Goal: Task Accomplishment & Management: Manage account settings

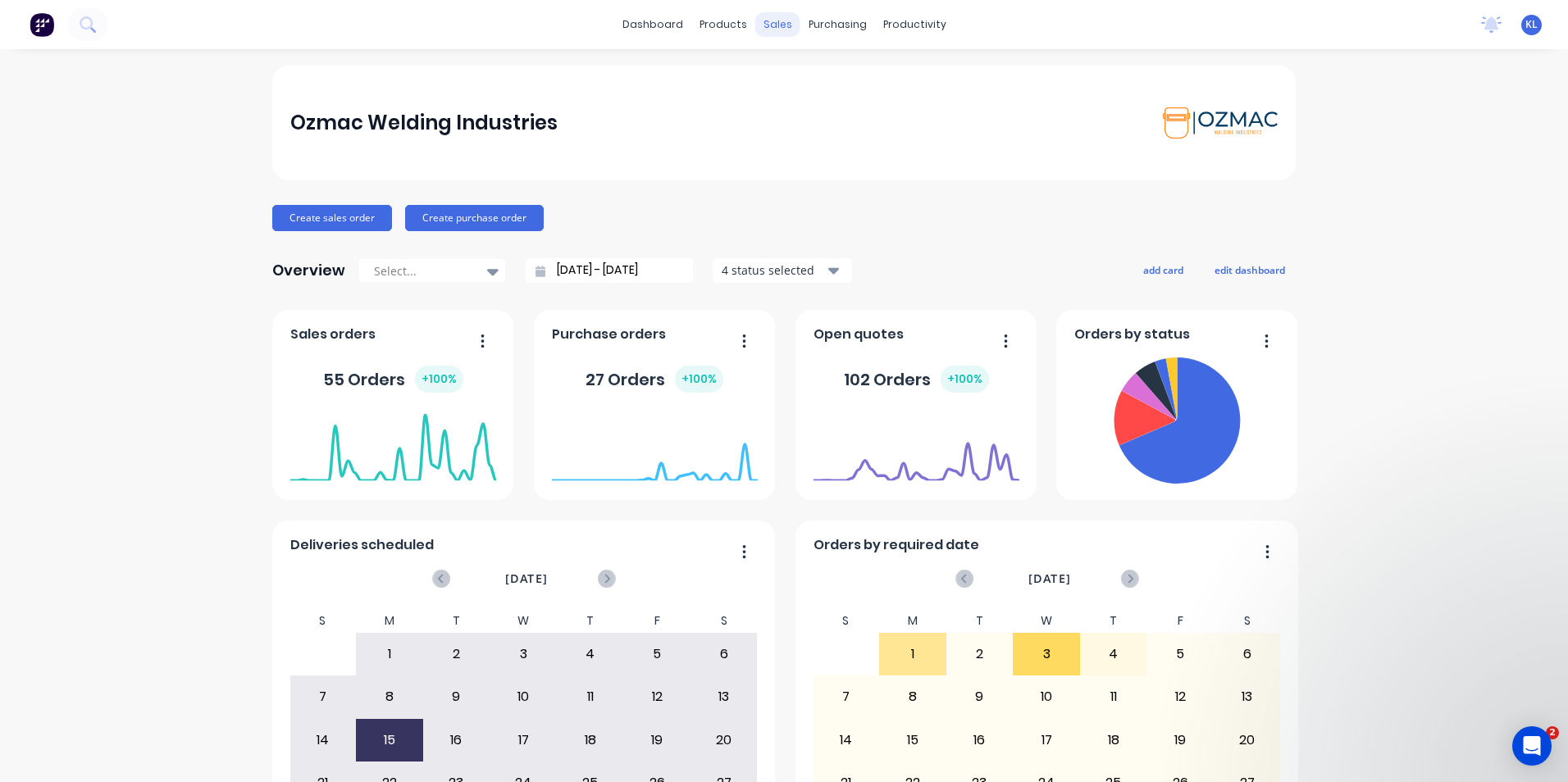
click at [767, 29] on div "sales" at bounding box center [778, 24] width 45 height 25
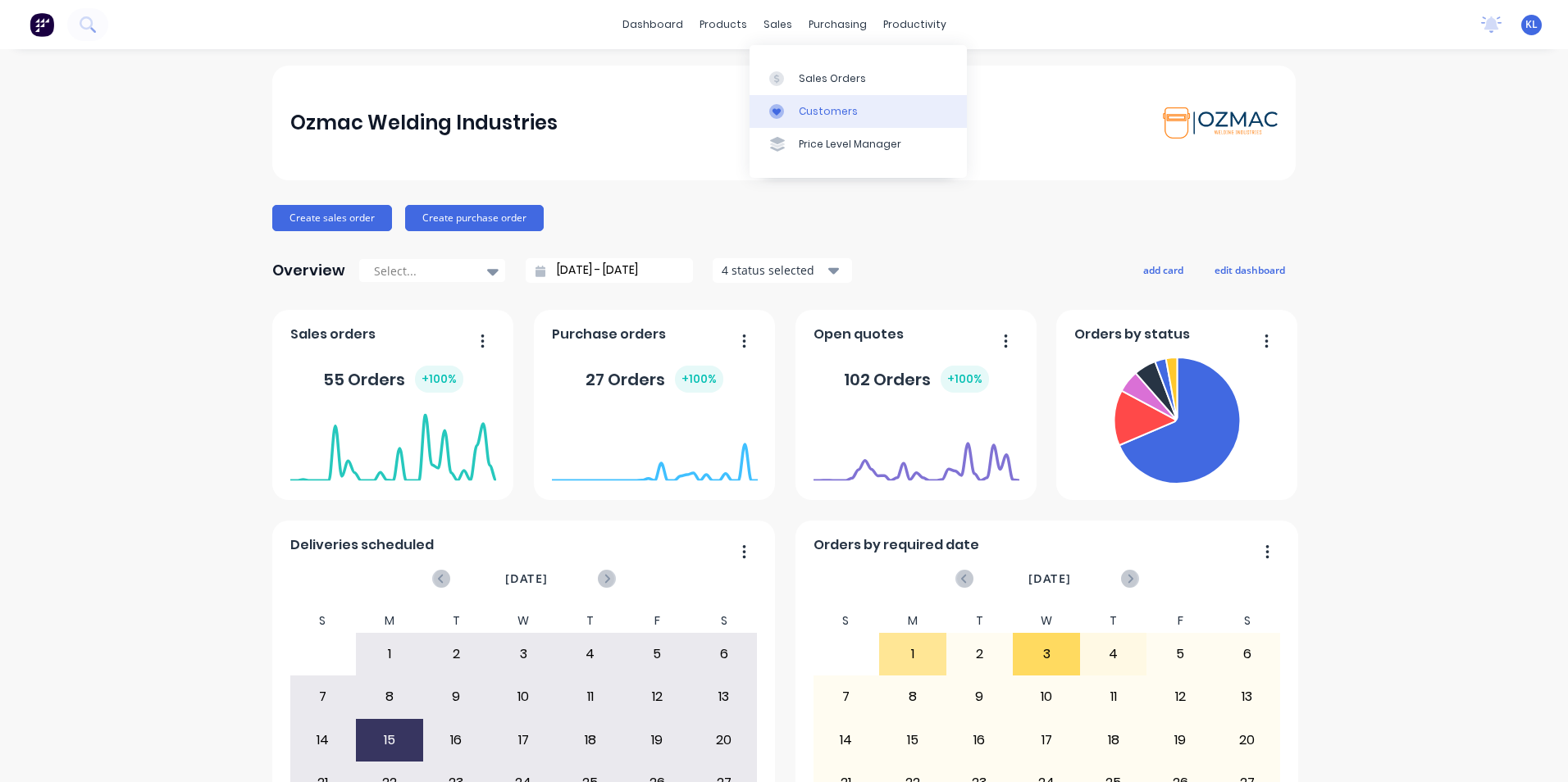
click at [826, 113] on div "Customers" at bounding box center [828, 112] width 59 height 15
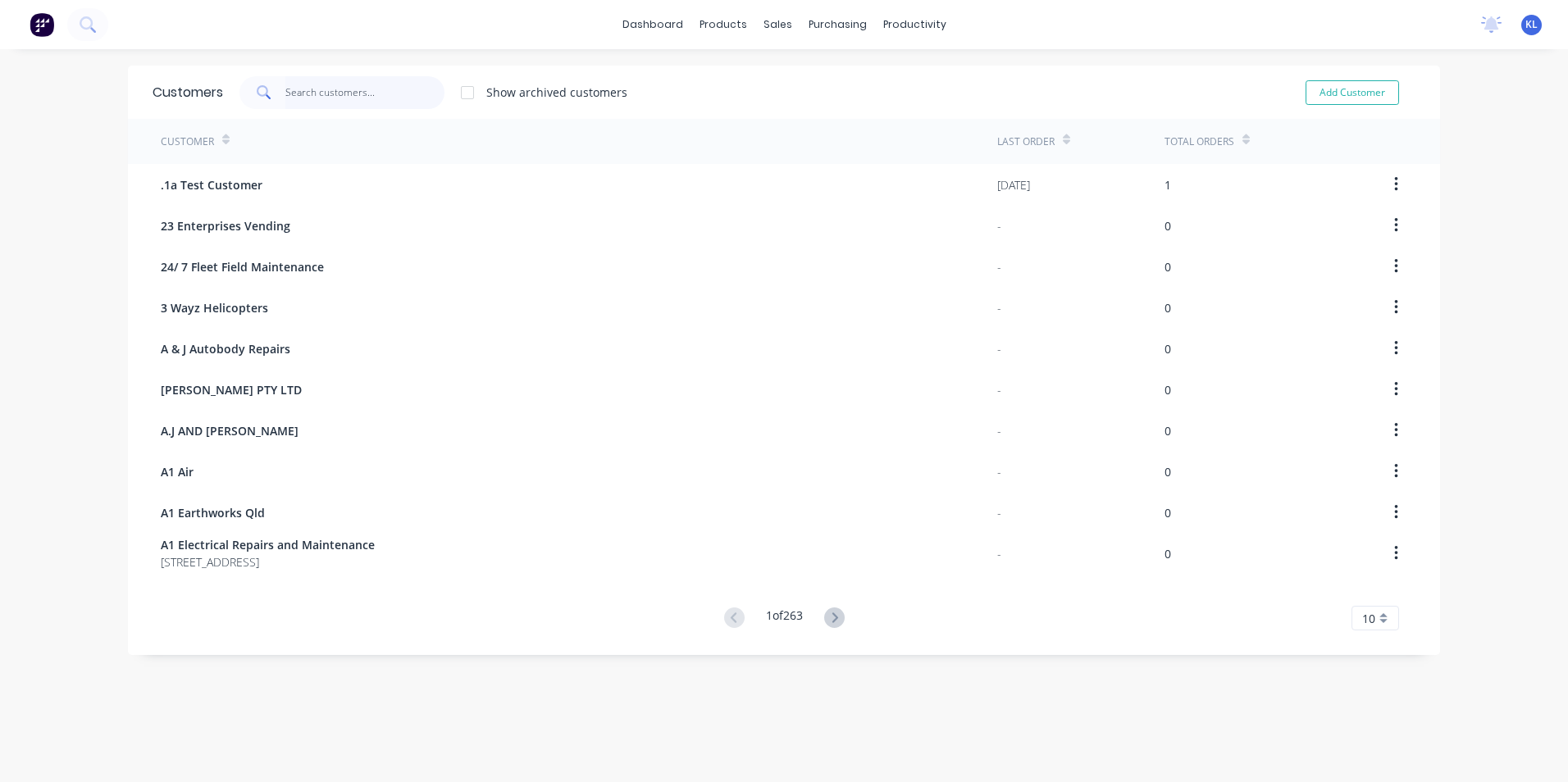
click at [314, 101] on input "text" at bounding box center [365, 93] width 160 height 33
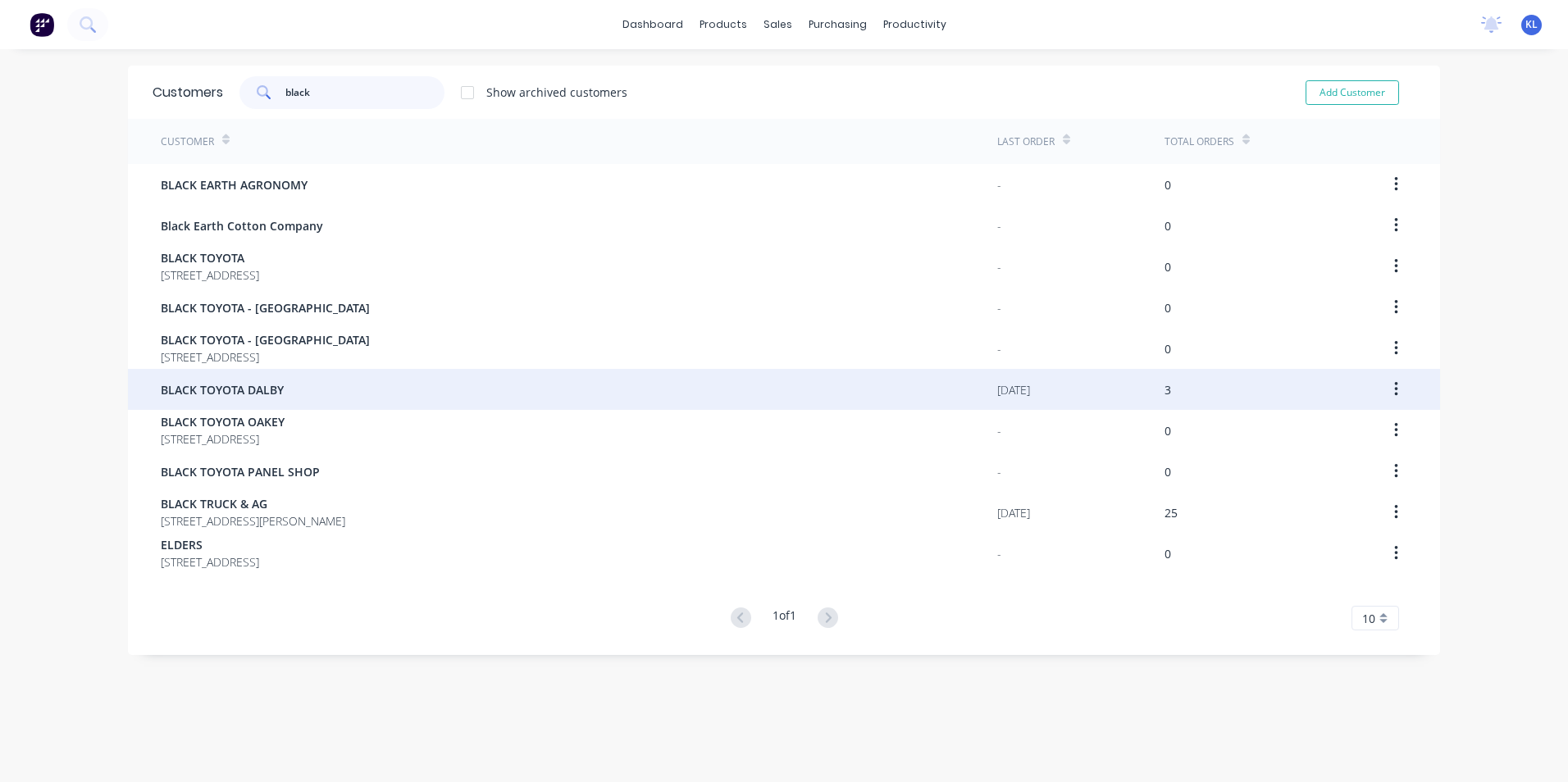
type input "black"
click at [237, 395] on span "BLACK TOYOTA DALBY" at bounding box center [222, 390] width 123 height 18
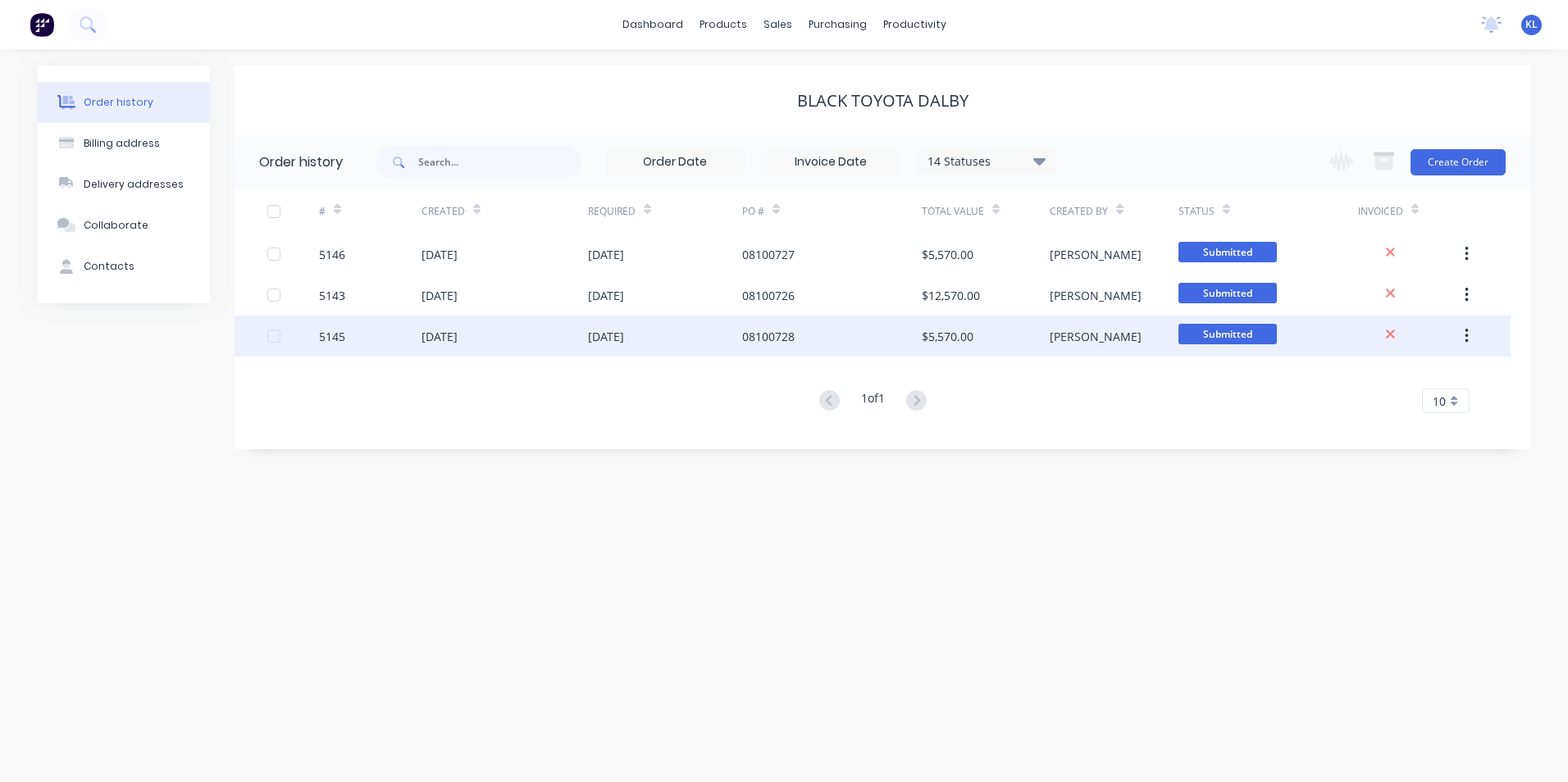
click at [341, 337] on div "5145" at bounding box center [332, 336] width 26 height 18
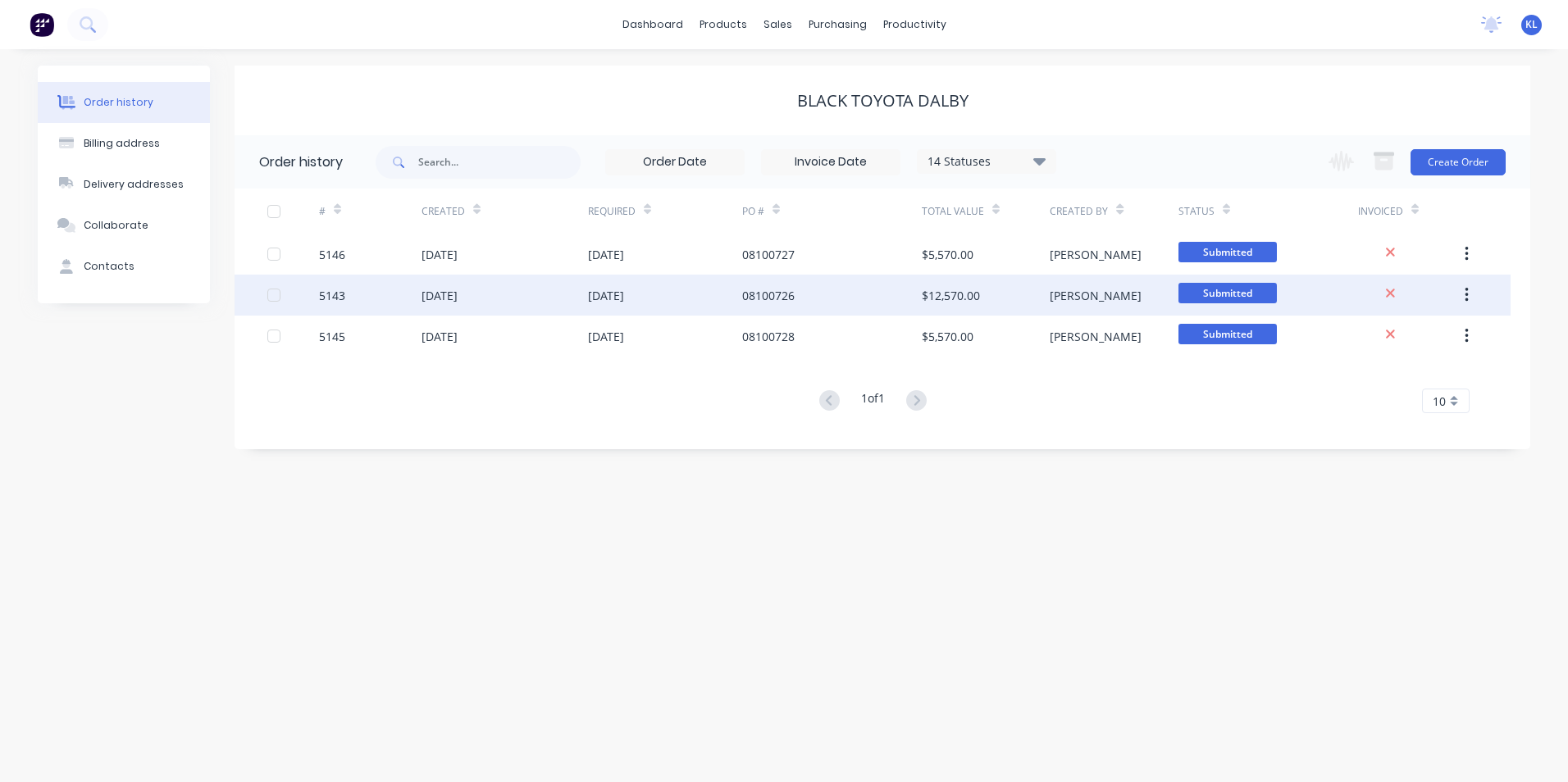
click at [336, 296] on div "5143" at bounding box center [332, 295] width 26 height 18
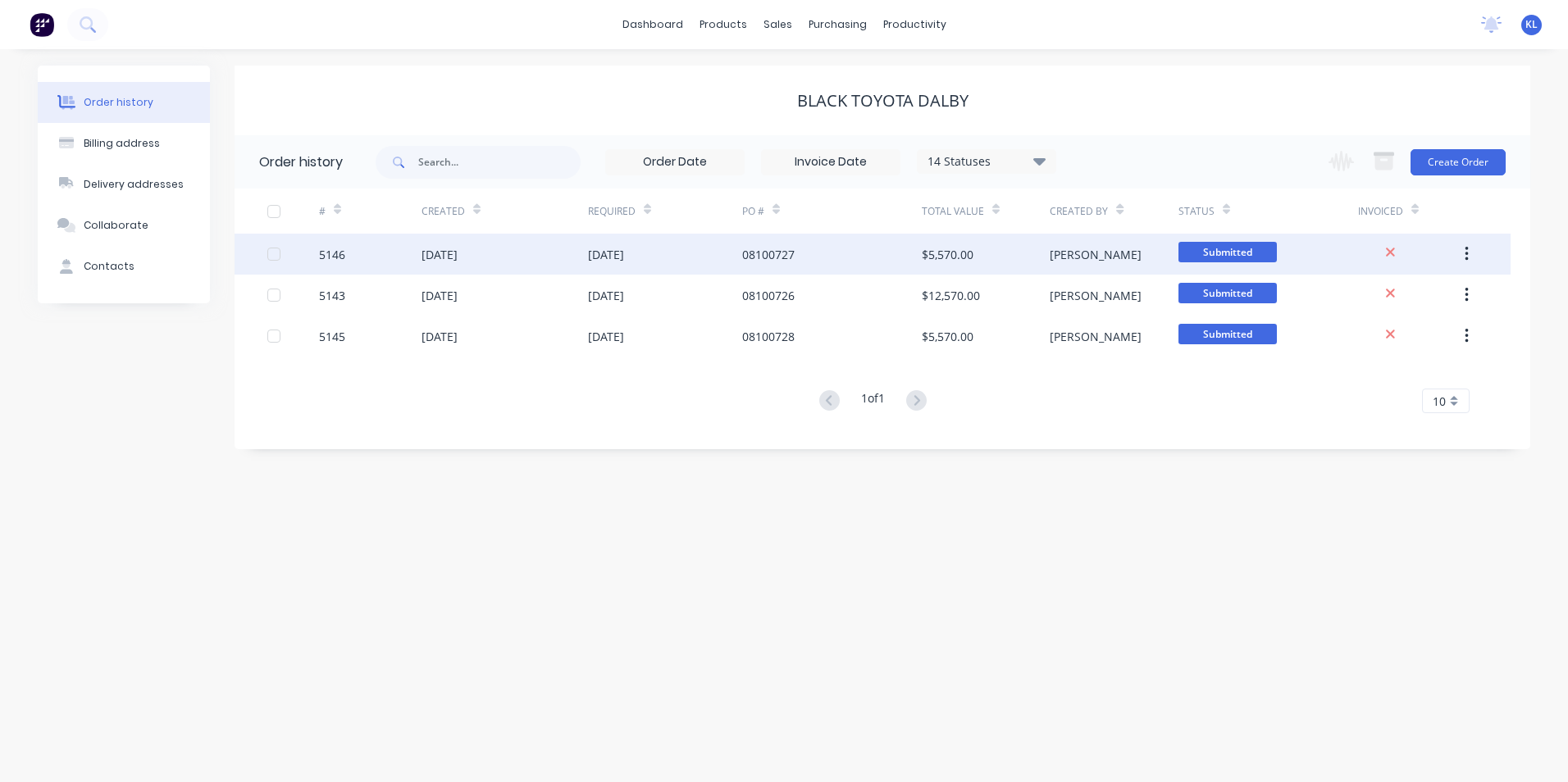
click at [335, 257] on div "5146" at bounding box center [332, 254] width 26 height 18
click at [334, 252] on div "5146" at bounding box center [332, 254] width 26 height 18
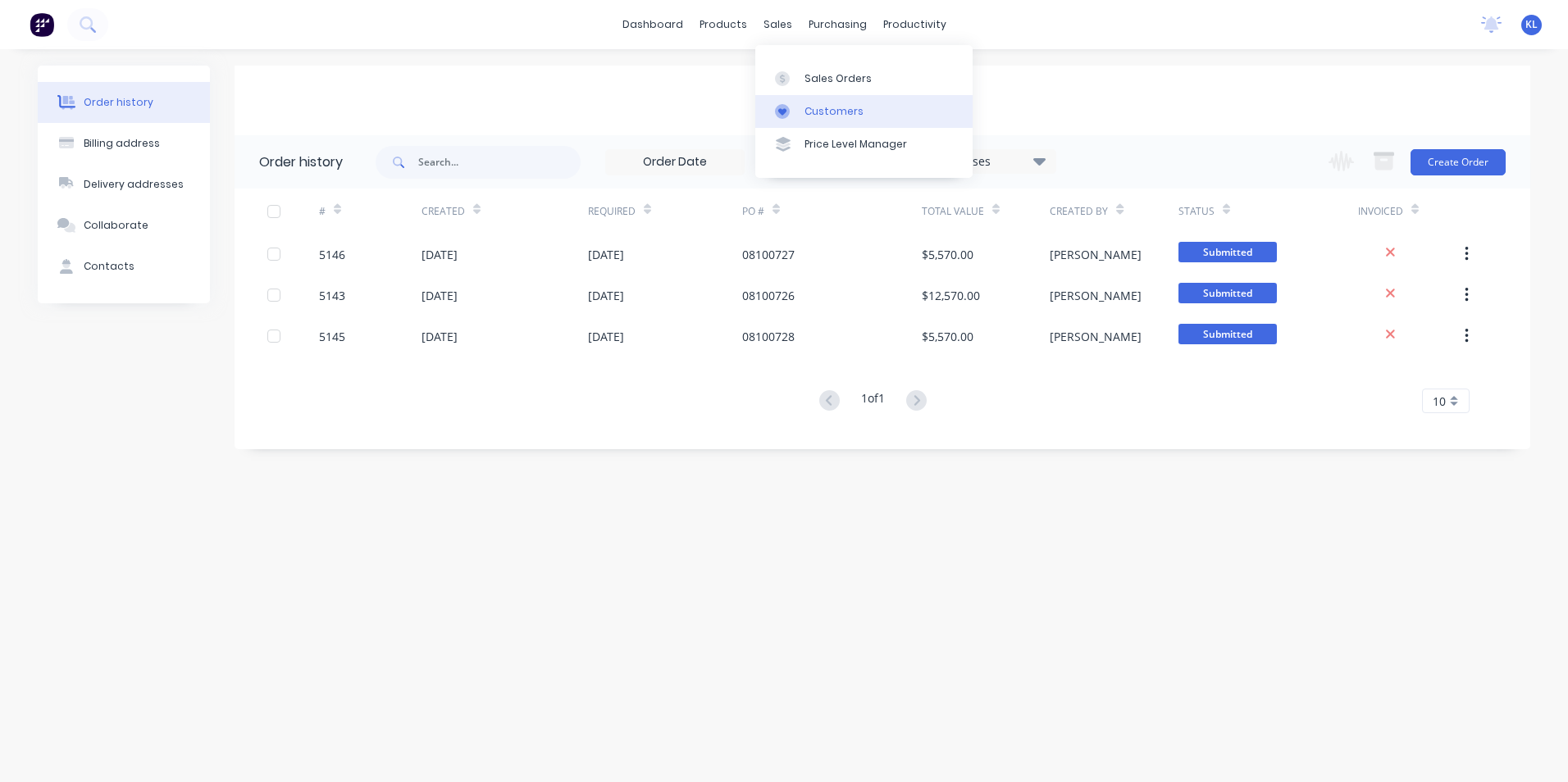
click at [832, 114] on div "Customers" at bounding box center [834, 112] width 59 height 15
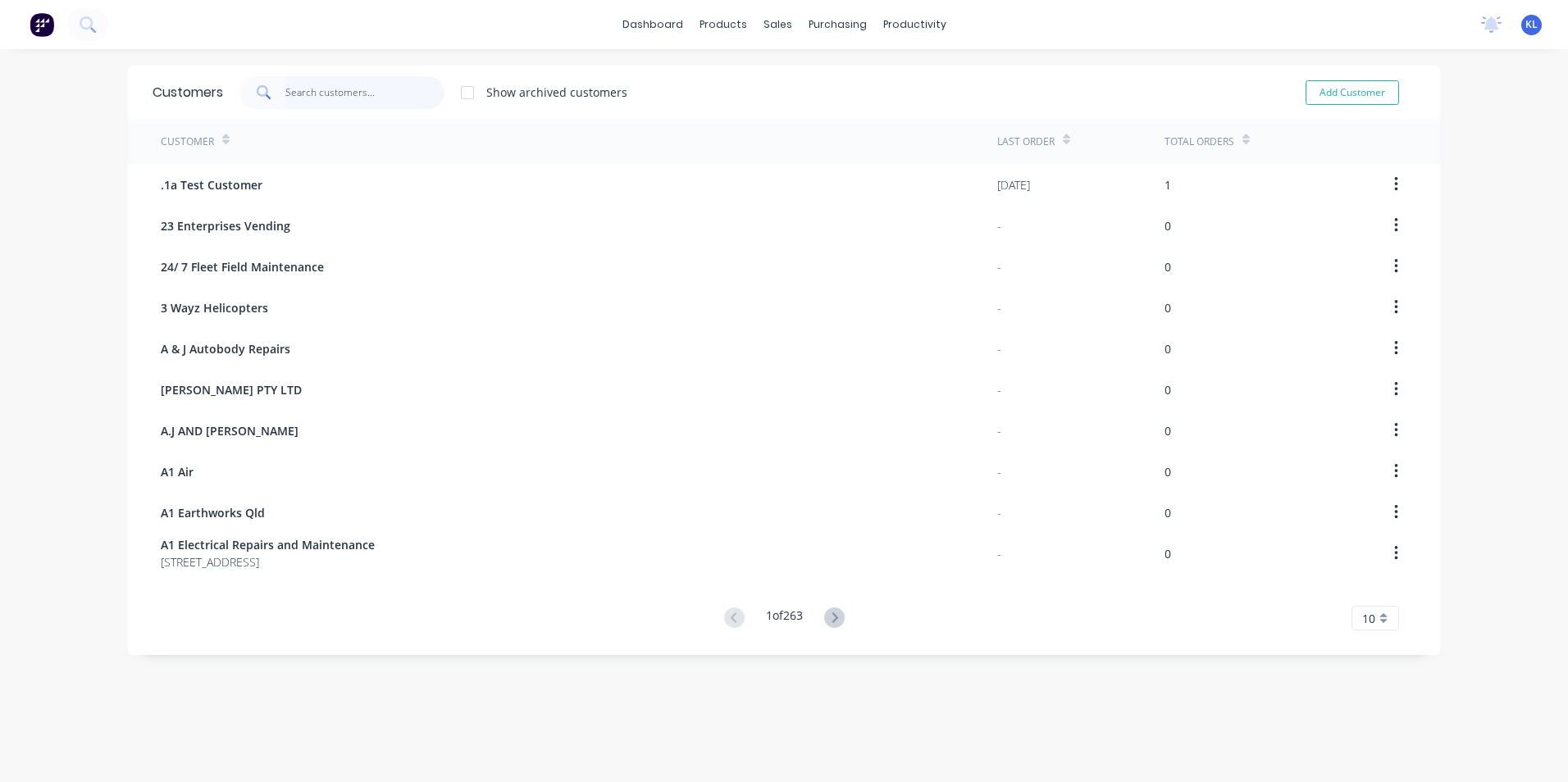
click at [319, 92] on input "text" at bounding box center [365, 93] width 160 height 33
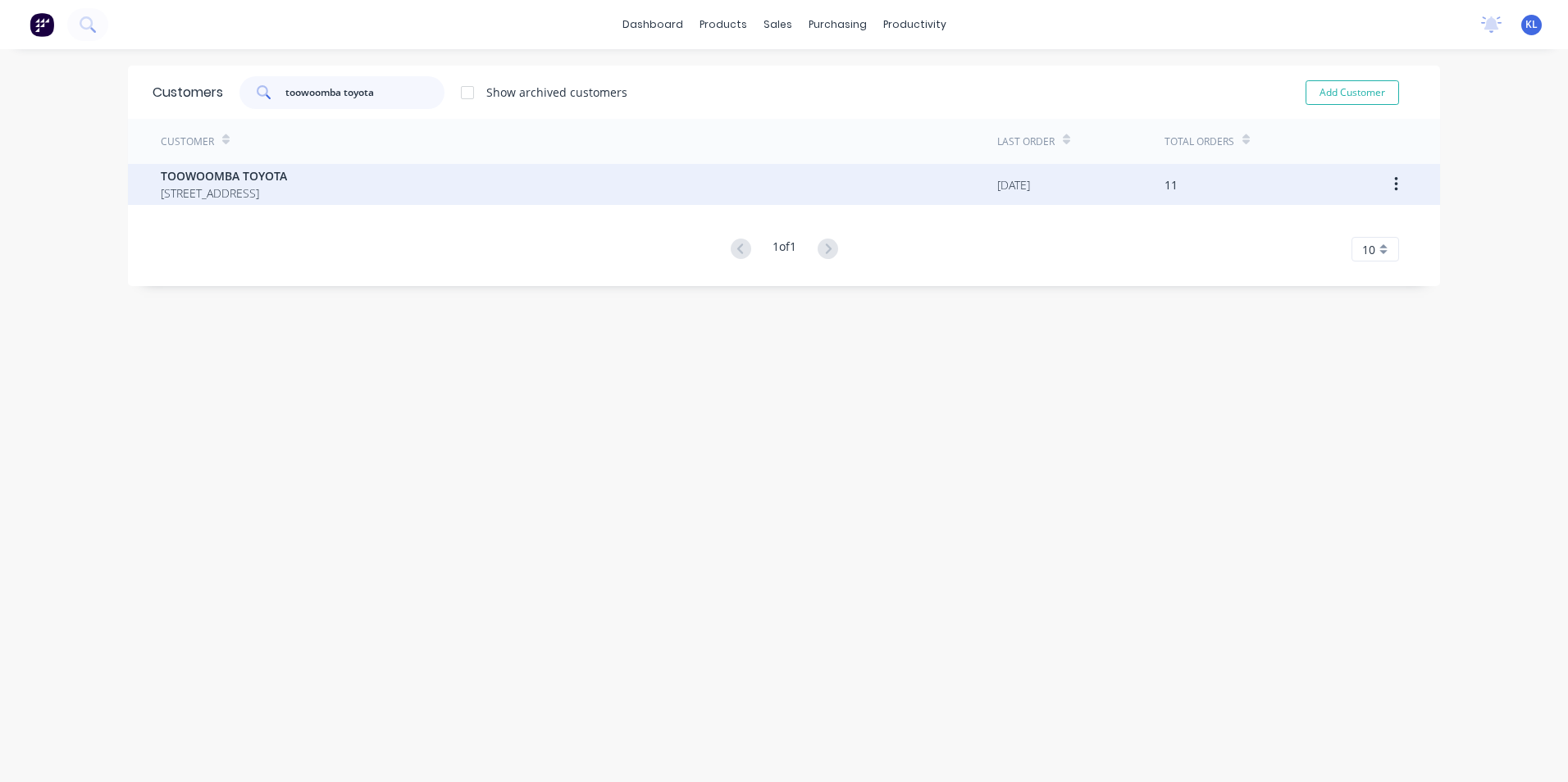
type input "toowoomba toyota"
click at [244, 186] on span "[STREET_ADDRESS]" at bounding box center [223, 193] width 127 height 18
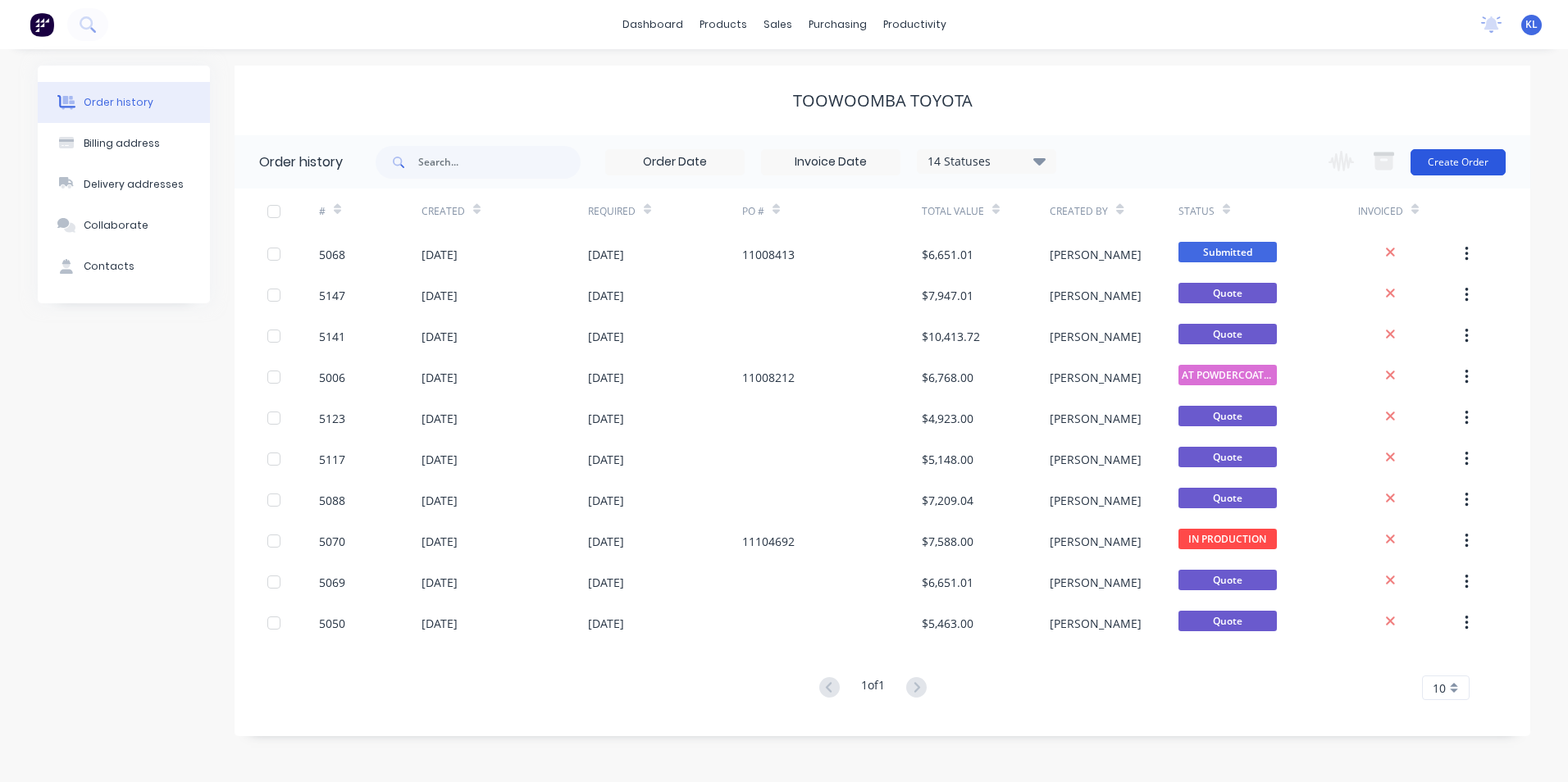
click at [1453, 162] on button "Create Order" at bounding box center [1458, 162] width 95 height 26
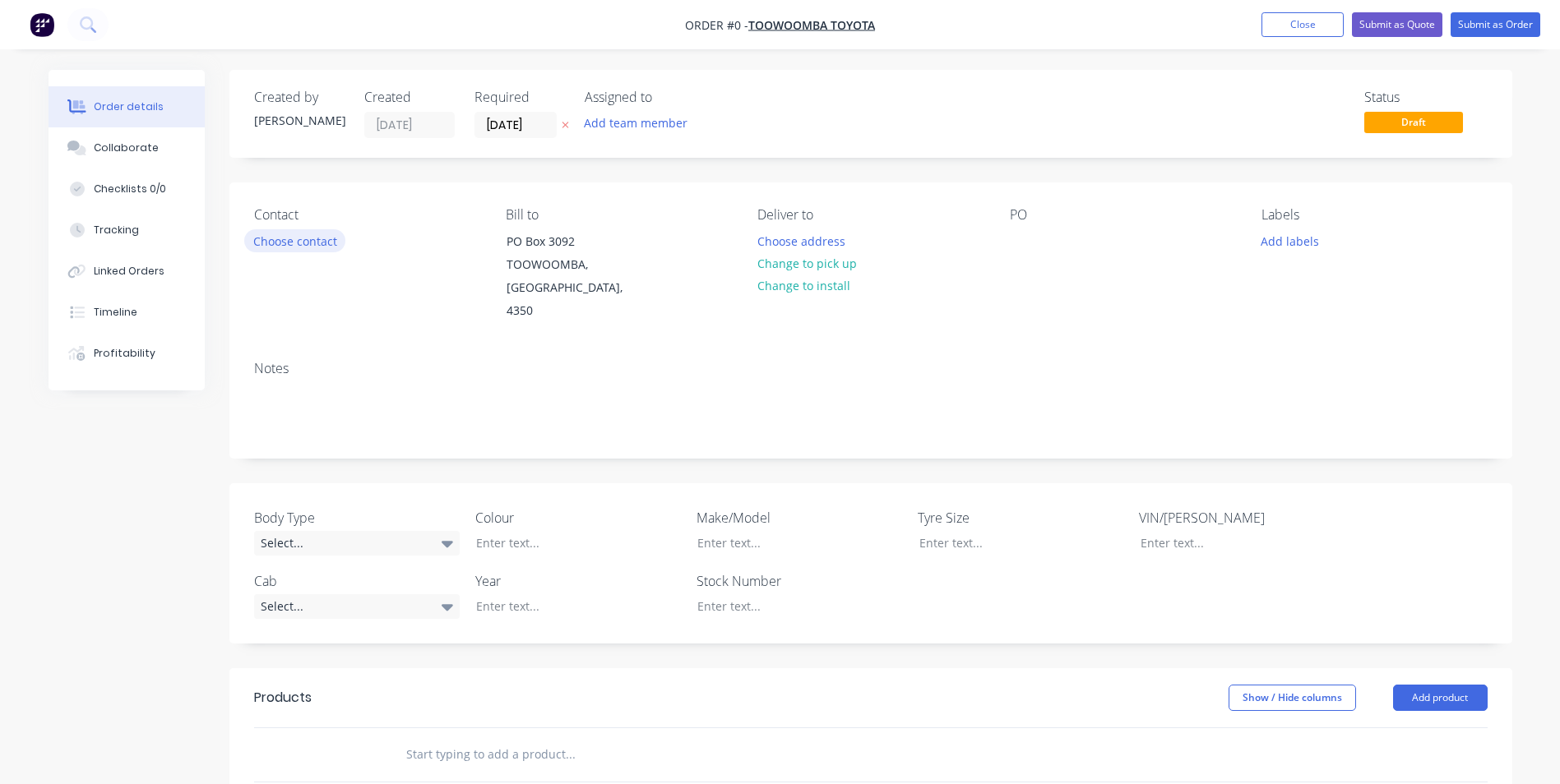
click at [295, 242] on button "Choose contact" at bounding box center [294, 241] width 101 height 22
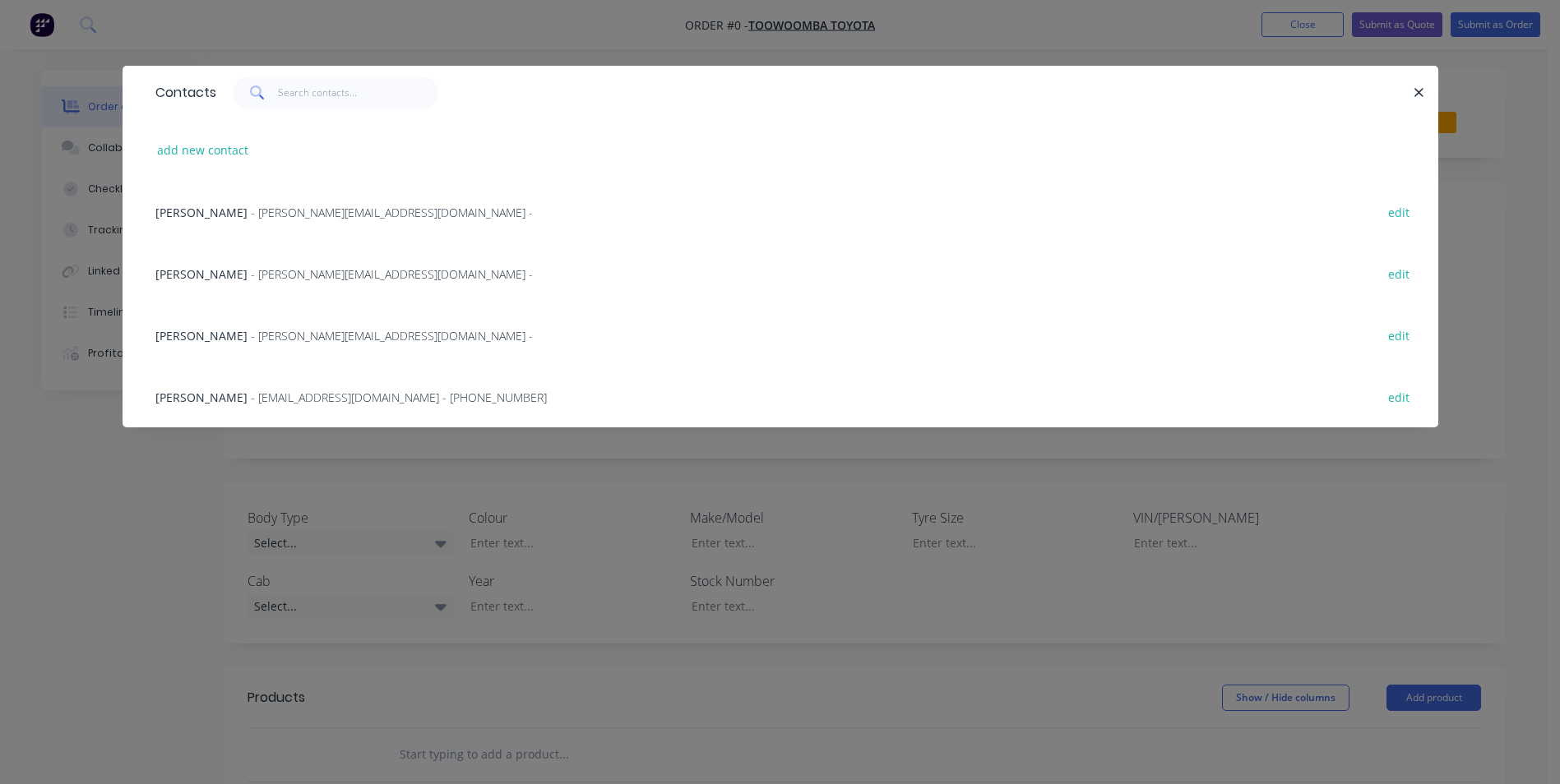
click at [190, 332] on span "[PERSON_NAME]" at bounding box center [201, 335] width 92 height 16
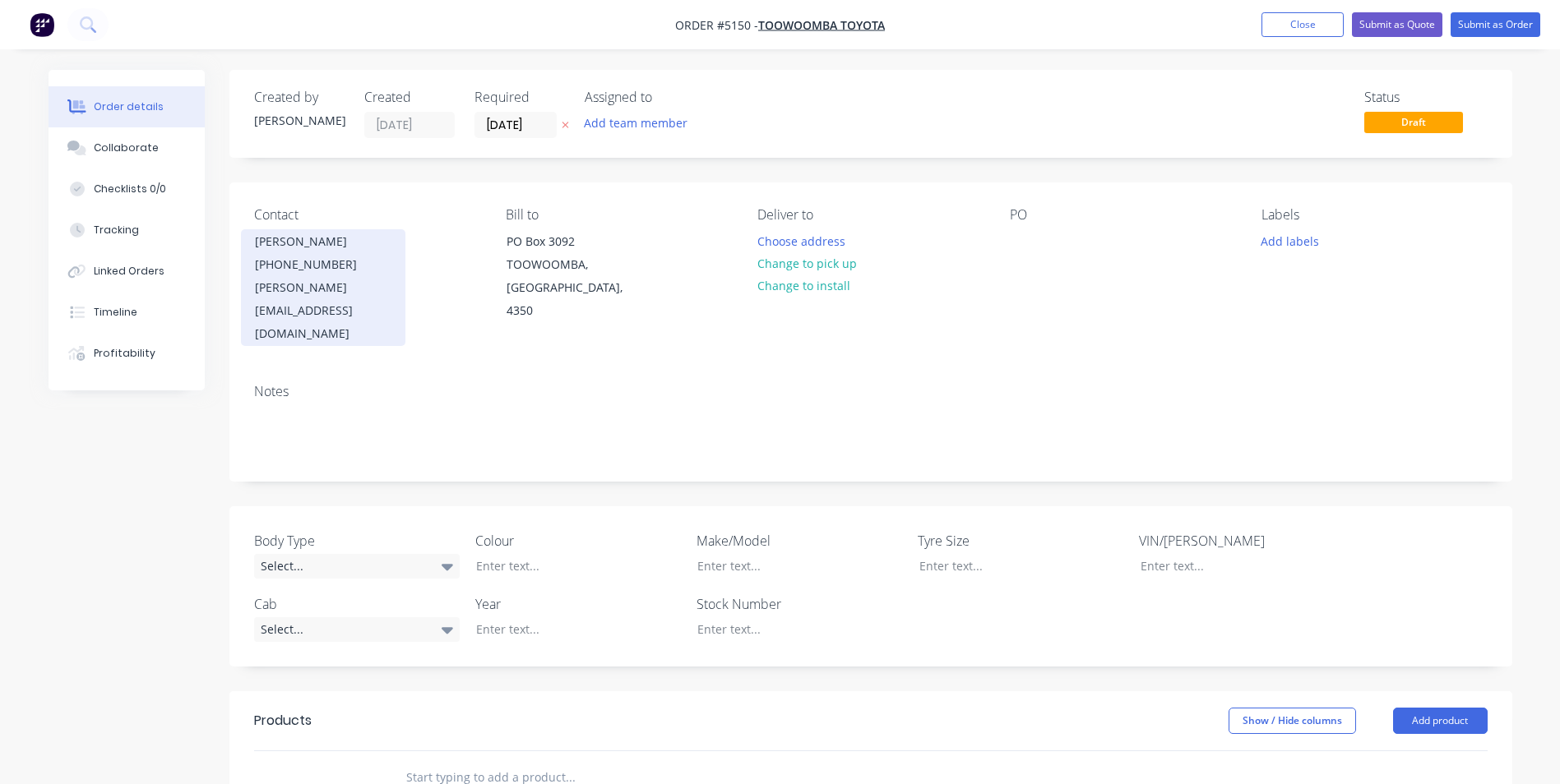
click at [385, 290] on div "jennyh@toowoombatoyota.com.au" at bounding box center [322, 310] width 136 height 69
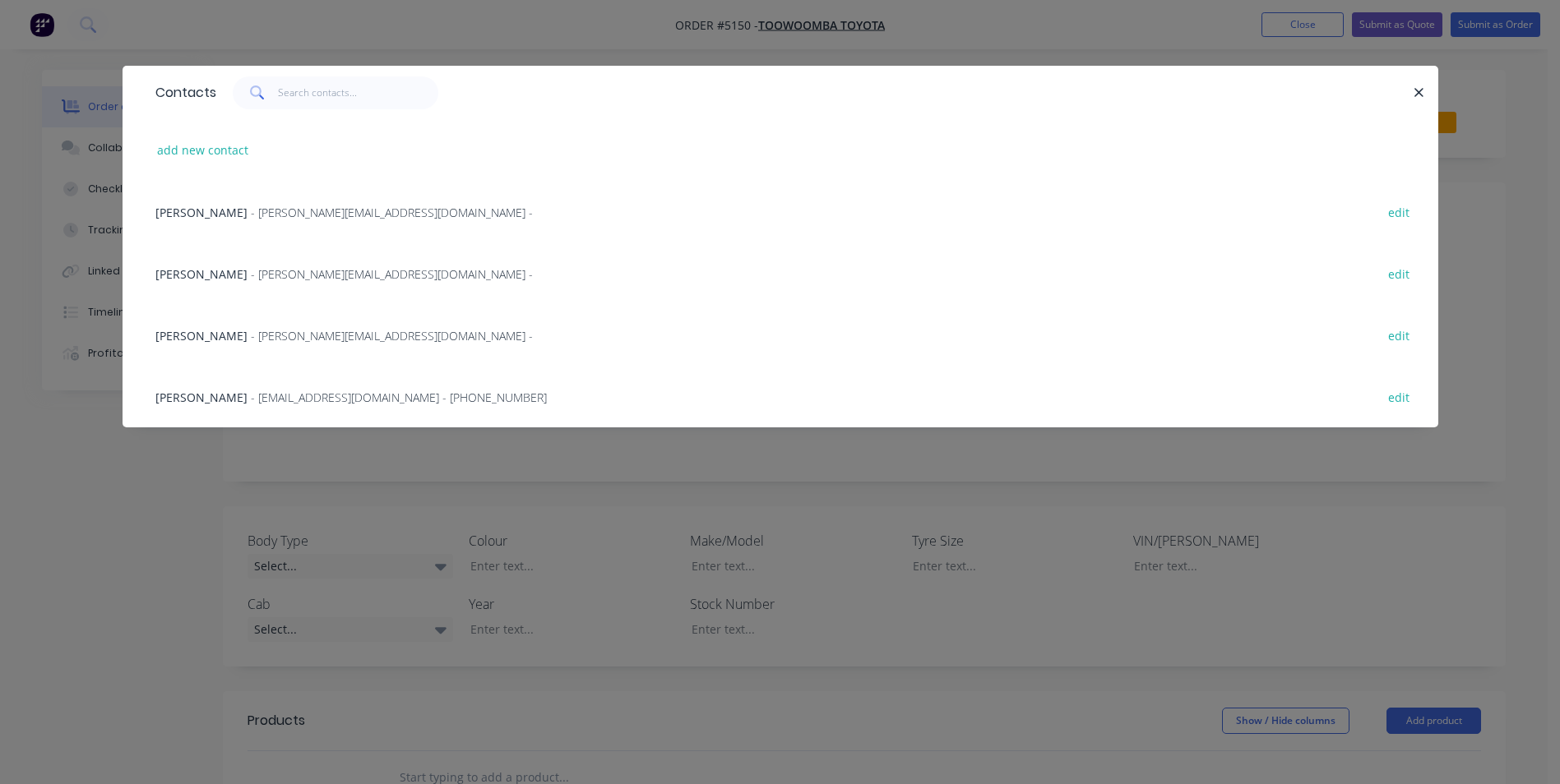
click at [356, 334] on span "- [PERSON_NAME][EMAIL_ADDRESS][DOMAIN_NAME] -" at bounding box center [392, 335] width 282 height 16
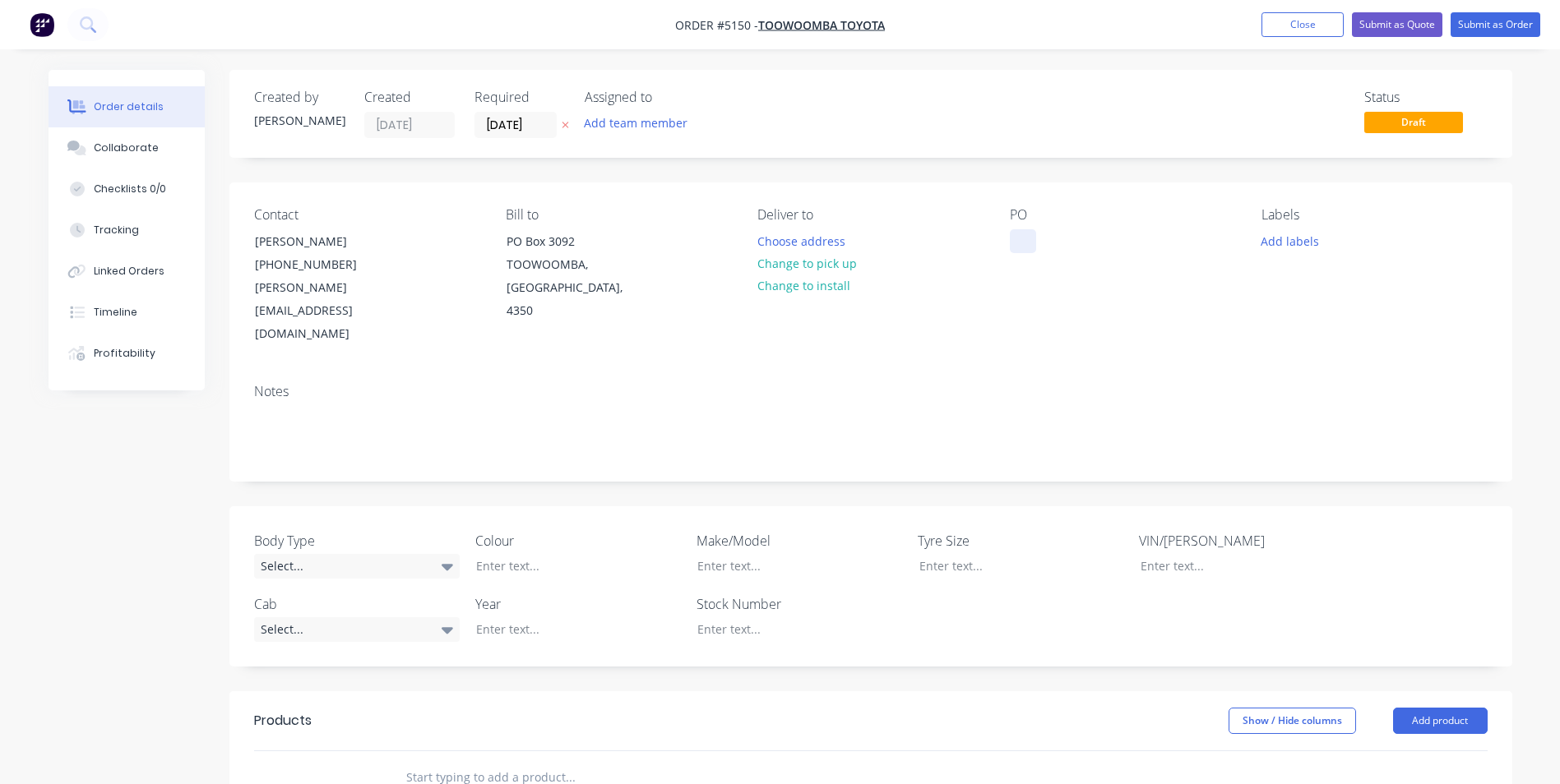
click at [1023, 240] on div at bounding box center [1023, 242] width 26 height 24
click at [447, 564] on icon at bounding box center [447, 566] width 11 height 6
click at [352, 587] on button "Cab Chassis" at bounding box center [377, 588] width 246 height 33
click at [396, 616] on div "Select..." at bounding box center [356, 628] width 206 height 25
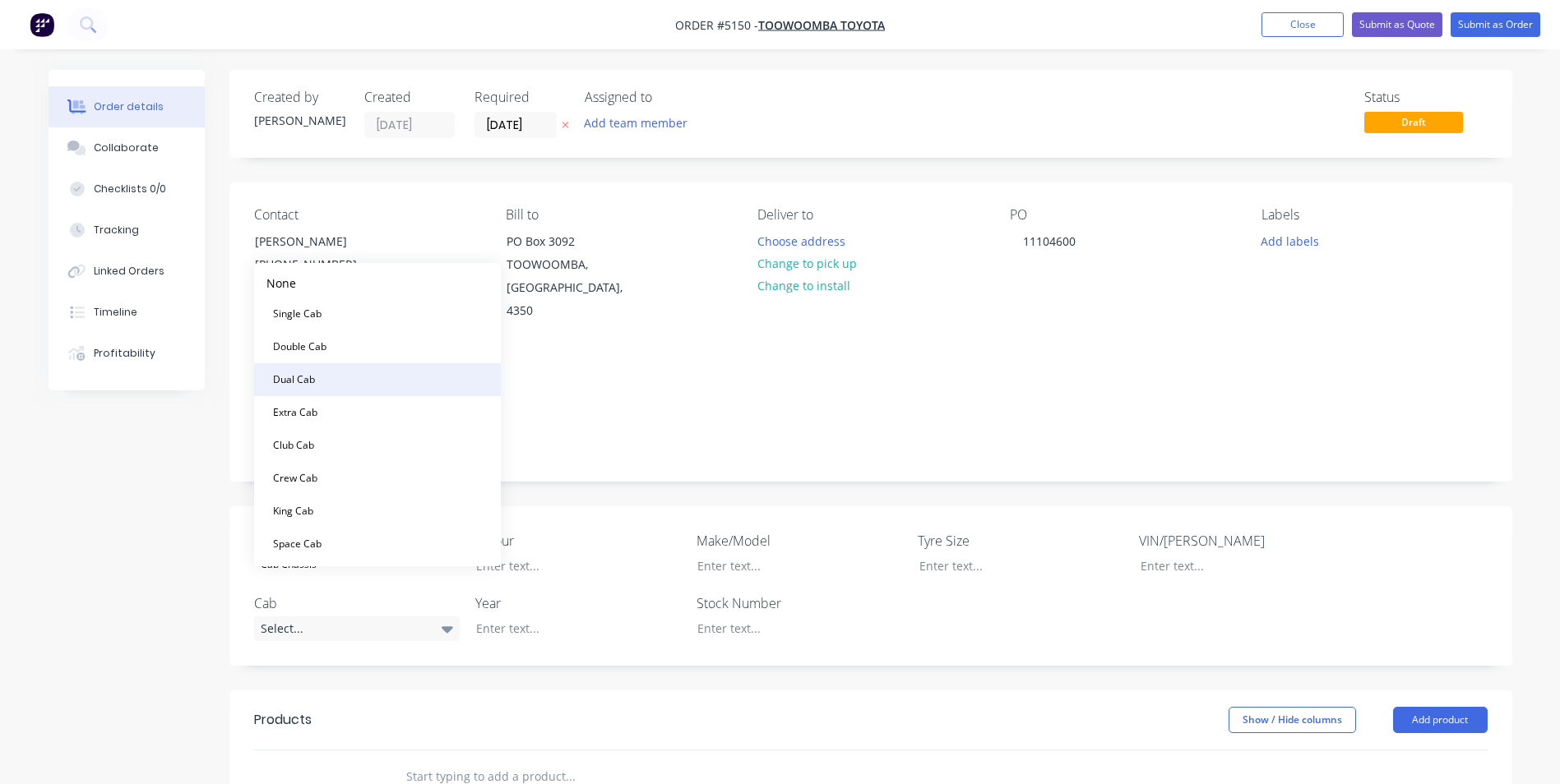
click at [362, 384] on button "Dual Cab" at bounding box center [377, 380] width 246 height 33
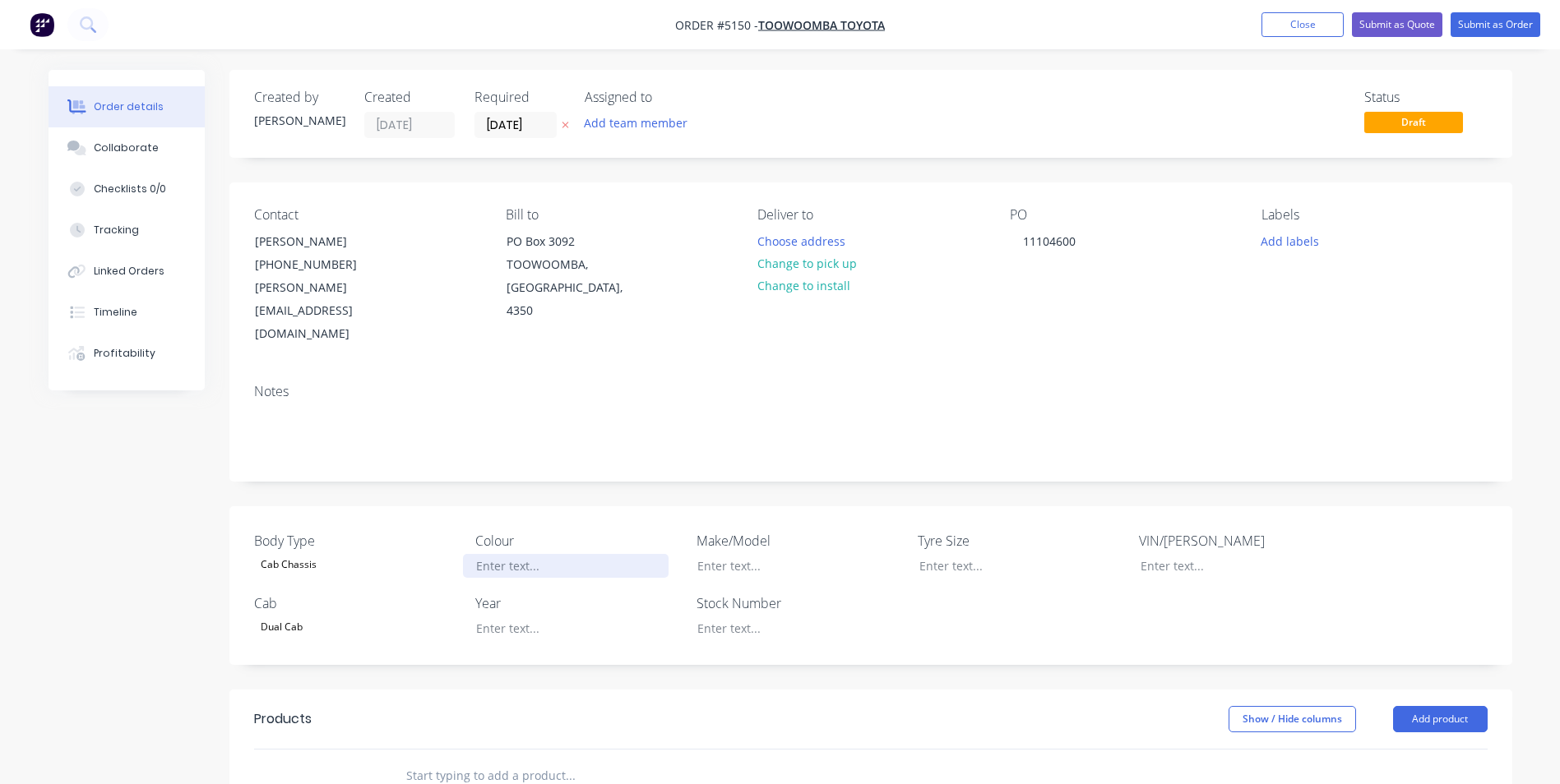
click at [534, 554] on div at bounding box center [566, 566] width 206 height 24
click at [518, 616] on div at bounding box center [566, 628] width 206 height 24
click at [751, 554] on div at bounding box center [787, 566] width 206 height 24
click at [766, 616] on div at bounding box center [787, 628] width 206 height 24
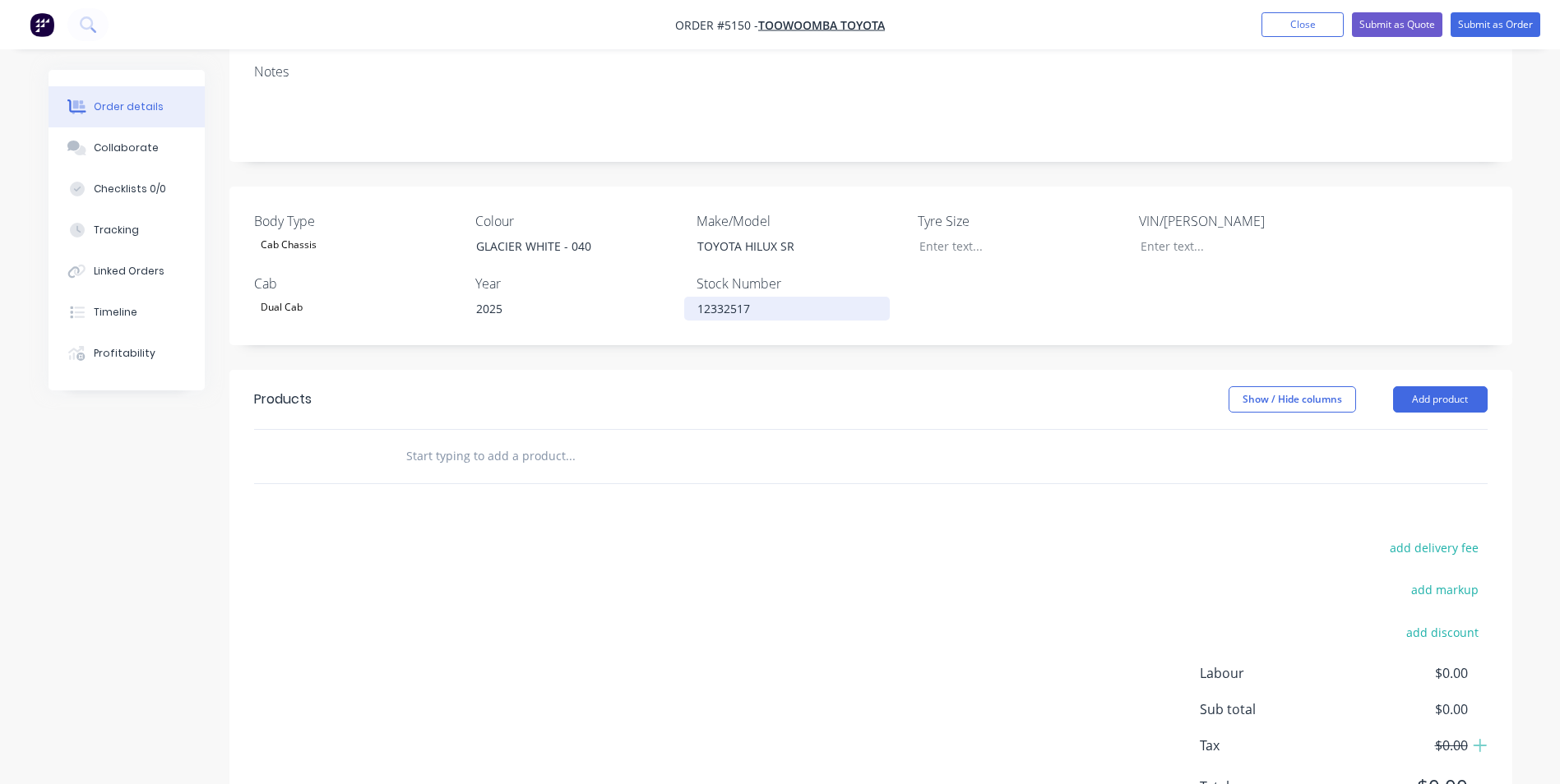
scroll to position [329, 0]
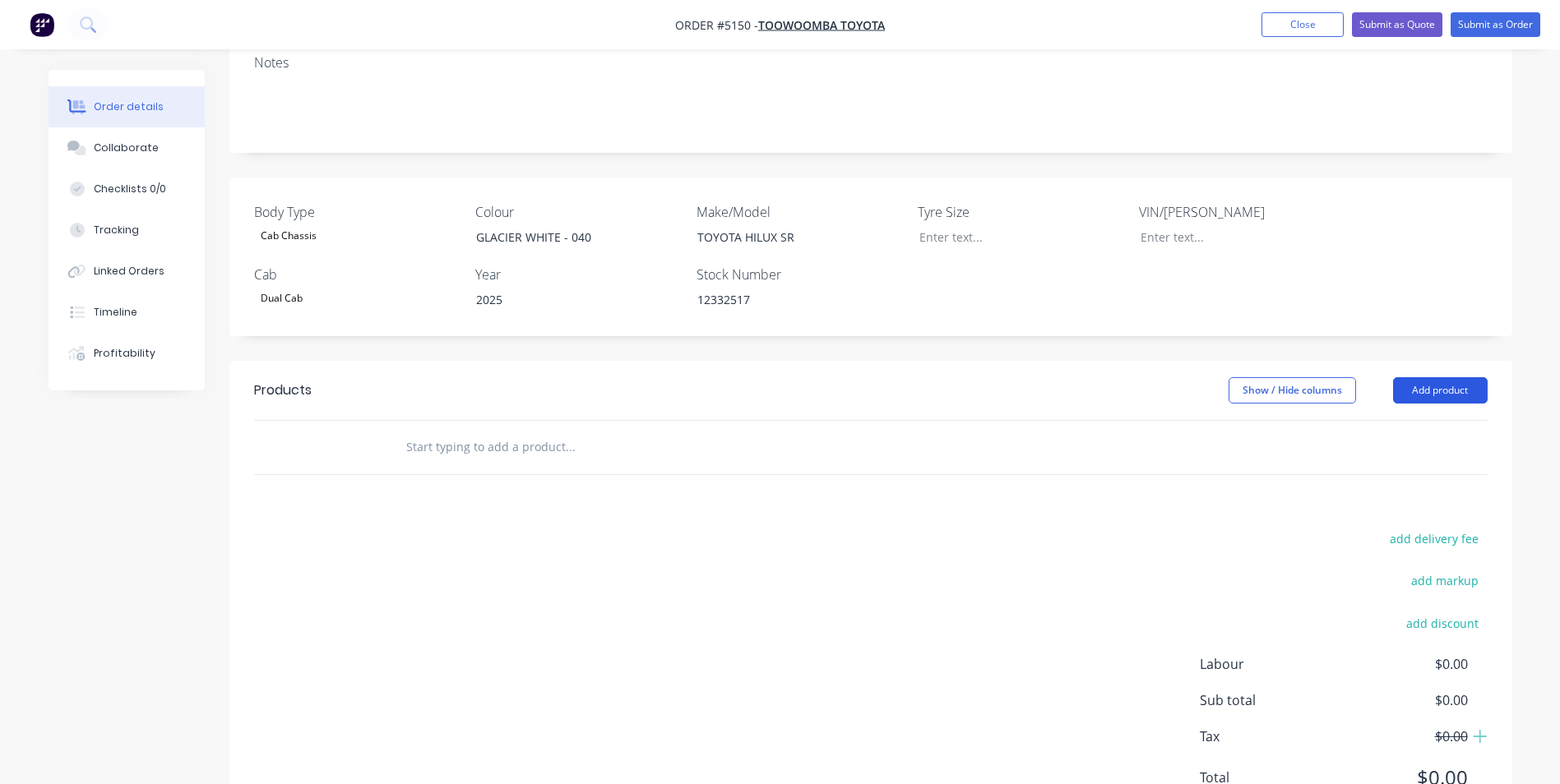
click at [1429, 378] on button "Add product" at bounding box center [1440, 391] width 94 height 26
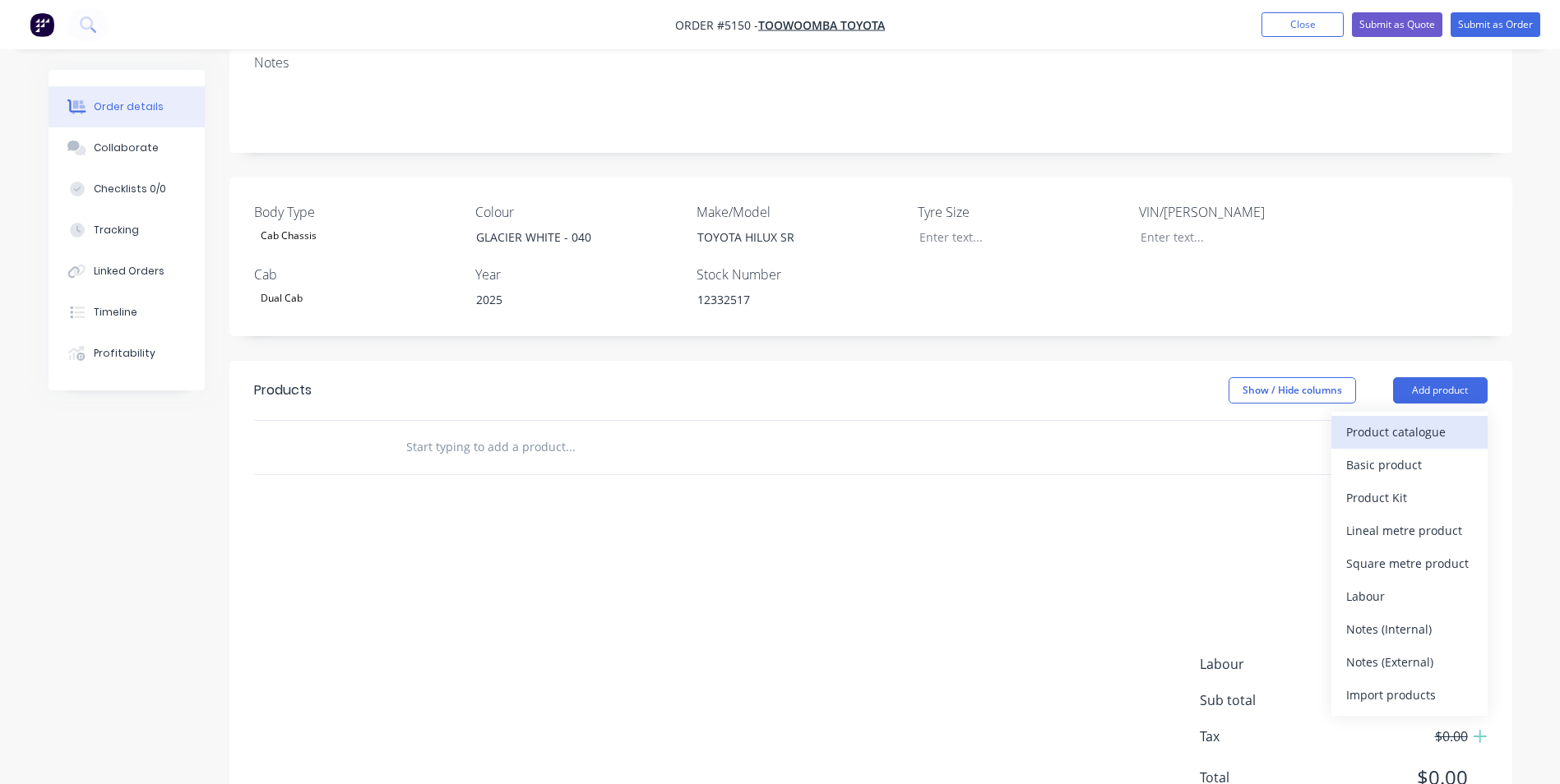
click at [1388, 420] on div "Product catalogue" at bounding box center [1409, 432] width 127 height 24
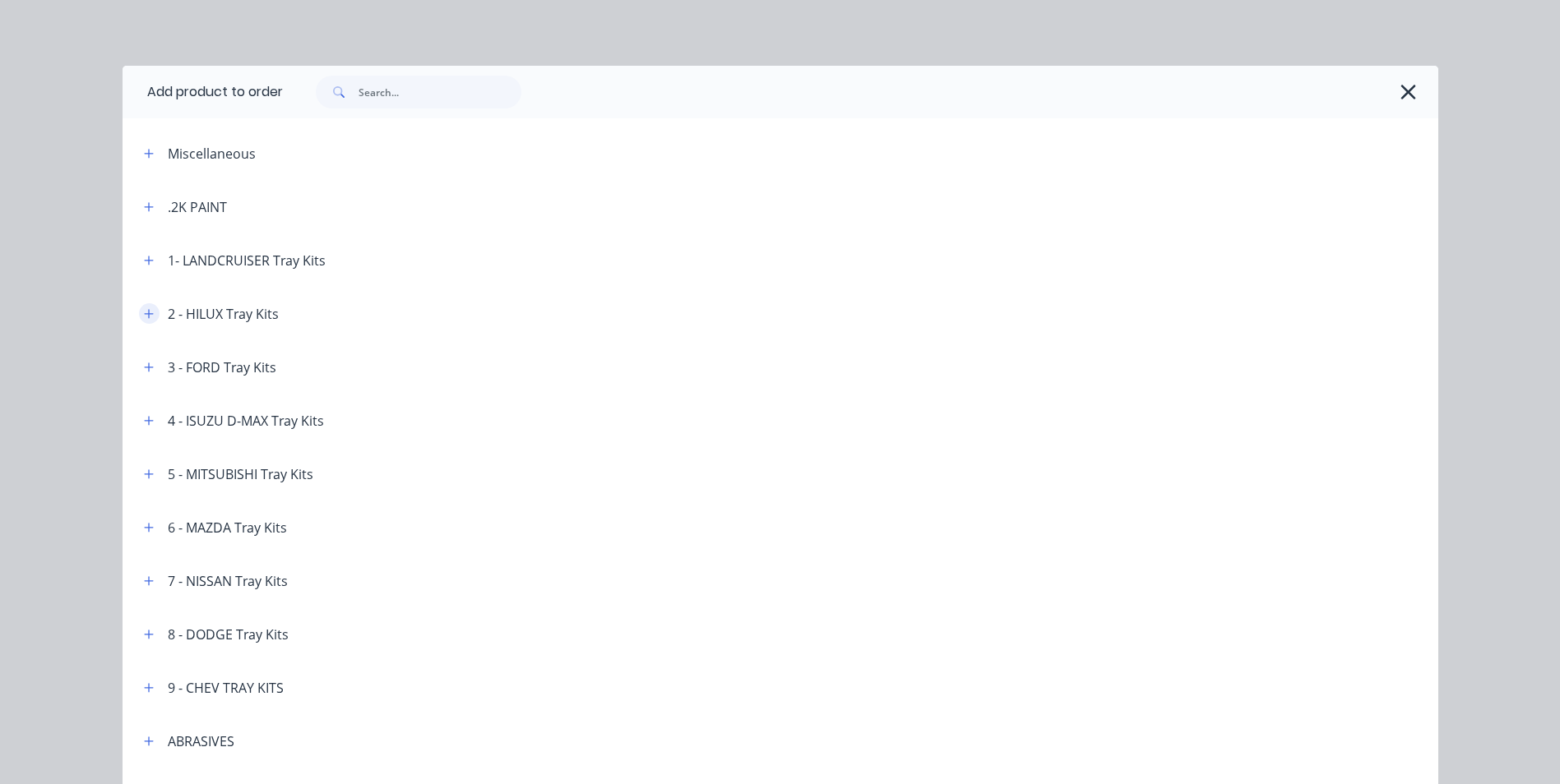
click at [144, 312] on icon "button" at bounding box center [148, 314] width 10 height 11
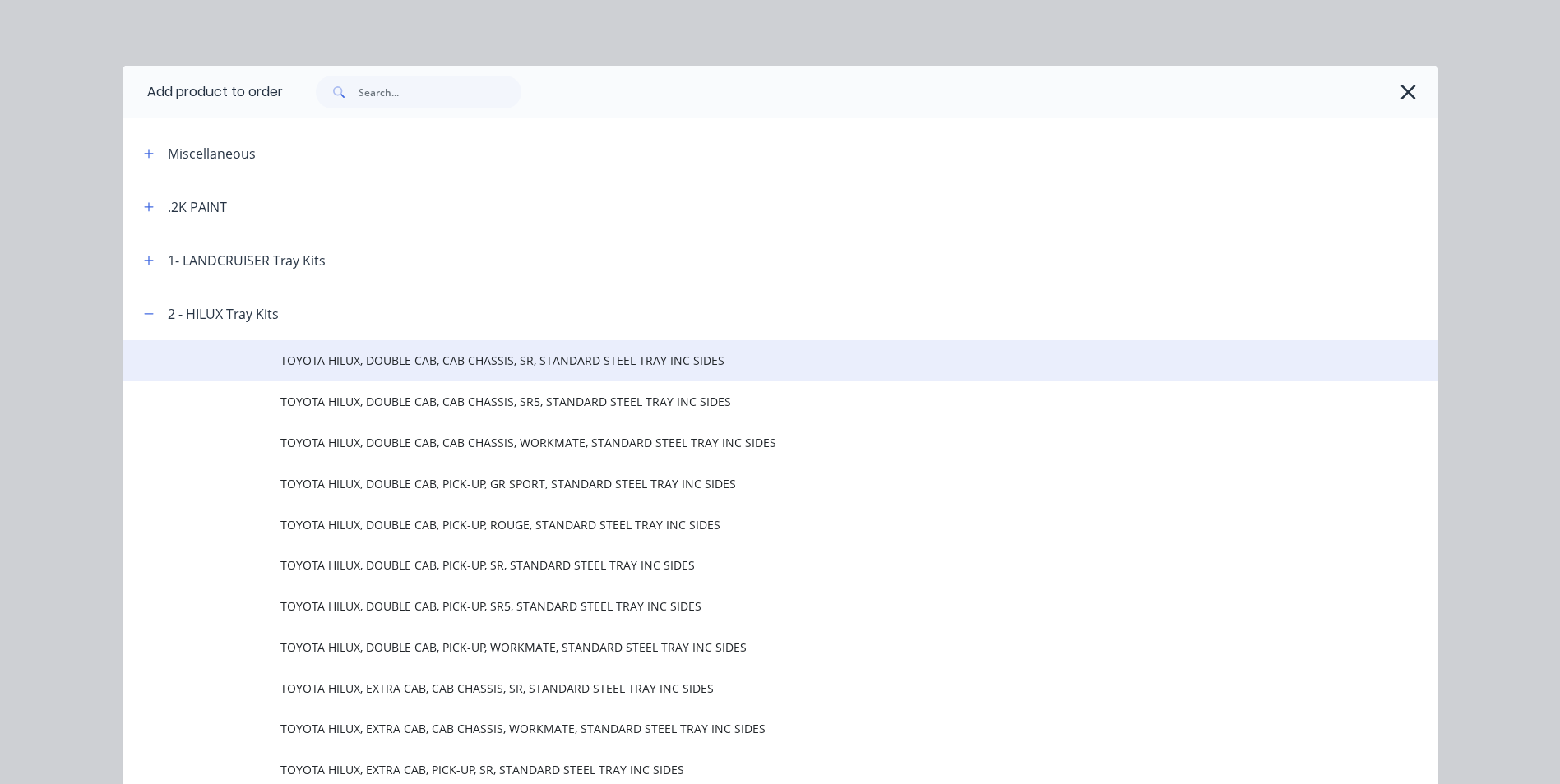
click at [567, 363] on span "TOYOTA HILUX, DOUBLE CAB, CAB CHASSIS, SR, STANDARD STEEL TRAY INC SIDES" at bounding box center [743, 360] width 926 height 18
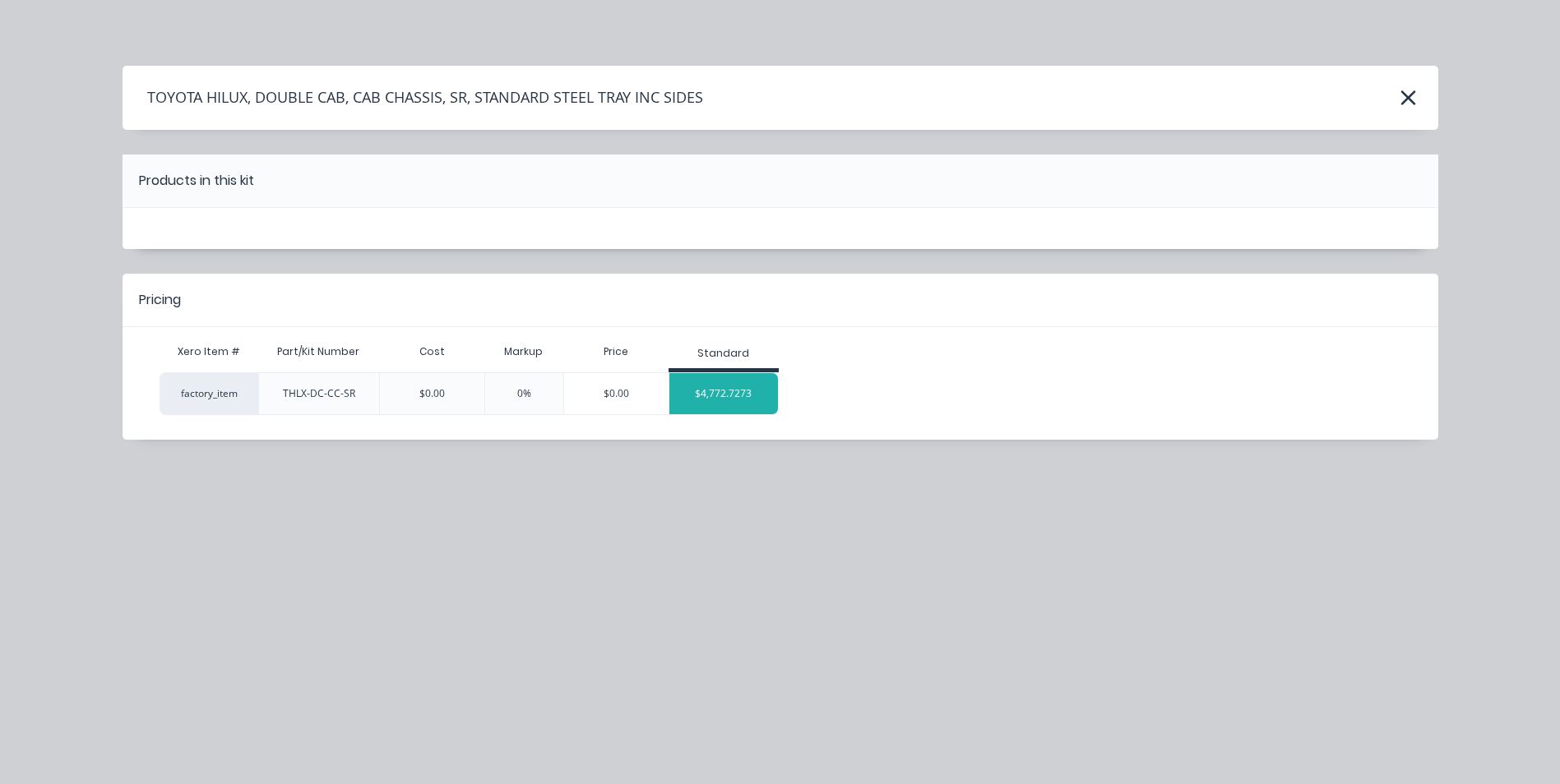
click at [721, 401] on div "$4,772.7273" at bounding box center [724, 393] width 109 height 41
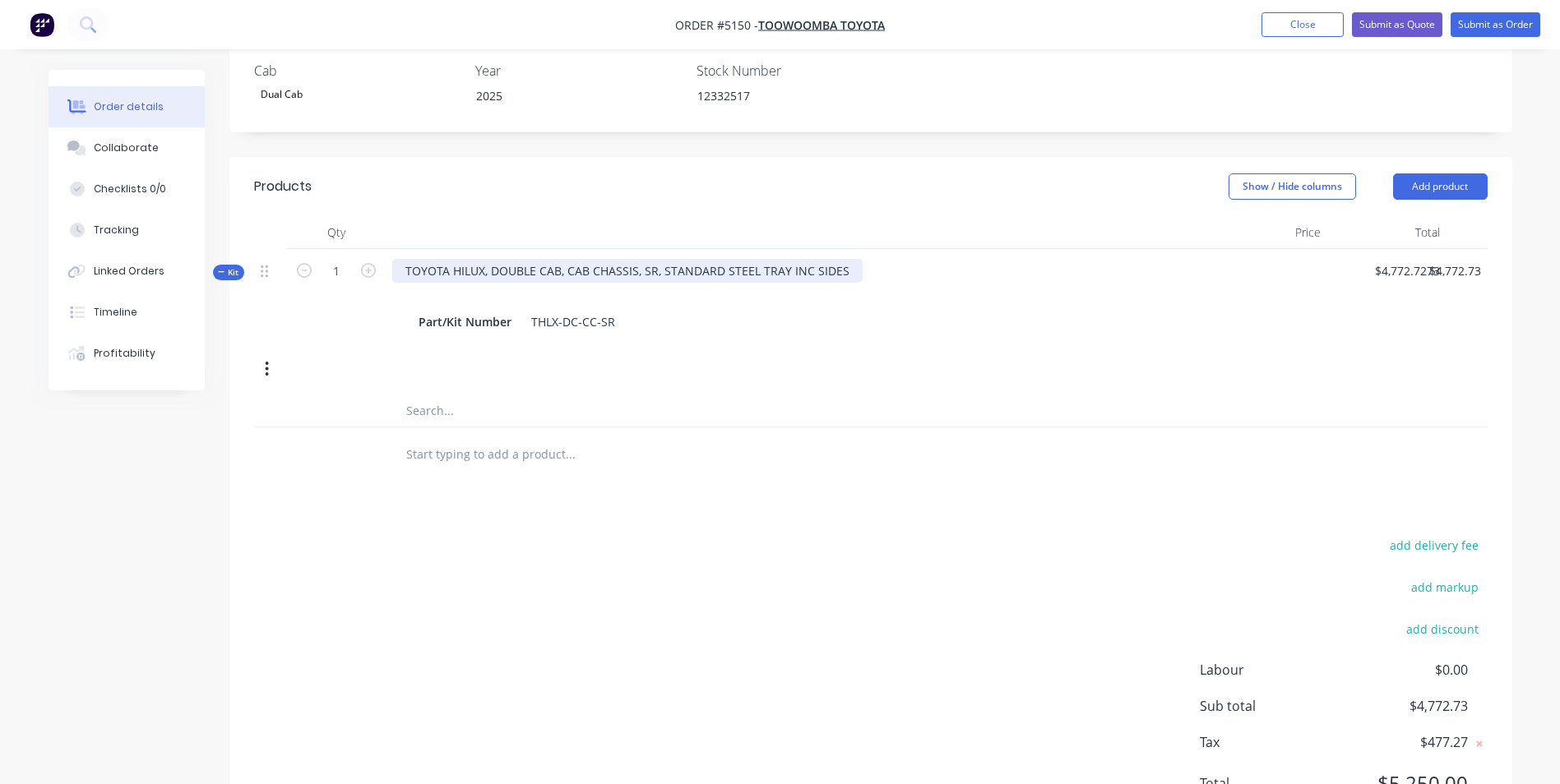
scroll to position [566, 0]
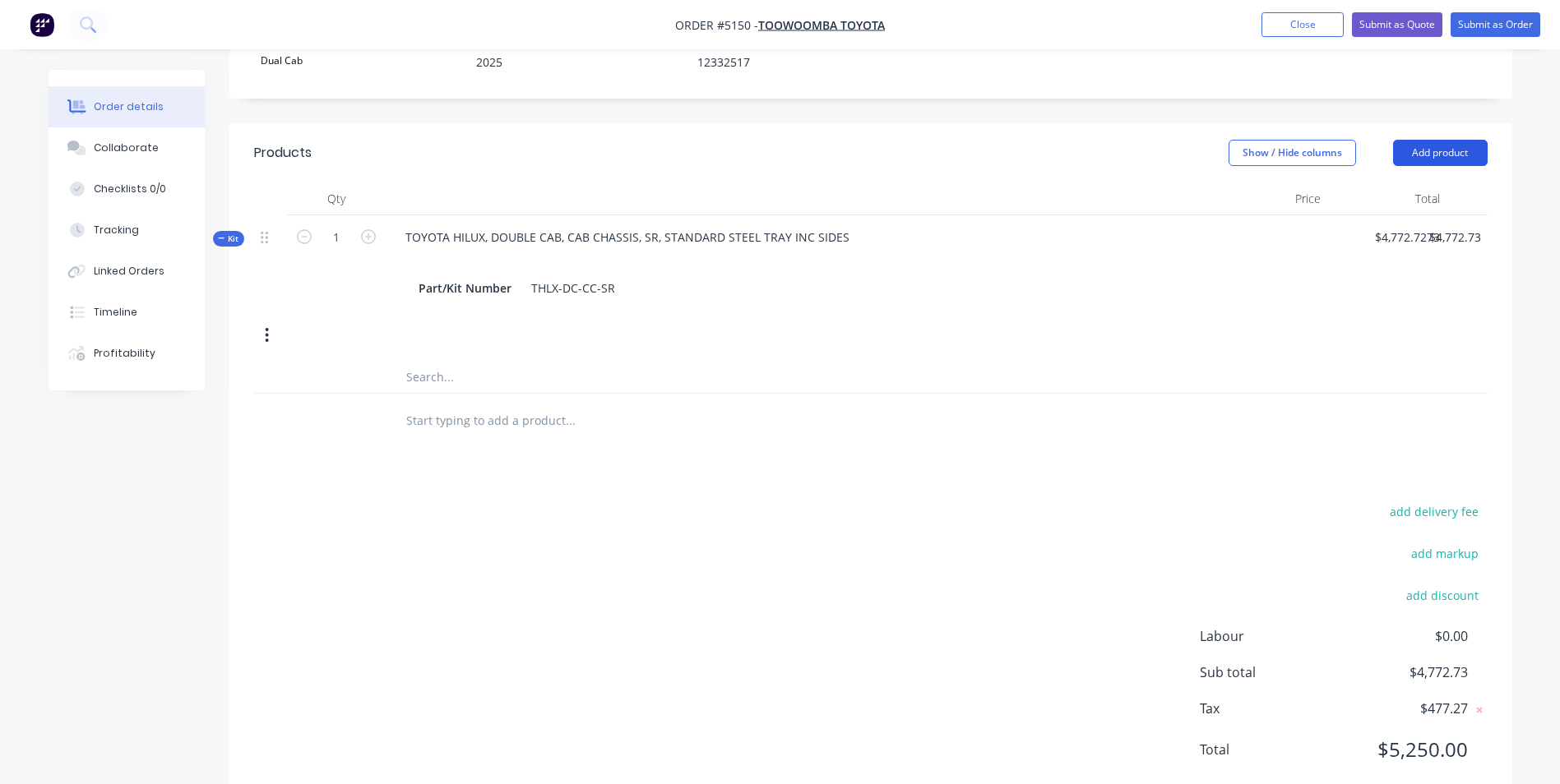
click at [1434, 140] on button "Add product" at bounding box center [1440, 153] width 94 height 26
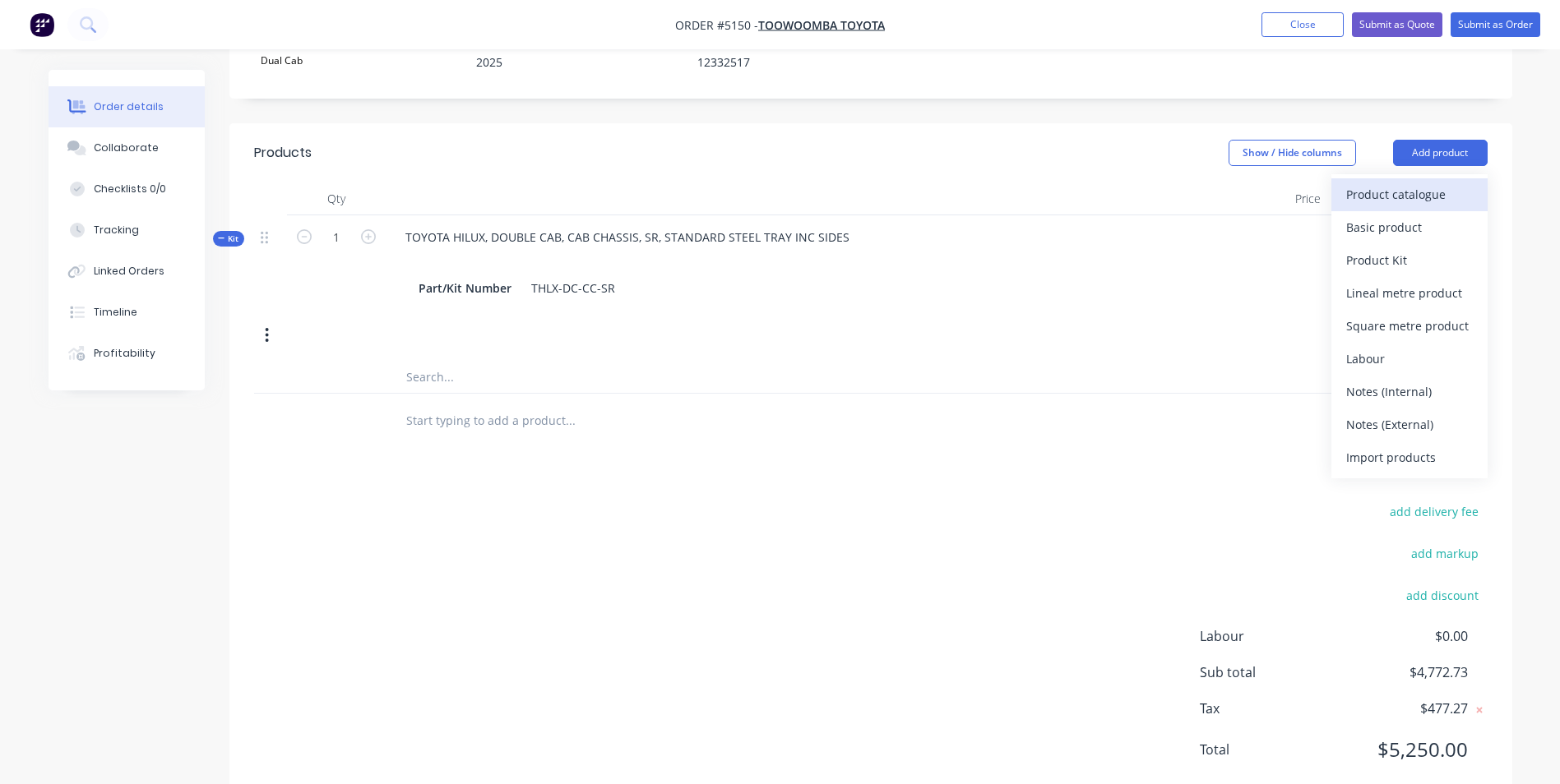
click at [1418, 182] on div "Product catalogue" at bounding box center [1409, 194] width 127 height 24
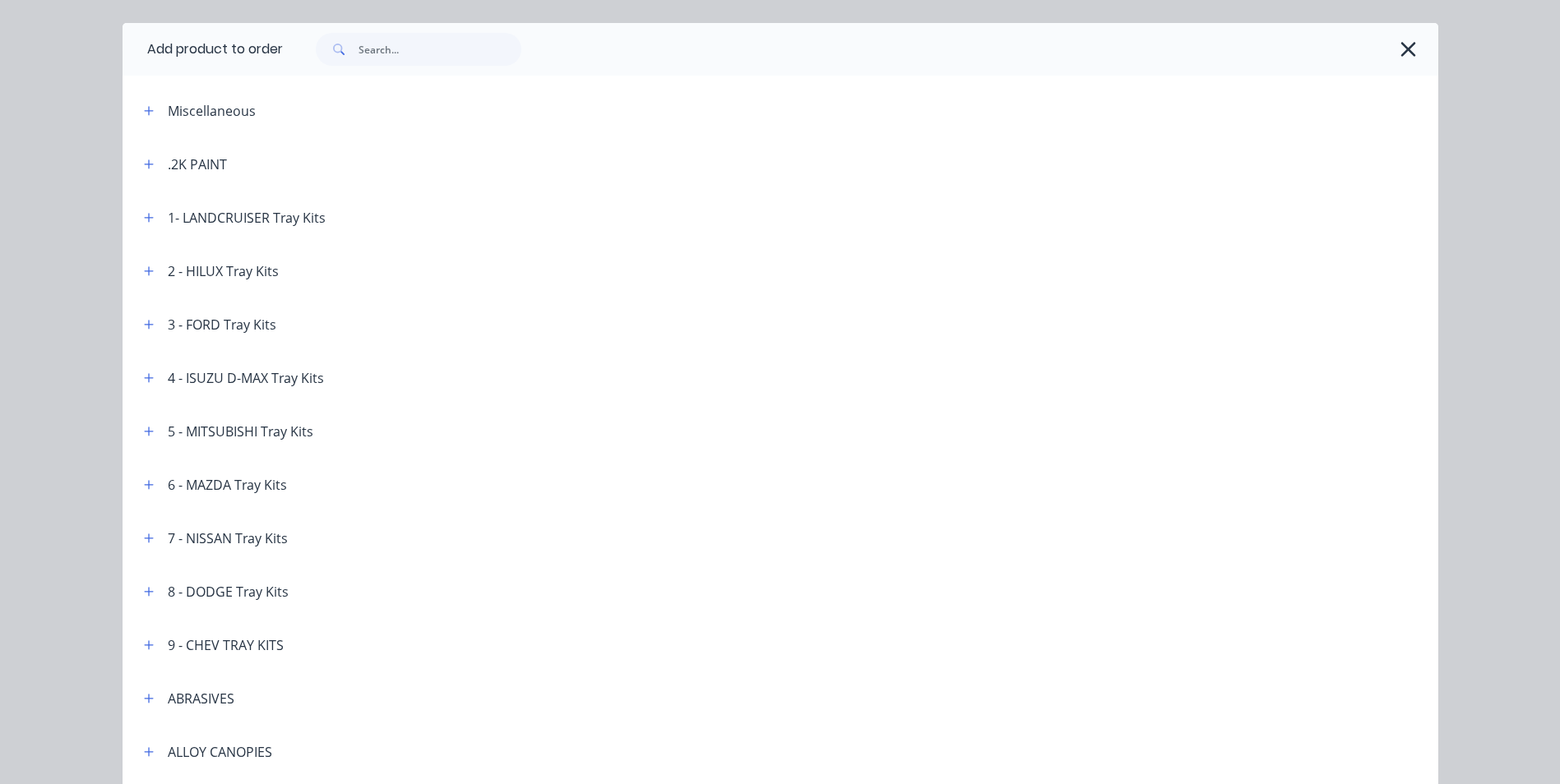
scroll to position [82, 0]
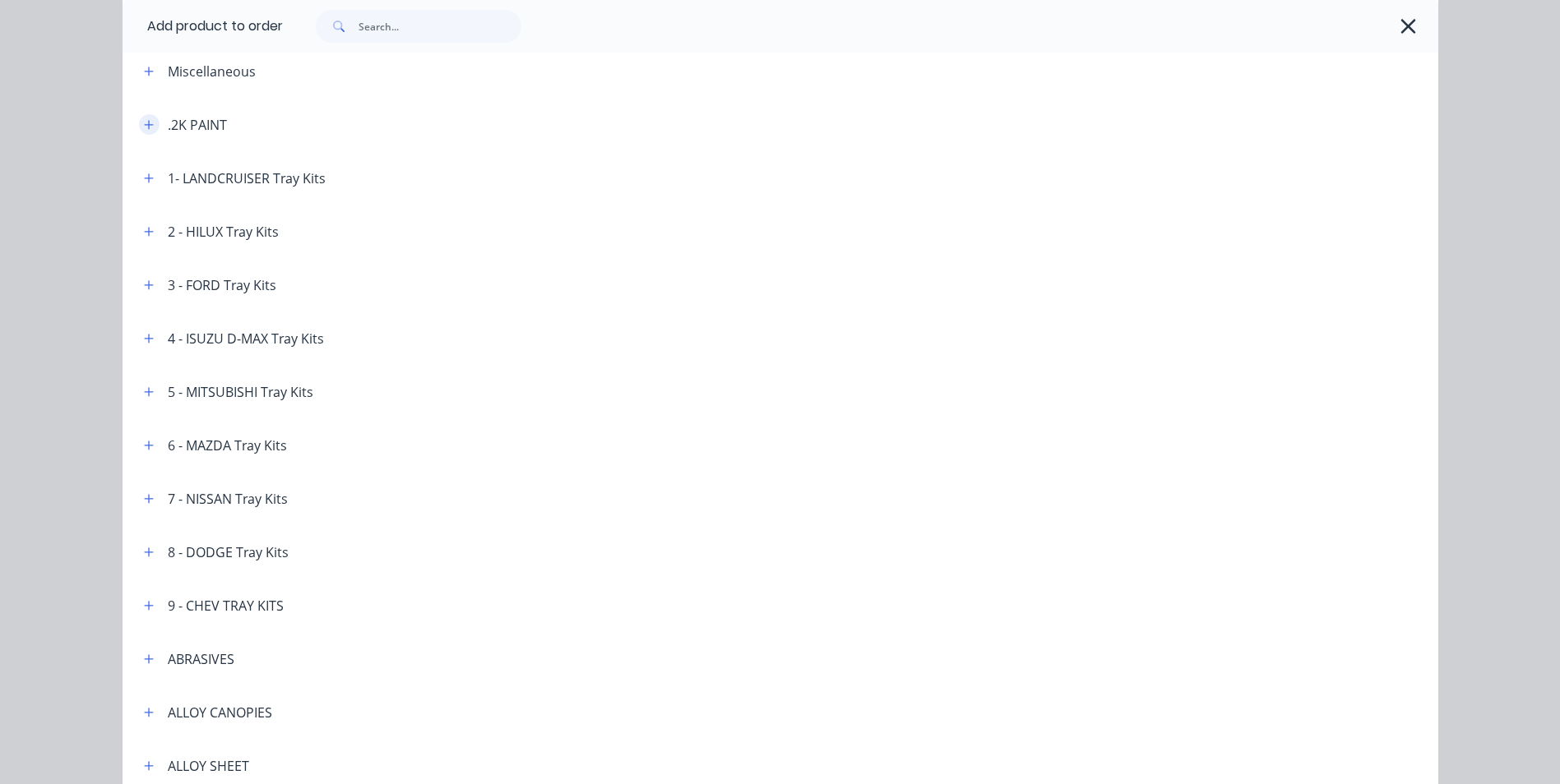
click at [144, 125] on icon "button" at bounding box center [148, 125] width 10 height 11
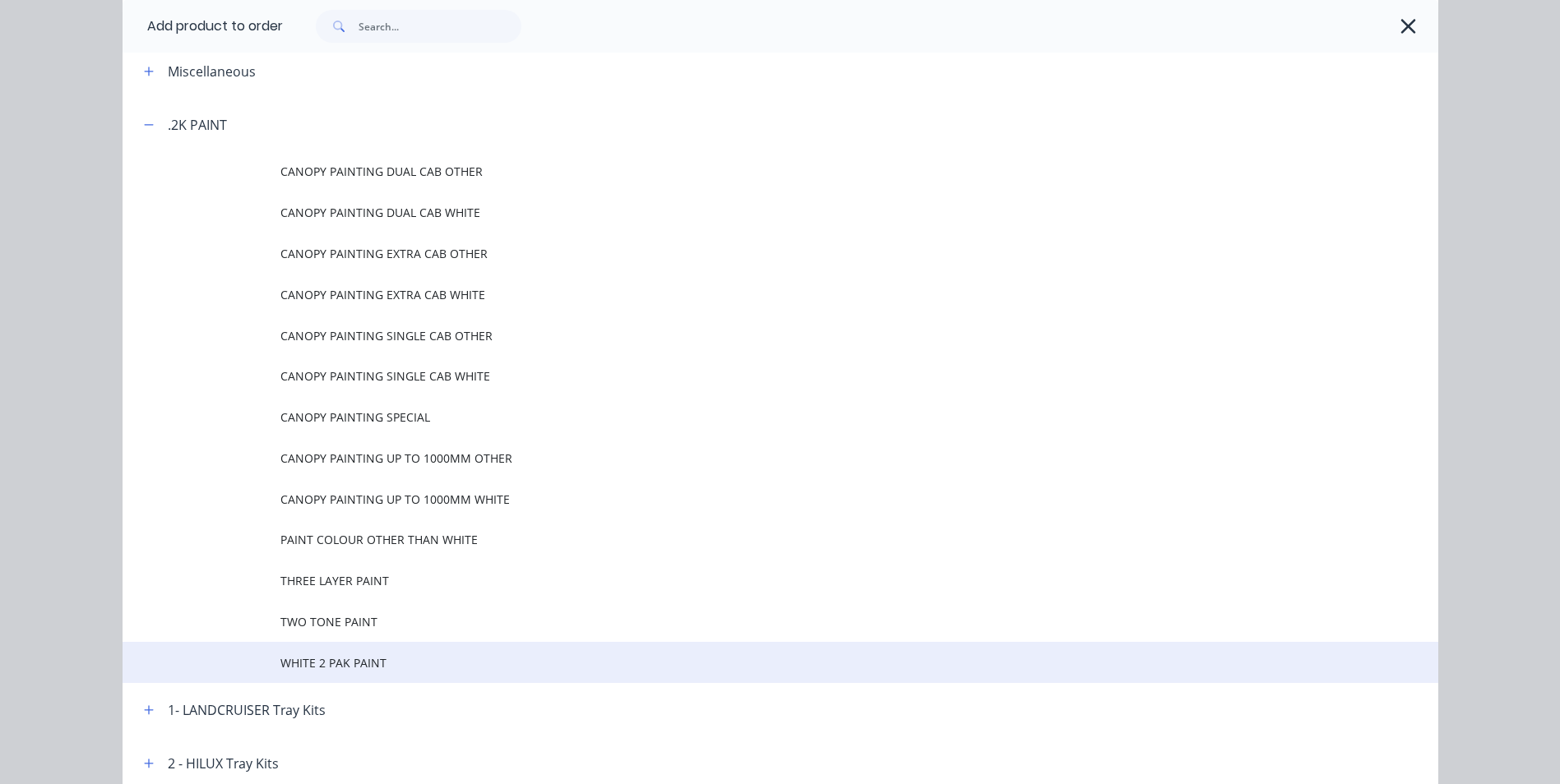
click at [335, 658] on span "WHITE 2 PAK PAINT" at bounding box center [743, 663] width 926 height 18
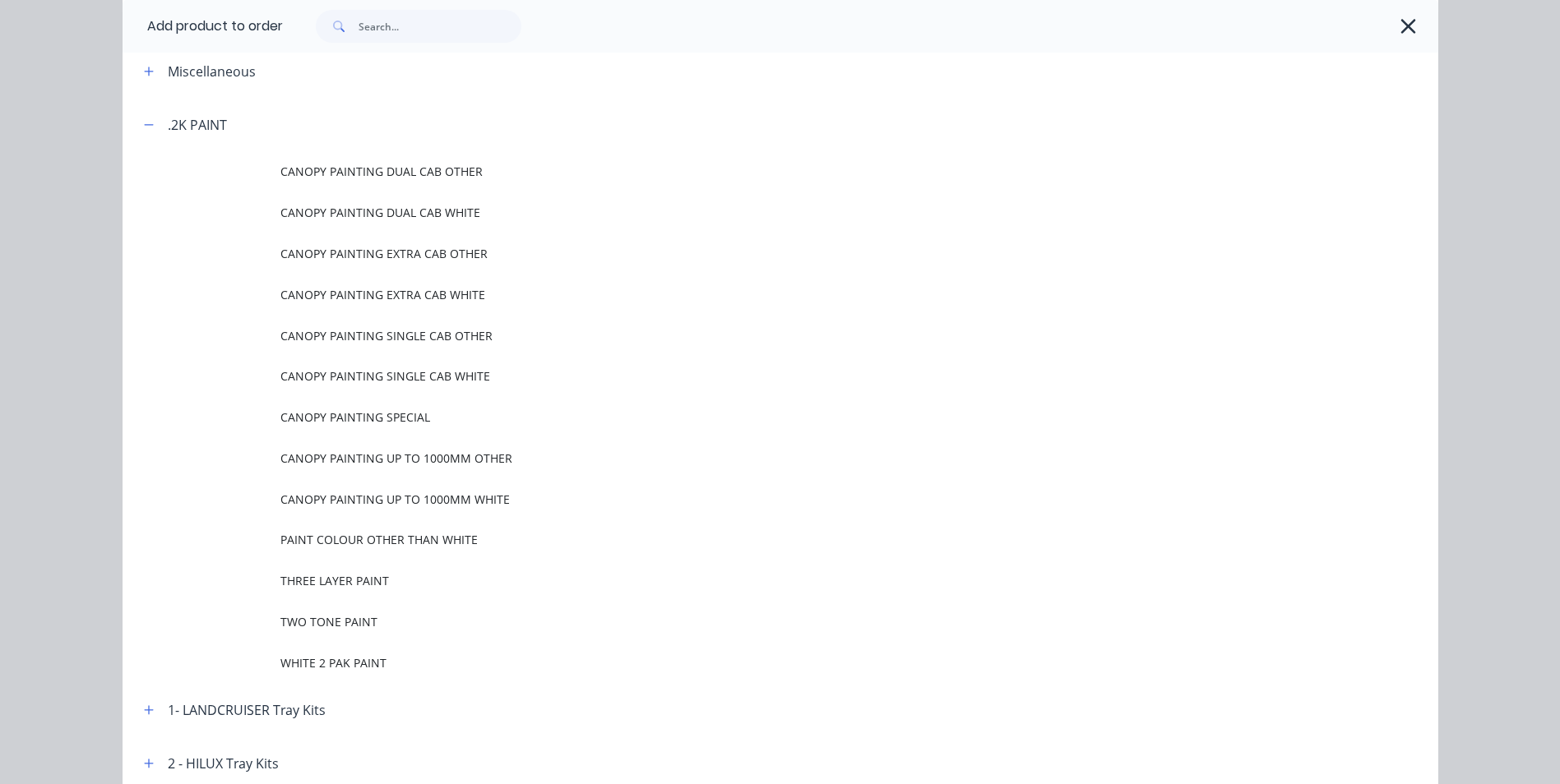
scroll to position [0, 0]
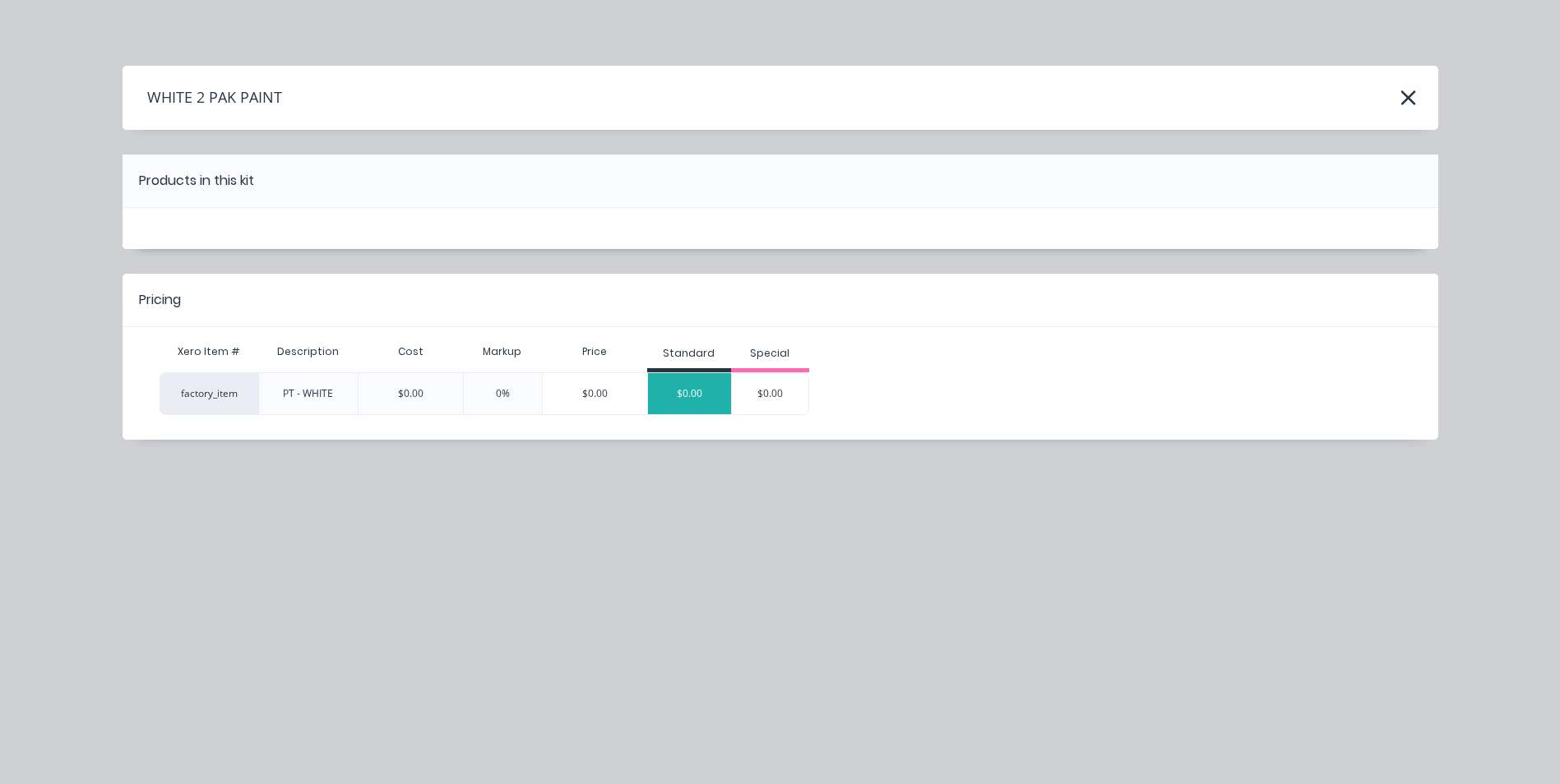
click at [700, 392] on div "$0.00" at bounding box center [690, 393] width 83 height 41
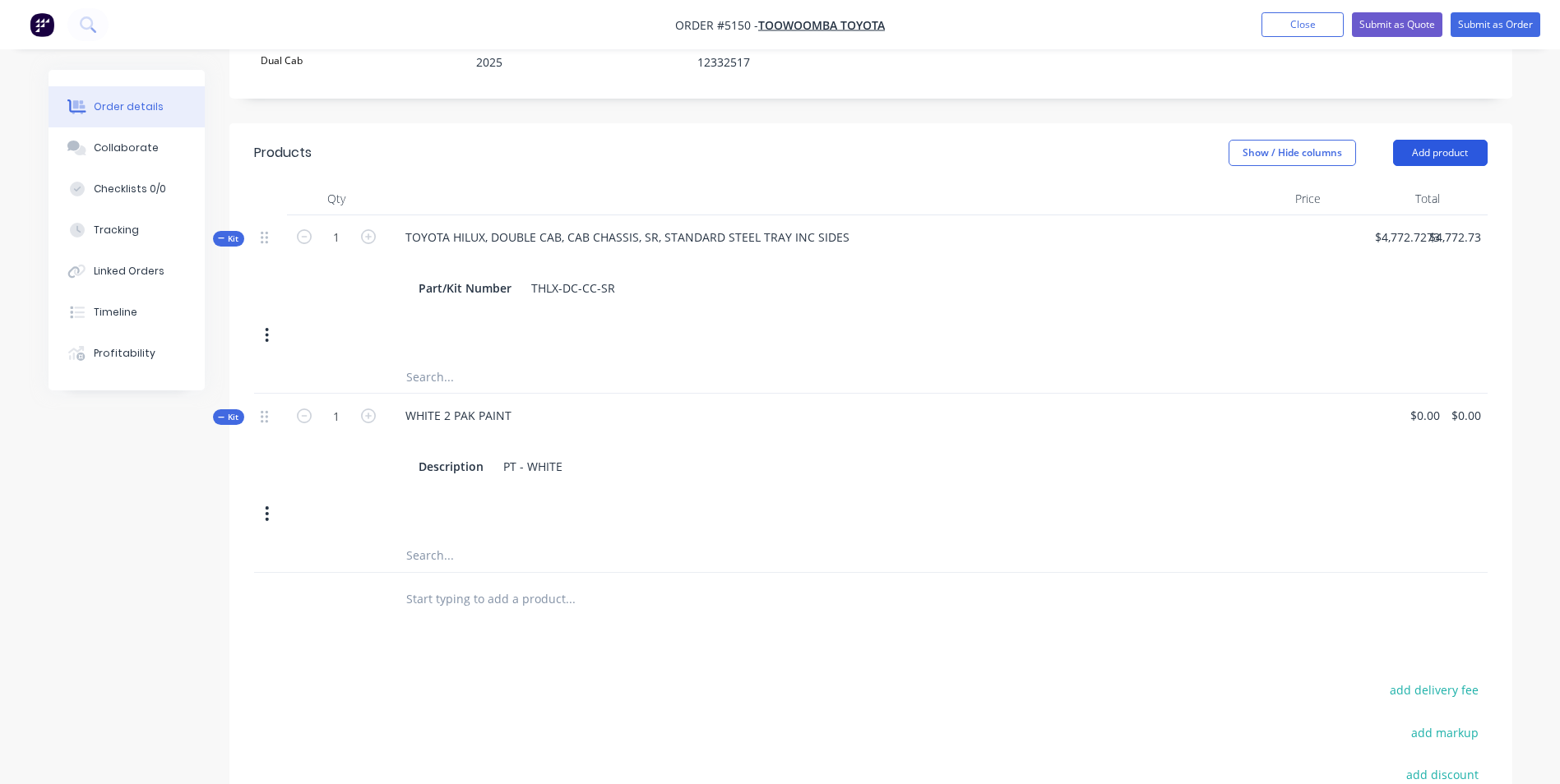
click at [1445, 140] on button "Add product" at bounding box center [1440, 153] width 94 height 26
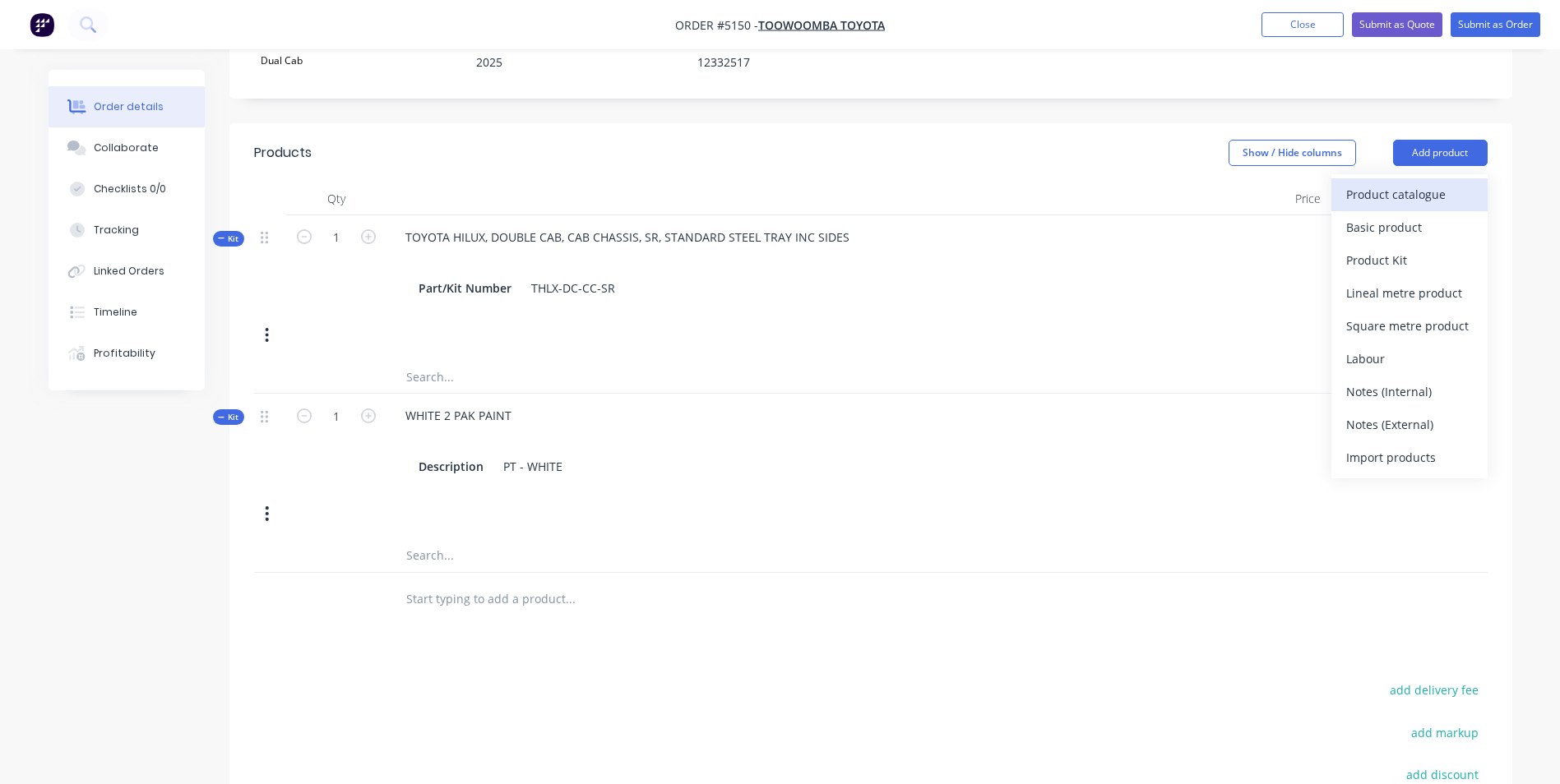
click at [1429, 182] on div "Product catalogue" at bounding box center [1409, 194] width 127 height 24
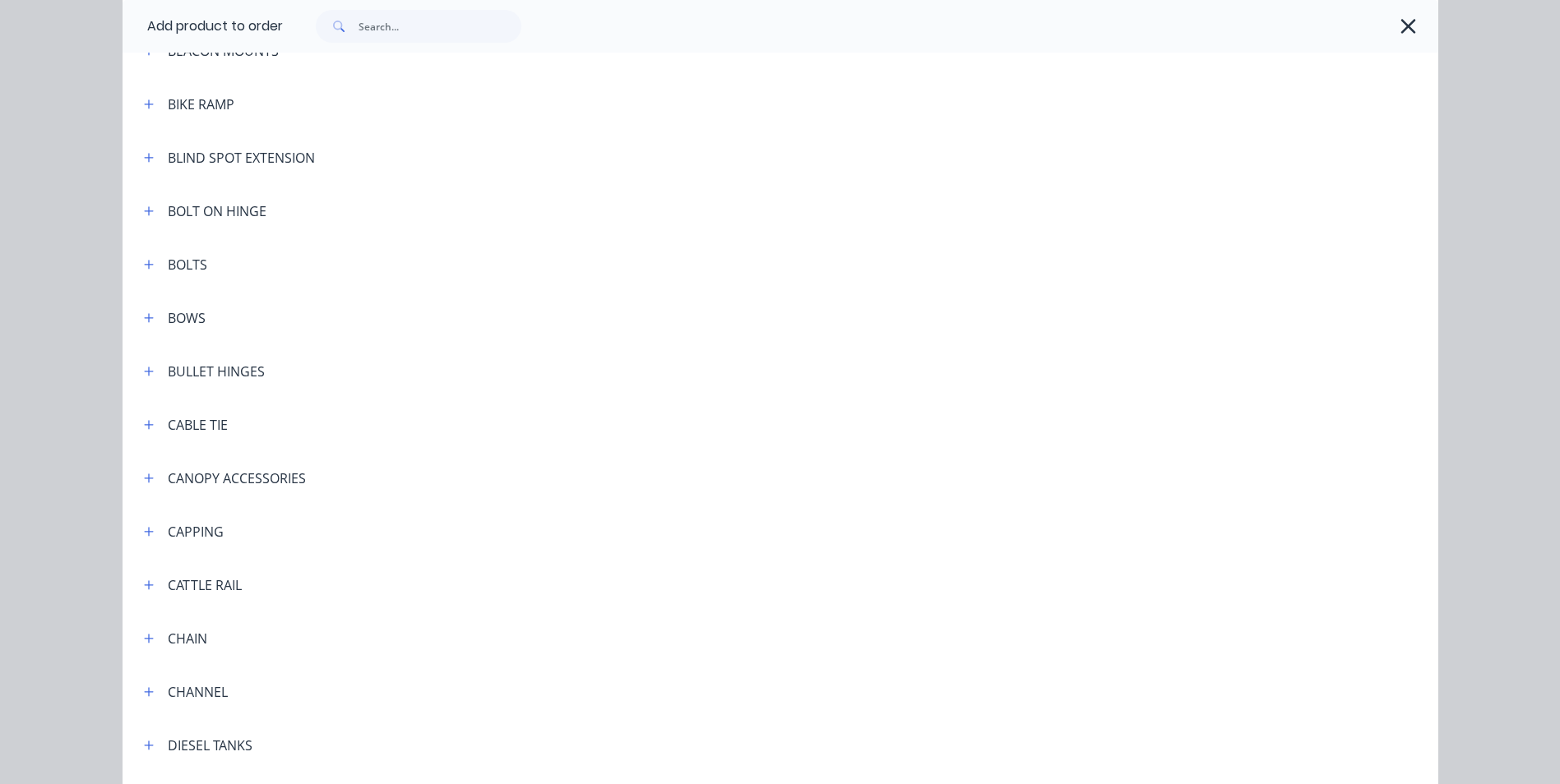
scroll to position [987, 0]
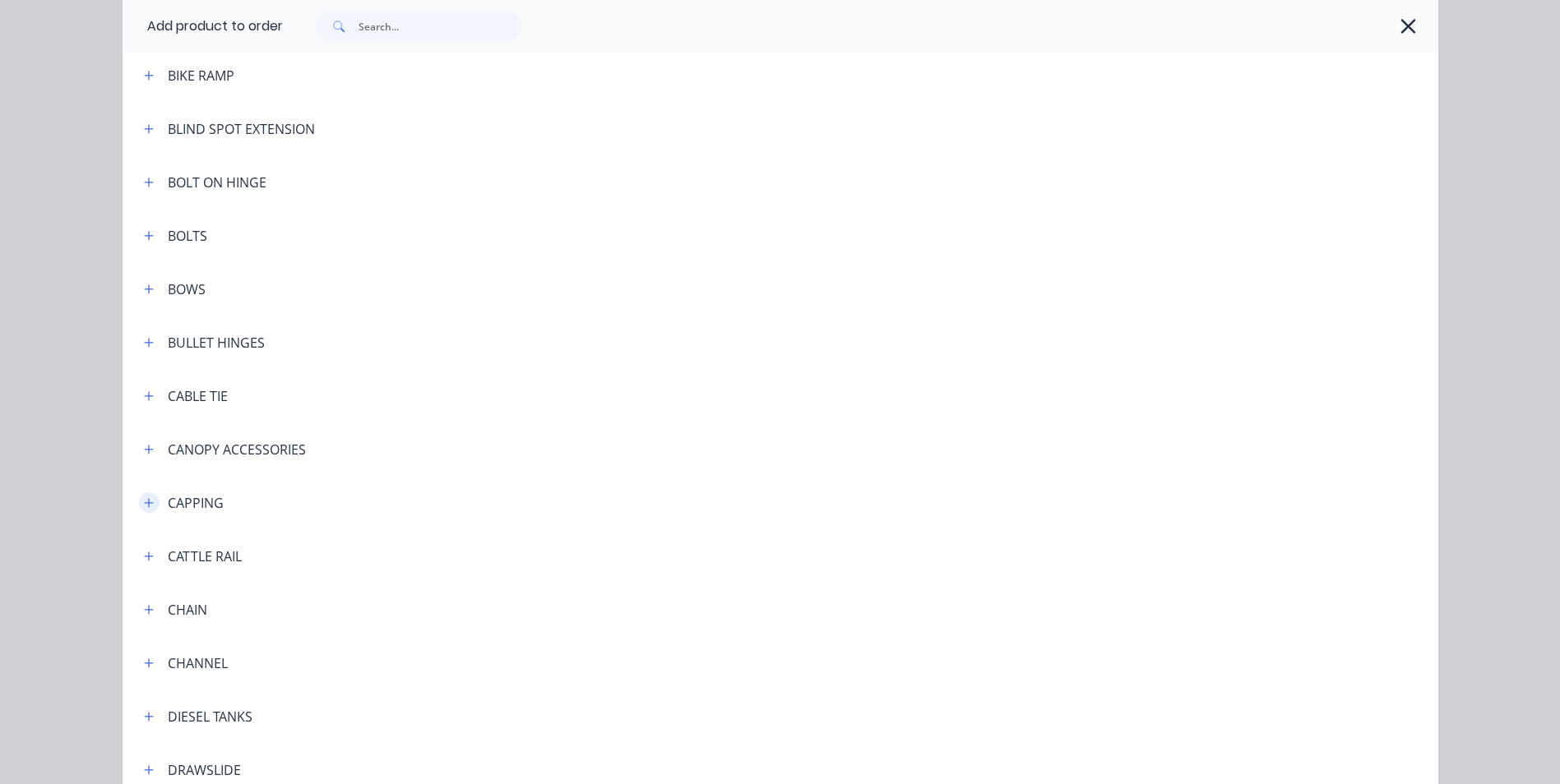
click at [144, 505] on icon "button" at bounding box center [148, 503] width 10 height 11
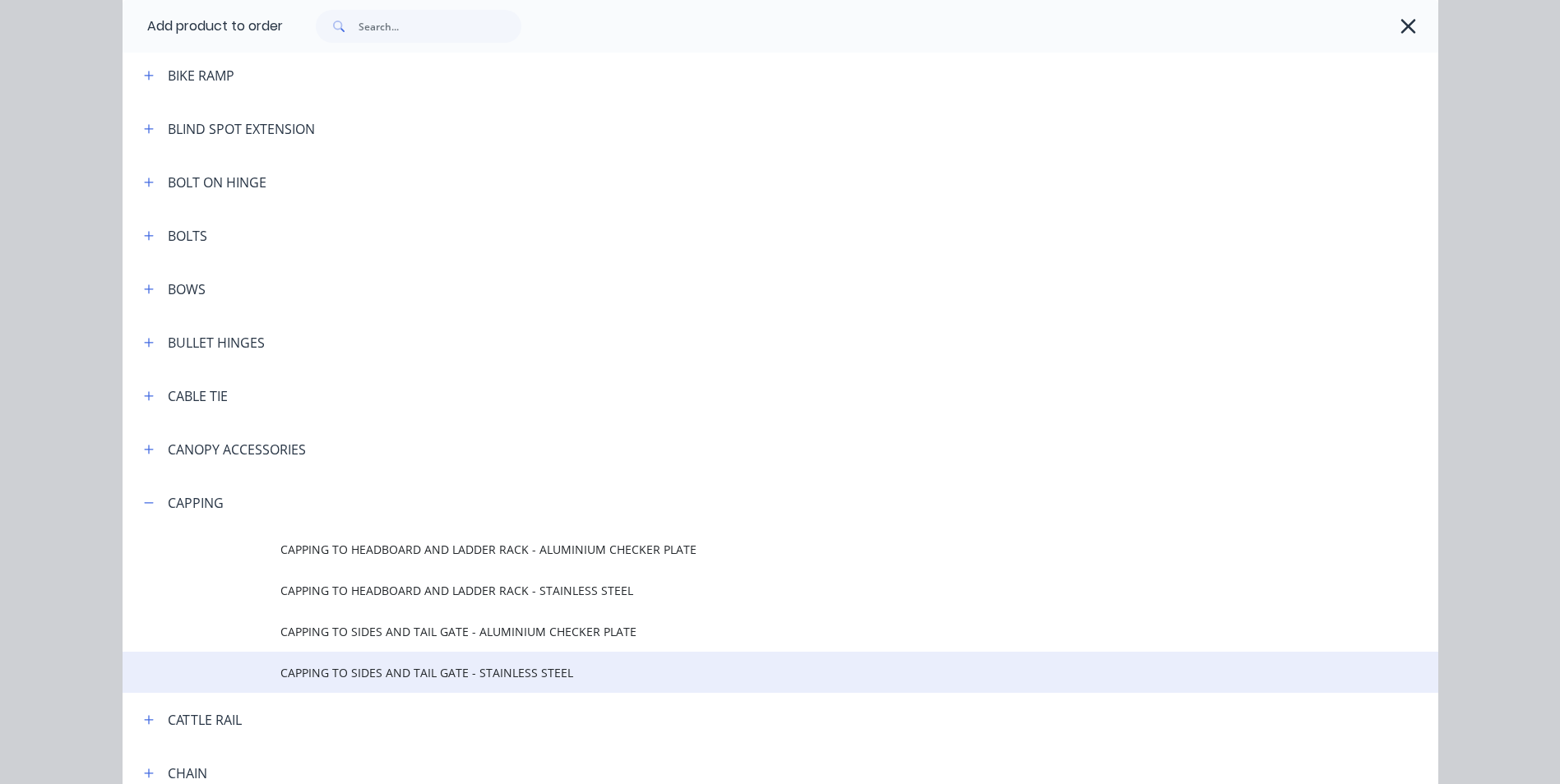
click at [408, 675] on span "CAPPING TO SIDES AND TAIL GATE - STAINLESS STEEL" at bounding box center [743, 673] width 926 height 18
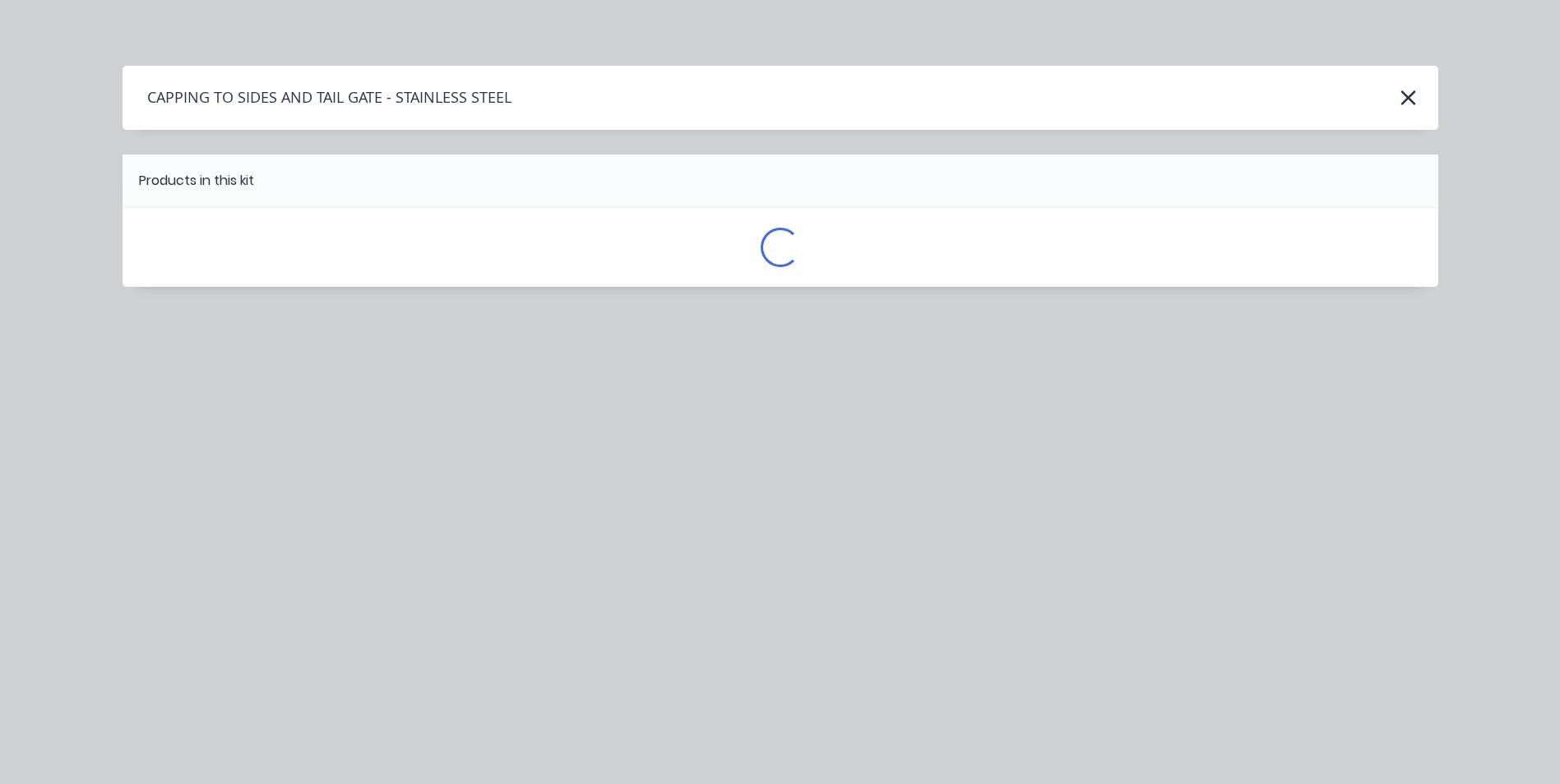
scroll to position [0, 0]
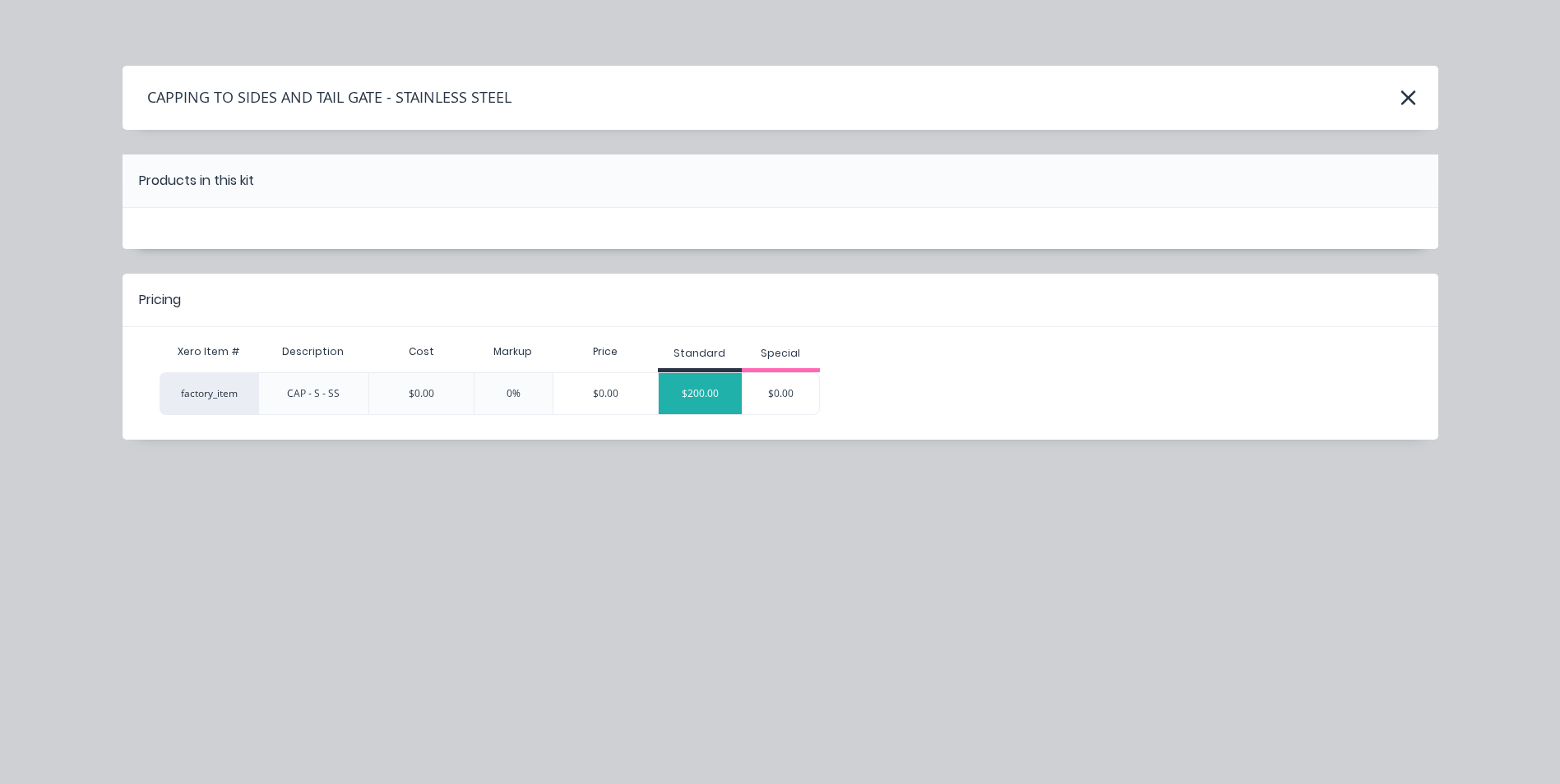
click at [727, 387] on div "$200.00" at bounding box center [700, 393] width 83 height 41
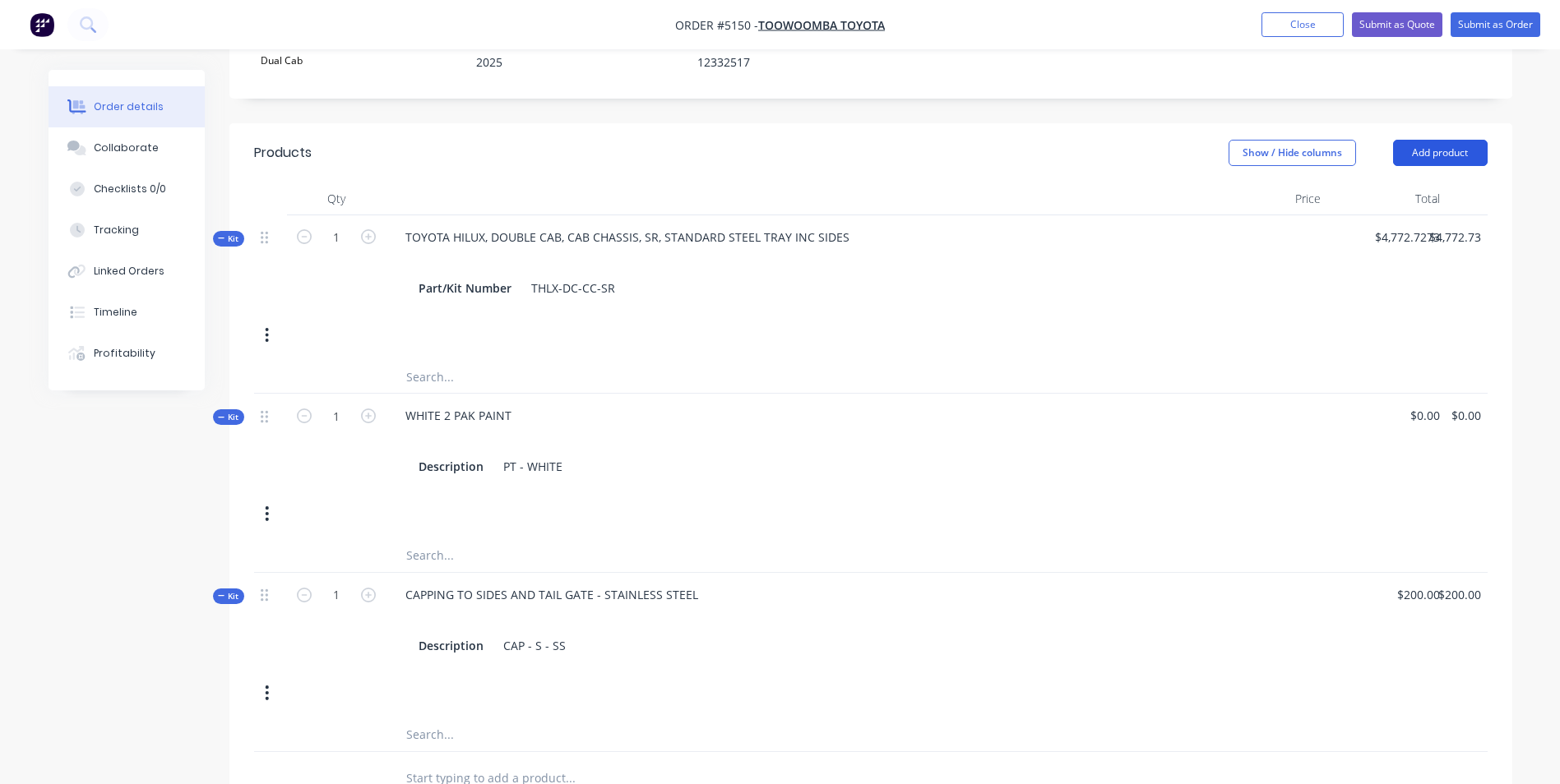
click at [1466, 140] on button "Add product" at bounding box center [1440, 153] width 94 height 26
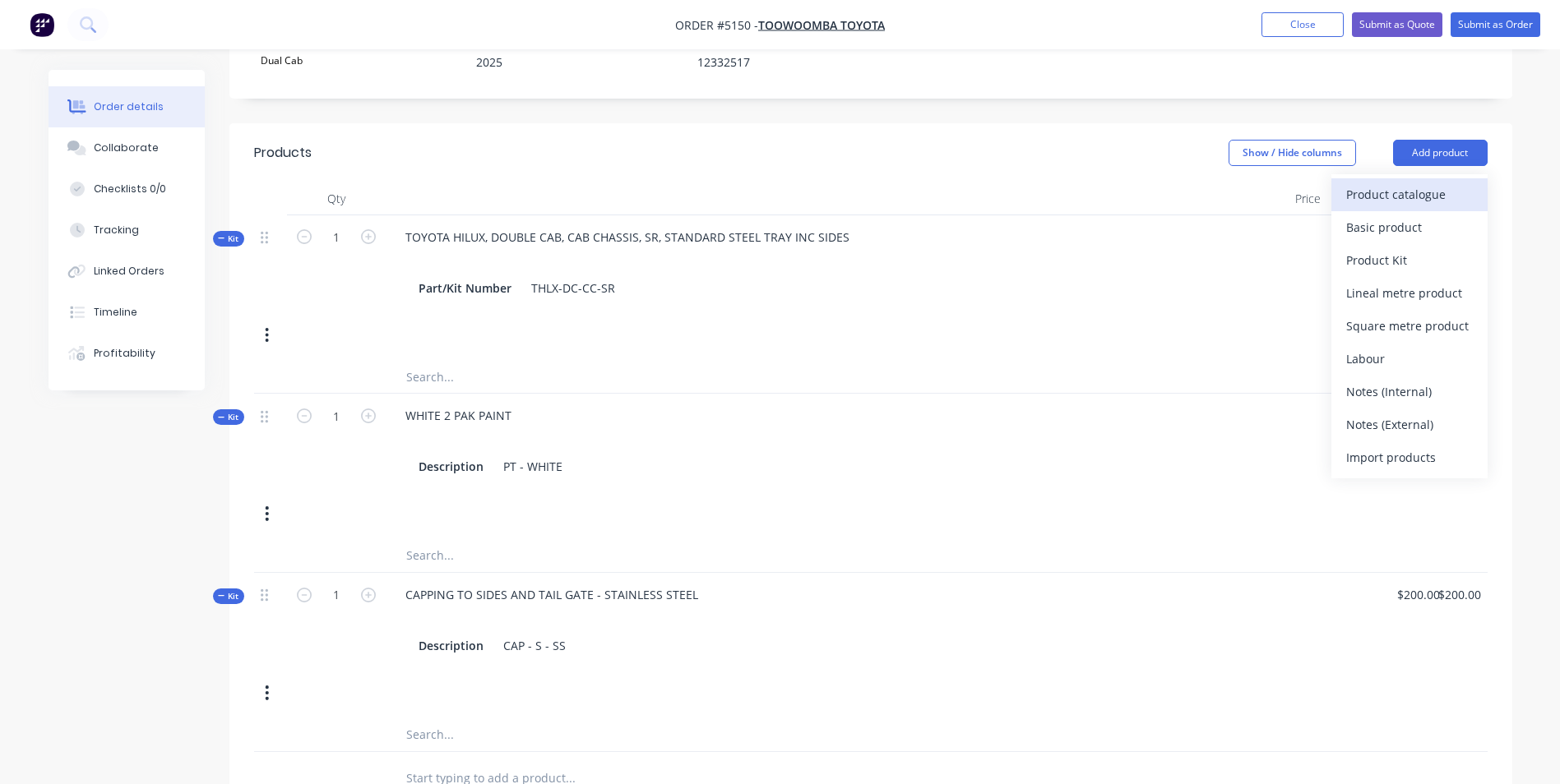
click at [1406, 182] on div "Product catalogue" at bounding box center [1409, 194] width 127 height 24
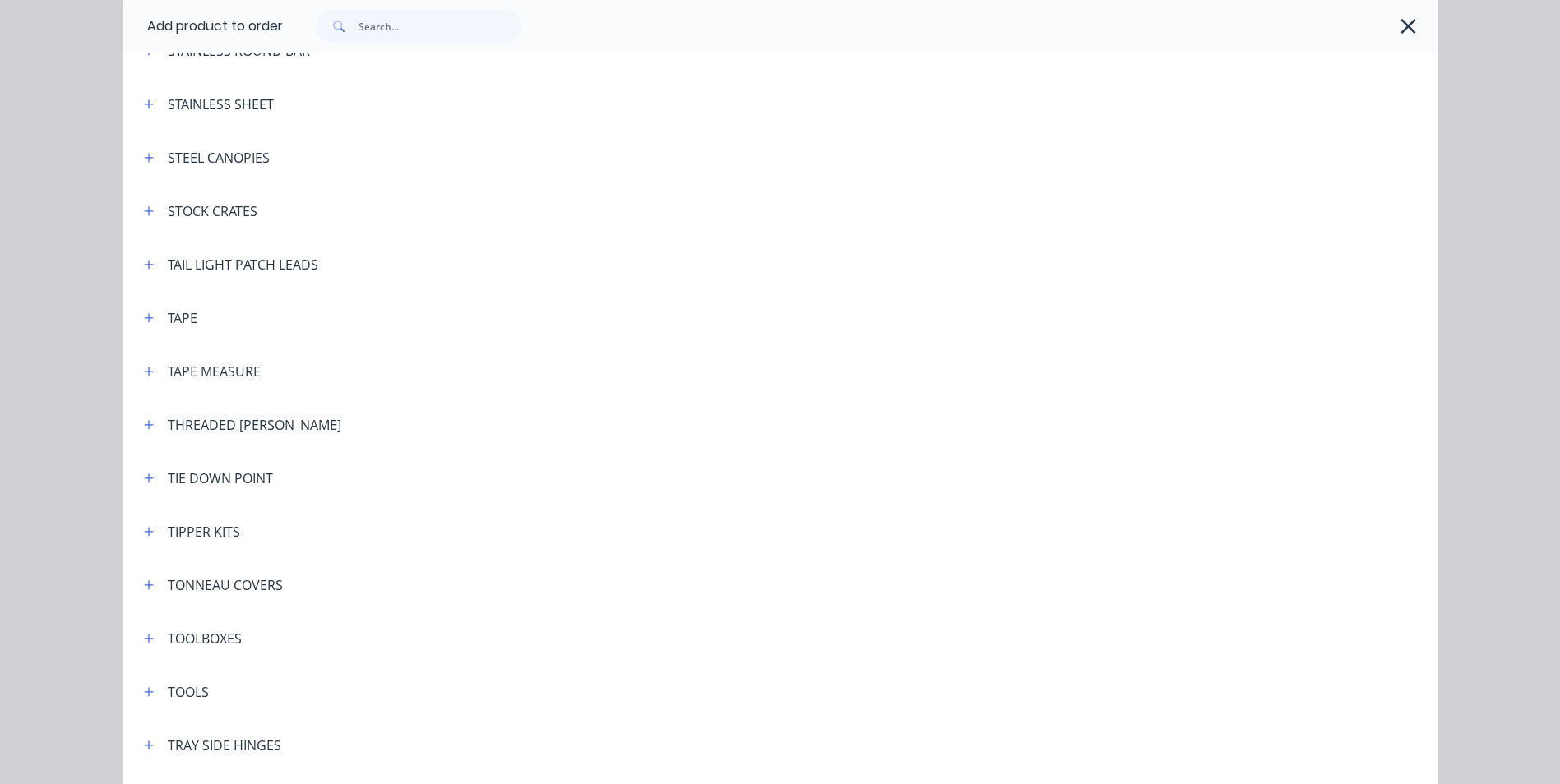
scroll to position [5261, 0]
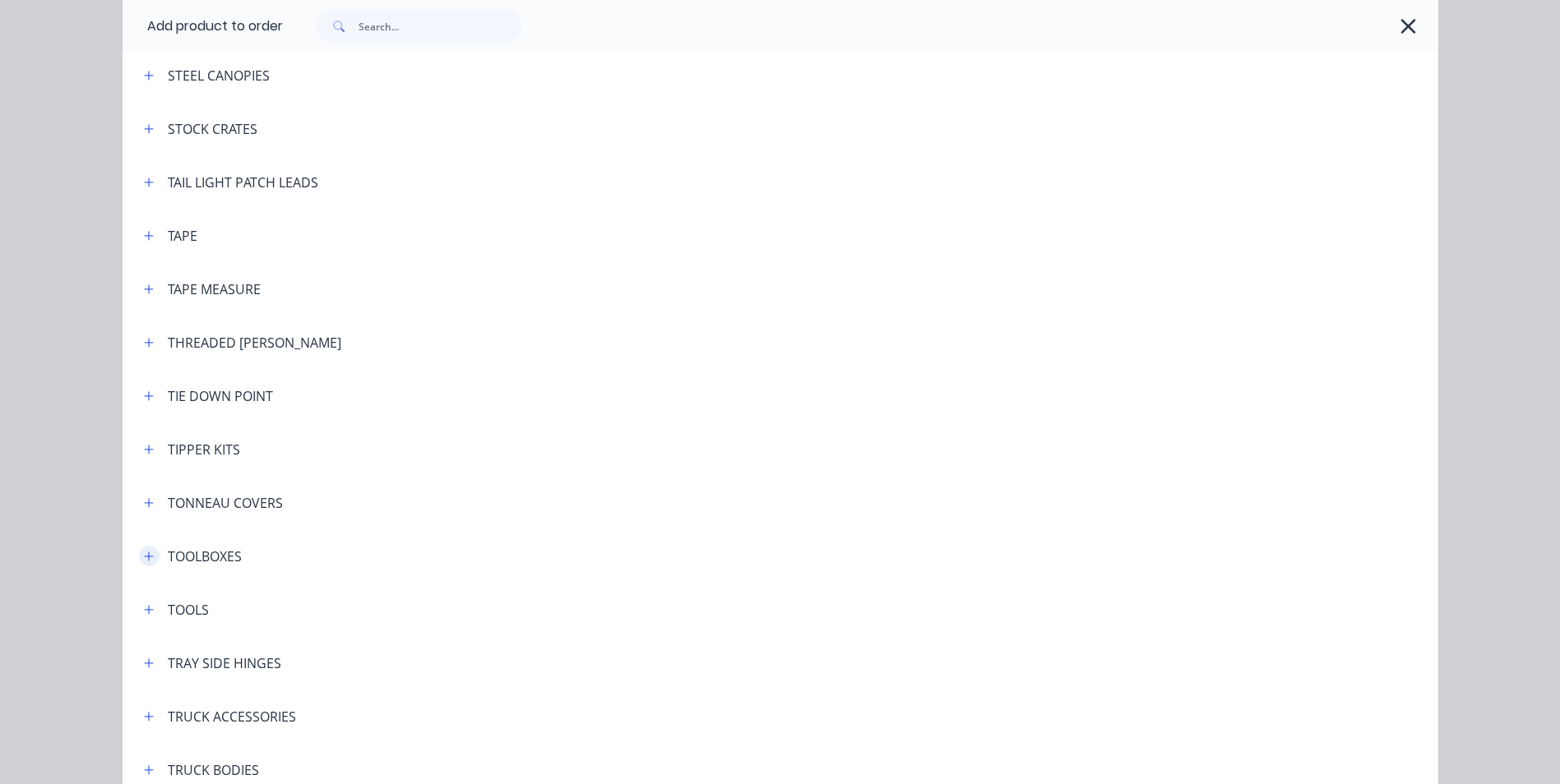
click at [145, 561] on icon "button" at bounding box center [148, 556] width 10 height 11
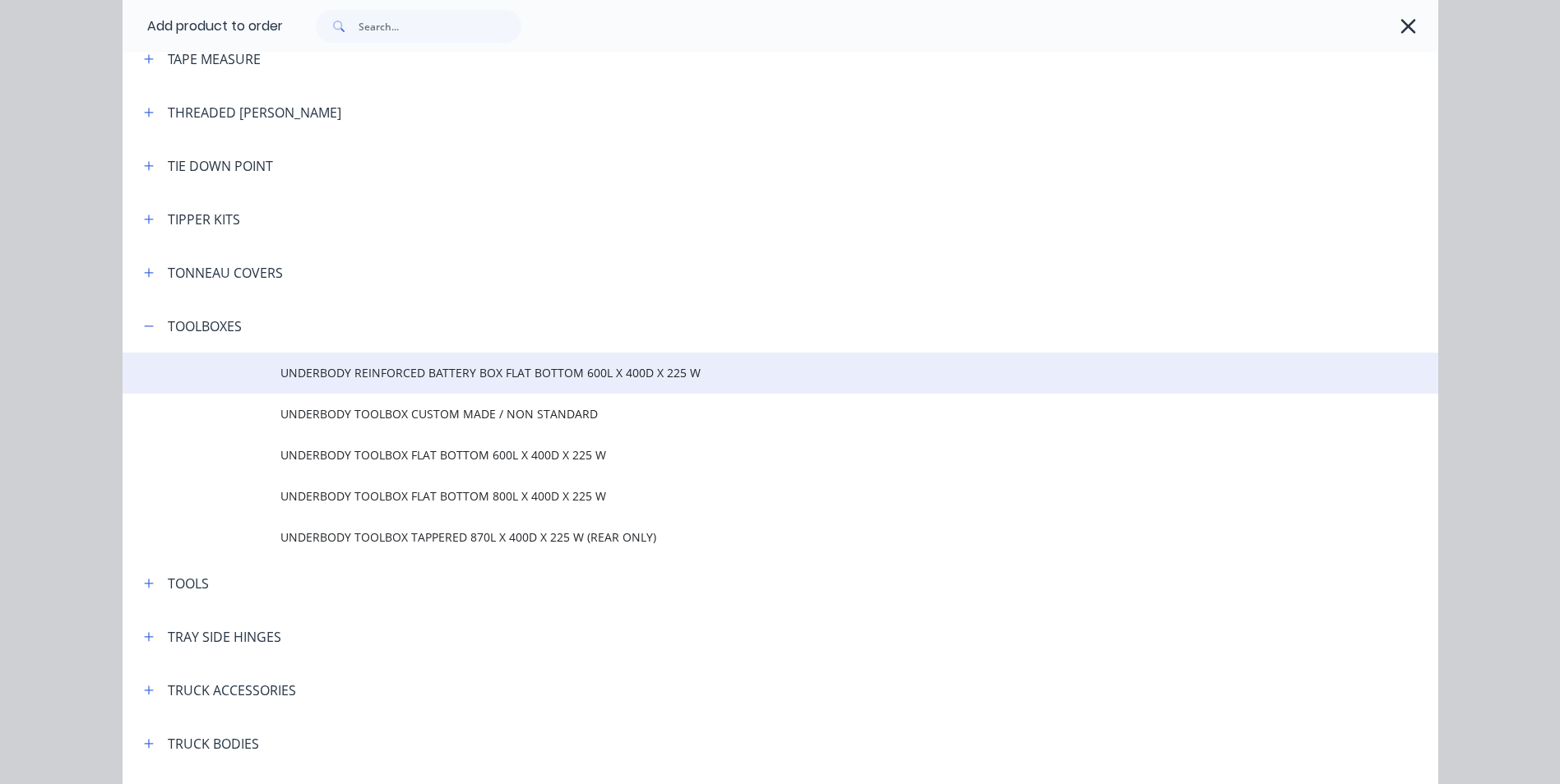
scroll to position [5507, 0]
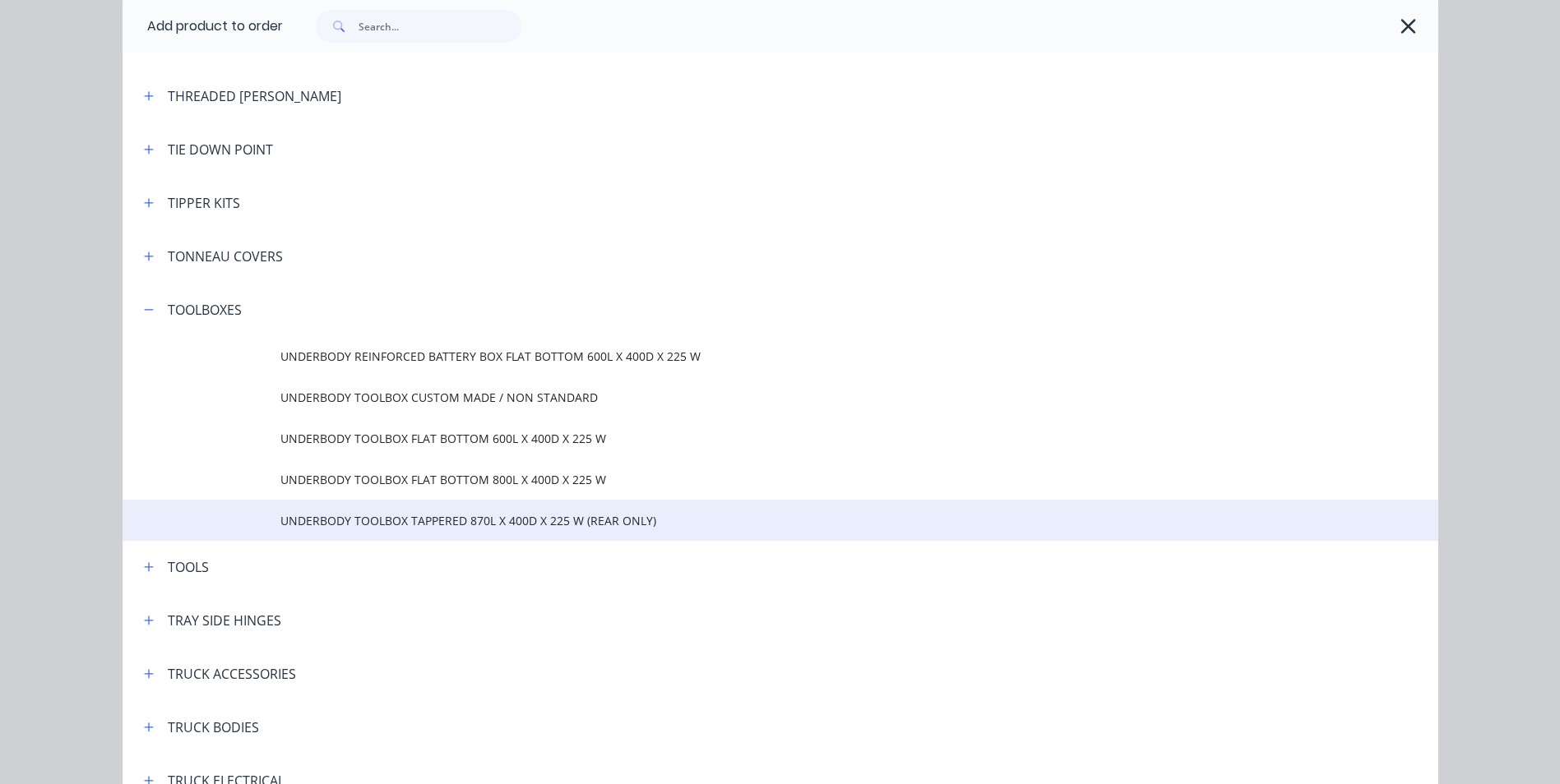
click at [339, 522] on span "UNDERBODY TOOLBOX TAPPERED 870L X 400D X 225 W (REAR ONLY)" at bounding box center [743, 520] width 926 height 18
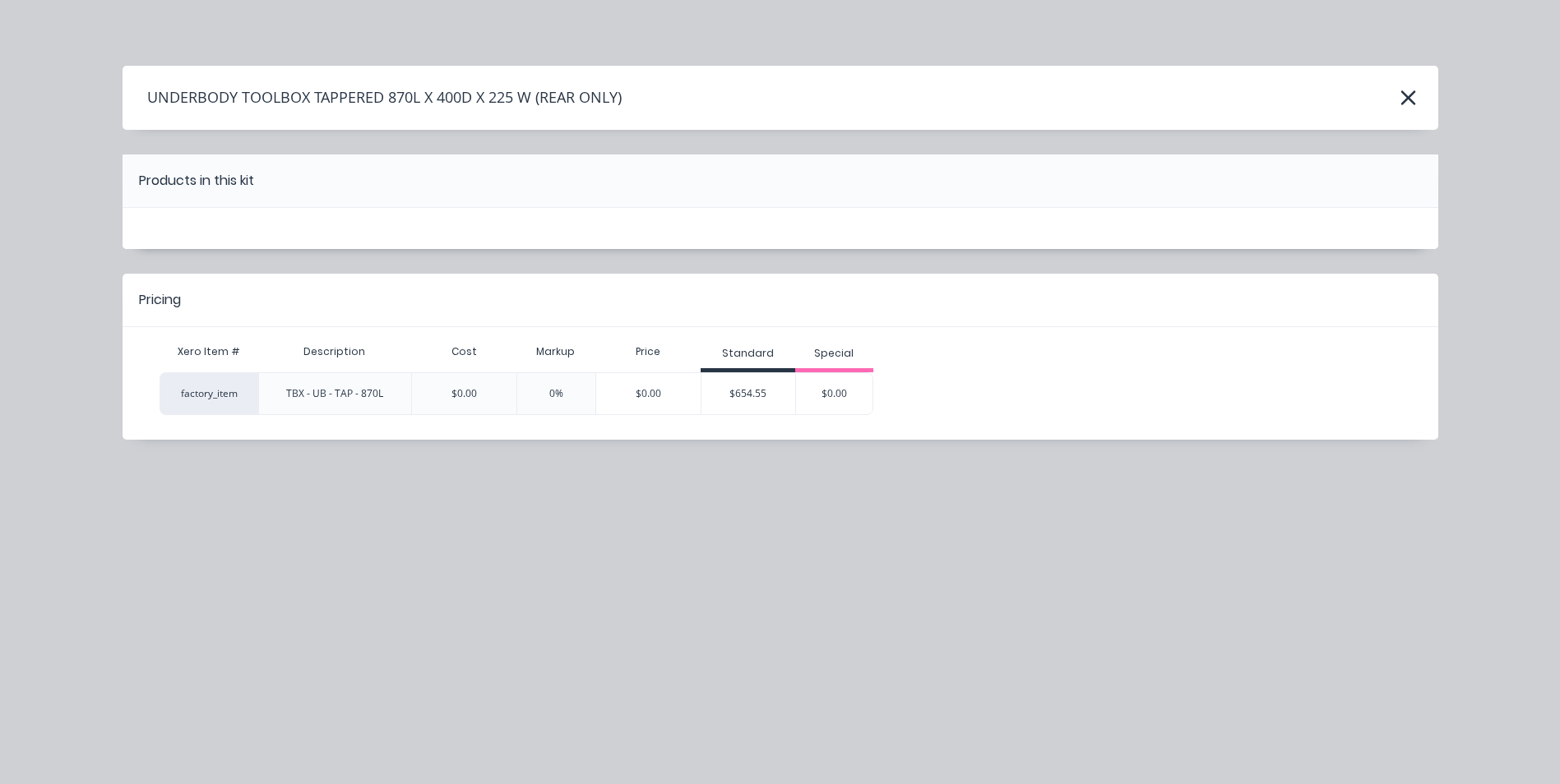
scroll to position [0, 0]
click at [767, 386] on div "$654.55" at bounding box center [748, 393] width 94 height 41
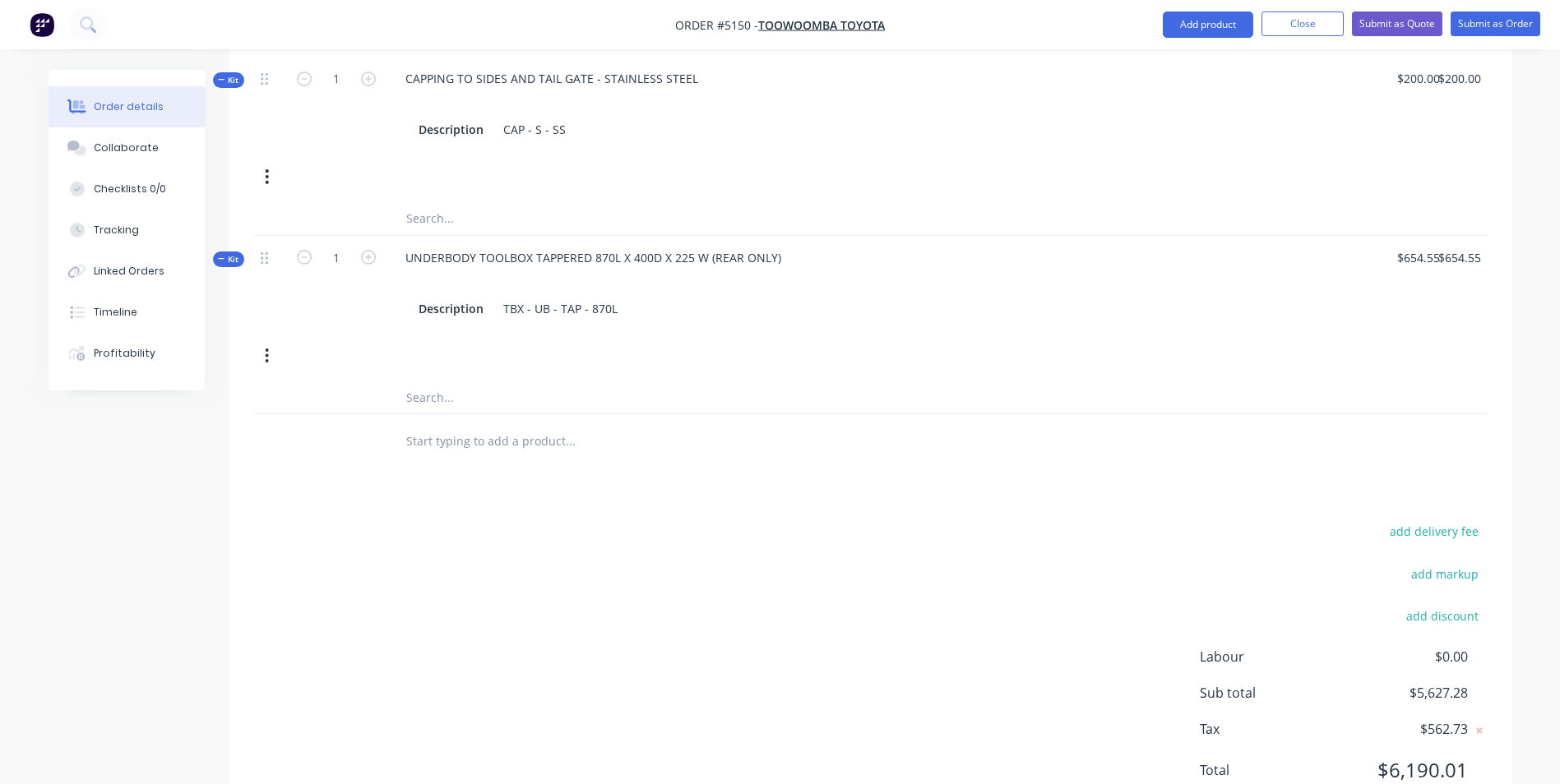
scroll to position [1103, 0]
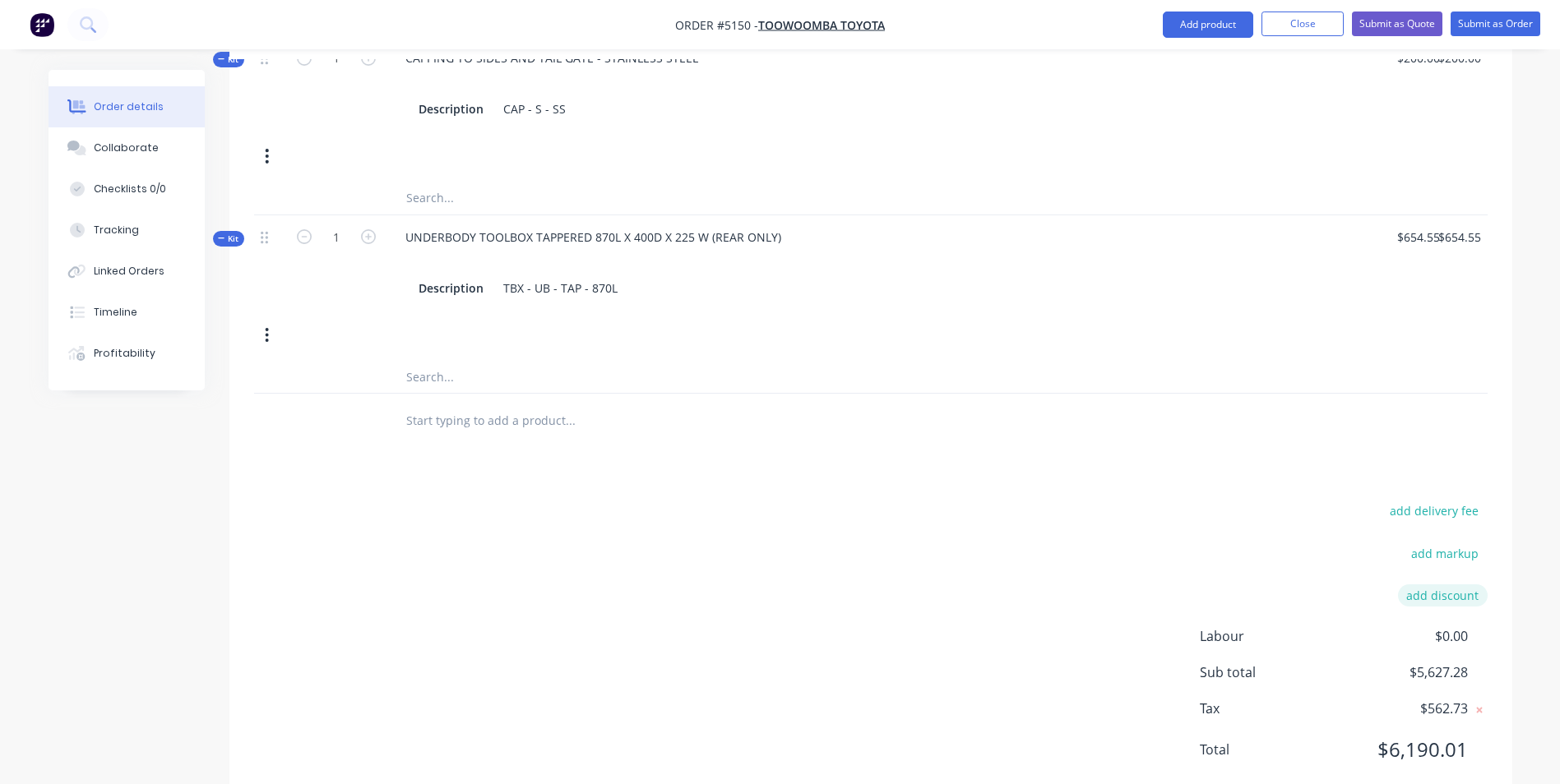
click at [1450, 584] on button "add discount" at bounding box center [1442, 595] width 90 height 22
type input "DEALER DISCOUNT"
type input "10.00%"
click input "submit" at bounding box center [0, 0] width 0 height 0
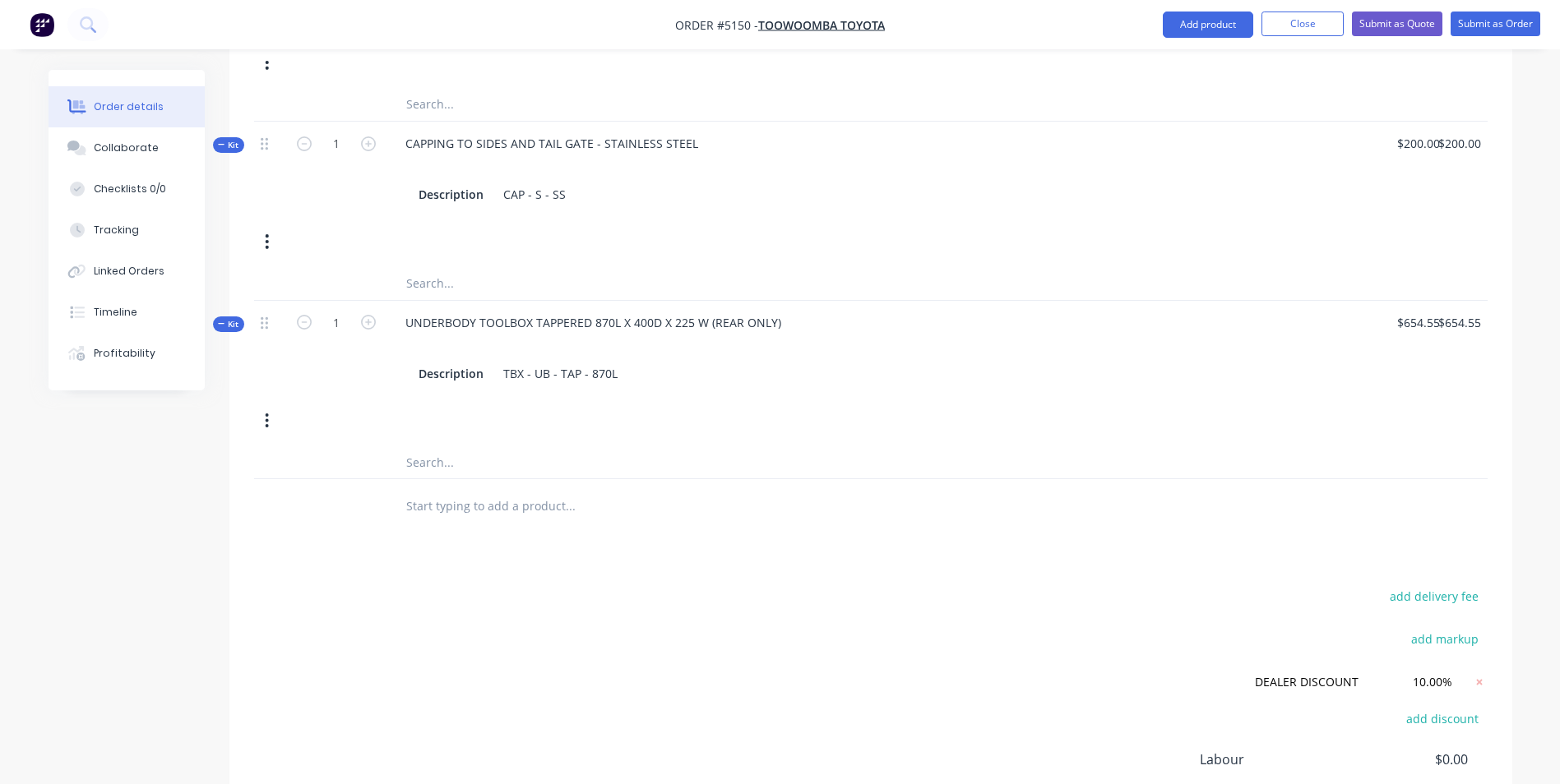
scroll to position [1017, 0]
click at [481, 387] on div "Kit 1 UNDERBODY TOOLBOX TAPPERED 870L X 400D X 225 W (REAR ONLY) Description TB…" at bounding box center [870, 374] width 1233 height 145
click at [617, 363] on div "TBX - UB - TAP - 870L" at bounding box center [560, 375] width 128 height 24
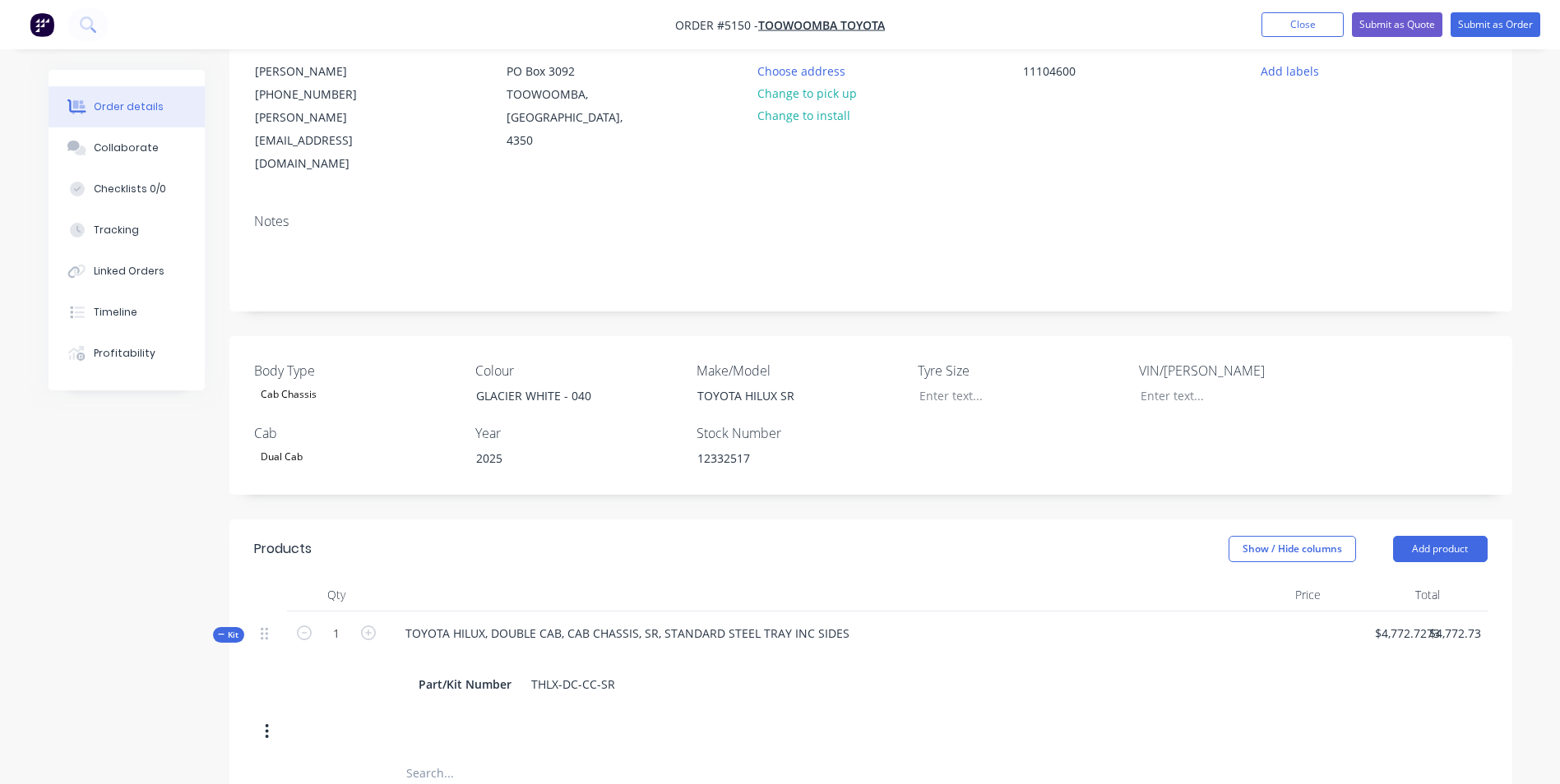
scroll to position [0, 0]
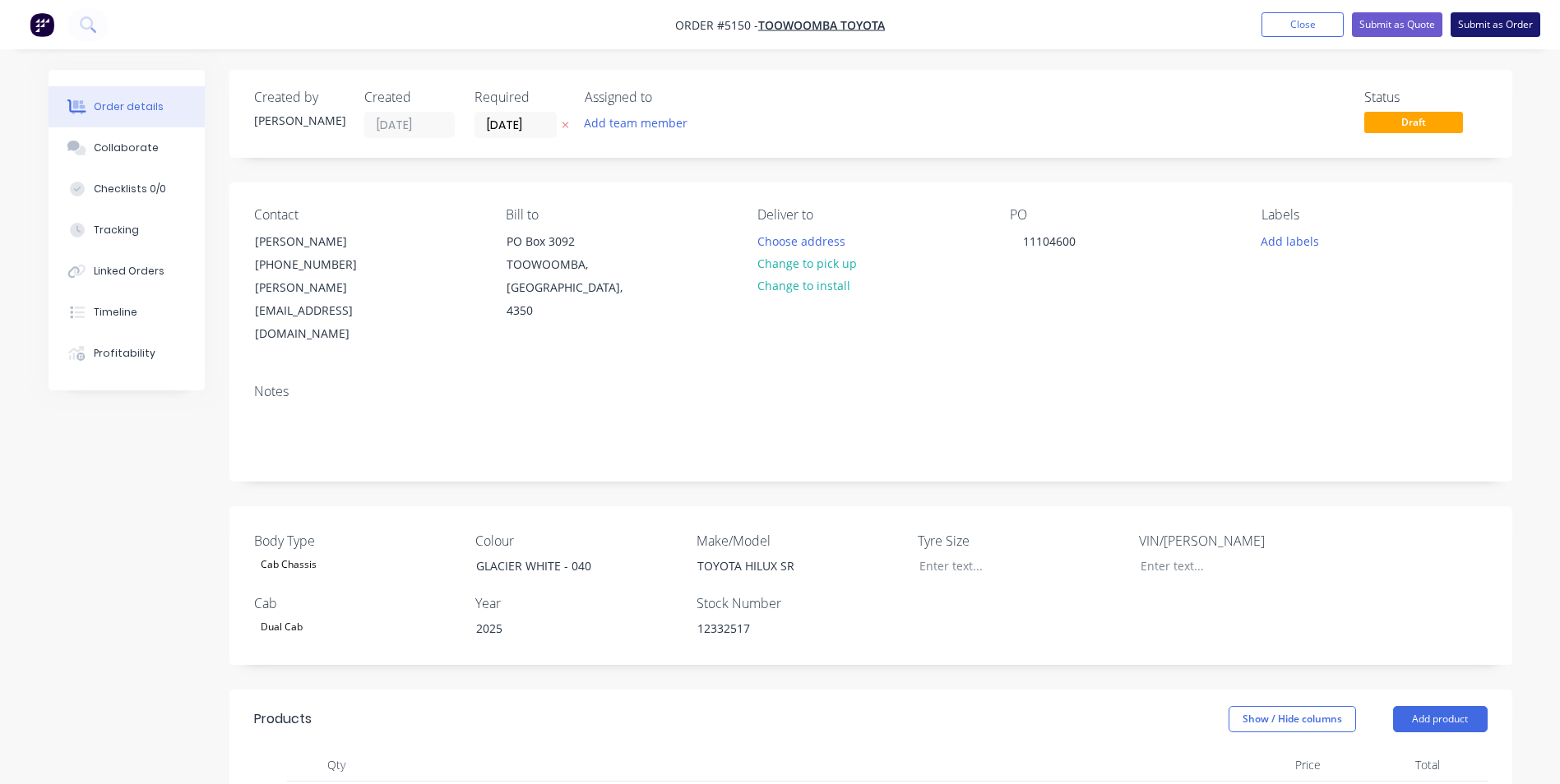
click at [1498, 22] on button "Submit as Order" at bounding box center [1495, 24] width 90 height 25
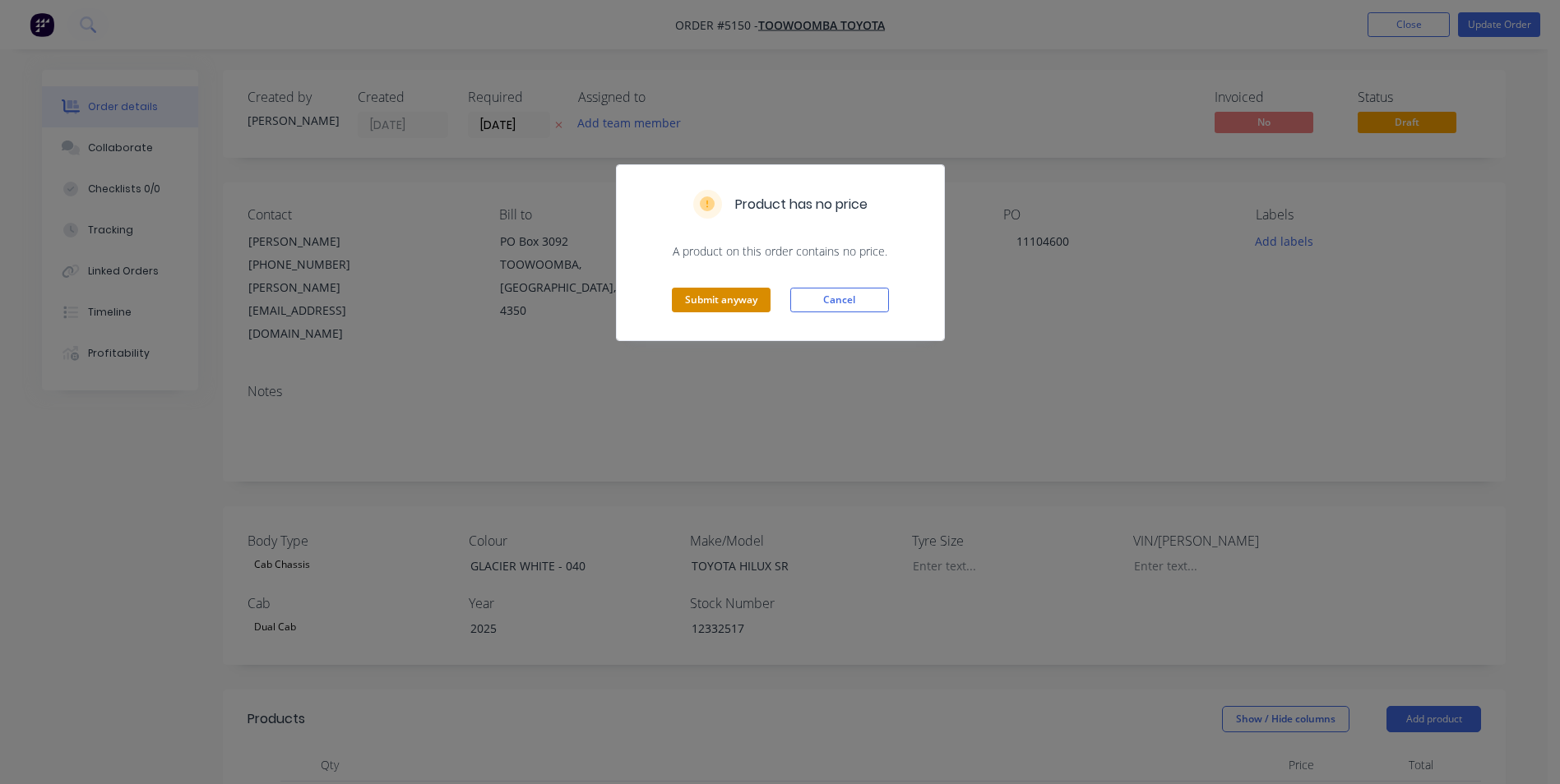
click at [753, 303] on button "Submit anyway" at bounding box center [721, 300] width 99 height 25
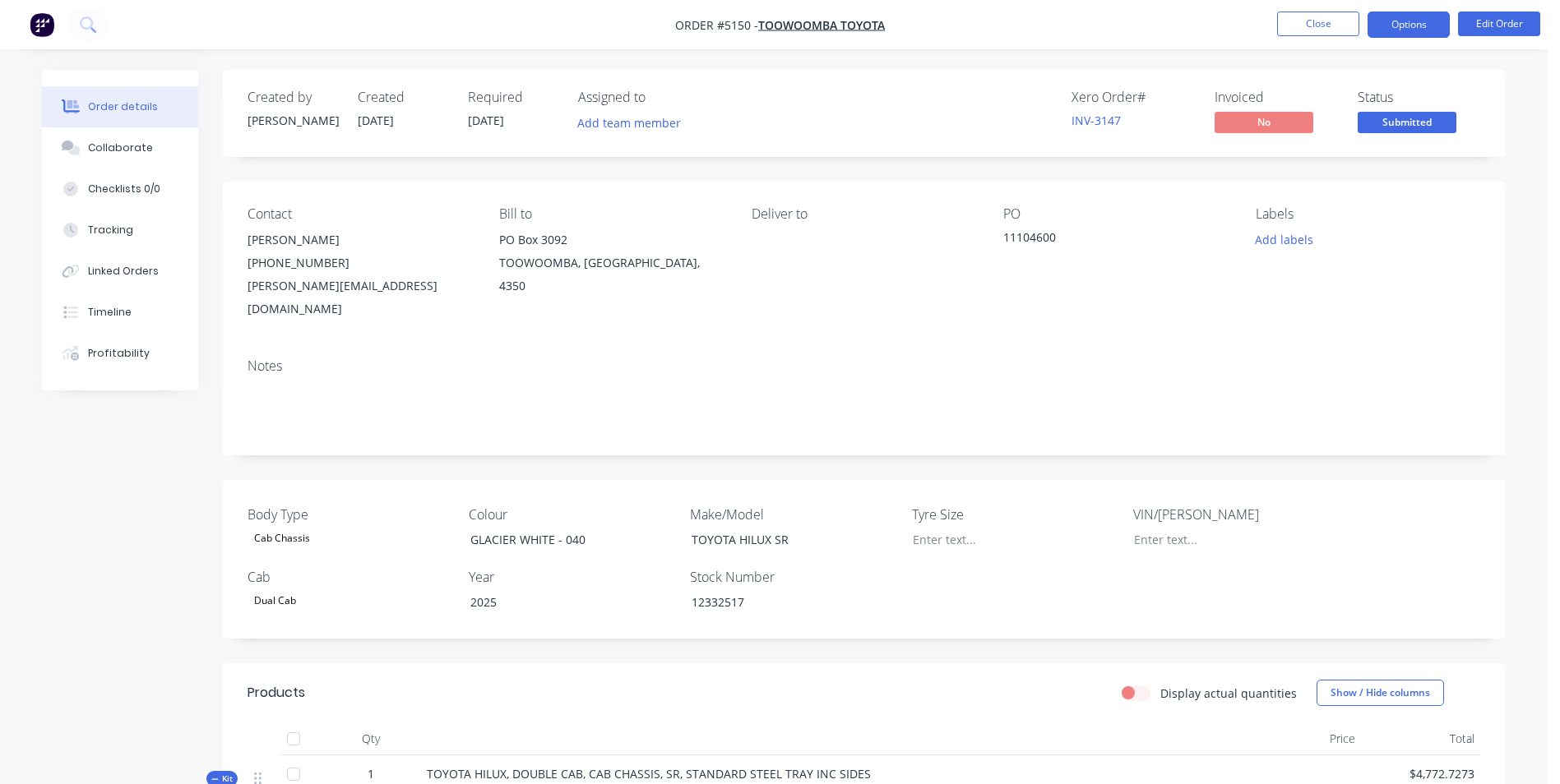
click at [1424, 27] on button "Options" at bounding box center [1408, 24] width 82 height 26
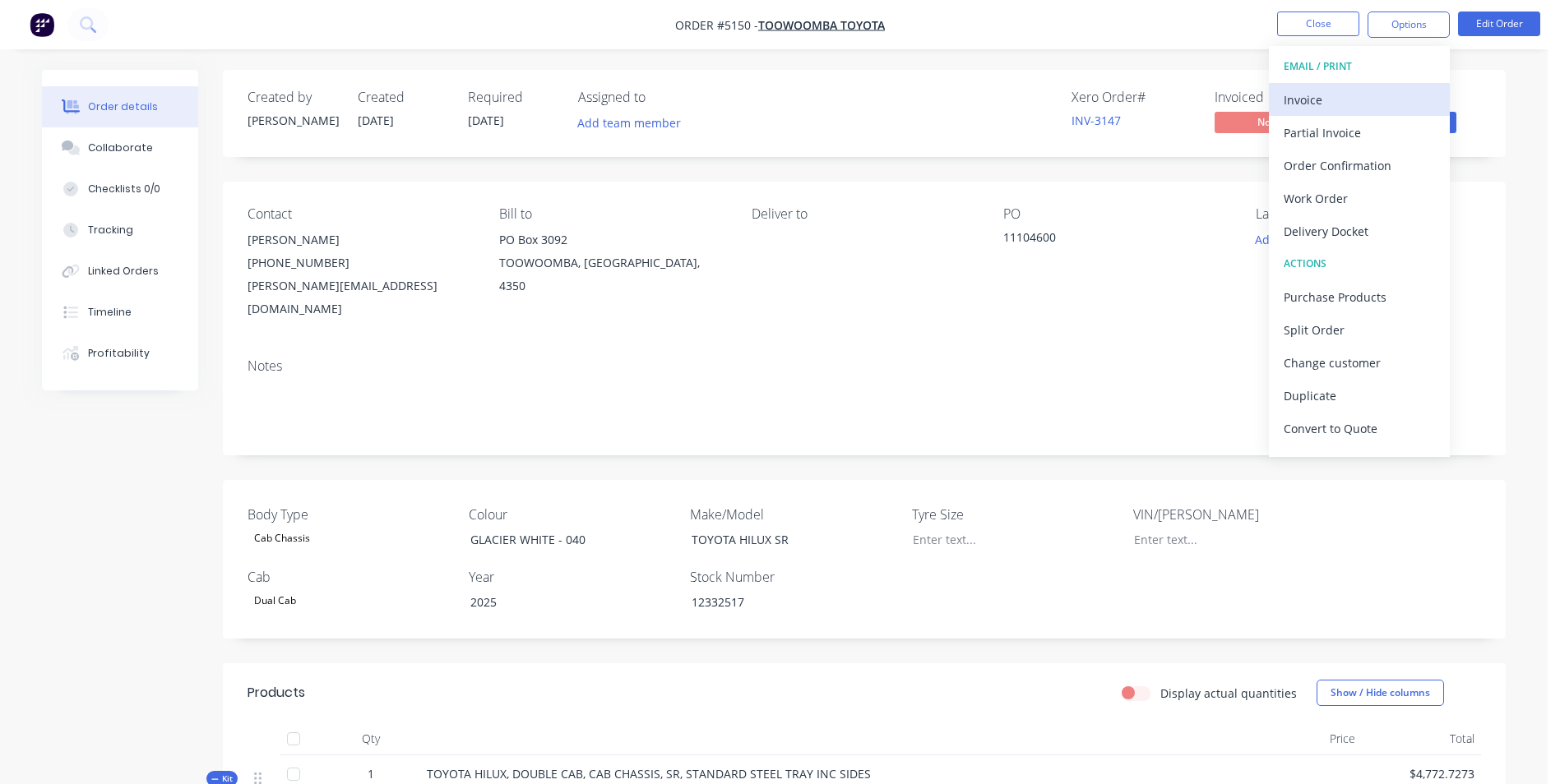
click at [1381, 95] on div "Invoice" at bounding box center [1358, 100] width 151 height 24
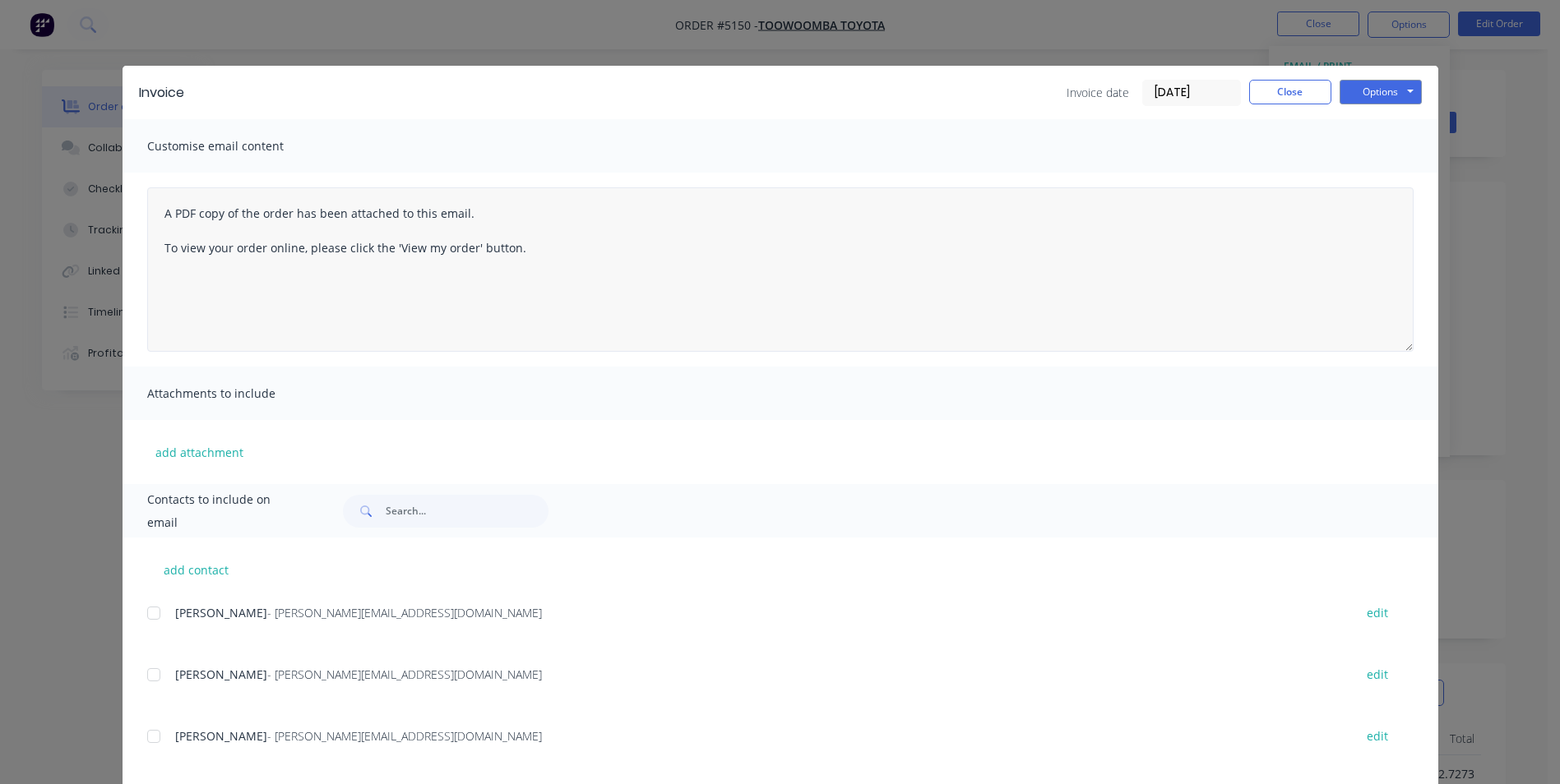
scroll to position [87, 0]
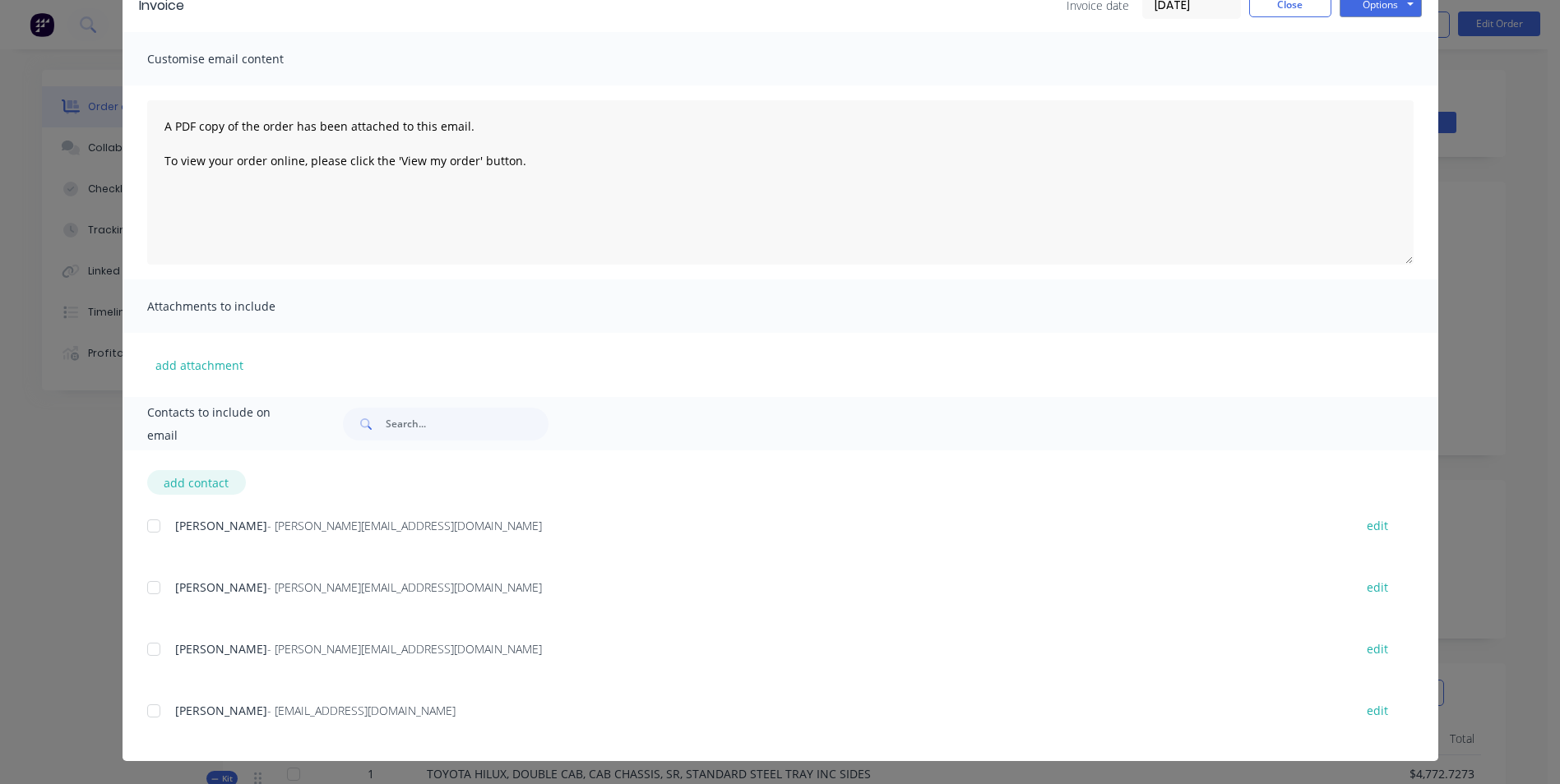
click at [198, 480] on button "add contact" at bounding box center [196, 482] width 99 height 25
select select "AU"
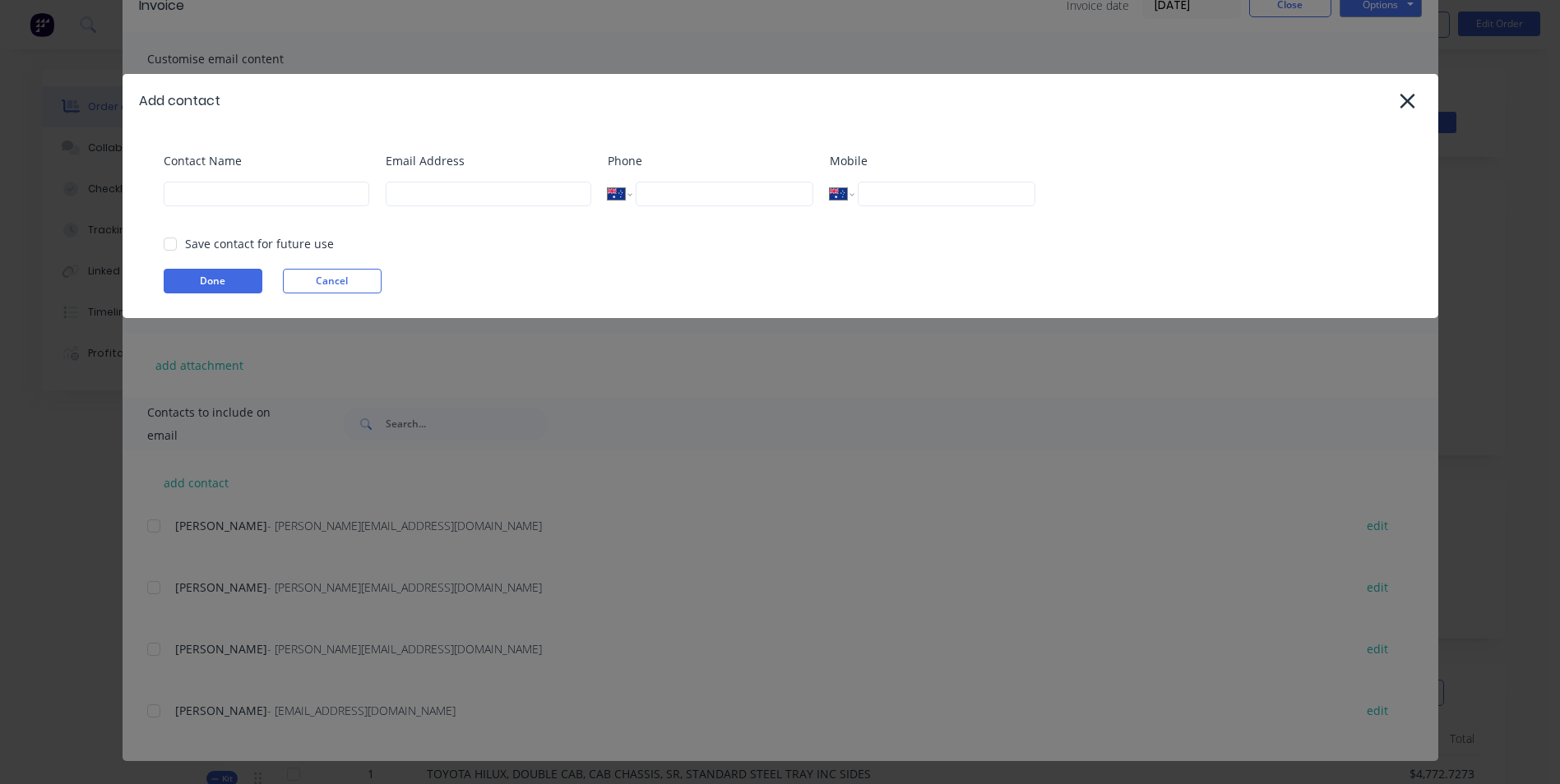
click at [166, 244] on div at bounding box center [170, 244] width 33 height 33
click at [205, 199] on input at bounding box center [267, 193] width 206 height 25
type input "a"
type input "ACCOUNTS"
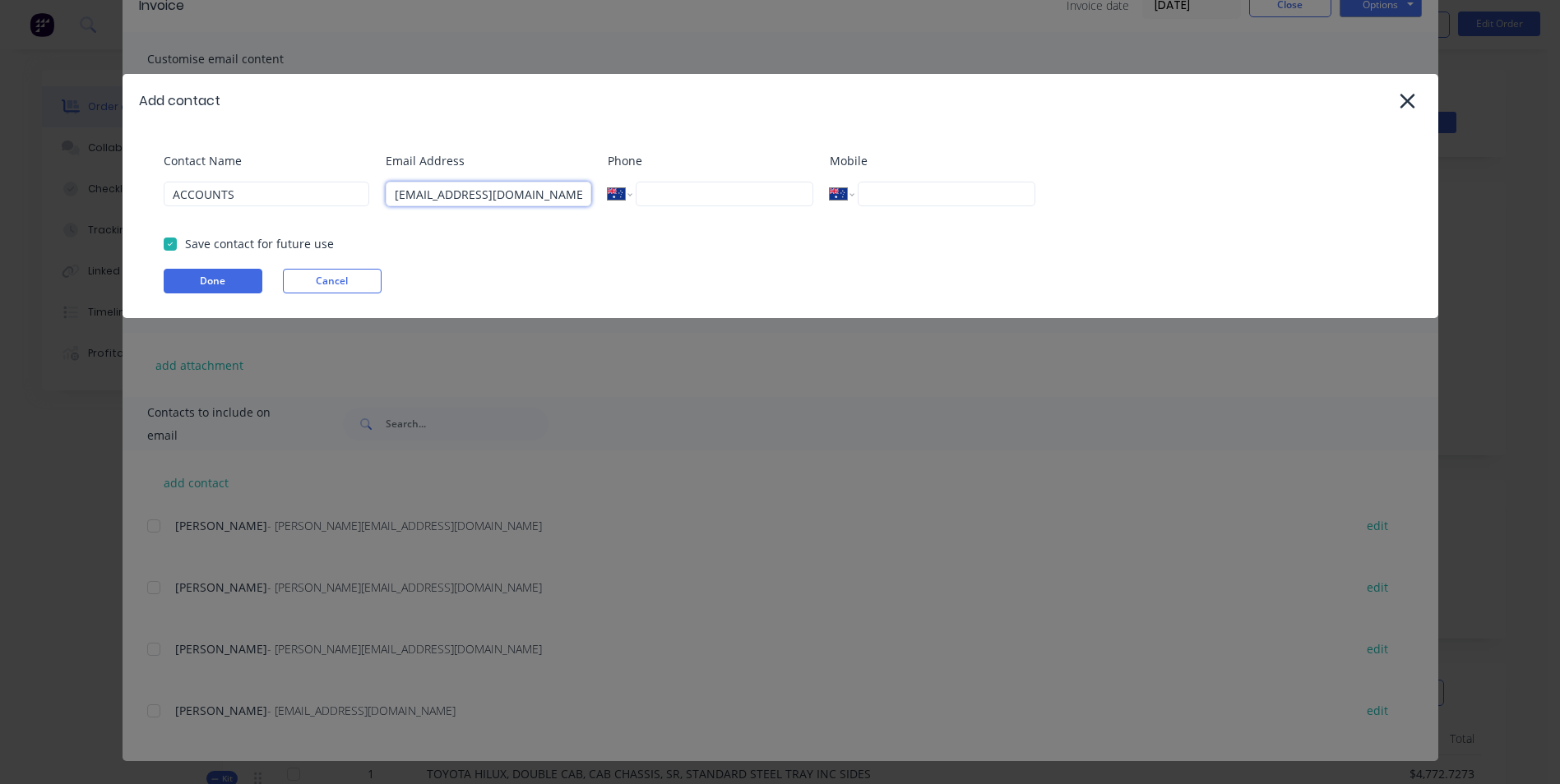
type input "admin@toowoombatoyota.com.au"
click at [730, 190] on input "tel" at bounding box center [723, 193] width 177 height 25
paste input "(07) 4631 8359"
type input "(07) 4631 8359"
click at [202, 283] on button "Done" at bounding box center [213, 280] width 99 height 25
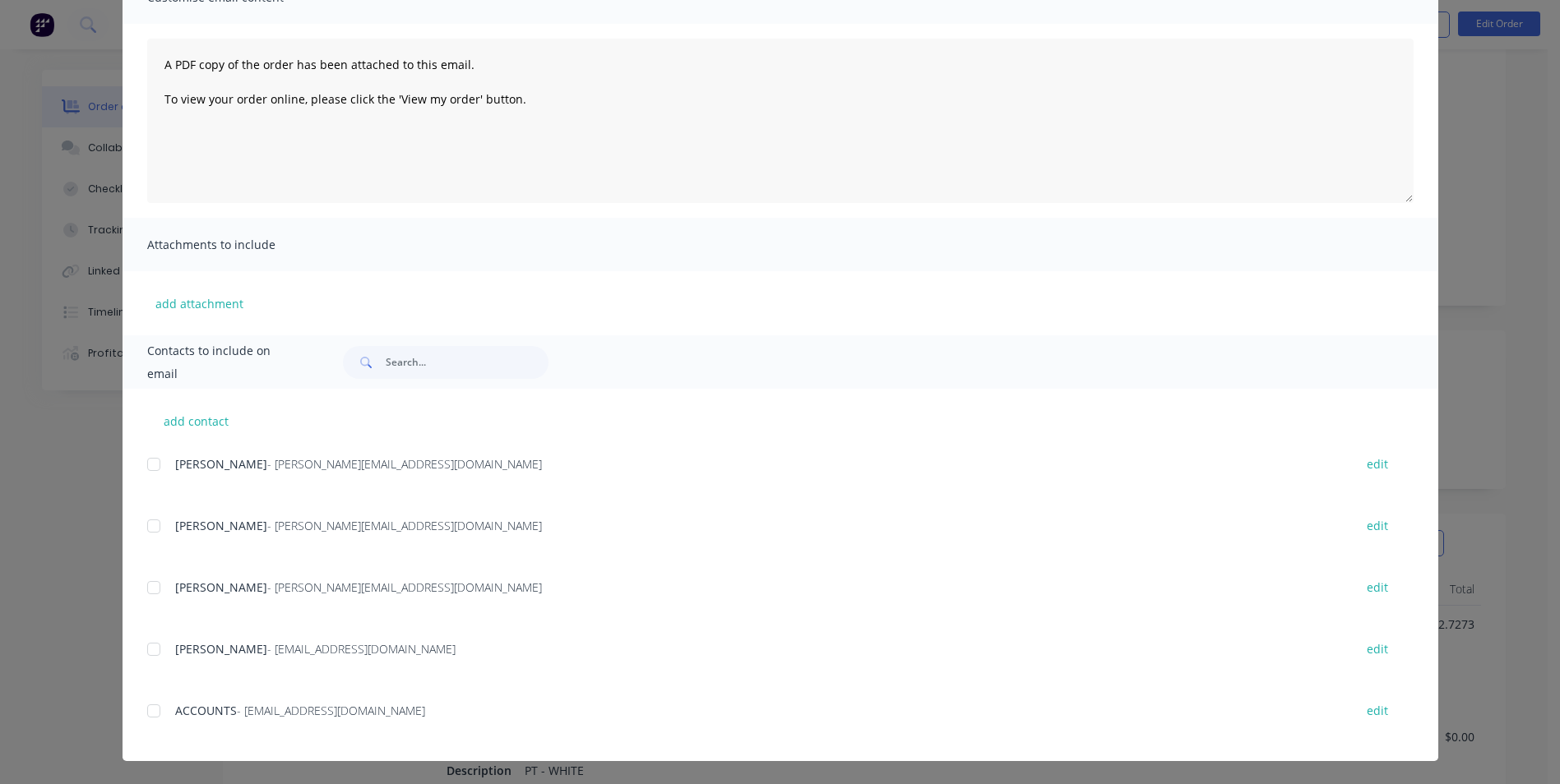
scroll to position [165, 0]
click at [149, 707] on div at bounding box center [154, 711] width 33 height 33
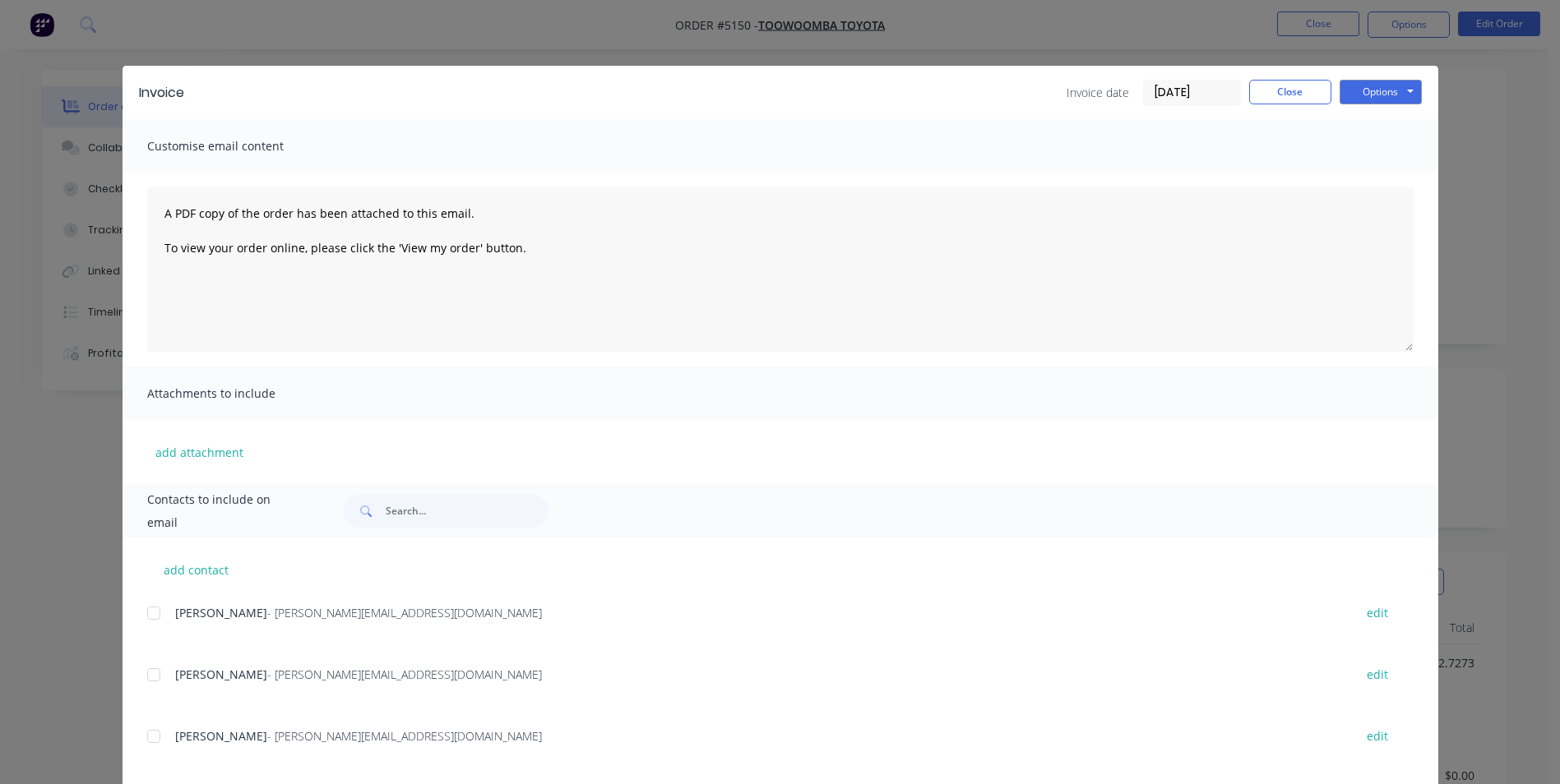
scroll to position [82, 0]
click at [1392, 96] on button "Options" at bounding box center [1380, 92] width 82 height 25
click at [1401, 122] on button "Preview" at bounding box center [1392, 120] width 106 height 27
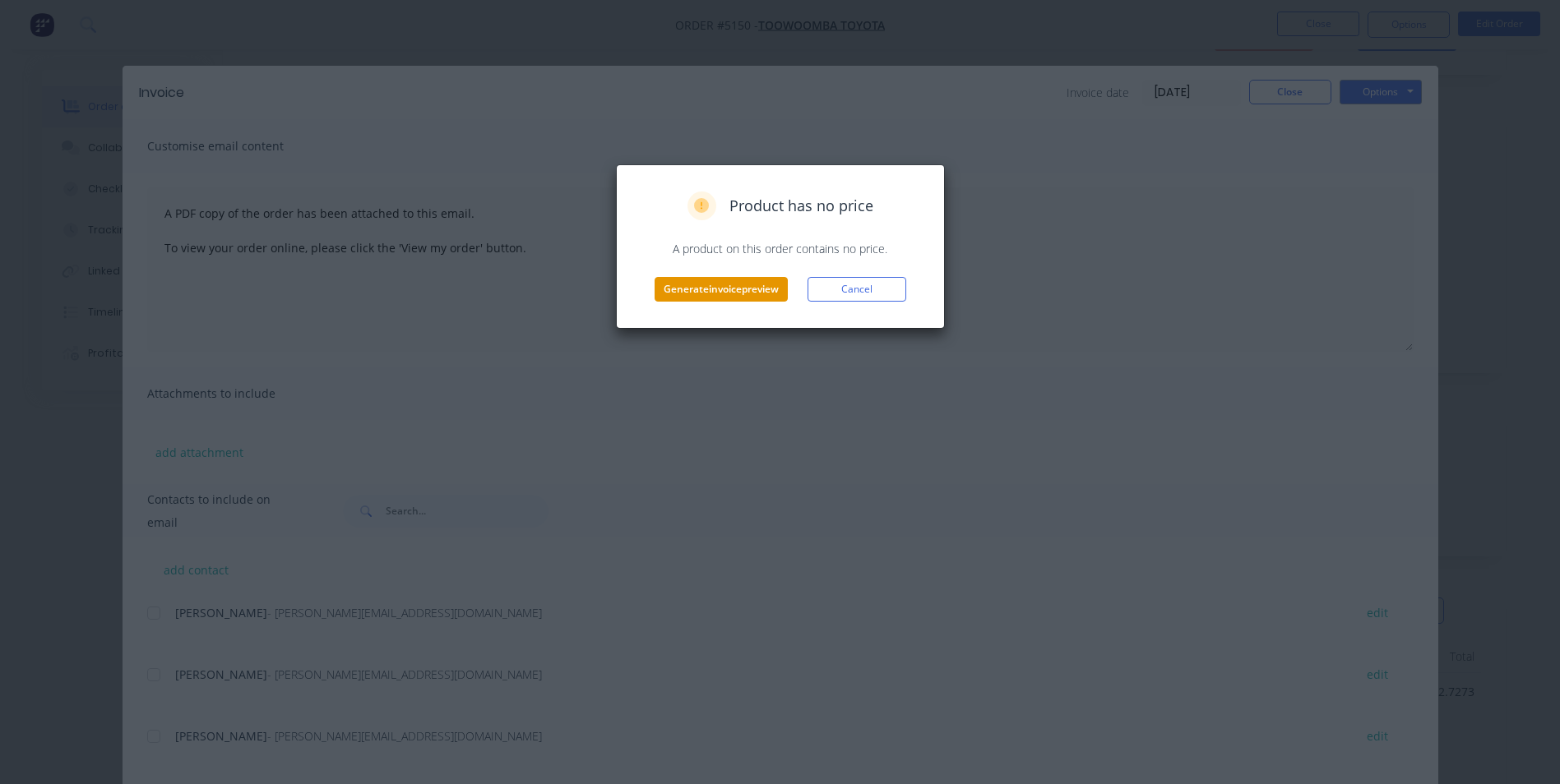
click at [729, 291] on button "Generate invoice preview" at bounding box center [721, 289] width 133 height 25
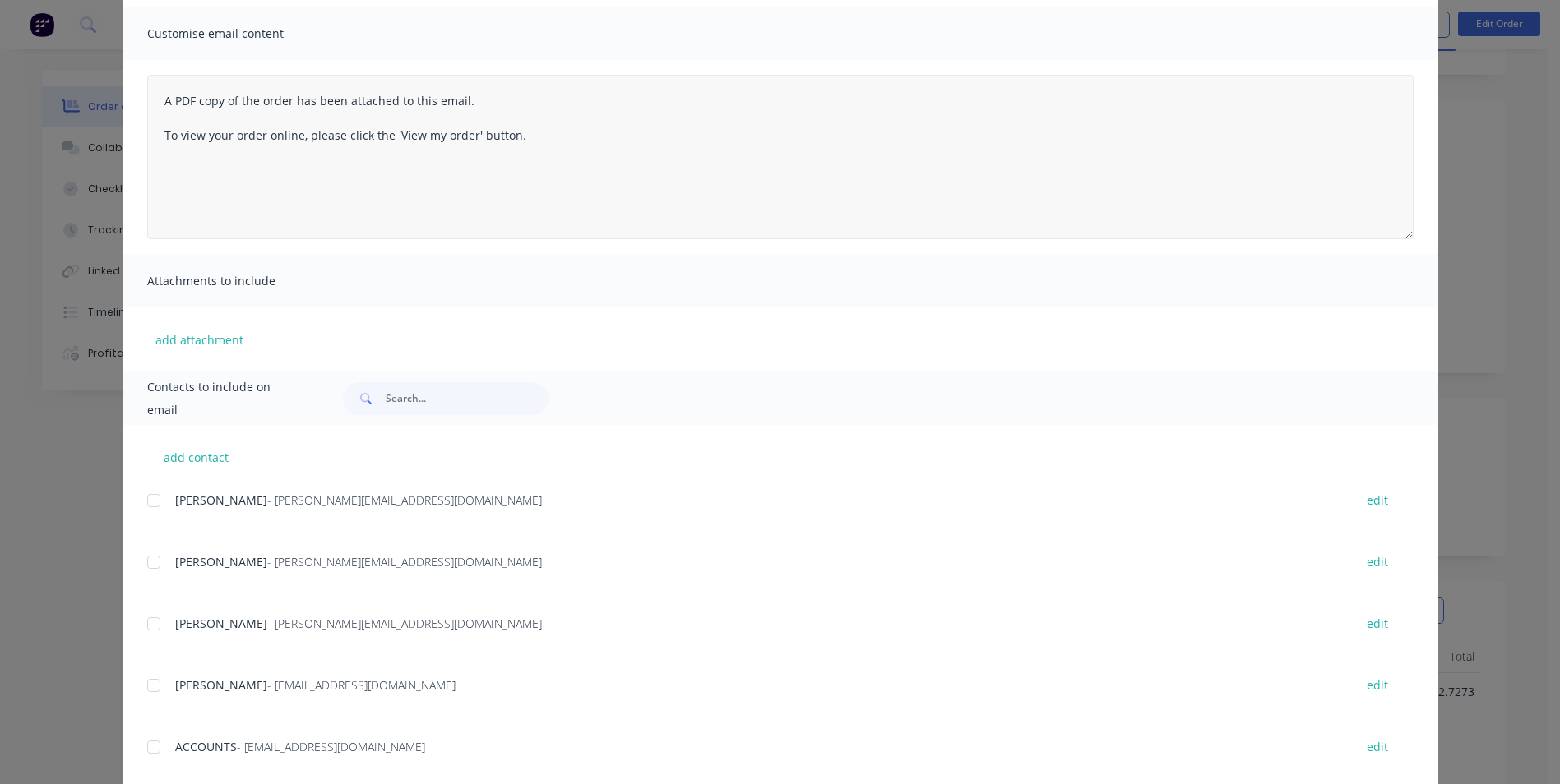
scroll to position [149, 0]
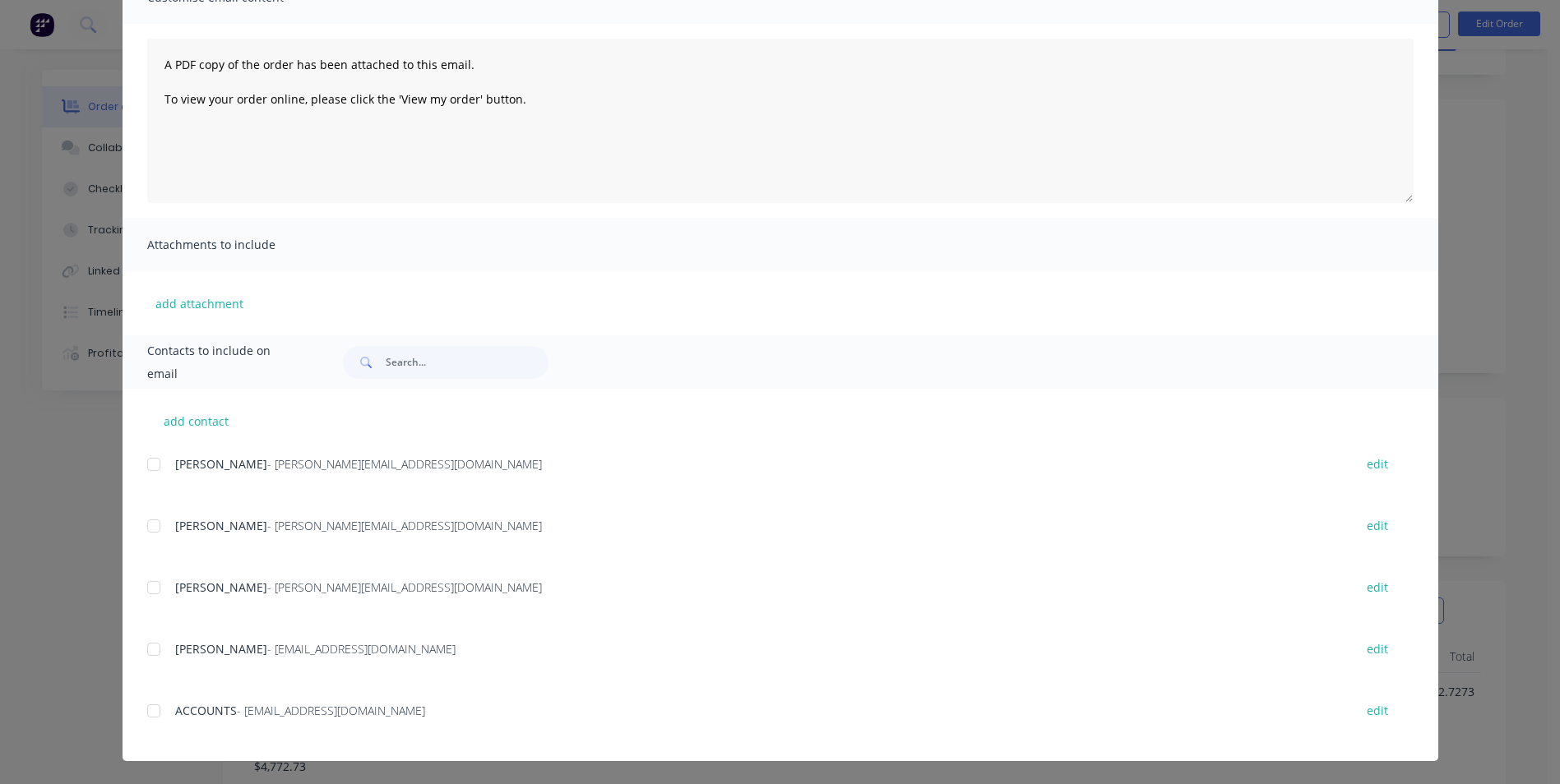
click at [144, 705] on div at bounding box center [154, 711] width 33 height 33
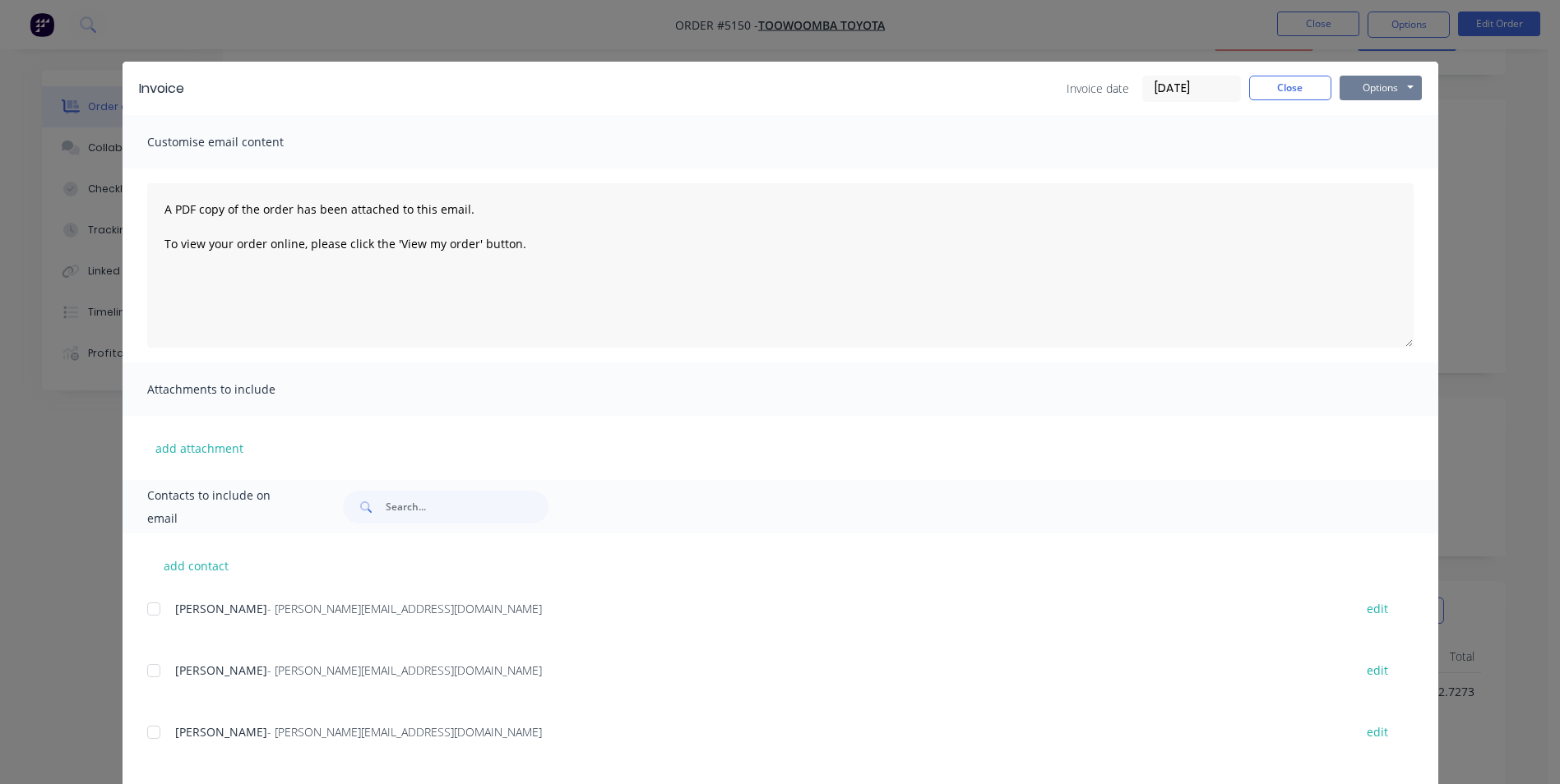
scroll to position [0, 0]
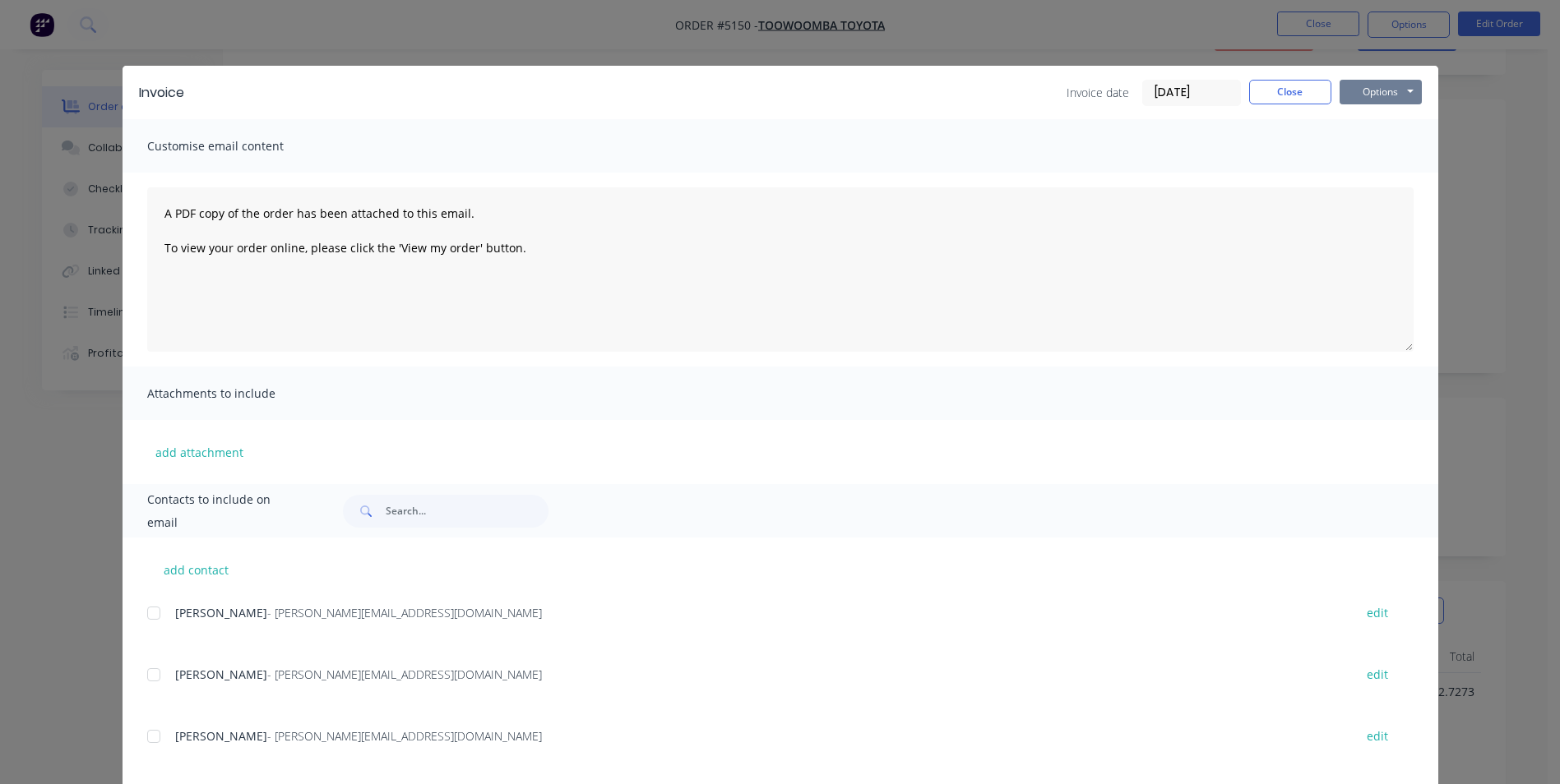
click at [1409, 92] on button "Options" at bounding box center [1380, 92] width 82 height 25
click at [1386, 176] on button "Email" at bounding box center [1392, 175] width 106 height 27
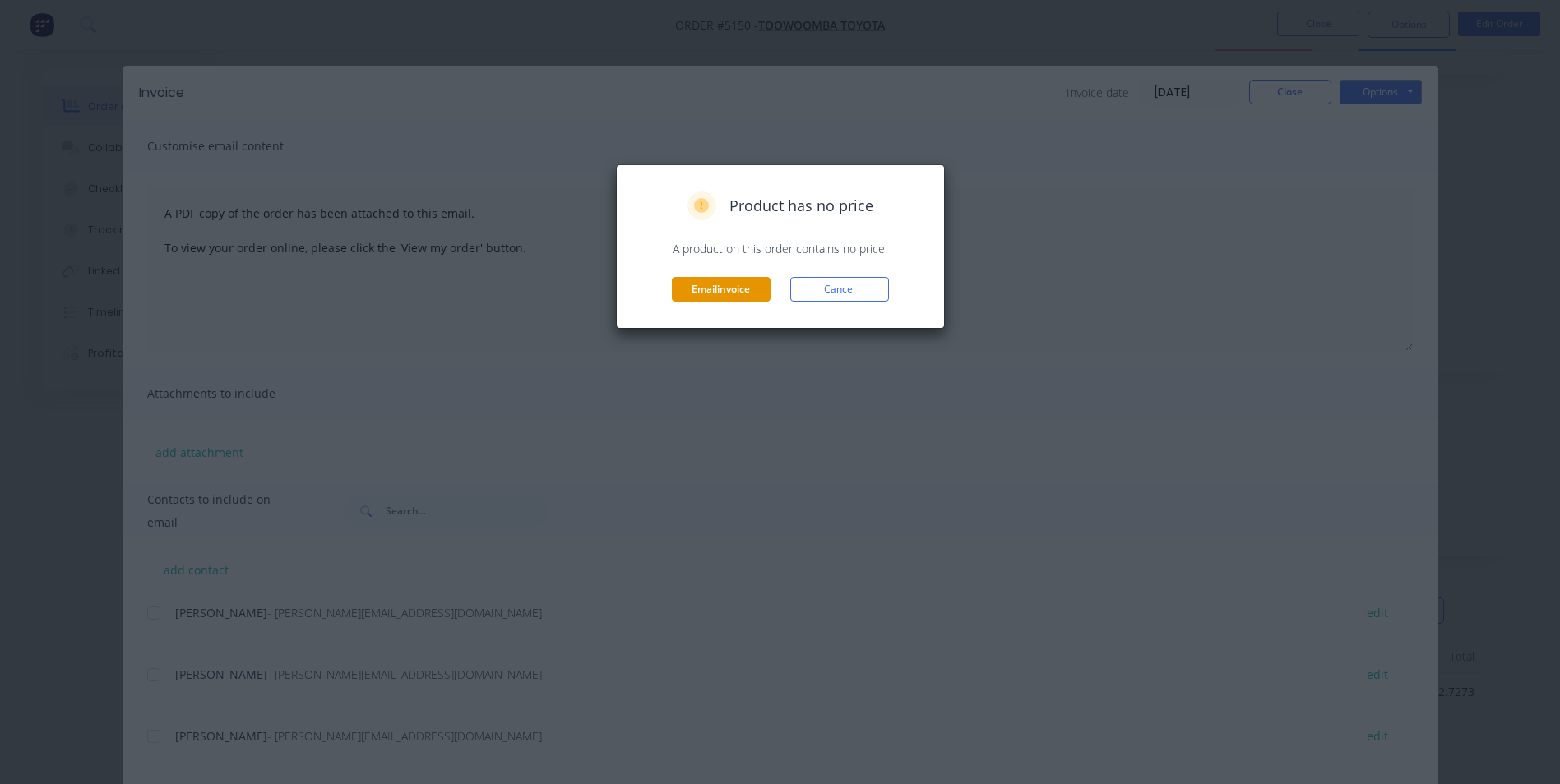
click at [718, 290] on button "Email invoice" at bounding box center [721, 289] width 99 height 25
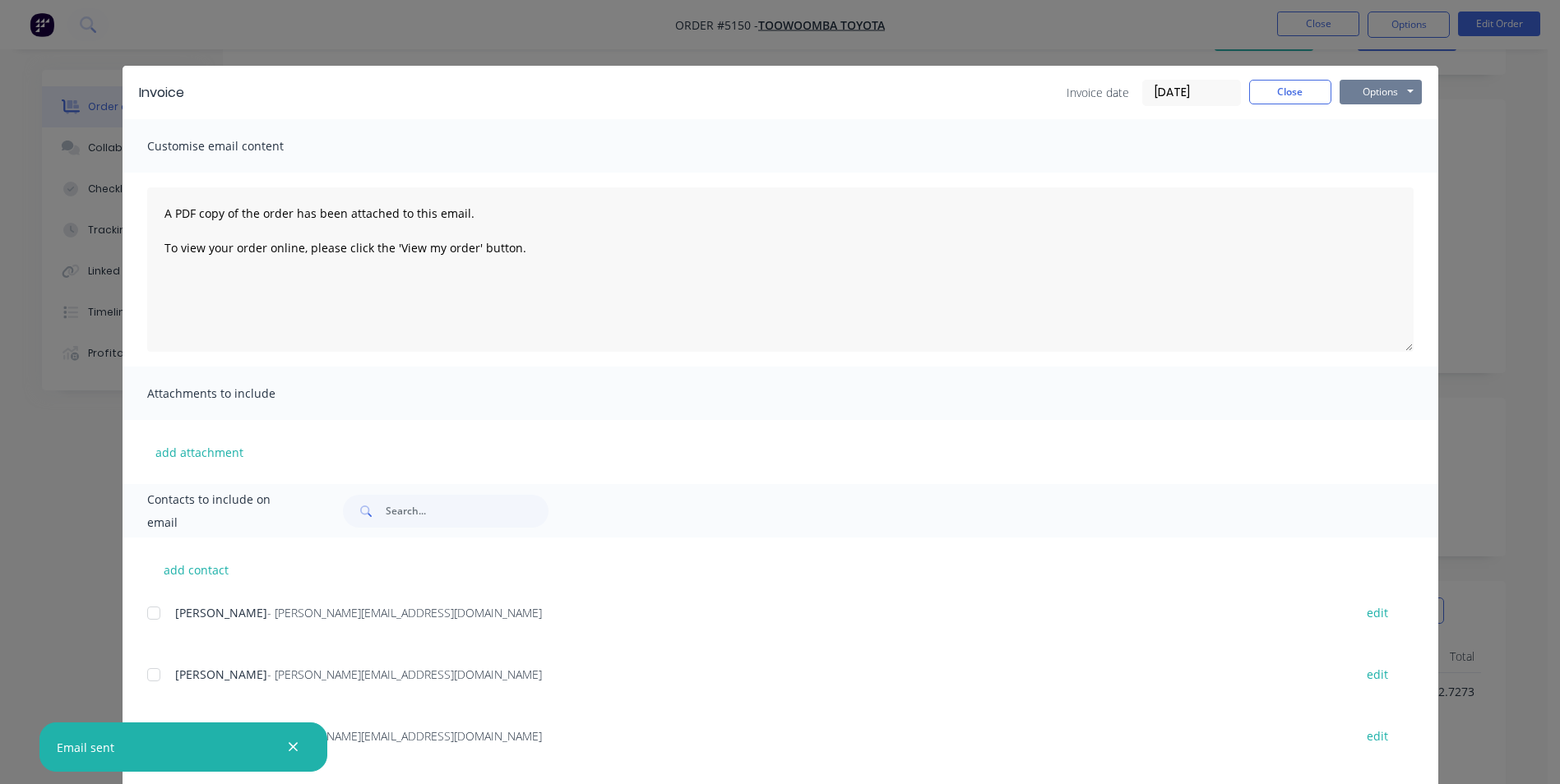
click at [1374, 93] on button "Options" at bounding box center [1380, 92] width 82 height 25
click at [1389, 150] on button "Print" at bounding box center [1392, 148] width 106 height 27
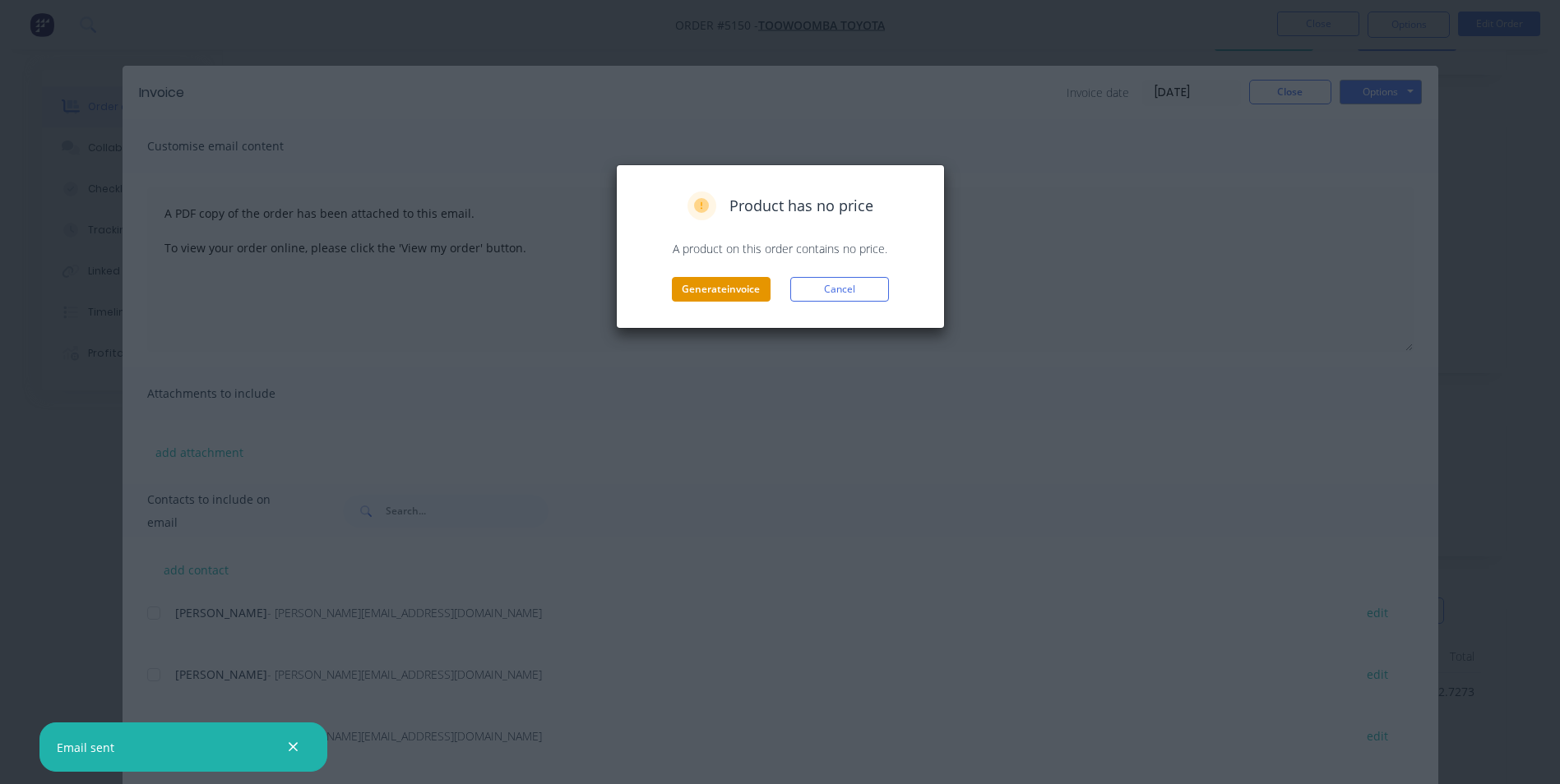
click at [749, 297] on button "Generate invoice" at bounding box center [721, 289] width 99 height 25
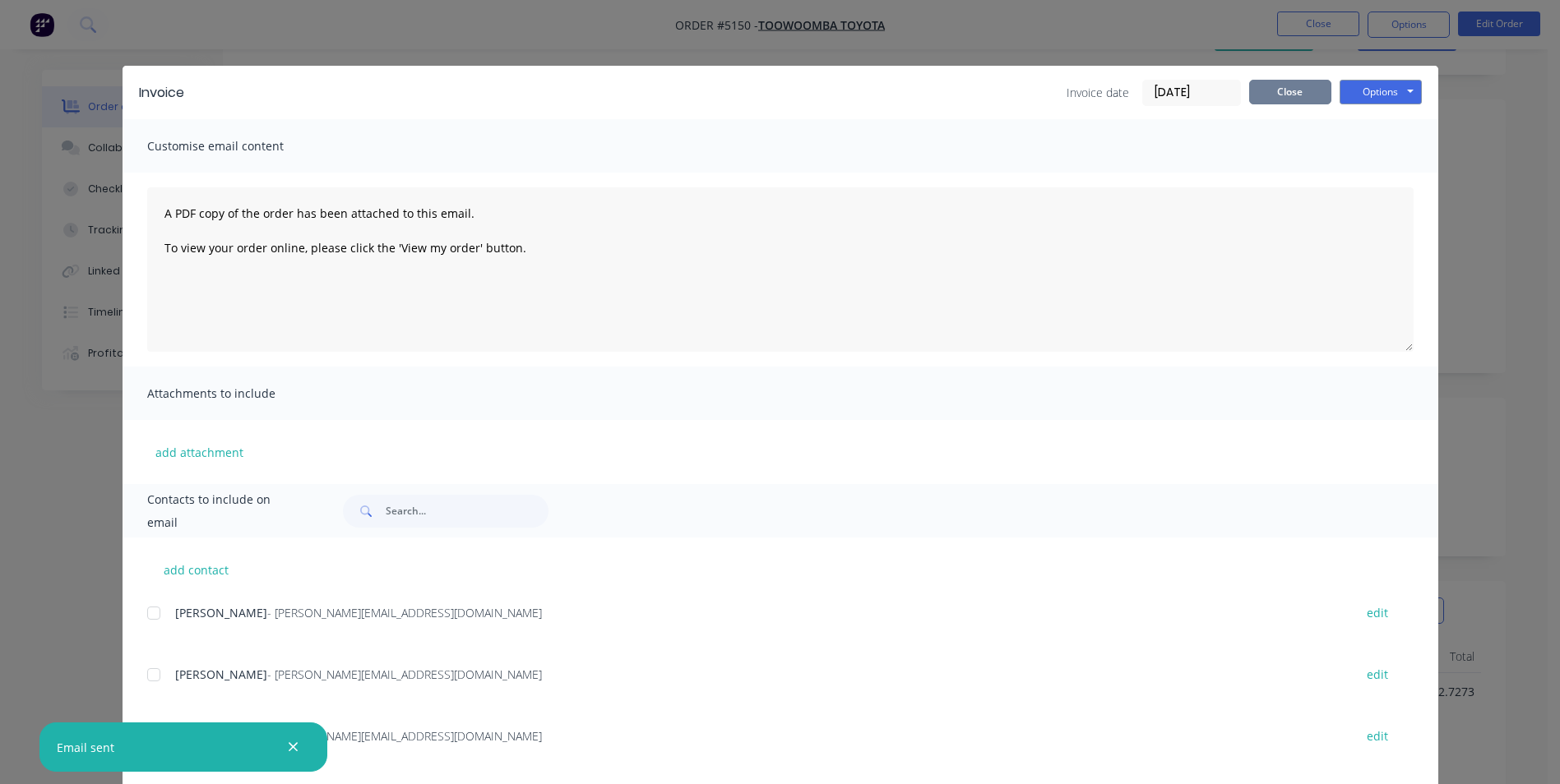
click at [1275, 93] on button "Close" at bounding box center [1290, 92] width 82 height 25
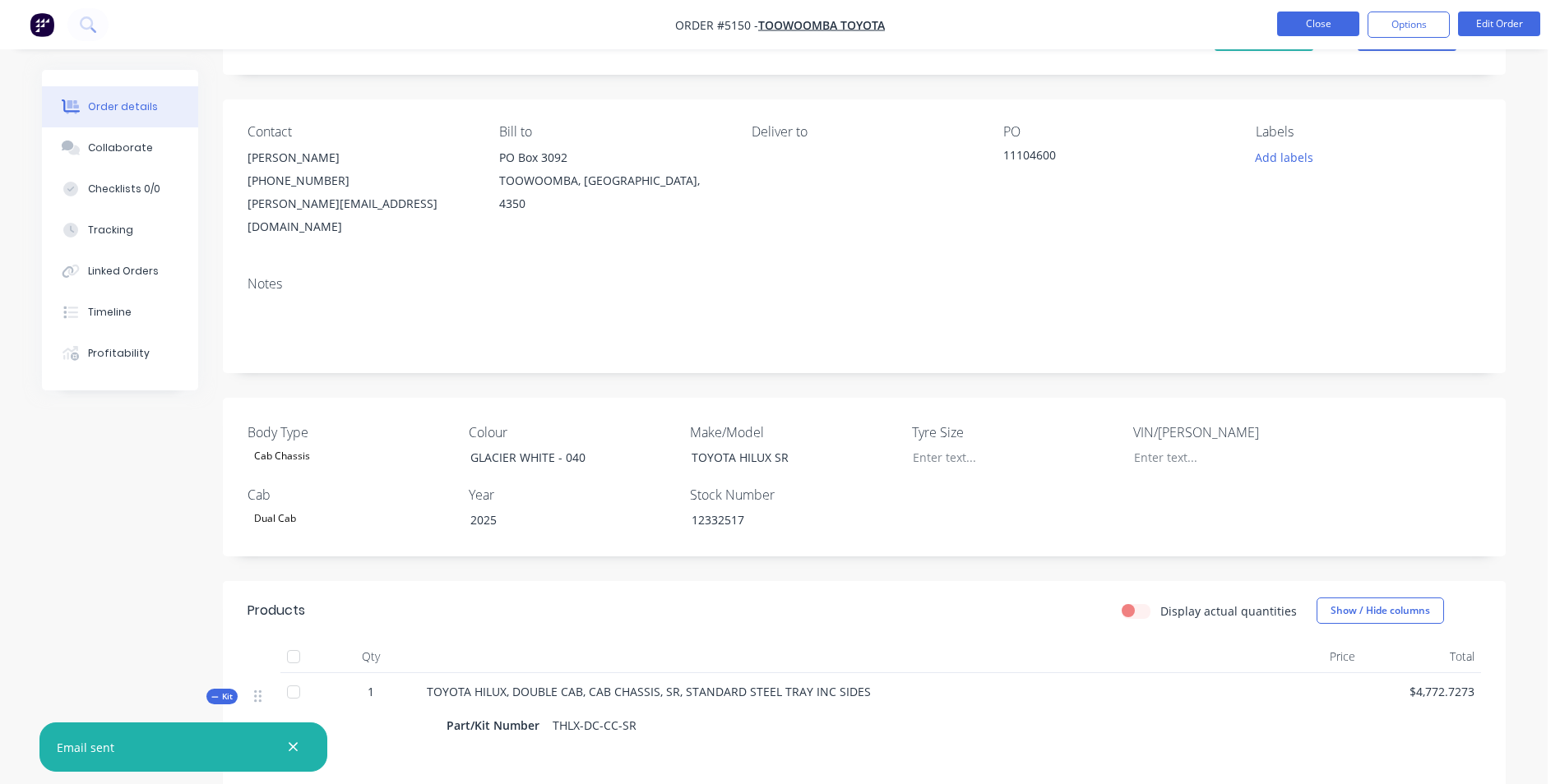
click at [1333, 31] on button "Close" at bounding box center [1317, 23] width 82 height 25
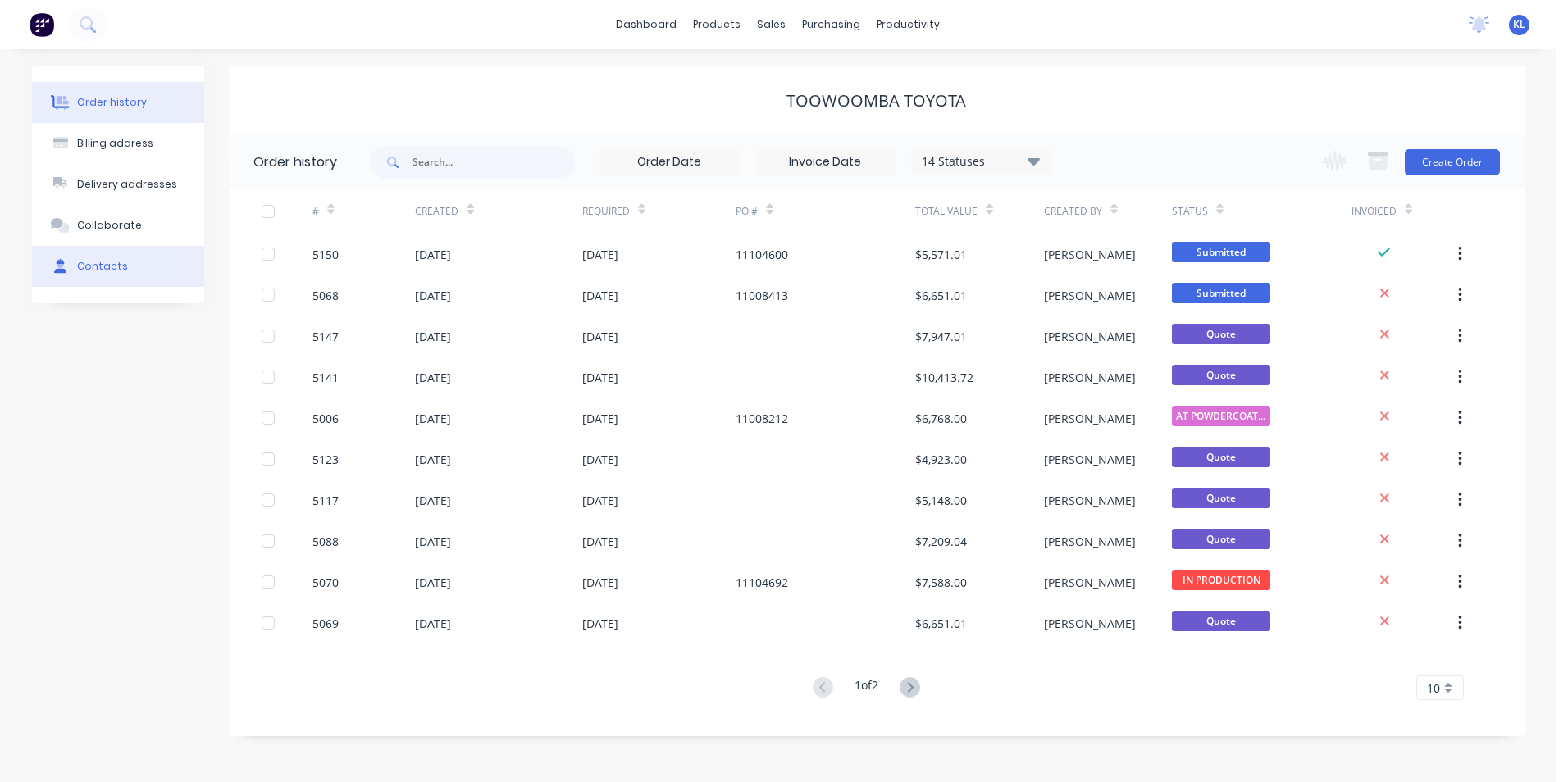
click at [114, 259] on div "Contacts" at bounding box center [102, 267] width 51 height 15
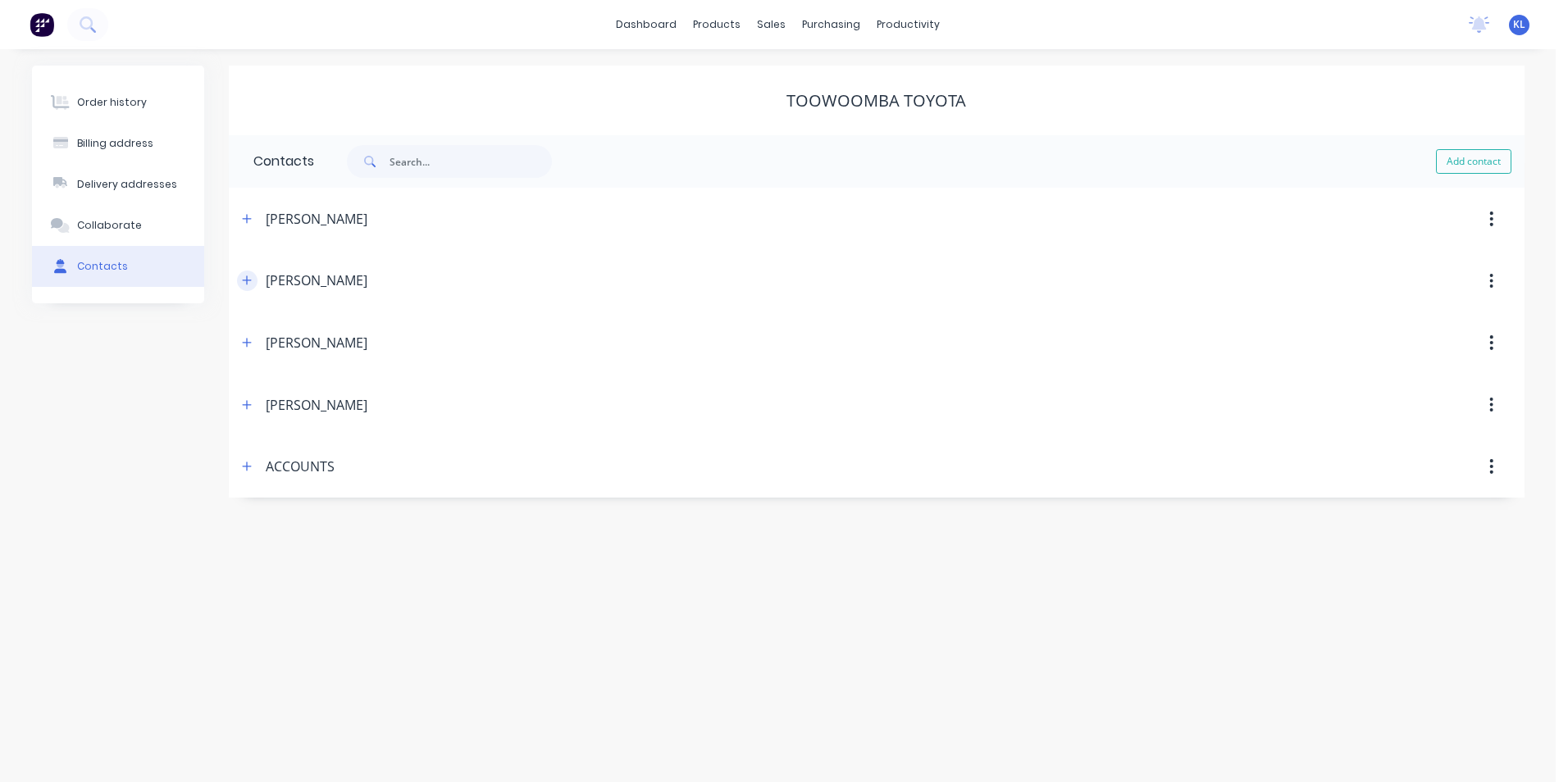
click at [246, 282] on icon "button" at bounding box center [247, 281] width 9 height 9
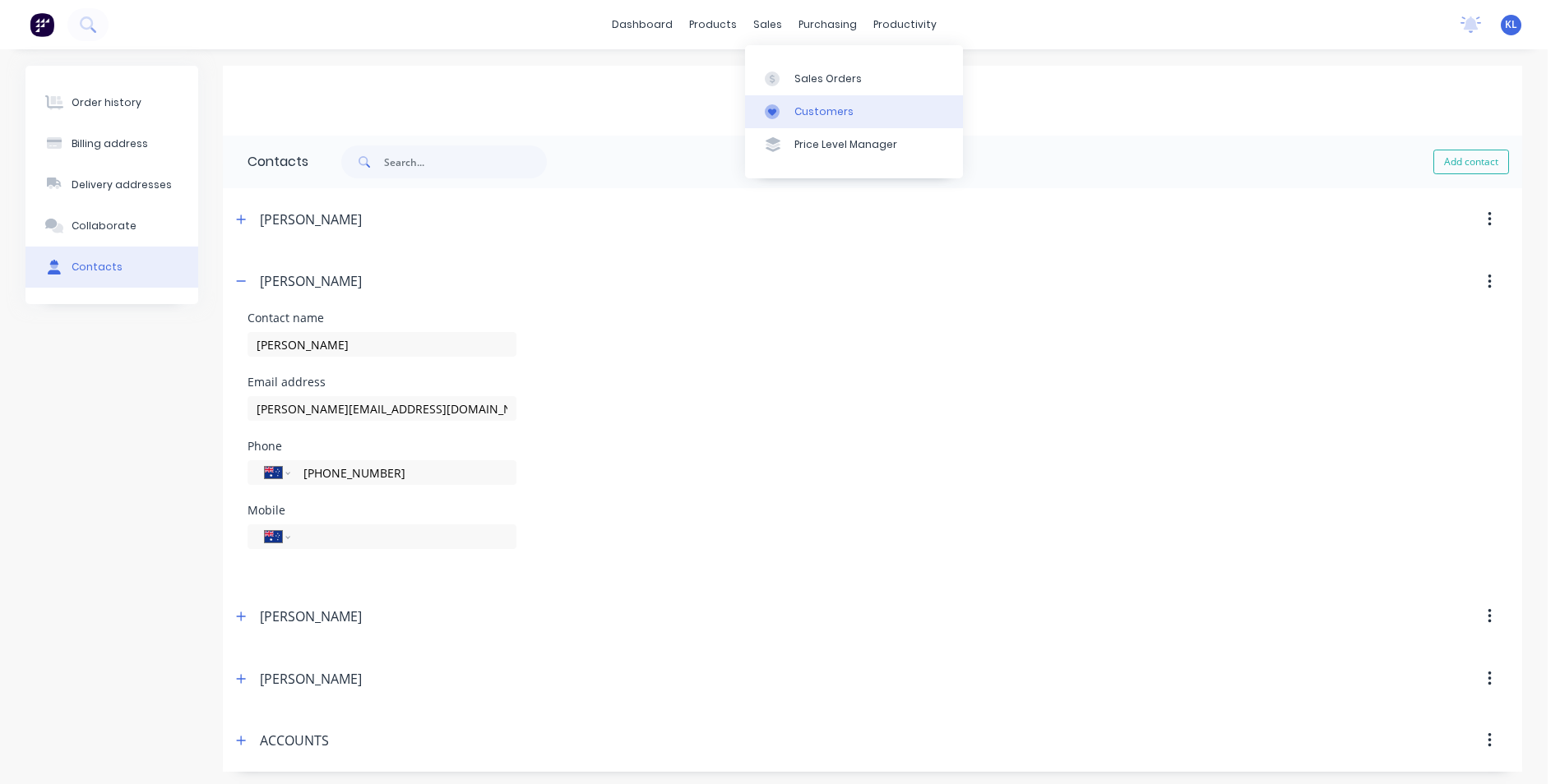
click at [814, 109] on div "Customers" at bounding box center [824, 112] width 59 height 15
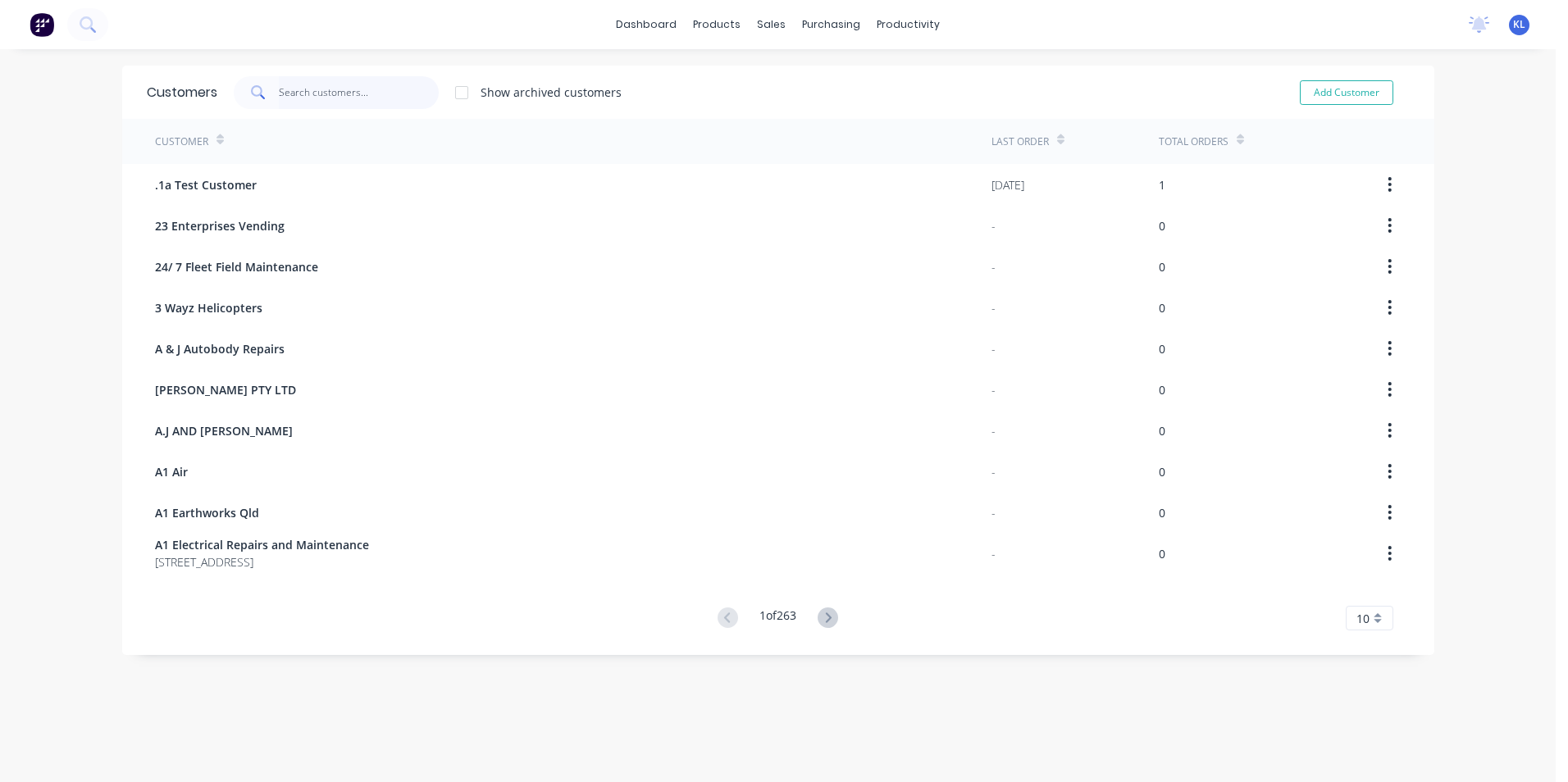
click at [365, 91] on input "text" at bounding box center [358, 93] width 160 height 33
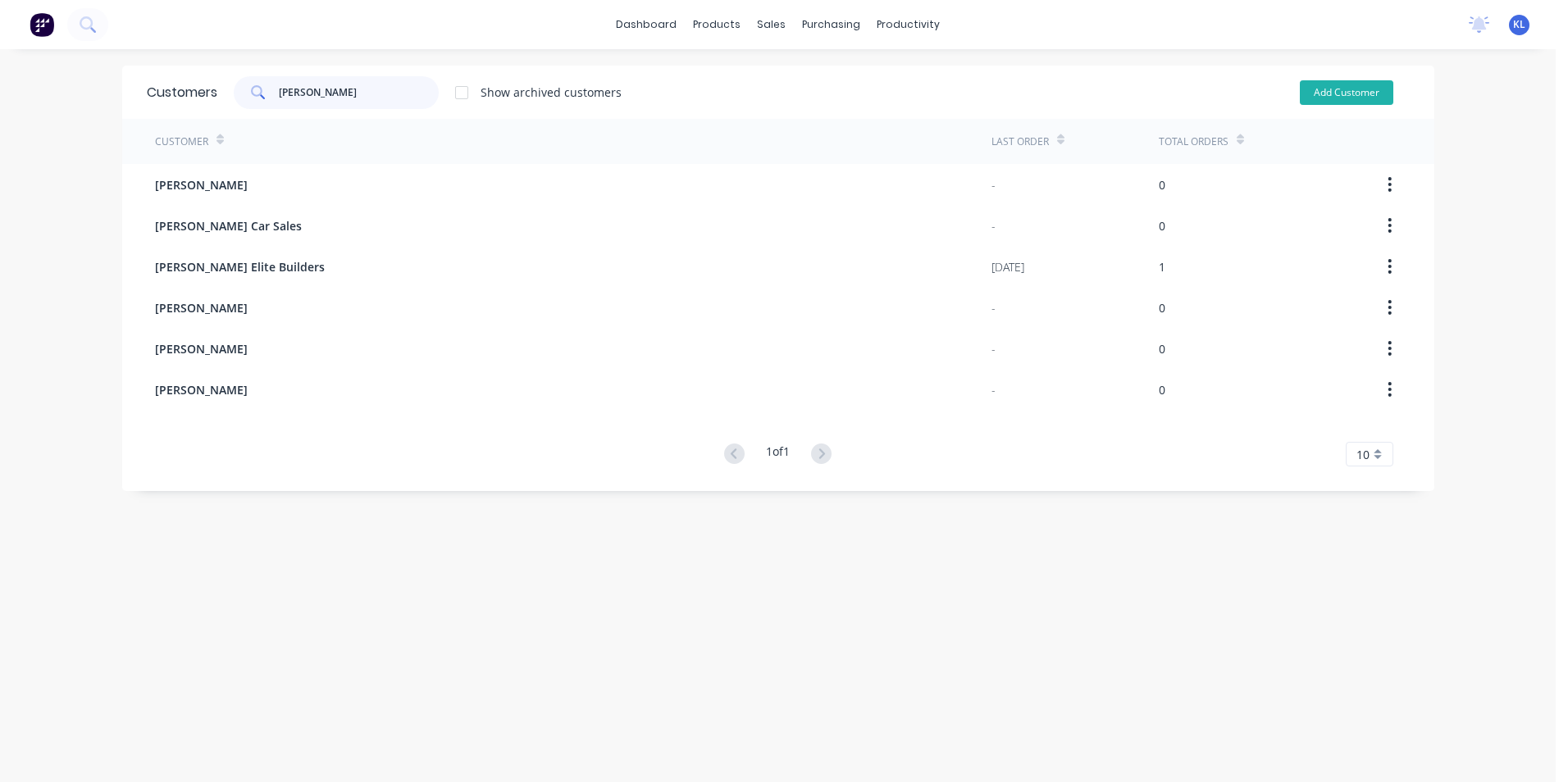
type input "hugh"
click at [1322, 84] on button "Add Customer" at bounding box center [1346, 92] width 93 height 25
select select "AU"
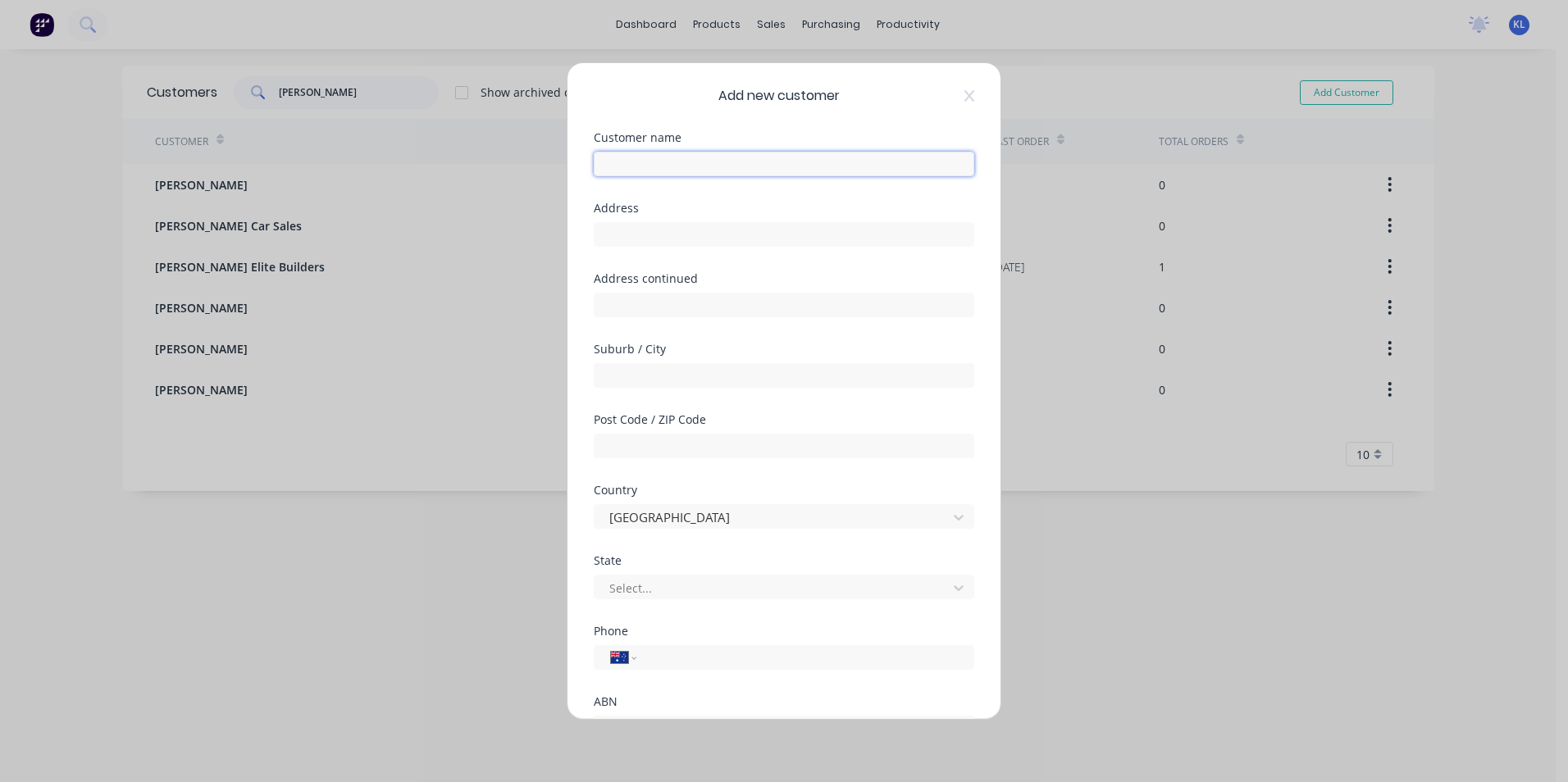
click at [723, 162] on input "text" at bounding box center [784, 163] width 380 height 25
type input "H"
type input "[PERSON_NAME]"
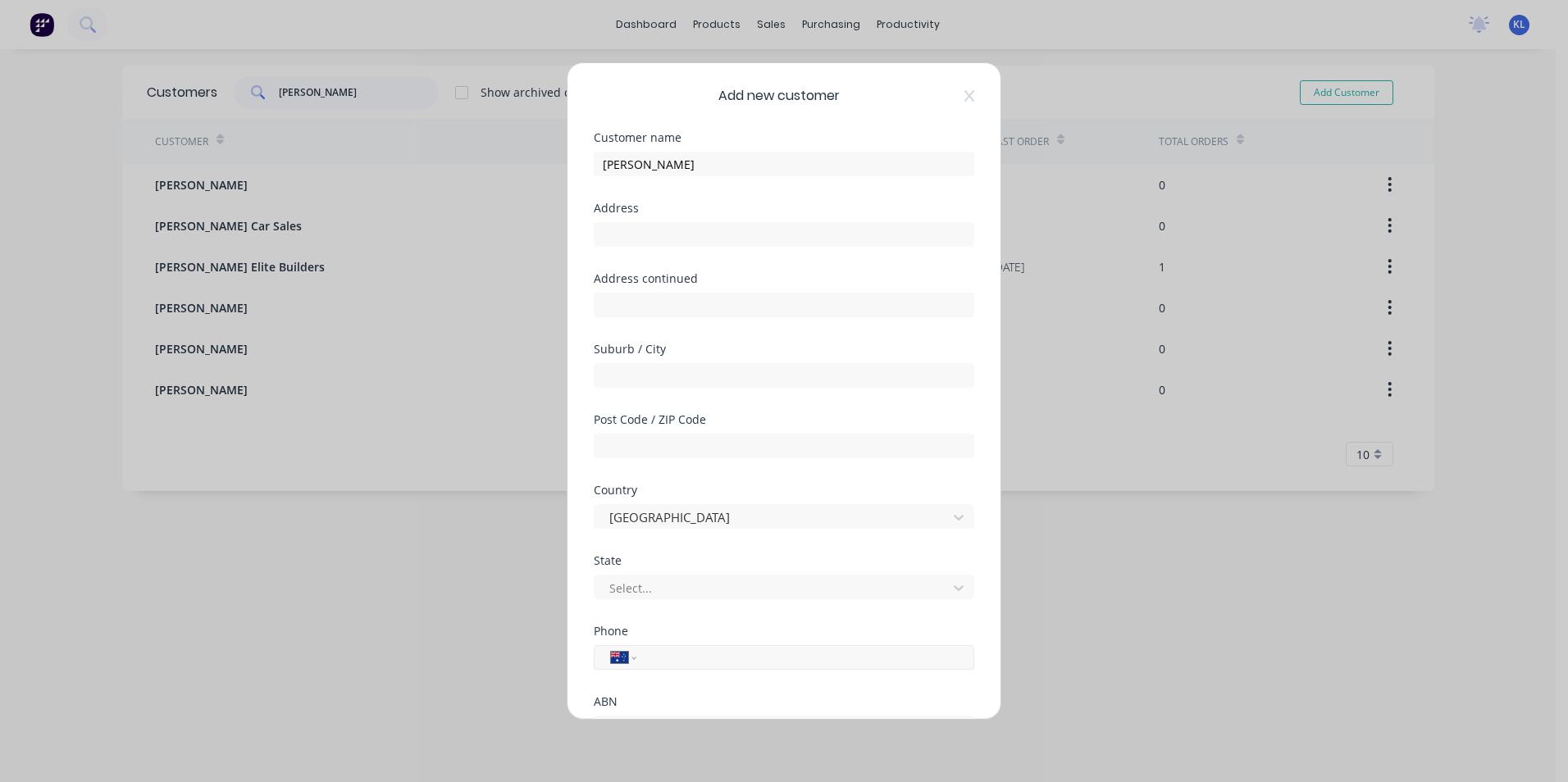
click at [677, 663] on input "tel" at bounding box center [802, 657] width 309 height 18
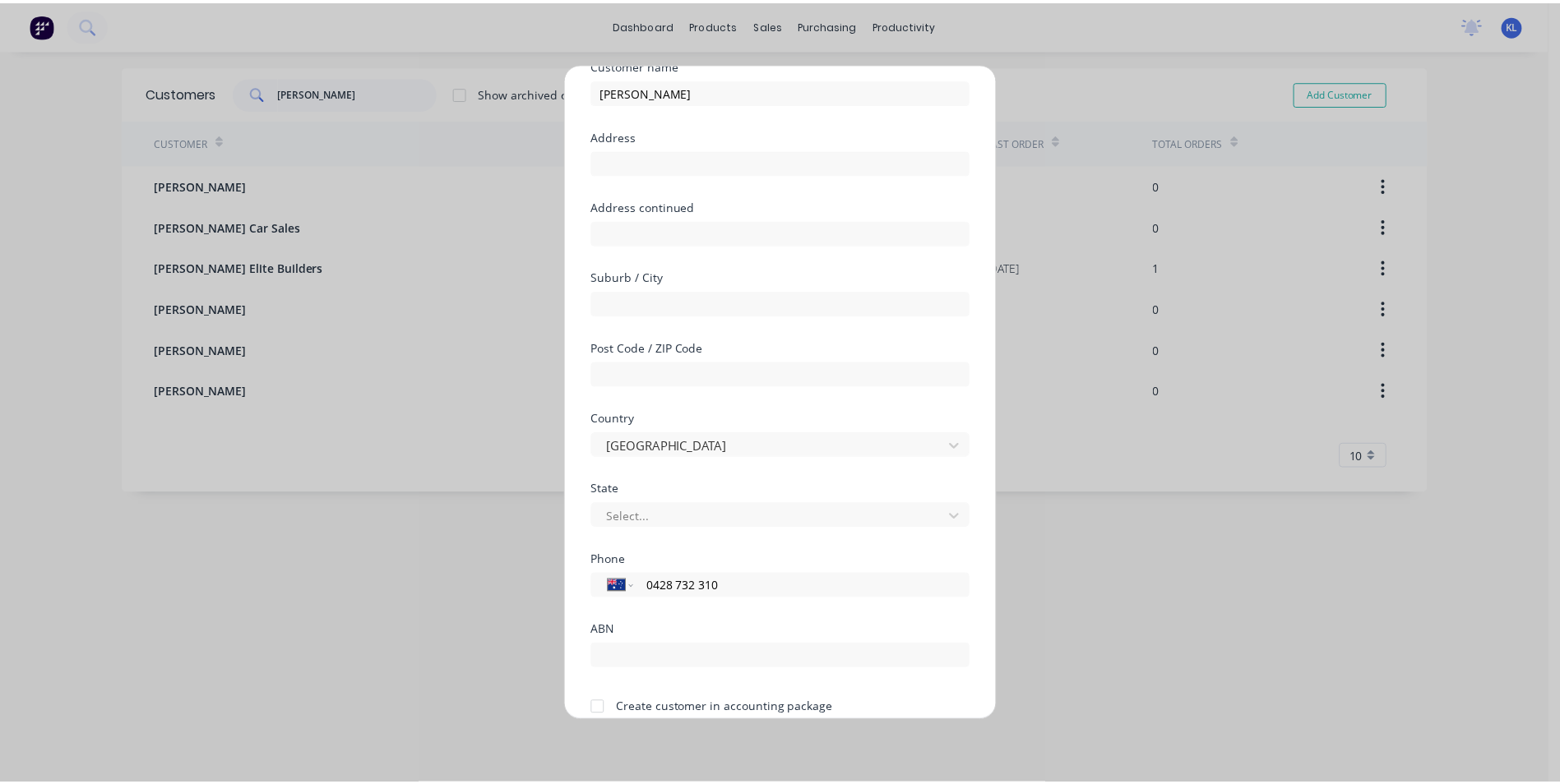
scroll to position [144, 0]
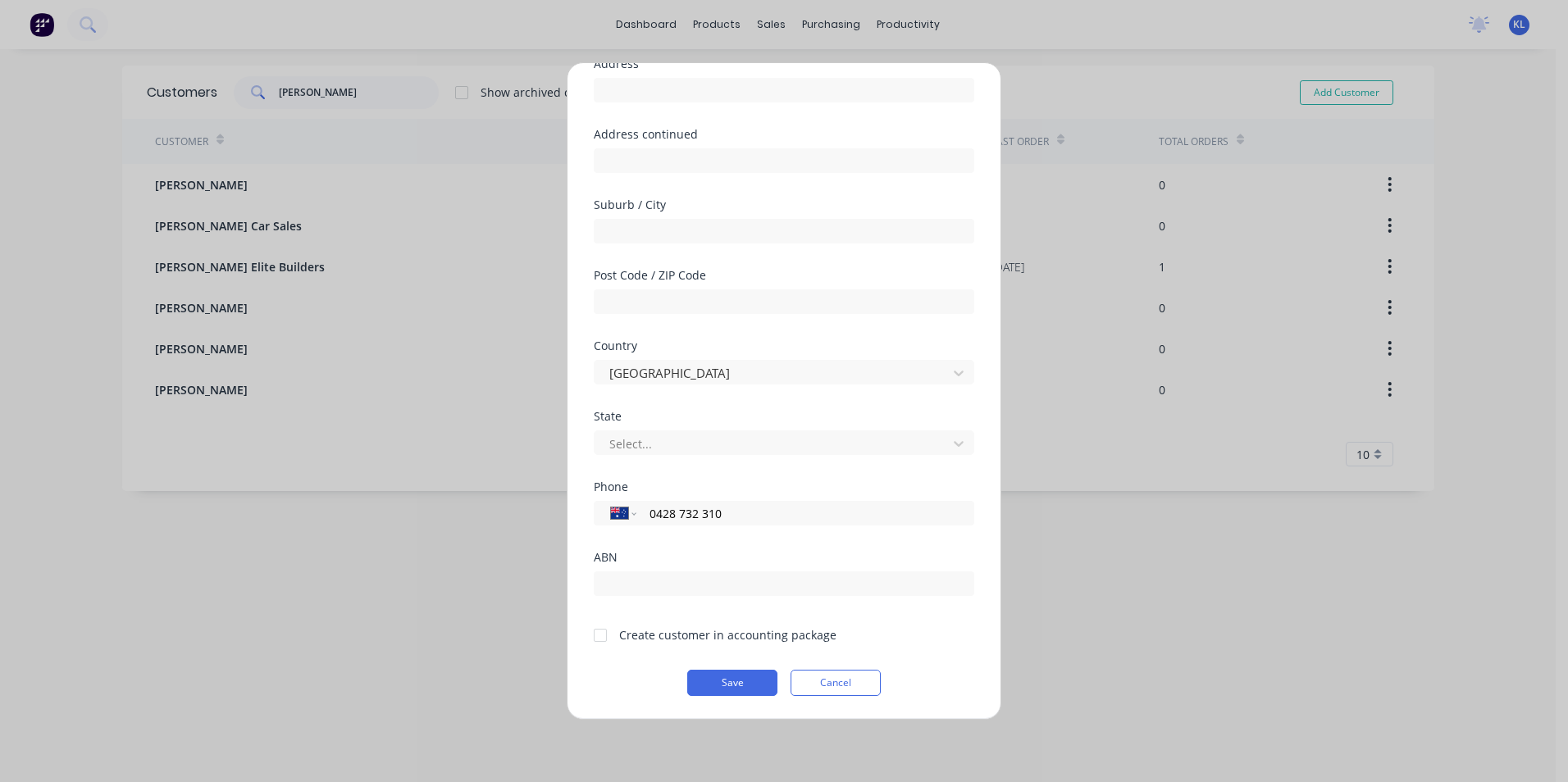
type input "0428 732 310"
click at [600, 637] on div at bounding box center [600, 636] width 33 height 33
click at [754, 678] on button "Save" at bounding box center [732, 683] width 90 height 26
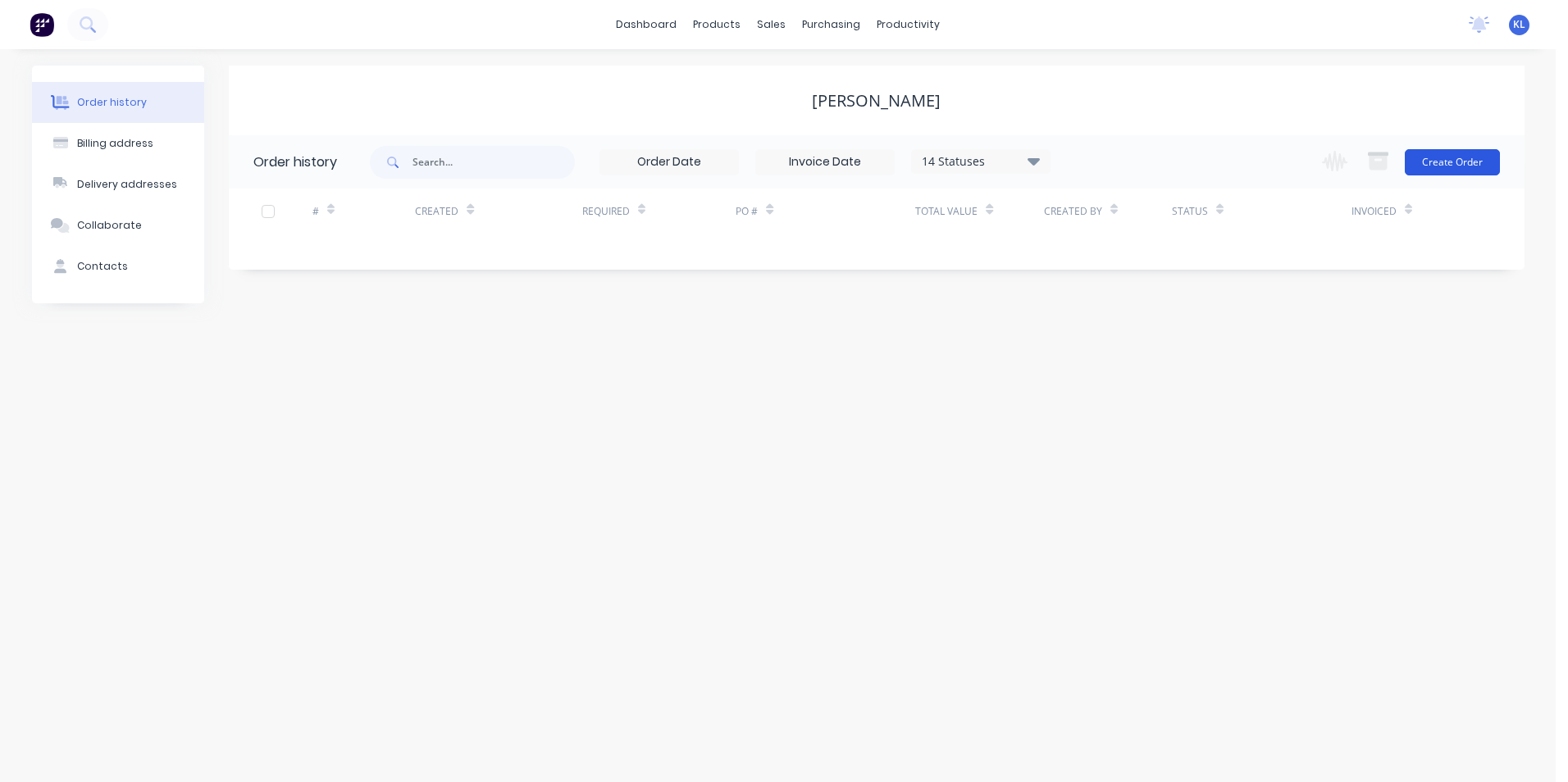
click at [1458, 159] on button "Create Order" at bounding box center [1452, 162] width 95 height 26
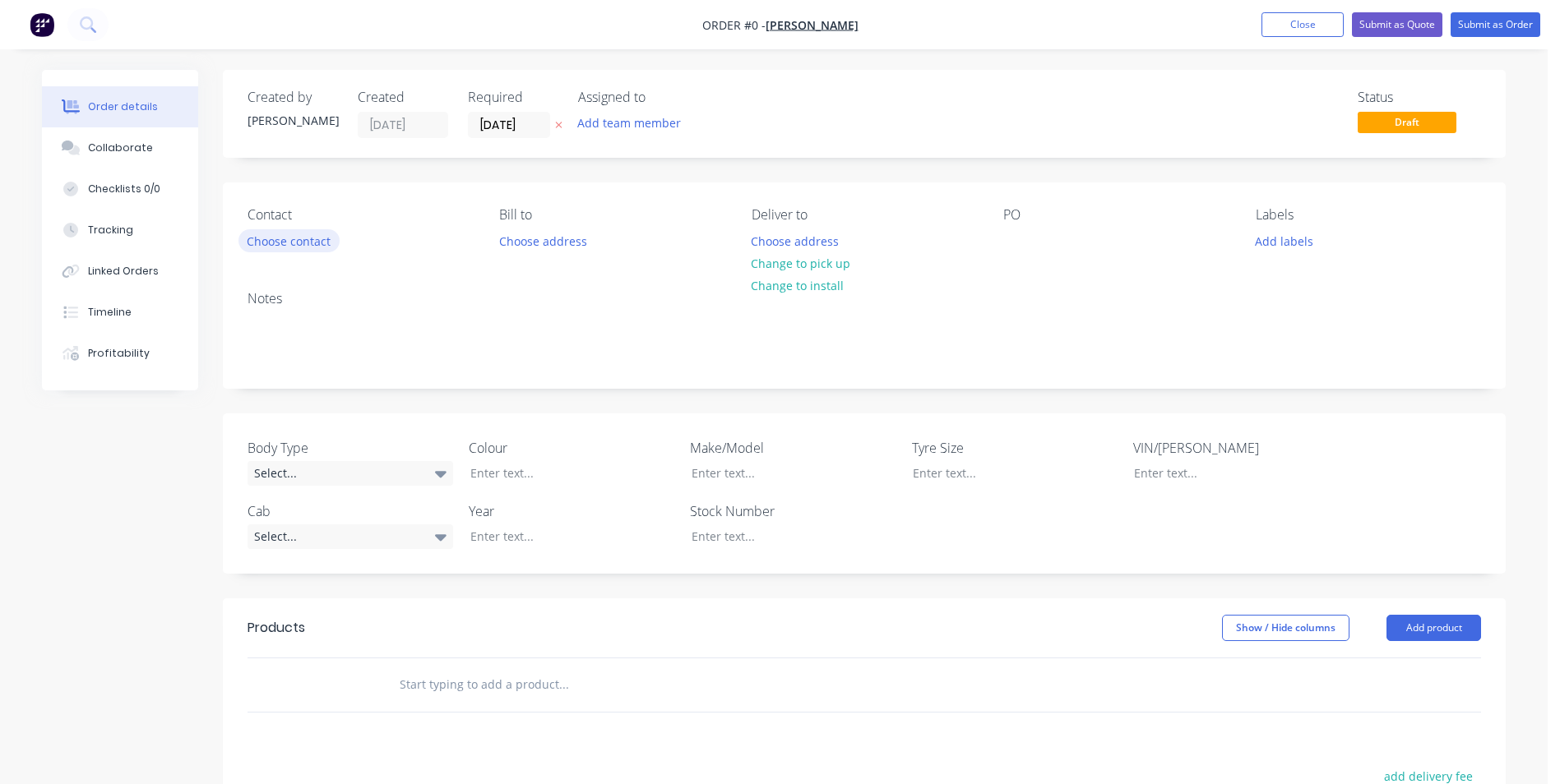
click at [278, 241] on button "Choose contact" at bounding box center [289, 241] width 101 height 22
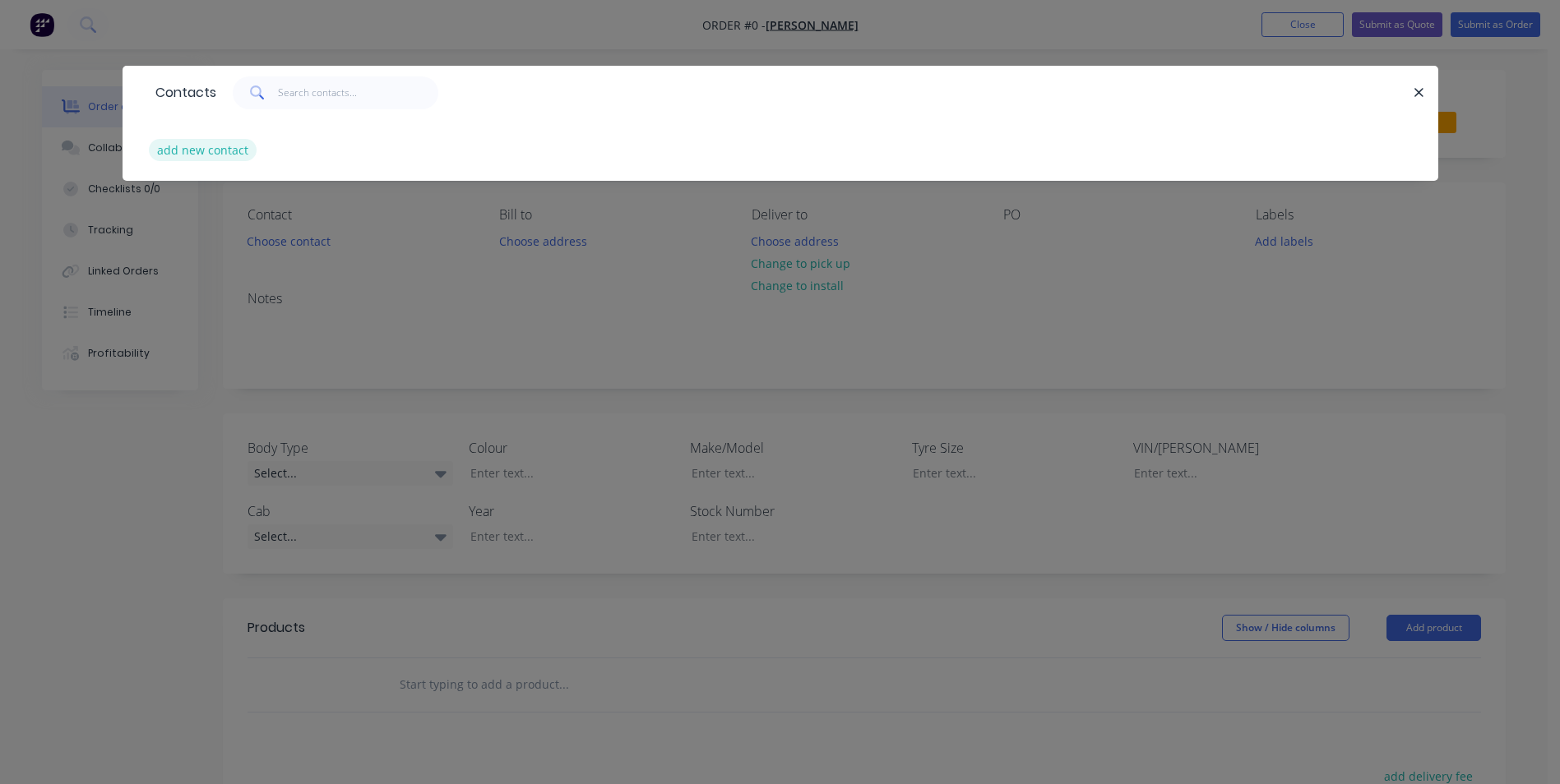
click at [210, 150] on button "add new contact" at bounding box center [203, 150] width 108 height 22
select select "AU"
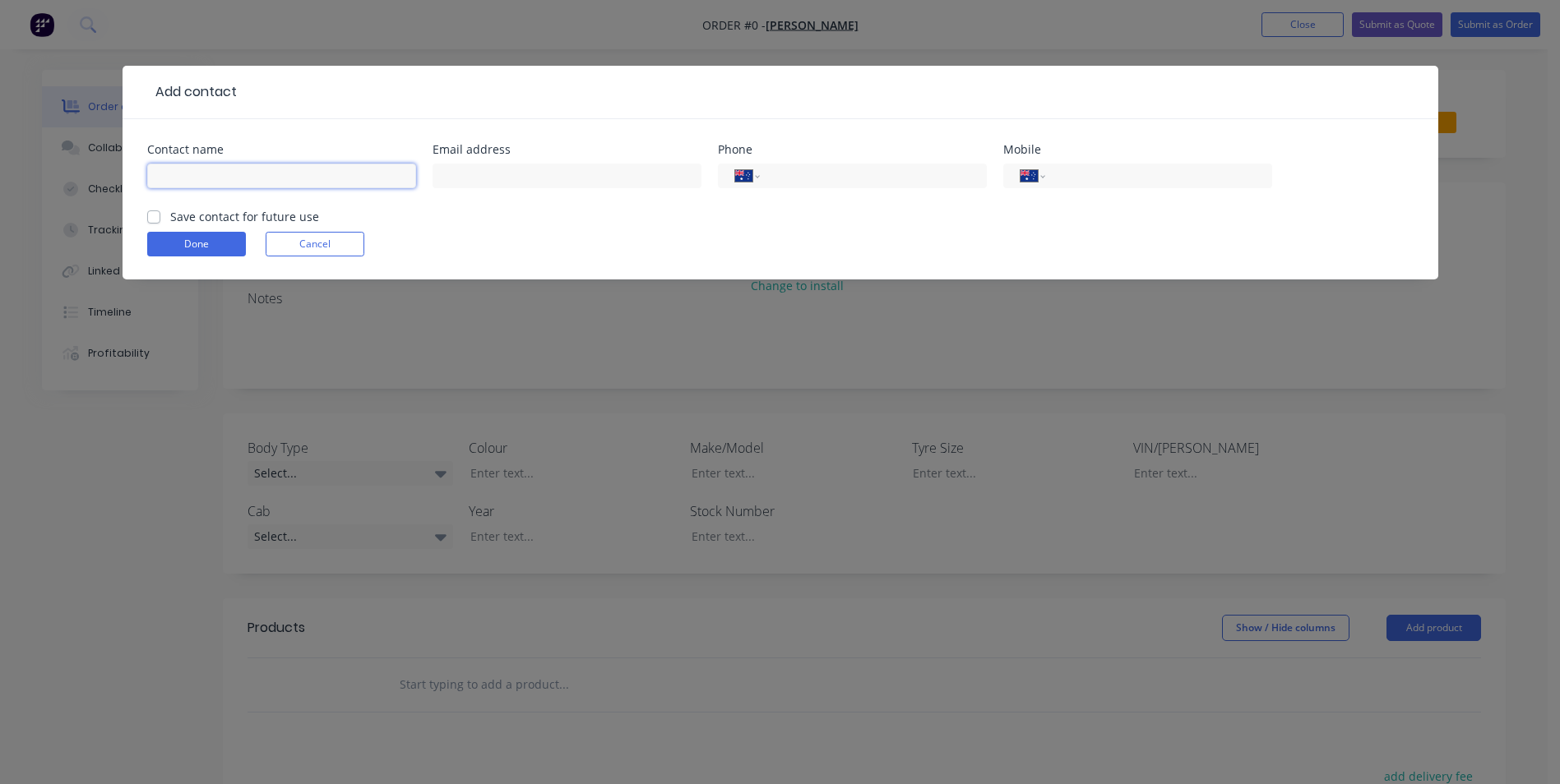
click at [194, 174] on input "text" at bounding box center [281, 176] width 268 height 25
type input "[PERSON_NAME]"
click at [170, 219] on label "Save contact for future use" at bounding box center [244, 217] width 149 height 18
click at [151, 219] on input "Save contact for future use" at bounding box center [154, 216] width 13 height 16
checkbox input "true"
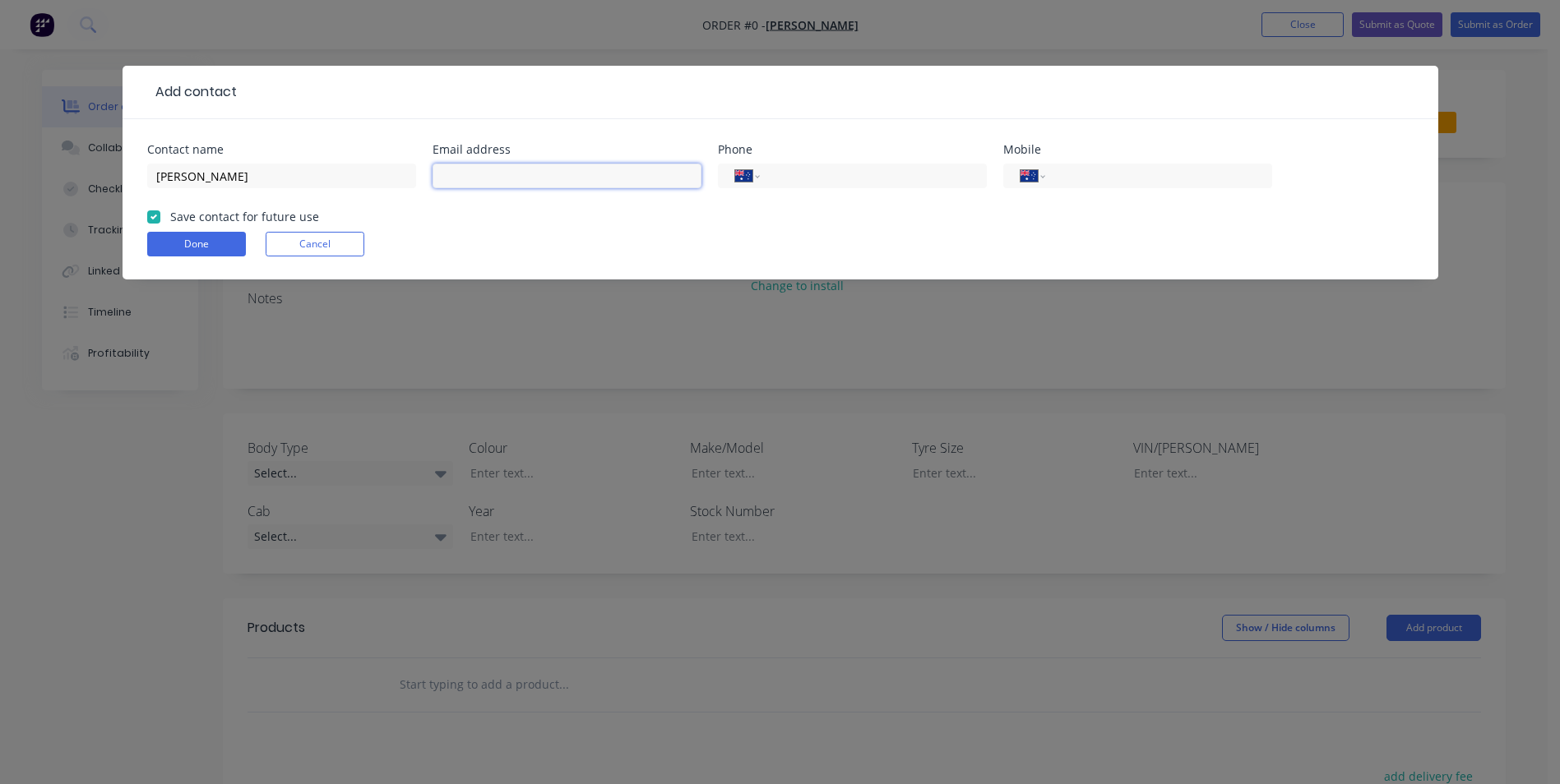
click at [500, 180] on input "text" at bounding box center [567, 176] width 268 height 25
type input "[EMAIL_ADDRESS][DOMAIN_NAME]"
click at [147, 231] on button "Done" at bounding box center [196, 243] width 99 height 25
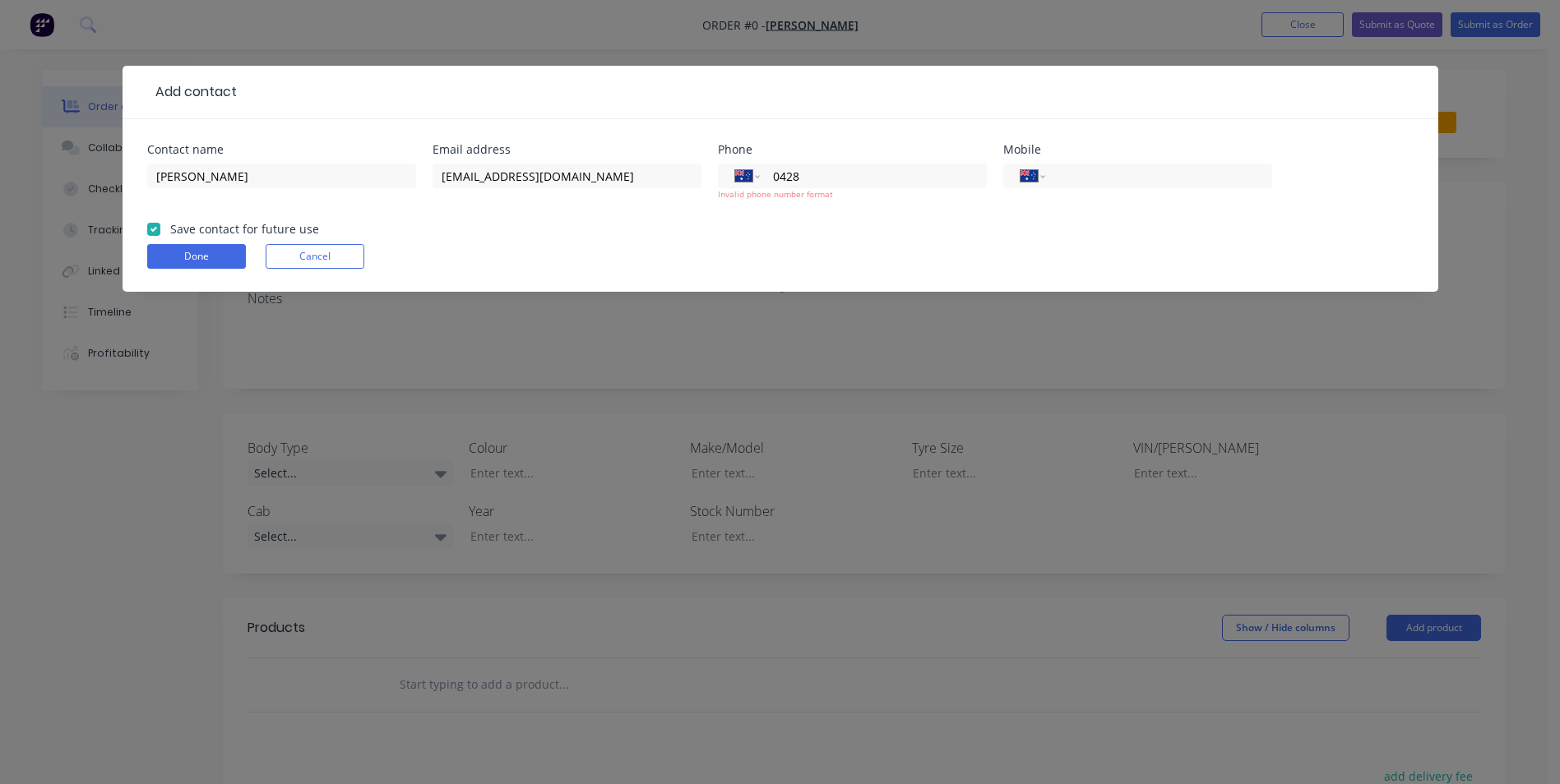
type input "0428 732 310"
click at [705, 240] on form "Contact name Hugh McNamee Email address hughmcnamee1@hotmail.com Phone Internat…" at bounding box center [780, 218] width 1267 height 148
drag, startPoint x: 853, startPoint y: 177, endPoint x: 724, endPoint y: 177, distance: 129.0
click at [724, 177] on div "International Afghanistan Åland Islands Albania Algeria American Samoa Andorra …" at bounding box center [852, 176] width 268 height 25
click at [1069, 176] on input "tel" at bounding box center [1154, 176] width 197 height 19
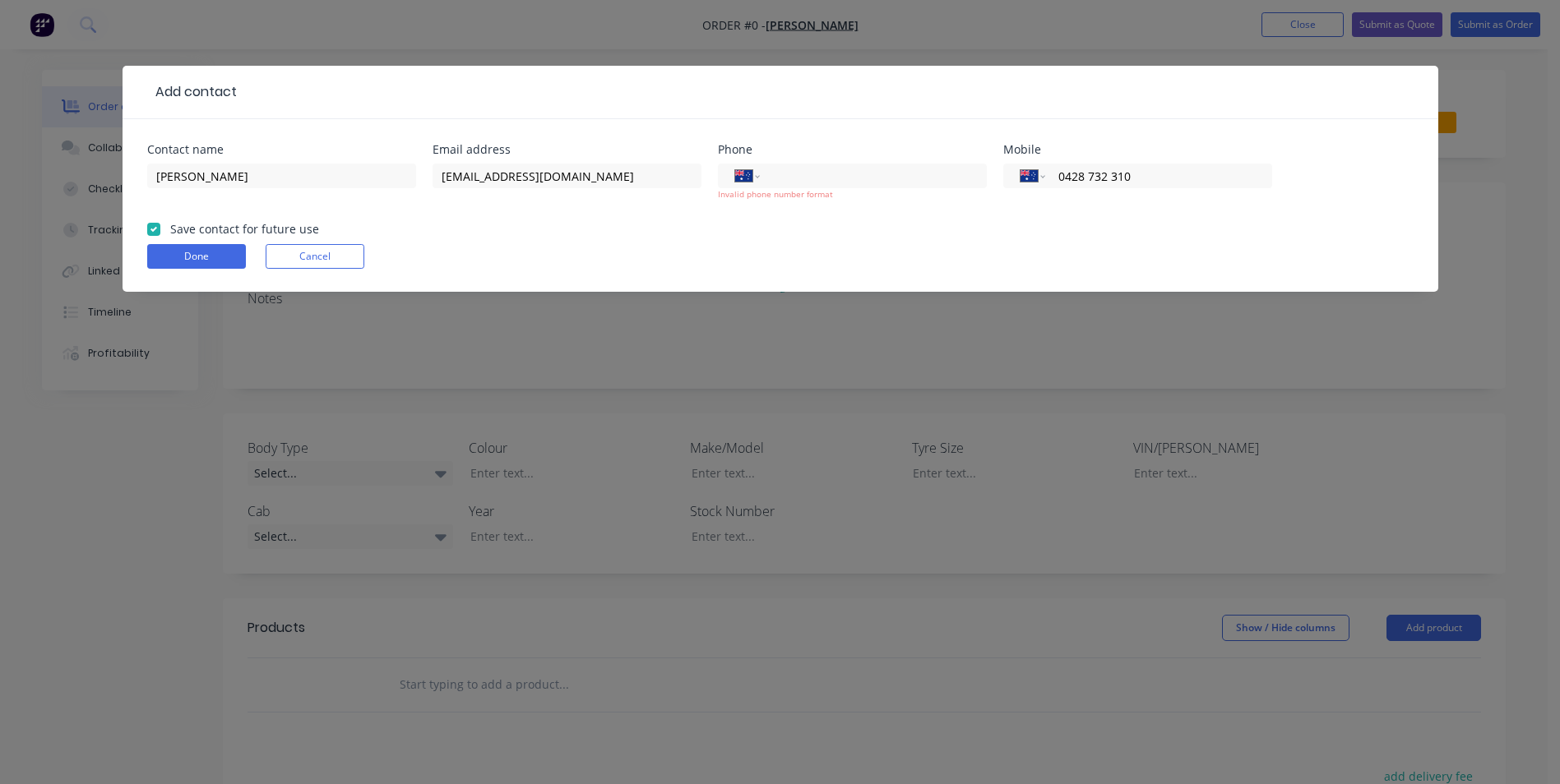
type input "0428 732 310"
click at [1080, 230] on form "Contact name Hugh McNamee Email address hughmcnamee1@hotmail.com Phone Internat…" at bounding box center [780, 218] width 1267 height 148
click at [222, 254] on button "Done" at bounding box center [196, 256] width 99 height 25
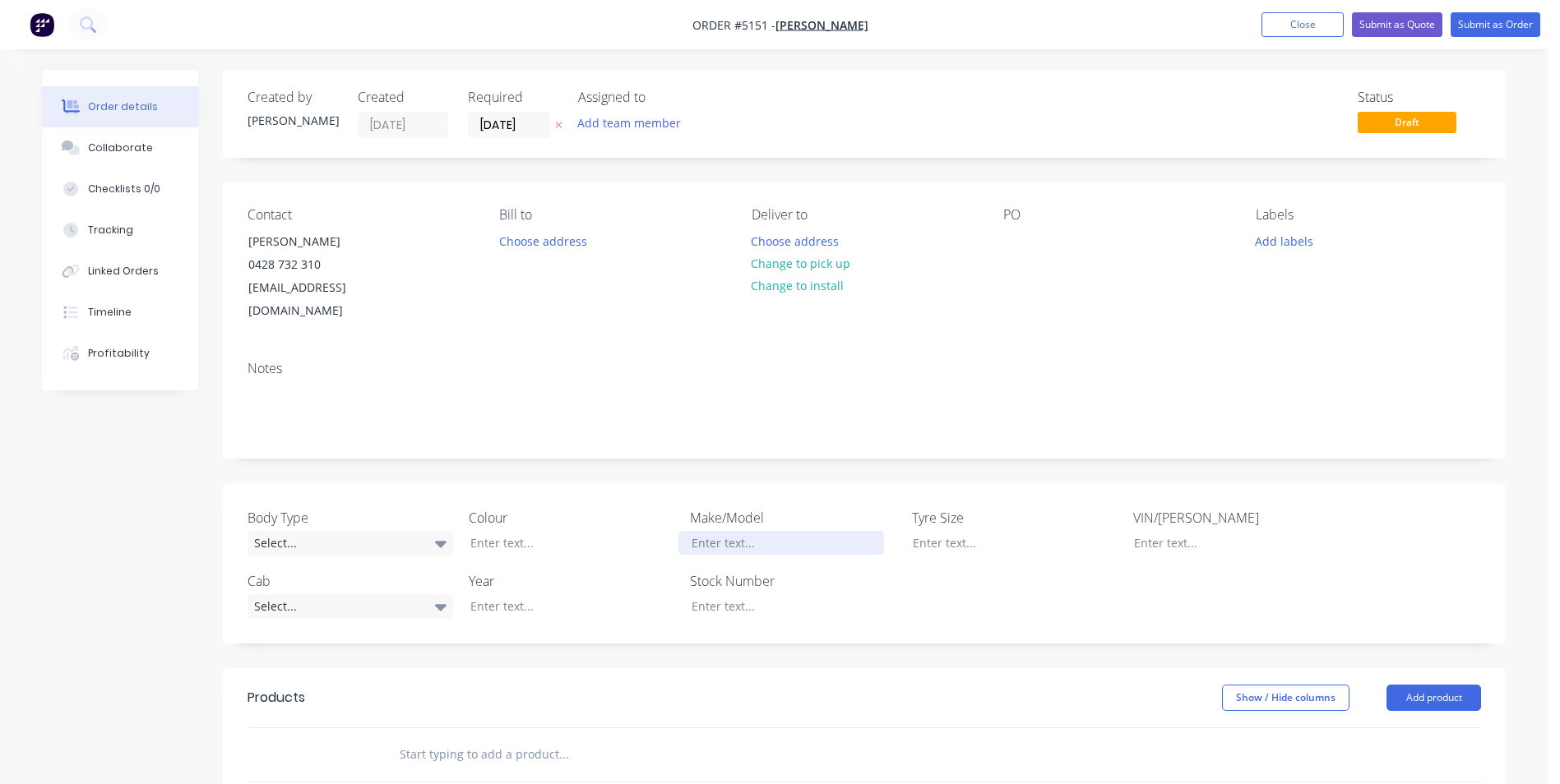
click at [715, 531] on div at bounding box center [781, 543] width 206 height 24
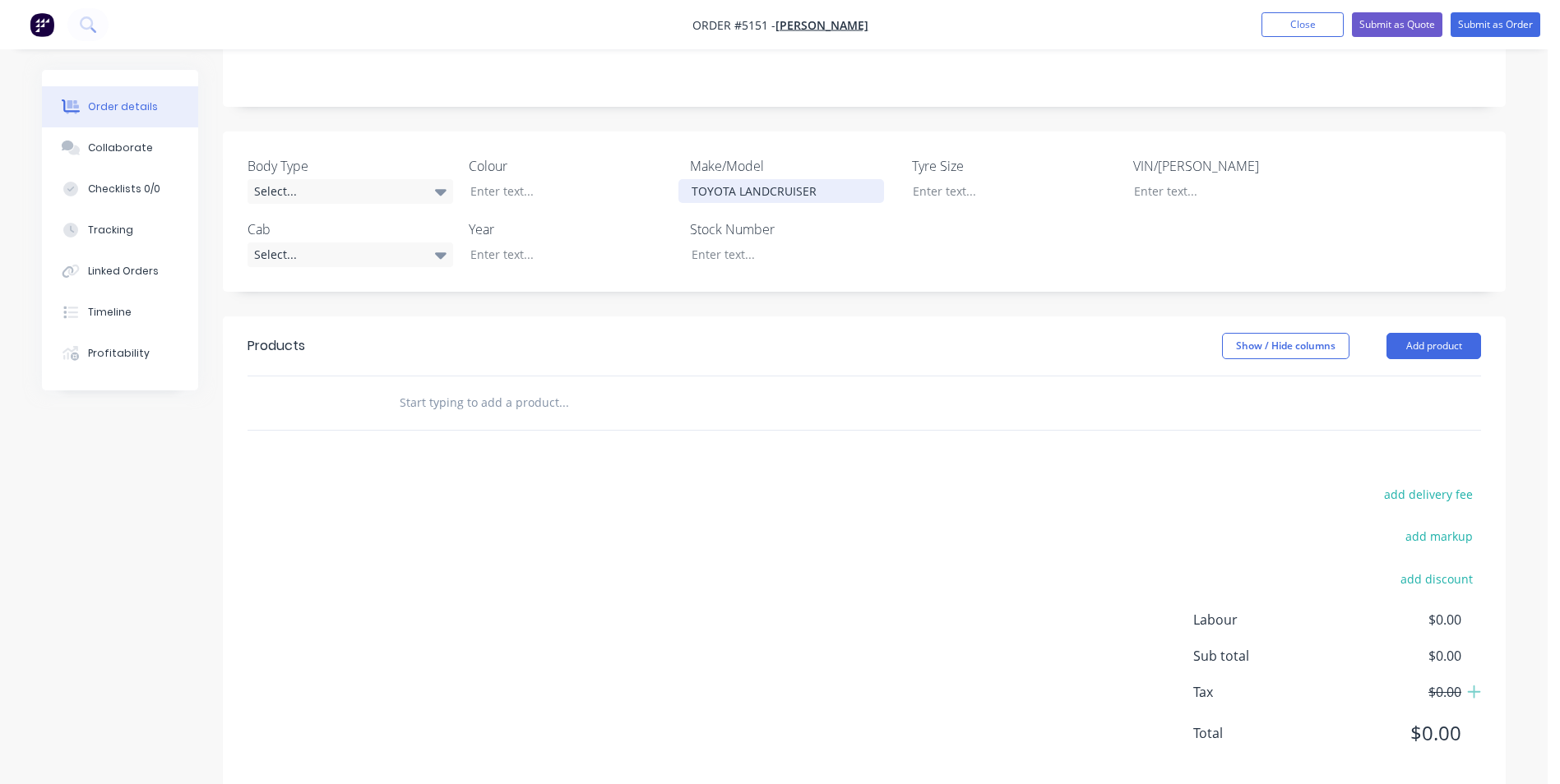
scroll to position [358, 0]
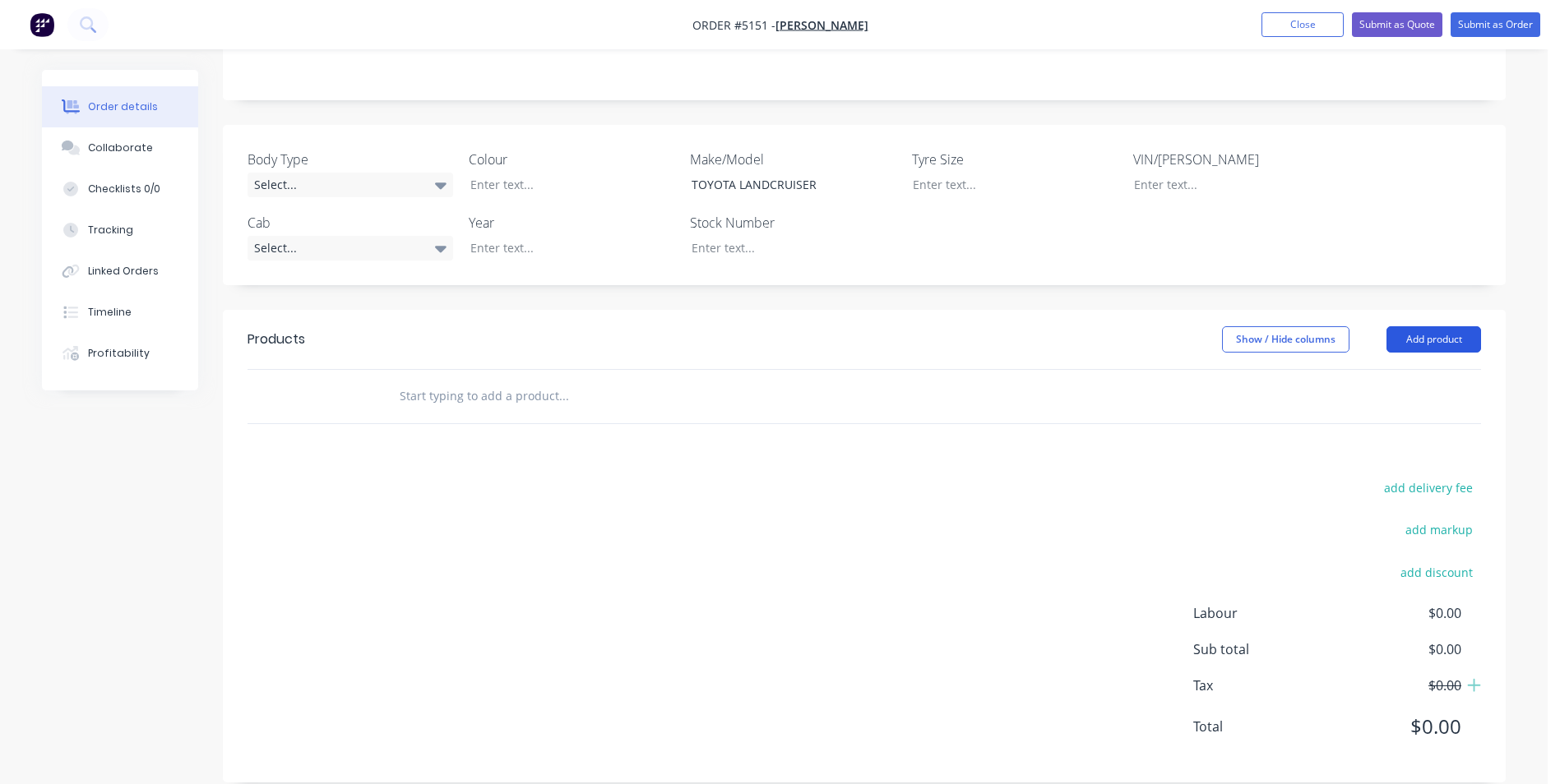
click at [1444, 327] on button "Add product" at bounding box center [1433, 340] width 94 height 26
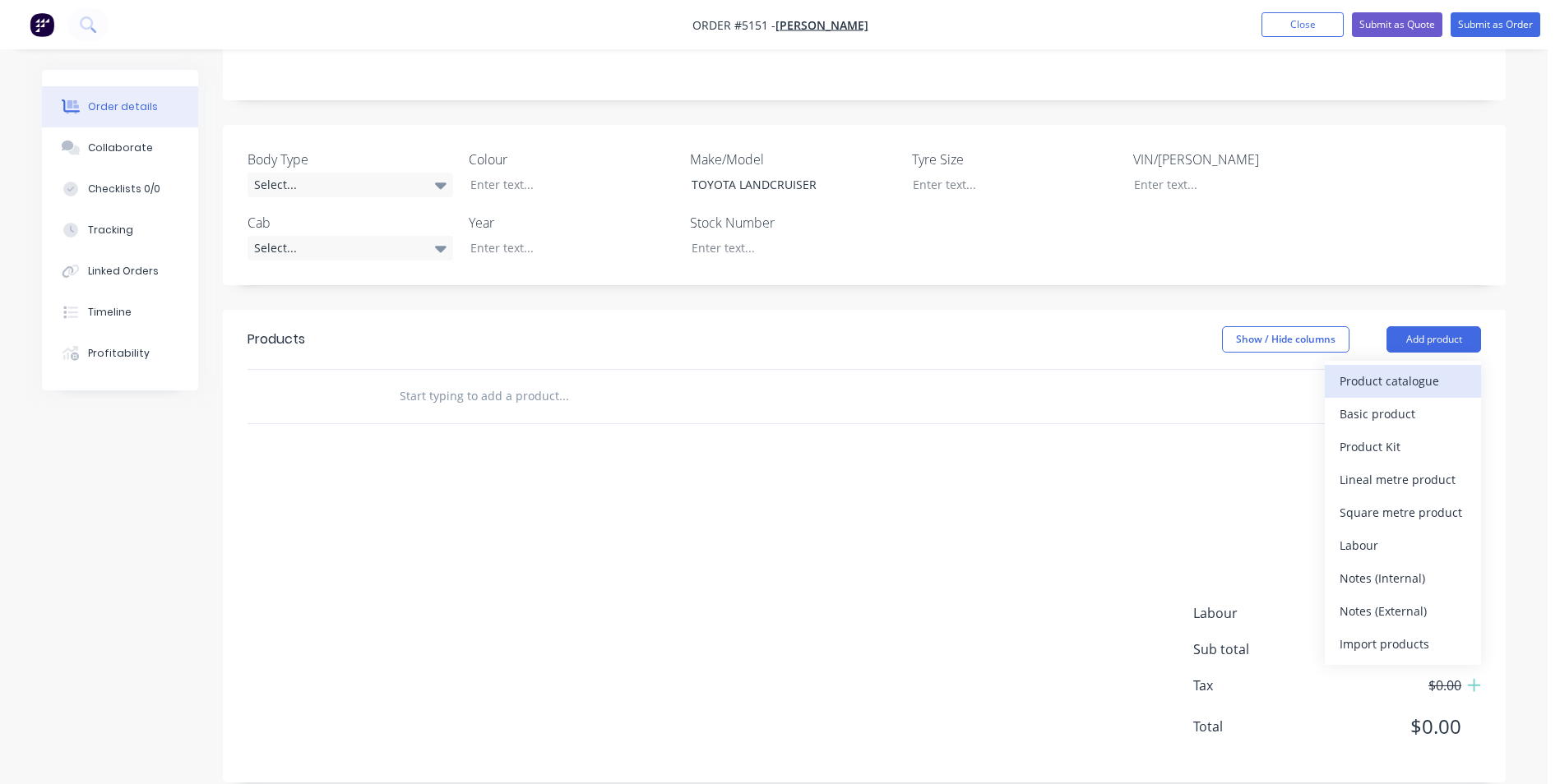
click at [1392, 369] on div "Product catalogue" at bounding box center [1403, 381] width 127 height 24
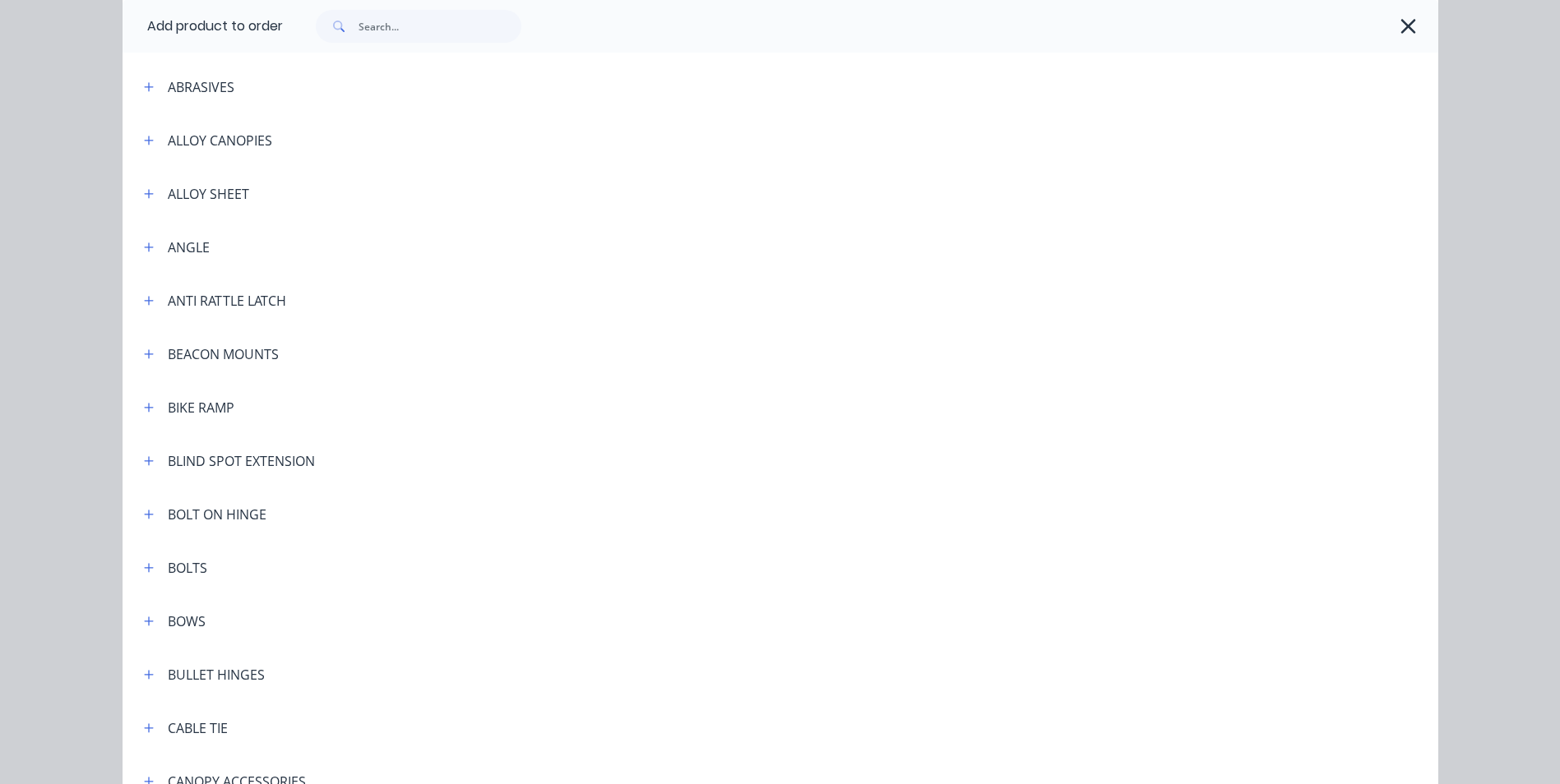
scroll to position [657, 0]
click at [144, 136] on icon "button" at bounding box center [148, 137] width 9 height 9
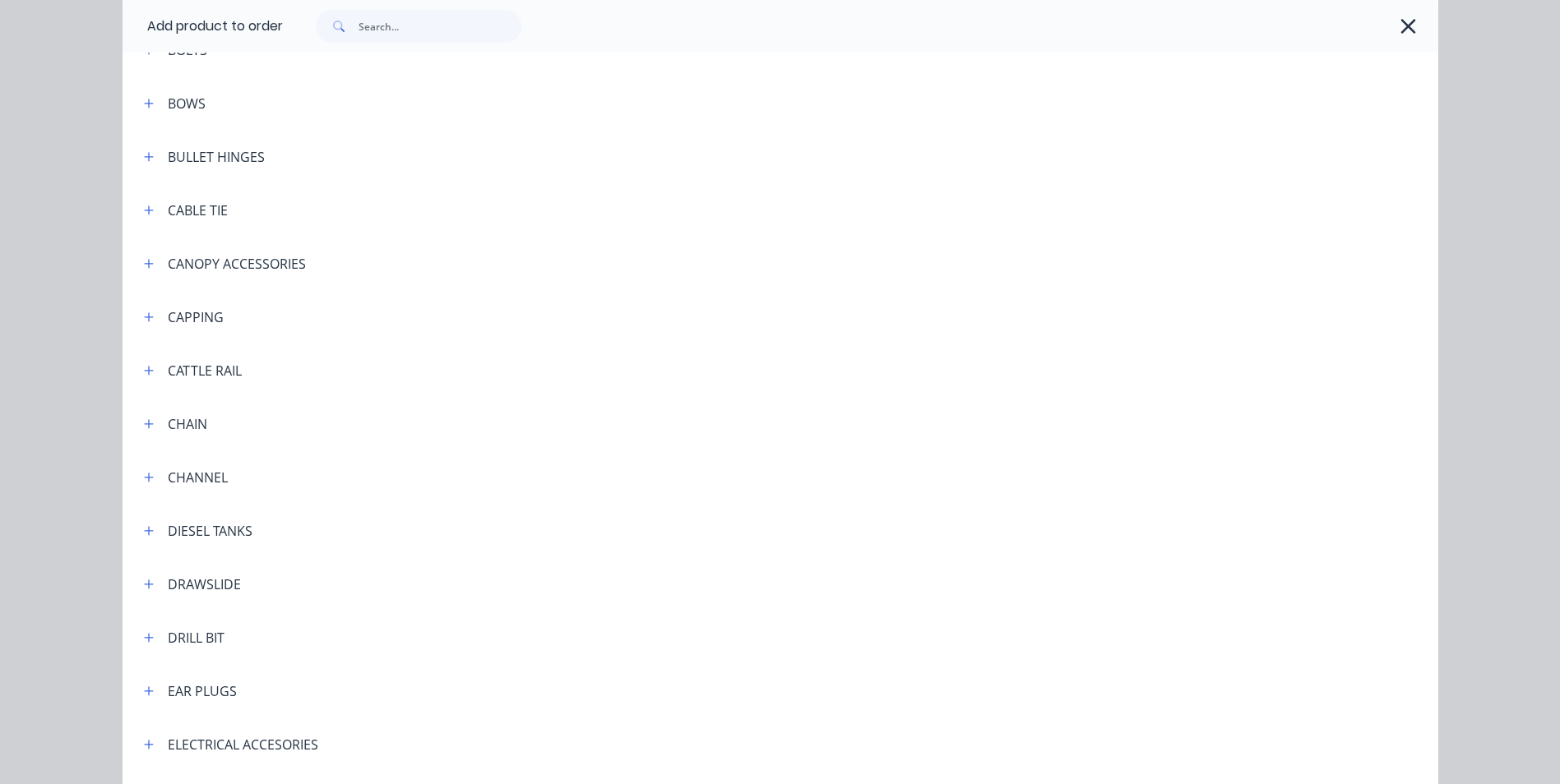
scroll to position [1480, 0]
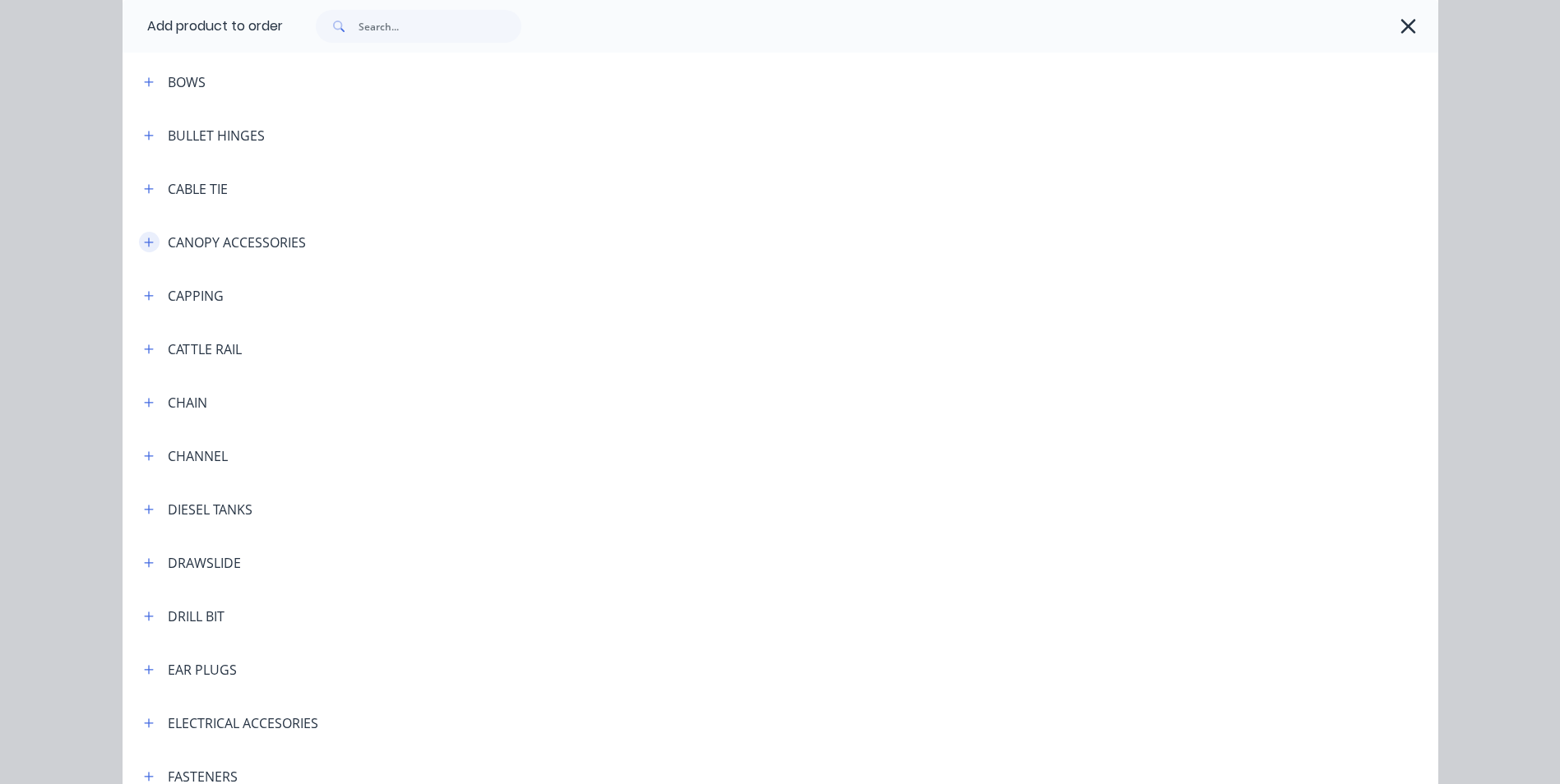
click at [144, 243] on icon "button" at bounding box center [148, 243] width 9 height 9
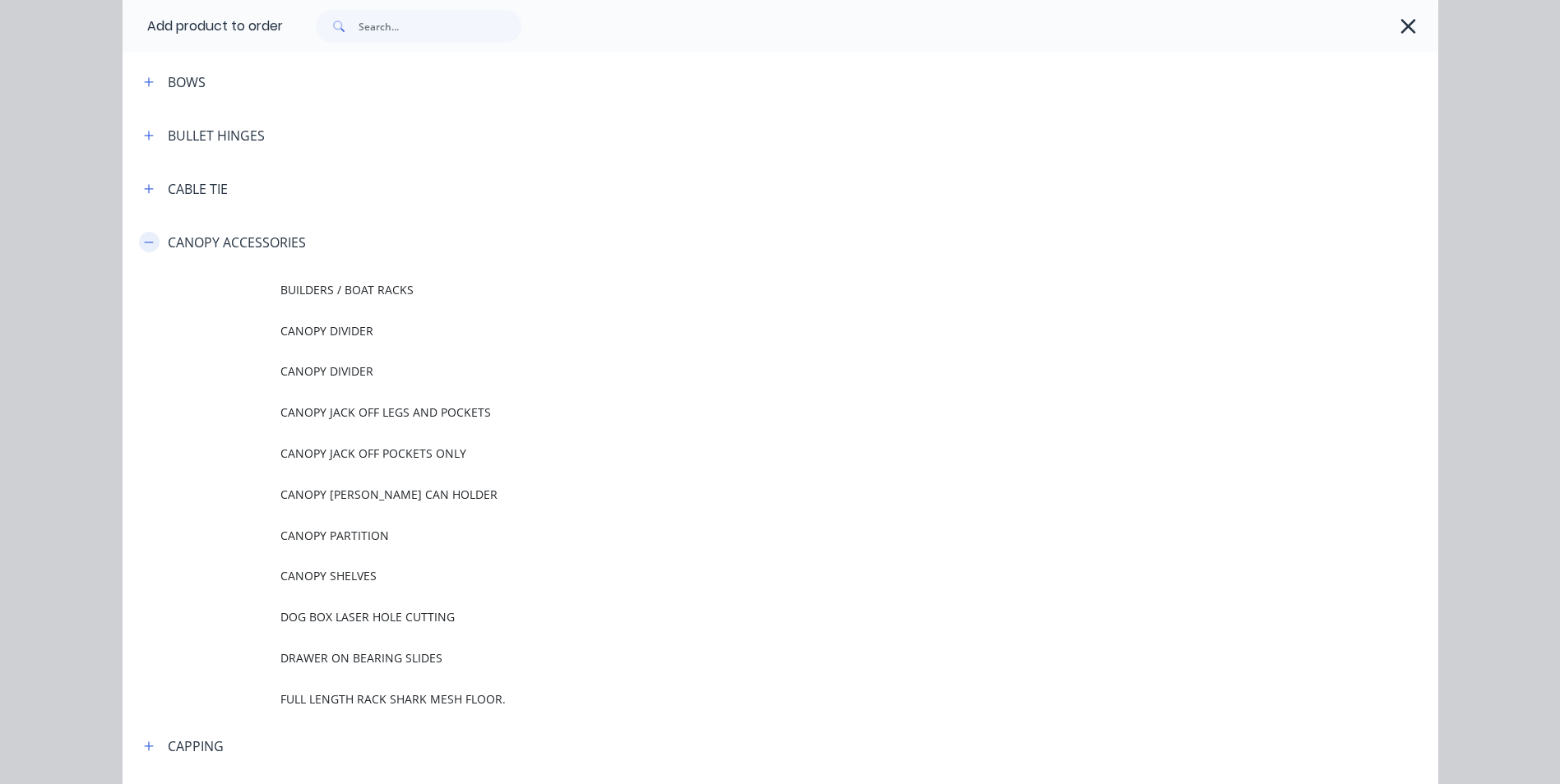
click at [144, 243] on icon "button" at bounding box center [148, 242] width 9 height 1
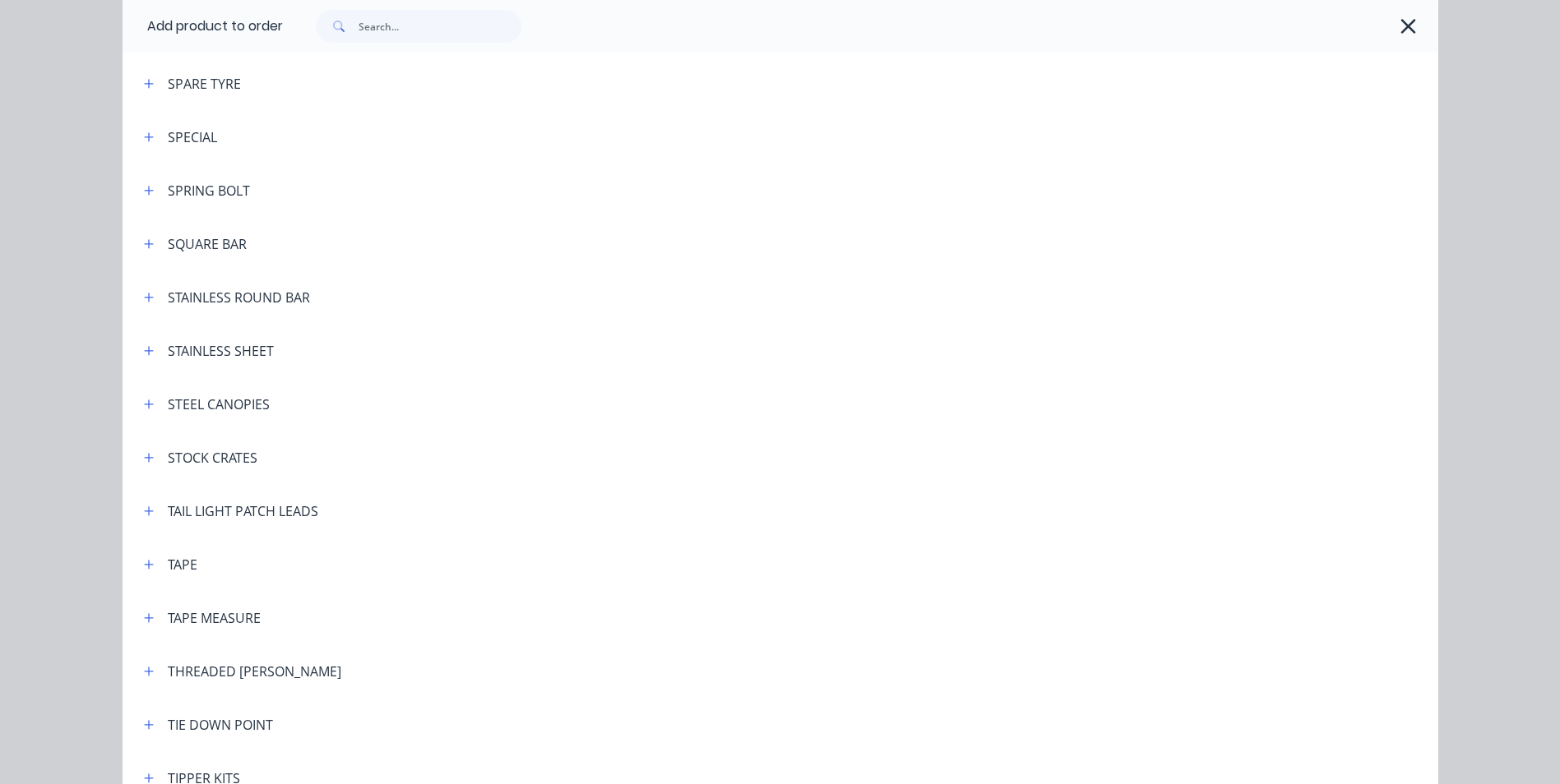
scroll to position [5261, 0]
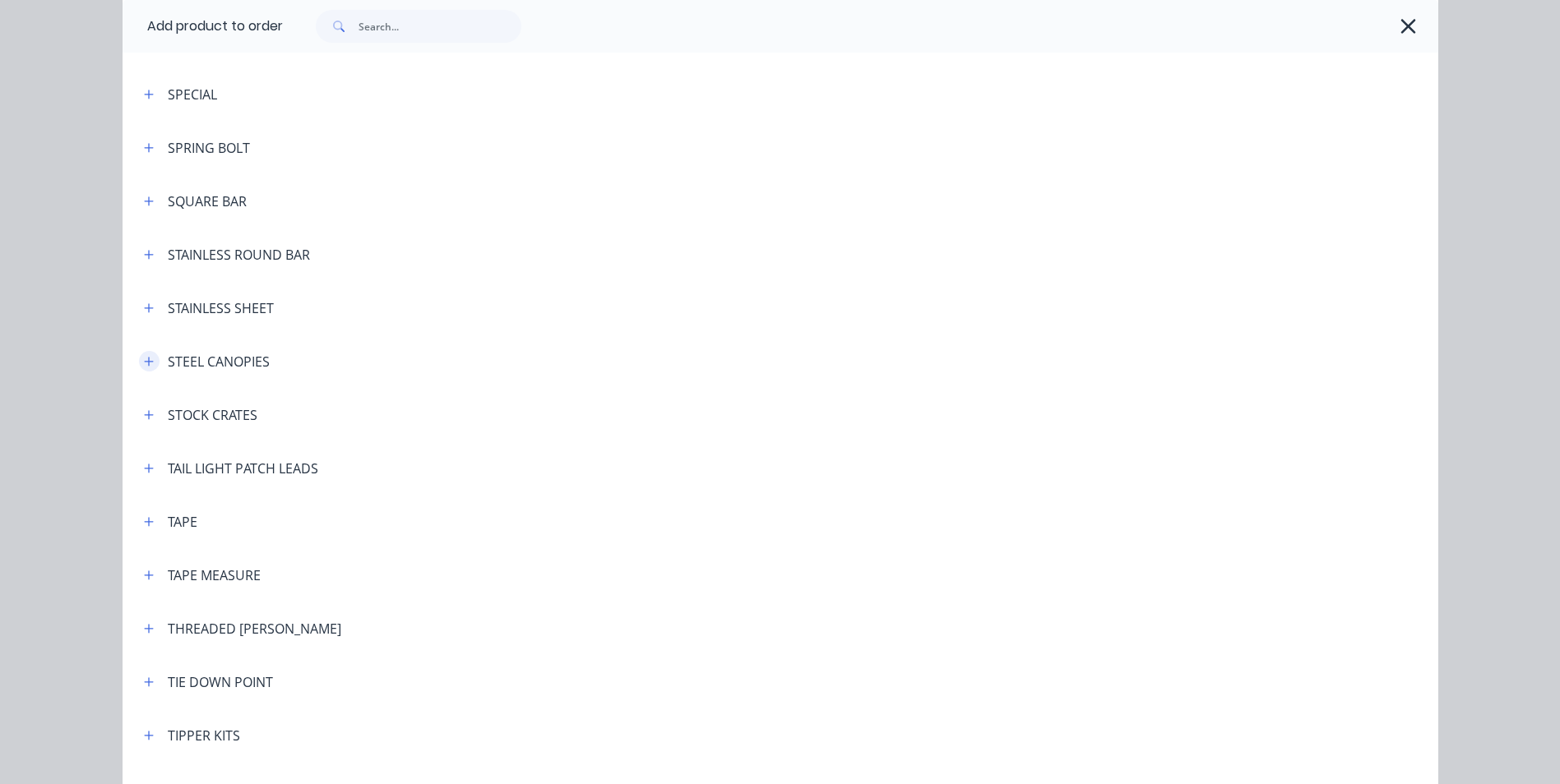
click at [144, 361] on icon "button" at bounding box center [148, 362] width 10 height 11
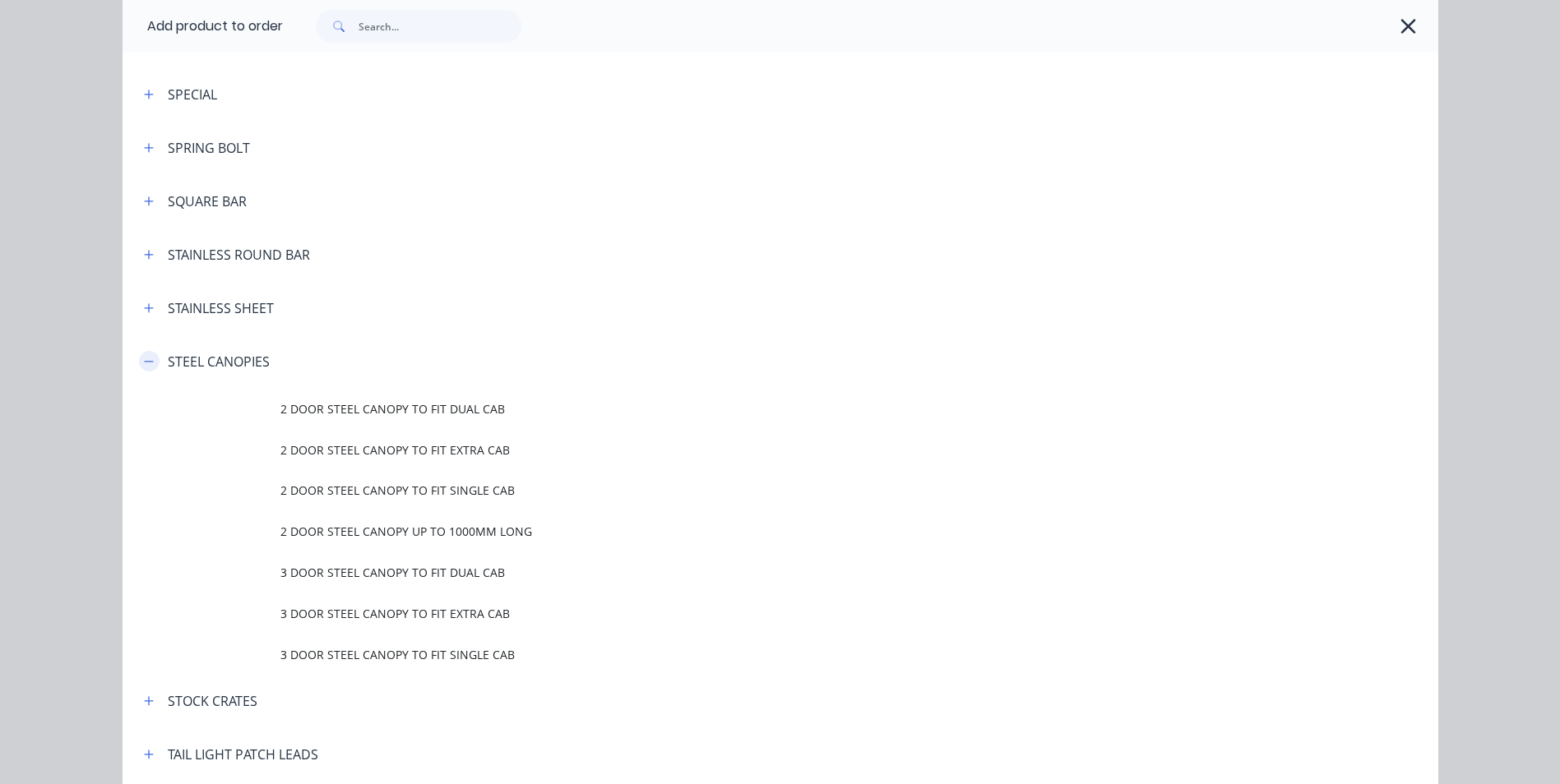
click at [144, 361] on icon "button" at bounding box center [148, 362] width 10 height 11
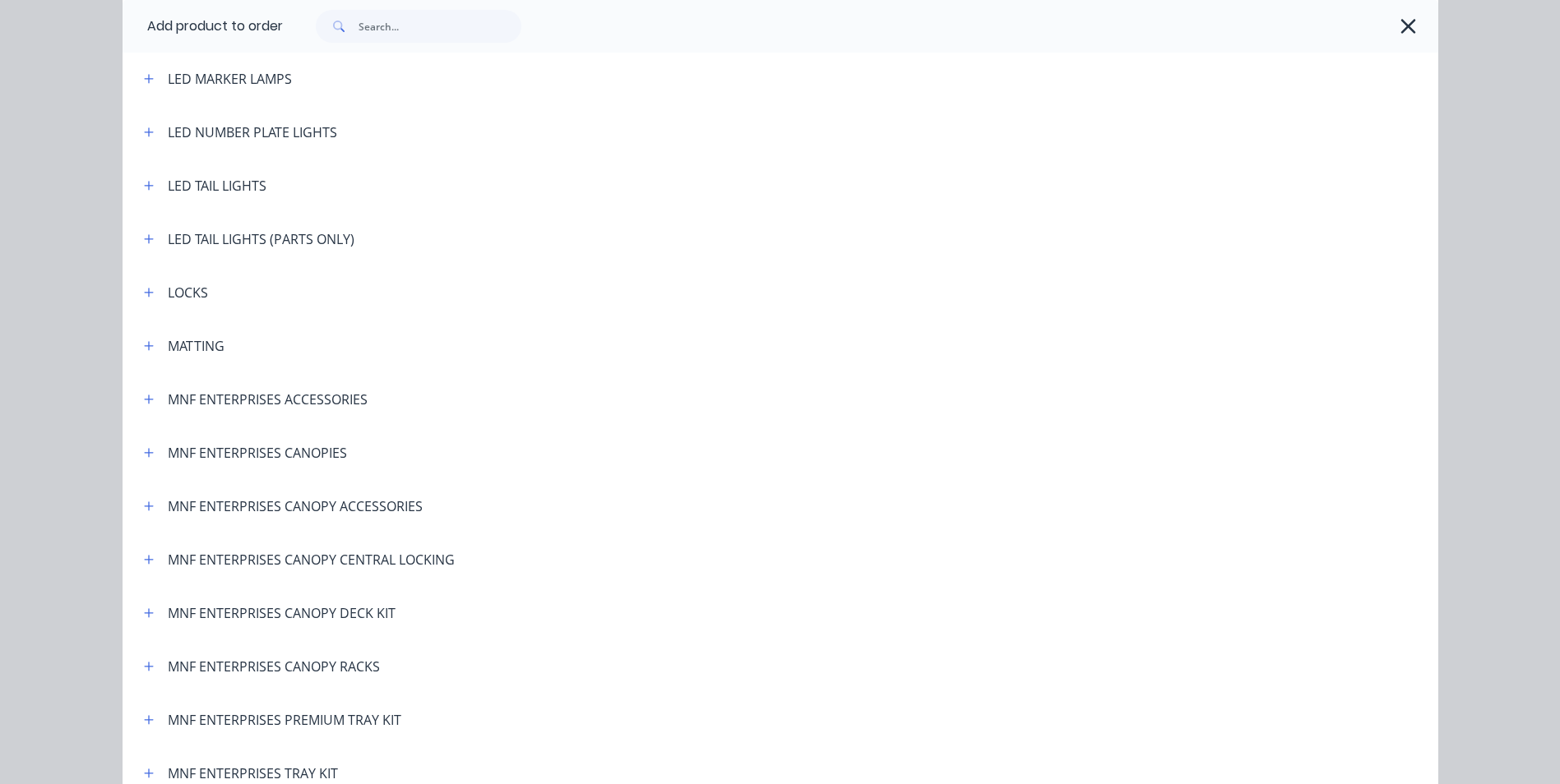
scroll to position [3038, 0]
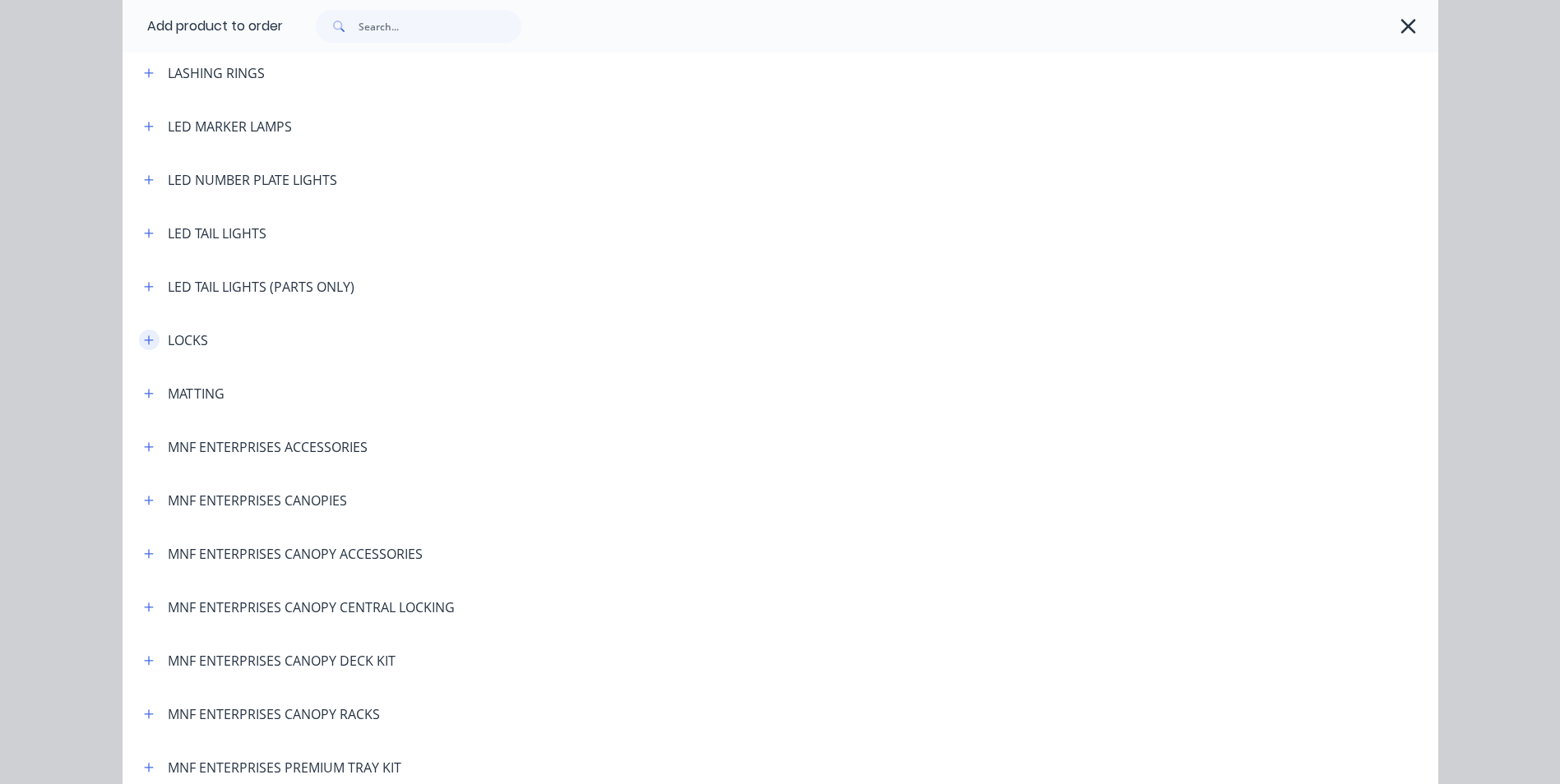
click at [144, 342] on icon "button" at bounding box center [148, 340] width 10 height 11
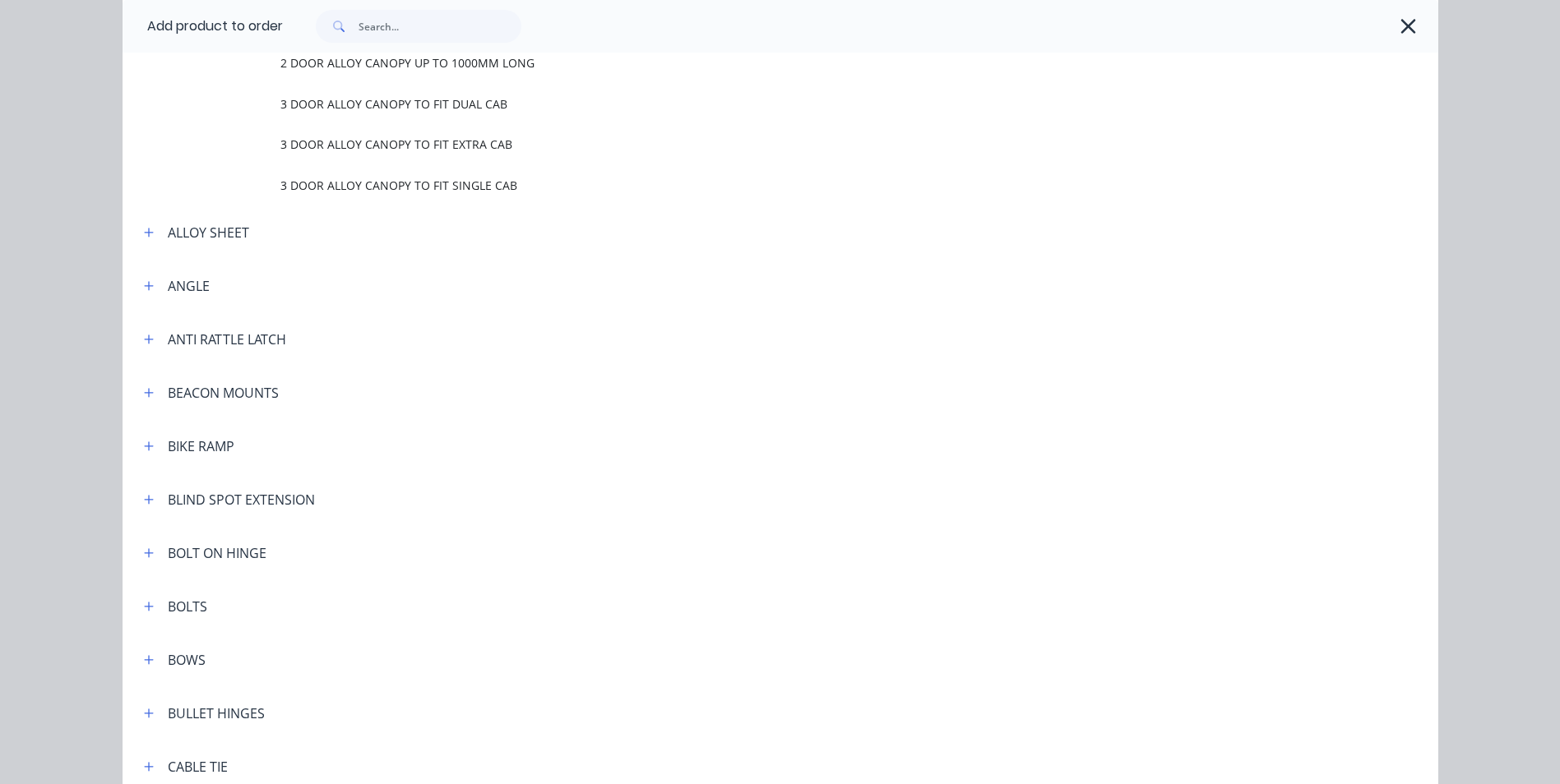
scroll to position [901, 0]
click at [144, 340] on icon "button" at bounding box center [148, 340] width 9 height 9
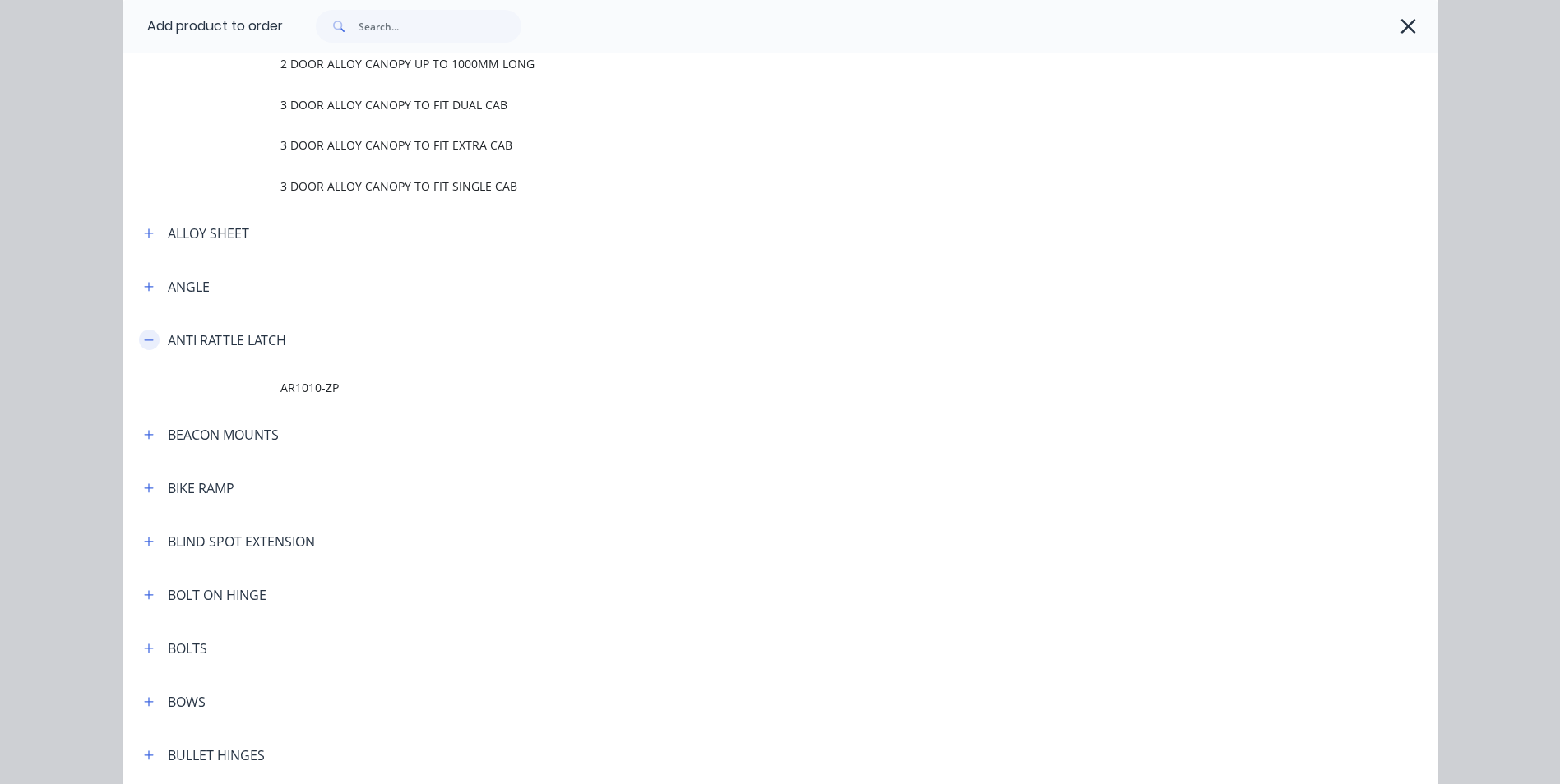
click at [144, 340] on icon "button" at bounding box center [148, 340] width 10 height 11
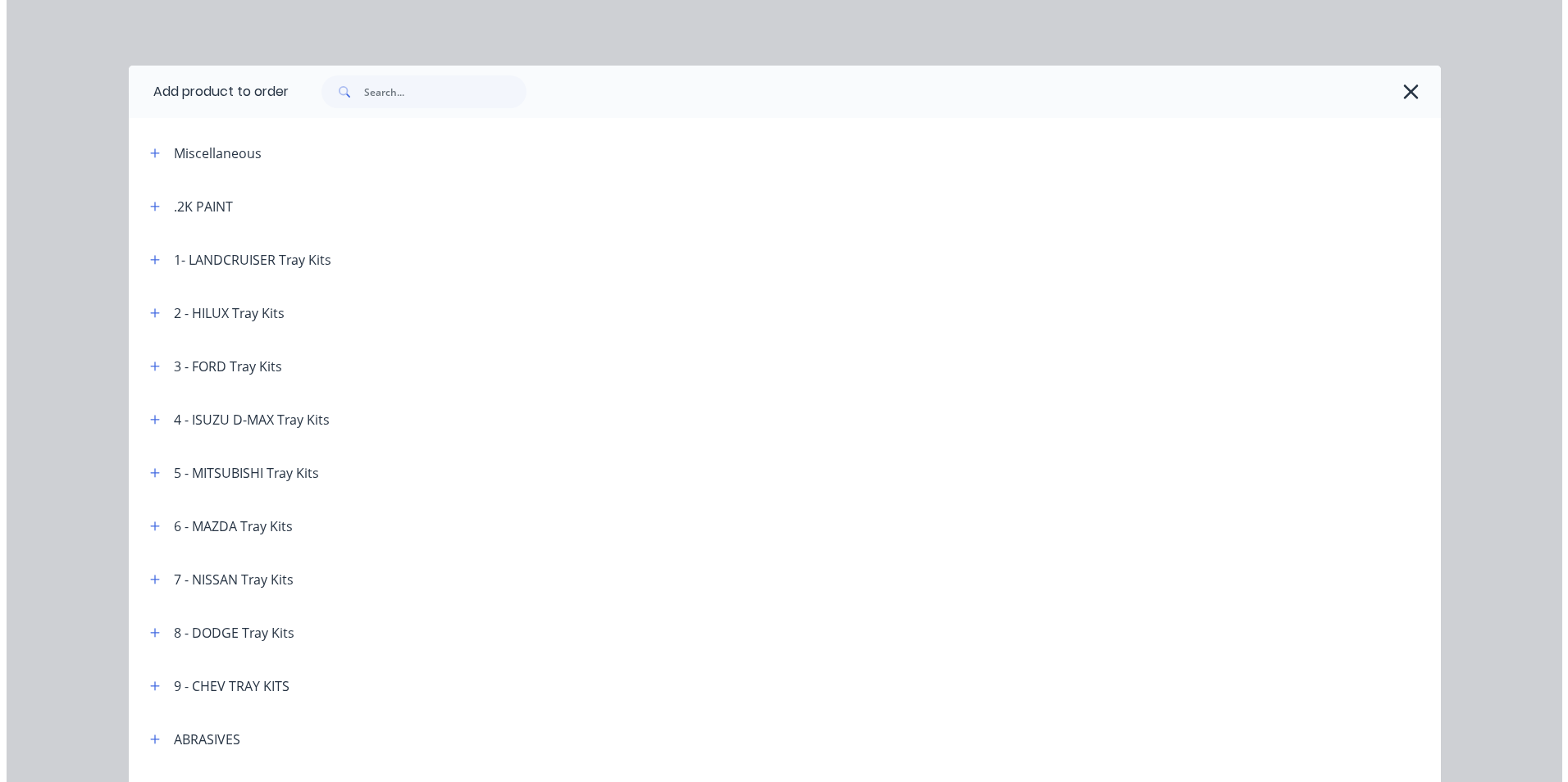
scroll to position [0, 0]
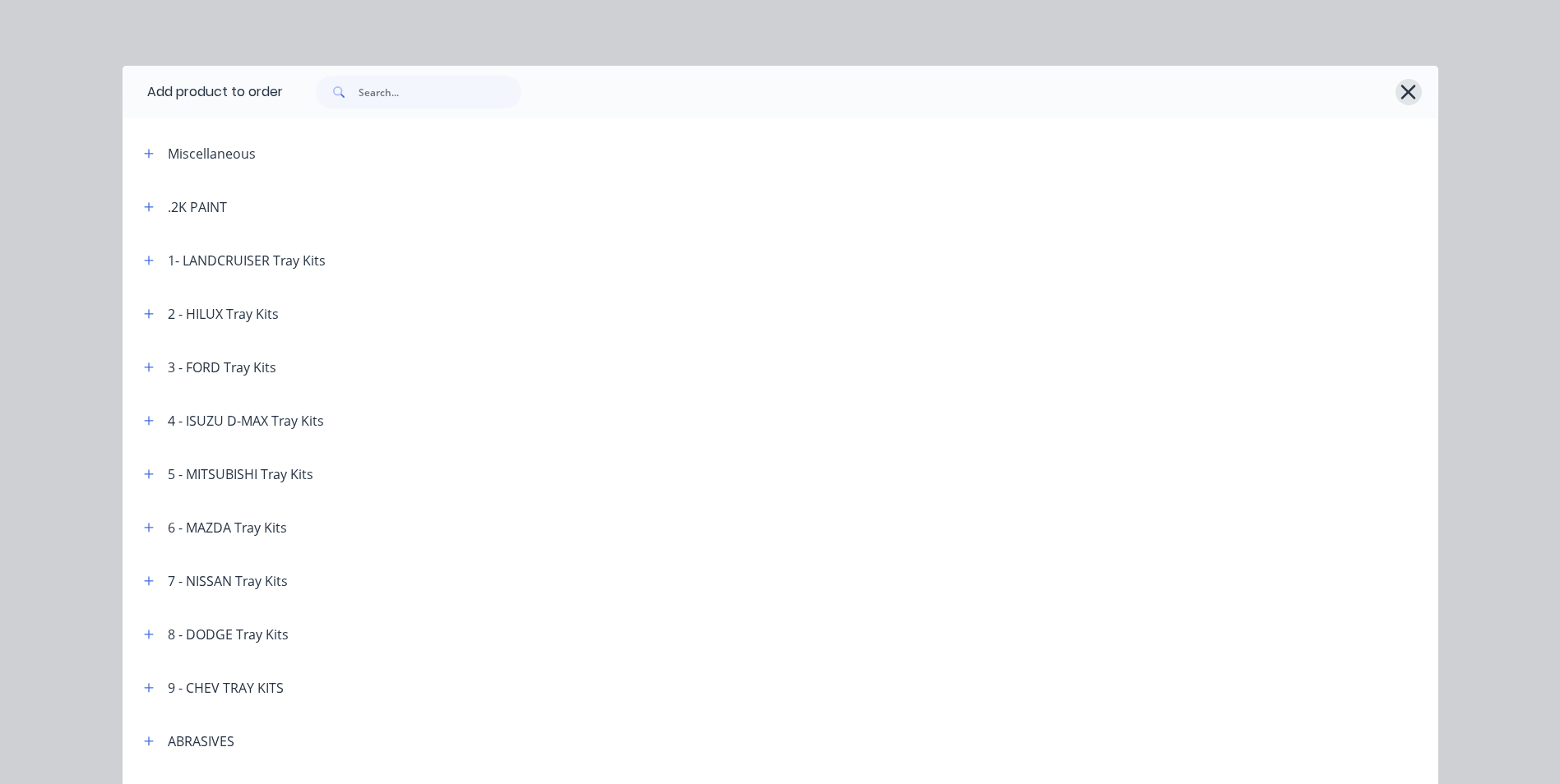
click at [1400, 89] on icon "button" at bounding box center [1408, 92] width 18 height 23
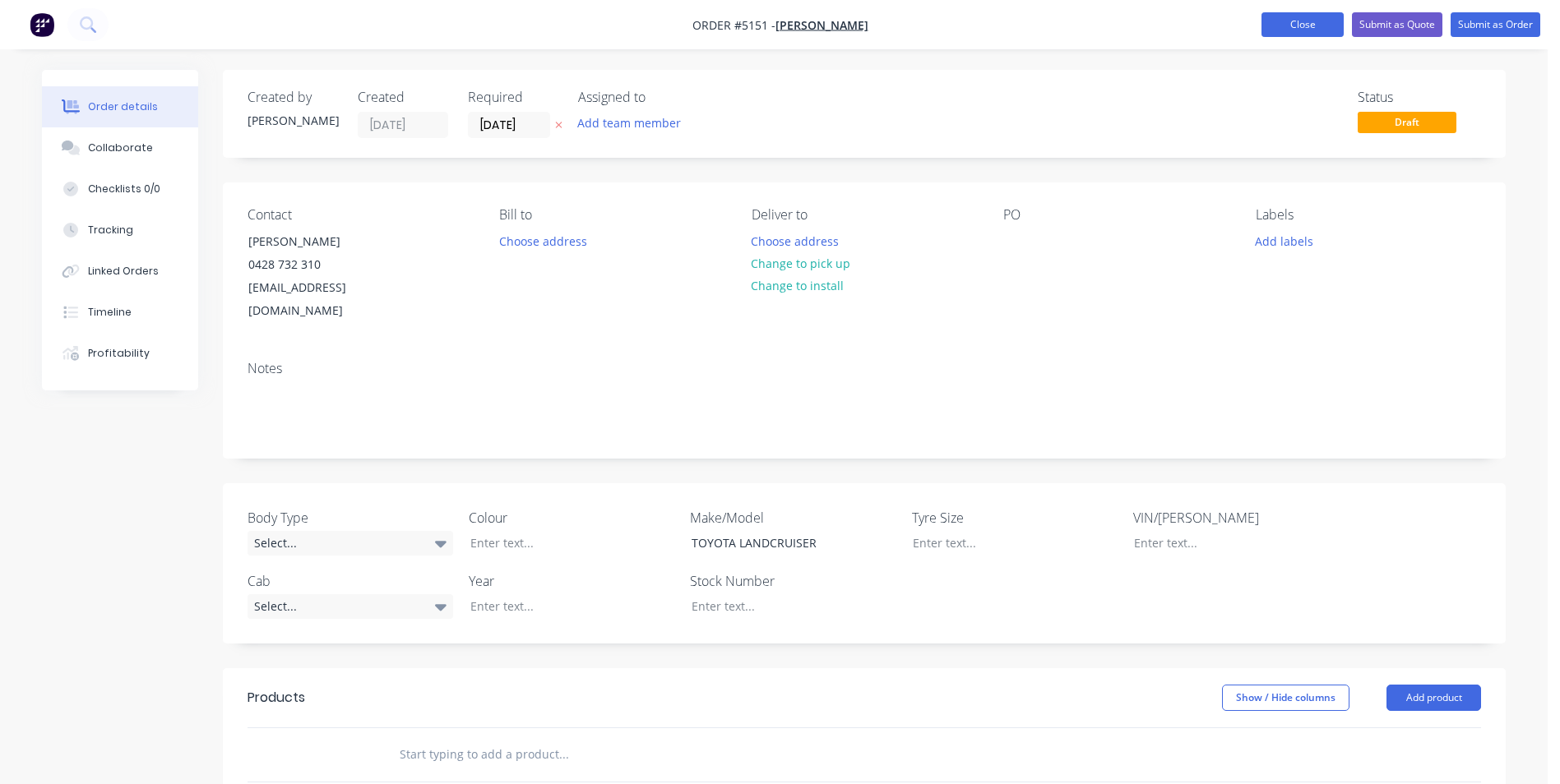
click at [1288, 24] on button "Close" at bounding box center [1302, 24] width 82 height 25
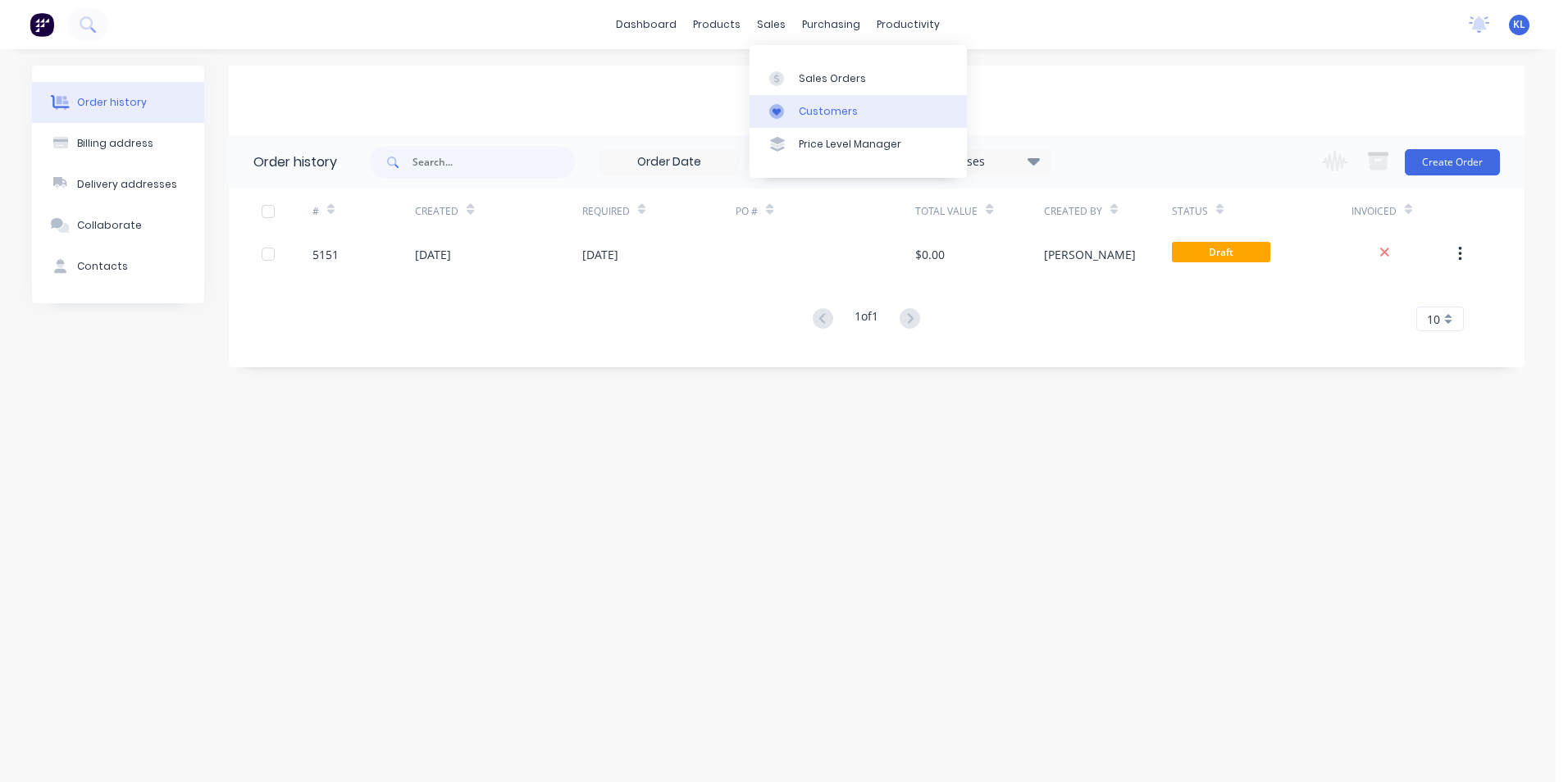
click at [838, 113] on div "Customers" at bounding box center [828, 112] width 59 height 15
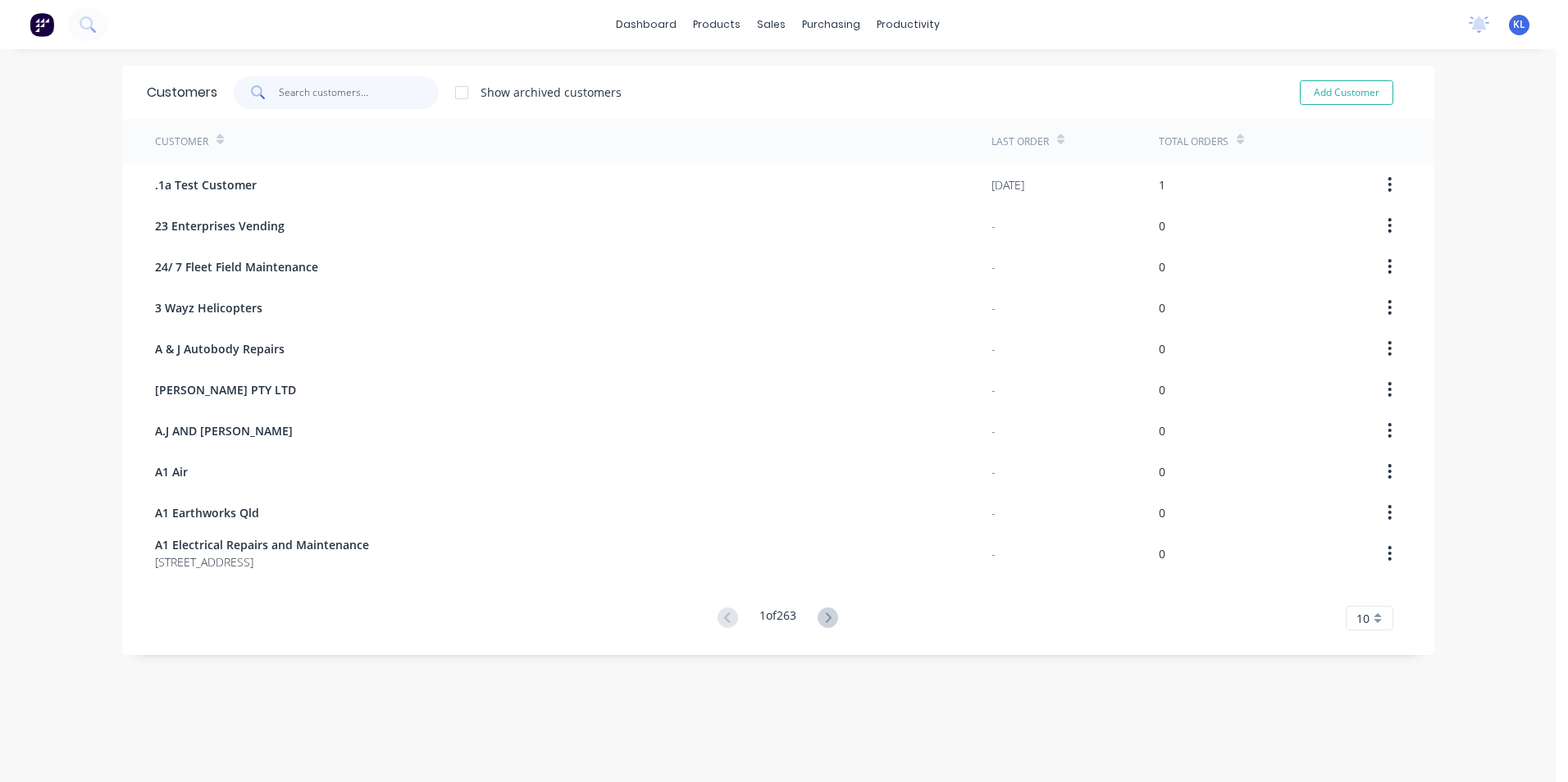
click at [364, 89] on input "text" at bounding box center [358, 93] width 160 height 33
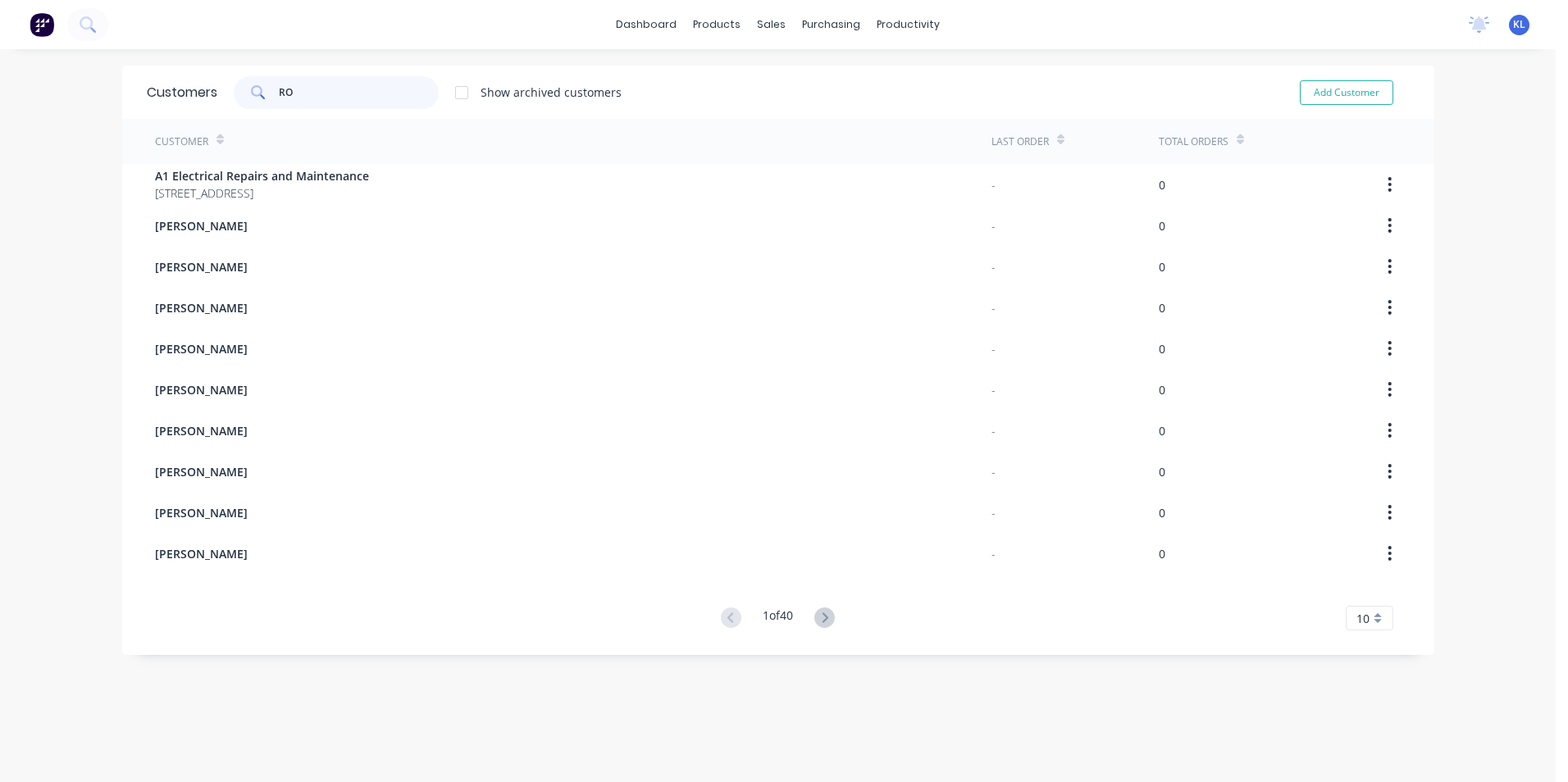
type input "R"
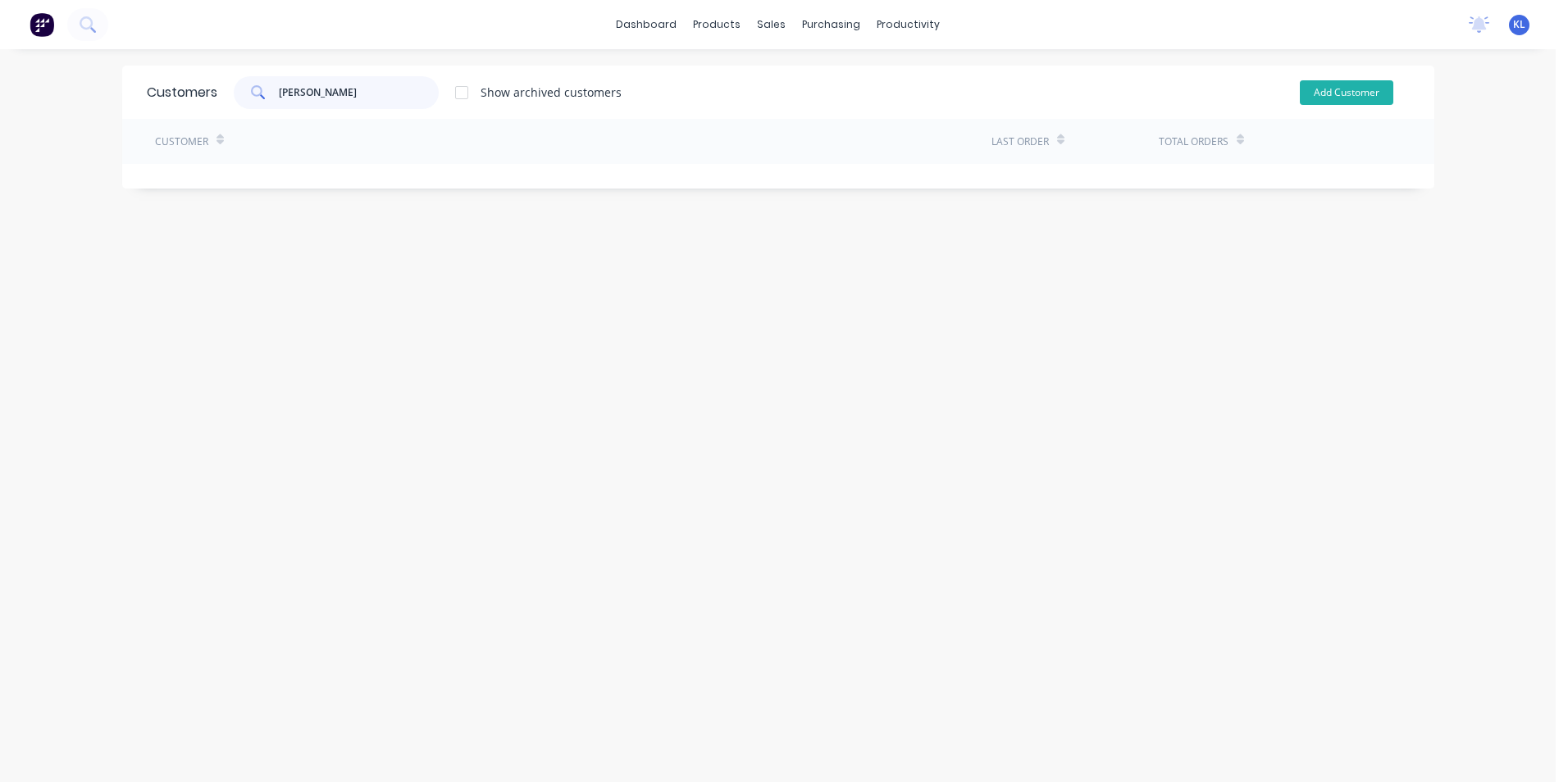
type input "HOFFMAN"
click at [1354, 92] on button "Add Customer" at bounding box center [1346, 92] width 93 height 25
select select "AU"
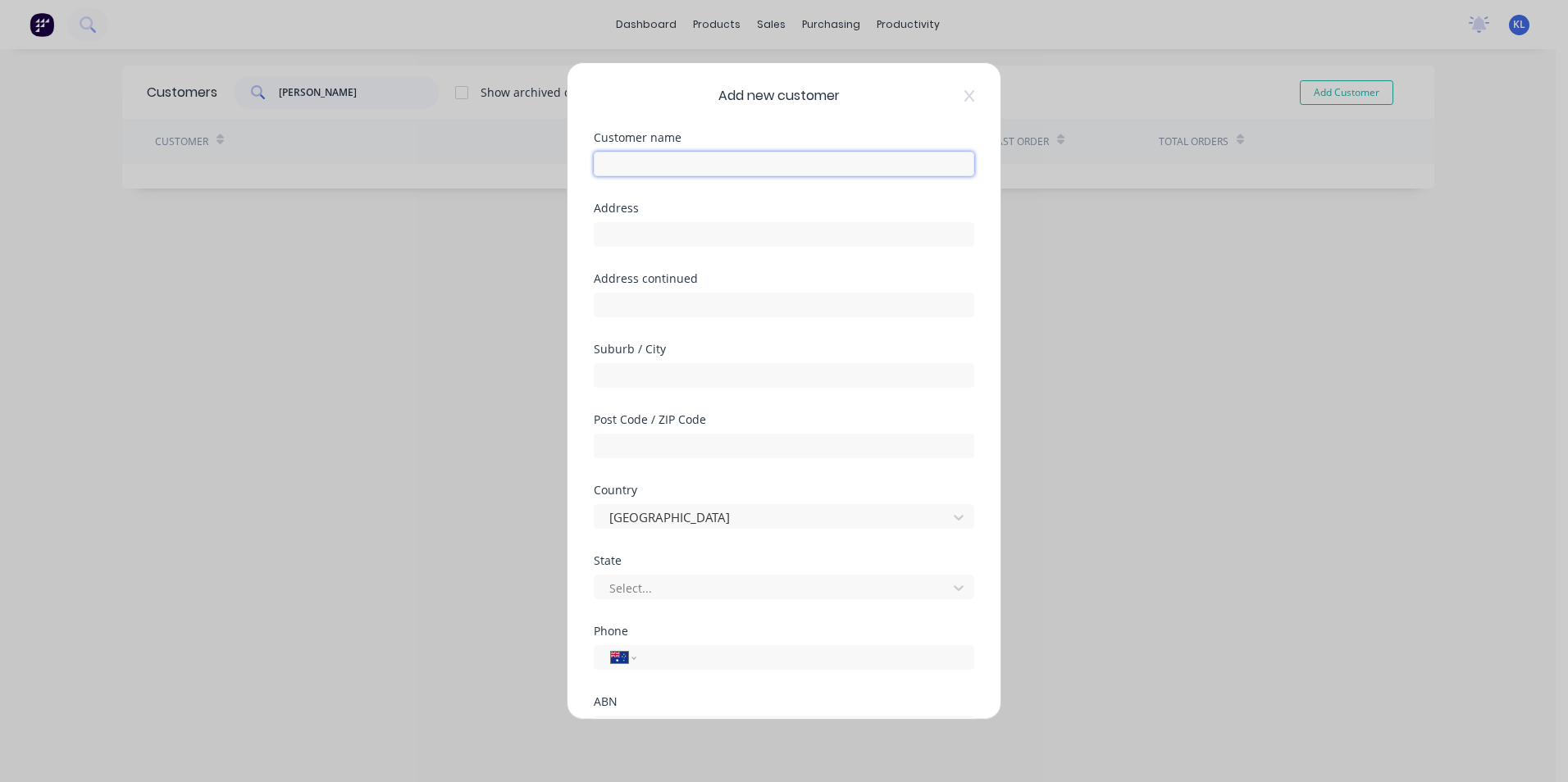
click at [731, 164] on input "text" at bounding box center [784, 163] width 380 height 25
type input "r"
type input "RODGER HOFFMAN"
click at [707, 659] on input "tel" at bounding box center [802, 657] width 309 height 18
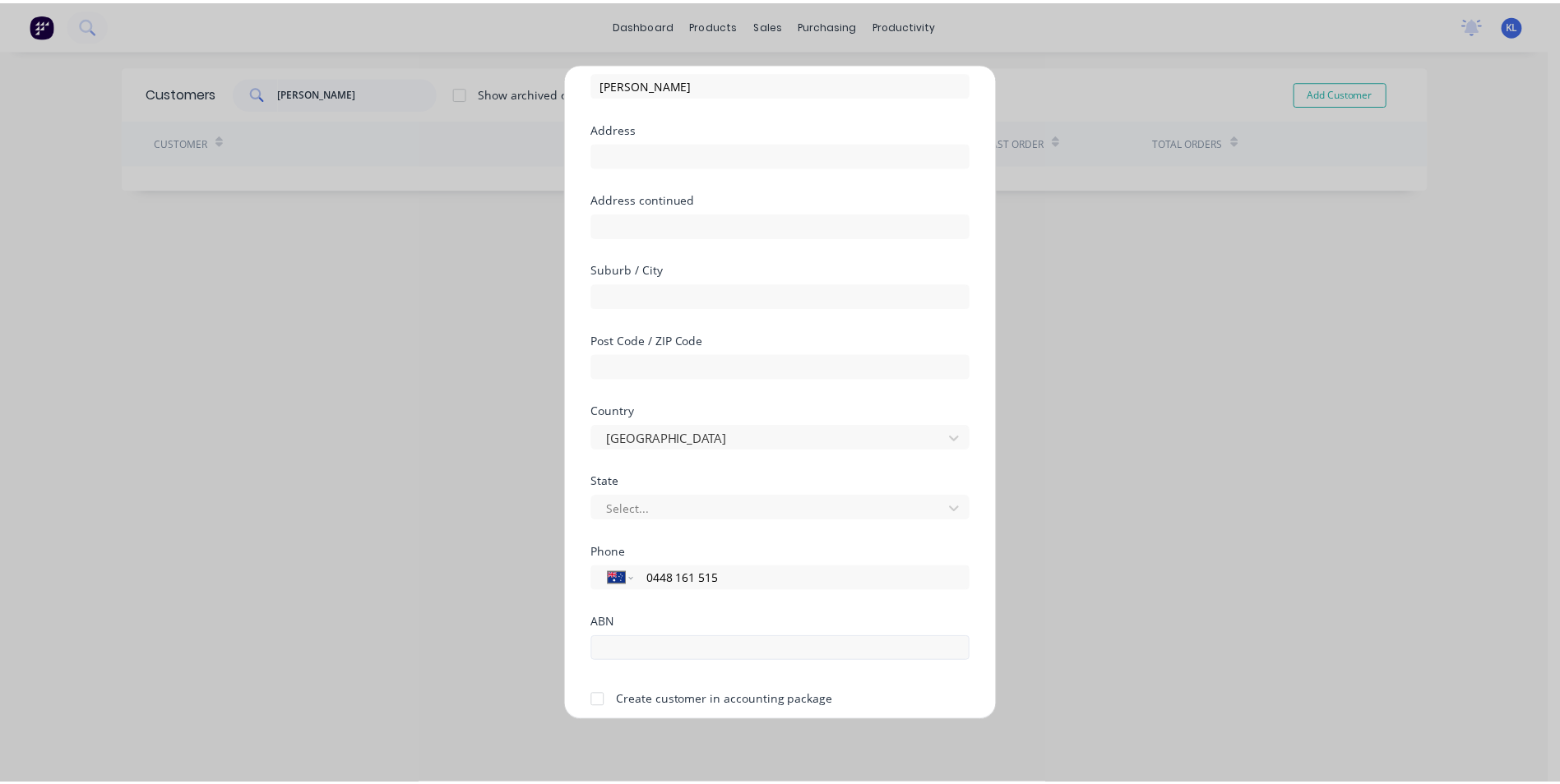
scroll to position [144, 0]
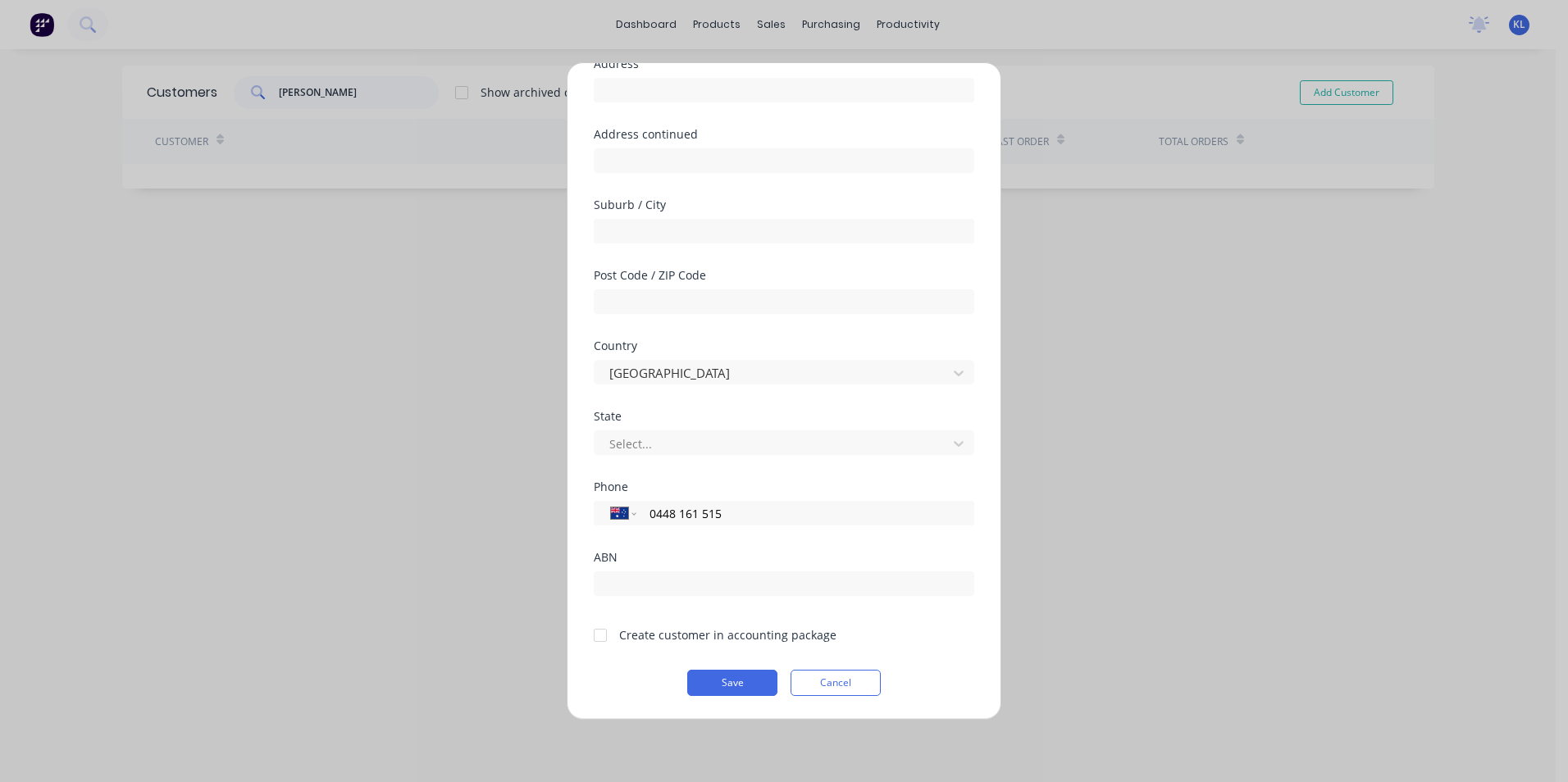
type input "0448 161 515"
click at [597, 635] on div at bounding box center [600, 636] width 33 height 33
click at [744, 685] on button "Save" at bounding box center [732, 683] width 90 height 26
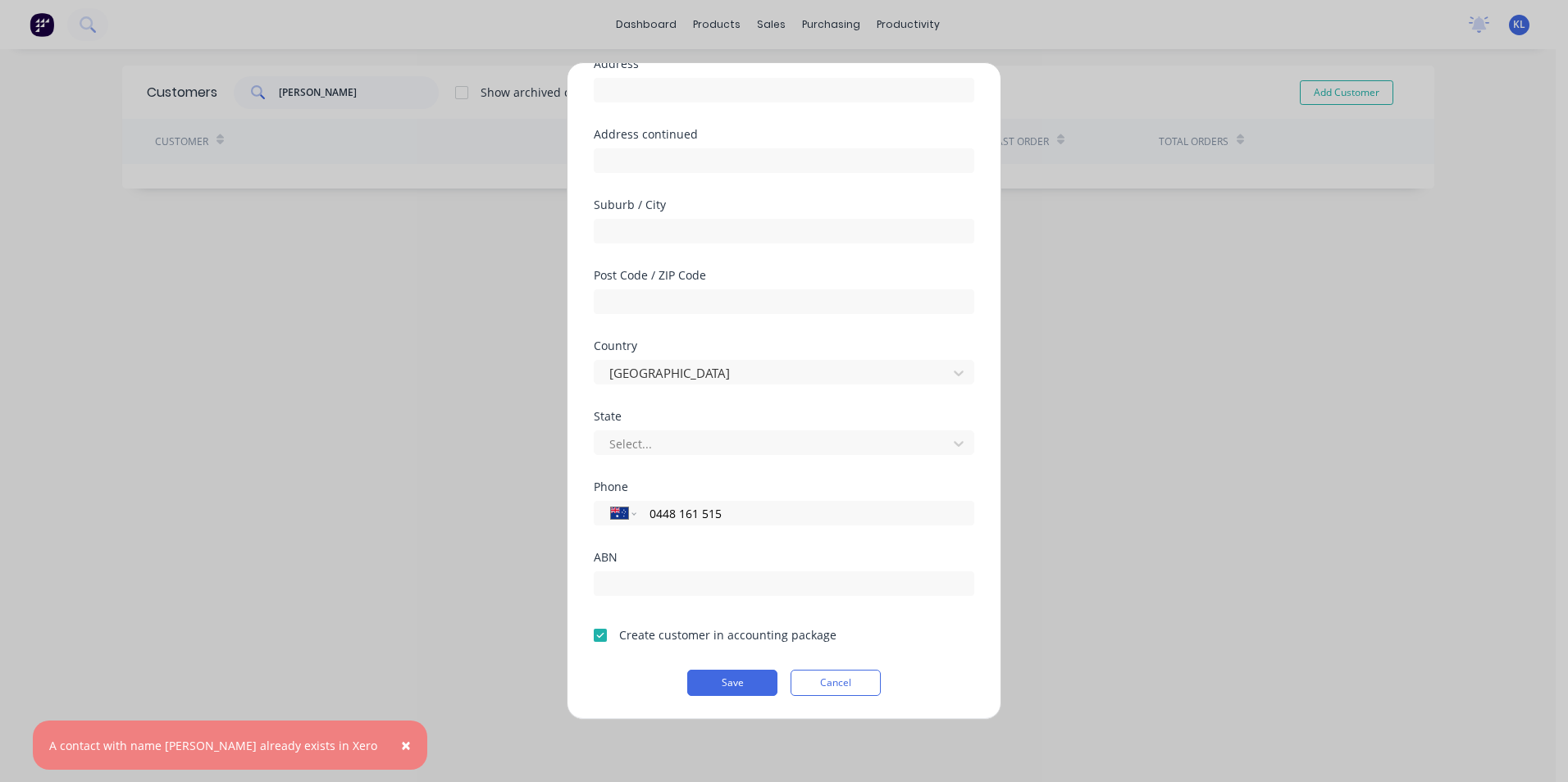
click at [291, 751] on div "A contact with name RODGER HOFFMAN already exists in Xero" at bounding box center [212, 745] width 328 height 18
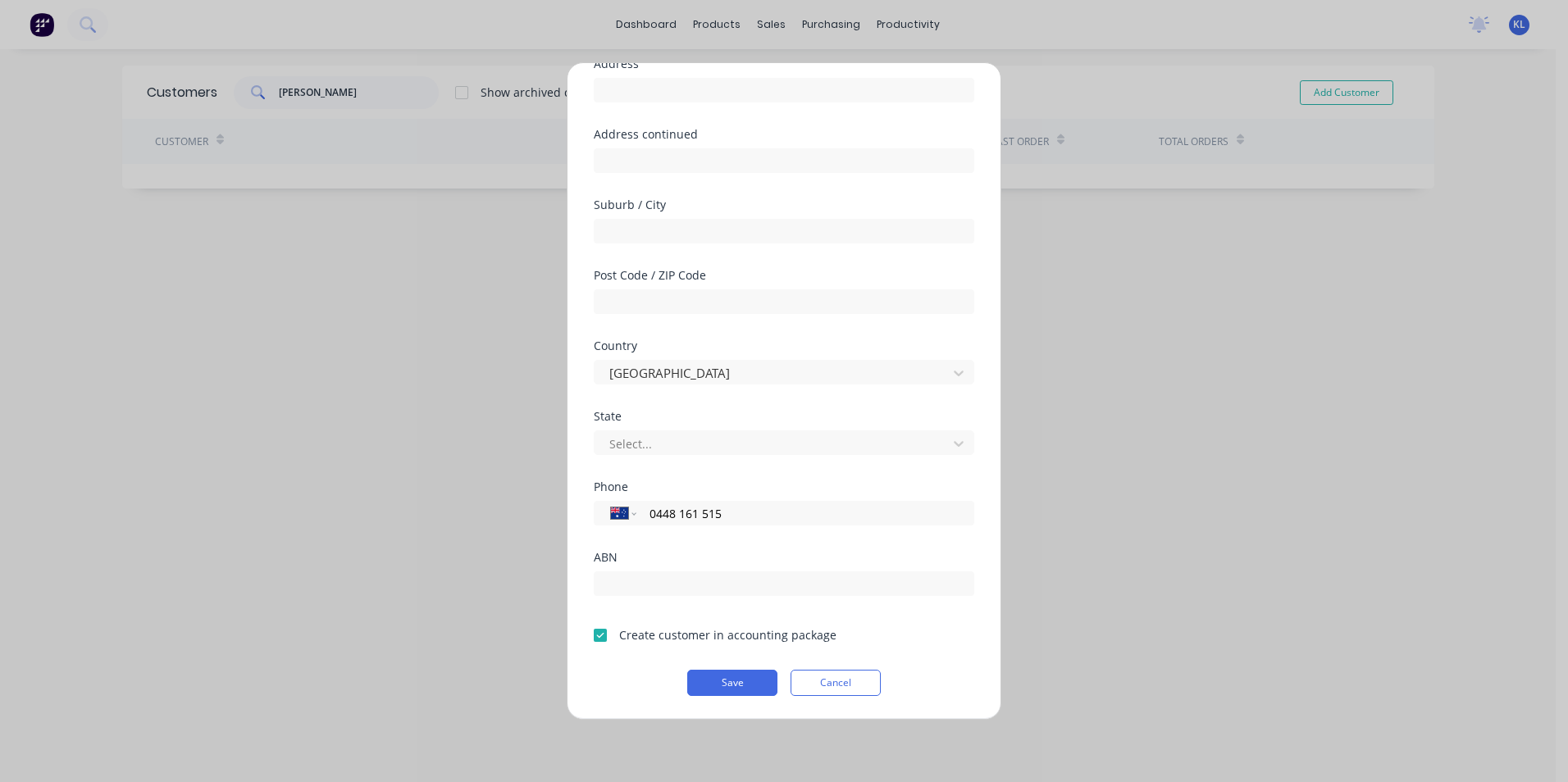
click at [851, 680] on button "Cancel" at bounding box center [836, 683] width 90 height 26
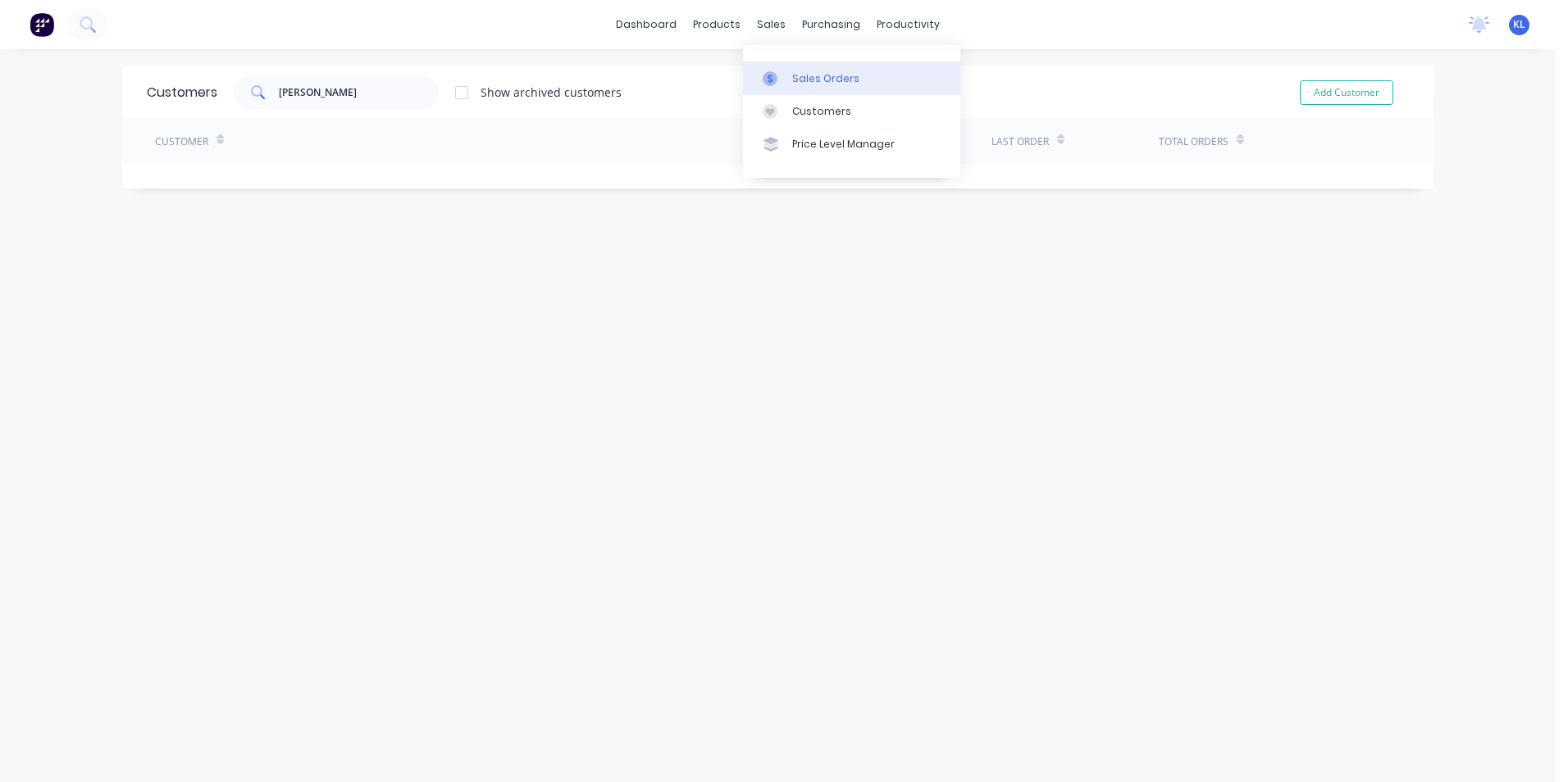
click at [824, 85] on div "Sales Orders" at bounding box center [826, 78] width 67 height 15
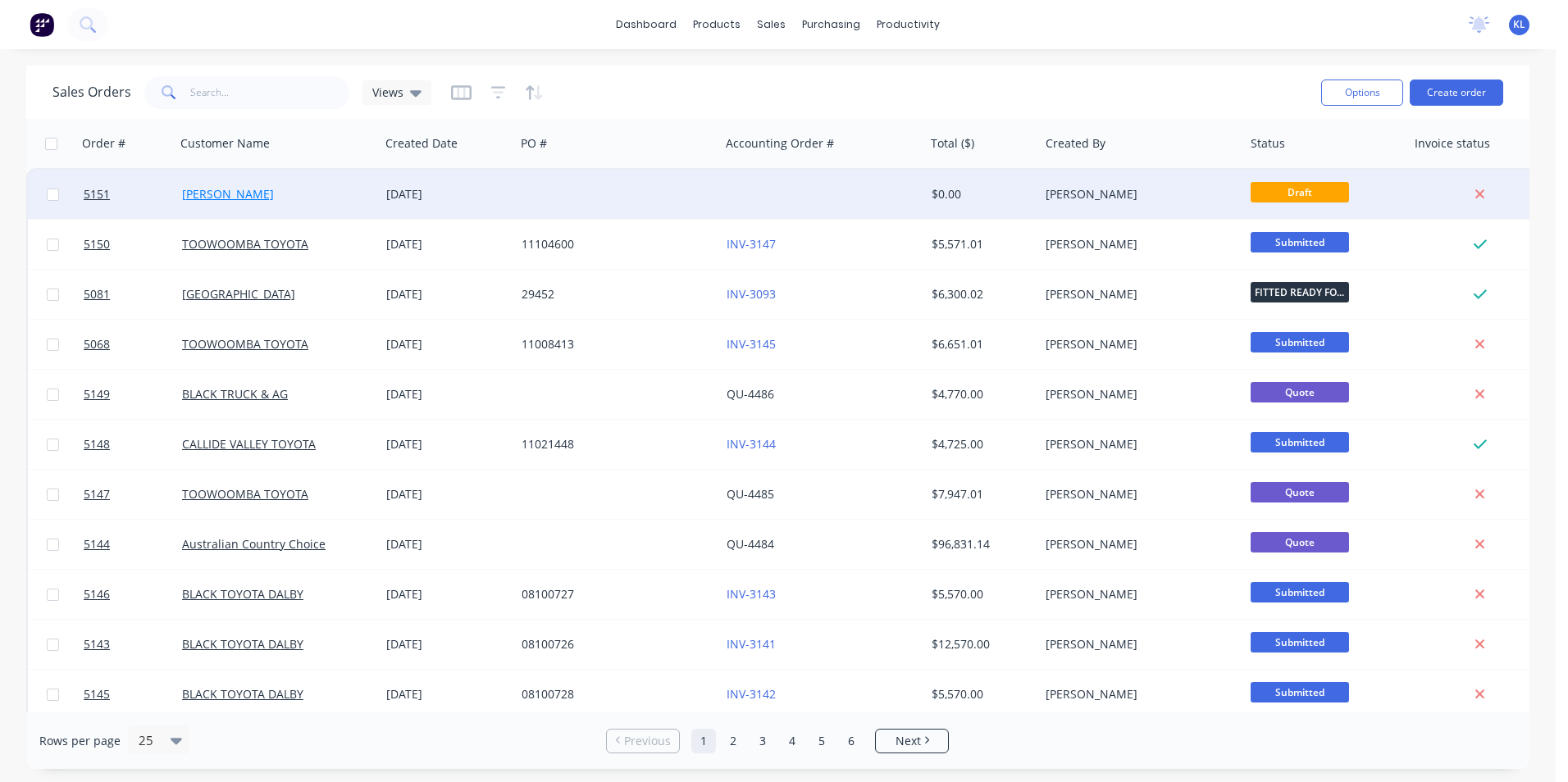
click at [227, 197] on link "[PERSON_NAME]" at bounding box center [227, 194] width 91 height 16
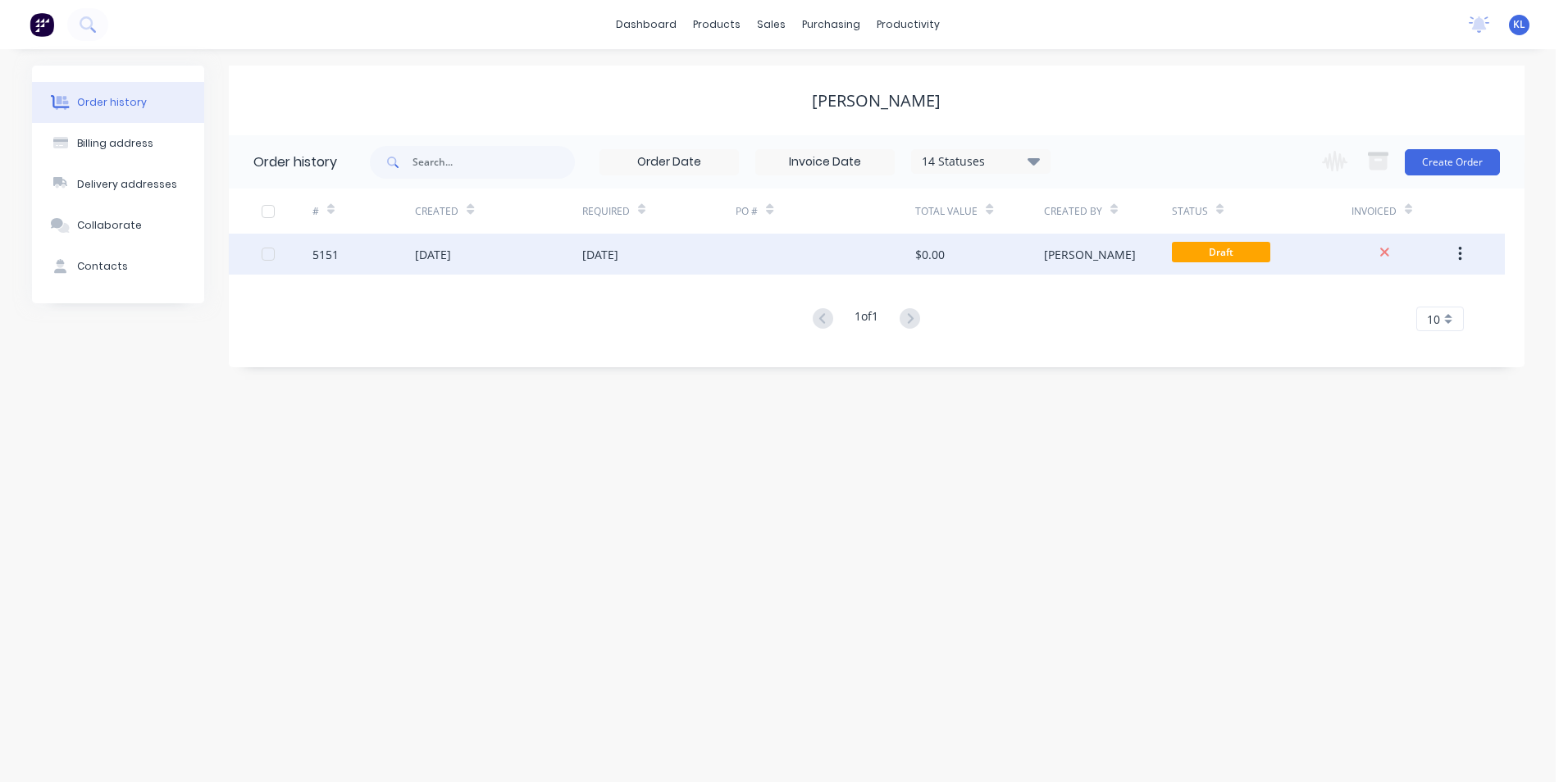
click at [329, 257] on div "5151" at bounding box center [325, 254] width 26 height 18
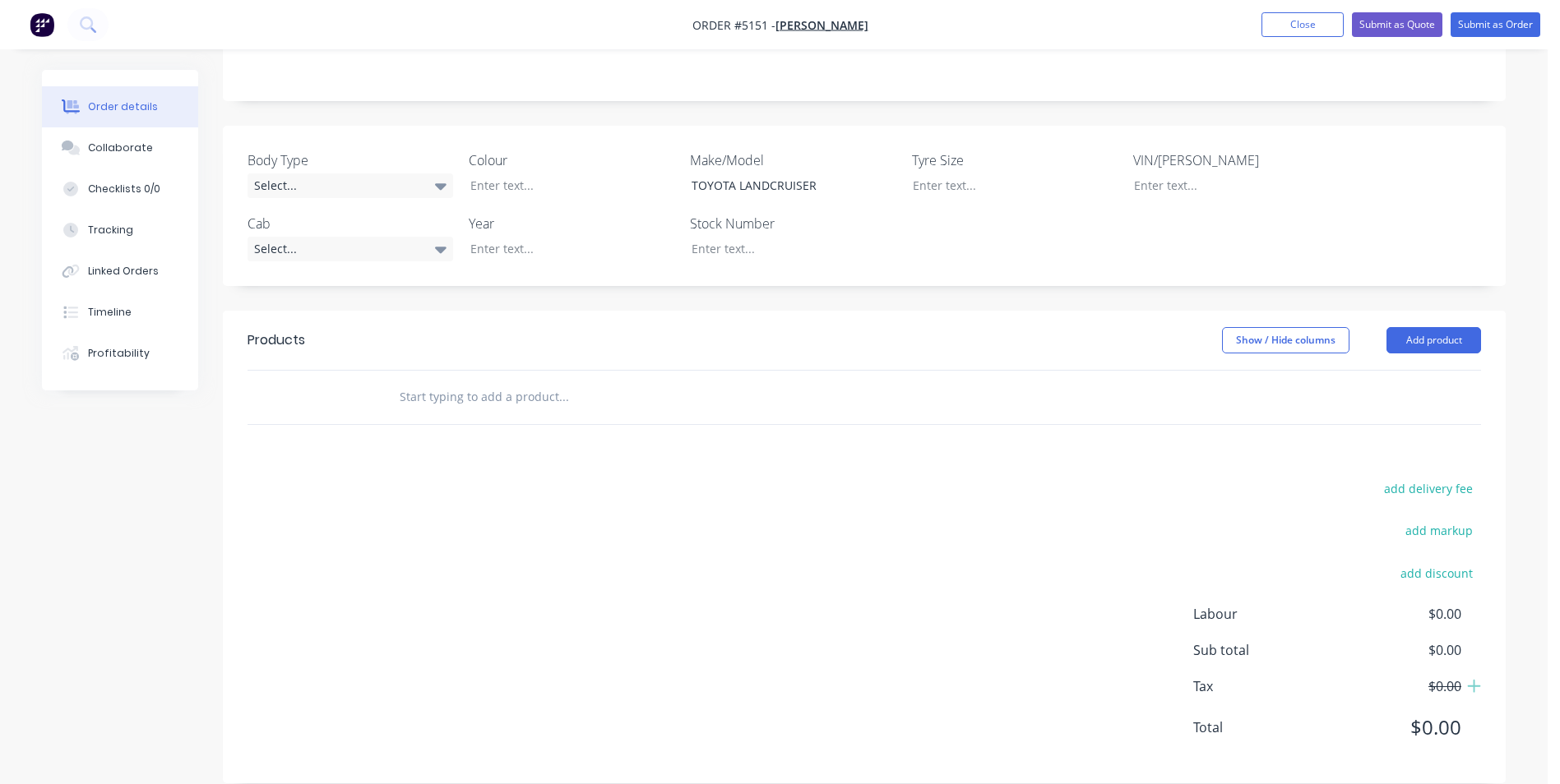
scroll to position [358, 0]
click at [1466, 327] on button "Add product" at bounding box center [1433, 340] width 94 height 26
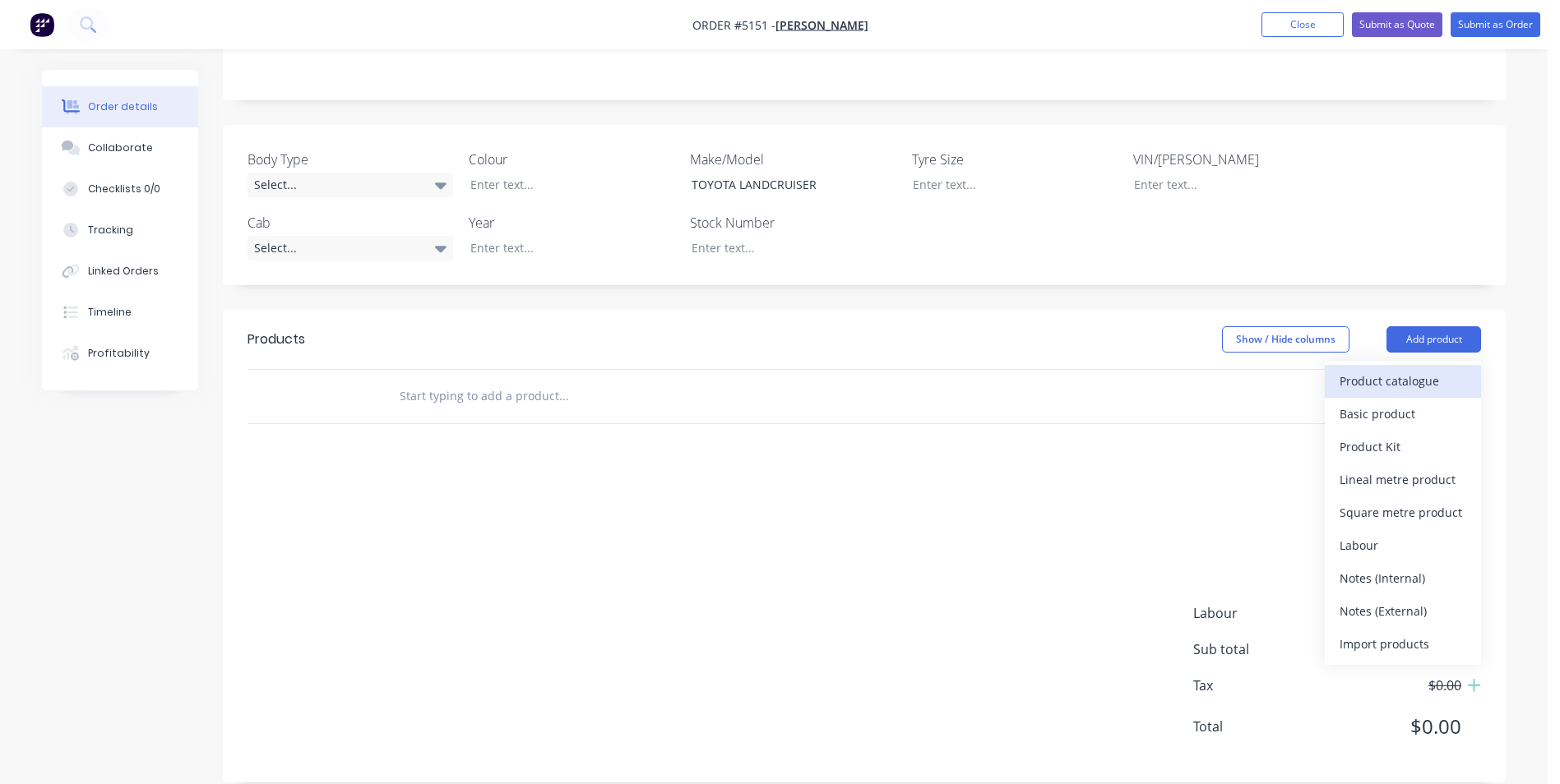
click at [1443, 369] on div "Product catalogue" at bounding box center [1403, 381] width 127 height 24
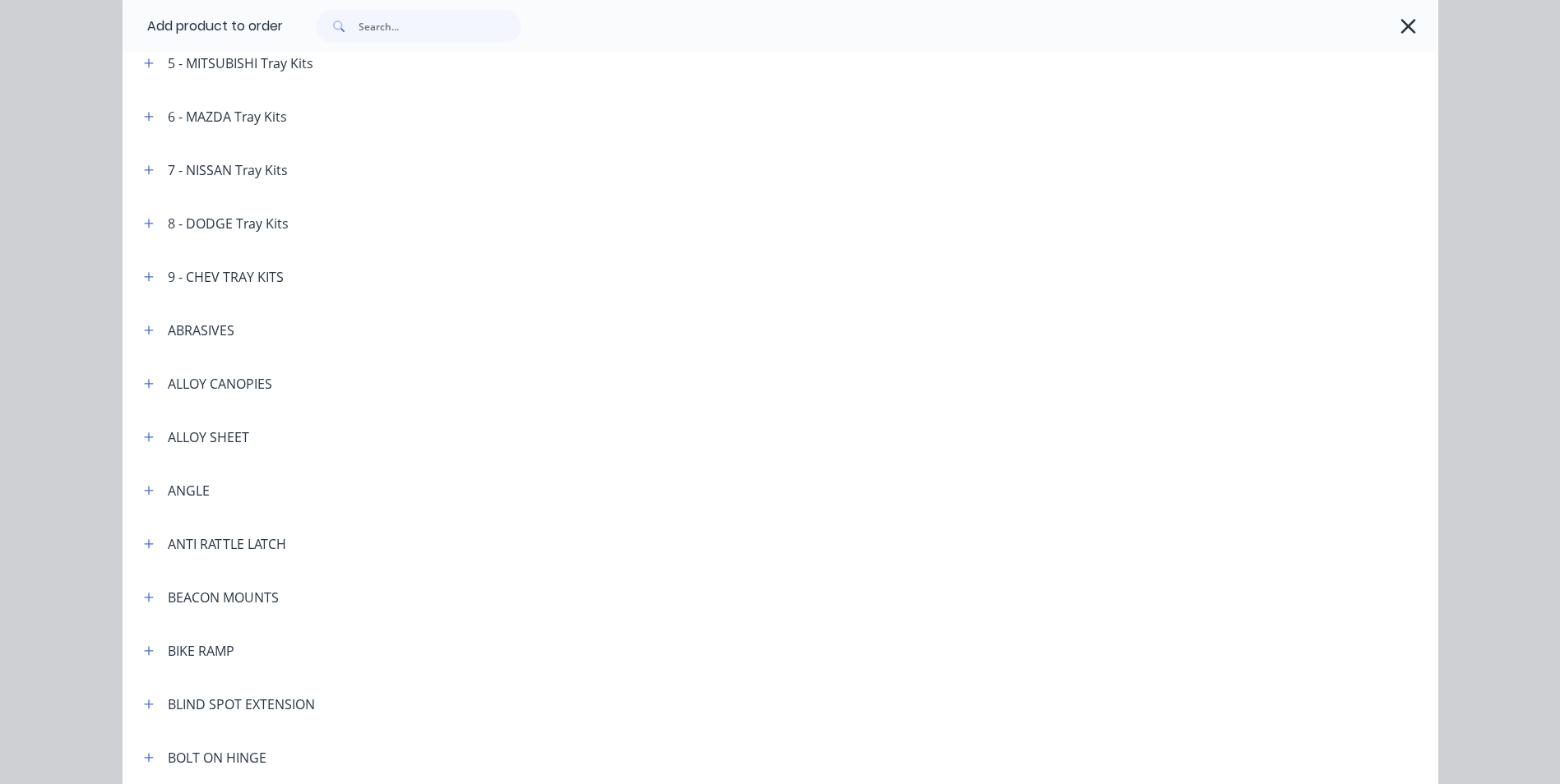
scroll to position [493, 0]
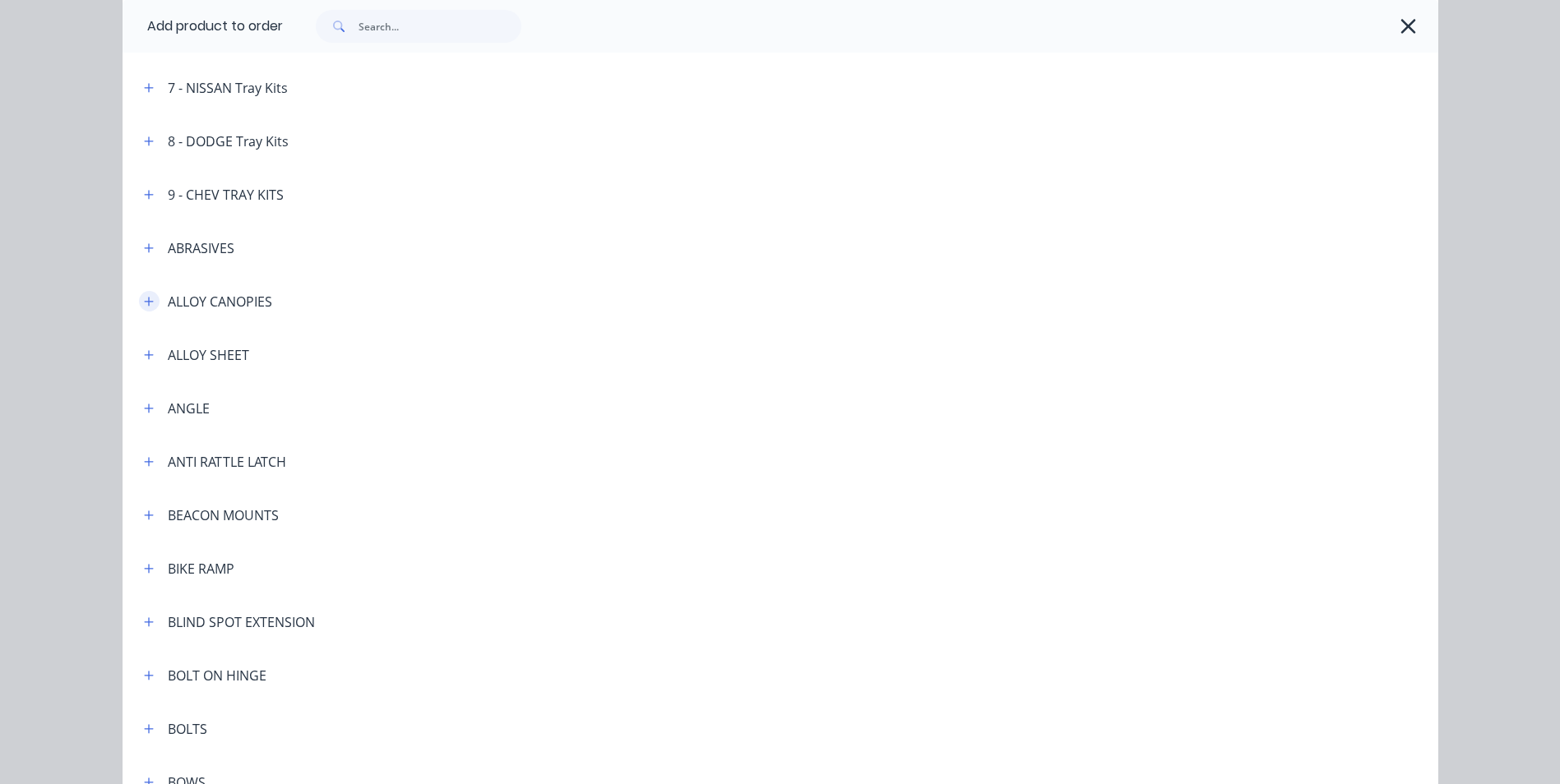
click at [139, 304] on button "button" at bounding box center [149, 301] width 20 height 20
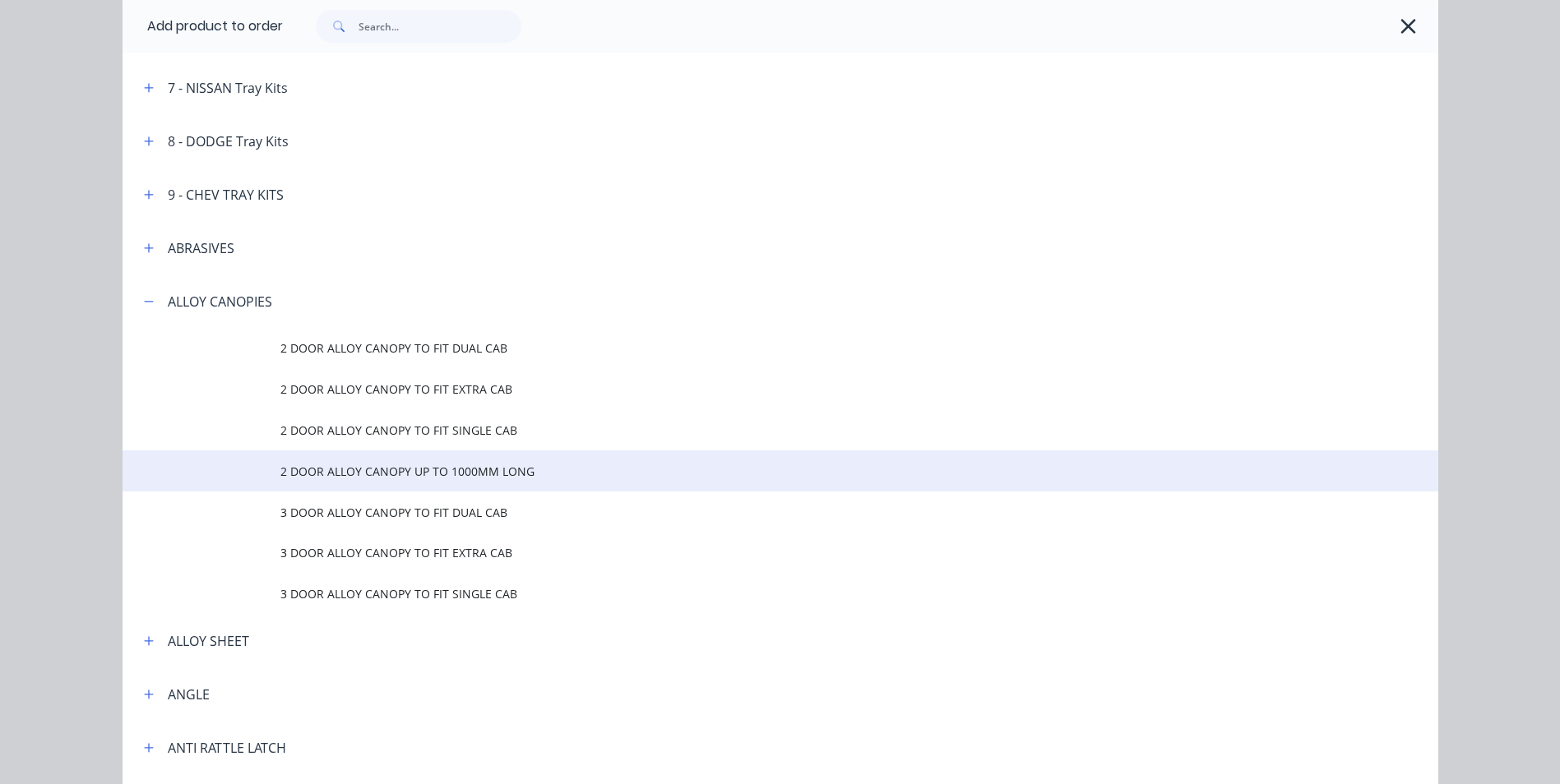
click at [492, 479] on span "2 DOOR ALLOY CANOPY UP TO 1000MM LONG" at bounding box center [743, 471] width 926 height 18
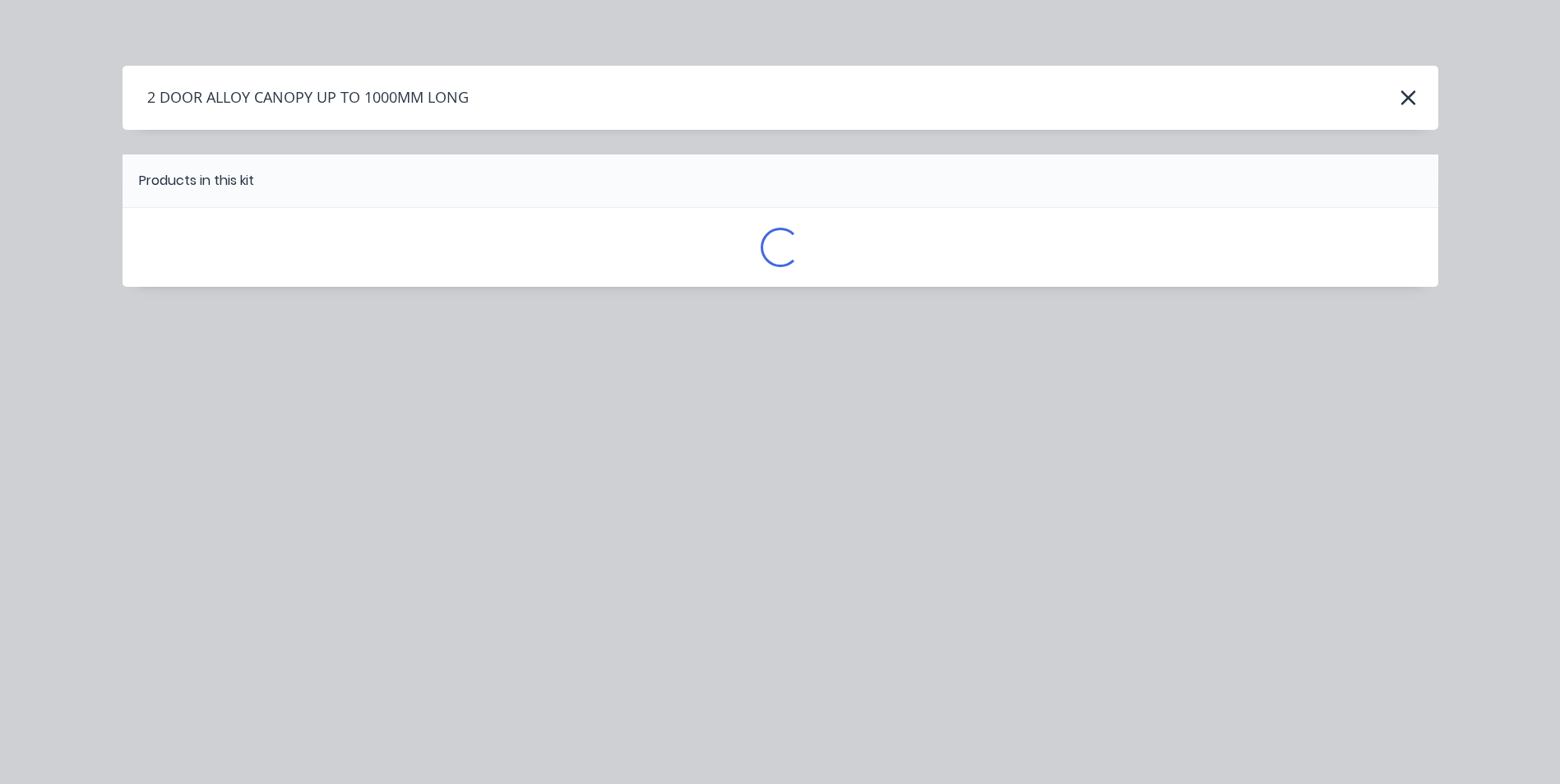
scroll to position [0, 0]
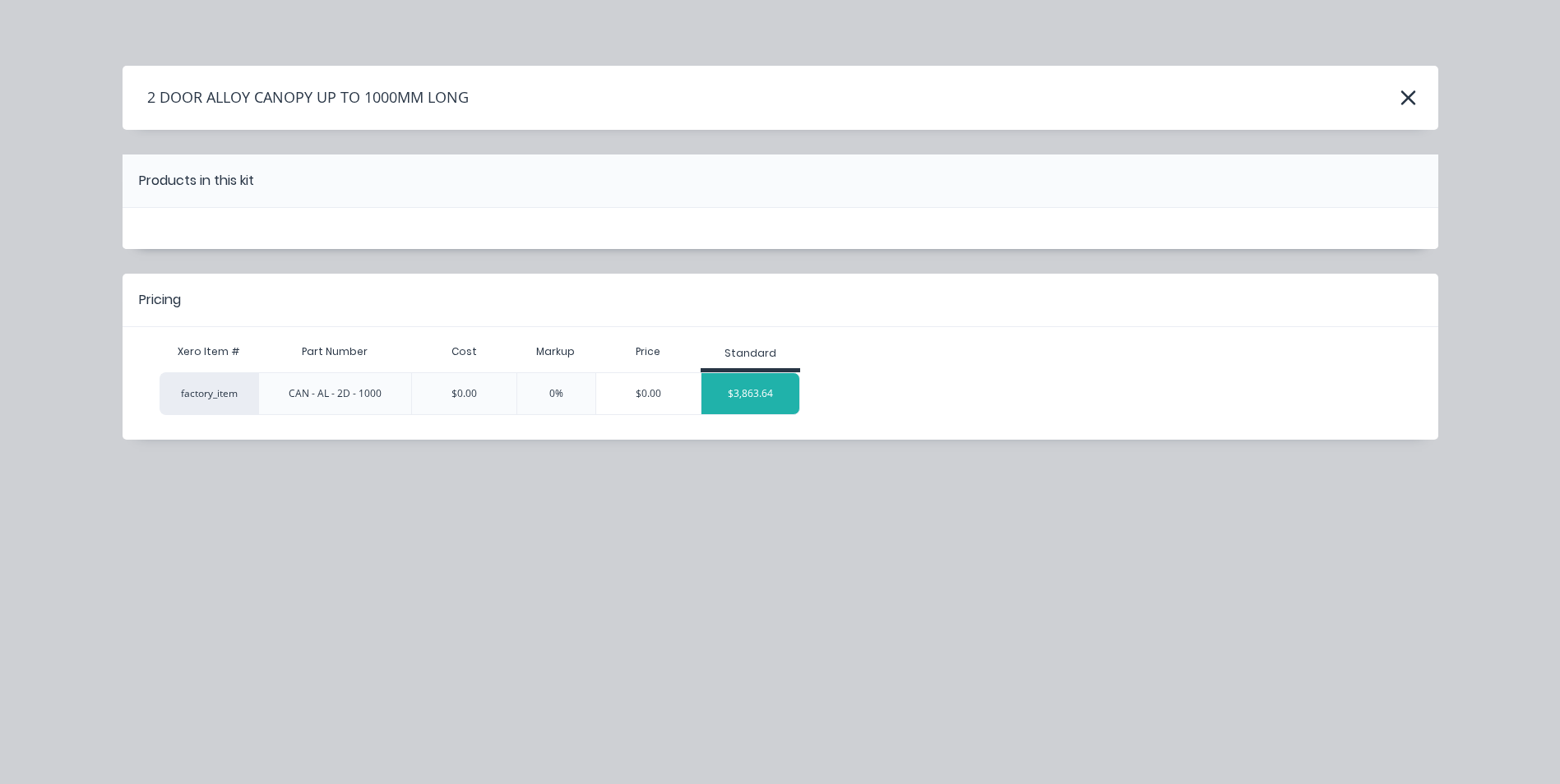
click at [730, 392] on div "$3,863.64" at bounding box center [751, 393] width 99 height 41
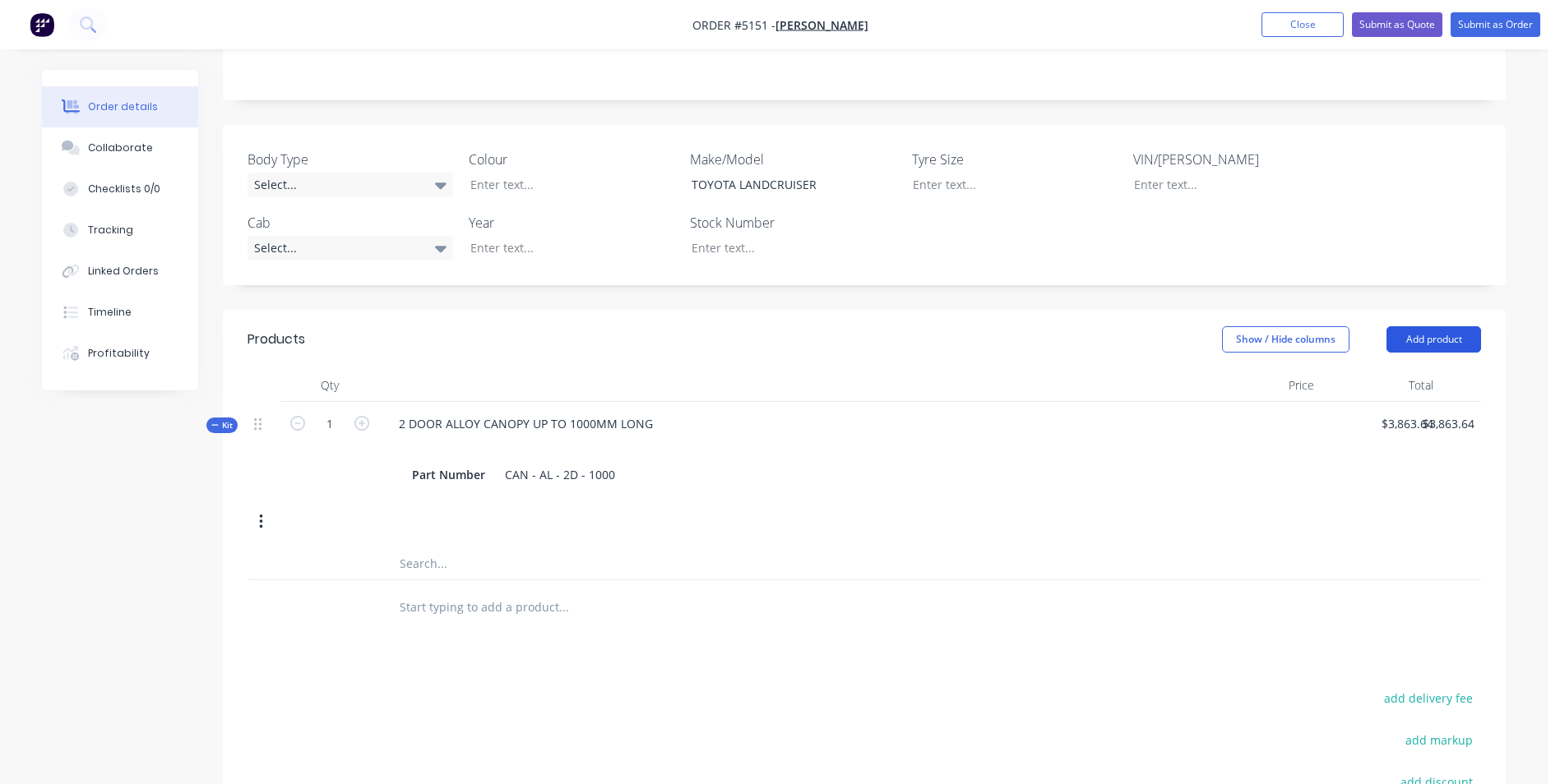
click at [1434, 327] on button "Add product" at bounding box center [1433, 340] width 94 height 26
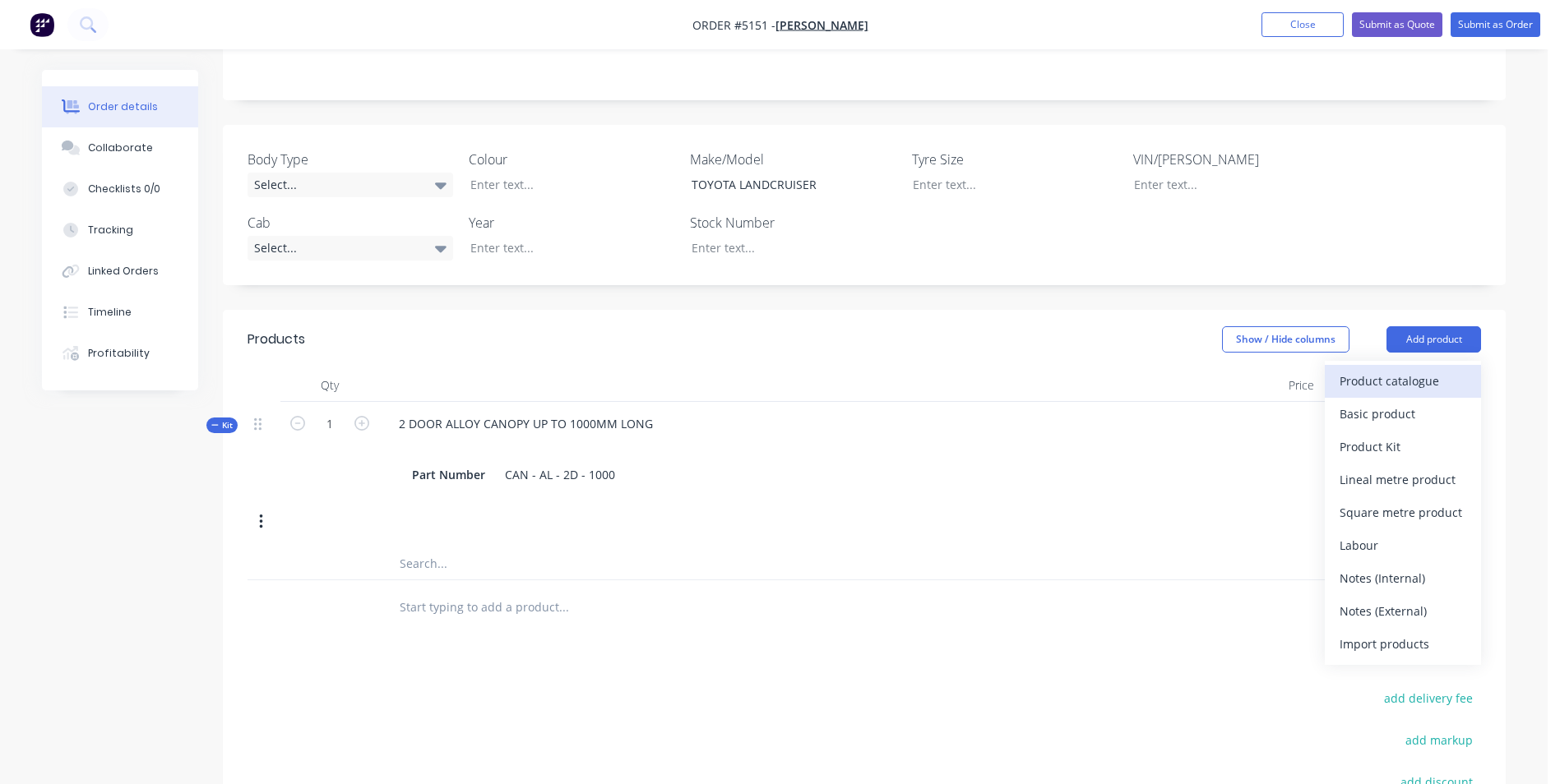
click at [1429, 369] on div "Product catalogue" at bounding box center [1403, 381] width 127 height 24
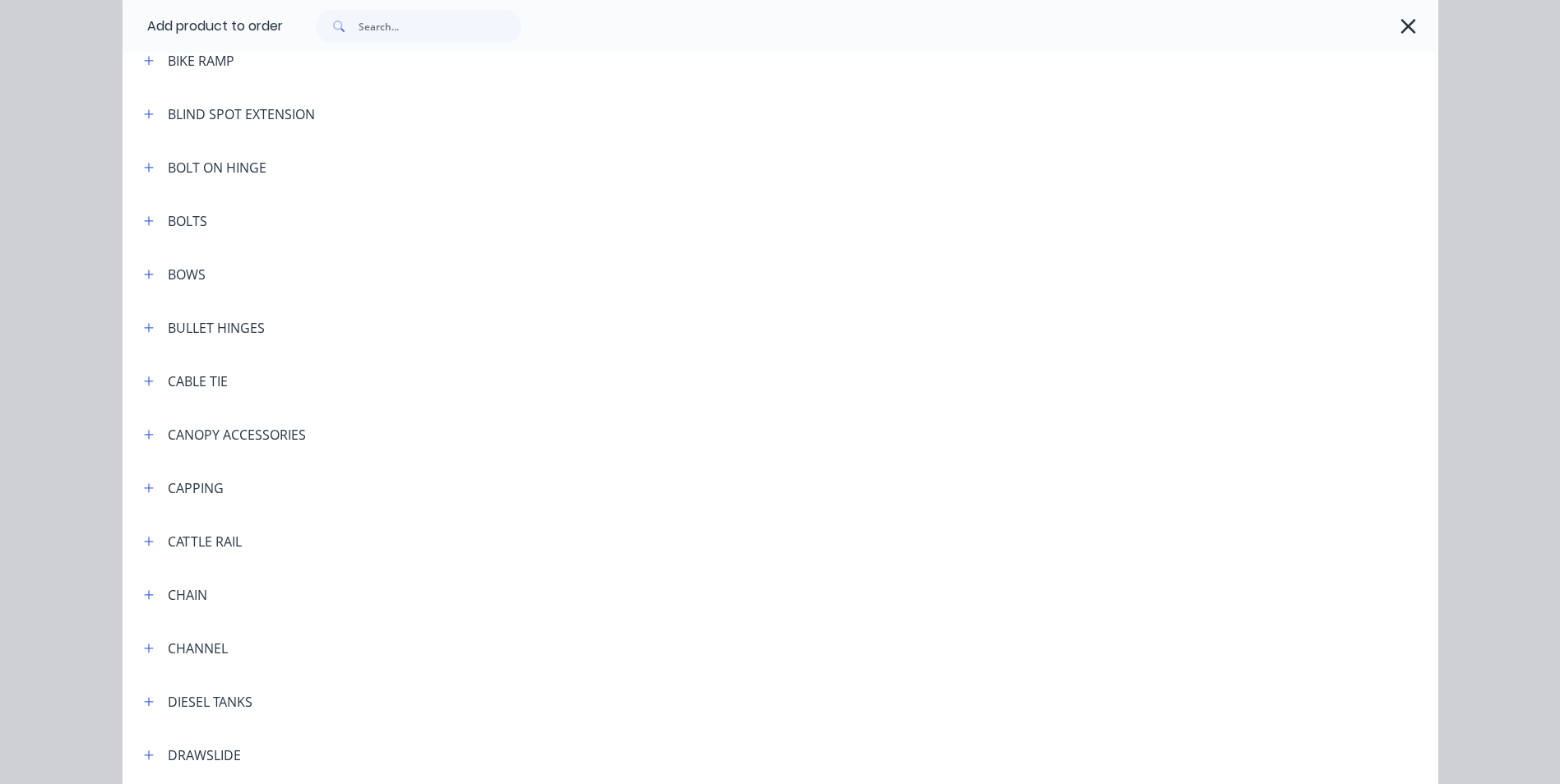
scroll to position [987, 0]
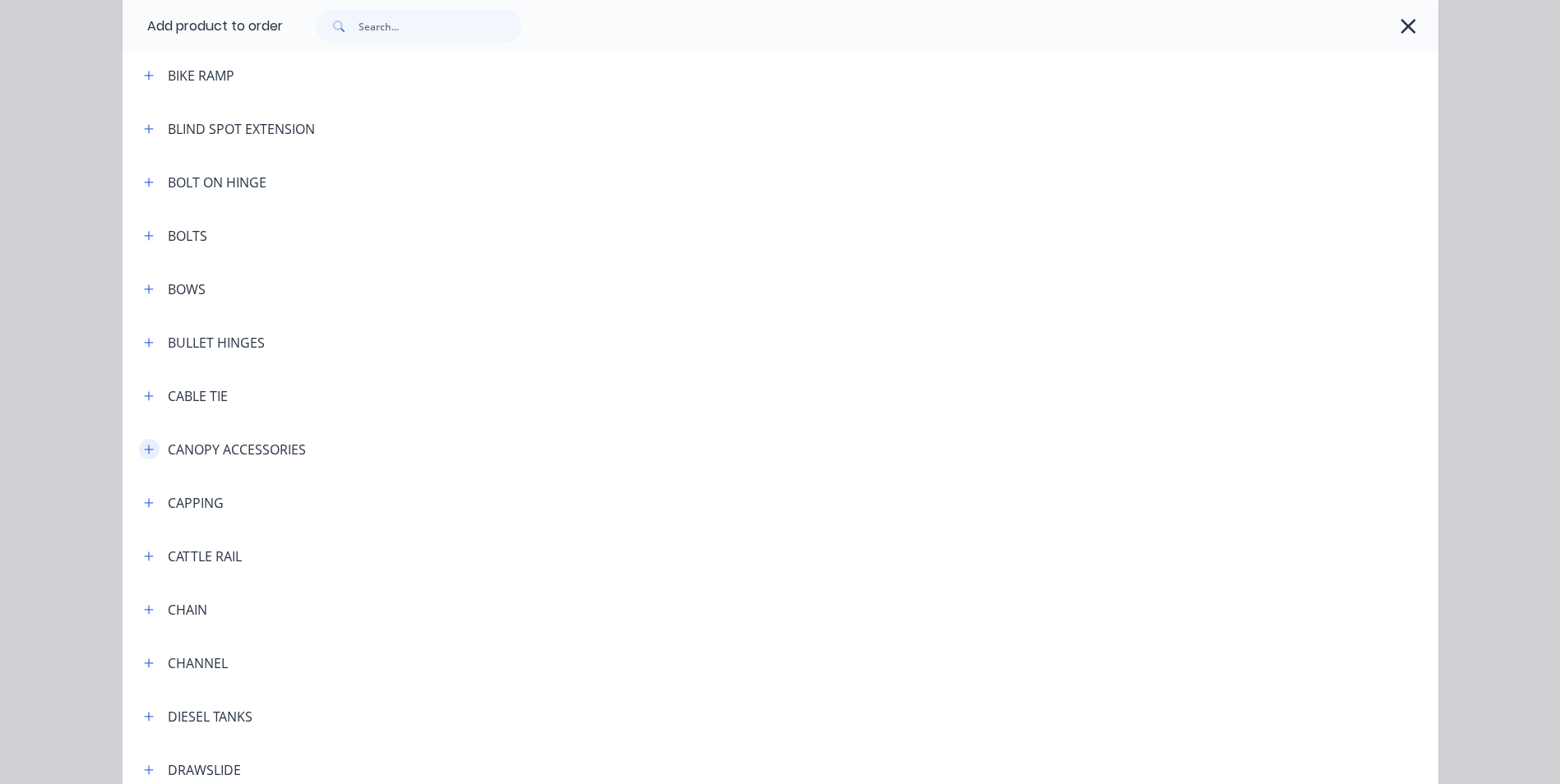
click at [145, 452] on icon "button" at bounding box center [148, 450] width 10 height 11
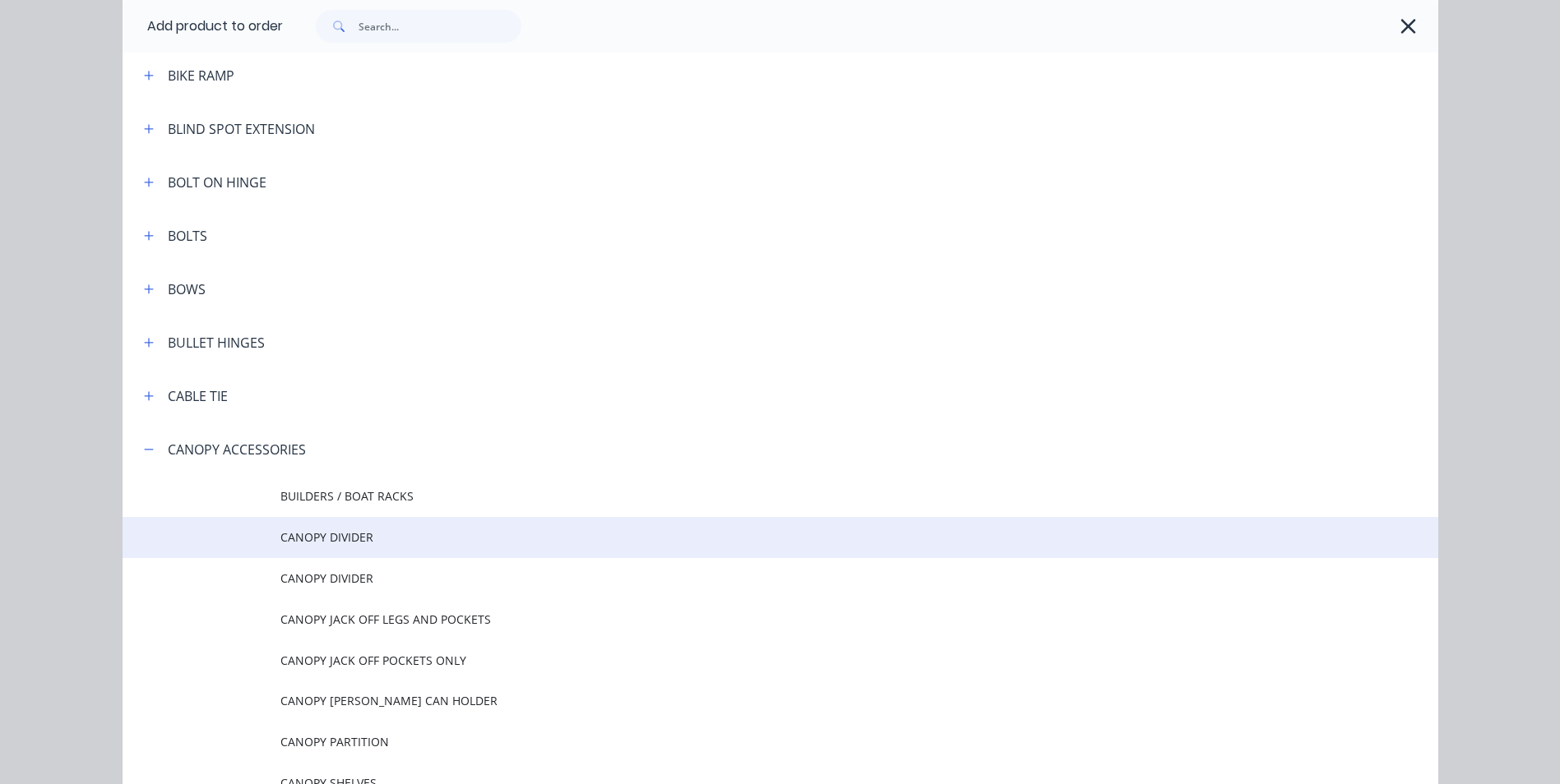
click at [381, 546] on span "CANOPY DIVIDER" at bounding box center [743, 537] width 926 height 18
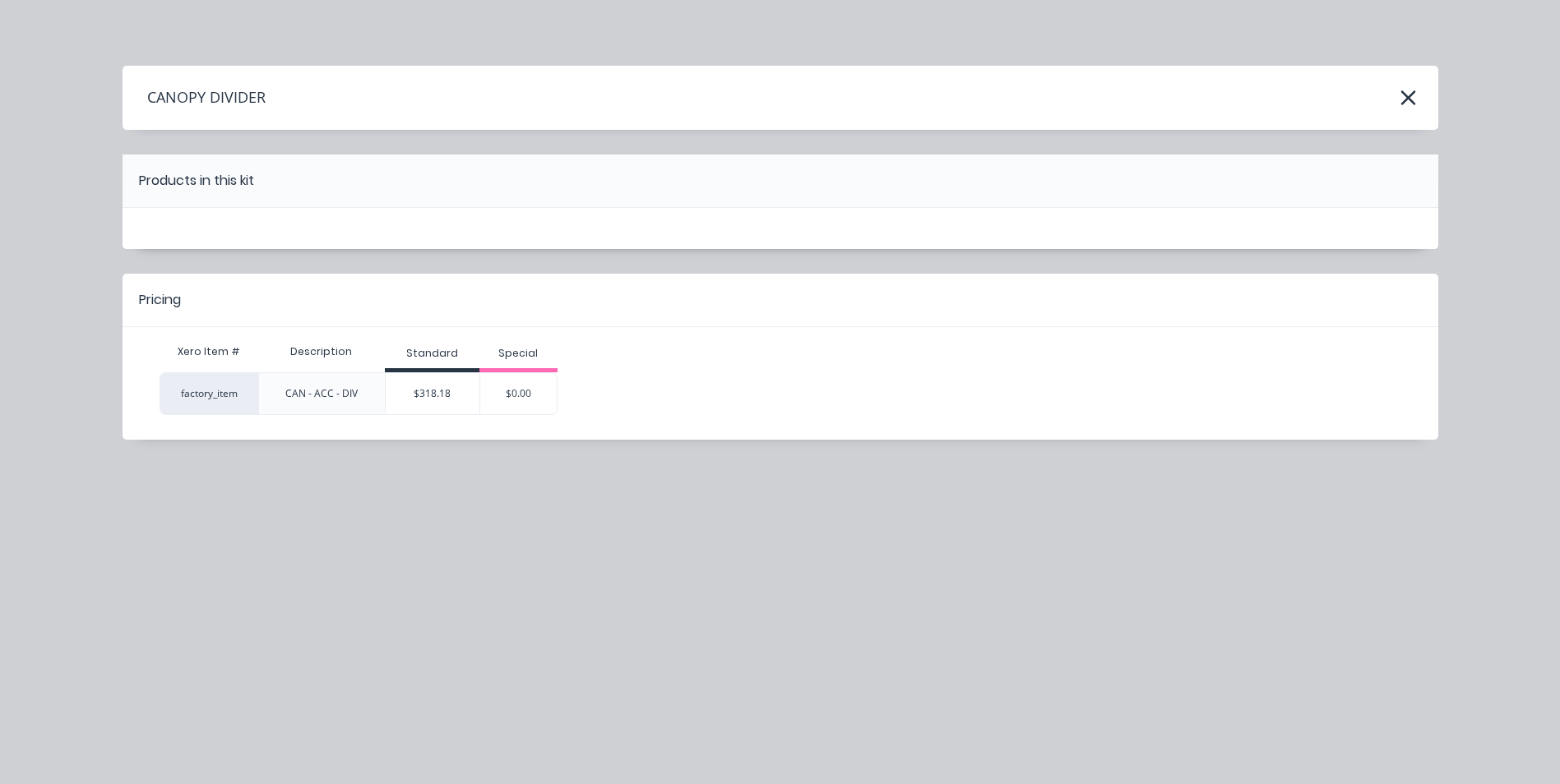
scroll to position [0, 0]
click at [1407, 99] on icon "button" at bounding box center [1408, 98] width 15 height 15
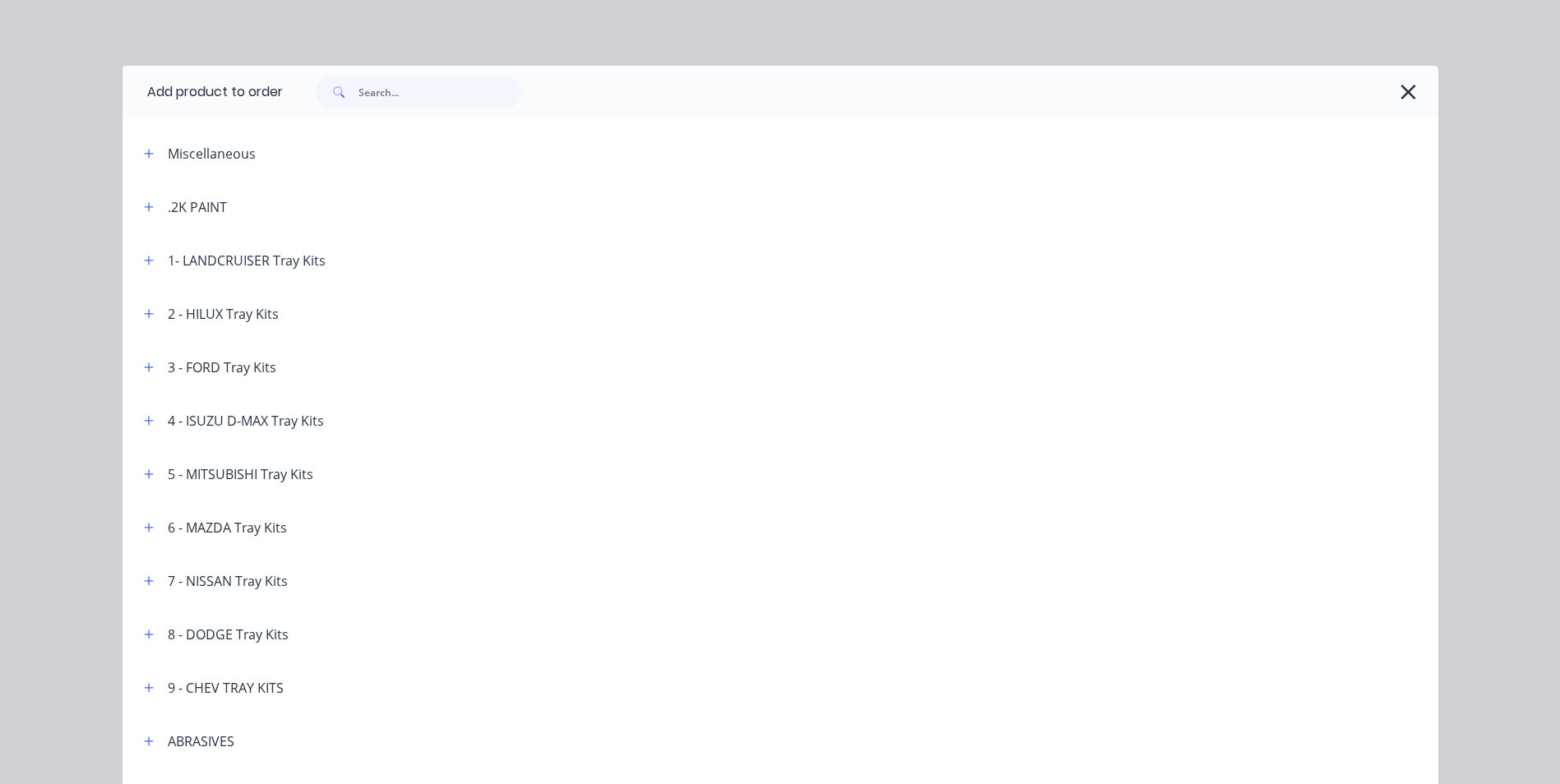
scroll to position [1409, 0]
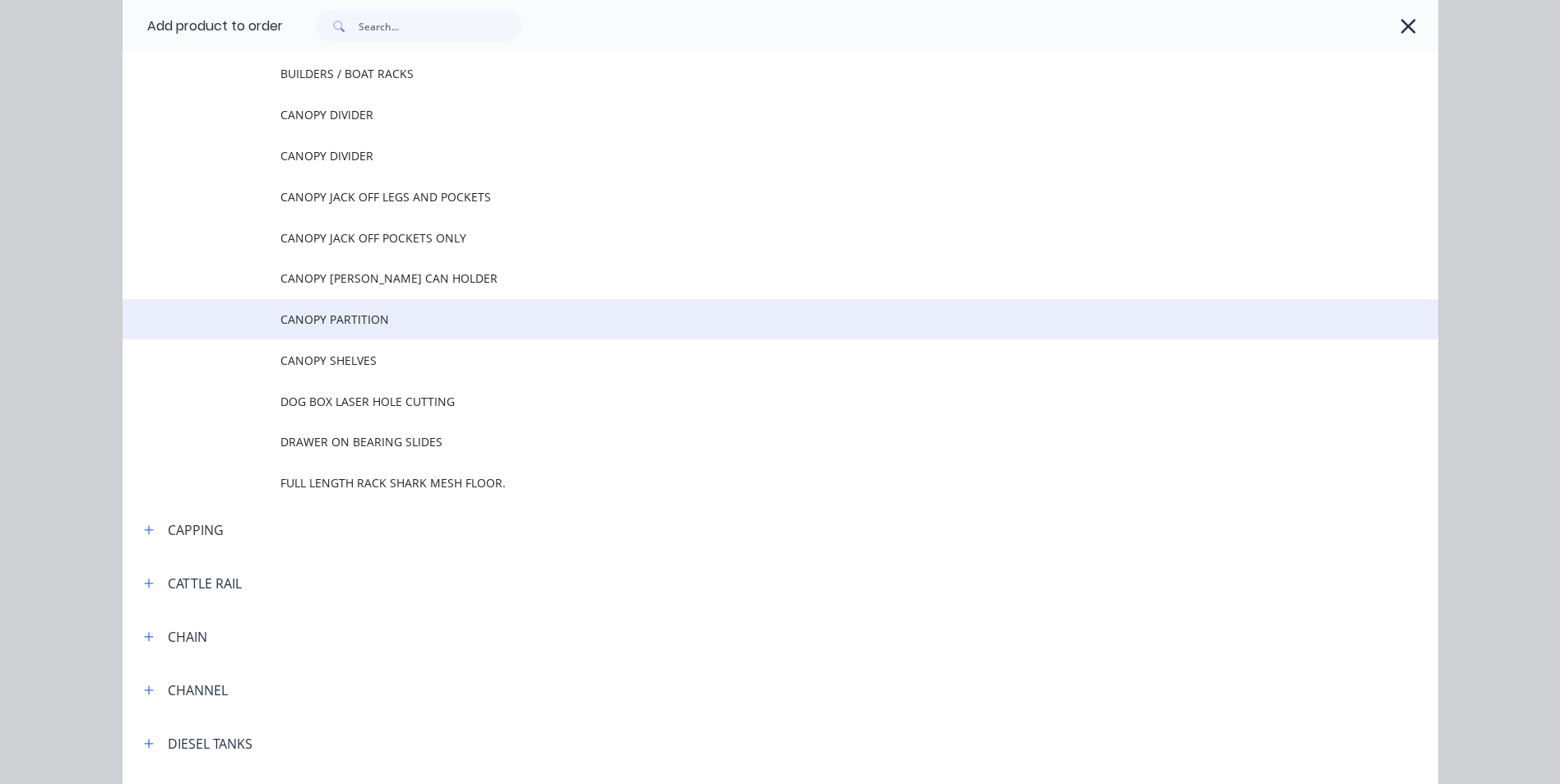
click at [364, 312] on span "CANOPY PARTITION" at bounding box center [743, 319] width 926 height 18
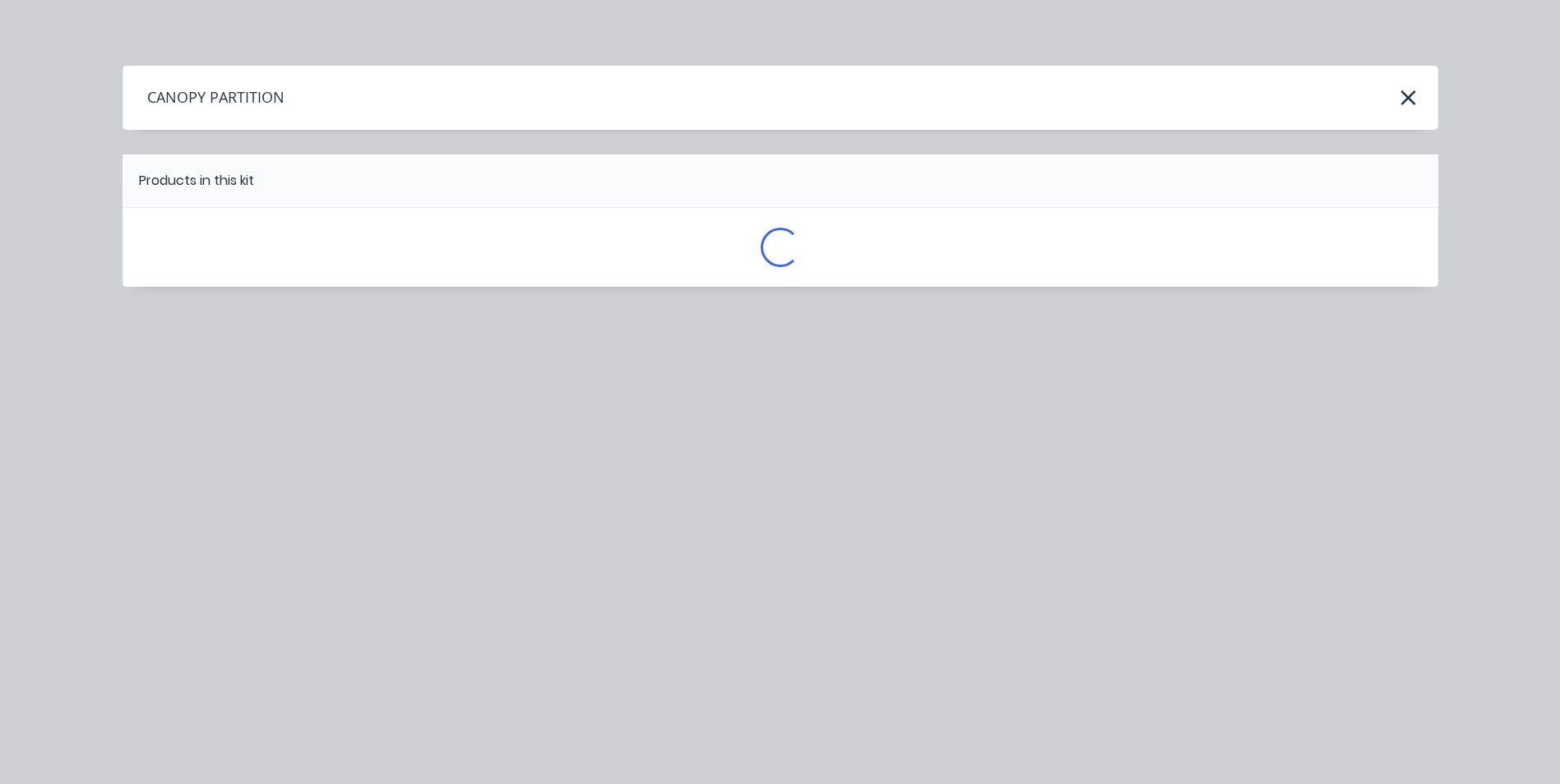
scroll to position [0, 0]
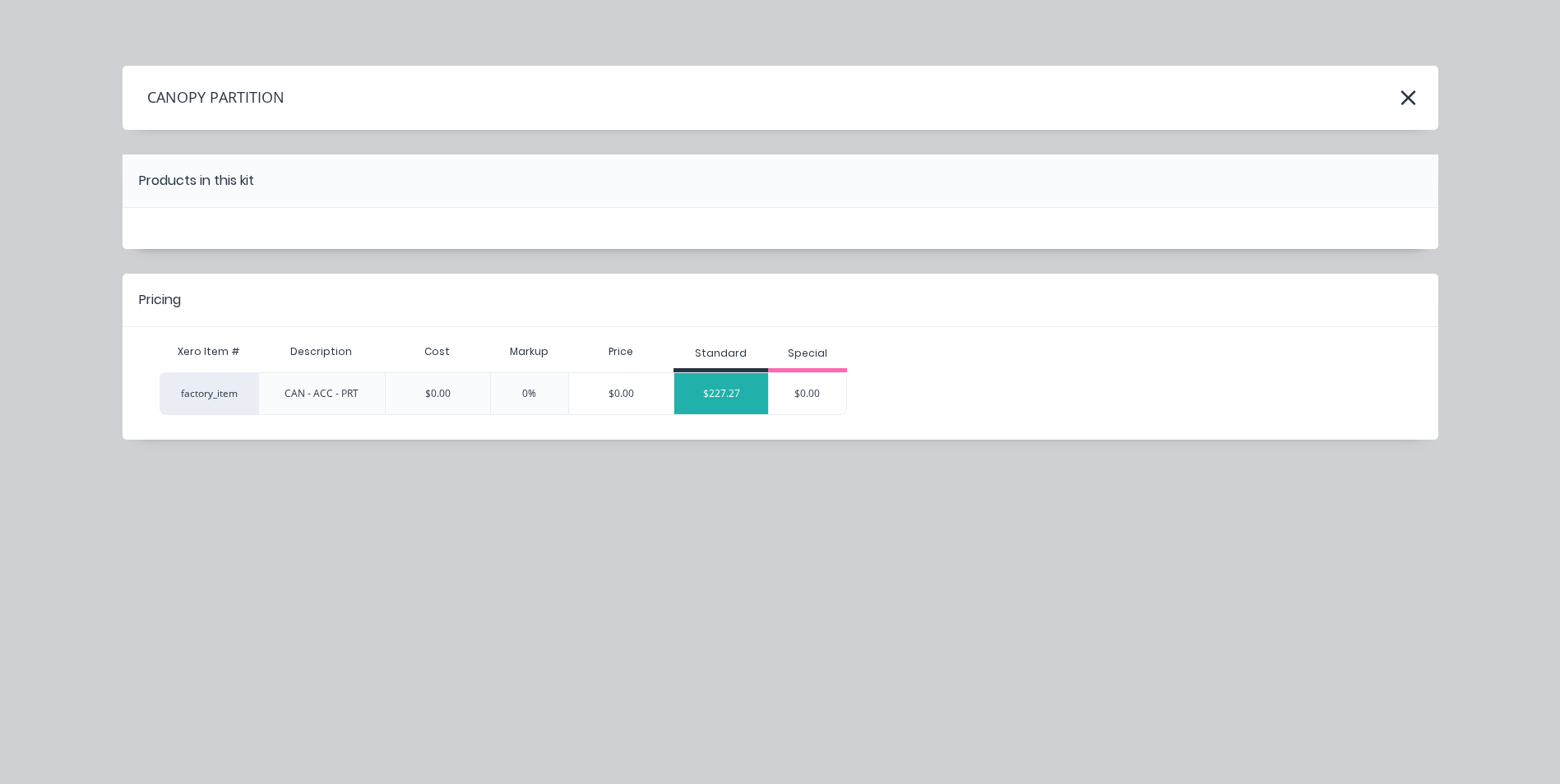
click at [724, 396] on div "$227.27" at bounding box center [720, 393] width 94 height 41
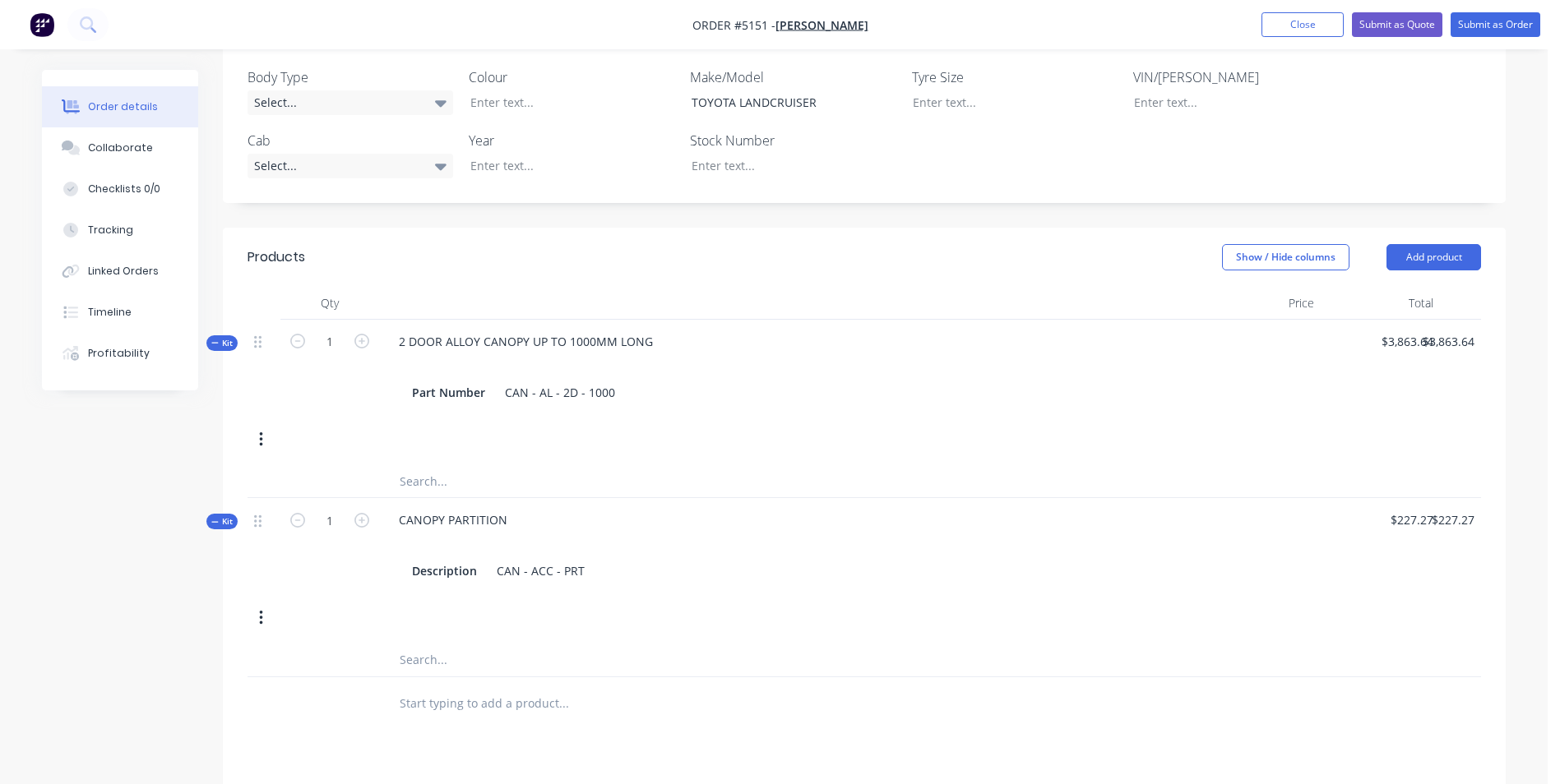
scroll to position [358, 0]
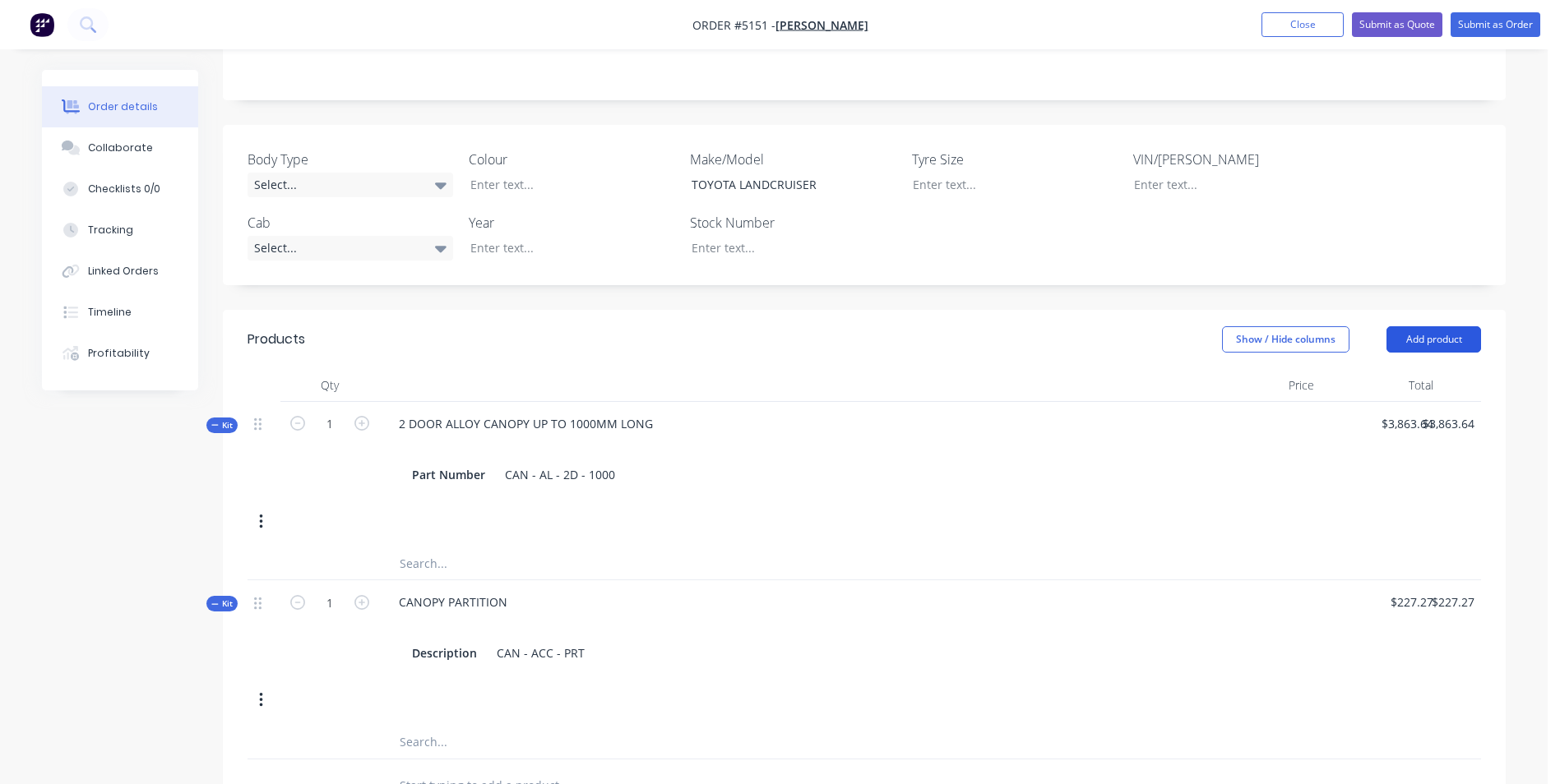
click at [1425, 327] on button "Add product" at bounding box center [1433, 340] width 94 height 26
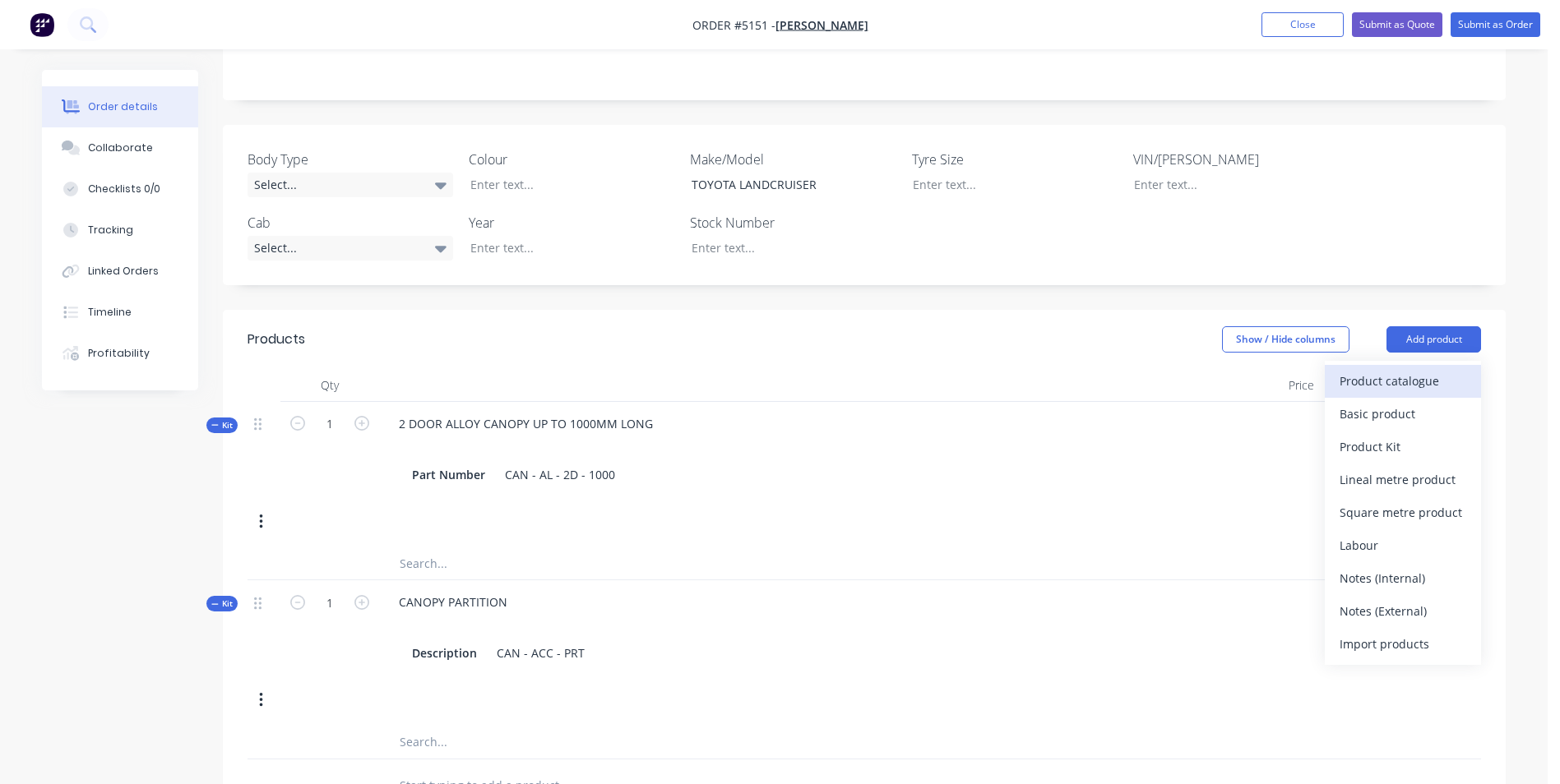
click at [1441, 369] on div "Product catalogue" at bounding box center [1403, 381] width 127 height 24
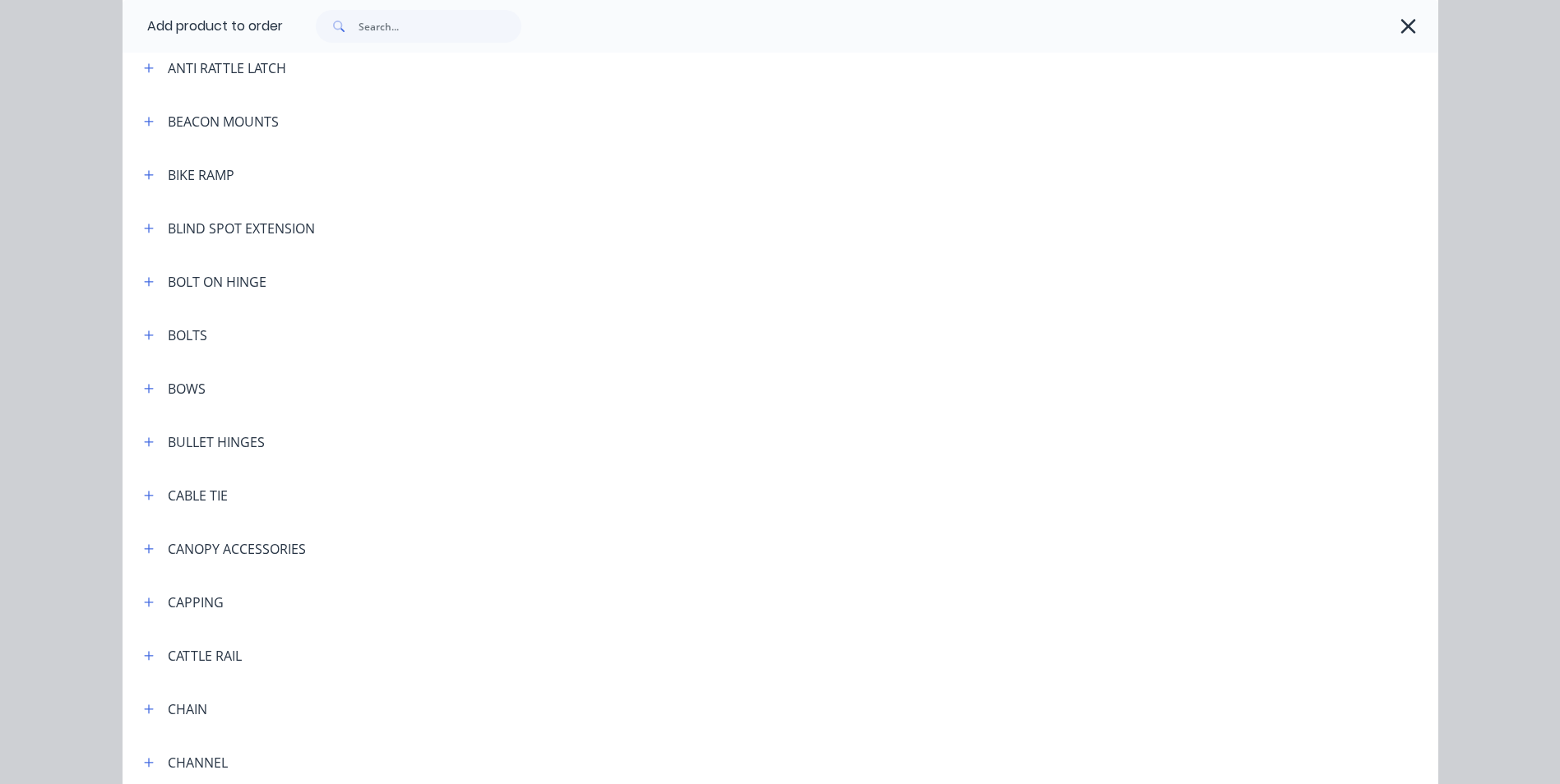
scroll to position [987, 0]
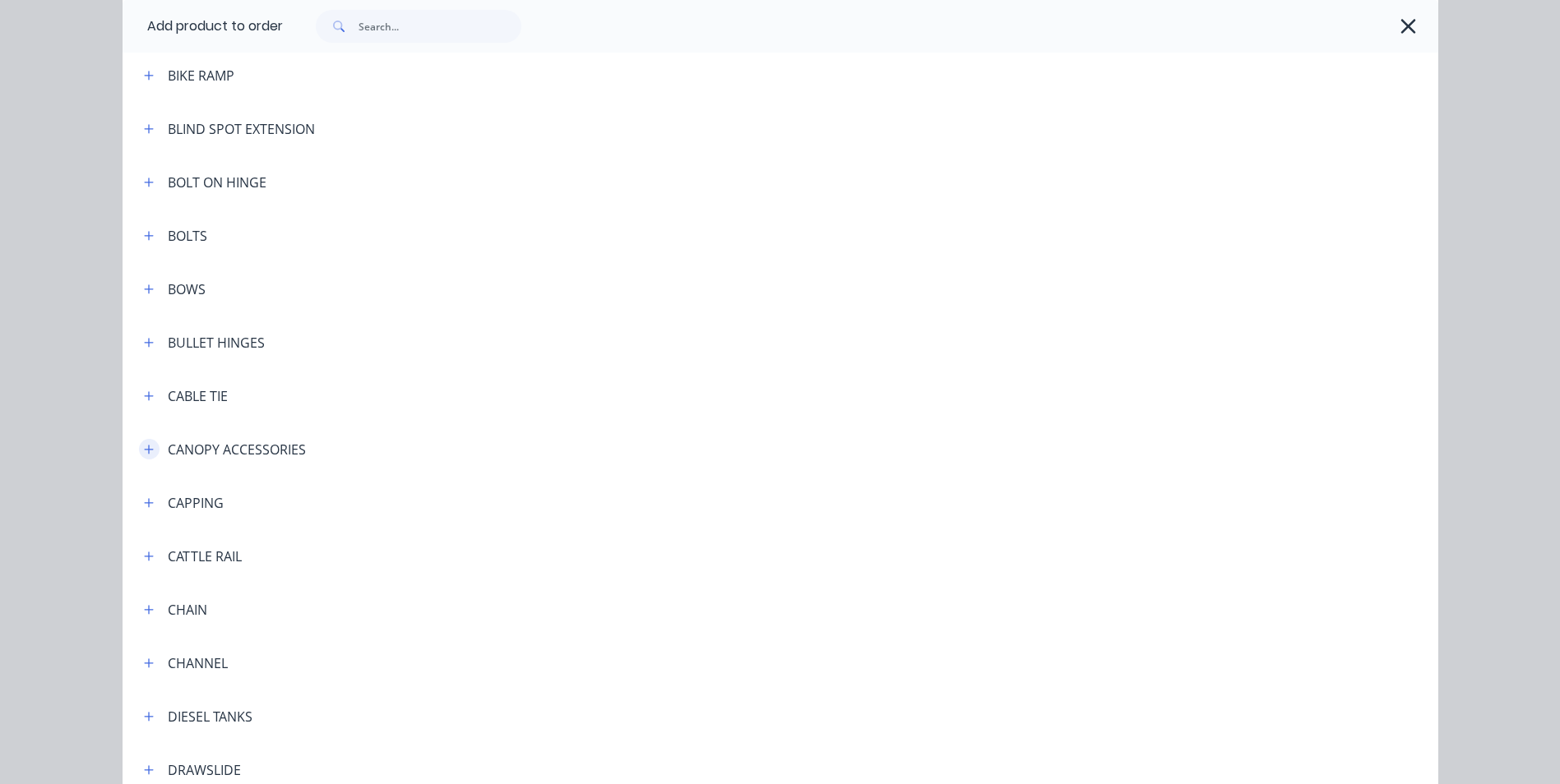
click at [144, 446] on icon "button" at bounding box center [148, 450] width 10 height 11
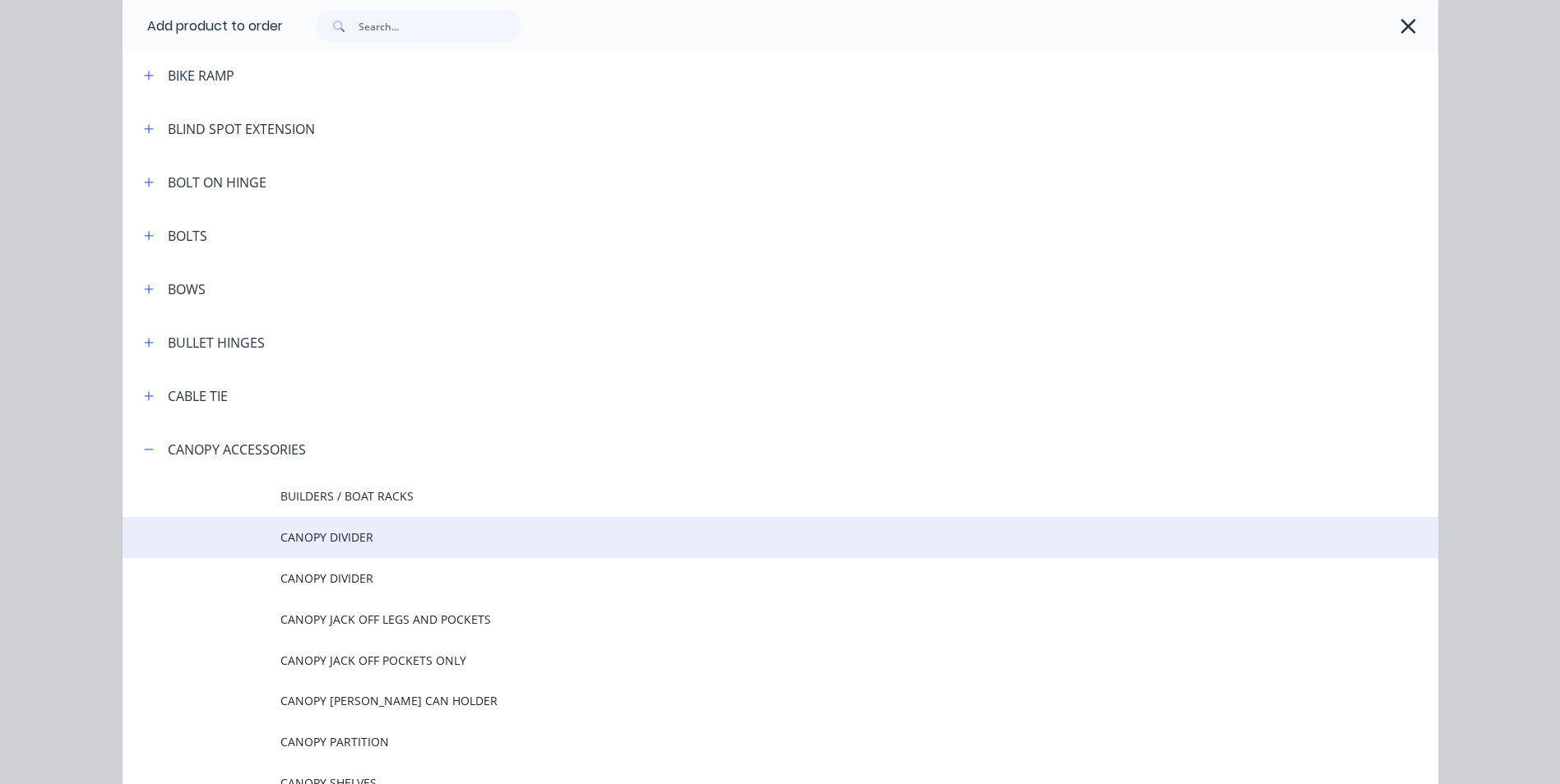
click at [355, 538] on span "CANOPY DIVIDER" at bounding box center [743, 537] width 926 height 18
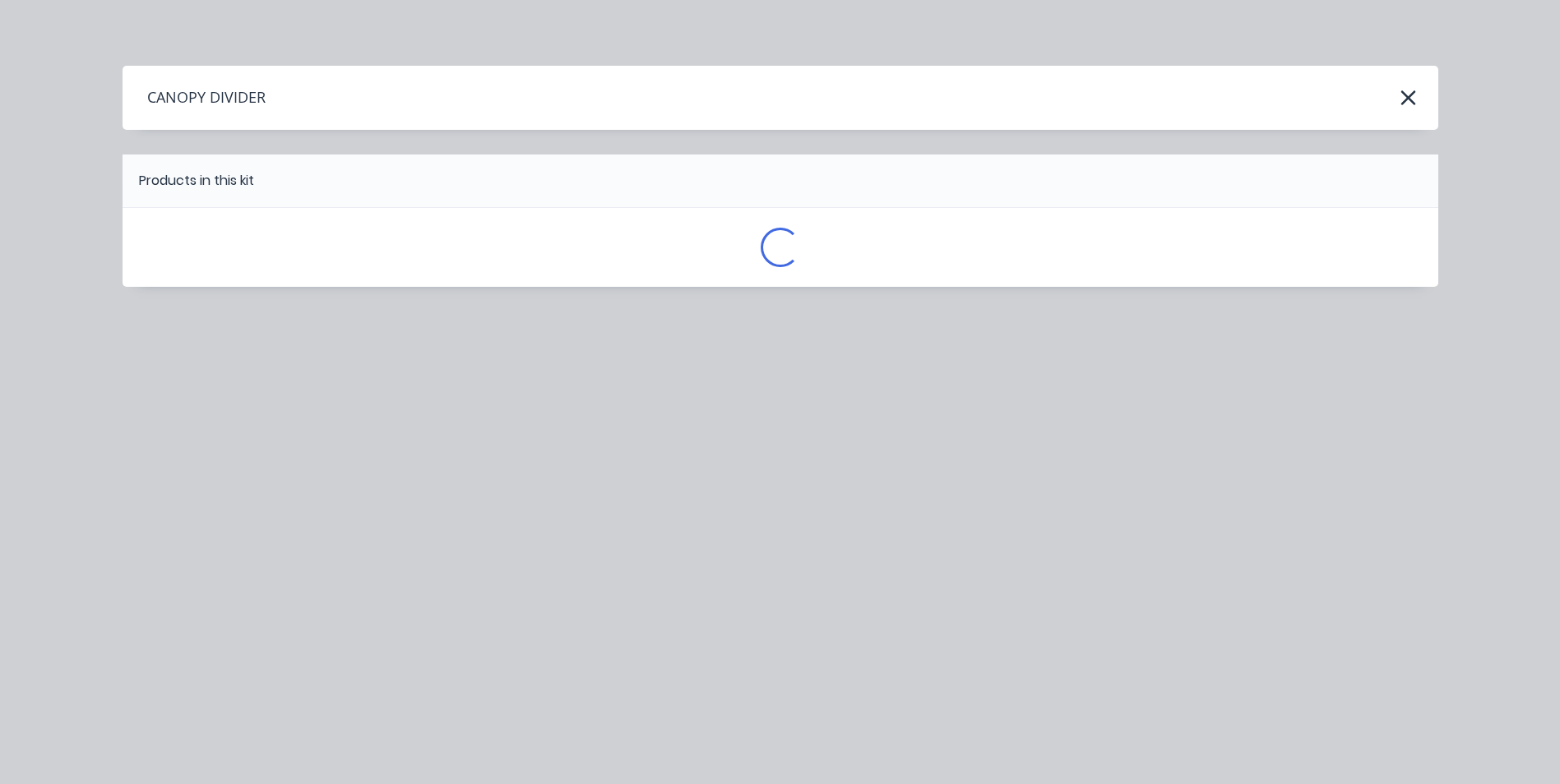
scroll to position [0, 0]
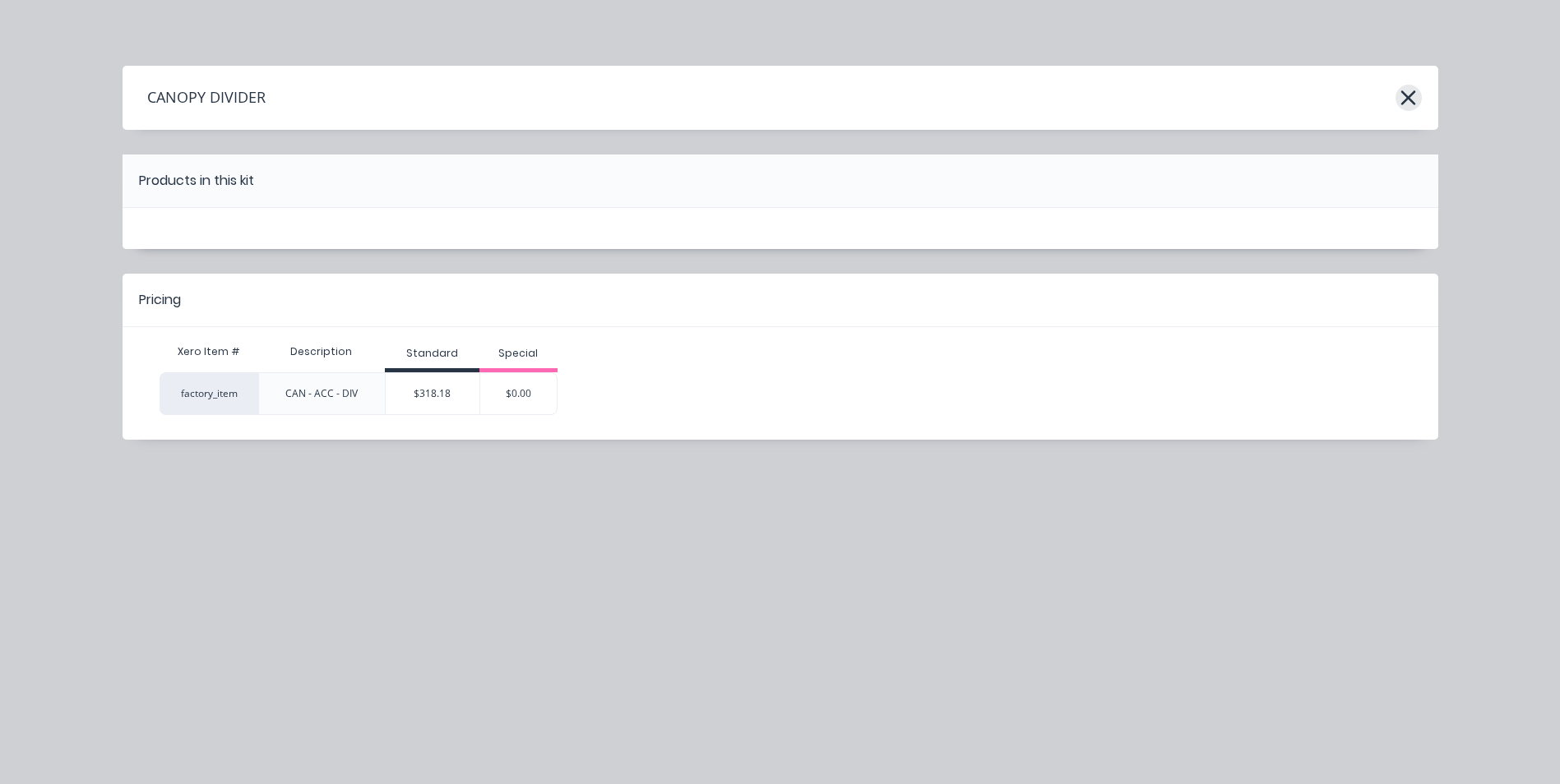
click at [1405, 95] on icon "button" at bounding box center [1408, 98] width 15 height 15
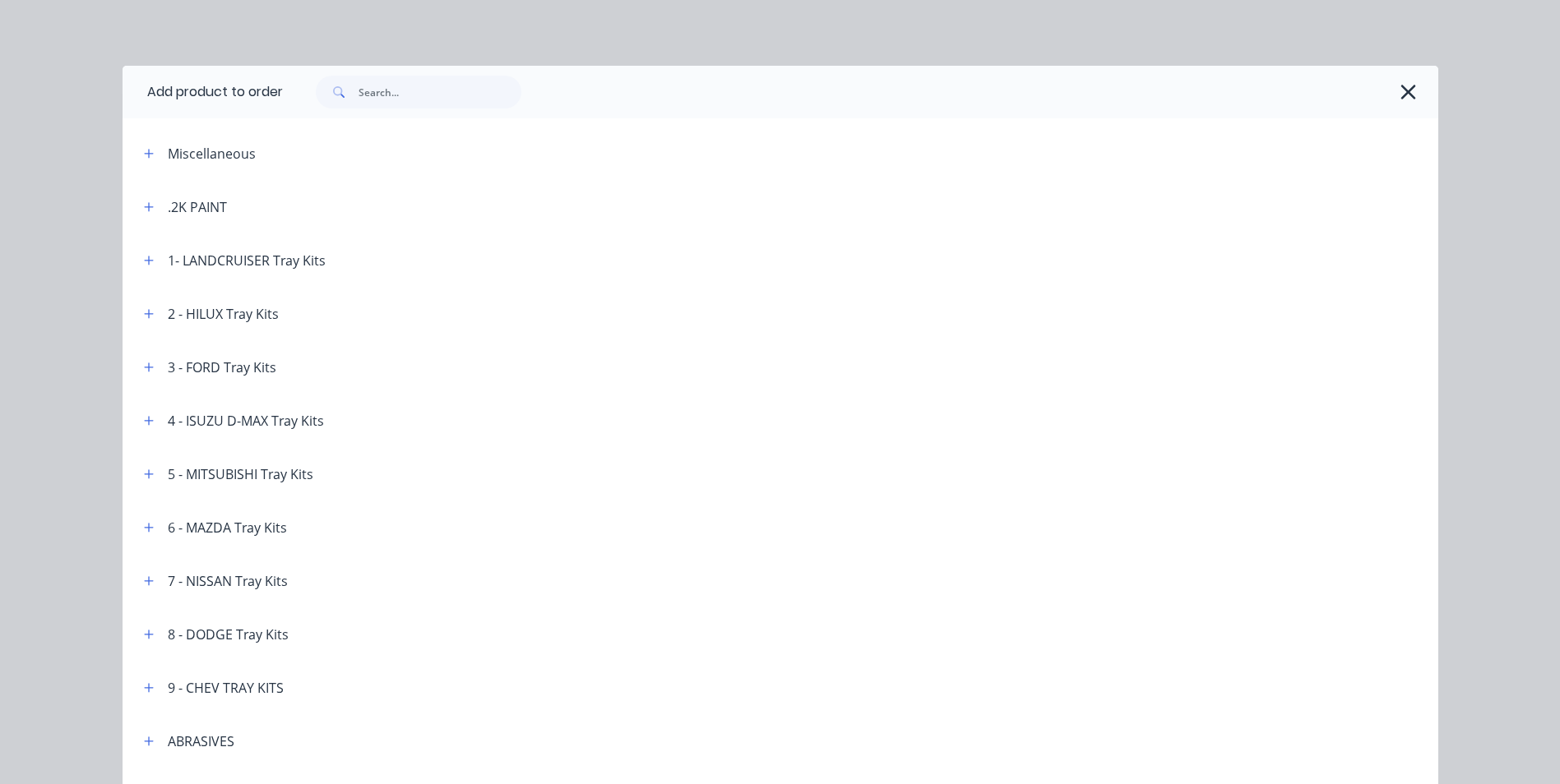
scroll to position [1409, 0]
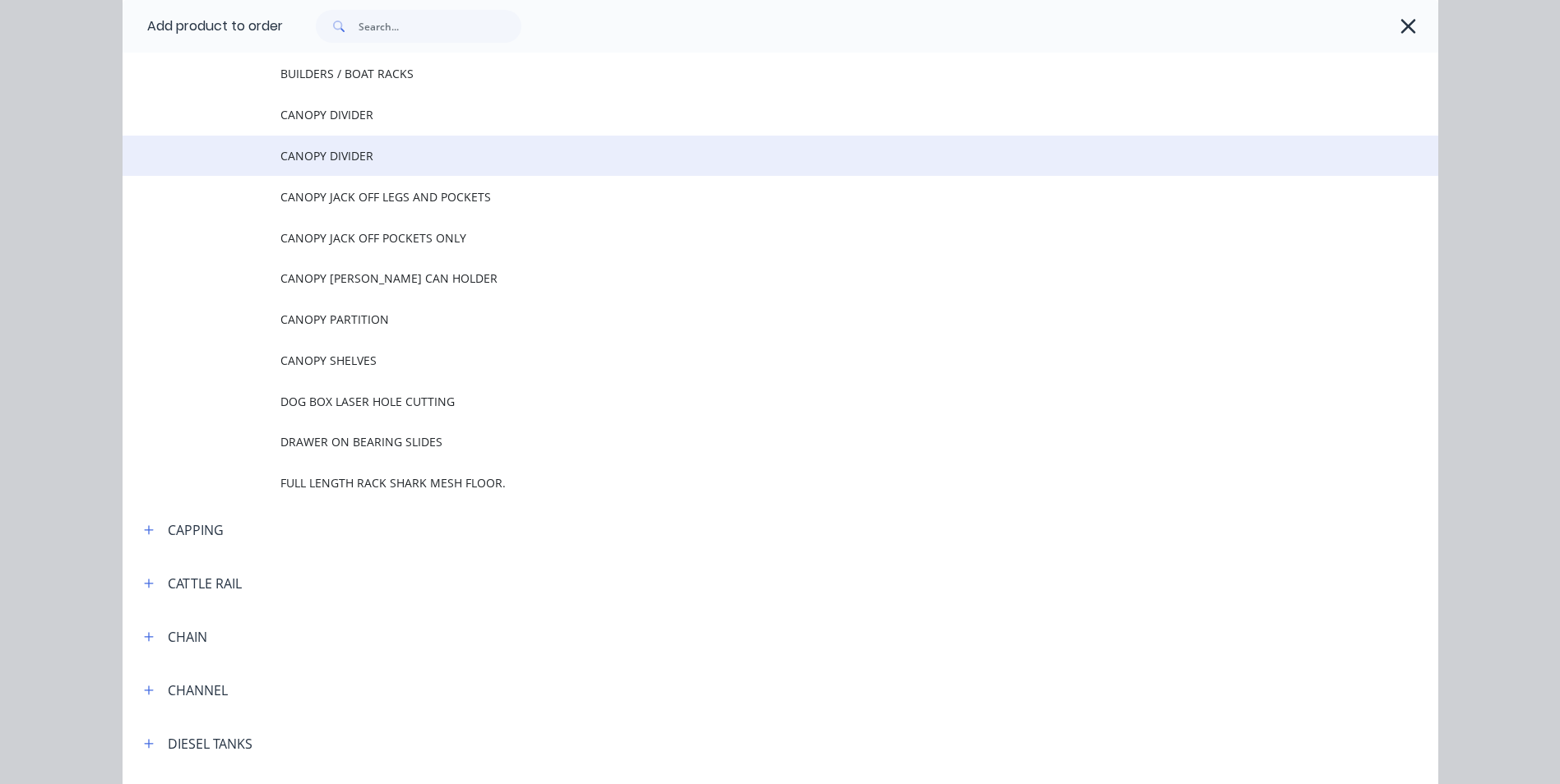
click at [348, 162] on span "CANOPY DIVIDER" at bounding box center [743, 156] width 926 height 18
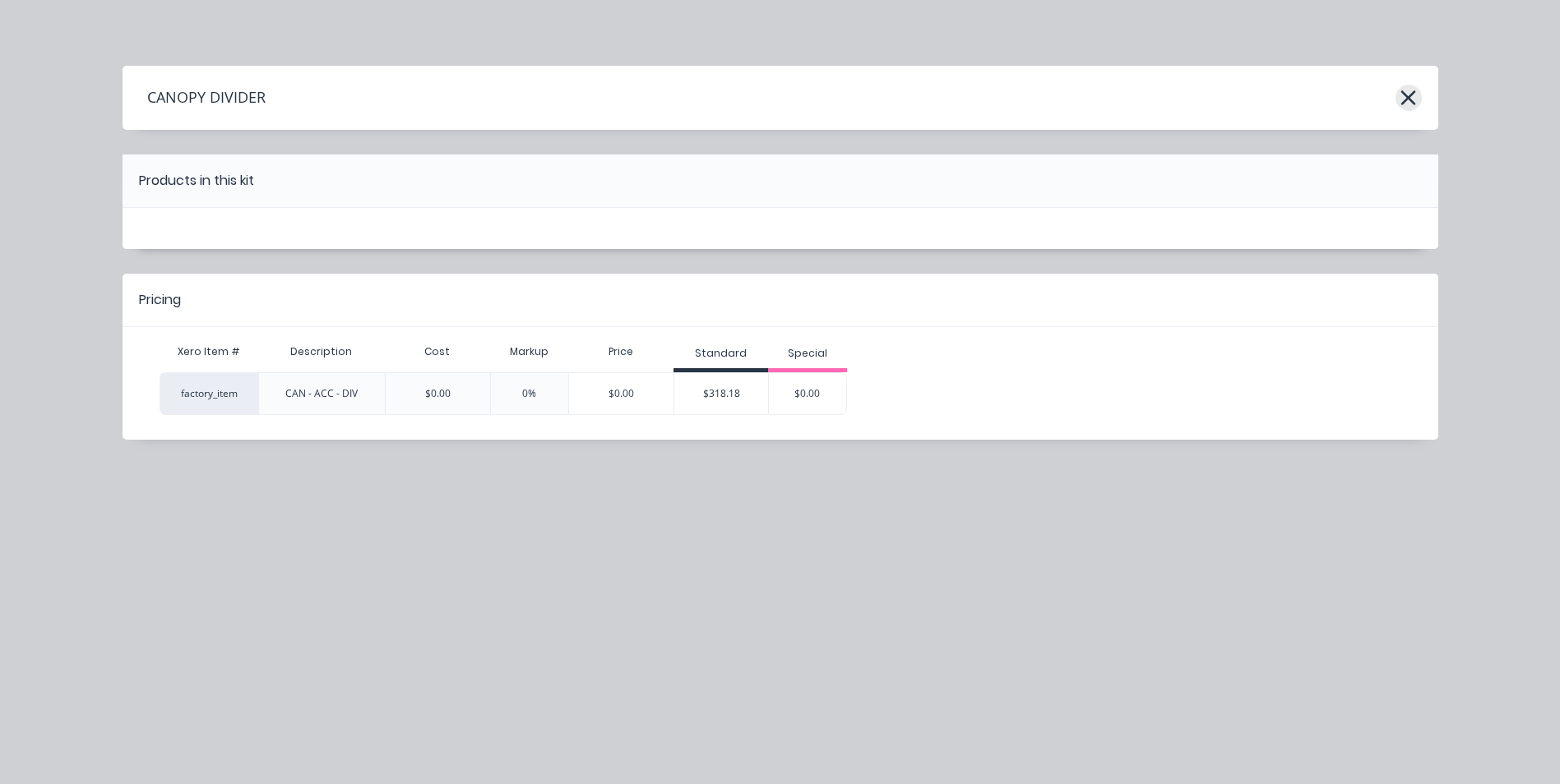
click at [1411, 96] on icon "button" at bounding box center [1408, 98] width 15 height 15
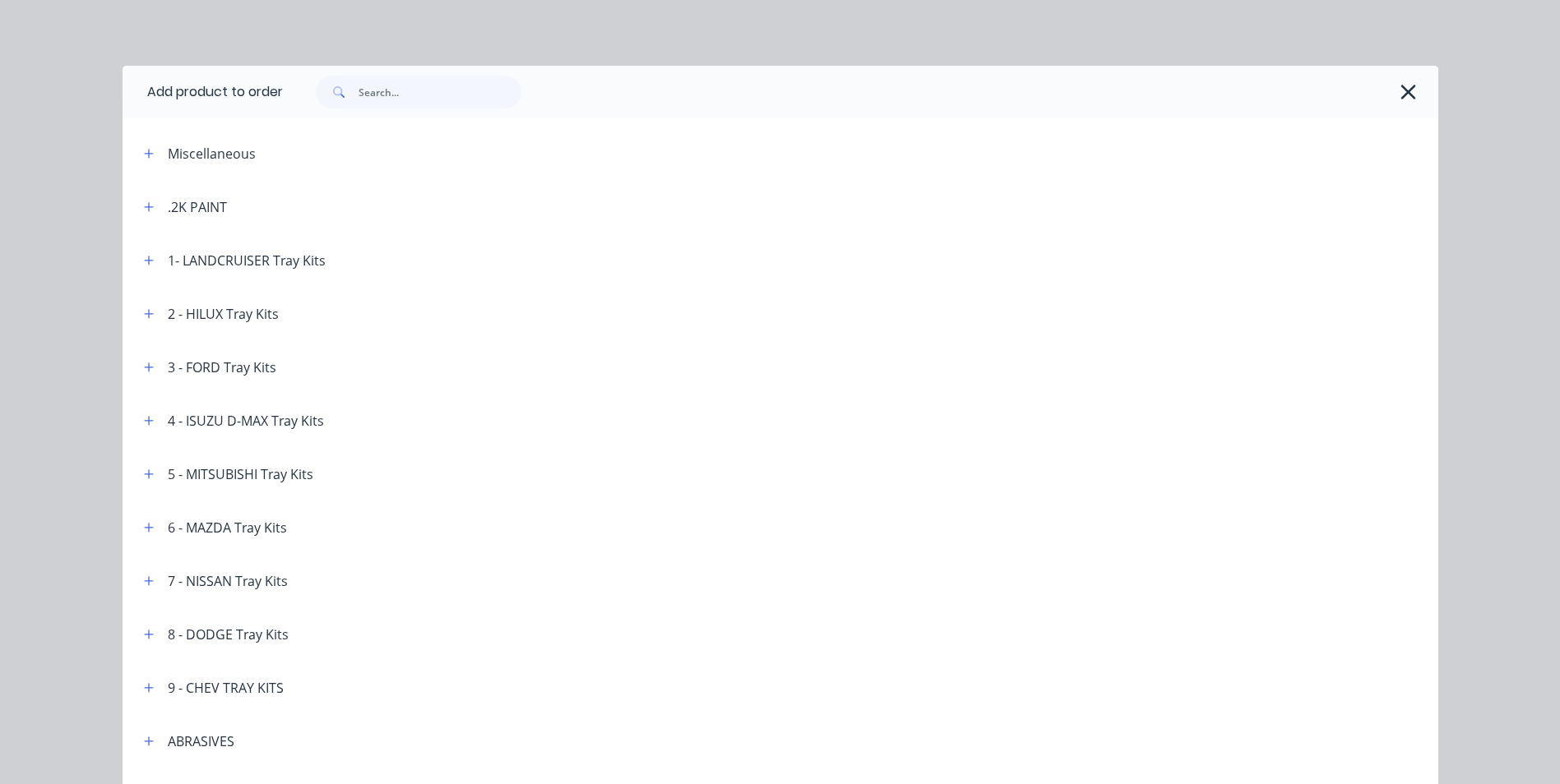
scroll to position [1409, 0]
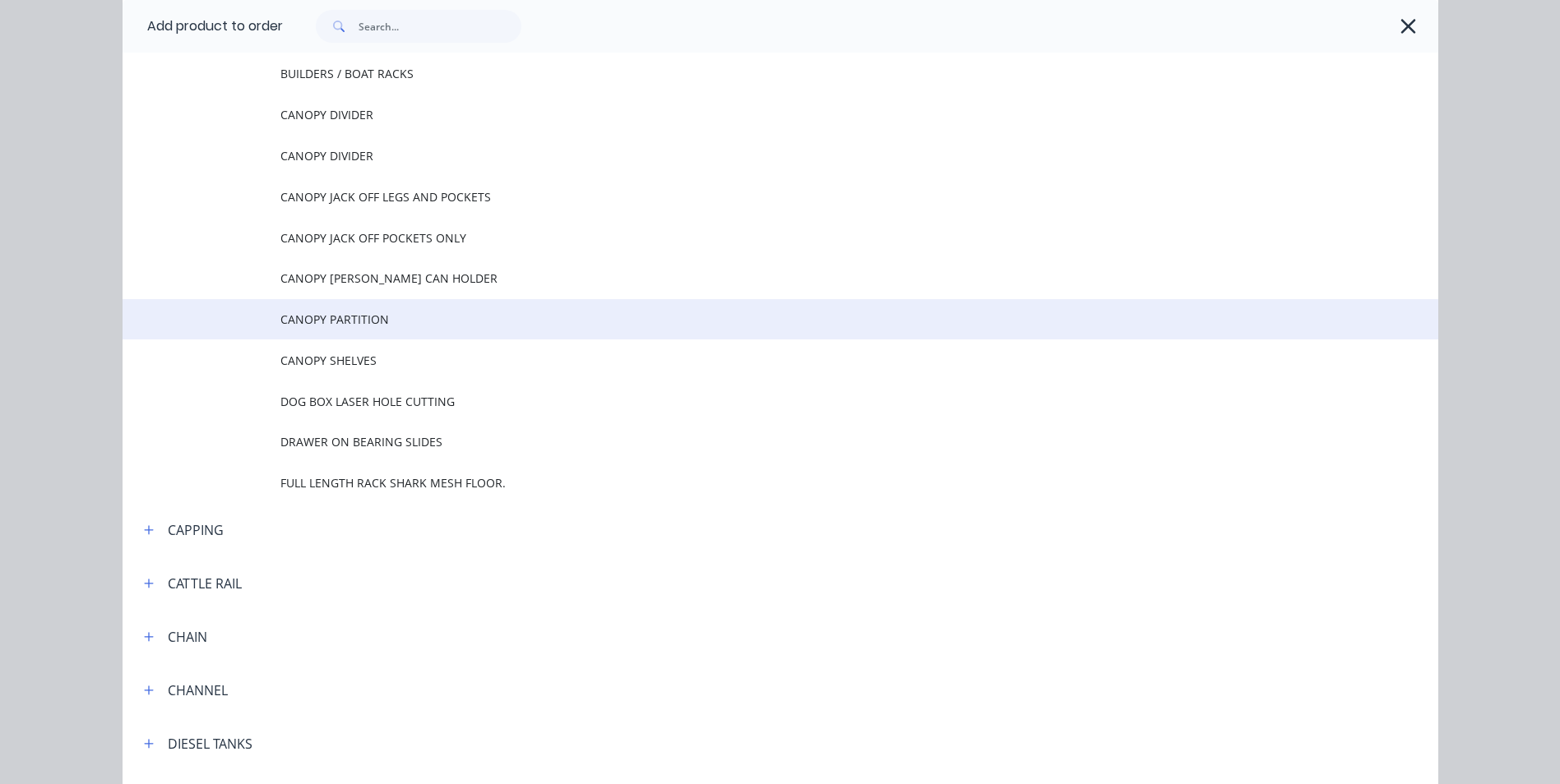
click at [357, 326] on span "CANOPY PARTITION" at bounding box center [743, 319] width 926 height 18
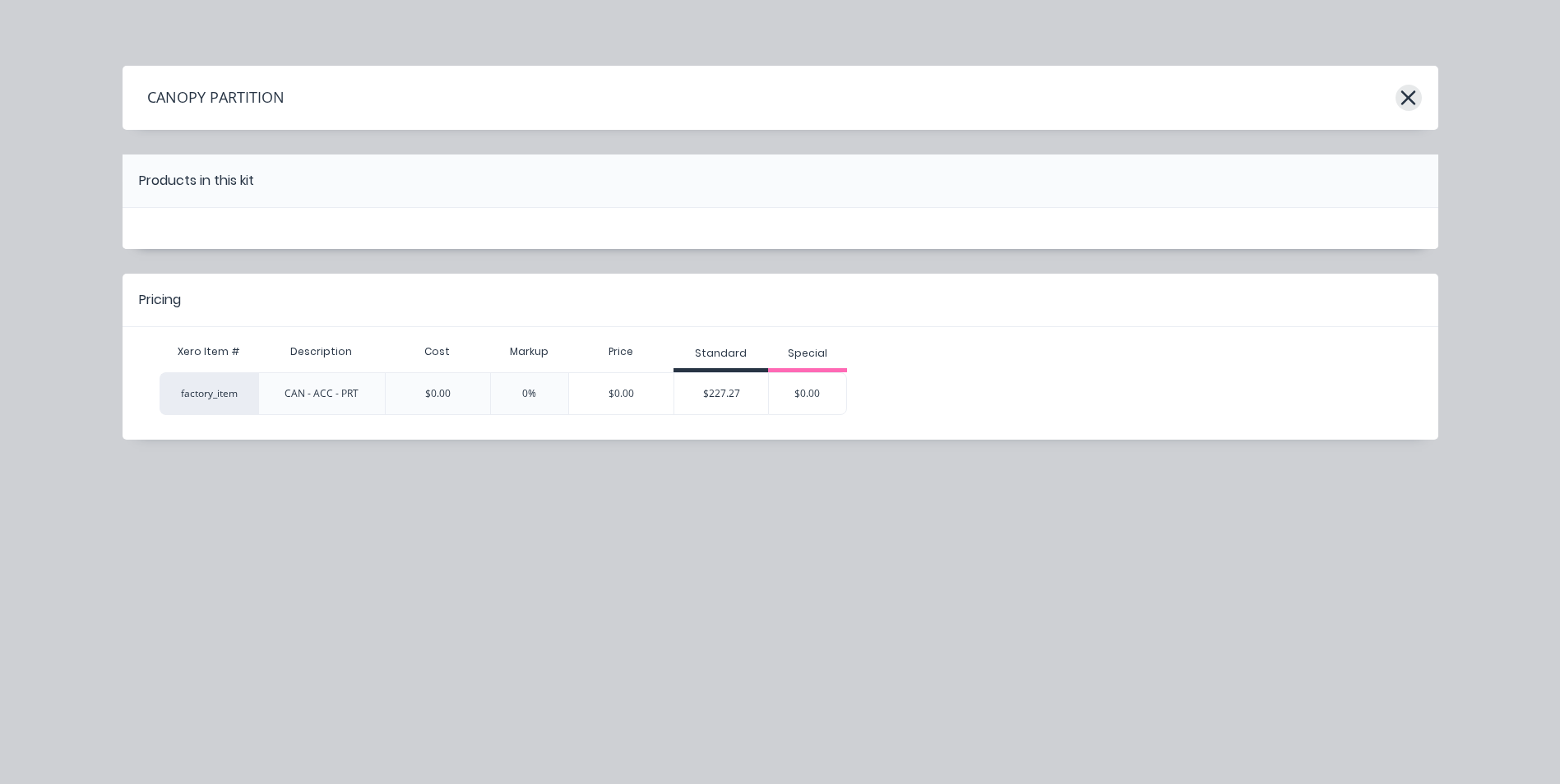
click at [1409, 102] on icon "button" at bounding box center [1408, 97] width 18 height 23
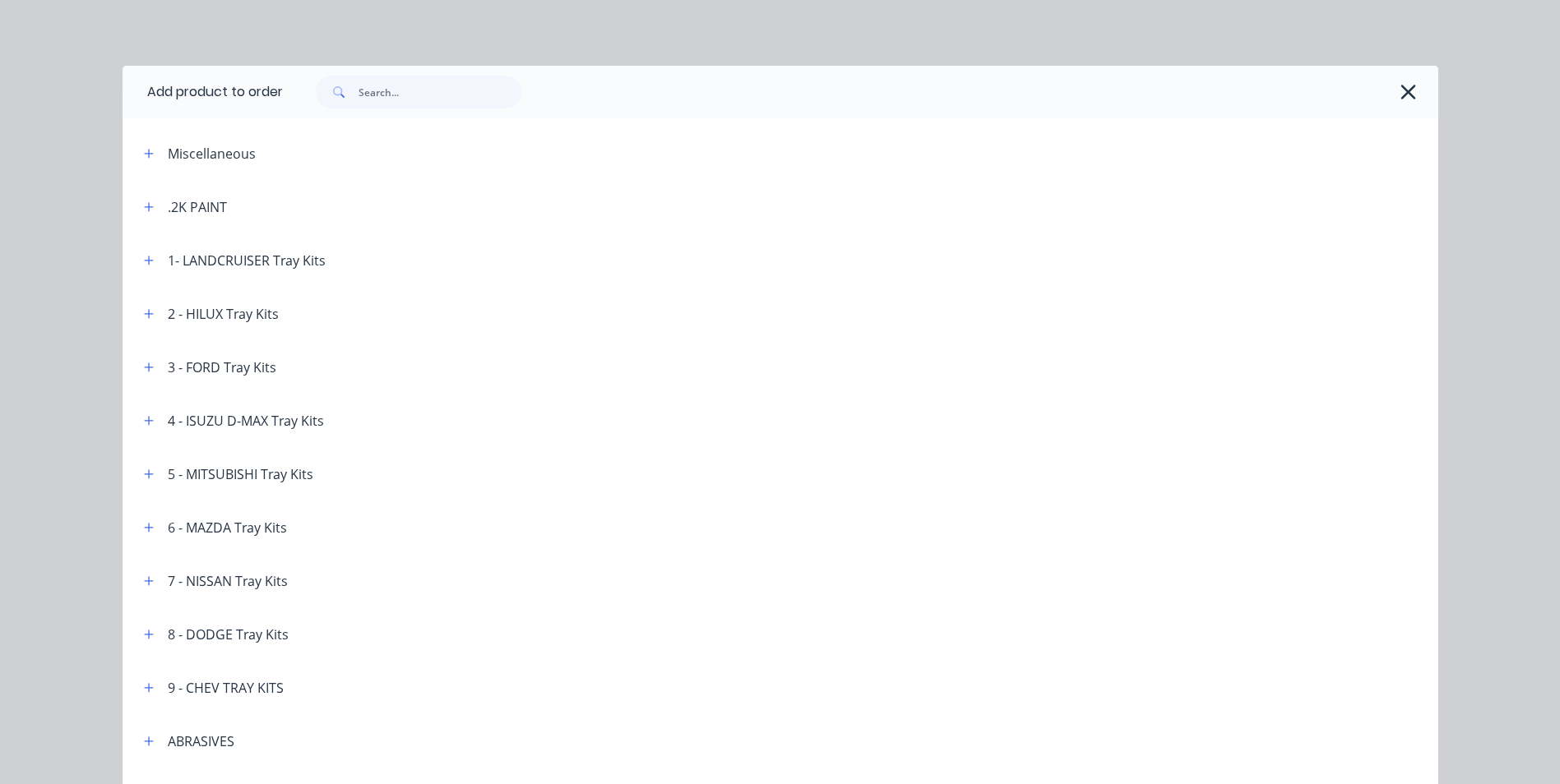
scroll to position [1409, 0]
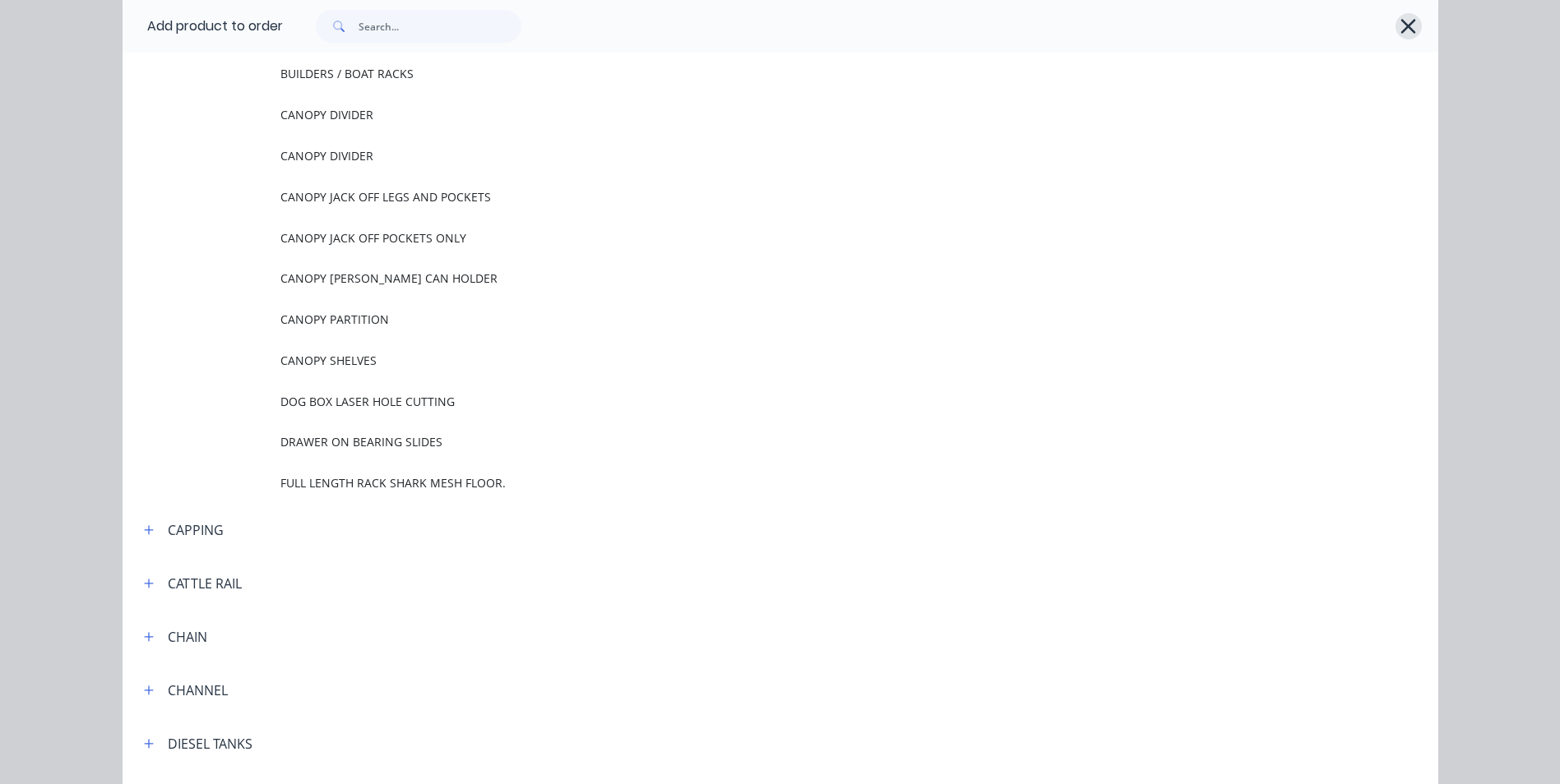
click at [1400, 25] on icon "button" at bounding box center [1408, 26] width 18 height 23
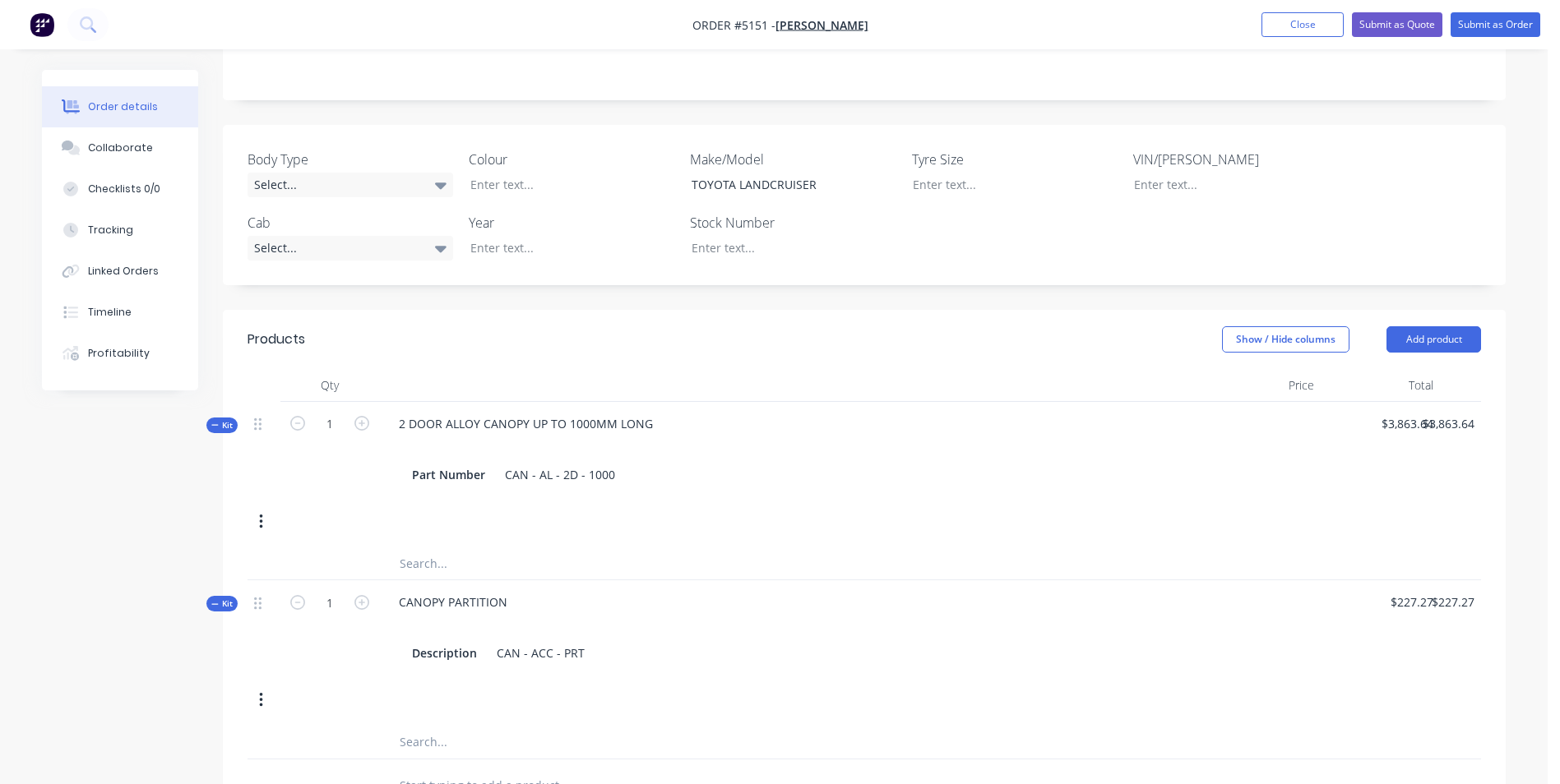
scroll to position [441, 0]
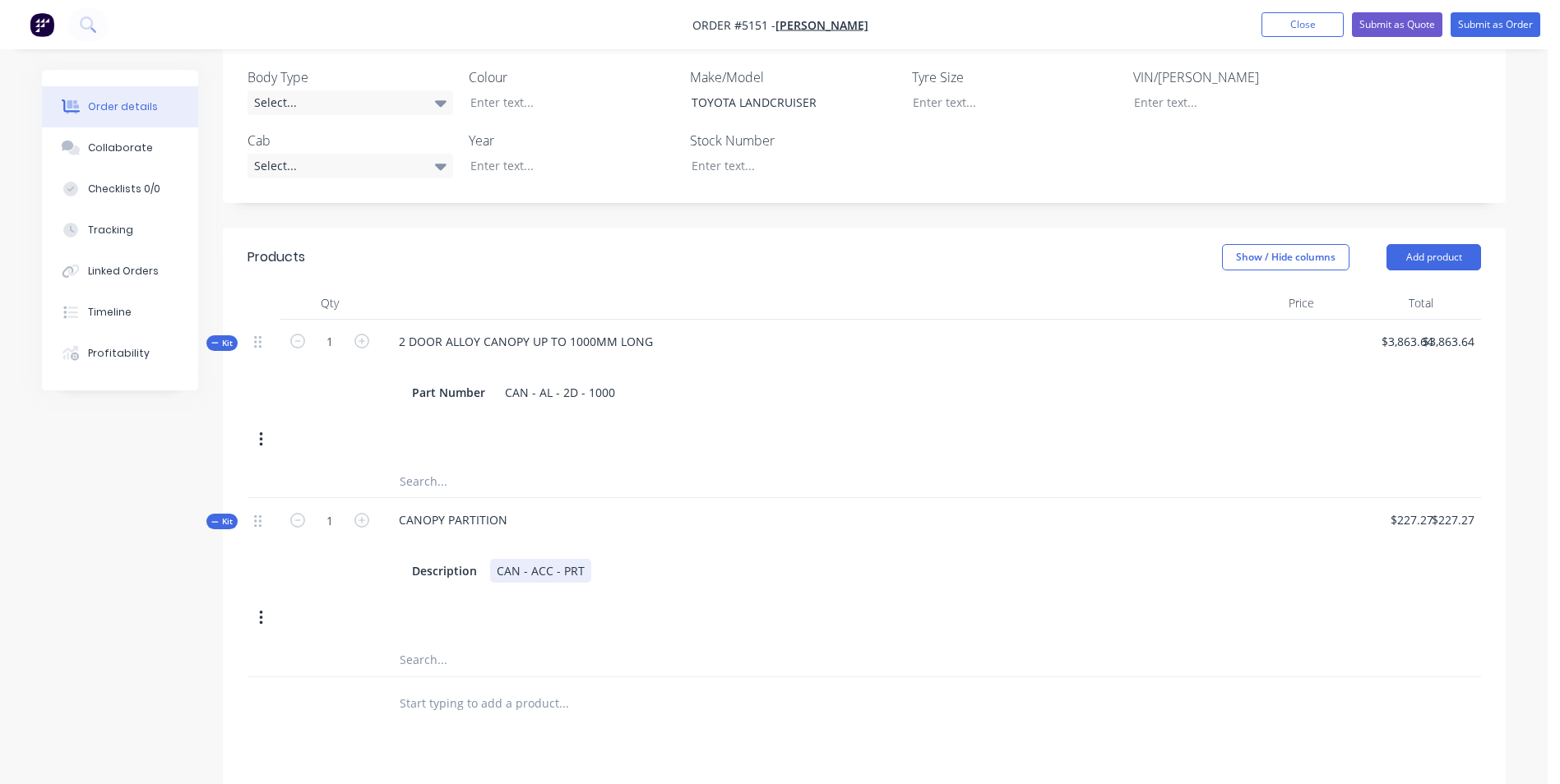
click at [581, 559] on div "CAN - ACC - PRT" at bounding box center [540, 571] width 101 height 24
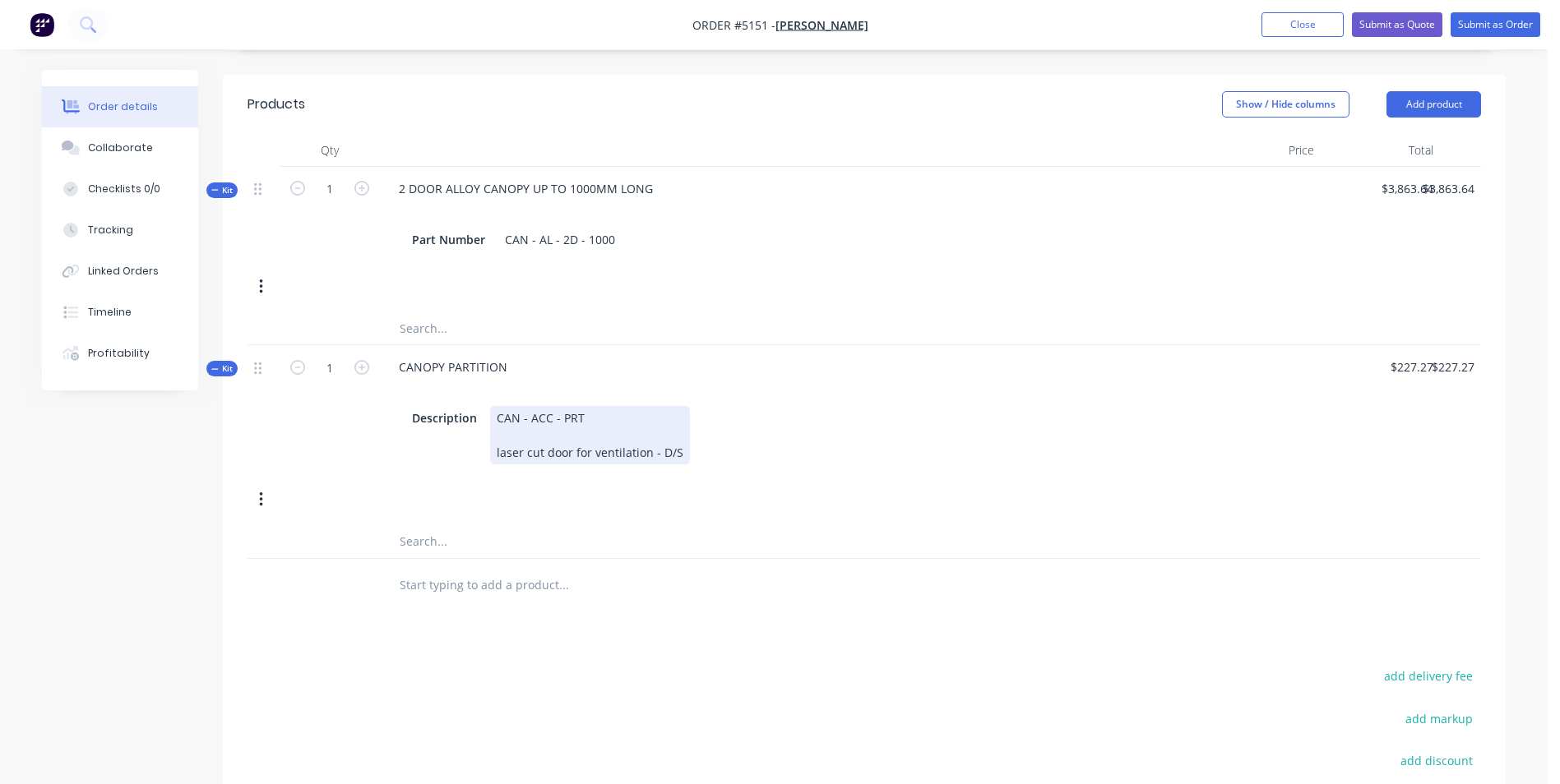
scroll to position [605, 0]
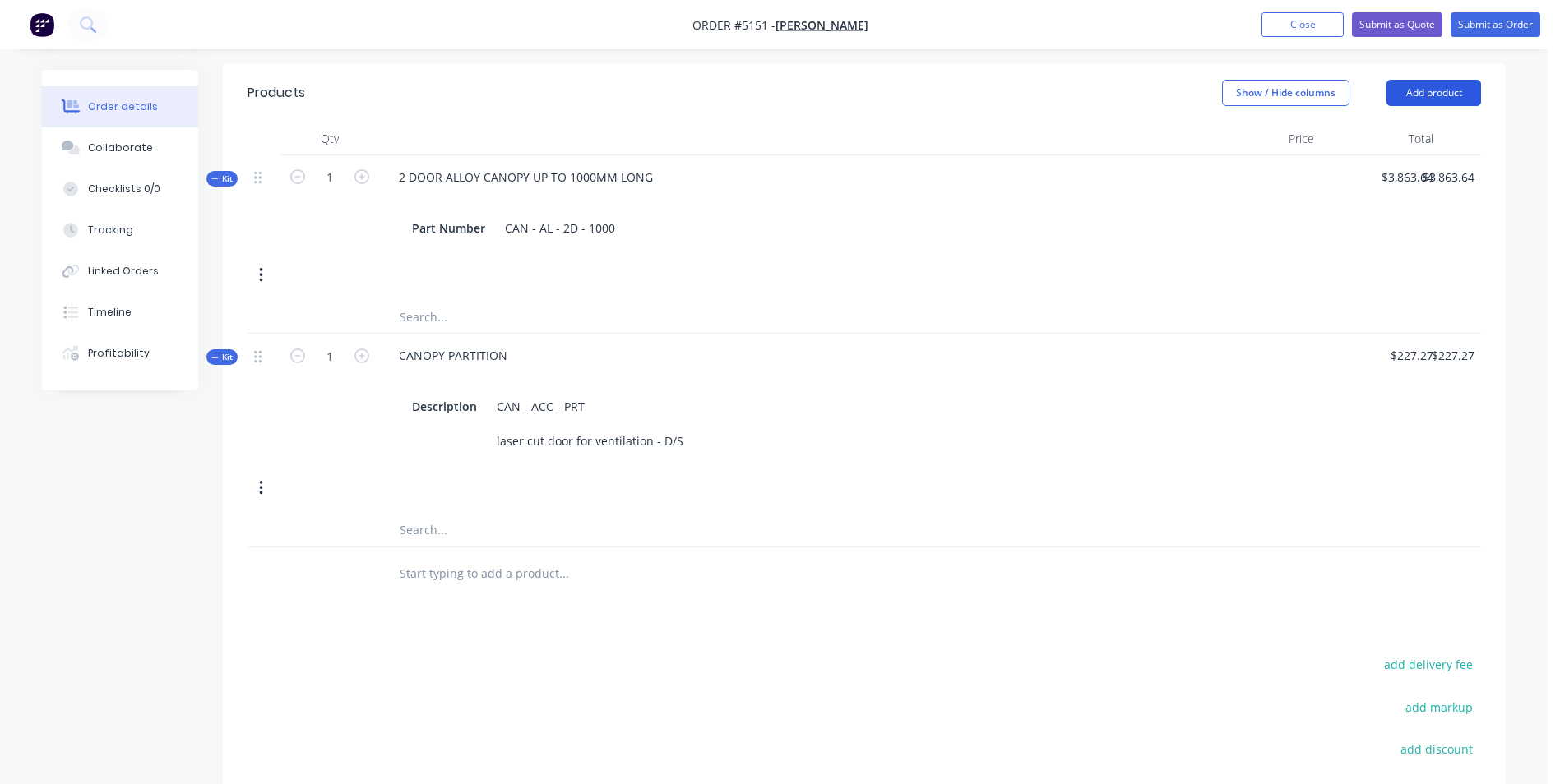
click at [1448, 80] on button "Add product" at bounding box center [1433, 93] width 94 height 26
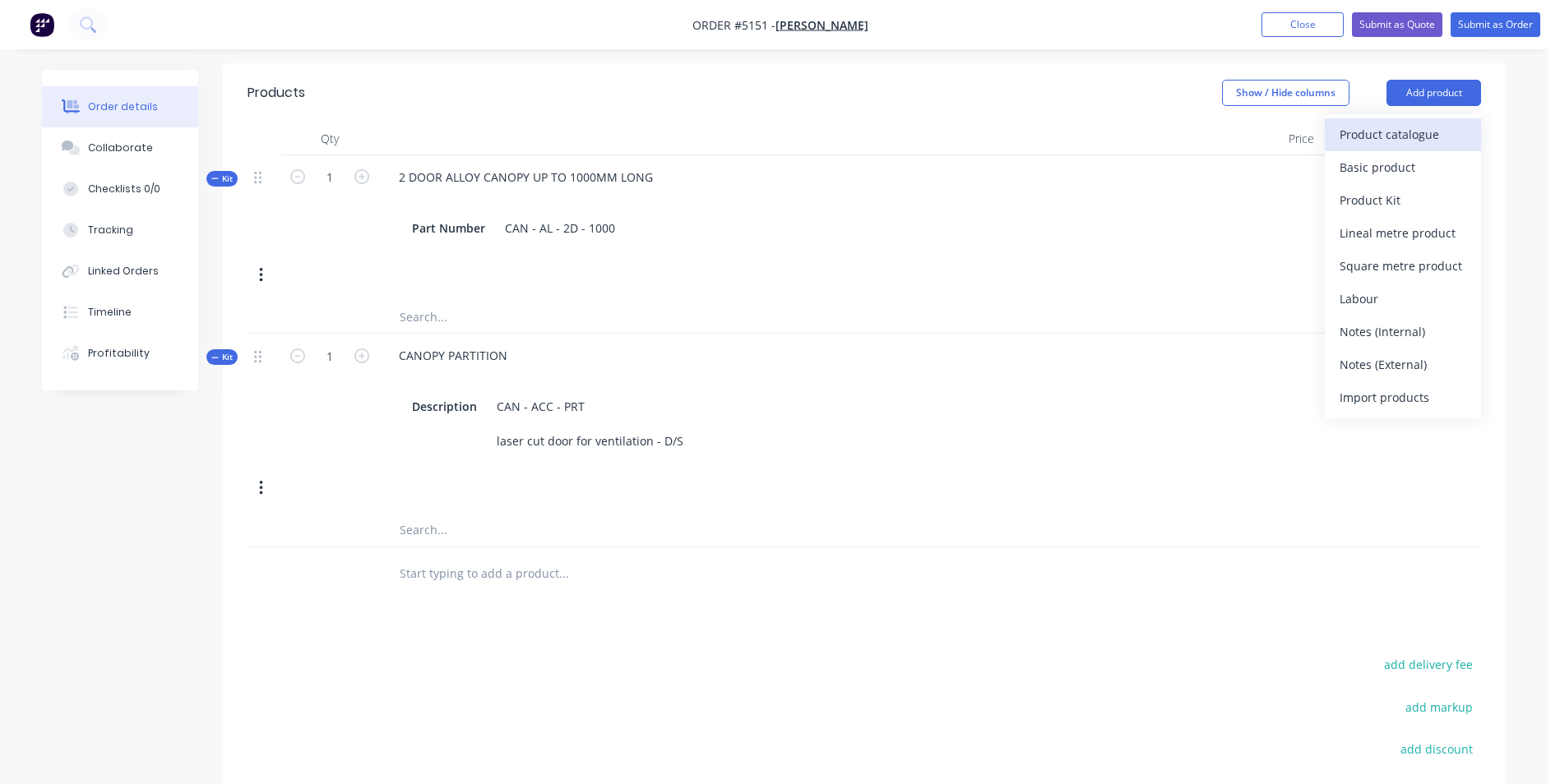
click at [1428, 122] on div "Product catalogue" at bounding box center [1403, 134] width 127 height 24
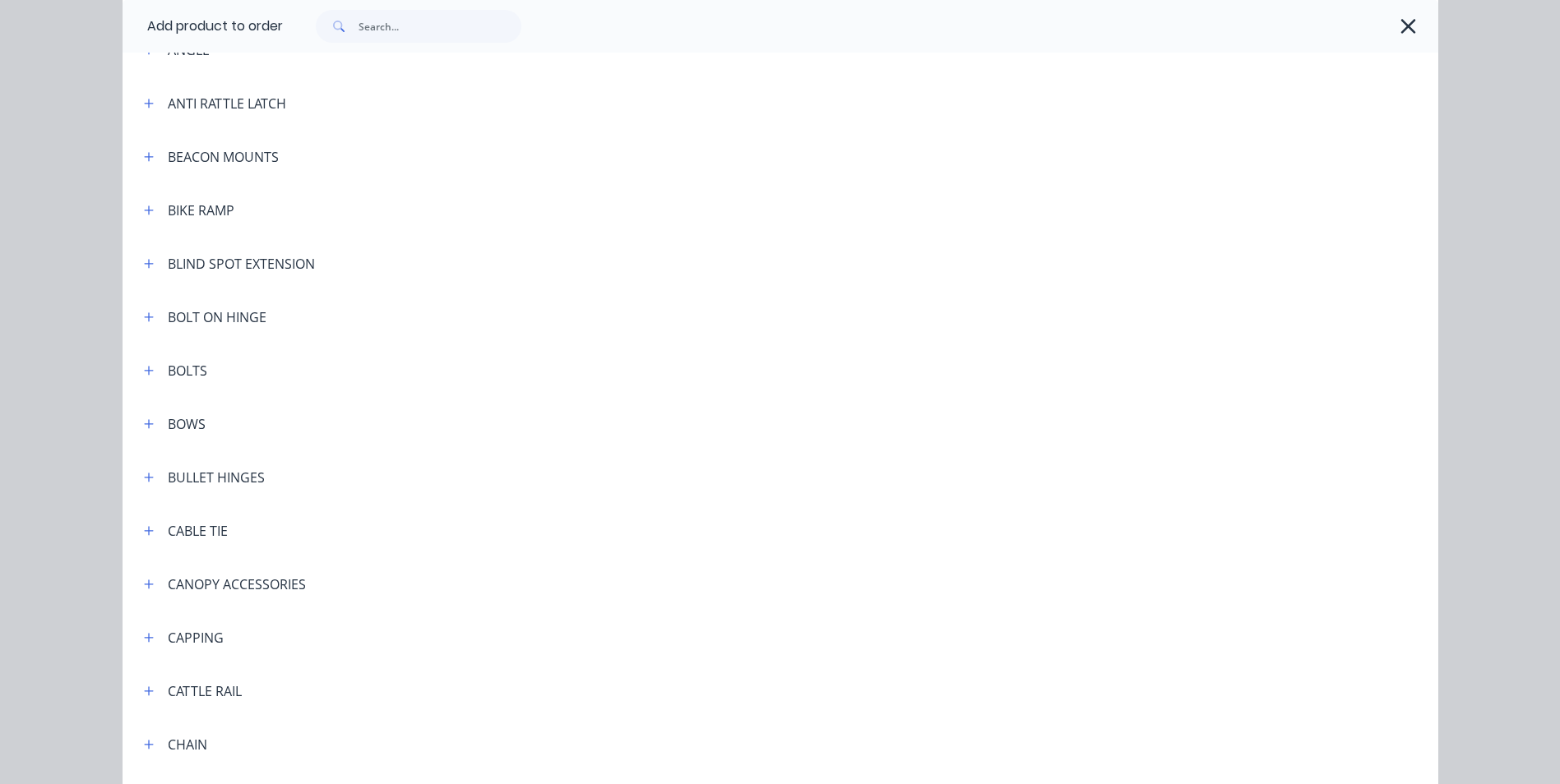
scroll to position [904, 0]
click at [144, 532] on icon "button" at bounding box center [148, 531] width 9 height 9
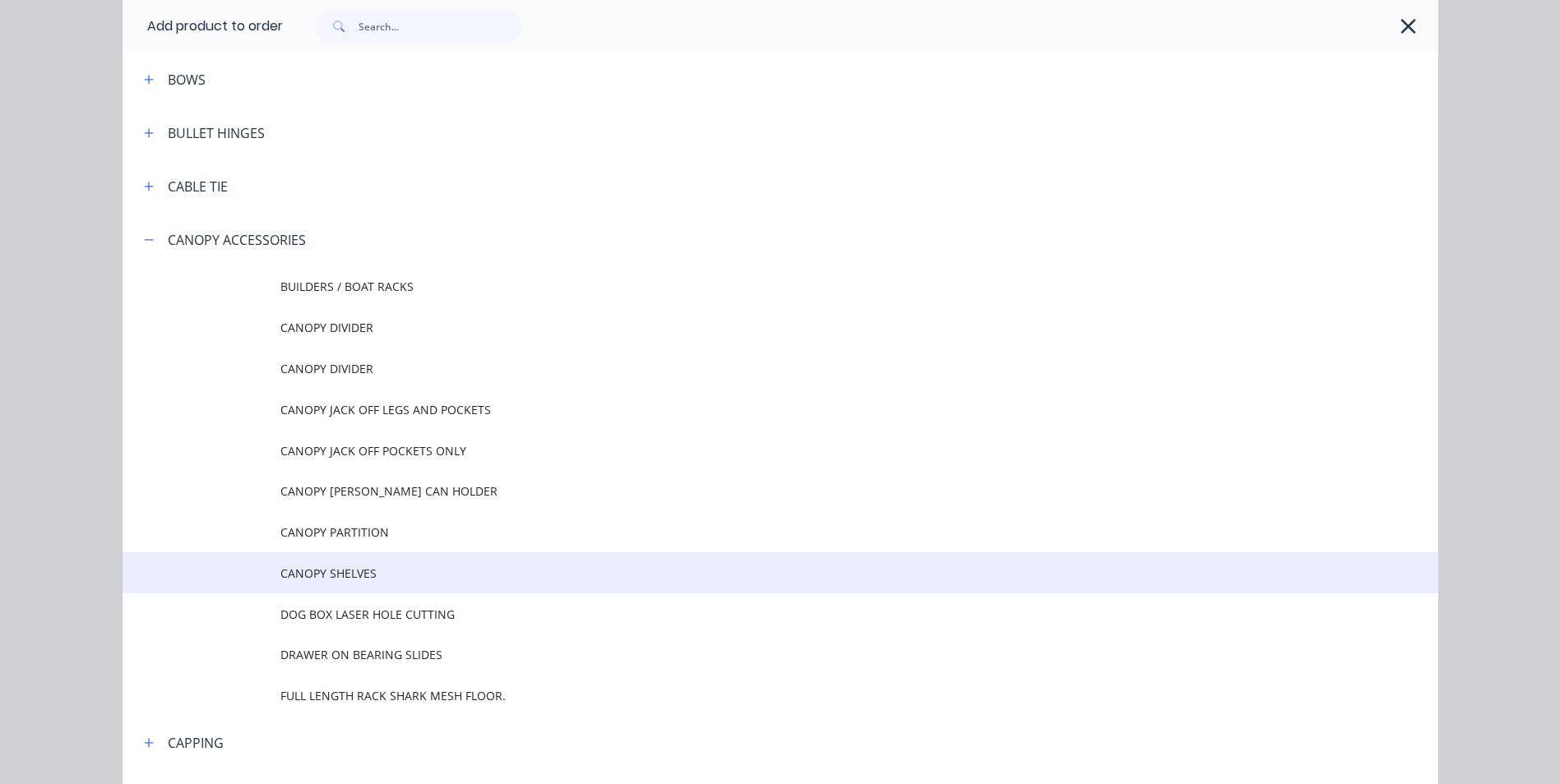
scroll to position [1233, 0]
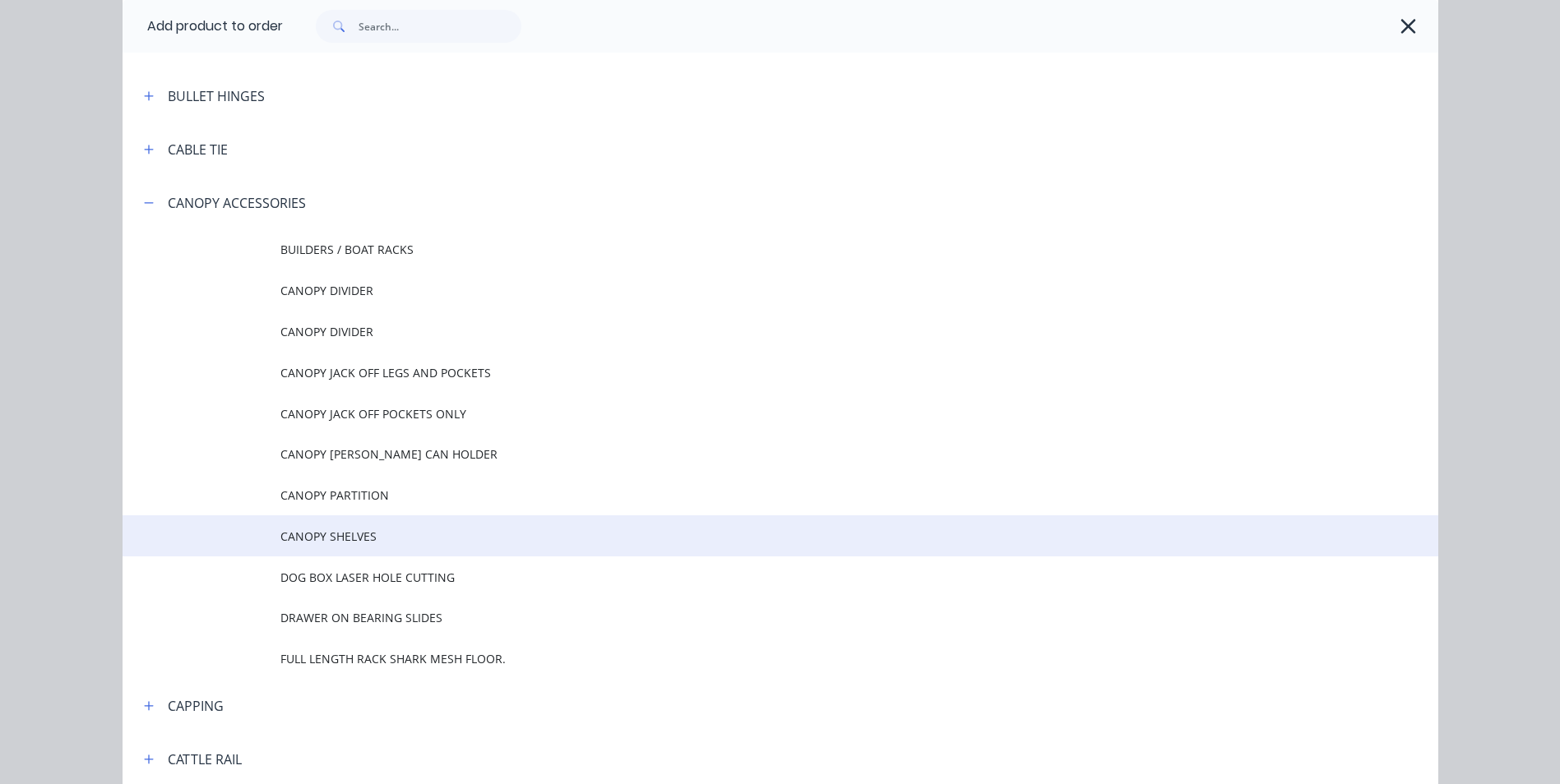
click at [351, 545] on td "CANOPY SHELVES" at bounding box center [859, 536] width 1157 height 41
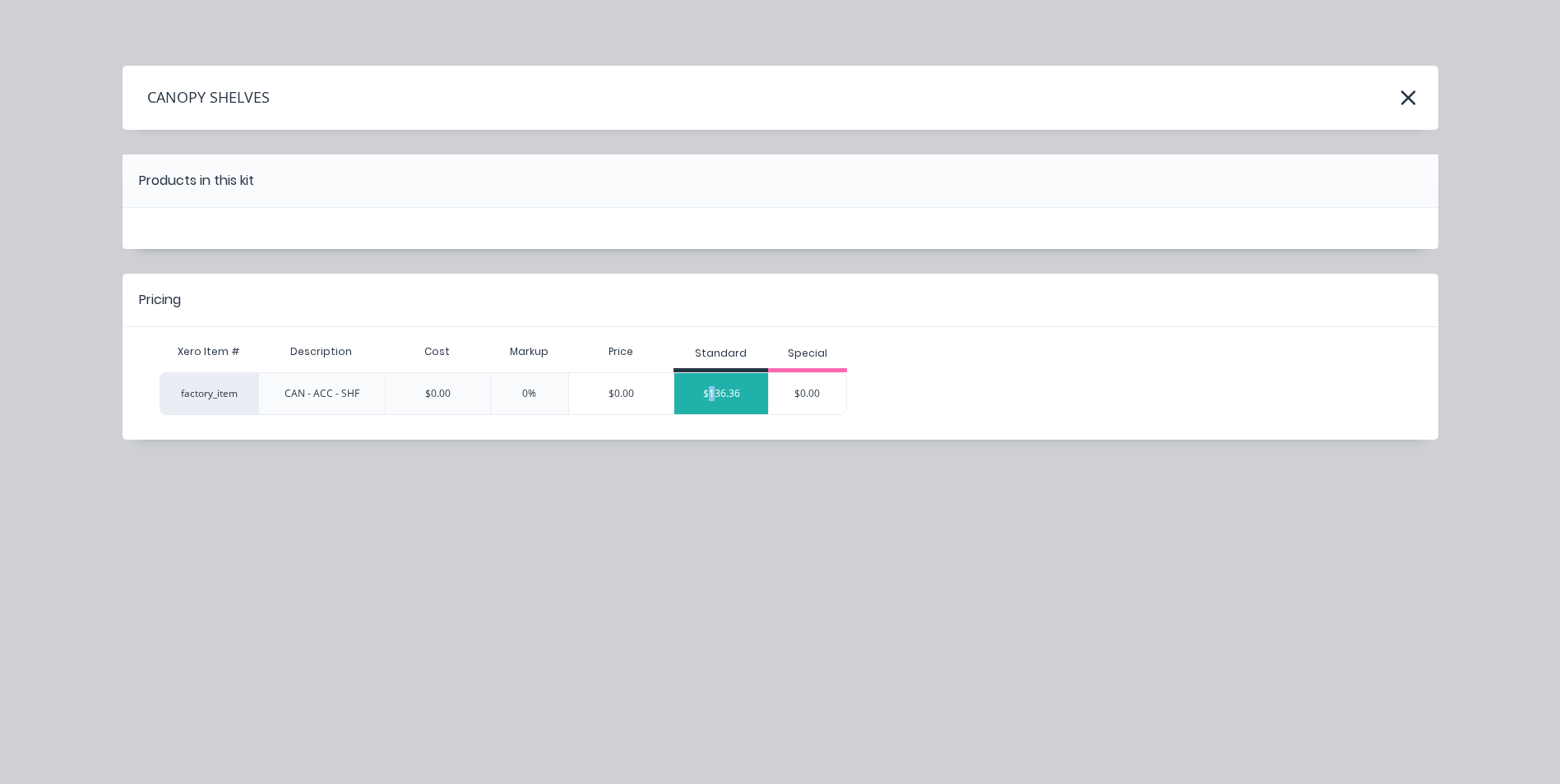
click at [714, 401] on div "$136.36" at bounding box center [720, 393] width 94 height 41
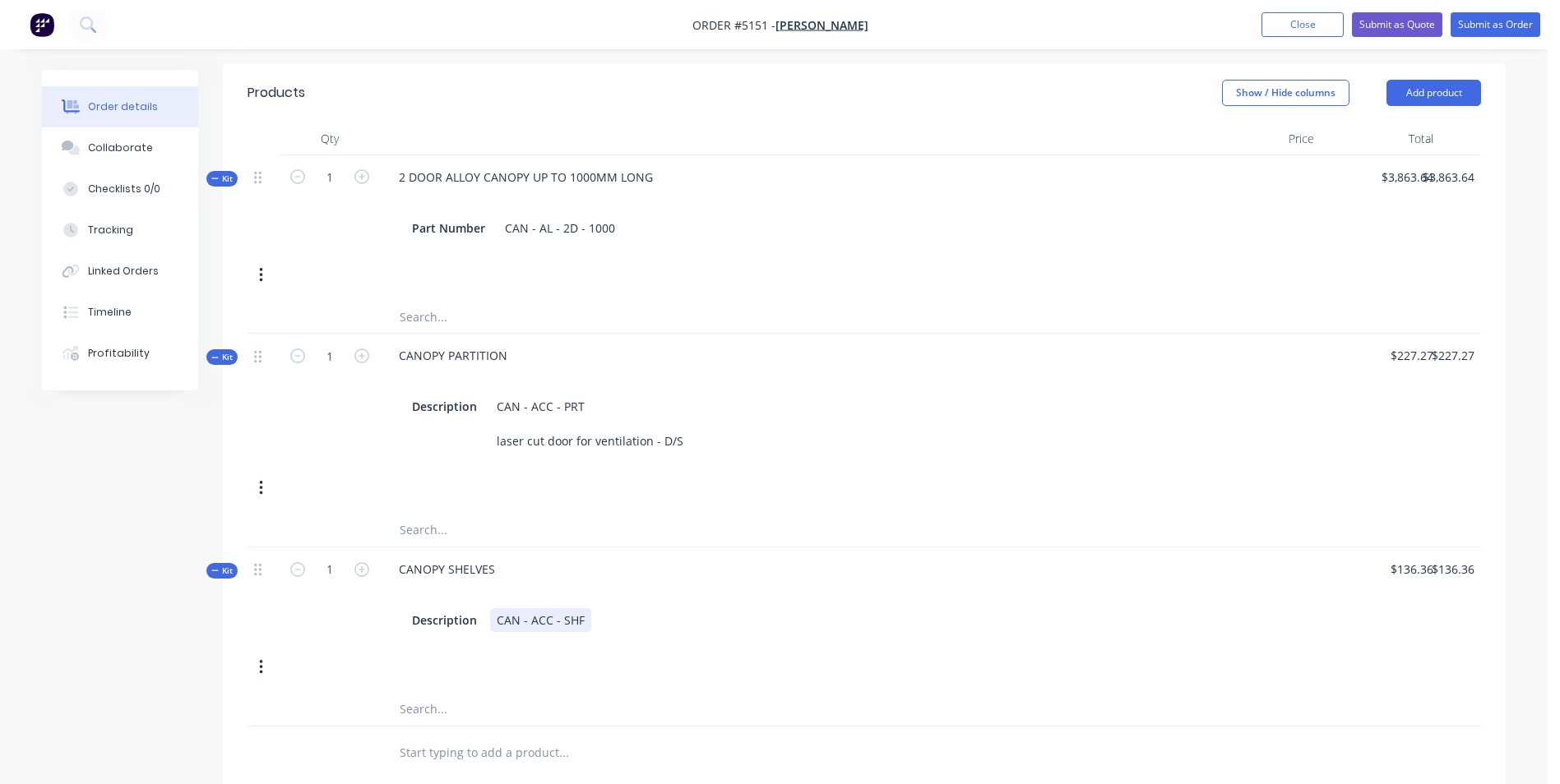
click at [588, 608] on div "Description CAN - ACC - SHF" at bounding box center [790, 620] width 769 height 24
click at [503, 557] on div "CANOPY SHELVES" at bounding box center [447, 569] width 122 height 24
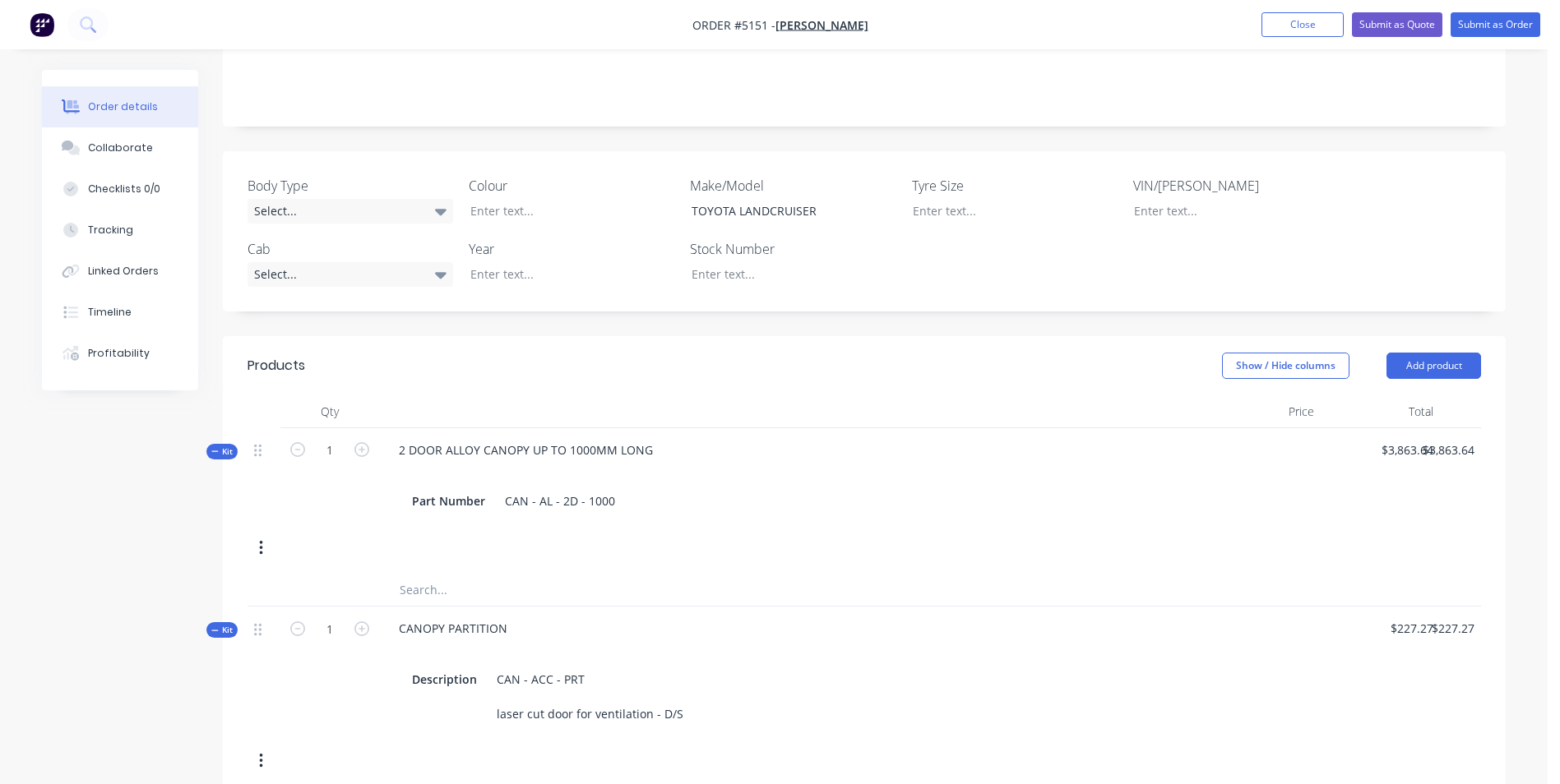
scroll to position [194, 0]
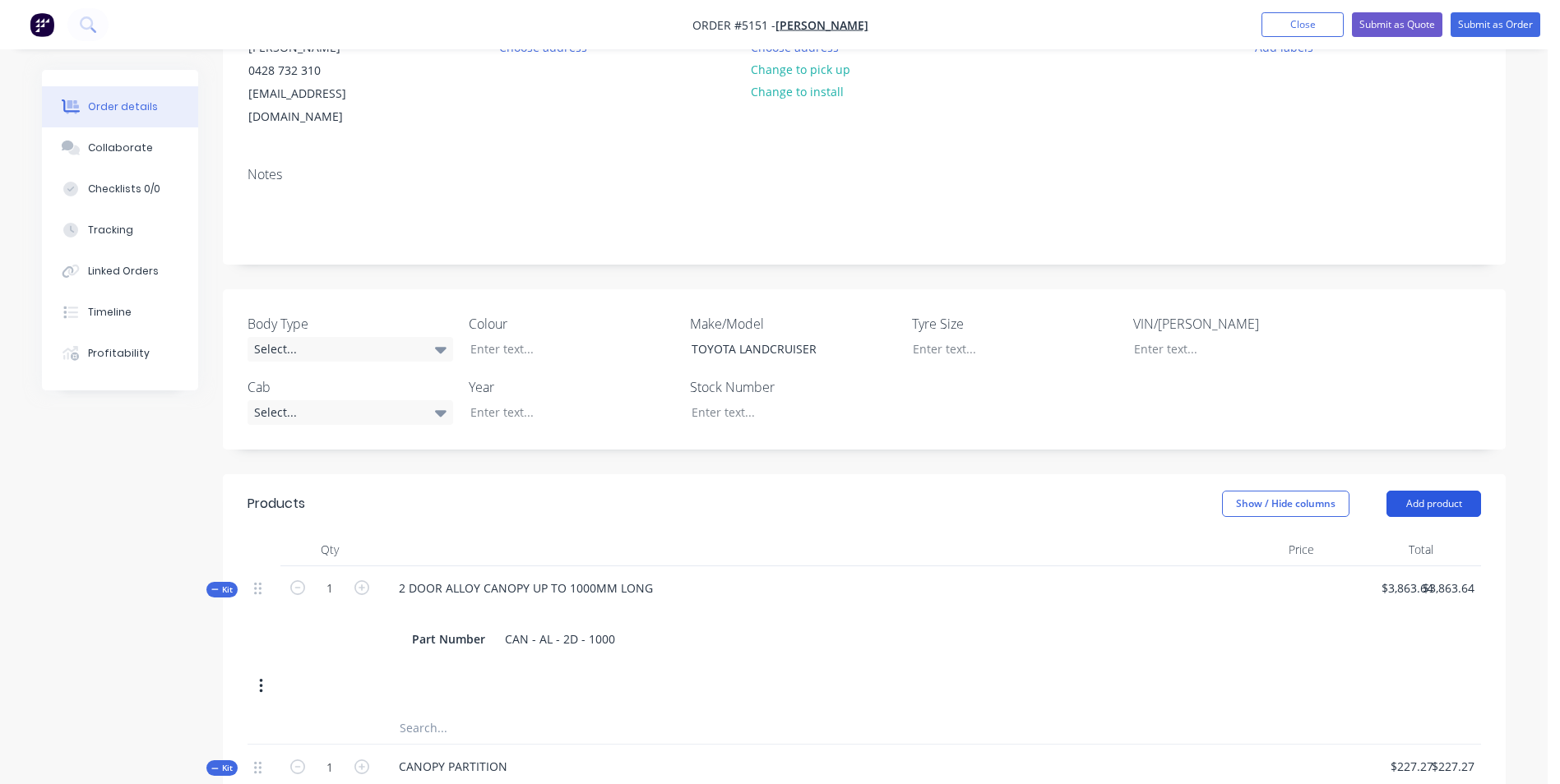
click at [1453, 491] on button "Add product" at bounding box center [1433, 504] width 94 height 26
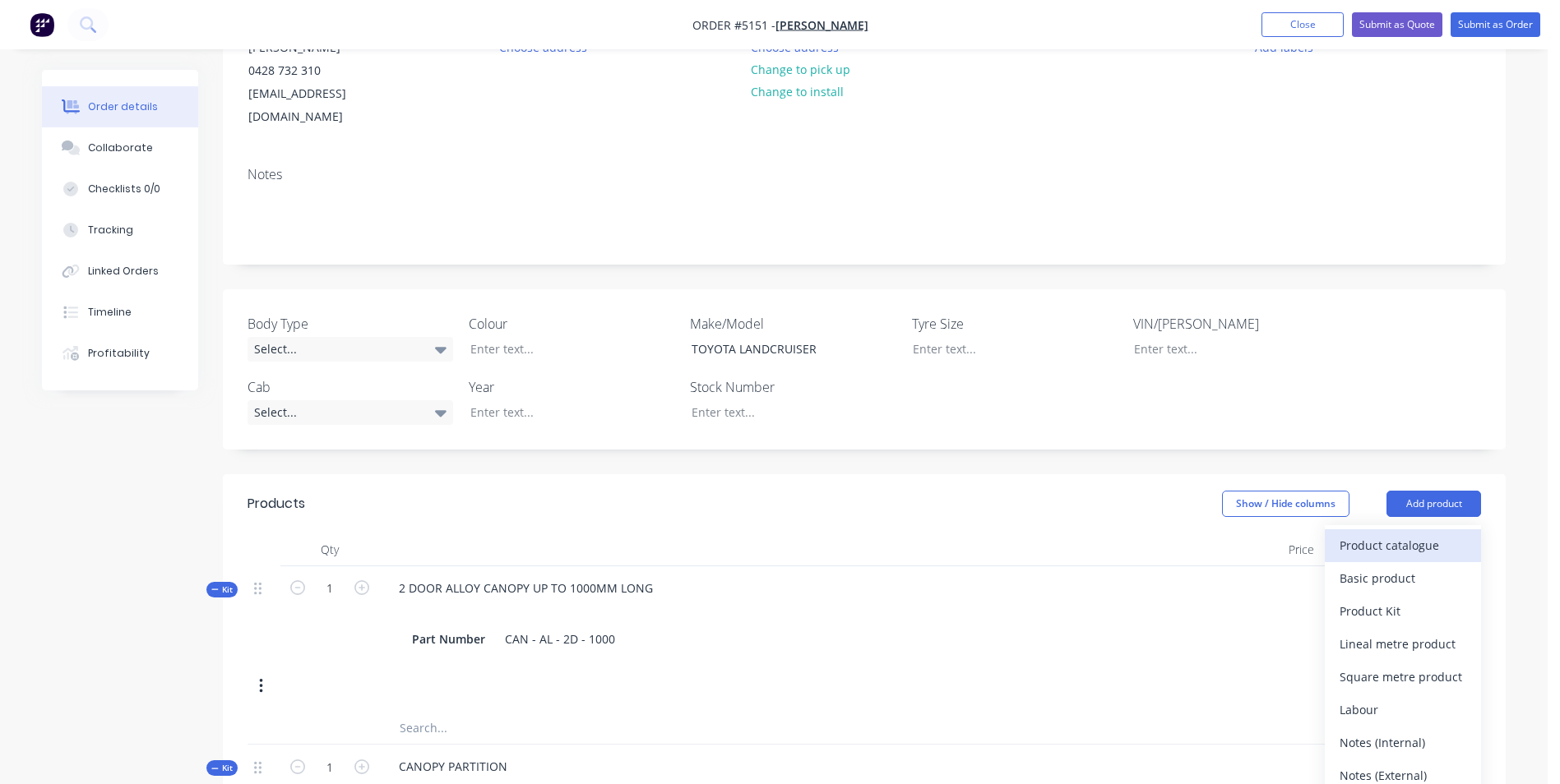
click at [1429, 533] on div "Product catalogue" at bounding box center [1403, 545] width 127 height 24
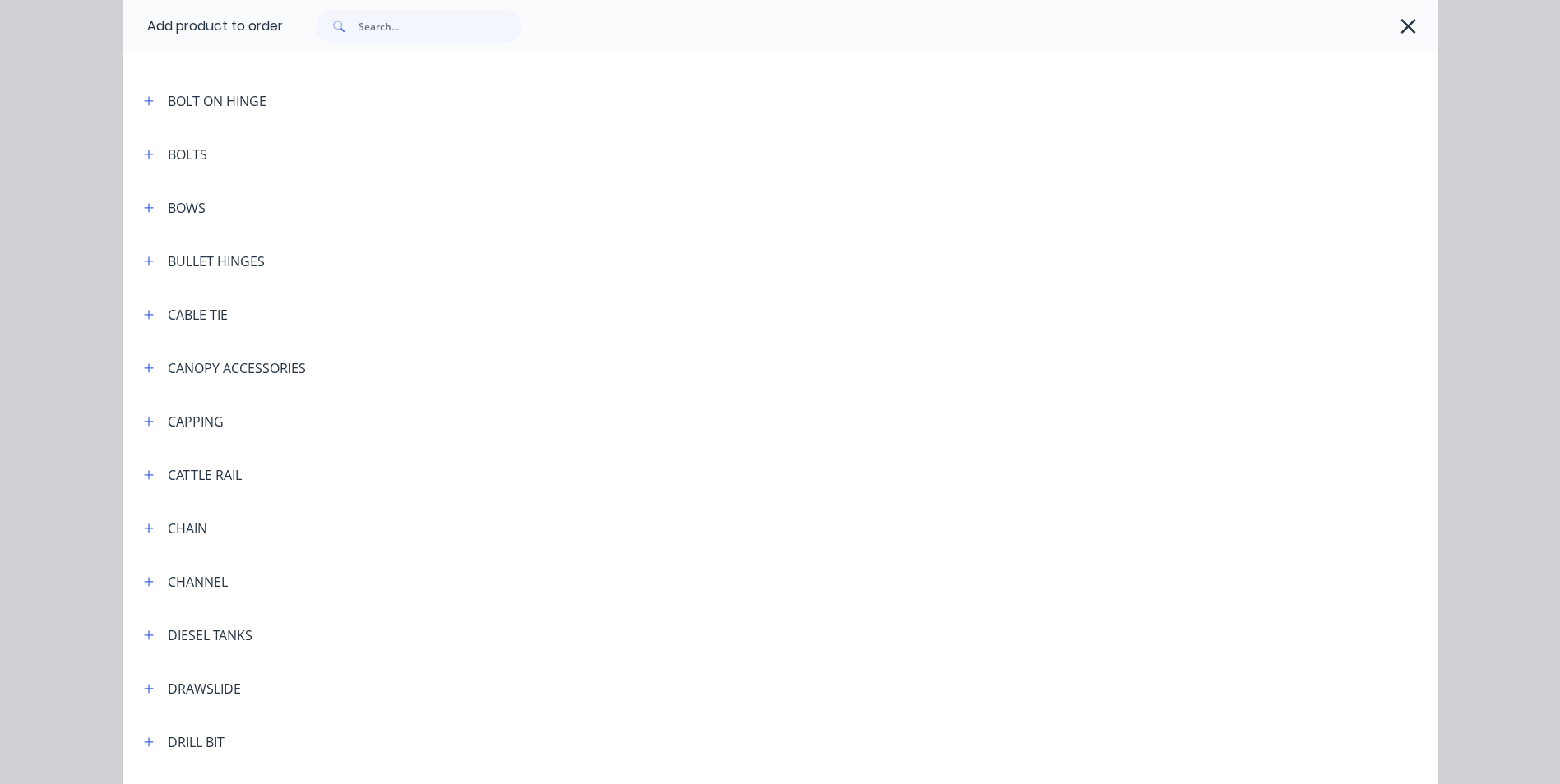
scroll to position [1069, 0]
click at [144, 368] on icon "button" at bounding box center [148, 367] width 10 height 11
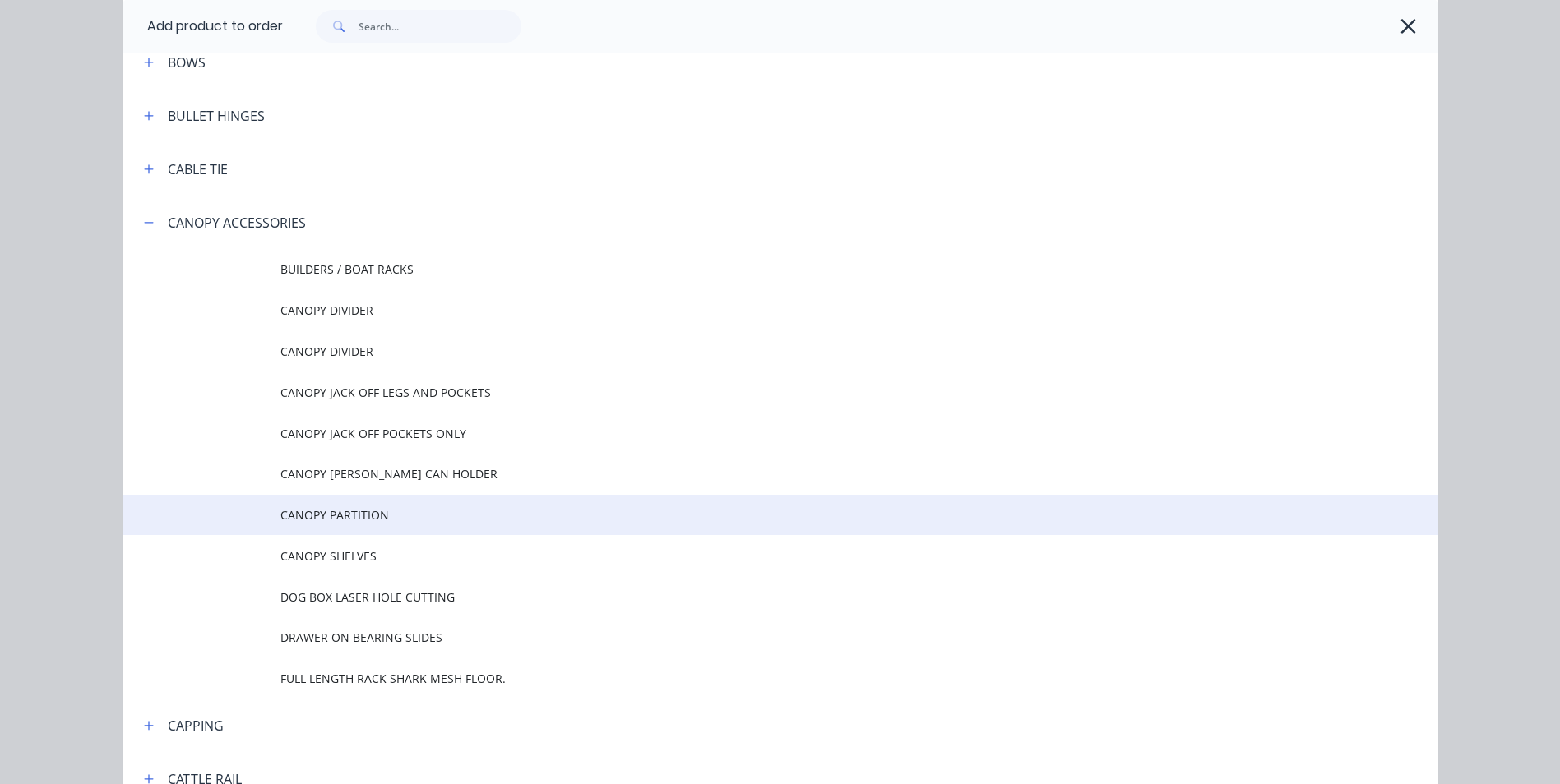
scroll to position [1233, 0]
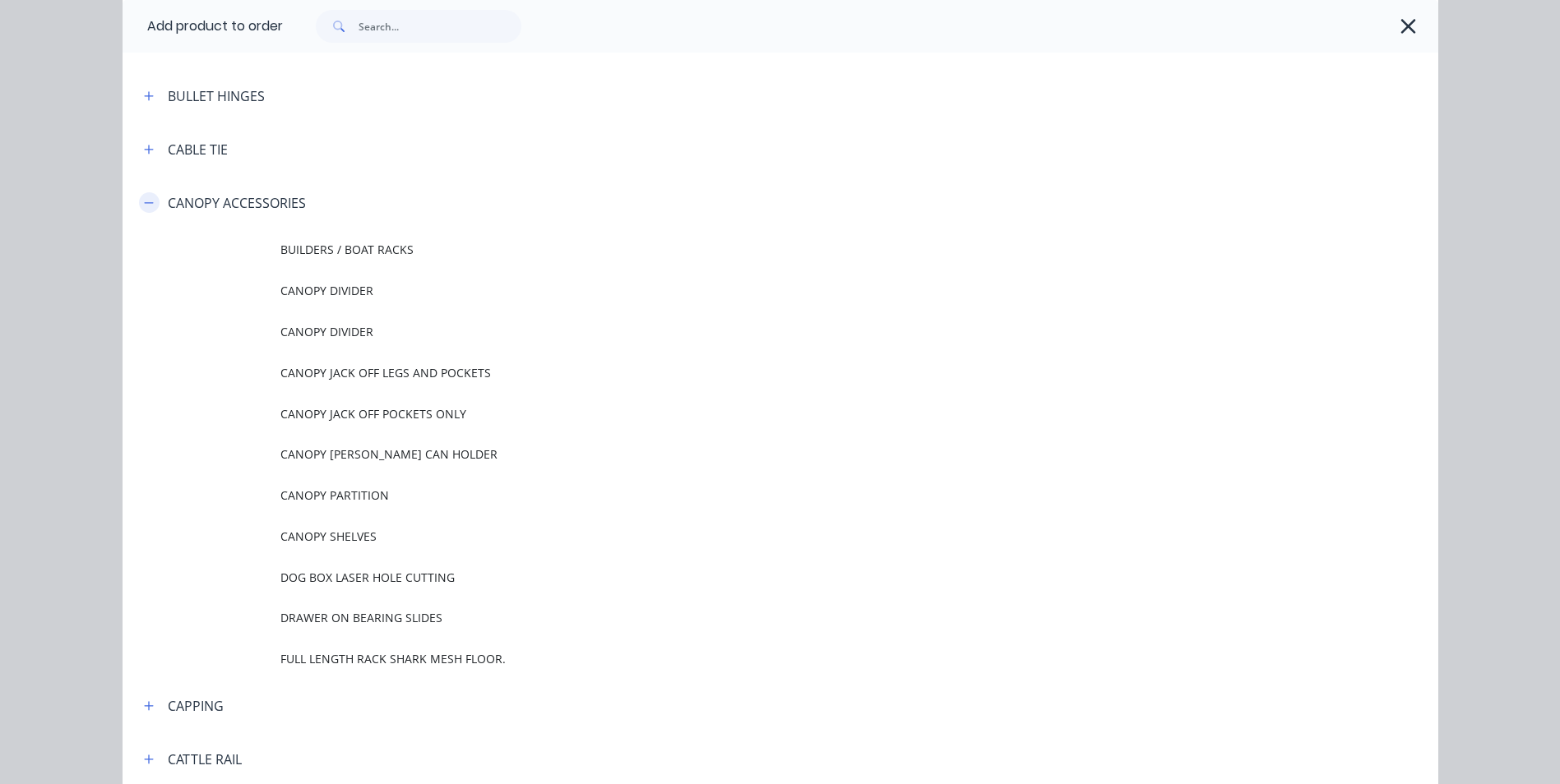
click at [146, 201] on icon "button" at bounding box center [148, 203] width 10 height 11
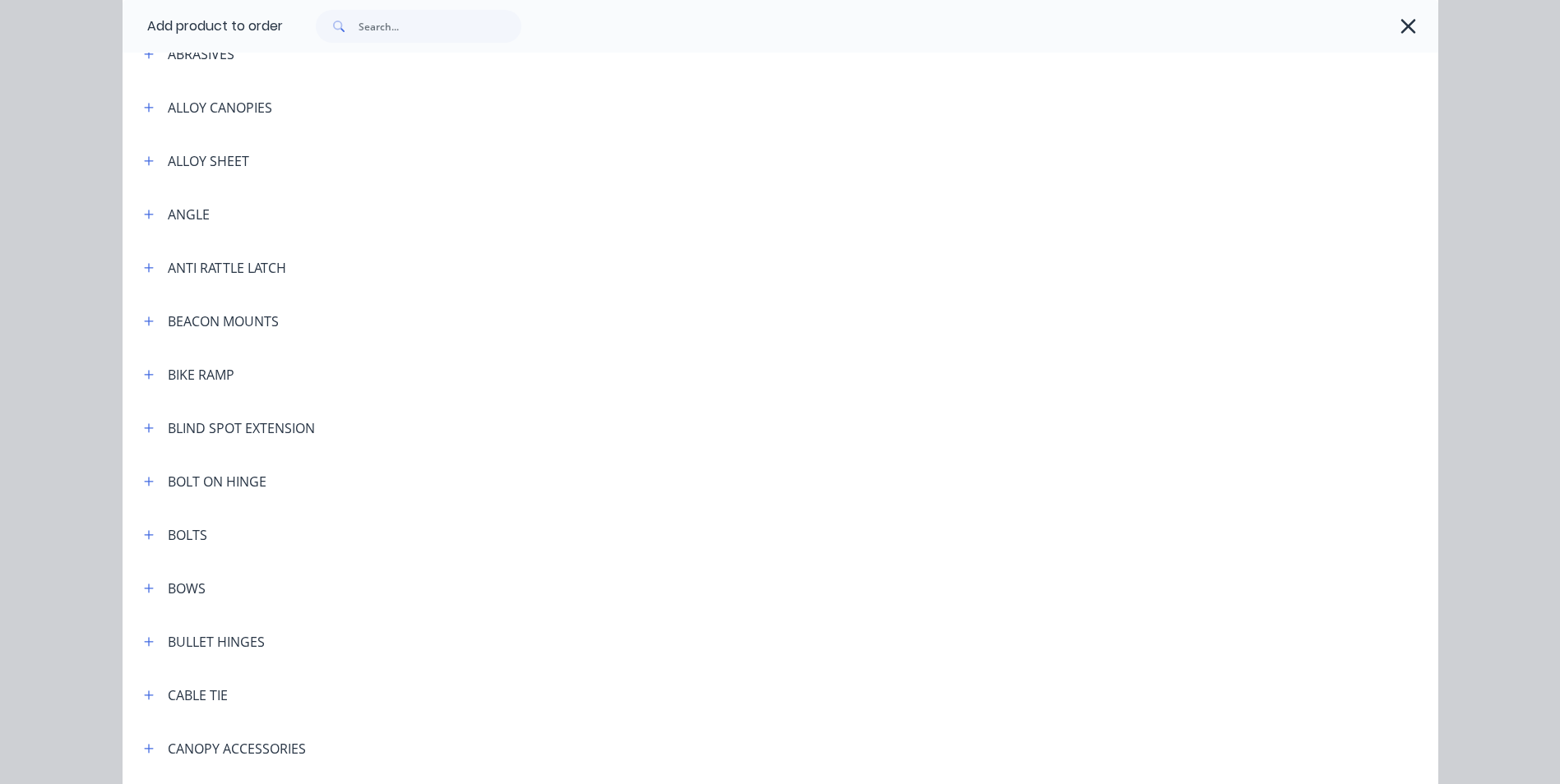
scroll to position [657, 0]
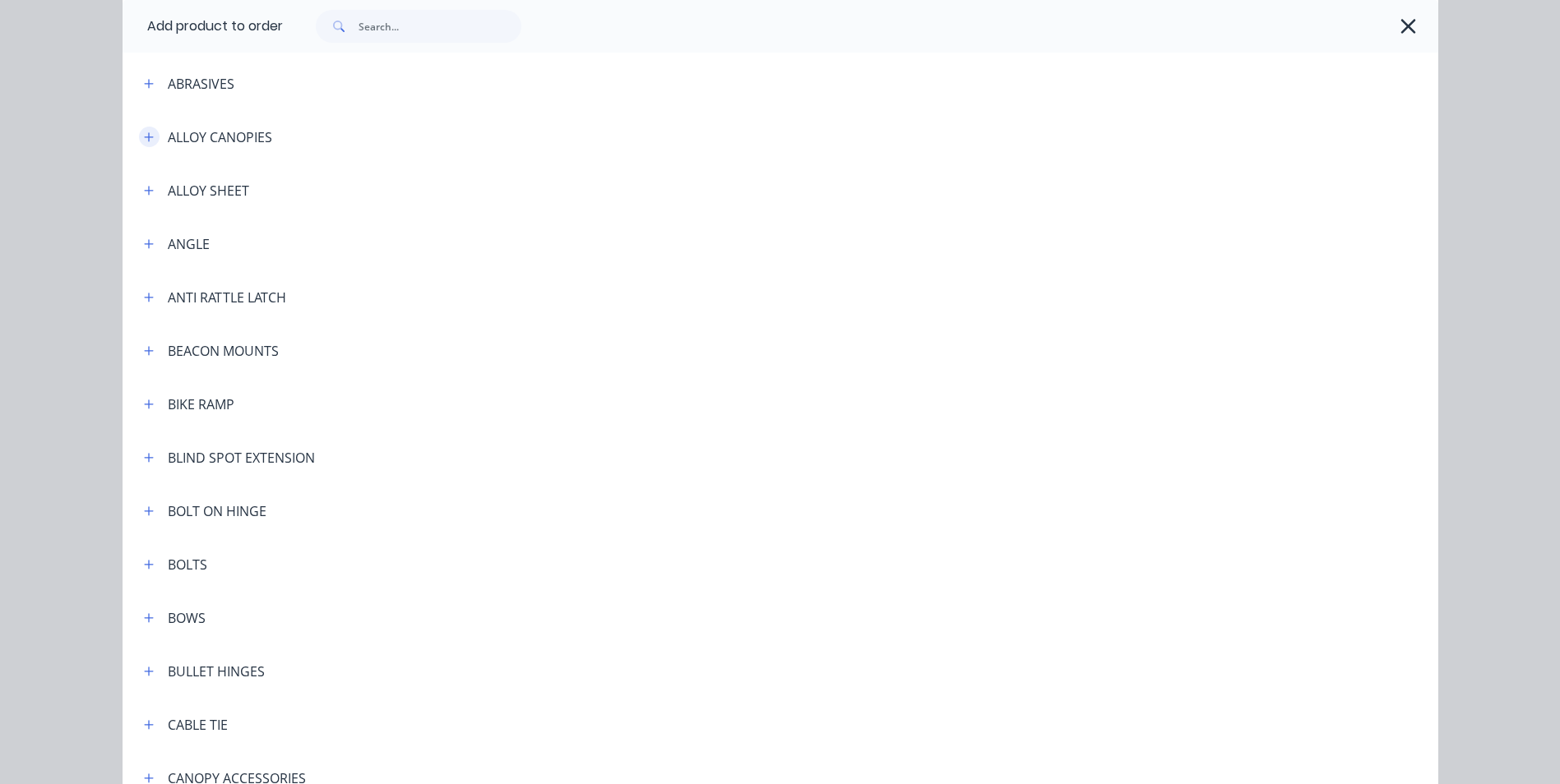
click at [144, 136] on icon "button" at bounding box center [148, 137] width 9 height 9
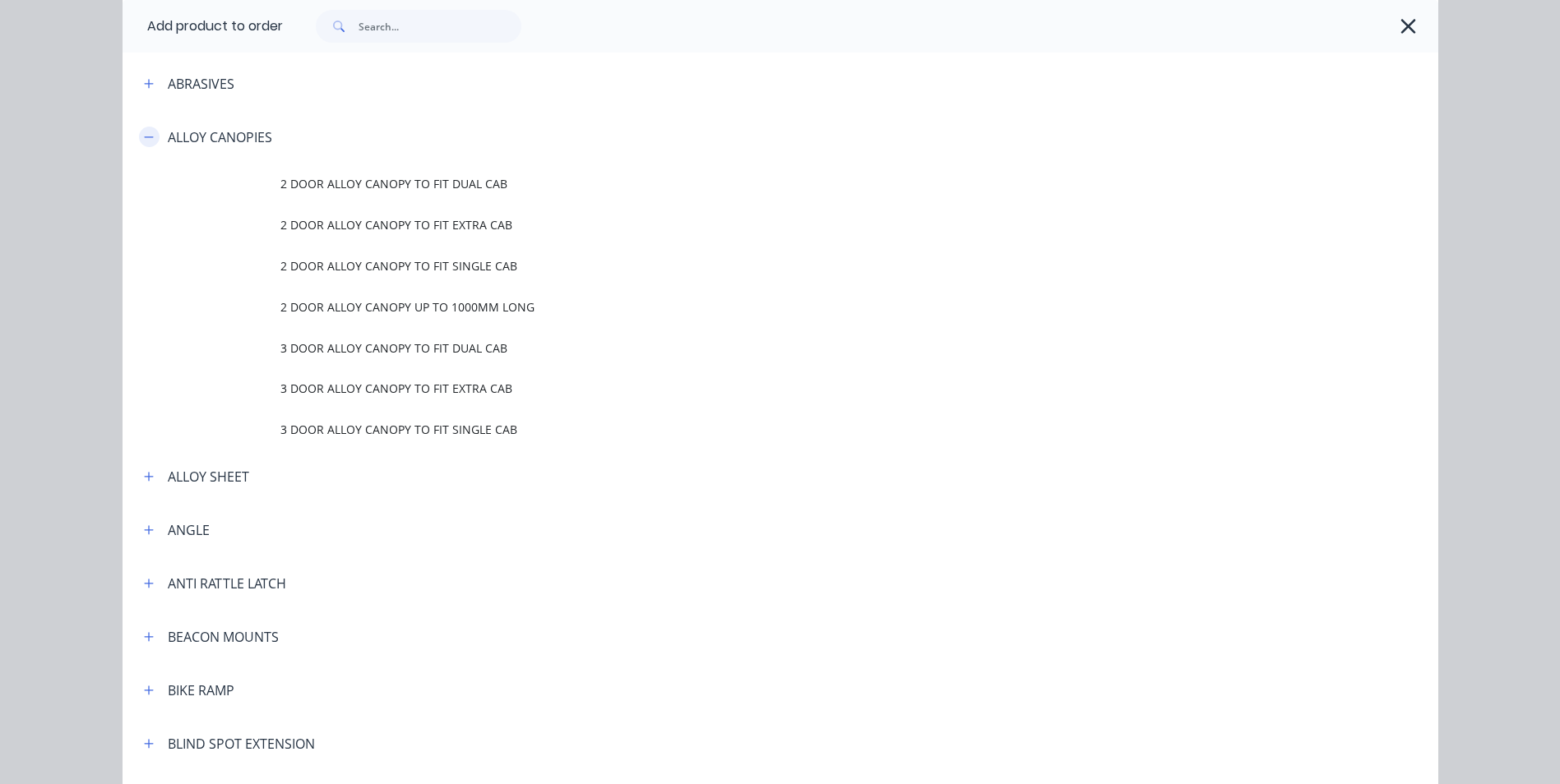
click at [144, 136] on icon "button" at bounding box center [148, 136] width 9 height 1
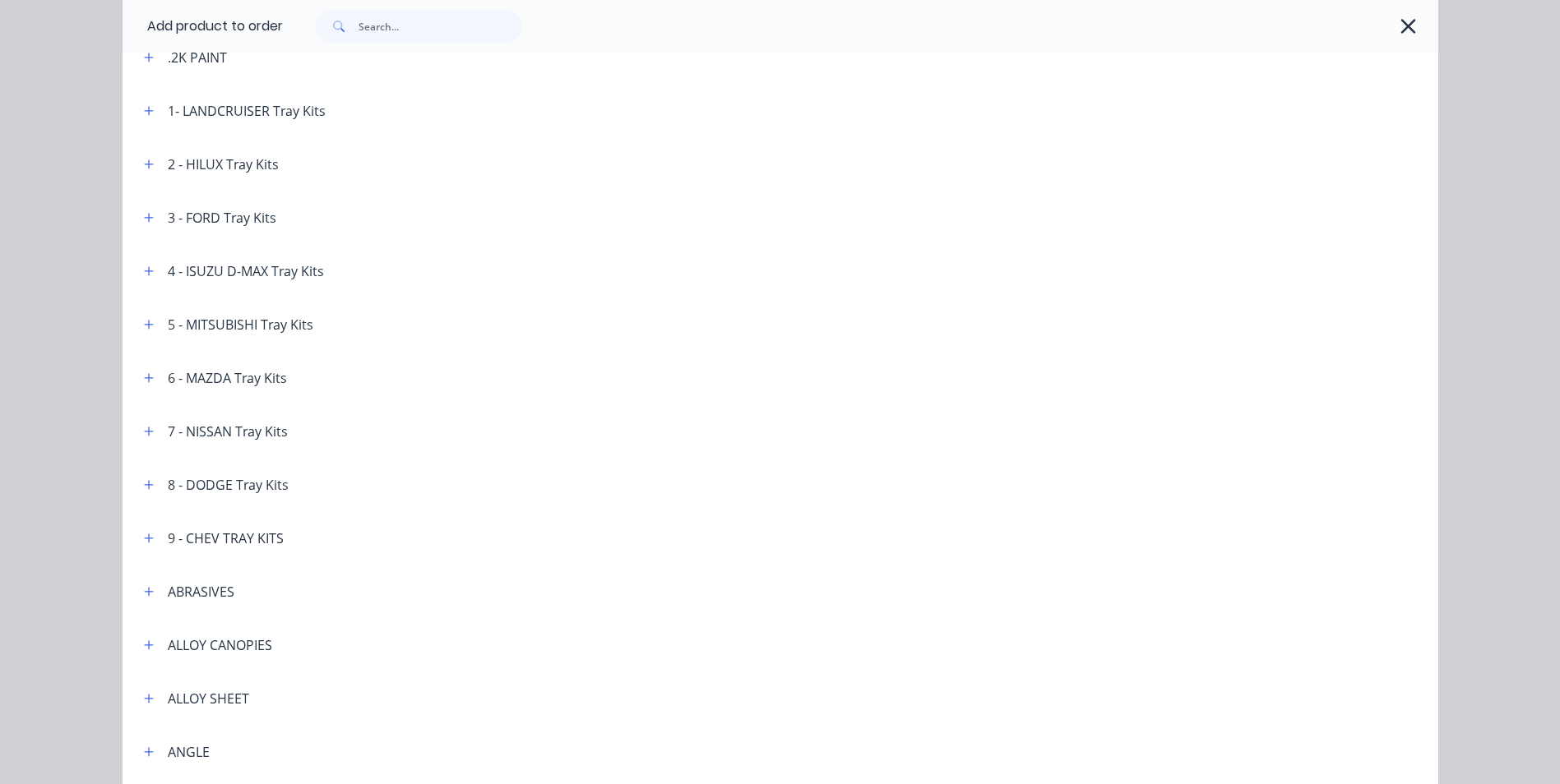
scroll to position [0, 0]
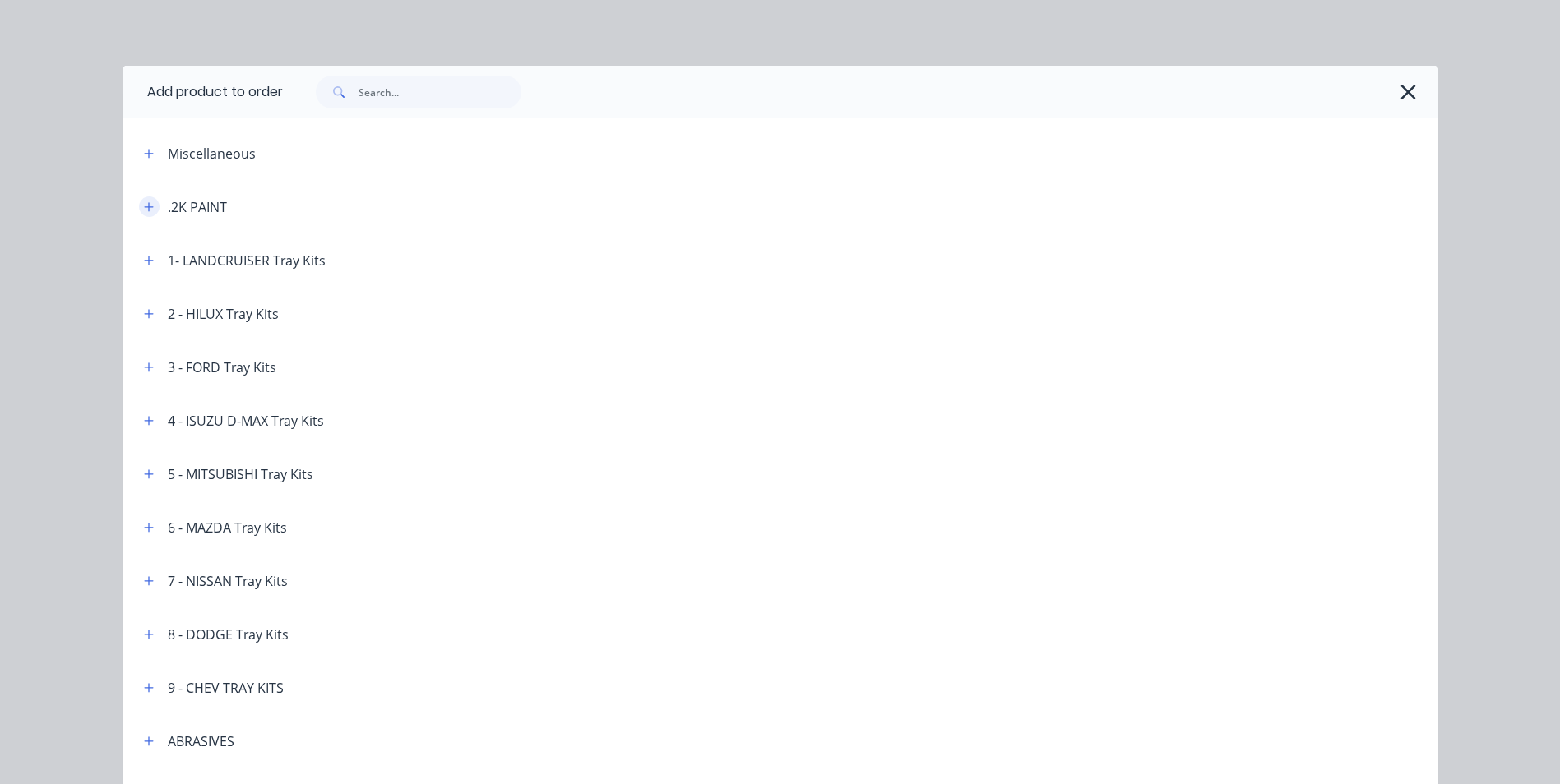
click at [144, 205] on icon "button" at bounding box center [148, 207] width 10 height 11
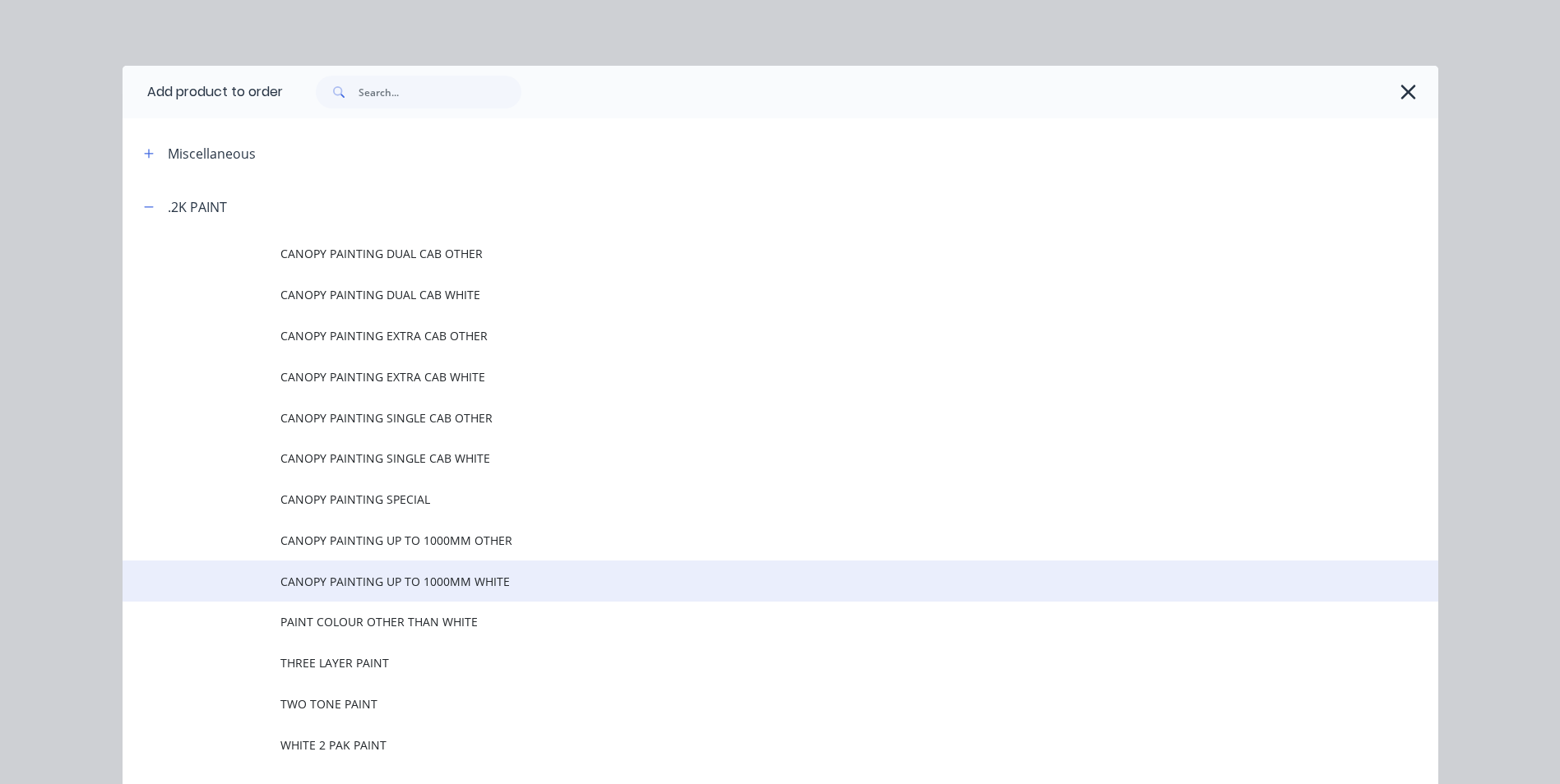
click at [293, 579] on span "CANOPY PAINTING UP TO 1000MM WHITE" at bounding box center [743, 581] width 926 height 18
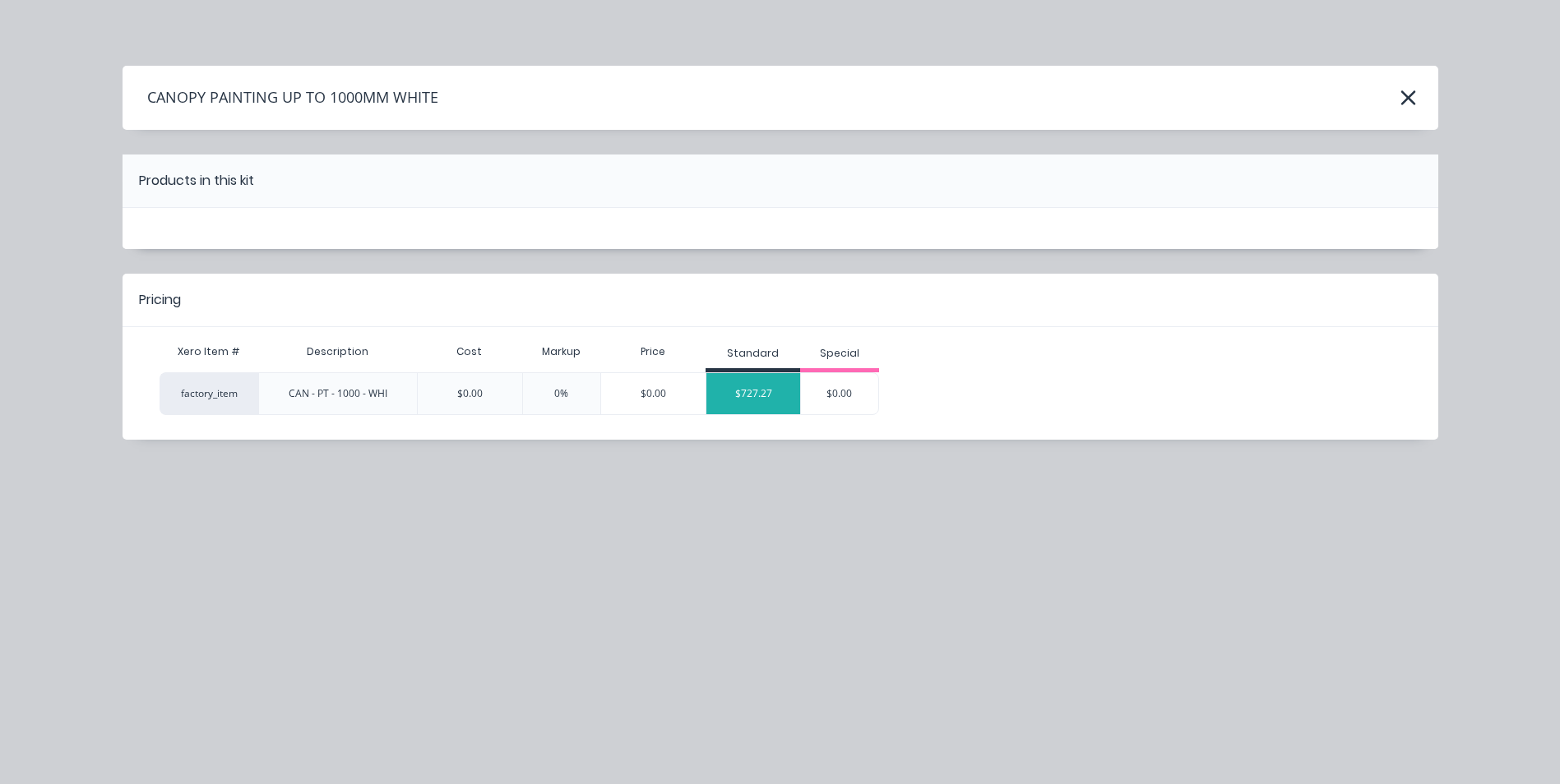
click at [762, 397] on div "$727.27" at bounding box center [753, 393] width 94 height 41
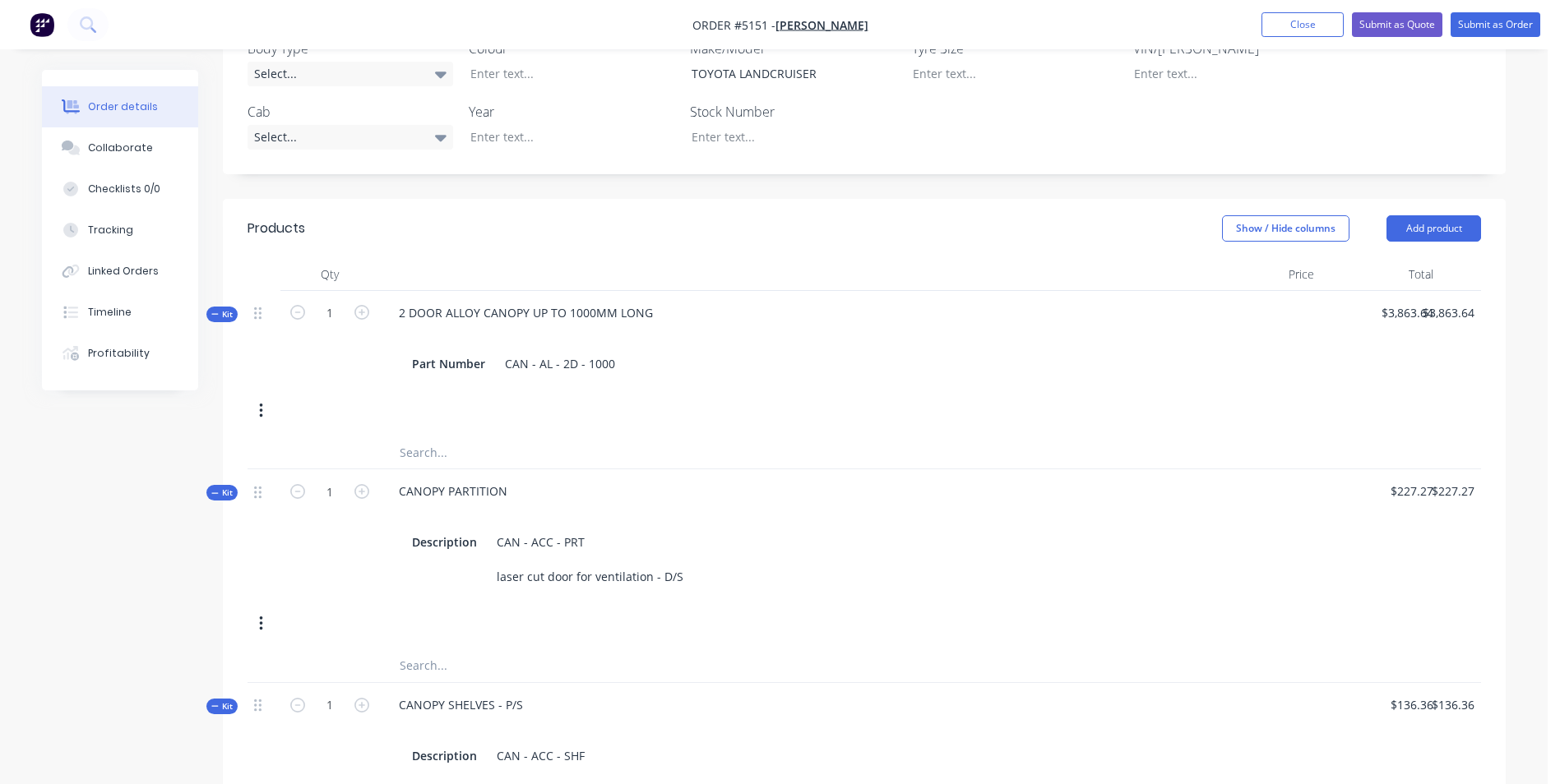
scroll to position [194, 0]
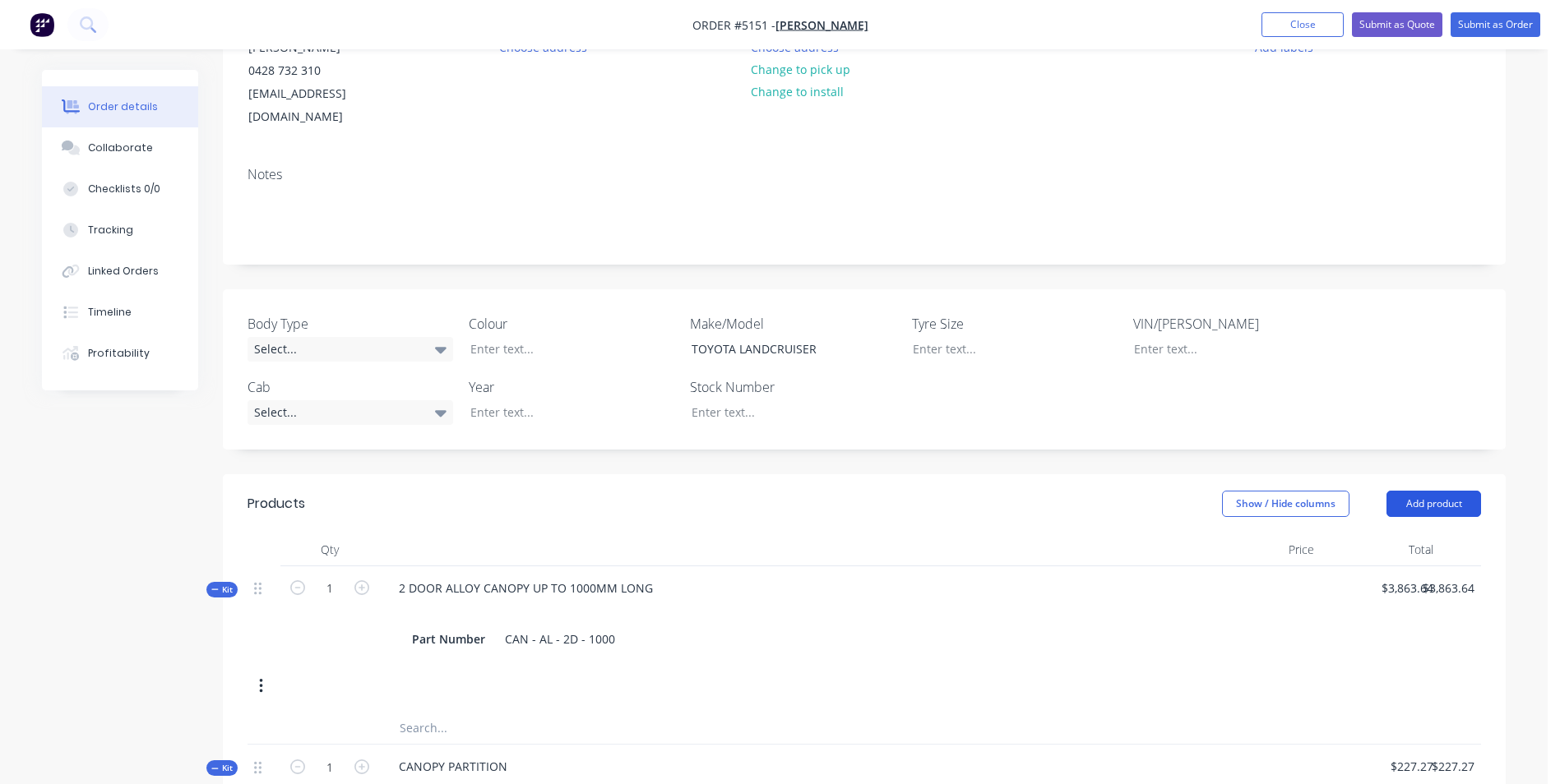
click at [1429, 491] on button "Add product" at bounding box center [1433, 504] width 94 height 26
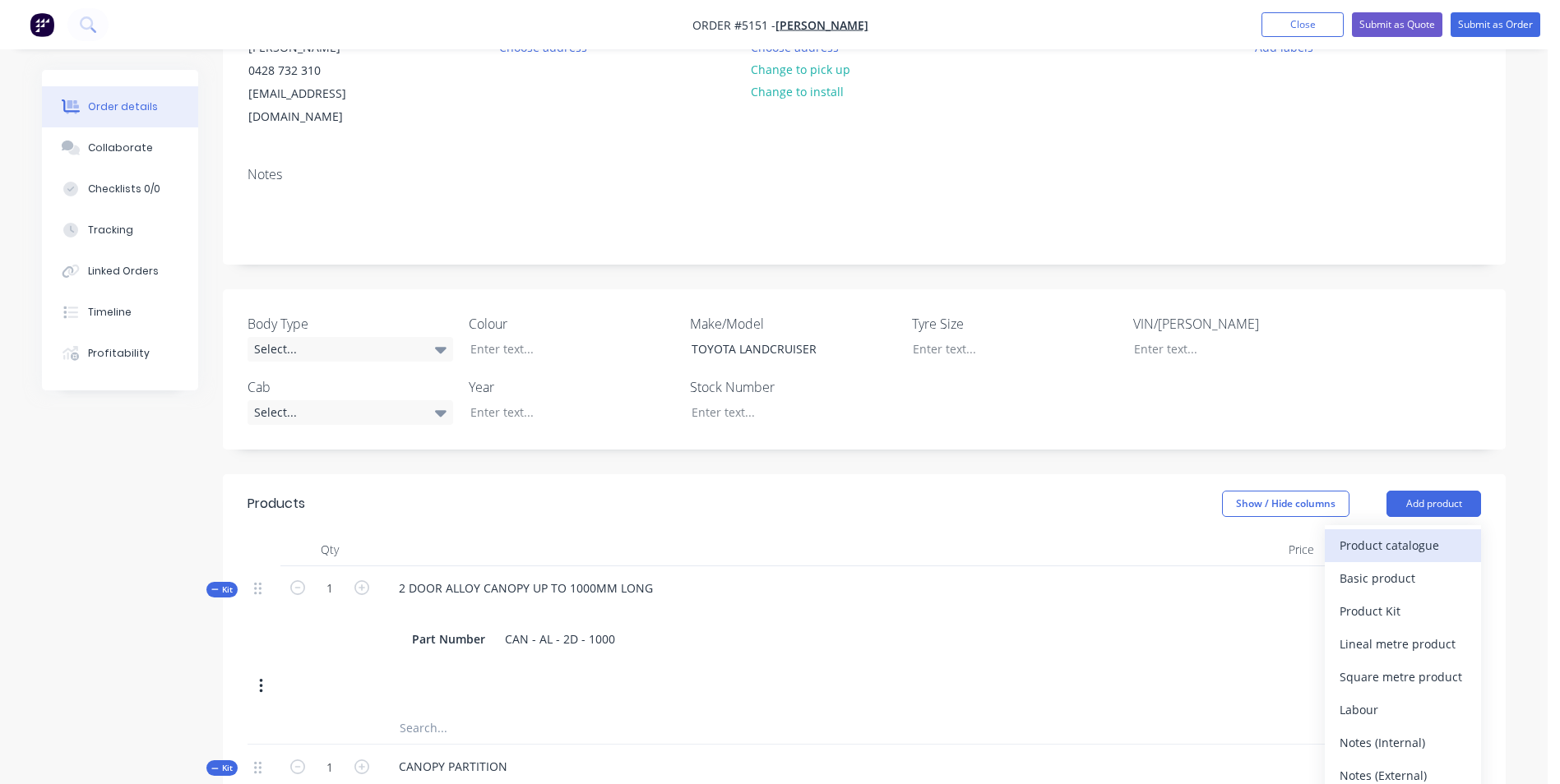
click at [1402, 533] on div "Product catalogue" at bounding box center [1403, 545] width 127 height 24
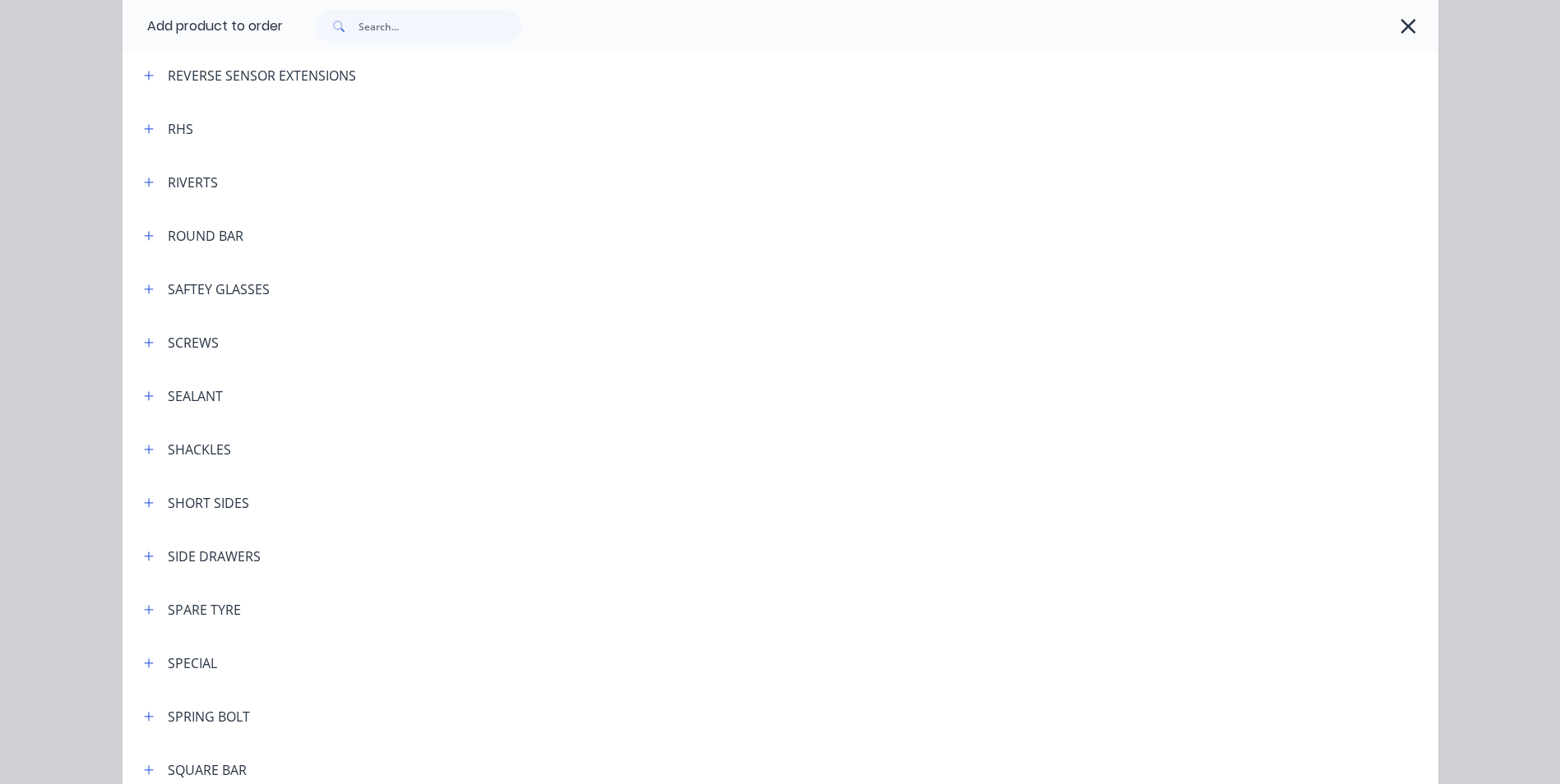
scroll to position [4439, 0]
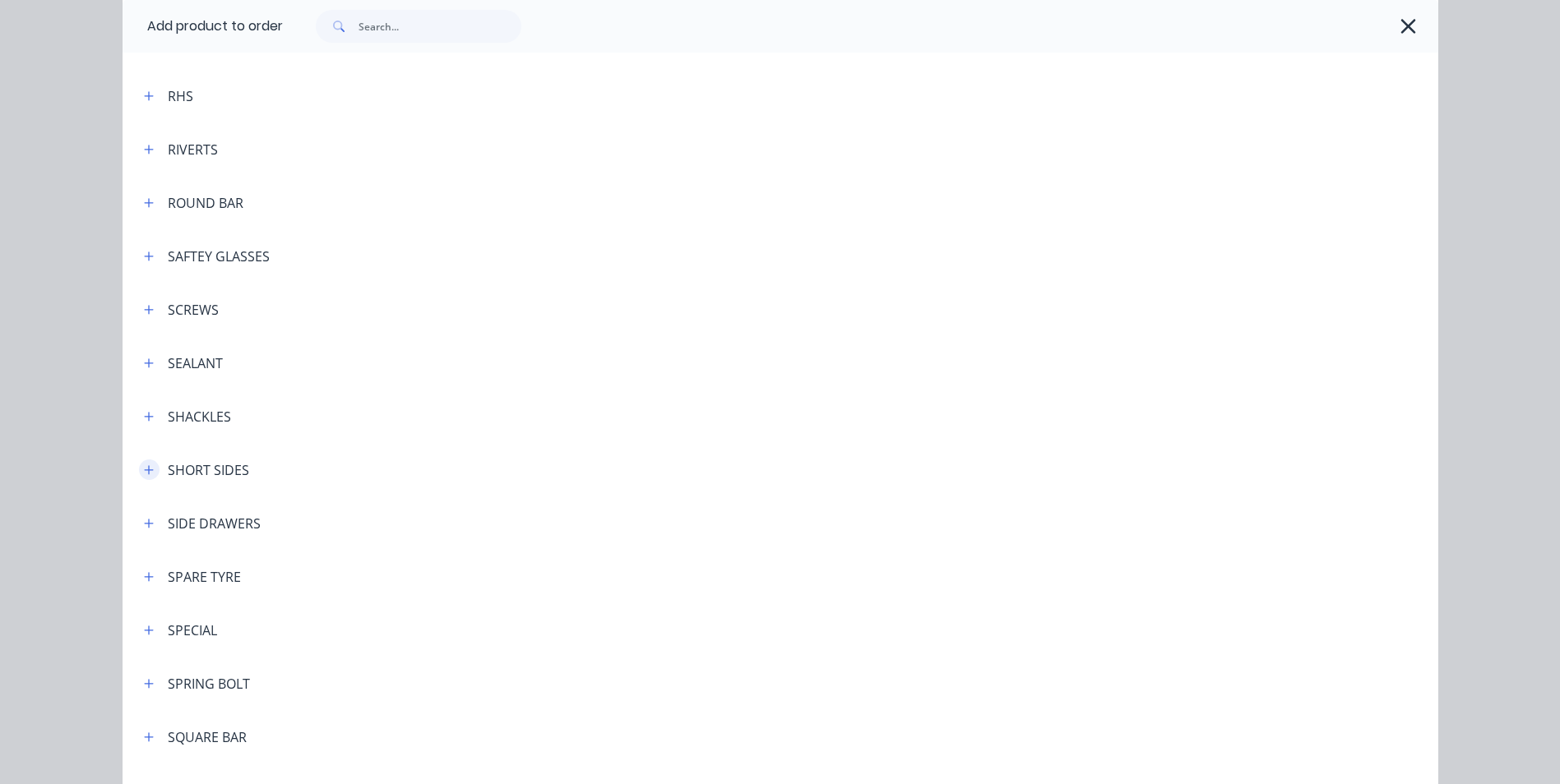
click at [144, 474] on icon "button" at bounding box center [148, 470] width 10 height 11
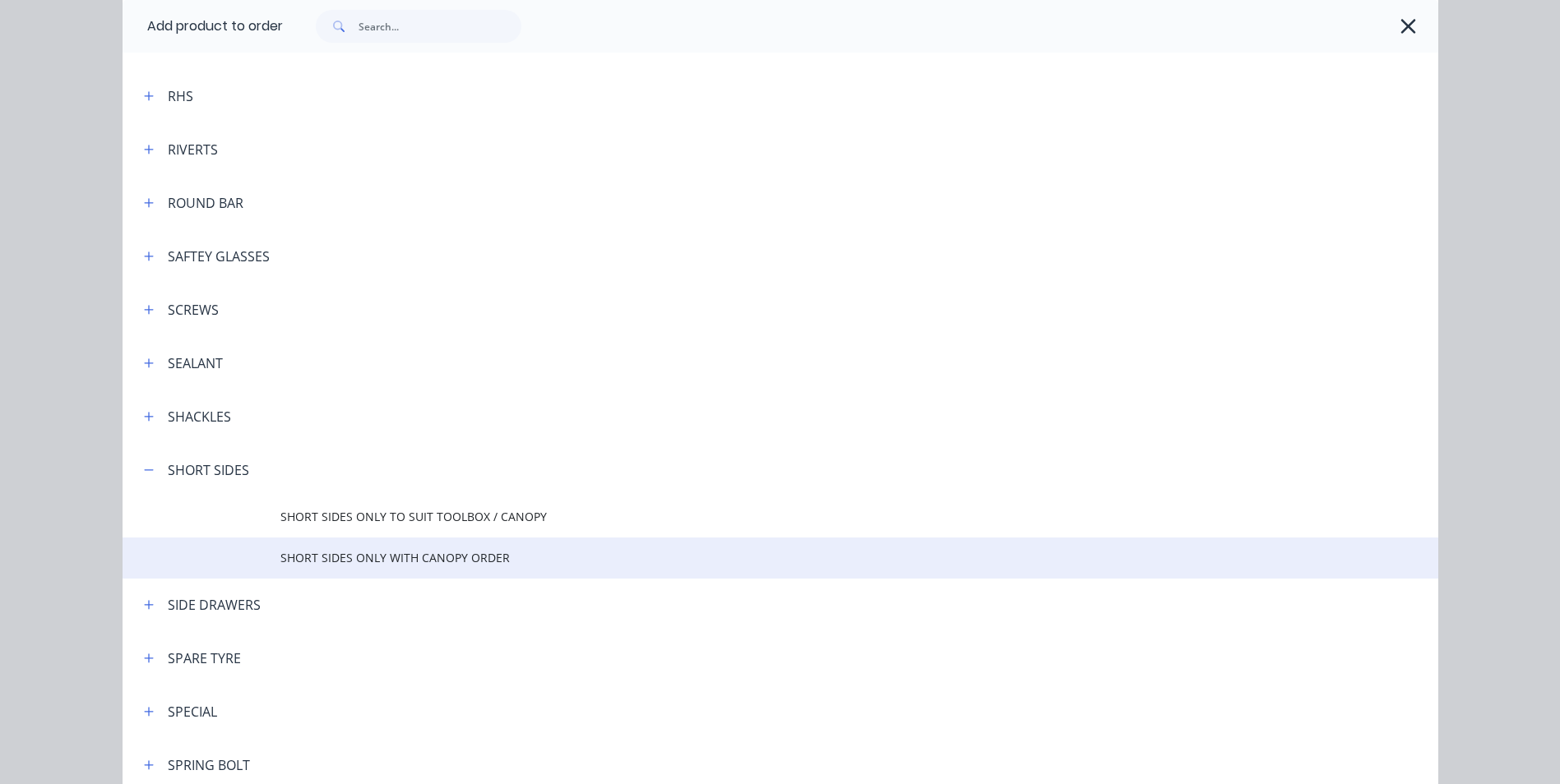
click at [411, 561] on span "SHORT SIDES ONLY WITH CANOPY ORDER" at bounding box center [743, 557] width 926 height 18
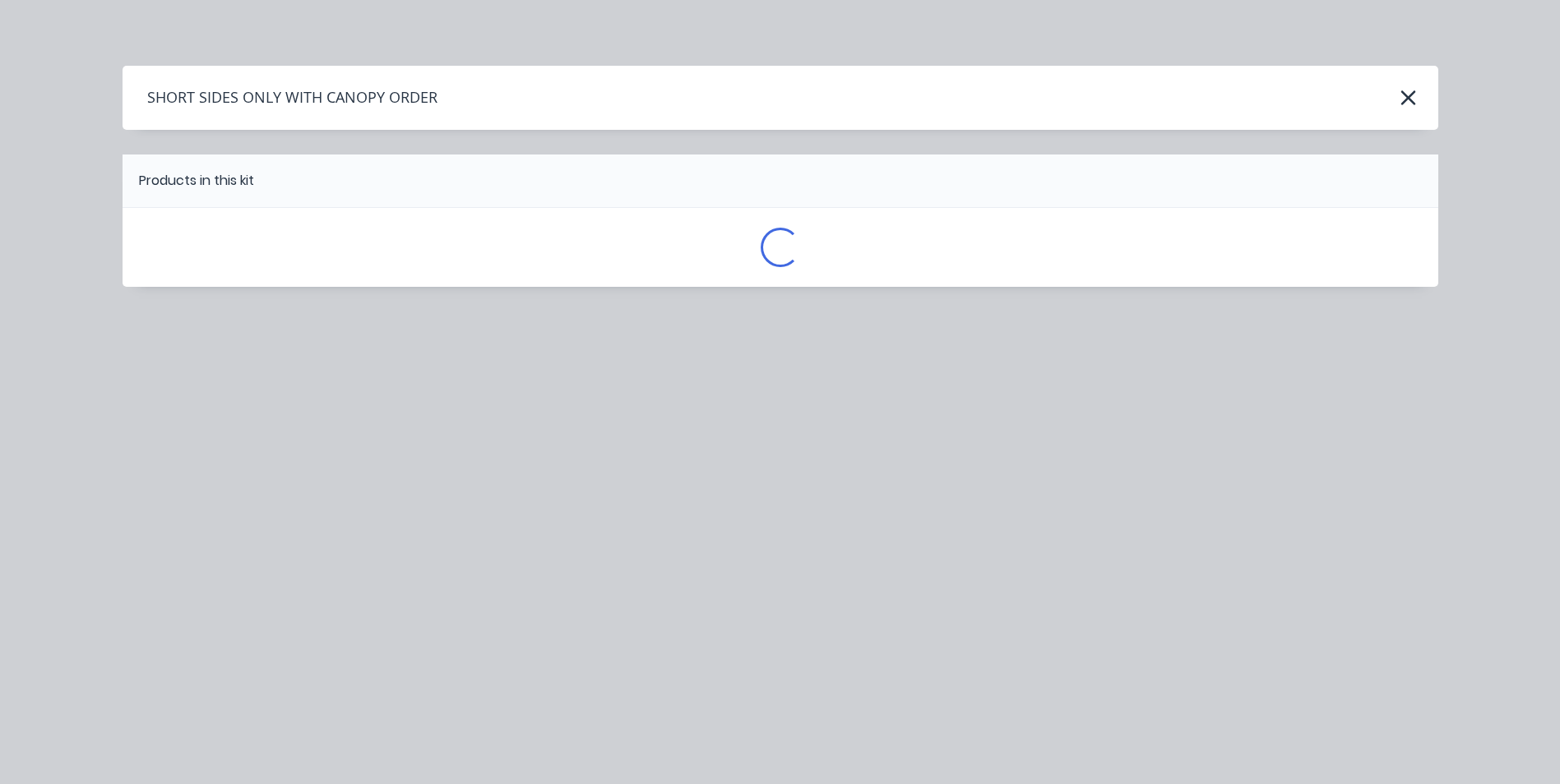
scroll to position [0, 0]
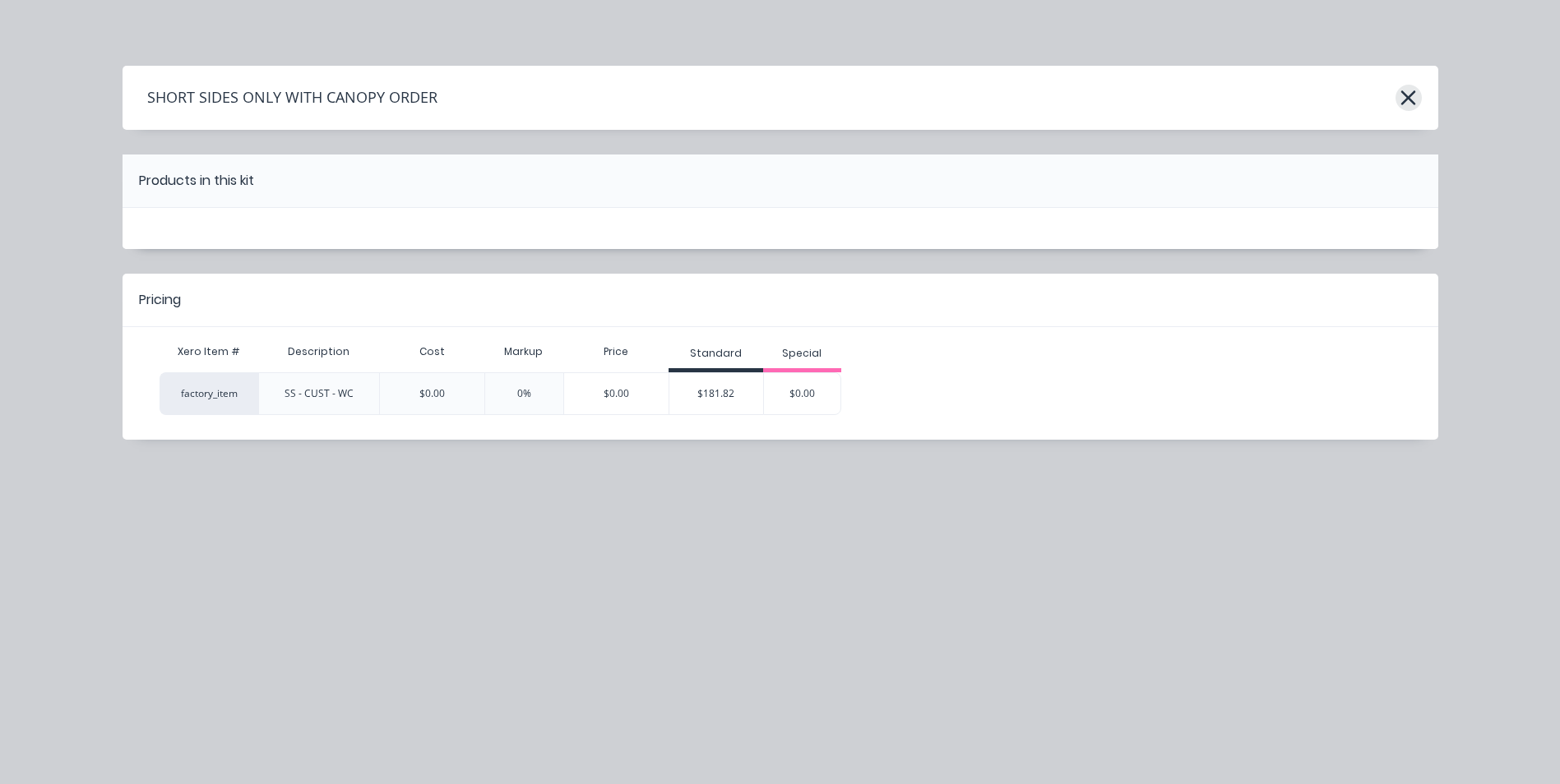
click at [1403, 94] on icon "button" at bounding box center [1408, 97] width 18 height 23
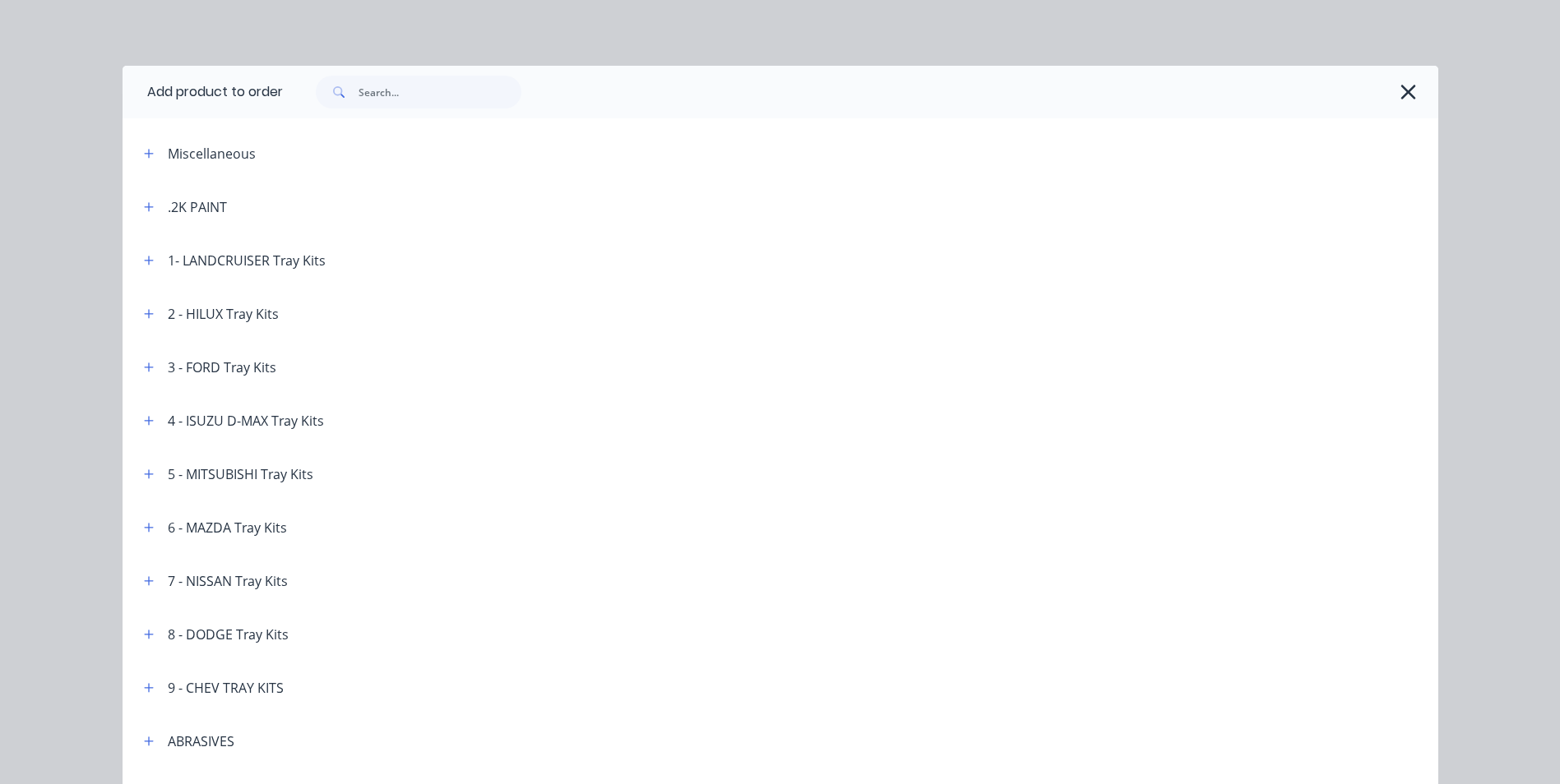
scroll to position [4882, 0]
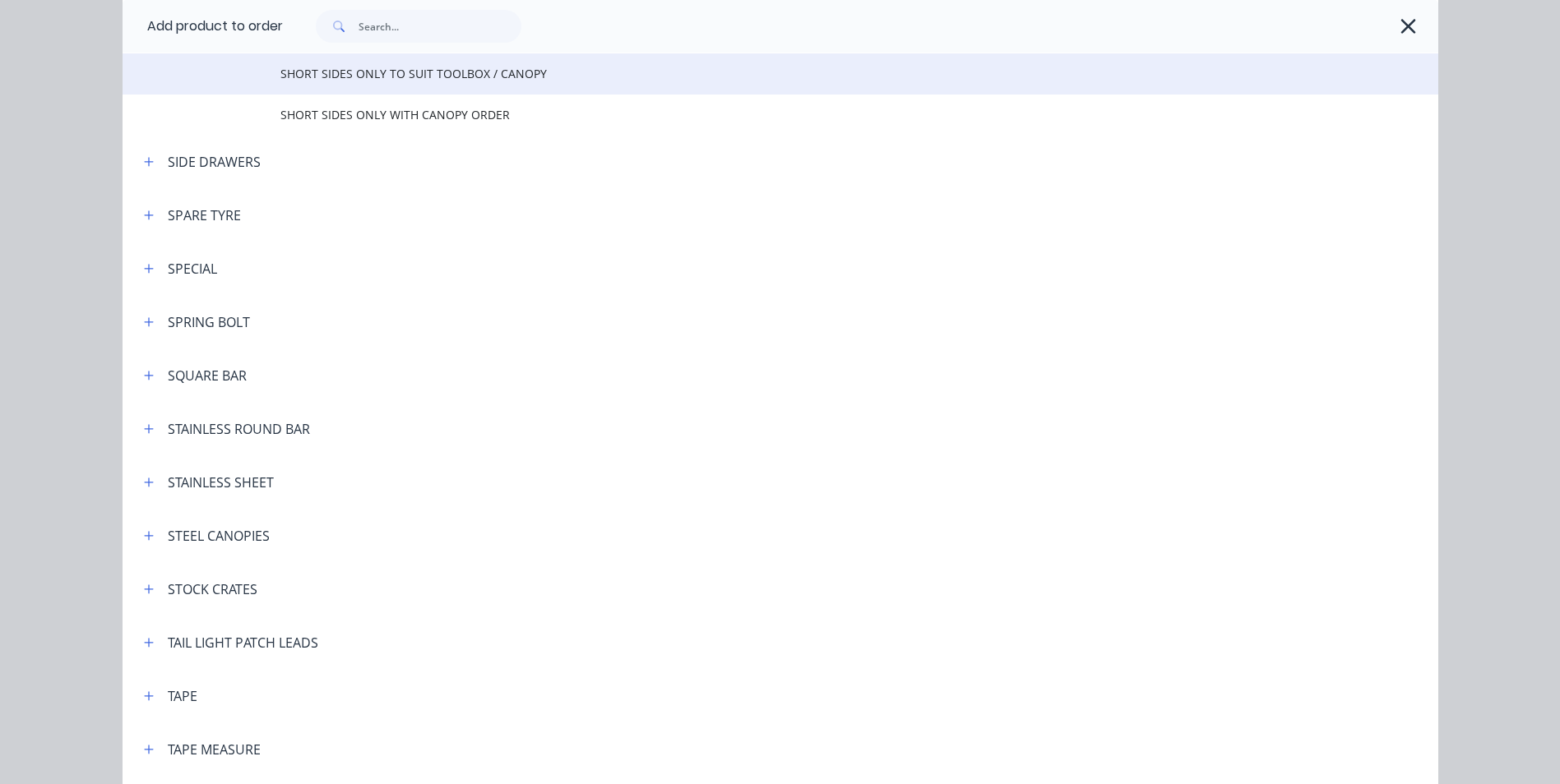
click at [393, 68] on span "SHORT SIDES ONLY TO SUIT TOOLBOX / CANOPY" at bounding box center [743, 73] width 926 height 18
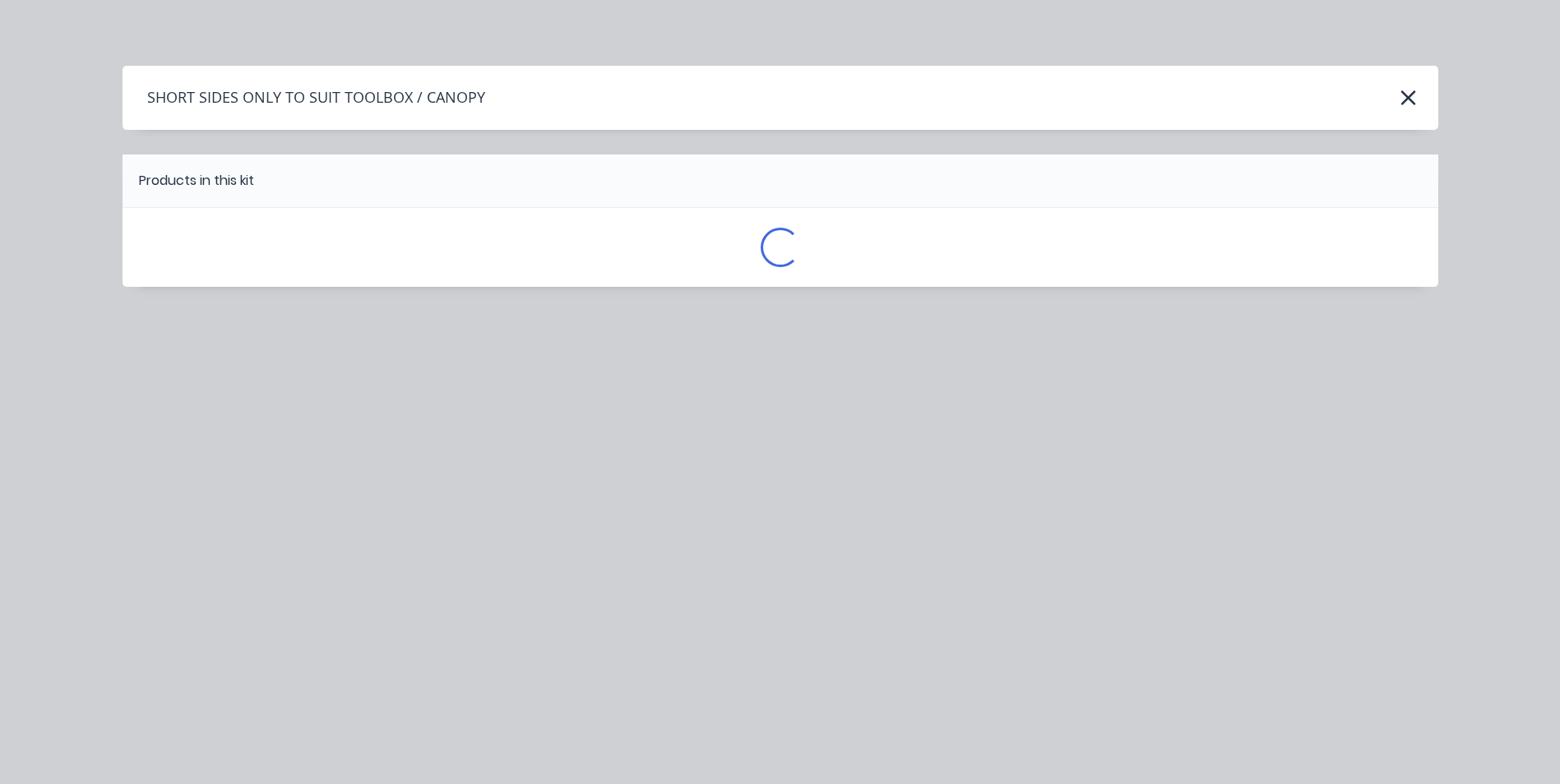
scroll to position [0, 0]
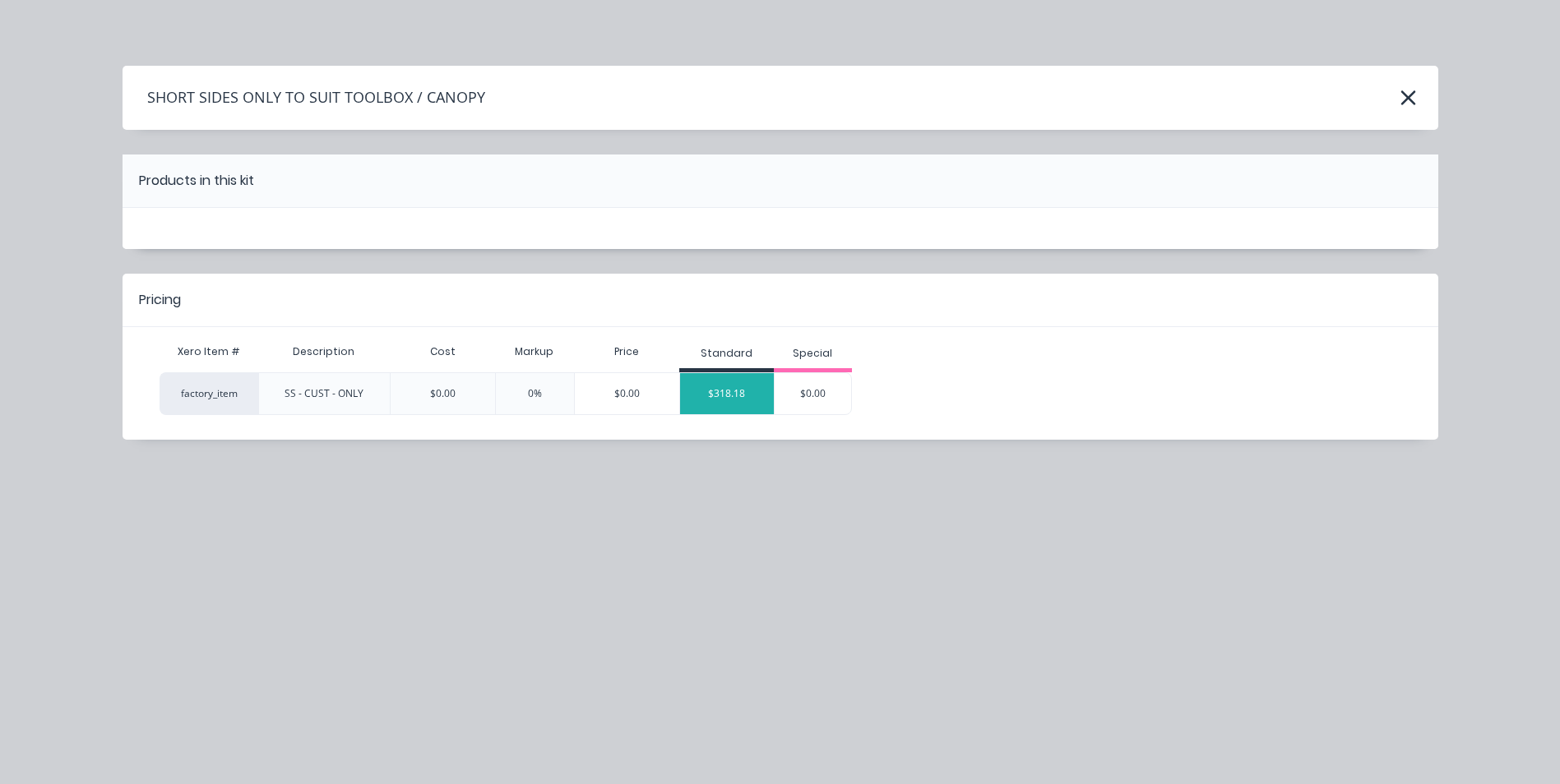
click at [730, 385] on div "$318.18" at bounding box center [726, 393] width 94 height 41
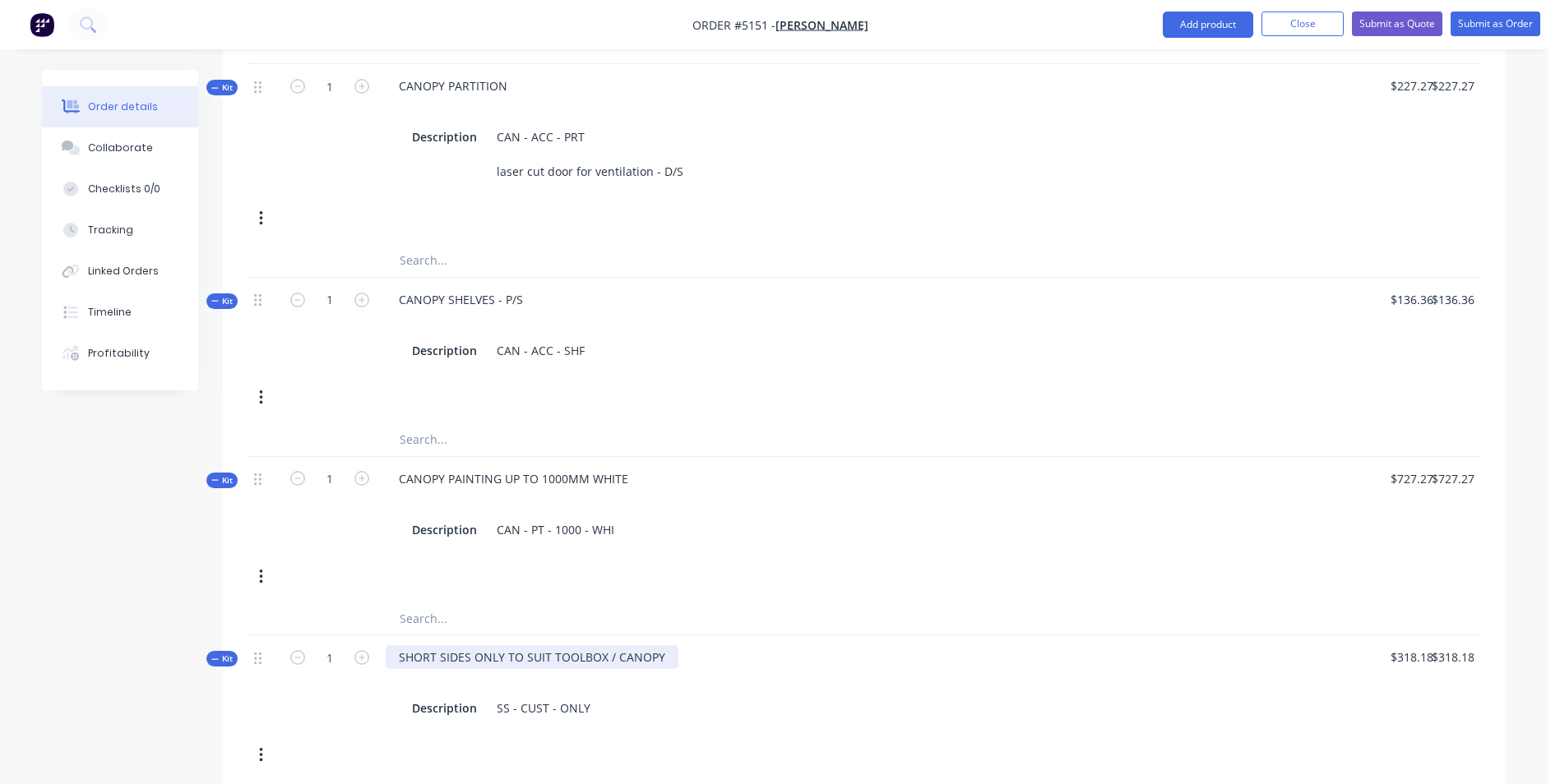
scroll to position [934, 0]
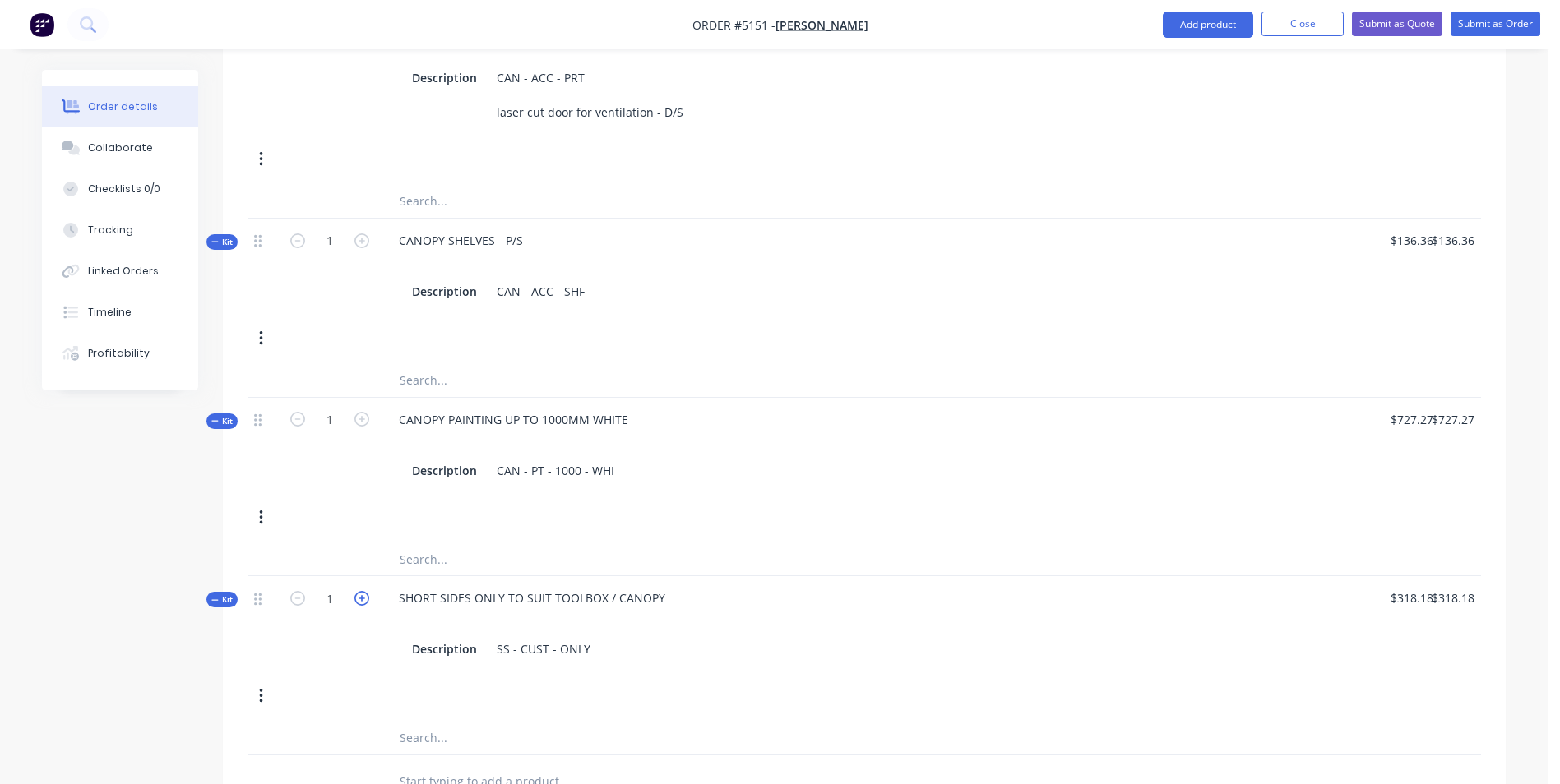
click at [363, 591] on icon "button" at bounding box center [362, 599] width 15 height 15
type input "2"
type input "$636.36"
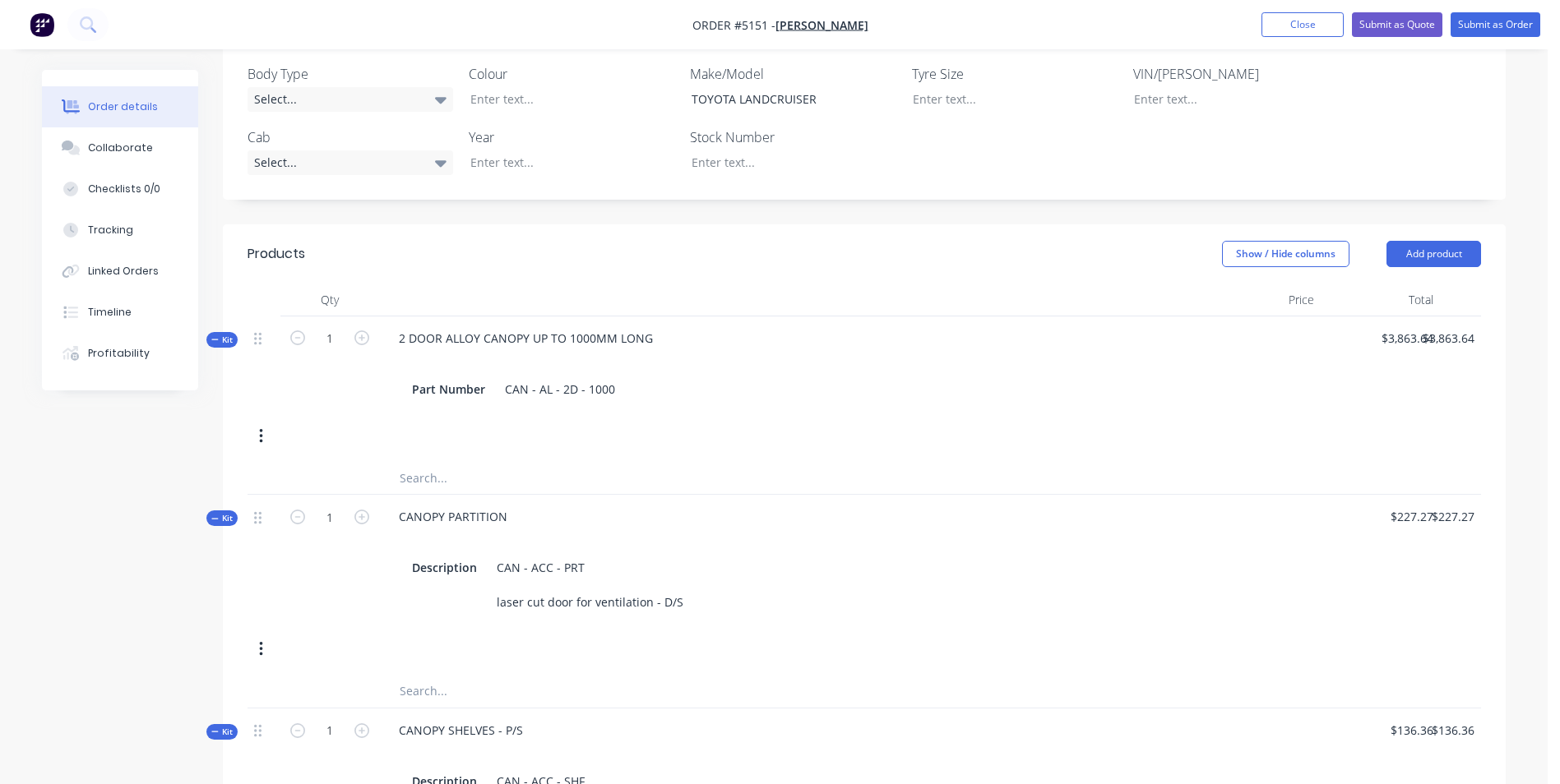
scroll to position [441, 0]
click at [1446, 244] on button "Add product" at bounding box center [1433, 257] width 94 height 26
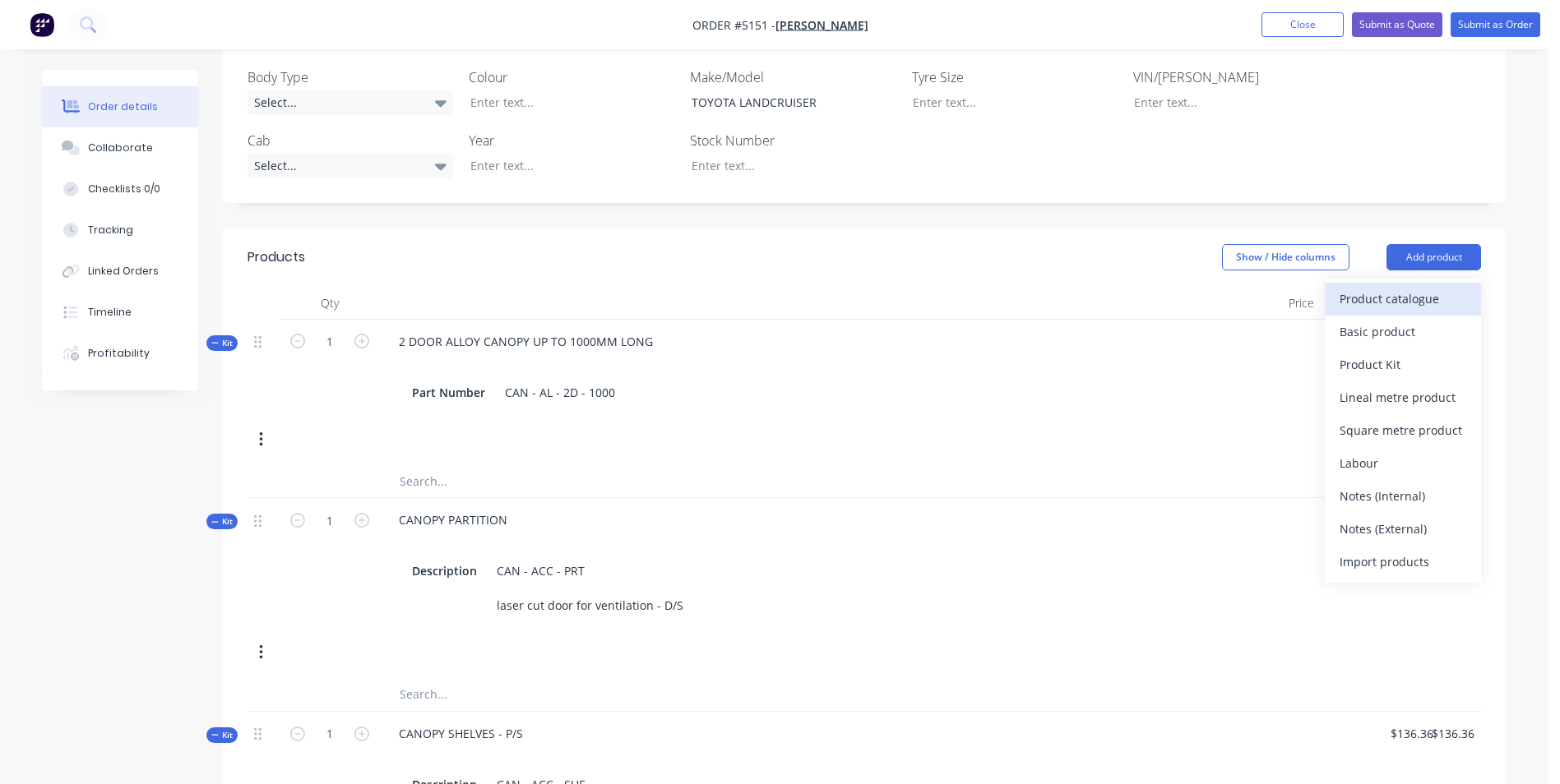
click at [1378, 287] on div "Product catalogue" at bounding box center [1403, 299] width 127 height 24
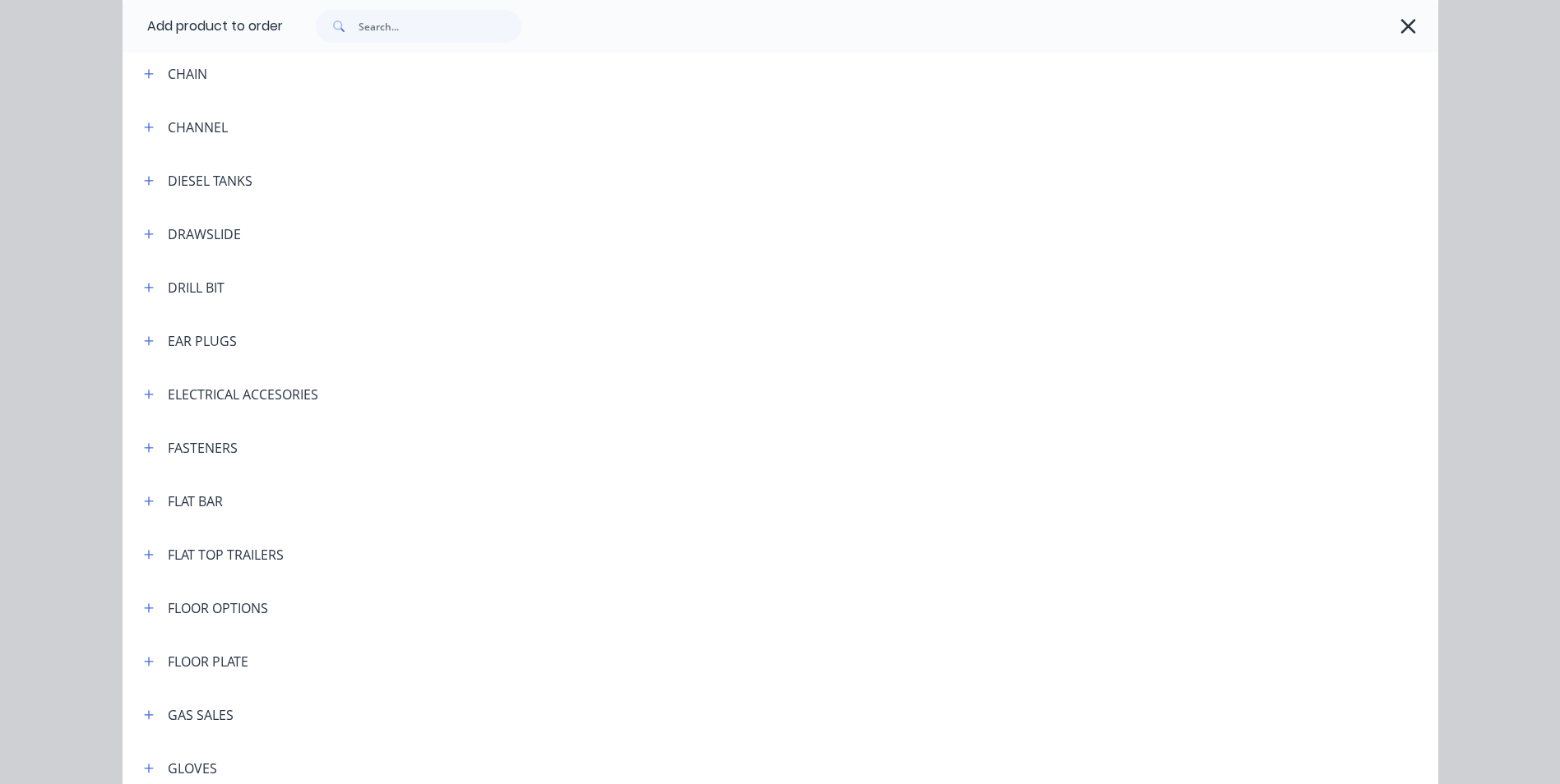
scroll to position [1480, 0]
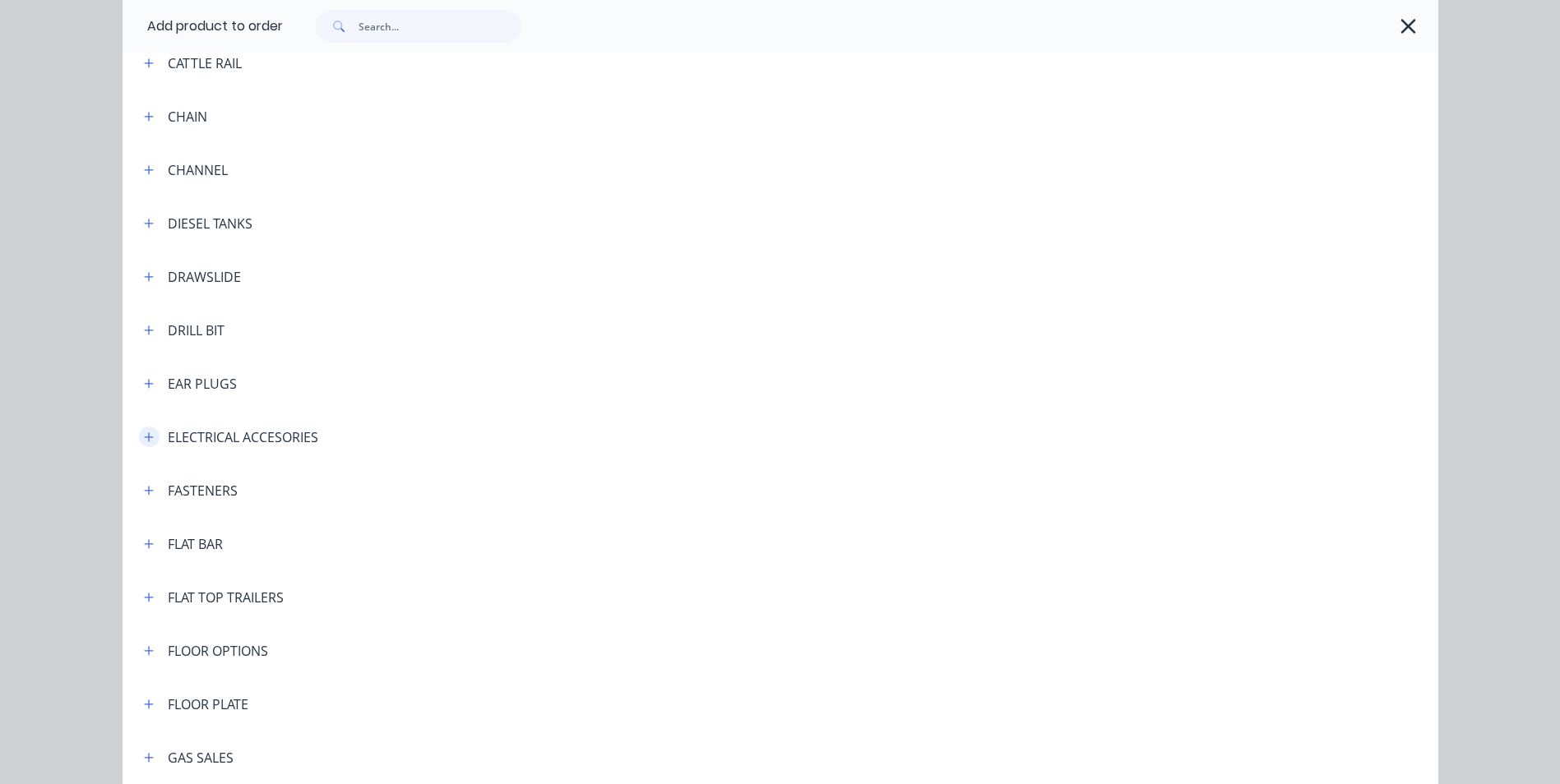
click at [144, 442] on icon "button" at bounding box center [148, 437] width 10 height 11
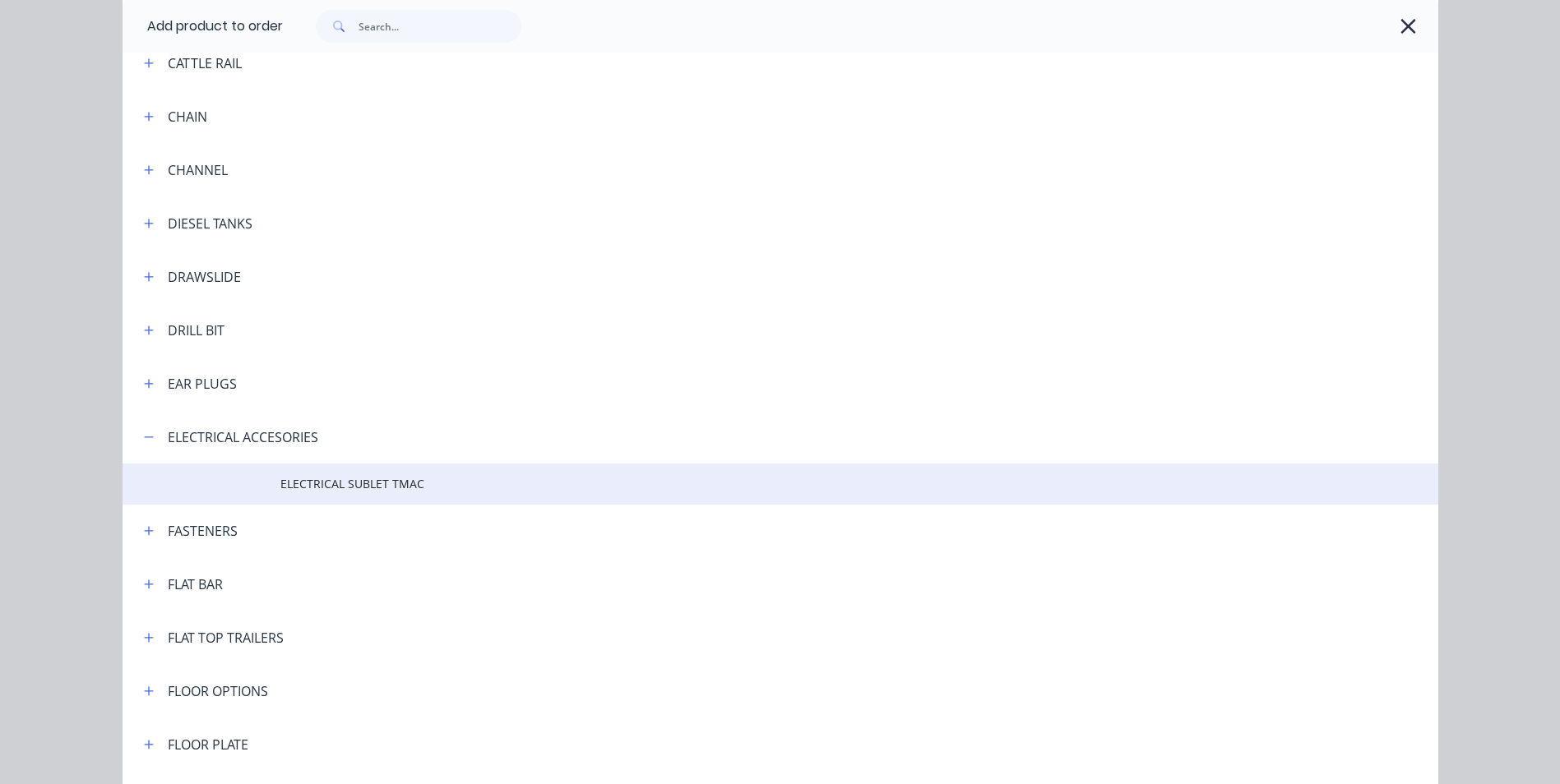
click at [356, 489] on span "ELECTRICAL SUBLET TMAC" at bounding box center [743, 483] width 926 height 18
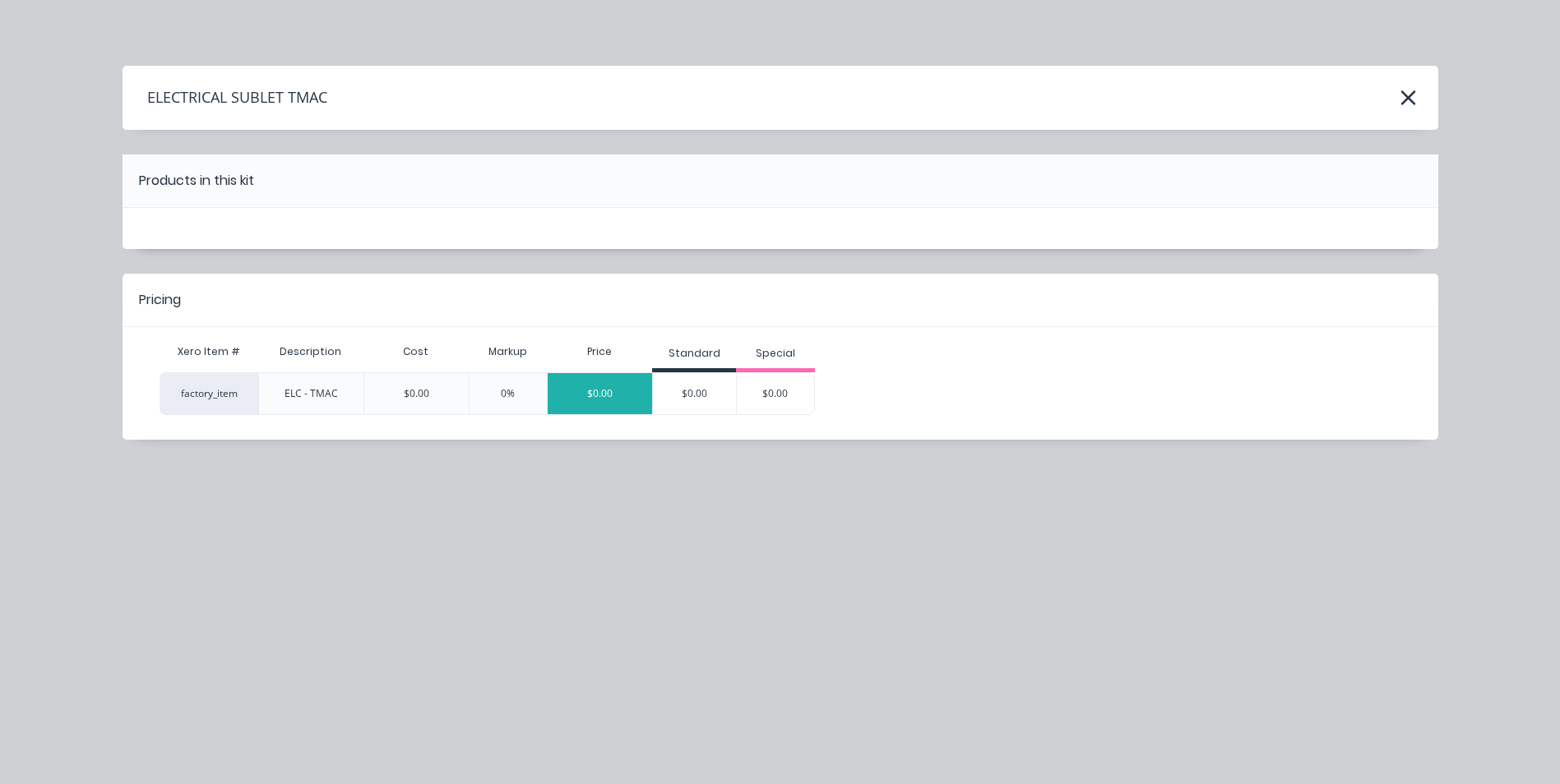
click at [601, 386] on div "$0.00" at bounding box center [599, 393] width 105 height 41
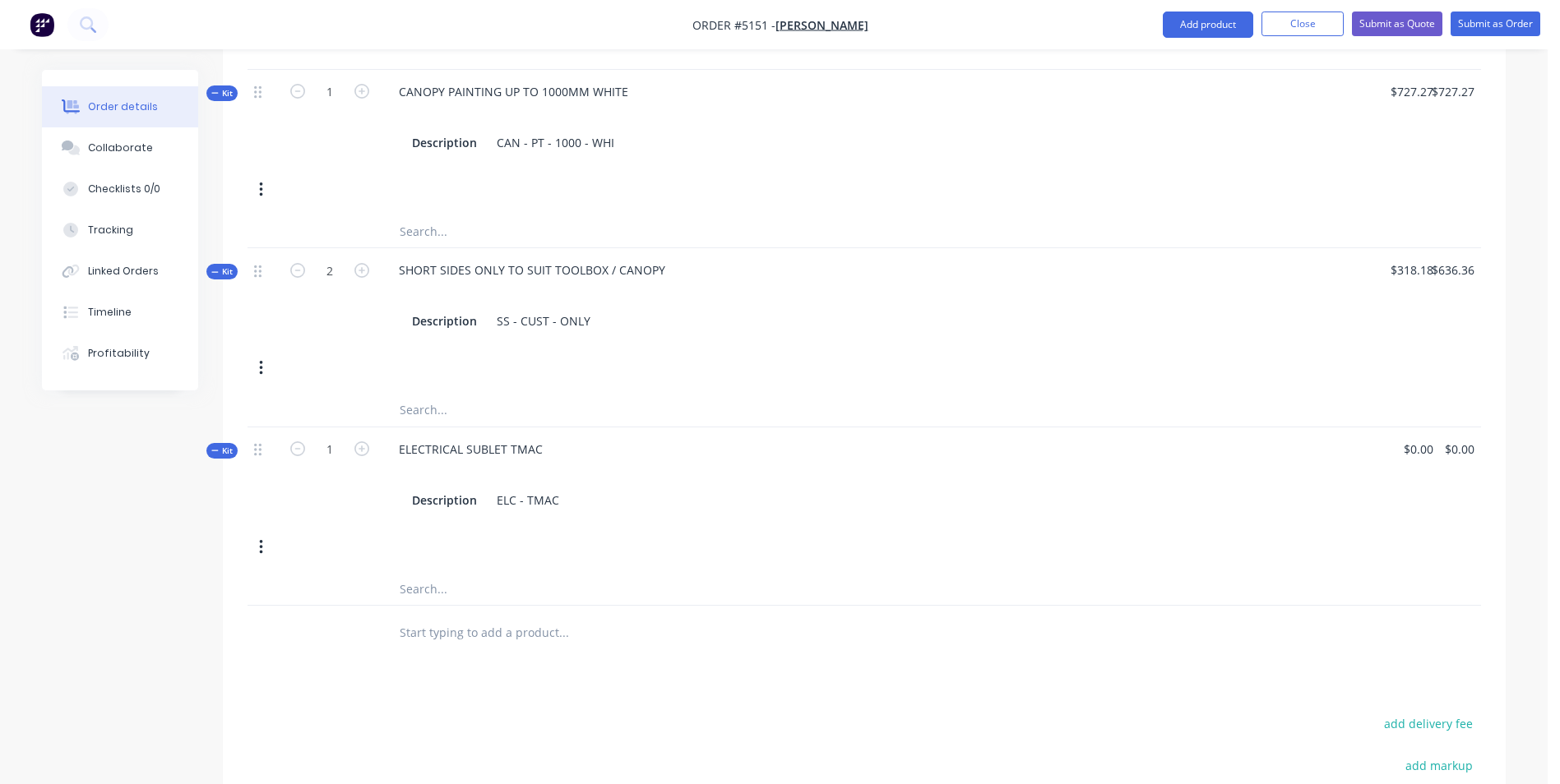
scroll to position [1263, 0]
click at [1422, 437] on input "0" at bounding box center [1430, 449] width 19 height 24
type input "$1,200.00"
click at [1407, 541] on div "Kit 1 ELECTRICAL SUBLET TMAC Description ELC - TMAC $1,200.00 $1,200.00 $1,200.…" at bounding box center [864, 499] width 1233 height 145
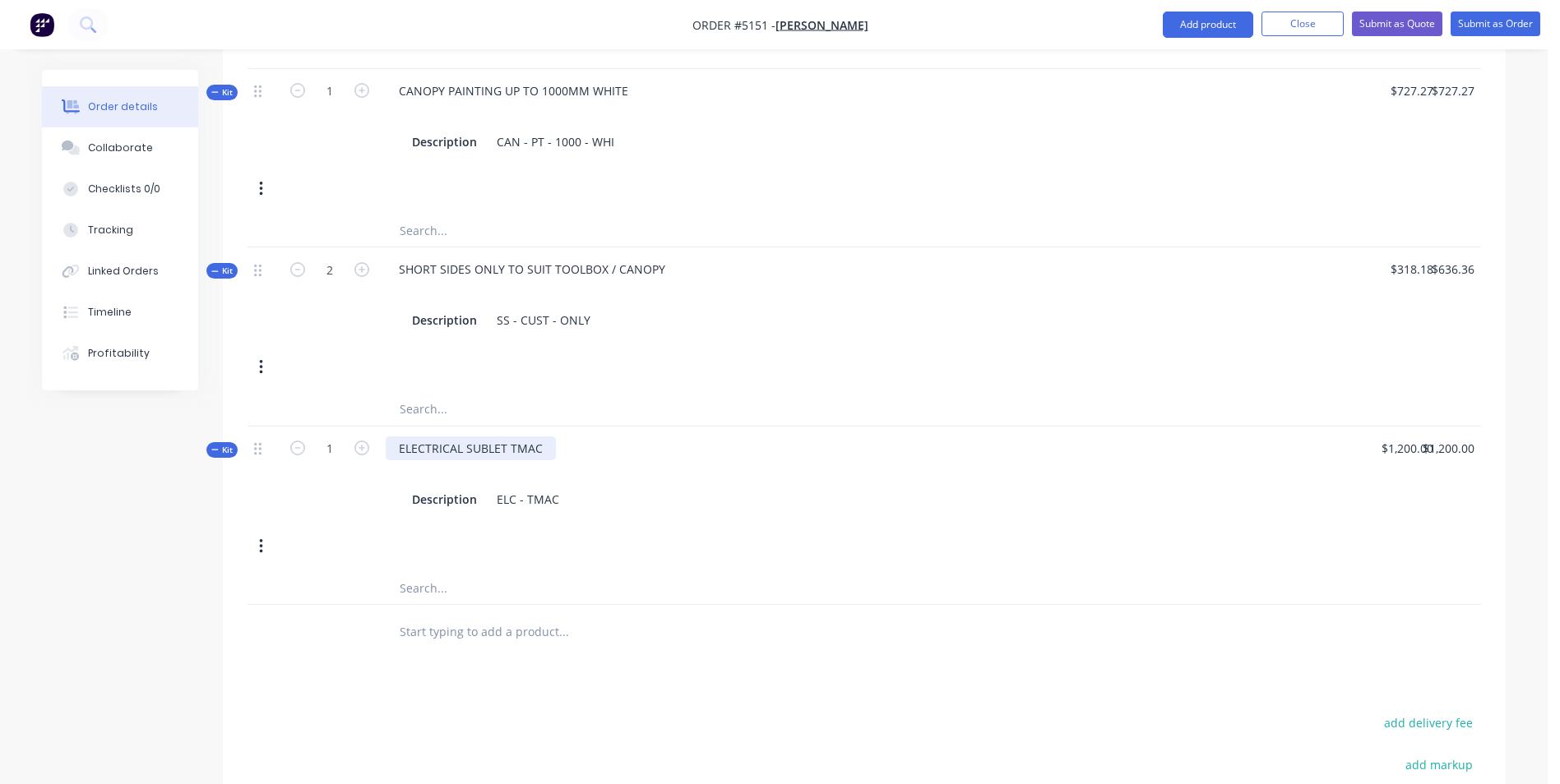
click at [546, 437] on div "ELECTRICAL SUBLET TMAC" at bounding box center [471, 449] width 170 height 24
click at [561, 488] on div "ELC - TMAC" at bounding box center [528, 500] width 76 height 24
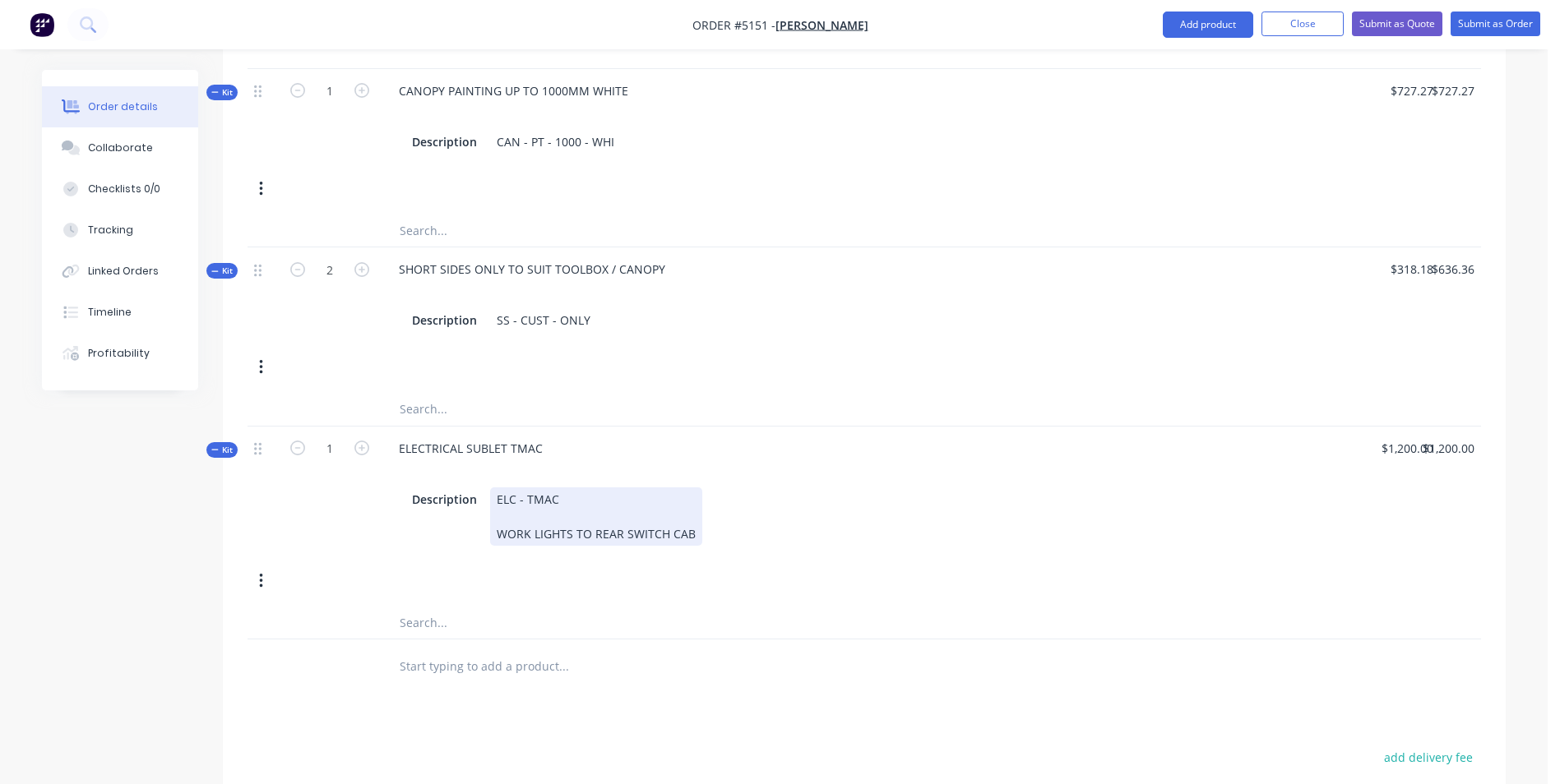
click at [668, 515] on div "ELC - TMAC WORK LIGHTS TO REAR SWITCH CAB" at bounding box center [595, 516] width 212 height 58
click at [623, 513] on div "ELC - TMAC WORK LIGHTS TO REAR SWITCH IN CAB" at bounding box center [604, 516] width 228 height 58
click at [709, 512] on div "ELC - TMAC WORK LIGHTS TO REAR, SWITCH IN CAB" at bounding box center [605, 516] width 231 height 58
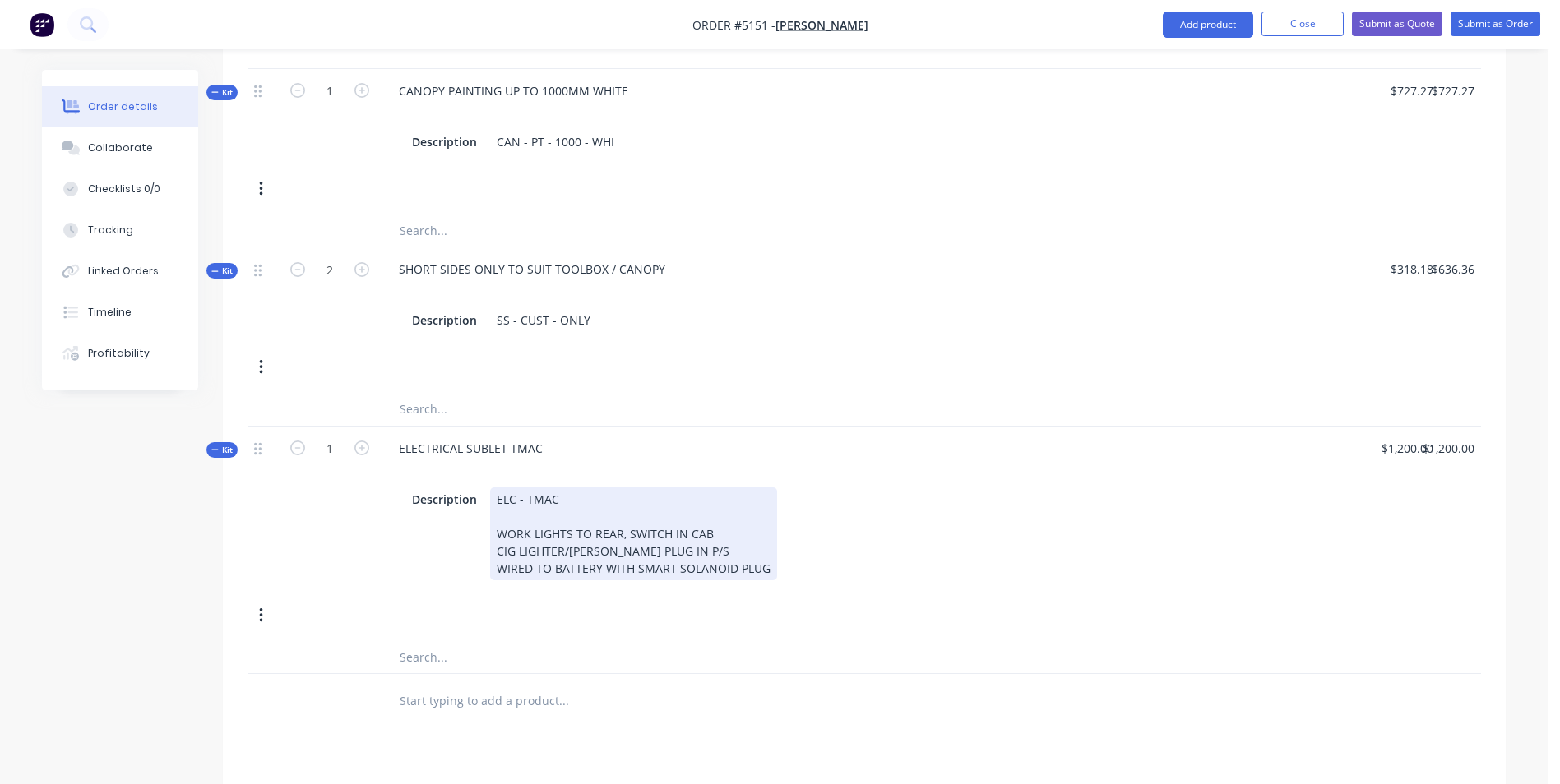
click at [846, 607] on div "Kit 1 ELECTRICAL SUBLET TMAC Description ELC - TMAC WORK LIGHTS TO REAR, SWITCH…" at bounding box center [864, 534] width 1233 height 215
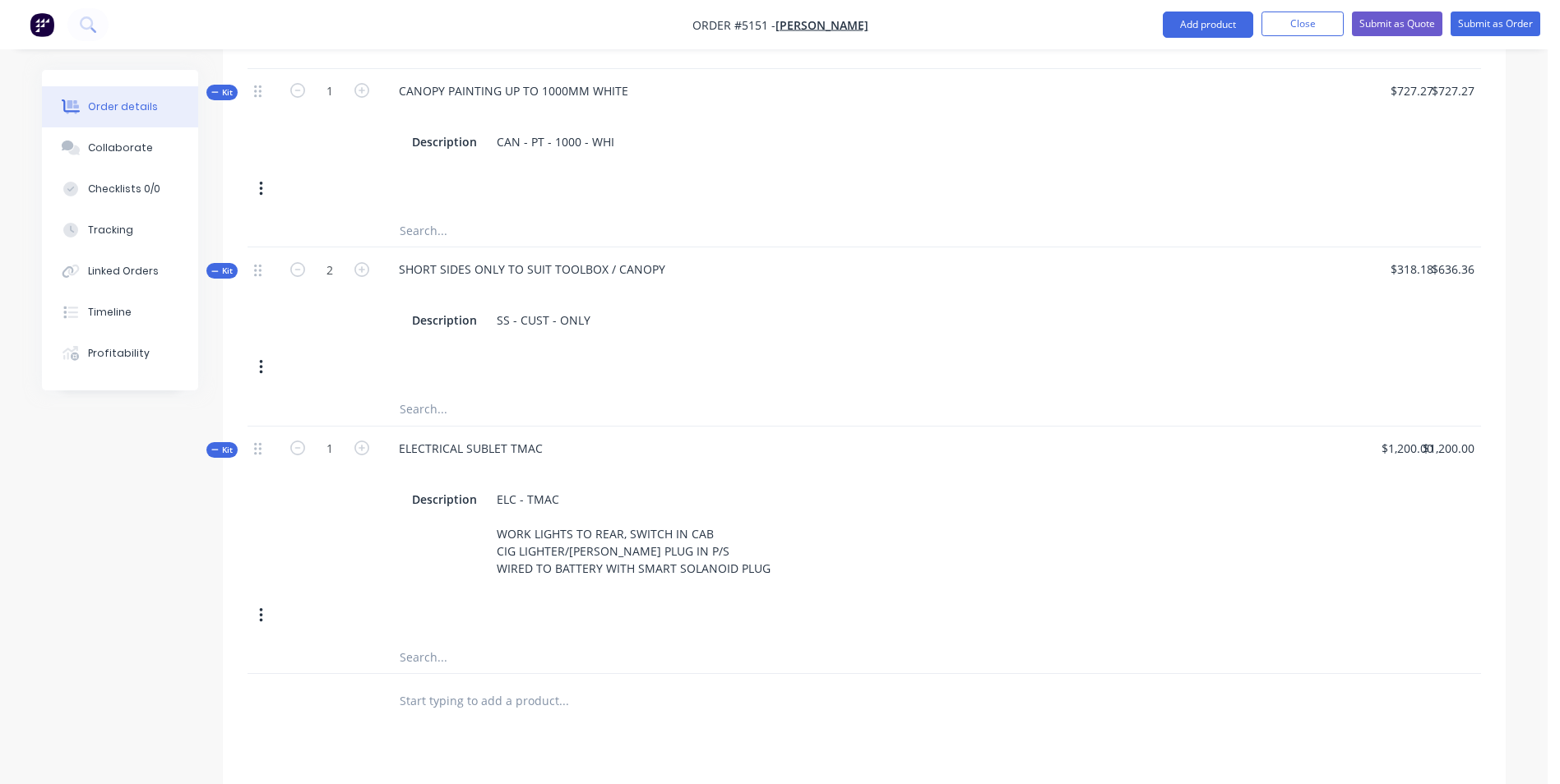
click at [921, 544] on div "Description ELC - TMAC WORK LIGHTS TO REAR, SWITCH IN CAB CIG LIGHTER/ANDERSON …" at bounding box center [790, 534] width 769 height 93
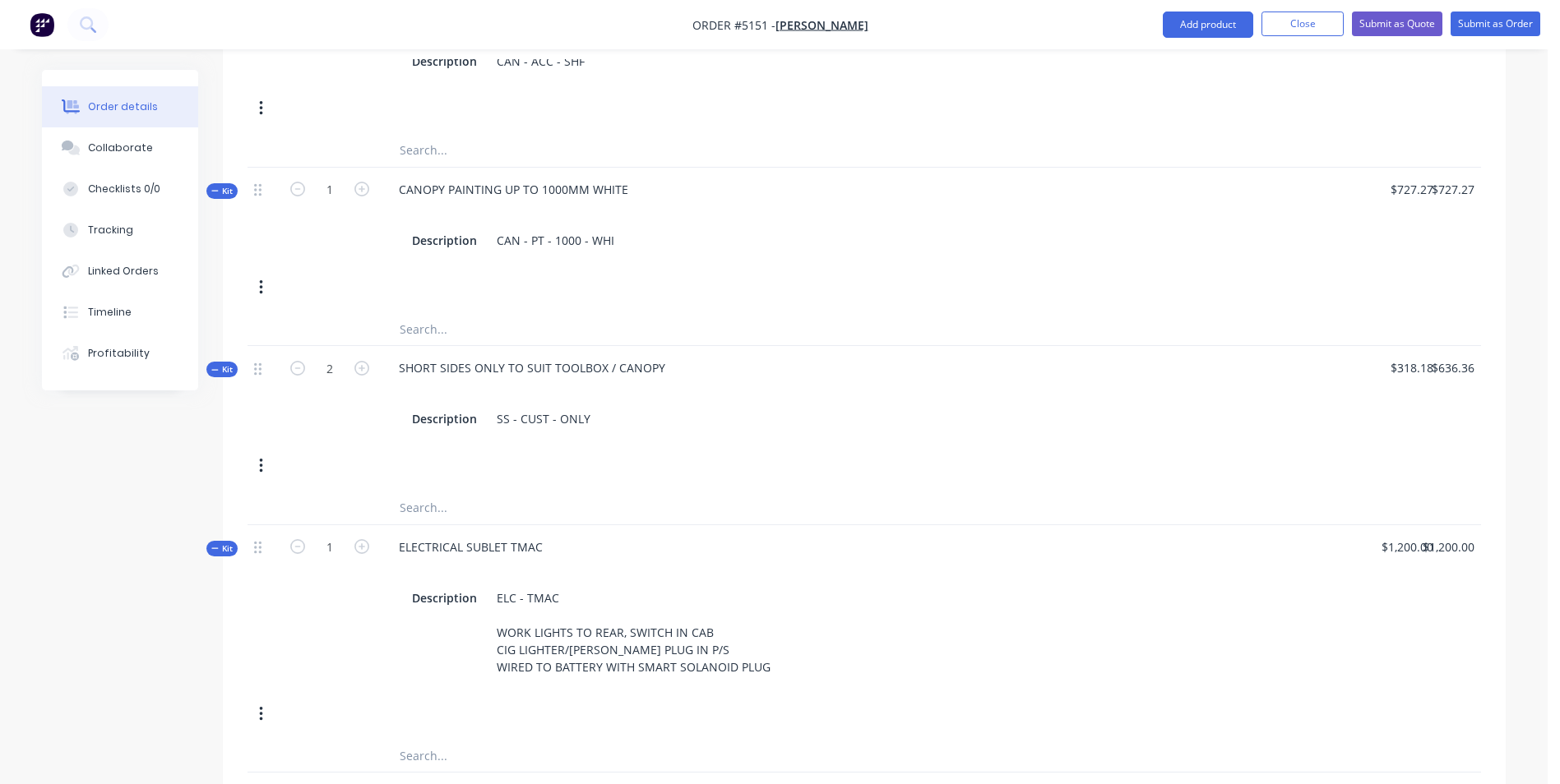
scroll to position [1427, 0]
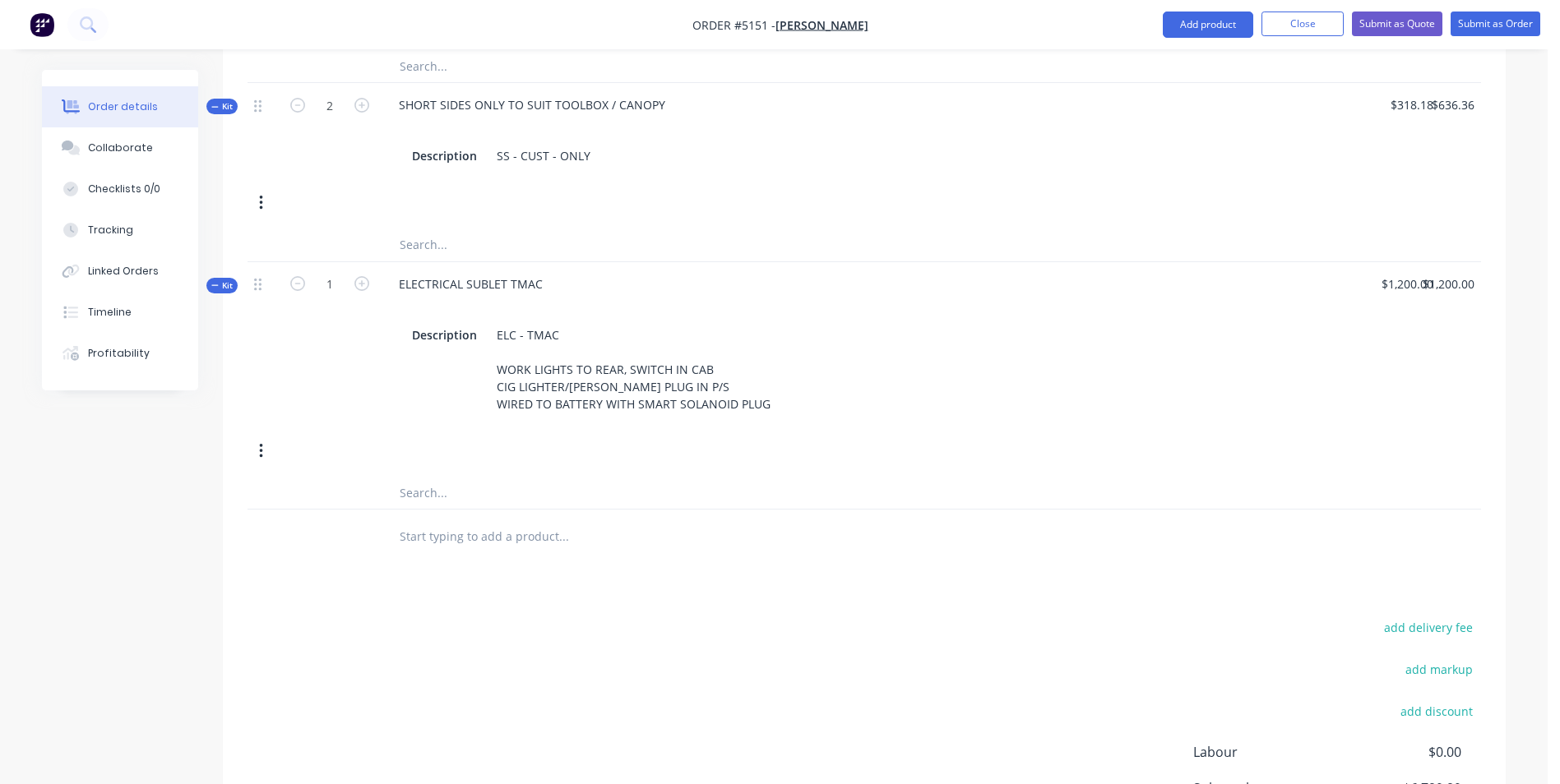
click at [502, 519] on input "text" at bounding box center [563, 536] width 329 height 33
type input "t"
type input "TROWD RUBBER FLOOR - DOG SIDE"
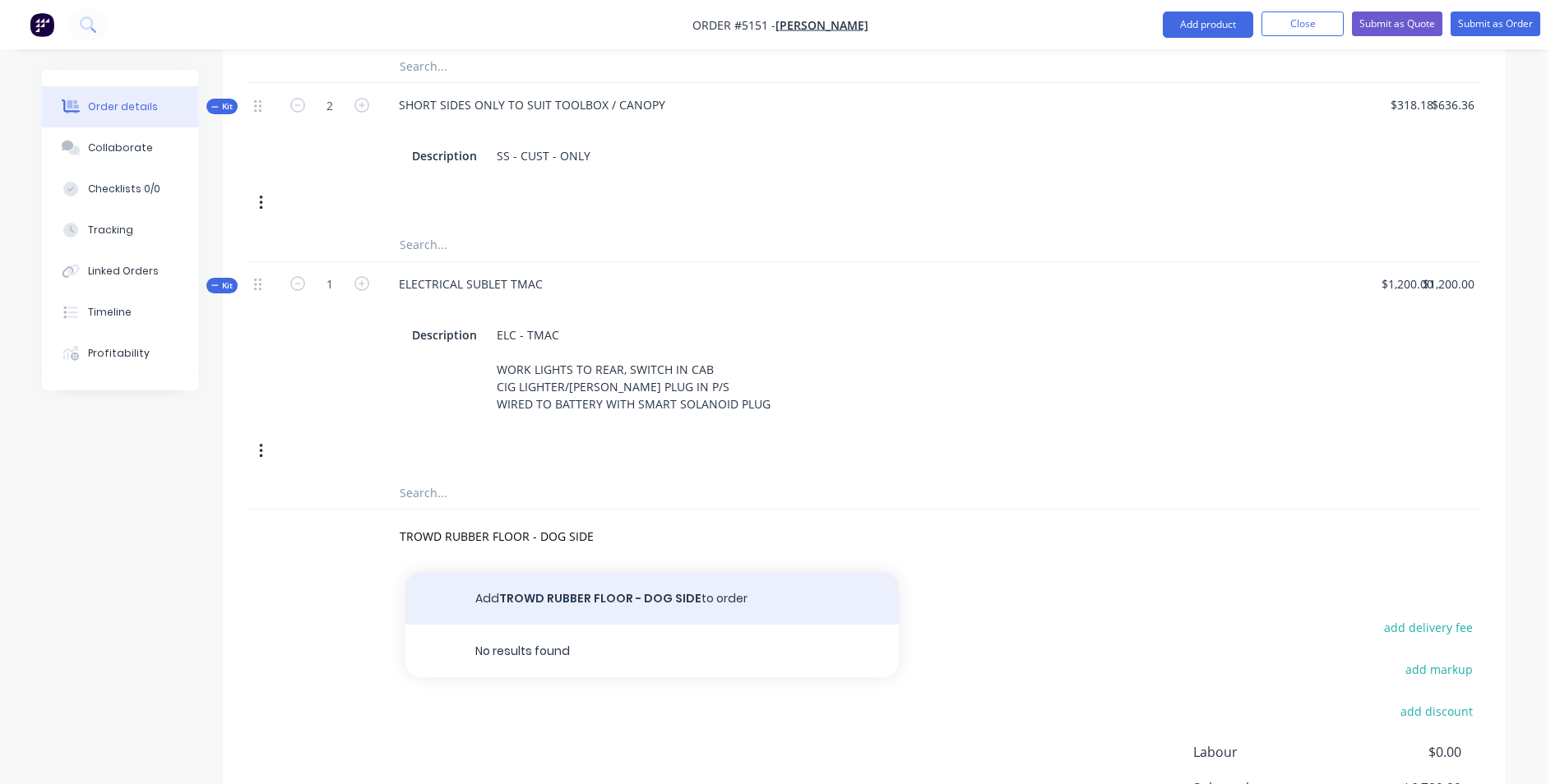
click at [736, 578] on button "Add TROWD RUBBER FLOOR - DOG SIDE to order" at bounding box center [652, 598] width 493 height 53
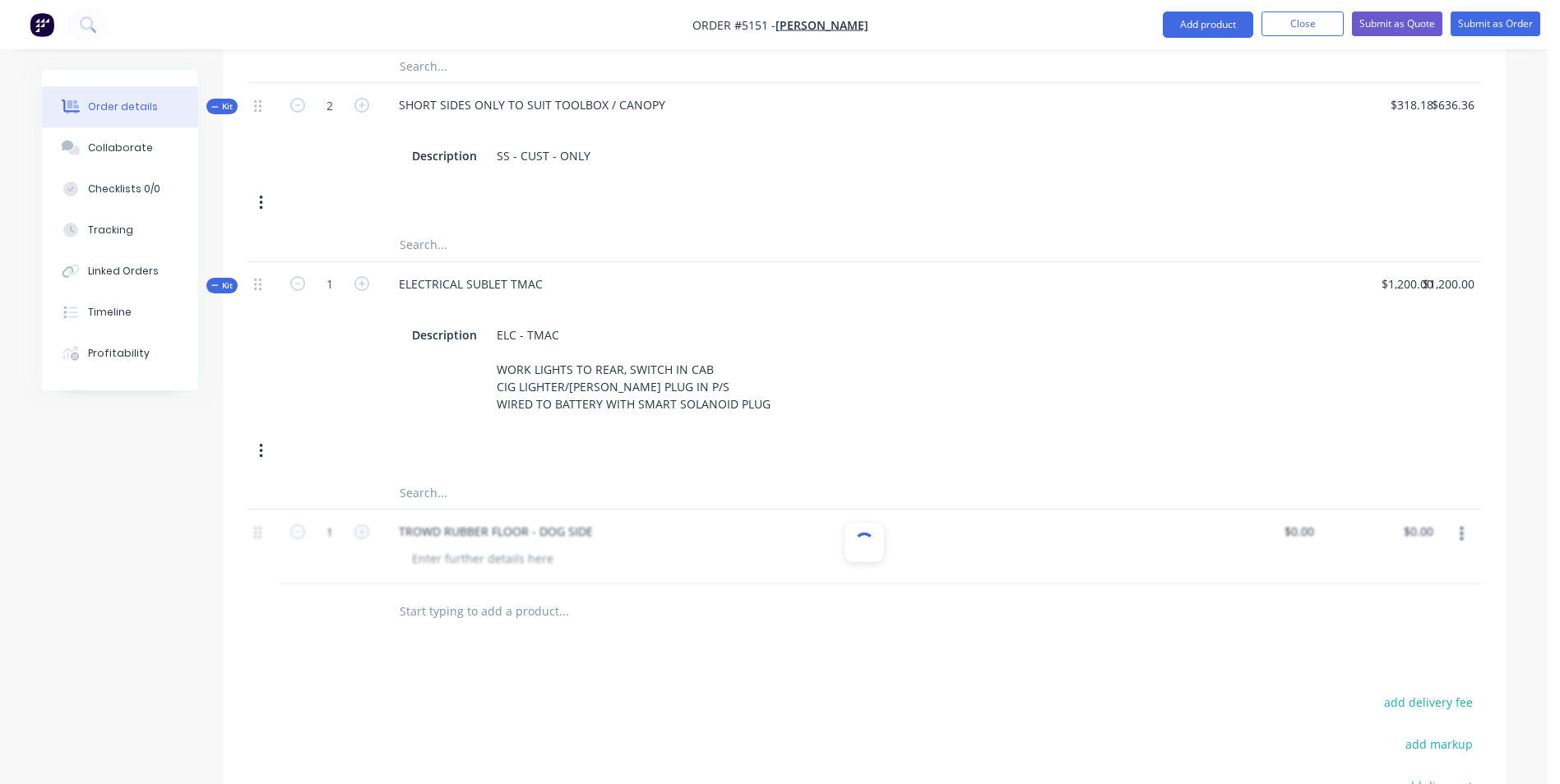
click at [1304, 514] on div at bounding box center [864, 547] width 1233 height 75
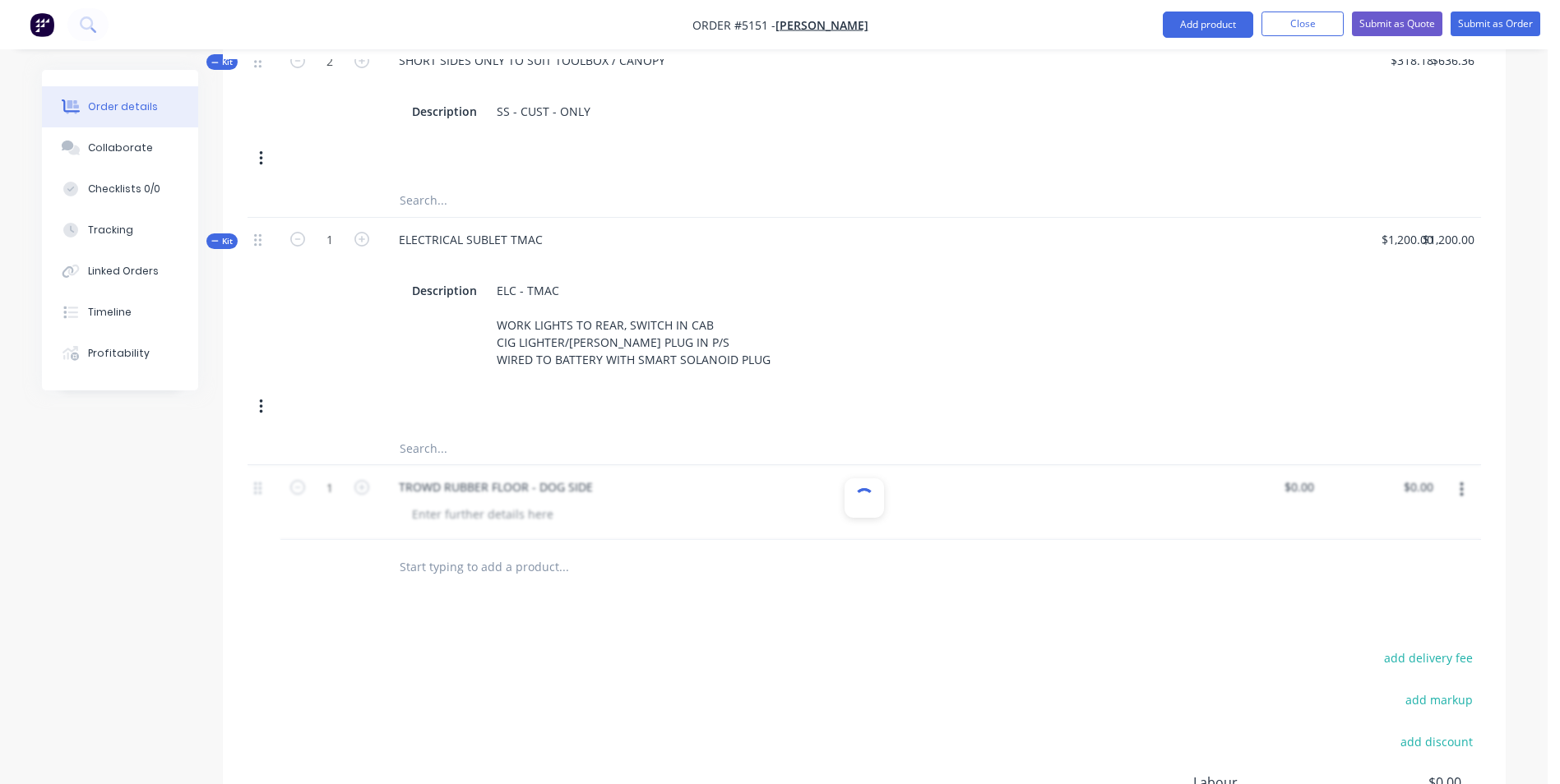
scroll to position [1480, 0]
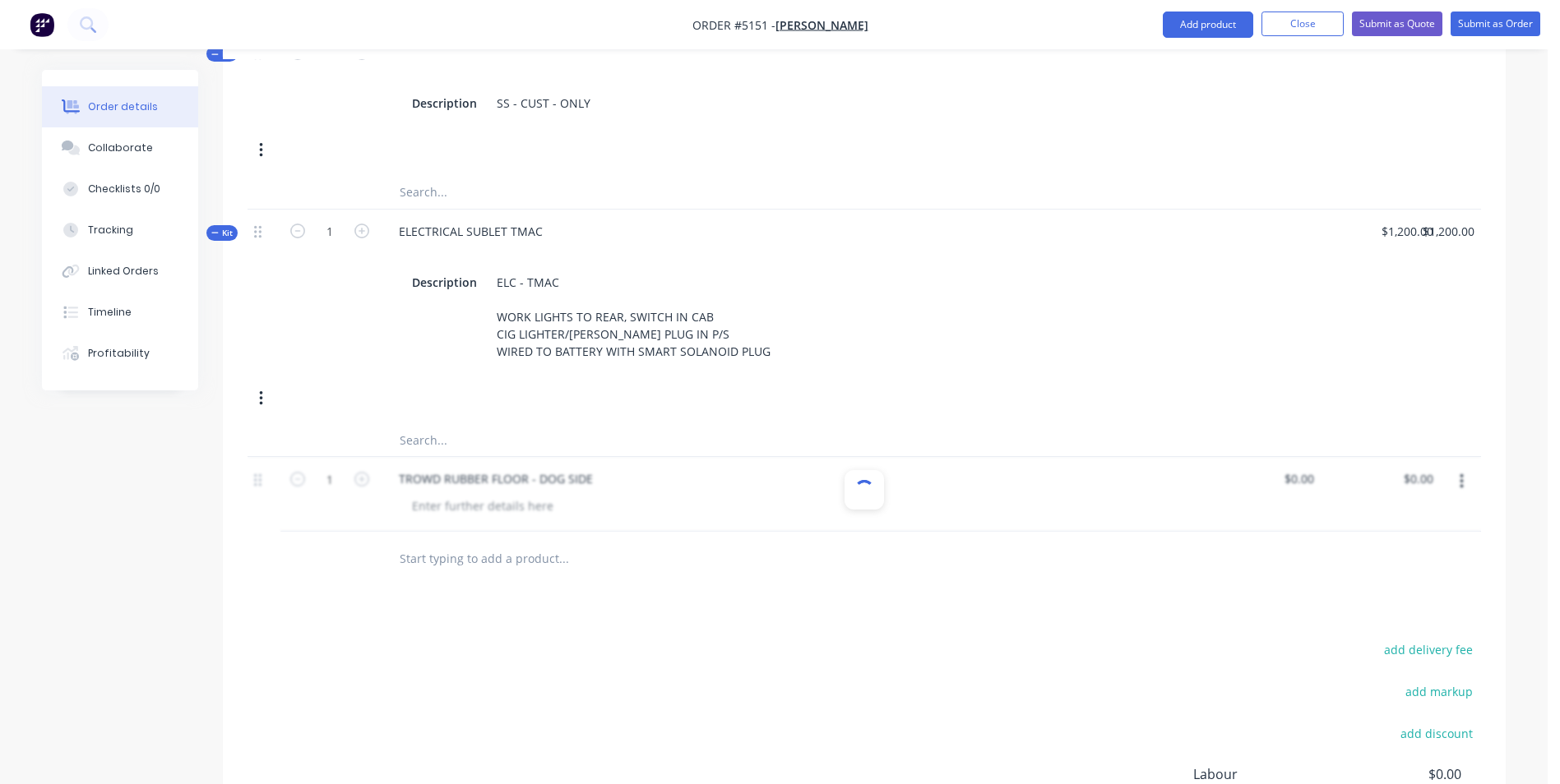
click at [864, 478] on div at bounding box center [864, 491] width 26 height 26
click at [368, 423] on div at bounding box center [330, 440] width 99 height 33
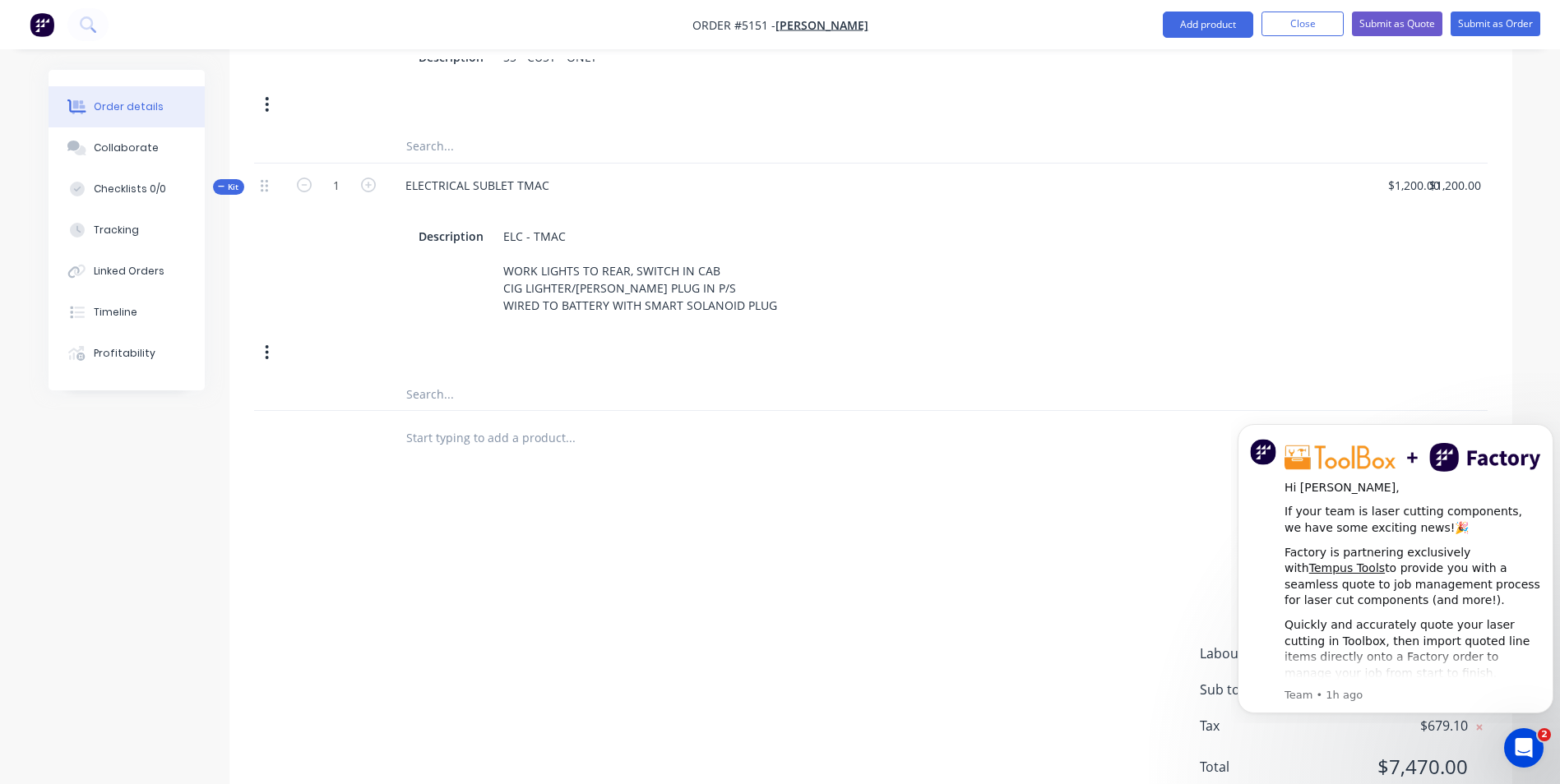
scroll to position [1562, 0]
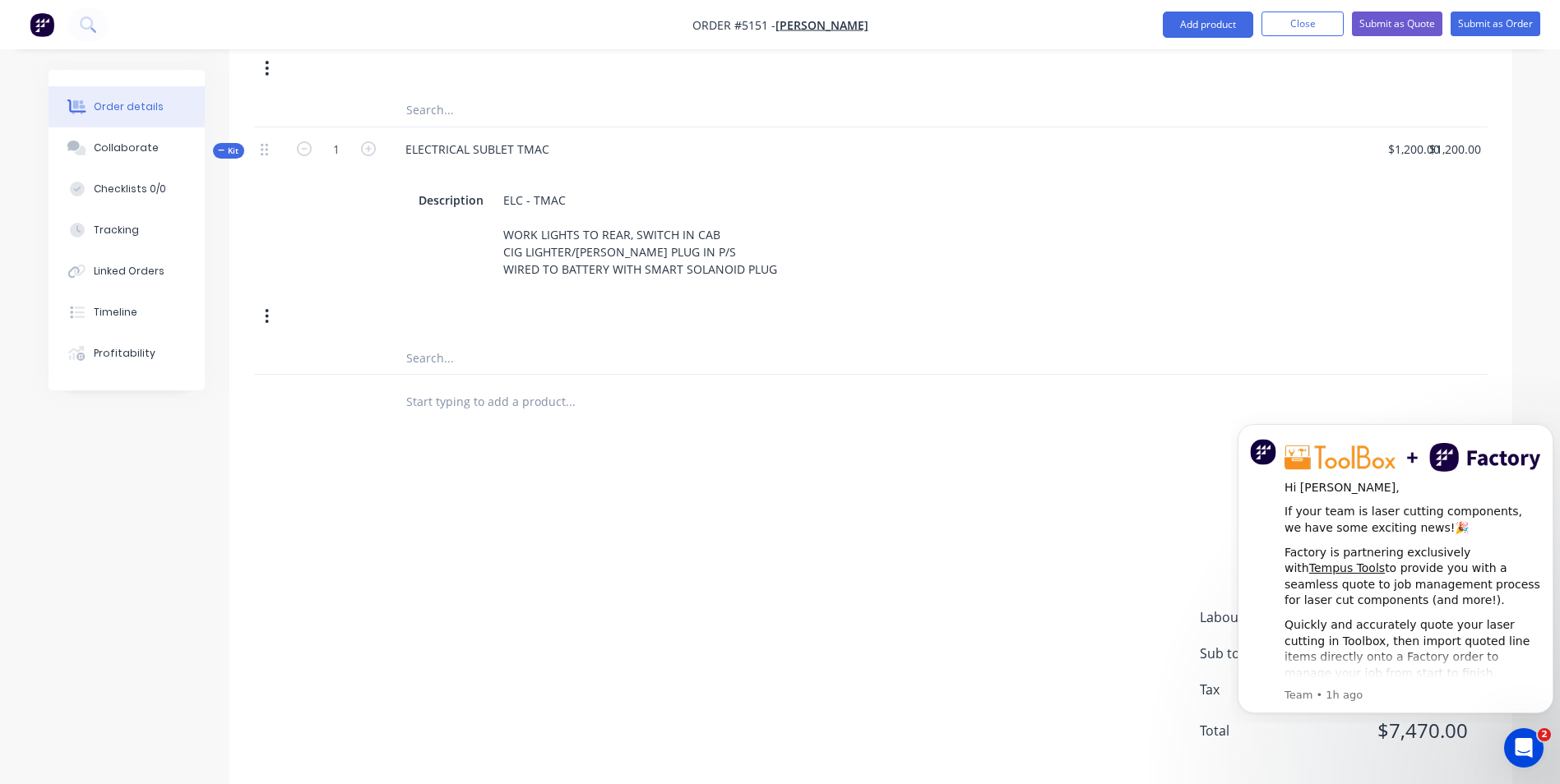
click at [527, 385] on input "text" at bounding box center [569, 402] width 329 height 33
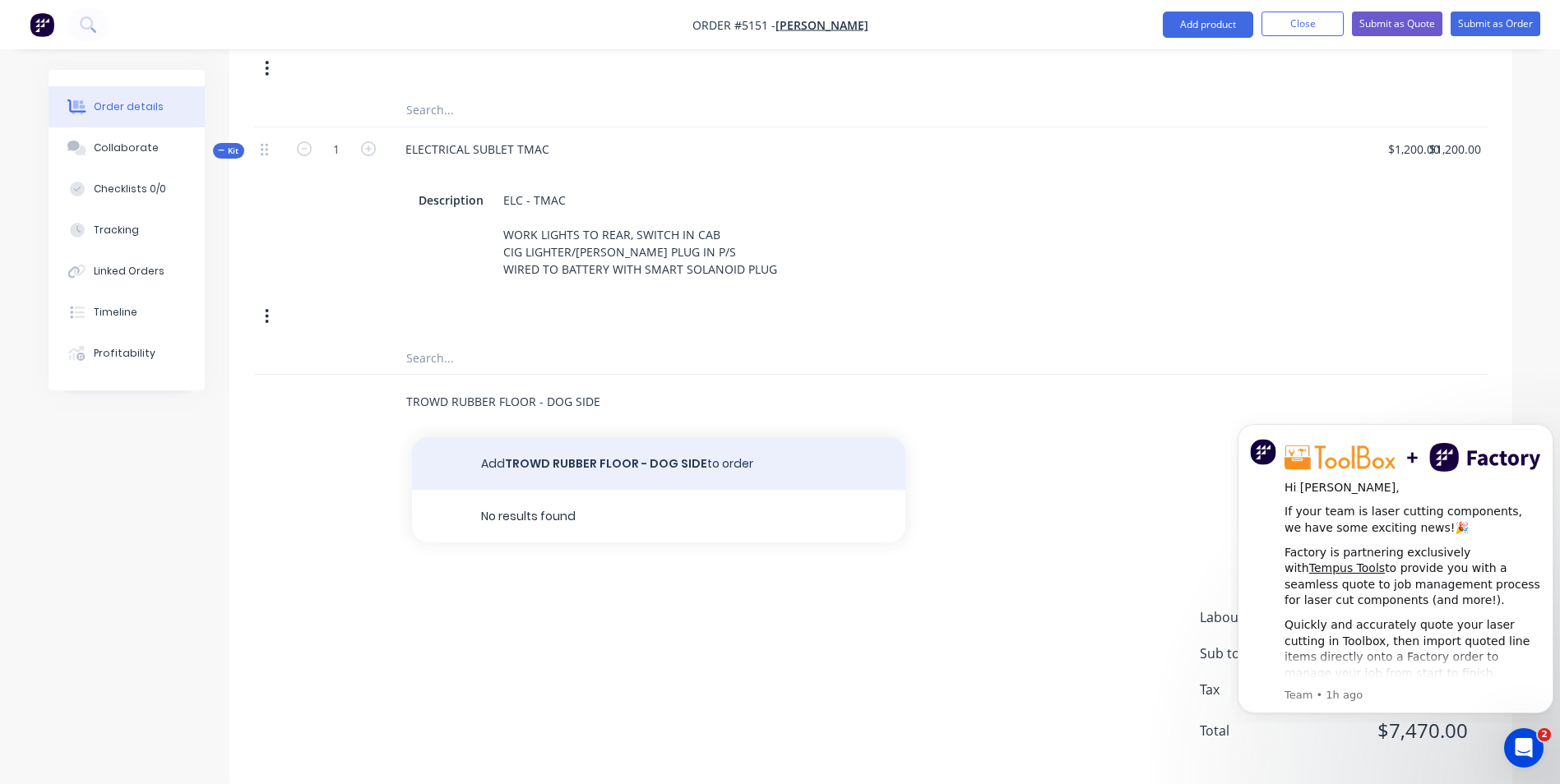
type input "TROWD RUBBER FLOOR - DOG SIDE"
click at [655, 452] on button "Add TROWD RUBBER FLOOR - DOG SIDE to order" at bounding box center [658, 463] width 493 height 53
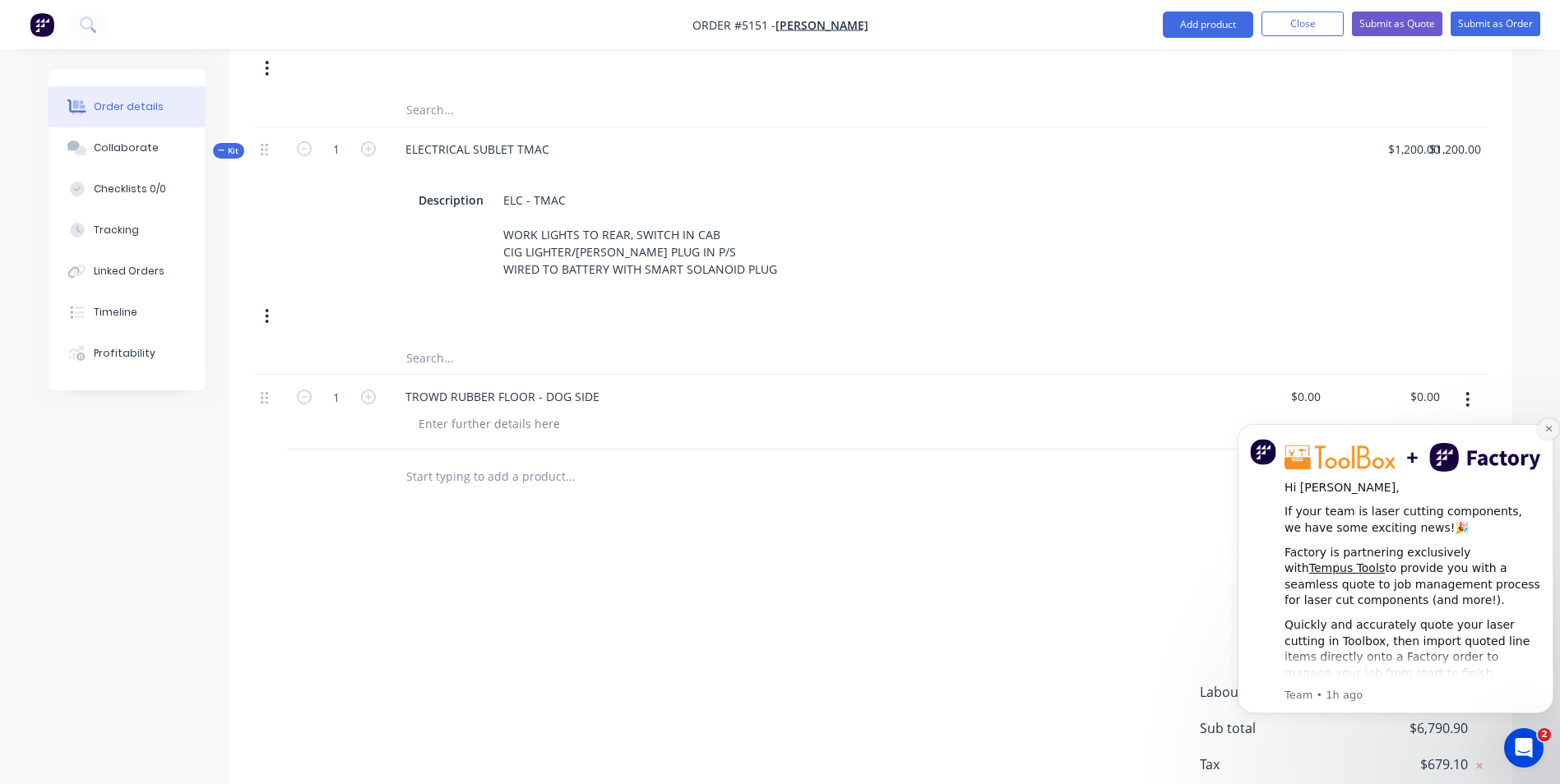
click at [1548, 429] on icon "Dismiss notification" at bounding box center [1549, 429] width 9 height 9
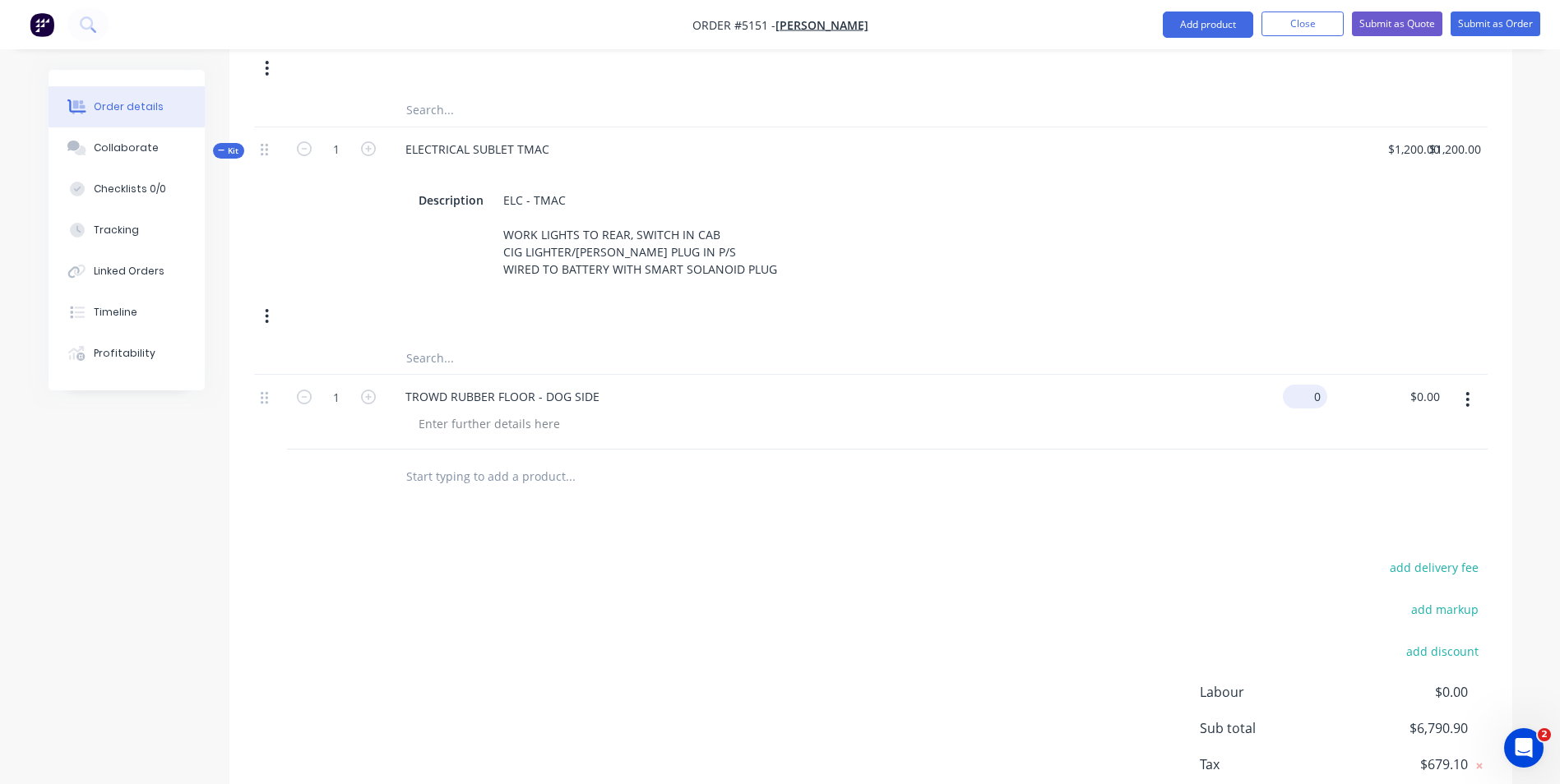
click at [1300, 375] on div "0 $0.00" at bounding box center [1267, 412] width 119 height 75
type input "$200.00"
click at [459, 459] on input "text" at bounding box center [569, 476] width 329 height 33
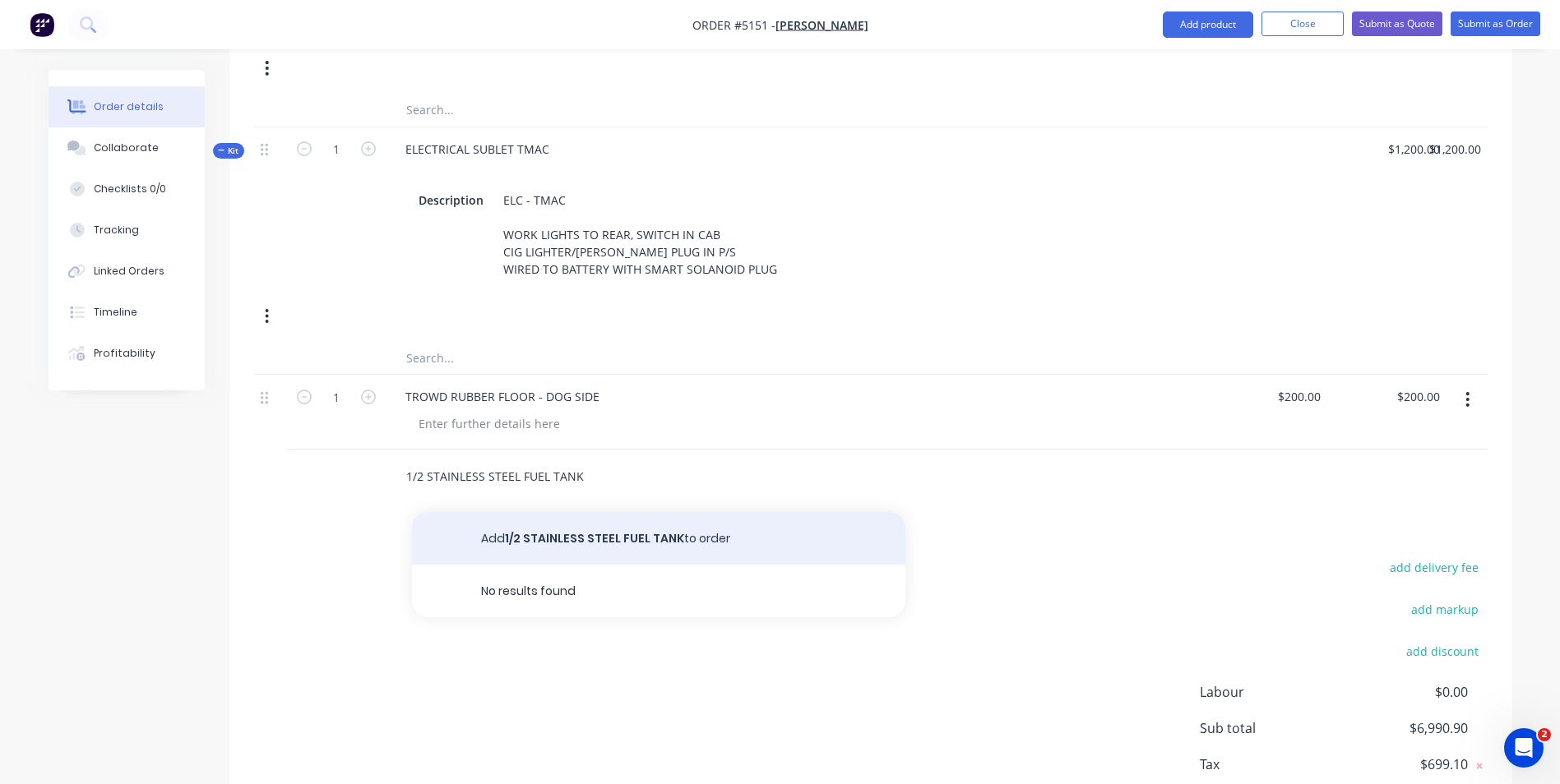
type input "1/2 STAINLESS STEEL FUEL TANK"
click at [680, 518] on button "Add 1/2 STAINLESS STEEL FUEL TANK to order" at bounding box center [658, 538] width 493 height 53
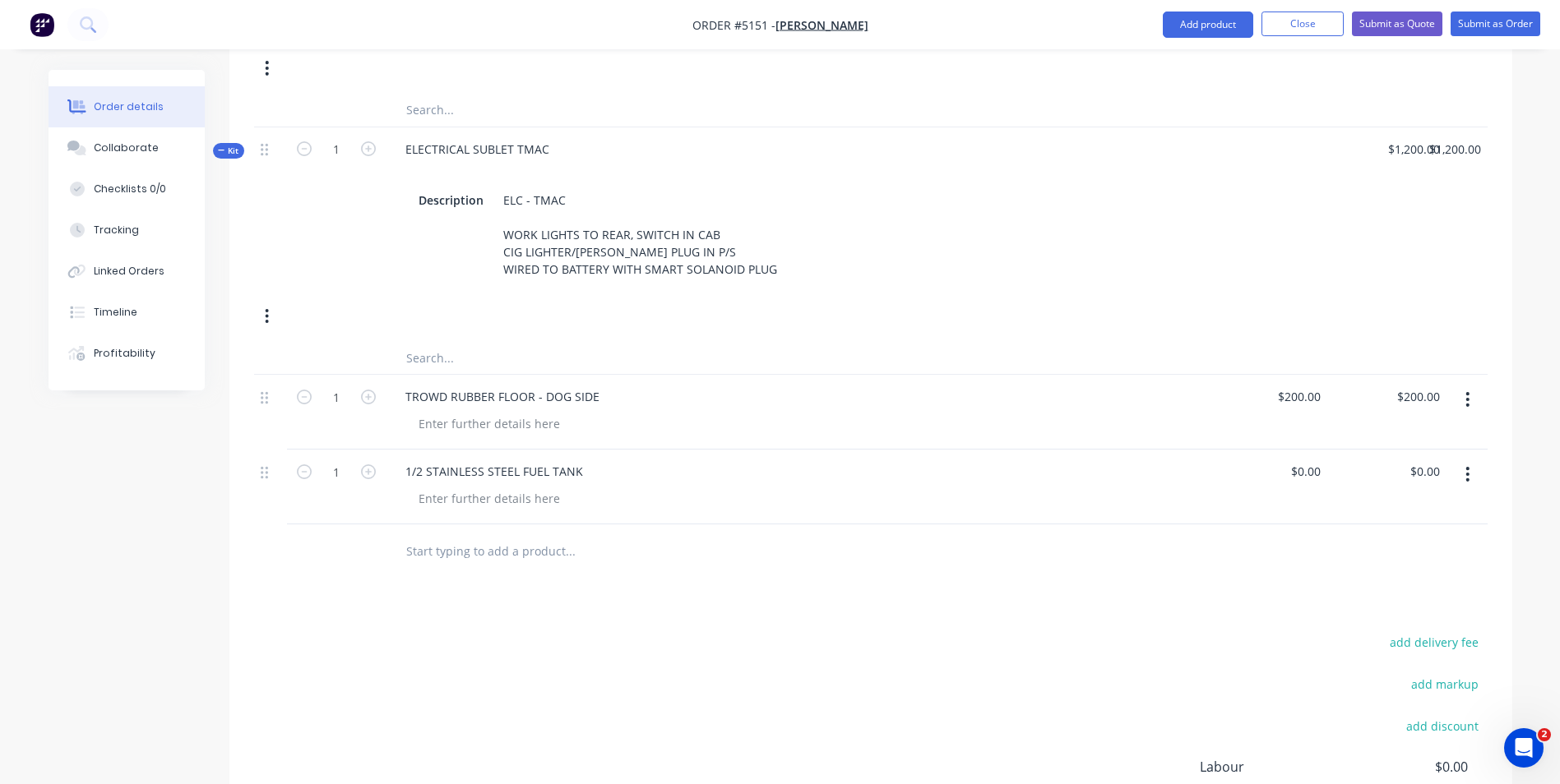
click at [606, 459] on div "1/2 STAINLESS STEEL FUEL TANK" at bounding box center [797, 471] width 809 height 24
click at [580, 459] on div "1/2 STAINLESS STEEL FUEL TANK" at bounding box center [494, 471] width 204 height 24
click at [484, 487] on div at bounding box center [489, 499] width 168 height 24
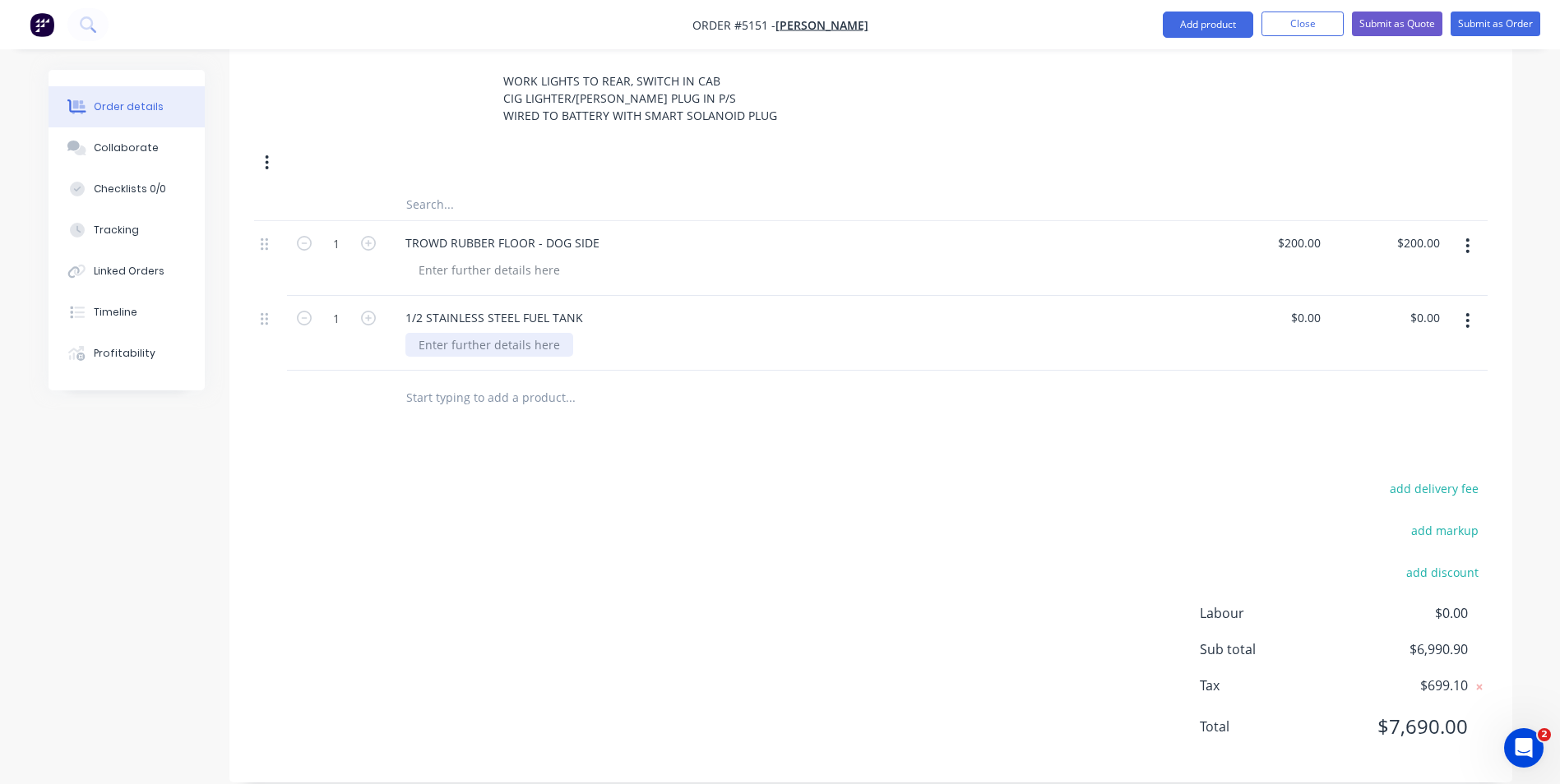
click at [486, 333] on div at bounding box center [489, 345] width 168 height 24
click at [1304, 305] on div "0 $0.00" at bounding box center [1304, 317] width 44 height 24
type input "$1,750.00"
click at [524, 380] on input "text" at bounding box center [569, 397] width 329 height 33
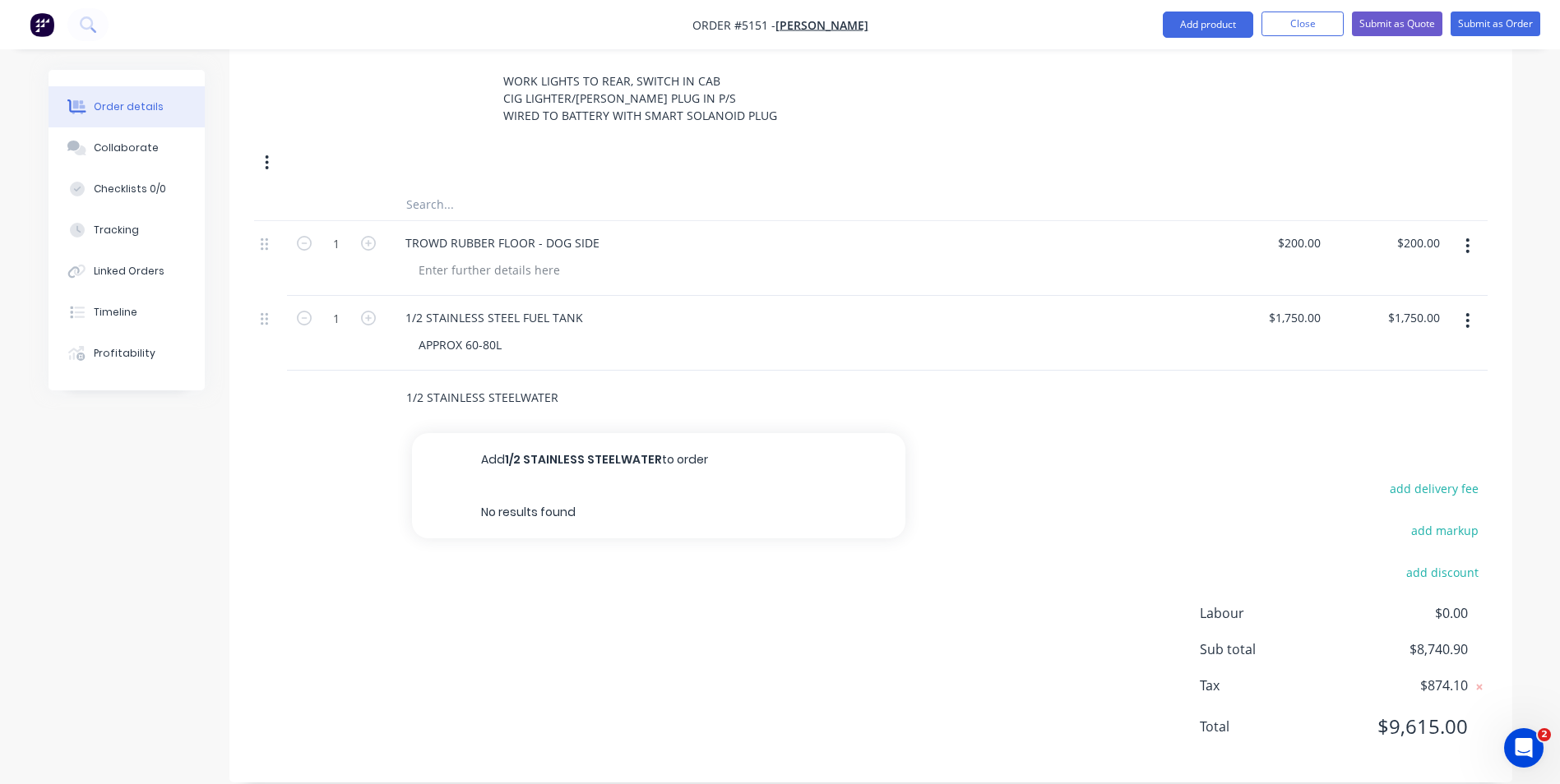
click at [520, 380] on input "1/2 STAINLESS STEELWATER" at bounding box center [569, 397] width 329 height 33
click at [564, 380] on input "1/2 STAINLESS STEEL WATER" at bounding box center [569, 397] width 329 height 33
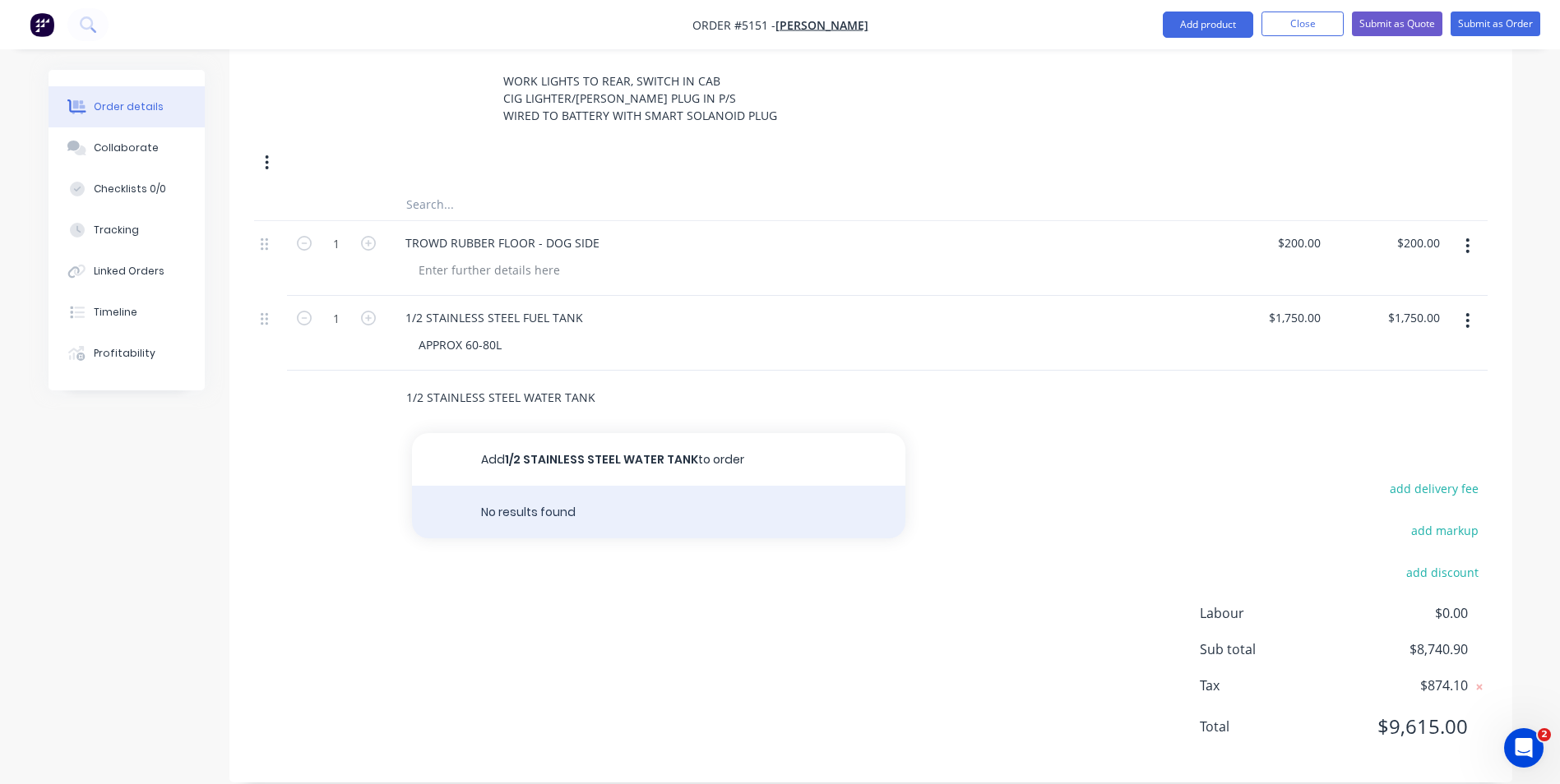
type input "1/2 STAINLESS STEEL WATER TANK"
click at [558, 487] on div "No results found" at bounding box center [658, 512] width 493 height 53
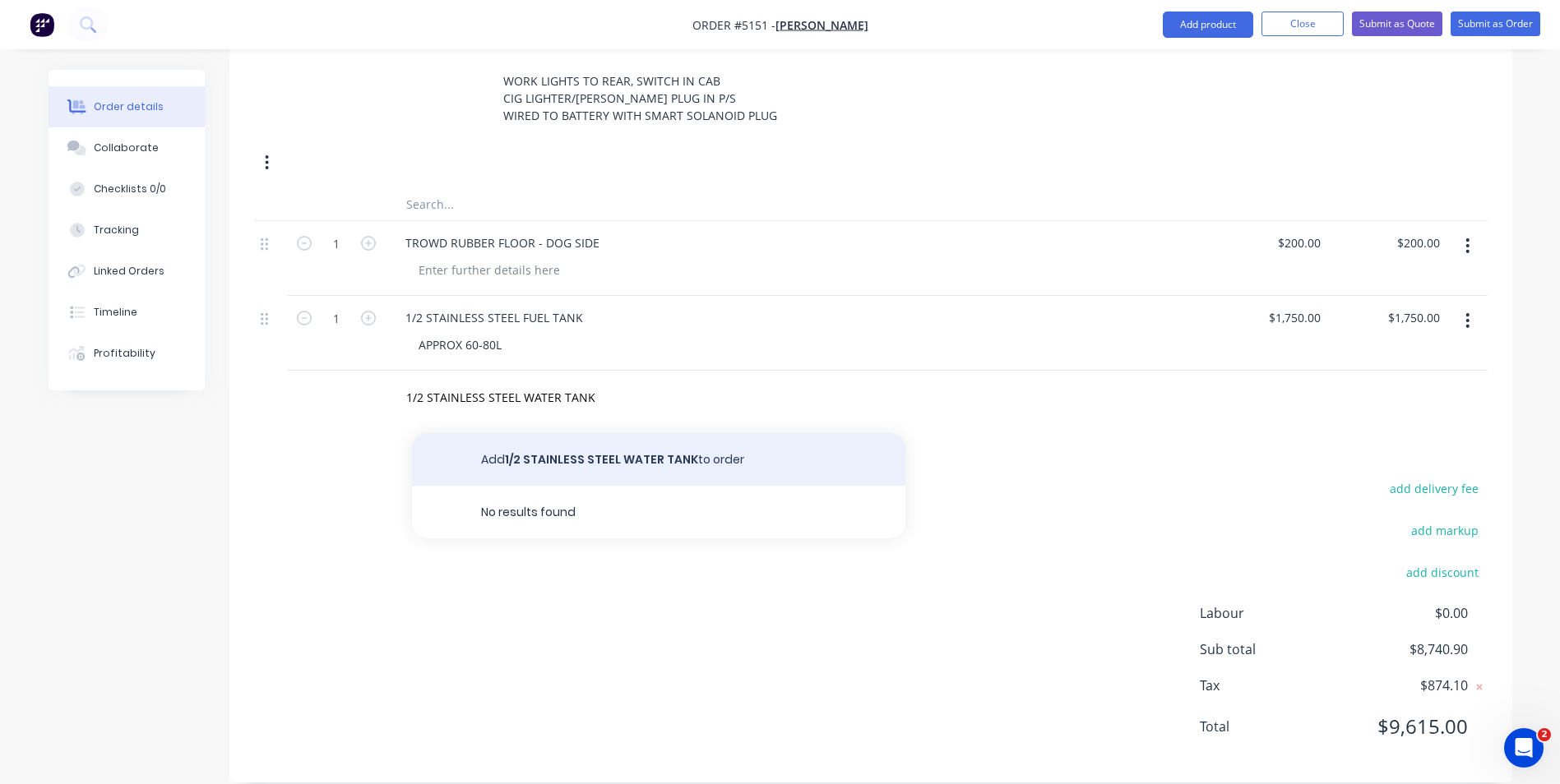
click at [601, 433] on button "Add 1/2 STAINLESS STEEL WATER TANK to order" at bounding box center [658, 459] width 493 height 53
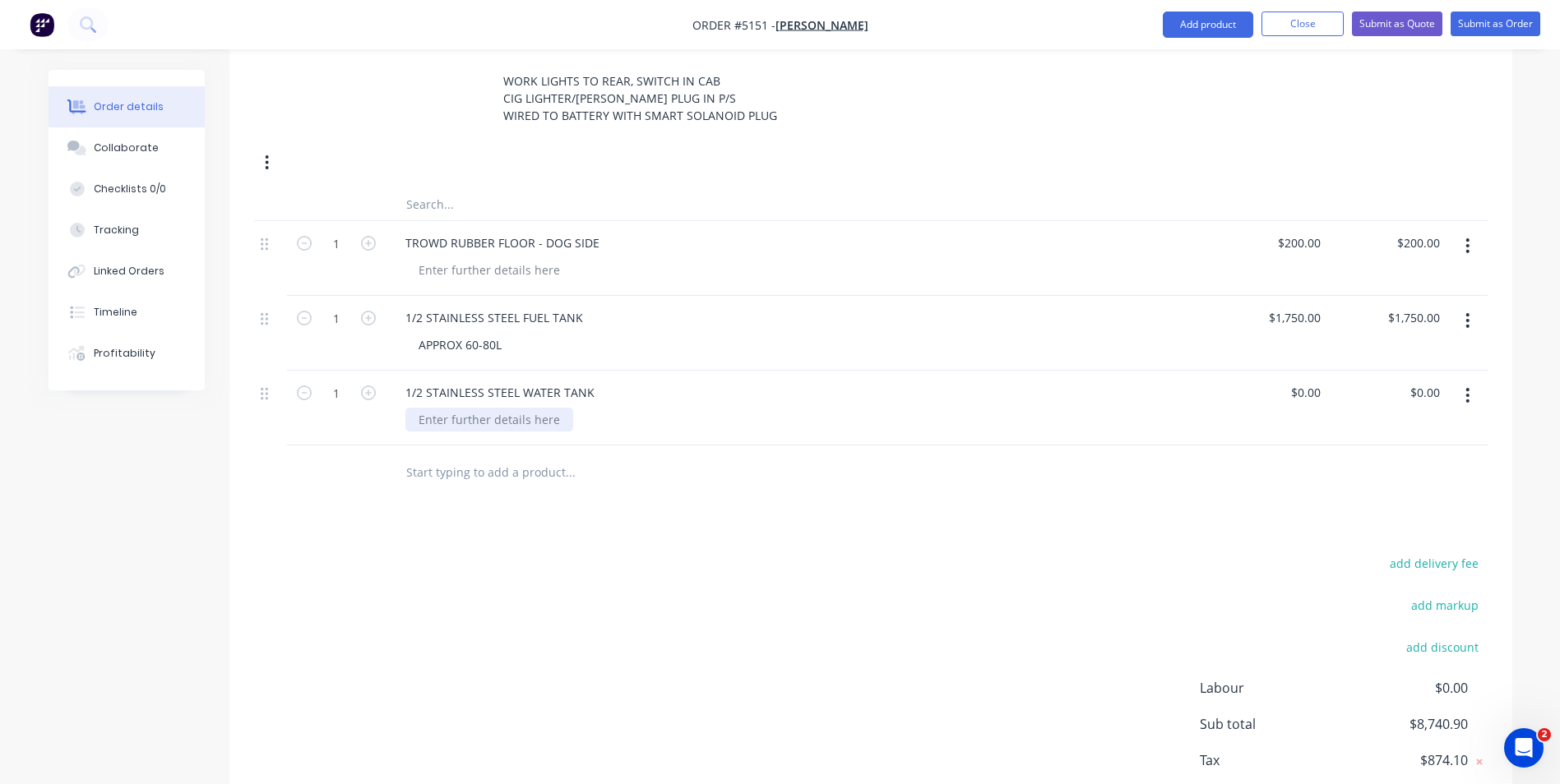
click at [530, 407] on div at bounding box center [489, 419] width 168 height 24
click at [1317, 380] on input "0" at bounding box center [1317, 392] width 19 height 24
type input "$1,750.00"
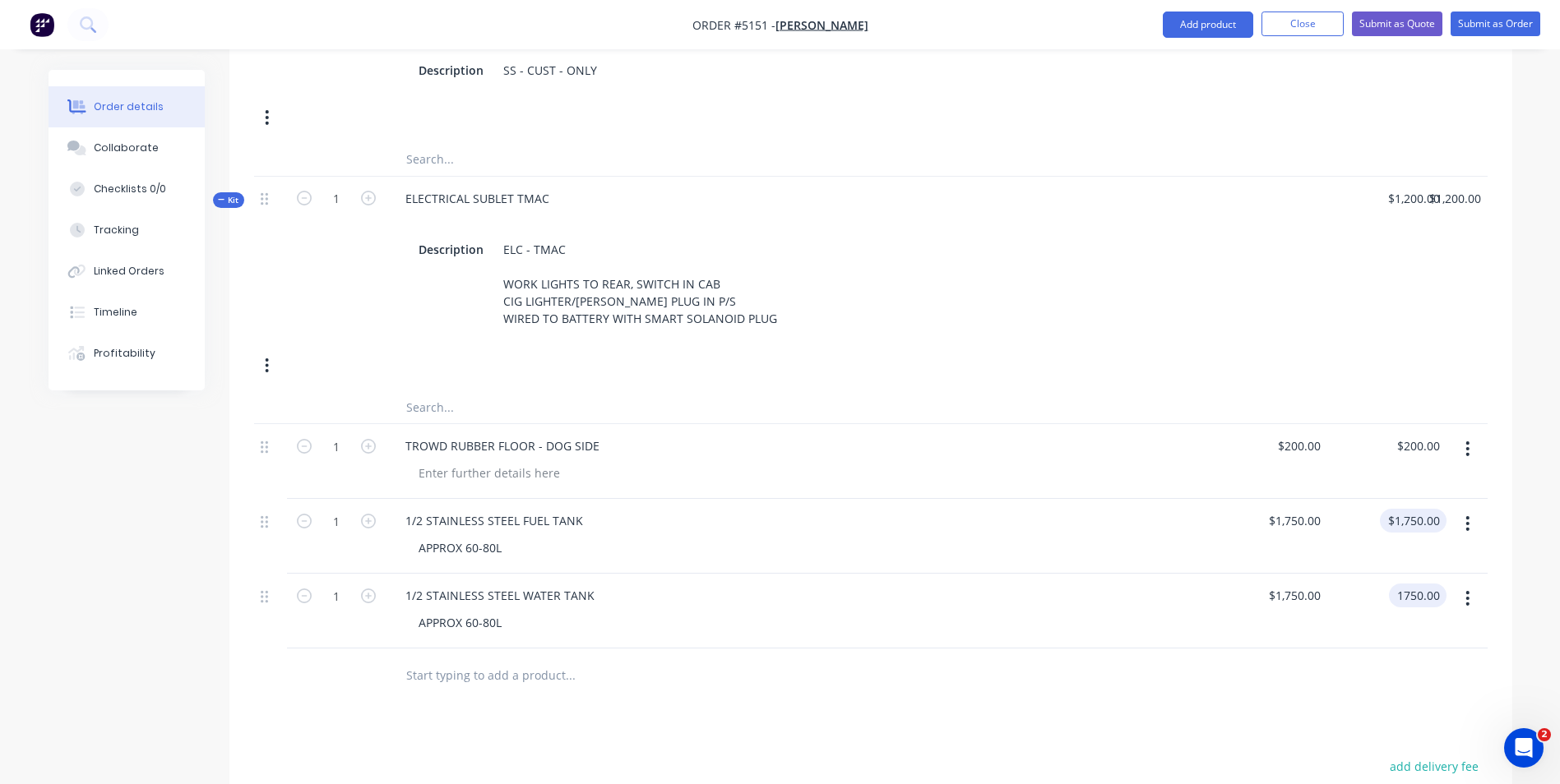
scroll to position [1551, 0]
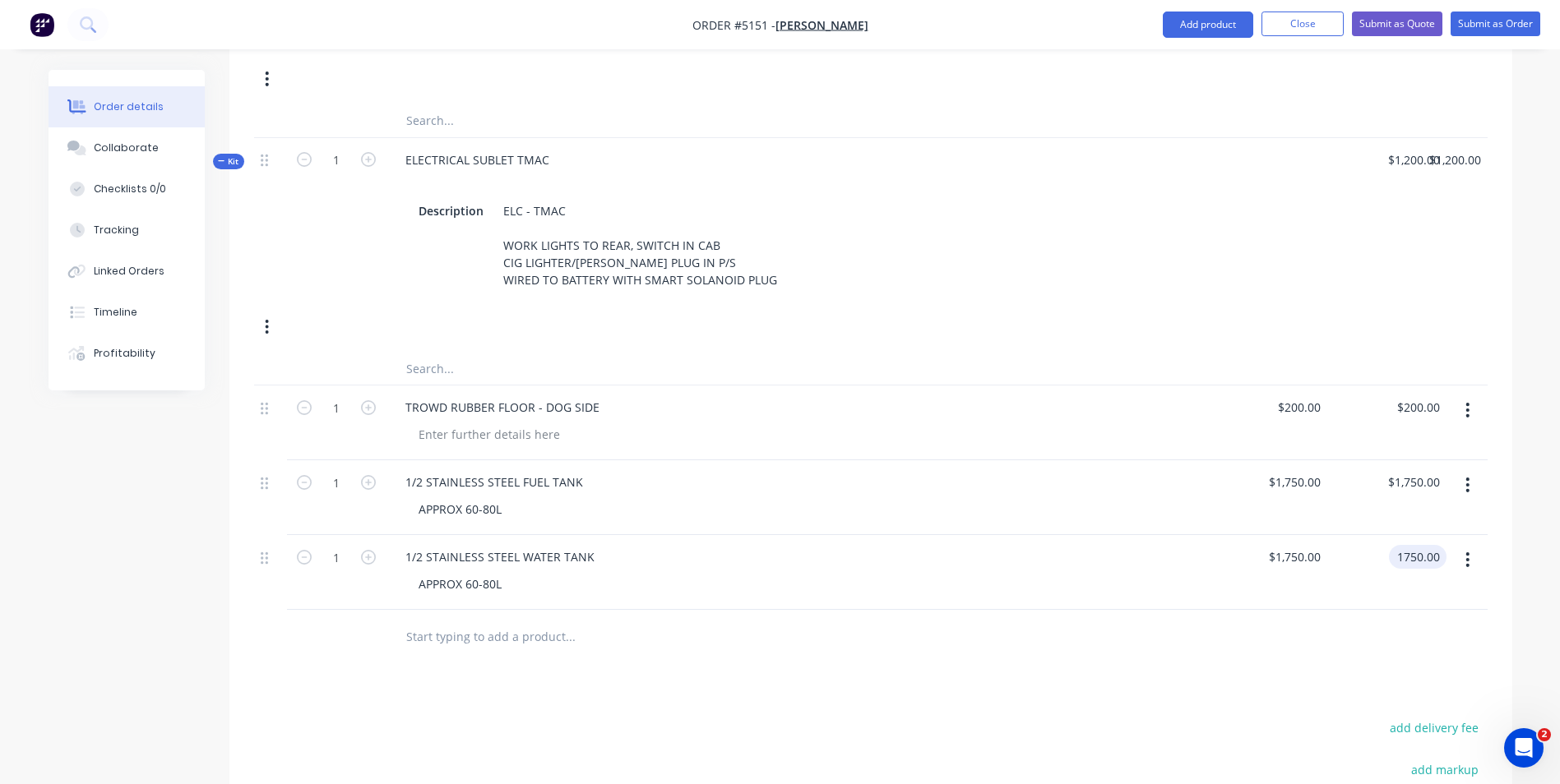
type input "$1,750.00"
click at [1354, 613] on div at bounding box center [870, 637] width 1233 height 54
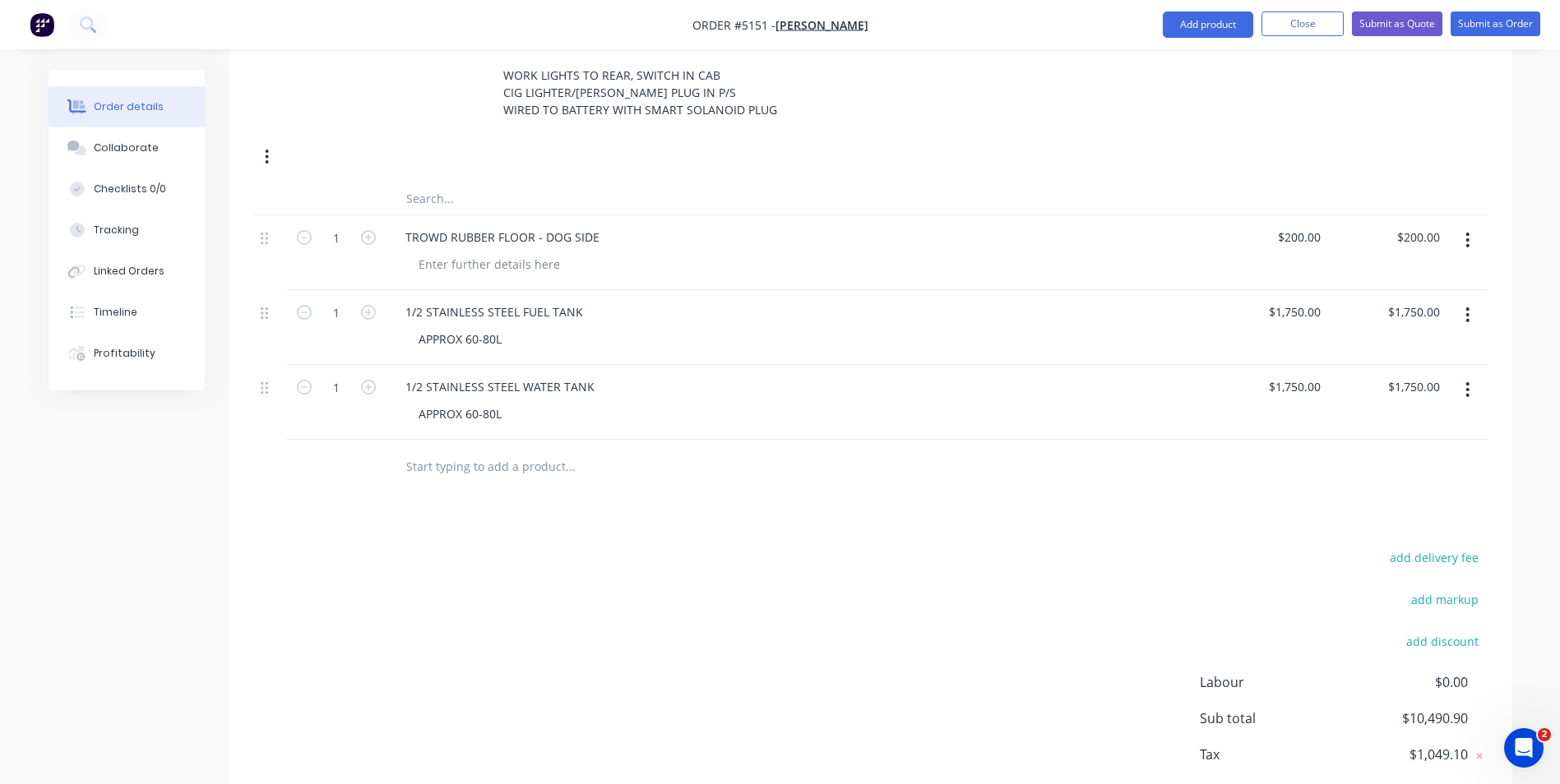
scroll to position [1790, 0]
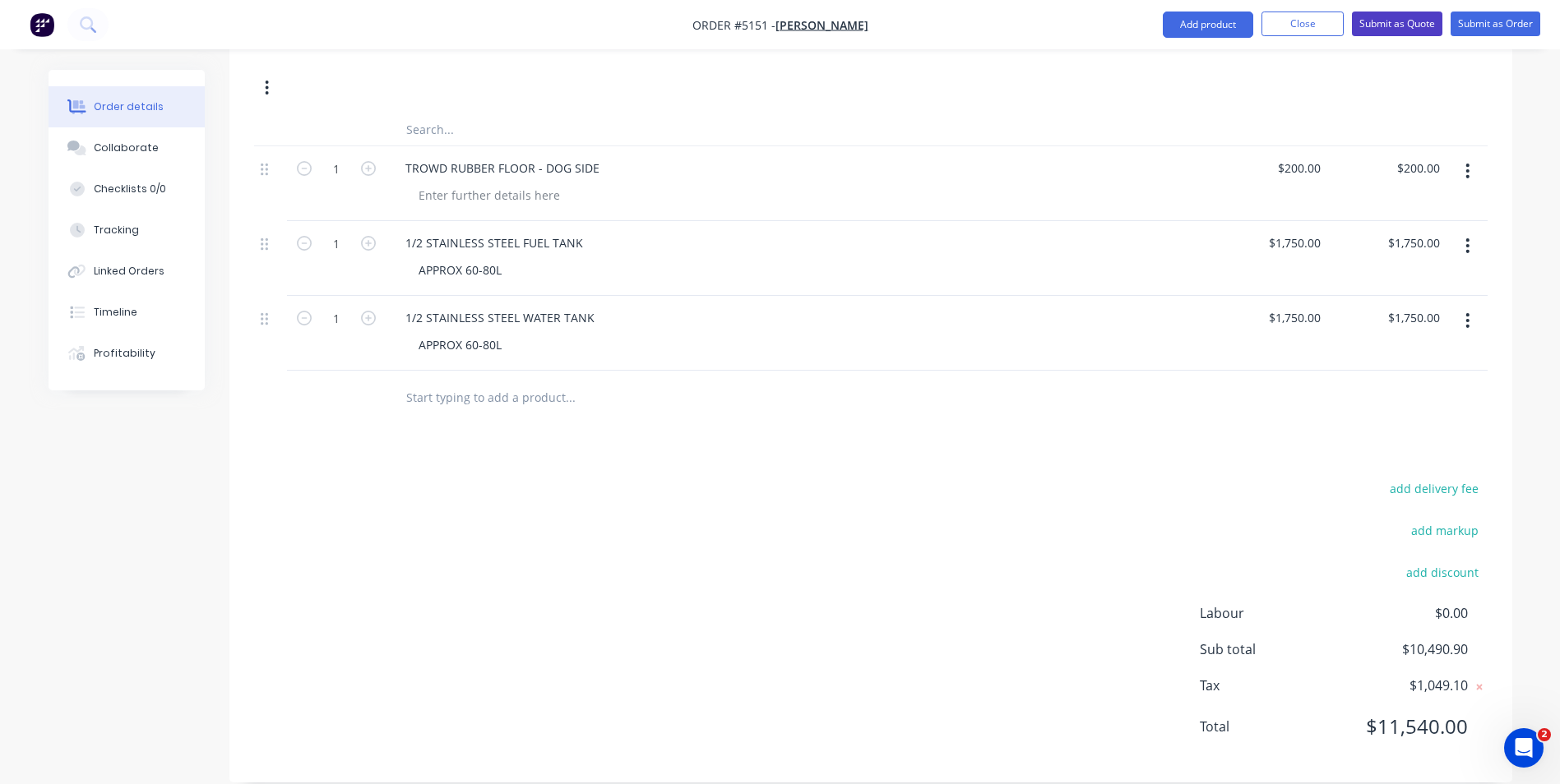
click at [1407, 30] on button "Submit as Quote" at bounding box center [1397, 23] width 91 height 25
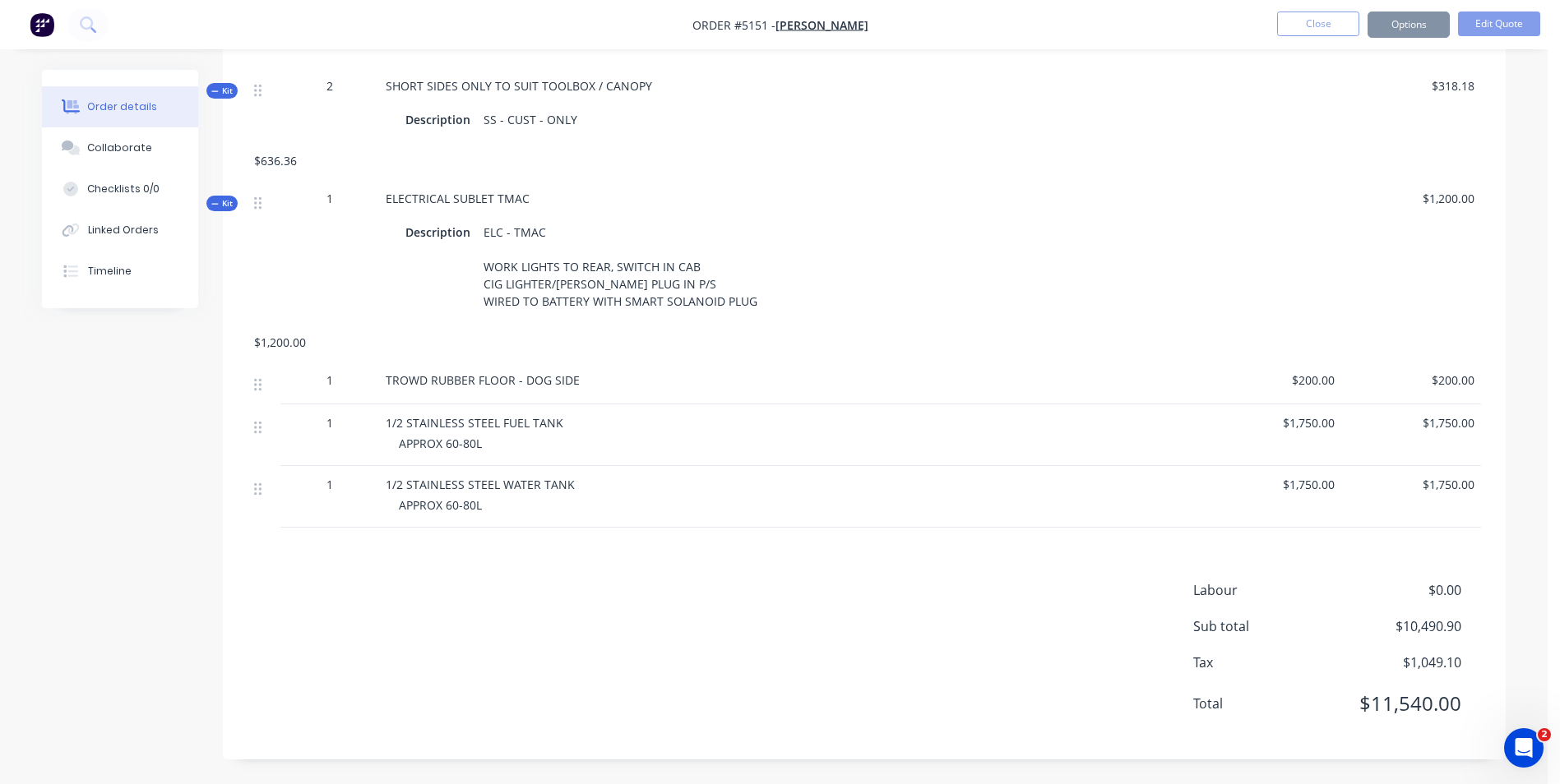
scroll to position [0, 0]
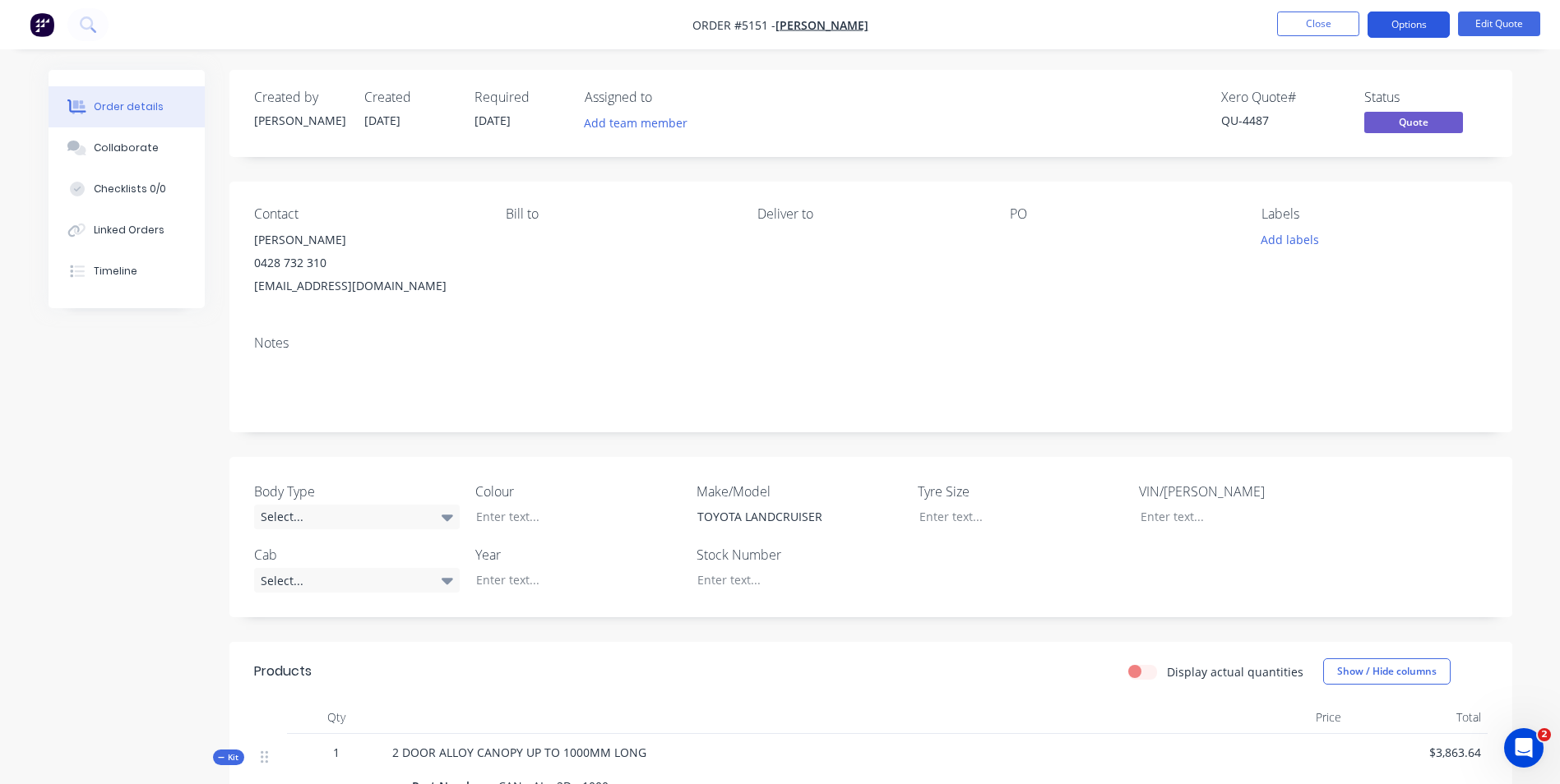
click at [1415, 29] on button "Options" at bounding box center [1408, 24] width 82 height 26
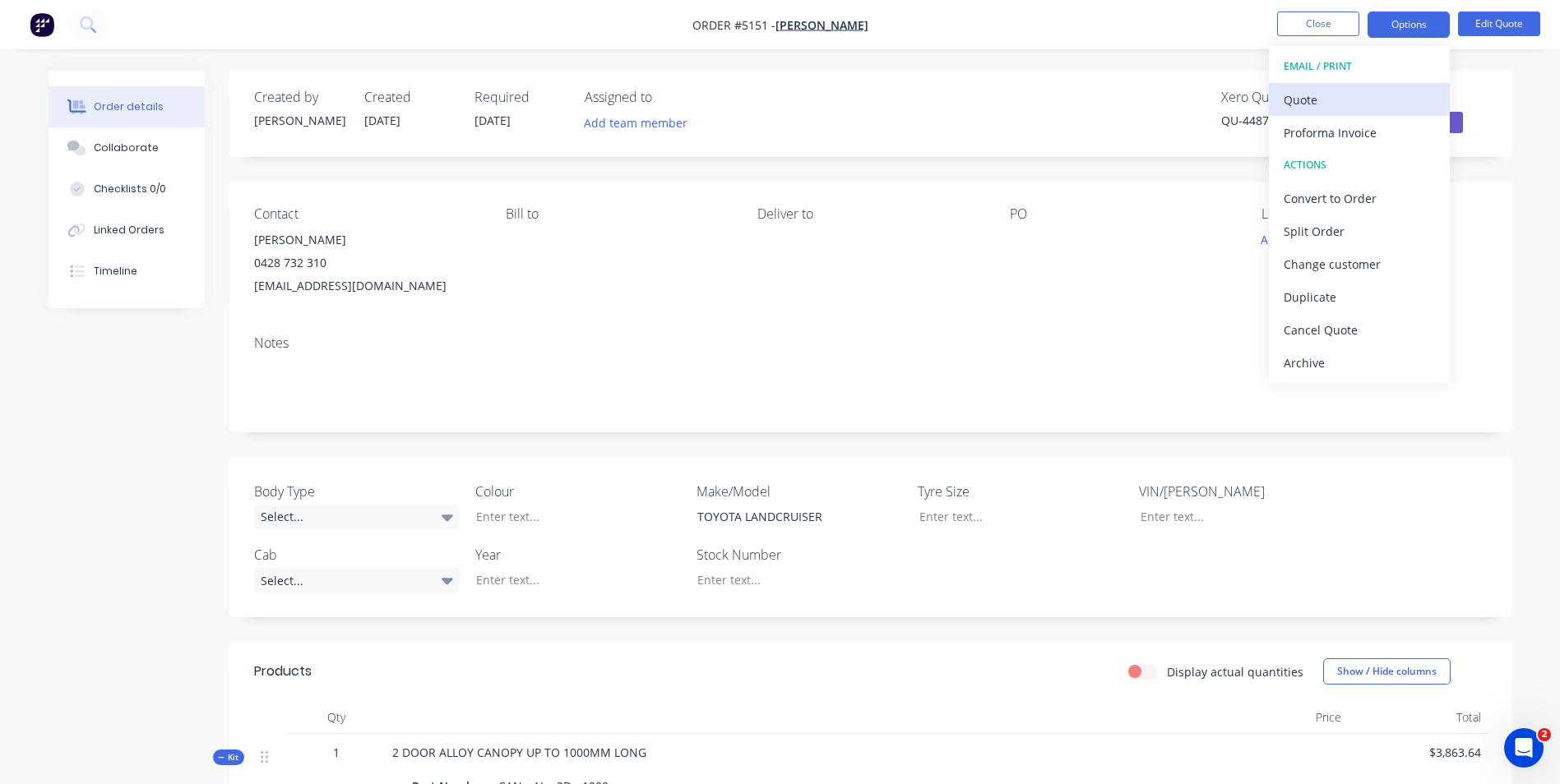
click at [1323, 96] on div "Quote" at bounding box center [1358, 100] width 151 height 24
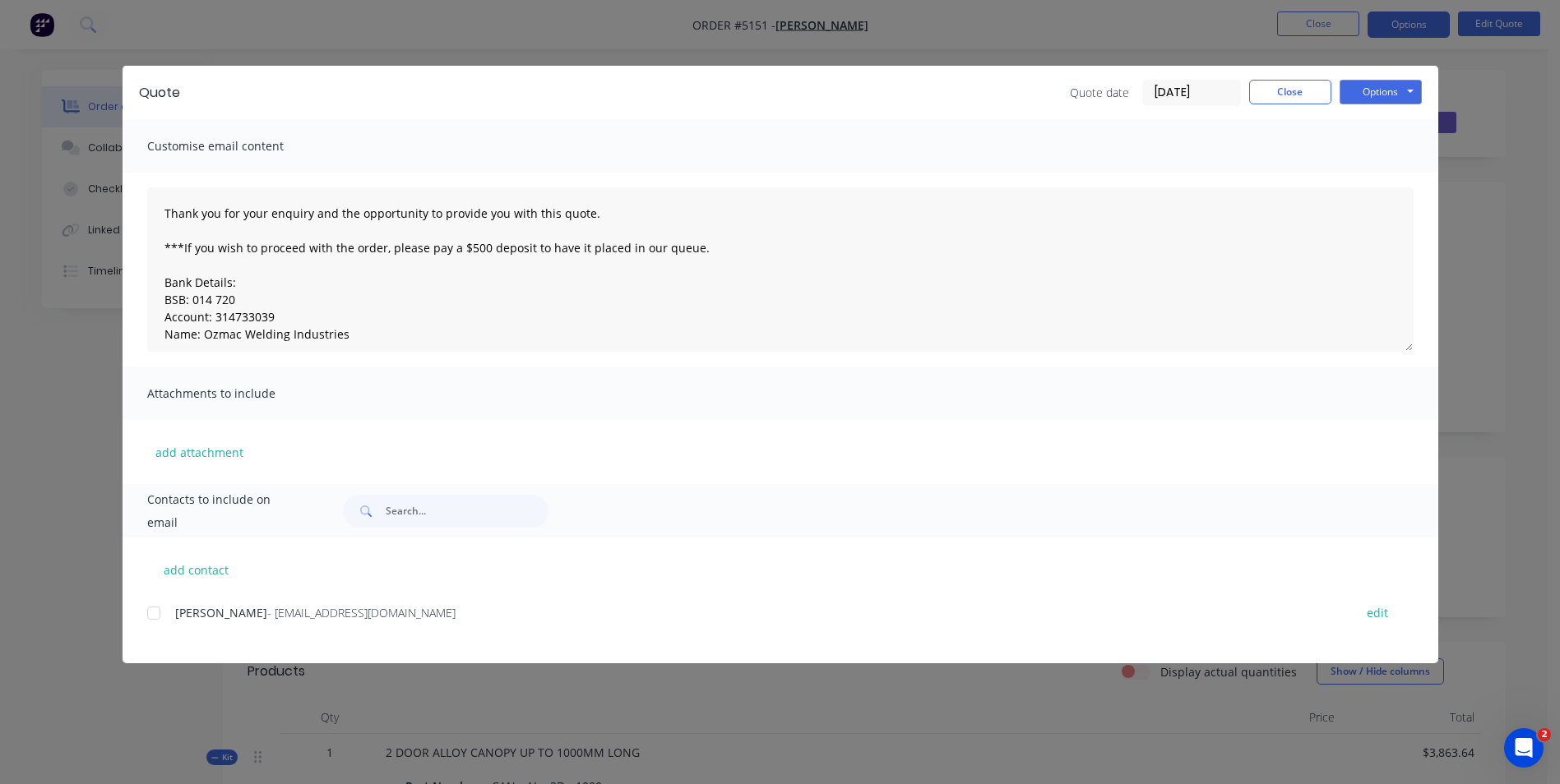
click at [159, 613] on div at bounding box center [154, 614] width 33 height 33
click at [1402, 87] on button "Options" at bounding box center [1380, 92] width 82 height 25
click at [1386, 176] on button "Email" at bounding box center [1392, 175] width 106 height 27
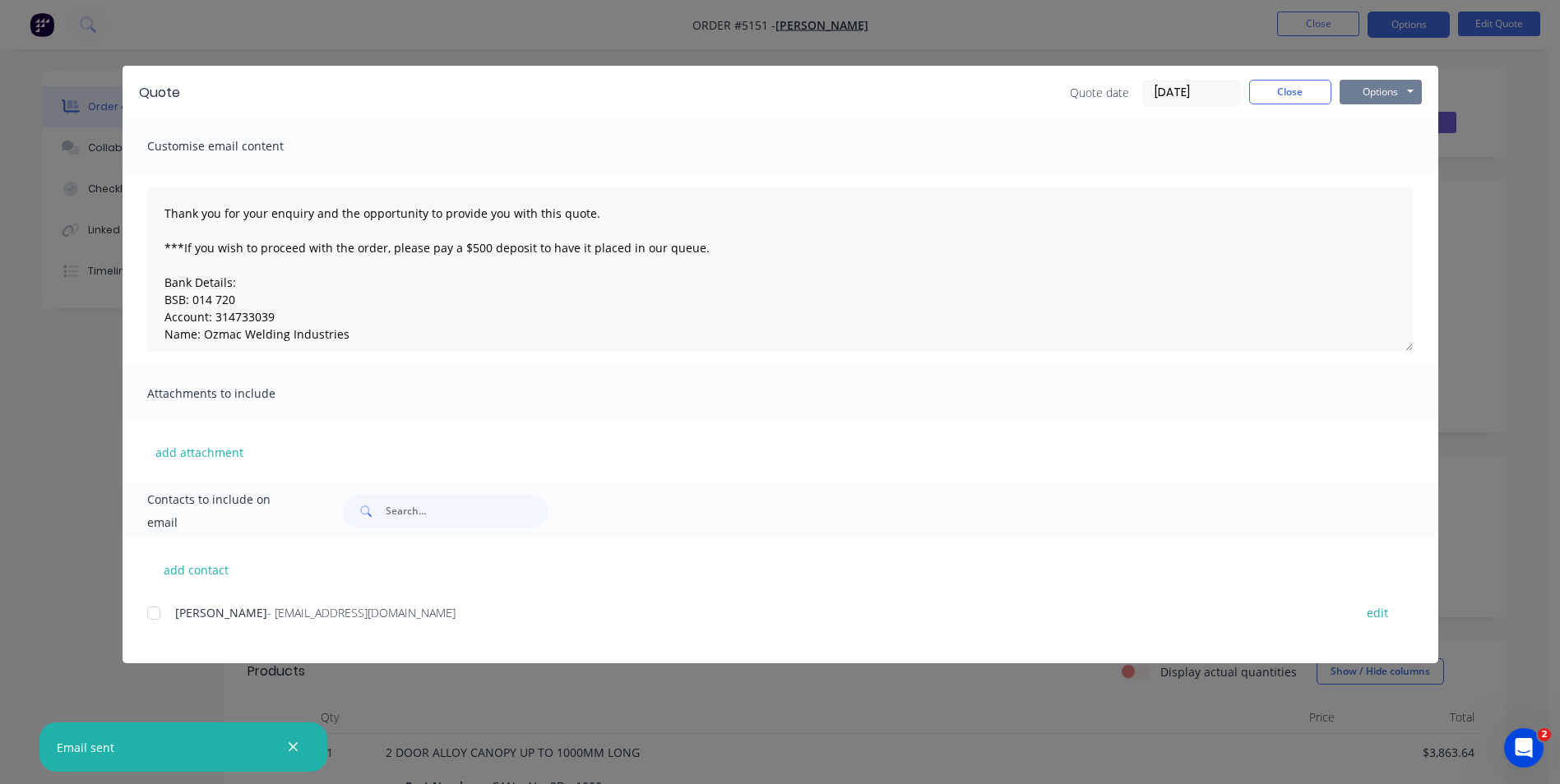
click at [1391, 94] on button "Options" at bounding box center [1380, 92] width 82 height 25
click at [1385, 151] on button "Print" at bounding box center [1392, 148] width 106 height 27
click at [1299, 95] on button "Close" at bounding box center [1290, 92] width 82 height 25
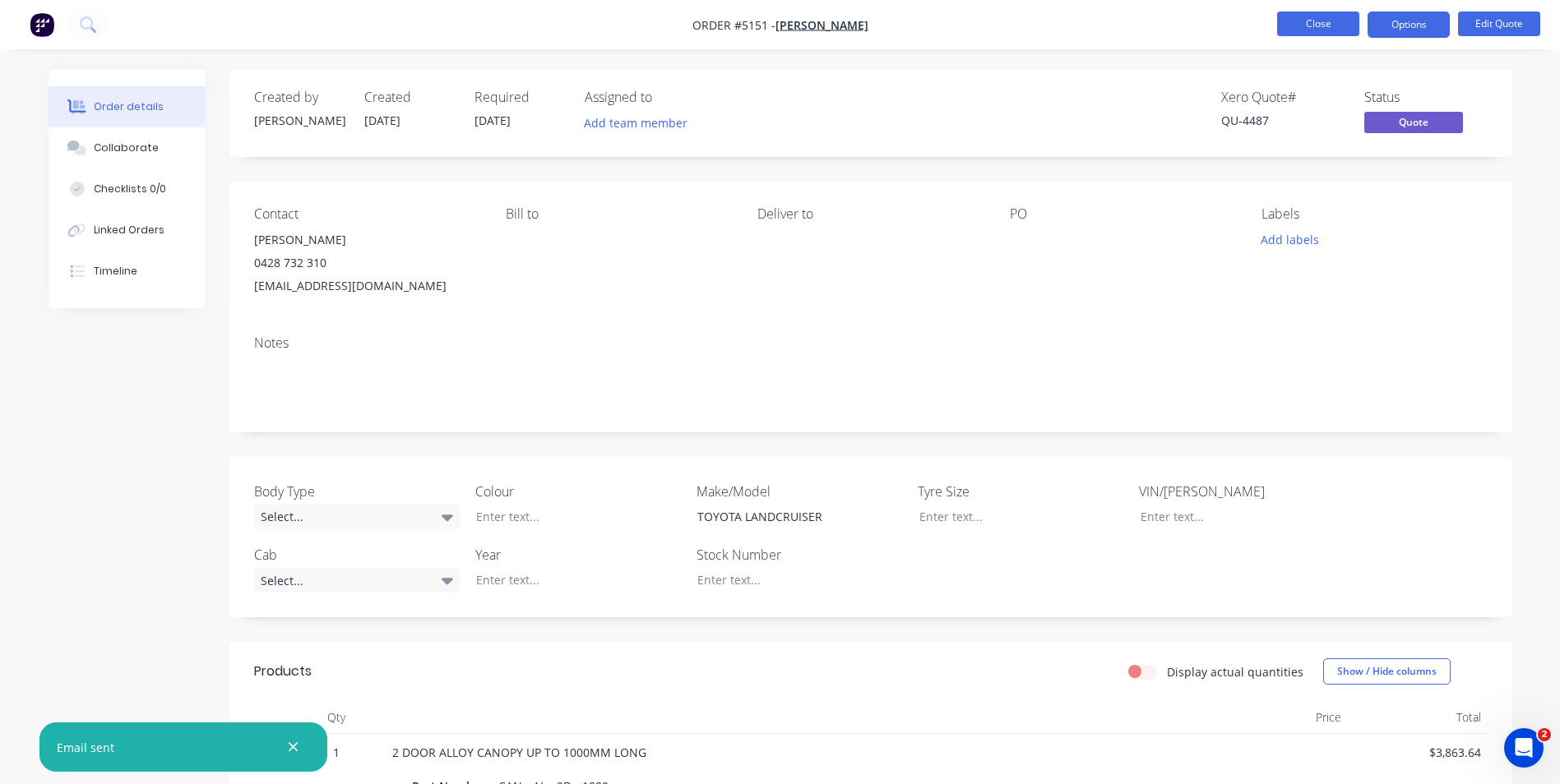
click at [1297, 24] on button "Close" at bounding box center [1317, 23] width 82 height 25
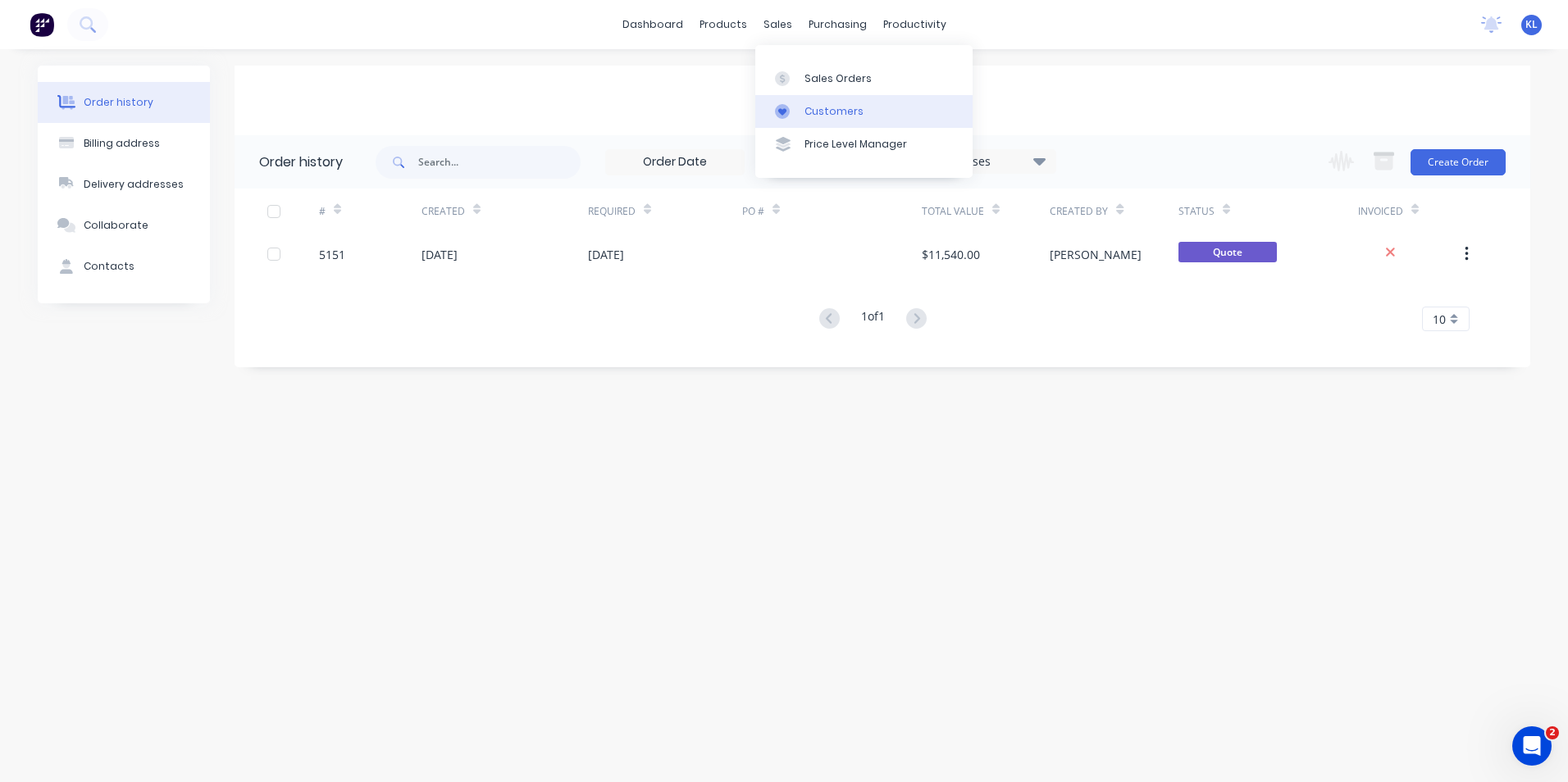
click at [844, 106] on div "Customers" at bounding box center [834, 112] width 59 height 15
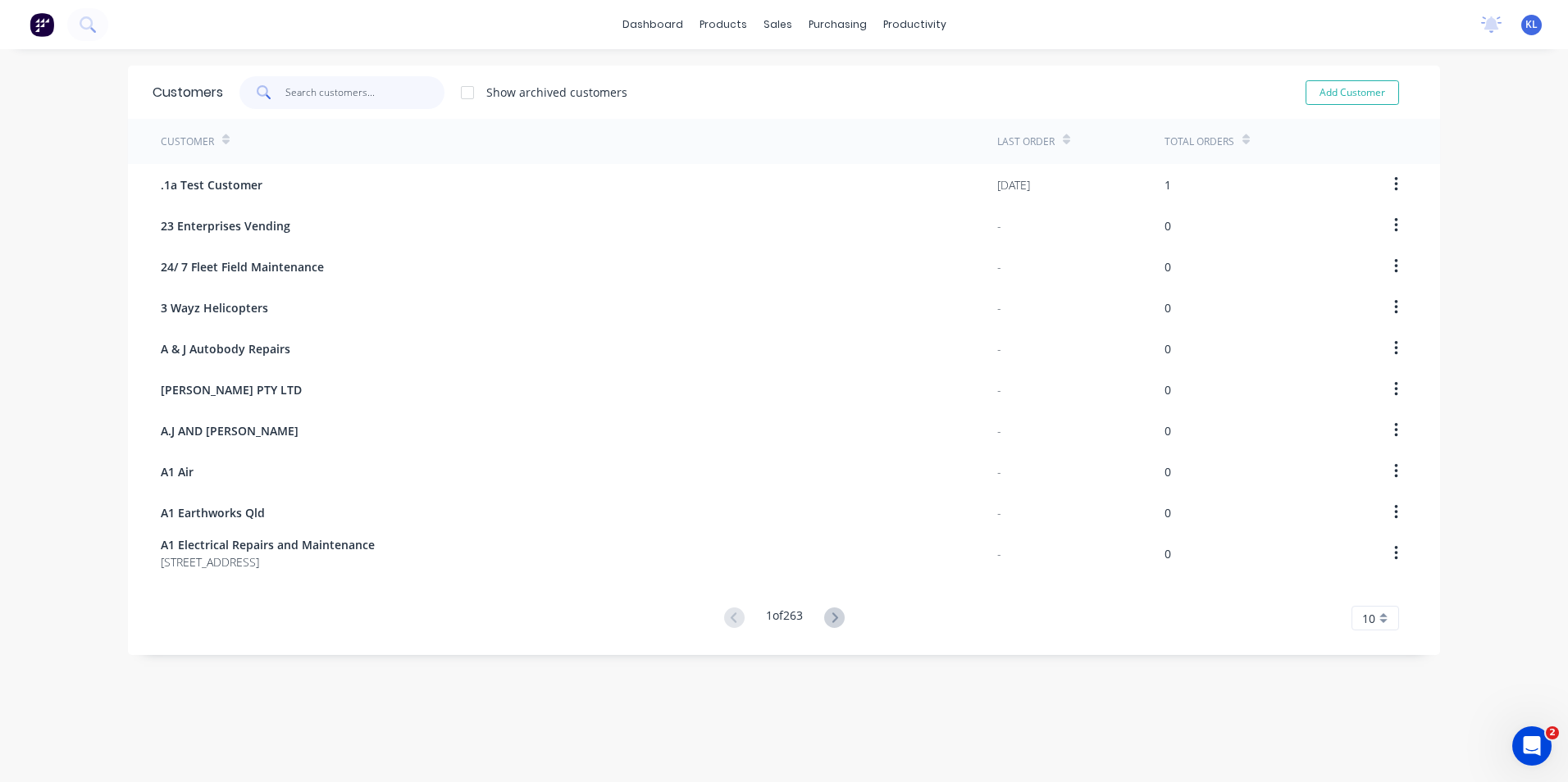
click at [326, 93] on input "text" at bounding box center [365, 93] width 160 height 33
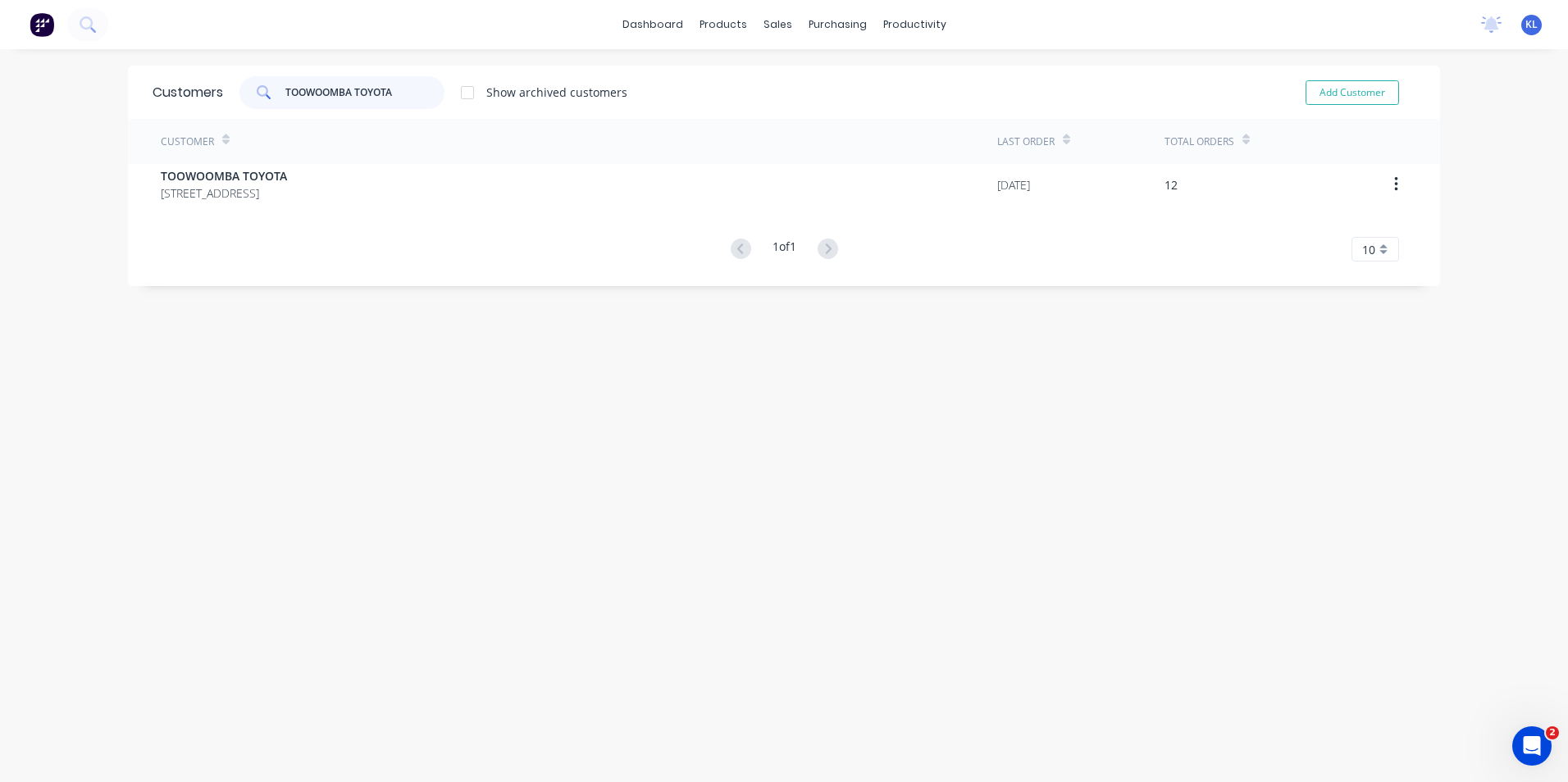
type input "TOOWOOMBA TOYOTA"
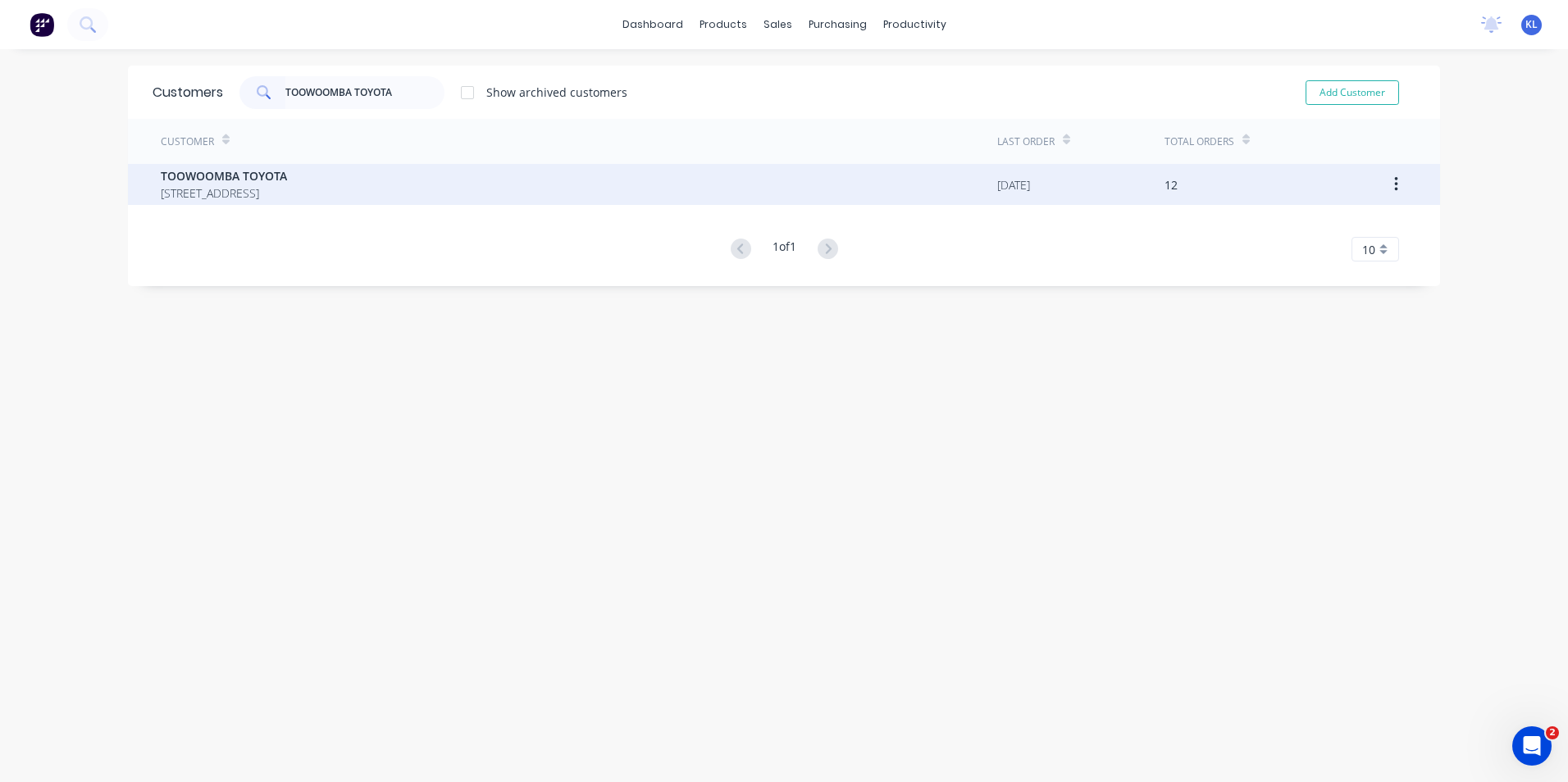
click at [259, 176] on span "TOOWOOMBA TOYOTA" at bounding box center [223, 175] width 127 height 18
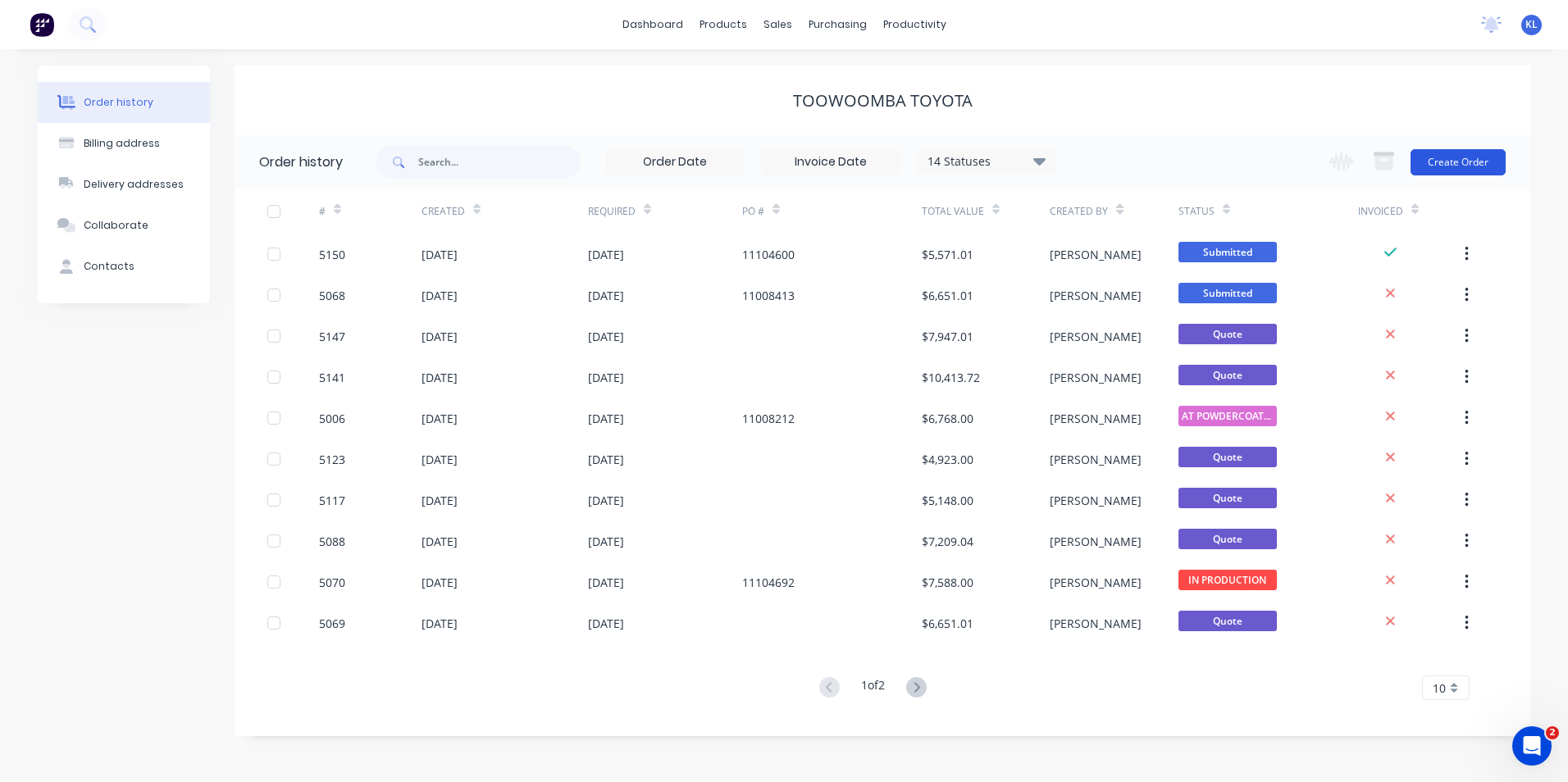
click at [1464, 161] on button "Create Order" at bounding box center [1458, 162] width 95 height 26
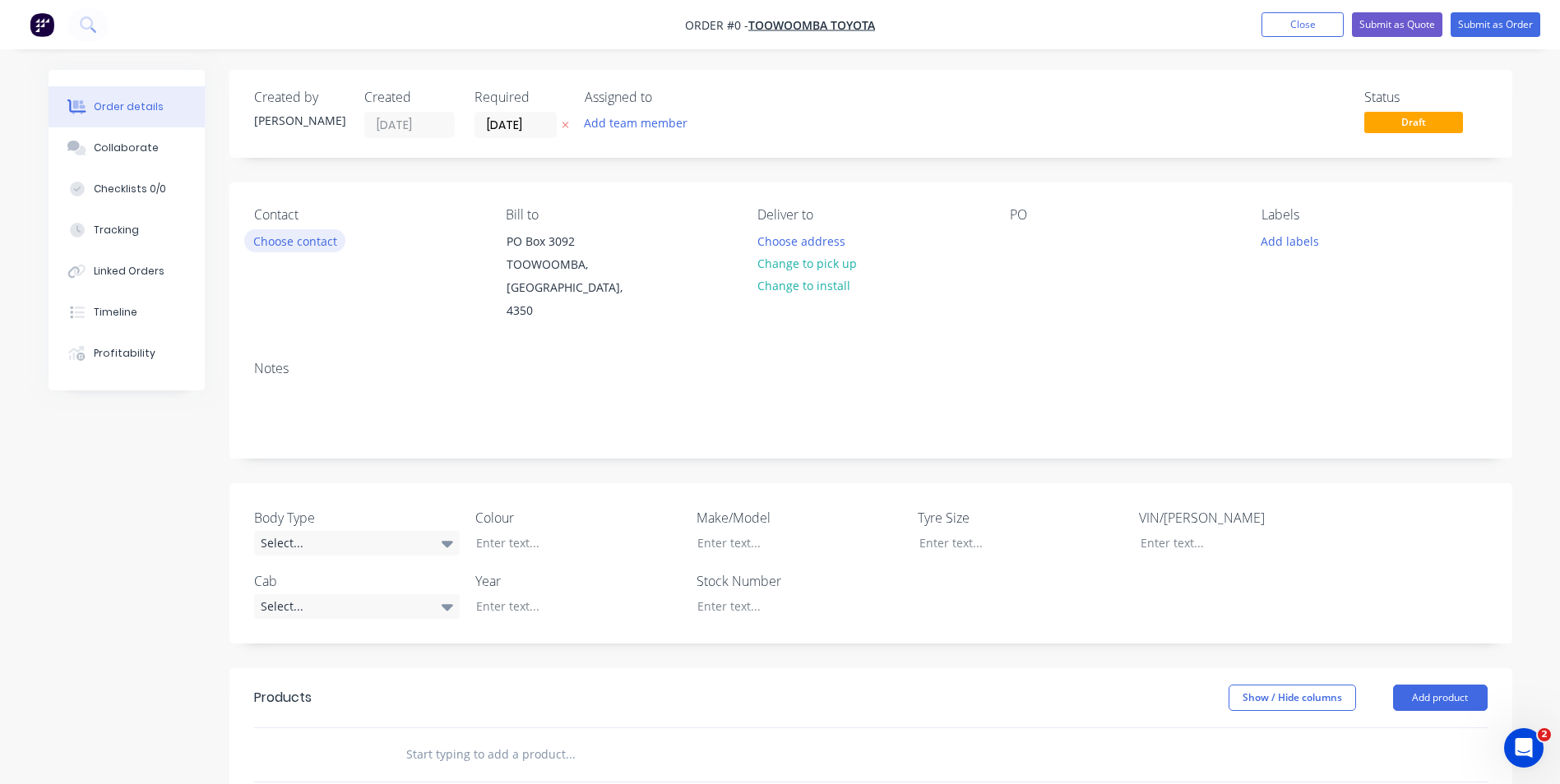
click at [293, 246] on button "Choose contact" at bounding box center [294, 241] width 101 height 22
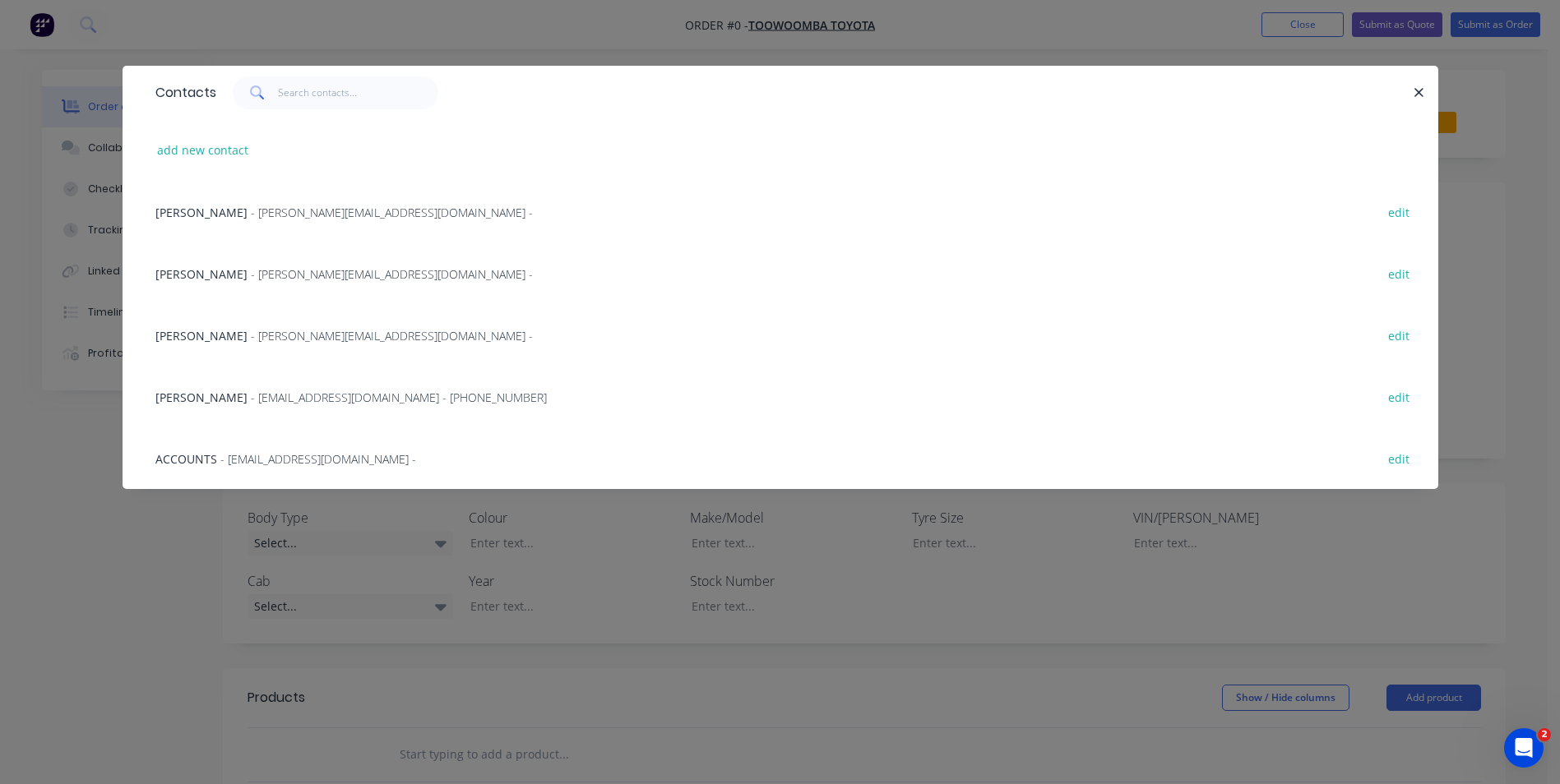
click at [203, 270] on span "[PERSON_NAME]" at bounding box center [201, 274] width 92 height 16
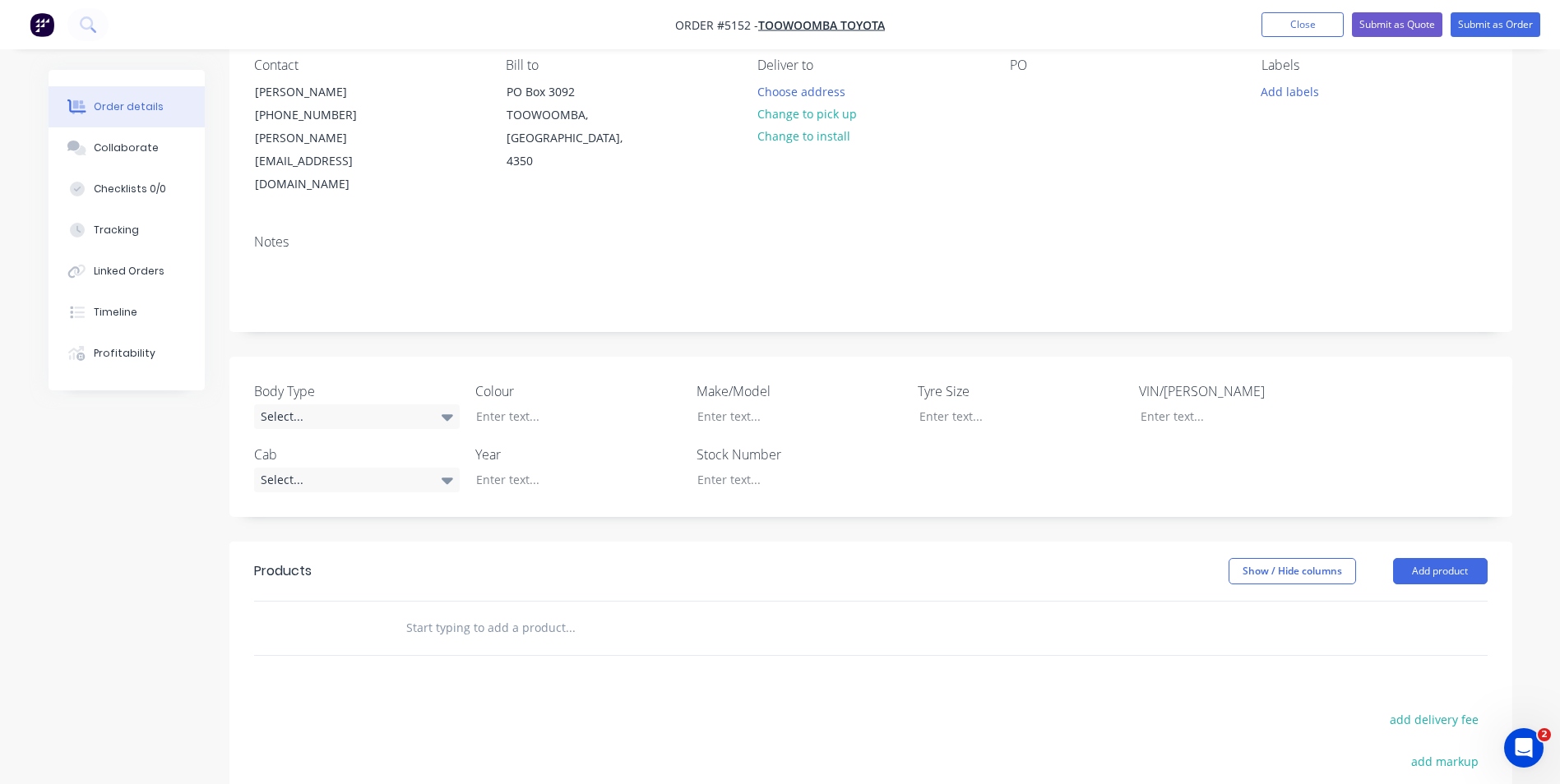
scroll to position [165, 0]
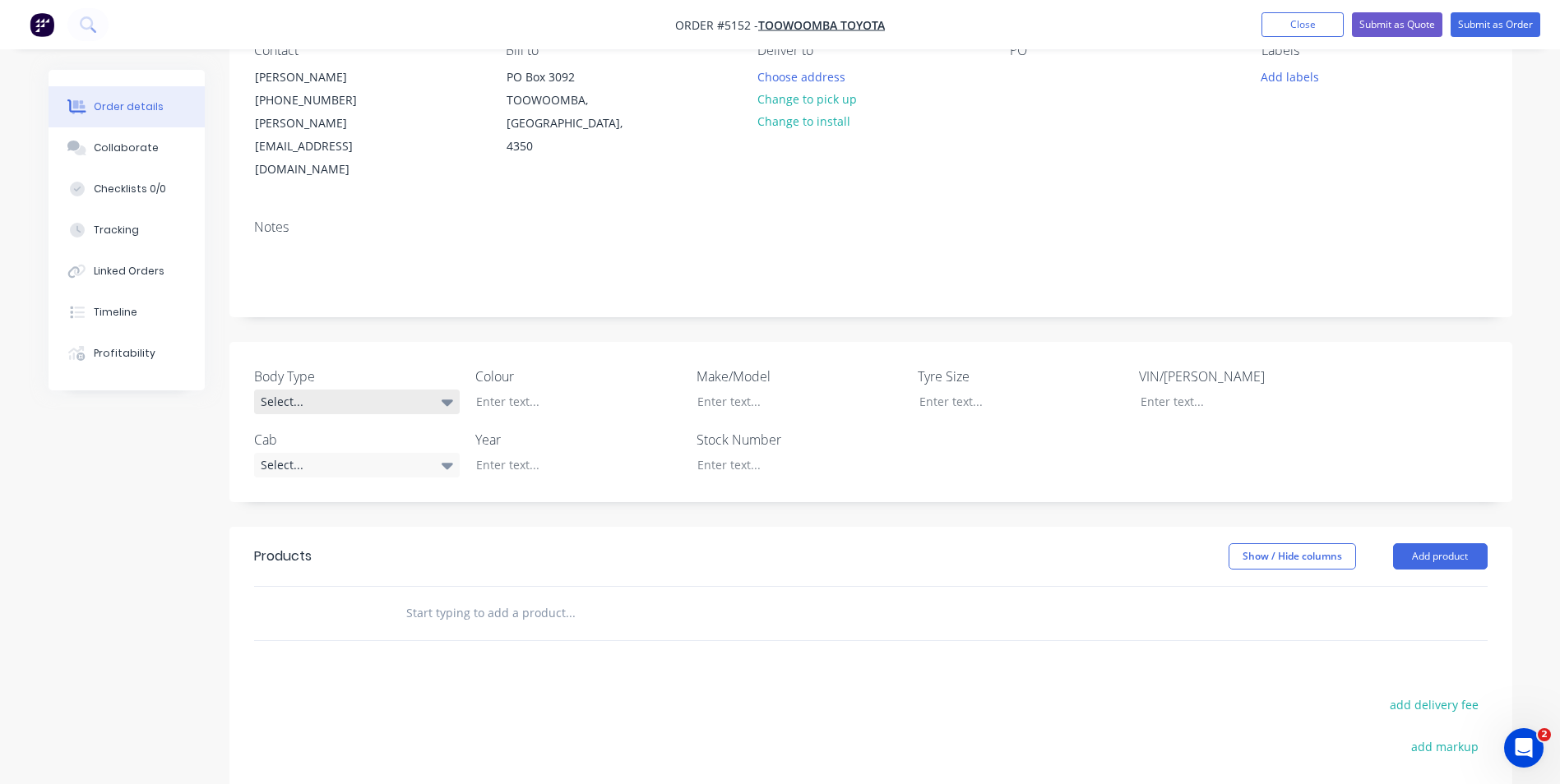
click at [443, 393] on icon at bounding box center [447, 403] width 11 height 19
click at [368, 422] on button "Cab Chassis" at bounding box center [377, 424] width 246 height 33
click at [433, 452] on div "Select..." at bounding box center [356, 464] width 206 height 25
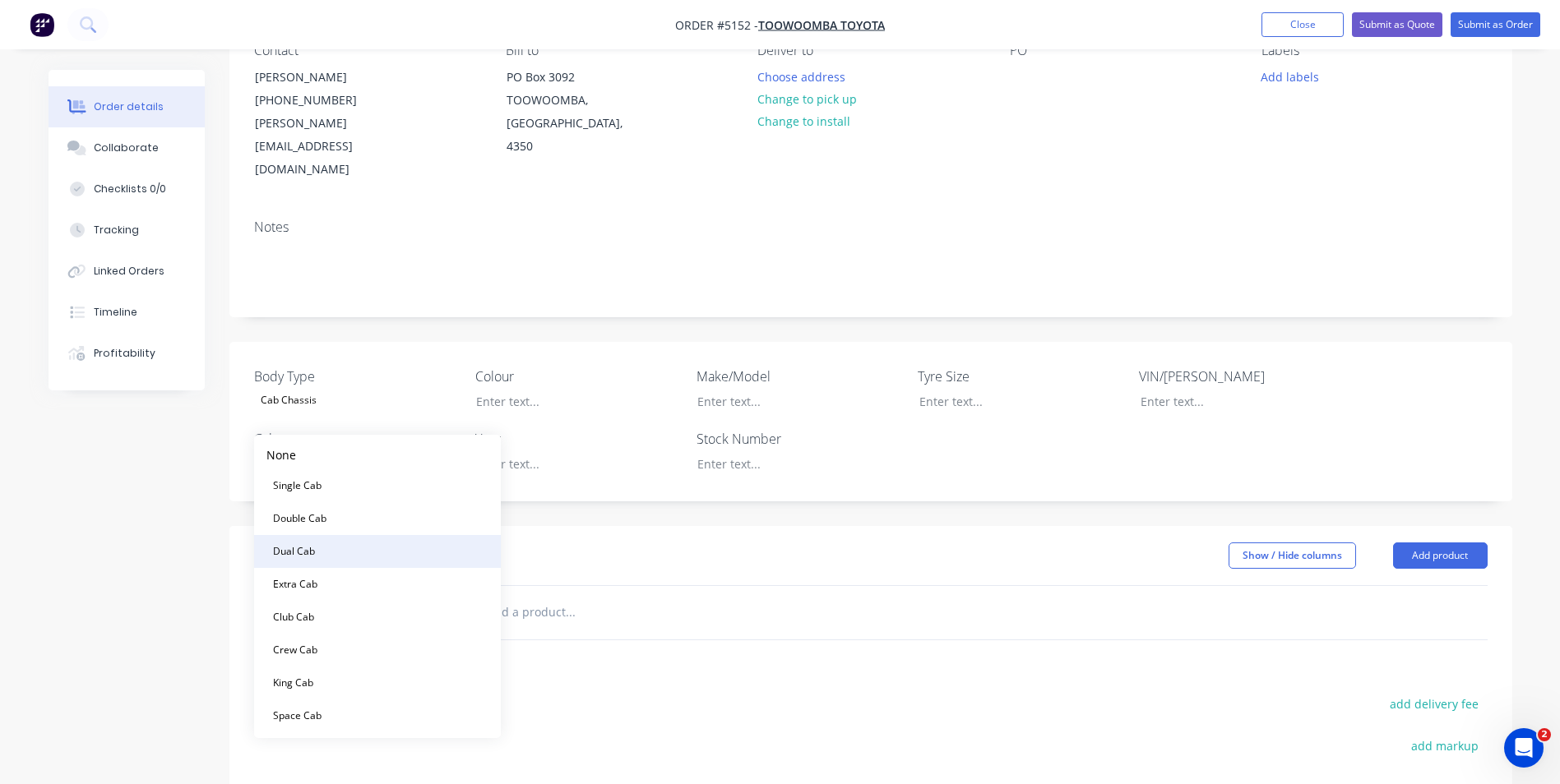
click at [370, 547] on button "Dual Cab" at bounding box center [377, 552] width 246 height 33
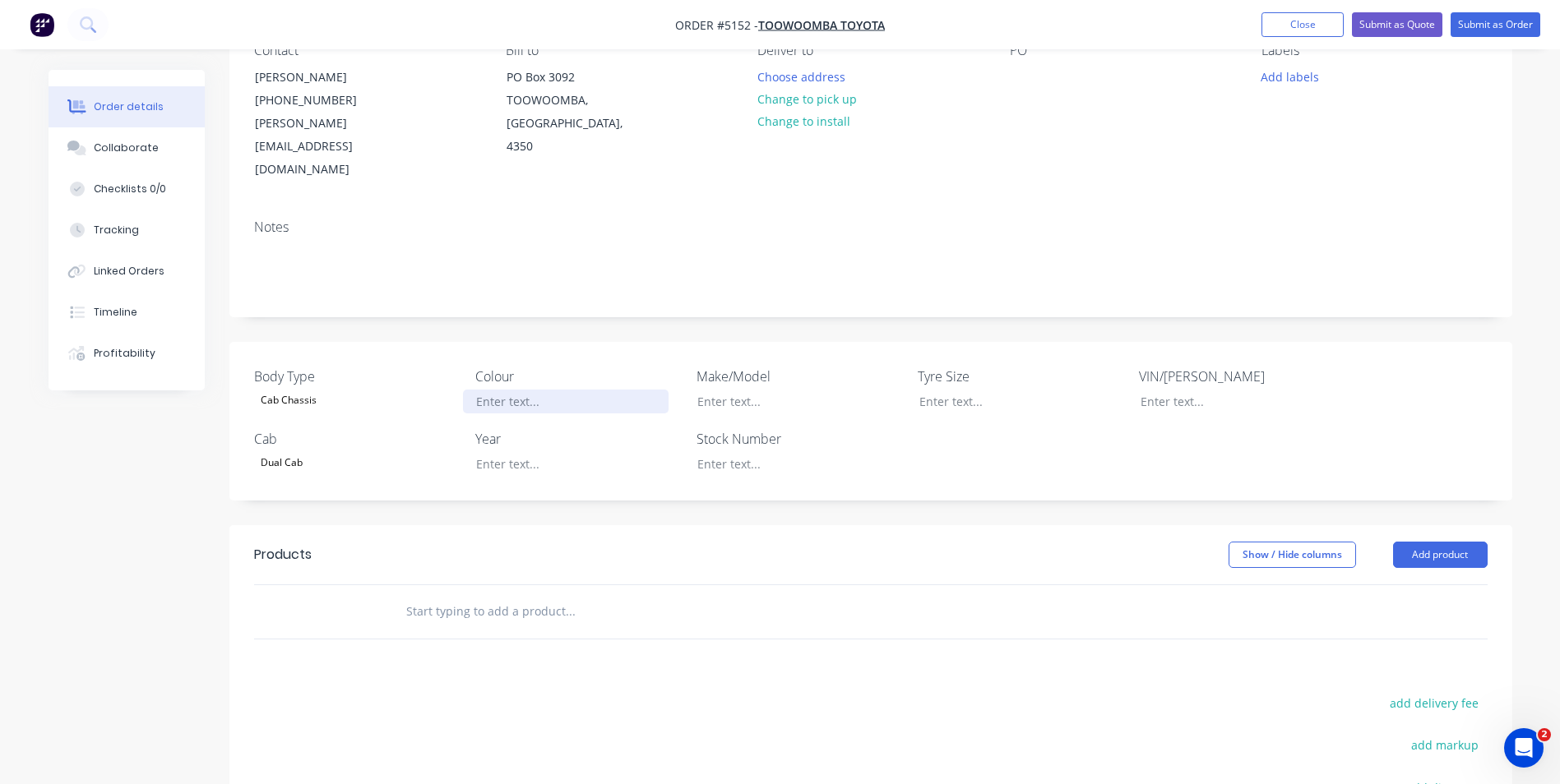
click at [556, 390] on div at bounding box center [566, 402] width 206 height 24
click at [764, 390] on div at bounding box center [787, 402] width 206 height 24
click at [552, 452] on div at bounding box center [566, 464] width 206 height 24
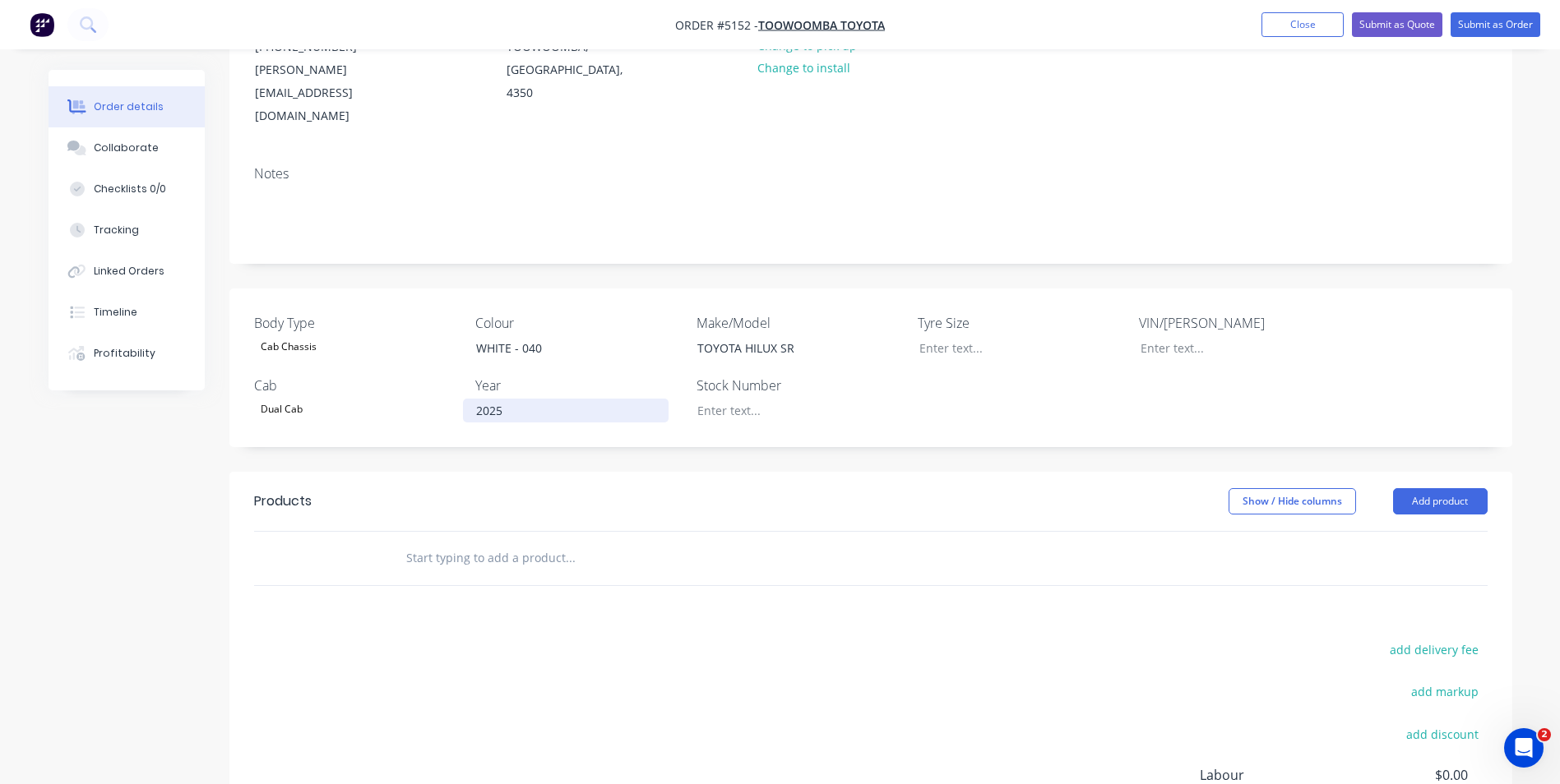
scroll to position [246, 0]
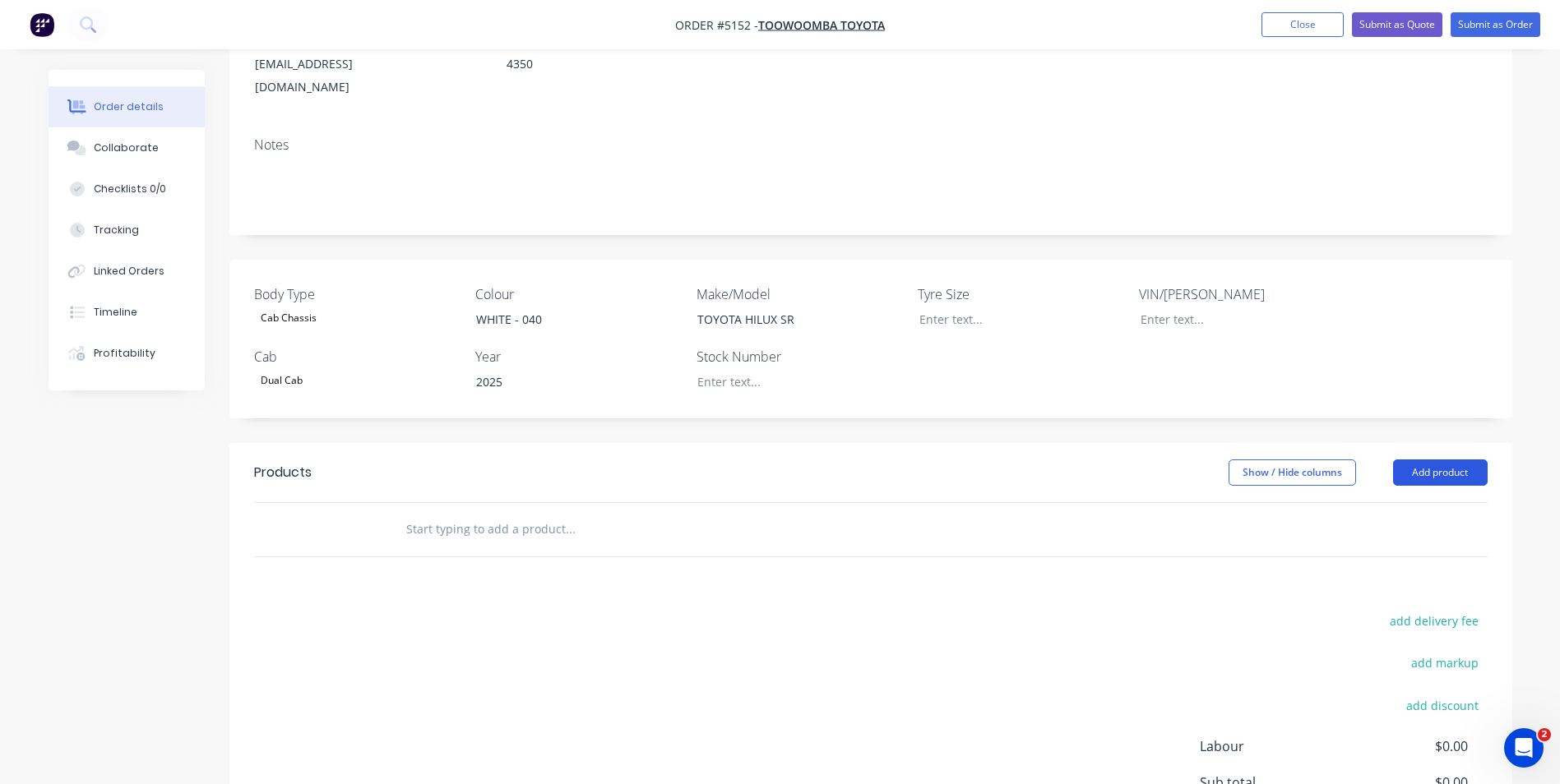
click at [1460, 459] on button "Add product" at bounding box center [1440, 472] width 94 height 26
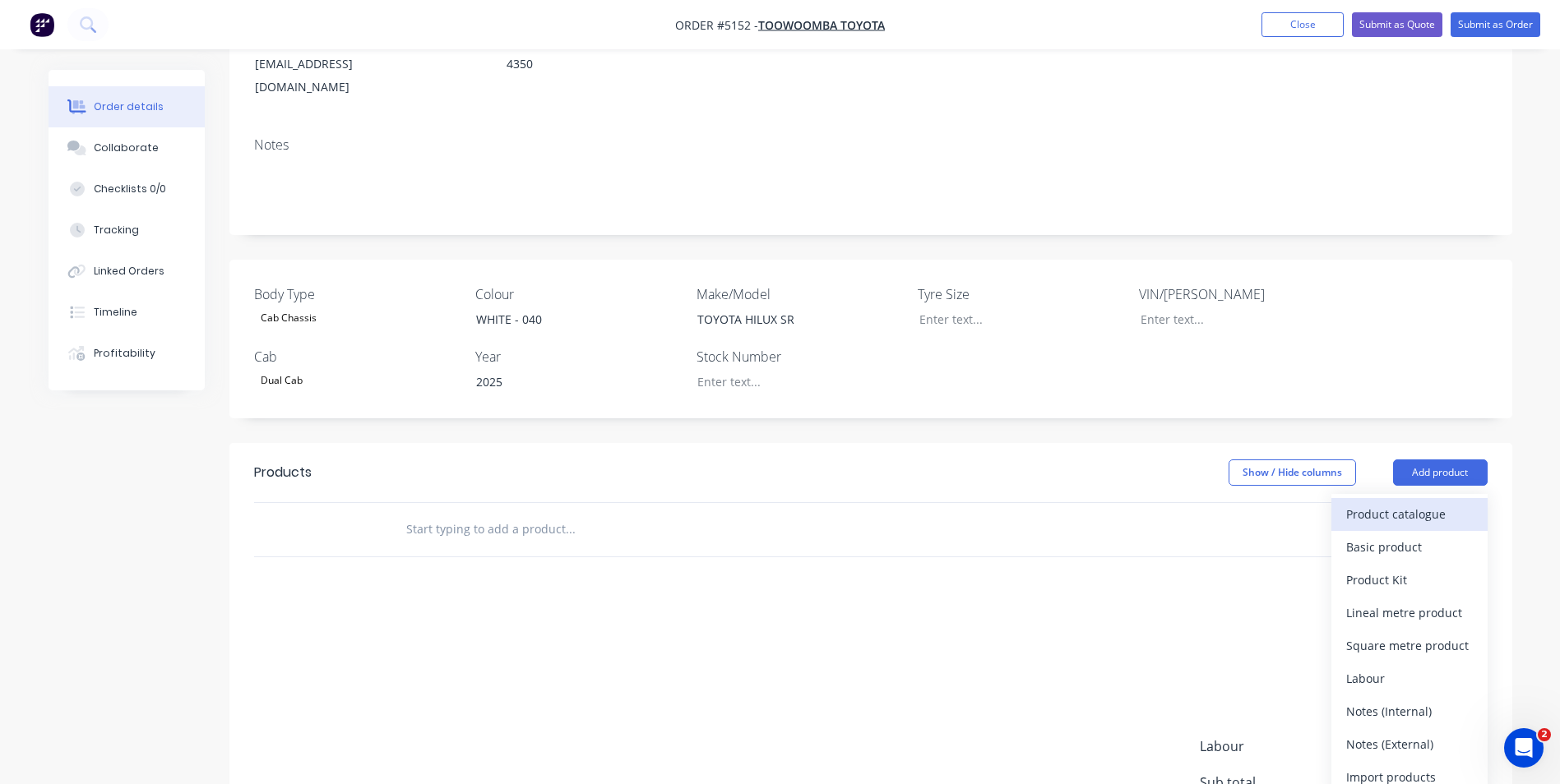
click at [1410, 503] on div "Product catalogue" at bounding box center [1409, 515] width 127 height 24
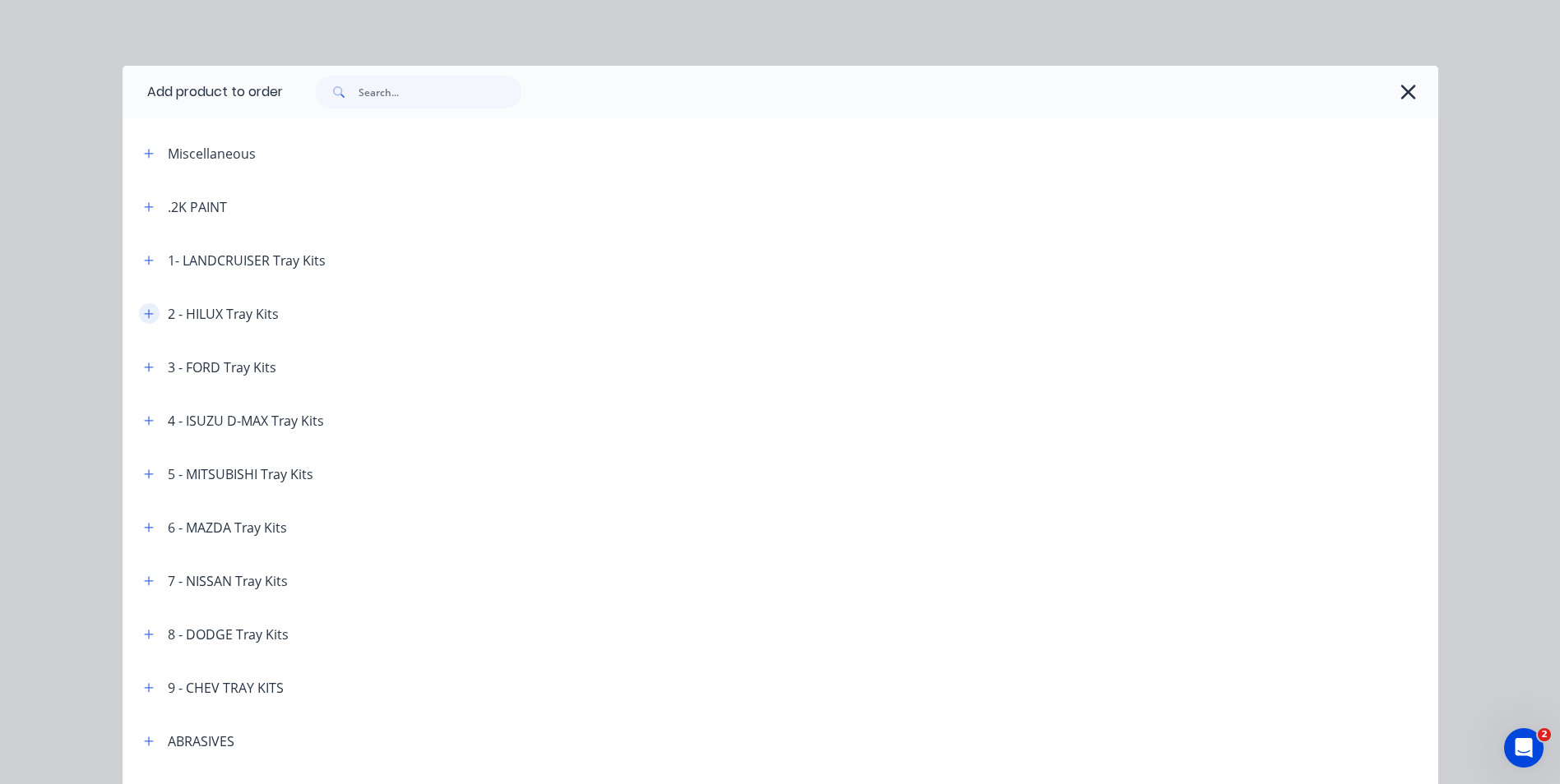
click at [144, 314] on icon "button" at bounding box center [148, 314] width 9 height 9
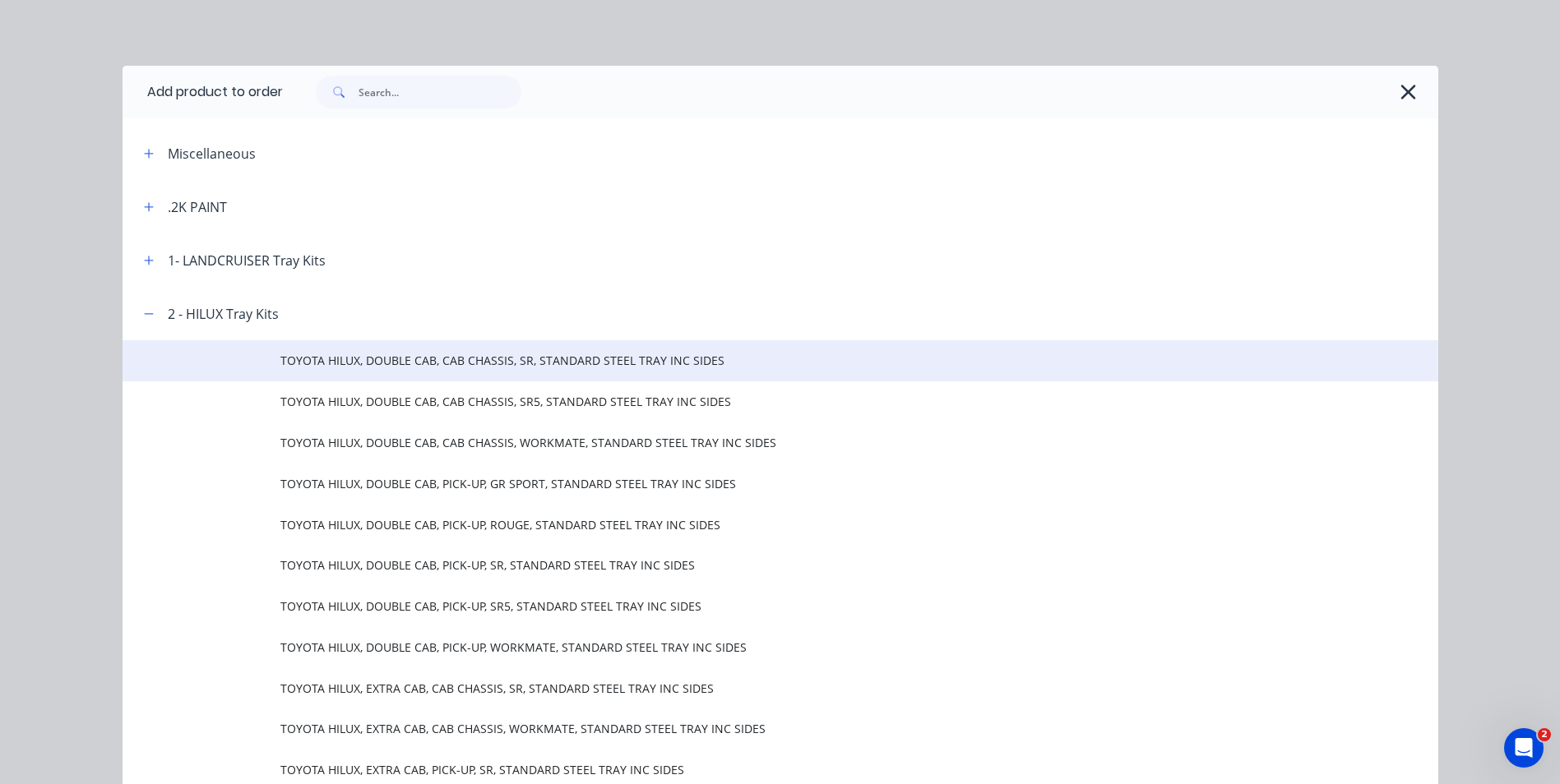
click at [492, 359] on span "TOYOTA HILUX, DOUBLE CAB, CAB CHASSIS, SR, STANDARD STEEL TRAY INC SIDES" at bounding box center [743, 360] width 926 height 18
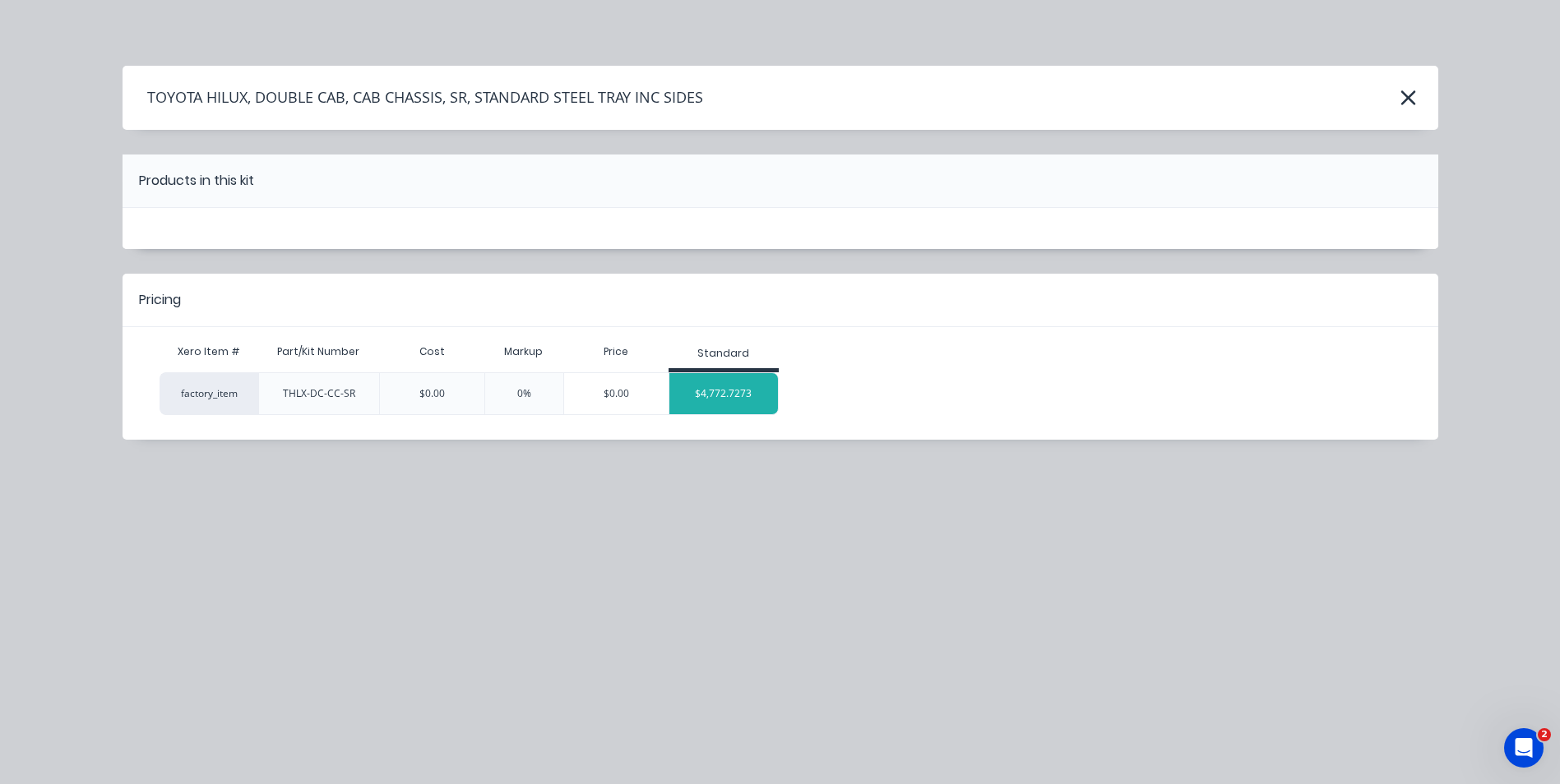
click at [749, 383] on div "$4,772.7273" at bounding box center [724, 393] width 109 height 41
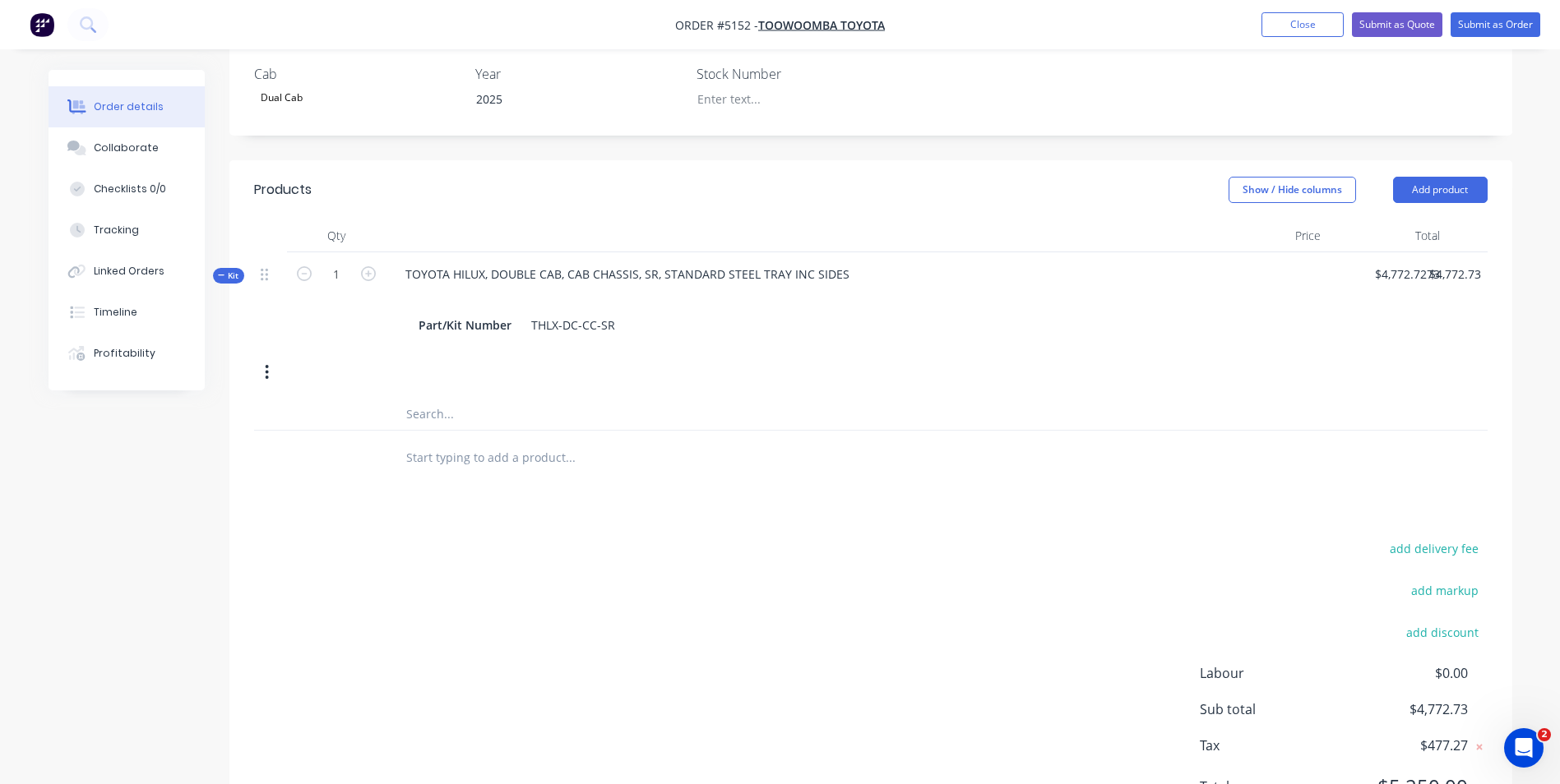
scroll to position [566, 0]
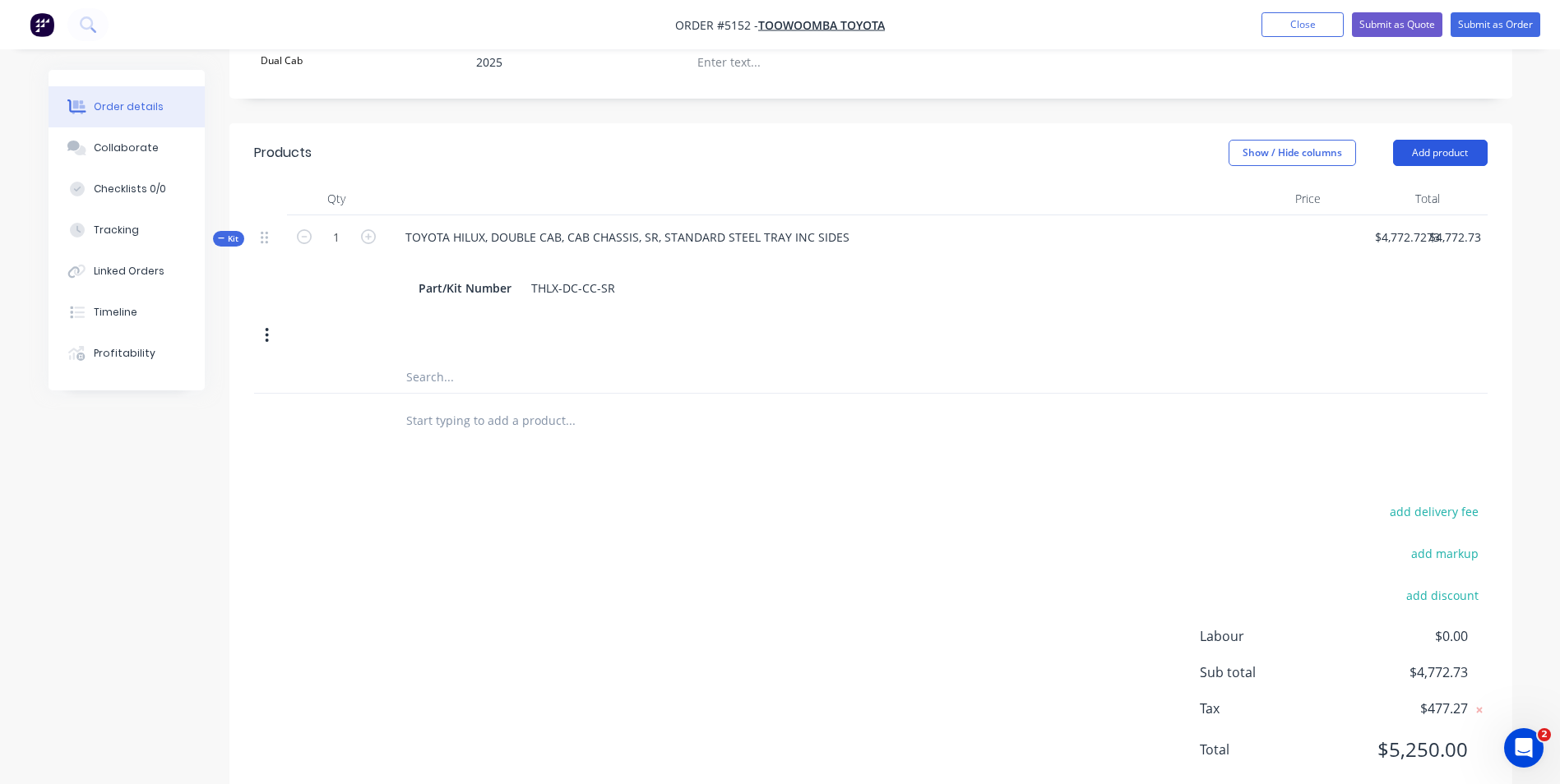
click at [1443, 140] on button "Add product" at bounding box center [1440, 153] width 94 height 26
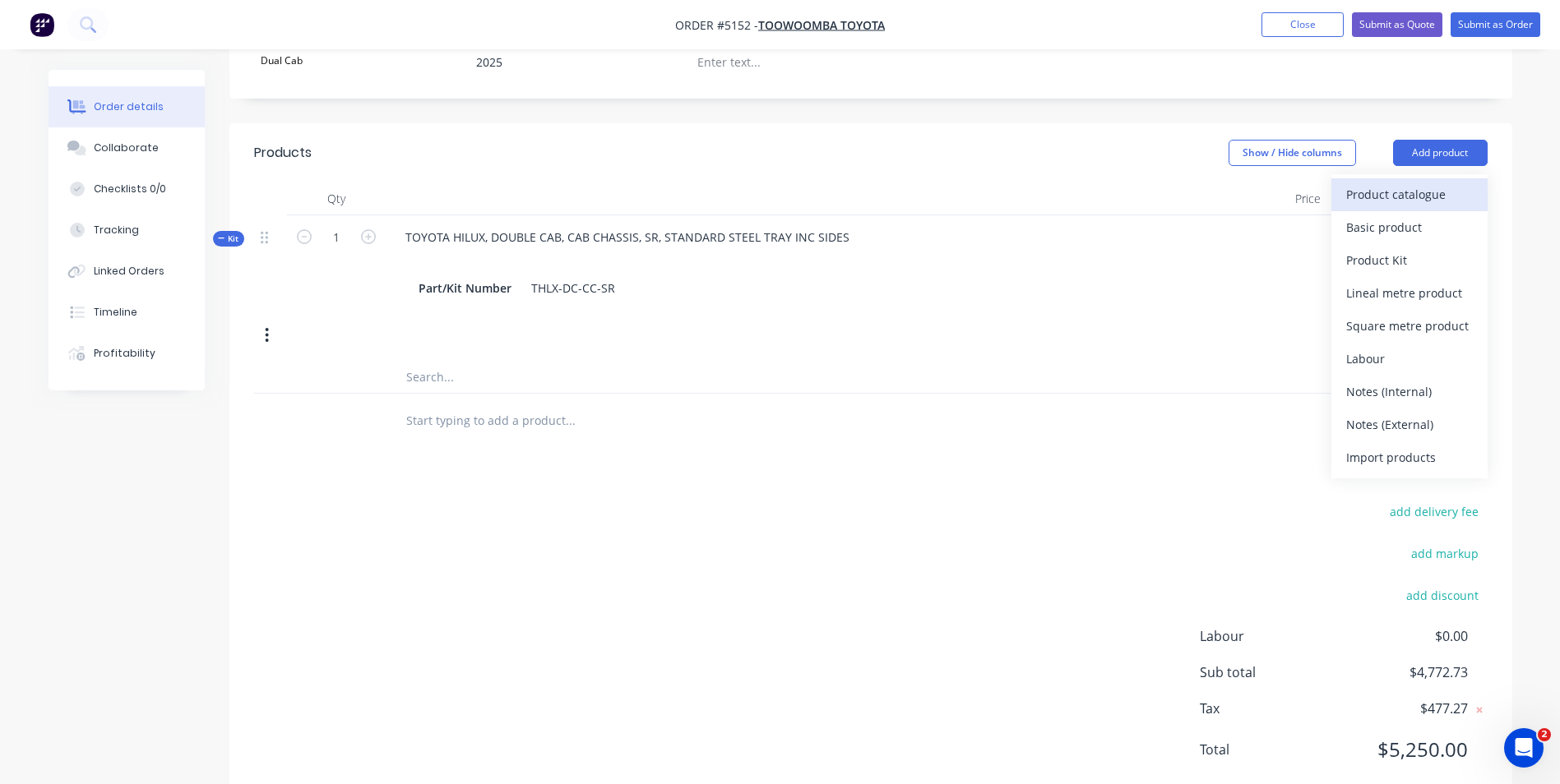
click at [1425, 182] on div "Product catalogue" at bounding box center [1409, 194] width 127 height 24
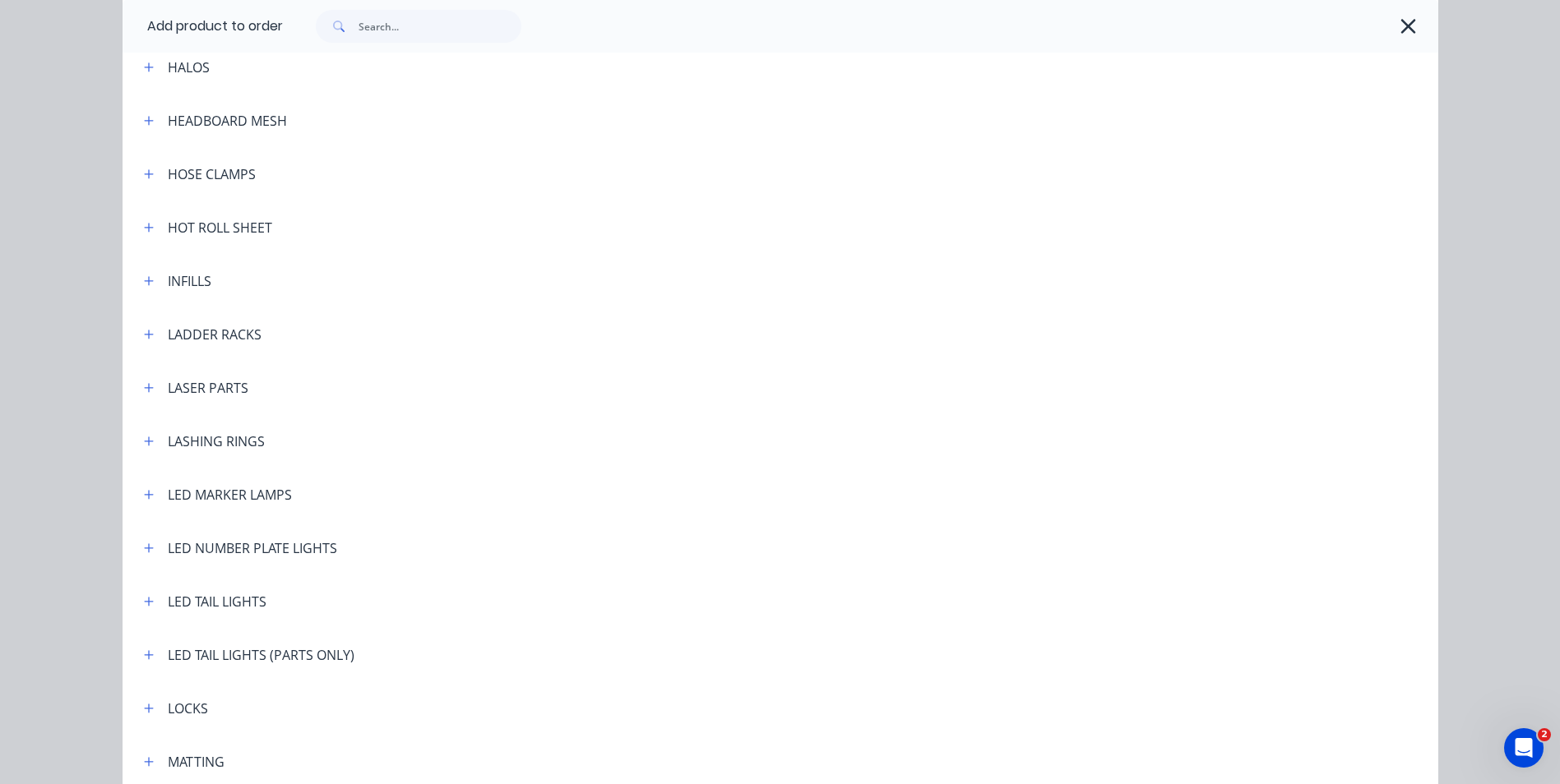
scroll to position [2466, 0]
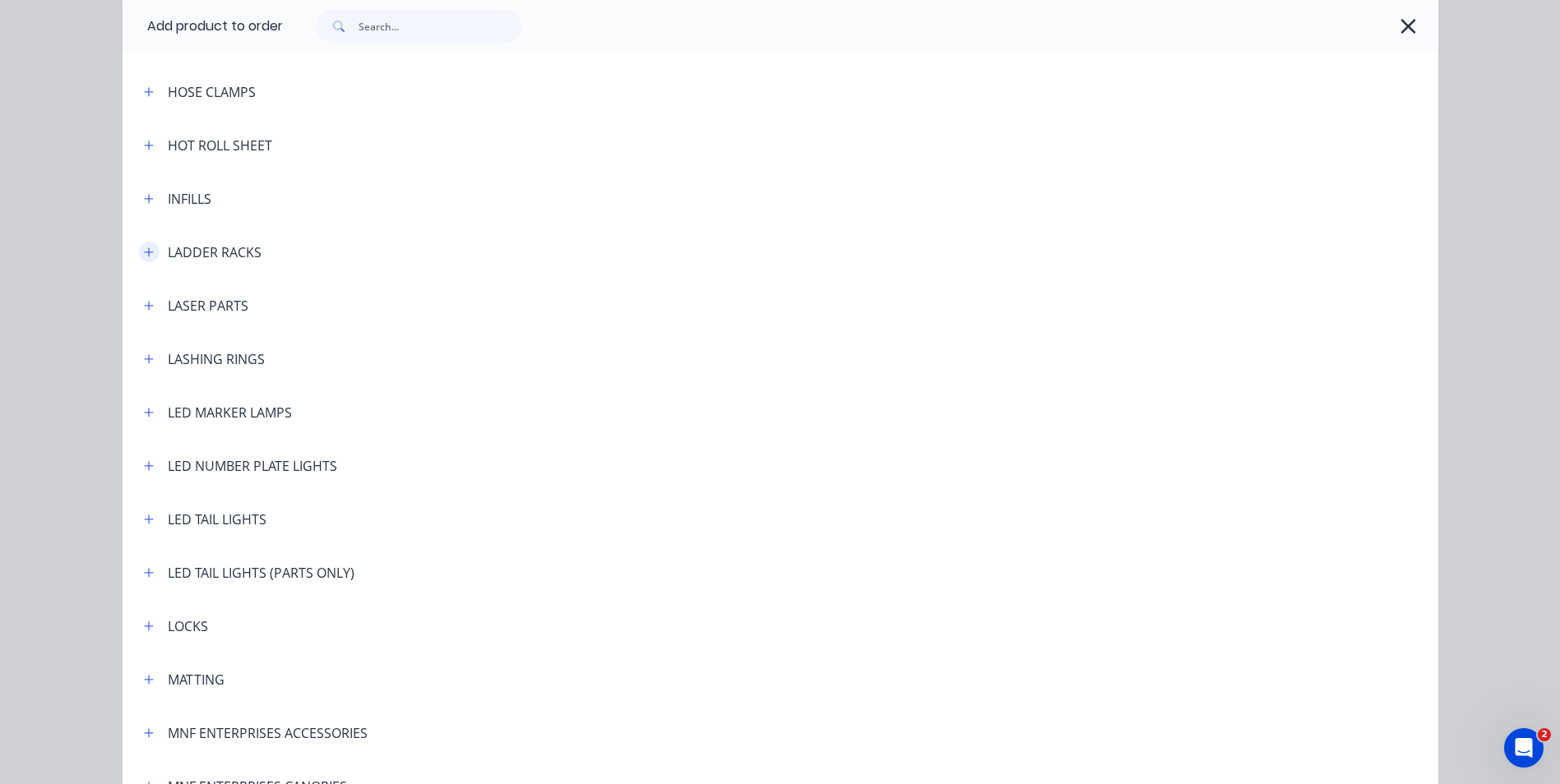
click at [144, 255] on icon "button" at bounding box center [148, 252] width 10 height 11
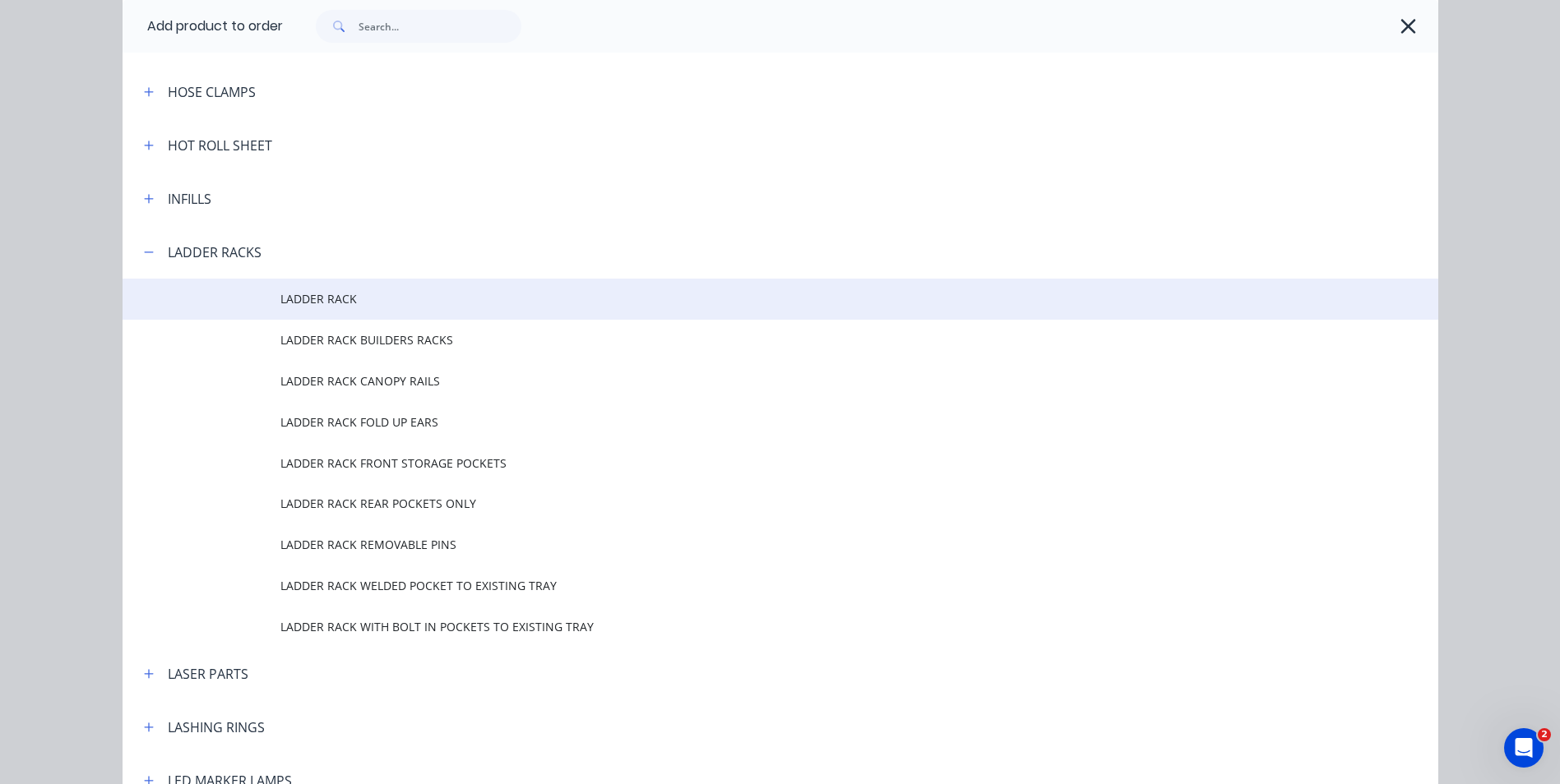
click at [319, 304] on span "LADDER RACK" at bounding box center [743, 298] width 926 height 18
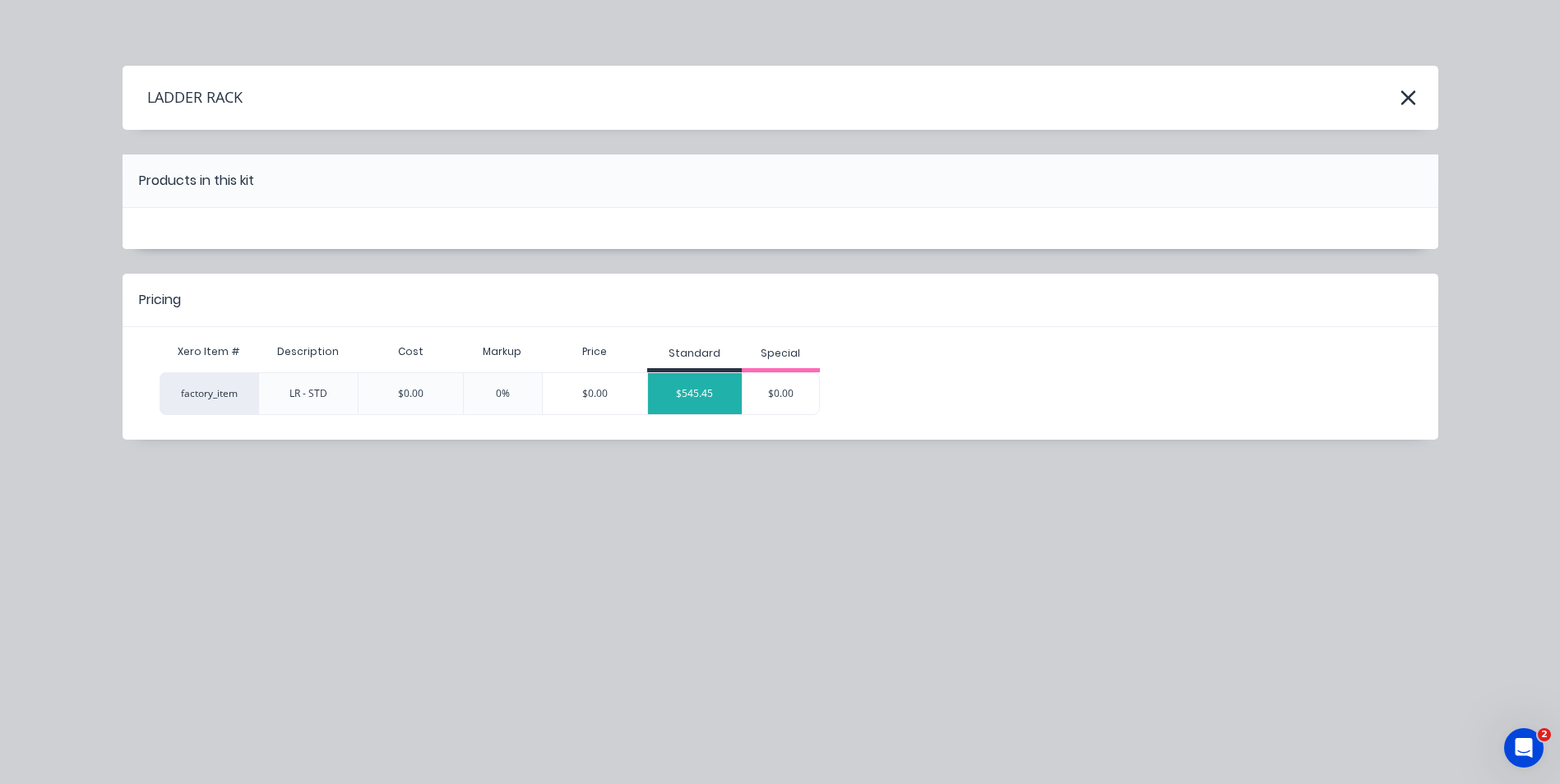
click at [720, 396] on div "$545.45" at bounding box center [694, 393] width 94 height 41
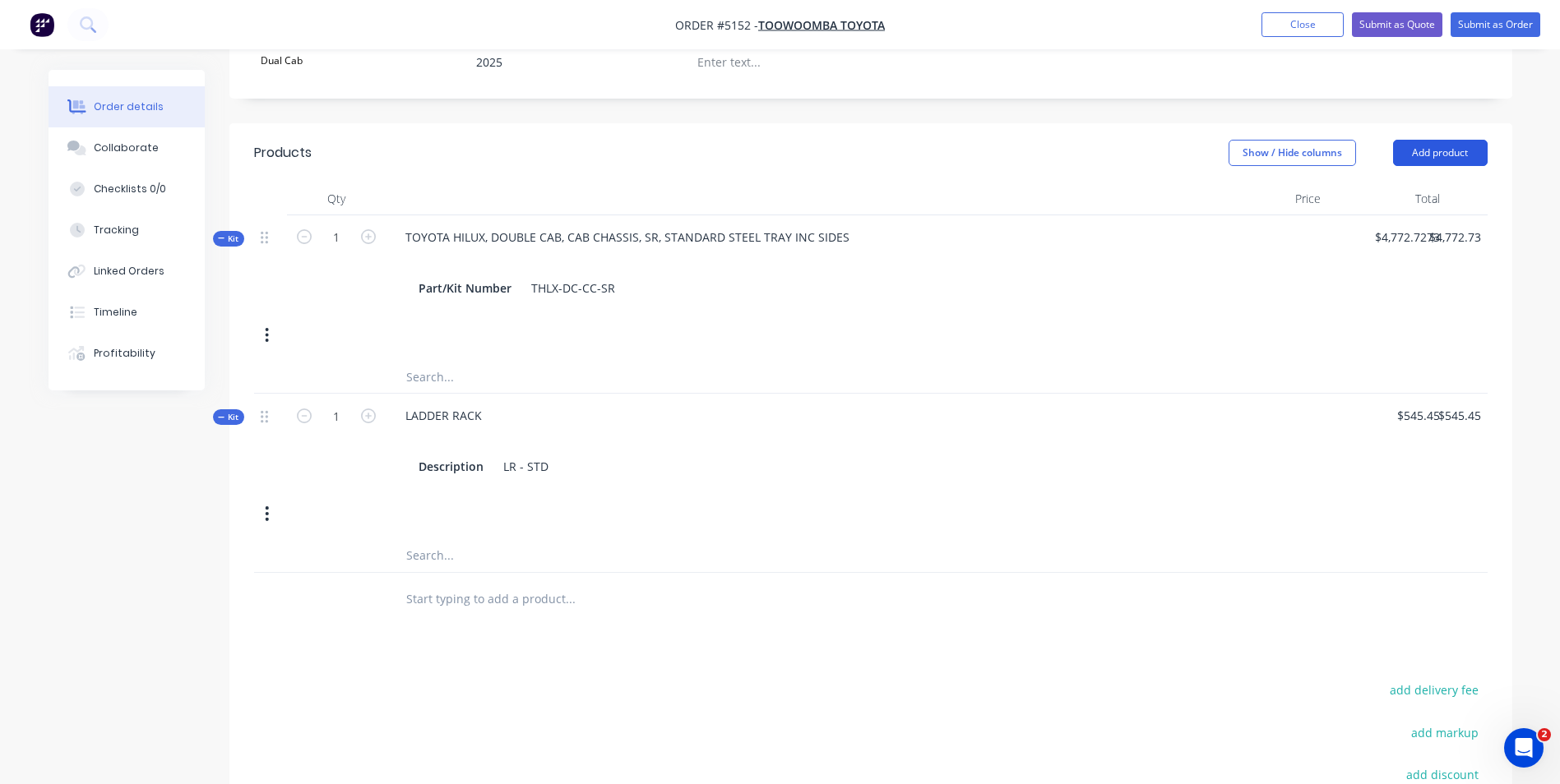
click at [1452, 140] on button "Add product" at bounding box center [1440, 153] width 94 height 26
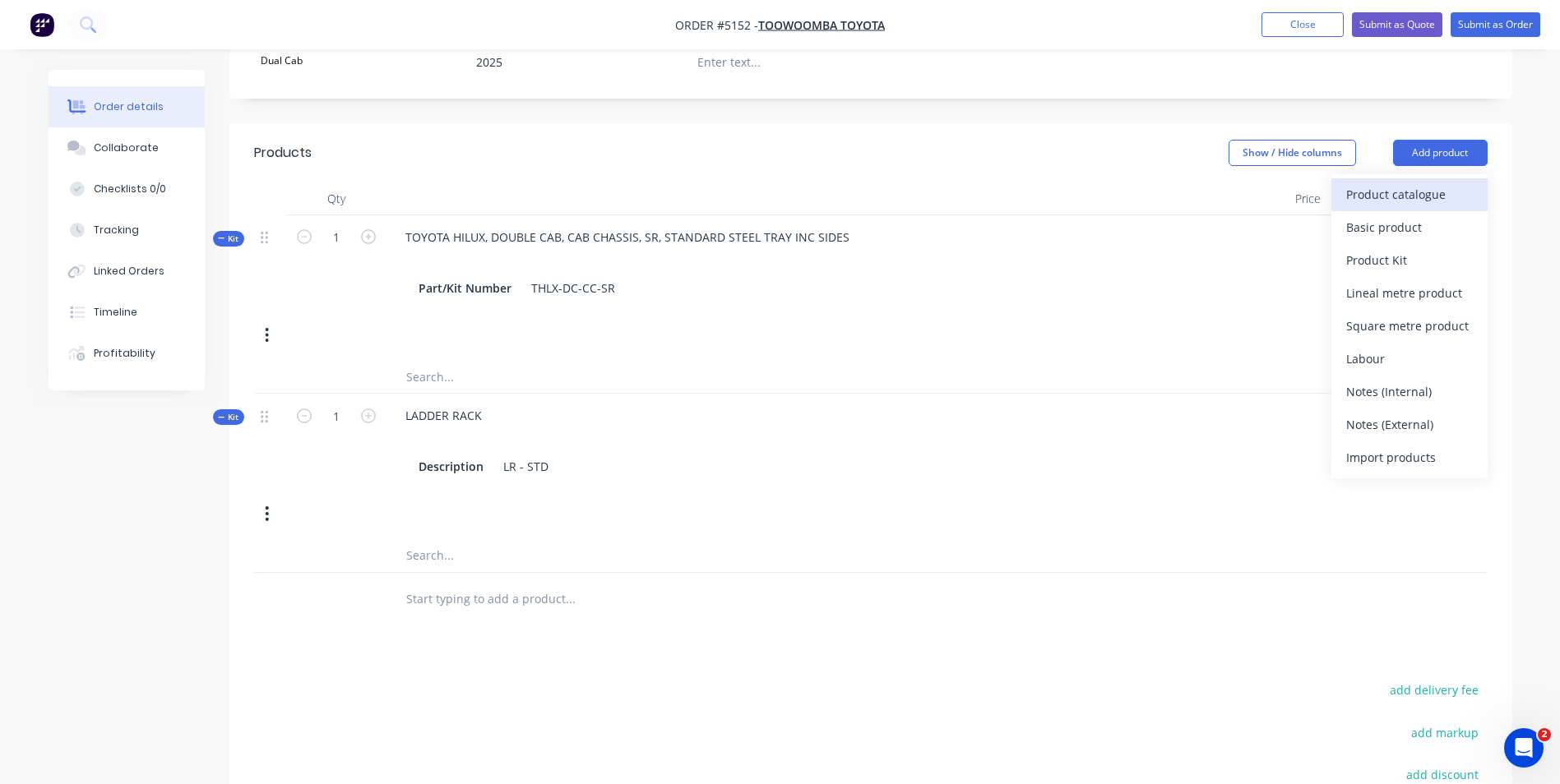
click at [1453, 182] on div "Product catalogue" at bounding box center [1409, 194] width 127 height 24
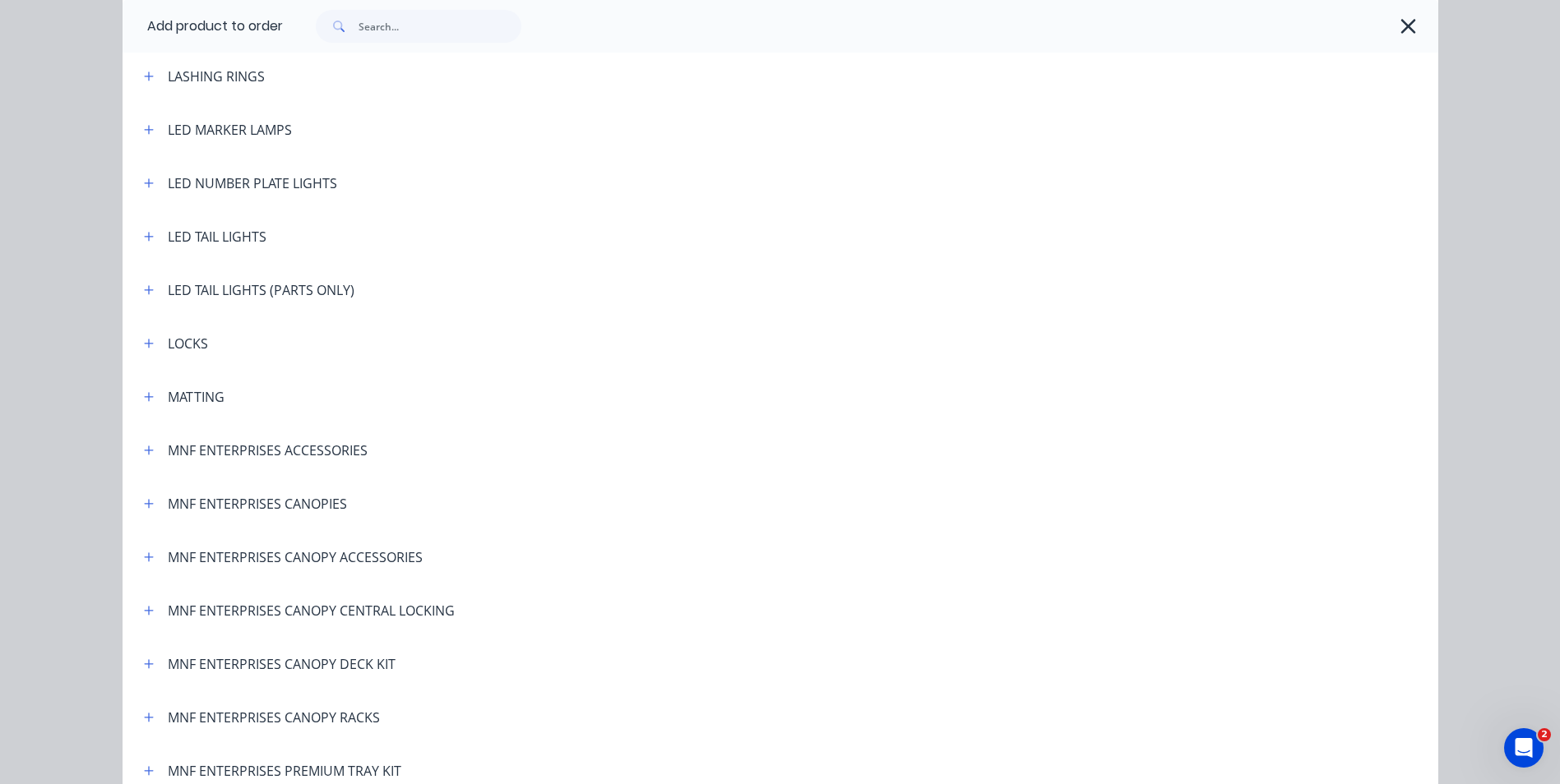
scroll to position [2631, 0]
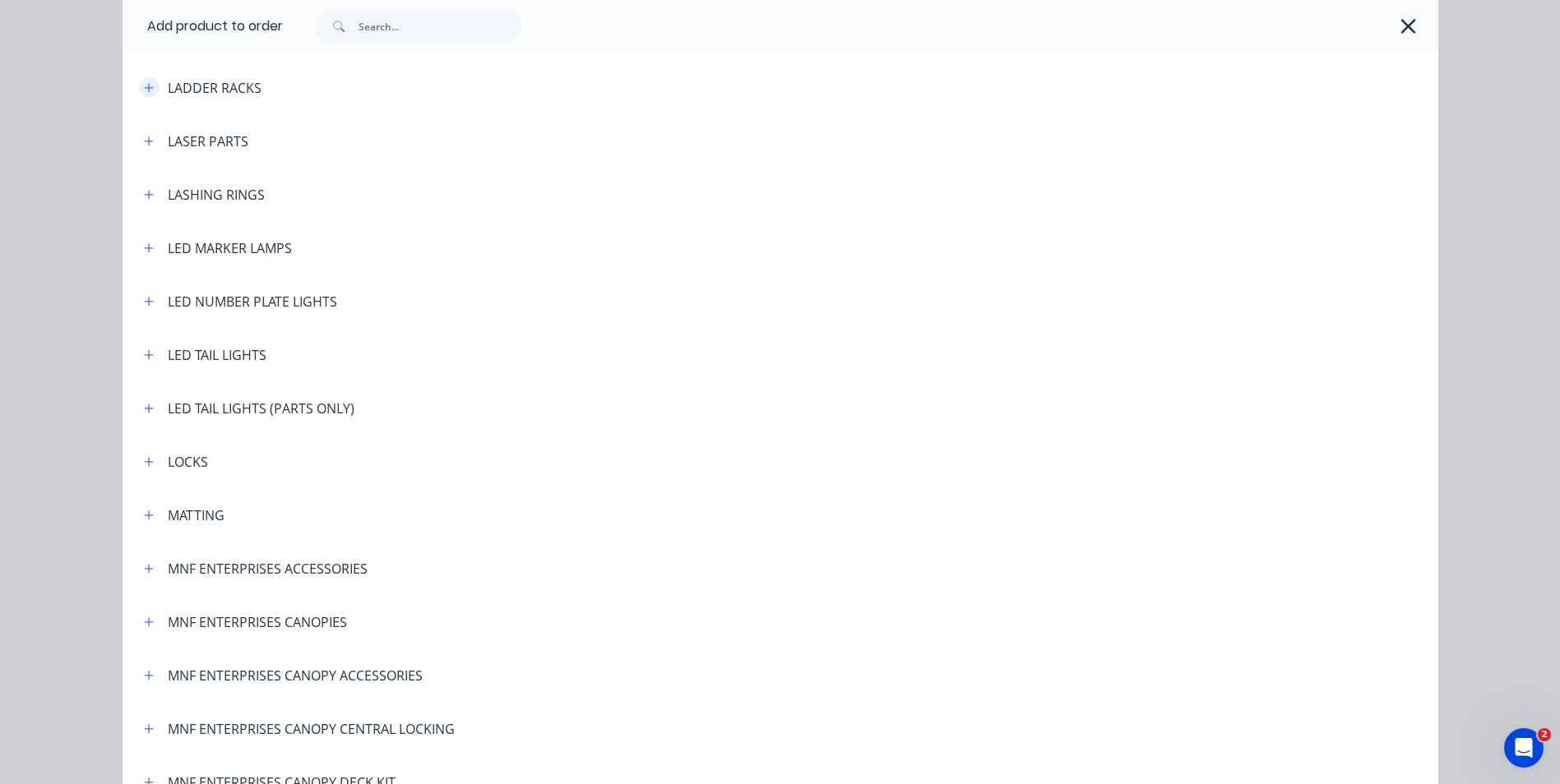
click at [144, 82] on icon "button" at bounding box center [148, 88] width 10 height 11
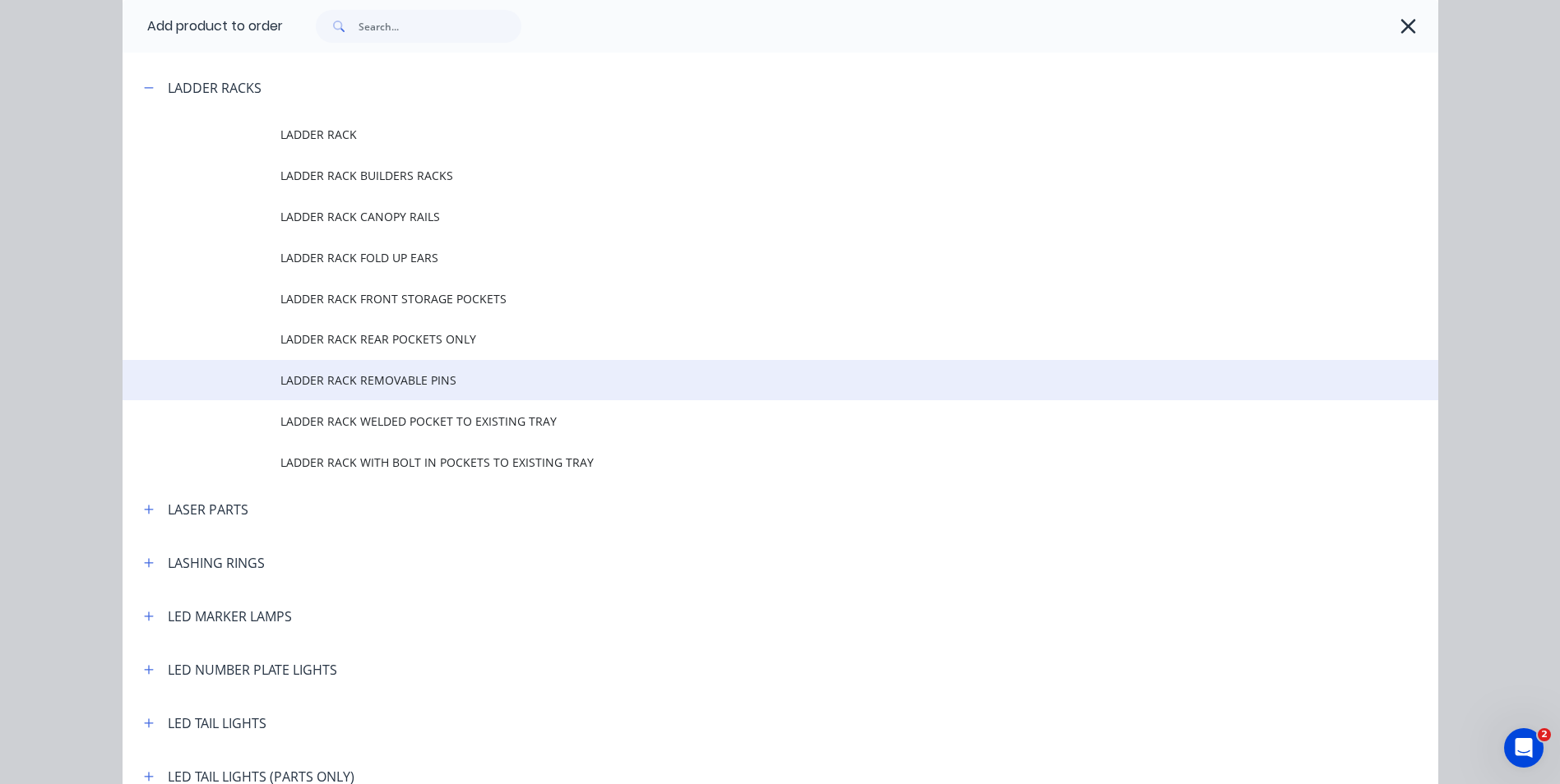
click at [433, 380] on span "LADDER RACK REMOVABLE PINS" at bounding box center [743, 380] width 926 height 18
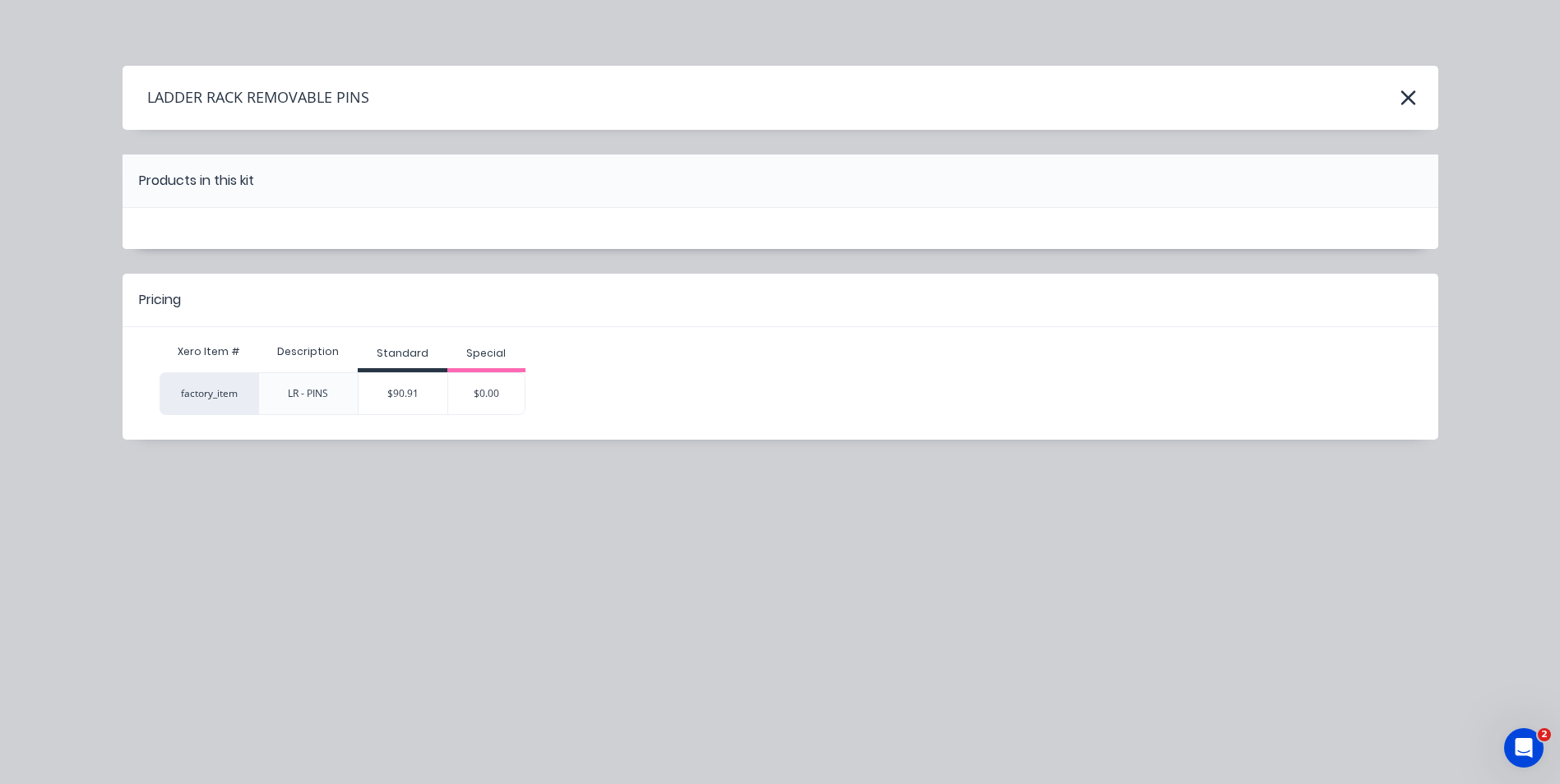
scroll to position [0, 0]
click at [422, 393] on div "$90.91" at bounding box center [403, 393] width 89 height 41
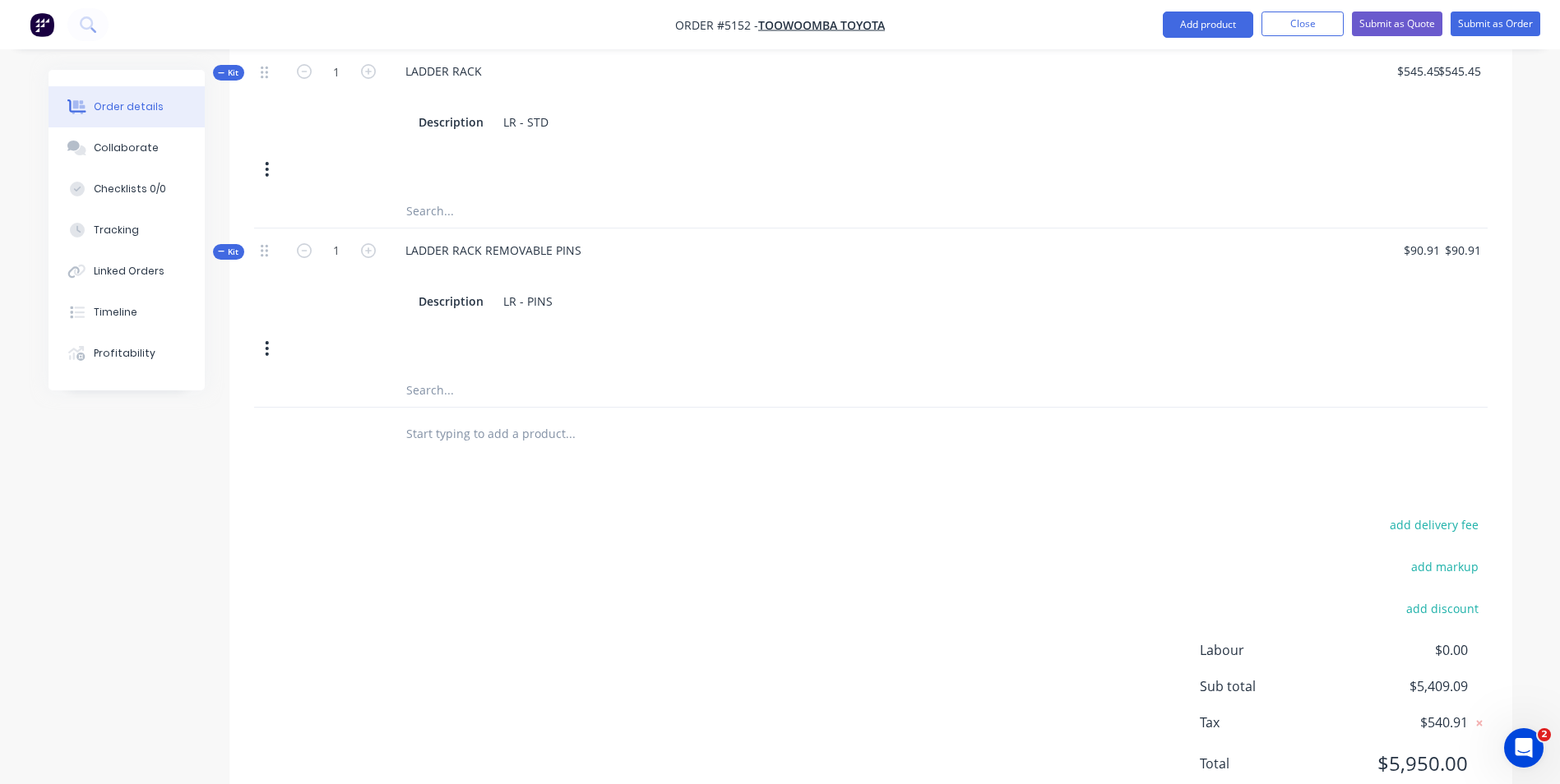
scroll to position [925, 0]
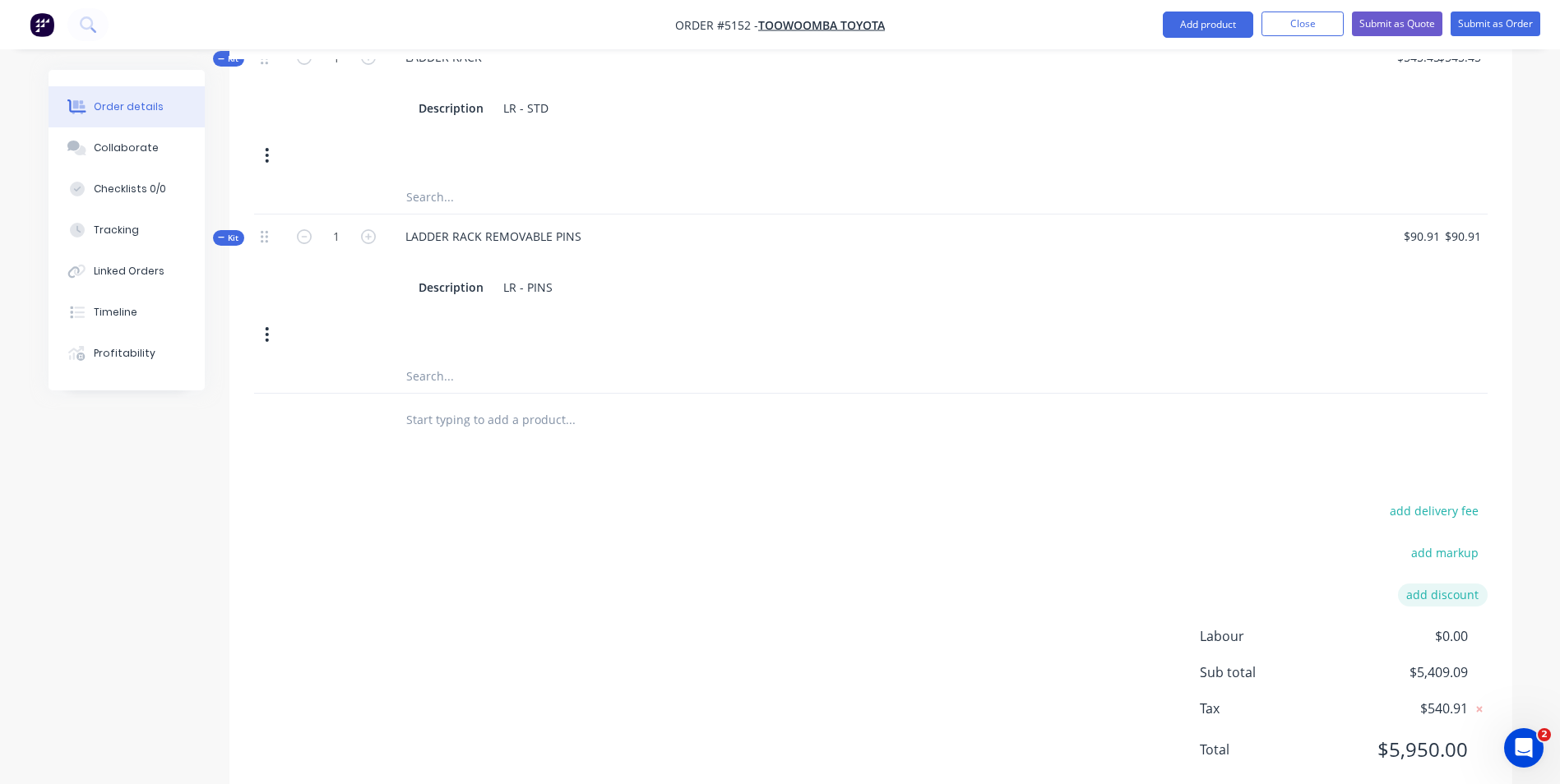
click at [1448, 584] on button "add discount" at bounding box center [1442, 595] width 90 height 22
type input "DEALER DISCOUNT"
type input "10.00%"
click input "submit" at bounding box center [0, 0] width 0 height 0
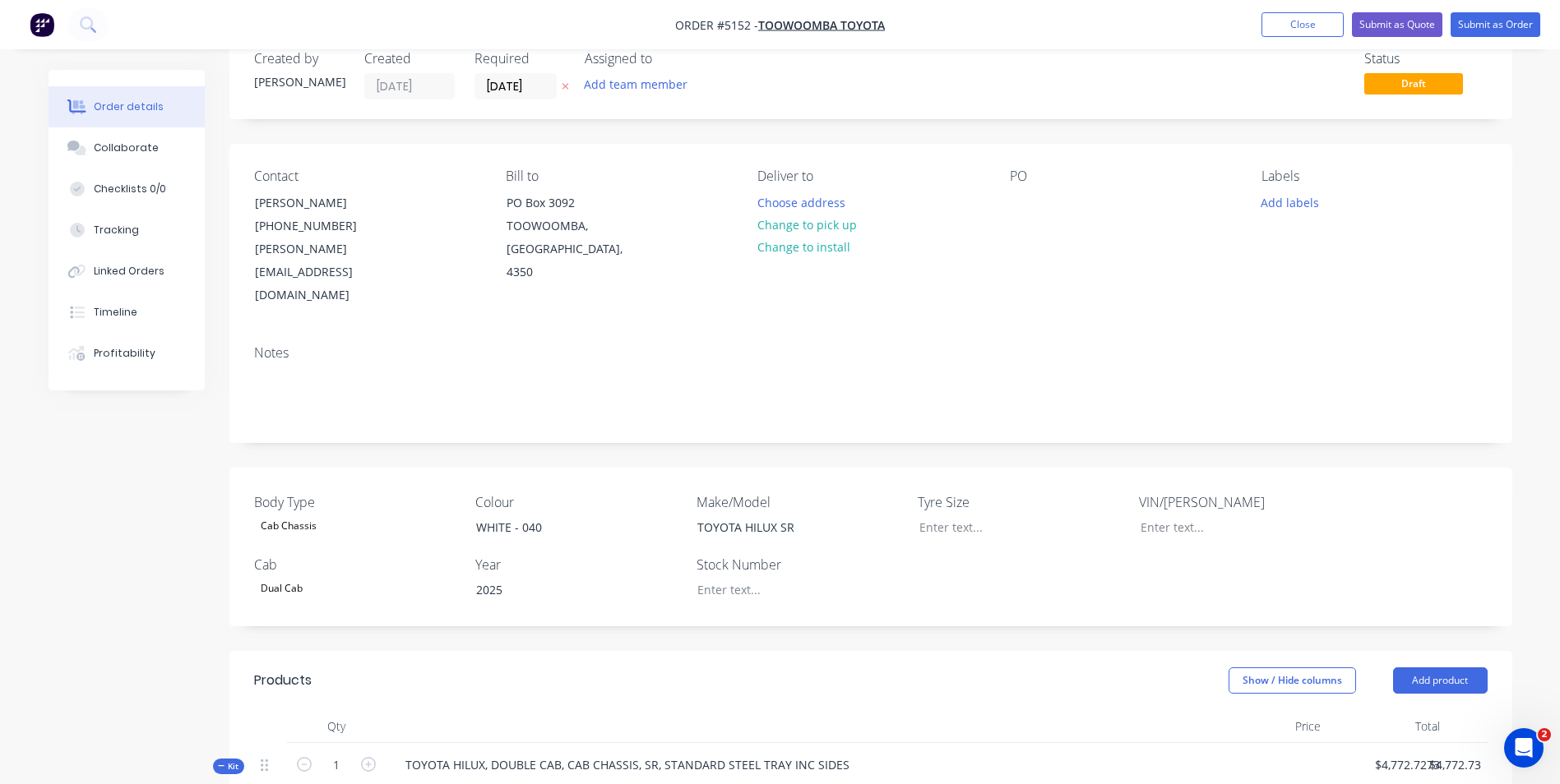
scroll to position [0, 0]
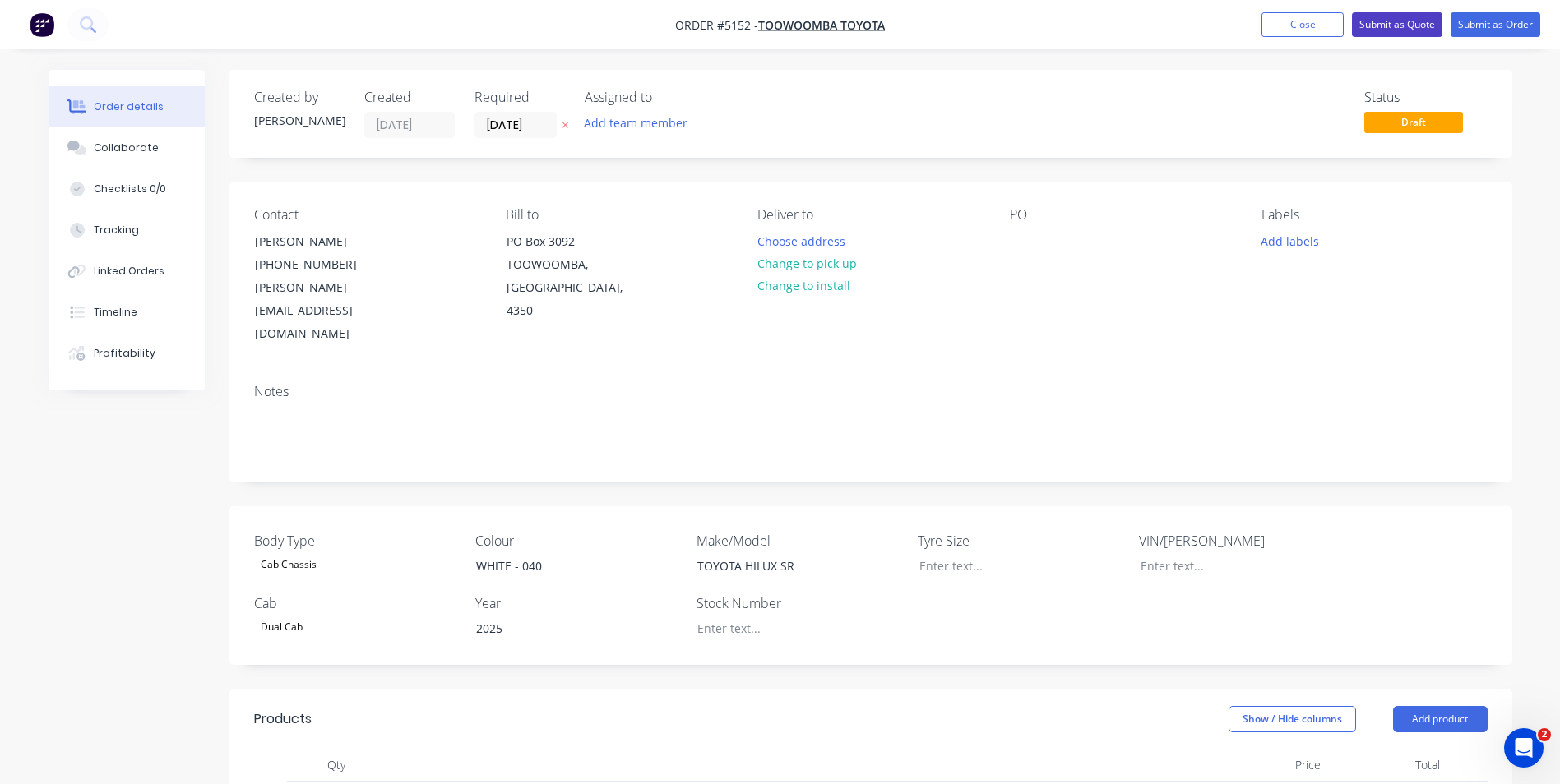
click at [1385, 26] on button "Submit as Quote" at bounding box center [1397, 24] width 91 height 25
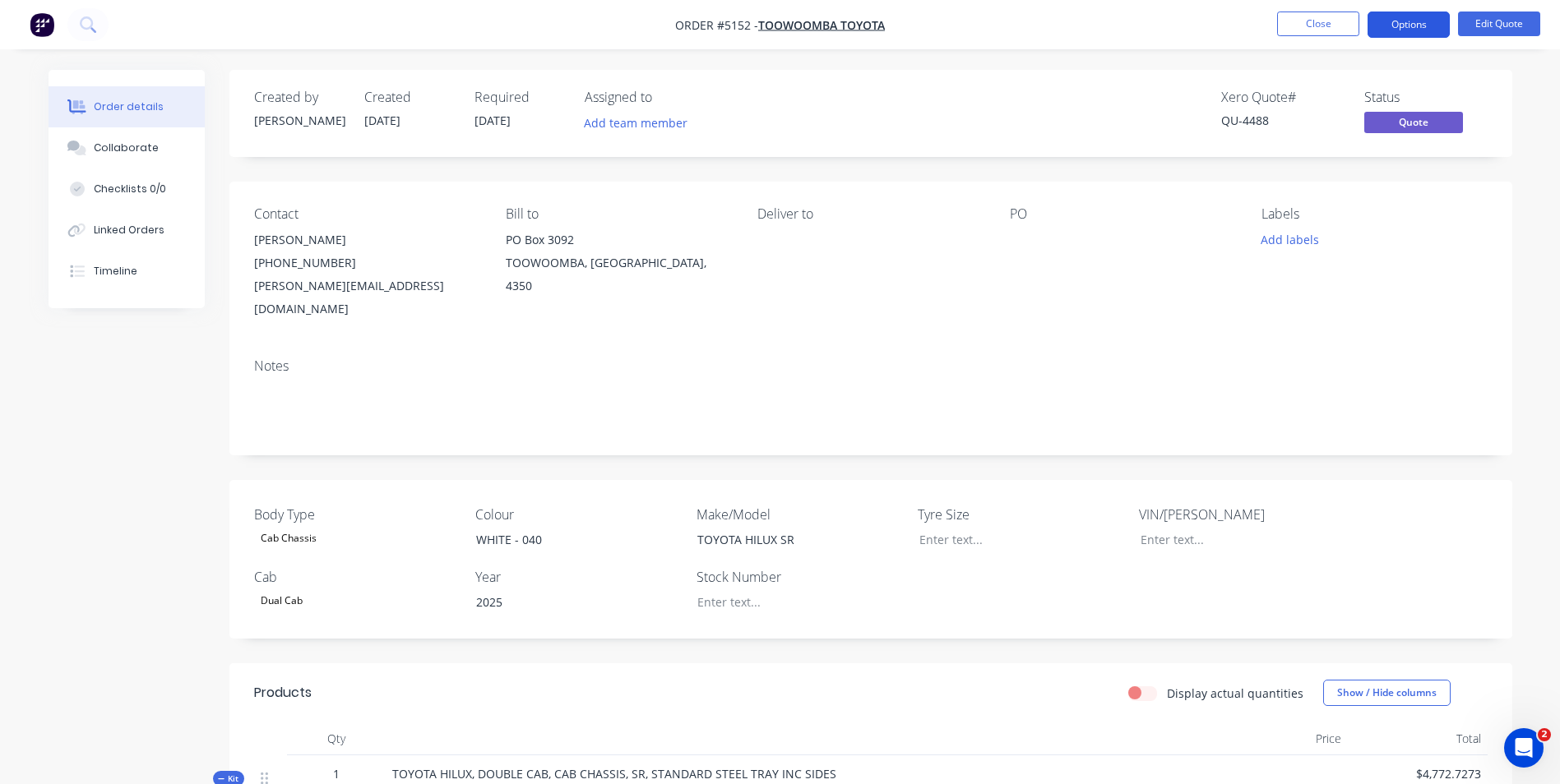
click at [1407, 26] on button "Options" at bounding box center [1408, 24] width 82 height 26
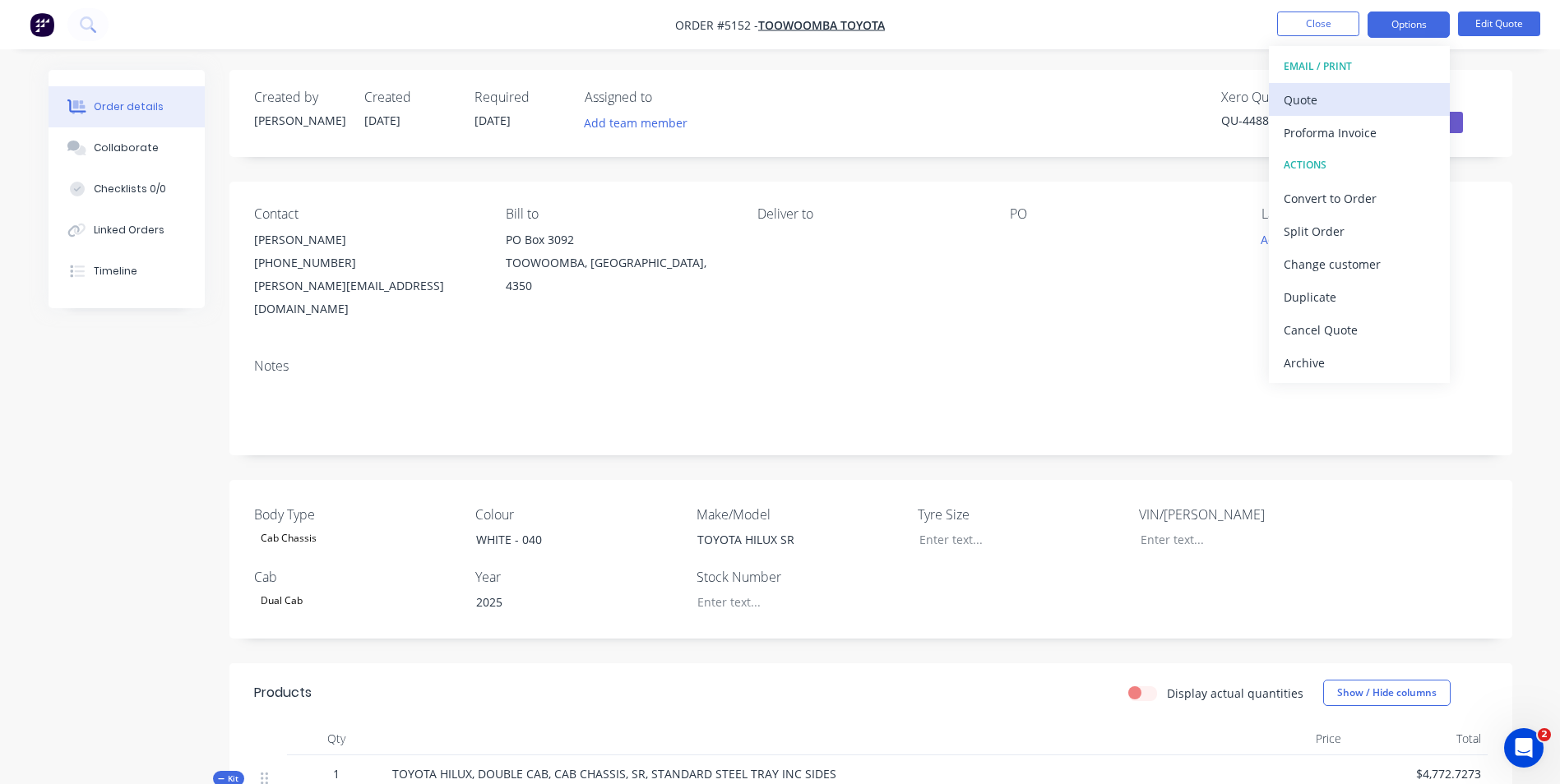
click at [1329, 104] on div "Quote" at bounding box center [1358, 100] width 151 height 24
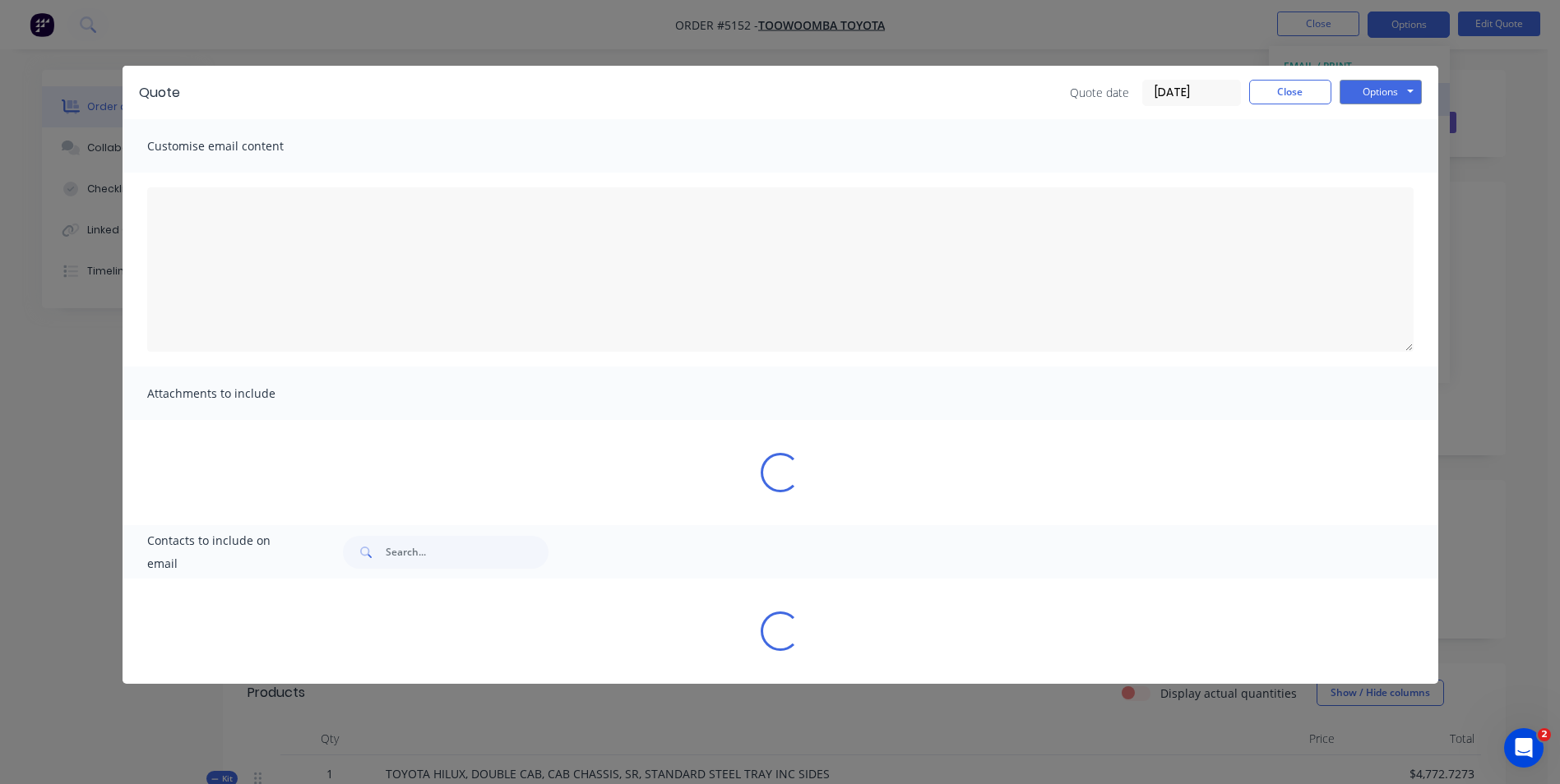
type textarea "Thank you for your enquiry and the opportunity to provide you with this quote. …"
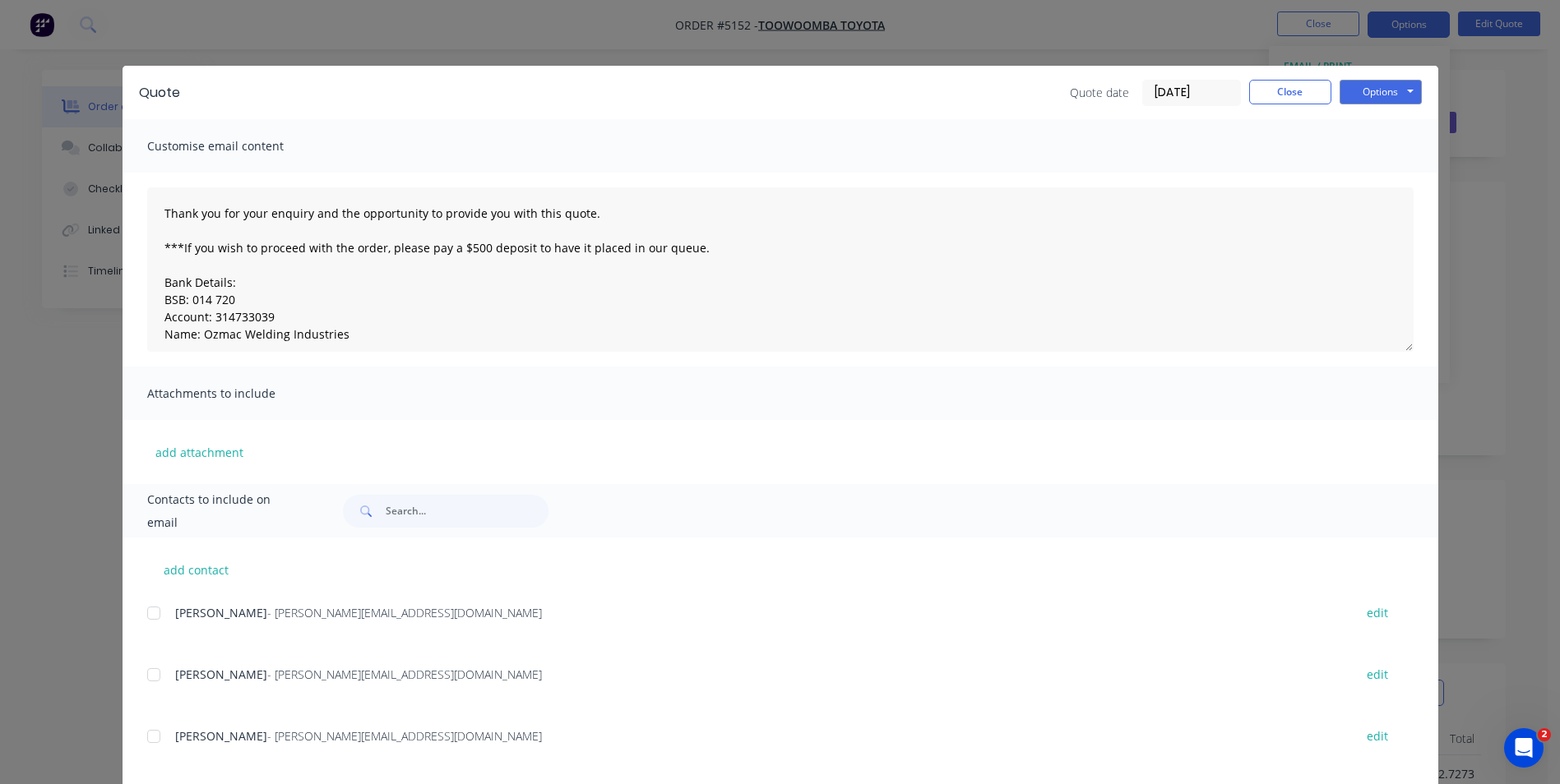
click at [139, 675] on div "add contact [PERSON_NAME] - [PERSON_NAME][EMAIL_ADDRESS][DOMAIN_NAME] edit [PER…" at bounding box center [780, 724] width 1316 height 372
click at [144, 678] on div at bounding box center [154, 675] width 33 height 33
click at [1385, 94] on button "Options" at bounding box center [1380, 92] width 82 height 25
click at [1385, 180] on button "Email" at bounding box center [1392, 175] width 106 height 27
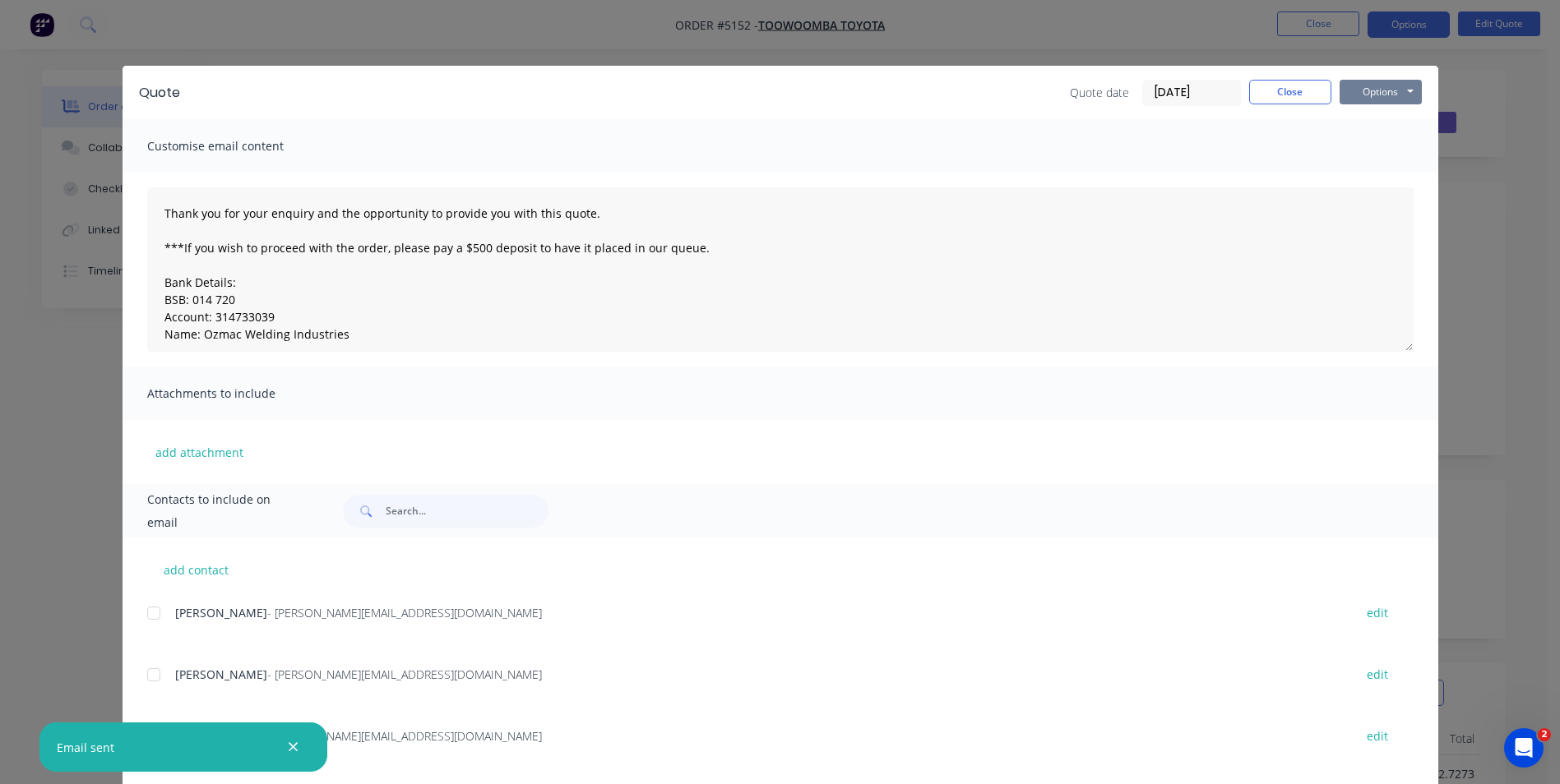
click at [1383, 93] on button "Options" at bounding box center [1380, 92] width 82 height 25
click at [1373, 147] on button "Print" at bounding box center [1392, 148] width 106 height 27
click at [1298, 91] on button "Close" at bounding box center [1290, 92] width 82 height 25
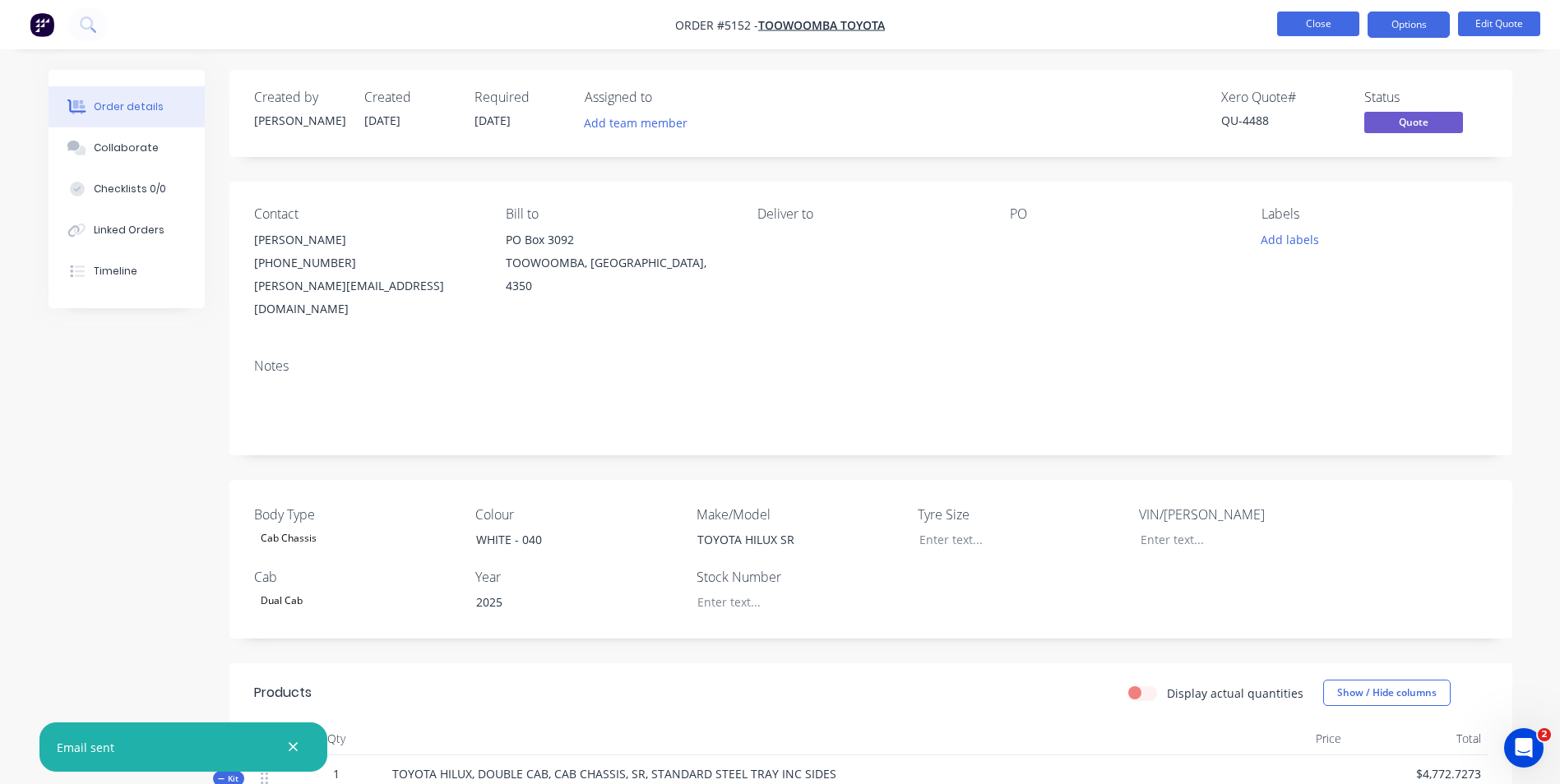
click at [1319, 21] on button "Close" at bounding box center [1317, 23] width 82 height 25
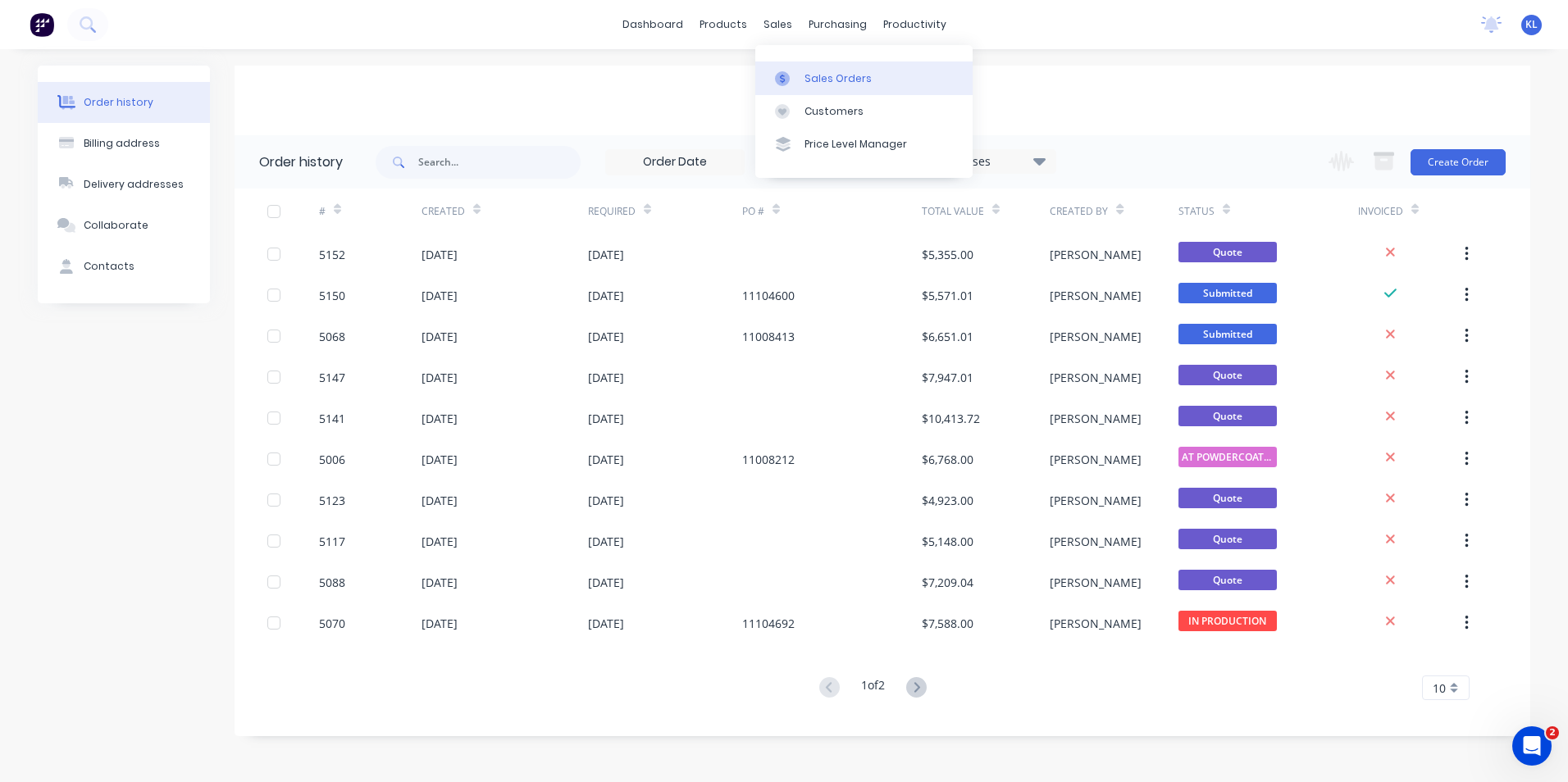
click at [832, 76] on div "Sales Orders" at bounding box center [838, 78] width 67 height 15
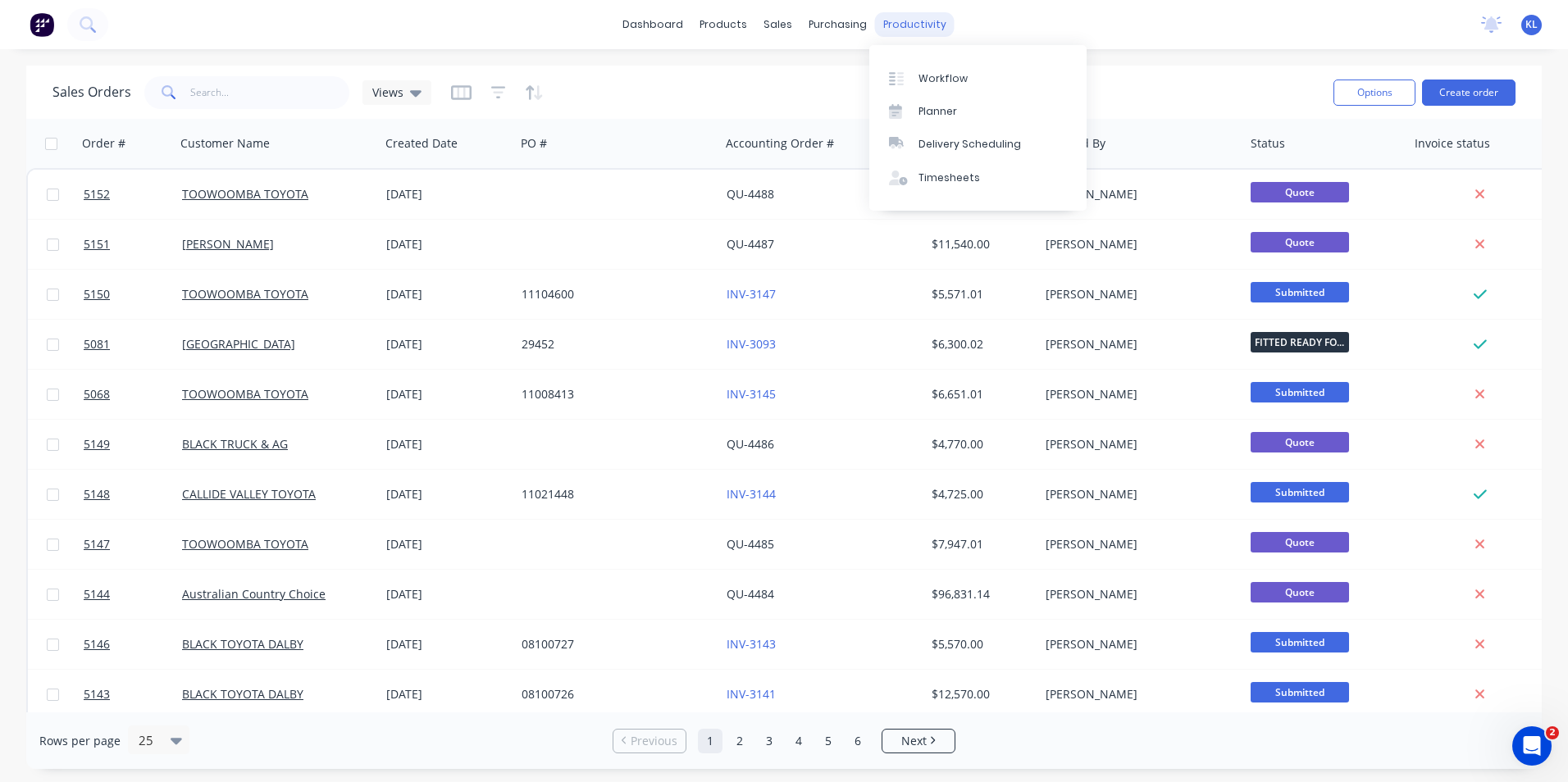
click at [914, 19] on div "productivity" at bounding box center [915, 24] width 79 height 25
click at [931, 77] on div "Workflow" at bounding box center [943, 78] width 49 height 15
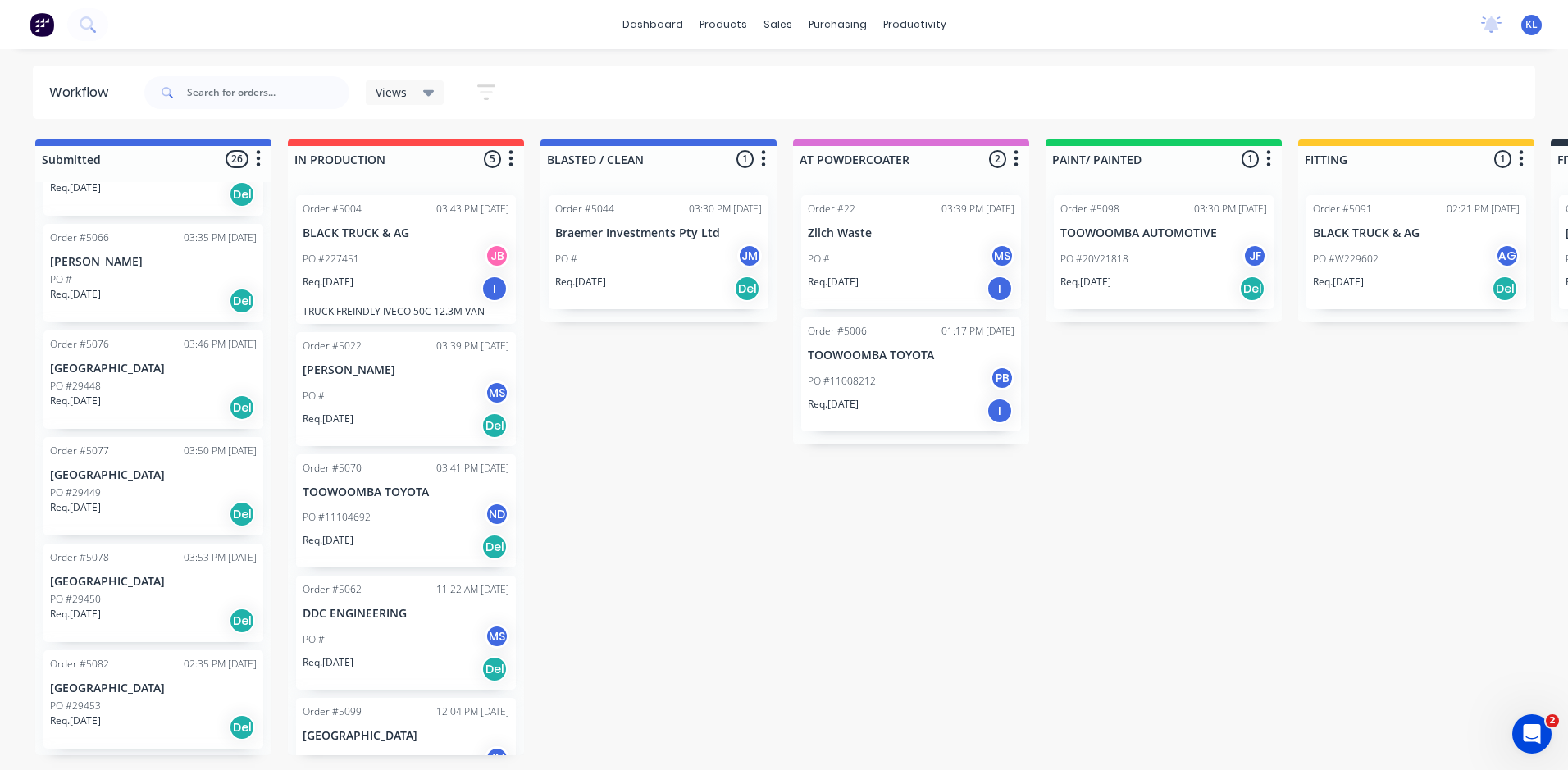
scroll to position [328, 0]
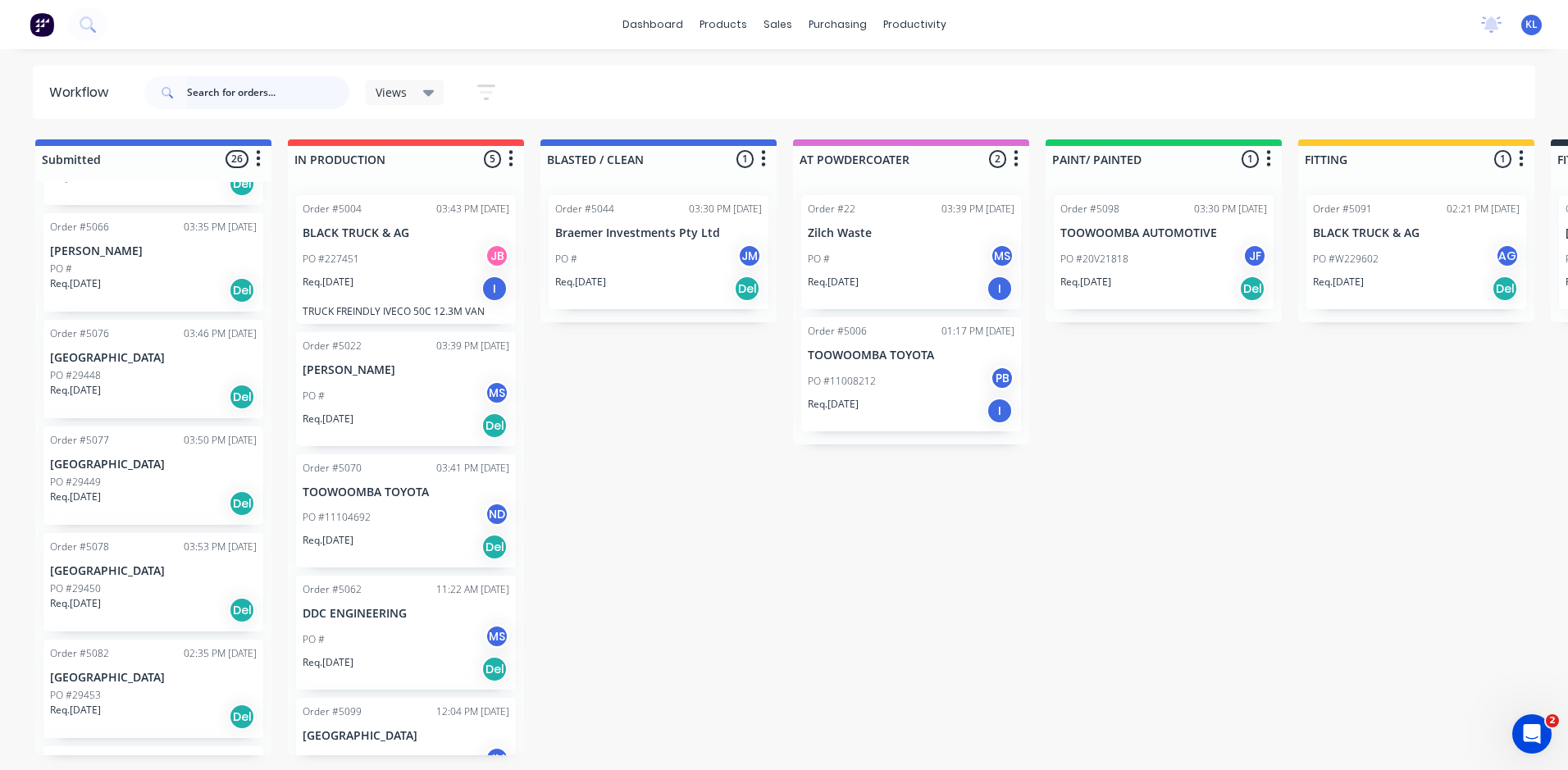
click at [283, 93] on input "text" at bounding box center [268, 93] width 163 height 33
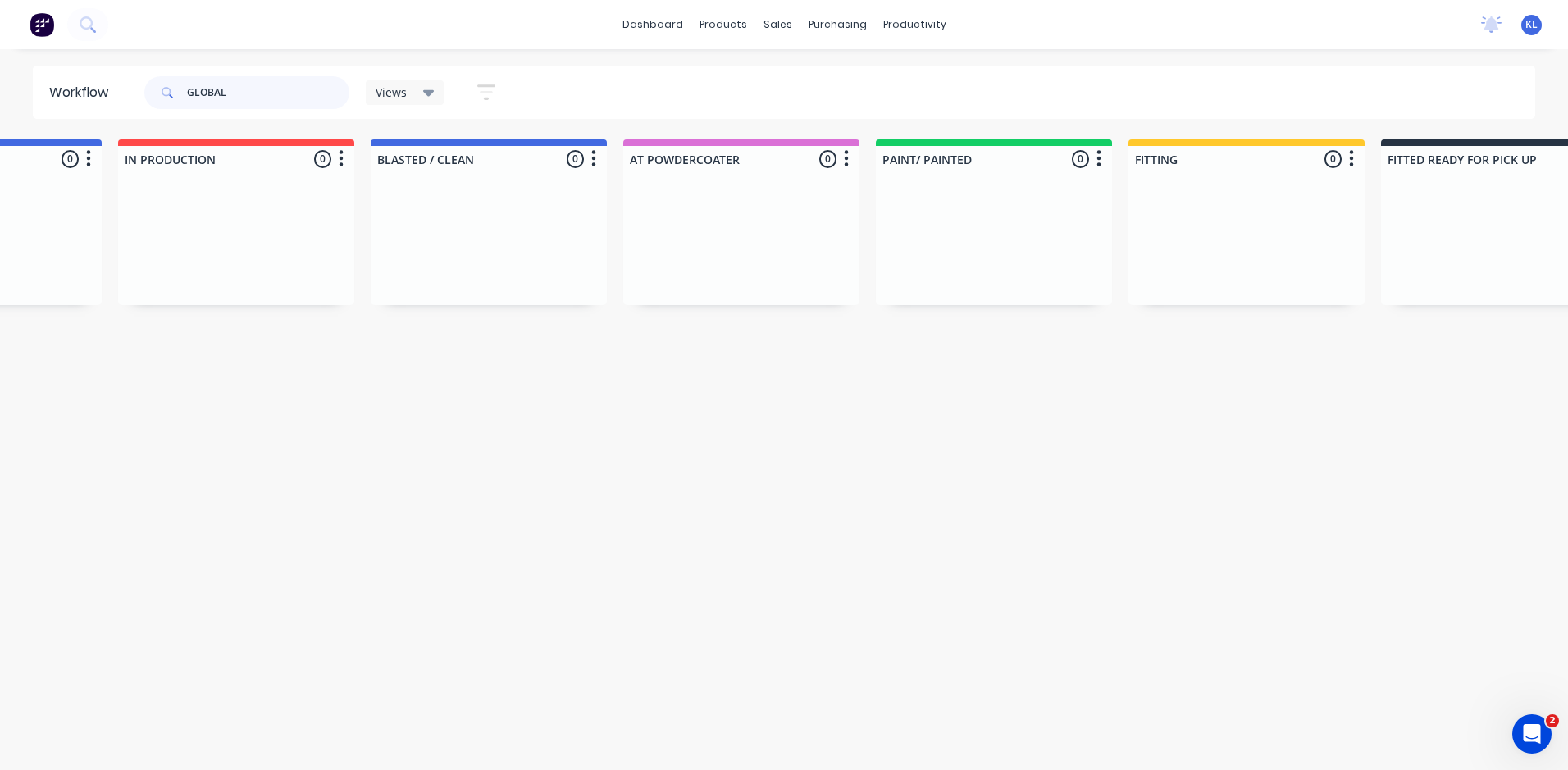
scroll to position [0, 0]
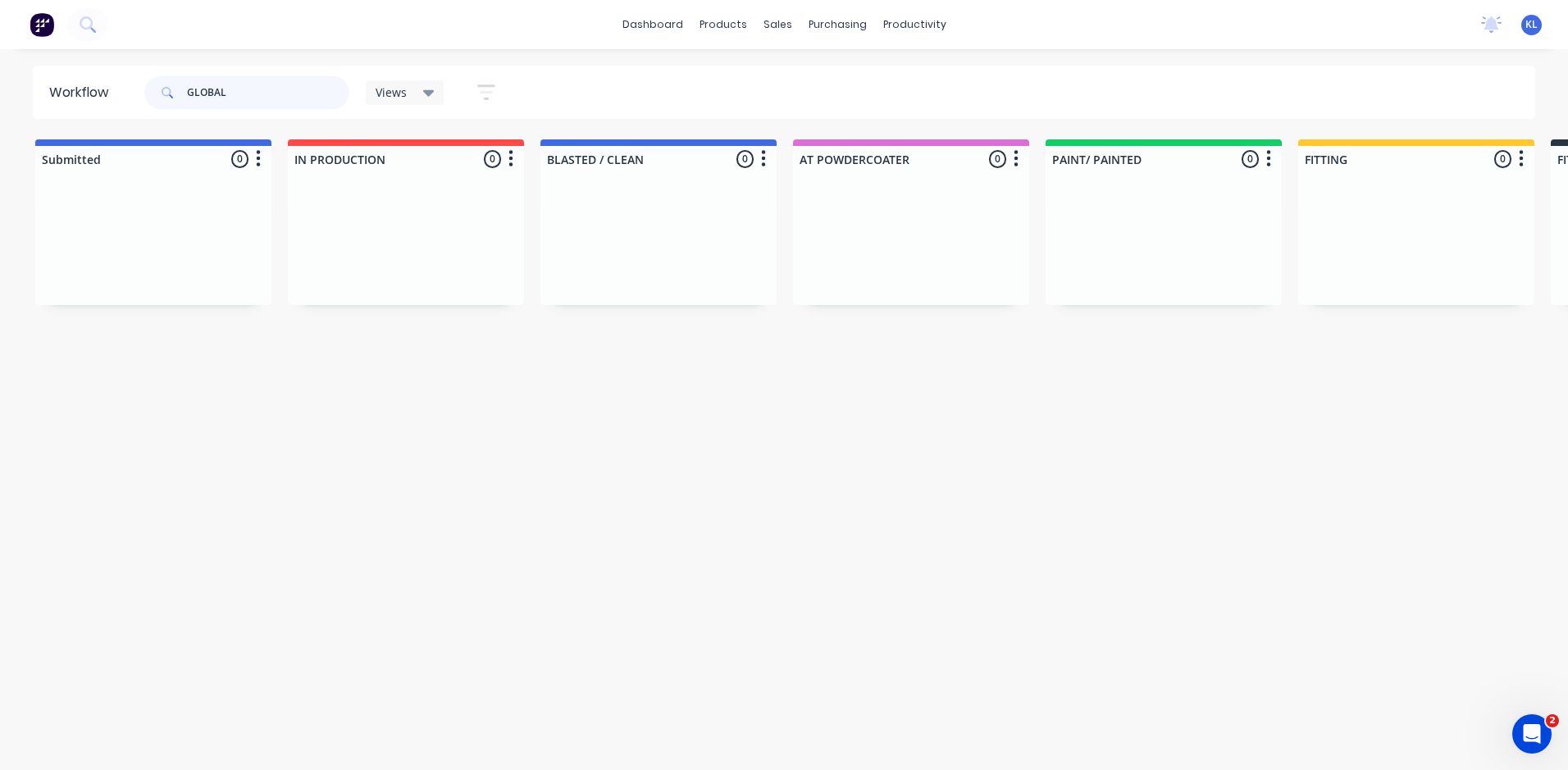
click at [296, 89] on input "GLOBAL" at bounding box center [268, 93] width 163 height 33
type input "G"
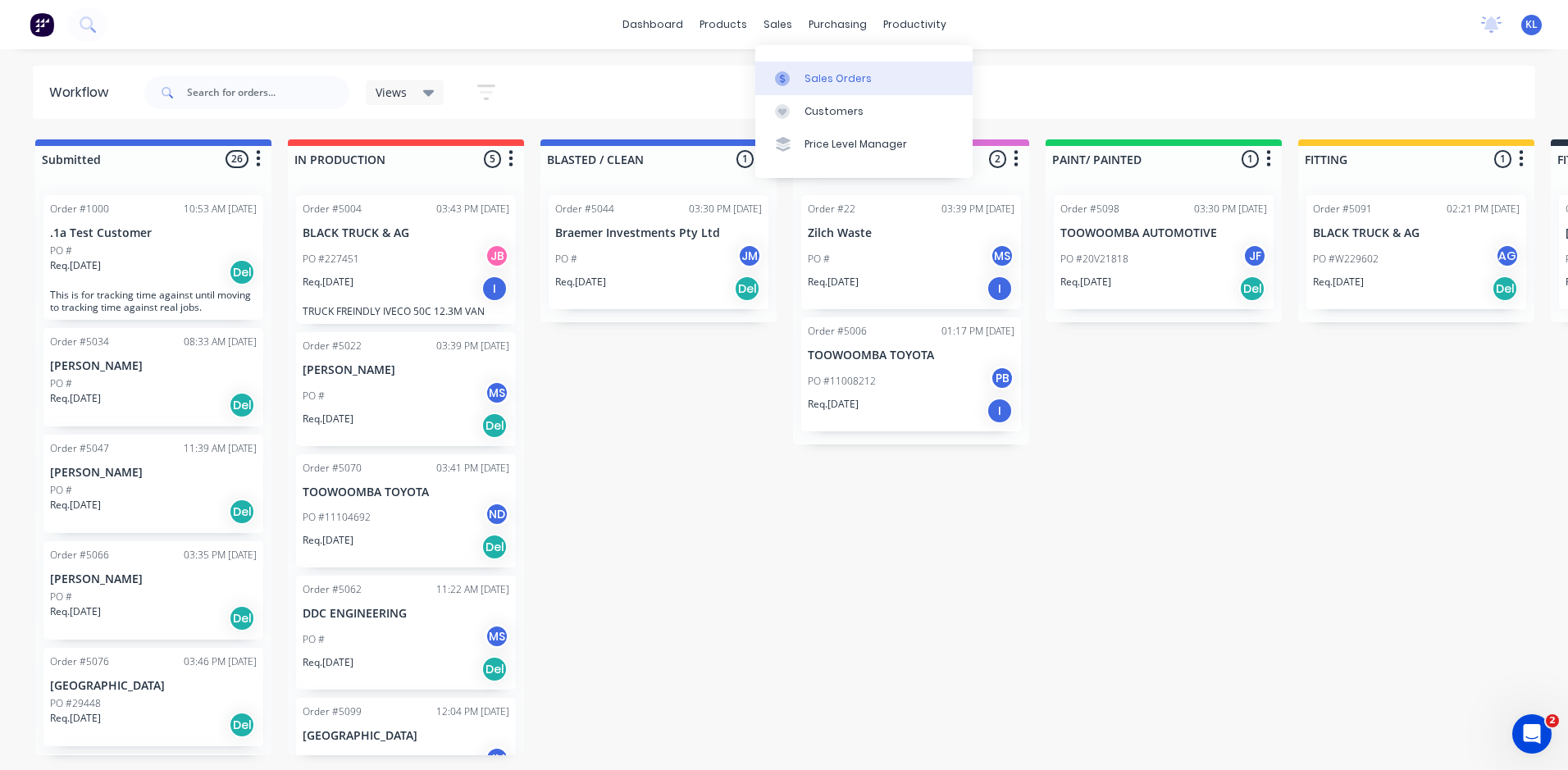
click at [814, 77] on div "Sales Orders" at bounding box center [838, 78] width 67 height 15
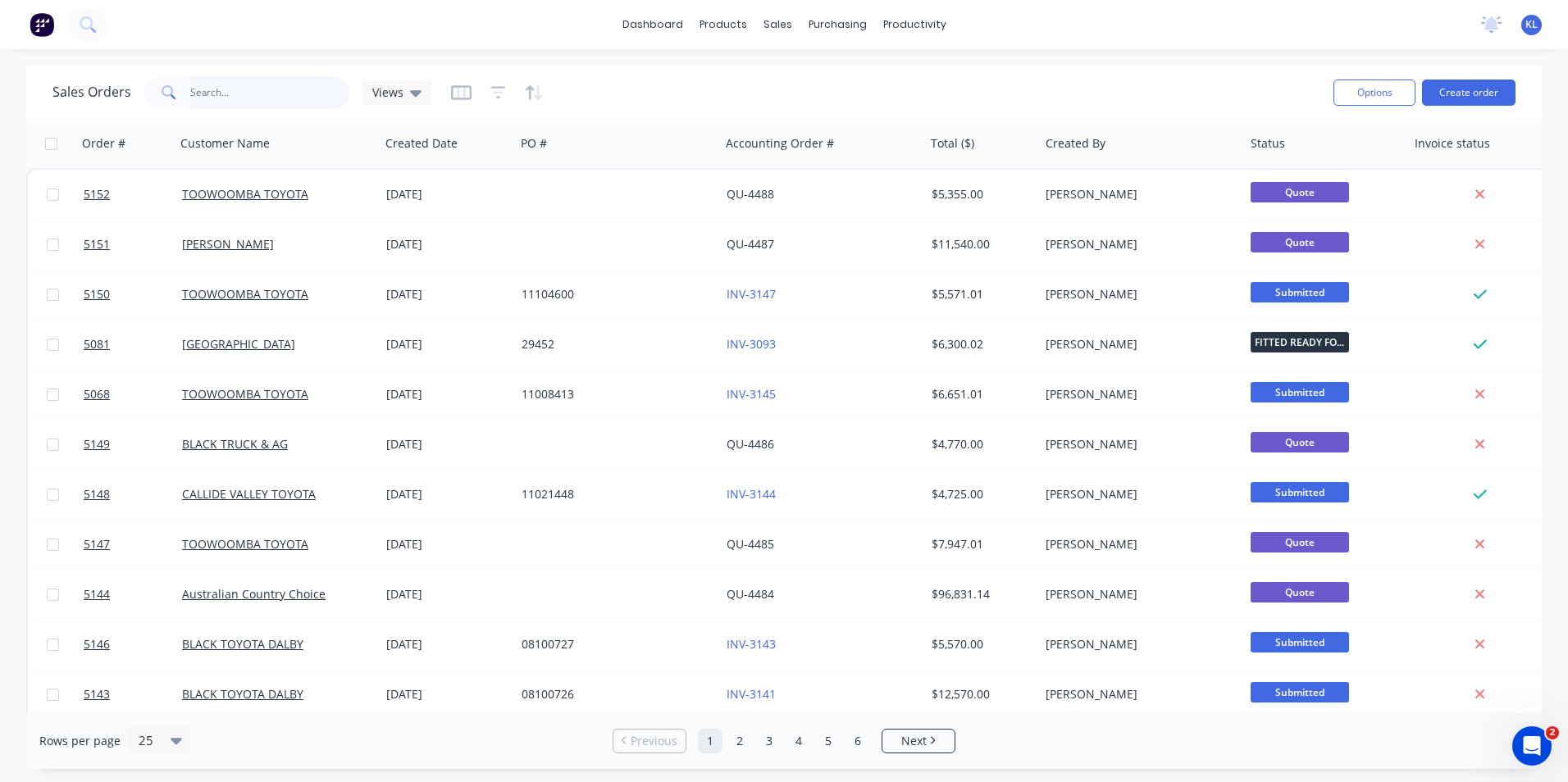
click at [192, 93] on input "text" at bounding box center [270, 93] width 160 height 33
type input "CALLIDE"
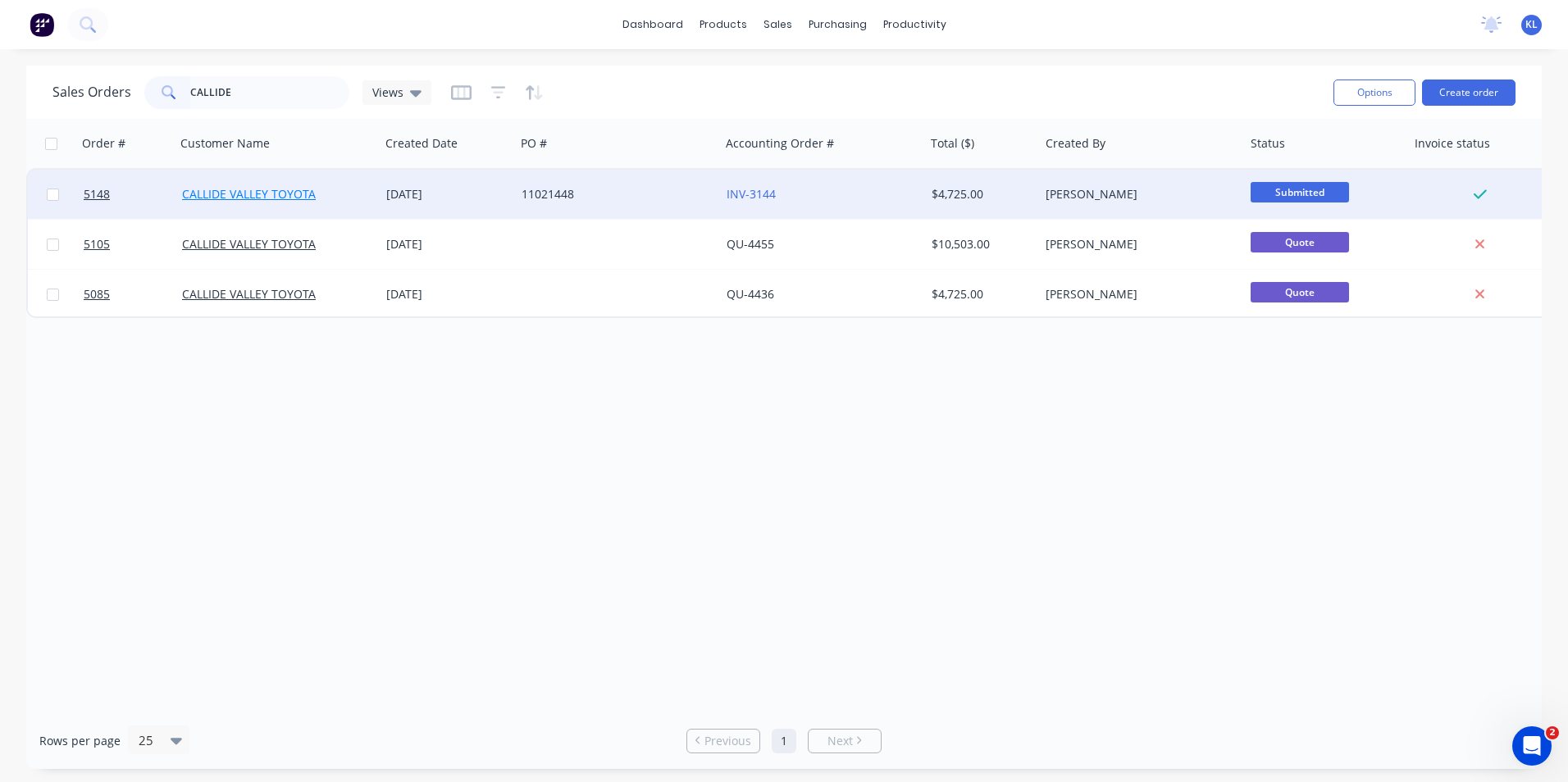
click at [260, 197] on link "CALLIDE VALLEY TOYOTA" at bounding box center [248, 194] width 134 height 16
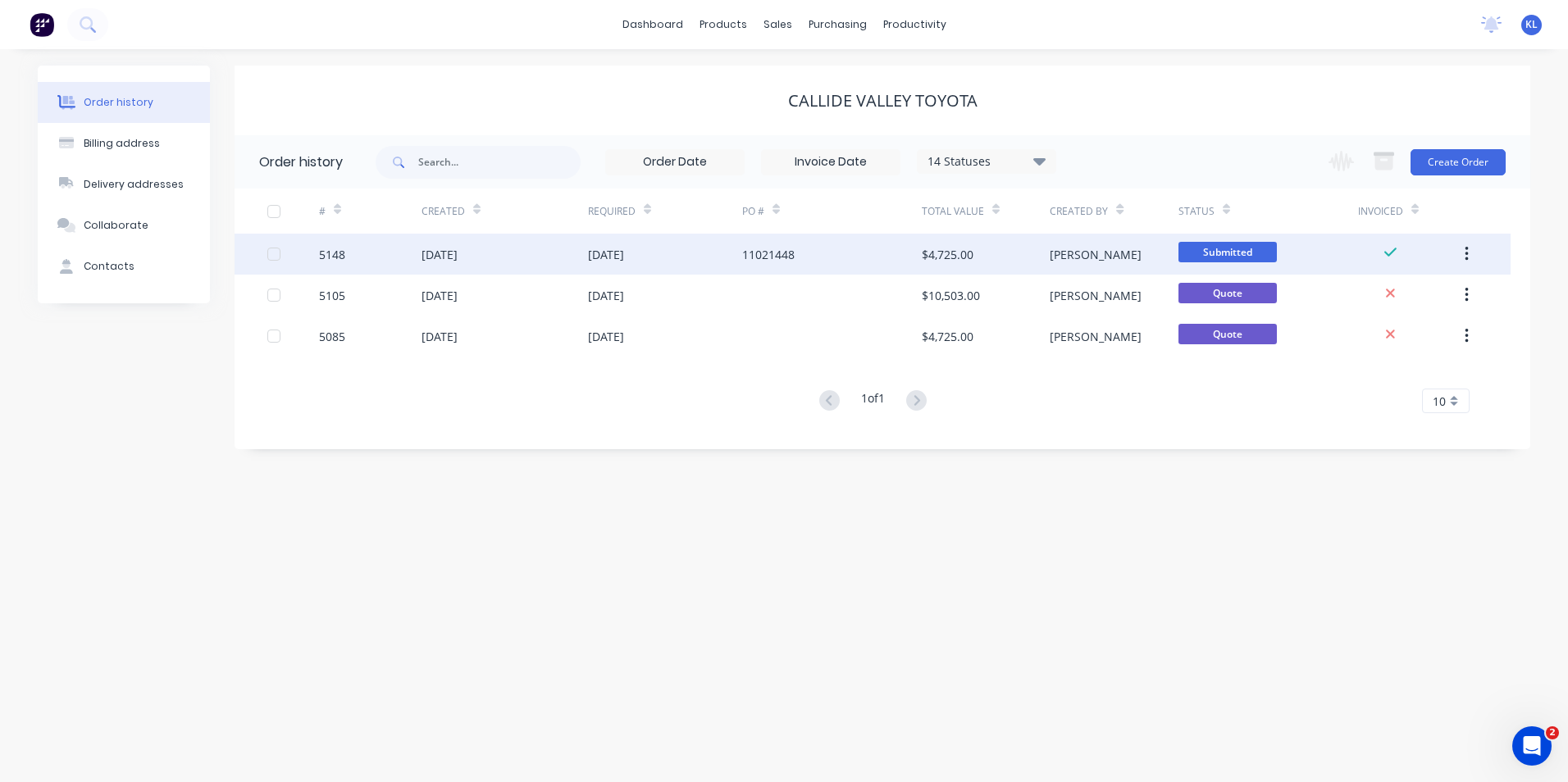
click at [335, 252] on div "5148" at bounding box center [332, 254] width 26 height 18
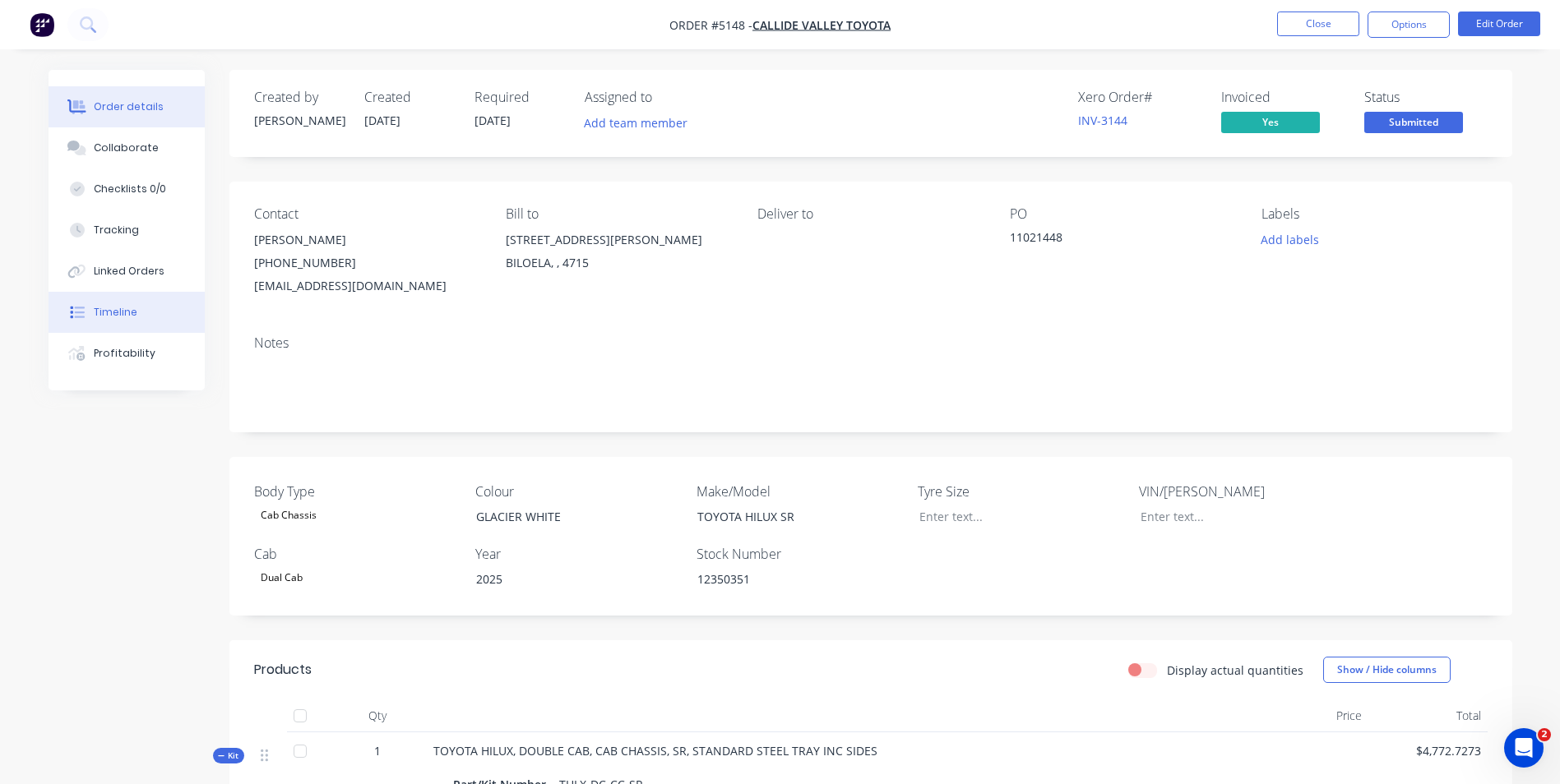
click at [95, 315] on div "Timeline" at bounding box center [115, 312] width 44 height 15
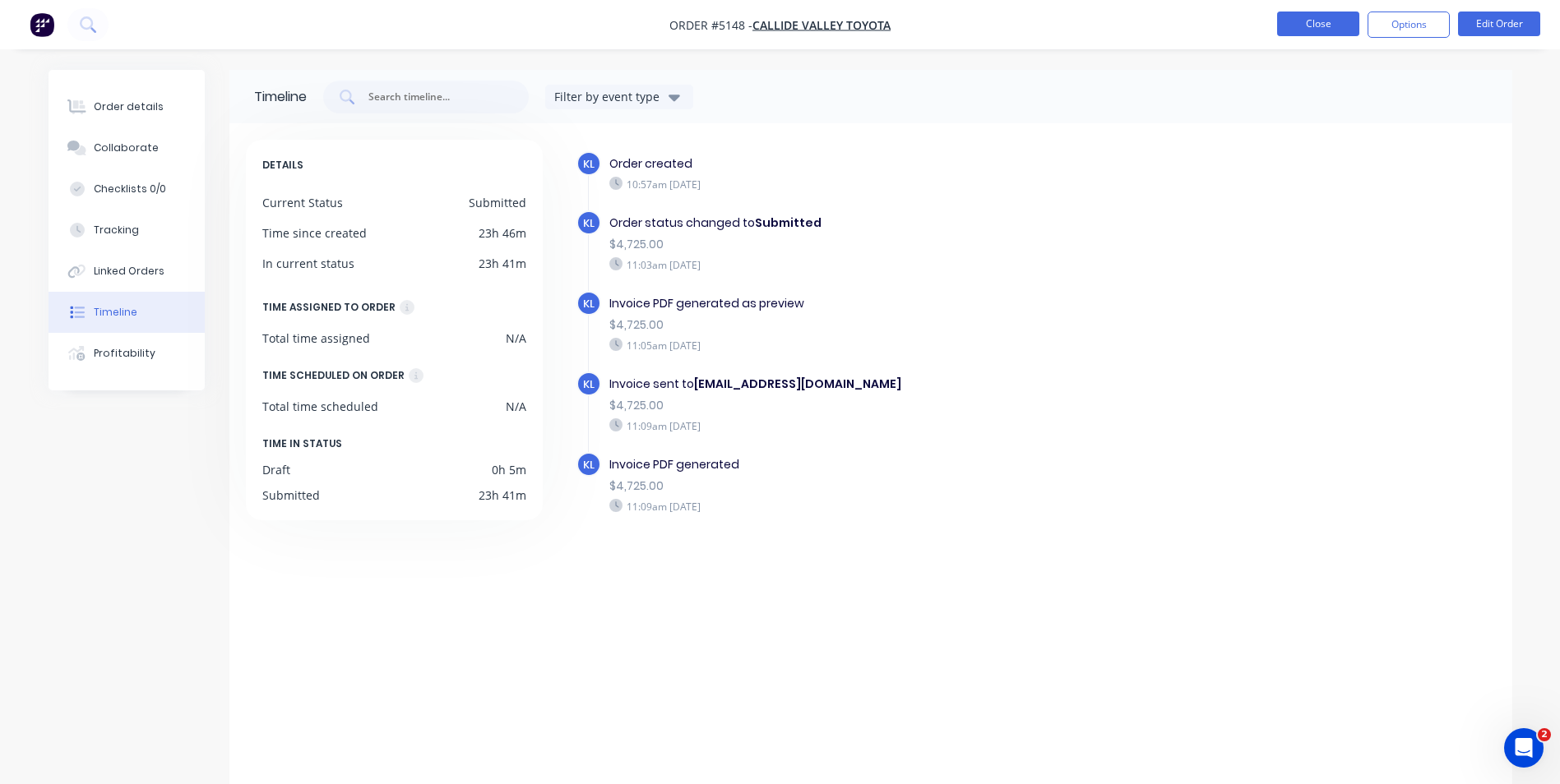
click at [1330, 26] on button "Close" at bounding box center [1317, 23] width 82 height 25
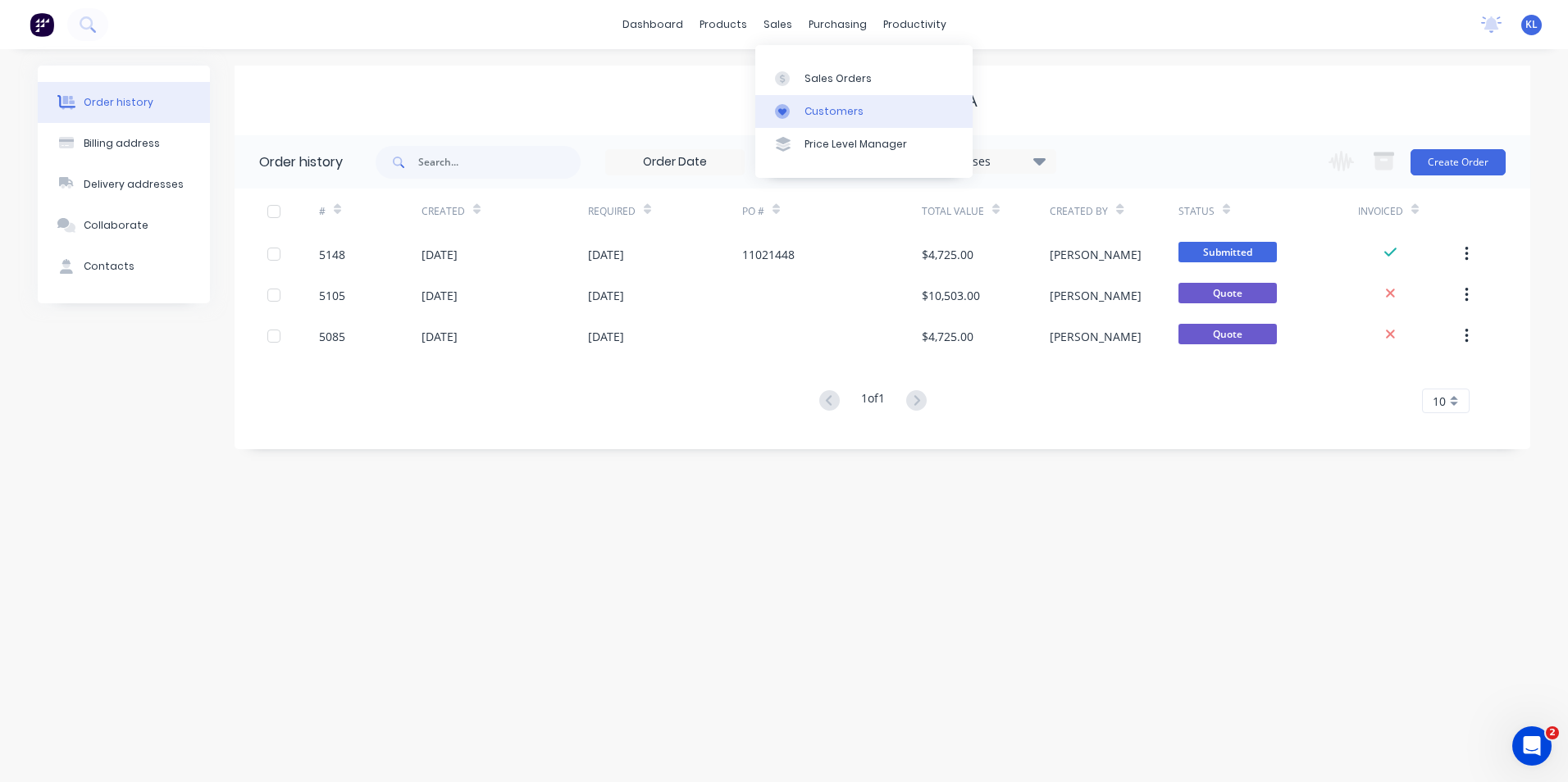
click at [845, 113] on div "Customers" at bounding box center [834, 112] width 59 height 15
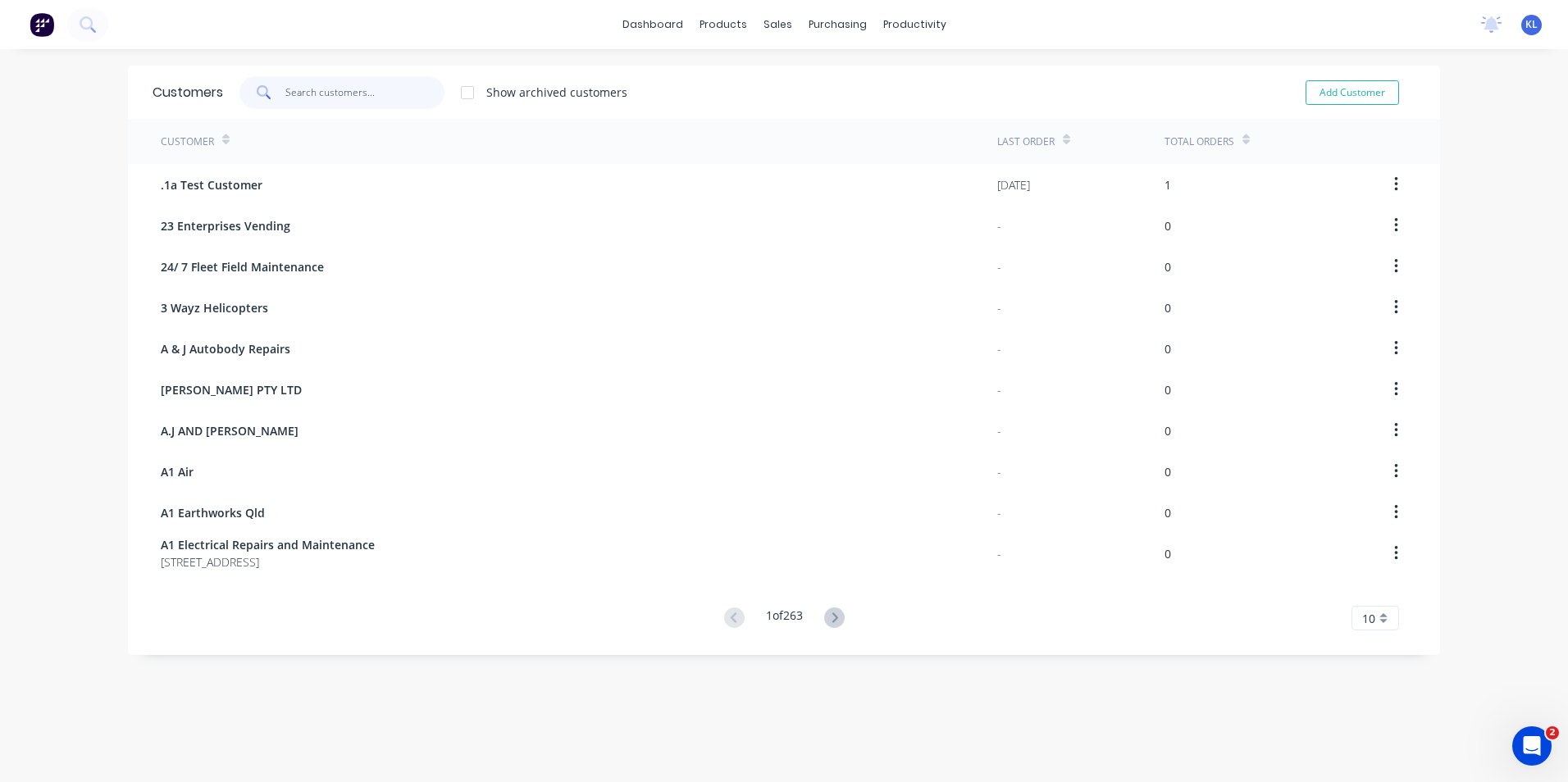
click at [347, 92] on input "text" at bounding box center [365, 93] width 160 height 33
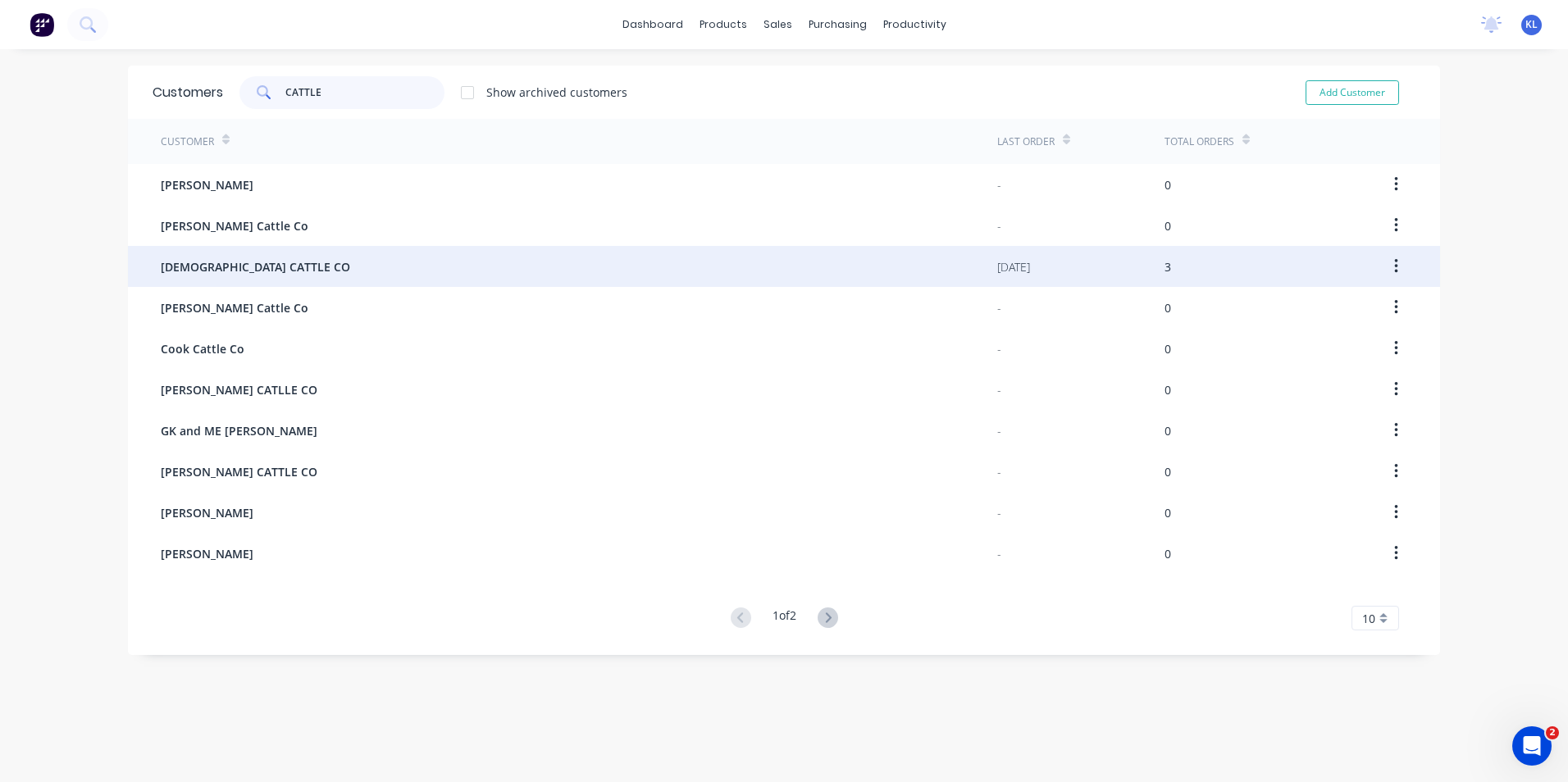
type input "CATTLE"
click at [280, 261] on span "[DEMOGRAPHIC_DATA] CATTLE CO" at bounding box center [255, 267] width 189 height 18
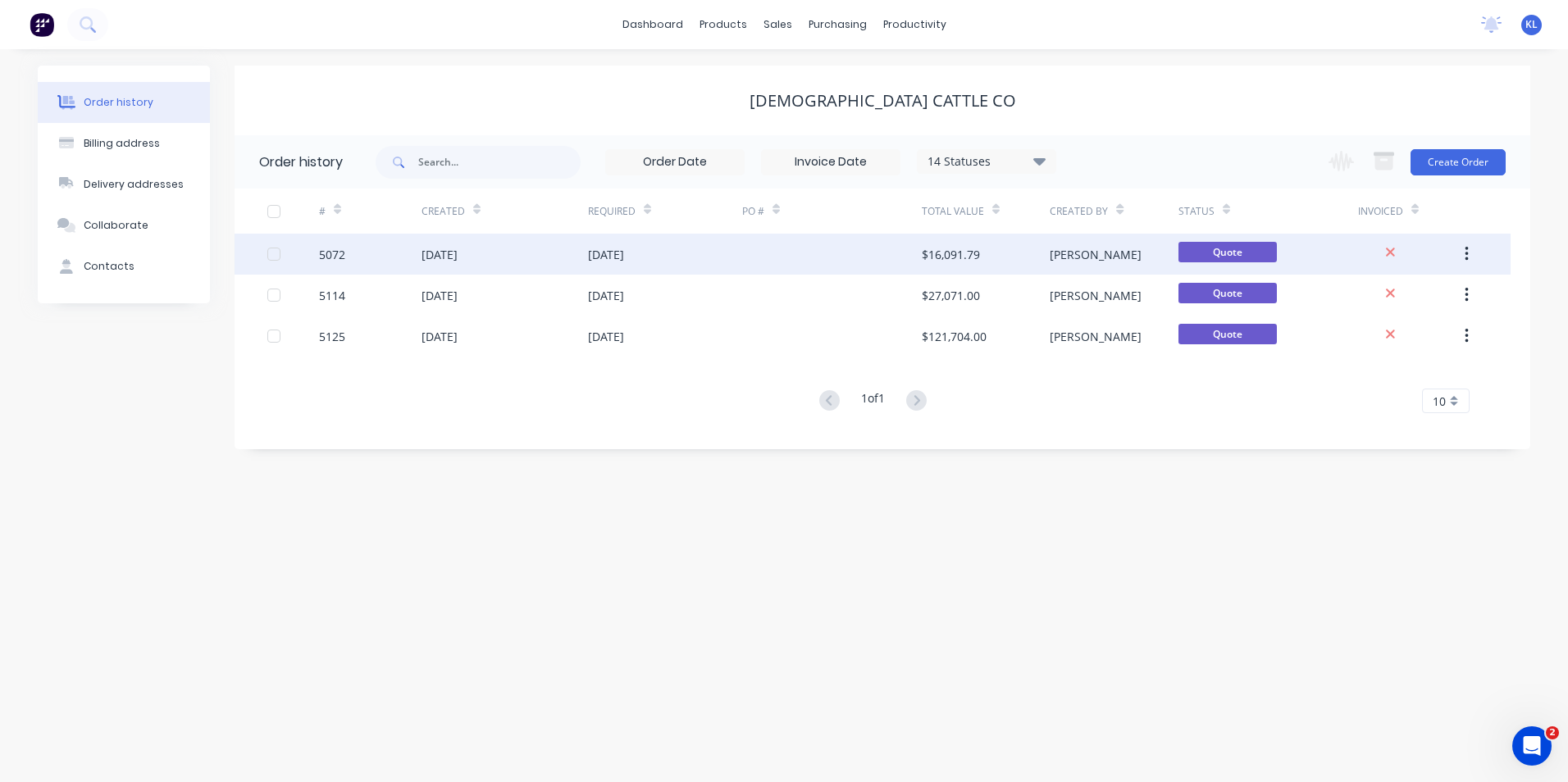
click at [338, 253] on div "5072" at bounding box center [332, 254] width 26 height 18
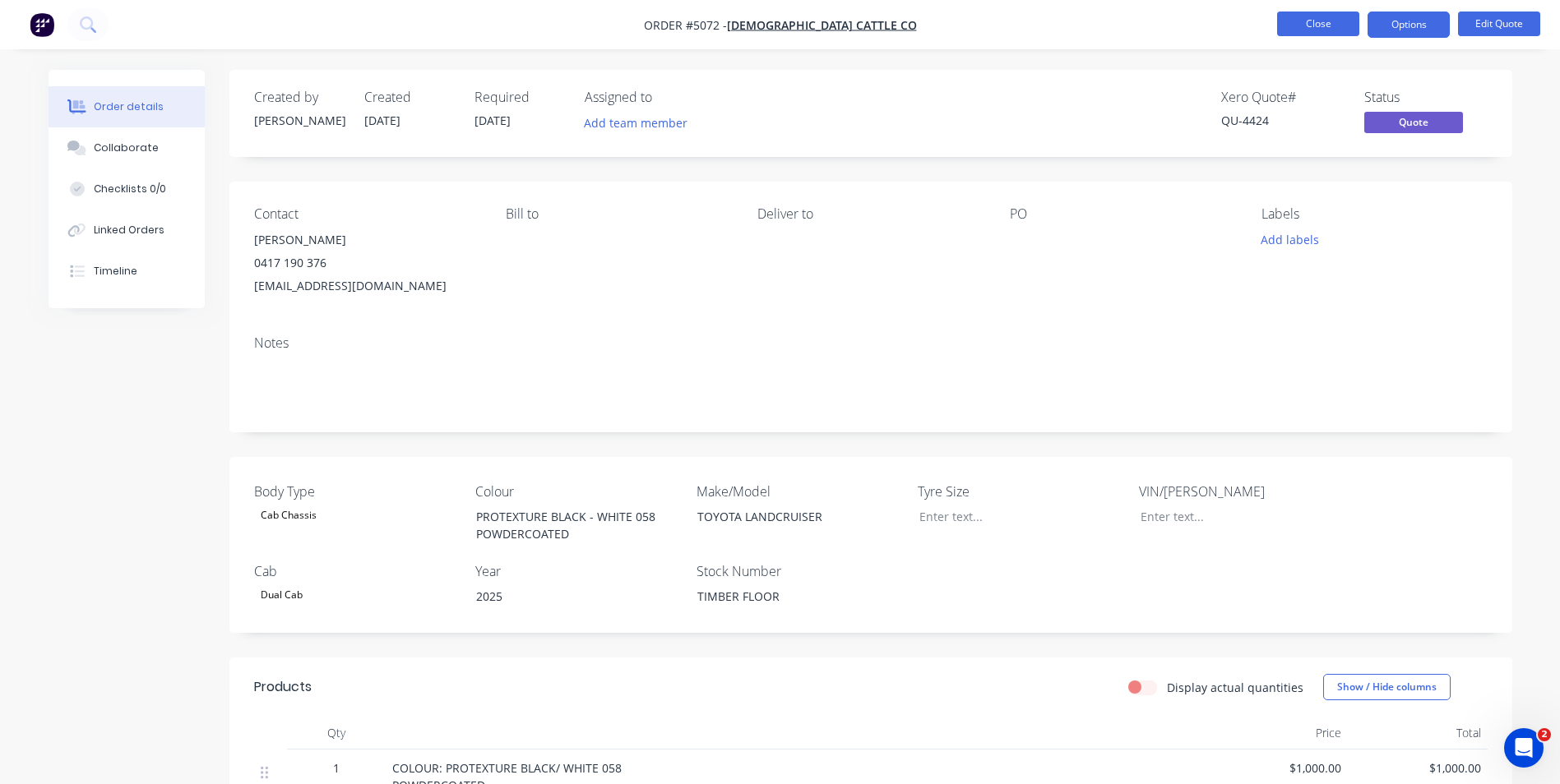
click at [1314, 19] on button "Close" at bounding box center [1317, 23] width 82 height 25
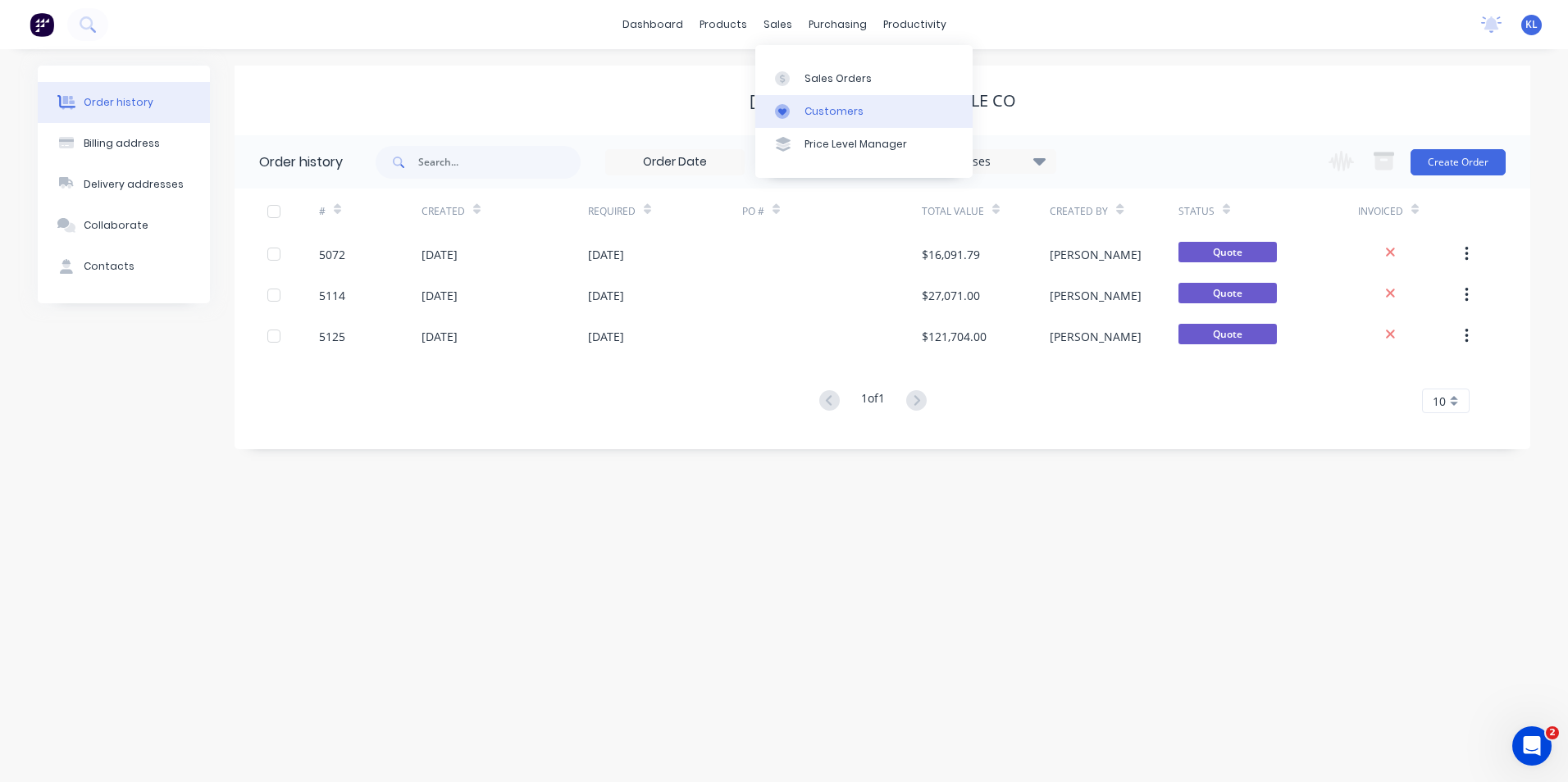
click at [839, 105] on div "Customers" at bounding box center [834, 112] width 59 height 15
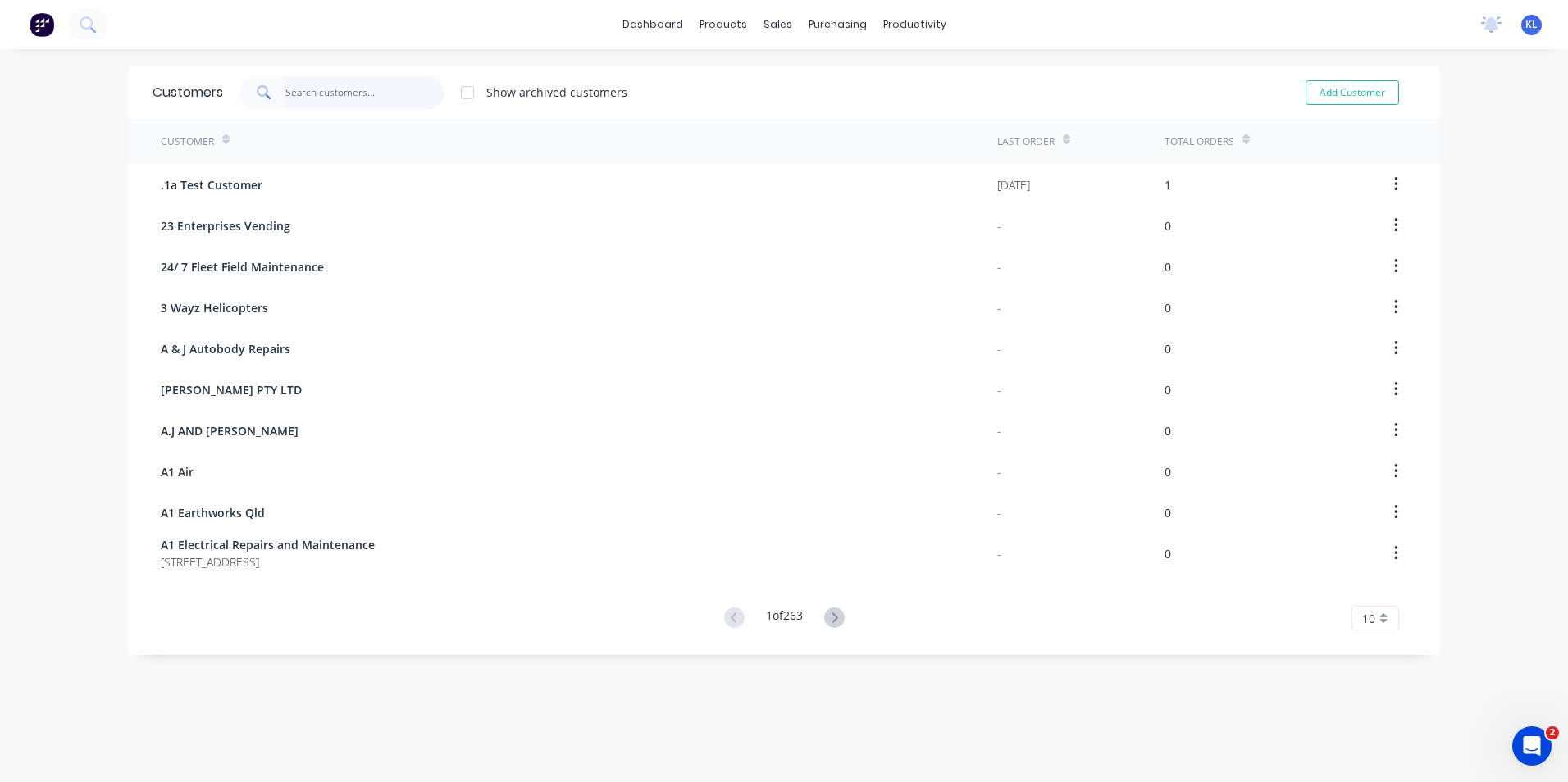
click at [320, 95] on input "text" at bounding box center [365, 93] width 160 height 33
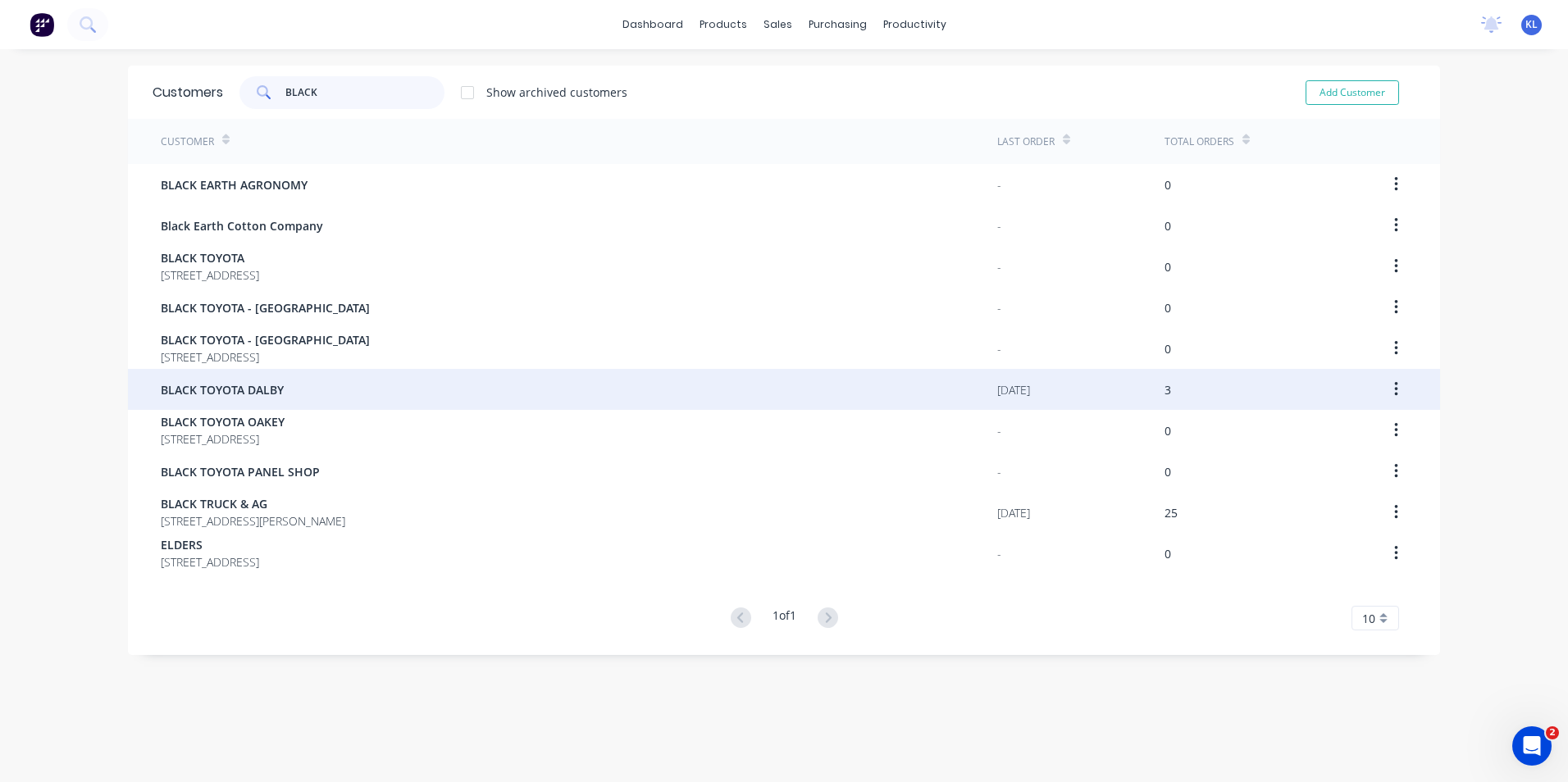
type input "BLACK"
click at [262, 391] on span "BLACK TOYOTA DALBY" at bounding box center [222, 390] width 123 height 18
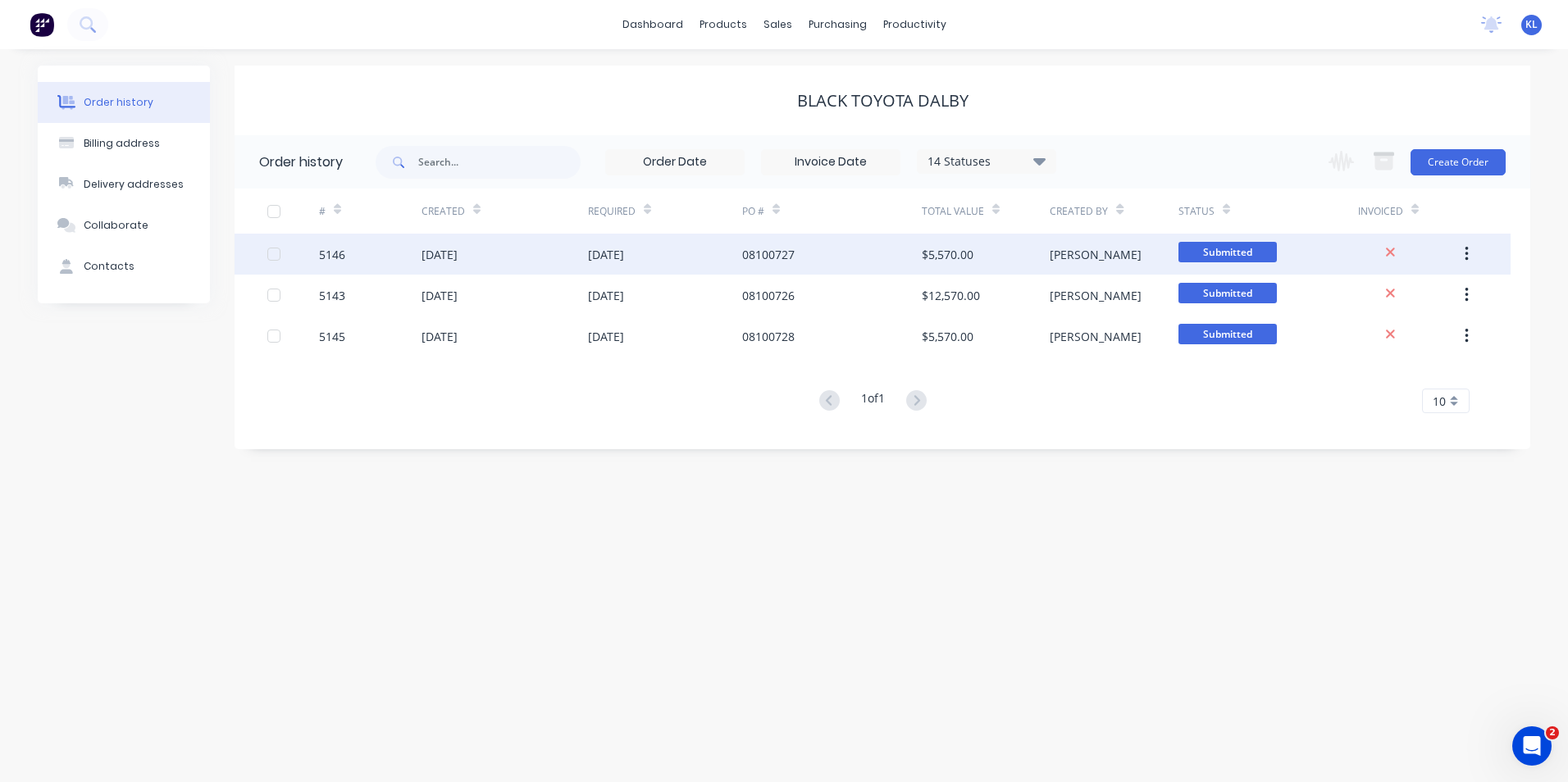
click at [338, 258] on div "5146" at bounding box center [332, 254] width 26 height 18
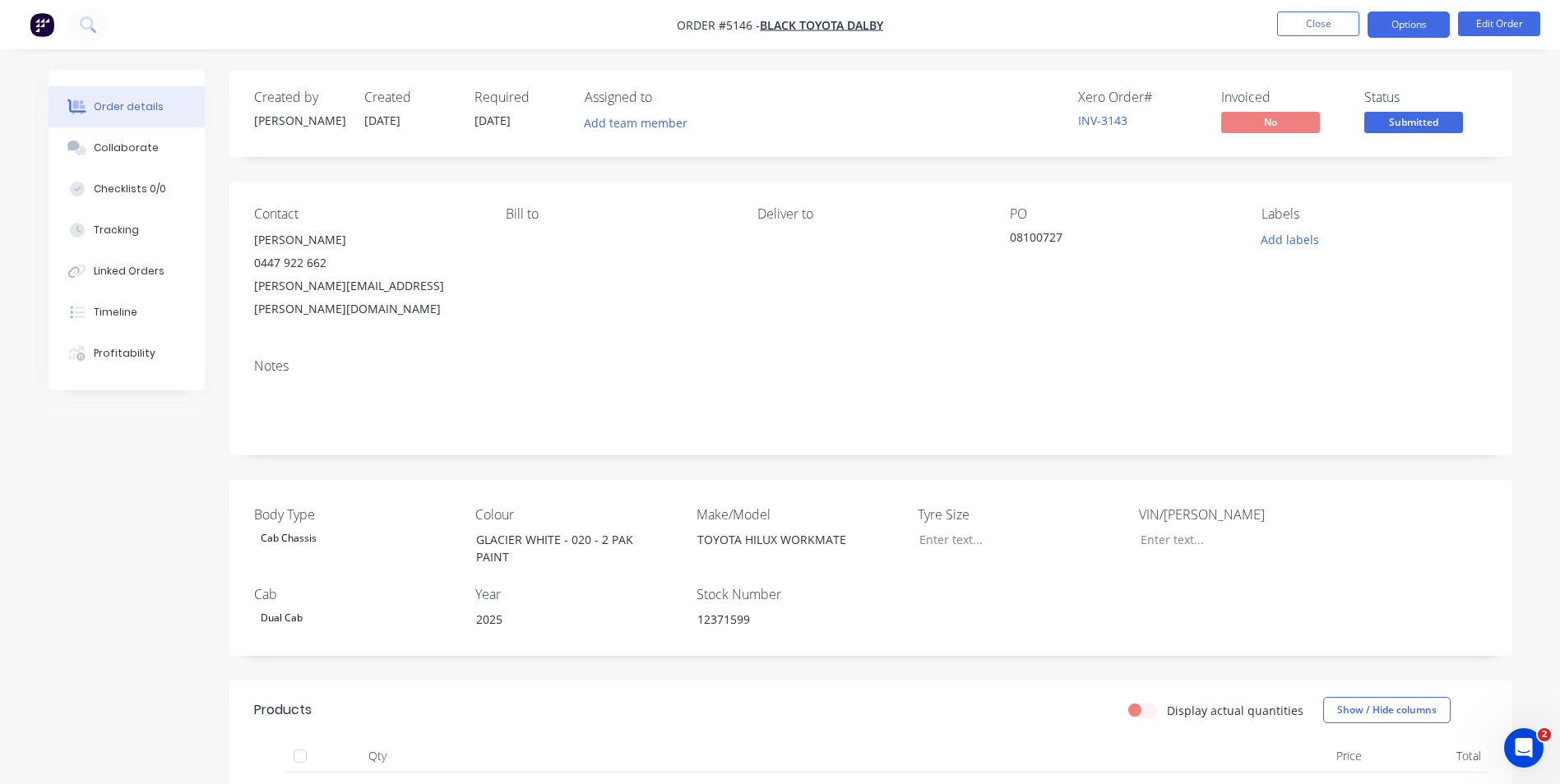
click at [1416, 26] on button "Options" at bounding box center [1408, 24] width 82 height 26
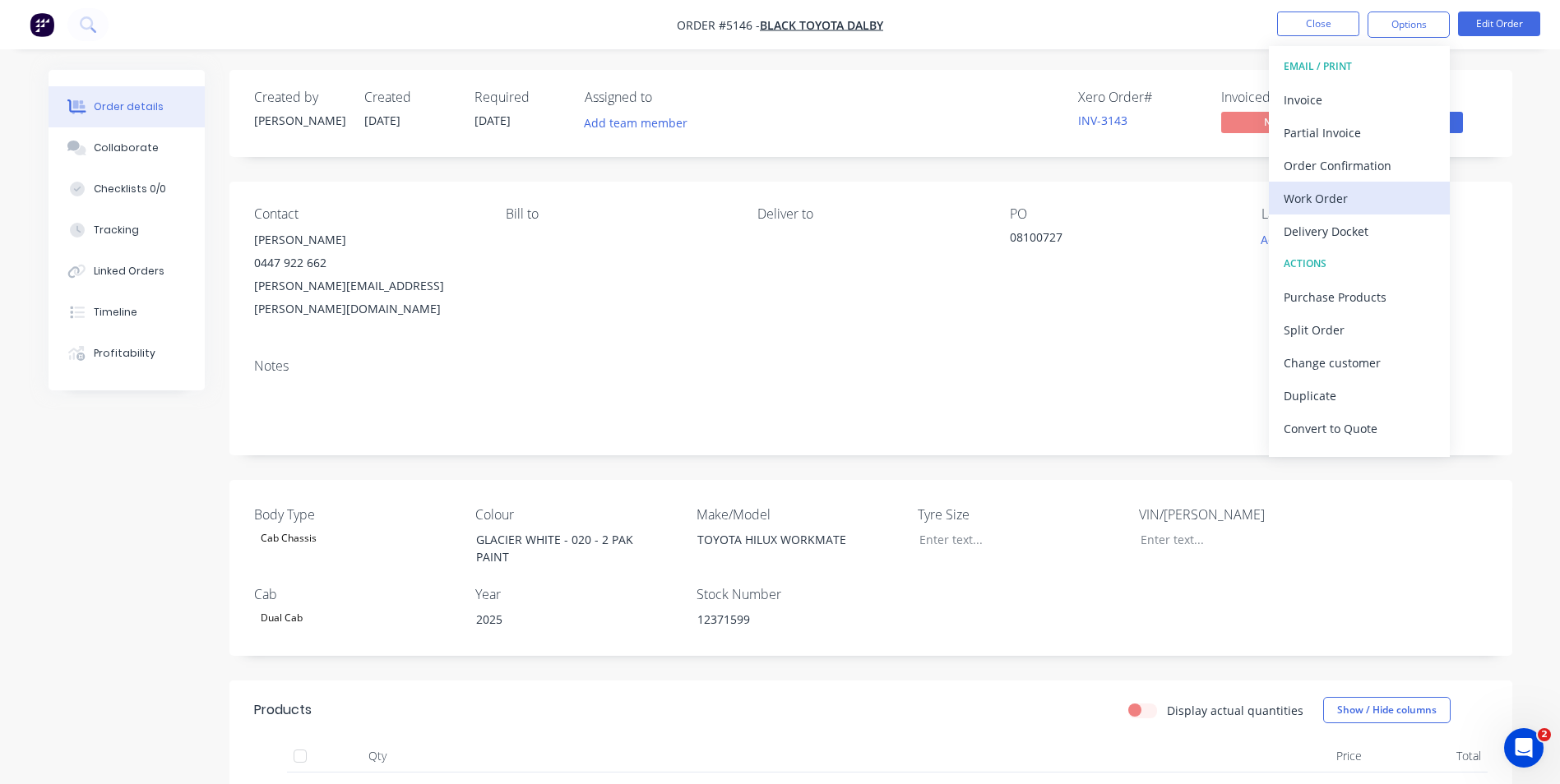
click at [1349, 203] on div "Work Order" at bounding box center [1358, 199] width 151 height 24
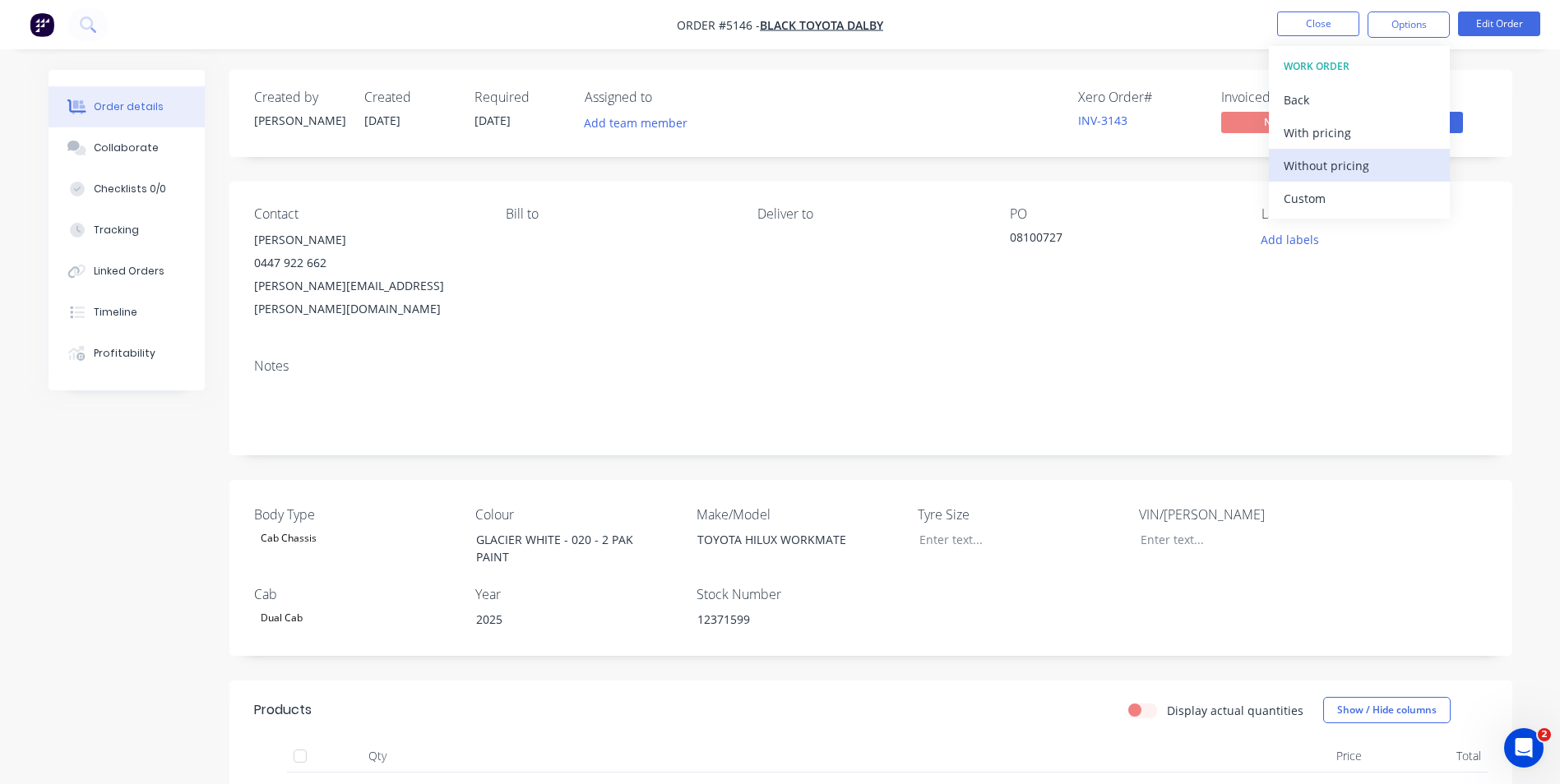
click at [1357, 166] on div "Without pricing" at bounding box center [1358, 166] width 151 height 24
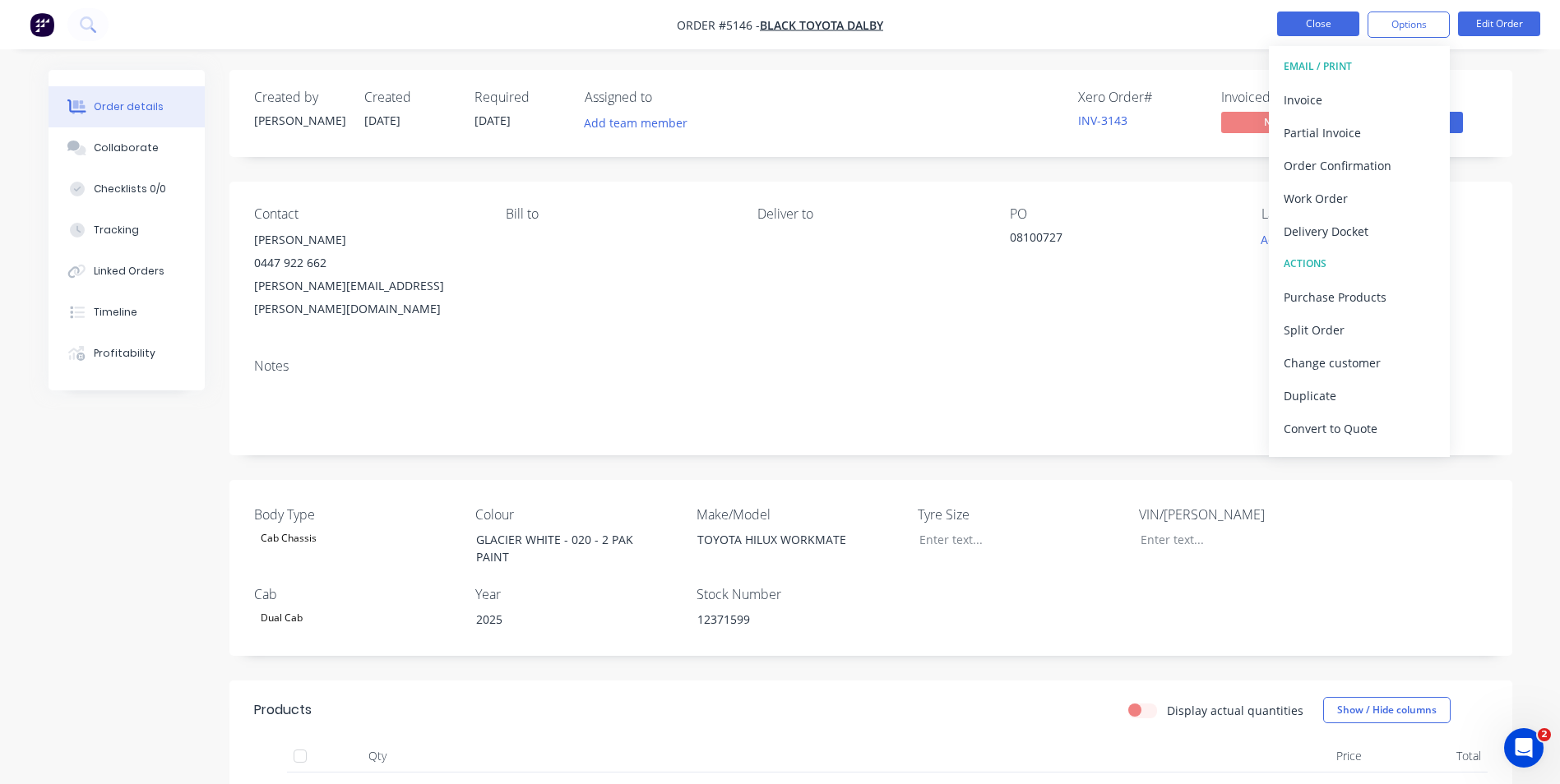
click at [1333, 20] on button "Close" at bounding box center [1317, 23] width 82 height 25
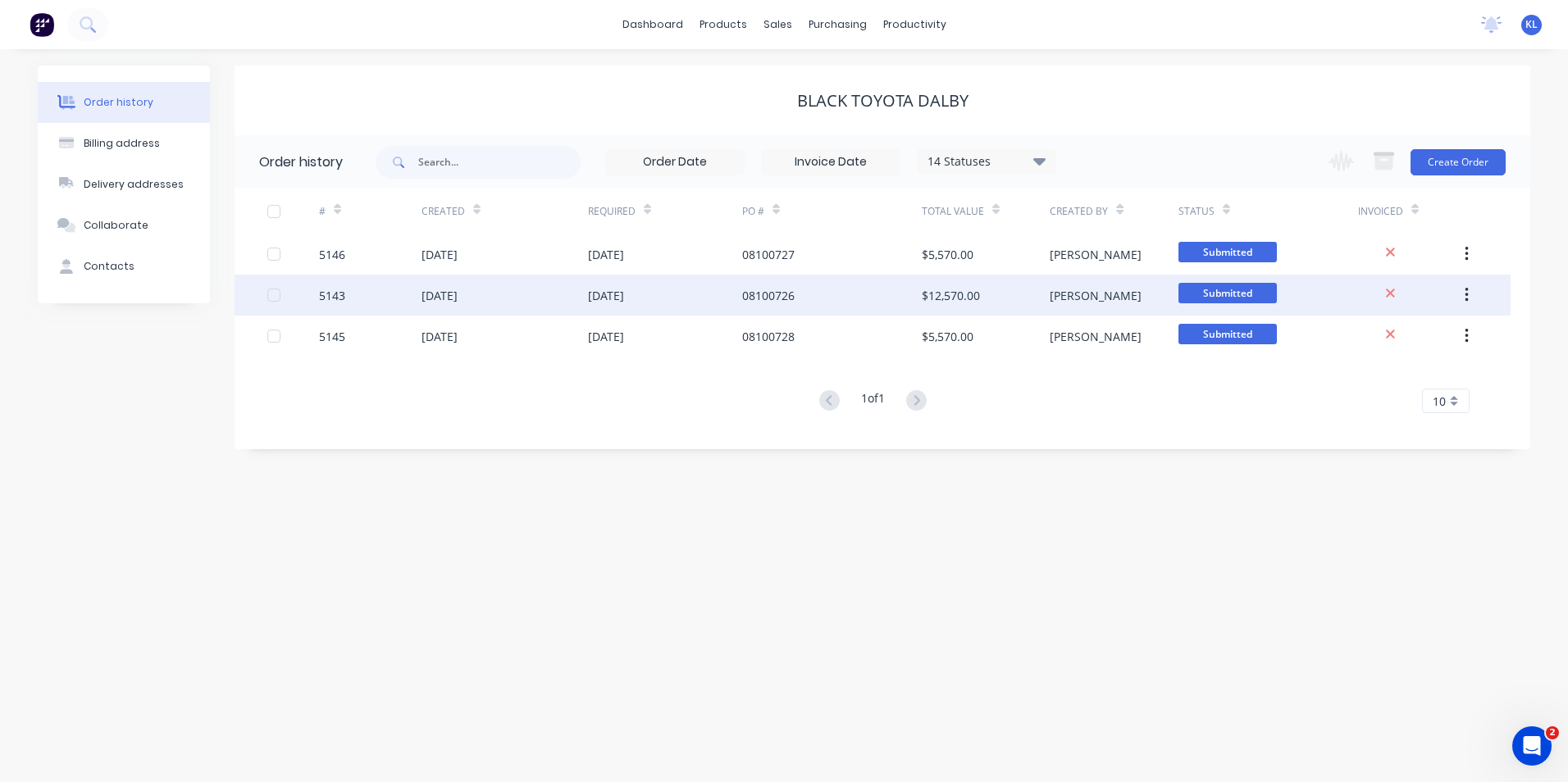
click at [341, 295] on div "5143" at bounding box center [332, 295] width 26 height 18
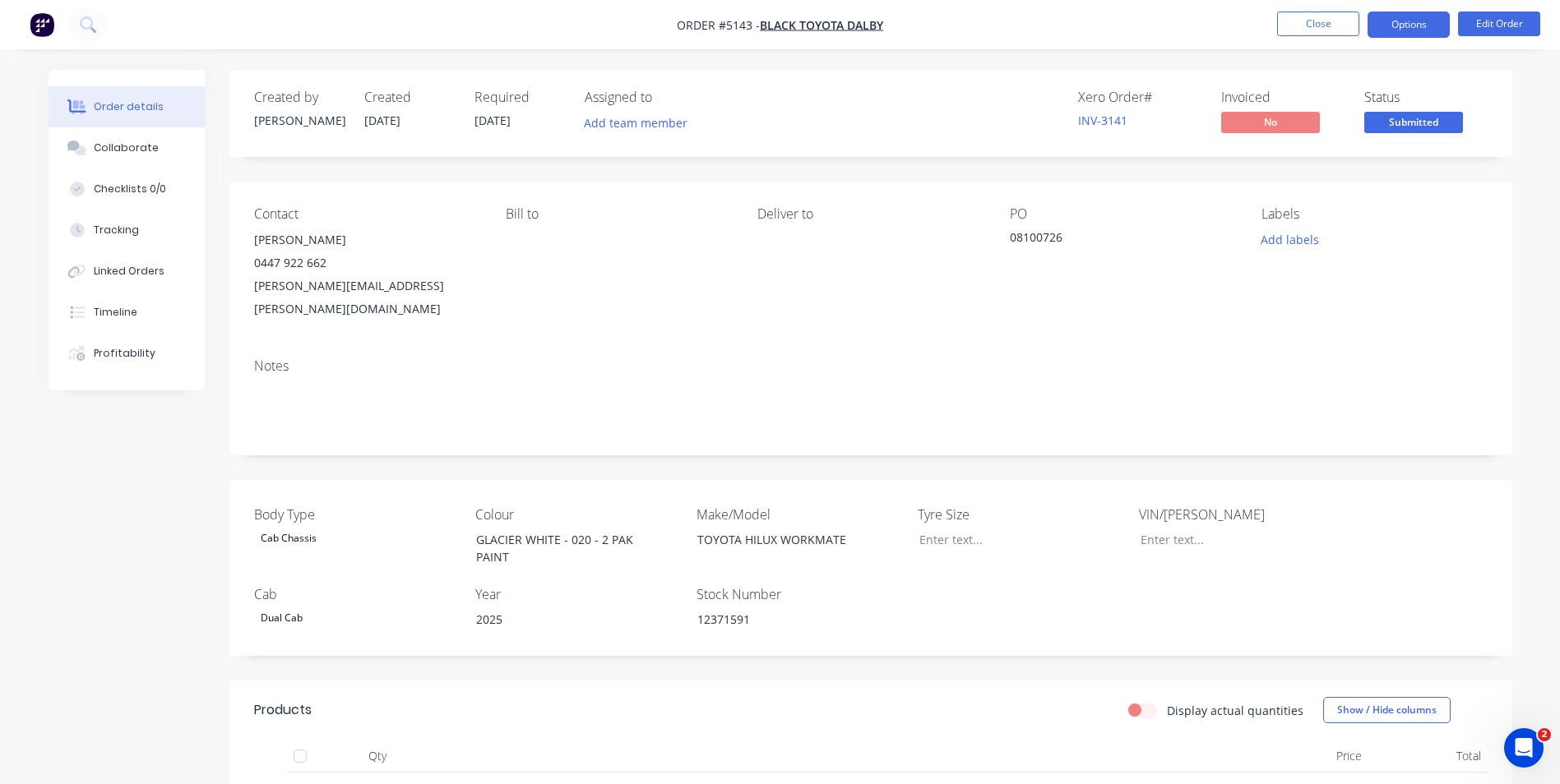
click at [1406, 32] on button "Options" at bounding box center [1408, 24] width 82 height 26
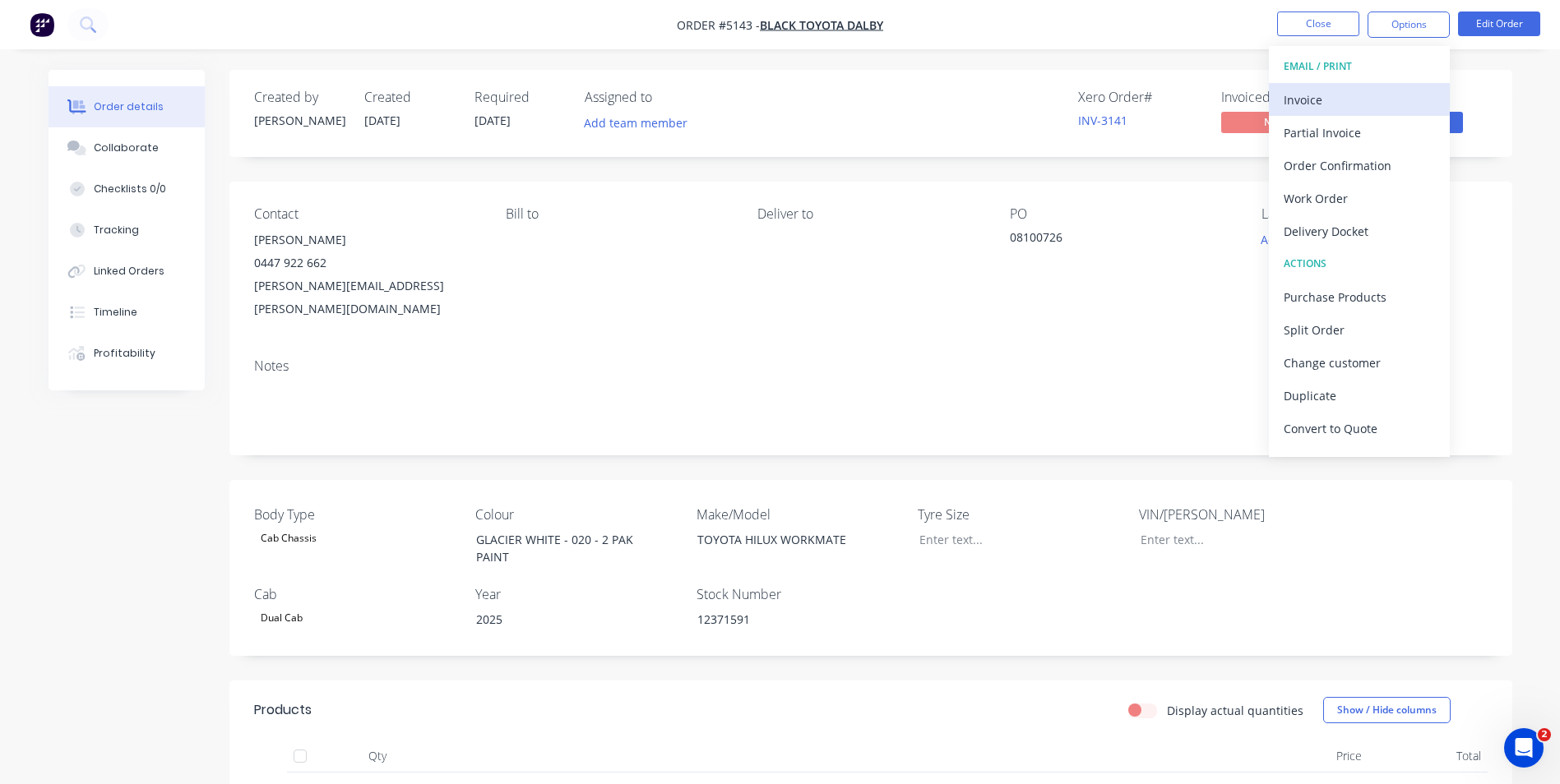
click at [1354, 101] on div "Invoice" at bounding box center [1358, 100] width 151 height 24
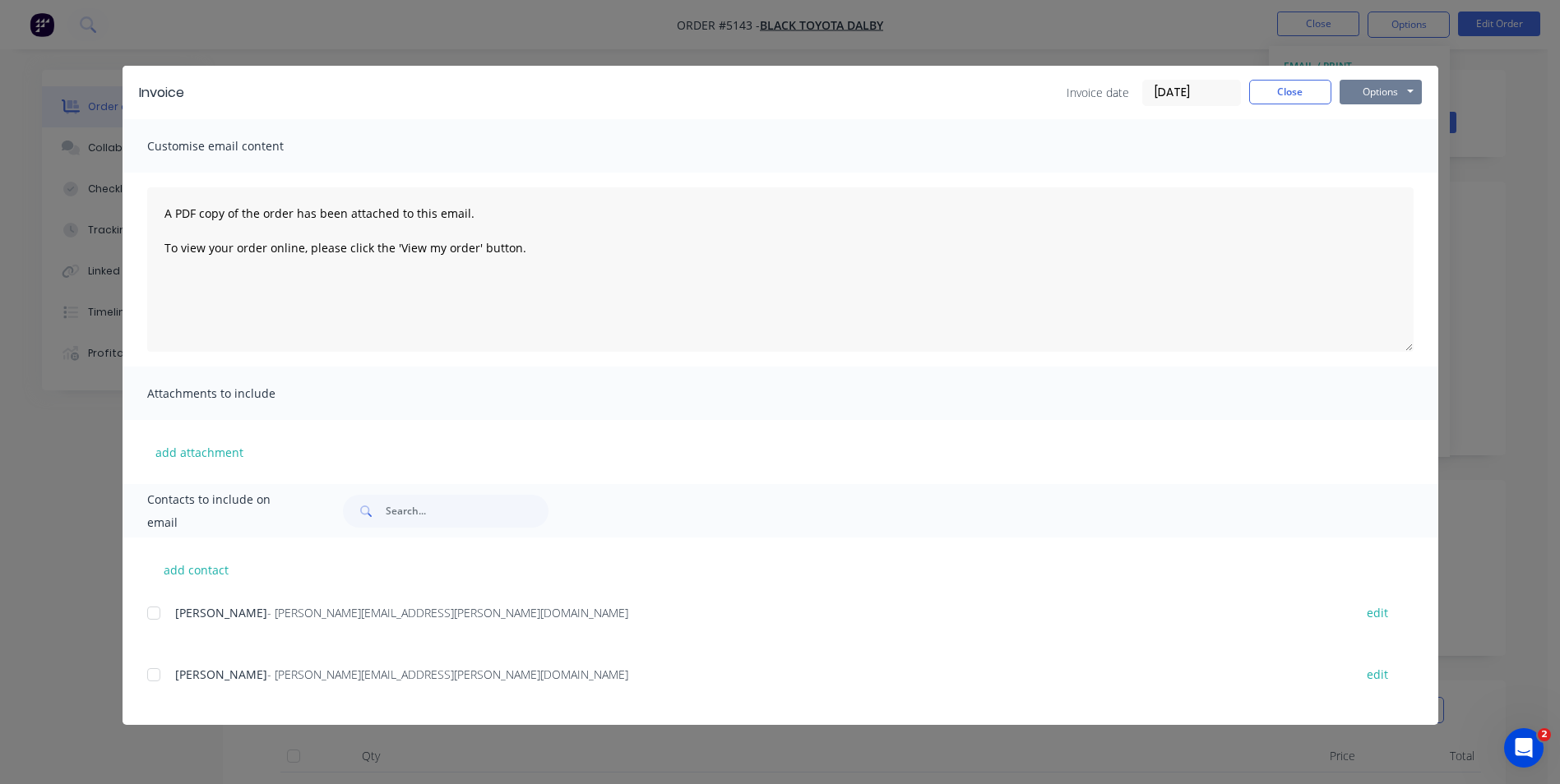
click at [1367, 93] on button "Options" at bounding box center [1380, 92] width 82 height 25
click at [1385, 149] on button "Print" at bounding box center [1392, 148] width 106 height 27
click at [1297, 88] on button "Close" at bounding box center [1290, 92] width 82 height 25
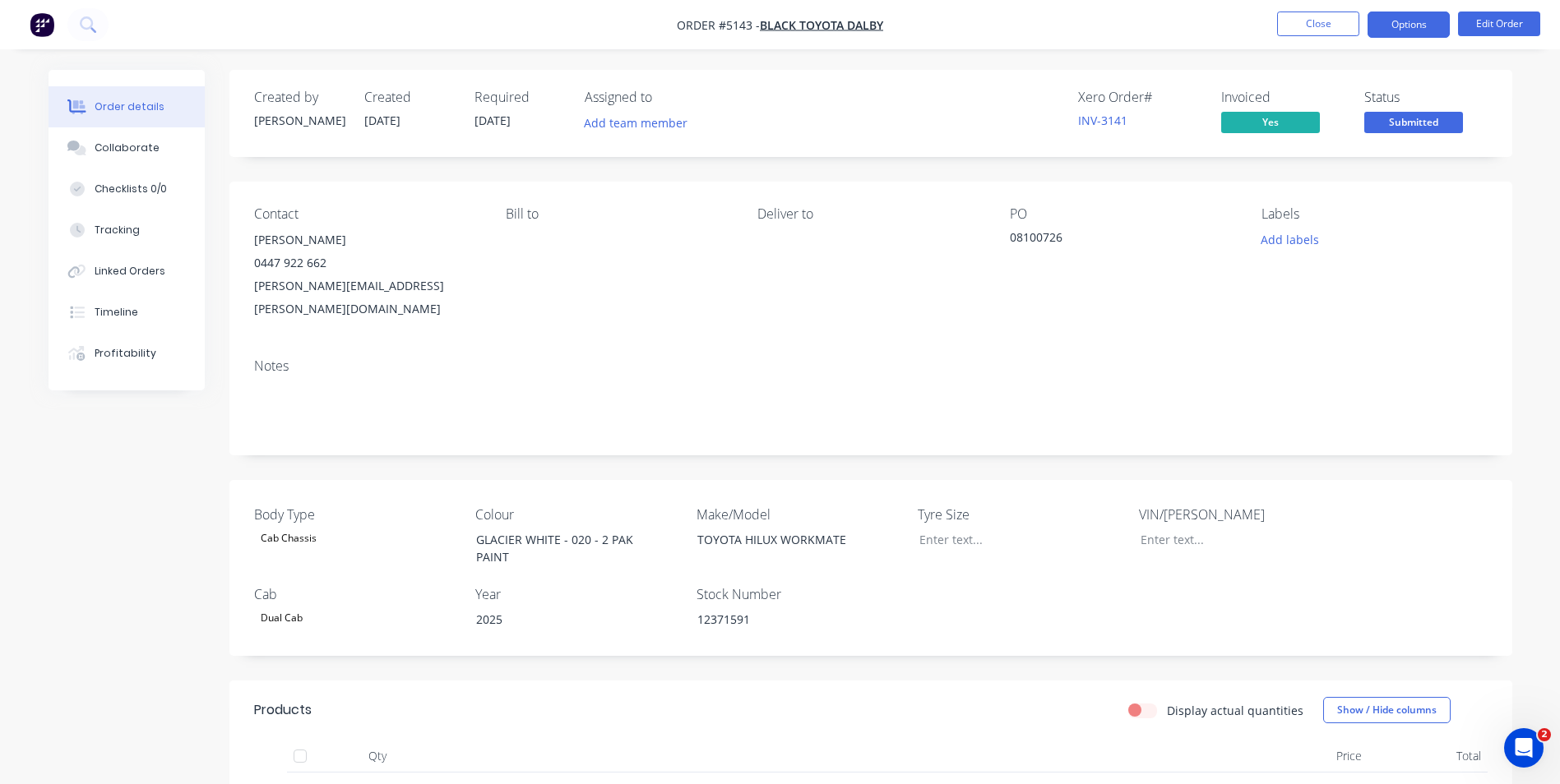
click at [1417, 32] on button "Options" at bounding box center [1408, 24] width 82 height 26
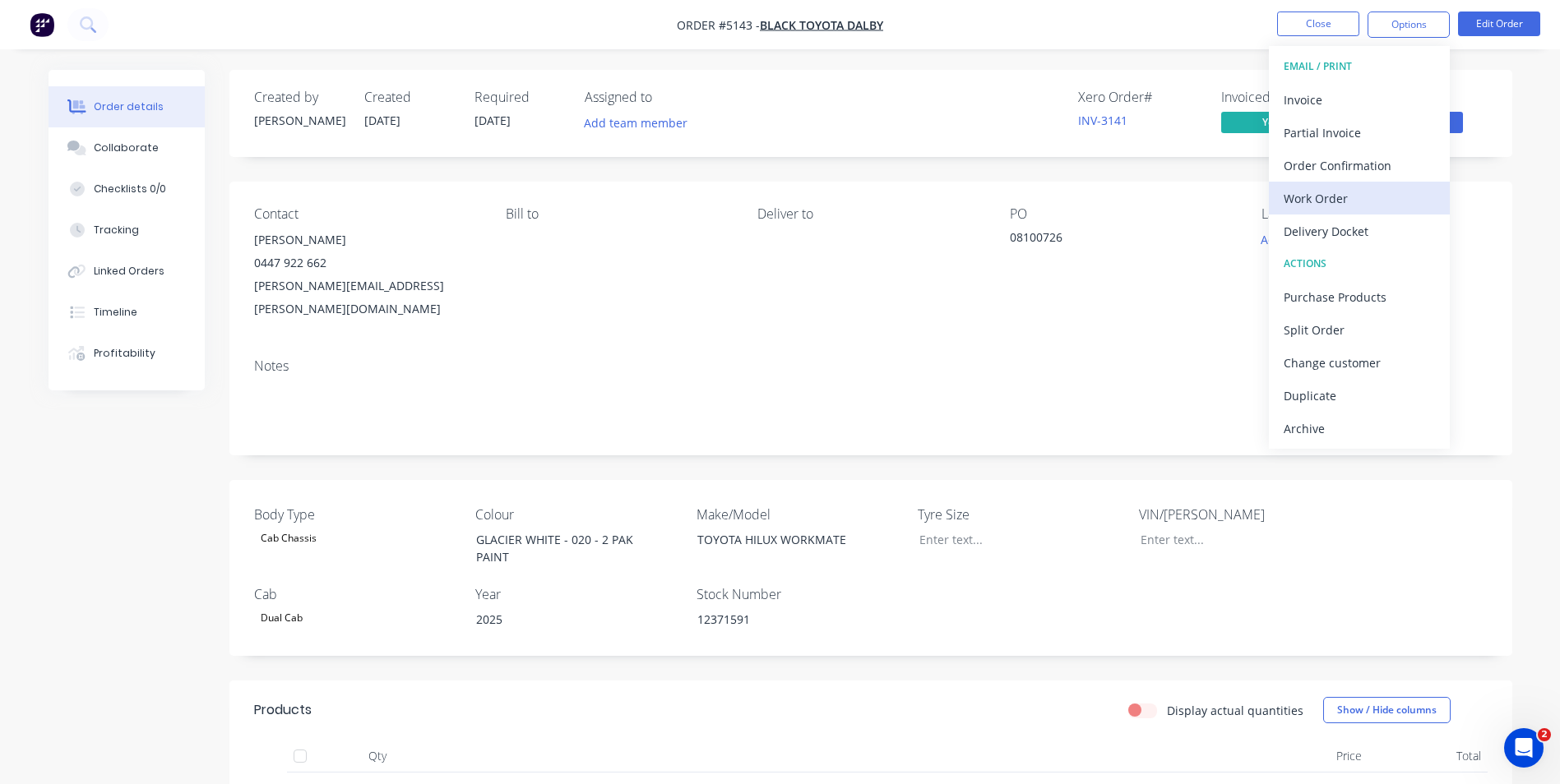
click at [1372, 196] on div "Work Order" at bounding box center [1358, 199] width 151 height 24
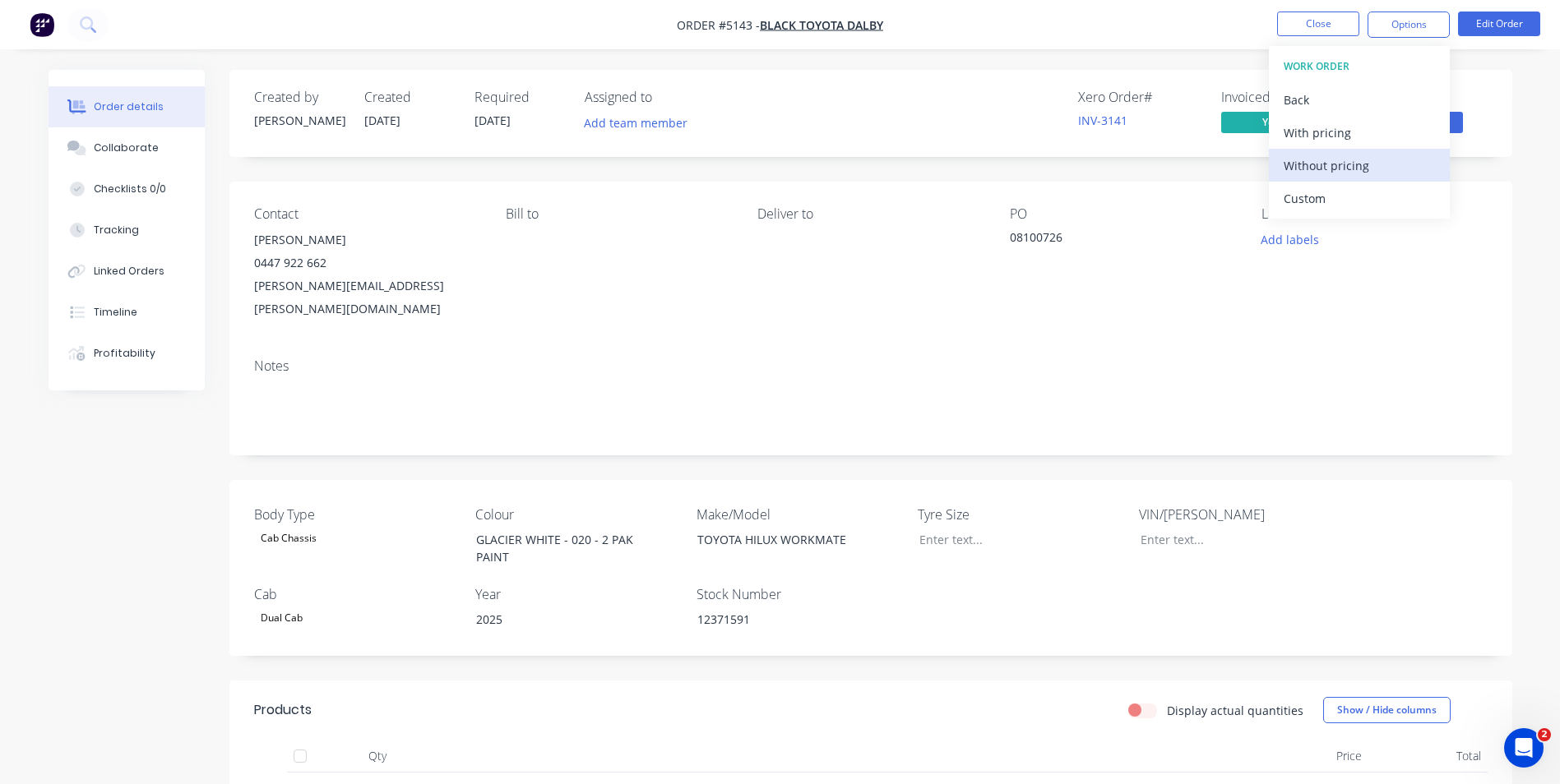
click at [1332, 166] on div "Without pricing" at bounding box center [1358, 166] width 151 height 24
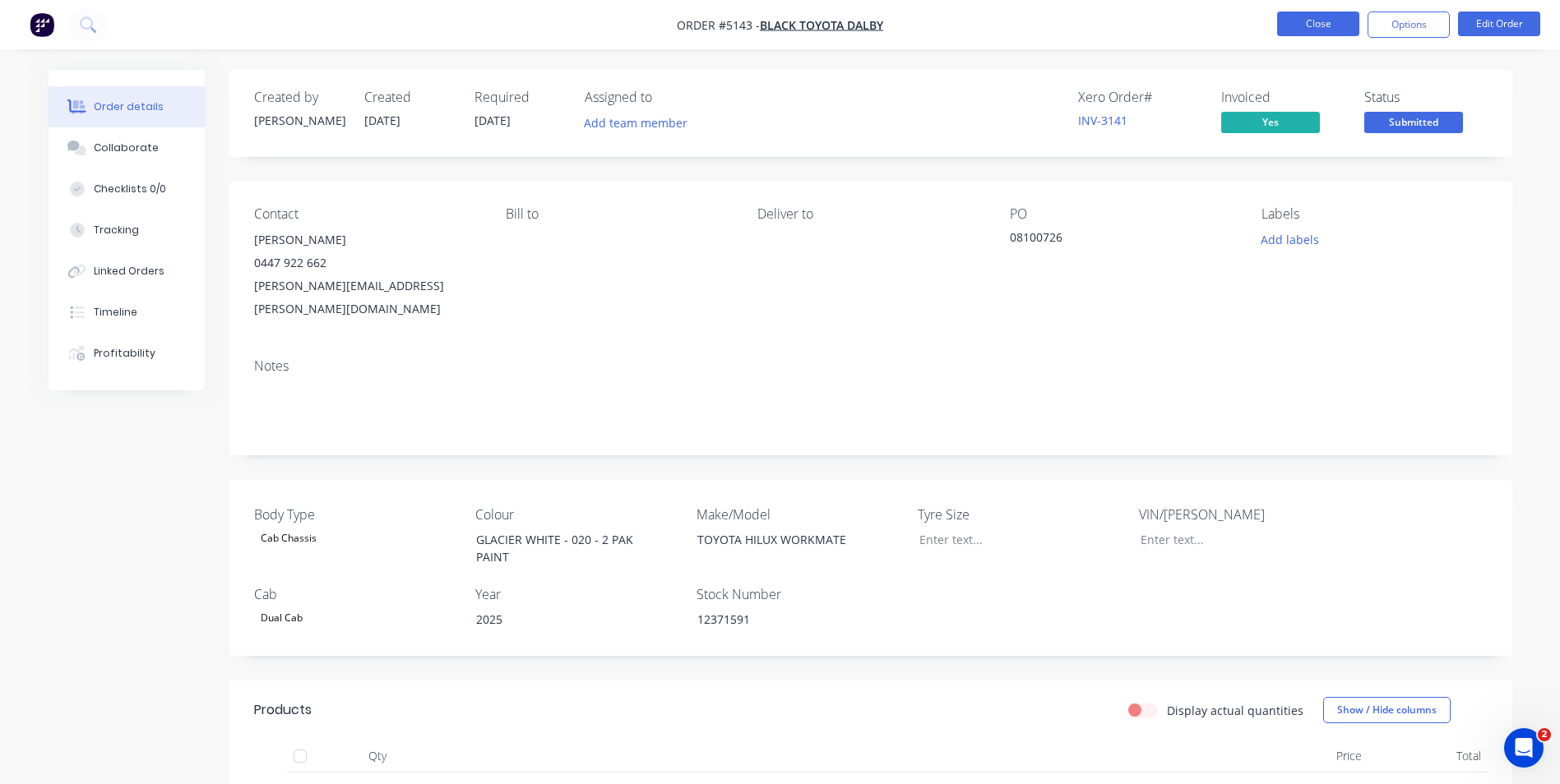
click at [1323, 31] on button "Close" at bounding box center [1317, 23] width 82 height 25
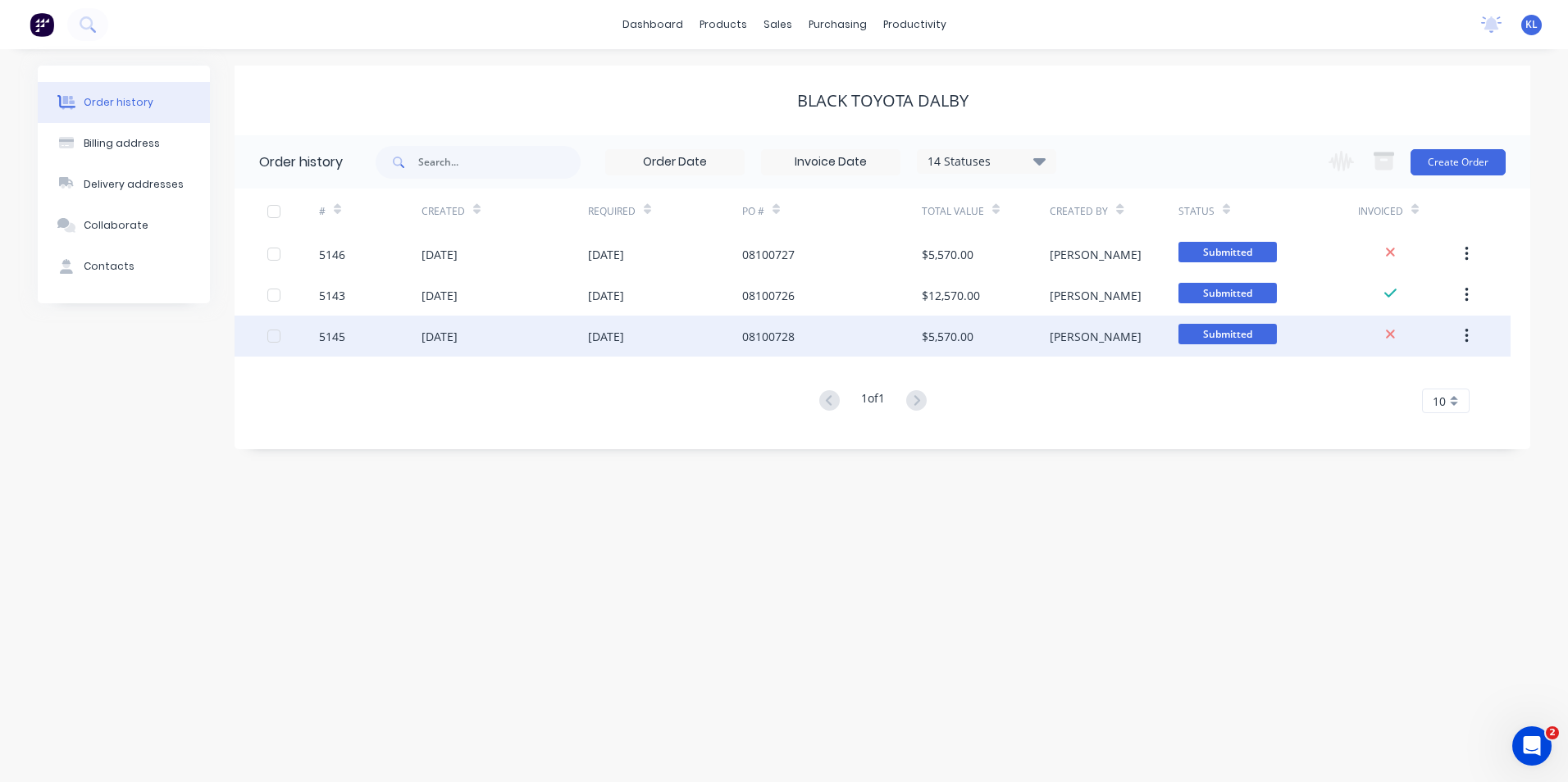
click at [326, 333] on div "5145" at bounding box center [332, 336] width 26 height 18
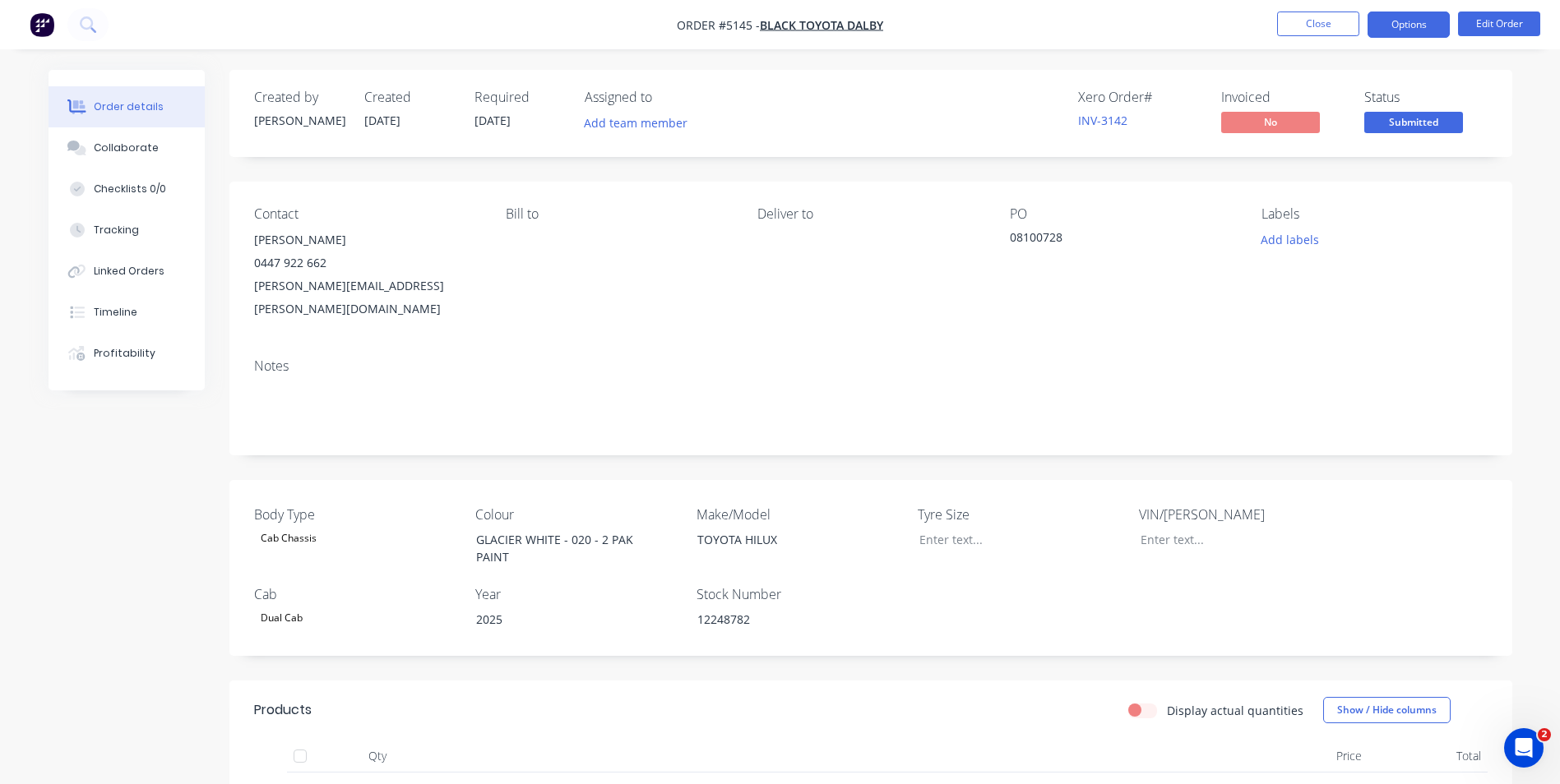
click at [1405, 21] on button "Options" at bounding box center [1408, 24] width 82 height 26
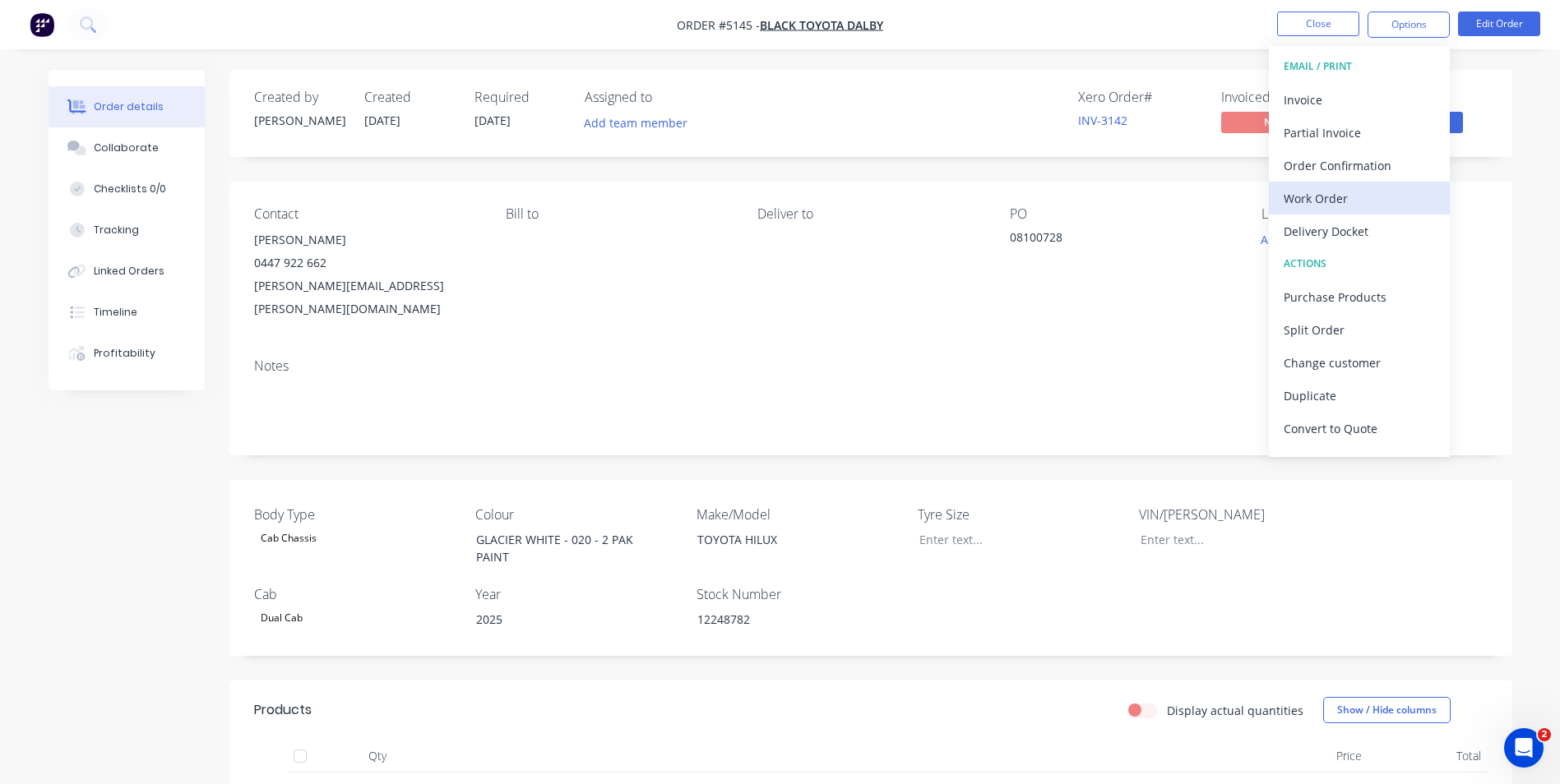
click at [1374, 196] on div "Work Order" at bounding box center [1358, 199] width 151 height 24
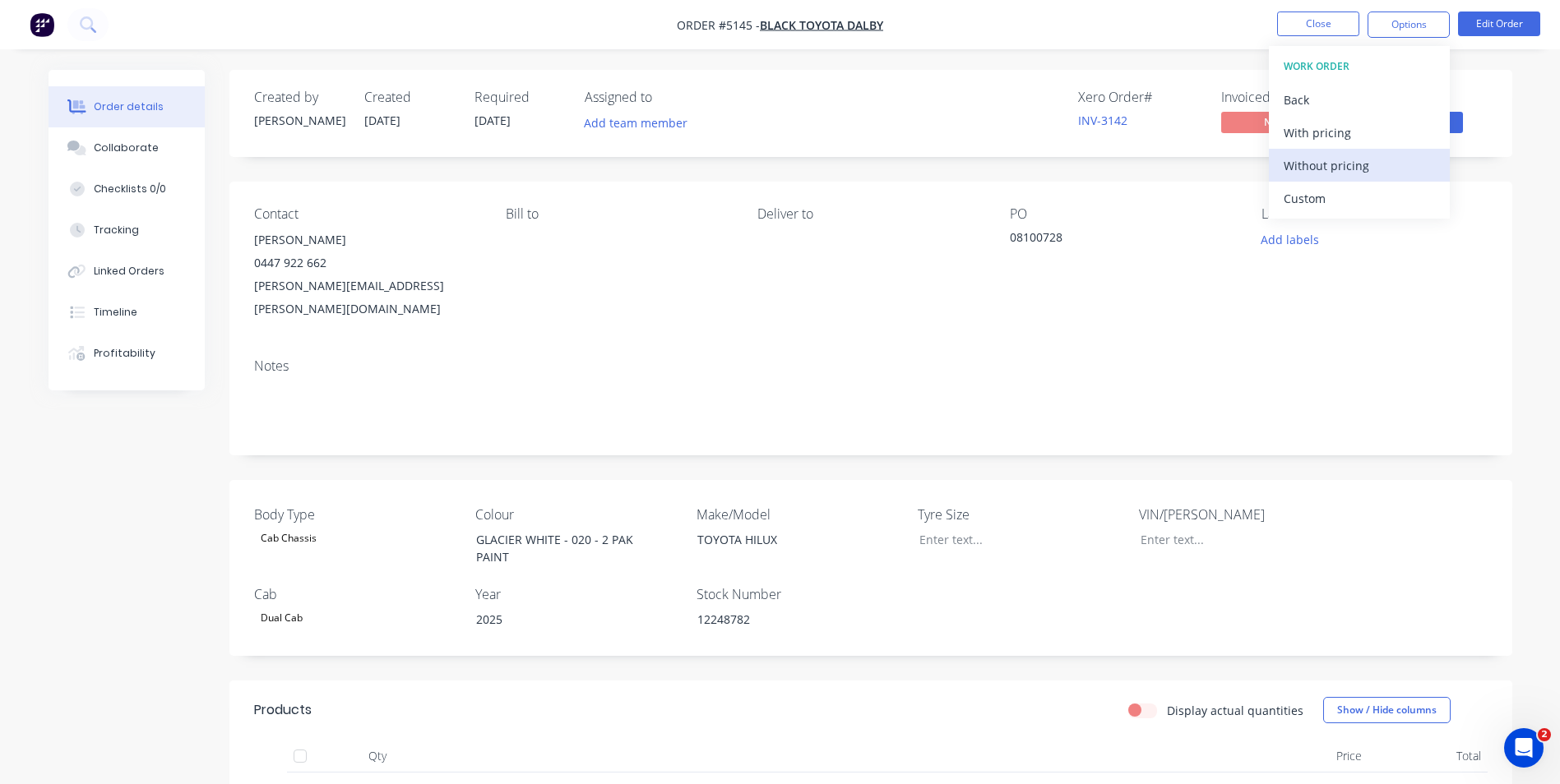
click at [1385, 166] on div "Without pricing" at bounding box center [1358, 166] width 151 height 24
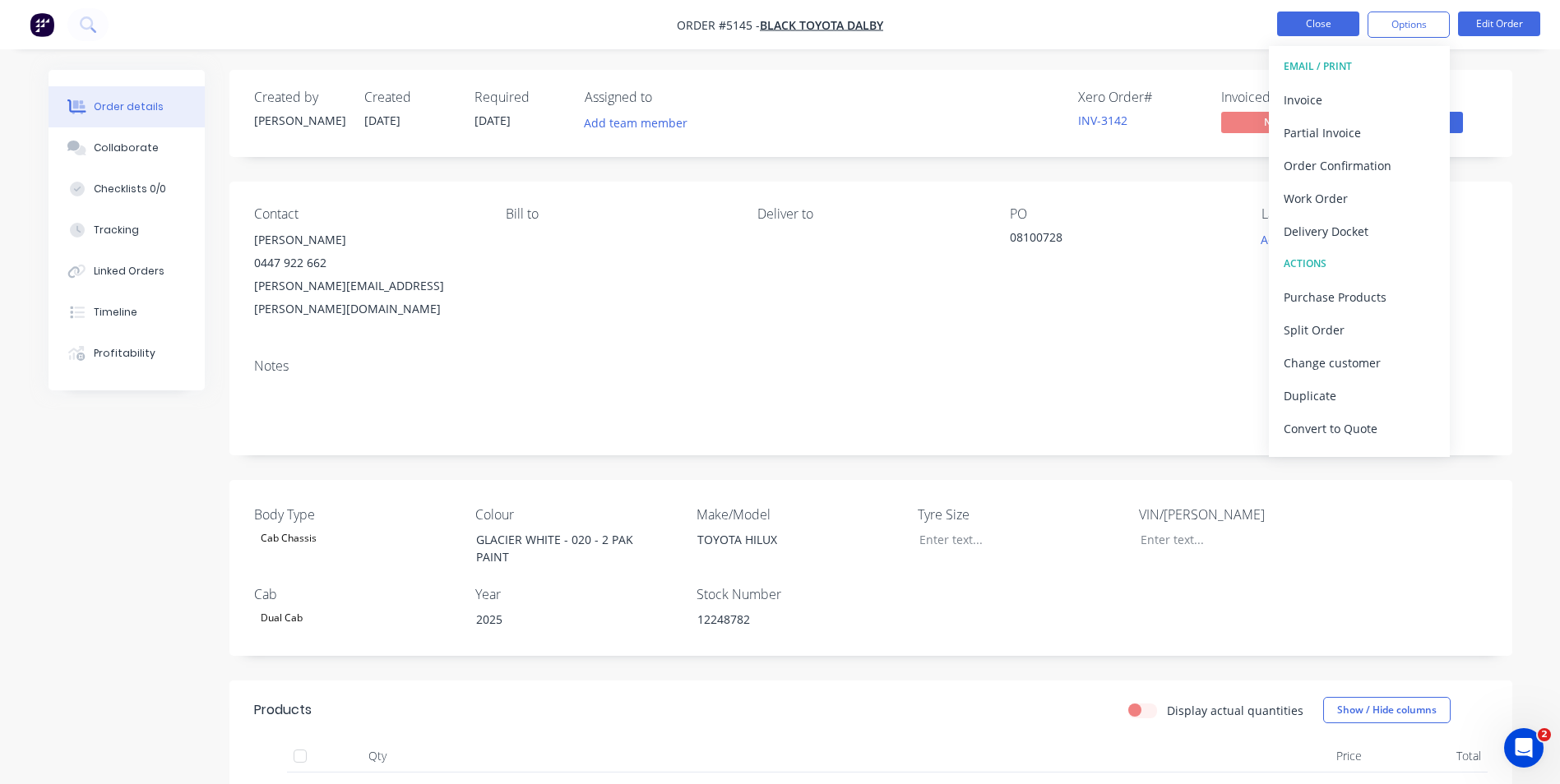
click at [1321, 20] on button "Close" at bounding box center [1317, 23] width 82 height 25
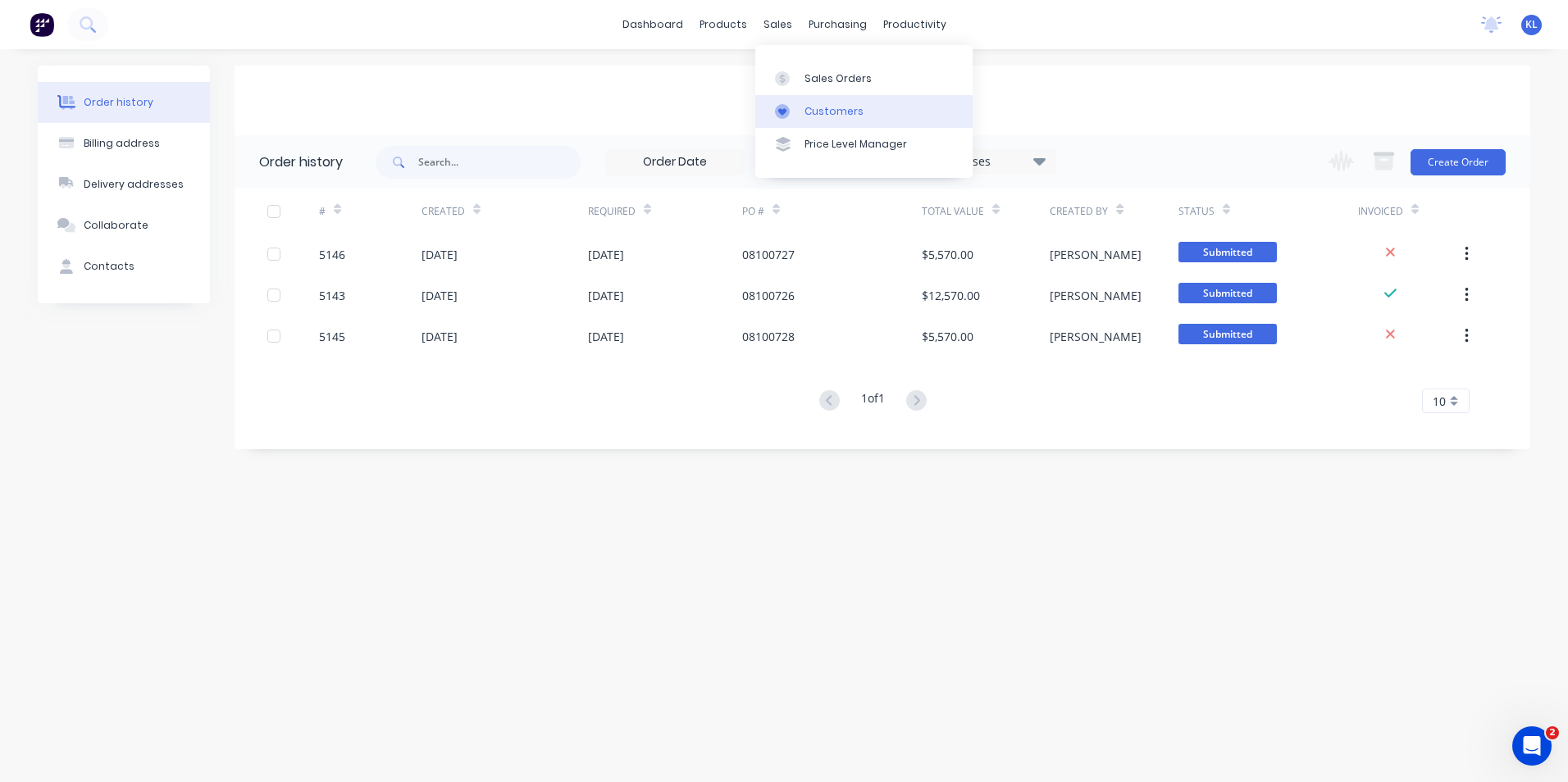
click at [825, 112] on div "Customers" at bounding box center [834, 112] width 59 height 15
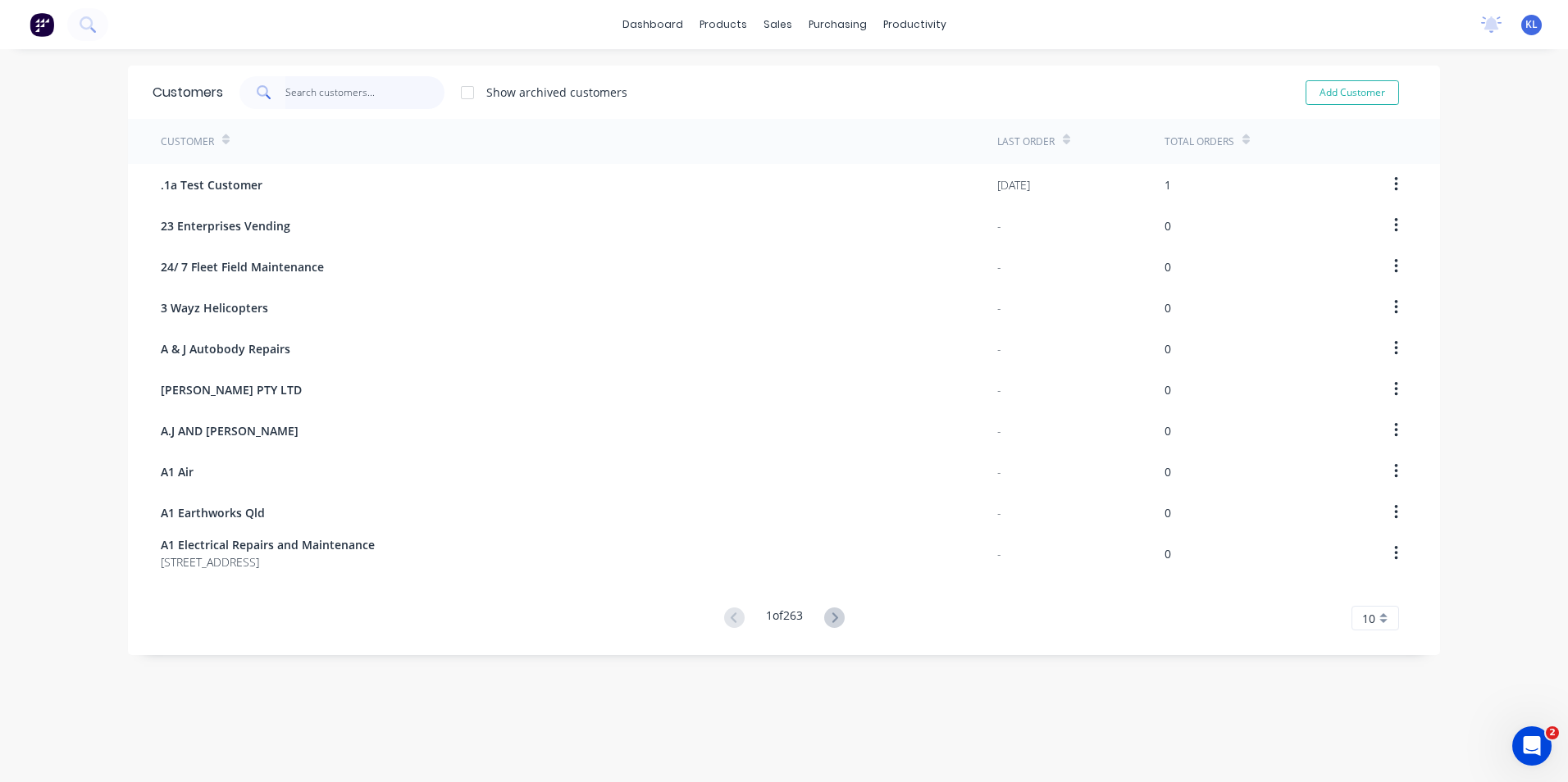
click at [365, 107] on input "text" at bounding box center [365, 93] width 160 height 33
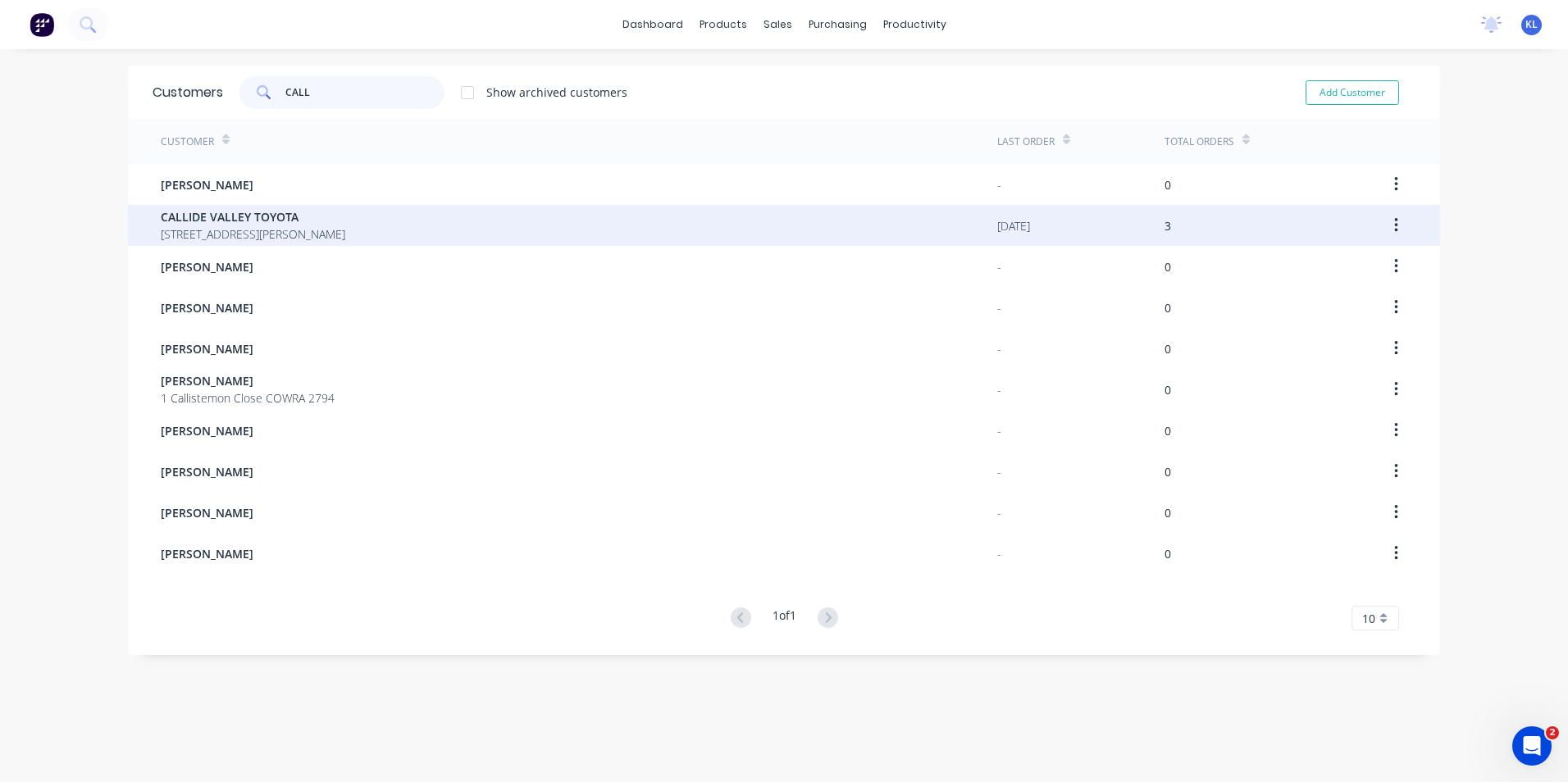
type input "CALL"
click at [253, 232] on span "[STREET_ADDRESS][PERSON_NAME]" at bounding box center [253, 234] width 185 height 18
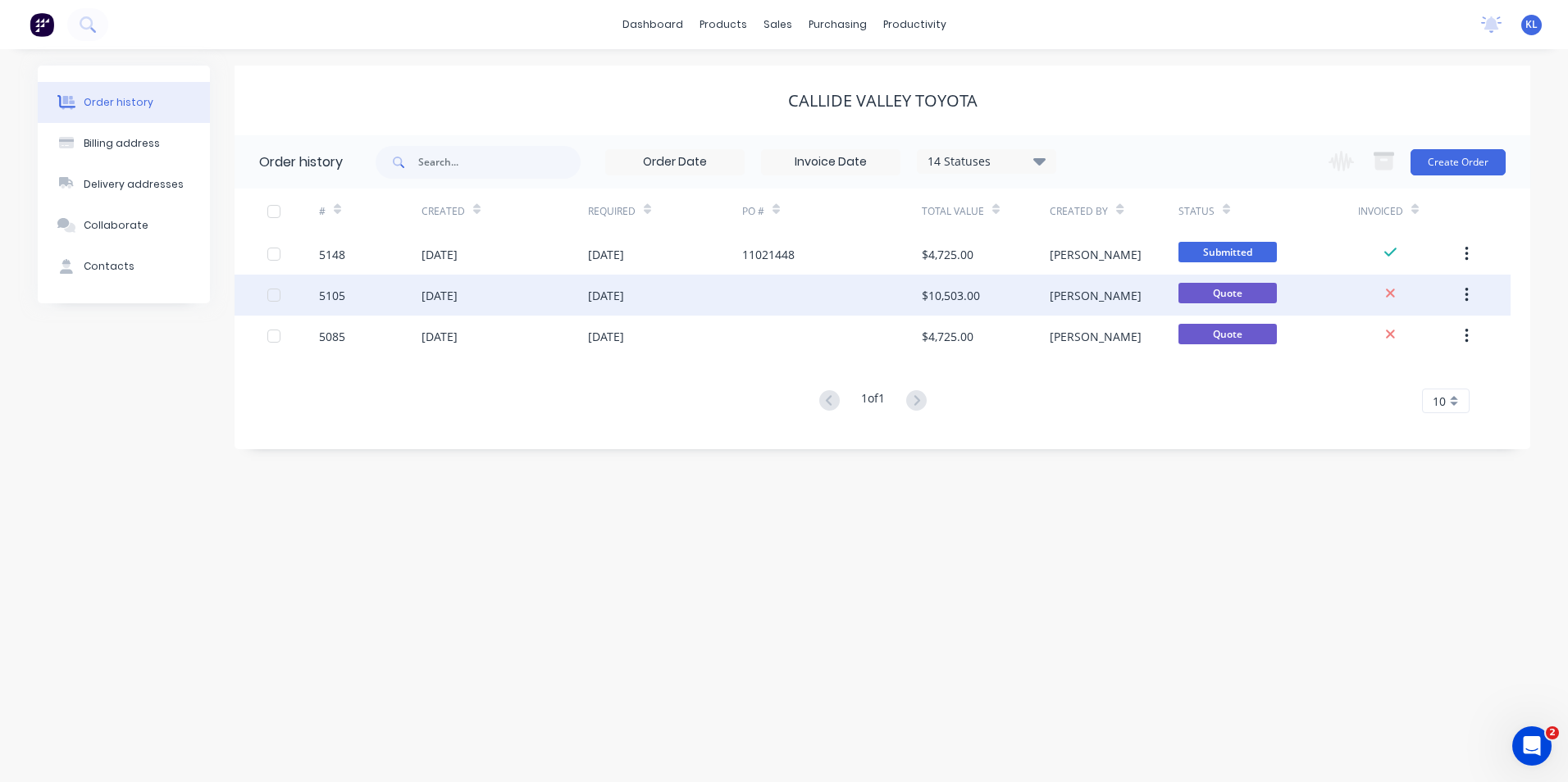
click at [337, 298] on div "5105" at bounding box center [332, 295] width 26 height 18
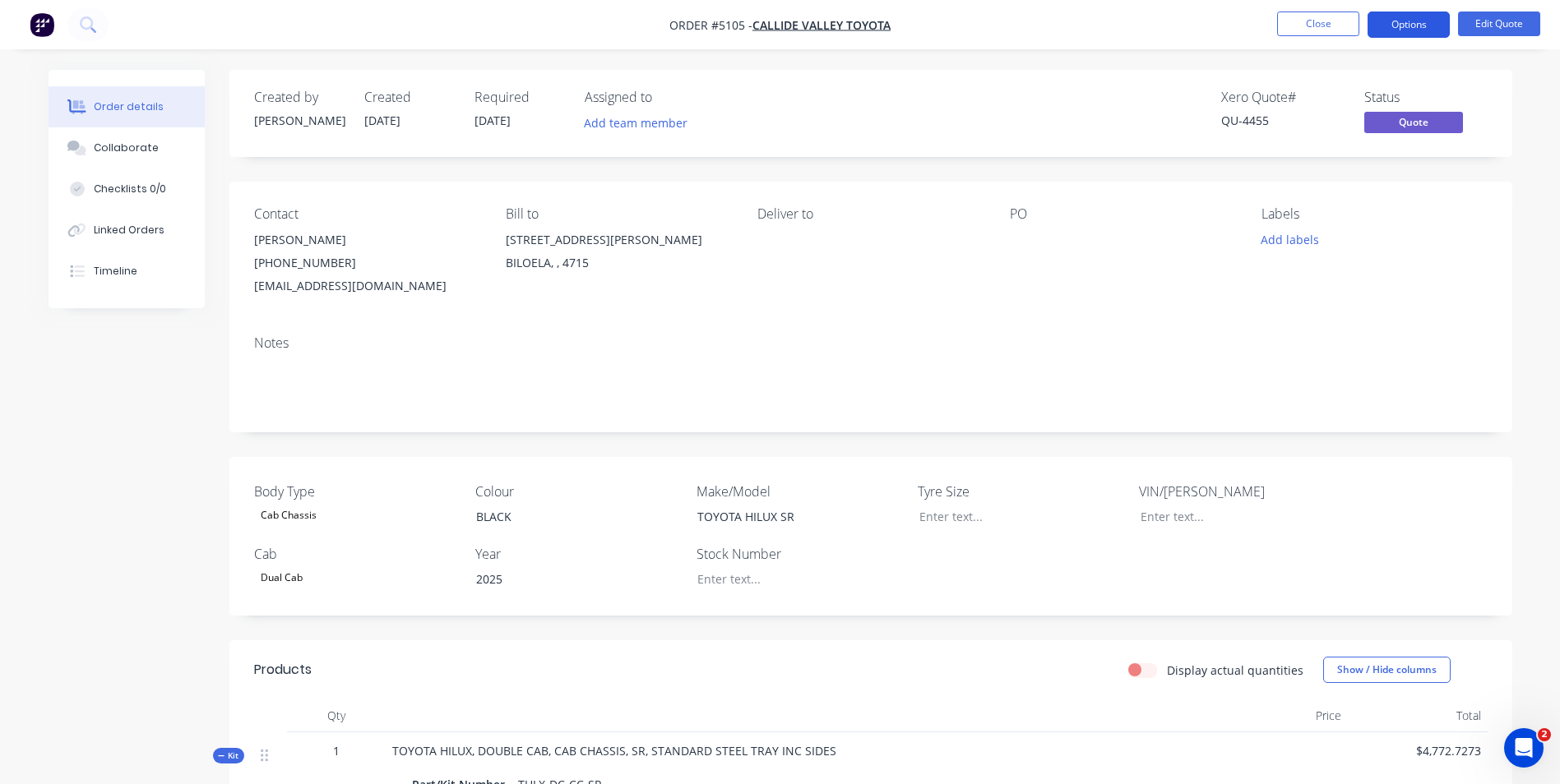
click at [1427, 26] on button "Options" at bounding box center [1408, 24] width 82 height 26
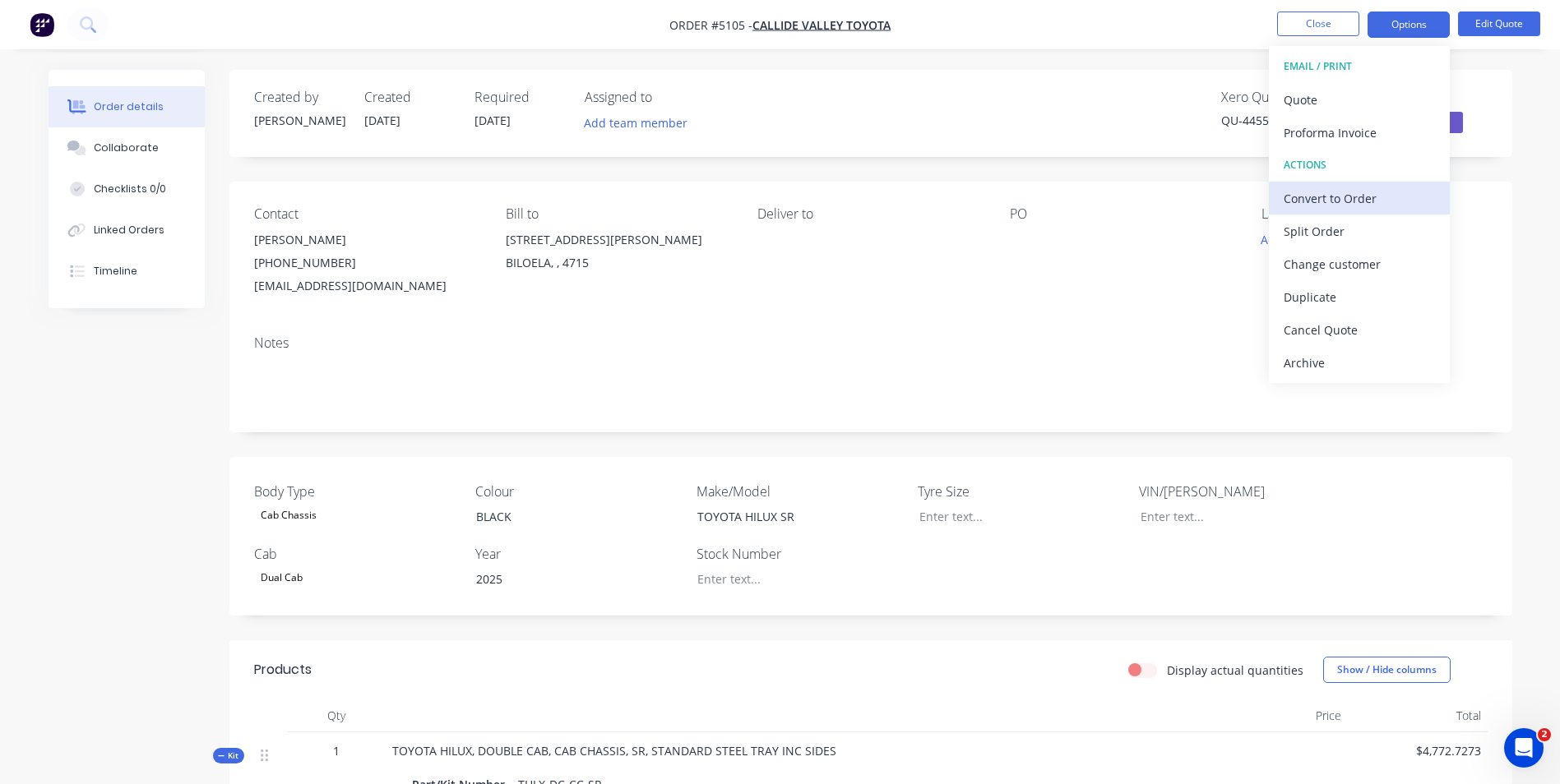
click at [1360, 195] on div "Convert to Order" at bounding box center [1358, 199] width 151 height 24
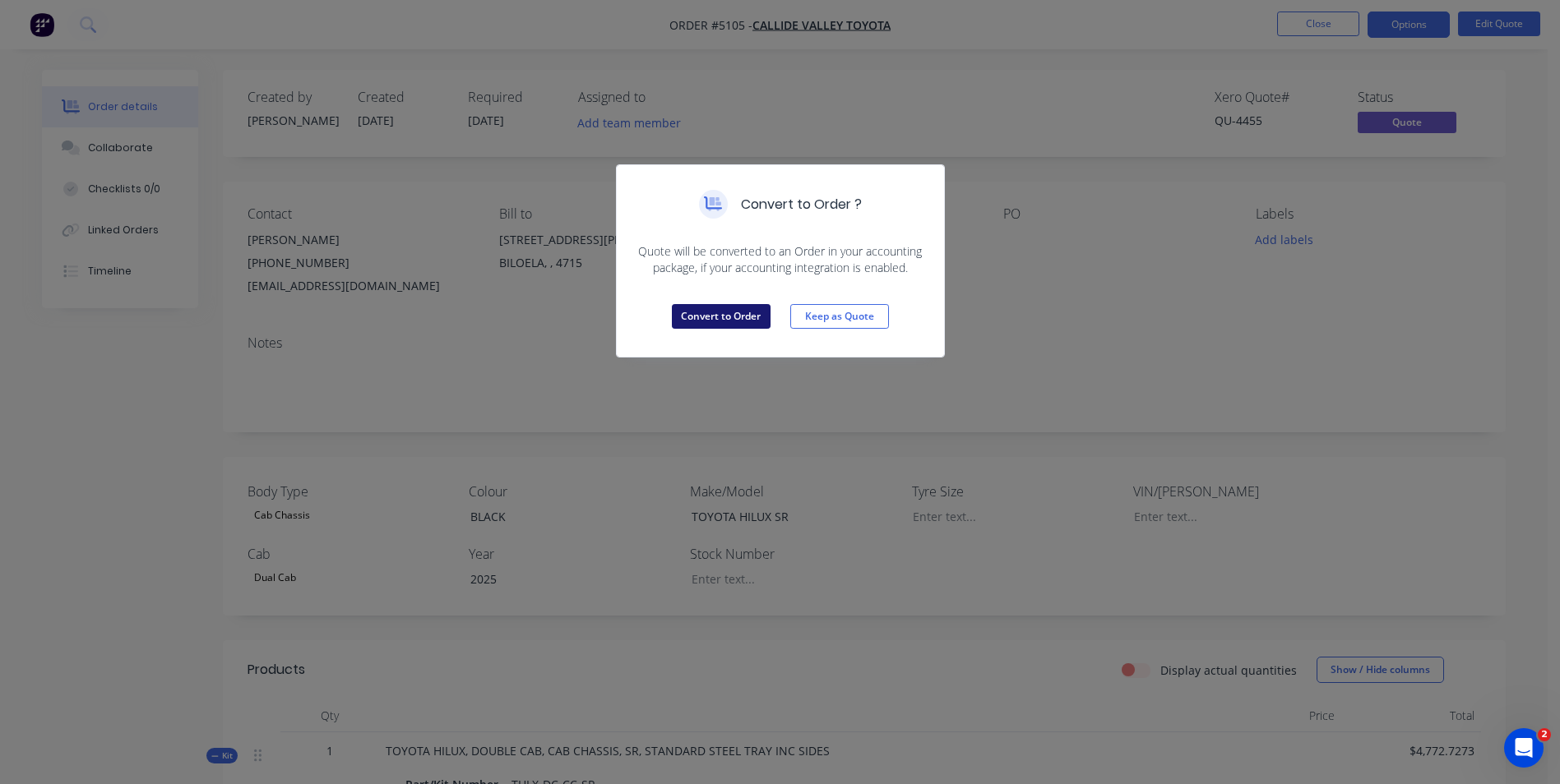
click at [745, 323] on button "Convert to Order" at bounding box center [721, 317] width 99 height 25
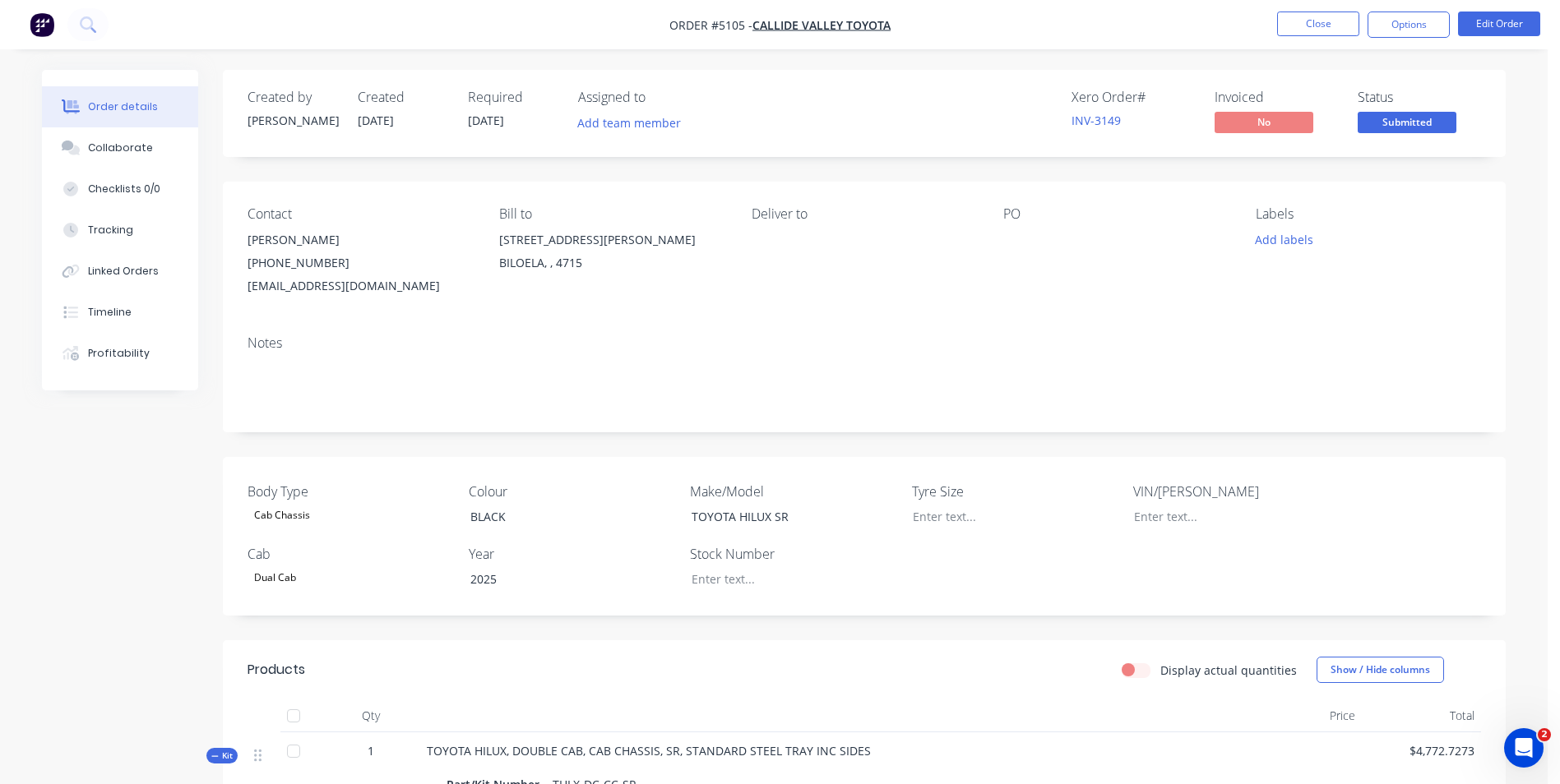
click at [1013, 225] on div "PO" at bounding box center [1115, 252] width 225 height 92
click at [1020, 213] on div "PO" at bounding box center [1115, 214] width 225 height 16
click at [1495, 23] on button "Edit Order" at bounding box center [1499, 23] width 82 height 25
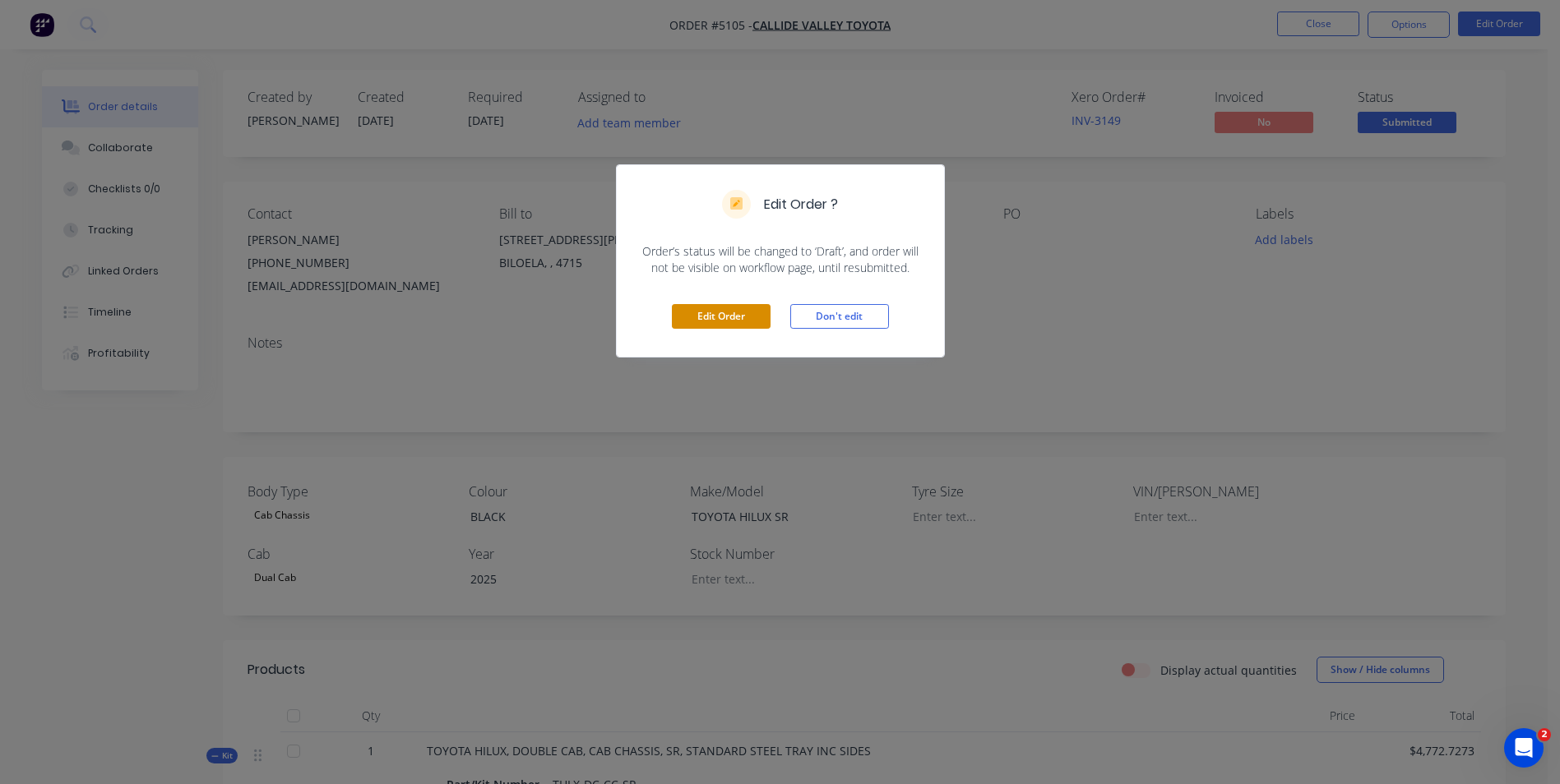
click at [739, 319] on button "Edit Order" at bounding box center [721, 317] width 99 height 25
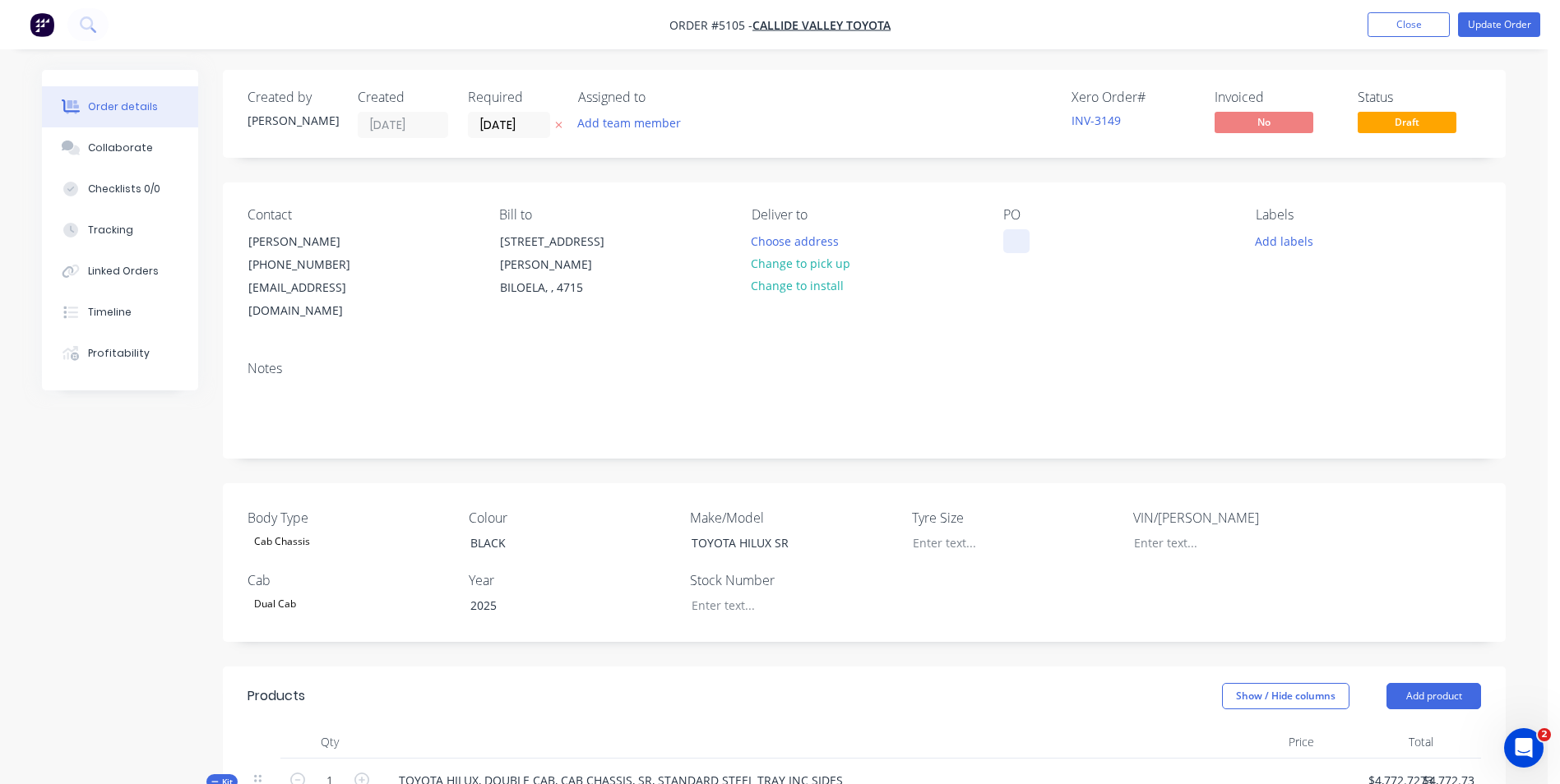
click at [1024, 240] on div at bounding box center [1016, 242] width 26 height 24
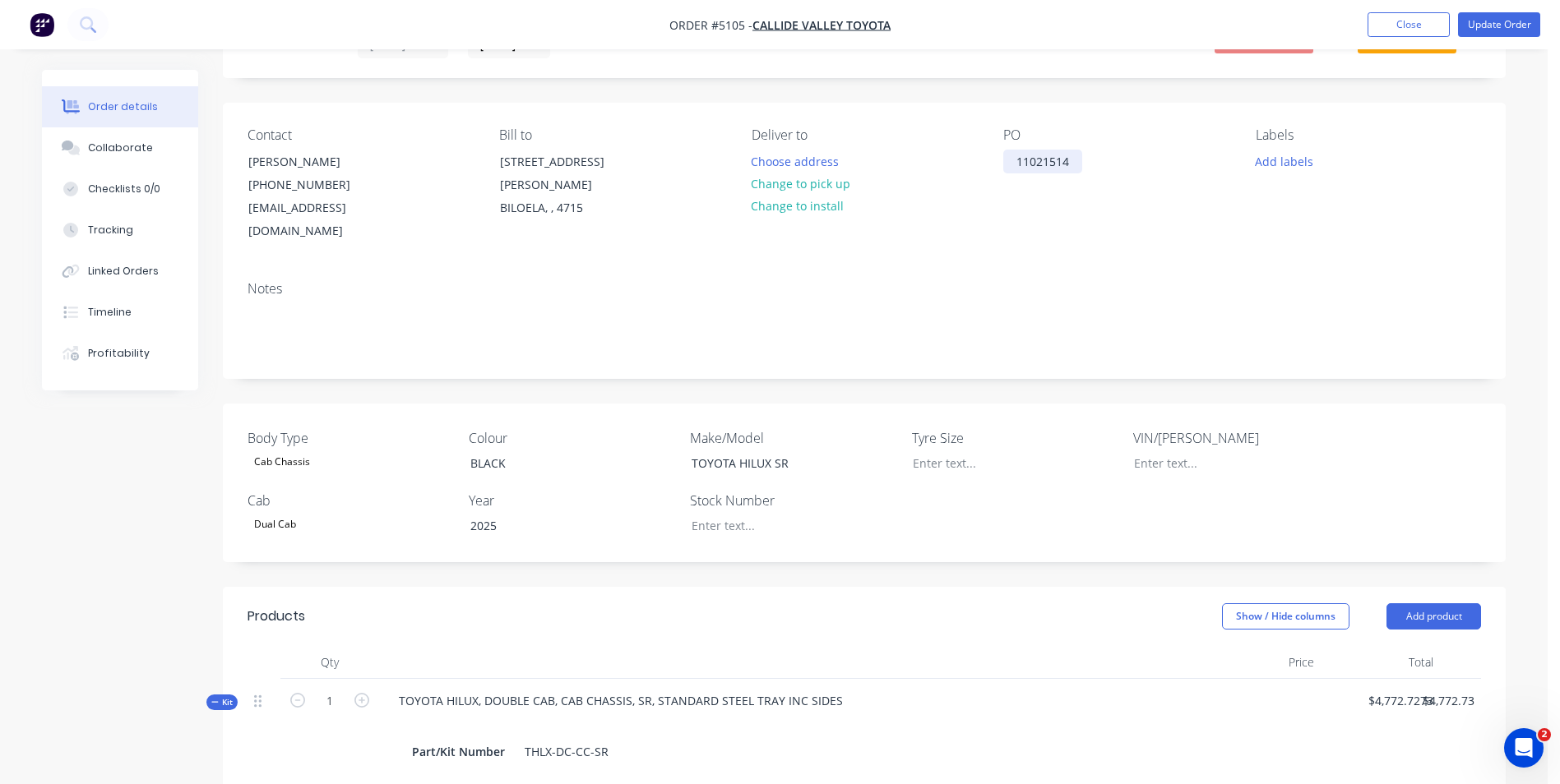
scroll to position [82, 0]
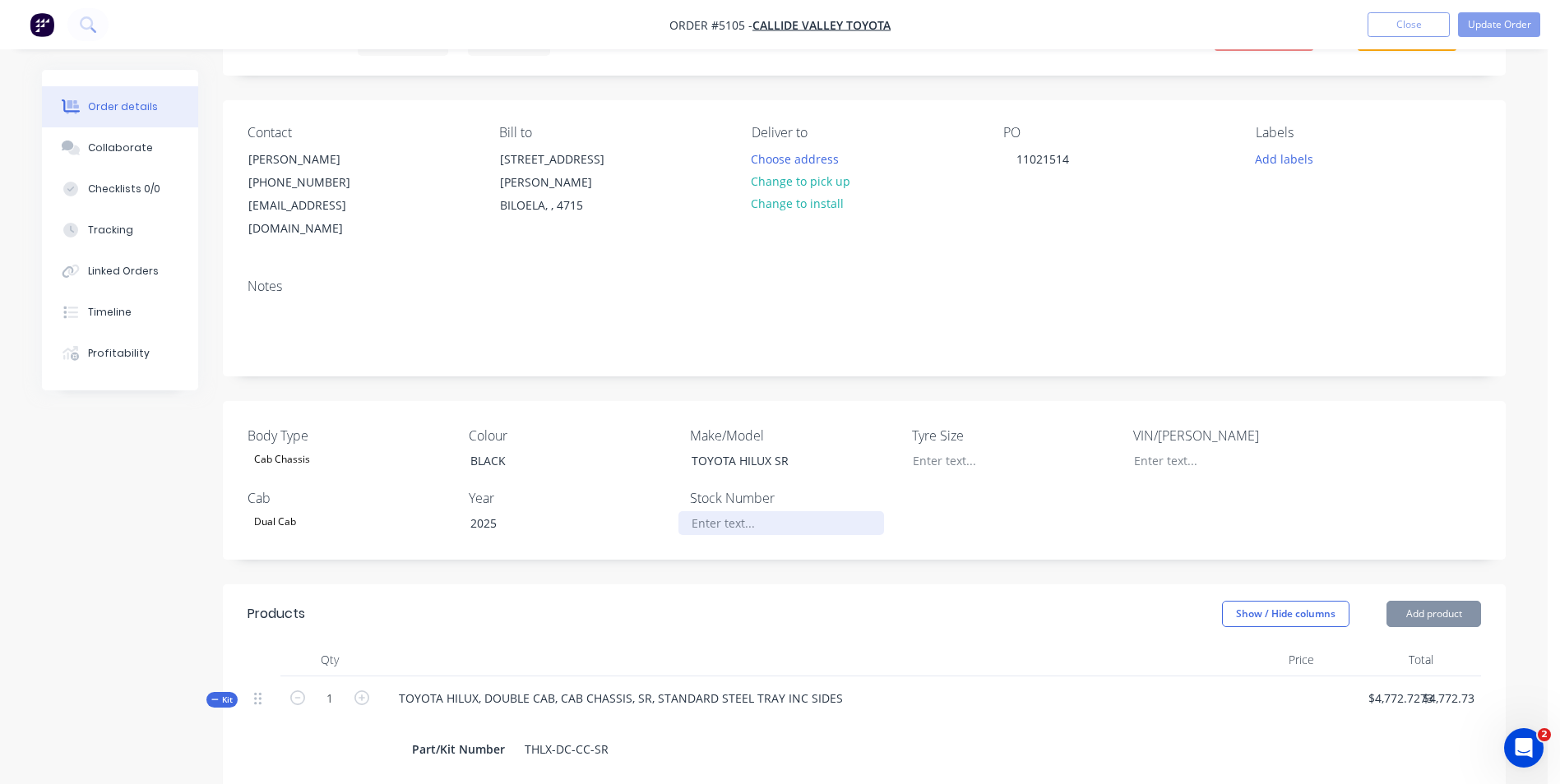
click at [746, 511] on div at bounding box center [781, 523] width 206 height 24
click at [743, 511] on div at bounding box center [781, 523] width 206 height 24
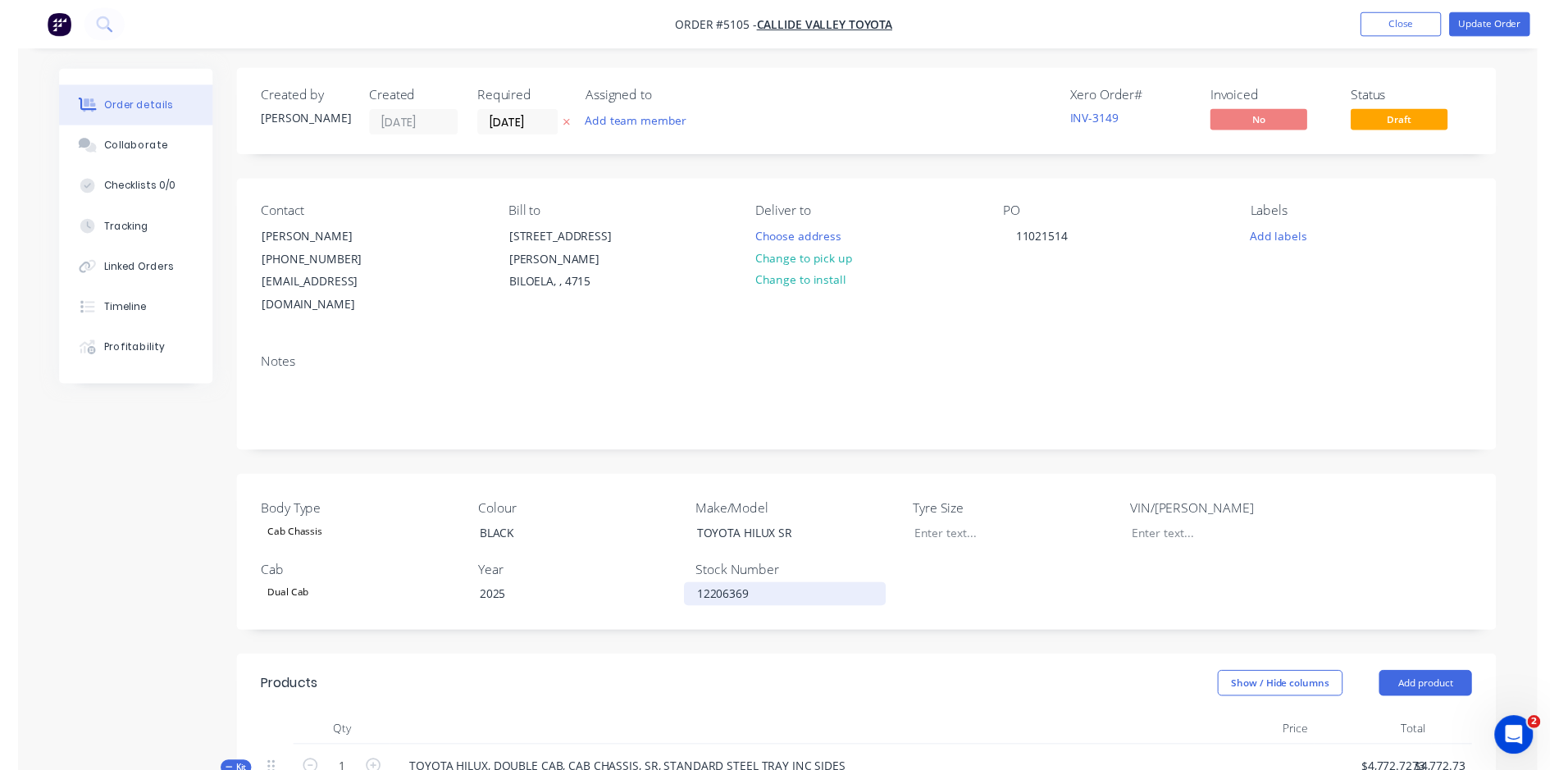
scroll to position [0, 0]
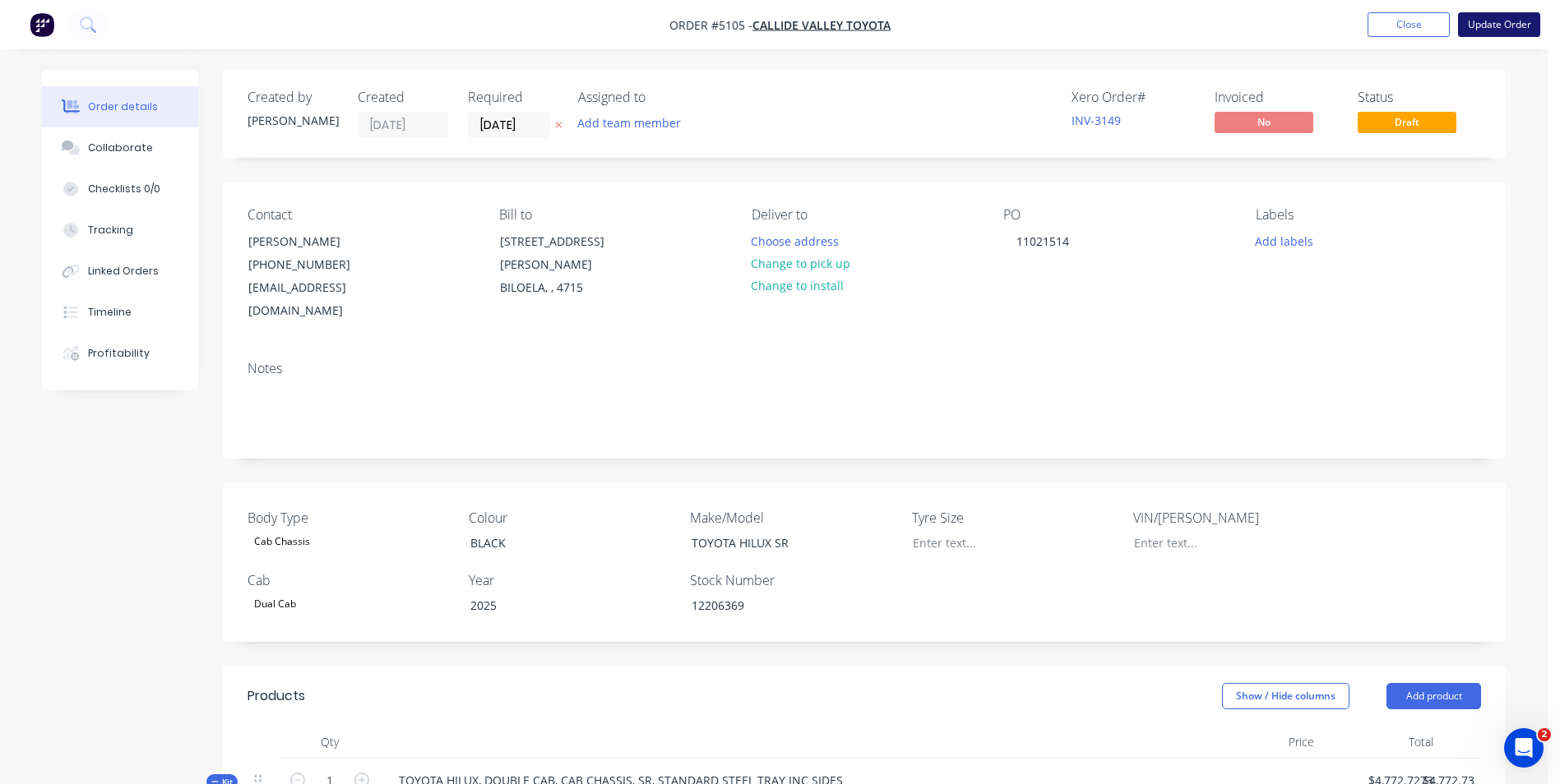
click at [1488, 21] on button "Update Order" at bounding box center [1499, 24] width 82 height 25
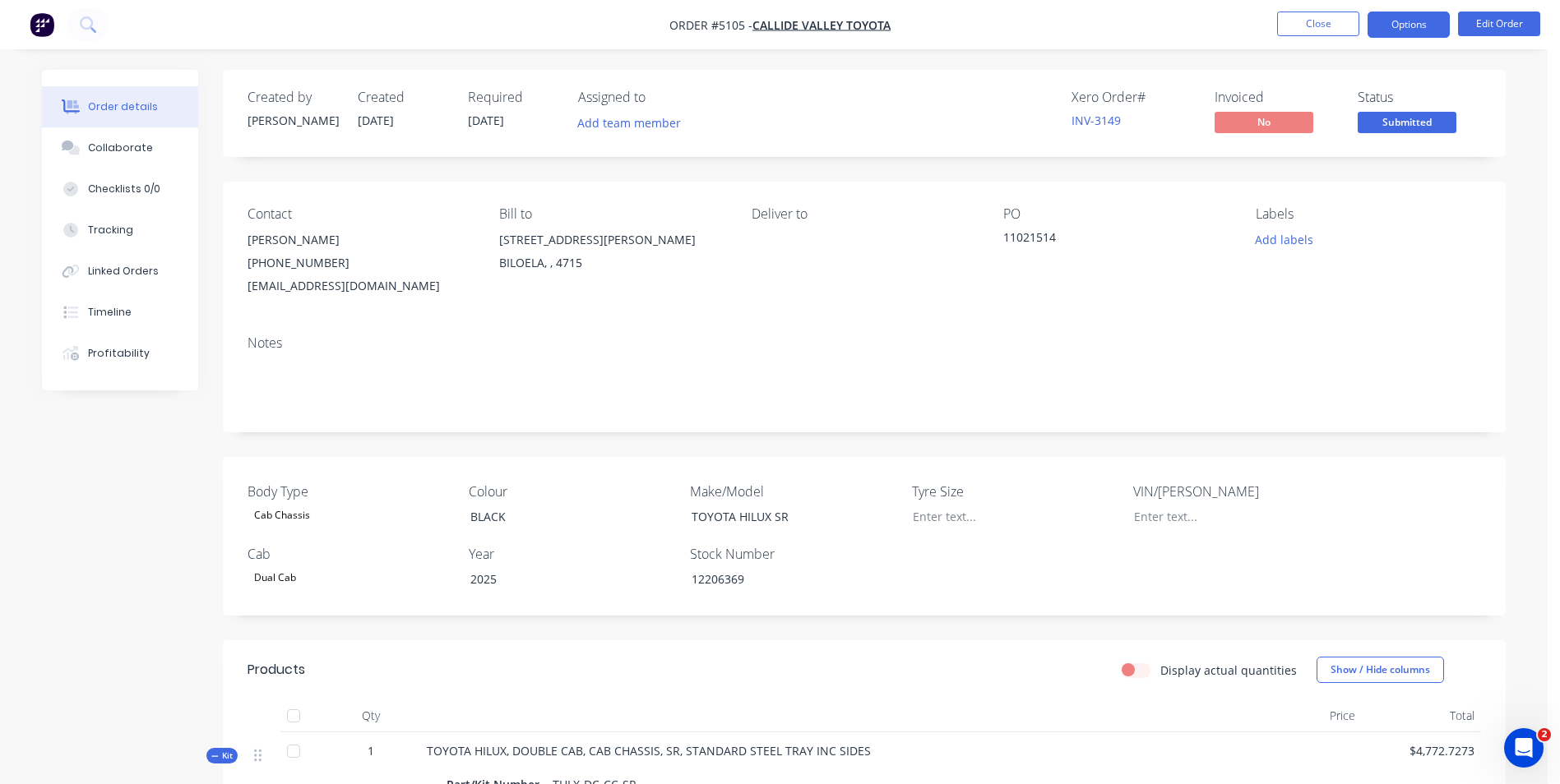
click at [1393, 27] on button "Options" at bounding box center [1408, 24] width 82 height 26
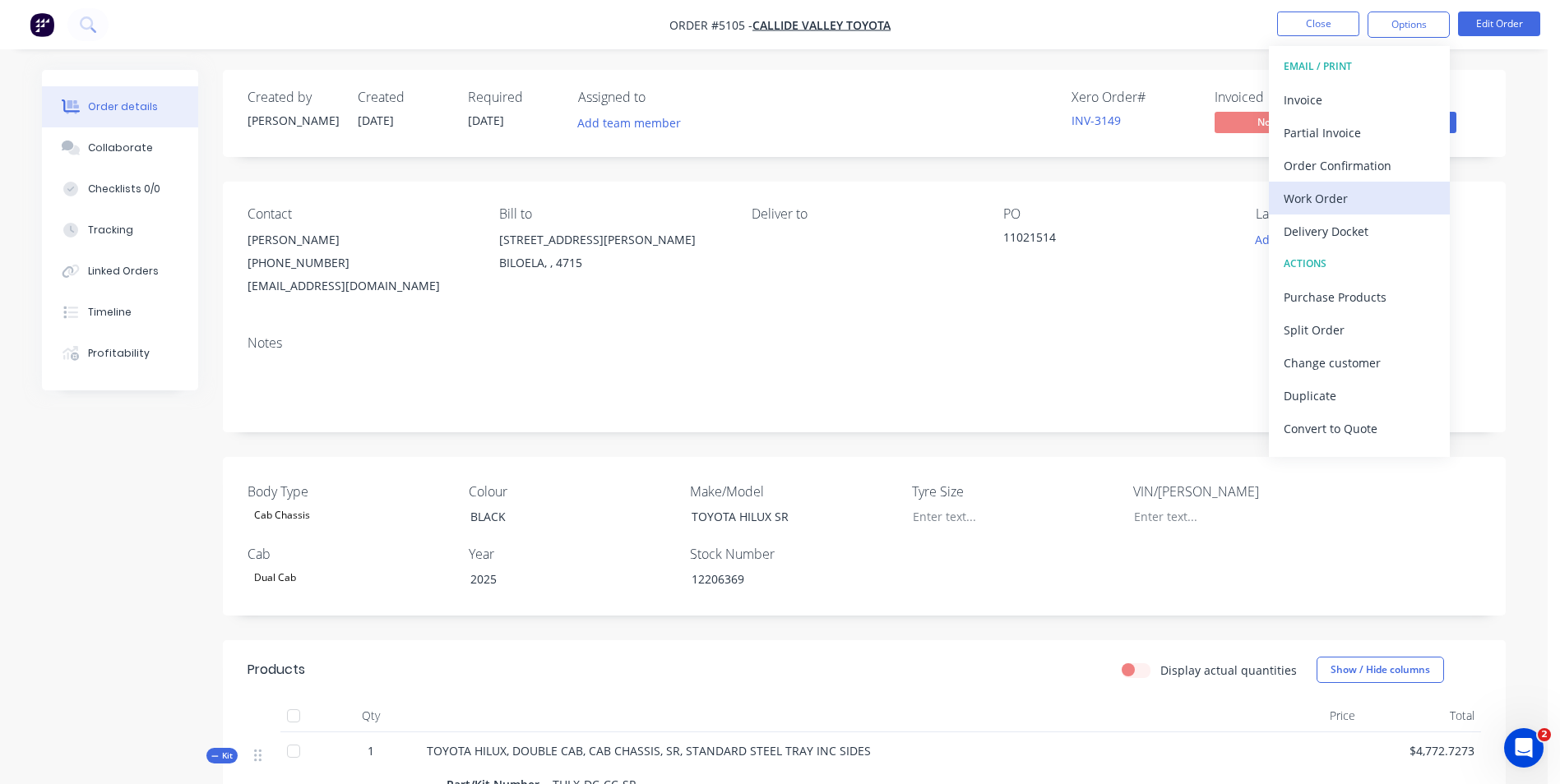
click at [1359, 194] on div "Work Order" at bounding box center [1358, 199] width 151 height 24
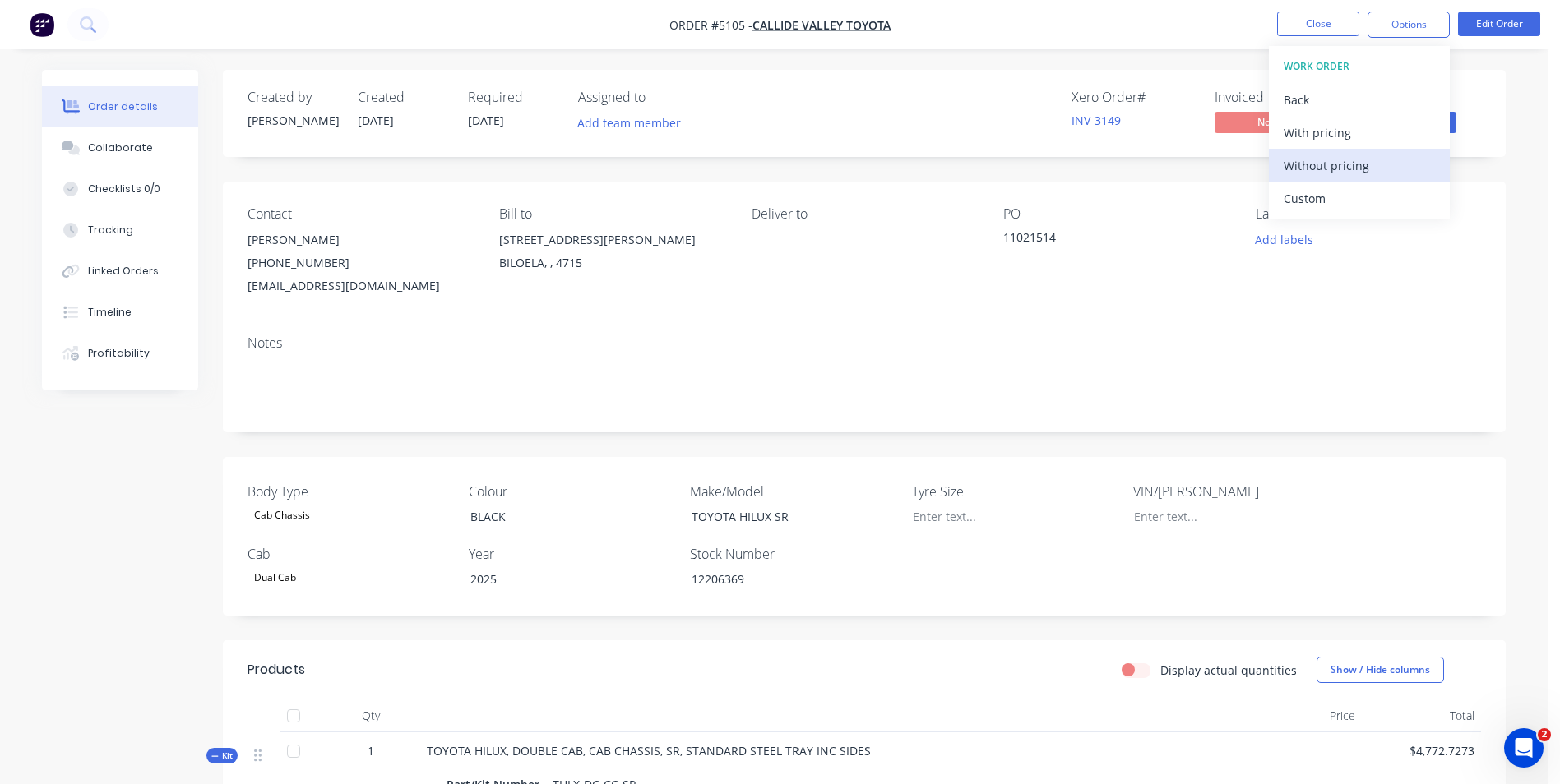
click at [1313, 170] on div "Without pricing" at bounding box center [1358, 166] width 151 height 24
click at [1488, 258] on div "Contact [PERSON_NAME] [PHONE_NUMBER] [EMAIL_ADDRESS][DOMAIN_NAME] Bill to [STRE…" at bounding box center [864, 252] width 1282 height 141
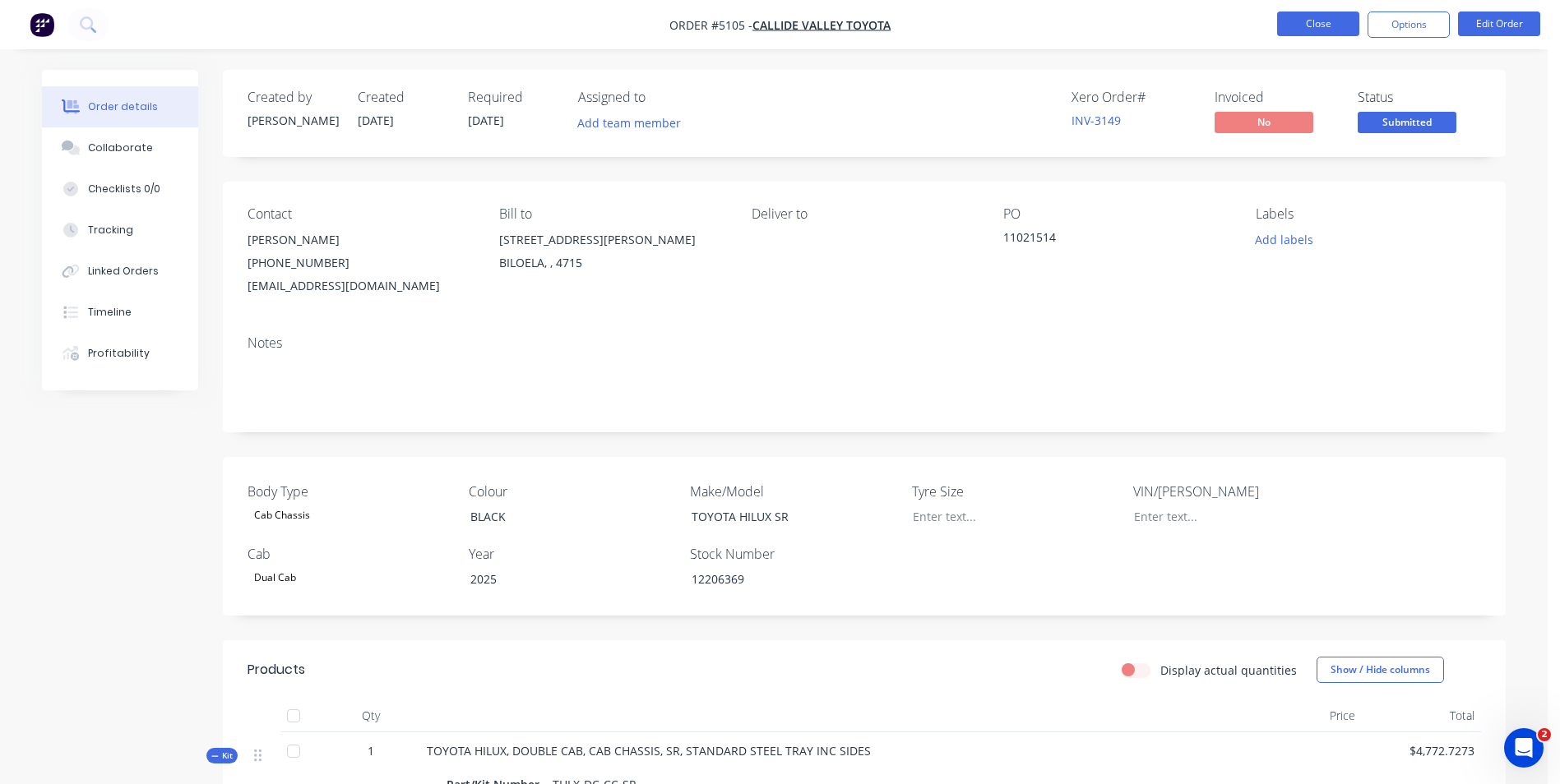
click at [1320, 25] on button "Close" at bounding box center [1317, 23] width 82 height 25
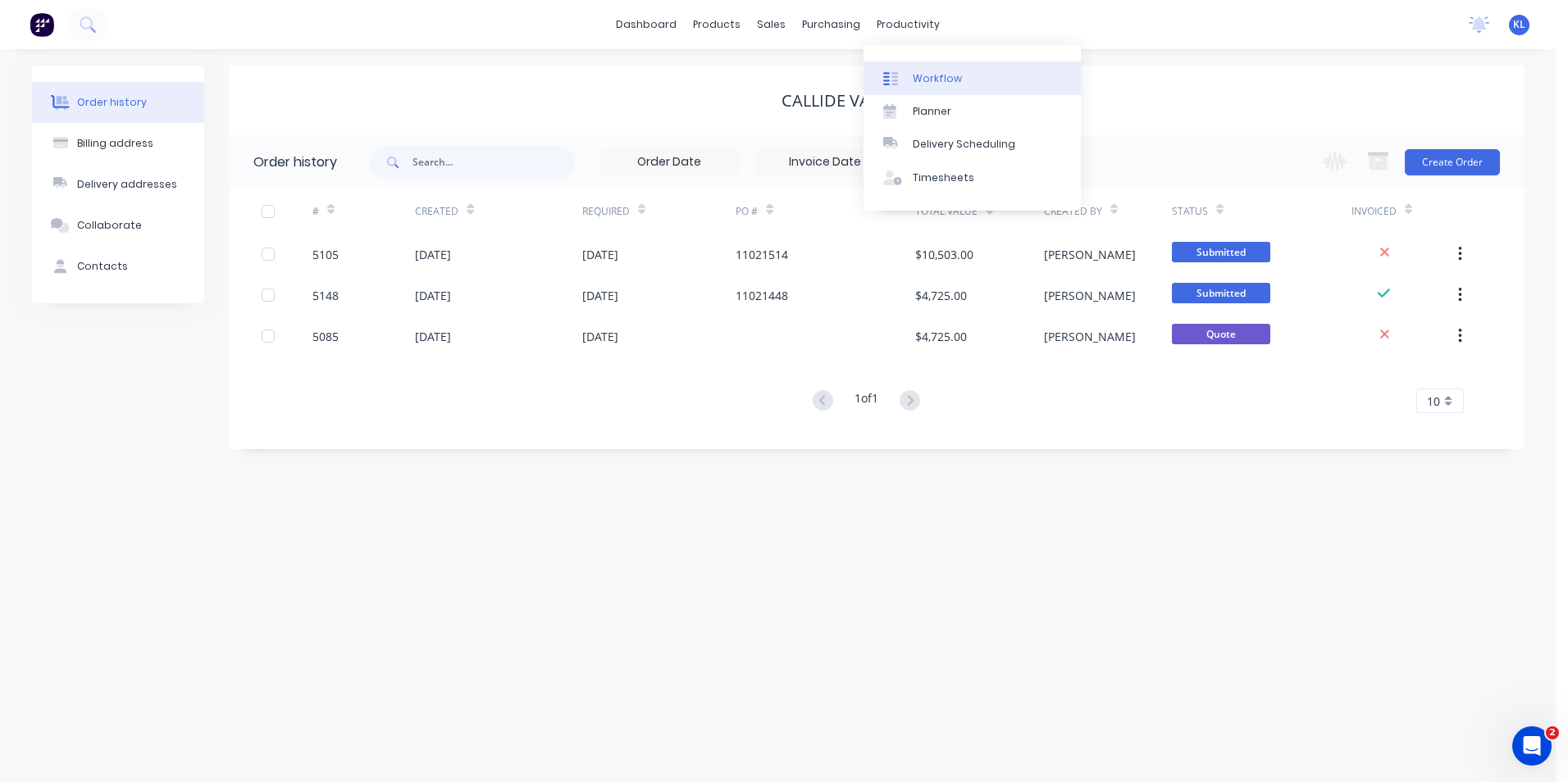
click at [933, 84] on div "Workflow" at bounding box center [936, 78] width 49 height 15
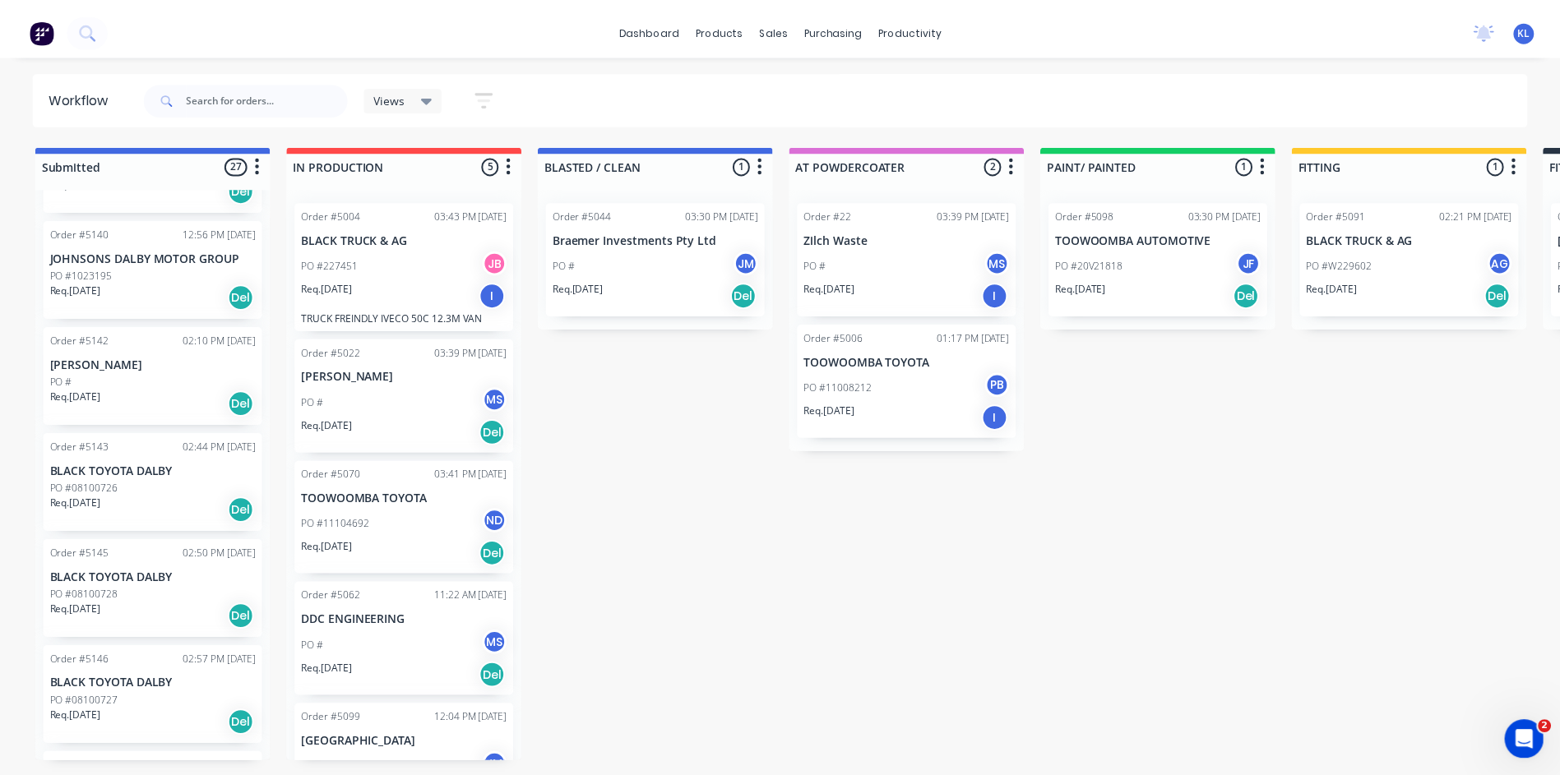
scroll to position [1438, 0]
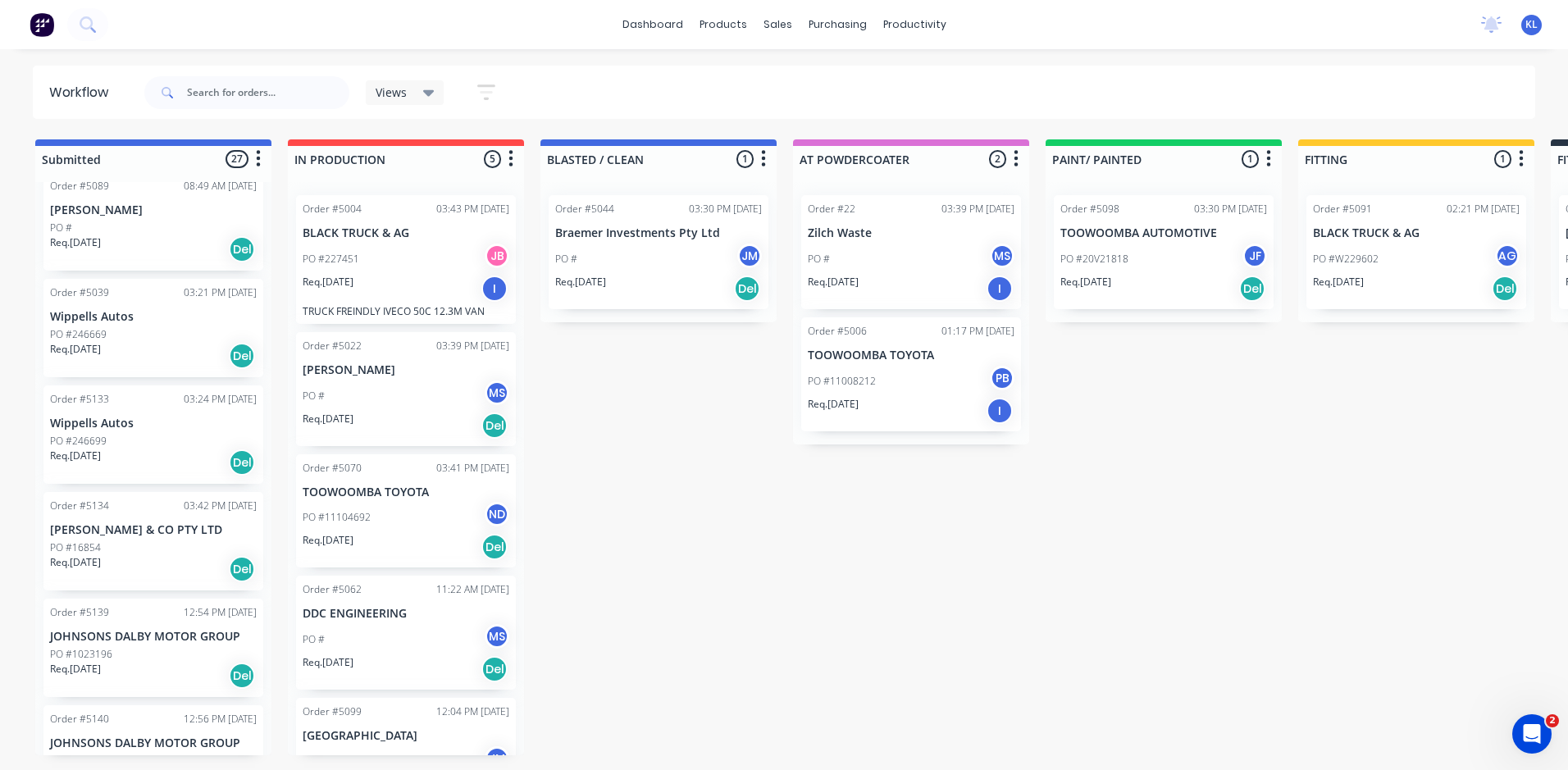
click at [226, 20] on div "dashboard products sales purchasing productivity dashboard products Product Cat…" at bounding box center [784, 24] width 1568 height 49
click at [838, 79] on div "Sales Orders" at bounding box center [838, 78] width 67 height 15
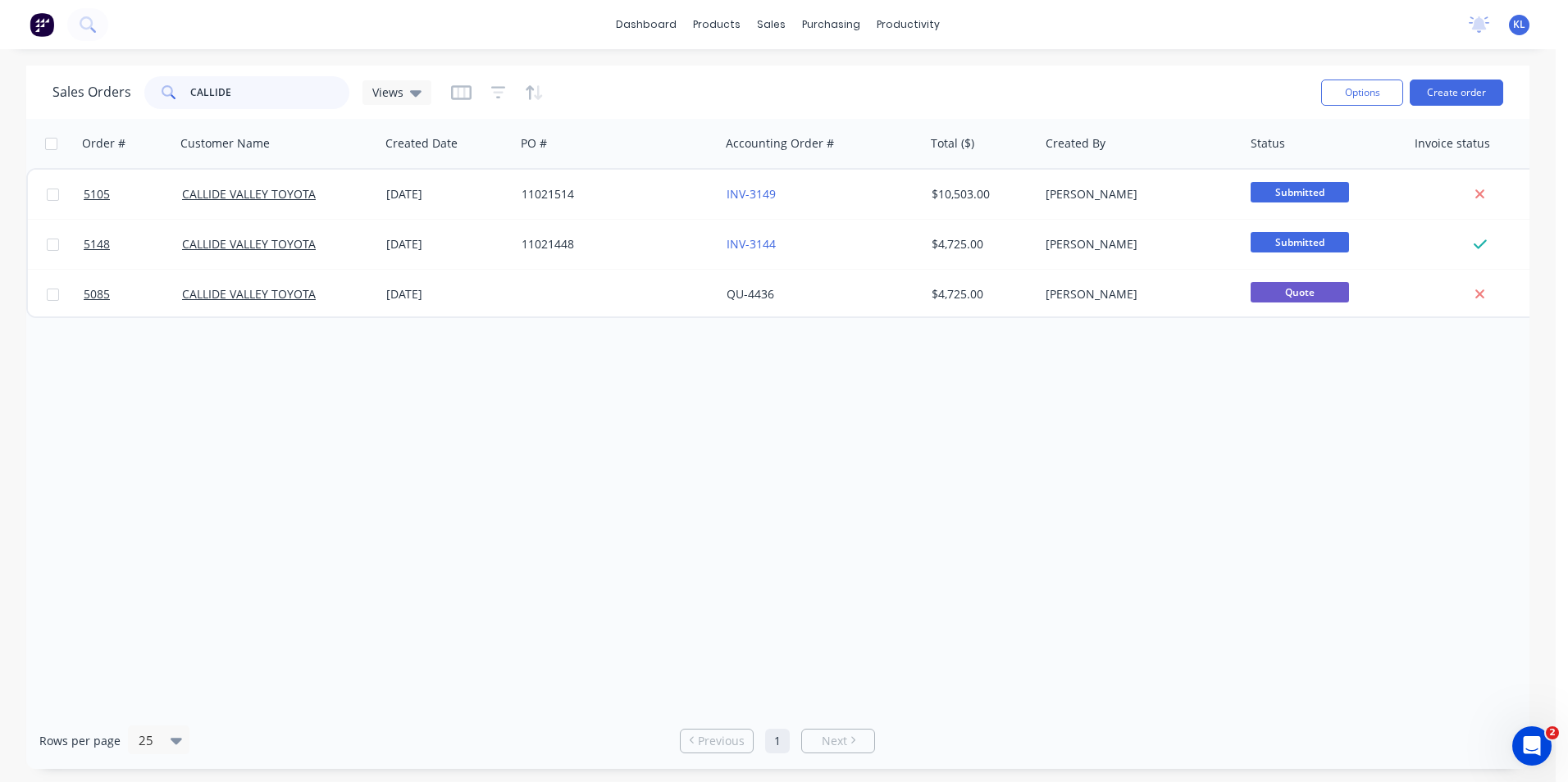
drag, startPoint x: 263, startPoint y: 84, endPoint x: 128, endPoint y: 95, distance: 135.4
click at [128, 95] on div "Sales Orders CALLIDE Views" at bounding box center [242, 93] width 379 height 33
type input "GLOBAL"
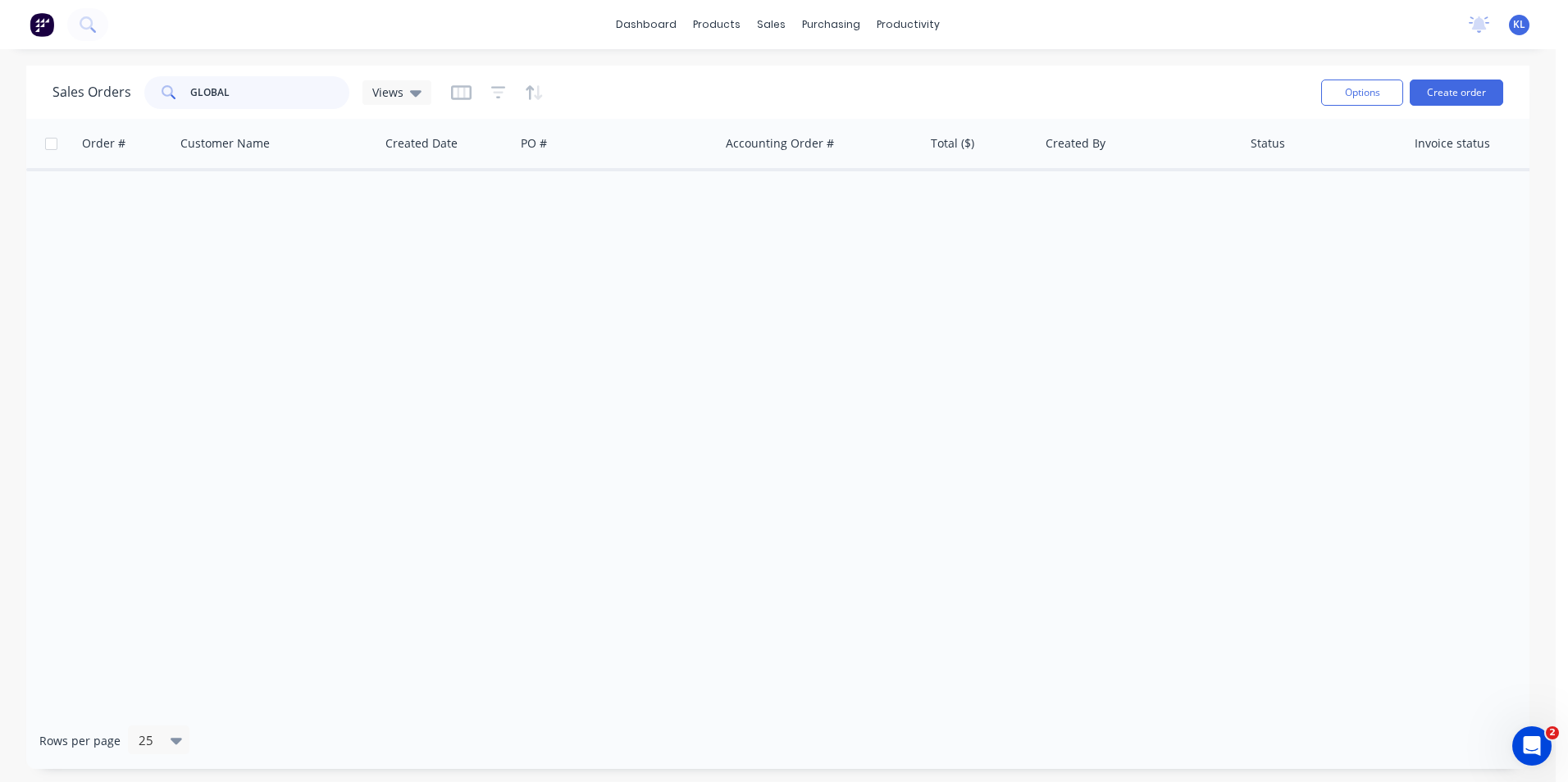
drag, startPoint x: 251, startPoint y: 91, endPoint x: 180, endPoint y: 91, distance: 71.0
click at [180, 91] on div "GLOBAL" at bounding box center [247, 93] width 205 height 33
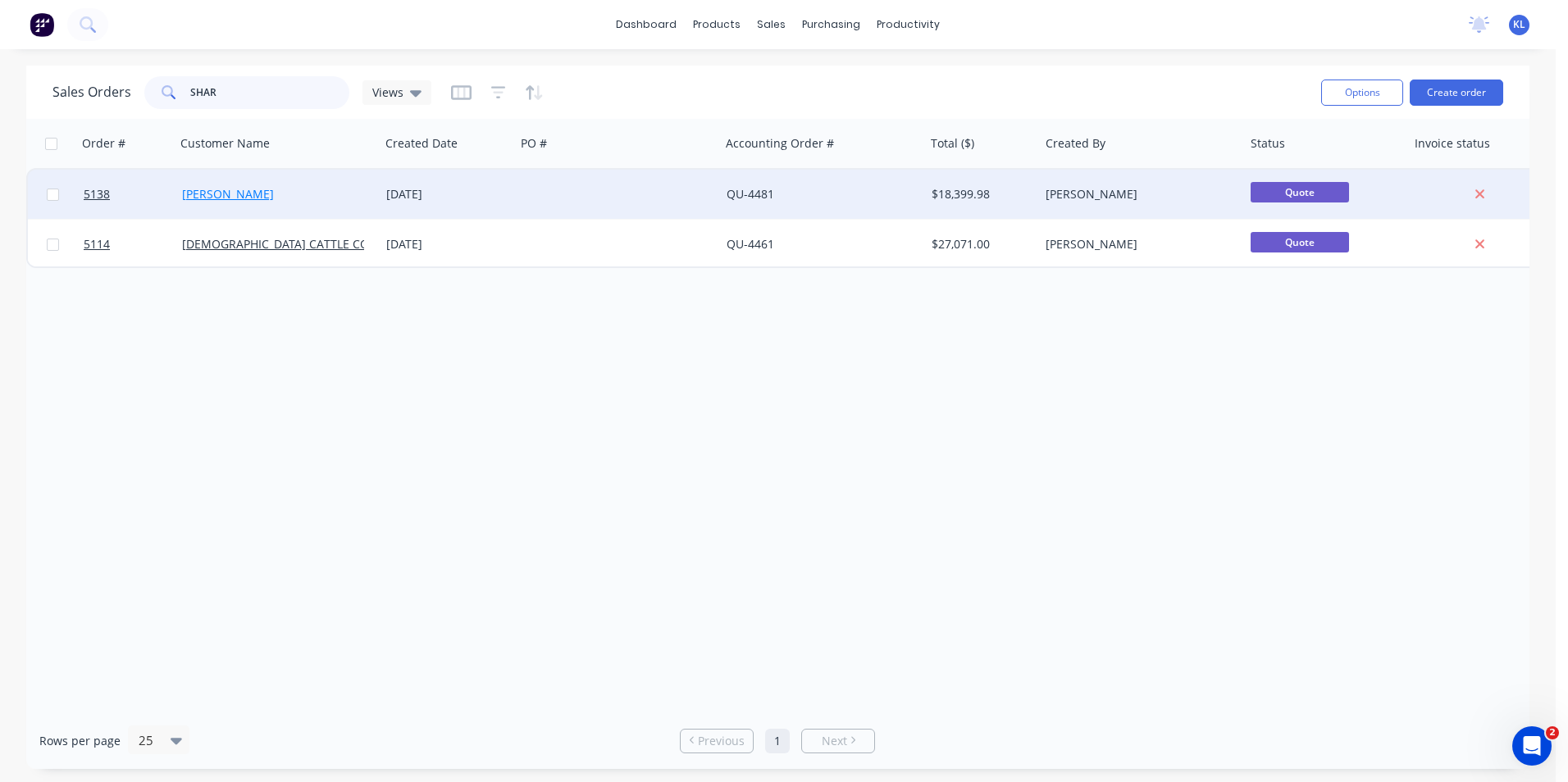
type input "SHAR"
click at [229, 199] on link "[PERSON_NAME]" at bounding box center [227, 194] width 91 height 16
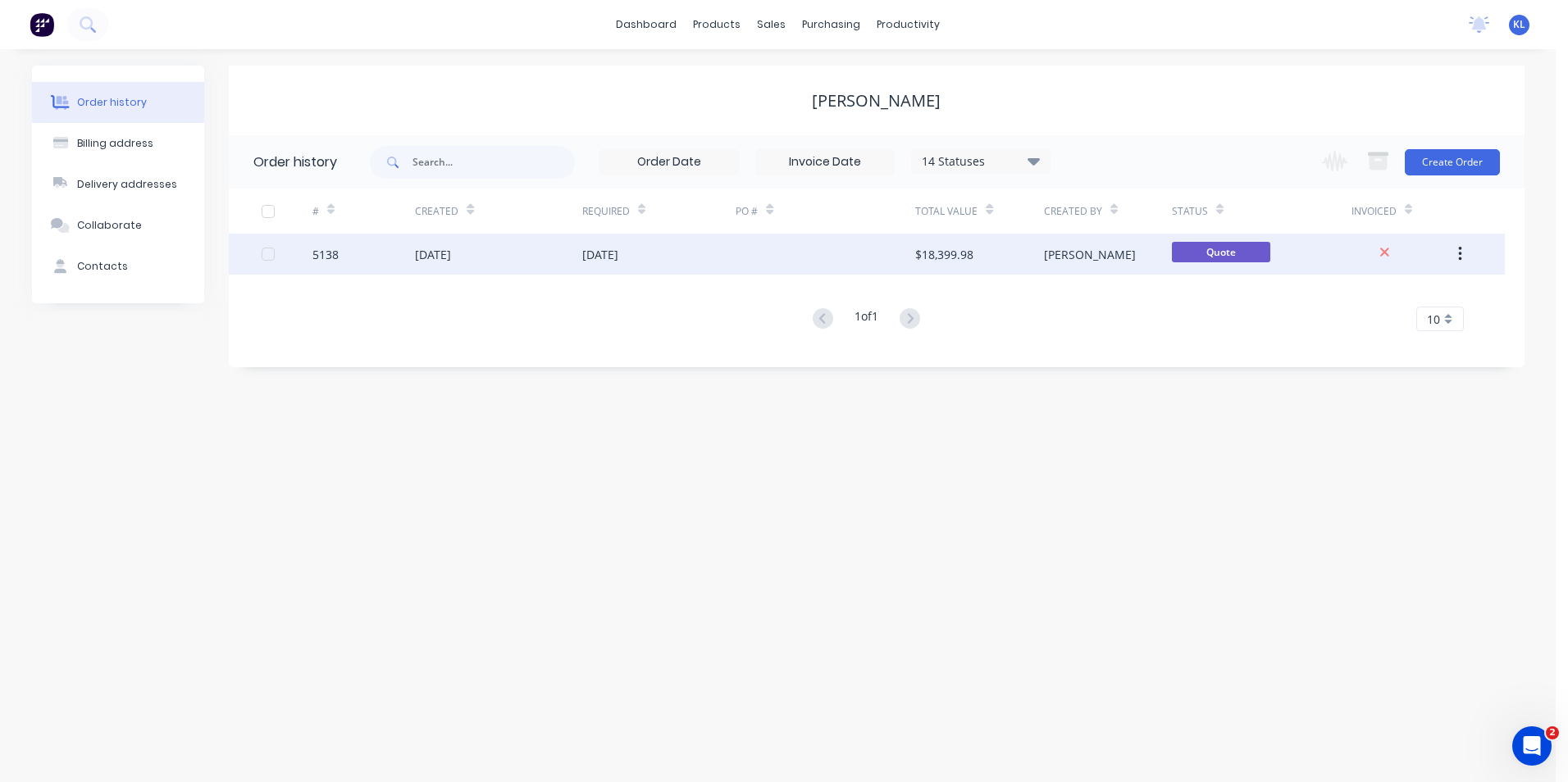
click at [326, 258] on div "5138" at bounding box center [325, 254] width 26 height 18
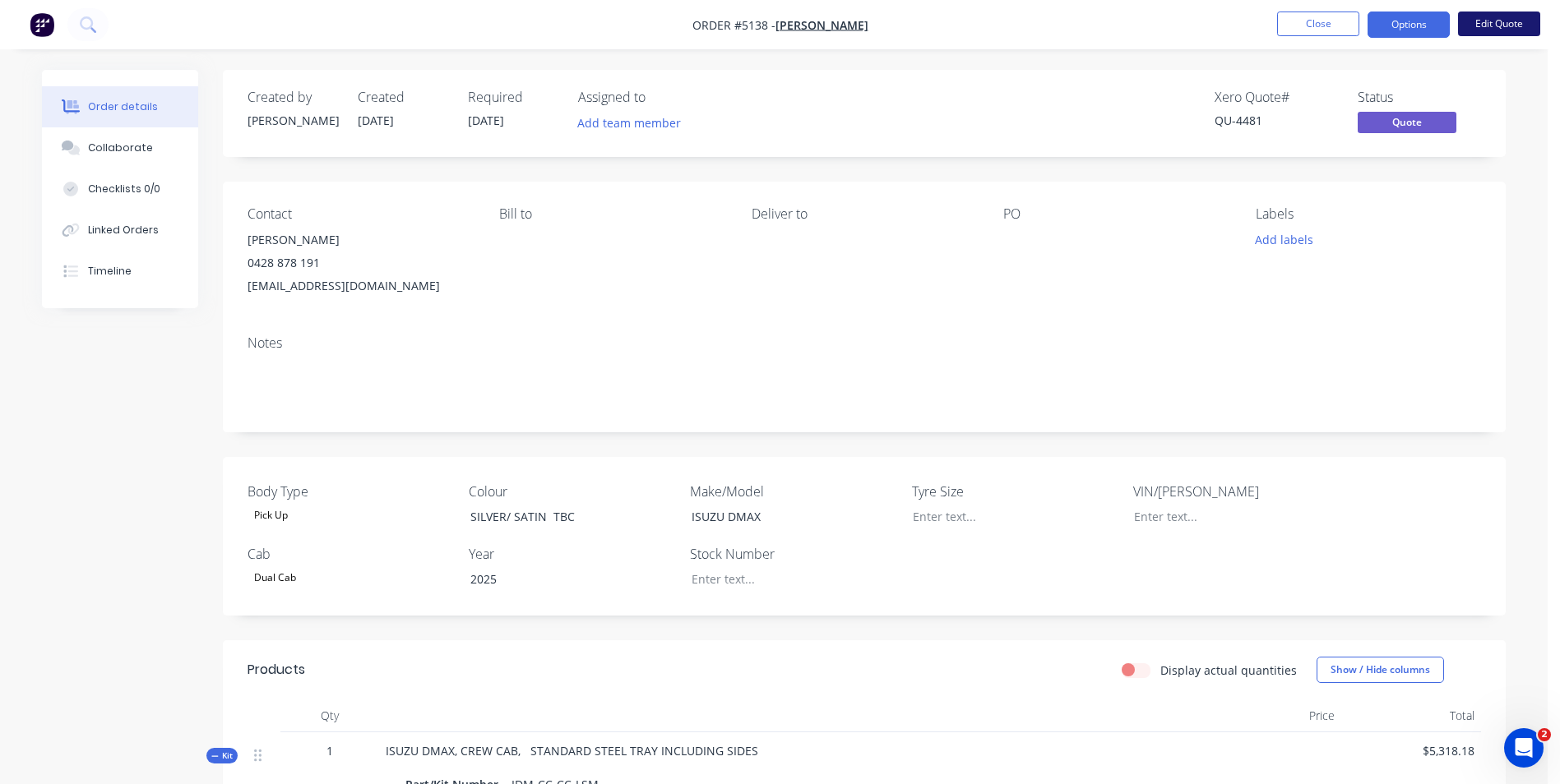
click at [1516, 29] on button "Edit Quote" at bounding box center [1499, 23] width 82 height 25
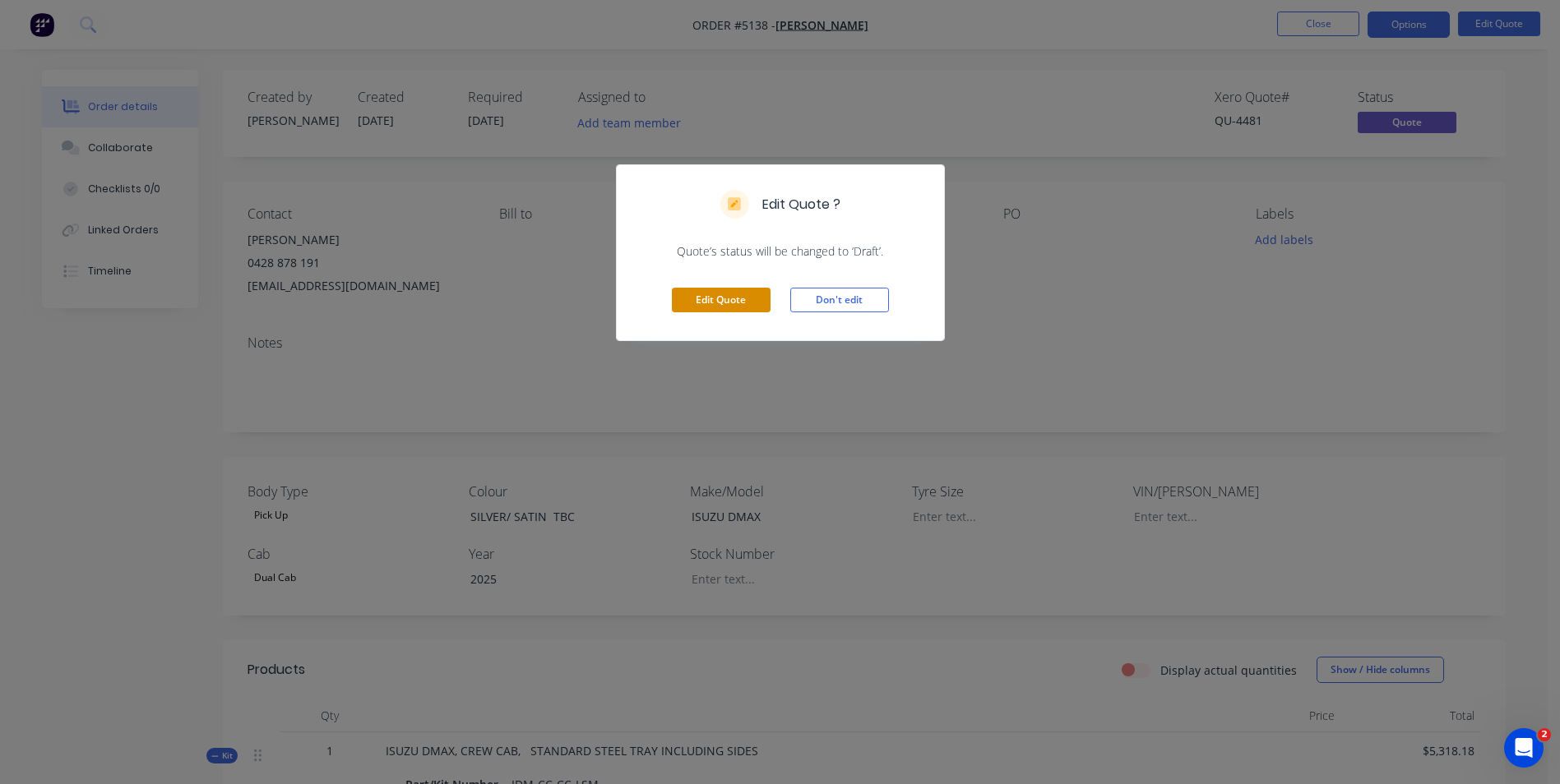
click at [711, 301] on button "Edit Quote" at bounding box center [721, 300] width 99 height 25
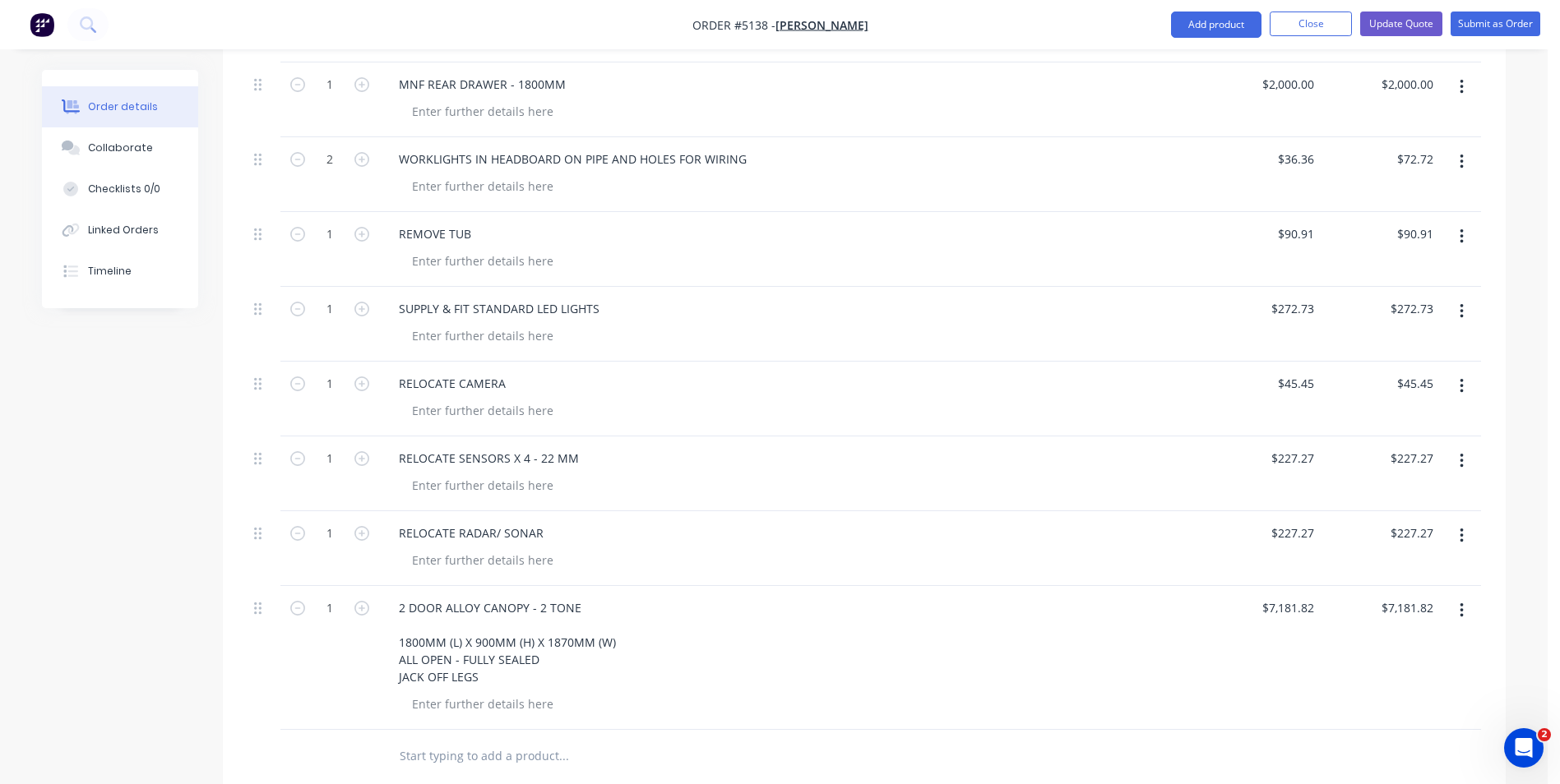
scroll to position [1539, 0]
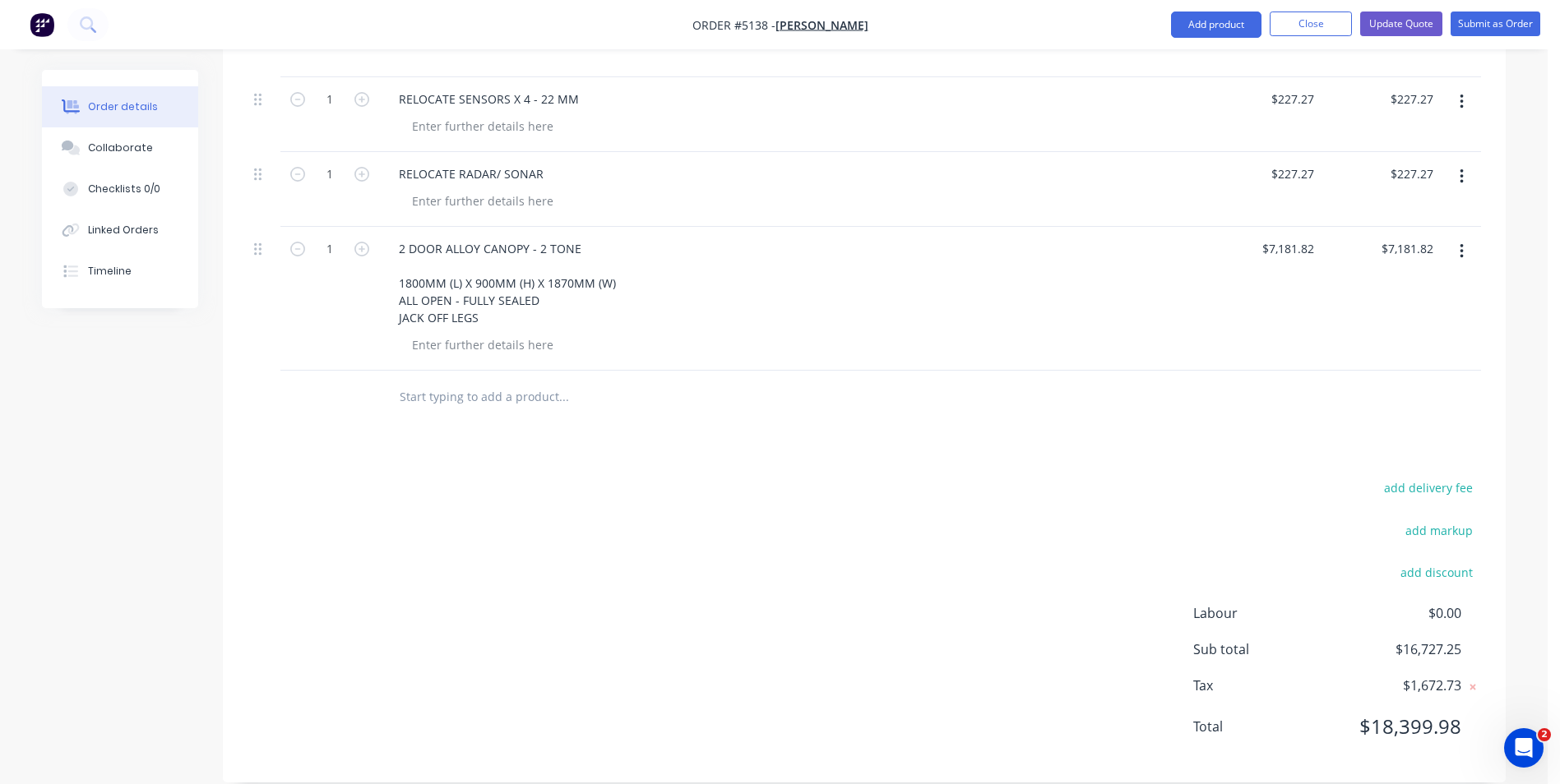
click at [1461, 244] on icon "button" at bounding box center [1461, 252] width 4 height 15
click at [1391, 349] on div "Delete" at bounding box center [1403, 361] width 127 height 24
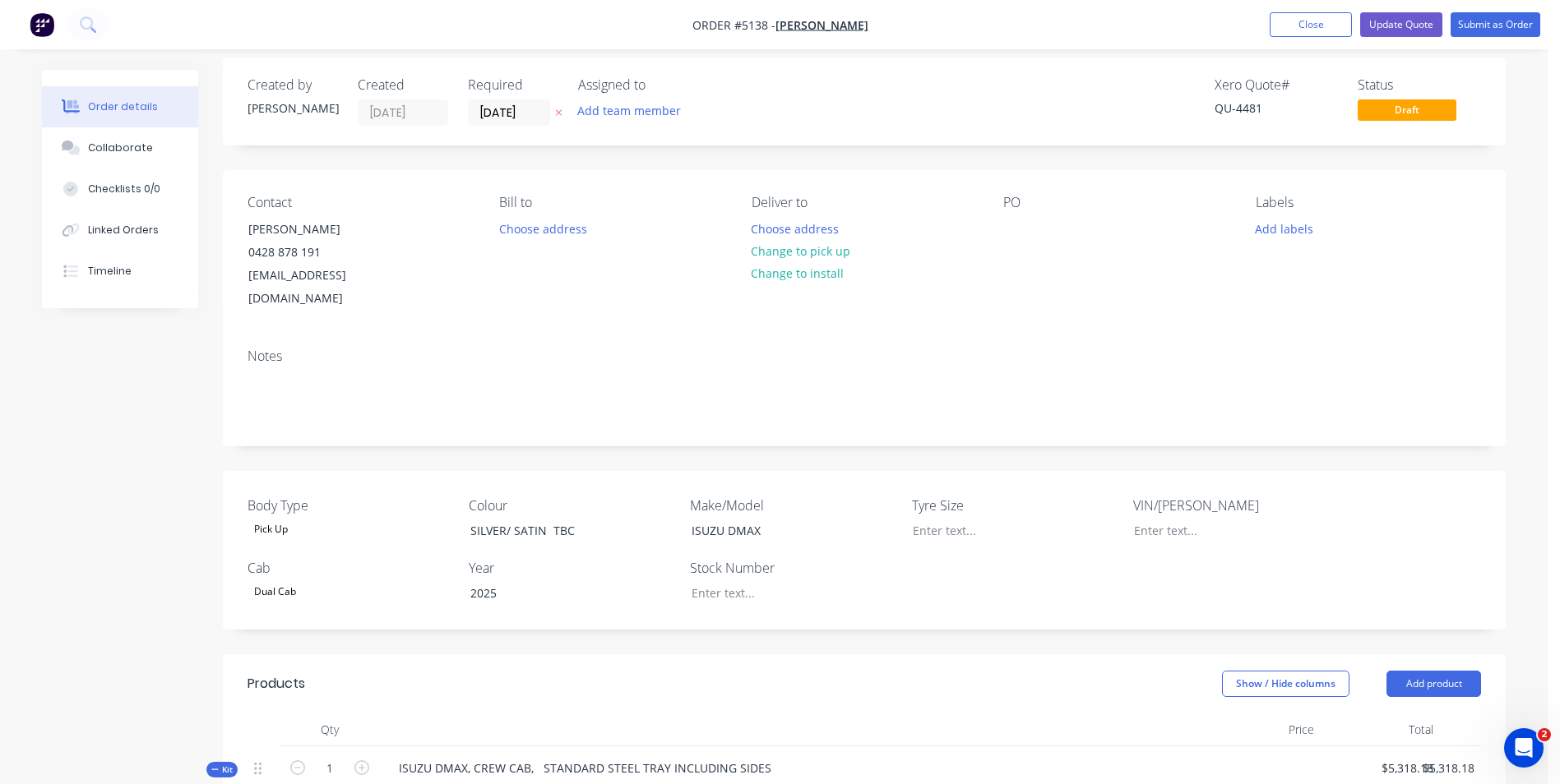
scroll to position [0, 0]
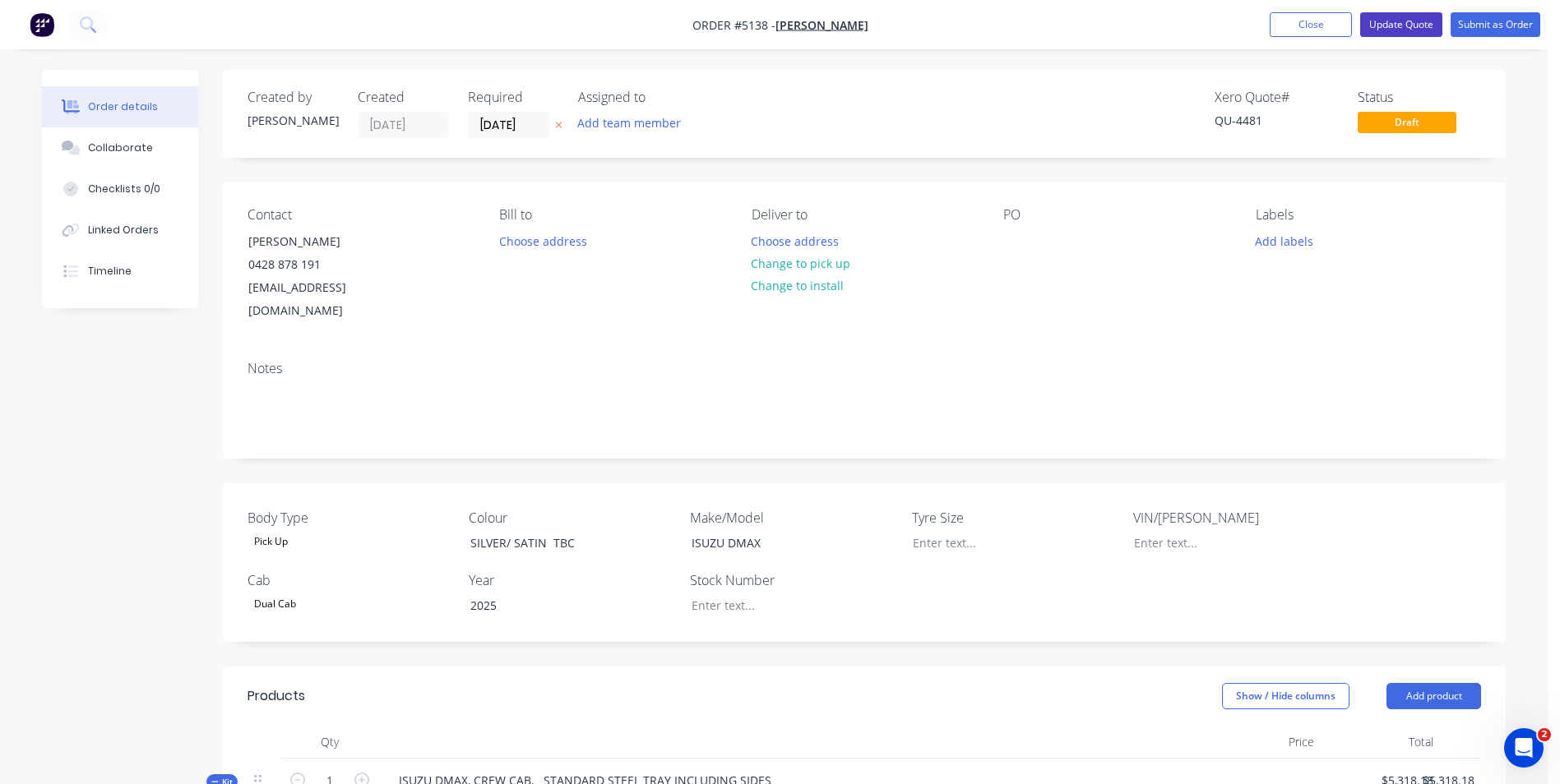
click at [1394, 31] on button "Update Quote" at bounding box center [1401, 24] width 82 height 25
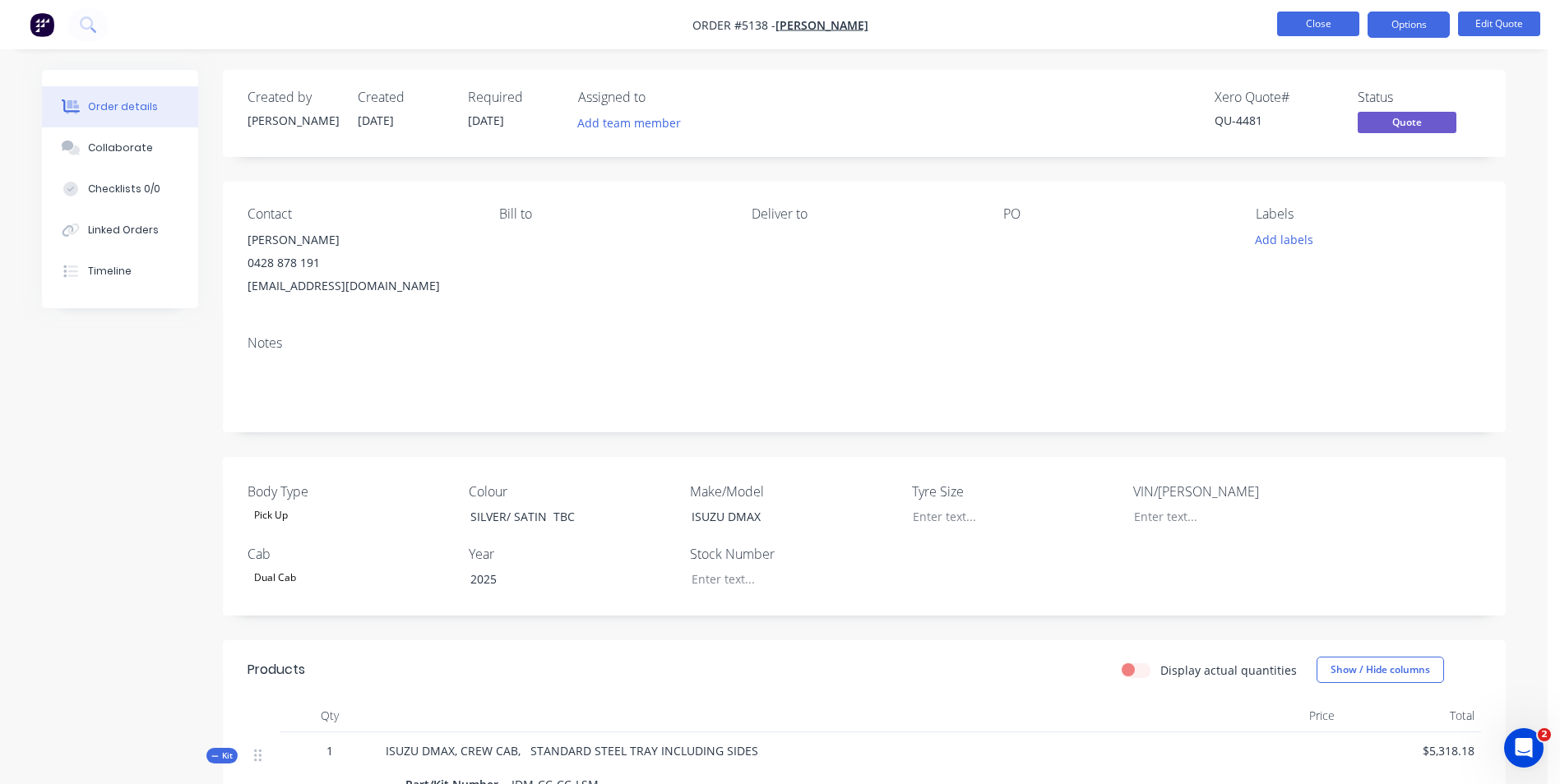
click at [1336, 25] on button "Close" at bounding box center [1317, 23] width 82 height 25
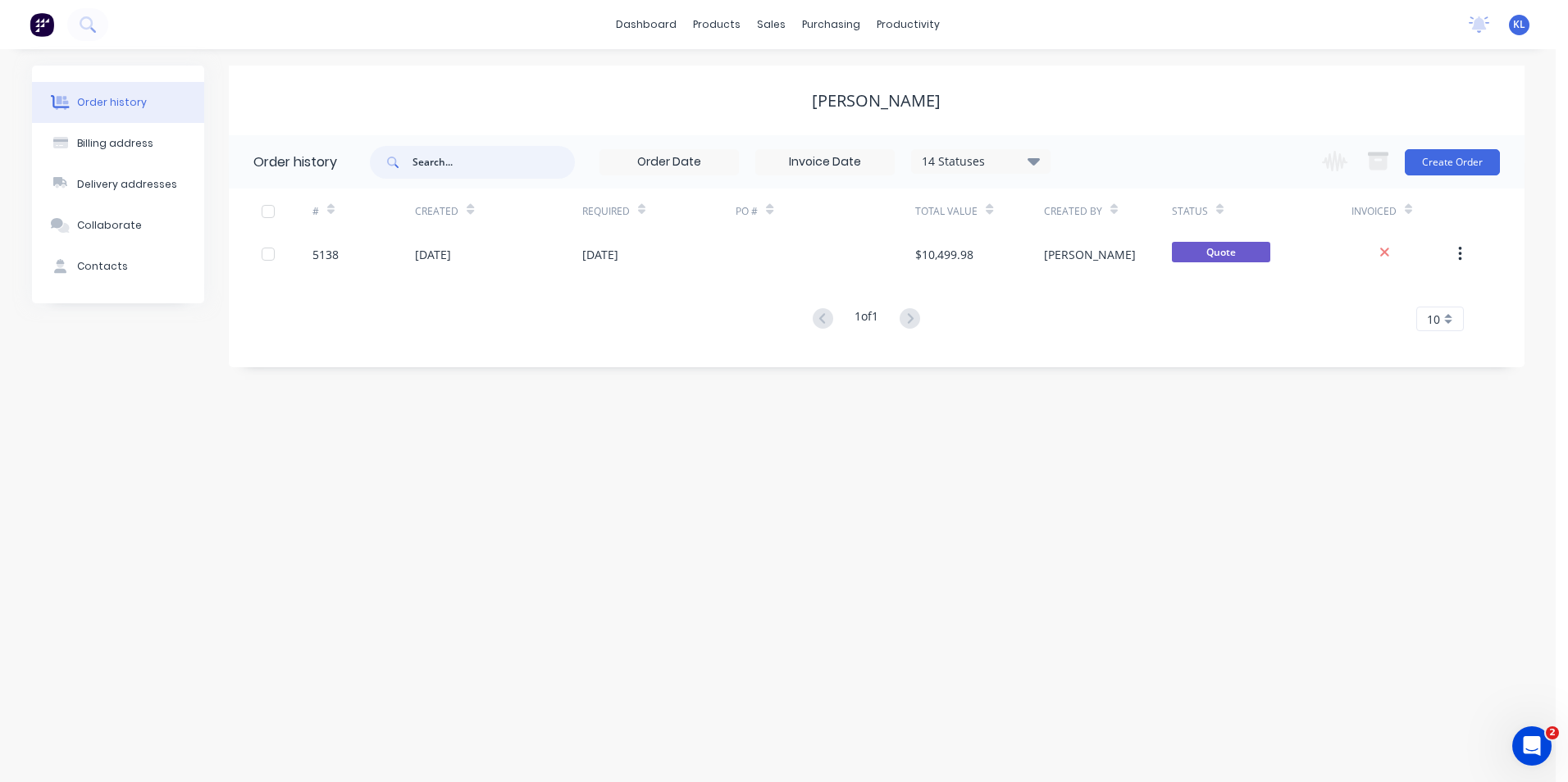
click at [475, 164] on input "text" at bounding box center [494, 162] width 163 height 33
click at [829, 114] on div "Customers" at bounding box center [828, 112] width 59 height 15
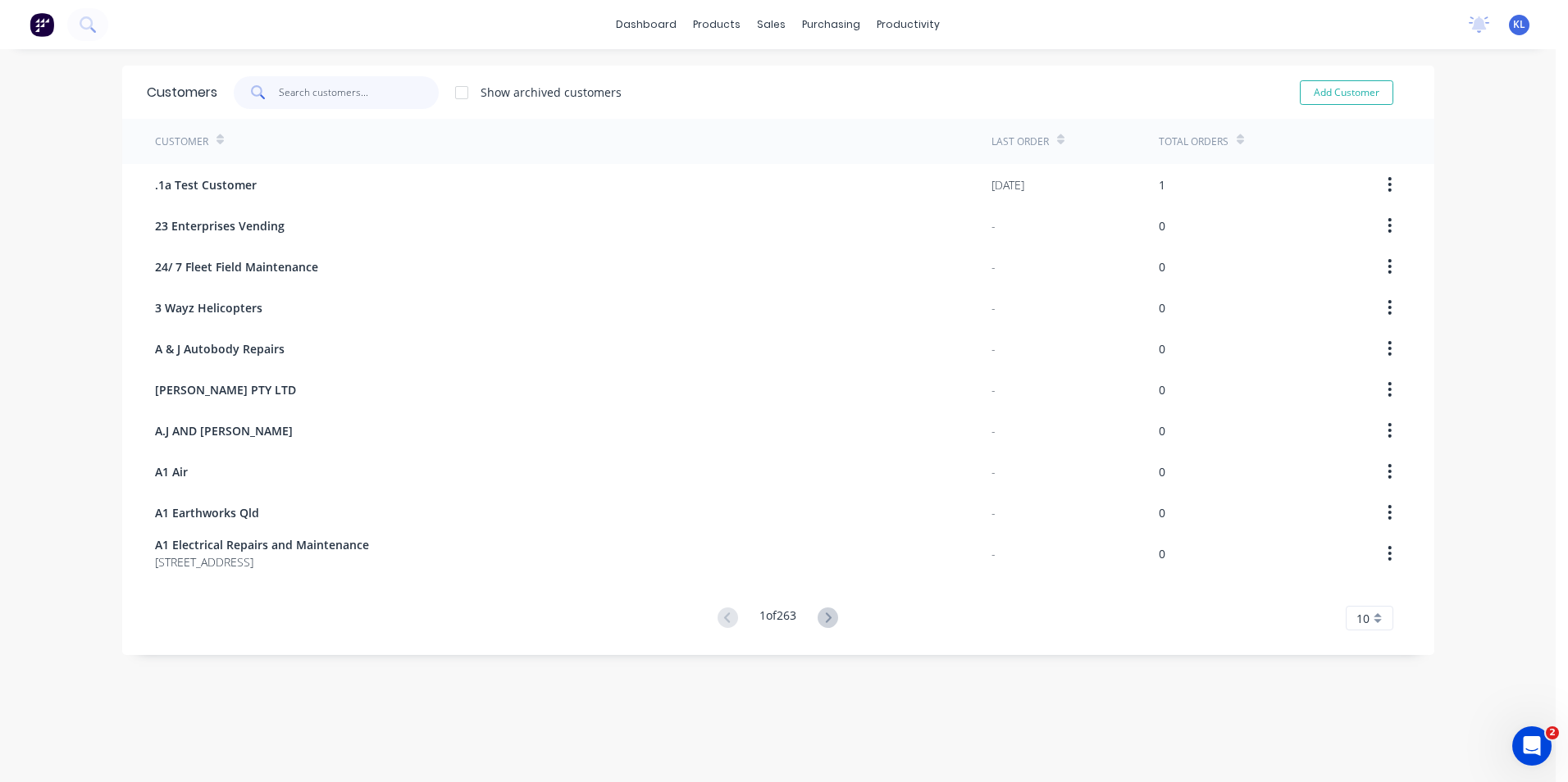
click at [329, 88] on input "text" at bounding box center [358, 93] width 160 height 33
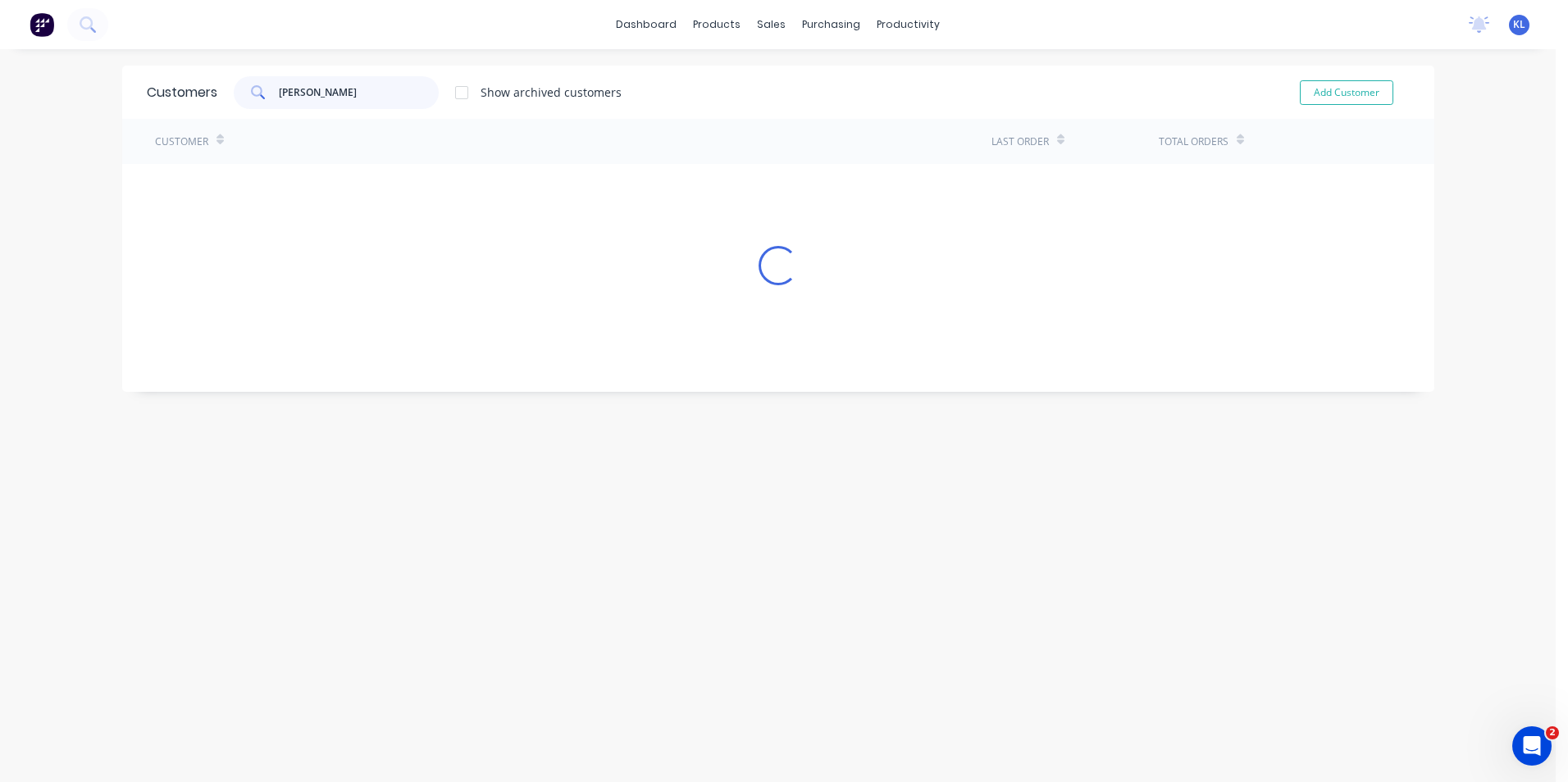
type input "[PERSON_NAME]"
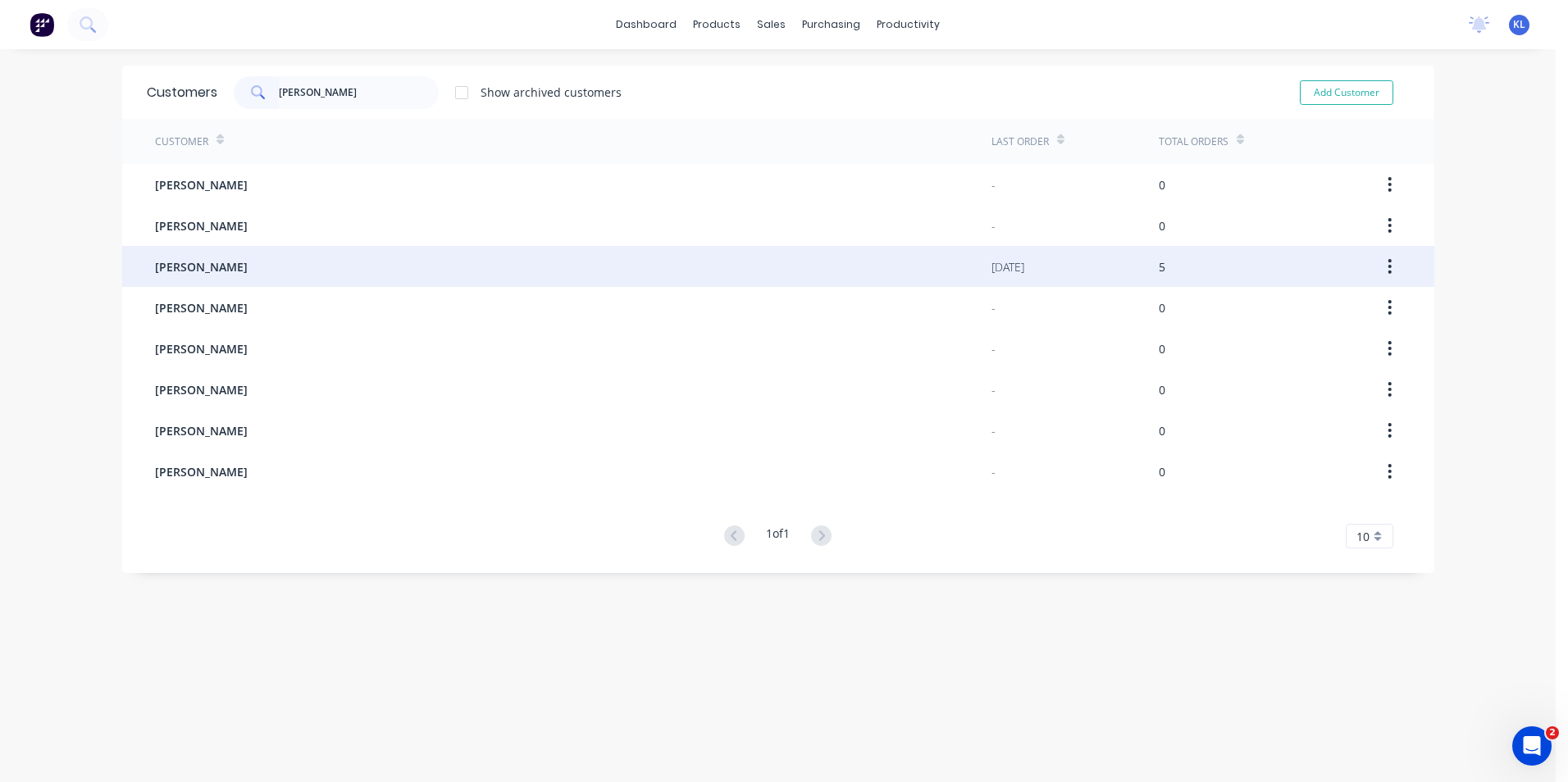
click at [205, 260] on span "[PERSON_NAME]" at bounding box center [201, 267] width 92 height 18
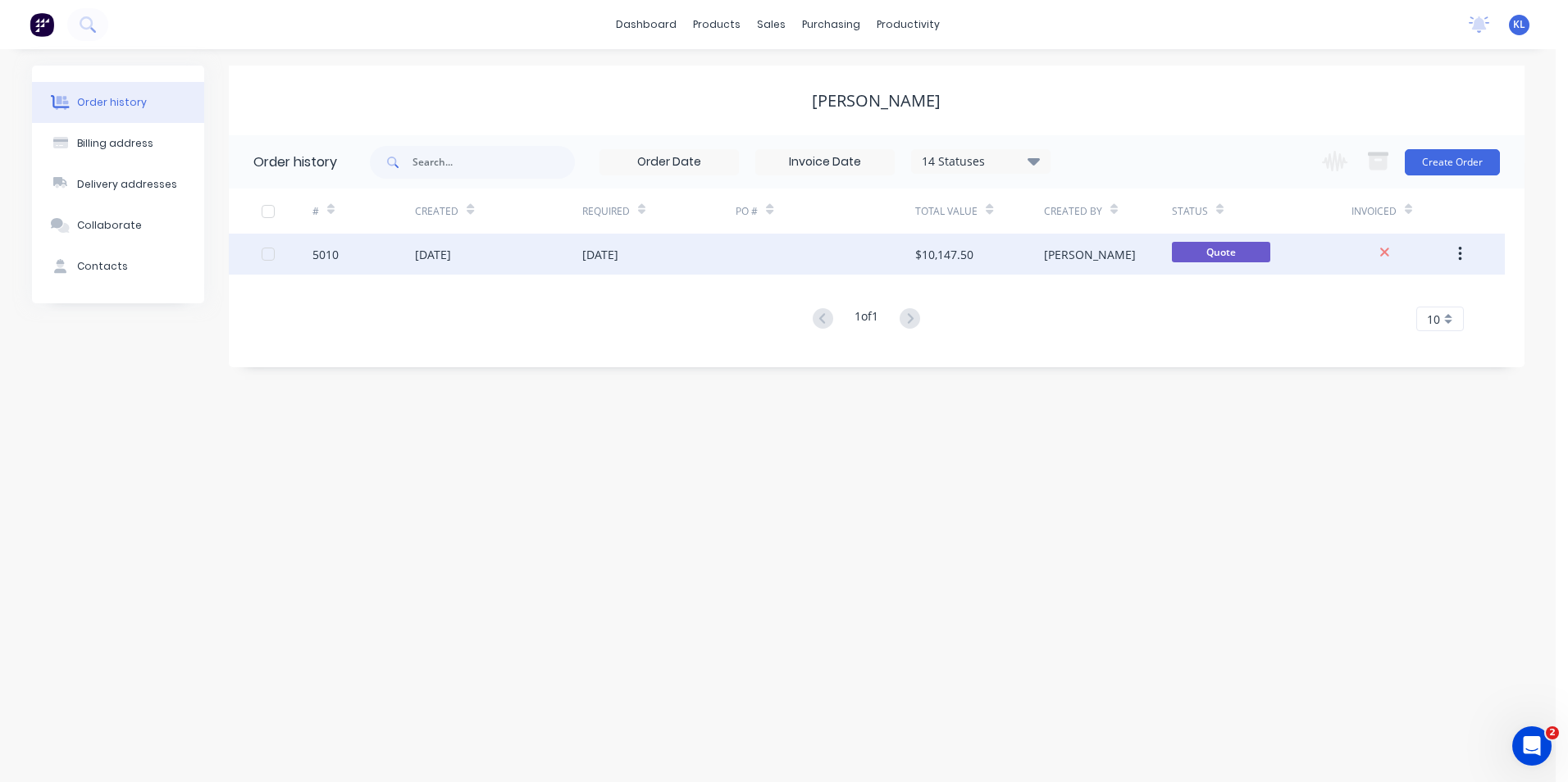
click at [331, 261] on div "5010" at bounding box center [325, 254] width 26 height 18
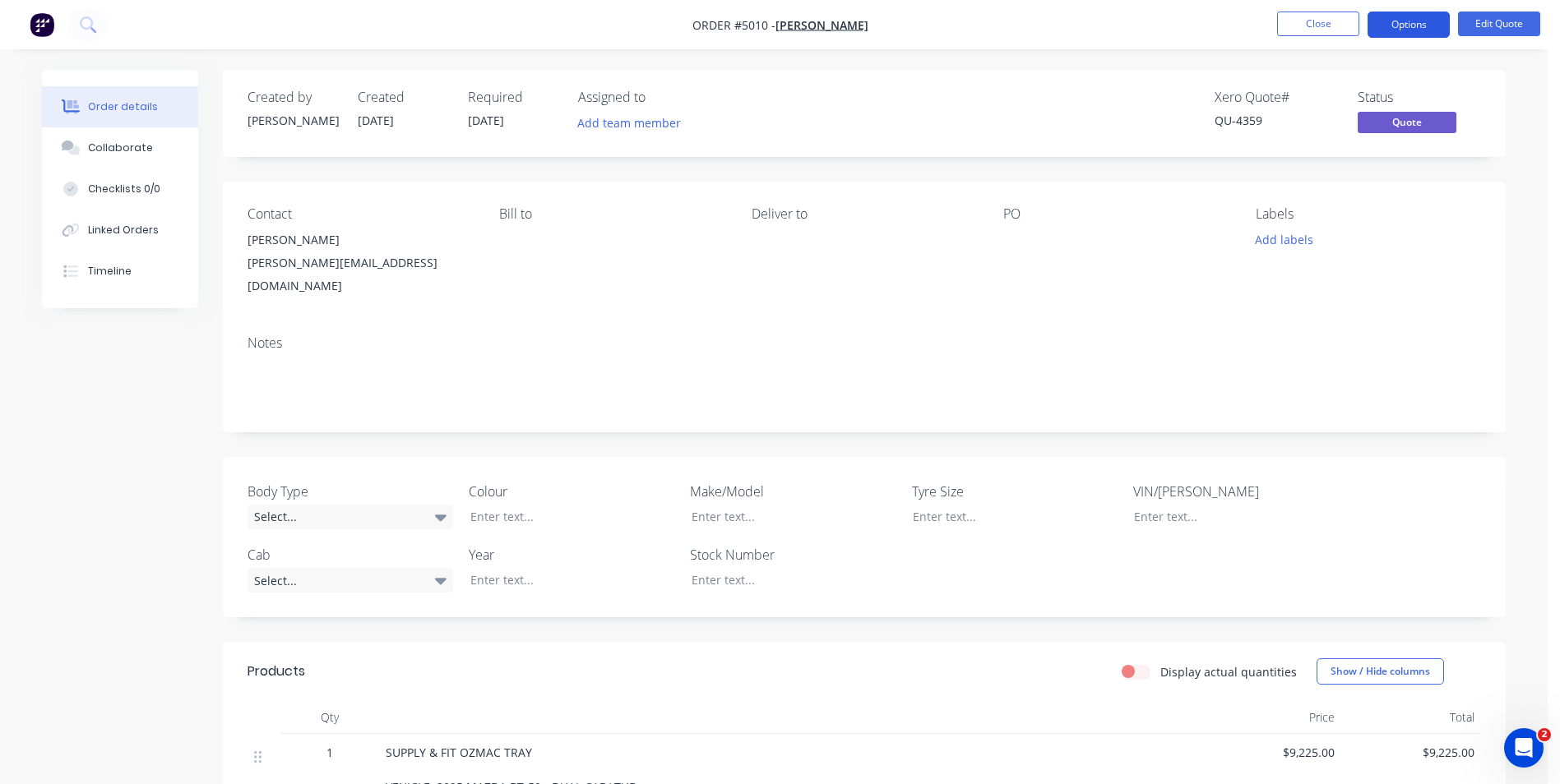
click at [1425, 29] on button "Options" at bounding box center [1408, 24] width 82 height 26
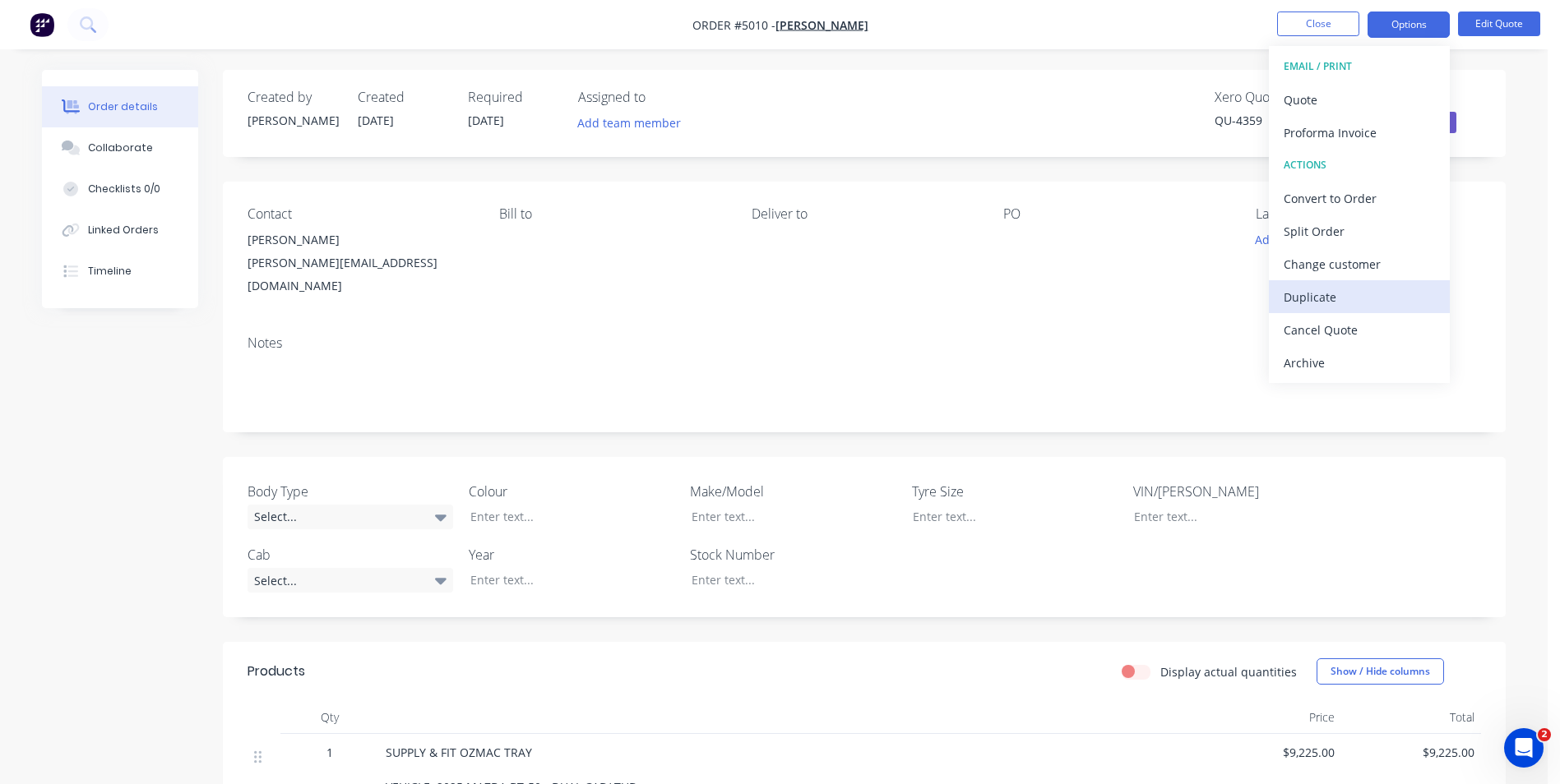
click at [1335, 296] on div "Duplicate" at bounding box center [1358, 297] width 151 height 24
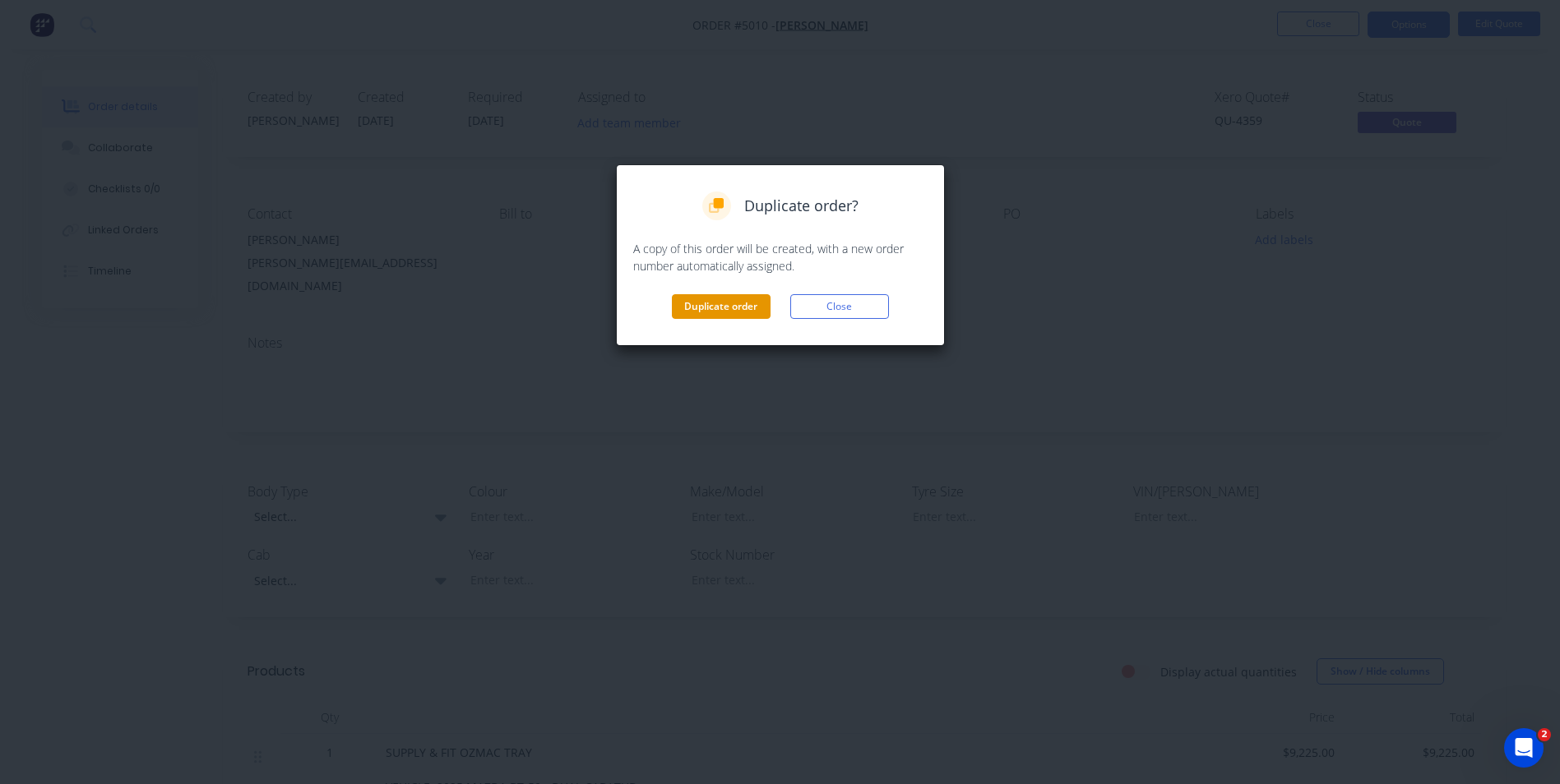
click at [731, 305] on button "Duplicate order" at bounding box center [721, 306] width 99 height 25
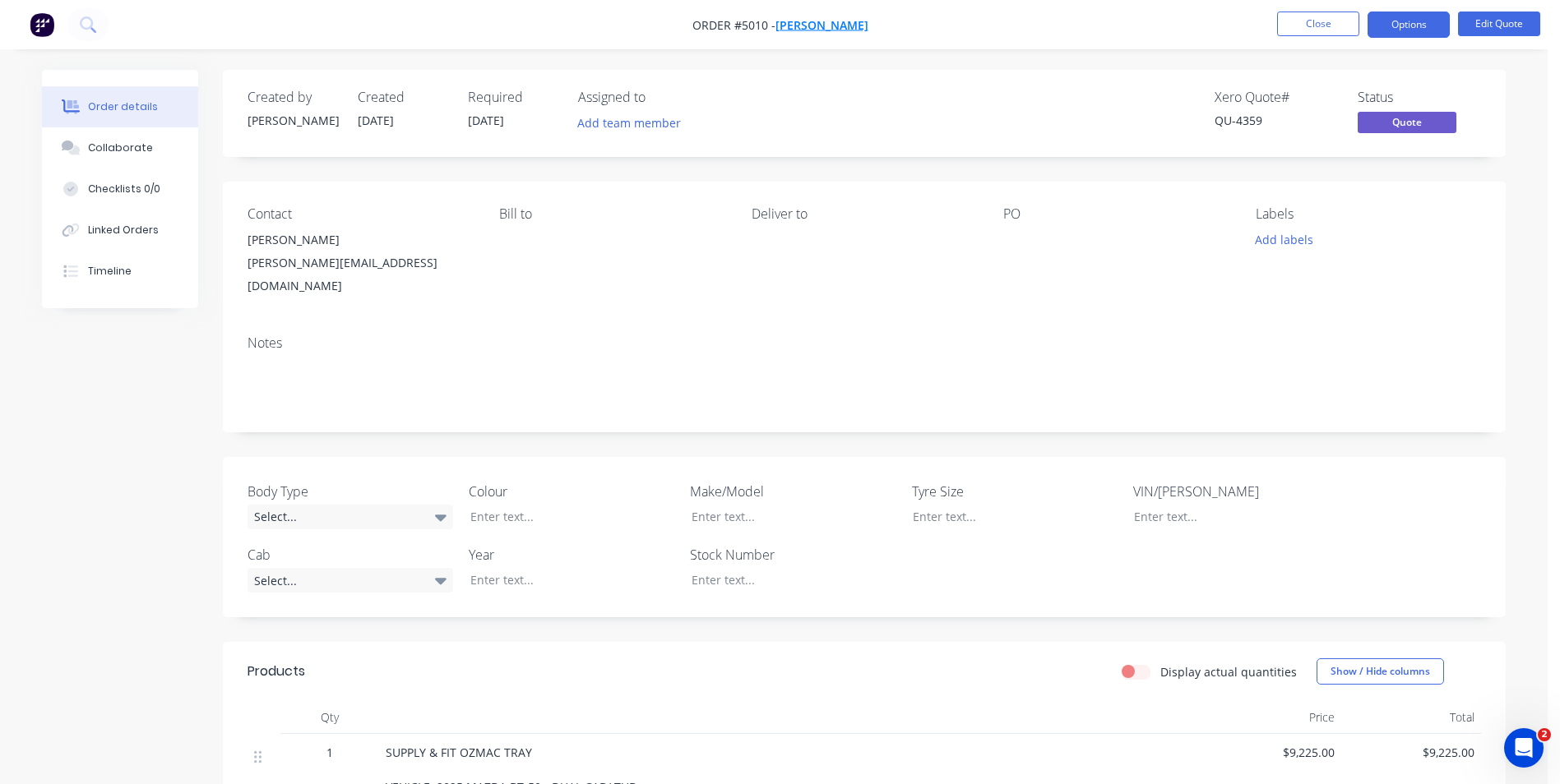
click at [845, 29] on span "[PERSON_NAME]" at bounding box center [821, 25] width 93 height 16
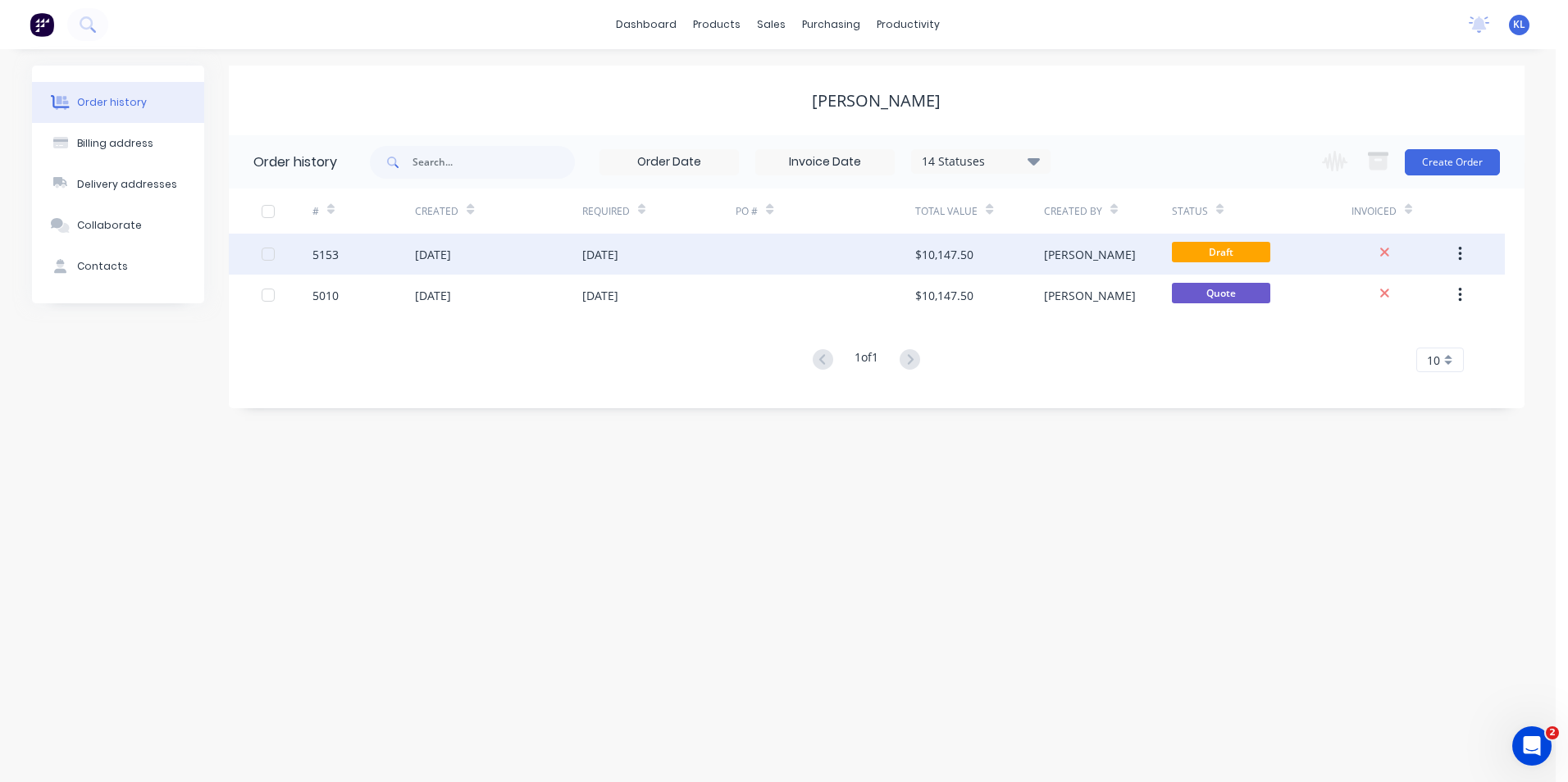
click at [373, 257] on div "5153" at bounding box center [363, 254] width 103 height 41
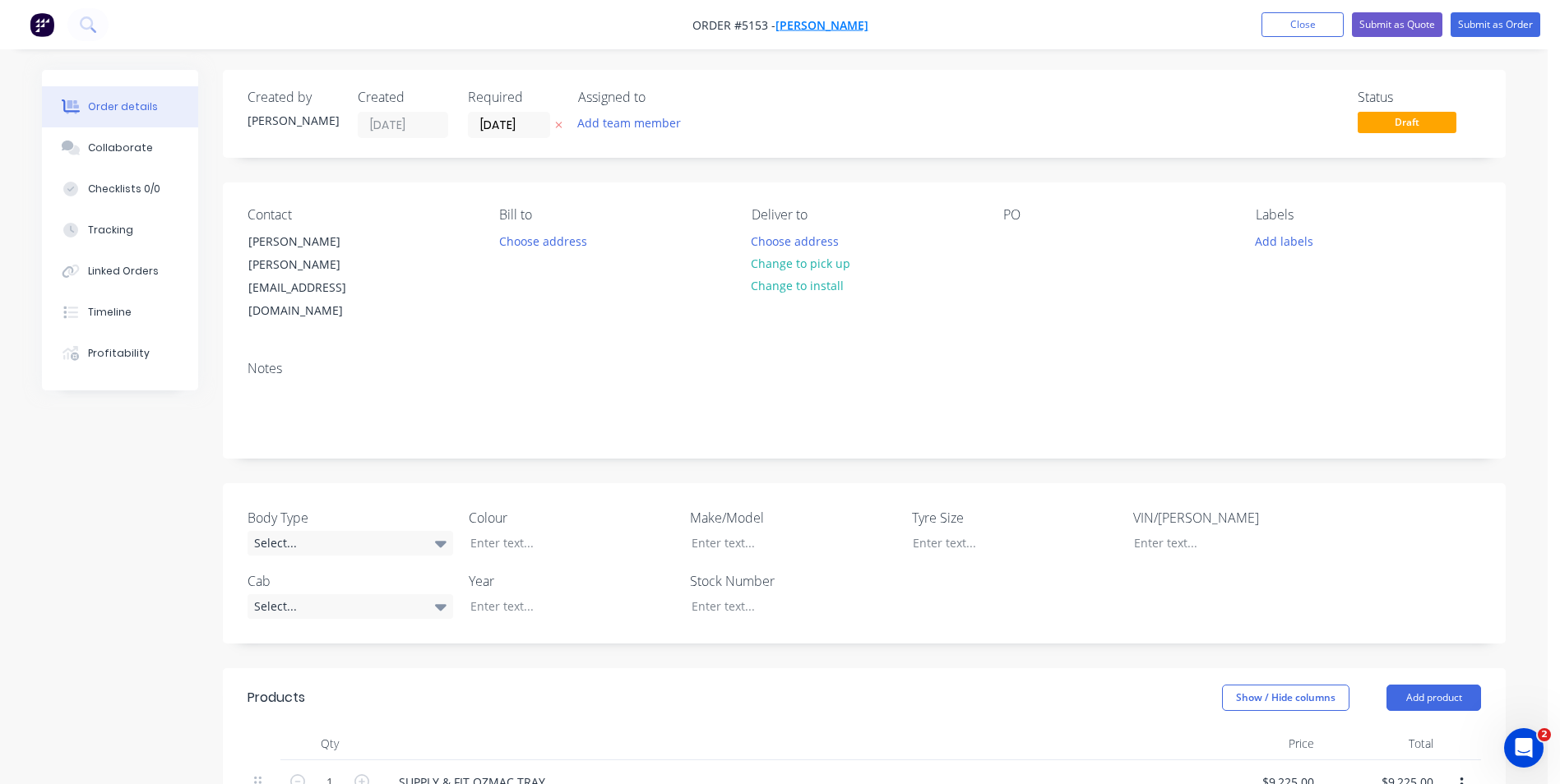
click at [814, 24] on span "[PERSON_NAME]" at bounding box center [821, 25] width 93 height 16
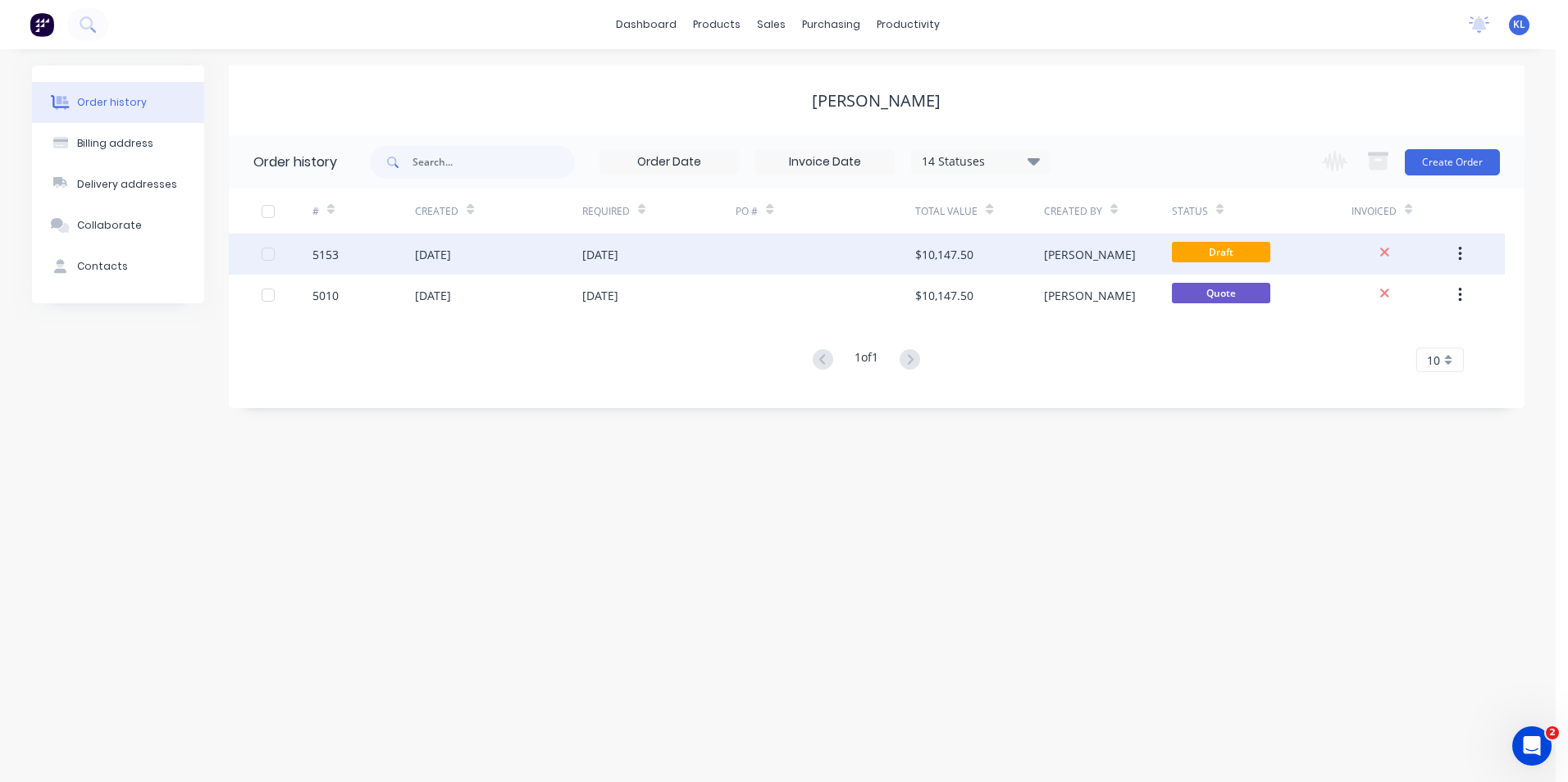
click at [348, 250] on div "5153" at bounding box center [363, 254] width 103 height 41
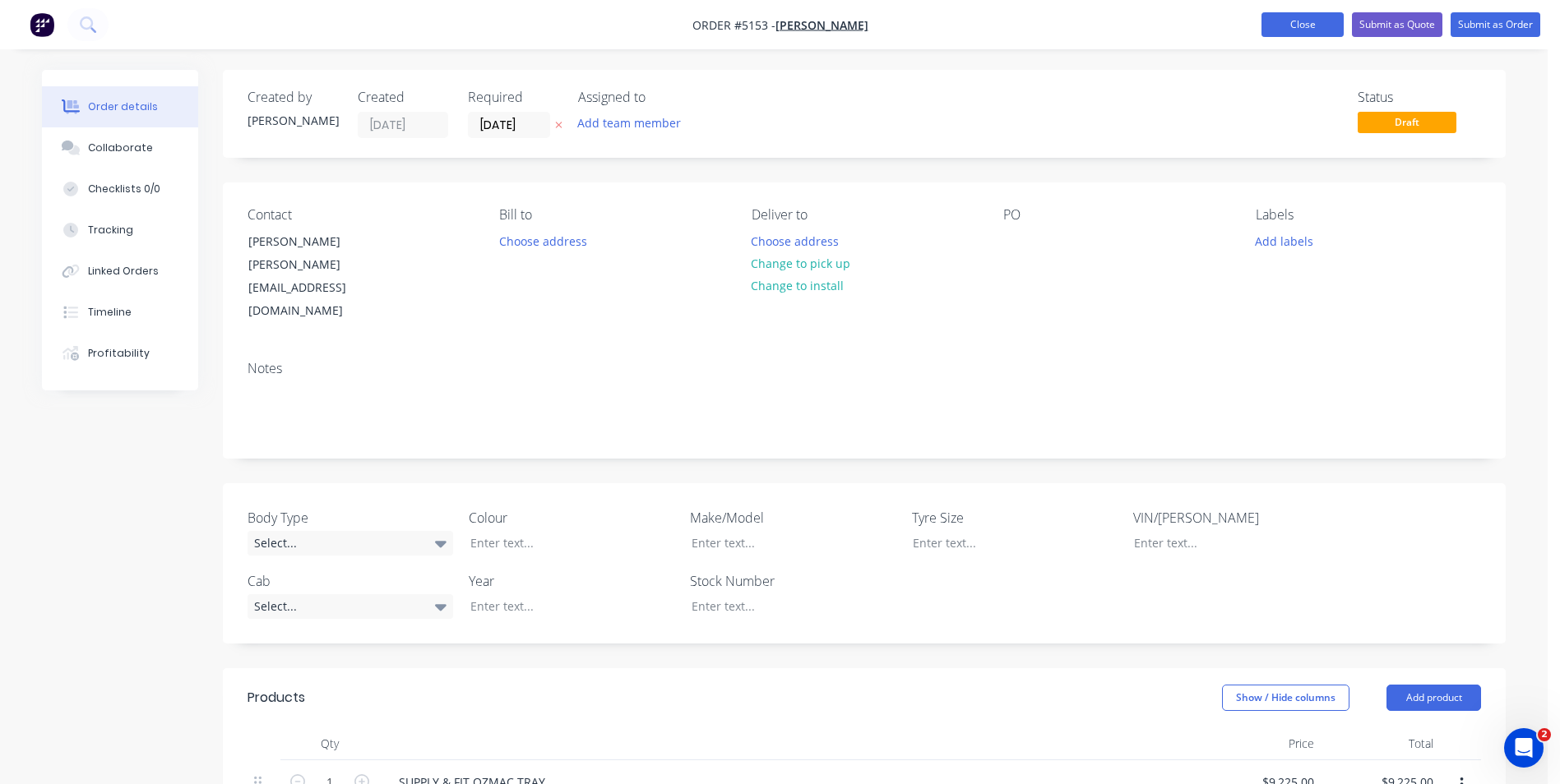
click at [1291, 20] on button "Close" at bounding box center [1302, 24] width 82 height 25
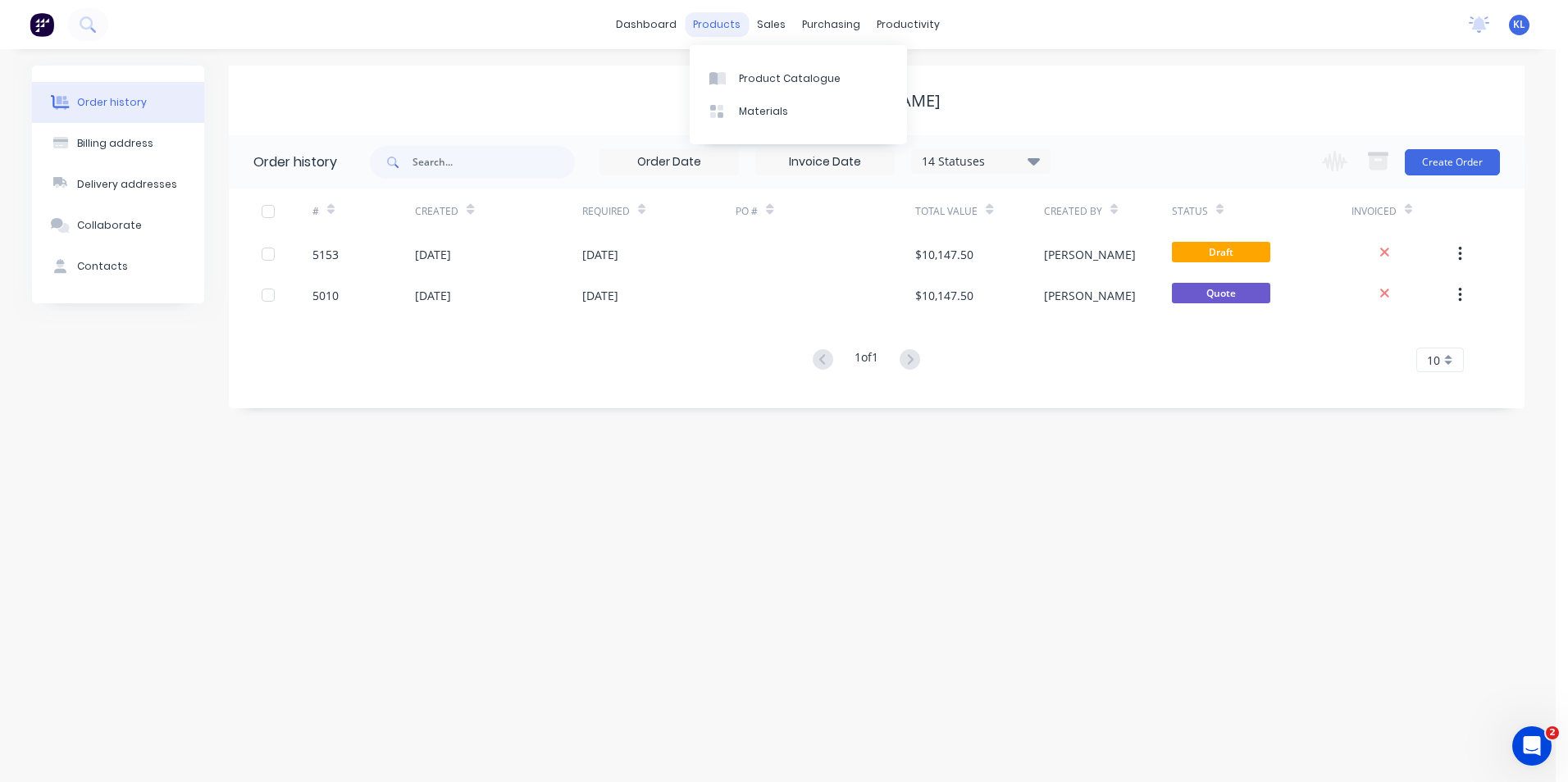
click at [703, 20] on div "products" at bounding box center [717, 24] width 64 height 25
click at [825, 107] on div "Customers" at bounding box center [828, 112] width 59 height 15
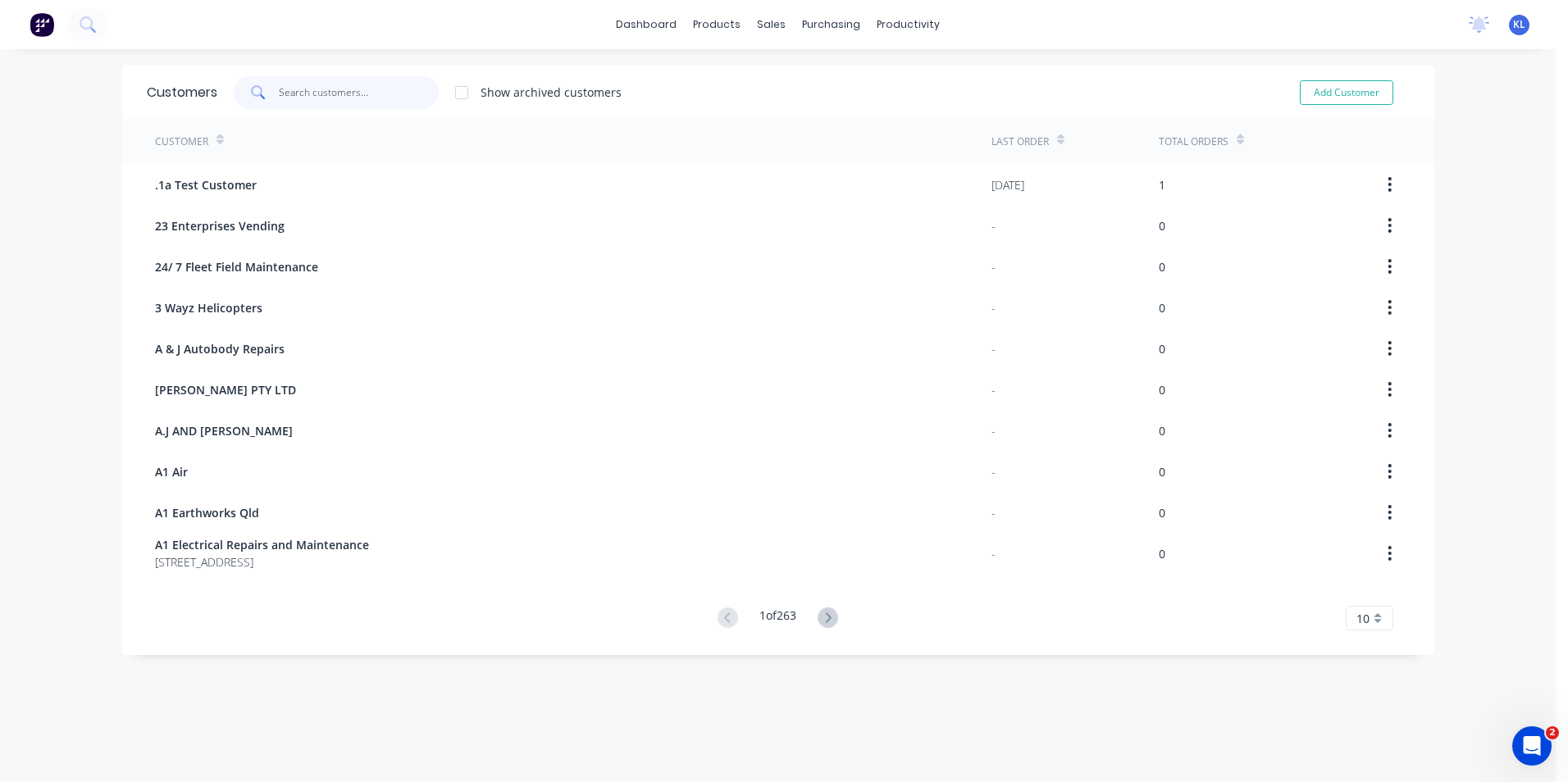
click at [335, 86] on input "text" at bounding box center [358, 93] width 160 height 33
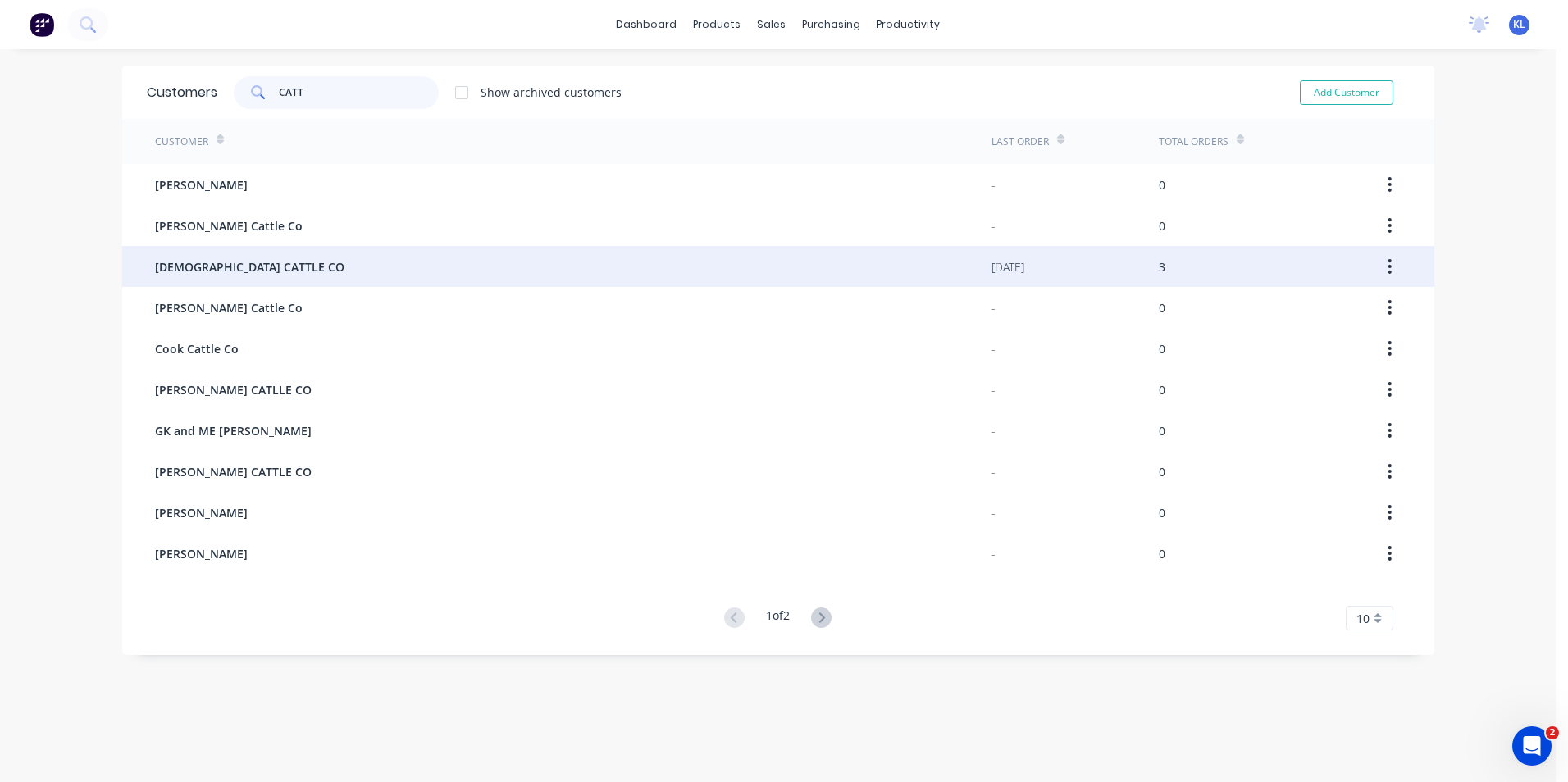
type input "CATT"
click at [243, 272] on span "[DEMOGRAPHIC_DATA] CATTLE CO" at bounding box center [249, 267] width 189 height 18
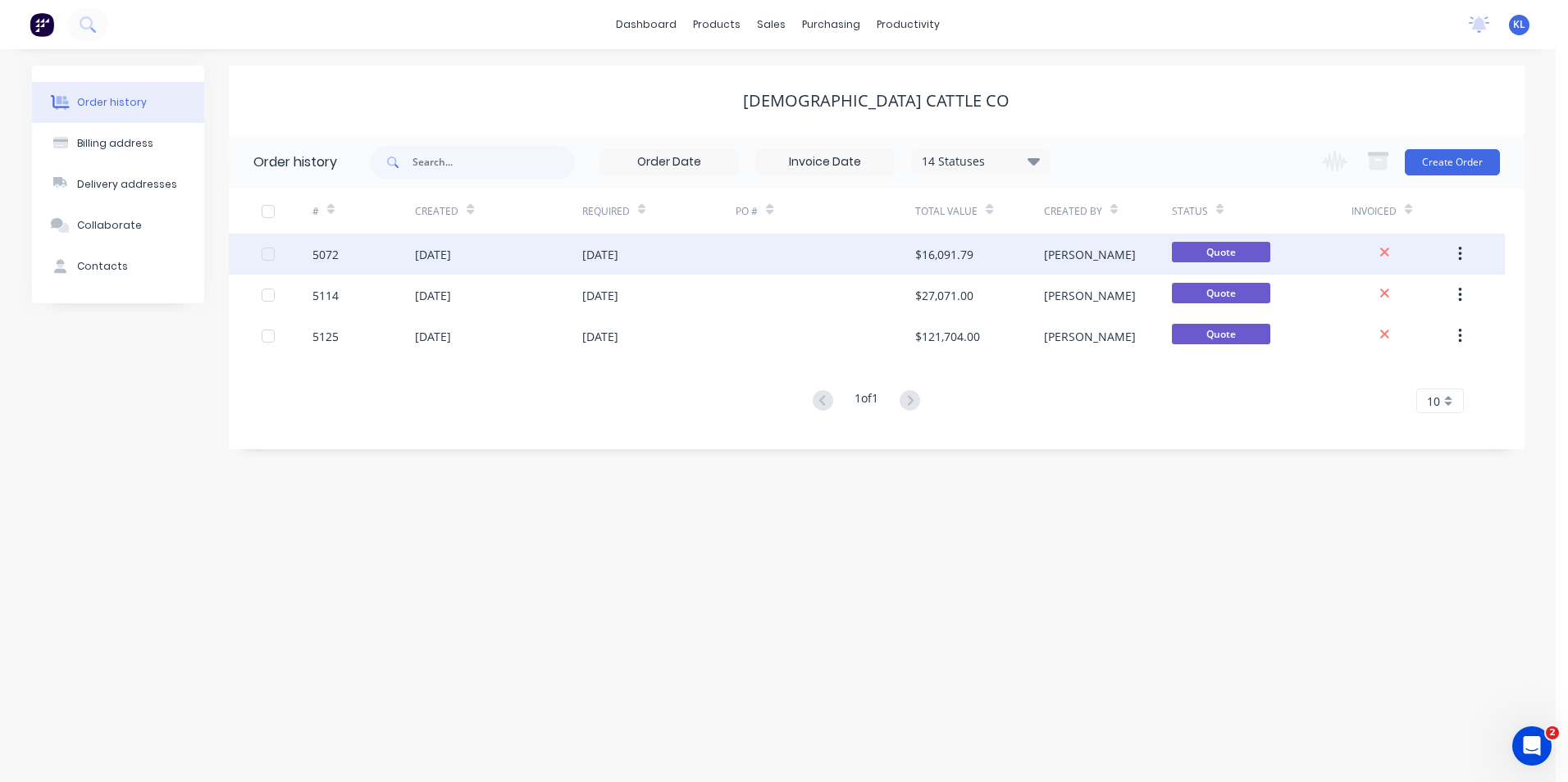
click at [333, 254] on div "5072" at bounding box center [325, 254] width 26 height 18
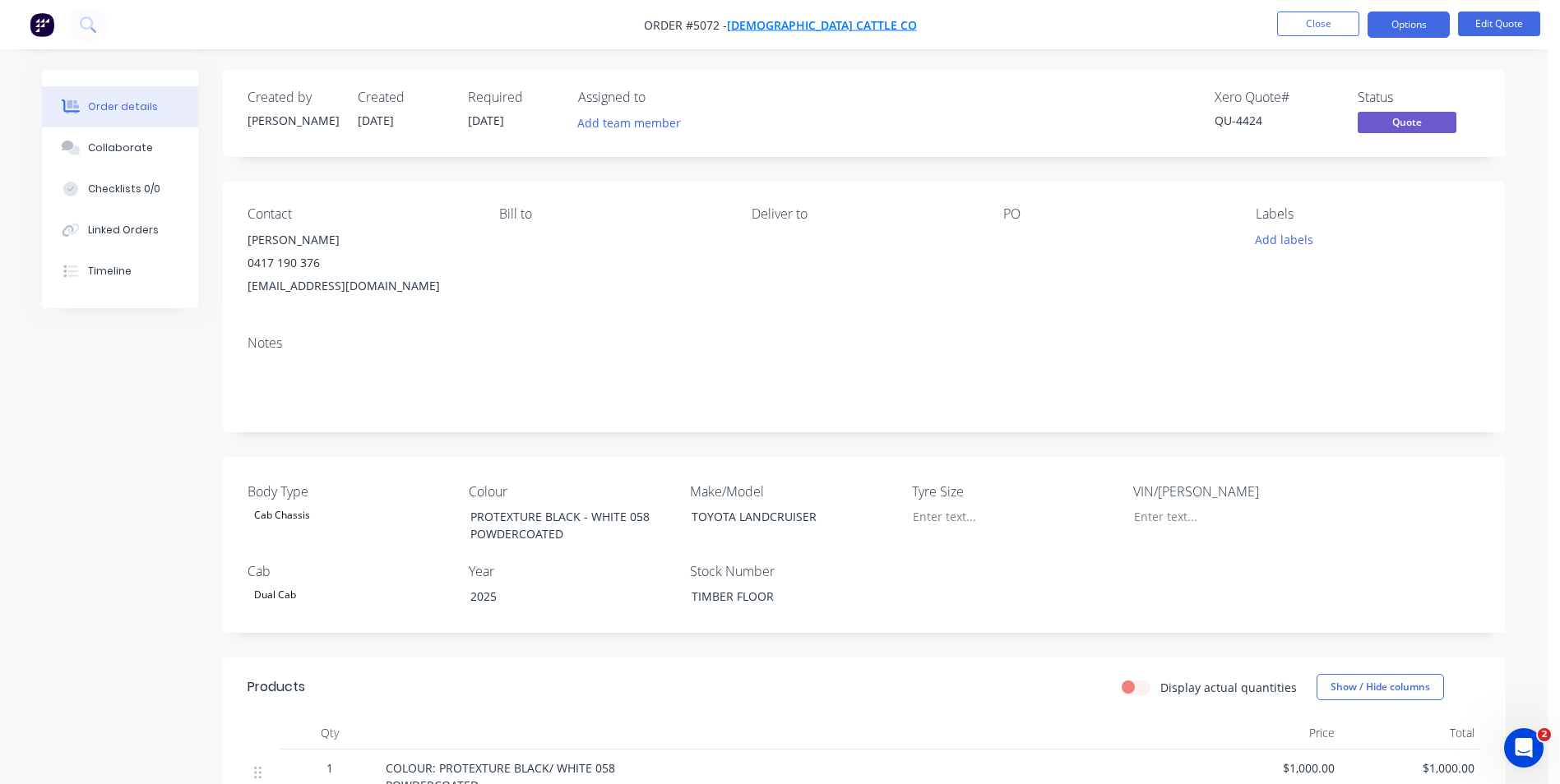
click at [793, 26] on span "[DEMOGRAPHIC_DATA] CATTLE CO" at bounding box center [821, 25] width 190 height 16
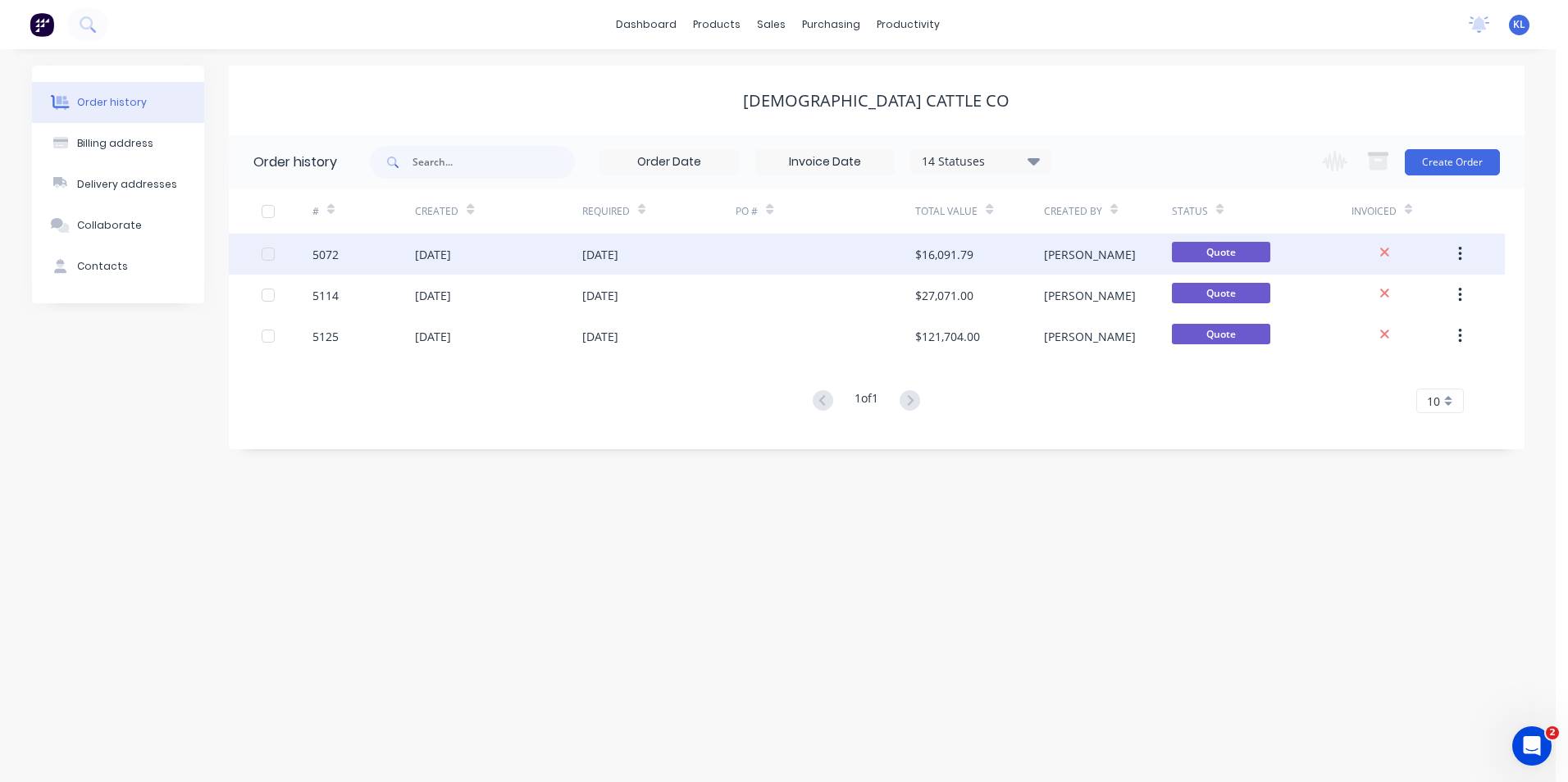
click at [328, 259] on div "5072" at bounding box center [325, 254] width 26 height 18
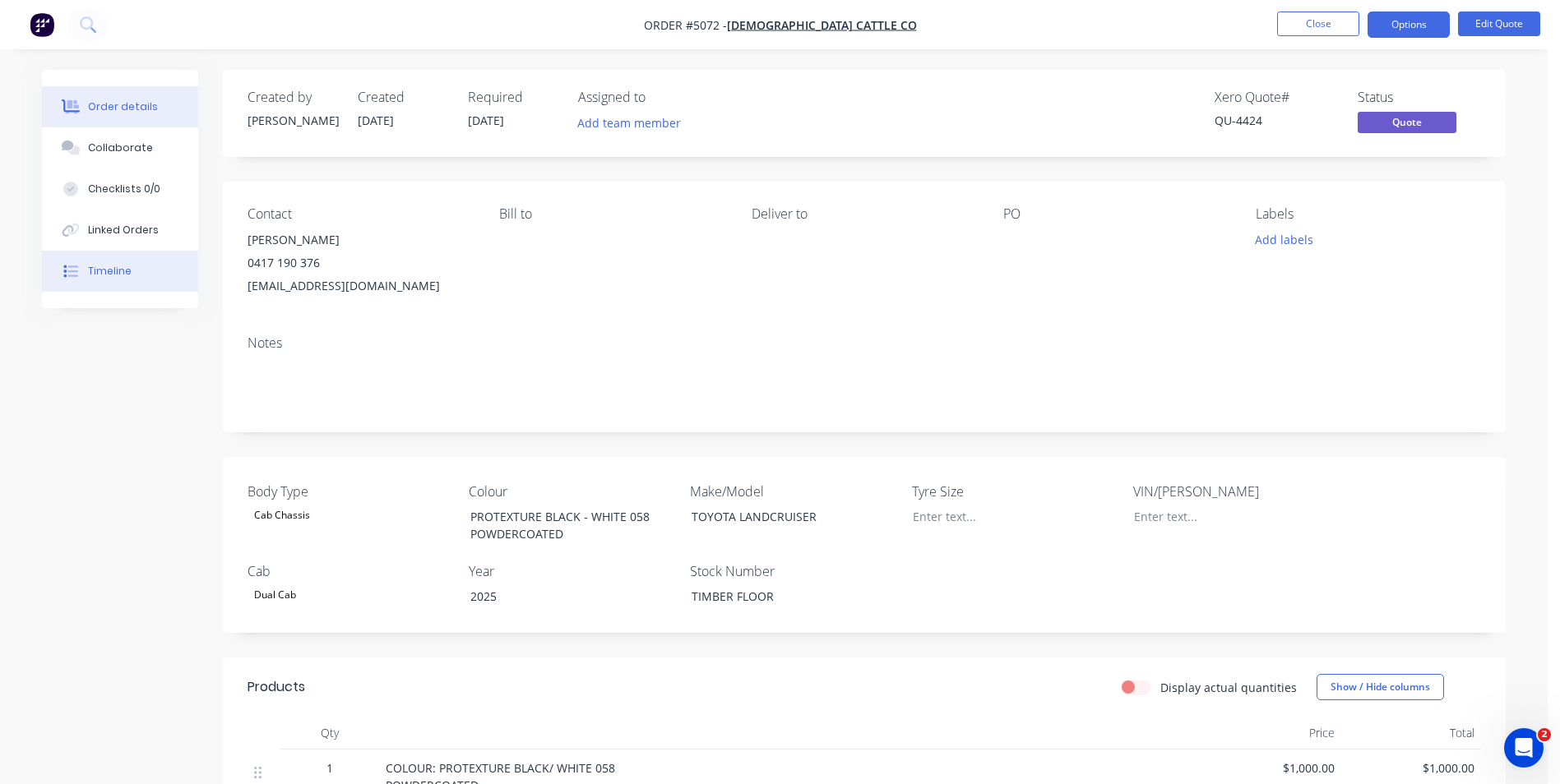
click at [143, 271] on button "Timeline" at bounding box center [119, 271] width 156 height 41
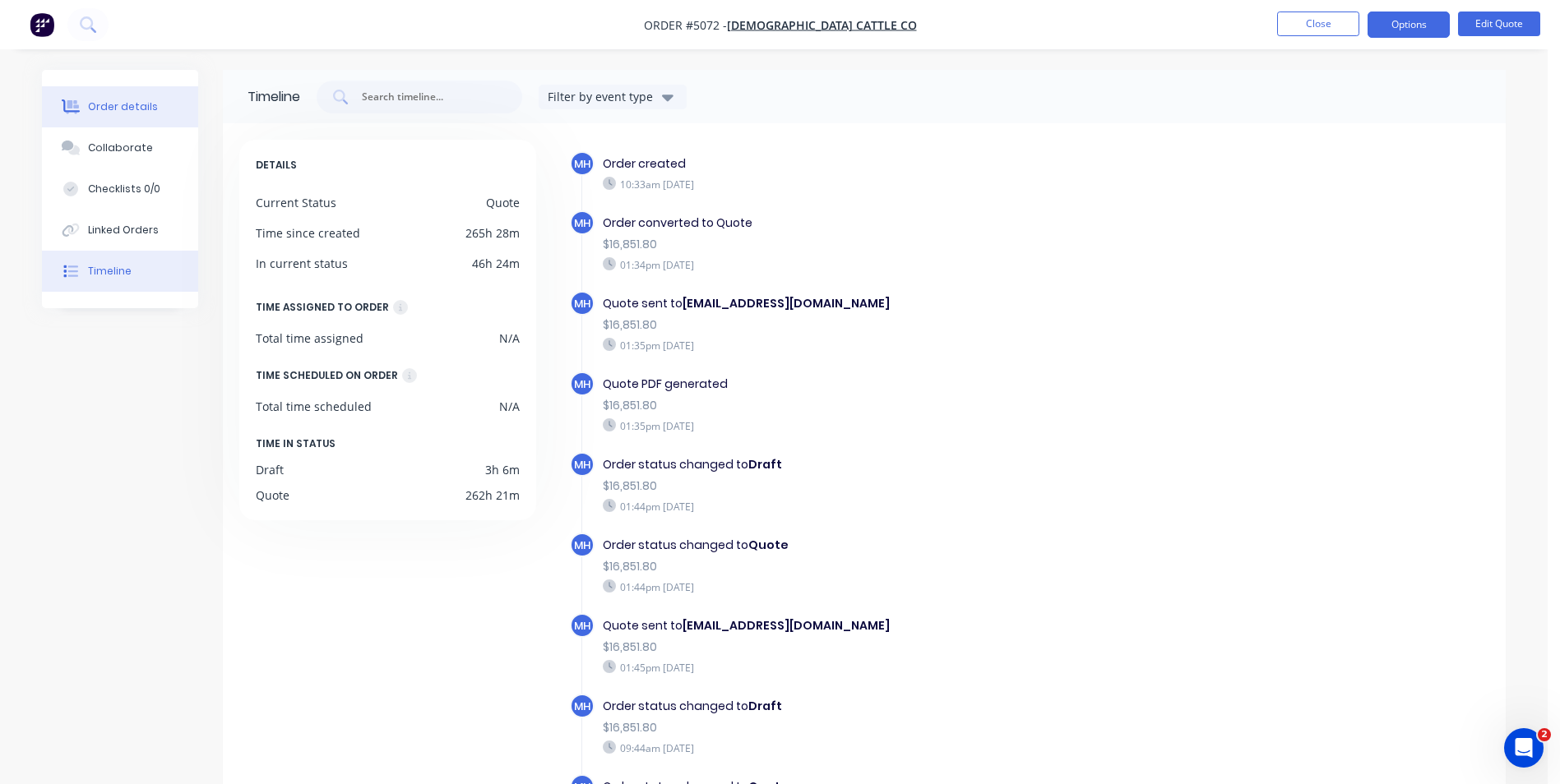
click at [129, 108] on div "Order details" at bounding box center [122, 106] width 69 height 15
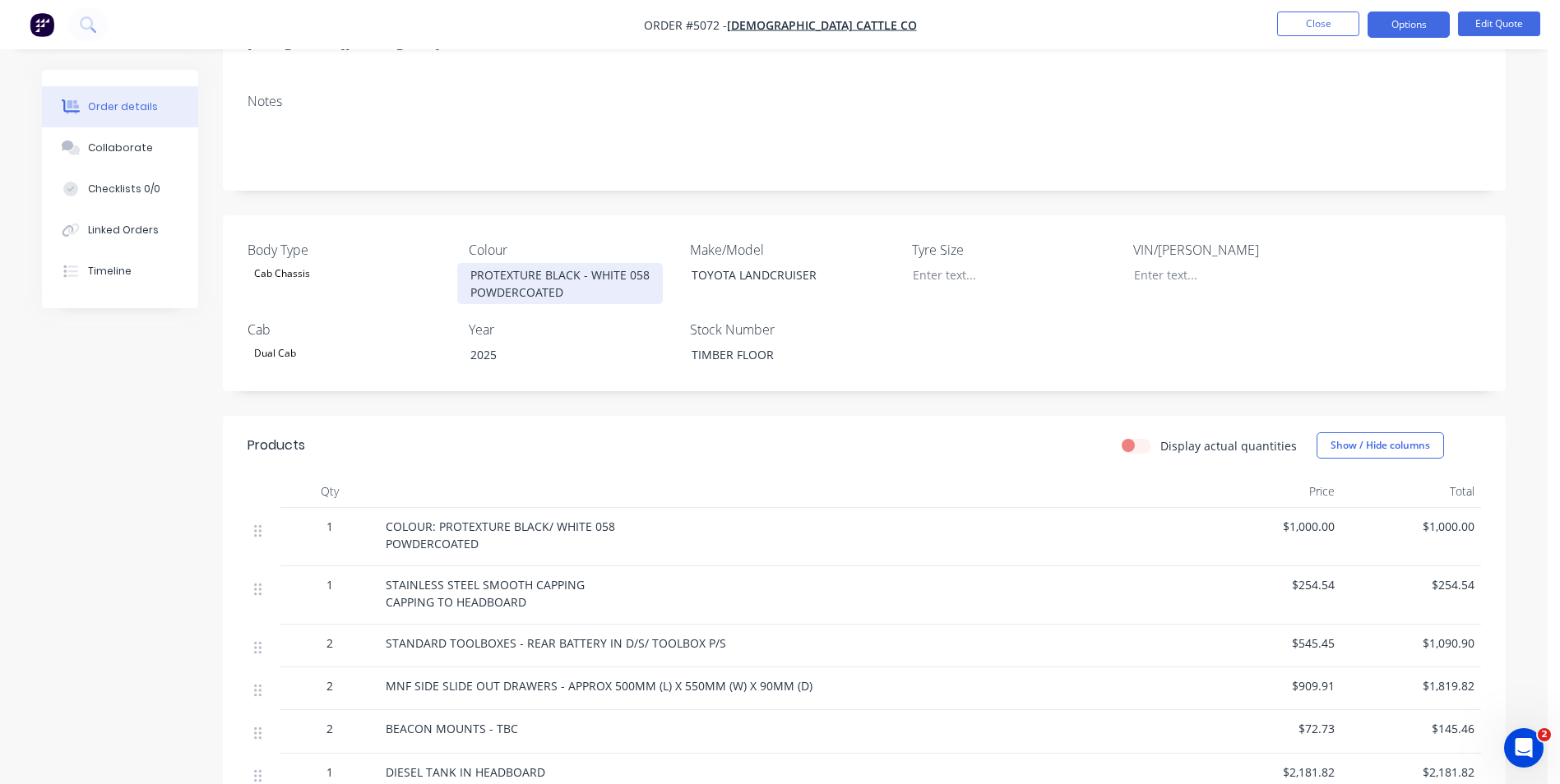
scroll to position [246, 0]
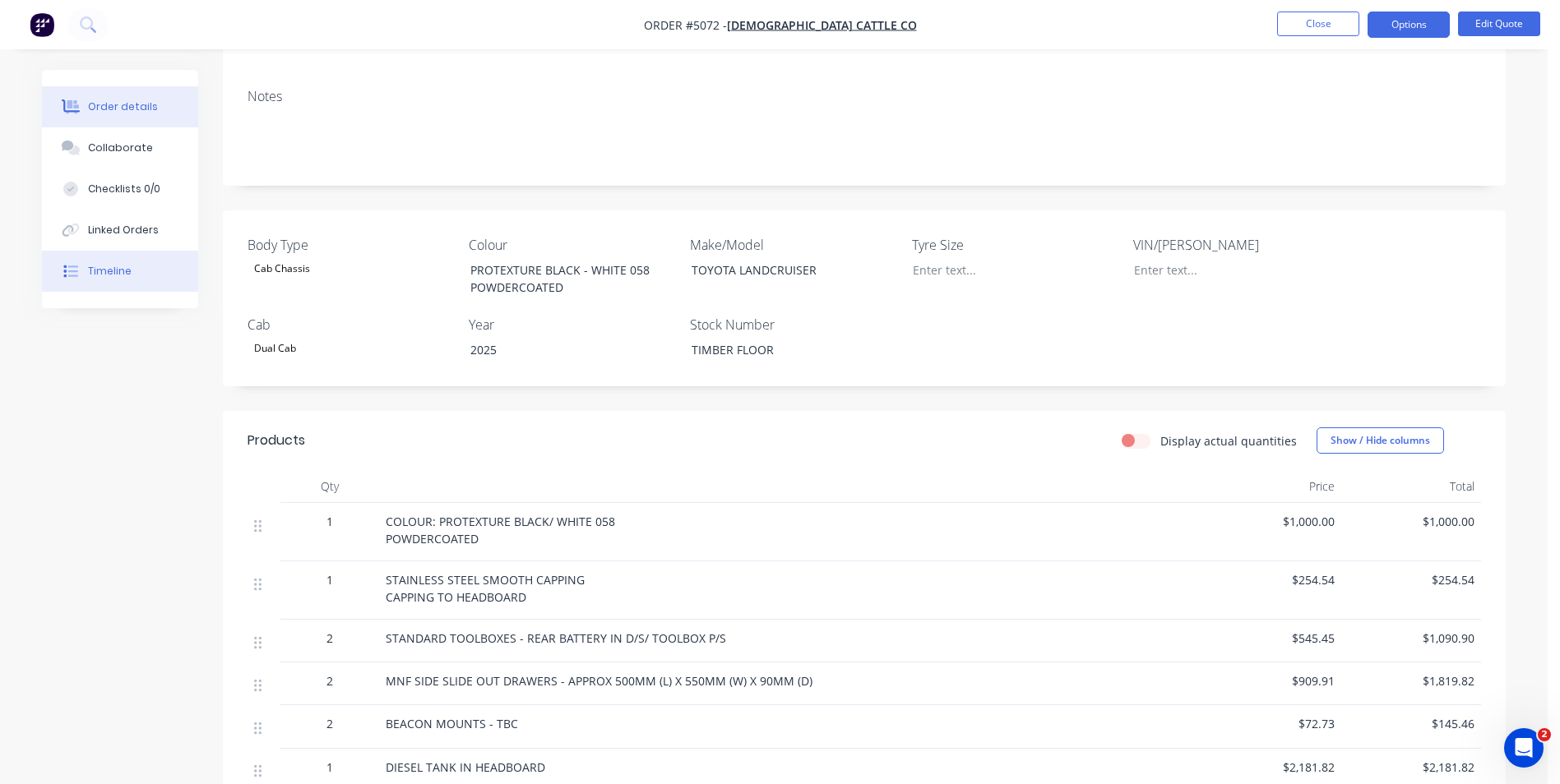
click at [144, 278] on button "Timeline" at bounding box center [119, 271] width 156 height 41
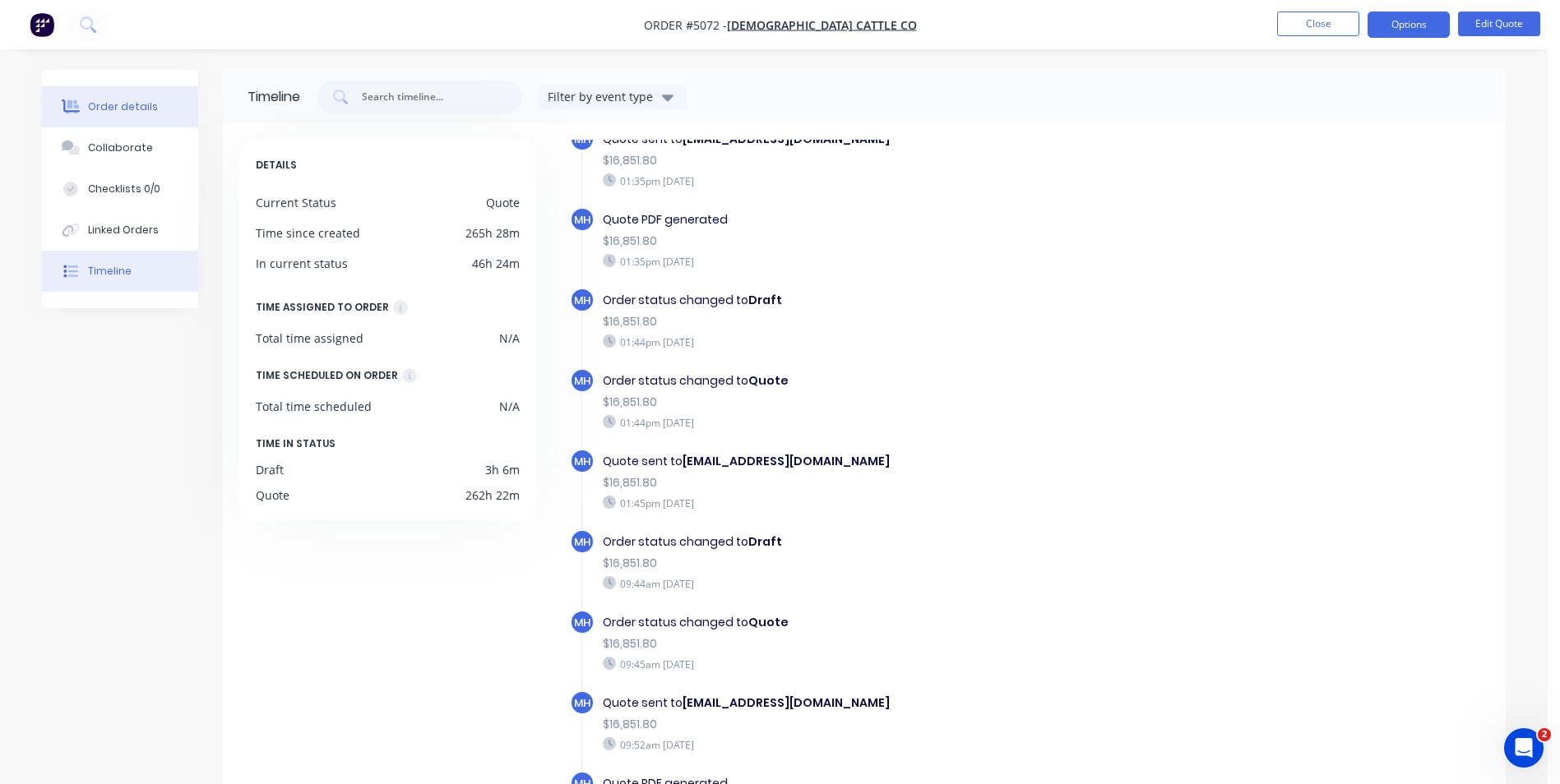
click at [155, 108] on button "Order details" at bounding box center [119, 106] width 156 height 41
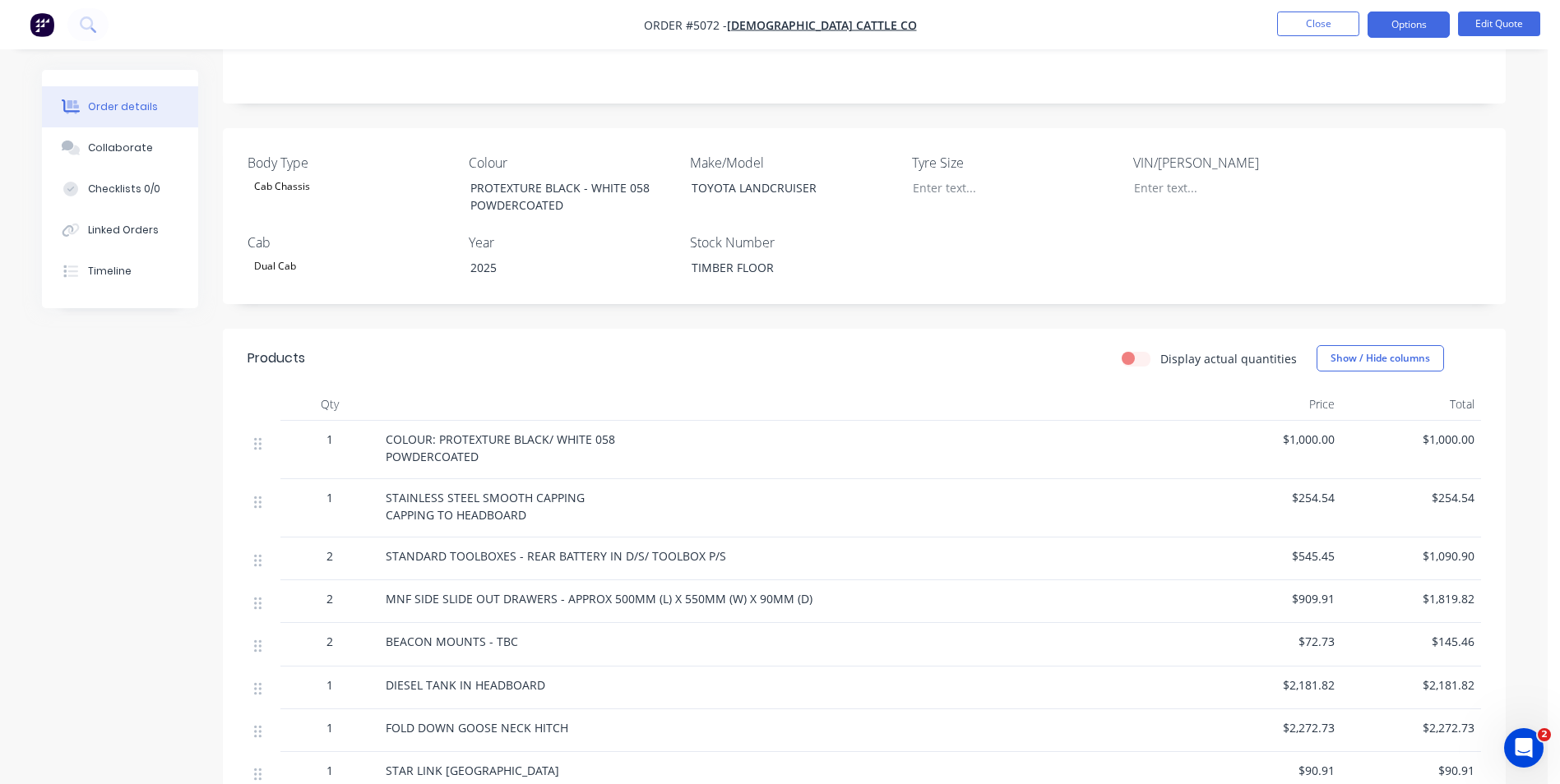
scroll to position [82, 0]
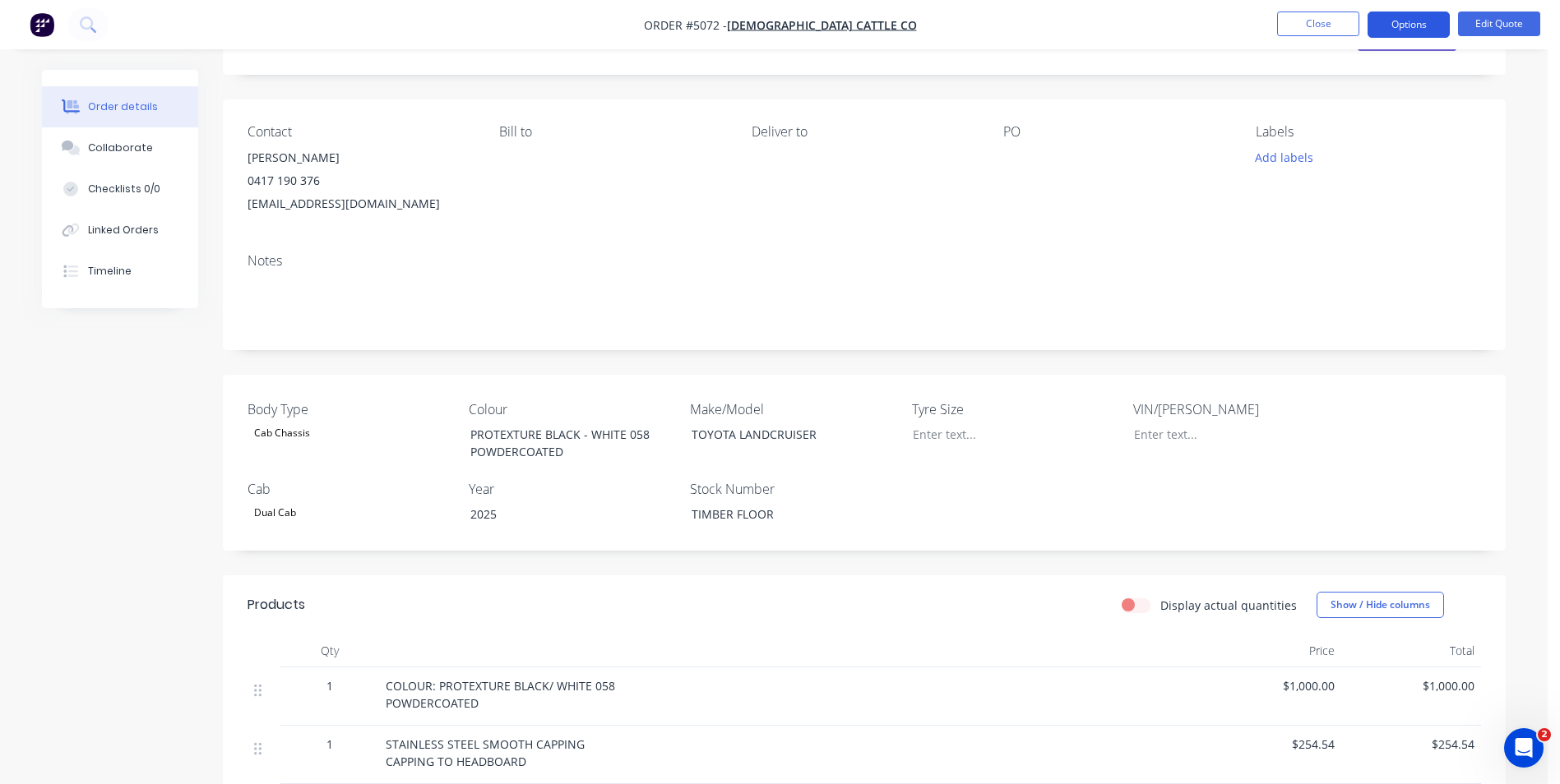
click at [1405, 26] on button "Options" at bounding box center [1408, 24] width 82 height 26
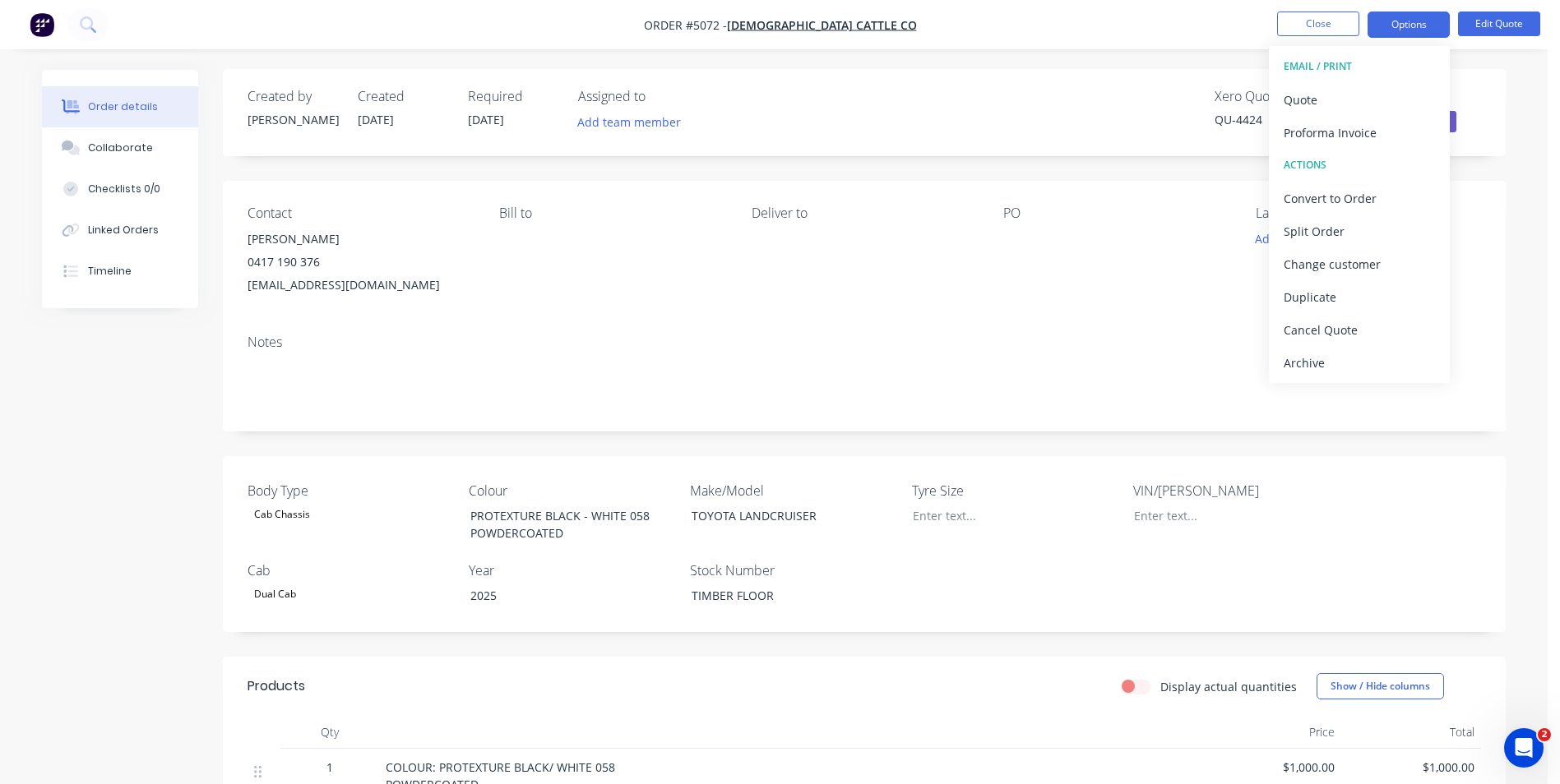
scroll to position [0, 0]
click at [1325, 21] on button "Close" at bounding box center [1317, 23] width 82 height 25
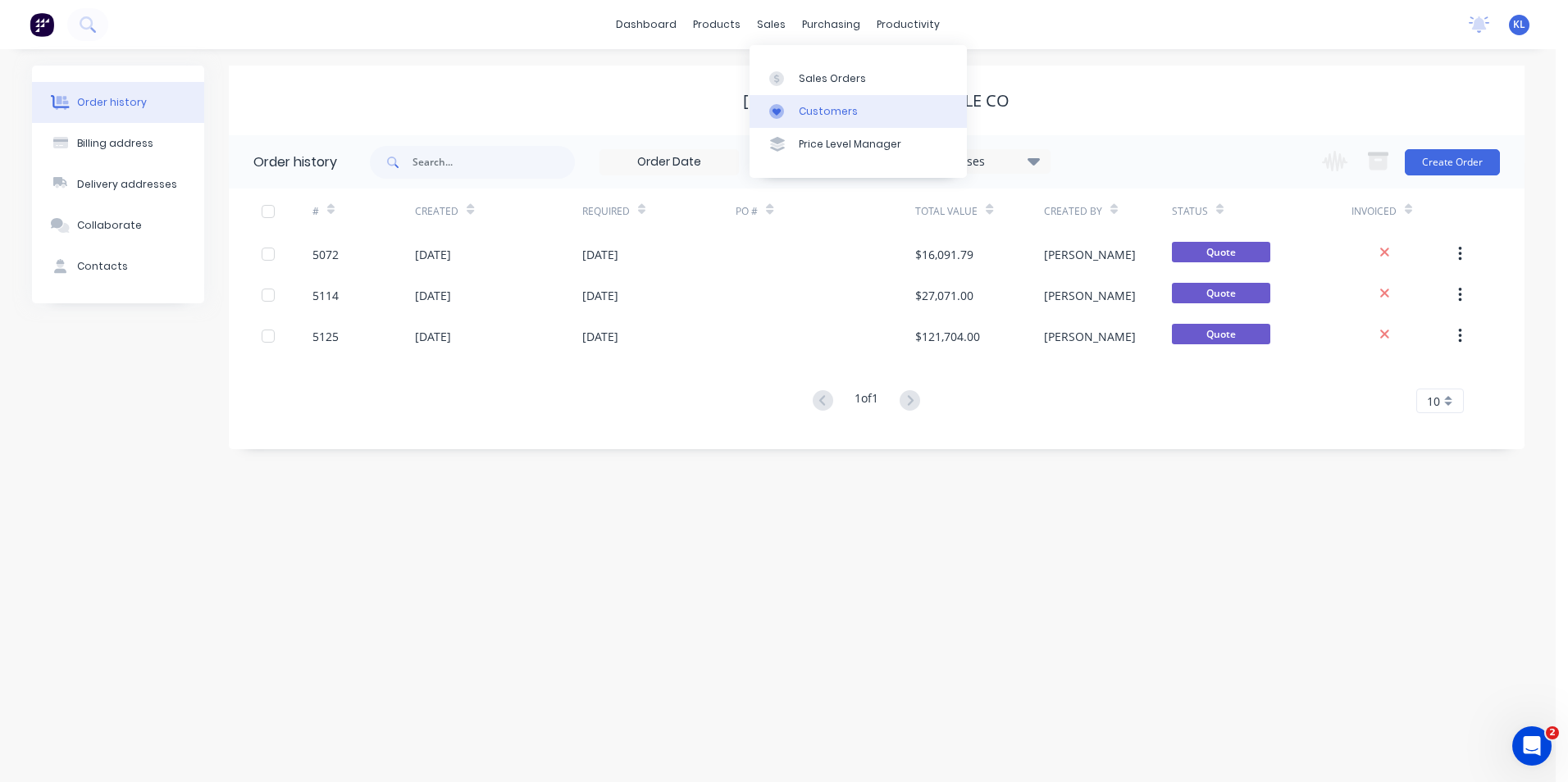
click at [845, 106] on div "Customers" at bounding box center [828, 112] width 59 height 15
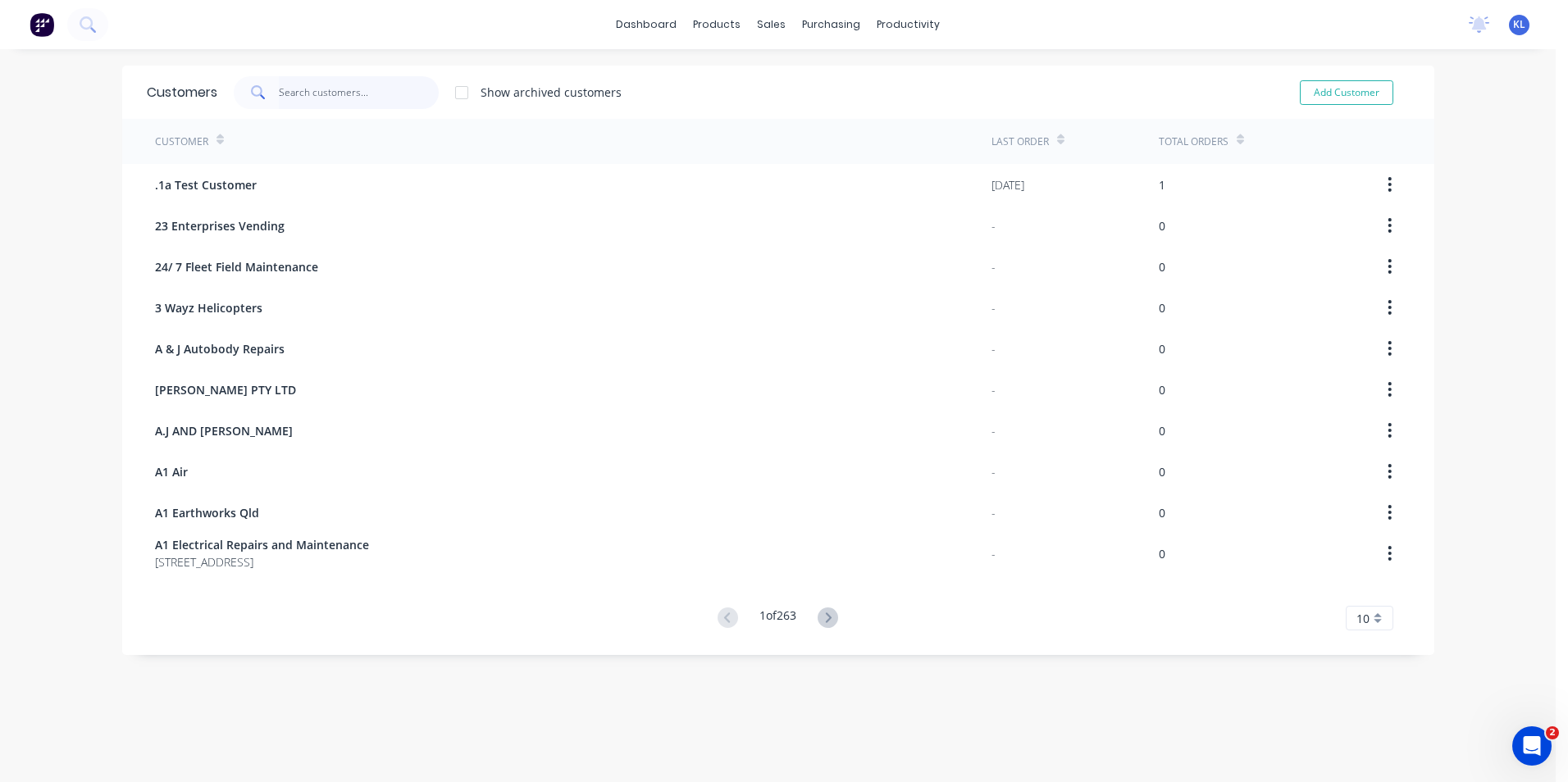
click at [331, 99] on input "text" at bounding box center [358, 93] width 160 height 33
type input "[PERSON_NAME]"
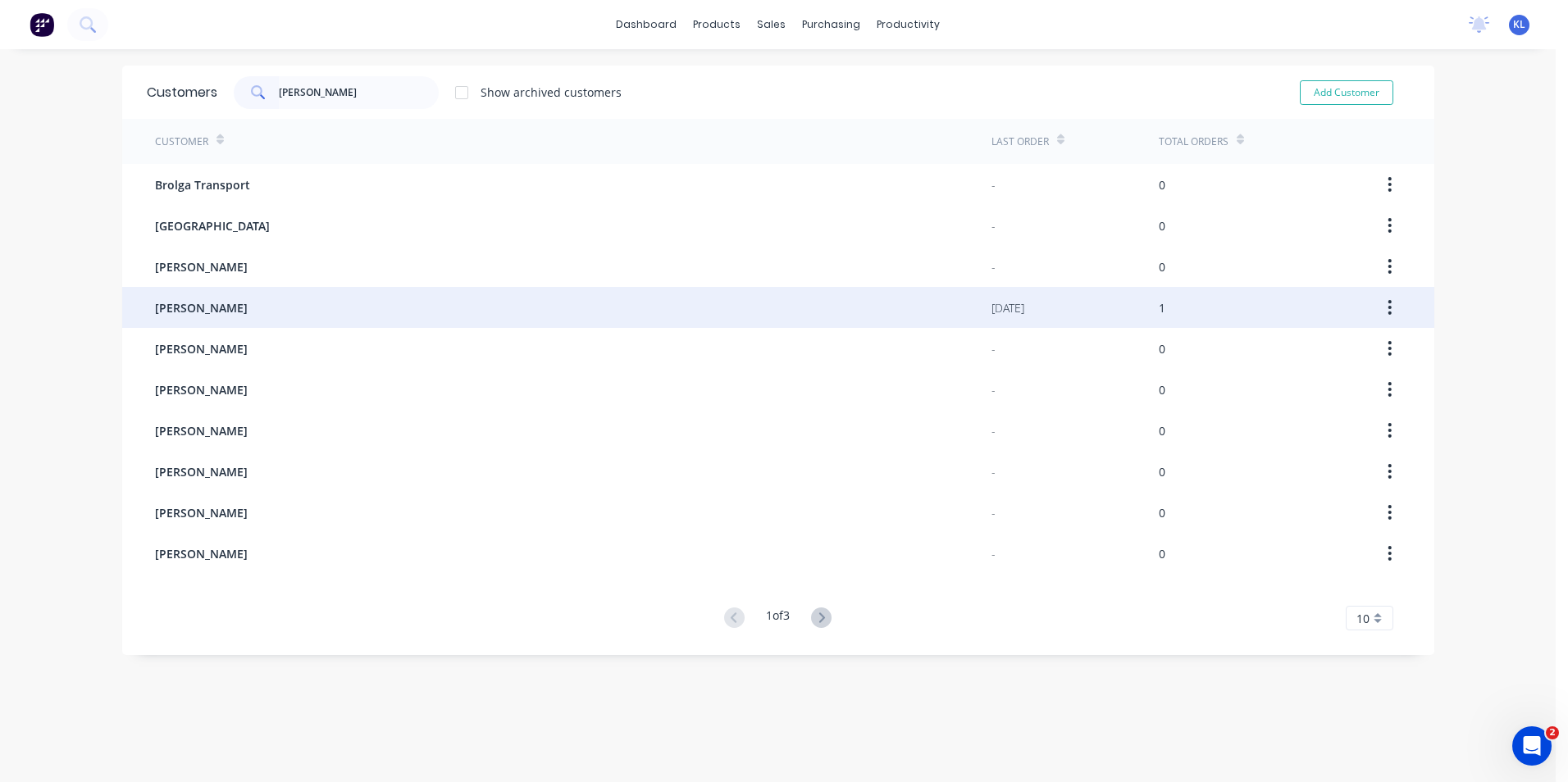
click at [227, 313] on span "[PERSON_NAME]" at bounding box center [201, 307] width 92 height 18
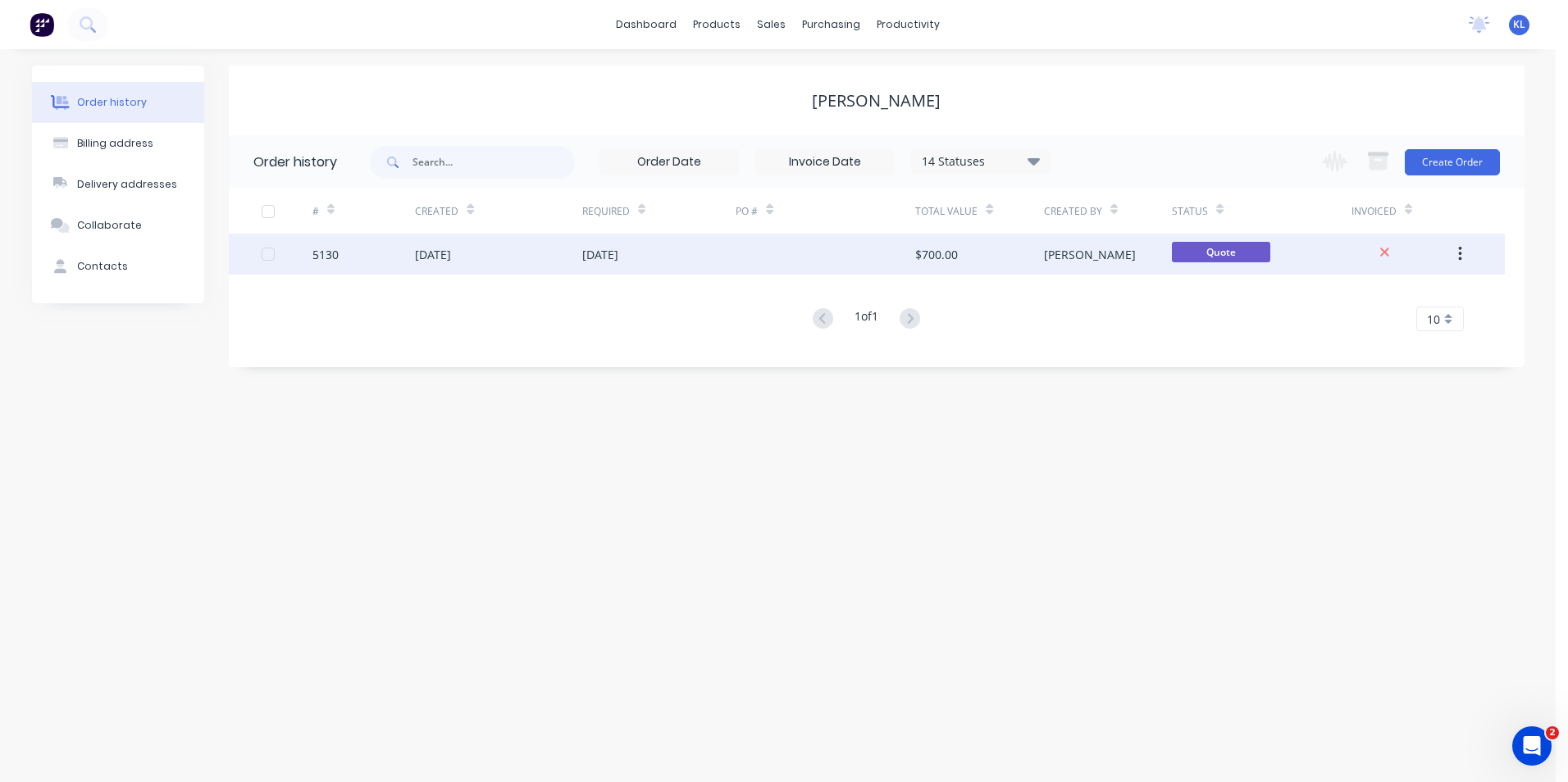
click at [339, 258] on div "5130" at bounding box center [325, 254] width 26 height 18
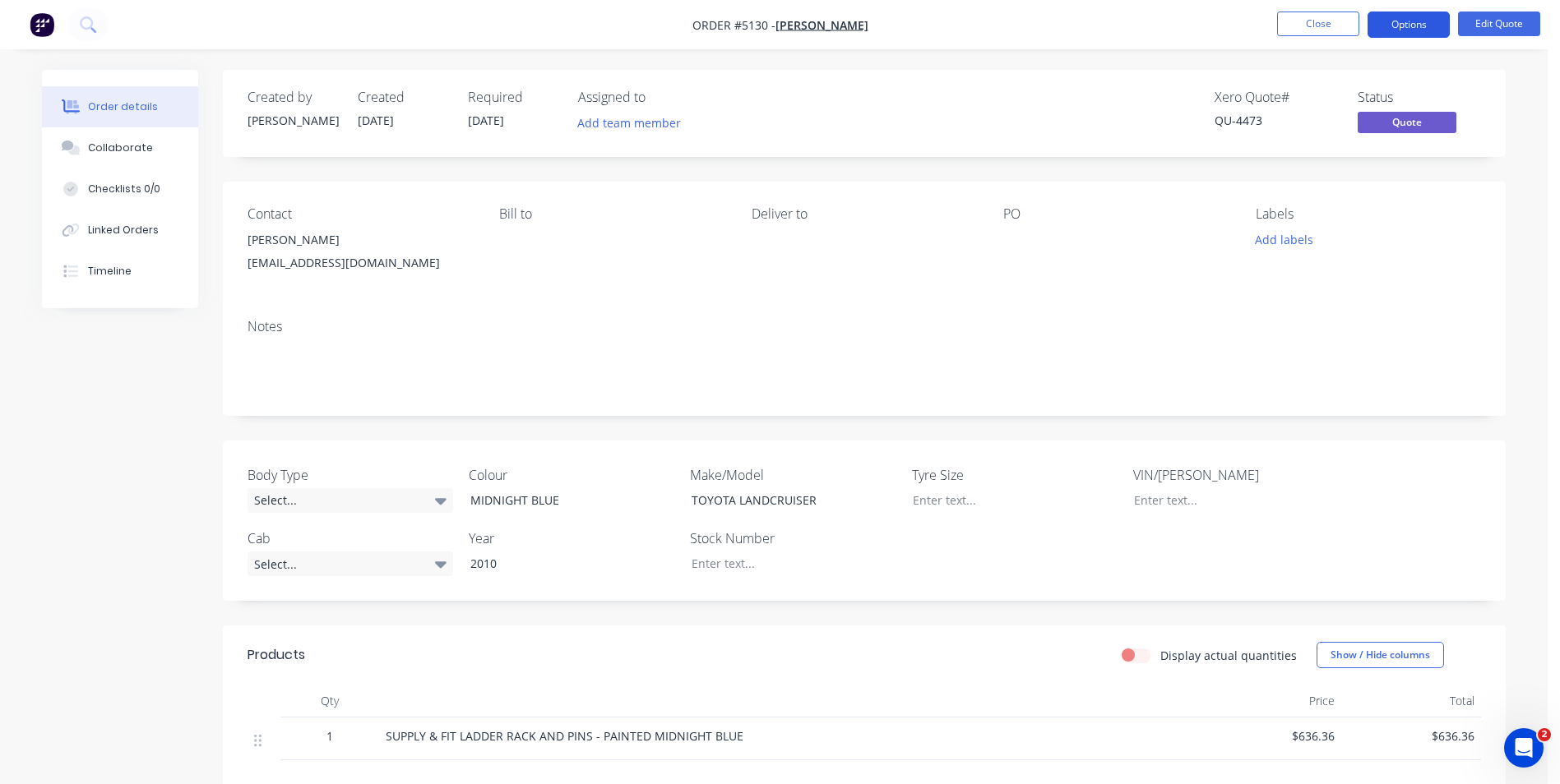
click at [1421, 29] on button "Options" at bounding box center [1408, 24] width 82 height 26
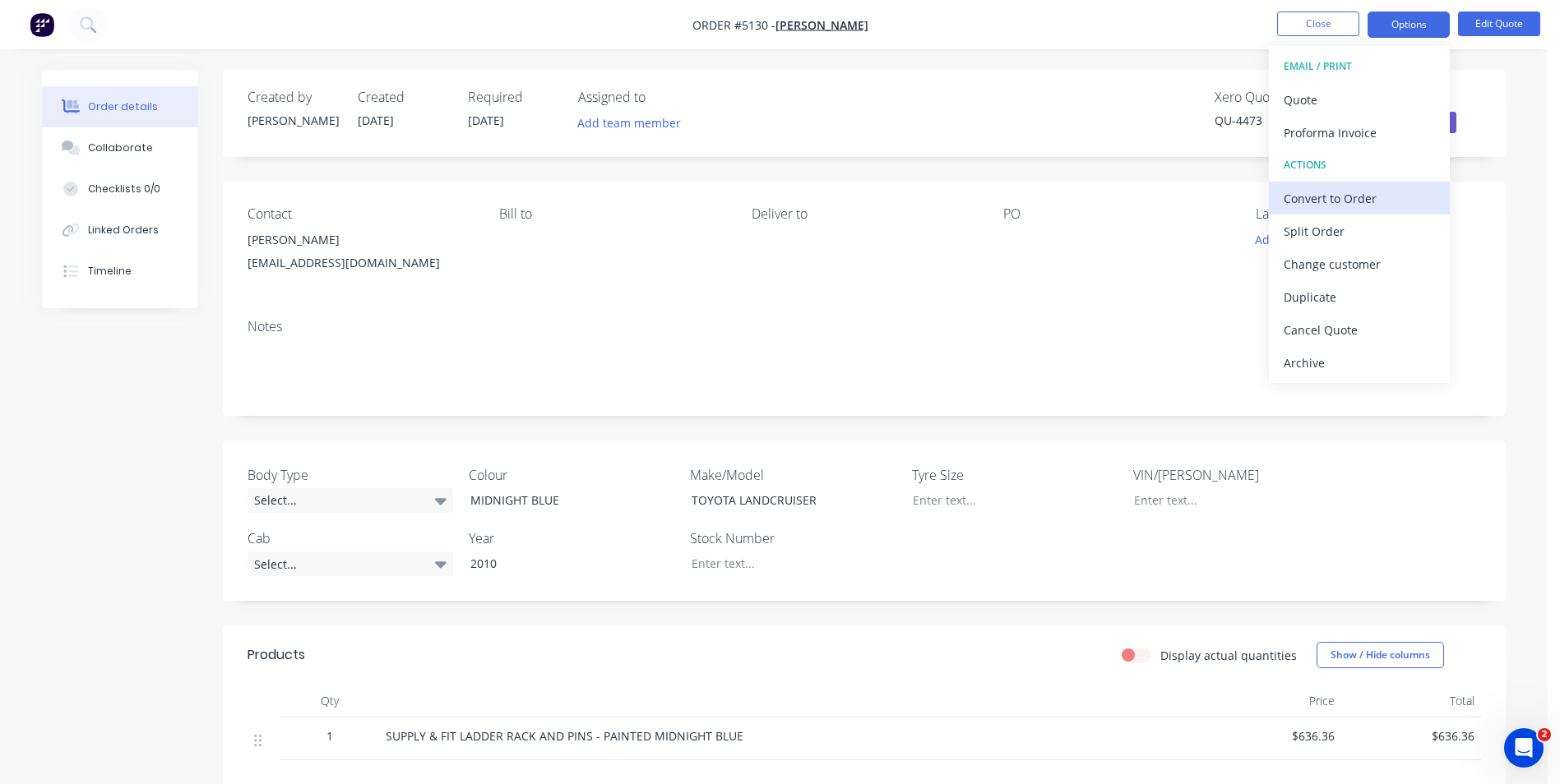
click at [1346, 196] on div "Convert to Order" at bounding box center [1358, 199] width 151 height 24
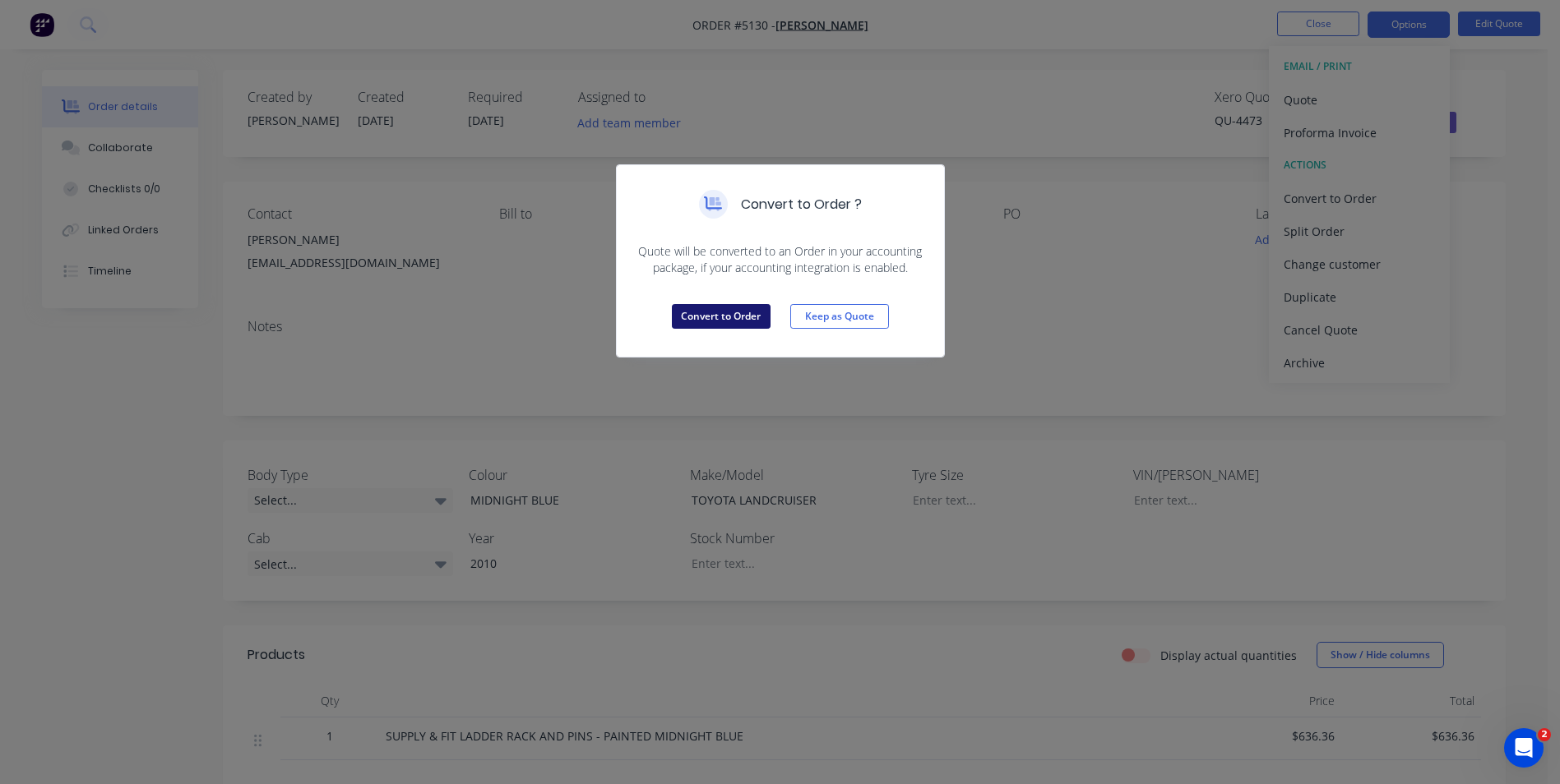
click at [749, 315] on button "Convert to Order" at bounding box center [721, 317] width 99 height 25
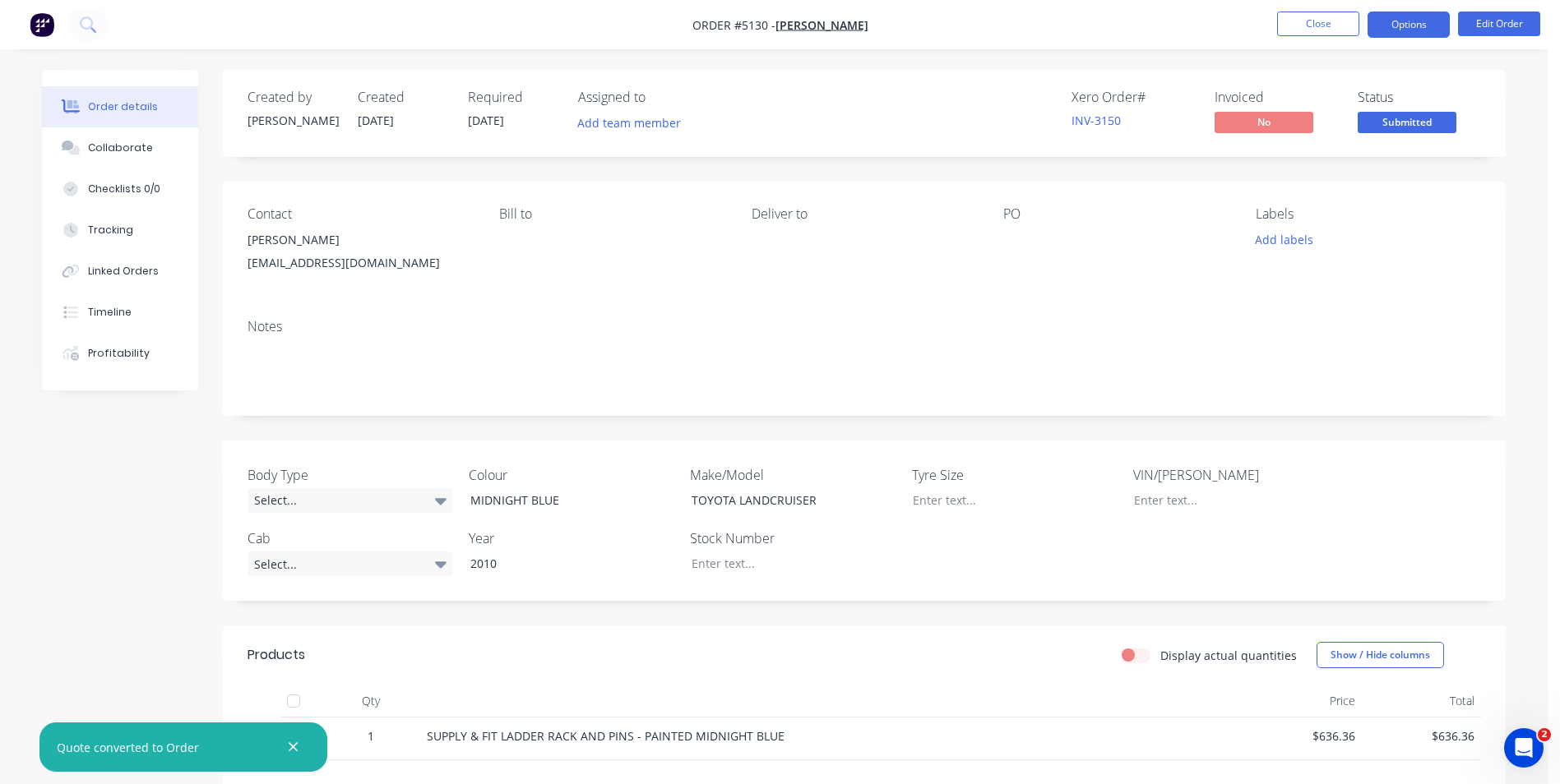
click at [1428, 23] on button "Options" at bounding box center [1408, 24] width 82 height 26
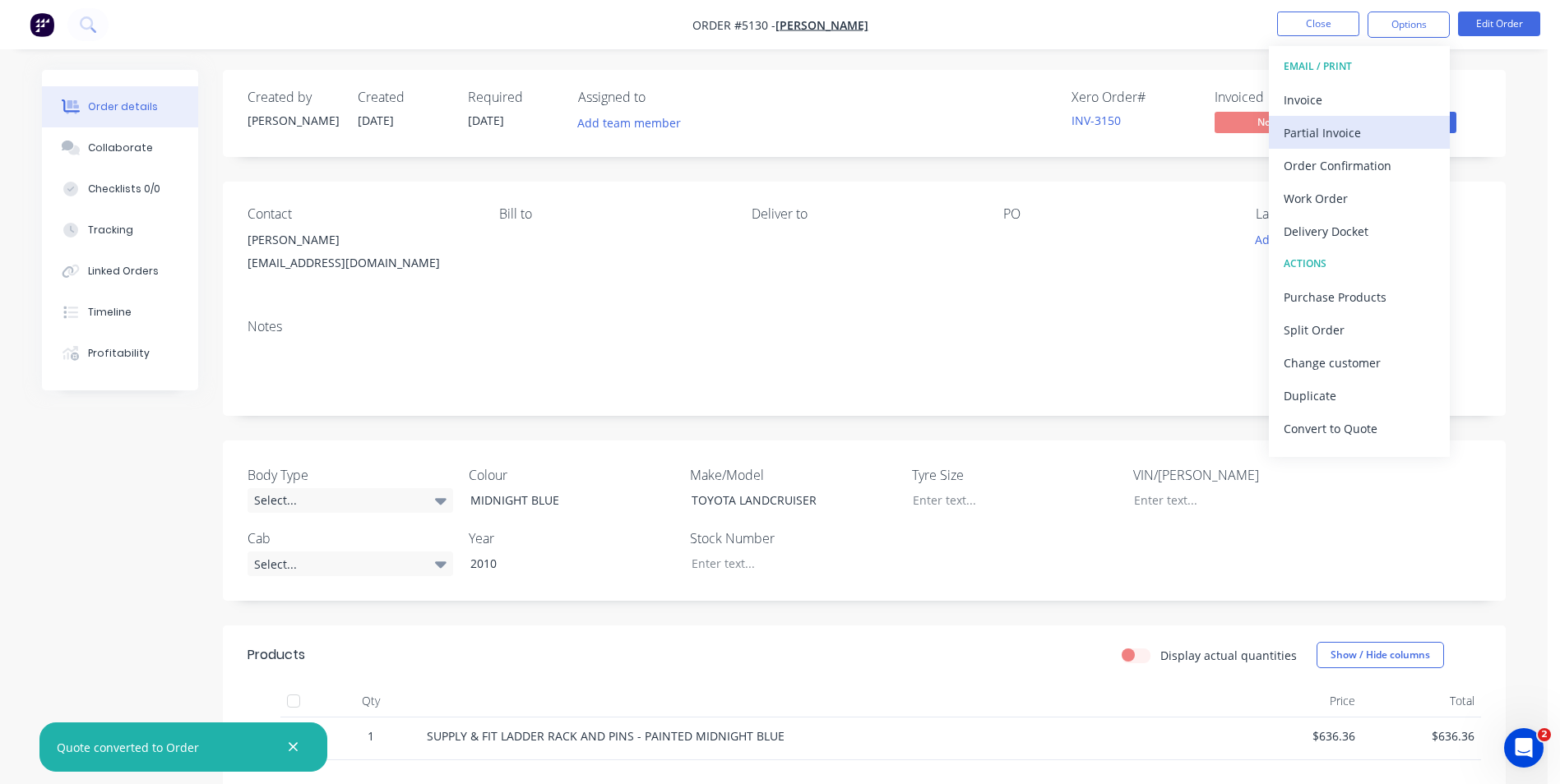
click at [1378, 129] on div "Partial Invoice" at bounding box center [1358, 133] width 151 height 24
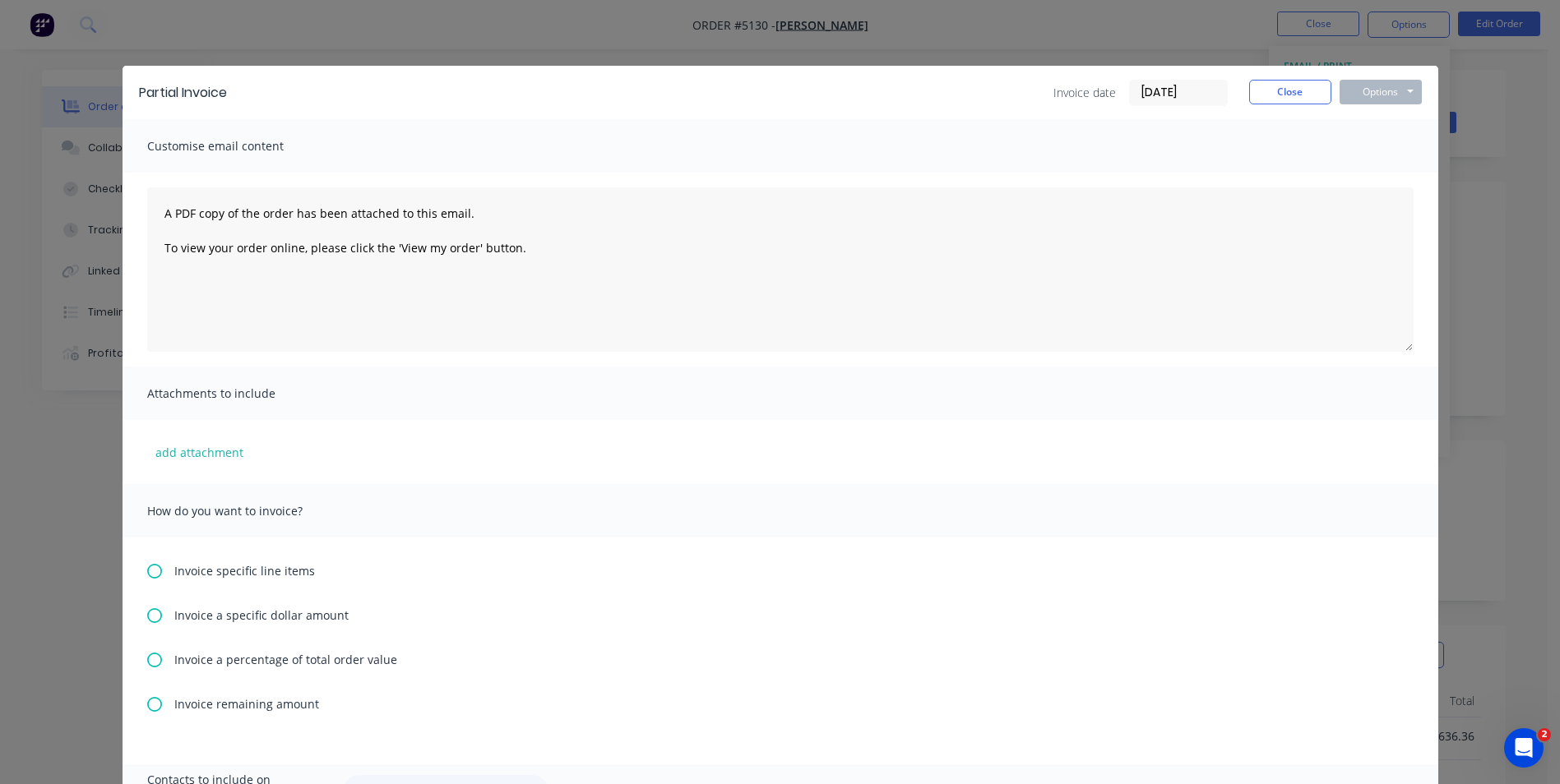
click at [147, 616] on icon at bounding box center [155, 616] width 15 height 15
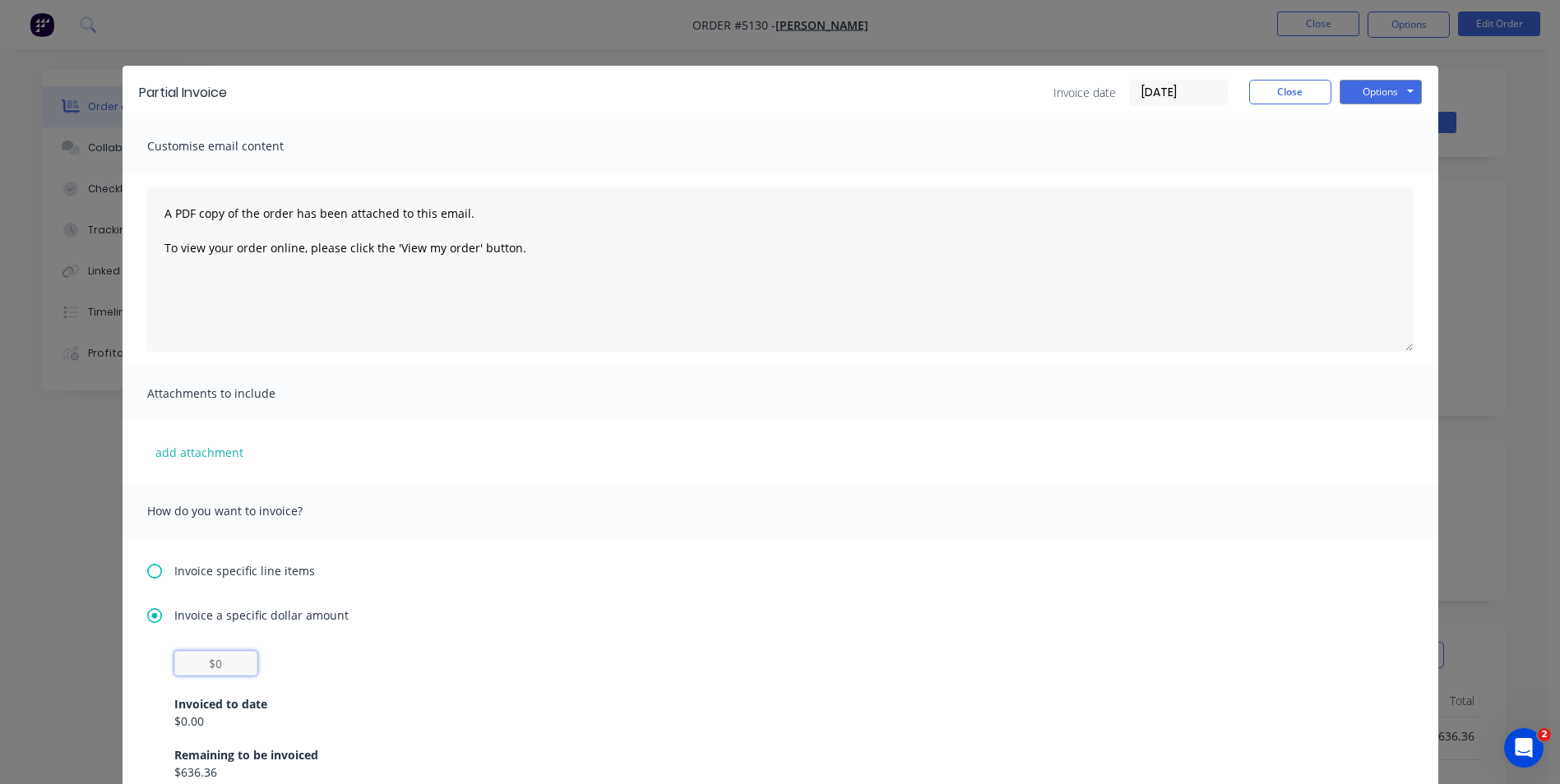
click at [218, 659] on input "text" at bounding box center [216, 663] width 83 height 25
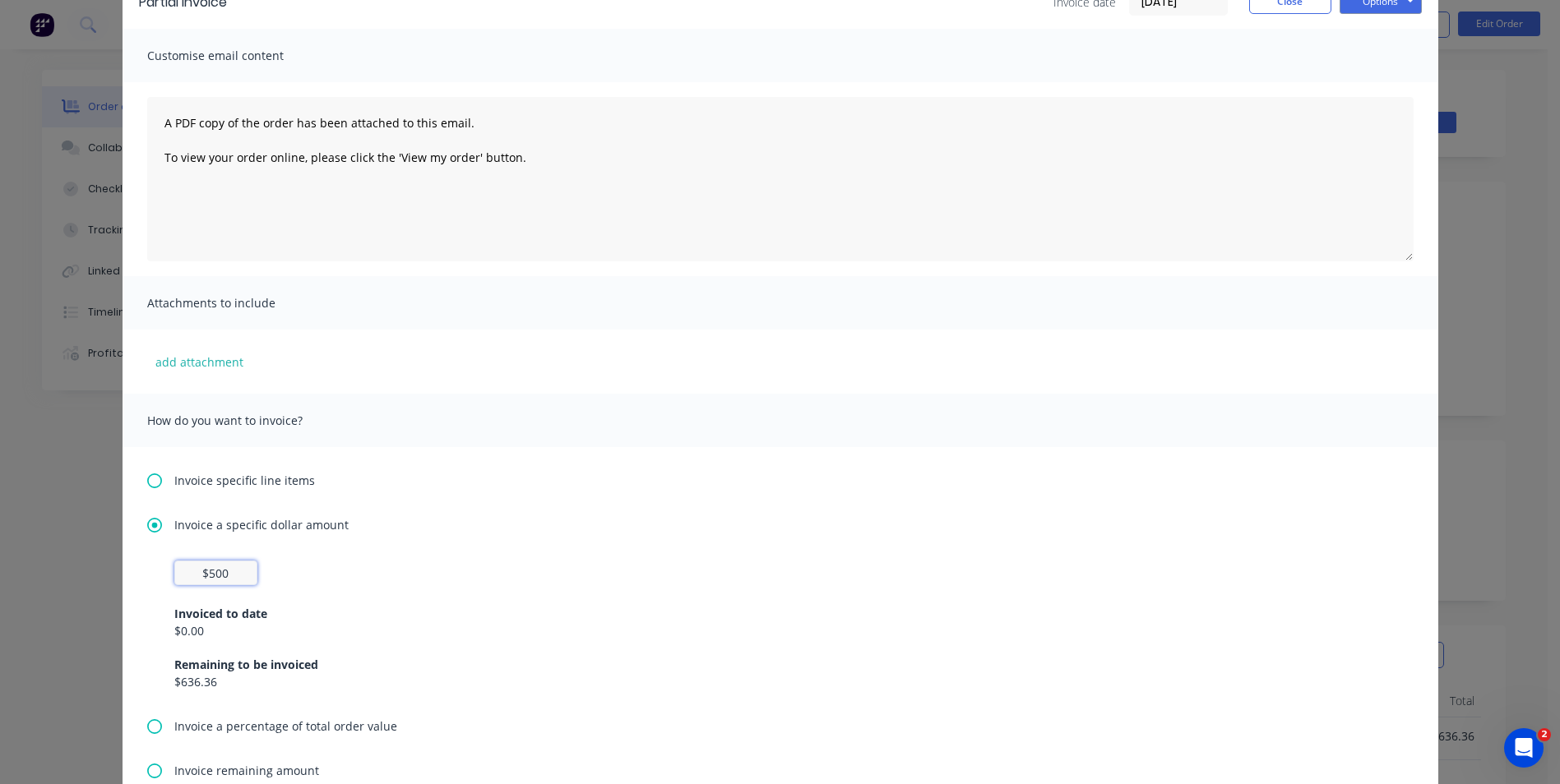
scroll to position [165, 0]
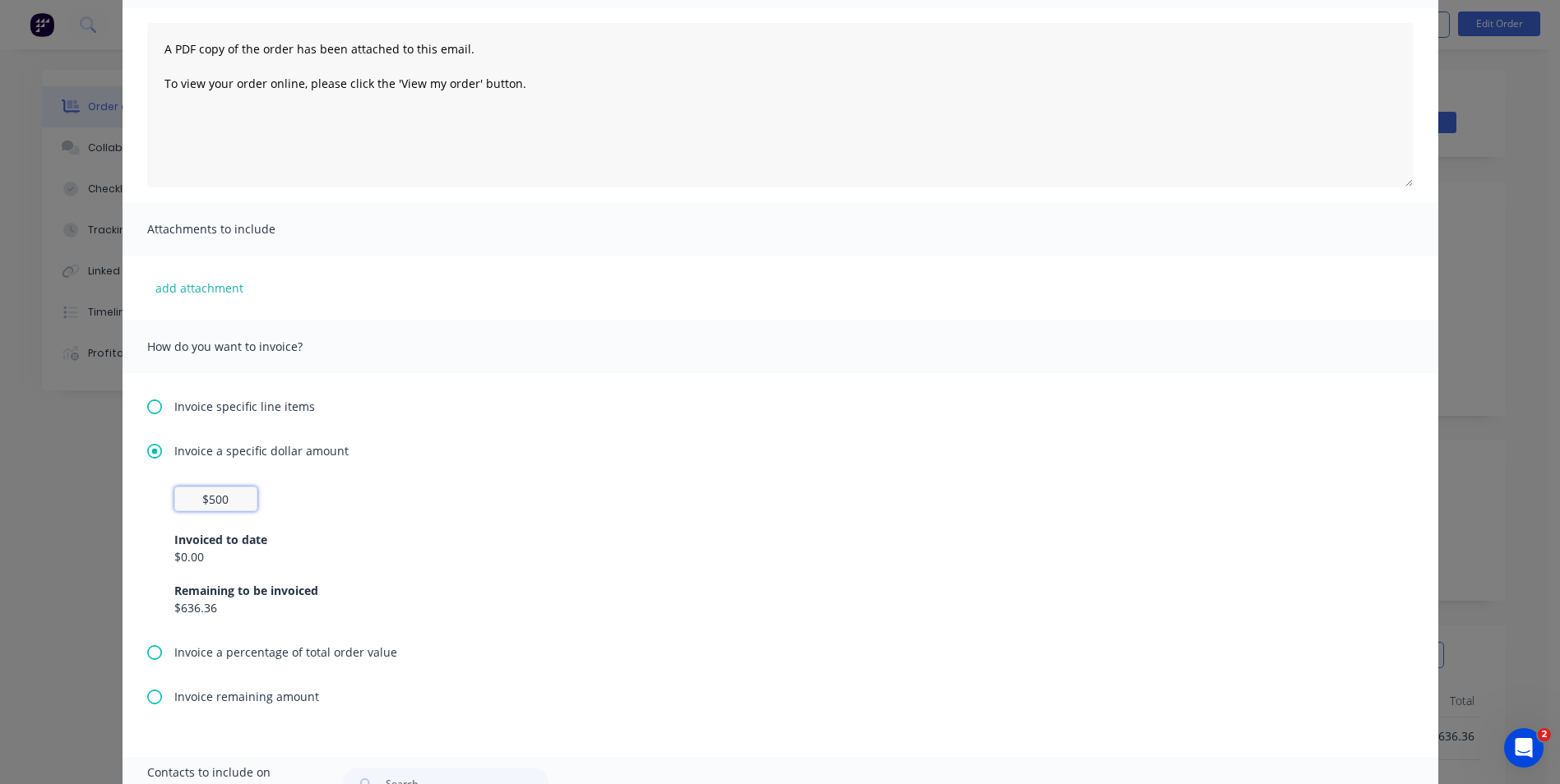
type input "$500"
click at [739, 626] on div "$500 Invoiced to date $0.00 Remaining to be invoiced $636.36" at bounding box center [780, 566] width 1267 height 157
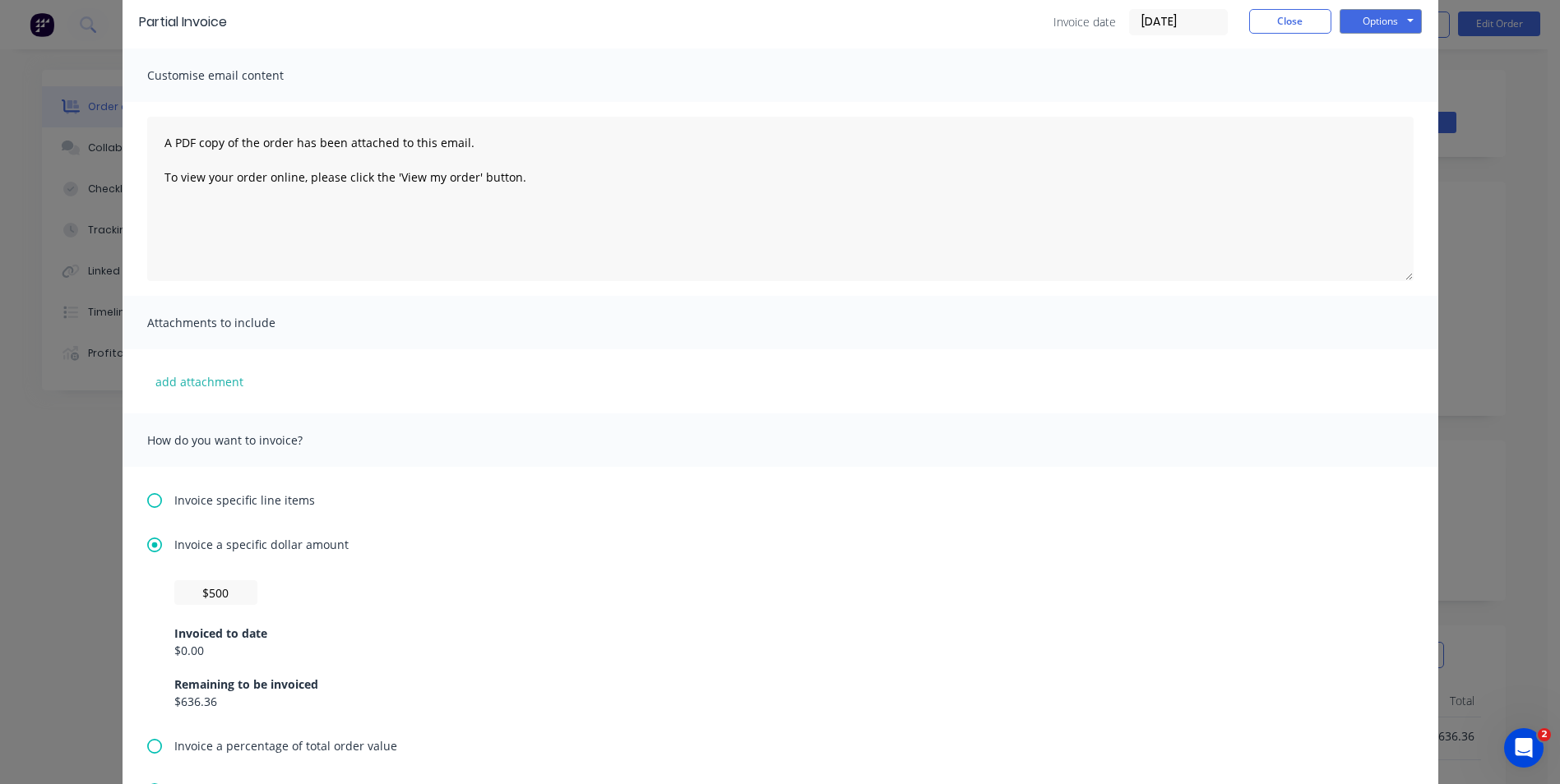
scroll to position [0, 0]
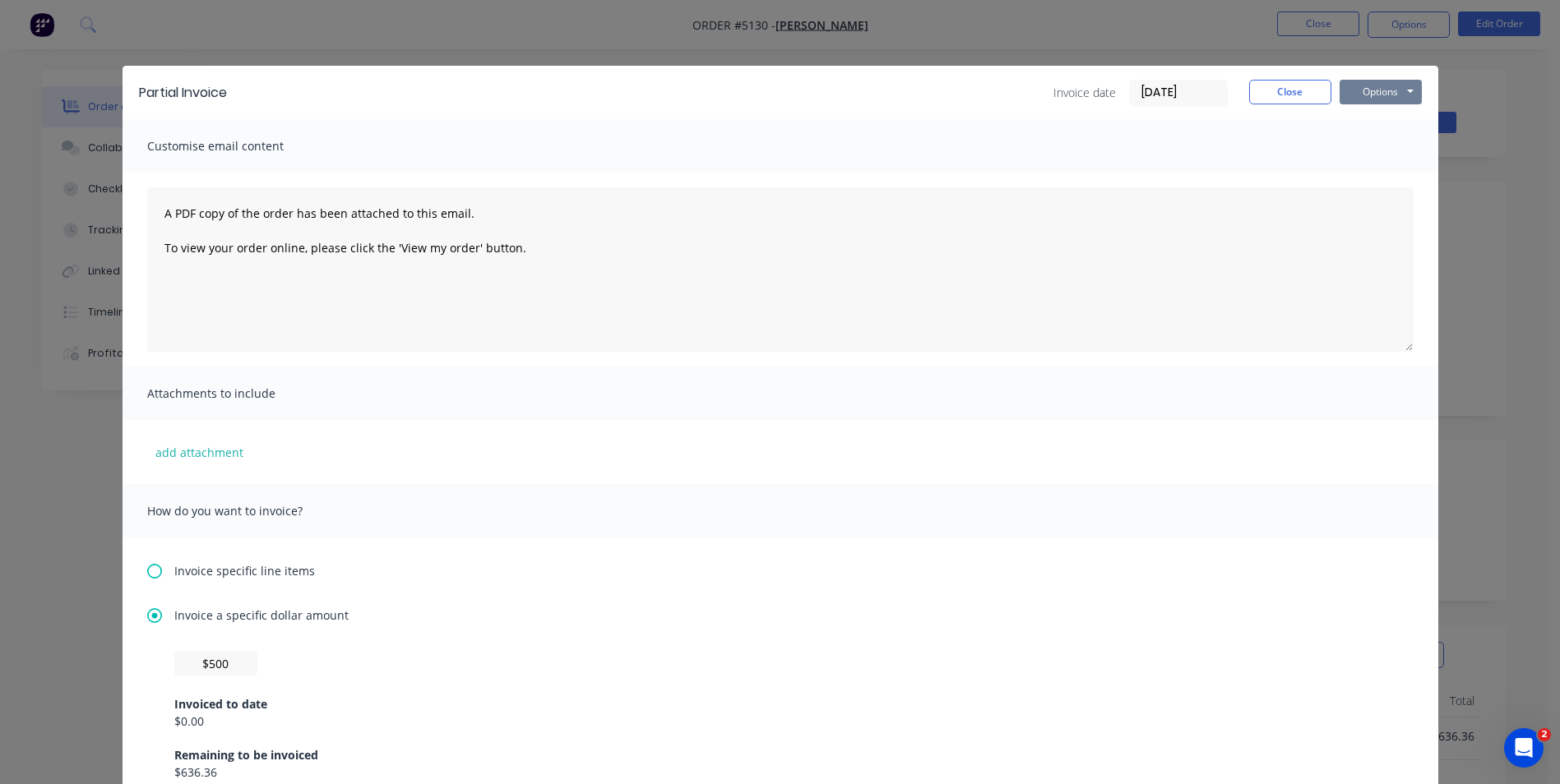
click at [1400, 95] on button "Options" at bounding box center [1380, 92] width 82 height 25
click at [1398, 118] on button "Preview" at bounding box center [1392, 120] width 106 height 27
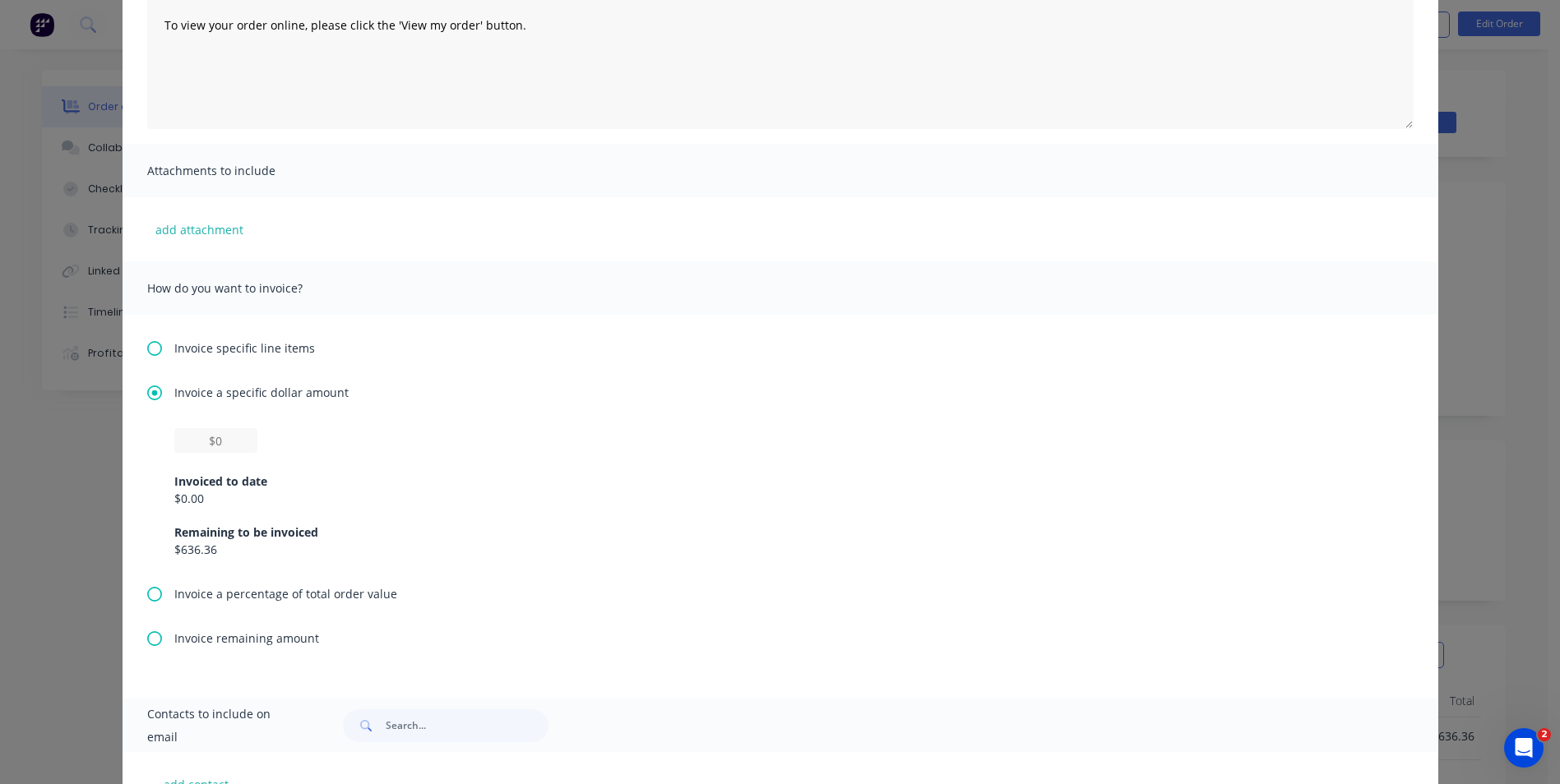
scroll to position [329, 0]
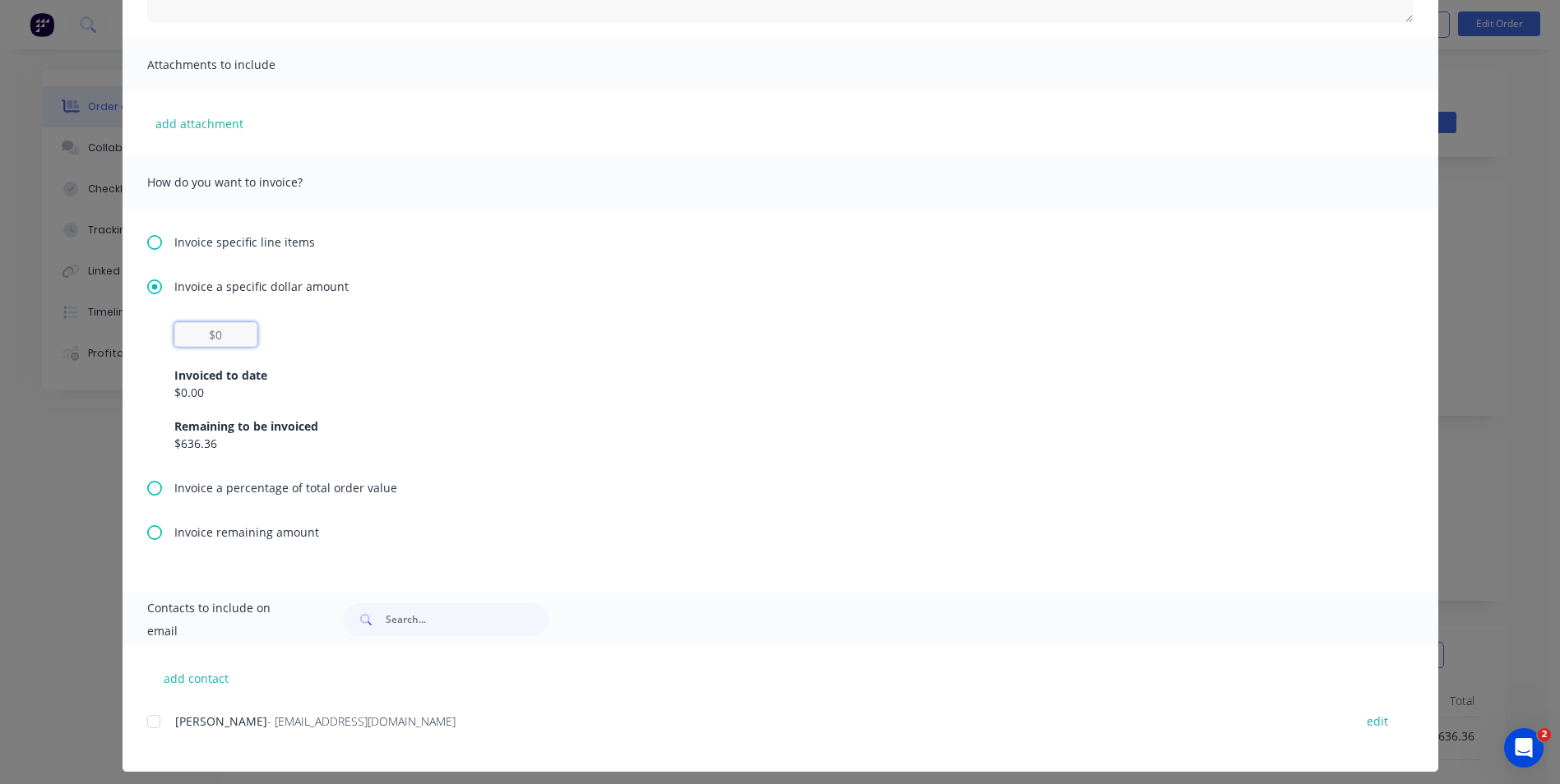
drag, startPoint x: 220, startPoint y: 327, endPoint x: 194, endPoint y: 333, distance: 26.7
click at [194, 333] on input "text" at bounding box center [216, 334] width 83 height 25
type input "$455"
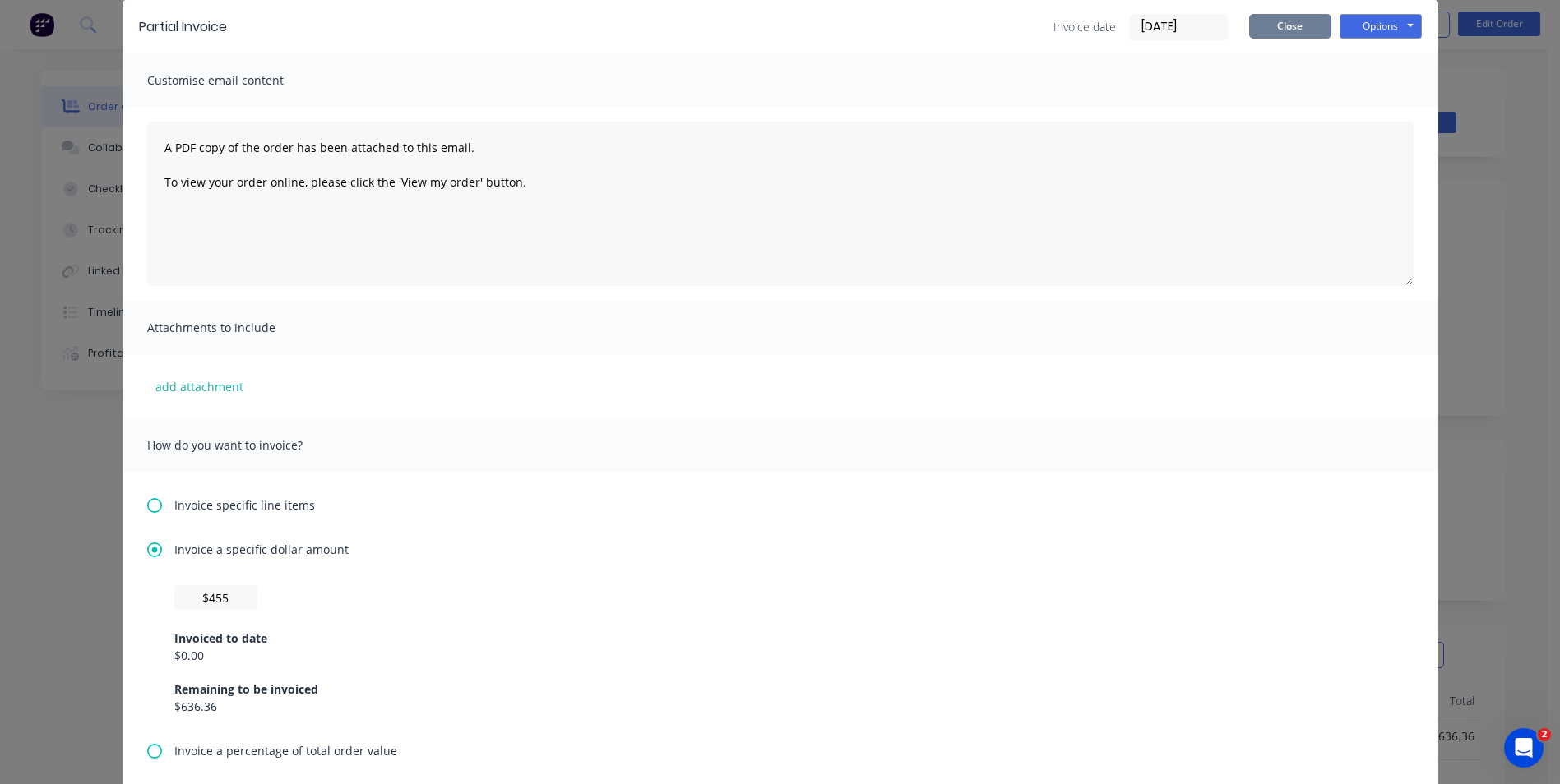
scroll to position [0, 0]
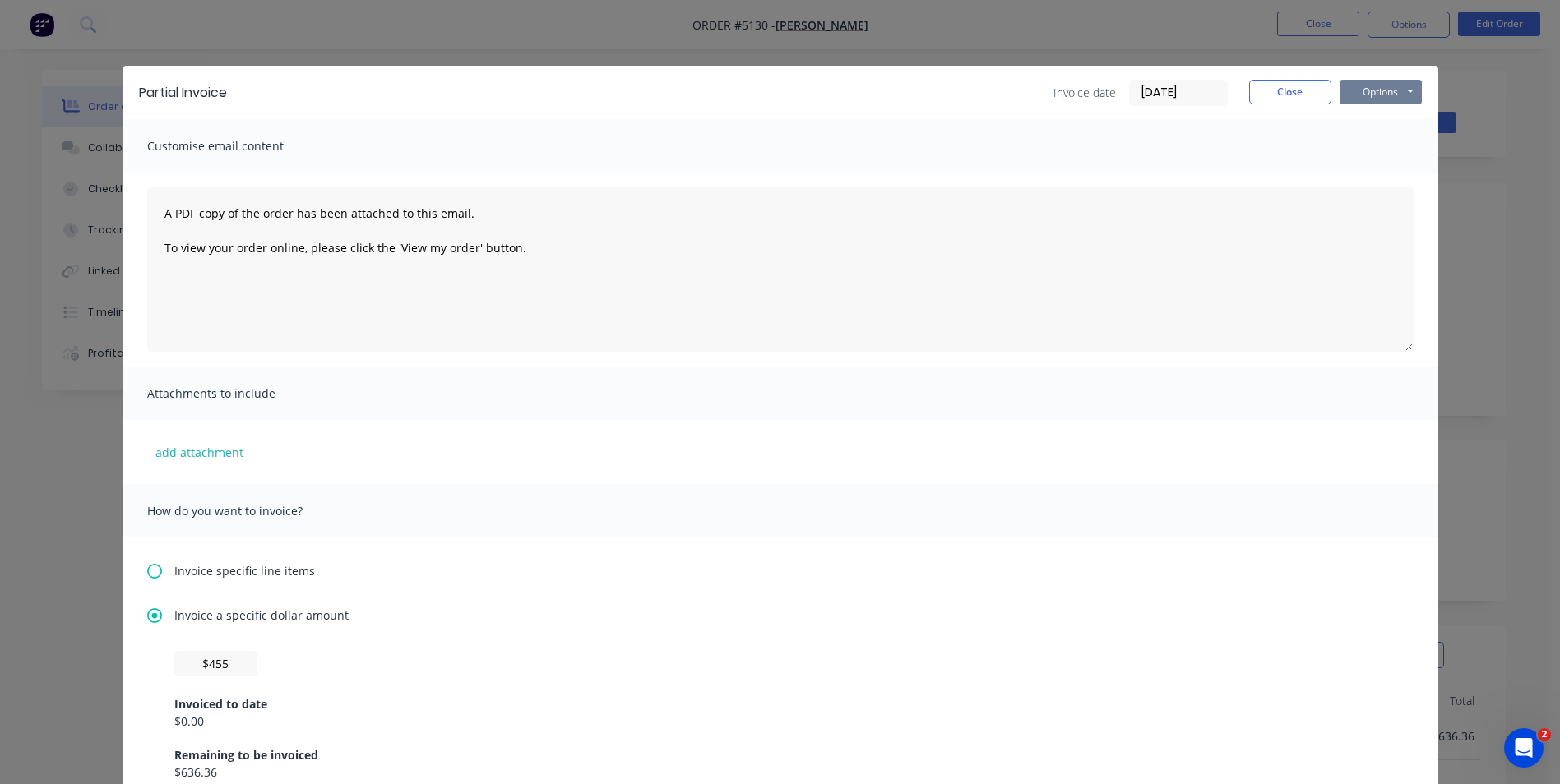
click at [1405, 94] on button "Options" at bounding box center [1380, 92] width 82 height 25
click at [1393, 123] on button "Preview" at bounding box center [1392, 120] width 106 height 27
click at [215, 665] on input "text" at bounding box center [216, 663] width 83 height 25
click at [1367, 94] on button "Options" at bounding box center [1380, 92] width 82 height 25
type input "$44.5"
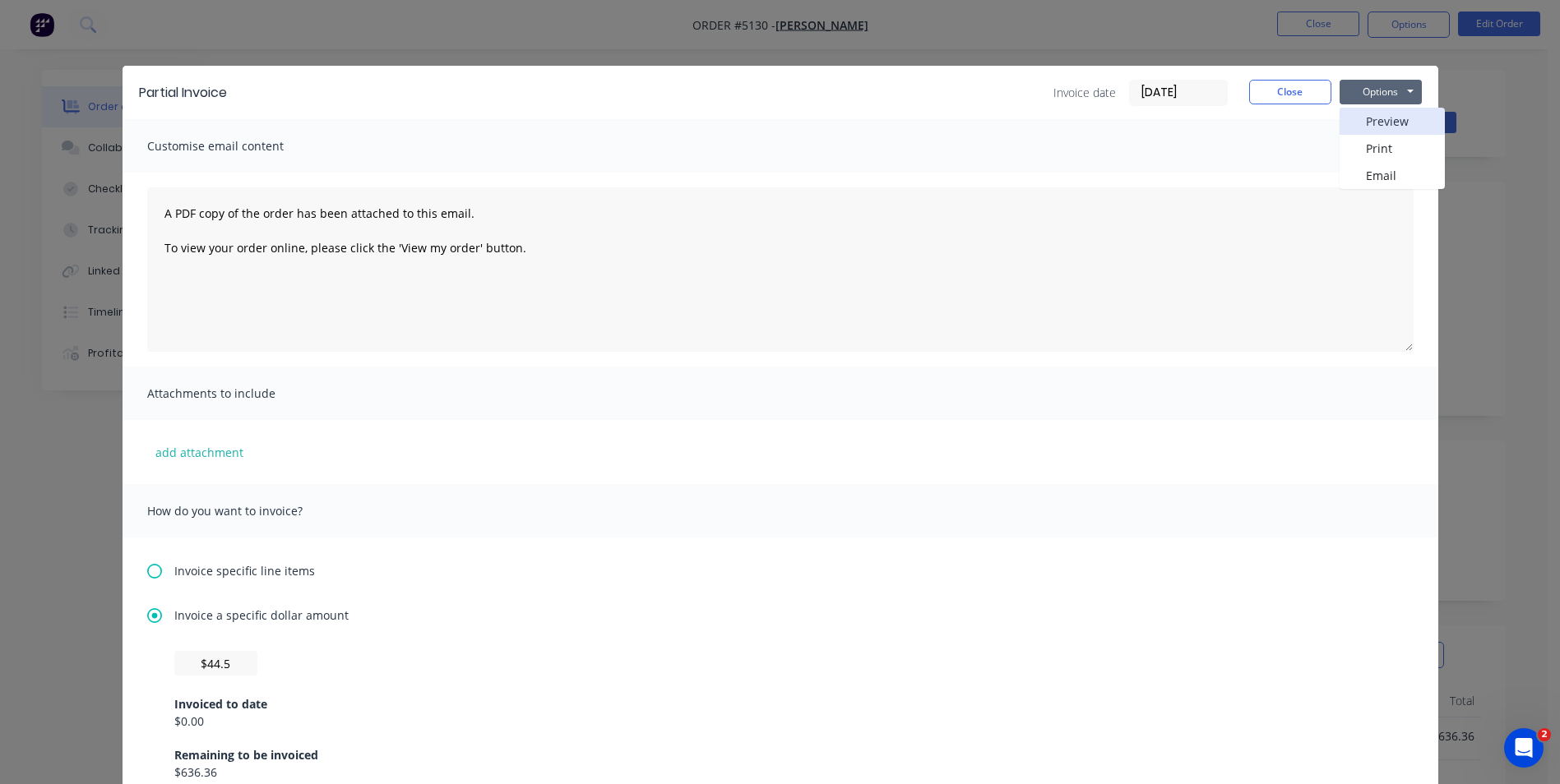
click at [1370, 121] on button "Preview" at bounding box center [1392, 120] width 106 height 27
click at [225, 664] on input "text" at bounding box center [216, 663] width 83 height 25
type input "$454.55"
click at [1375, 97] on button "Options" at bounding box center [1380, 92] width 82 height 25
click at [1385, 128] on button "Preview" at bounding box center [1392, 120] width 106 height 27
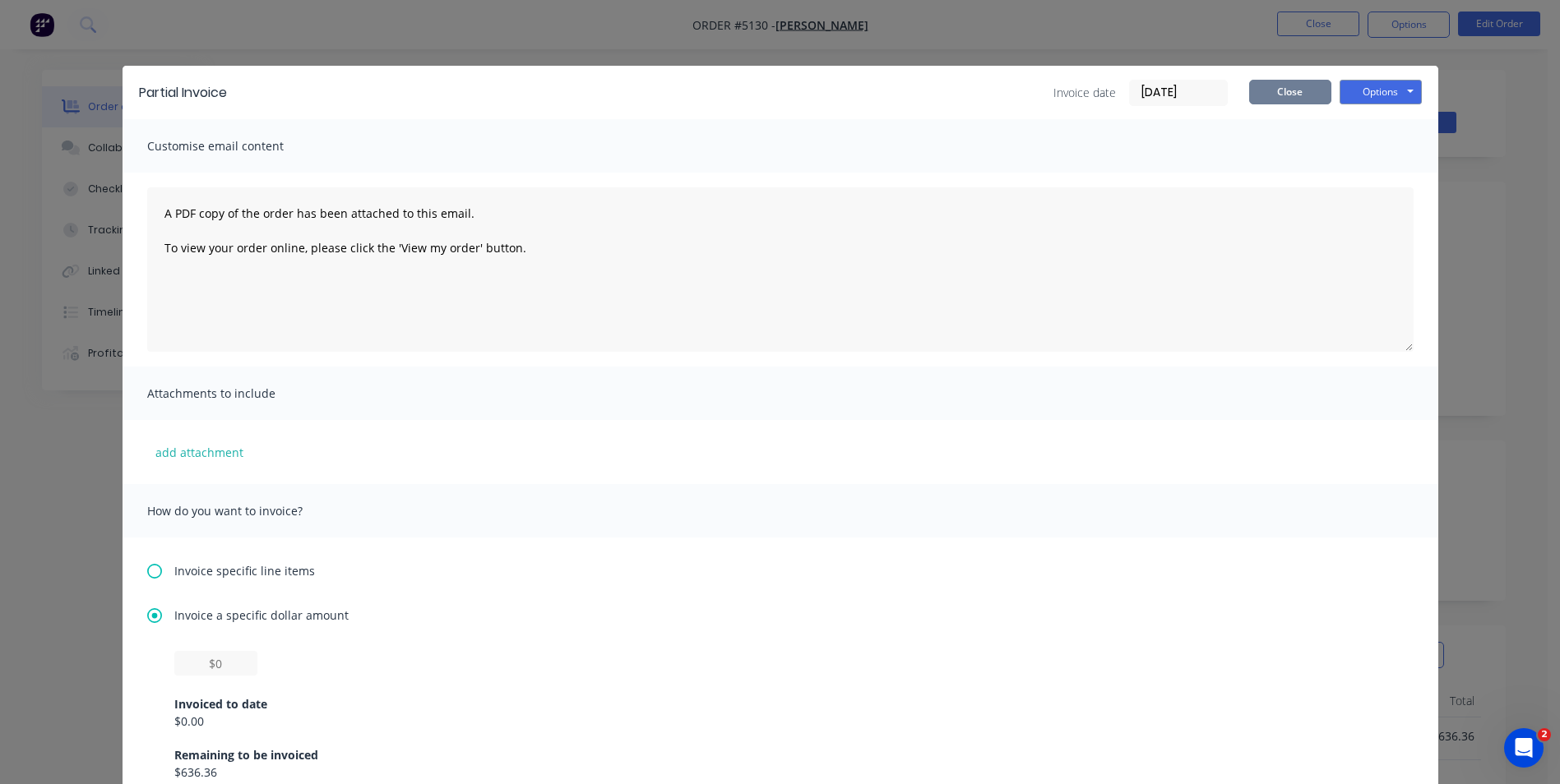
click at [1307, 98] on button "Close" at bounding box center [1290, 92] width 82 height 25
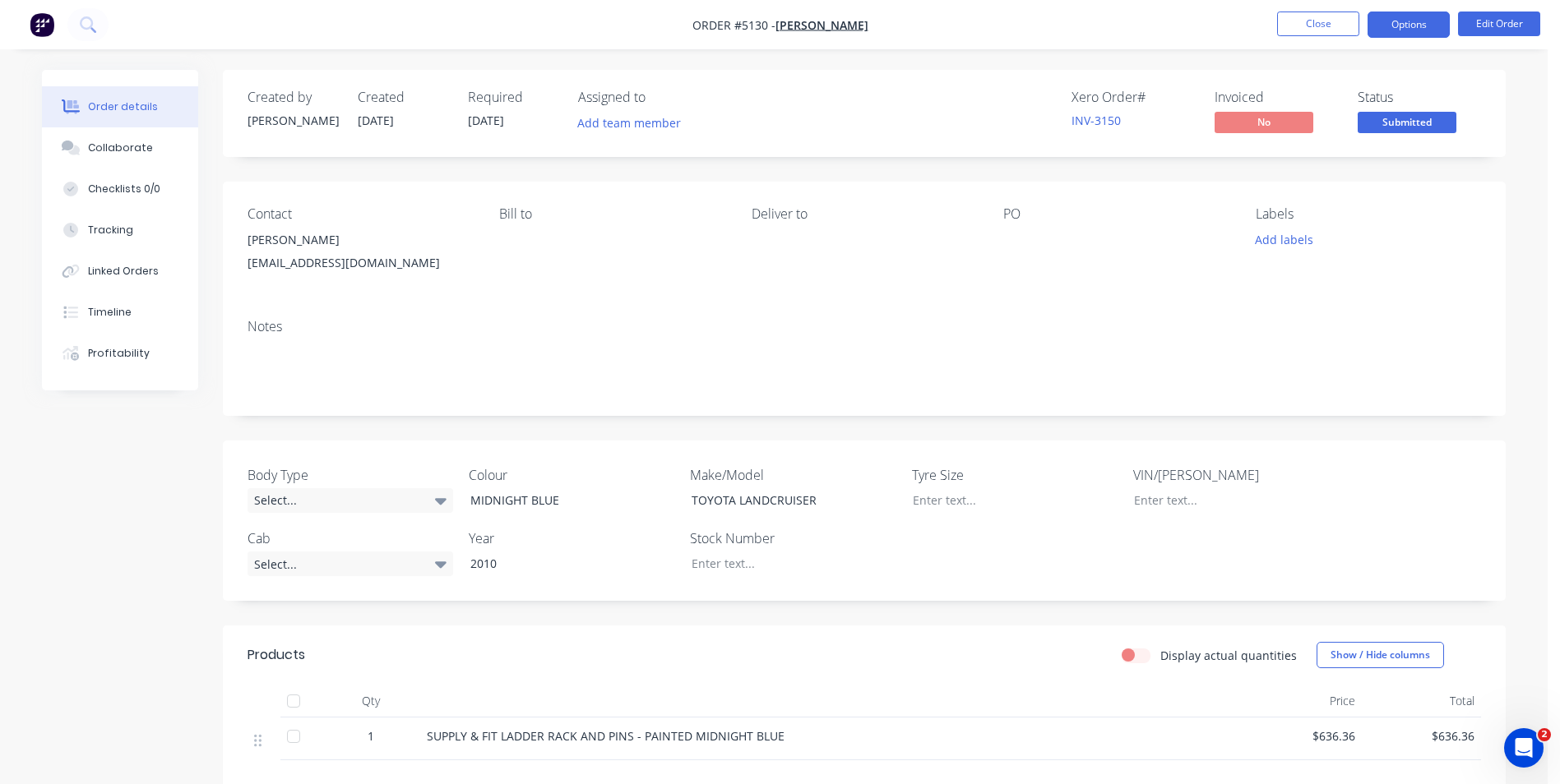
click at [1442, 17] on button "Options" at bounding box center [1408, 24] width 82 height 26
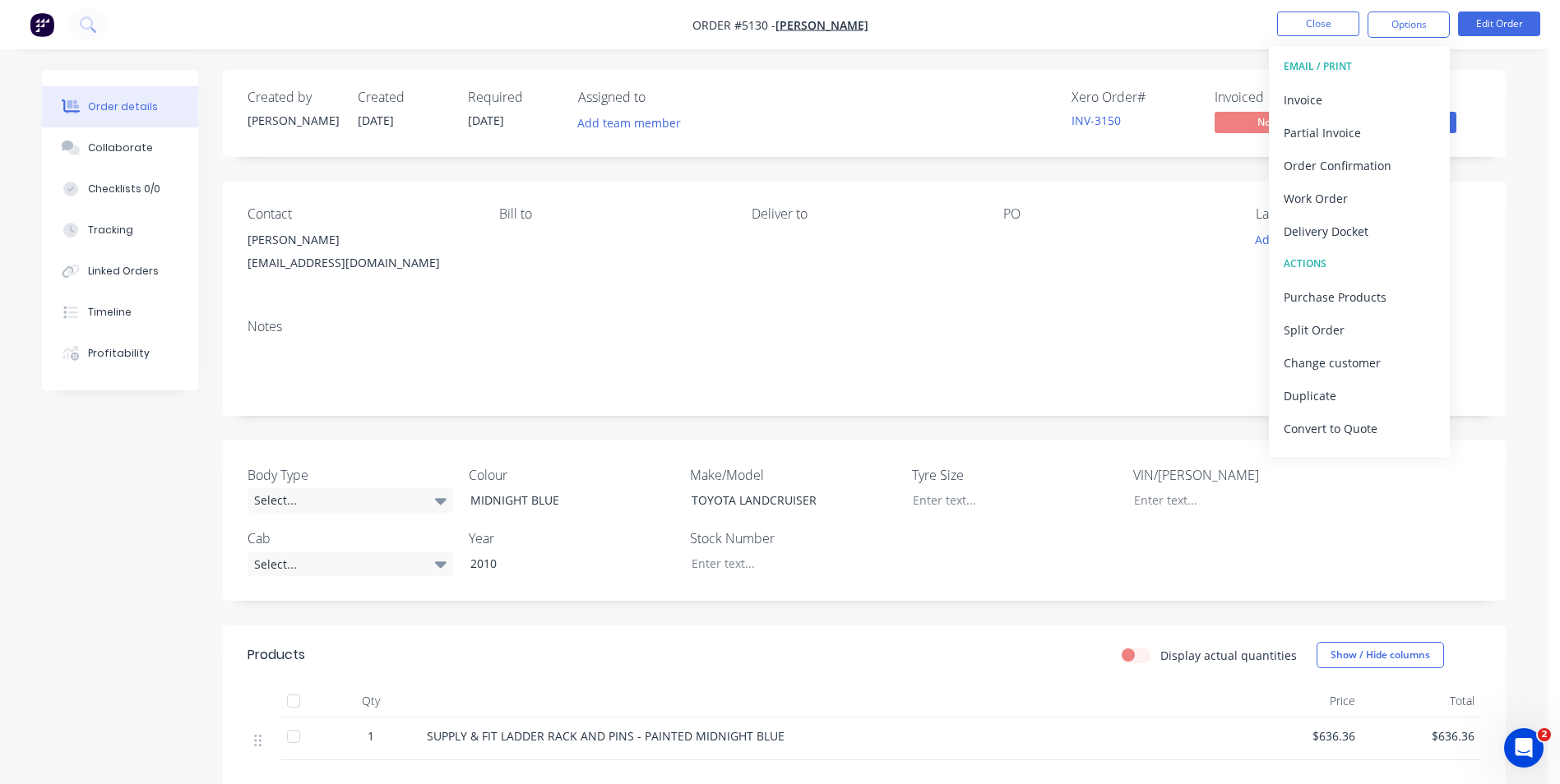
click at [1114, 298] on div "Contact [PERSON_NAME] [PERSON_NAME][EMAIL_ADDRESS][DOMAIN_NAME] [PERSON_NAME] t…" at bounding box center [864, 243] width 1282 height 124
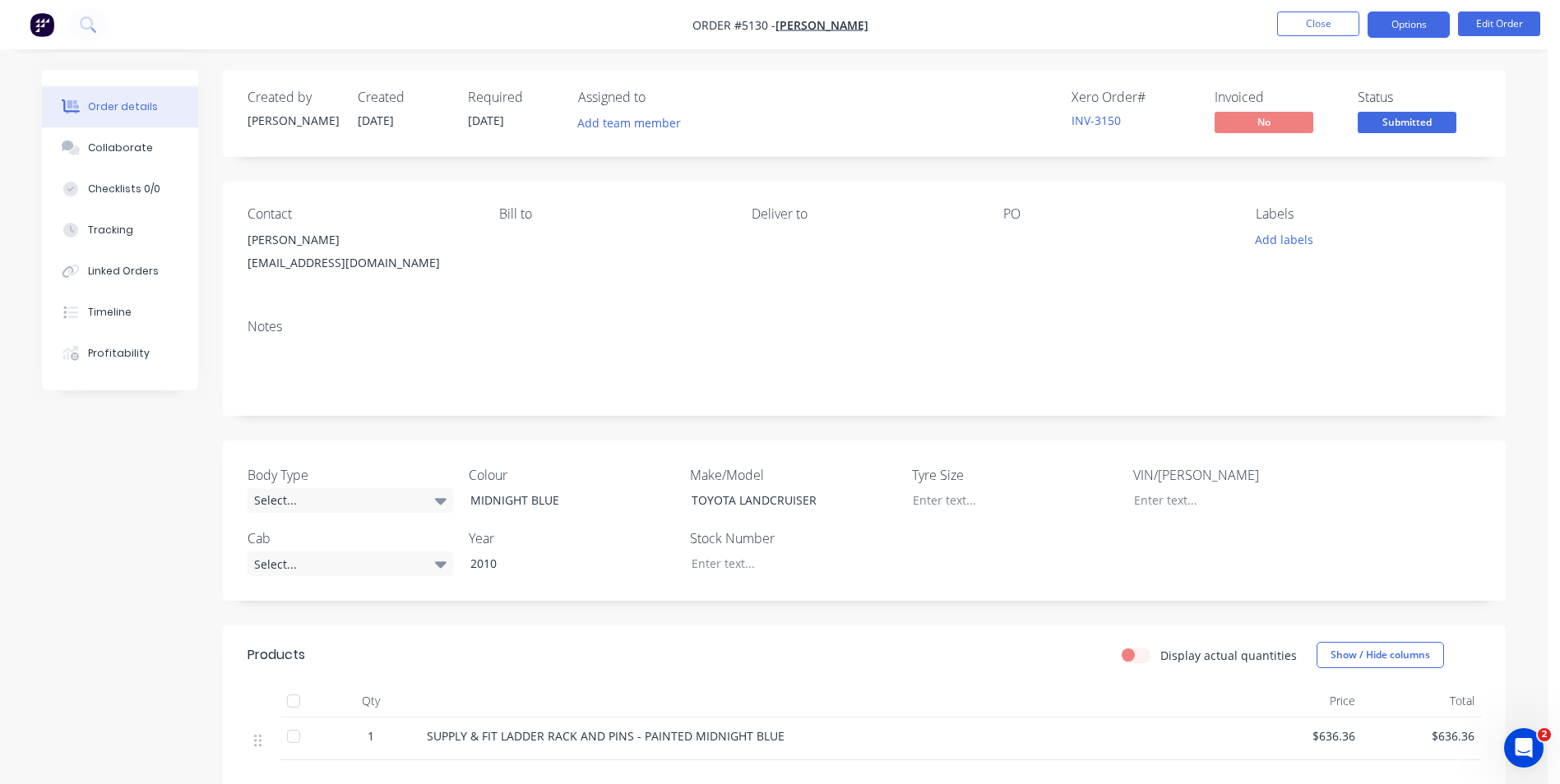
click at [1416, 20] on button "Options" at bounding box center [1408, 24] width 82 height 26
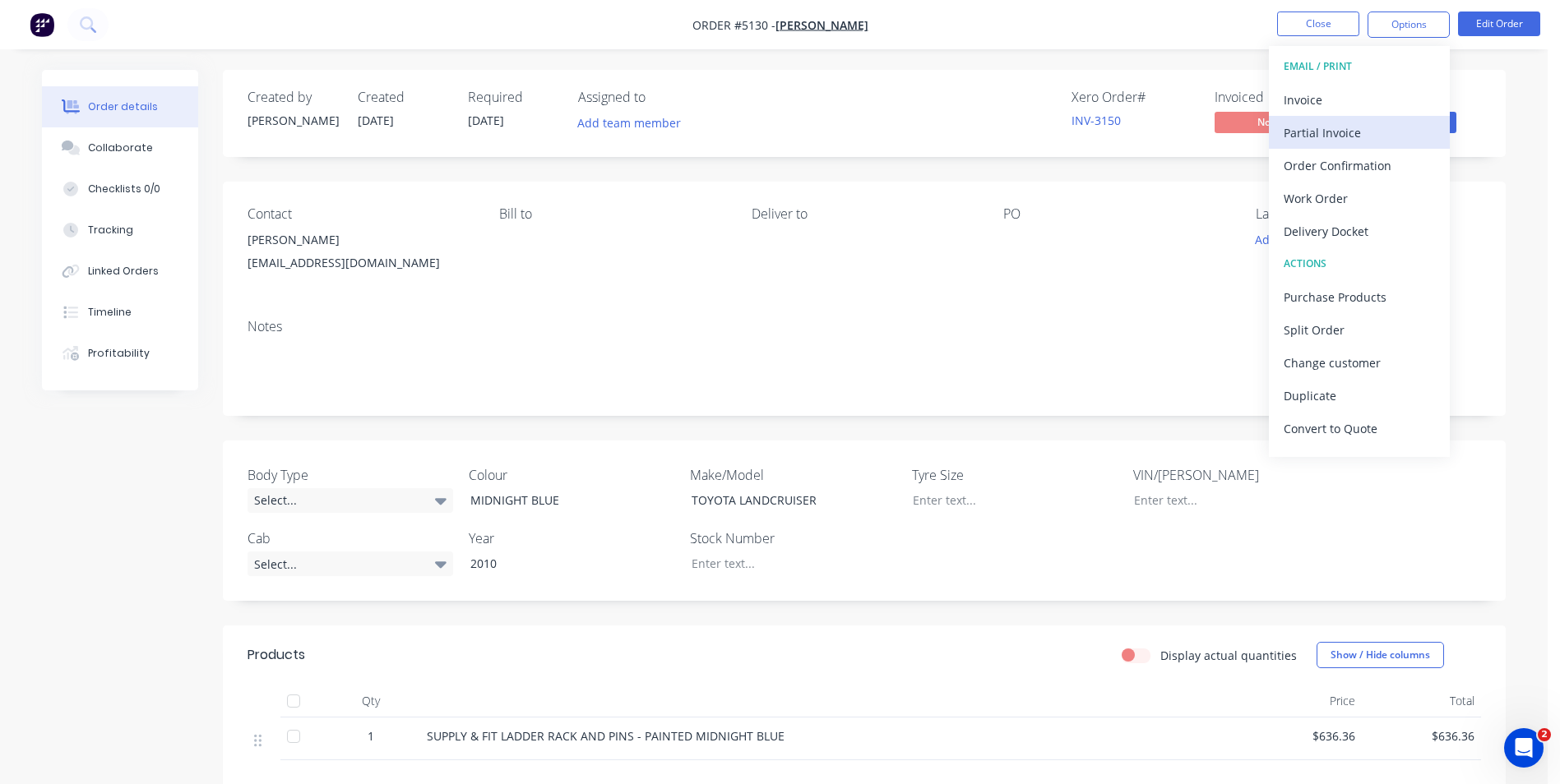
click at [1351, 138] on div "Partial Invoice" at bounding box center [1358, 133] width 151 height 24
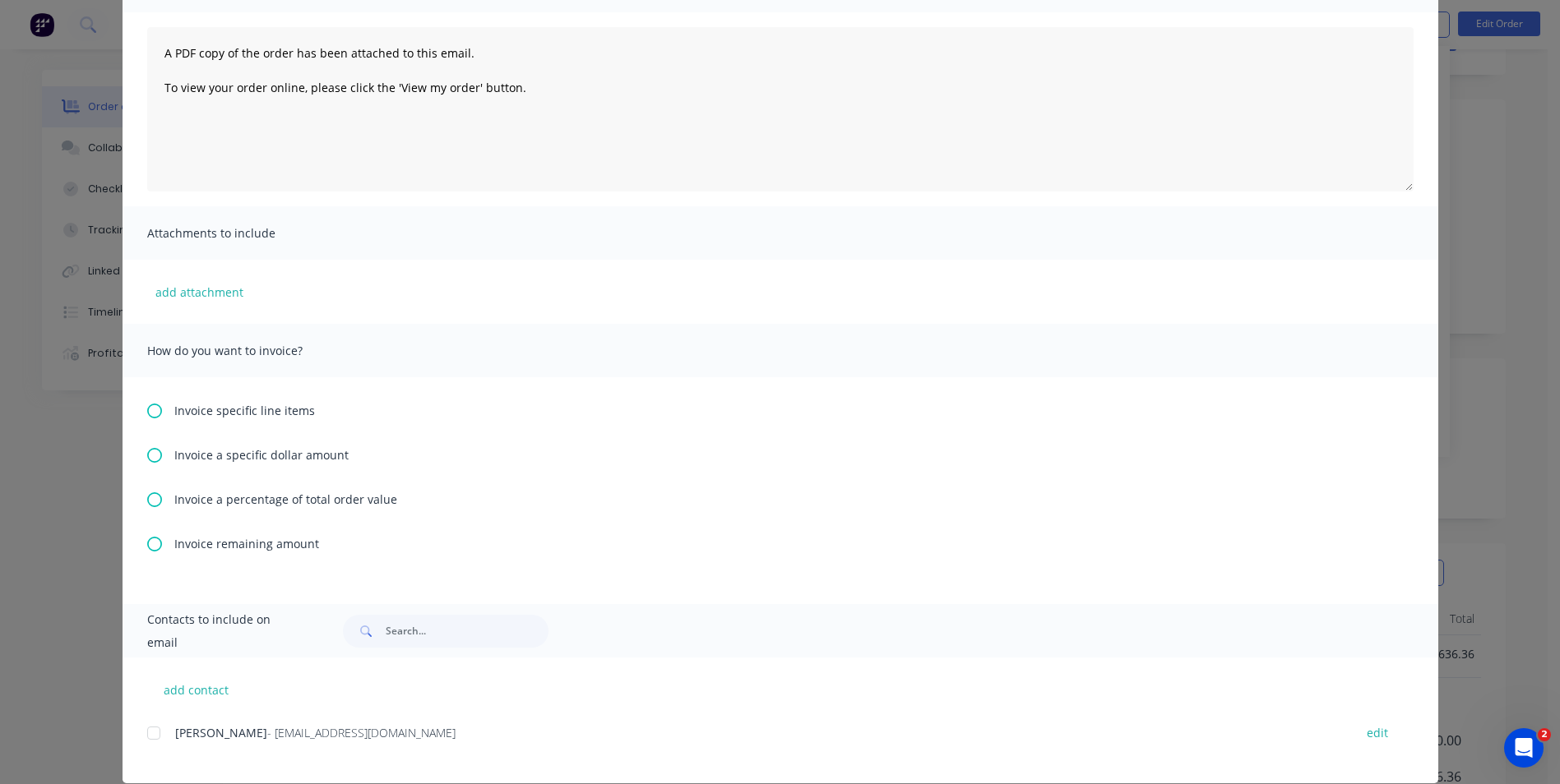
scroll to position [165, 0]
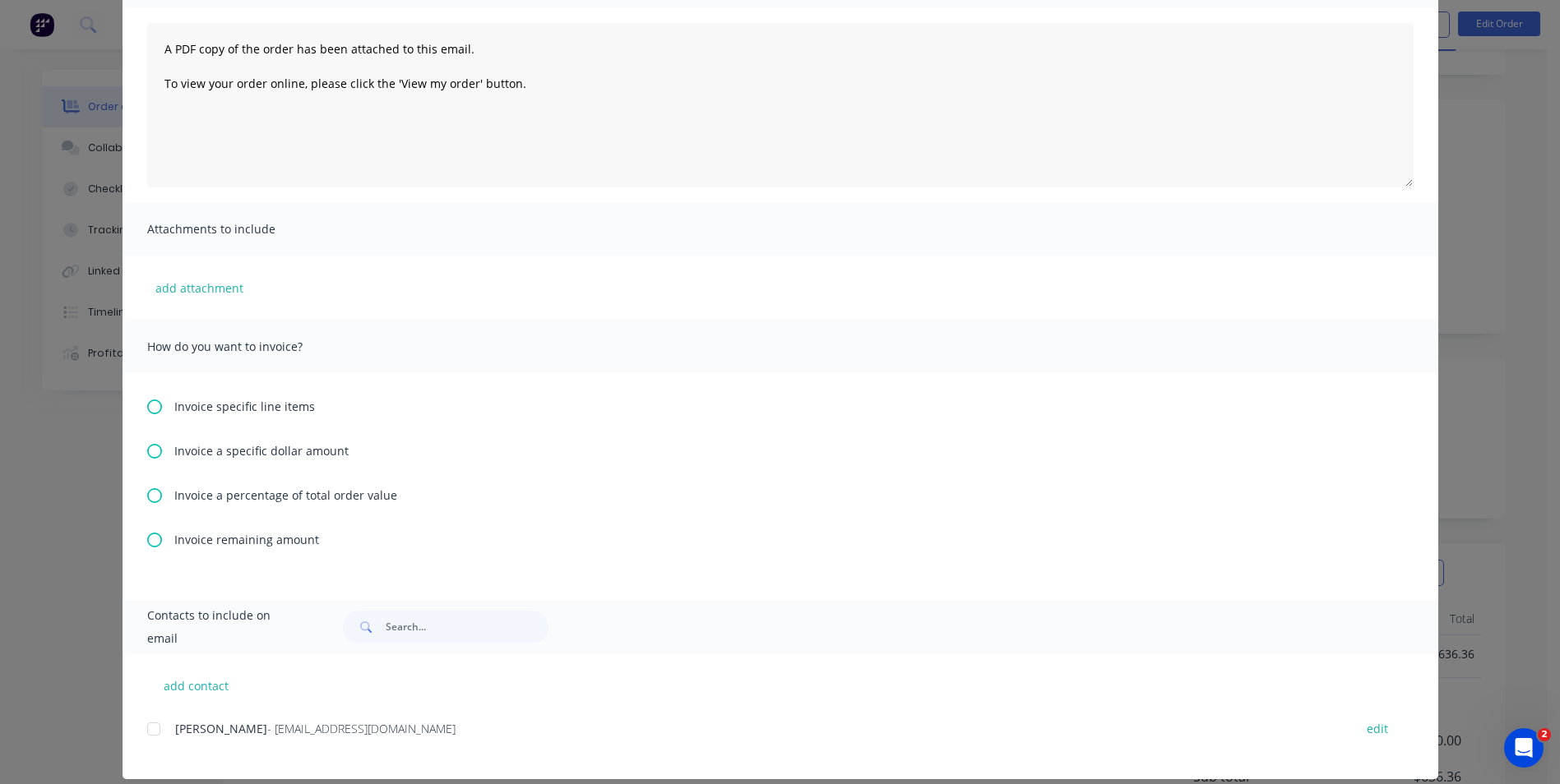
click at [147, 453] on icon at bounding box center [155, 452] width 15 height 15
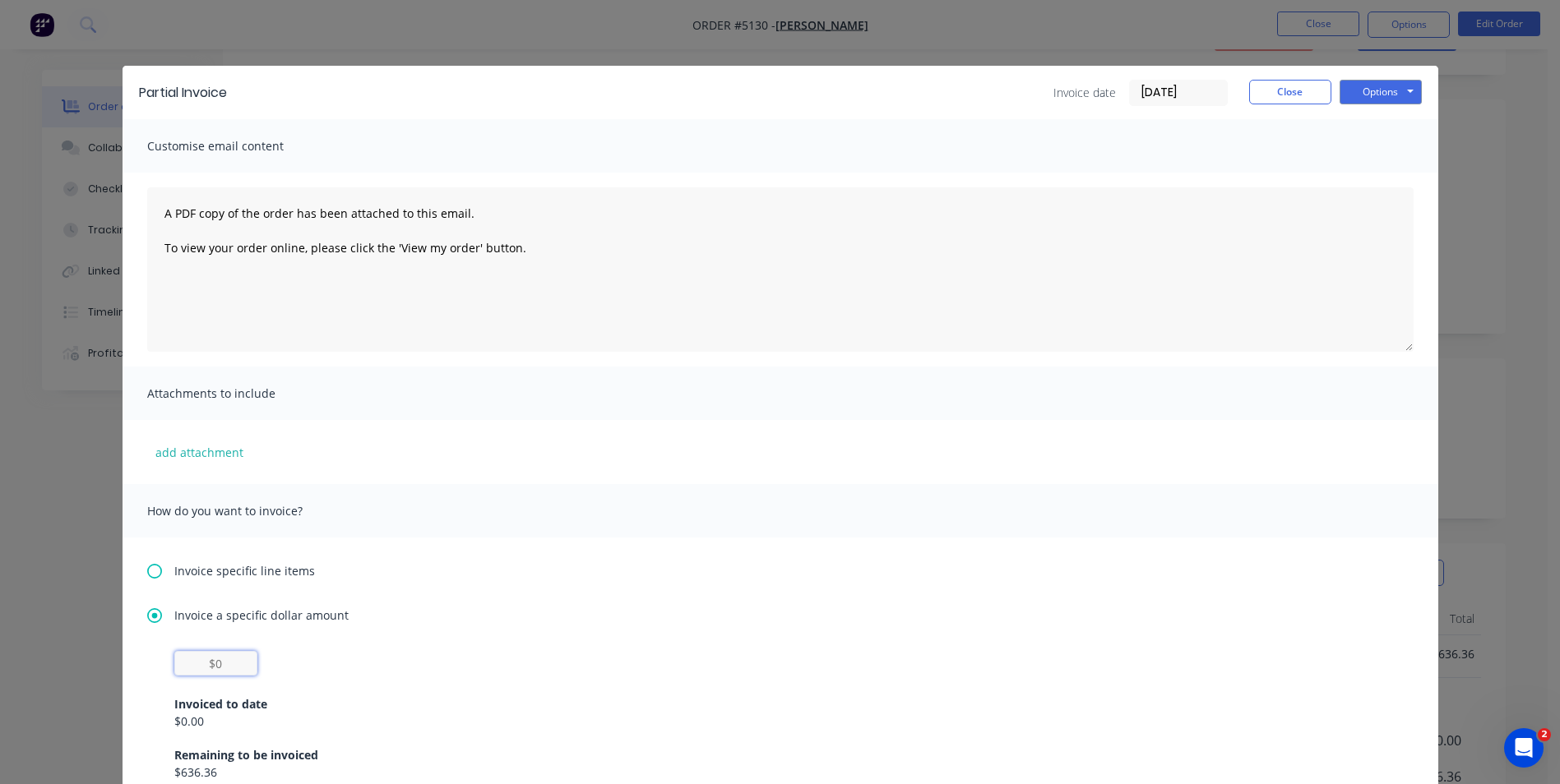
click at [228, 663] on input "text" at bounding box center [216, 663] width 83 height 25
type input "$454.54"
click at [1384, 94] on button "Options" at bounding box center [1380, 92] width 82 height 25
click at [1390, 120] on button "Preview" at bounding box center [1392, 120] width 106 height 27
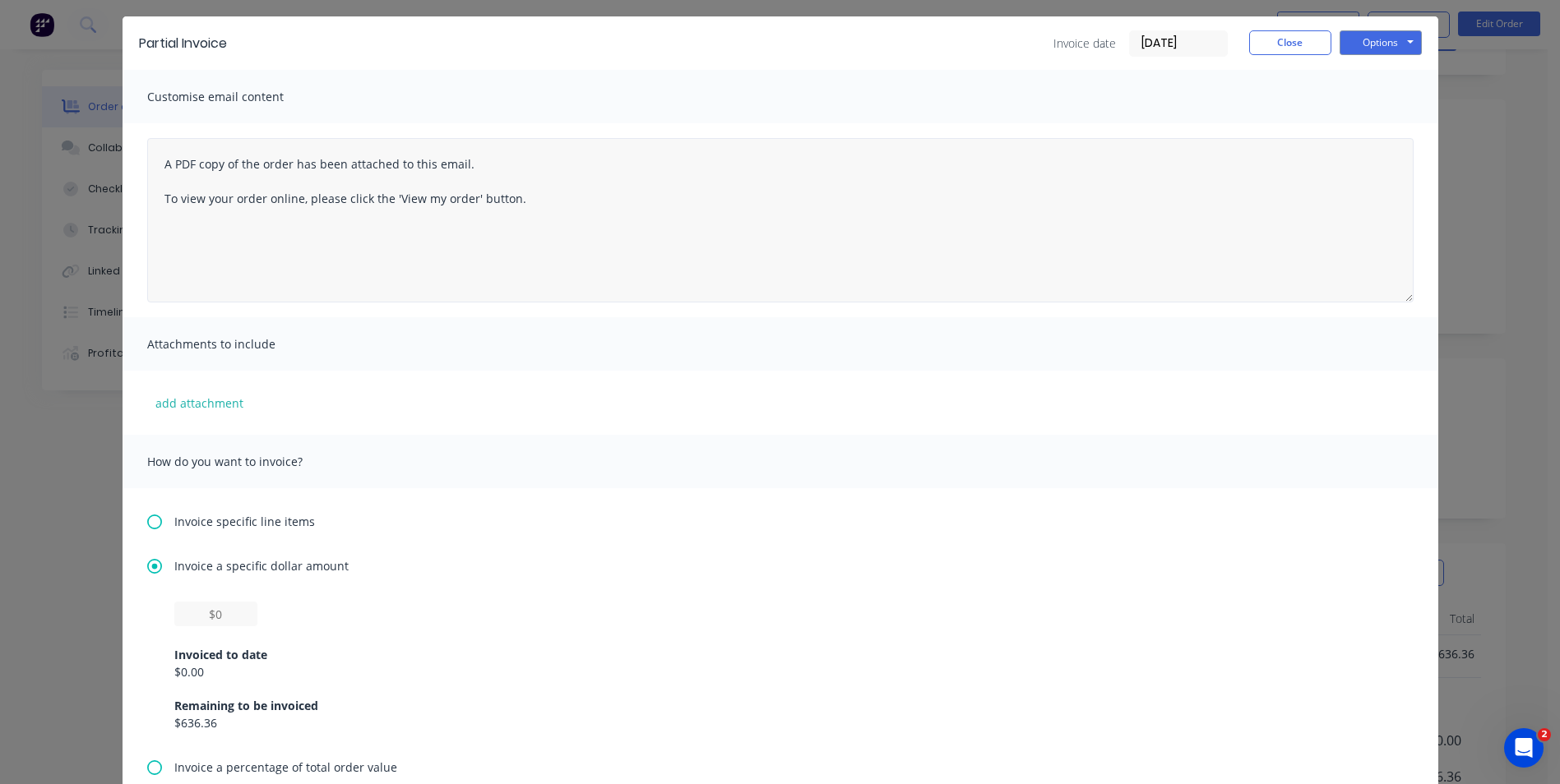
scroll to position [11, 0]
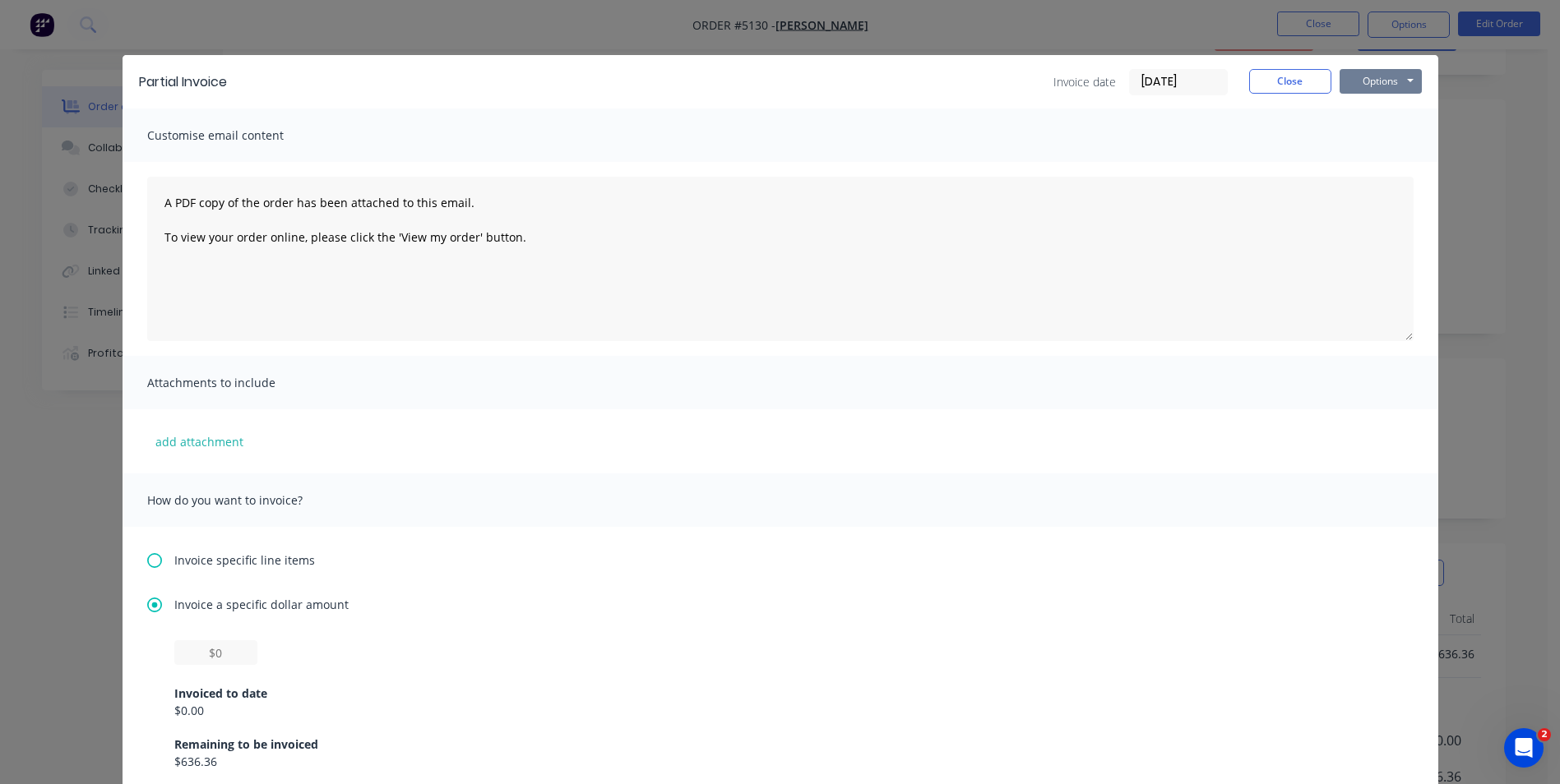
click at [1404, 81] on button "Options" at bounding box center [1380, 81] width 82 height 25
click at [1383, 134] on button "Print" at bounding box center [1392, 137] width 106 height 27
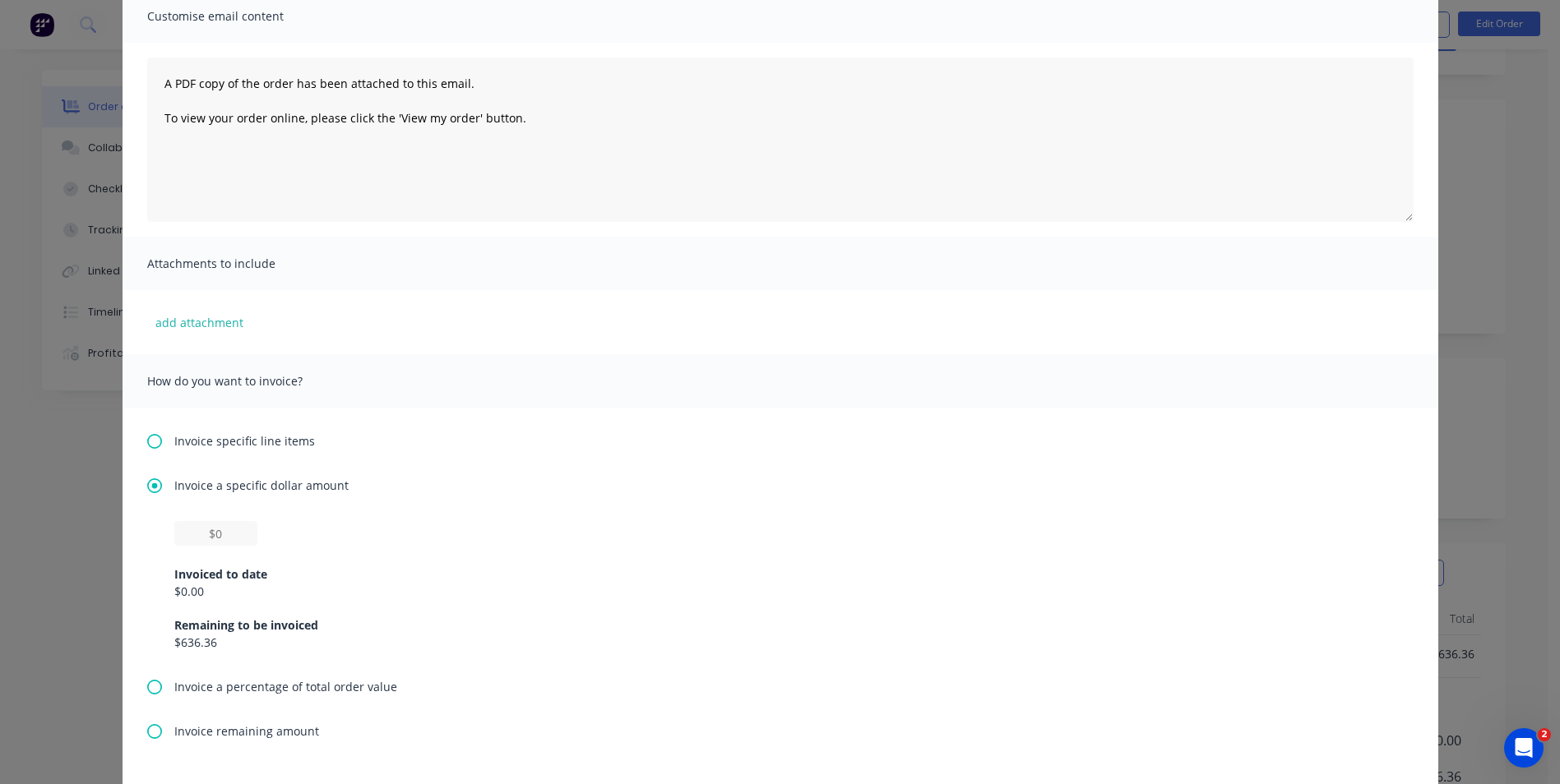
scroll to position [0, 0]
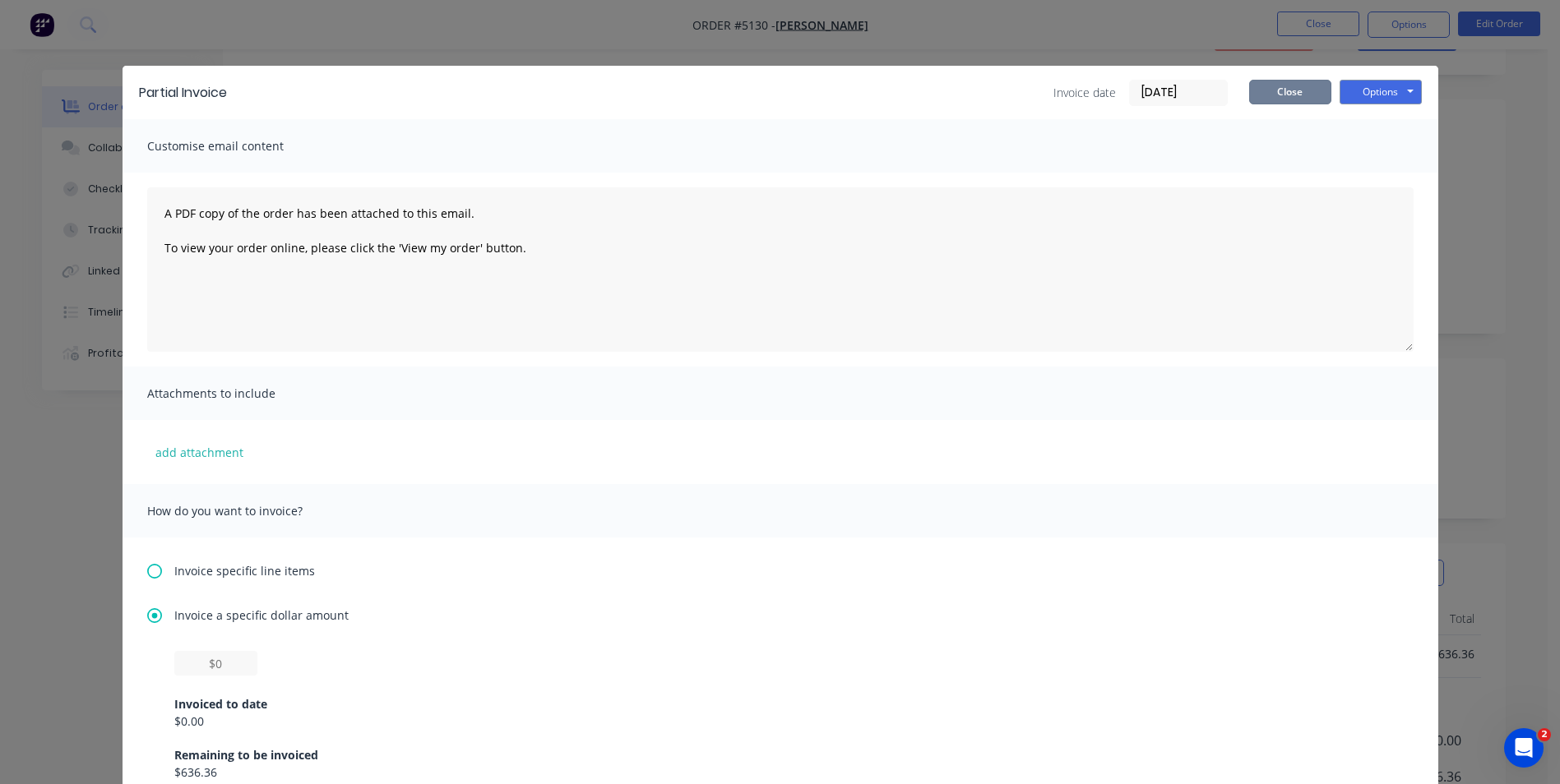
click at [1284, 93] on button "Close" at bounding box center [1290, 92] width 82 height 25
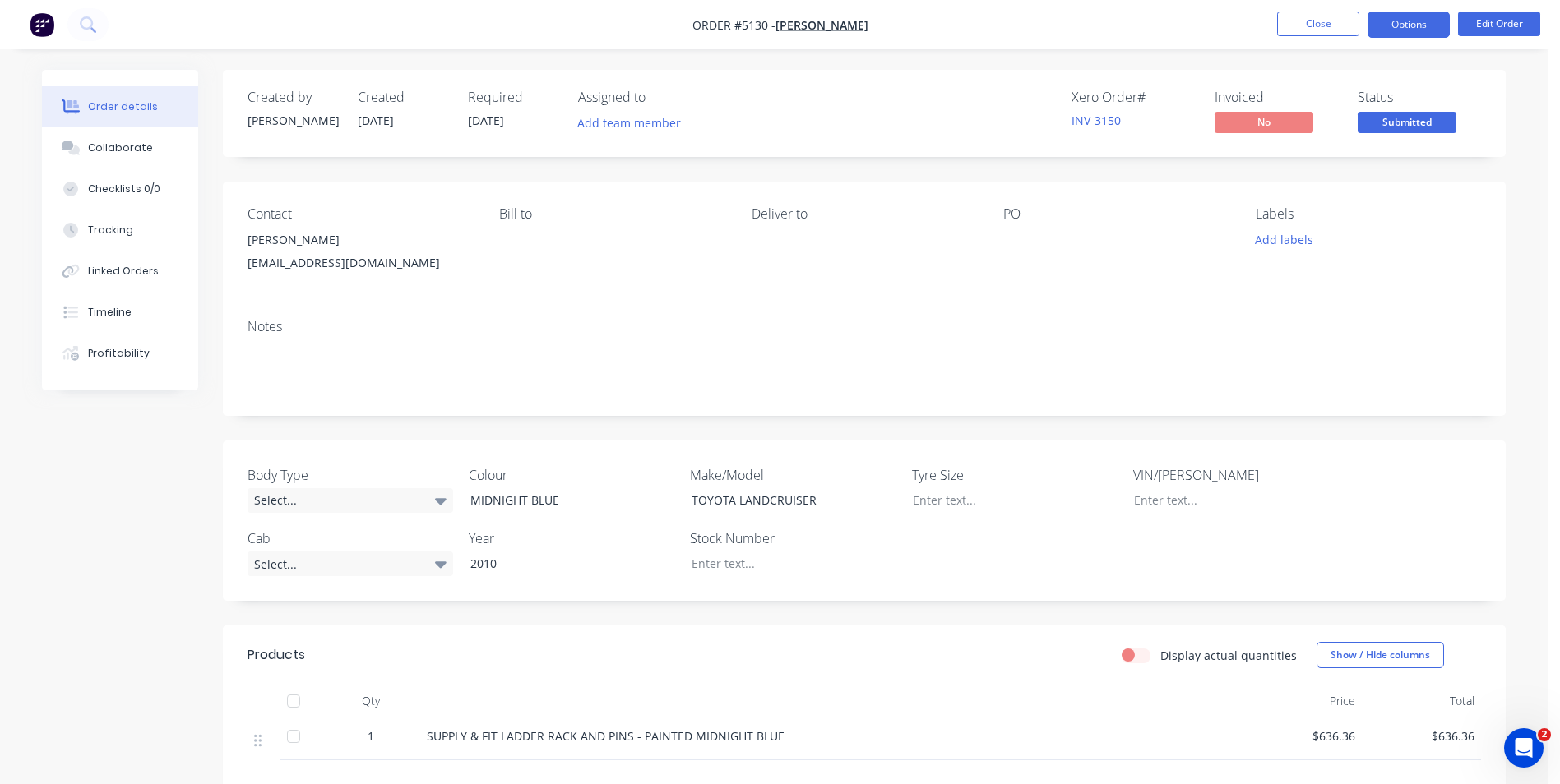
click at [1399, 20] on button "Options" at bounding box center [1408, 24] width 82 height 26
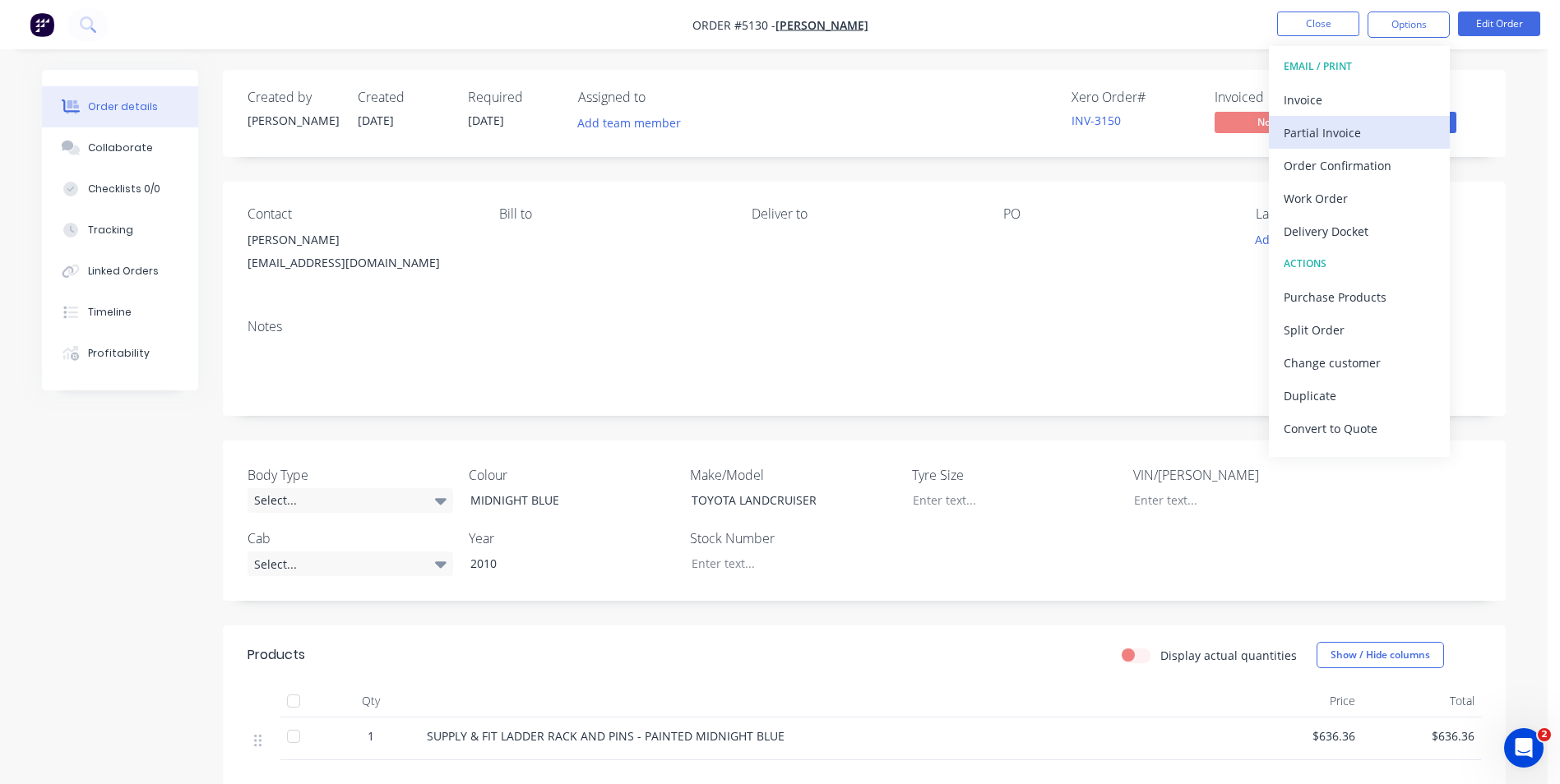
click at [1344, 131] on div "Partial Invoice" at bounding box center [1358, 133] width 151 height 24
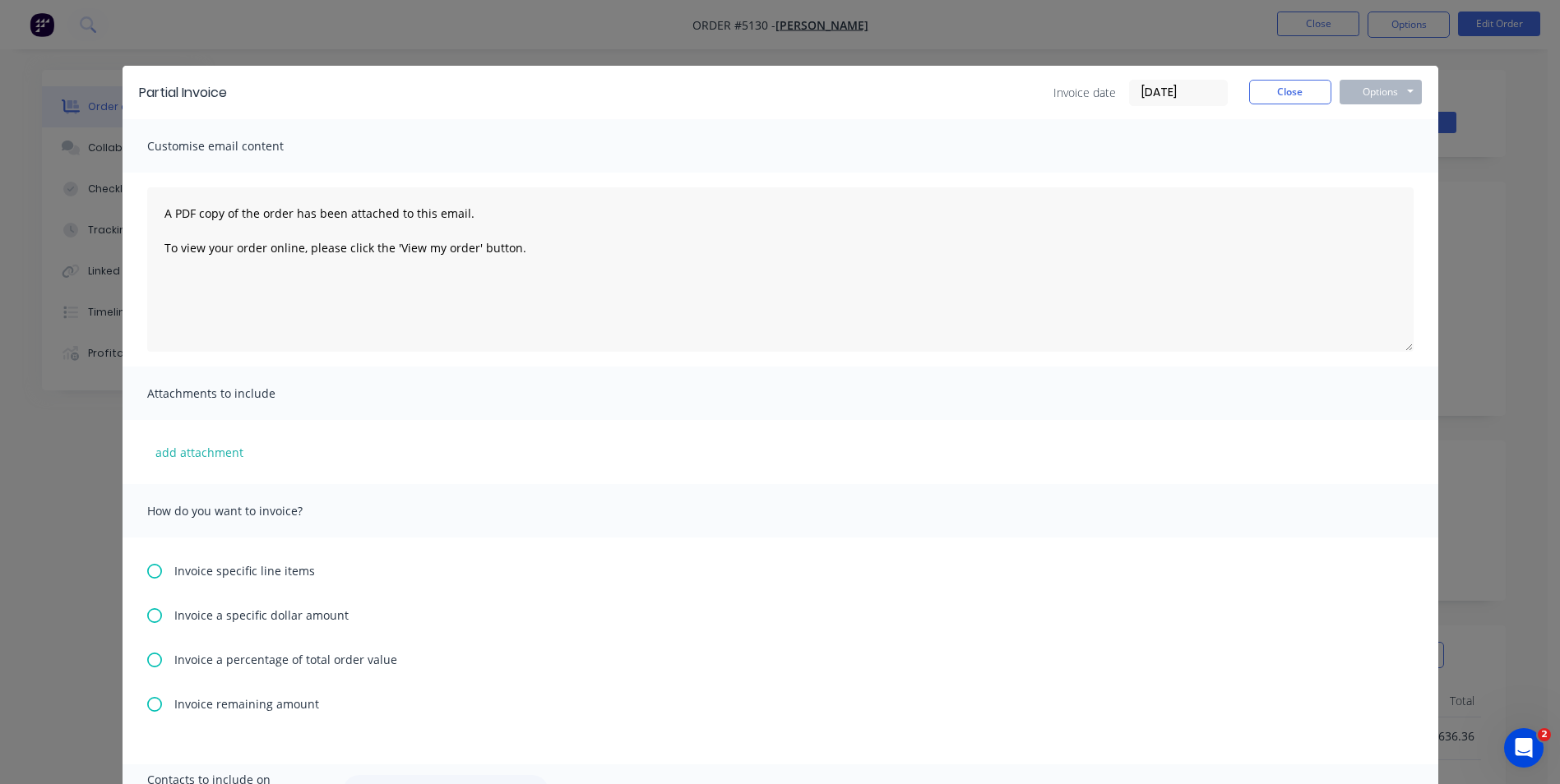
click at [150, 614] on icon at bounding box center [155, 616] width 15 height 15
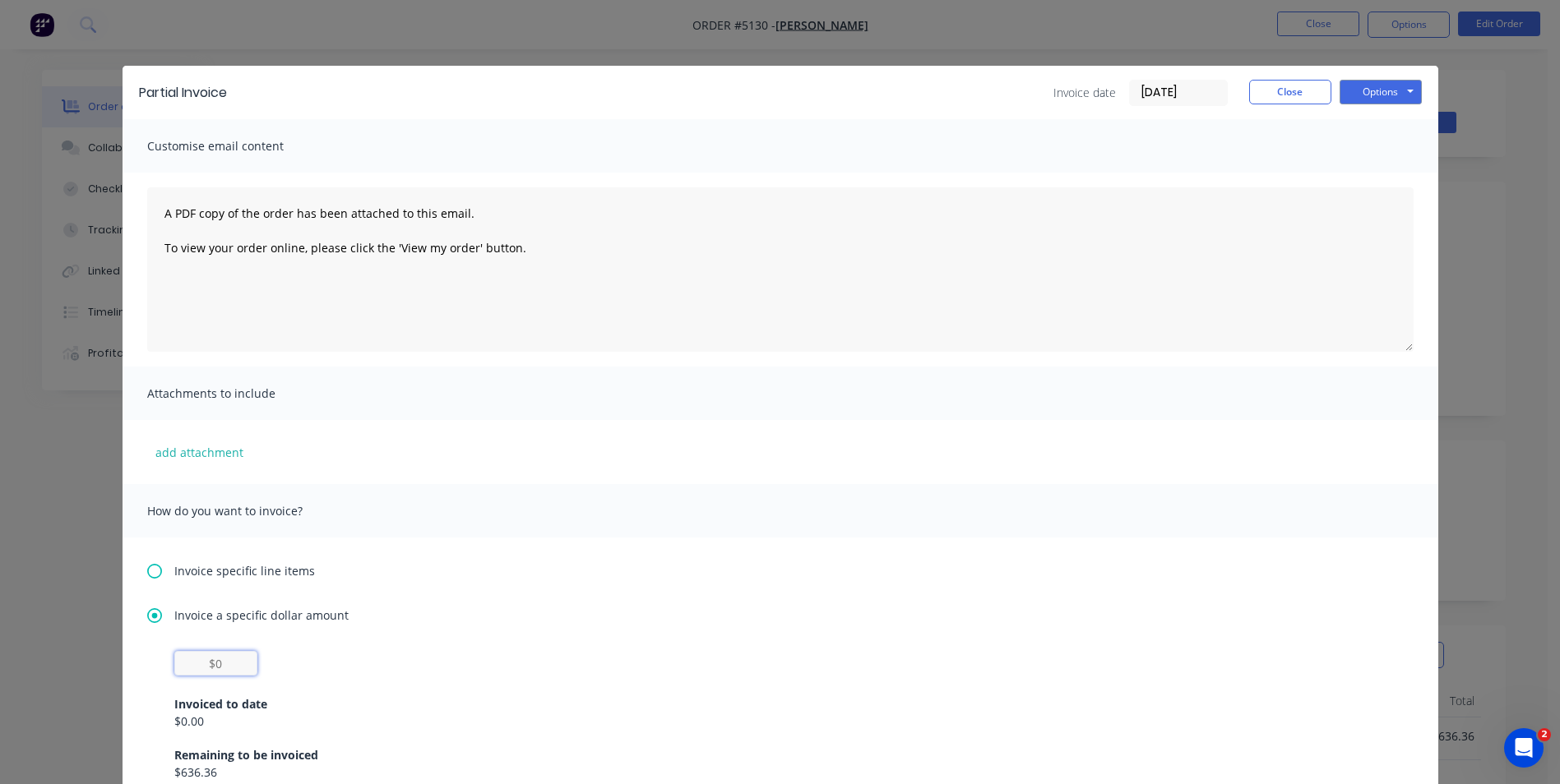
click at [201, 667] on input "text" at bounding box center [216, 663] width 83 height 25
type input "$454.54"
click at [1383, 88] on button "Options" at bounding box center [1380, 92] width 82 height 25
click at [1366, 146] on button "Print" at bounding box center [1392, 148] width 106 height 27
click at [1267, 94] on button "Close" at bounding box center [1290, 92] width 82 height 25
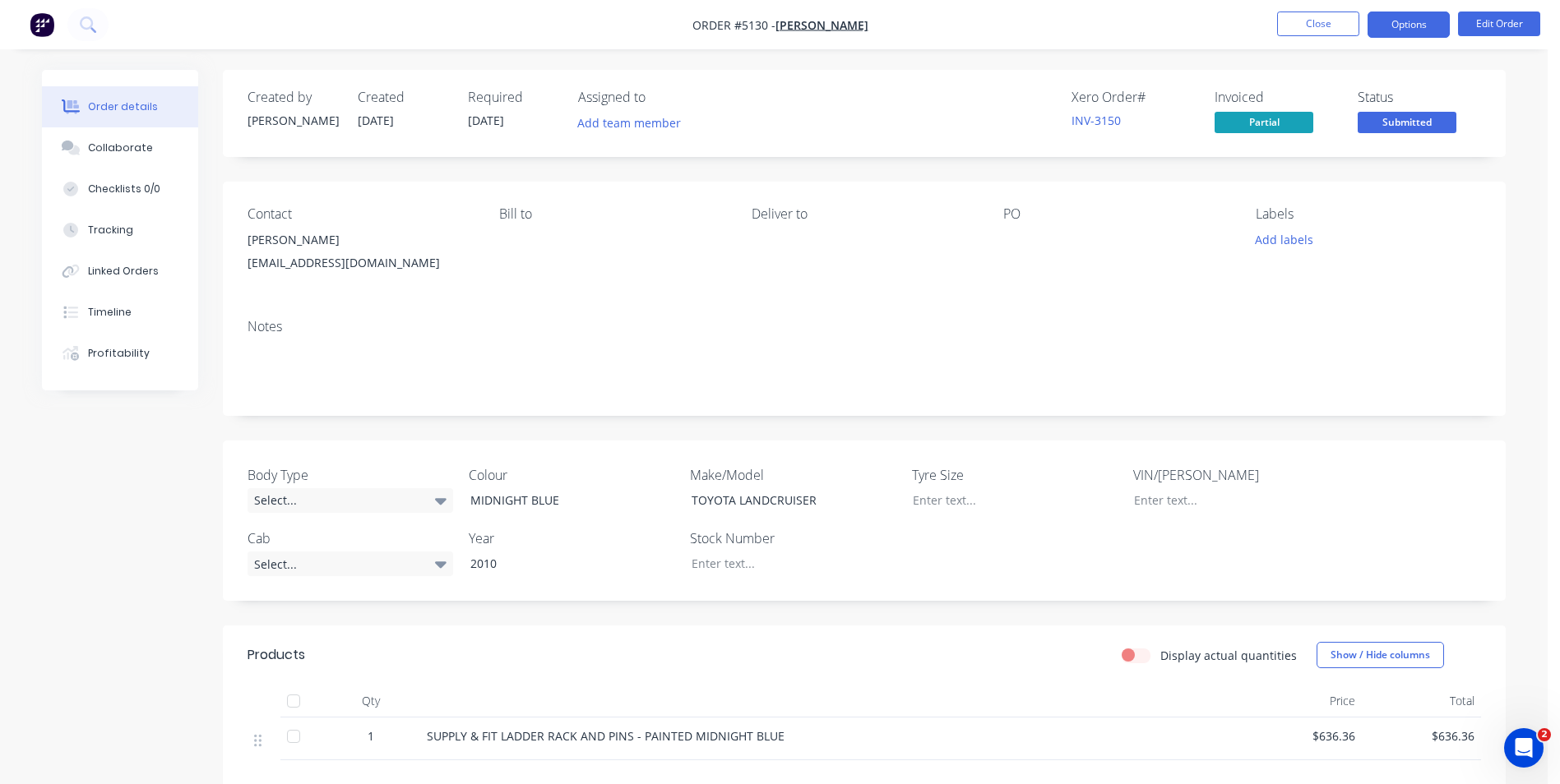
click at [1400, 23] on button "Options" at bounding box center [1408, 24] width 82 height 26
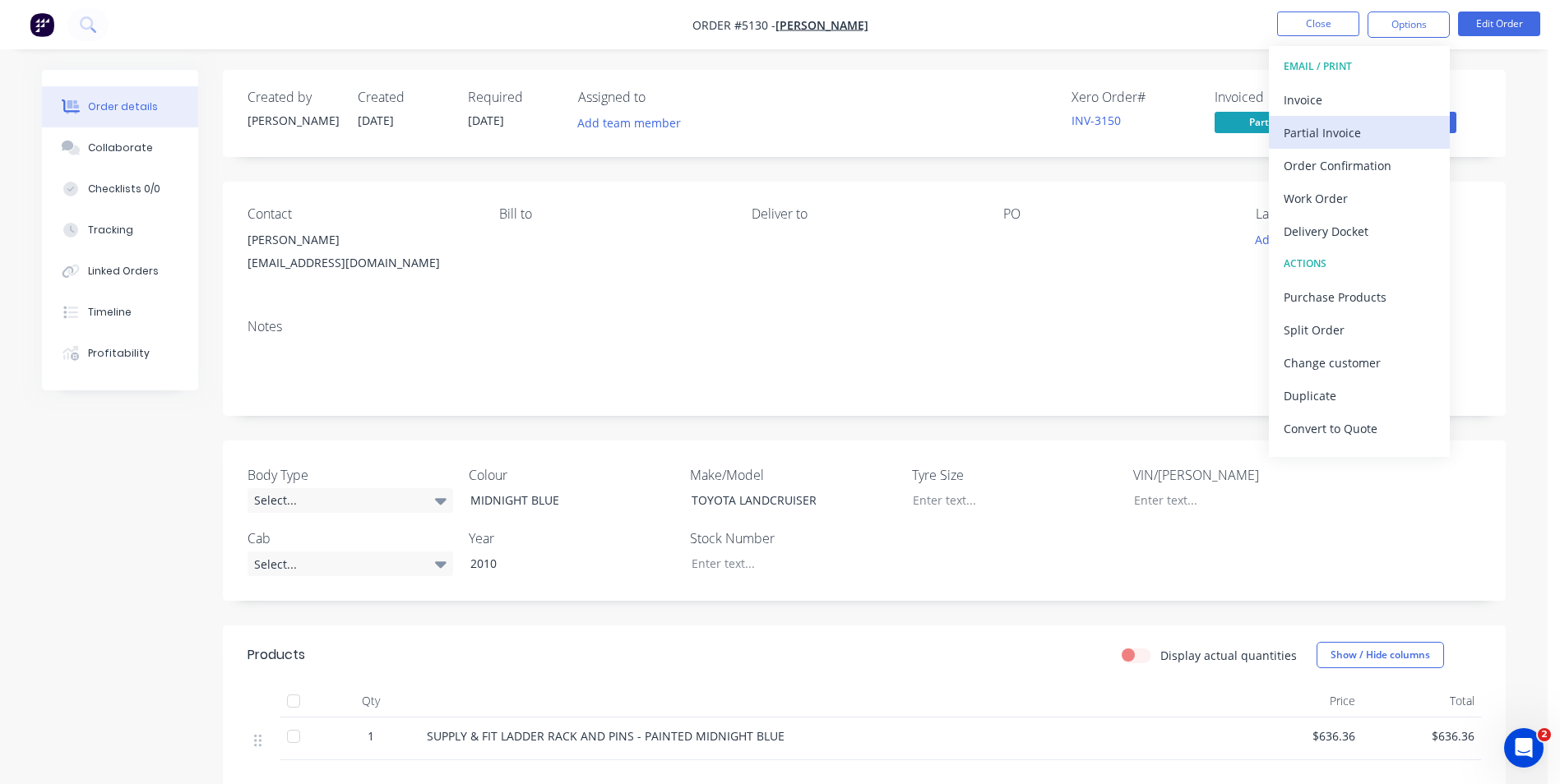
click at [1355, 133] on div "Partial Invoice" at bounding box center [1358, 133] width 151 height 24
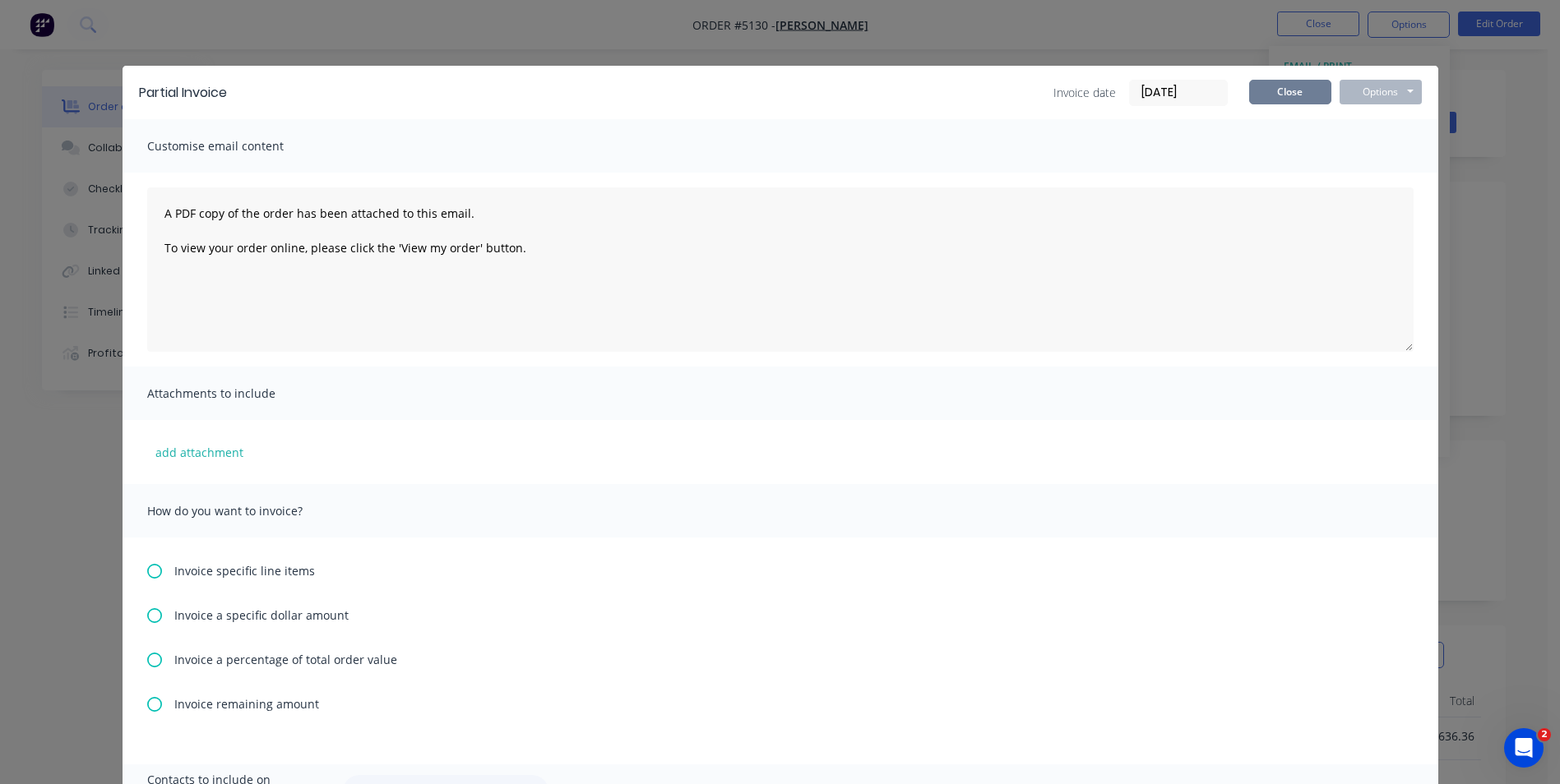
click at [1282, 96] on button "Close" at bounding box center [1290, 92] width 82 height 25
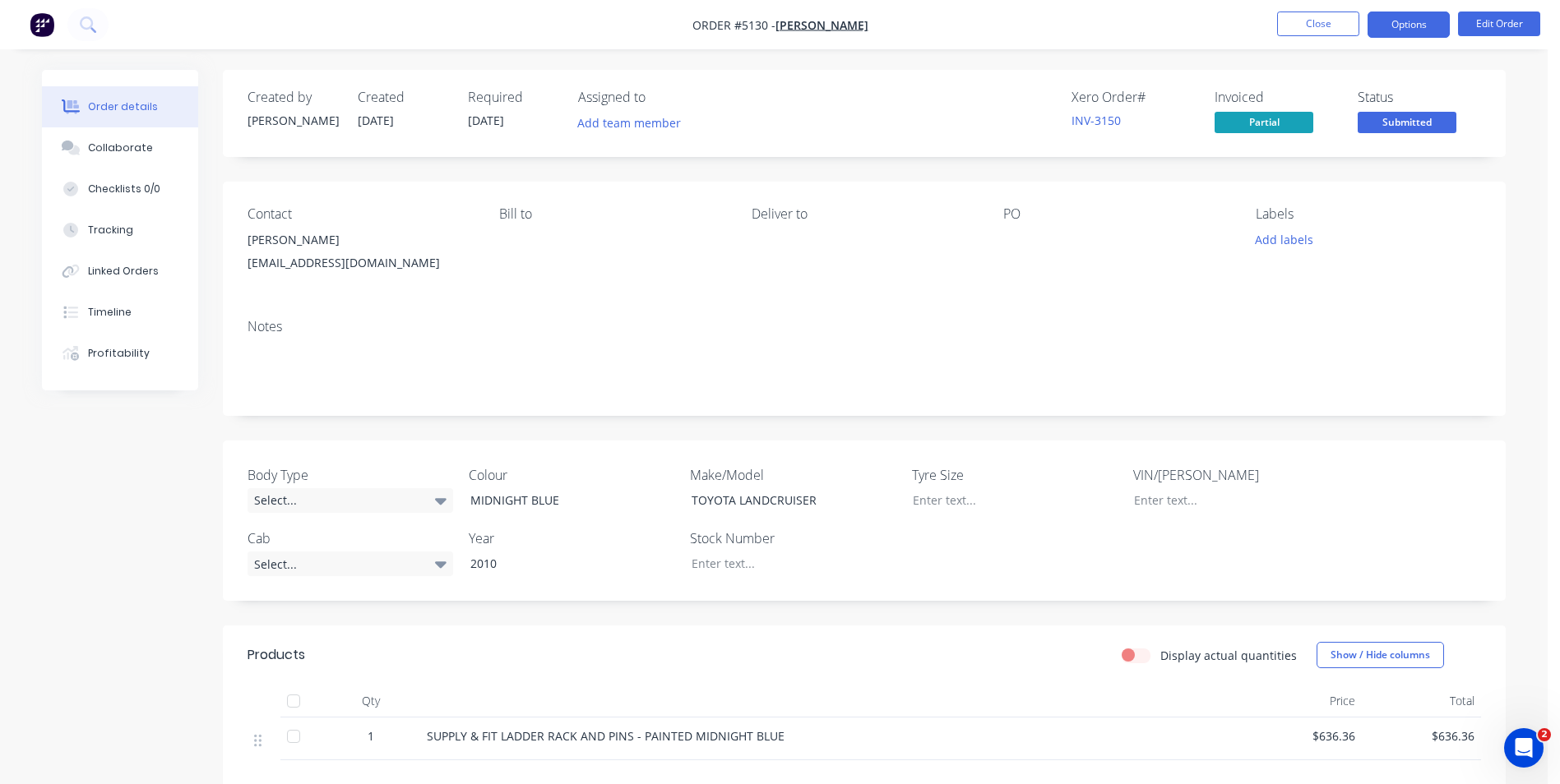
click at [1423, 28] on button "Options" at bounding box center [1408, 24] width 82 height 26
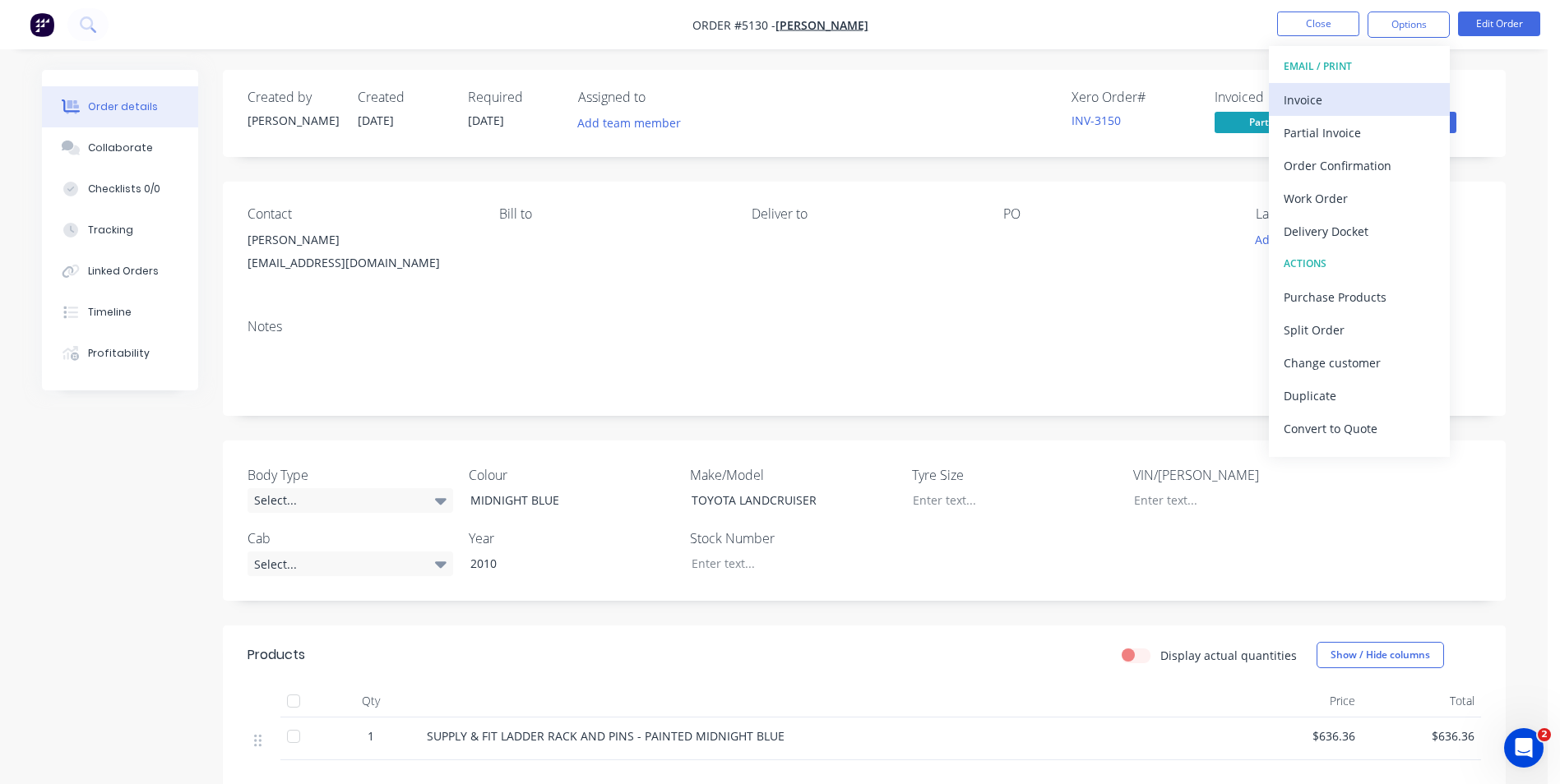
click at [1360, 96] on div "Invoice" at bounding box center [1358, 100] width 151 height 24
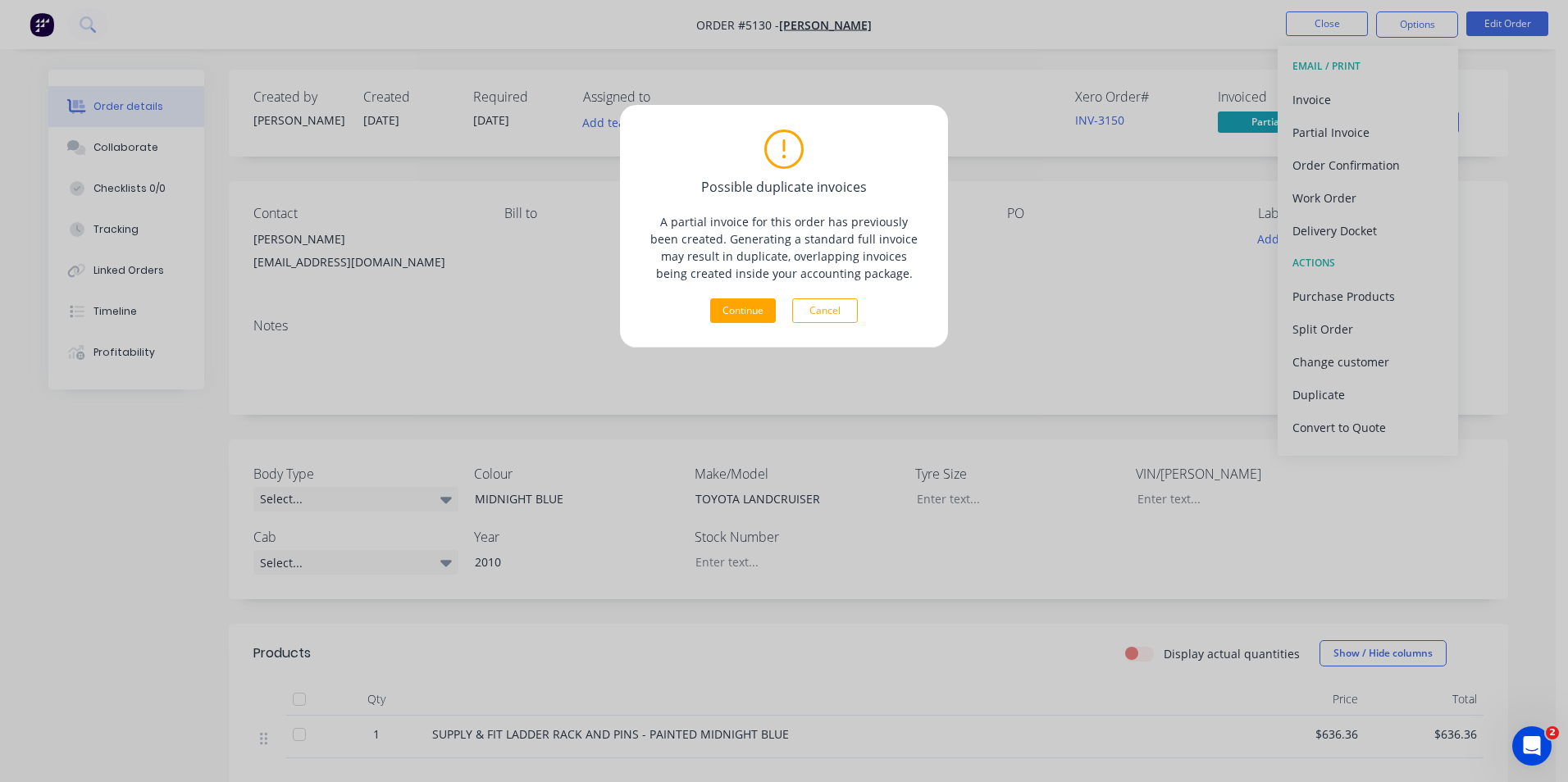
click at [824, 314] on button "Cancel" at bounding box center [825, 310] width 66 height 25
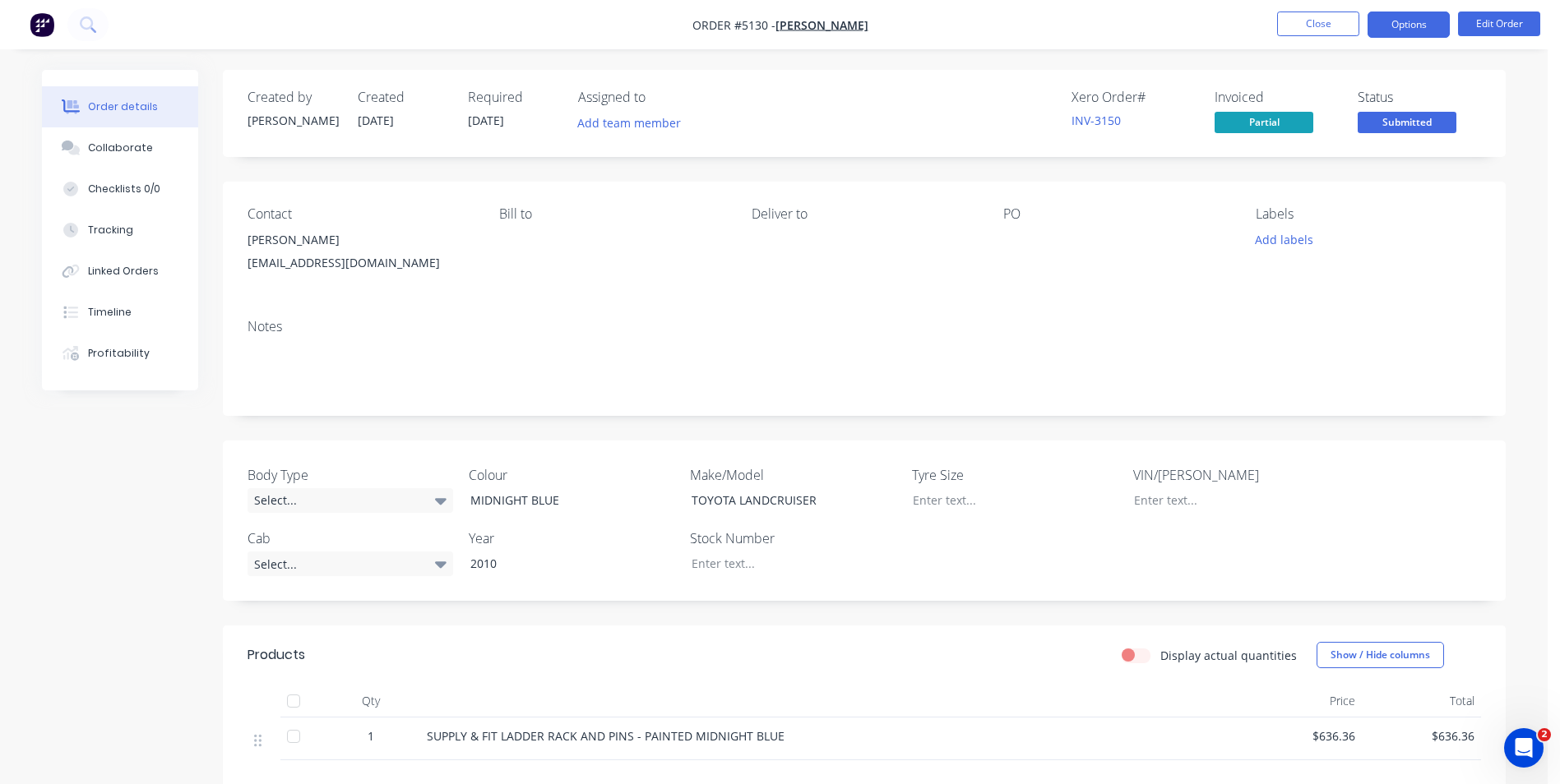
click at [1413, 33] on button "Options" at bounding box center [1408, 24] width 82 height 26
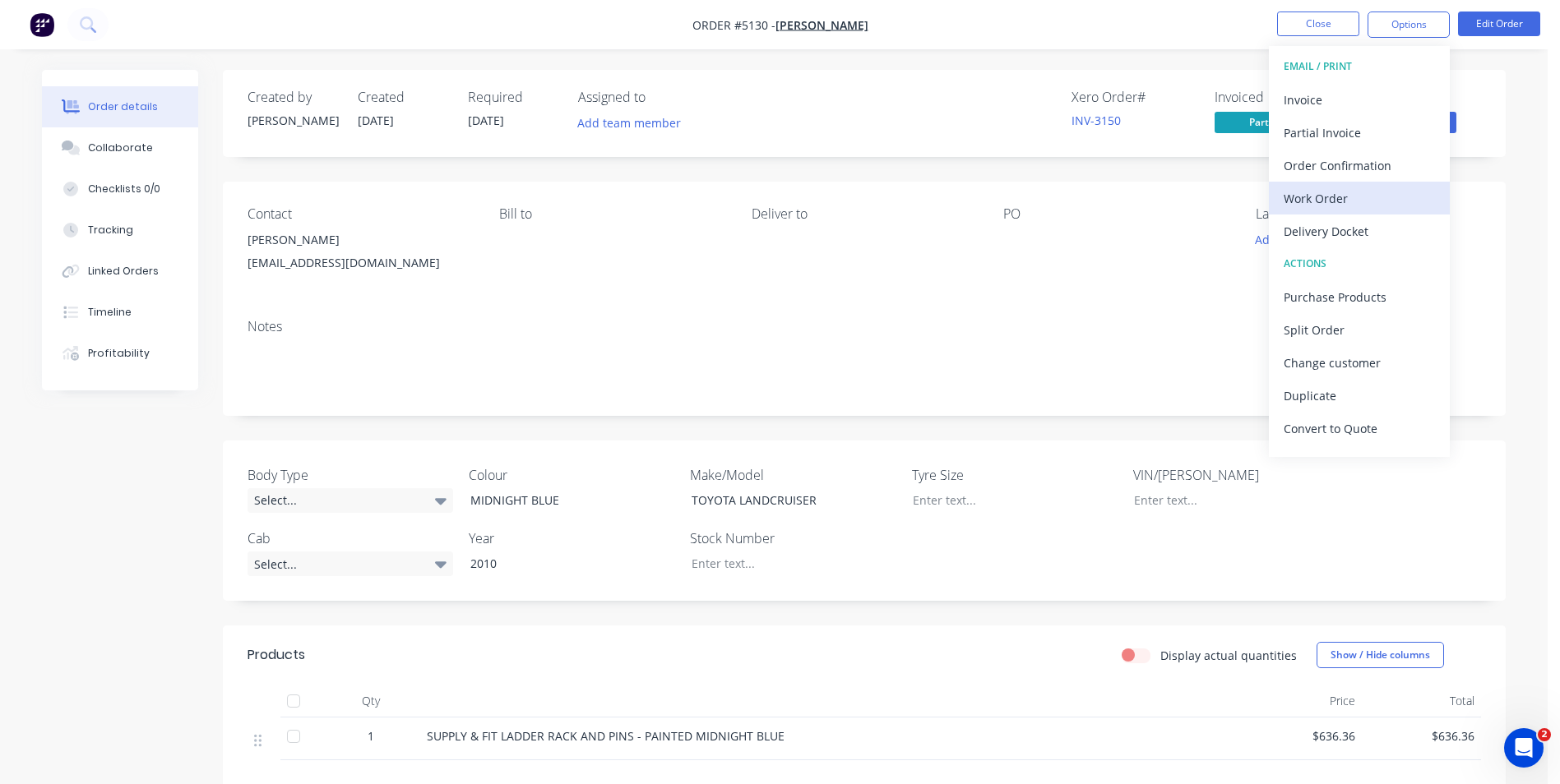
click at [1307, 195] on div "Work Order" at bounding box center [1358, 199] width 151 height 24
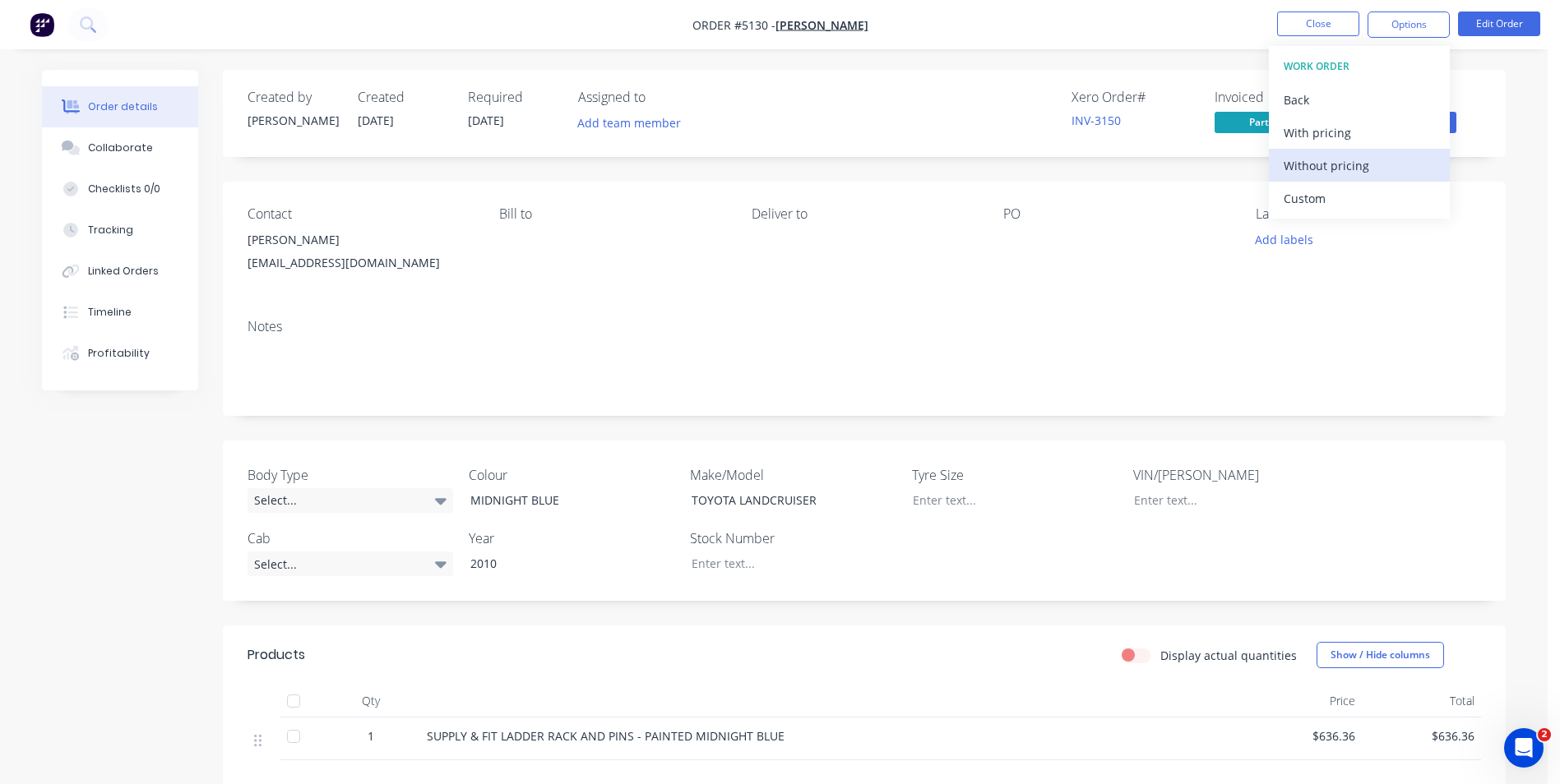
click at [1357, 163] on div "Without pricing" at bounding box center [1358, 166] width 151 height 24
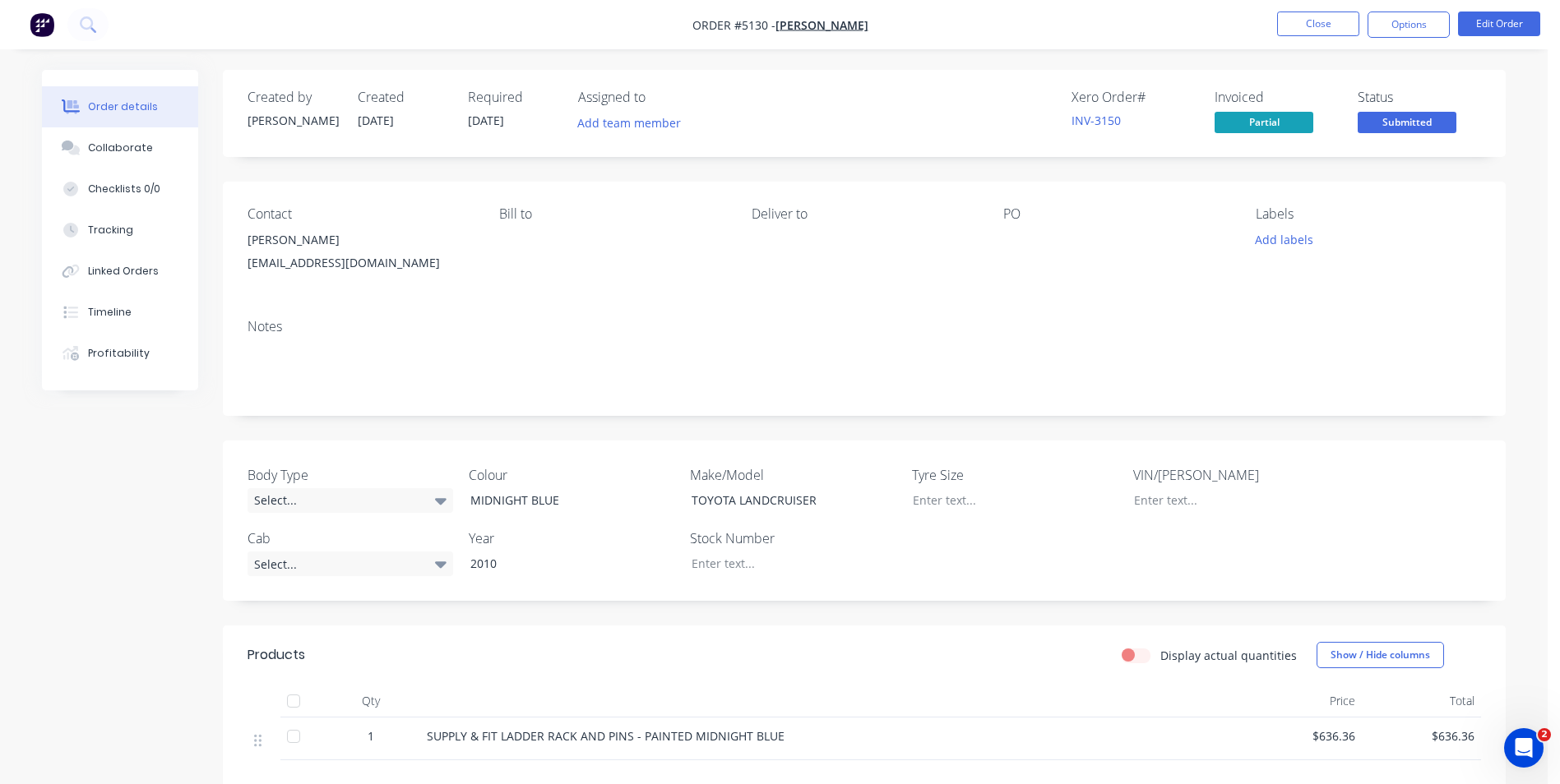
click at [985, 299] on div "Contact [PERSON_NAME] [PERSON_NAME][EMAIL_ADDRESS][DOMAIN_NAME] [PERSON_NAME] t…" at bounding box center [864, 243] width 1282 height 124
click at [393, 117] on span "[DATE]" at bounding box center [375, 120] width 36 height 16
click at [384, 119] on span "[DATE]" at bounding box center [375, 120] width 36 height 16
click at [1410, 23] on button "Options" at bounding box center [1408, 24] width 82 height 26
click at [375, 114] on span "[DATE]" at bounding box center [375, 120] width 36 height 16
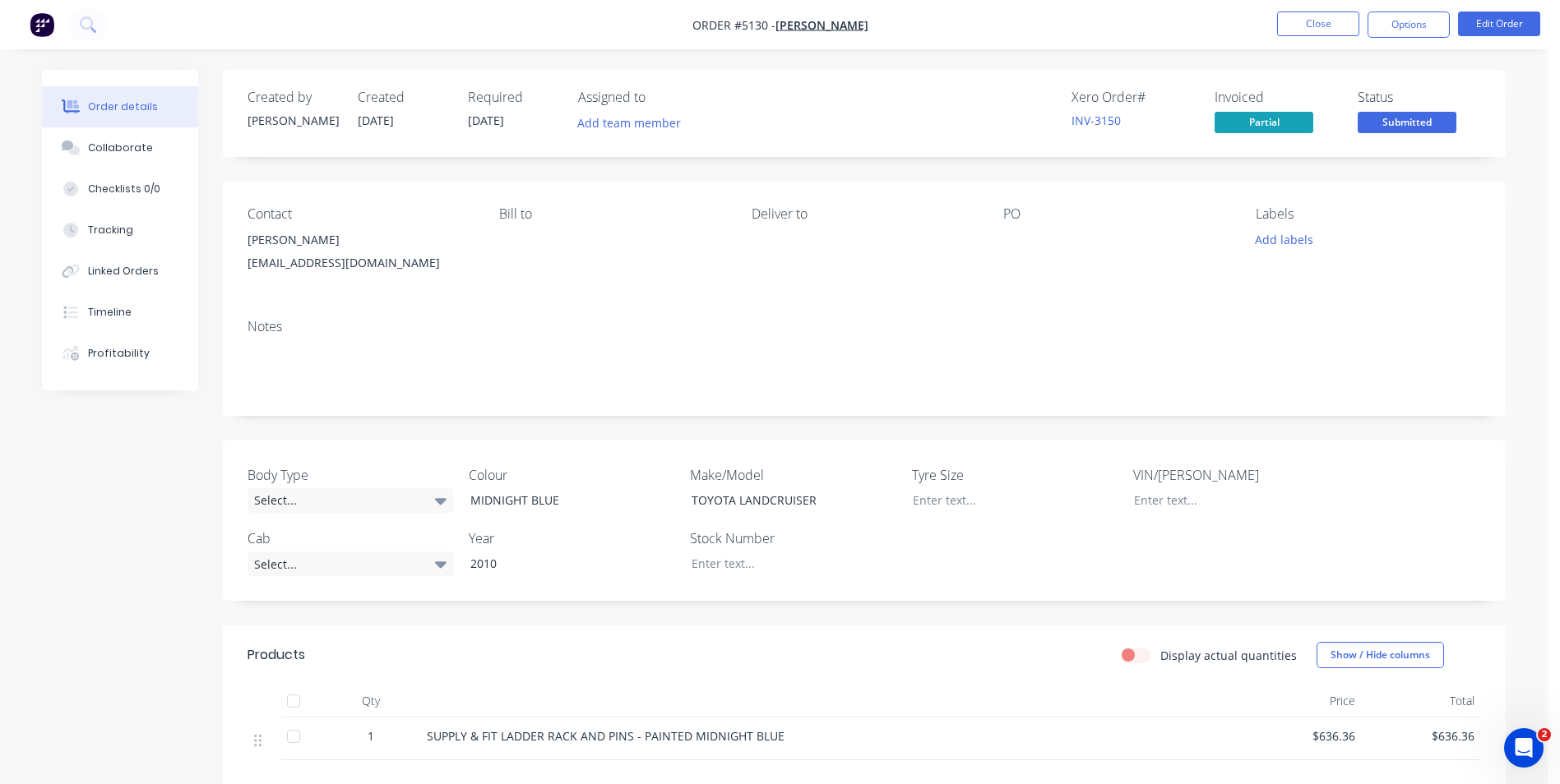
click at [386, 119] on span "[DATE]" at bounding box center [375, 120] width 36 height 16
click at [1416, 18] on button "Options" at bounding box center [1408, 24] width 82 height 26
click at [517, 218] on div "Bill to" at bounding box center [611, 214] width 225 height 16
click at [518, 211] on div "Bill to" at bounding box center [611, 214] width 225 height 16
click at [1518, 22] on button "Edit Order" at bounding box center [1499, 23] width 82 height 25
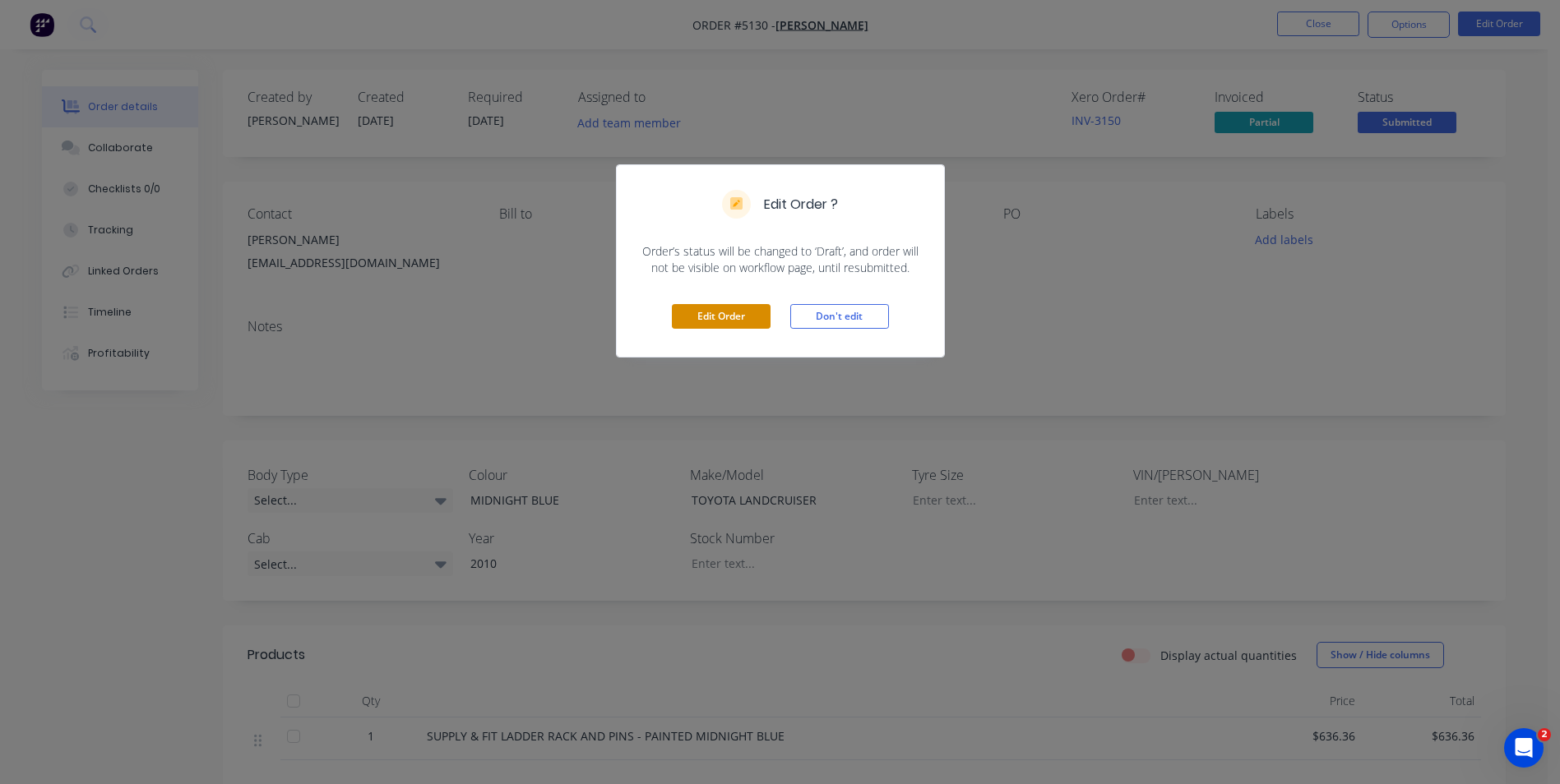
click at [714, 315] on button "Edit Order" at bounding box center [721, 317] width 99 height 25
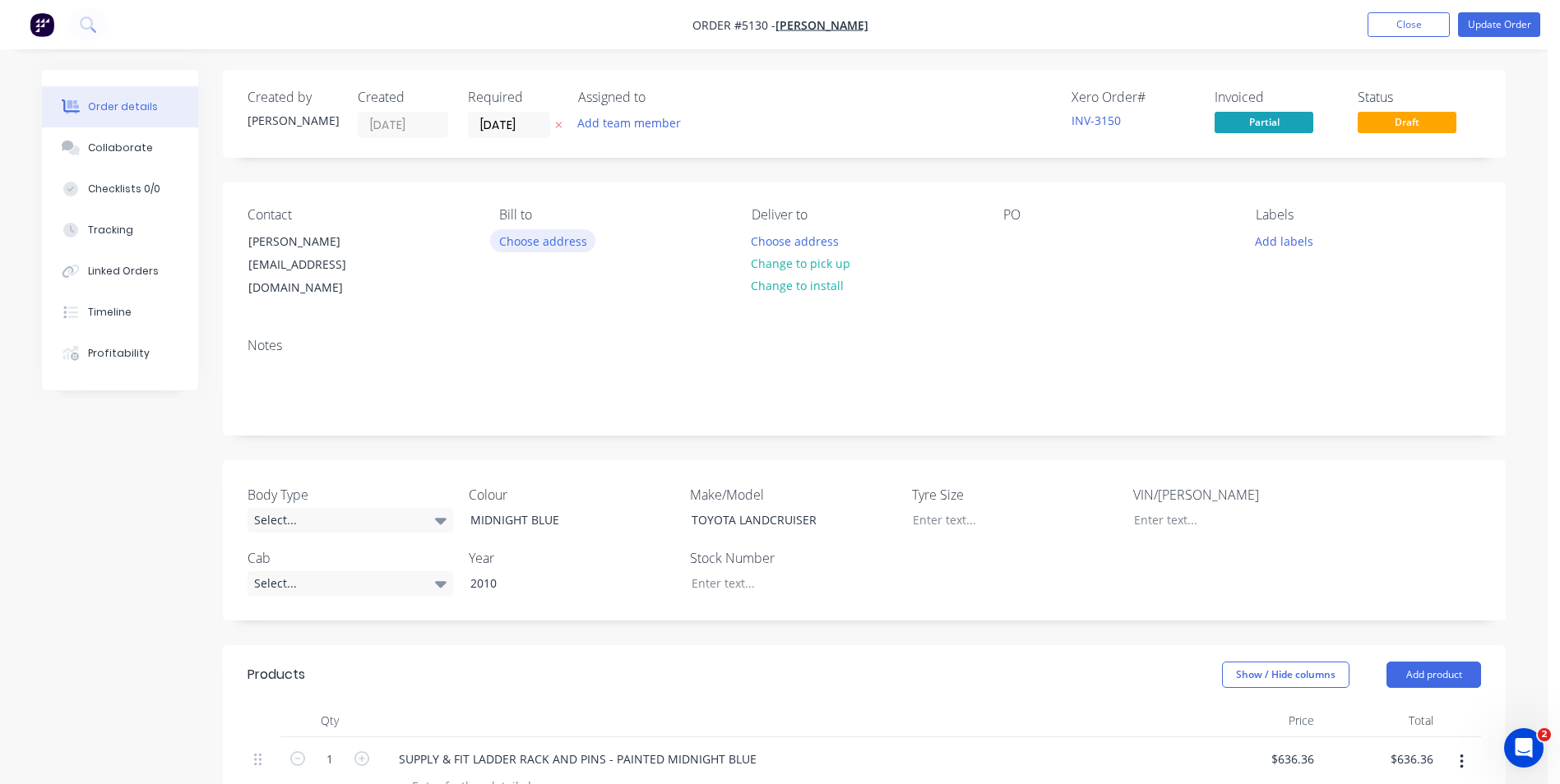
click at [564, 242] on button "Choose address" at bounding box center [543, 241] width 106 height 22
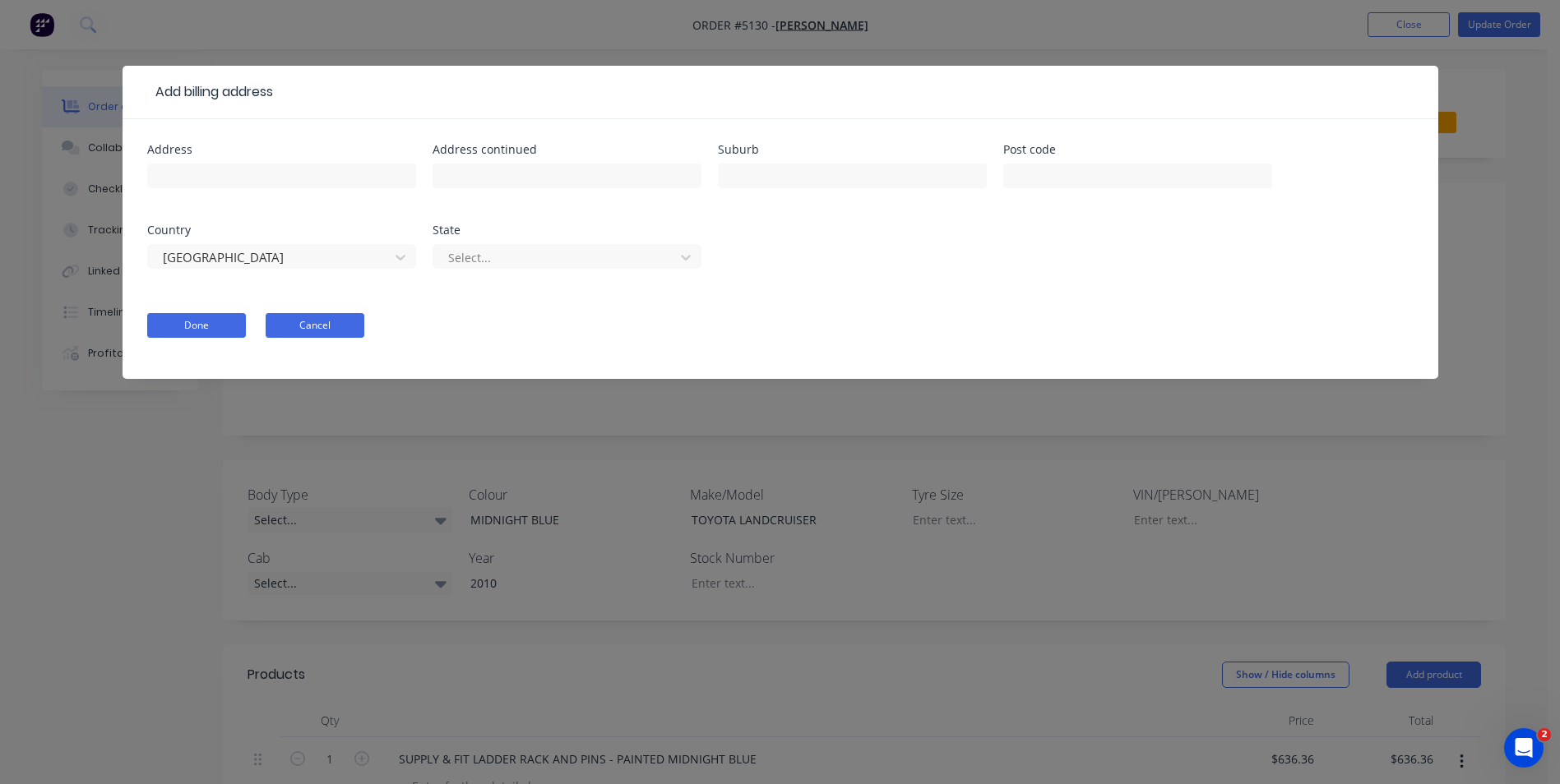
click at [355, 328] on button "Cancel" at bounding box center [315, 325] width 99 height 25
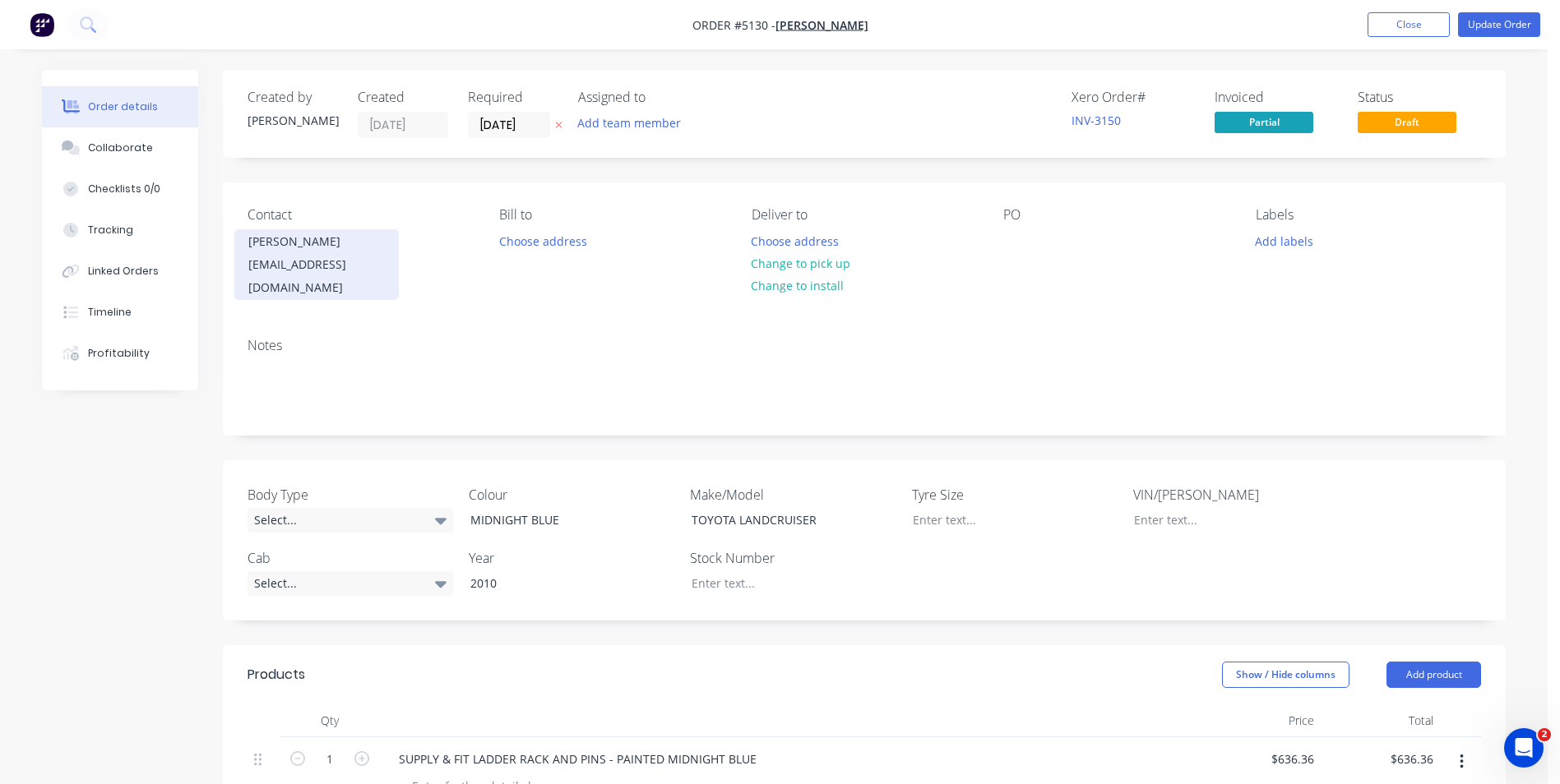
click at [322, 264] on div "[EMAIL_ADDRESS][DOMAIN_NAME]" at bounding box center [316, 277] width 136 height 46
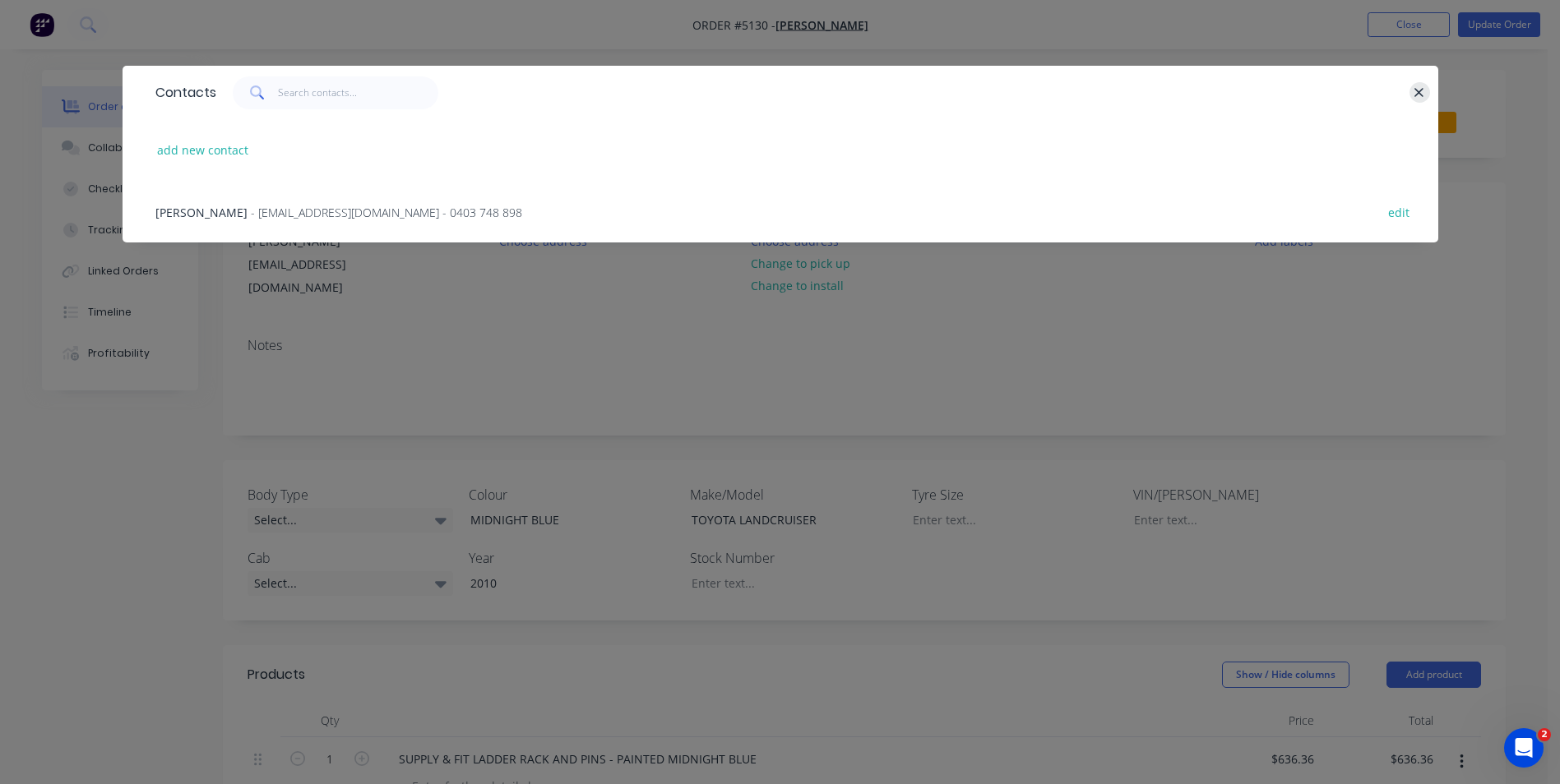
click at [1424, 98] on icon "button" at bounding box center [1419, 93] width 11 height 15
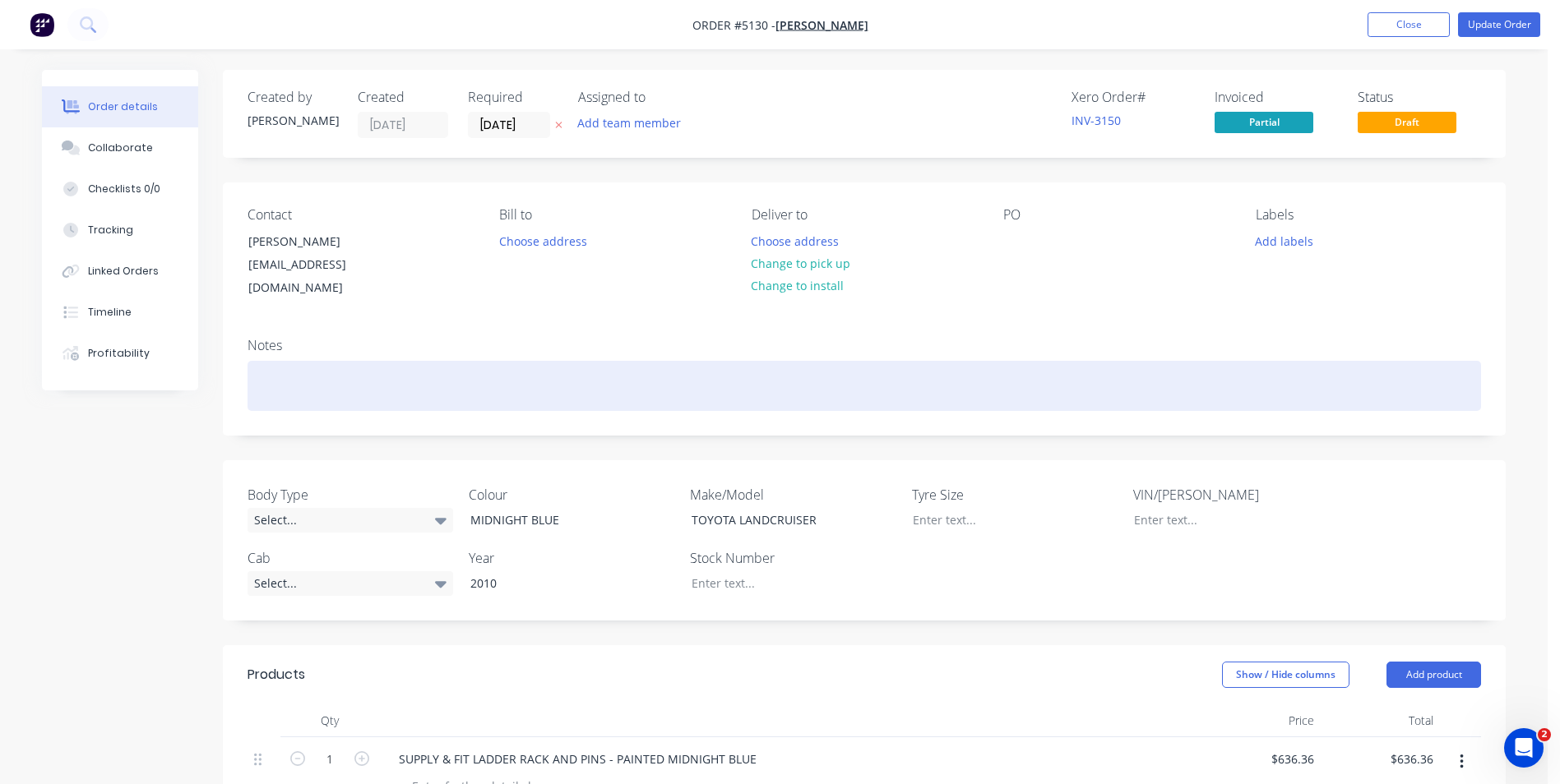
click at [304, 361] on div at bounding box center [864, 386] width 1233 height 50
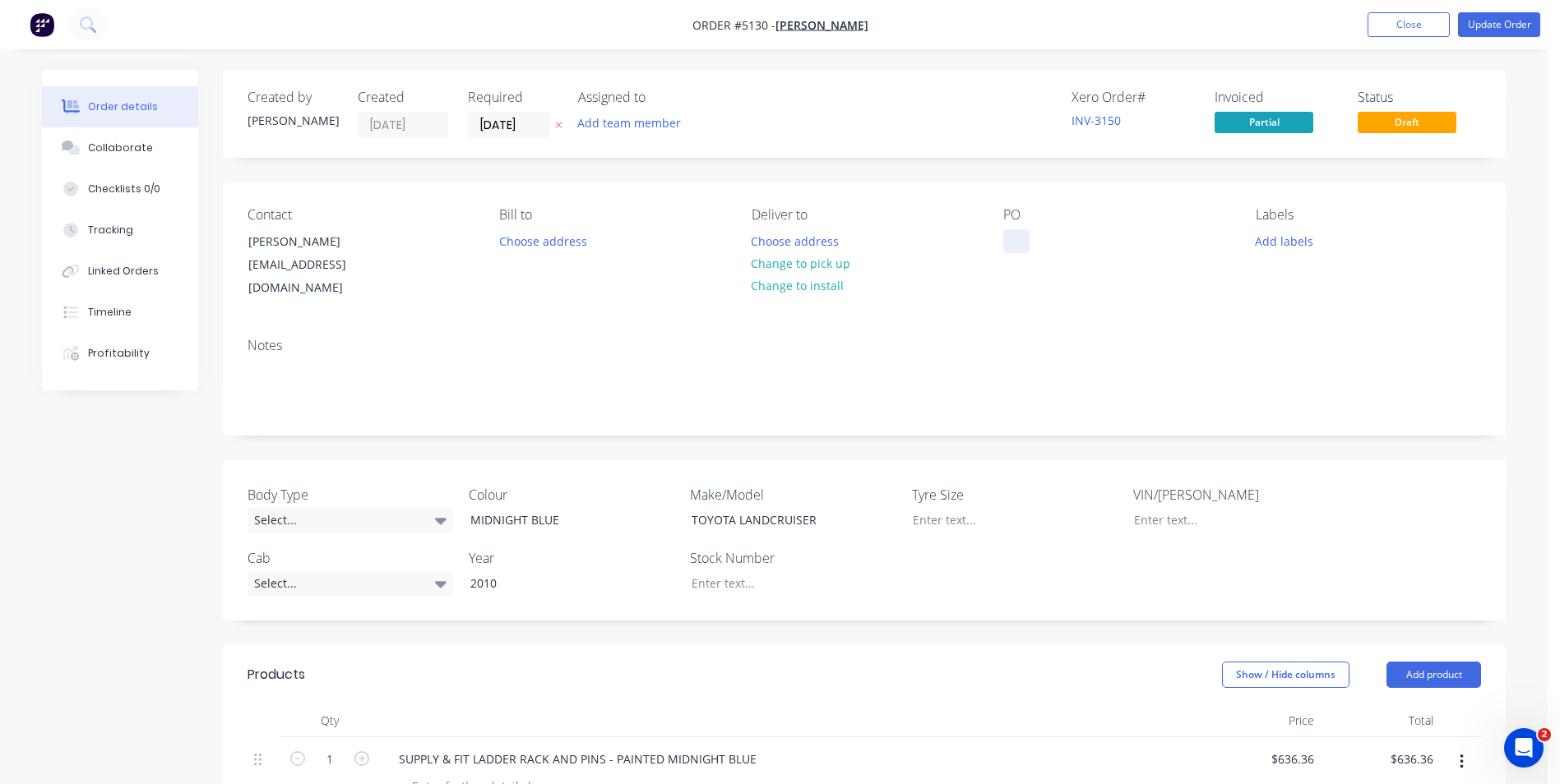
click at [1012, 240] on div at bounding box center [1016, 242] width 26 height 24
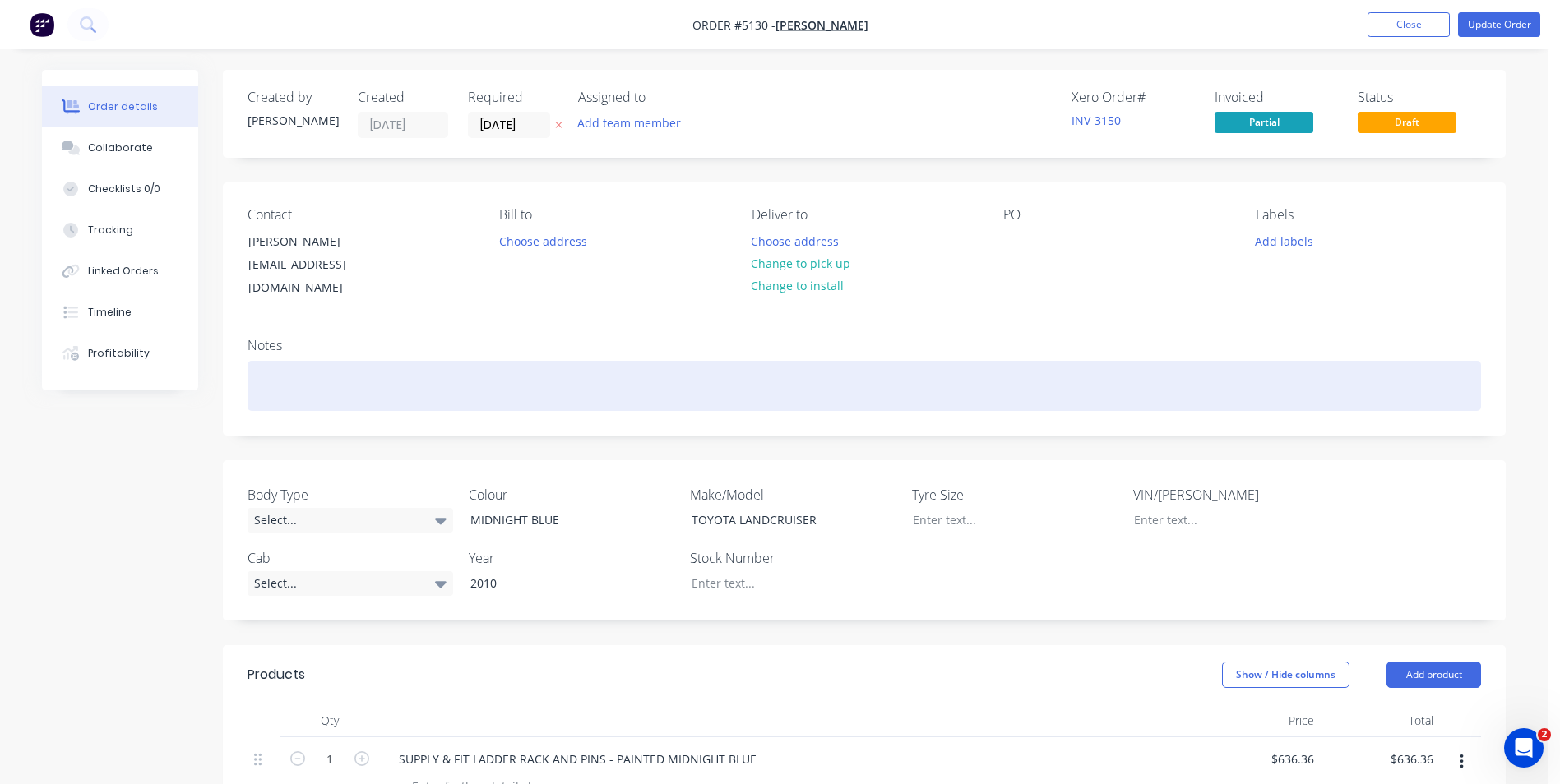
click at [298, 361] on div at bounding box center [864, 386] width 1233 height 50
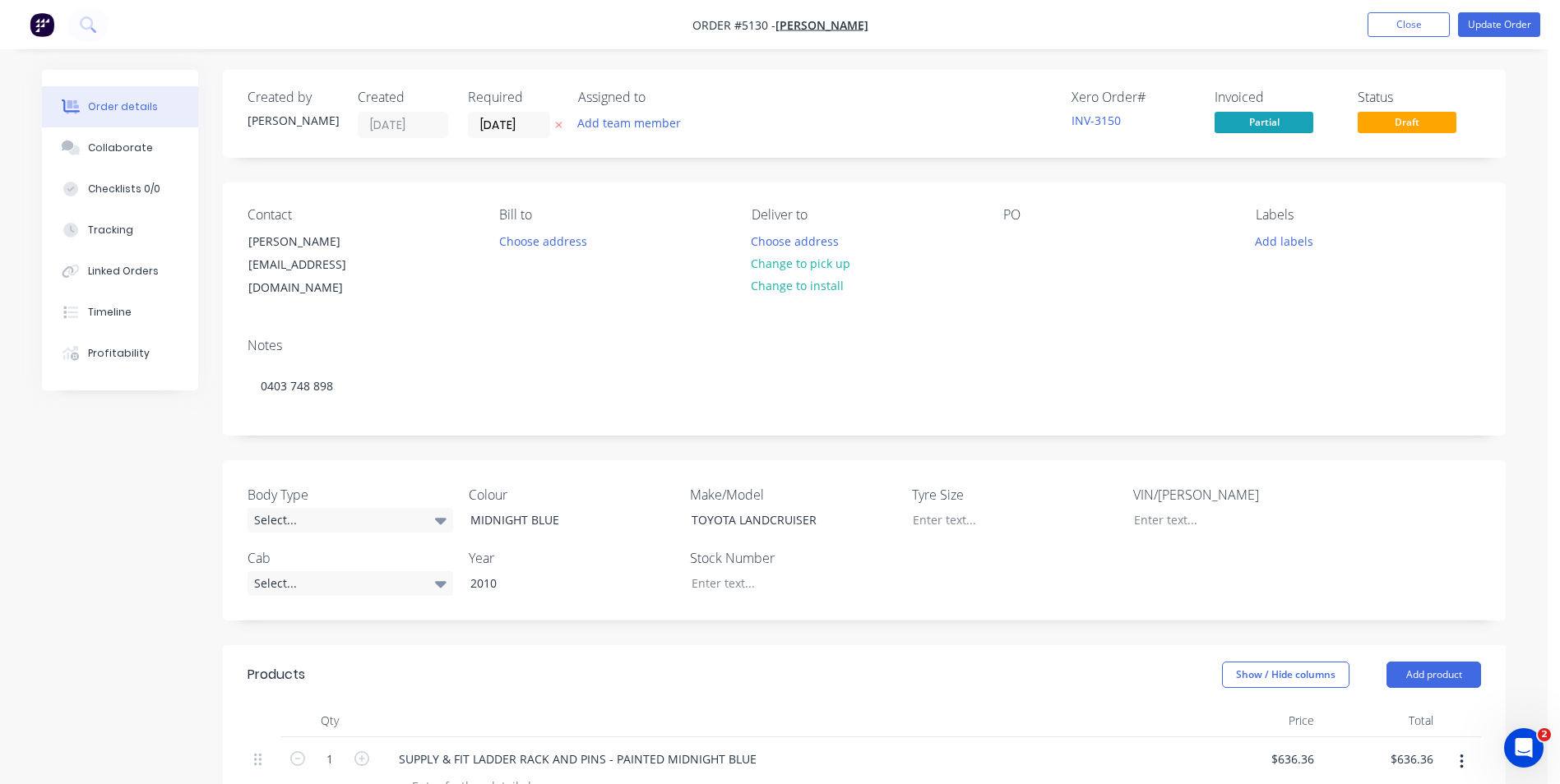
click at [896, 704] on div at bounding box center [790, 721] width 822 height 33
click at [1499, 31] on button "Update Order" at bounding box center [1499, 24] width 82 height 25
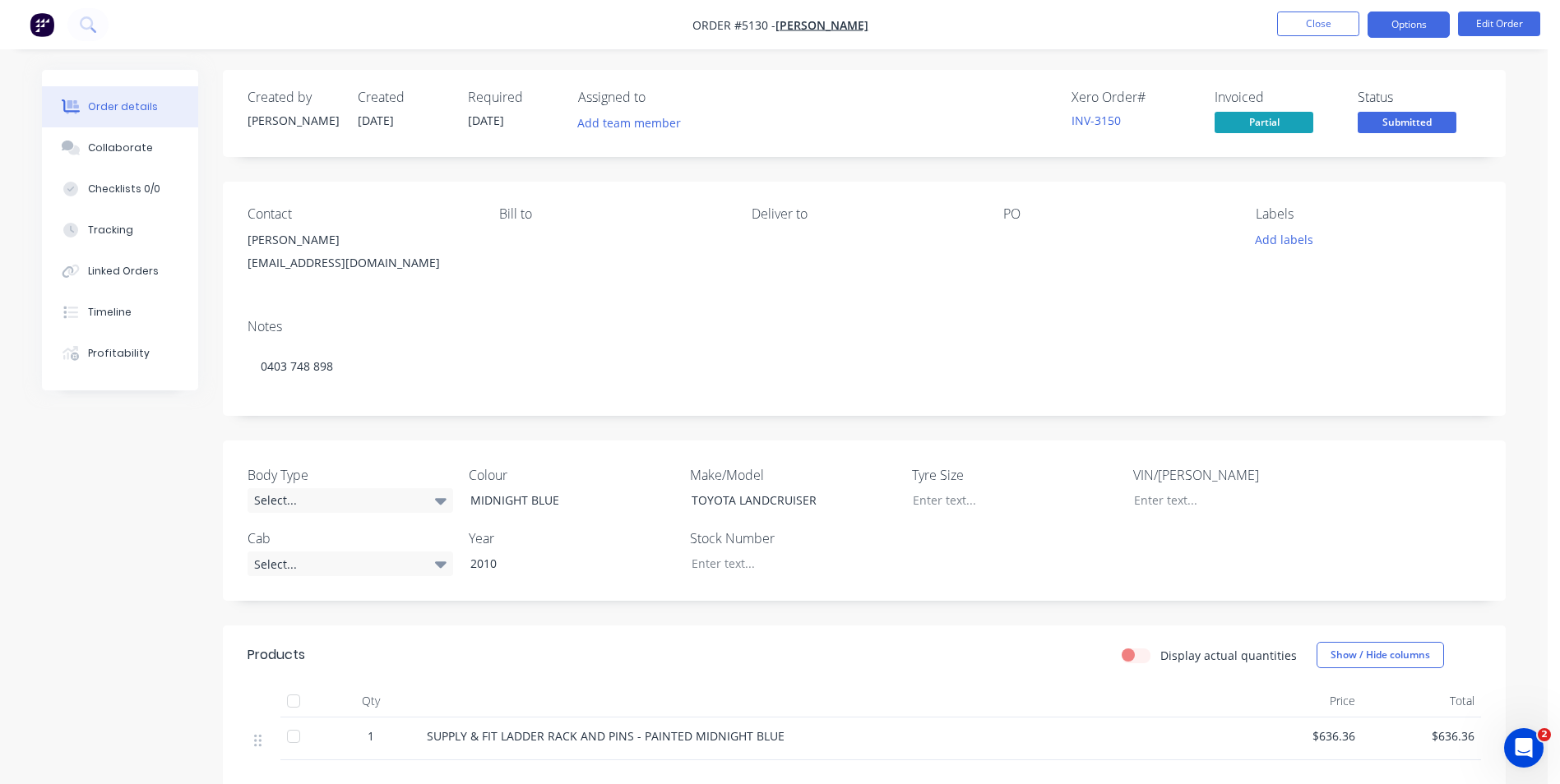
click at [1400, 29] on button "Options" at bounding box center [1408, 24] width 82 height 26
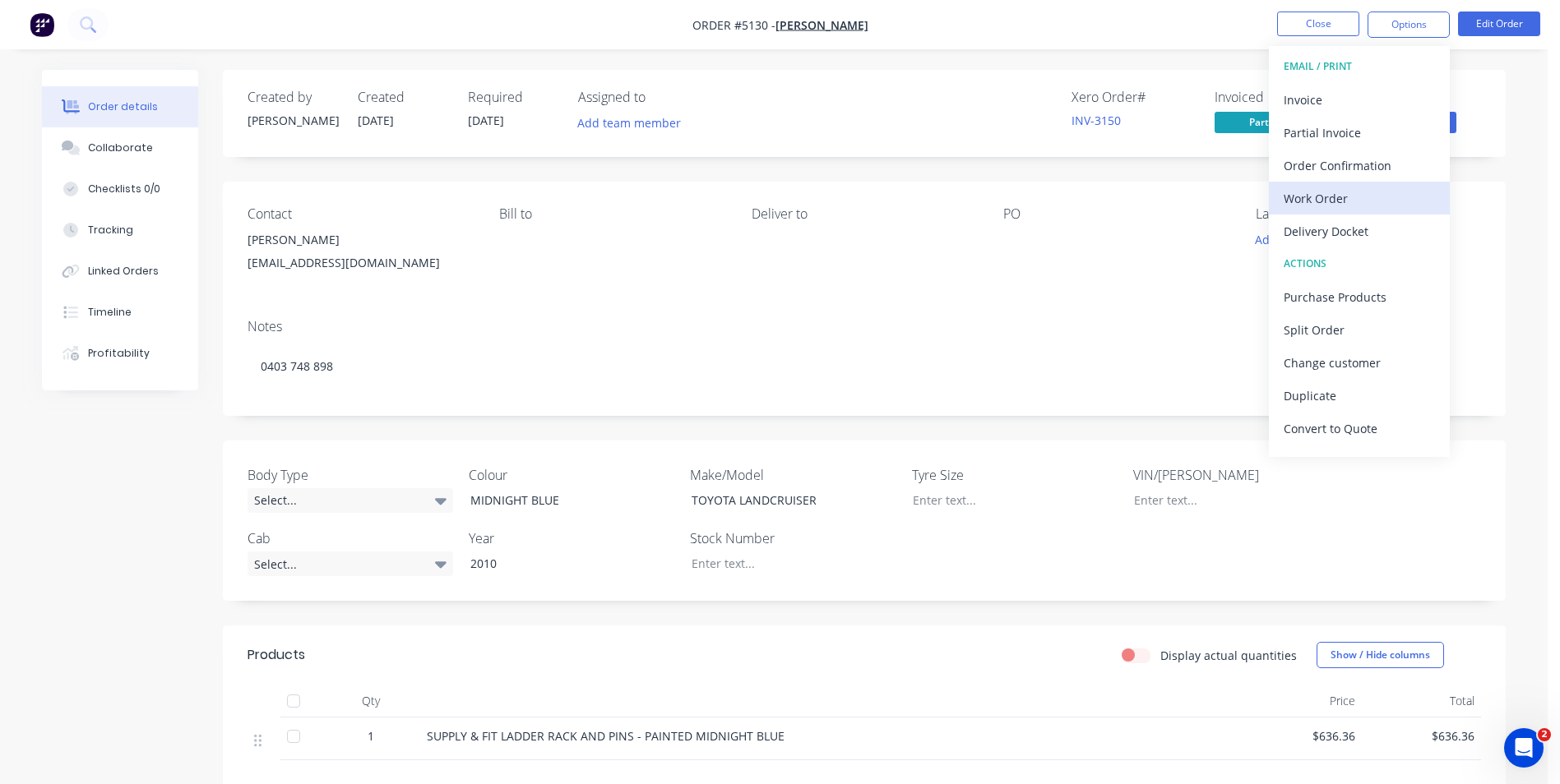
click at [1349, 193] on div "Work Order" at bounding box center [1358, 199] width 151 height 24
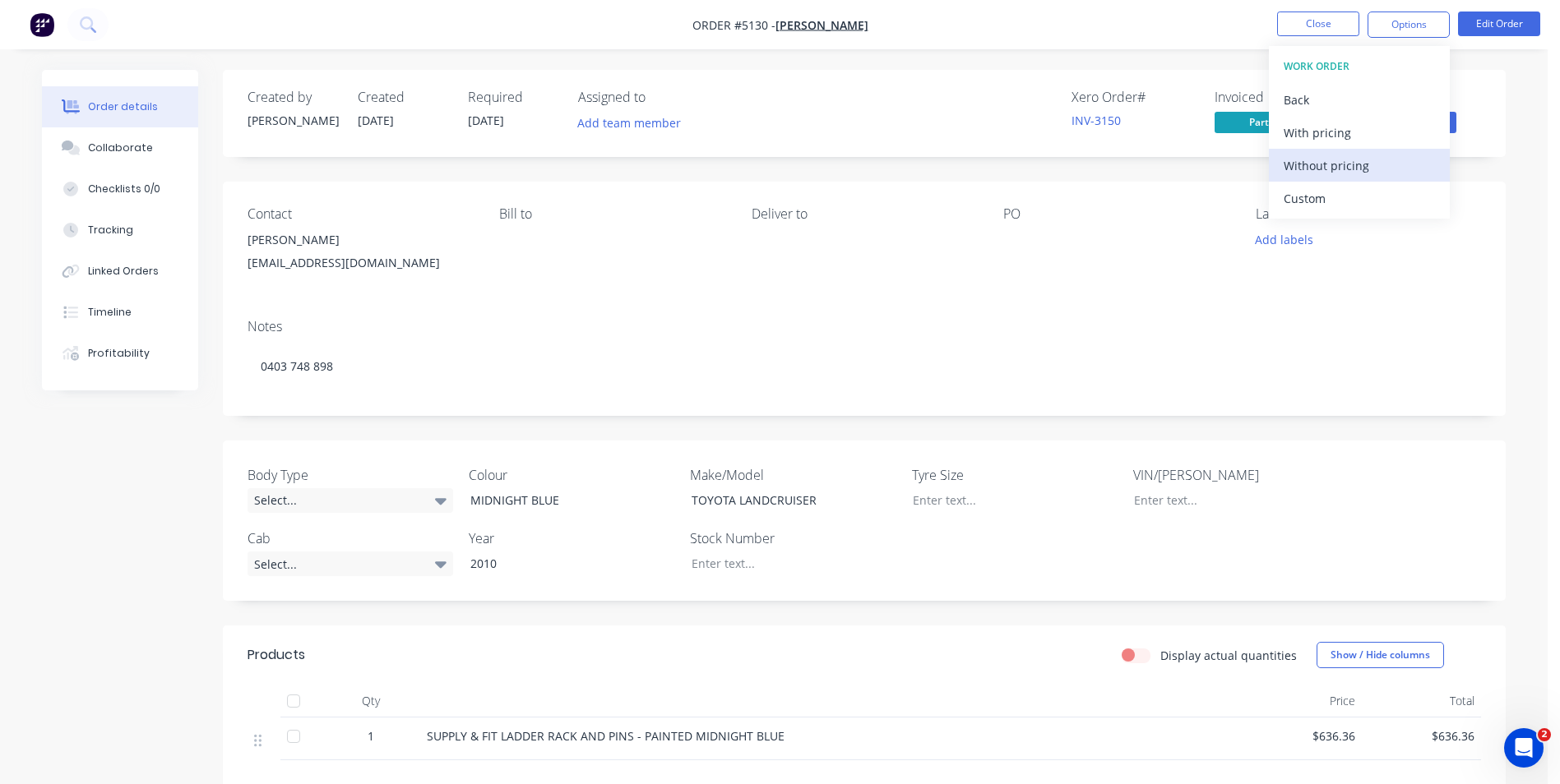
click at [1330, 167] on div "Without pricing" at bounding box center [1358, 166] width 151 height 24
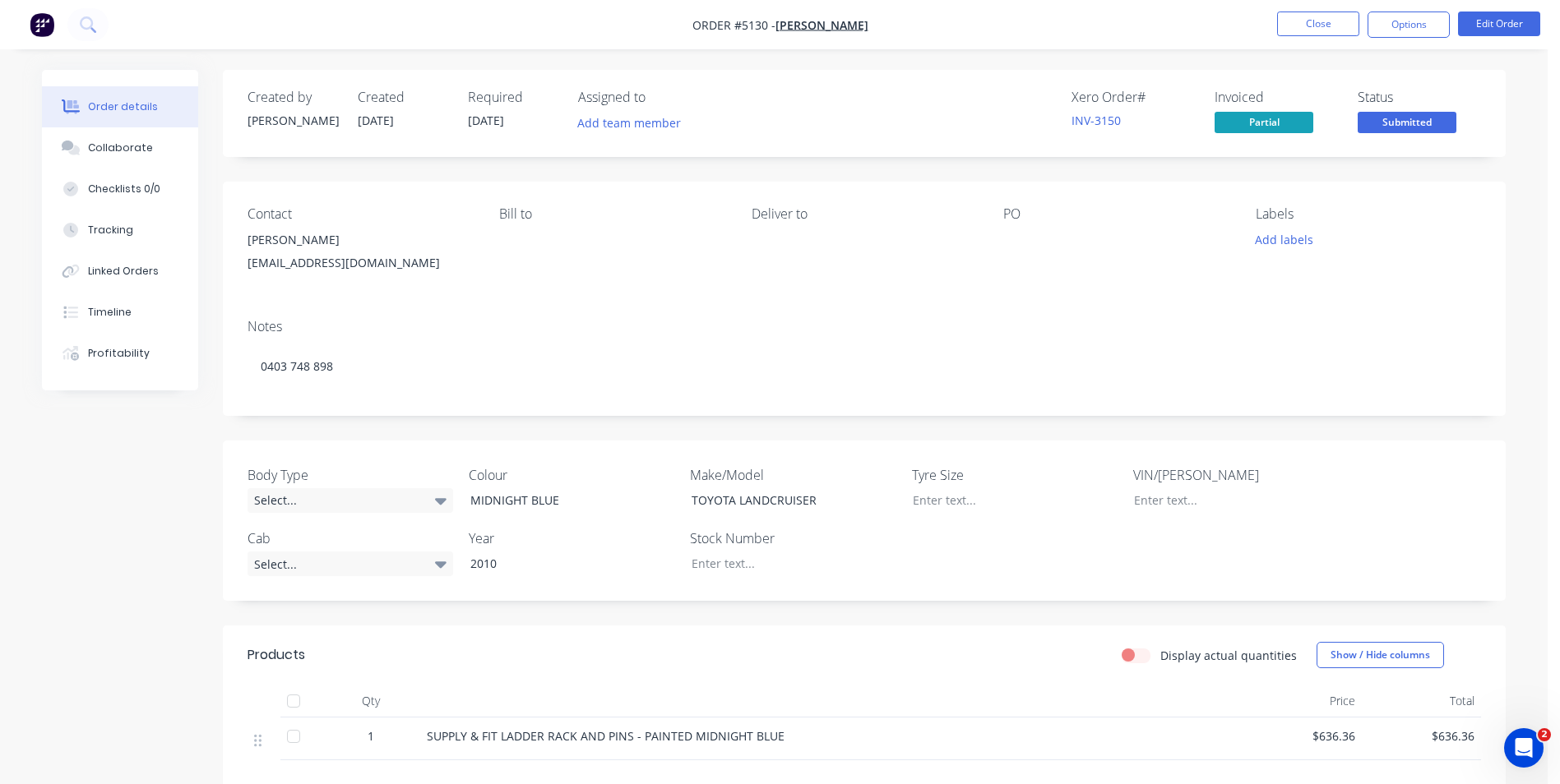
click at [963, 293] on div "Contact [PERSON_NAME] [PERSON_NAME][EMAIL_ADDRESS][DOMAIN_NAME] [PERSON_NAME] t…" at bounding box center [864, 243] width 1282 height 124
click at [122, 316] on div "Timeline" at bounding box center [109, 312] width 44 height 15
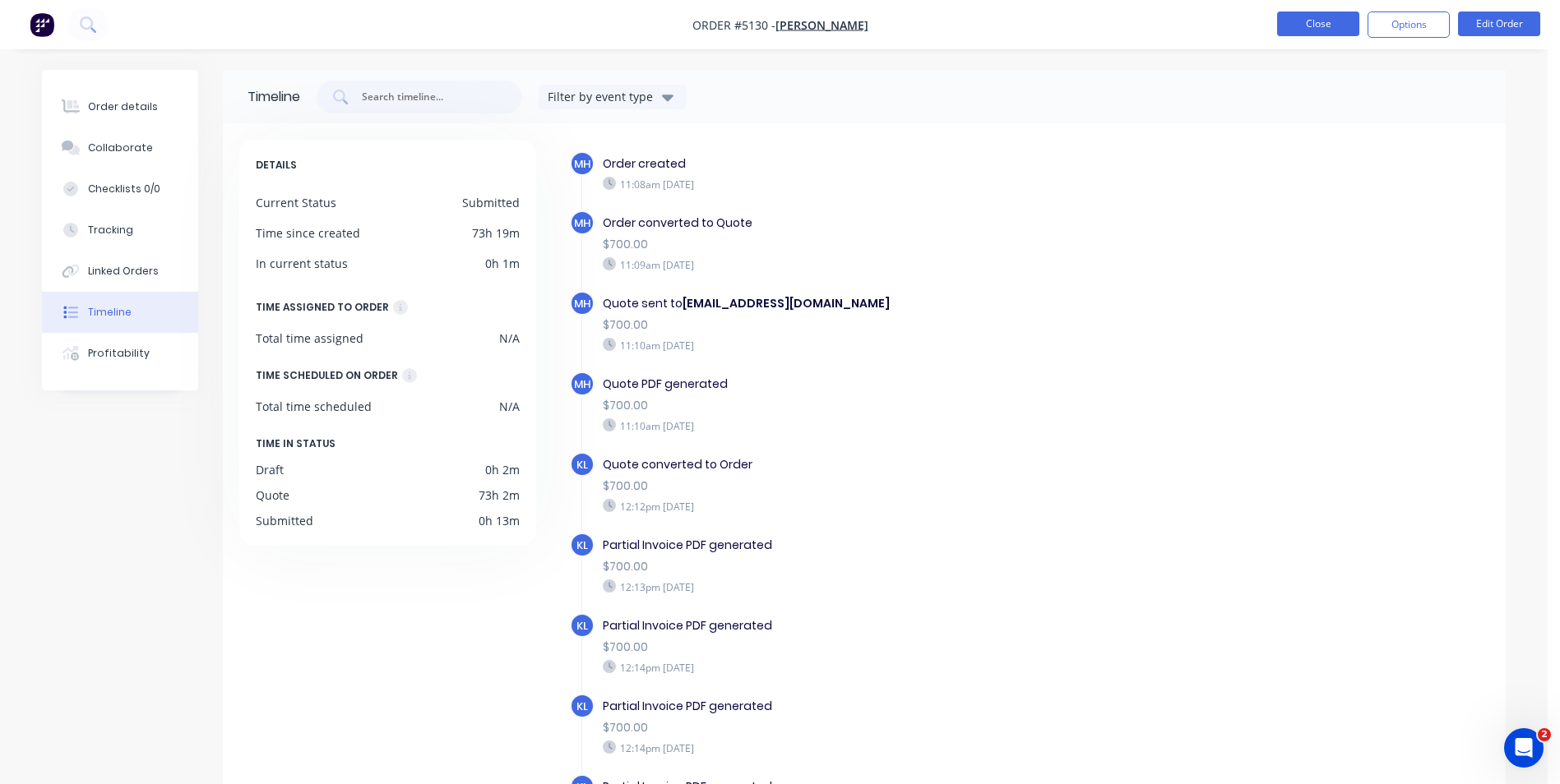
click at [1319, 23] on button "Close" at bounding box center [1317, 23] width 82 height 25
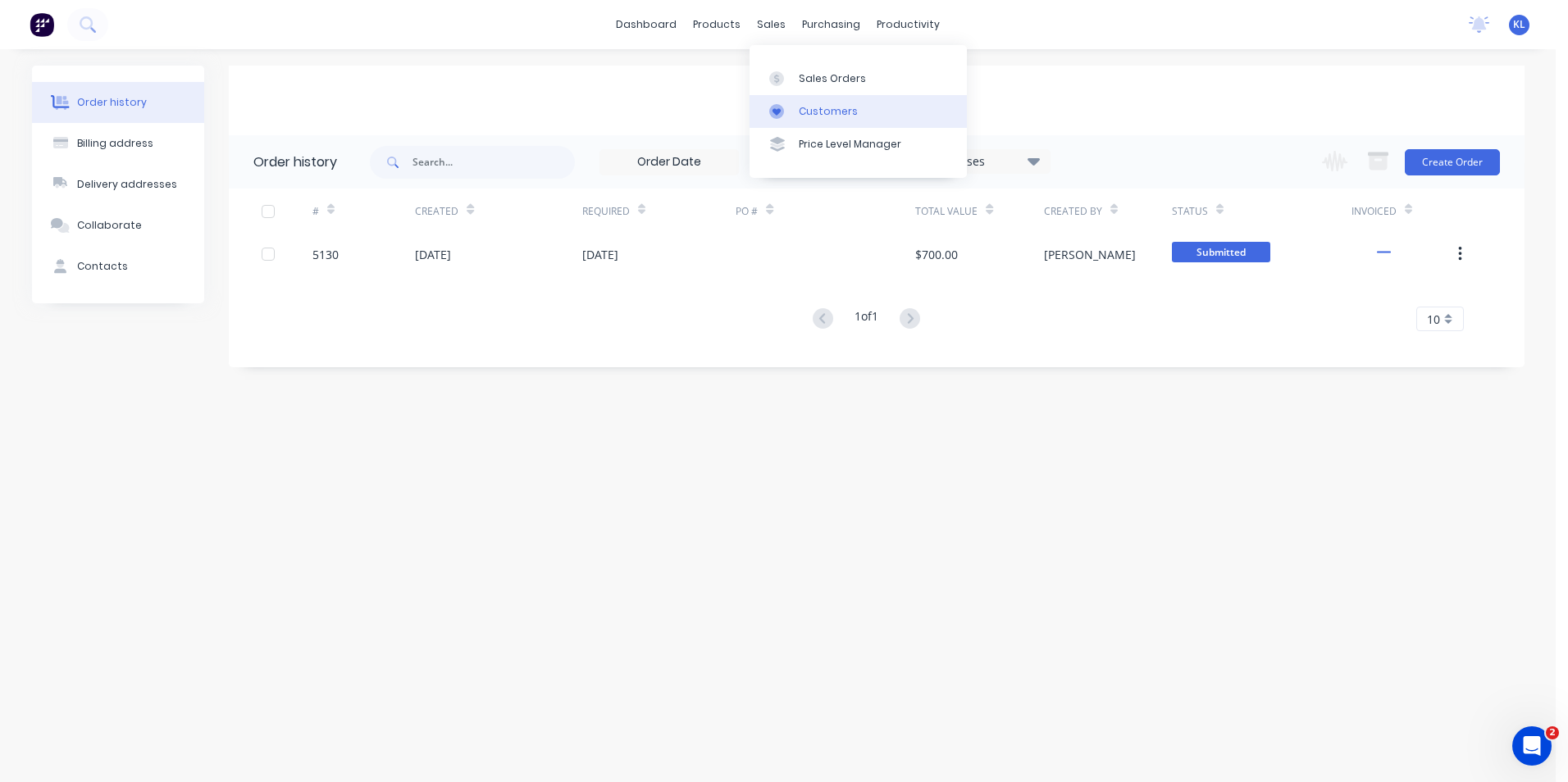
click at [813, 109] on div "Customers" at bounding box center [828, 112] width 59 height 15
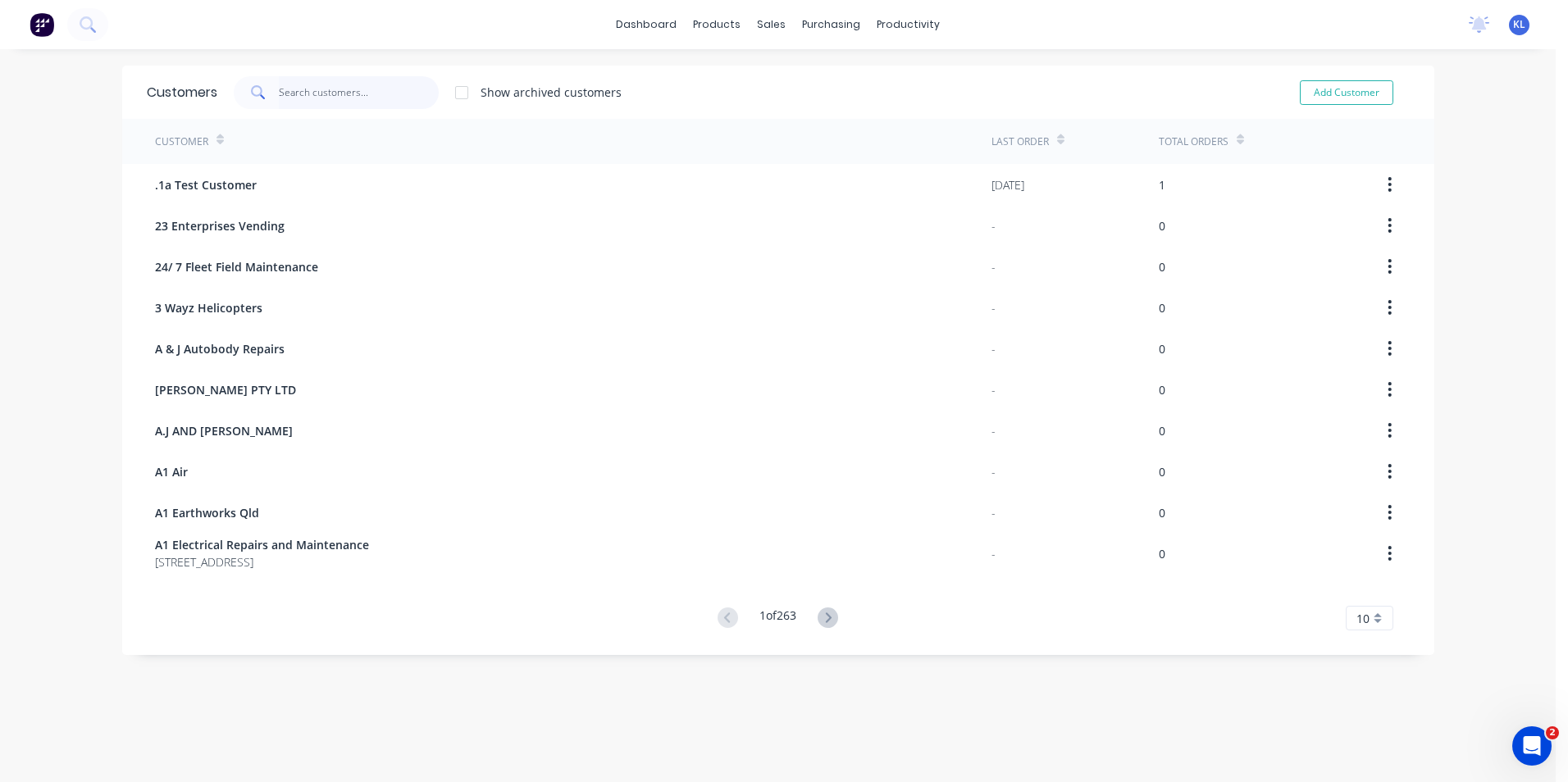
click at [364, 90] on input "text" at bounding box center [358, 93] width 160 height 33
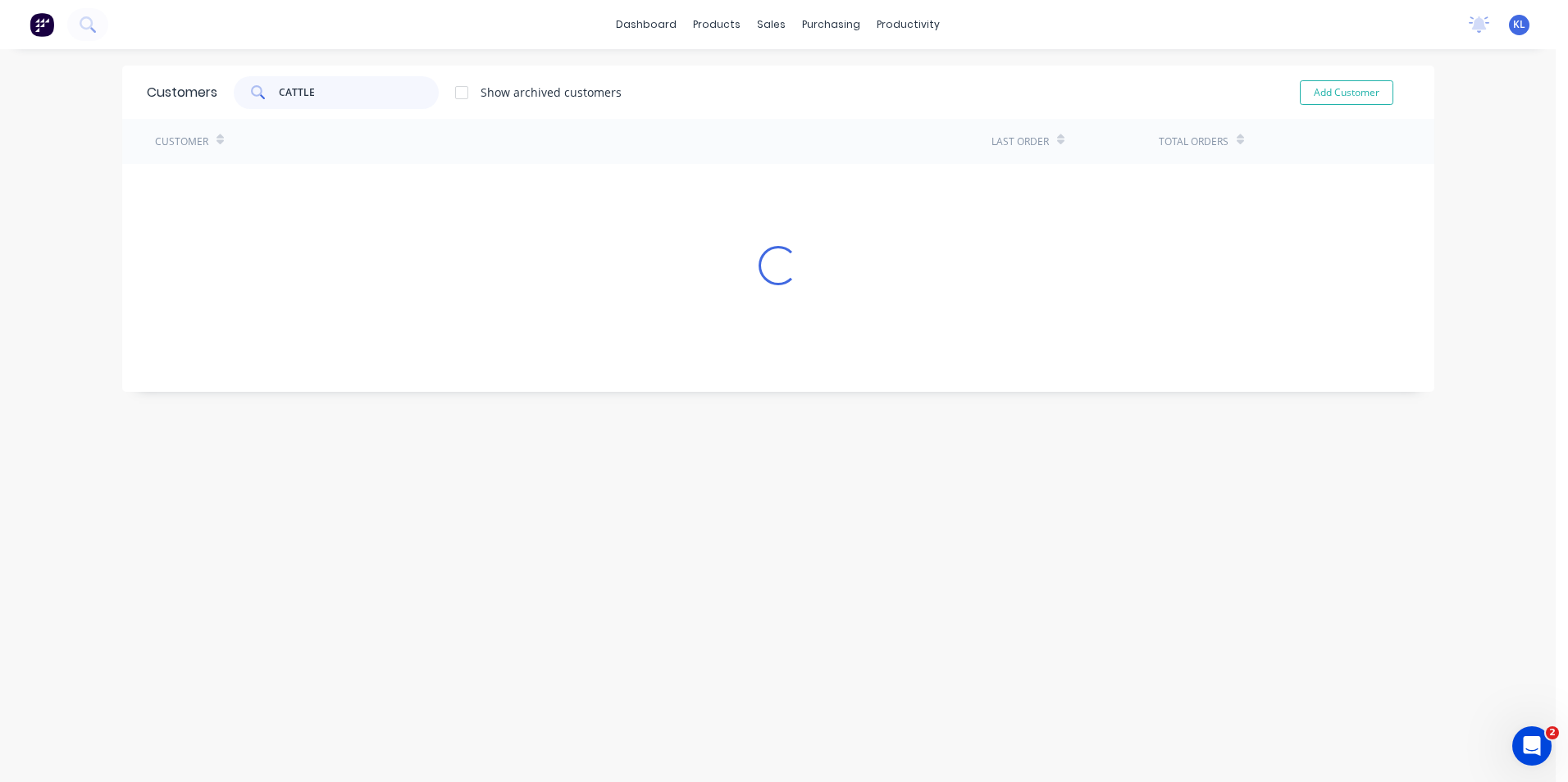
type input "CATTLE"
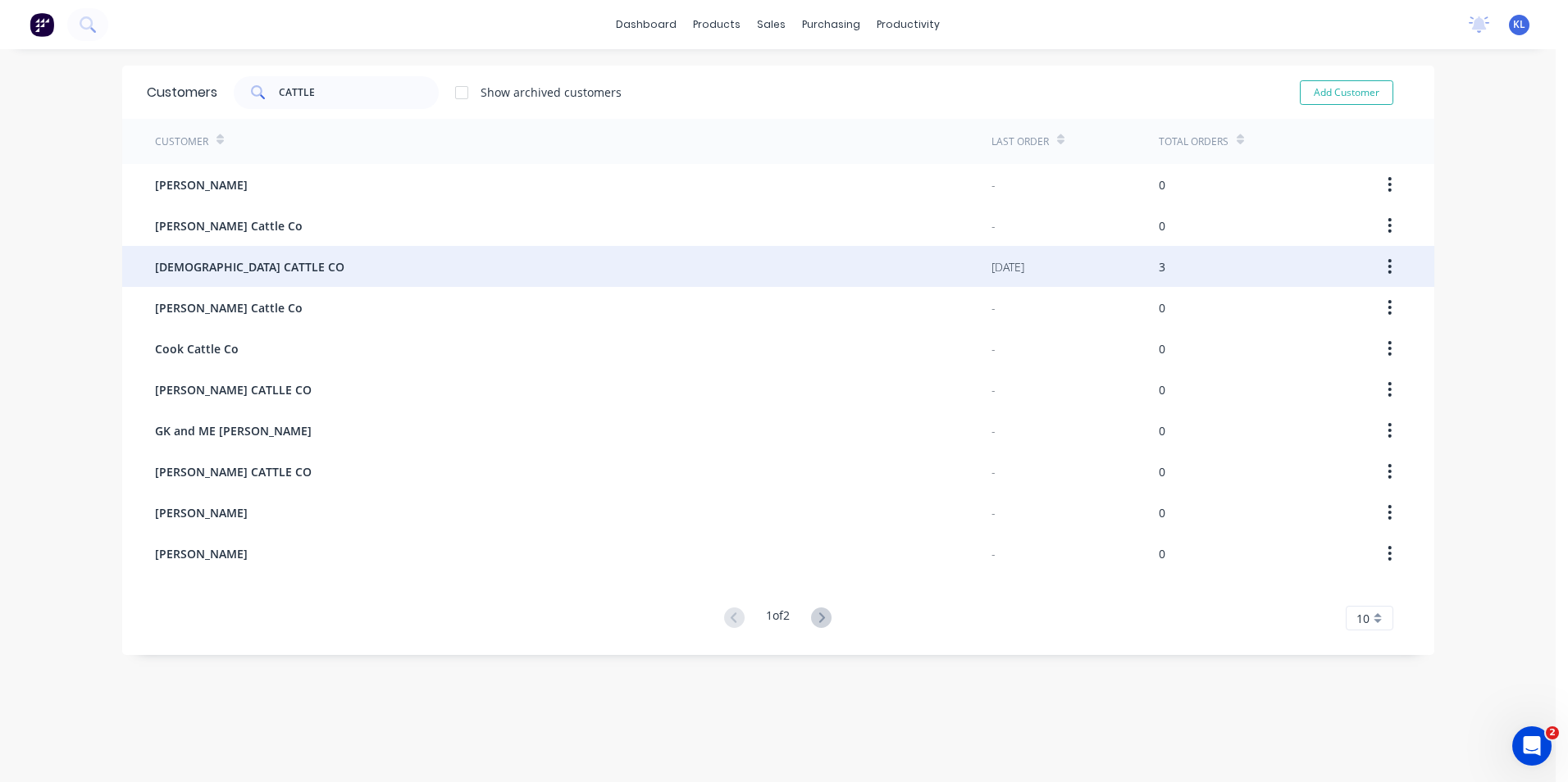
click at [258, 268] on span "[DEMOGRAPHIC_DATA] CATTLE CO" at bounding box center [249, 267] width 189 height 18
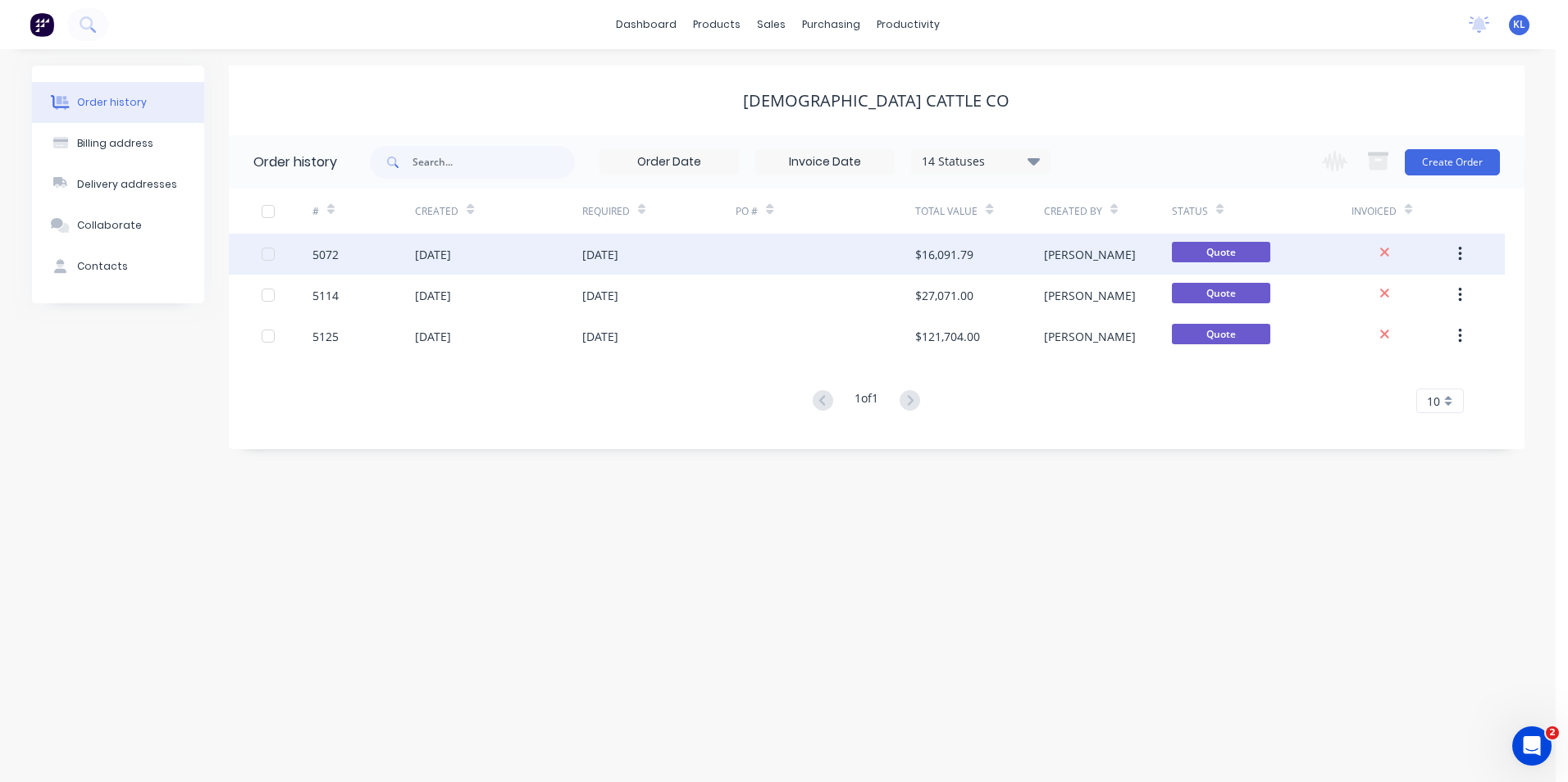
click at [319, 258] on div "5072" at bounding box center [325, 254] width 26 height 18
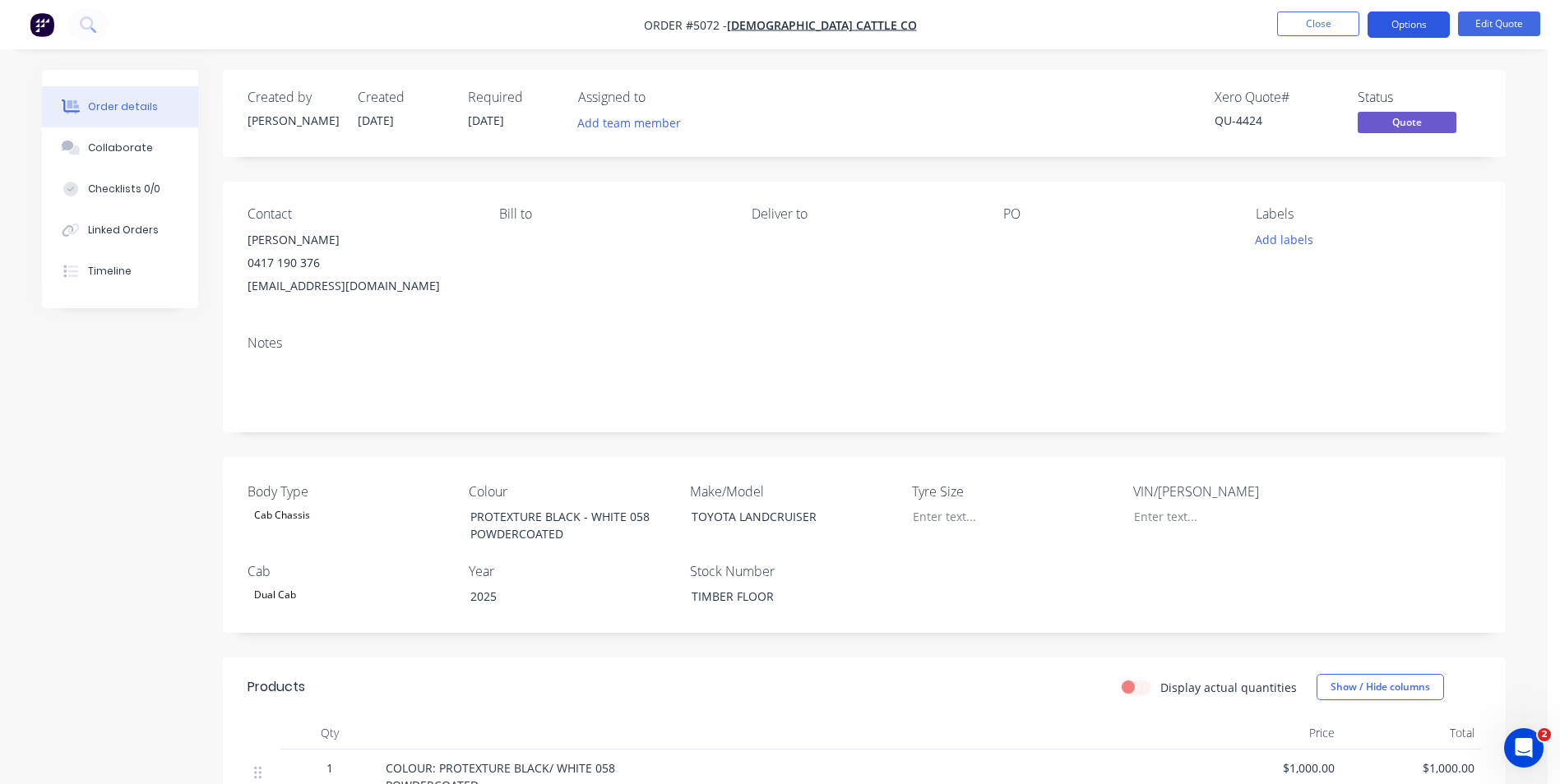
click at [1412, 25] on button "Options" at bounding box center [1408, 24] width 82 height 26
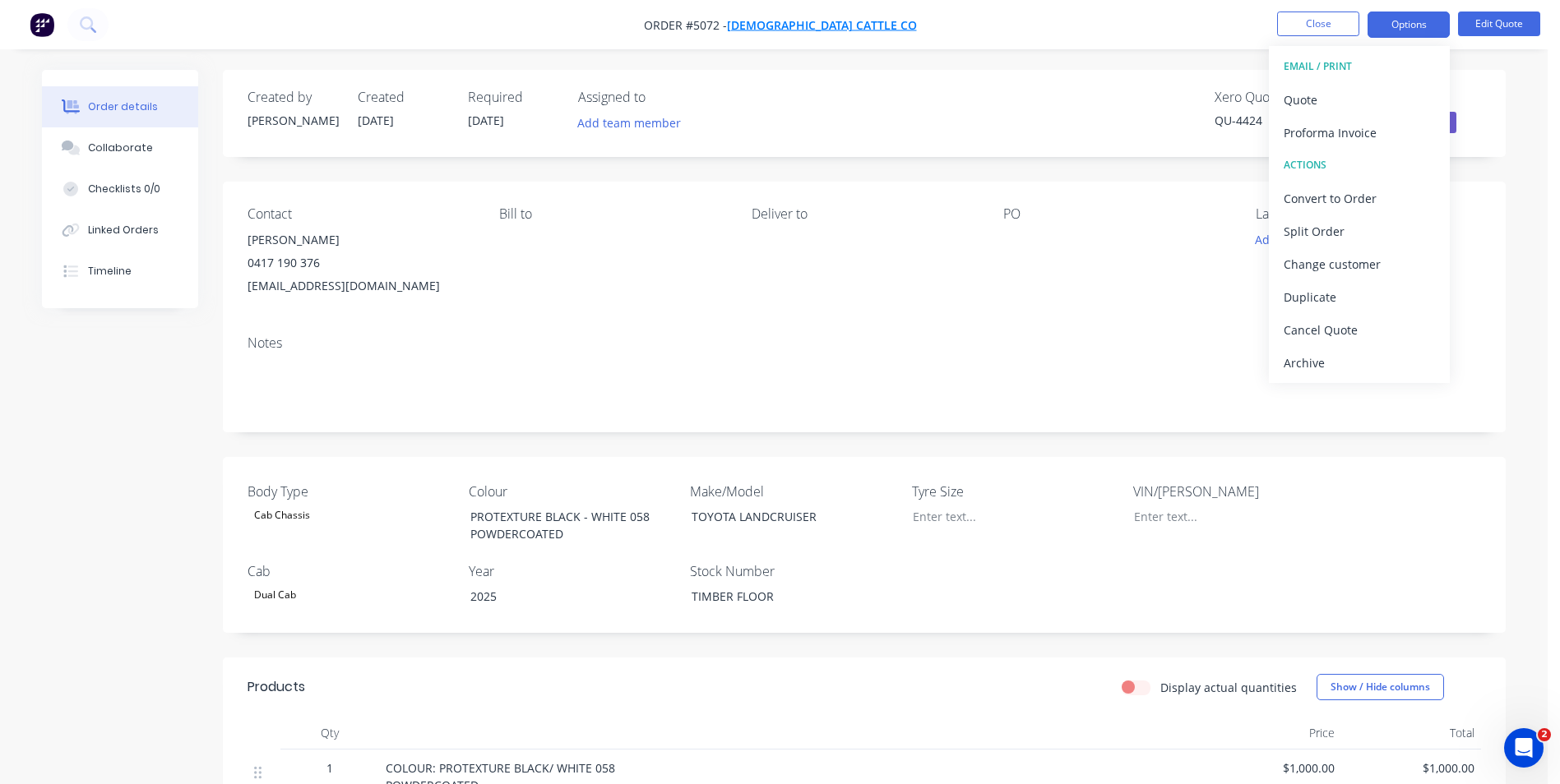
click at [869, 21] on span "[DEMOGRAPHIC_DATA] CATTLE CO" at bounding box center [821, 25] width 190 height 16
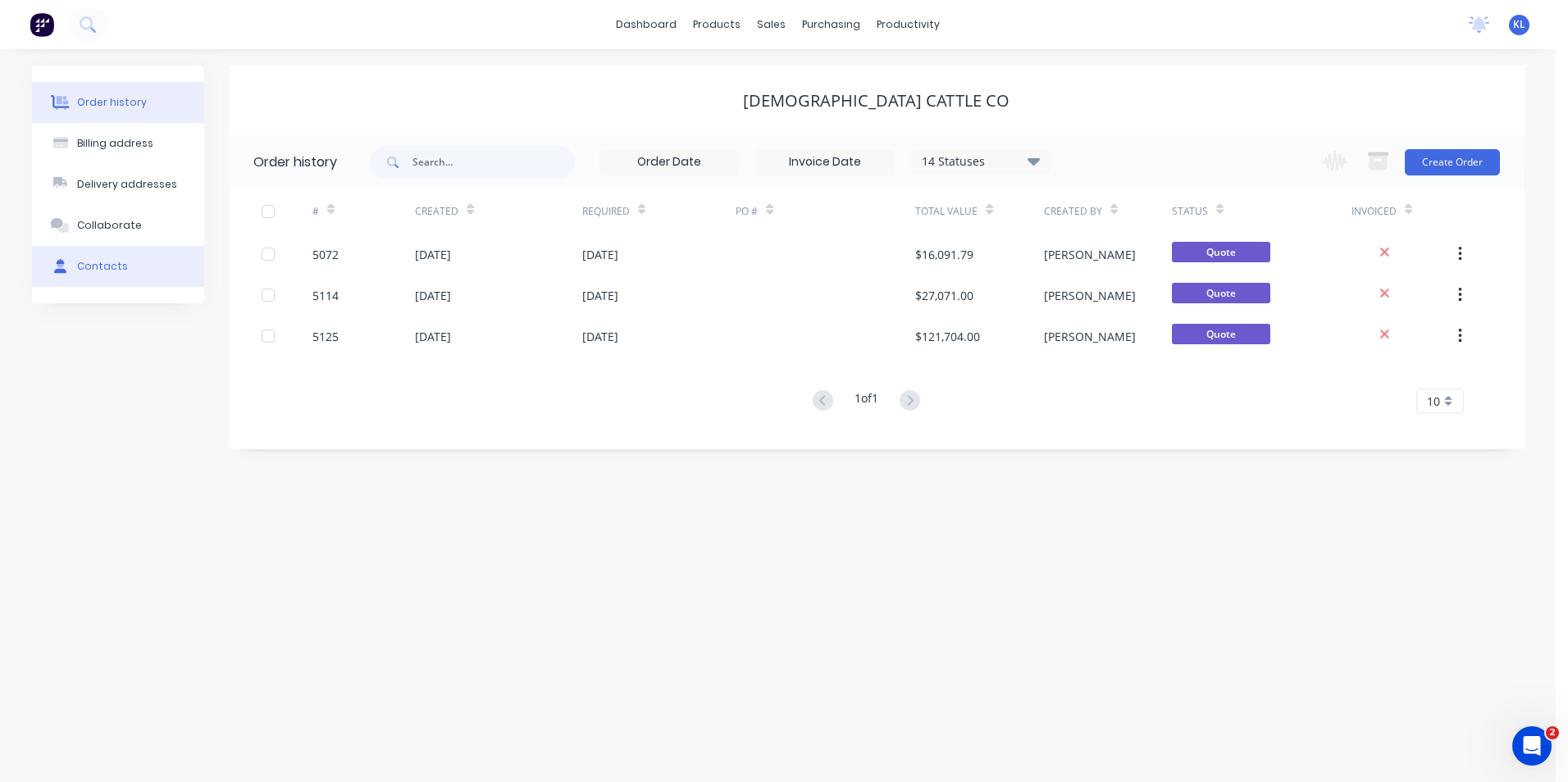
click at [98, 264] on div "Contacts" at bounding box center [102, 267] width 51 height 15
select select "AU"
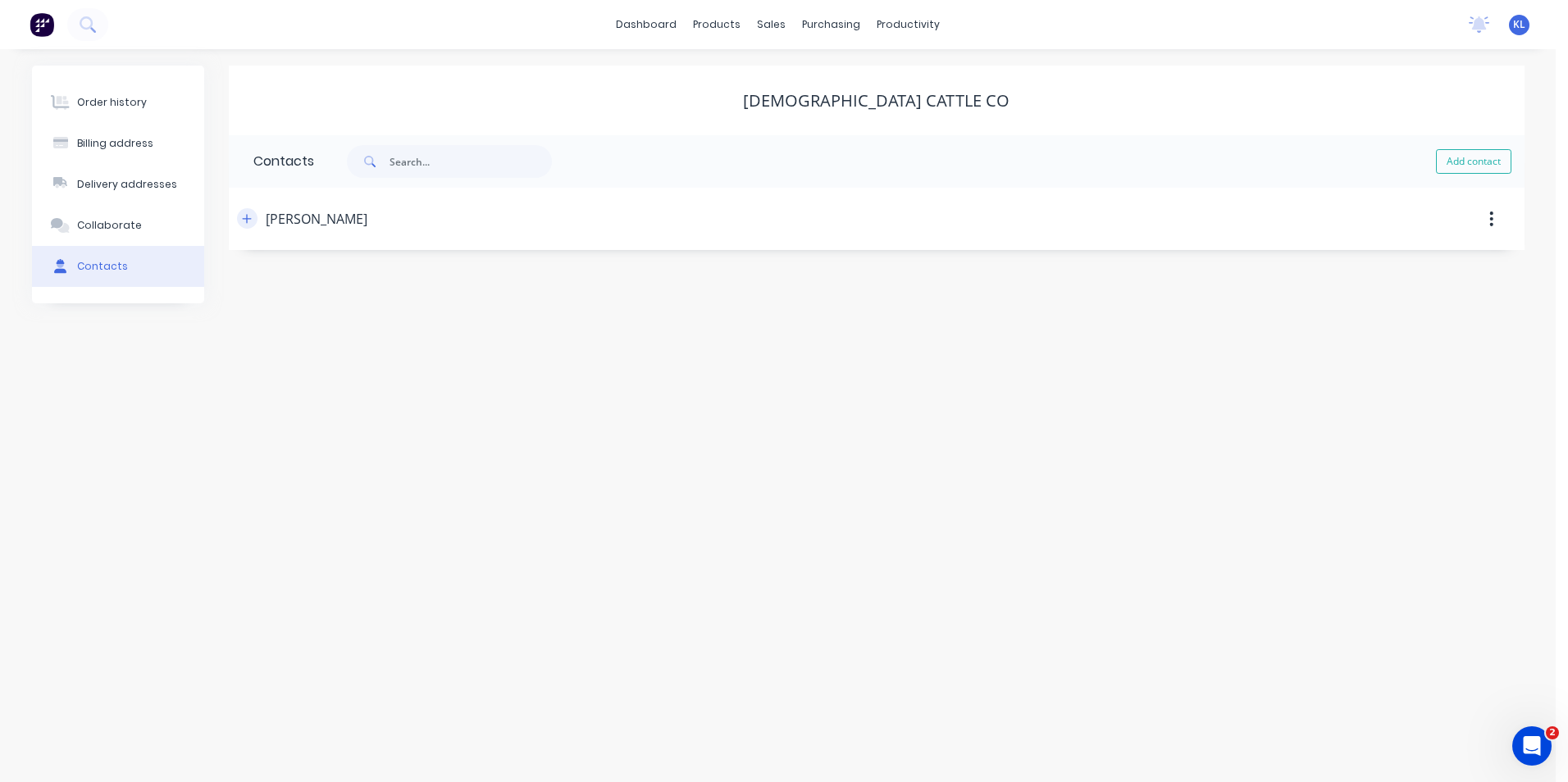
click at [247, 221] on icon "button" at bounding box center [247, 219] width 10 height 11
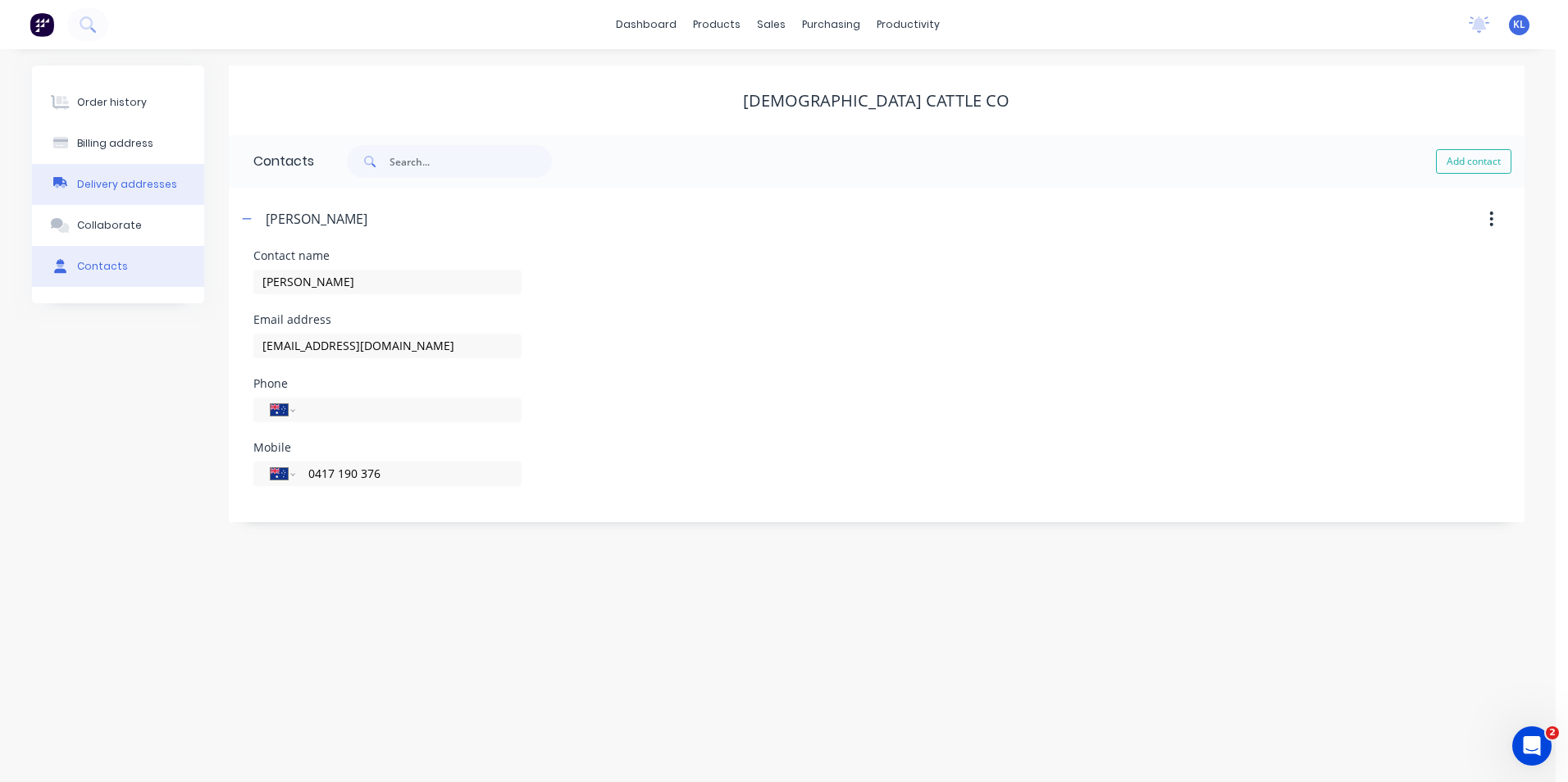
click at [124, 186] on div "Delivery addresses" at bounding box center [127, 185] width 100 height 15
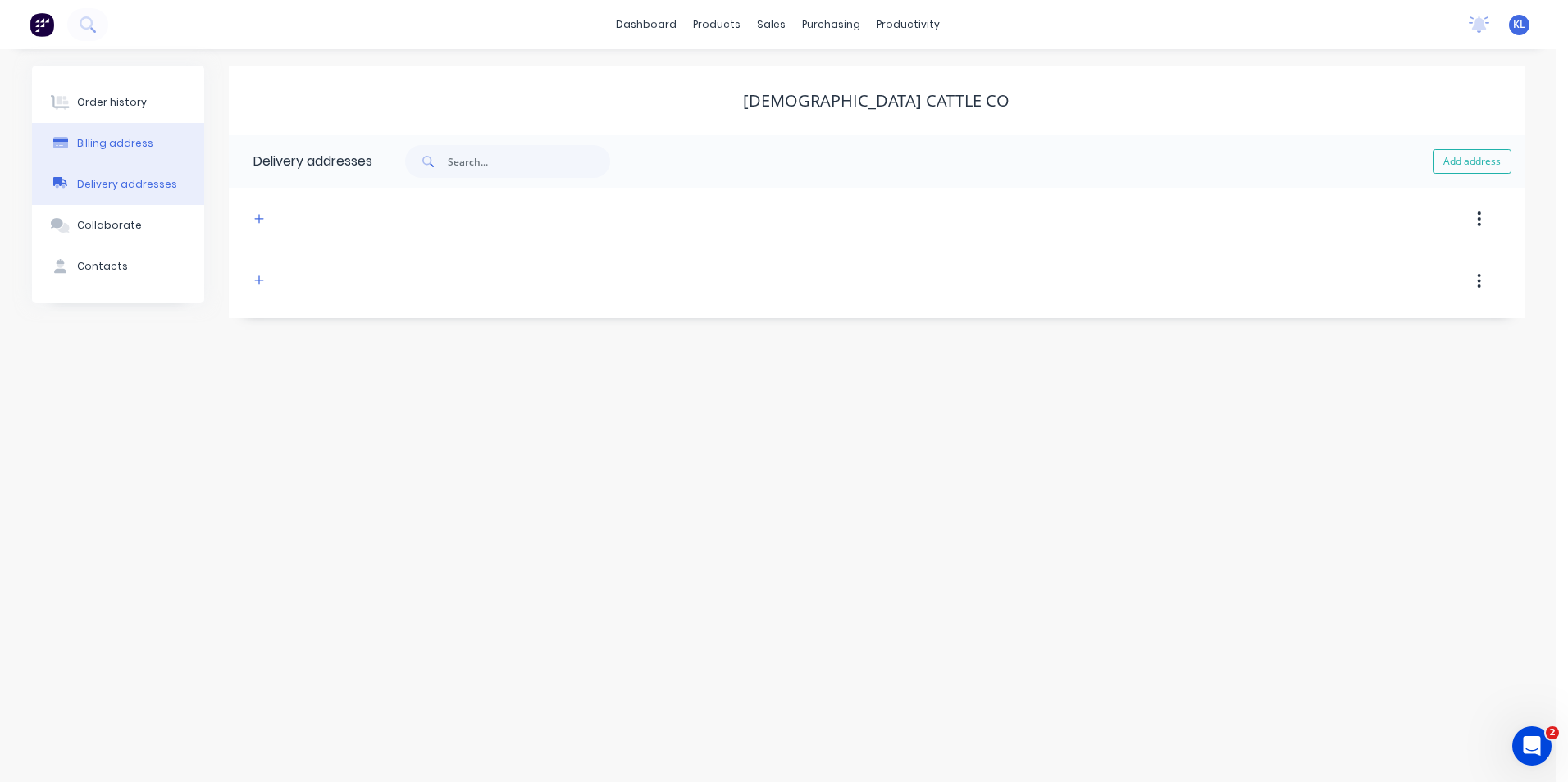
click at [132, 146] on div "Billing address" at bounding box center [115, 143] width 77 height 15
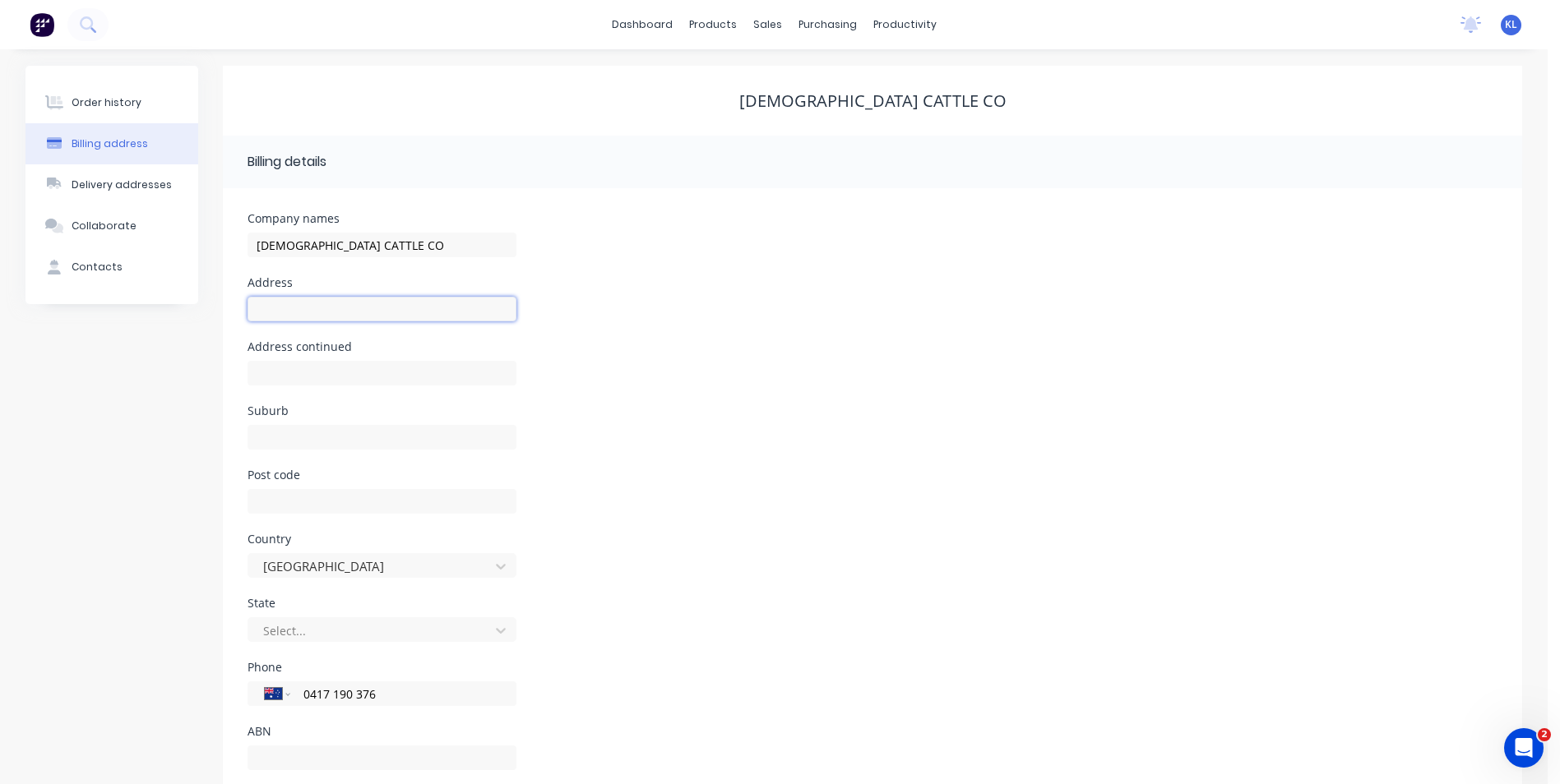
click at [343, 313] on input "text" at bounding box center [381, 309] width 268 height 25
type input "[STREET_ADDRESS]"
click at [314, 437] on input "text" at bounding box center [381, 437] width 268 height 25
type input "TAROOM"
click at [319, 504] on input "text" at bounding box center [381, 501] width 268 height 25
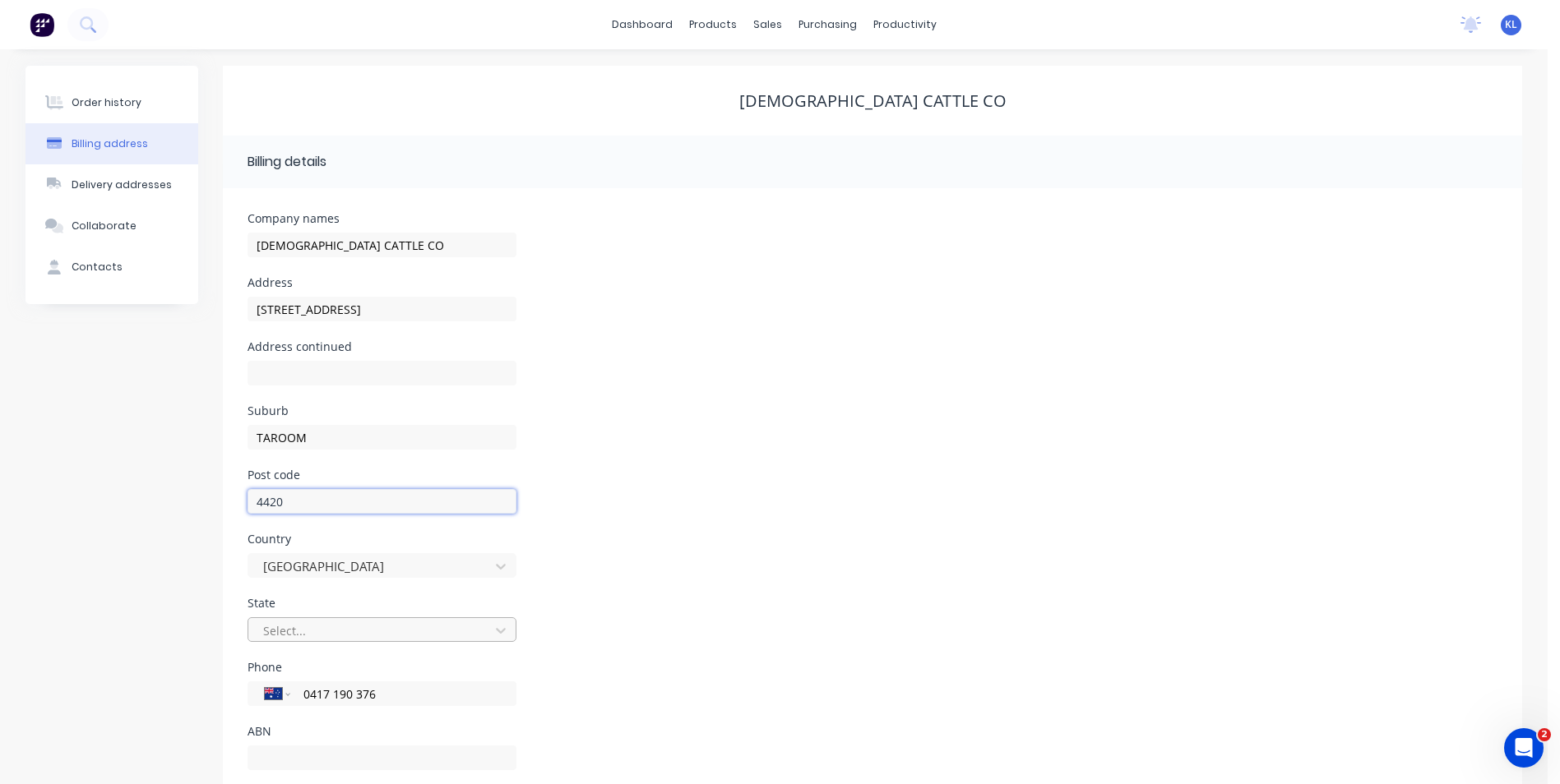
type input "4420"
click at [426, 635] on div "Select..." at bounding box center [381, 629] width 268 height 25
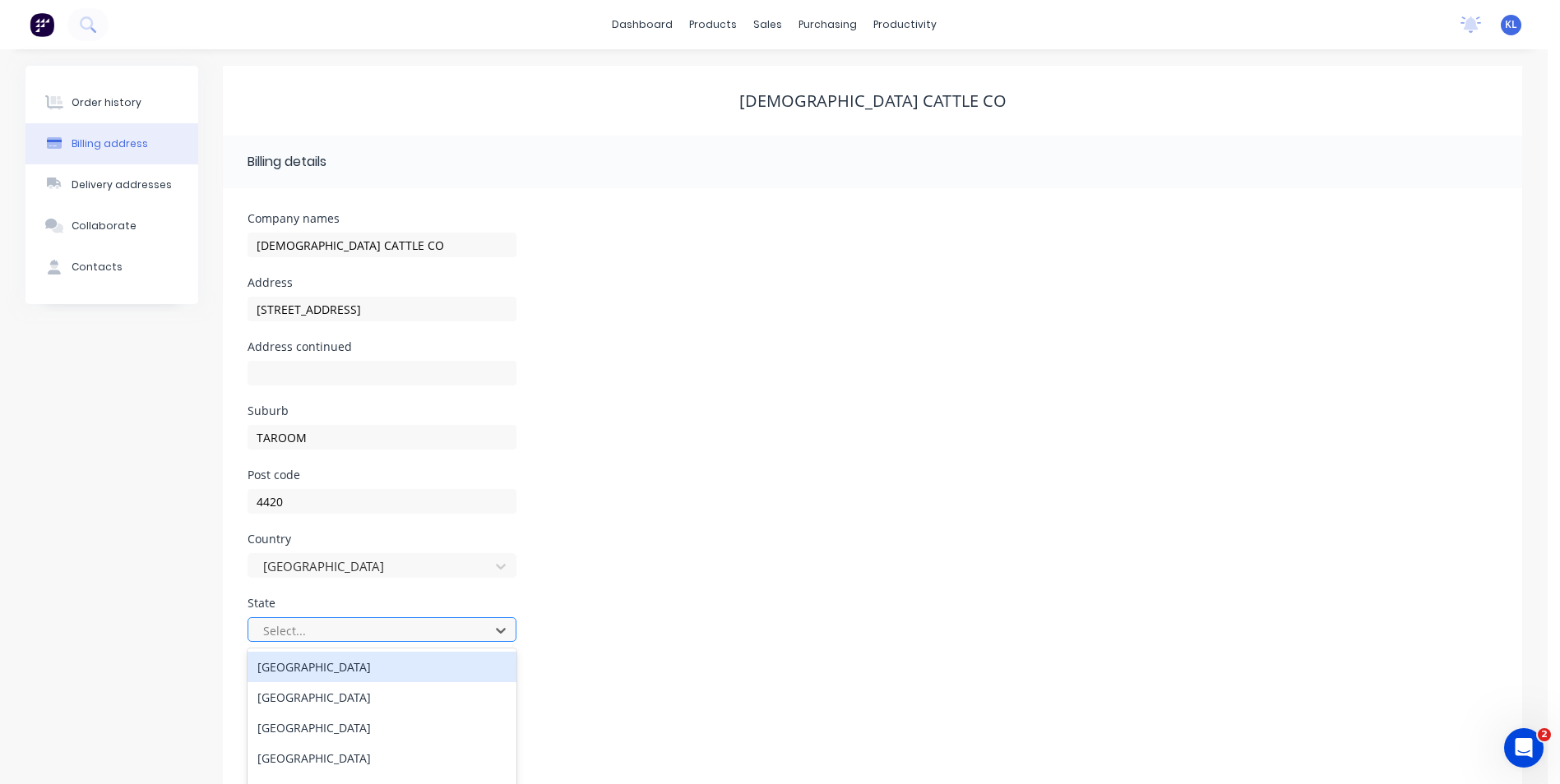
scroll to position [39, 0]
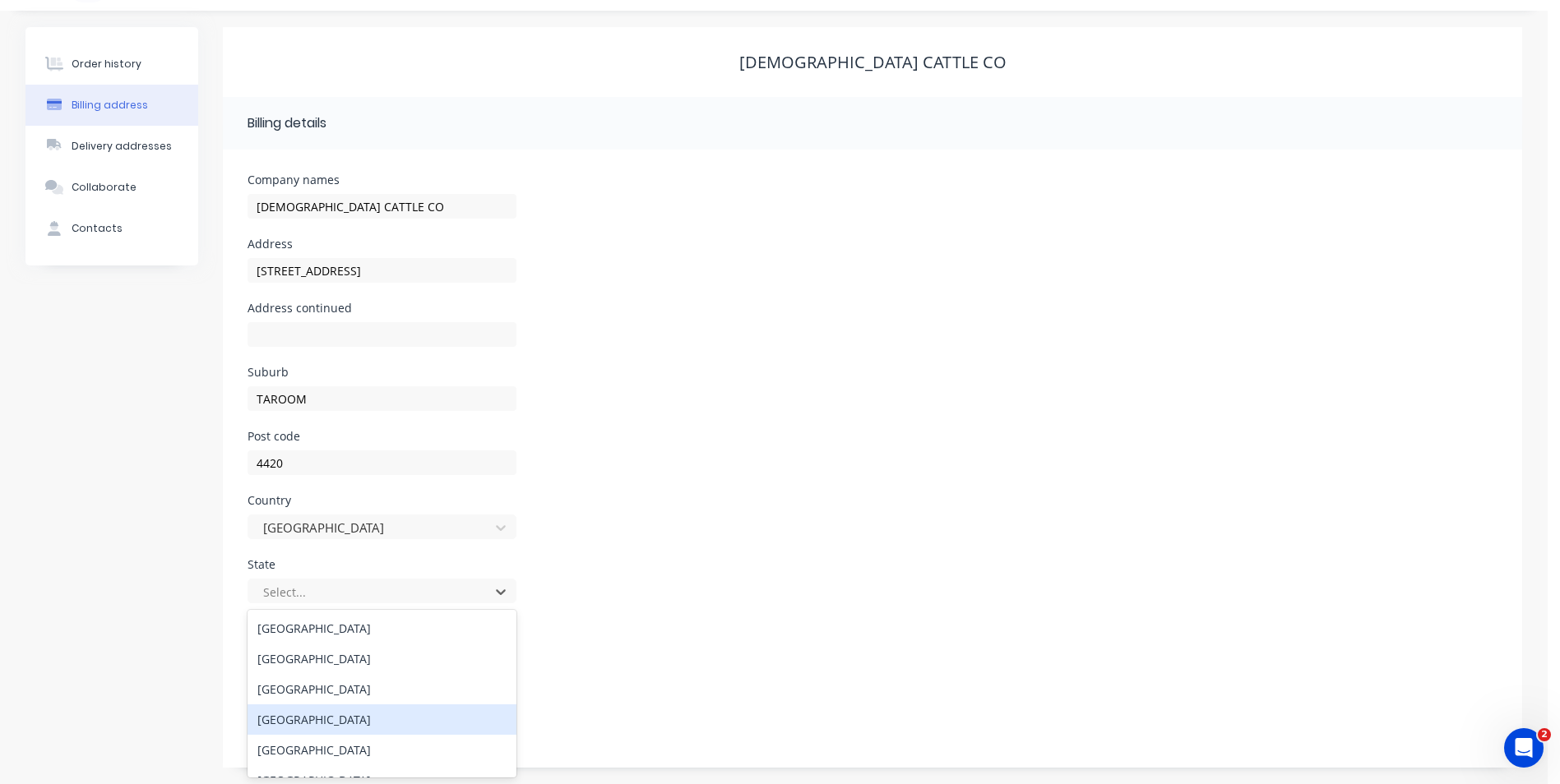
click at [339, 714] on div "[GEOGRAPHIC_DATA]" at bounding box center [381, 719] width 268 height 31
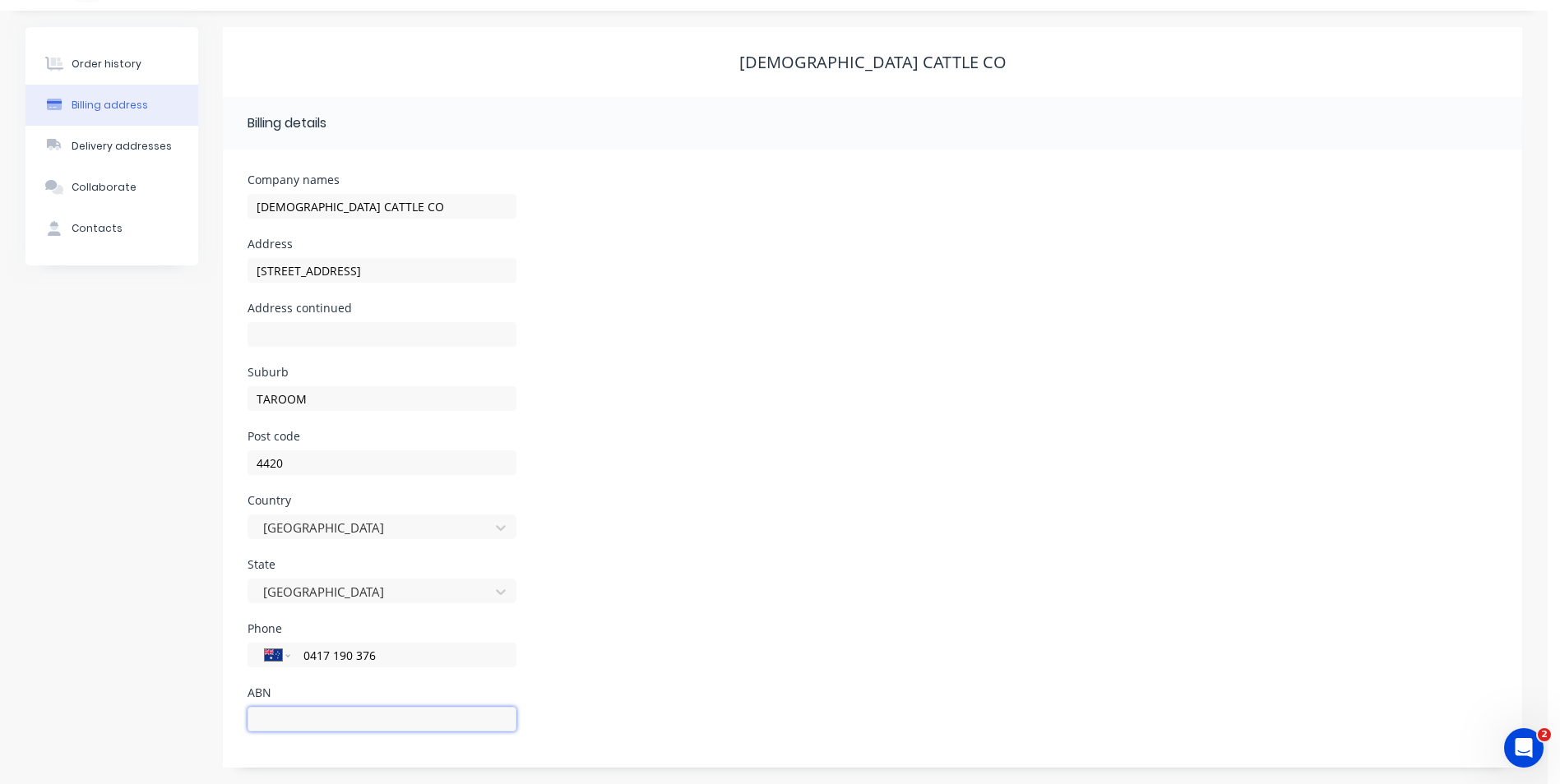
click at [334, 713] on input "text" at bounding box center [381, 719] width 268 height 25
type input "17470843360"
click at [129, 154] on button "Delivery addresses" at bounding box center [112, 146] width 173 height 41
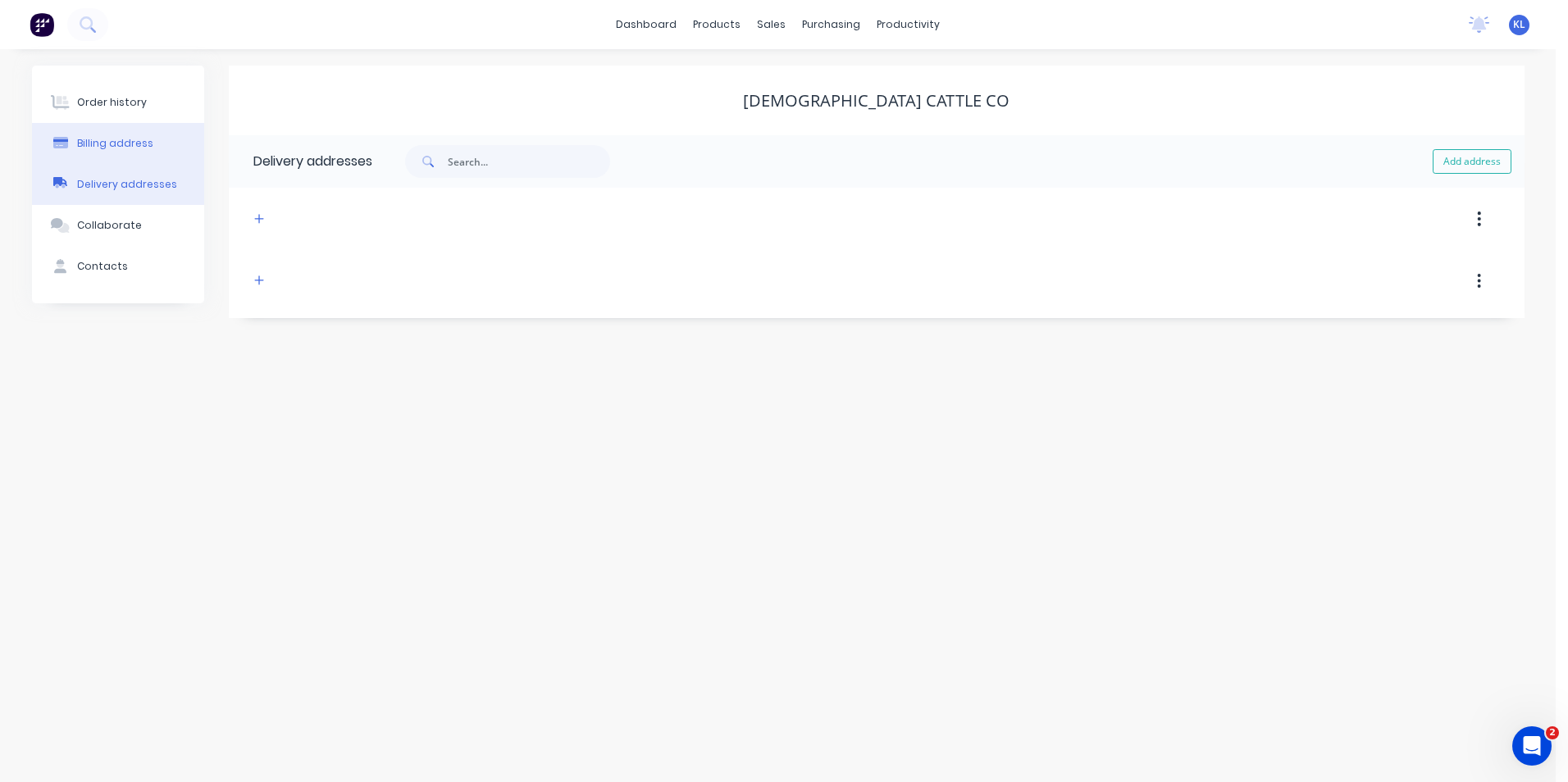
click at [107, 143] on div "Billing address" at bounding box center [115, 143] width 77 height 15
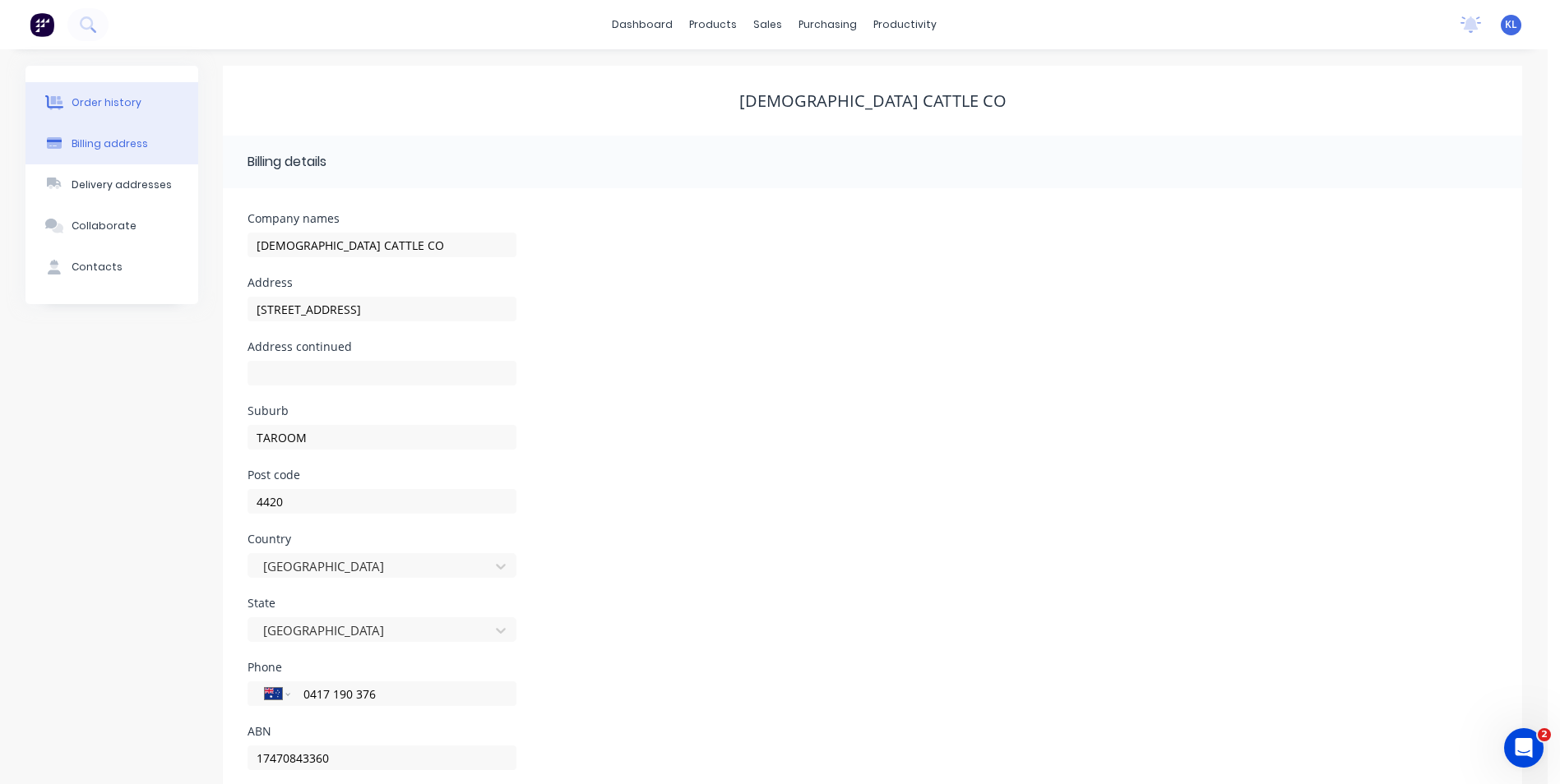
click at [127, 97] on div "Order history" at bounding box center [106, 103] width 69 height 15
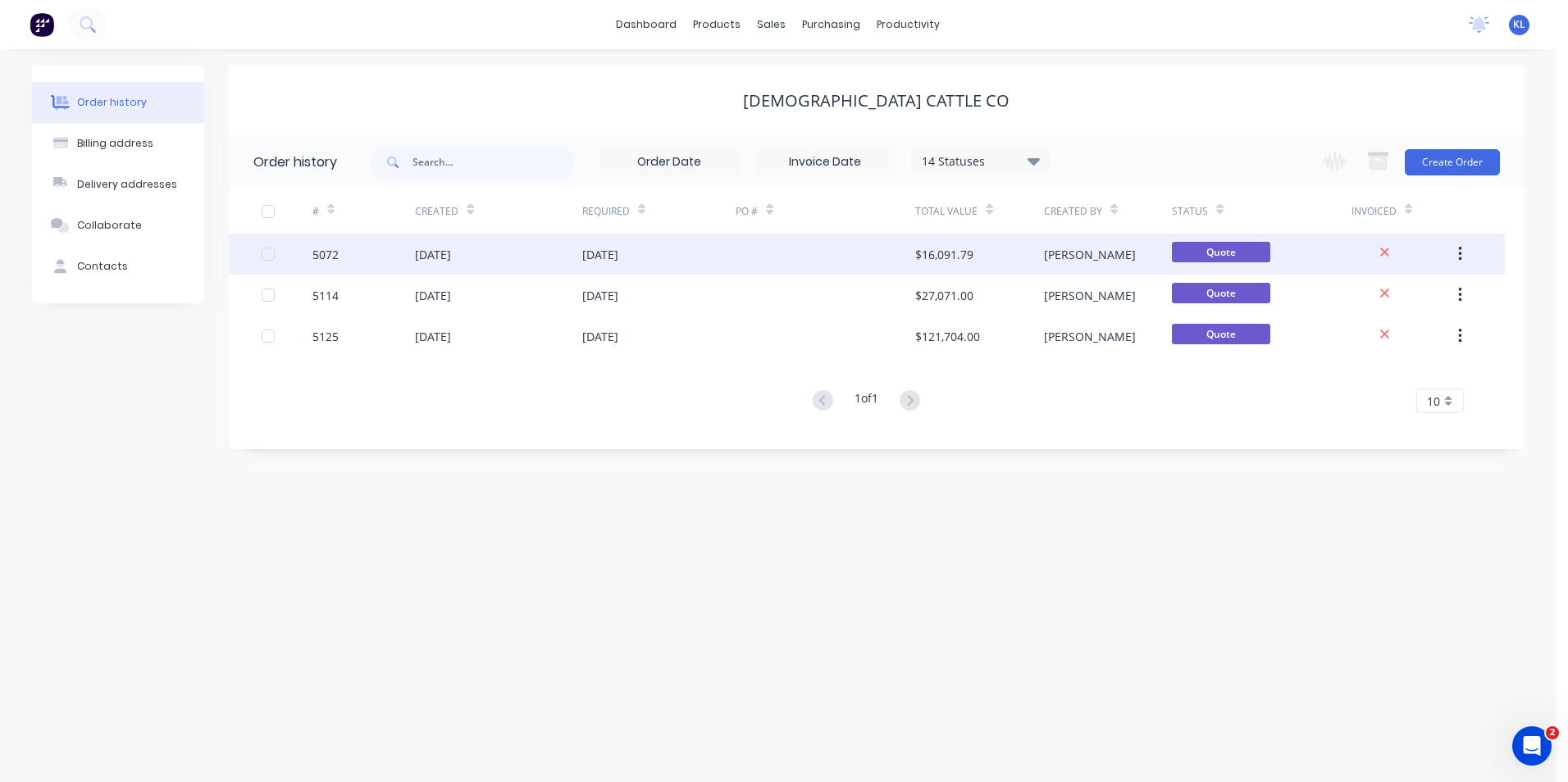
click at [323, 254] on div "5072" at bounding box center [325, 254] width 26 height 18
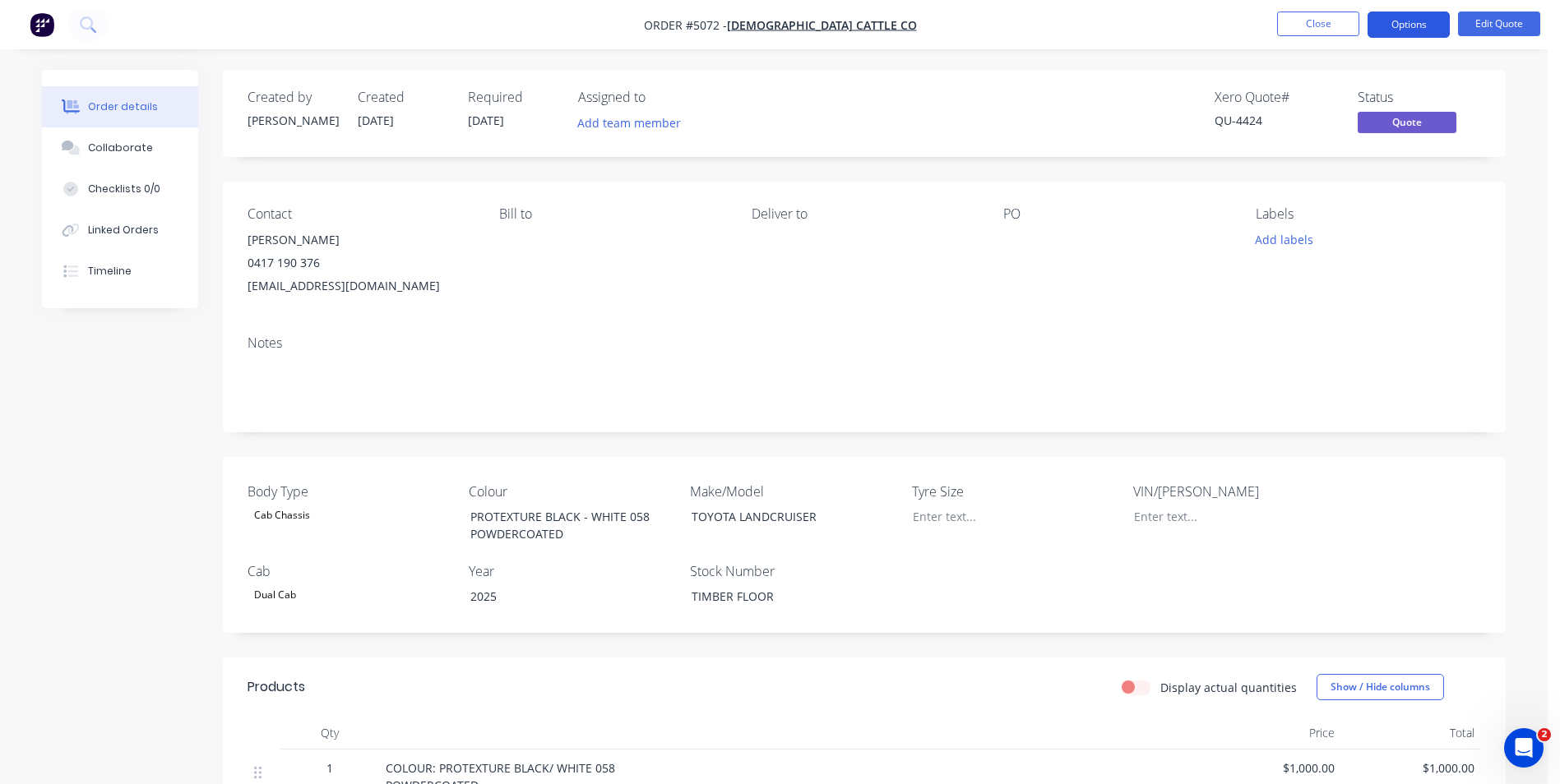
click at [1430, 26] on button "Options" at bounding box center [1408, 24] width 82 height 26
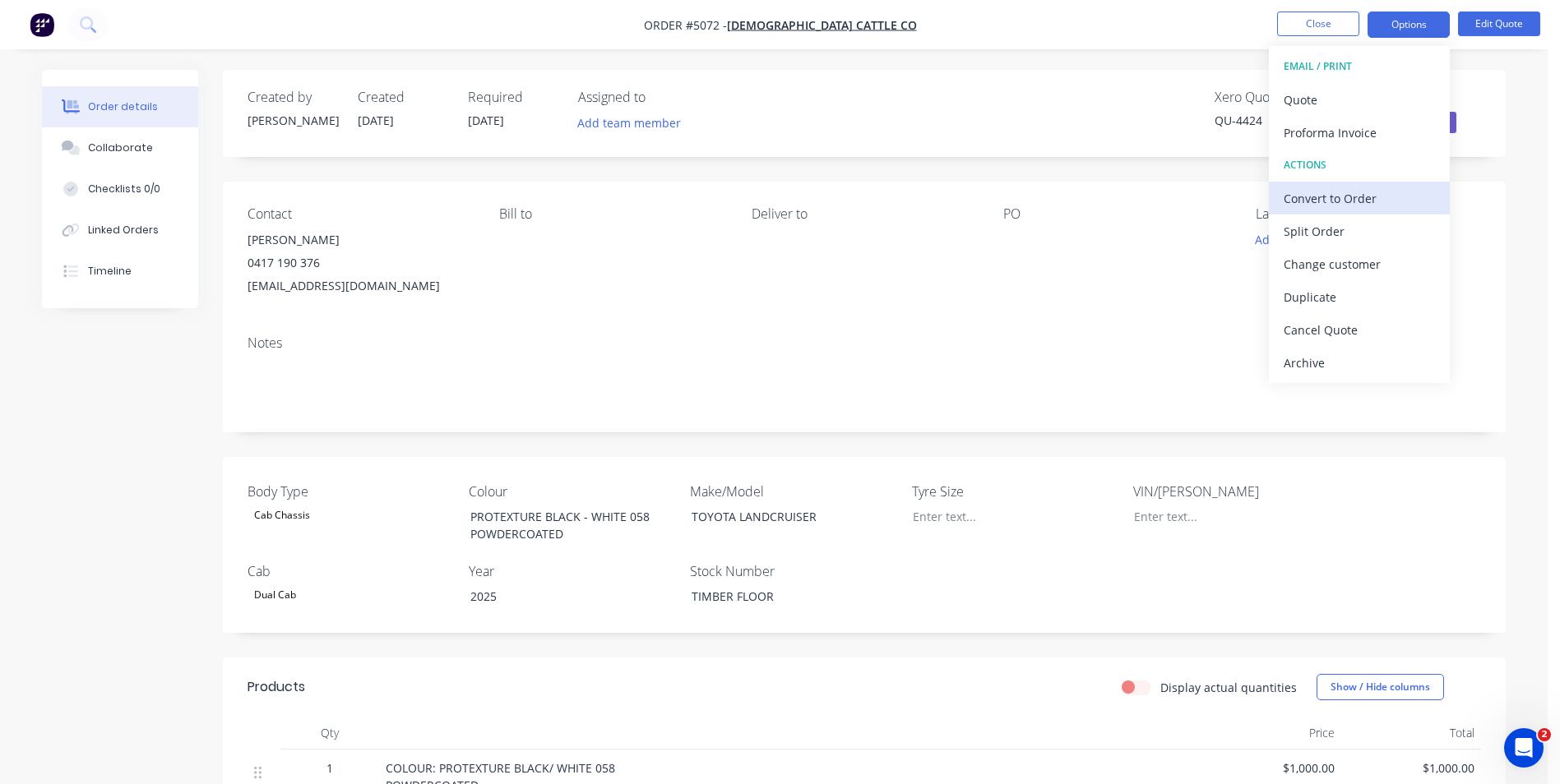
click at [1373, 195] on div "Convert to Order" at bounding box center [1358, 199] width 151 height 24
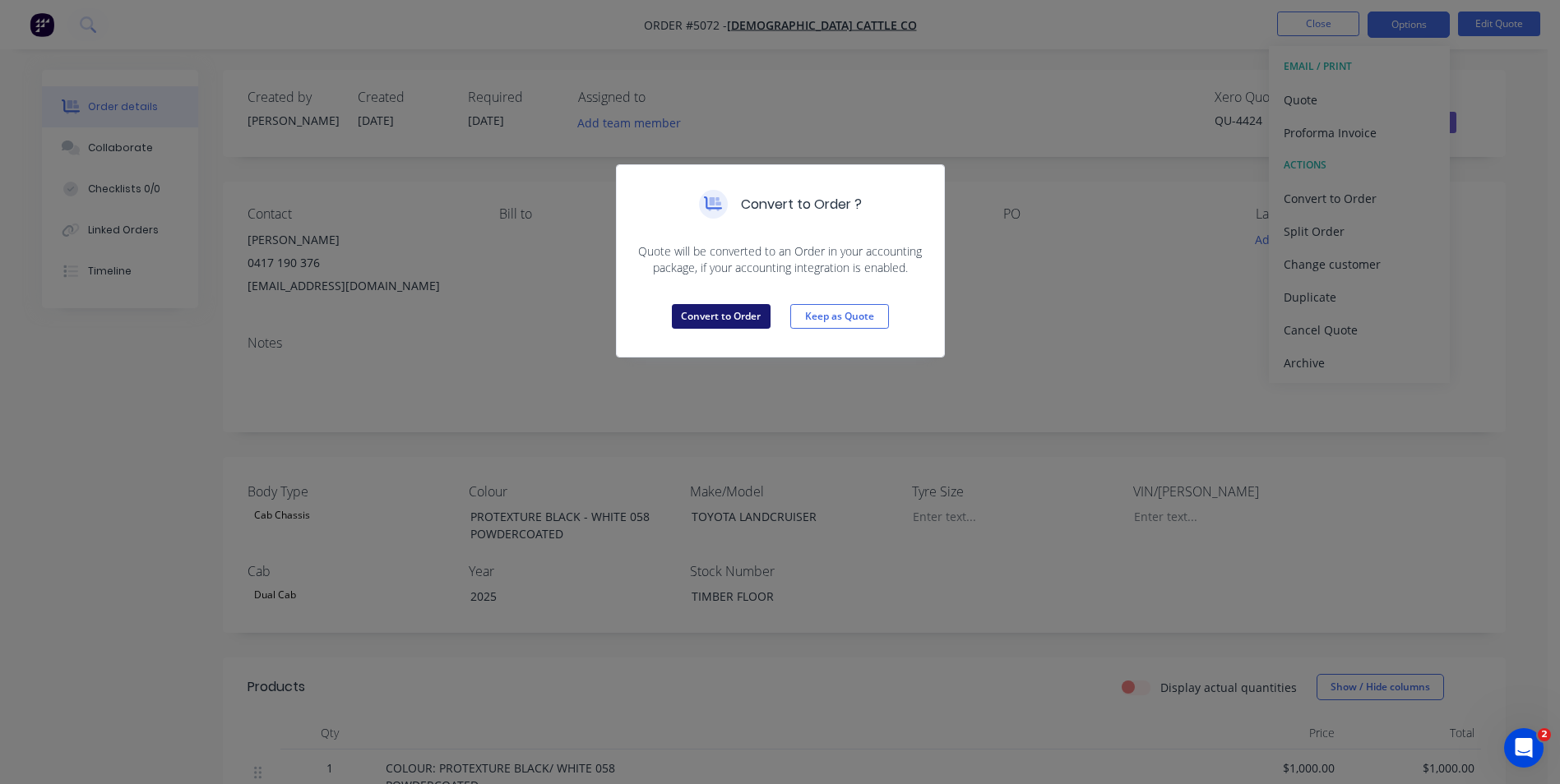
click at [709, 311] on button "Convert to Order" at bounding box center [721, 317] width 99 height 25
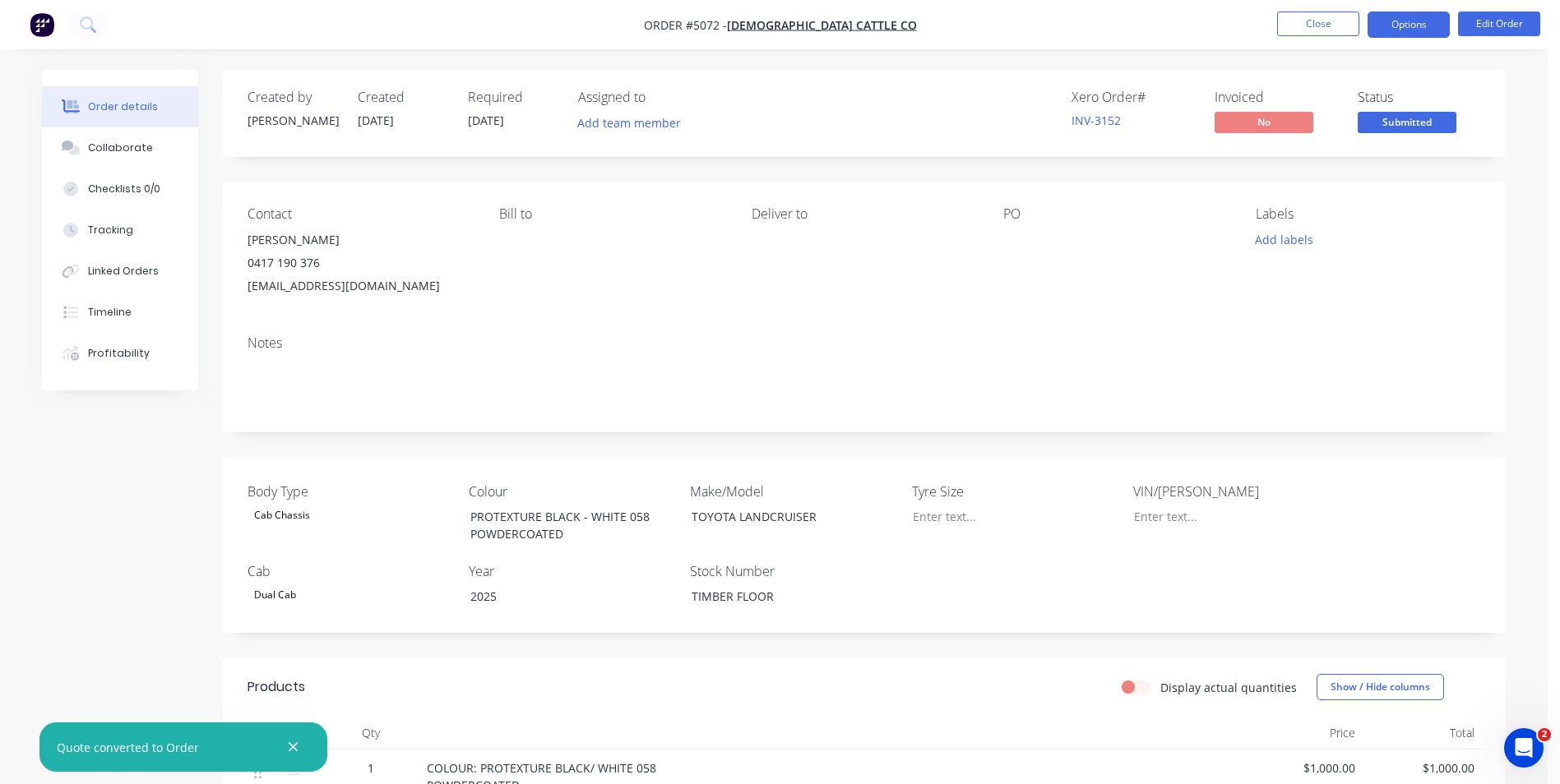
click at [1404, 25] on button "Options" at bounding box center [1408, 24] width 82 height 26
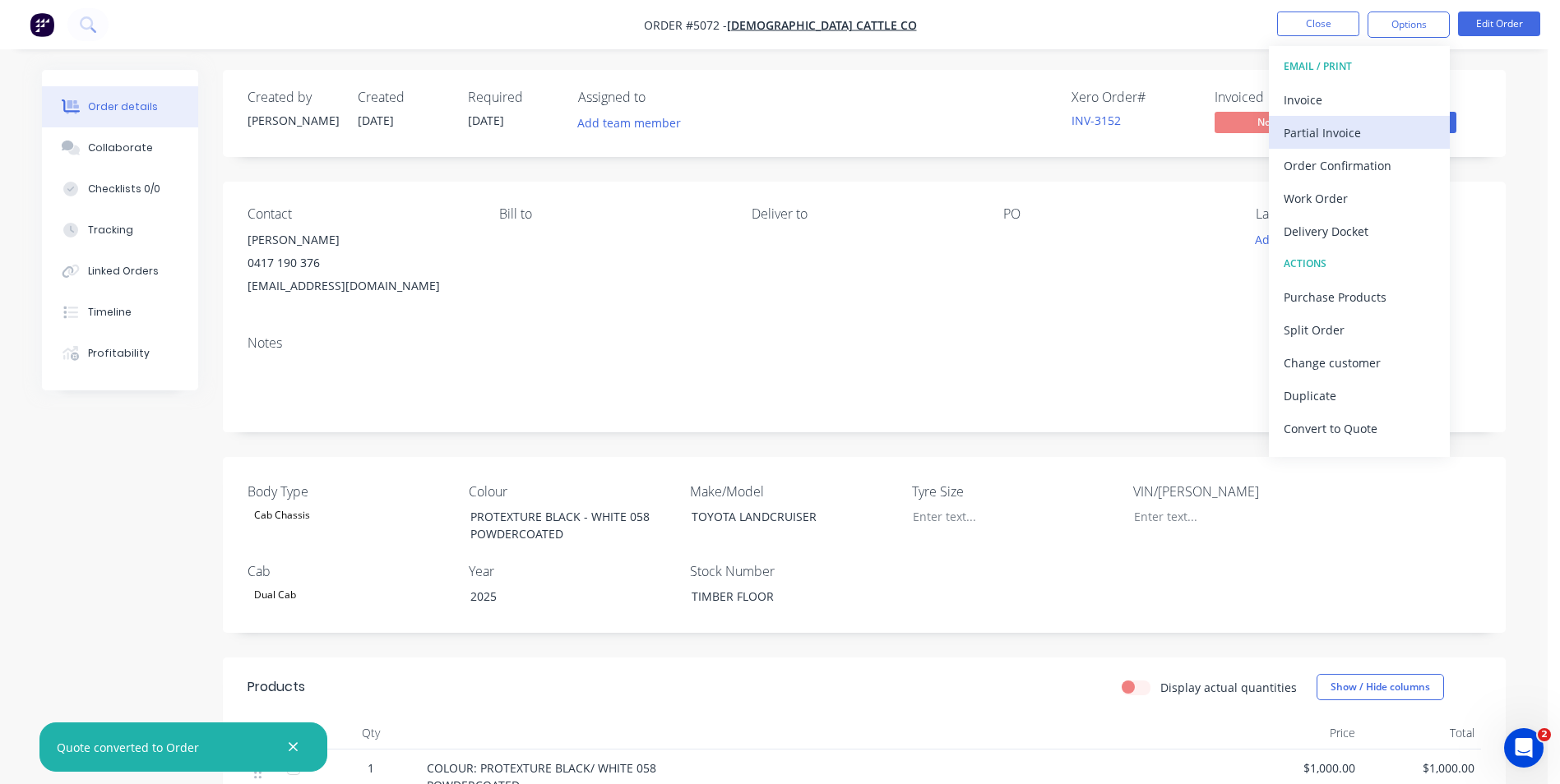
click at [1349, 136] on div "Partial Invoice" at bounding box center [1358, 133] width 151 height 24
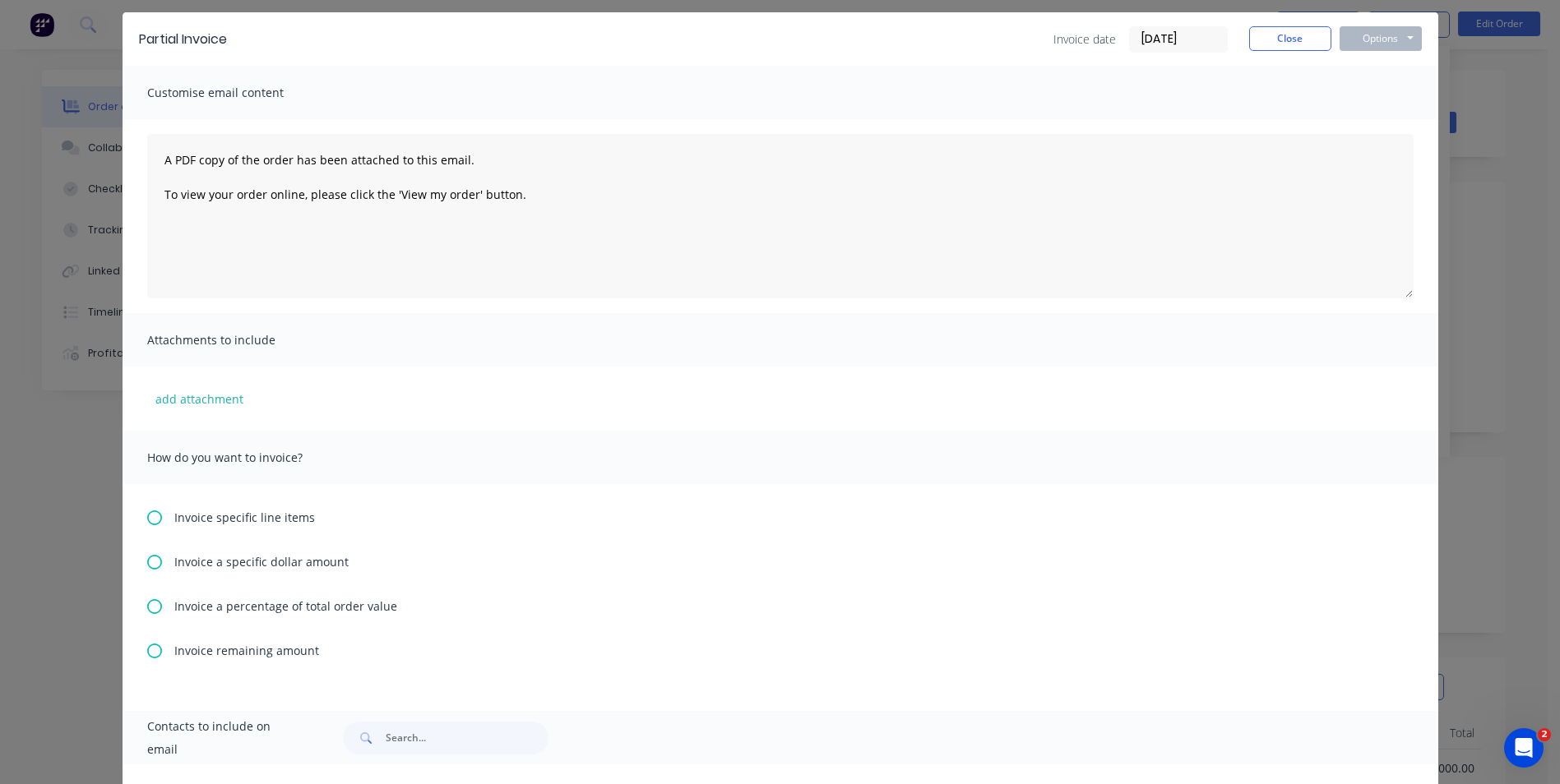
scroll to position [82, 0]
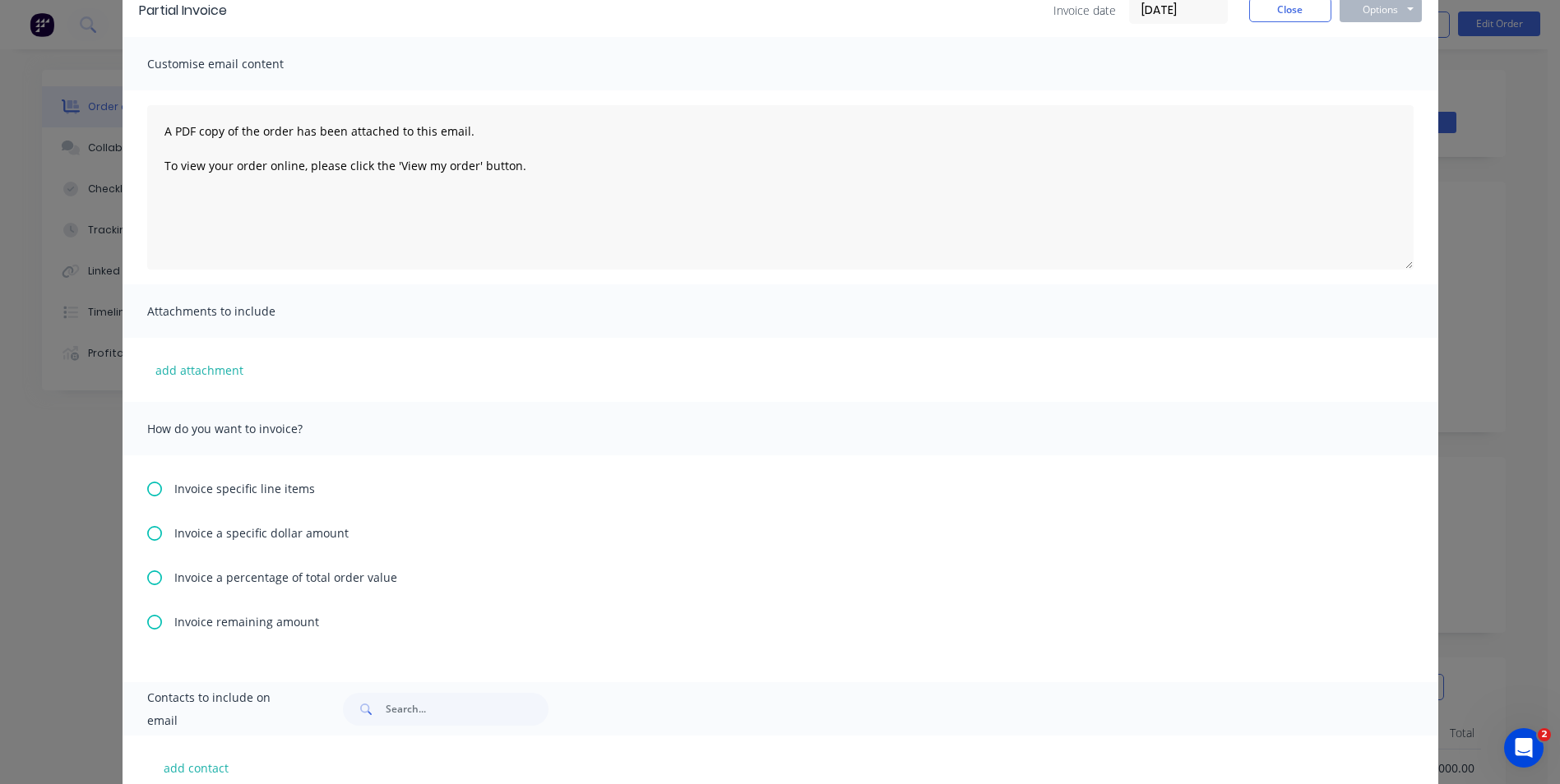
click at [150, 540] on icon at bounding box center [155, 533] width 15 height 15
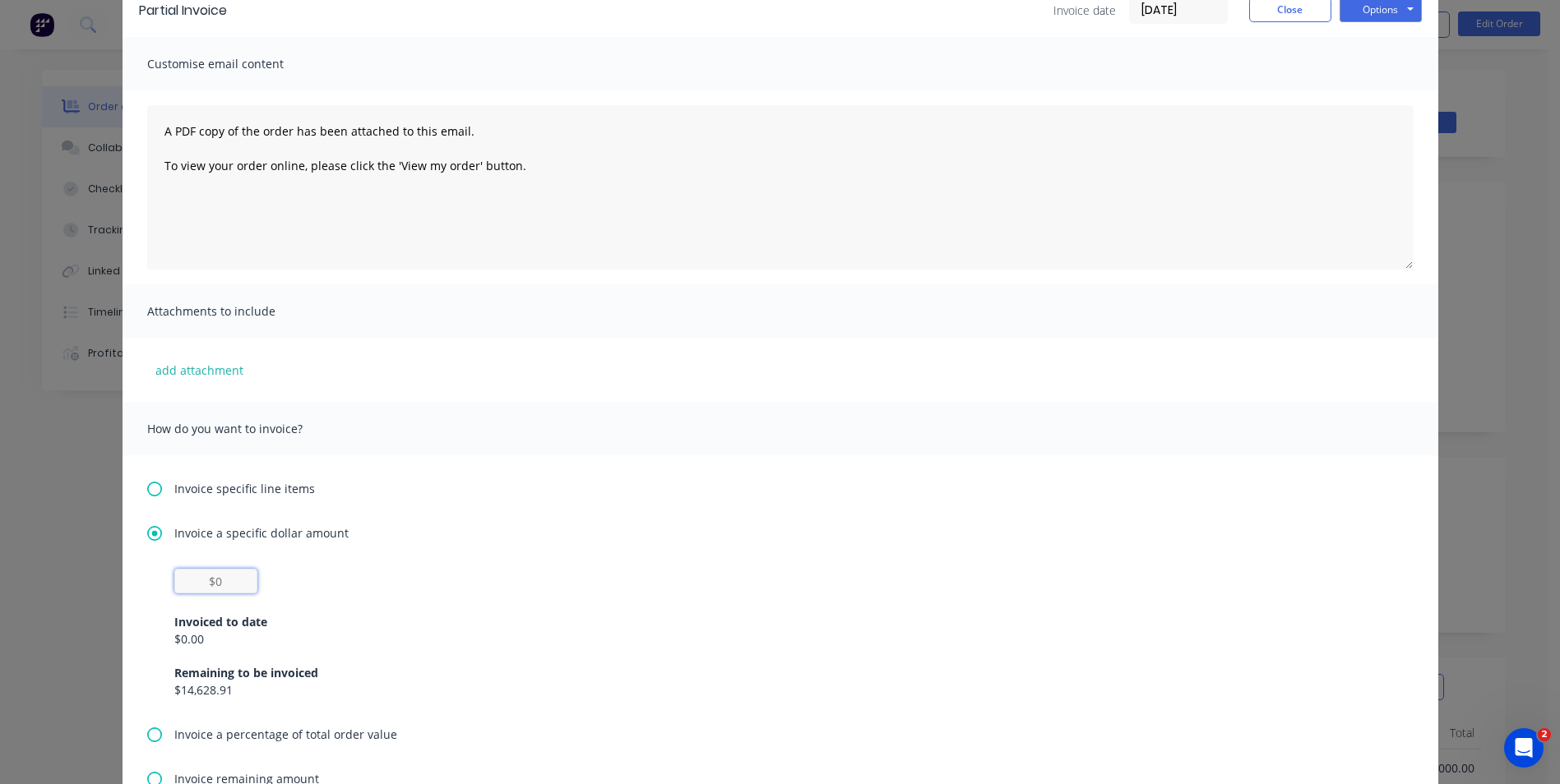
drag, startPoint x: 230, startPoint y: 584, endPoint x: 184, endPoint y: 584, distance: 46.0
click at [184, 584] on input "text" at bounding box center [216, 581] width 83 height 25
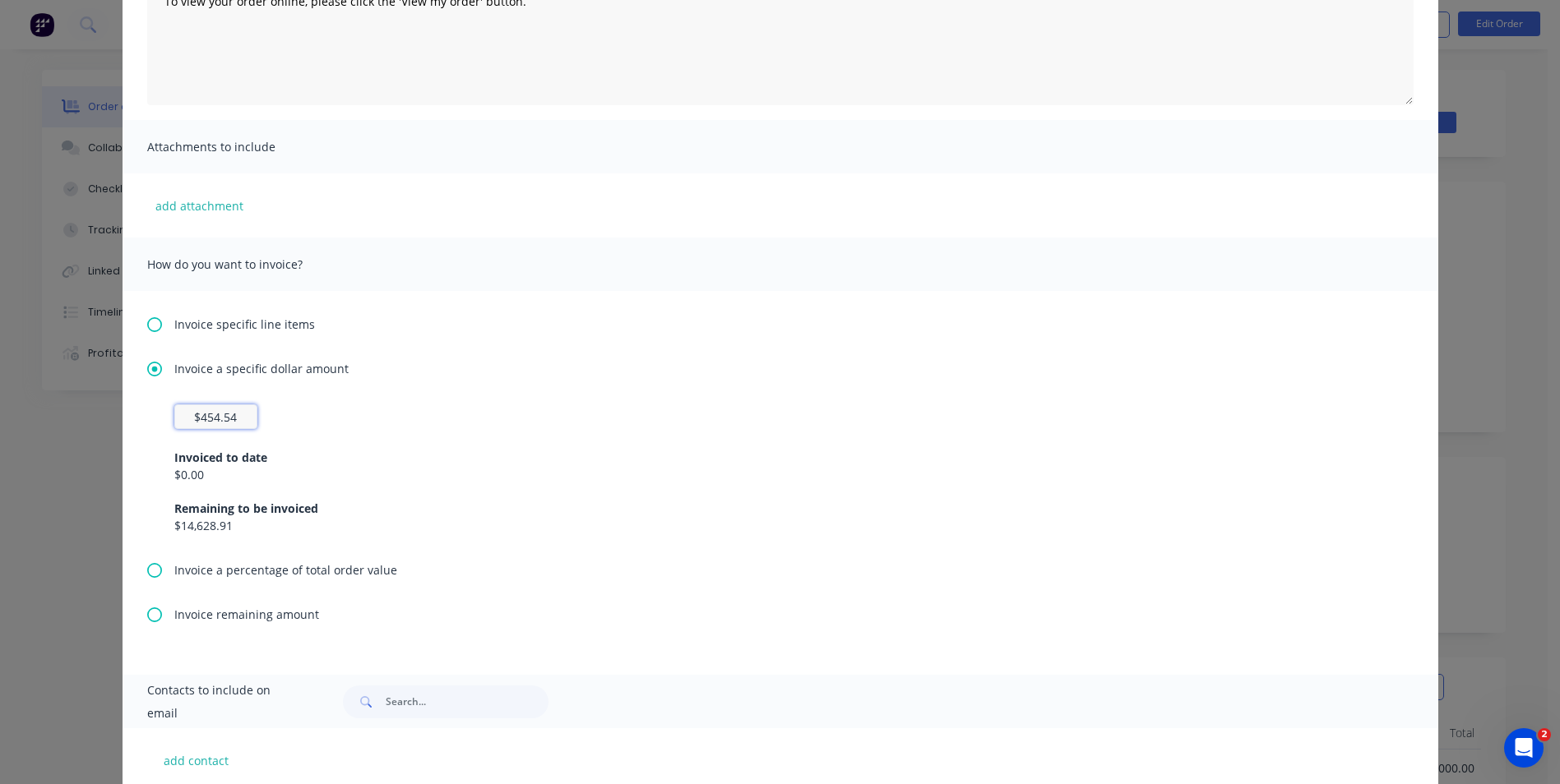
scroll to position [340, 0]
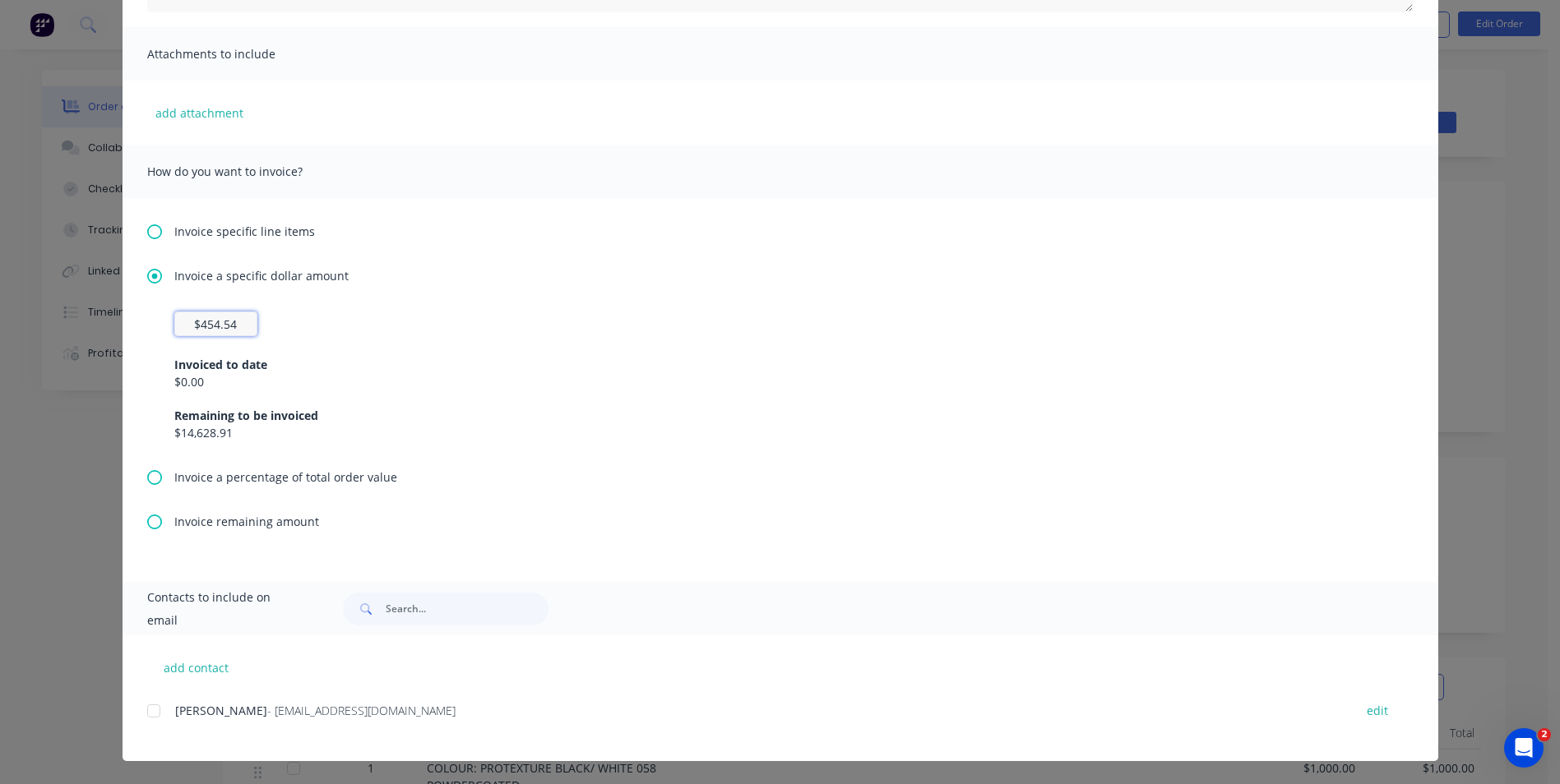
click at [144, 714] on div at bounding box center [154, 711] width 33 height 33
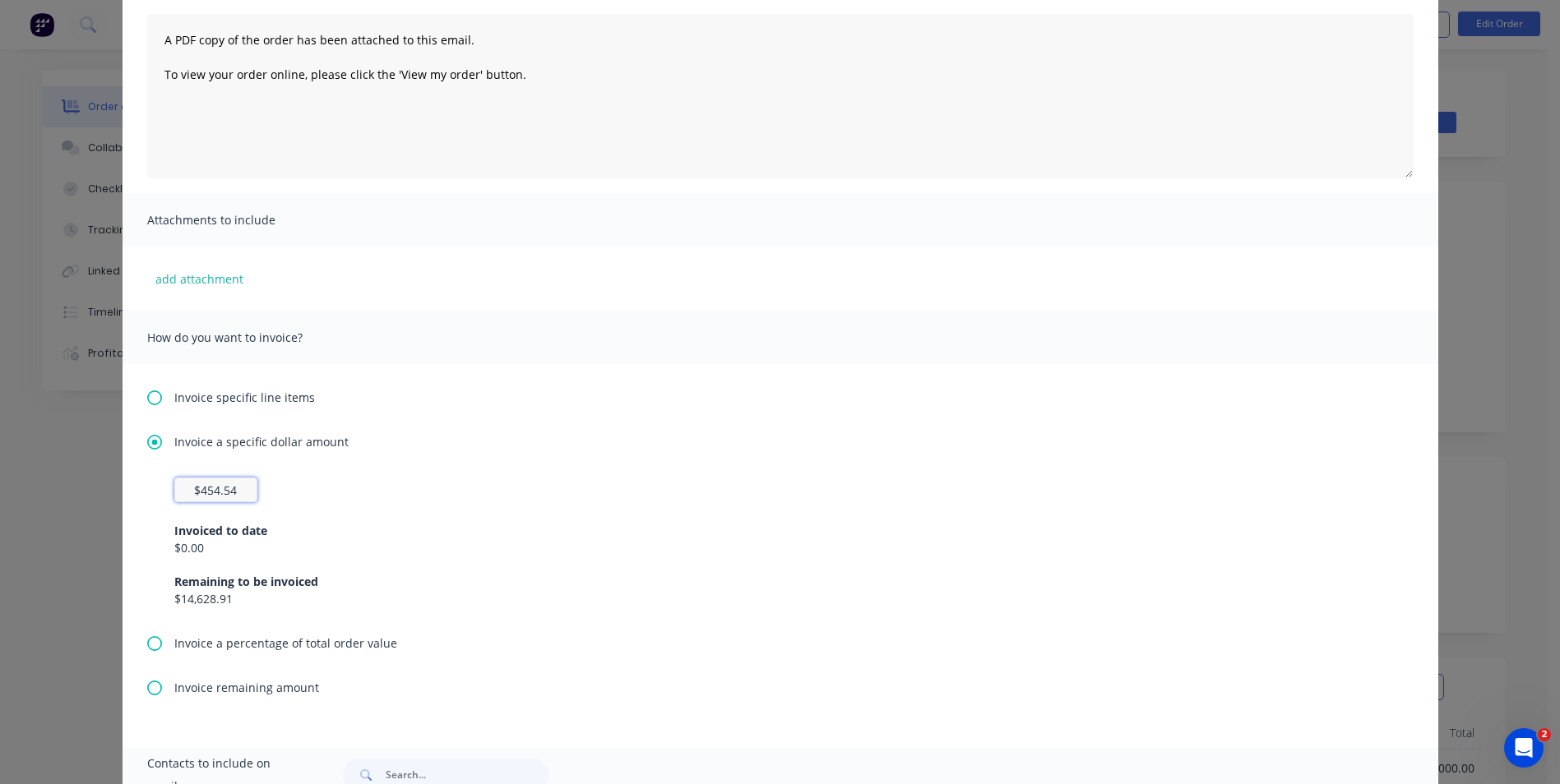
scroll to position [0, 0]
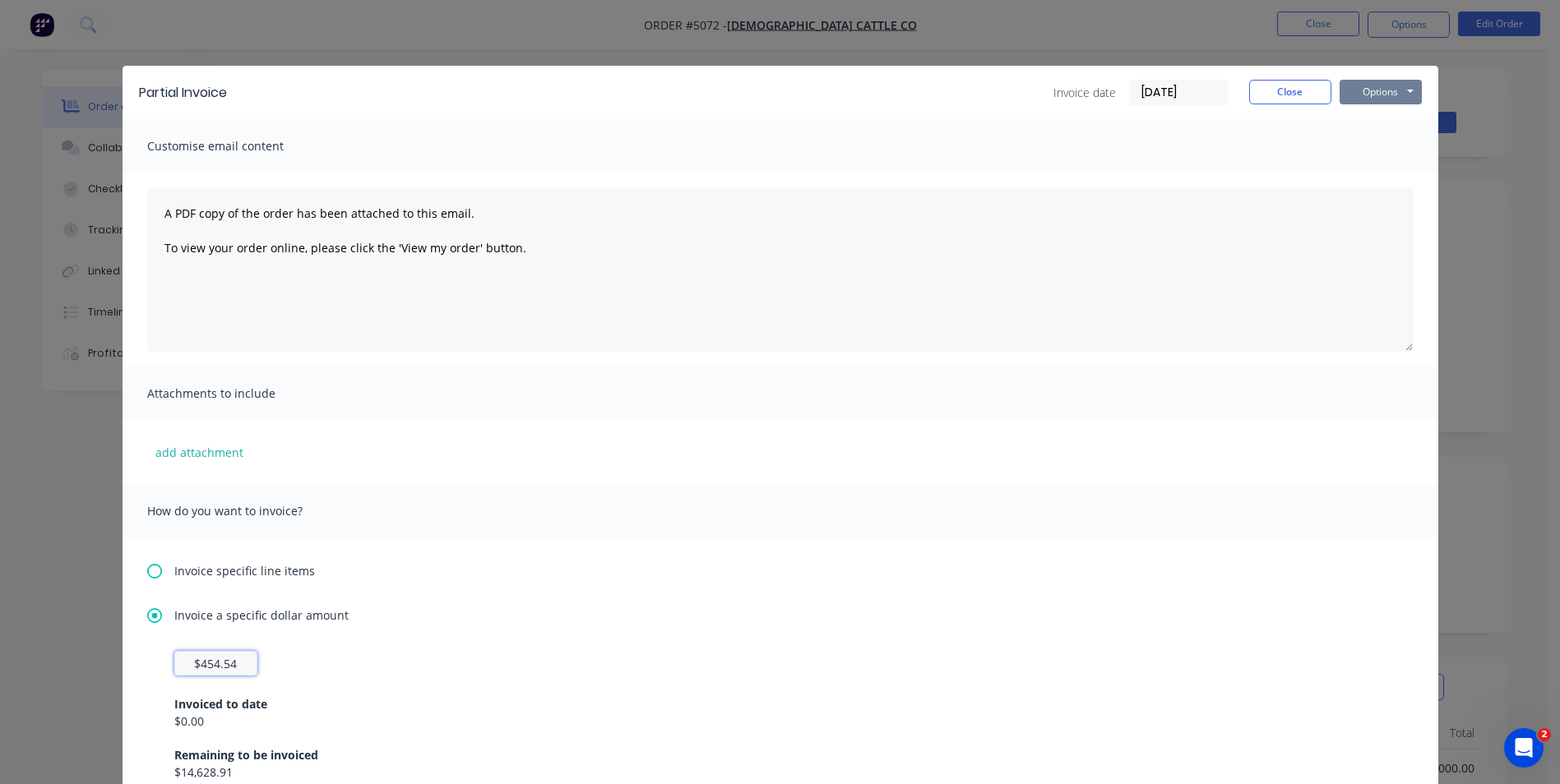
type input "$454.54"
click at [1370, 91] on button "Options" at bounding box center [1380, 92] width 82 height 25
click at [1371, 120] on button "Preview" at bounding box center [1392, 120] width 106 height 27
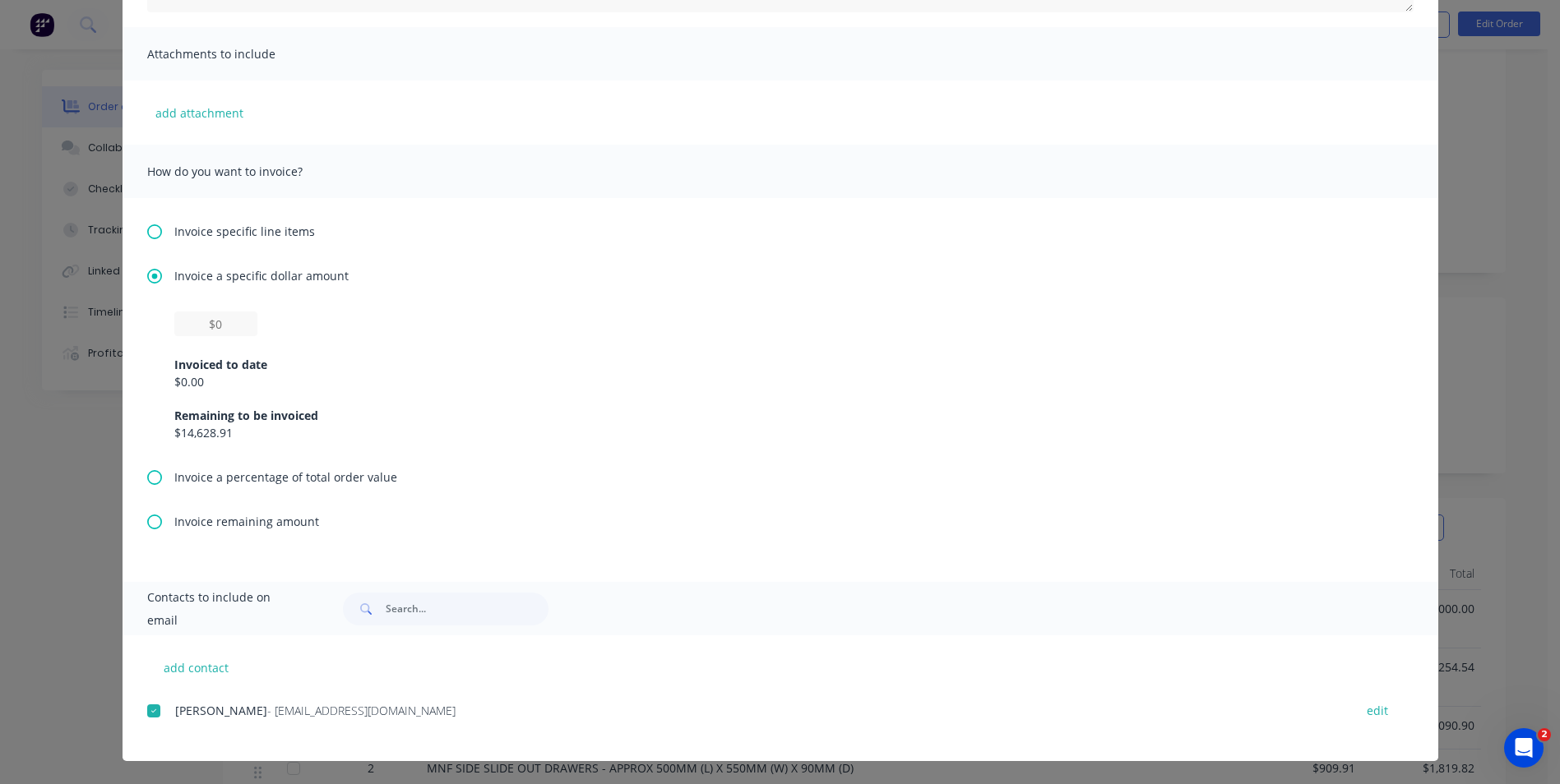
scroll to position [411, 0]
click at [221, 323] on input "text" at bounding box center [216, 324] width 83 height 25
type input "$454.54"
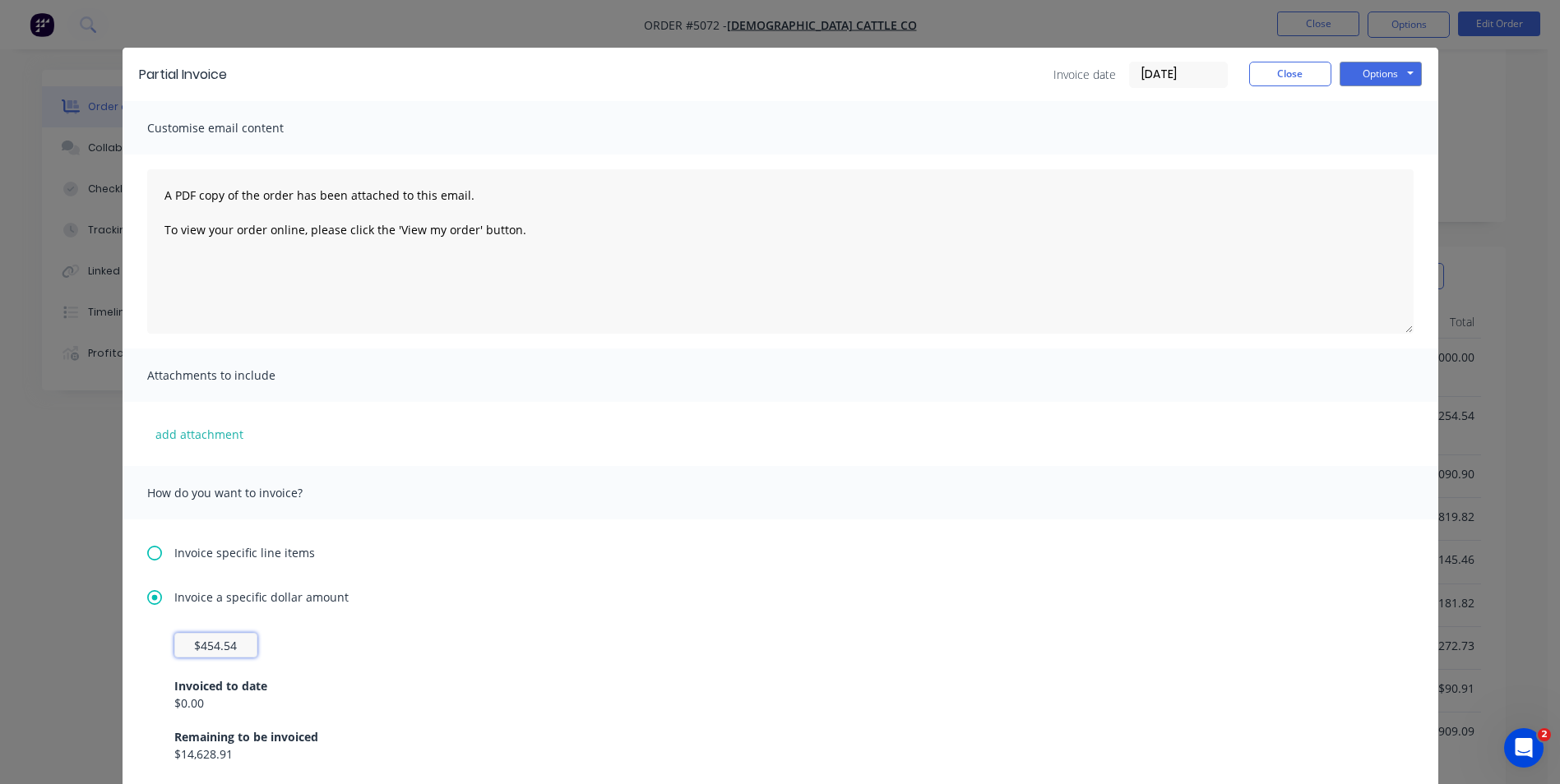
scroll to position [0, 0]
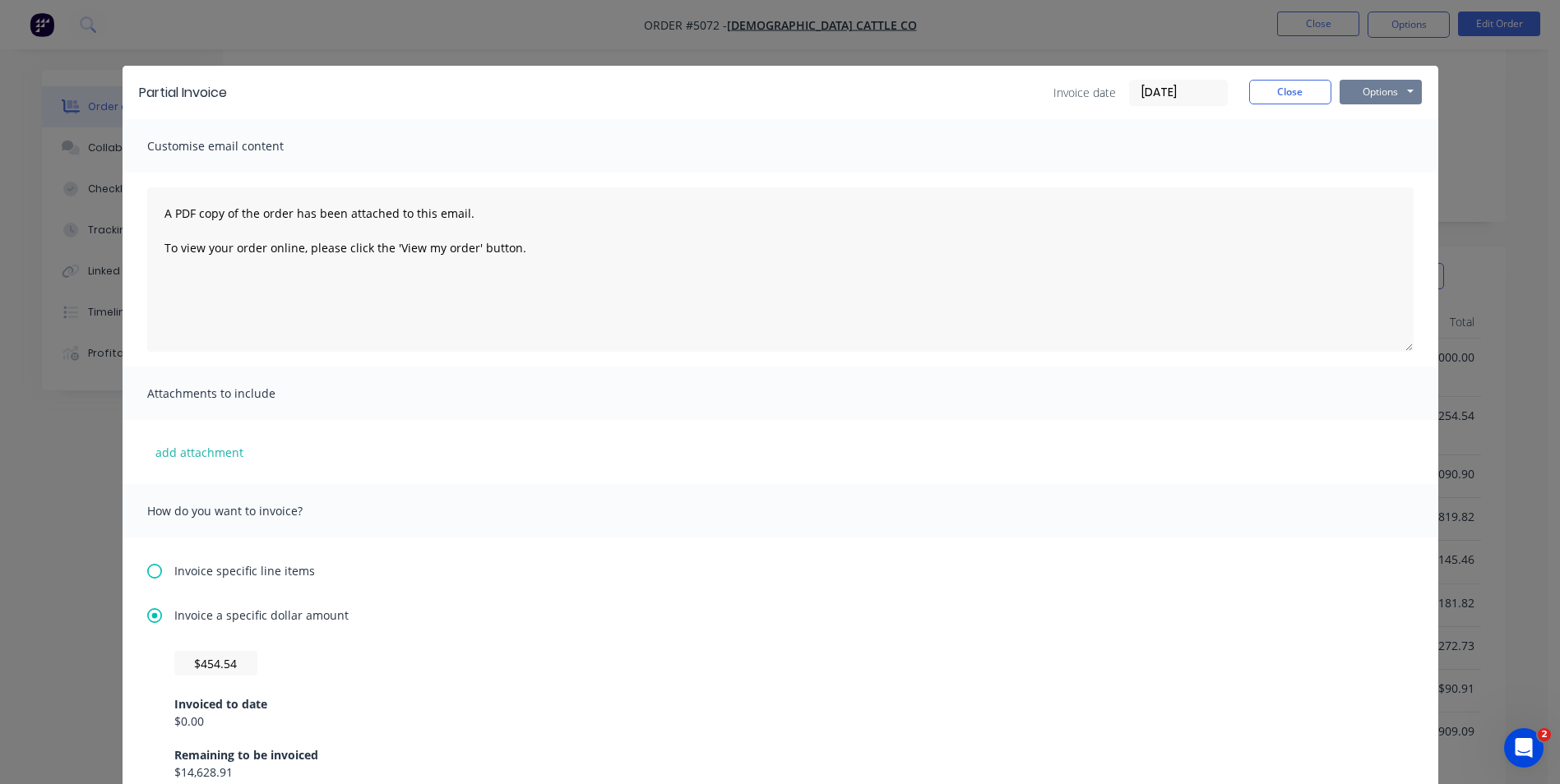
click at [1371, 96] on button "Options" at bounding box center [1380, 92] width 82 height 25
click at [1392, 147] on button "Print" at bounding box center [1392, 148] width 106 height 27
click at [1375, 93] on button "Options" at bounding box center [1380, 92] width 82 height 25
click at [1379, 173] on button "Email" at bounding box center [1392, 175] width 106 height 27
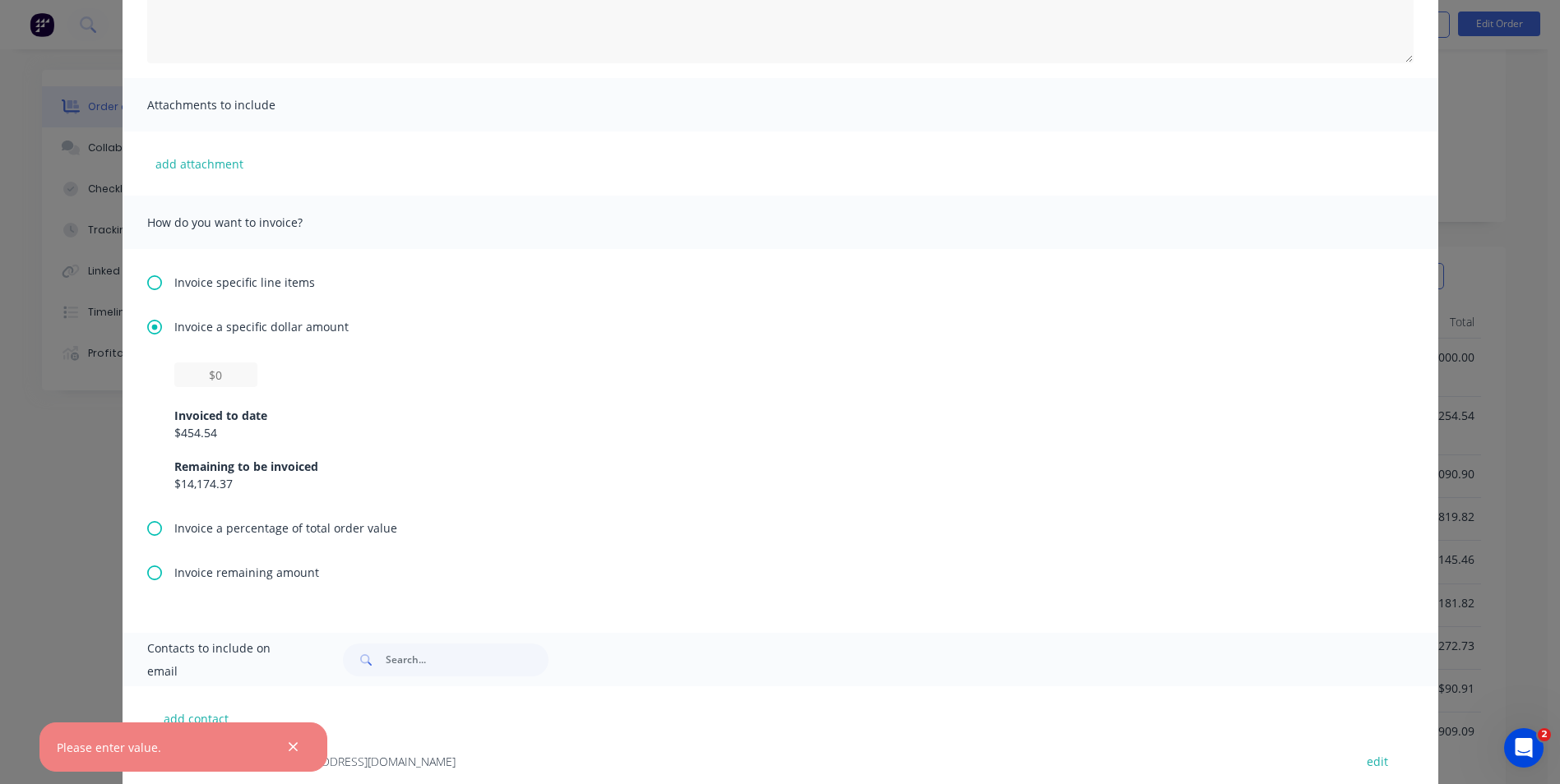
scroll to position [340, 0]
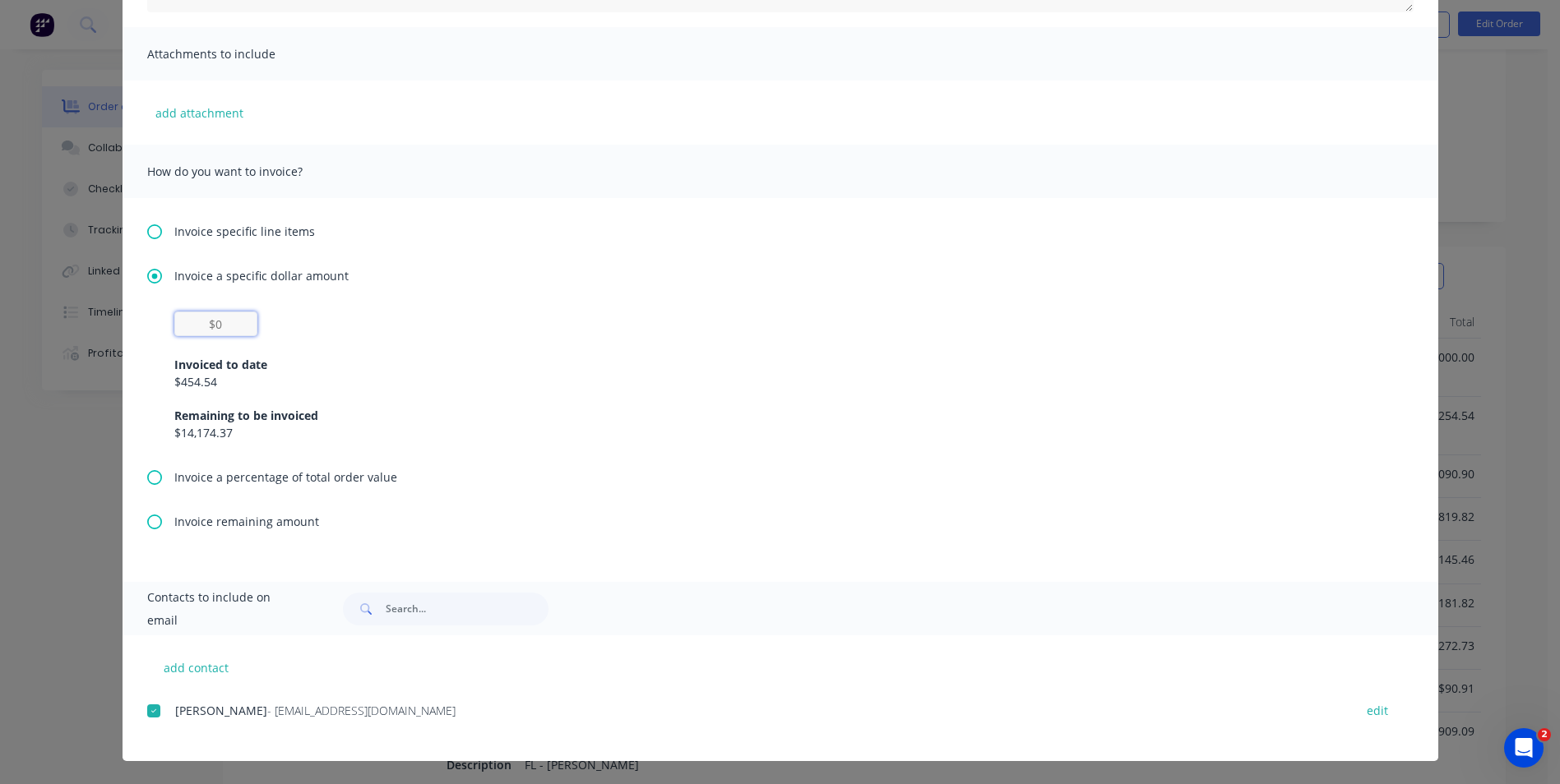
click at [207, 322] on input "text" at bounding box center [216, 324] width 83 height 25
type input "$454.54"
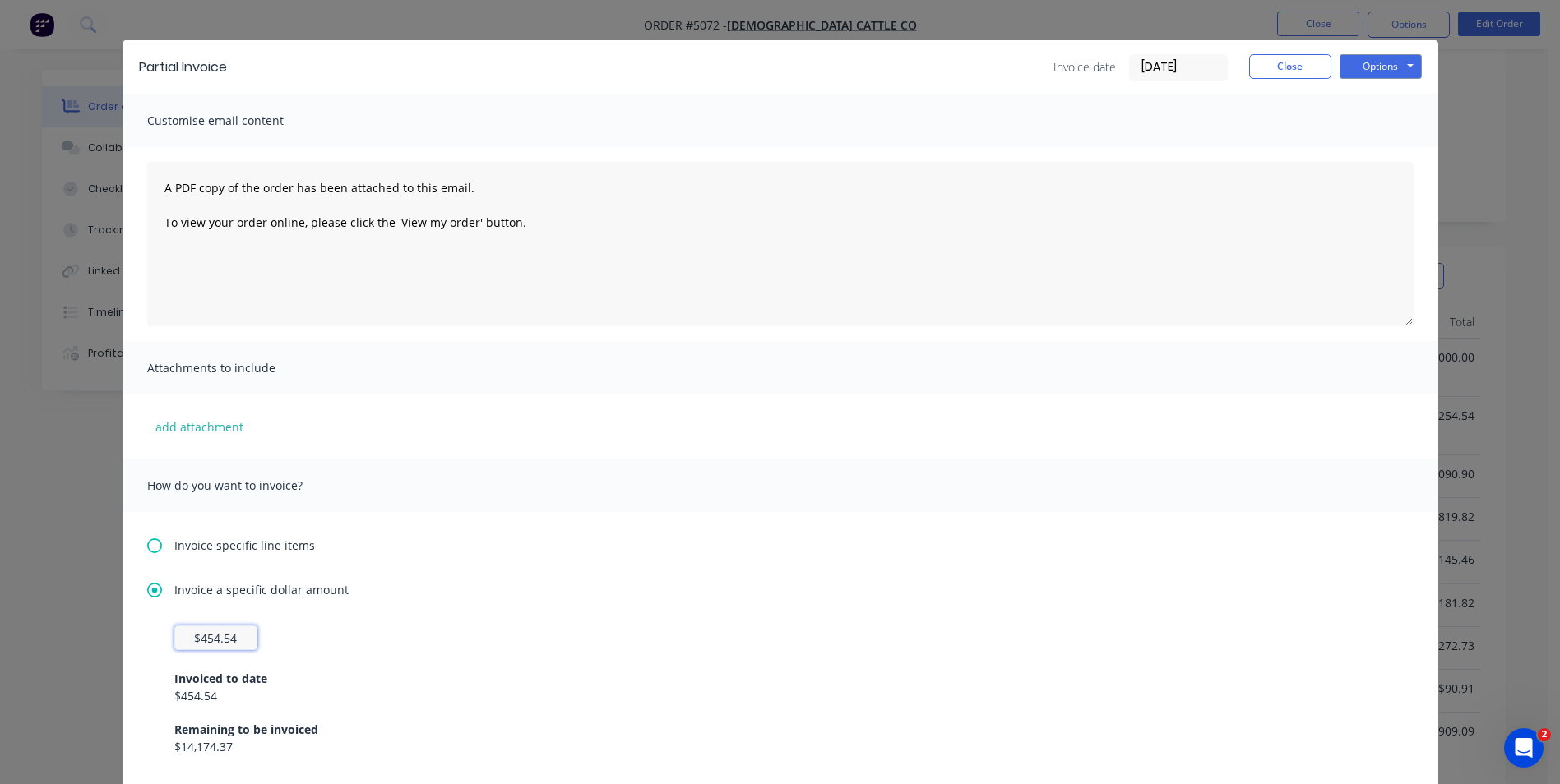
scroll to position [0, 0]
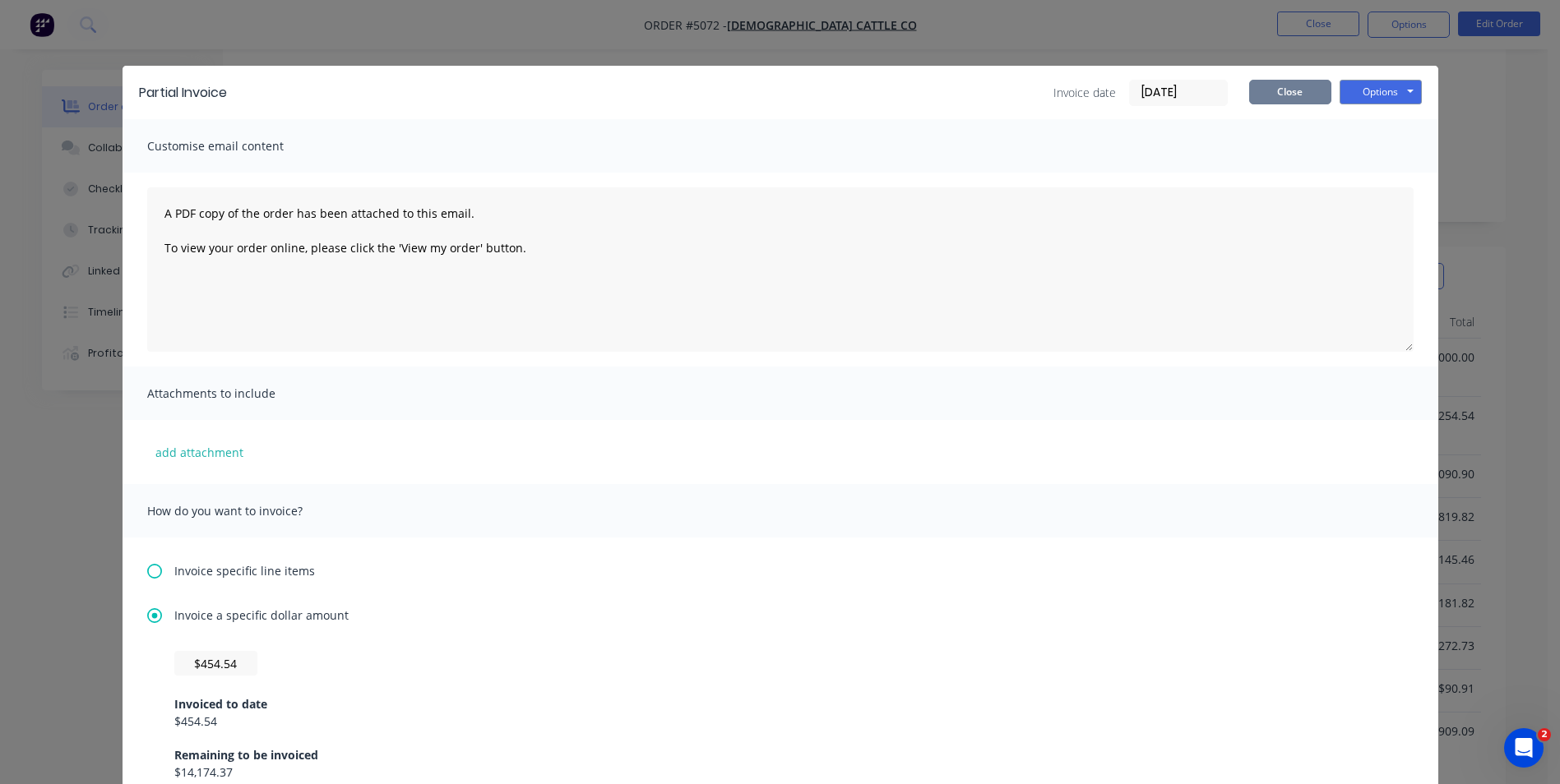
click at [1276, 87] on button "Close" at bounding box center [1290, 92] width 82 height 25
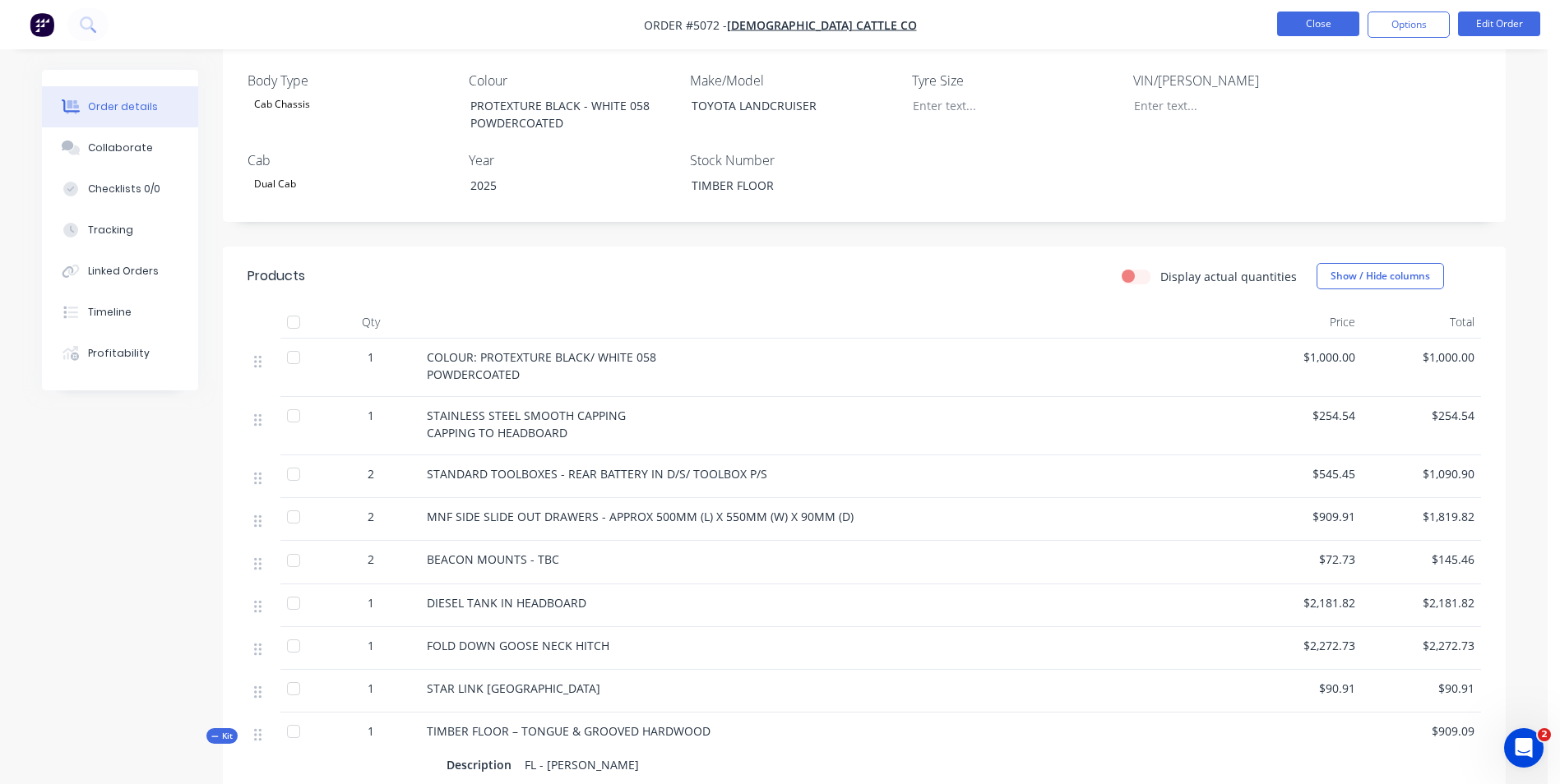
click at [1312, 27] on button "Close" at bounding box center [1317, 23] width 82 height 25
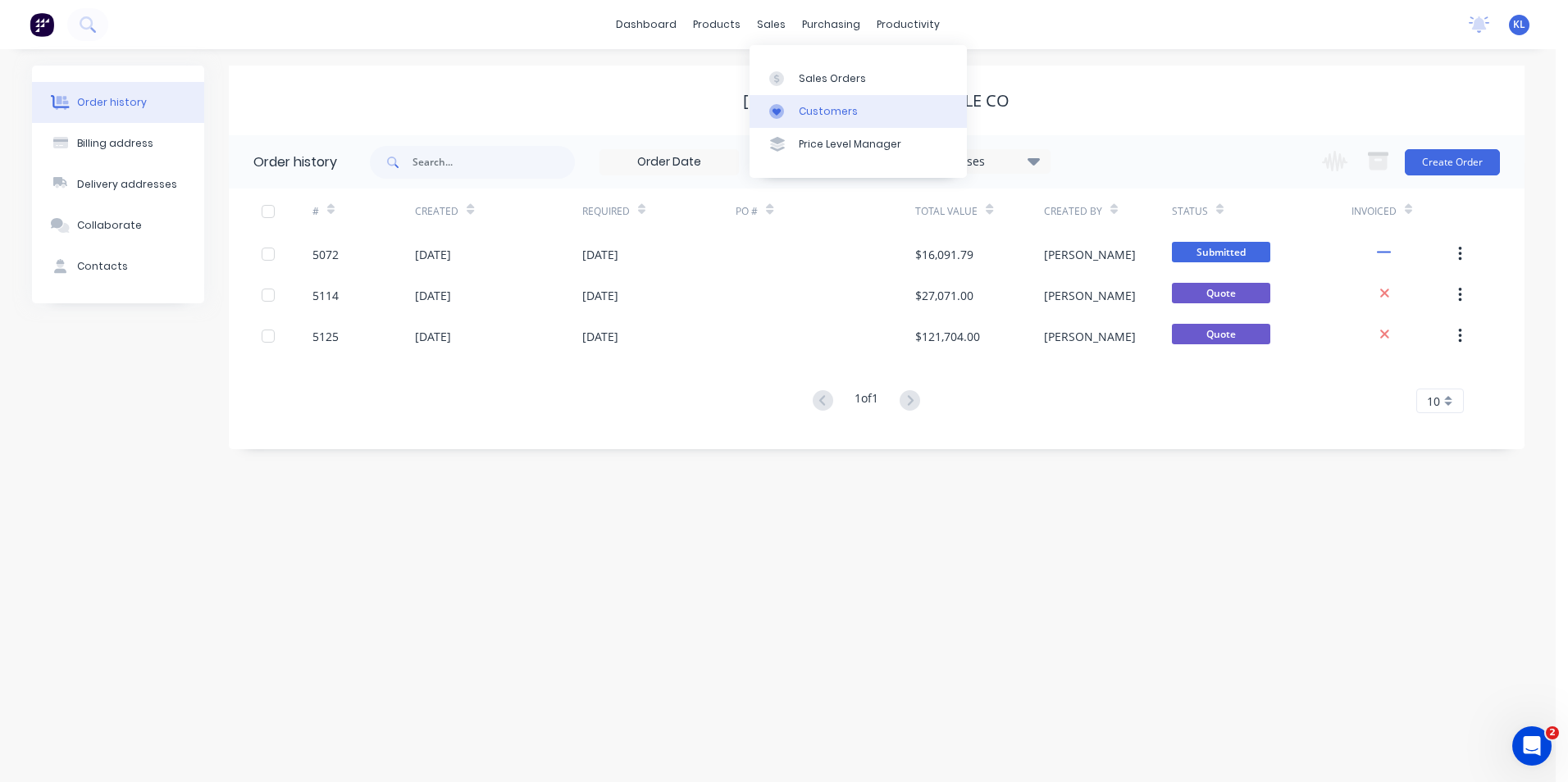
click at [834, 114] on div "Customers" at bounding box center [828, 112] width 59 height 15
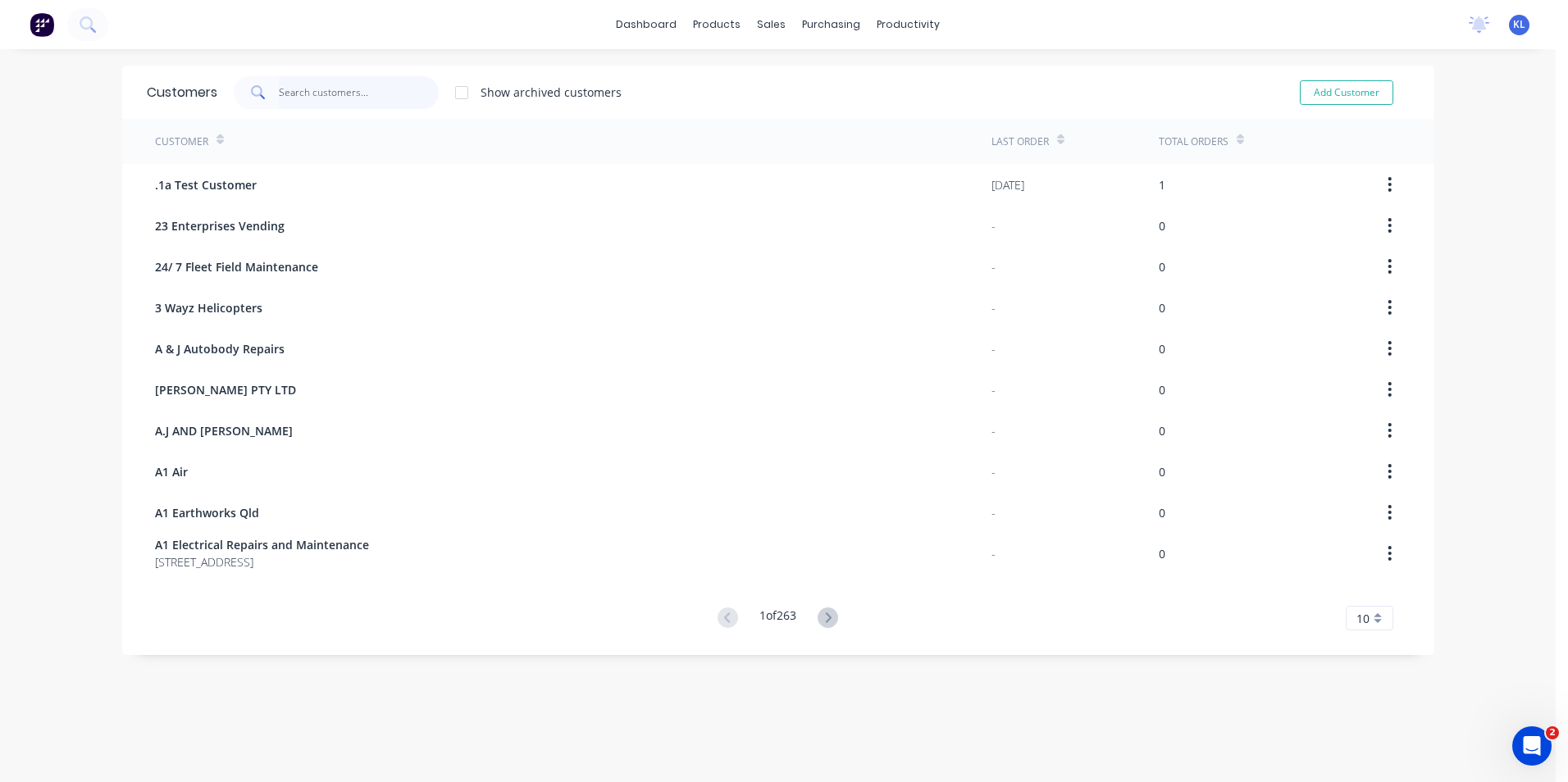
click at [368, 93] on input "text" at bounding box center [358, 93] width 160 height 33
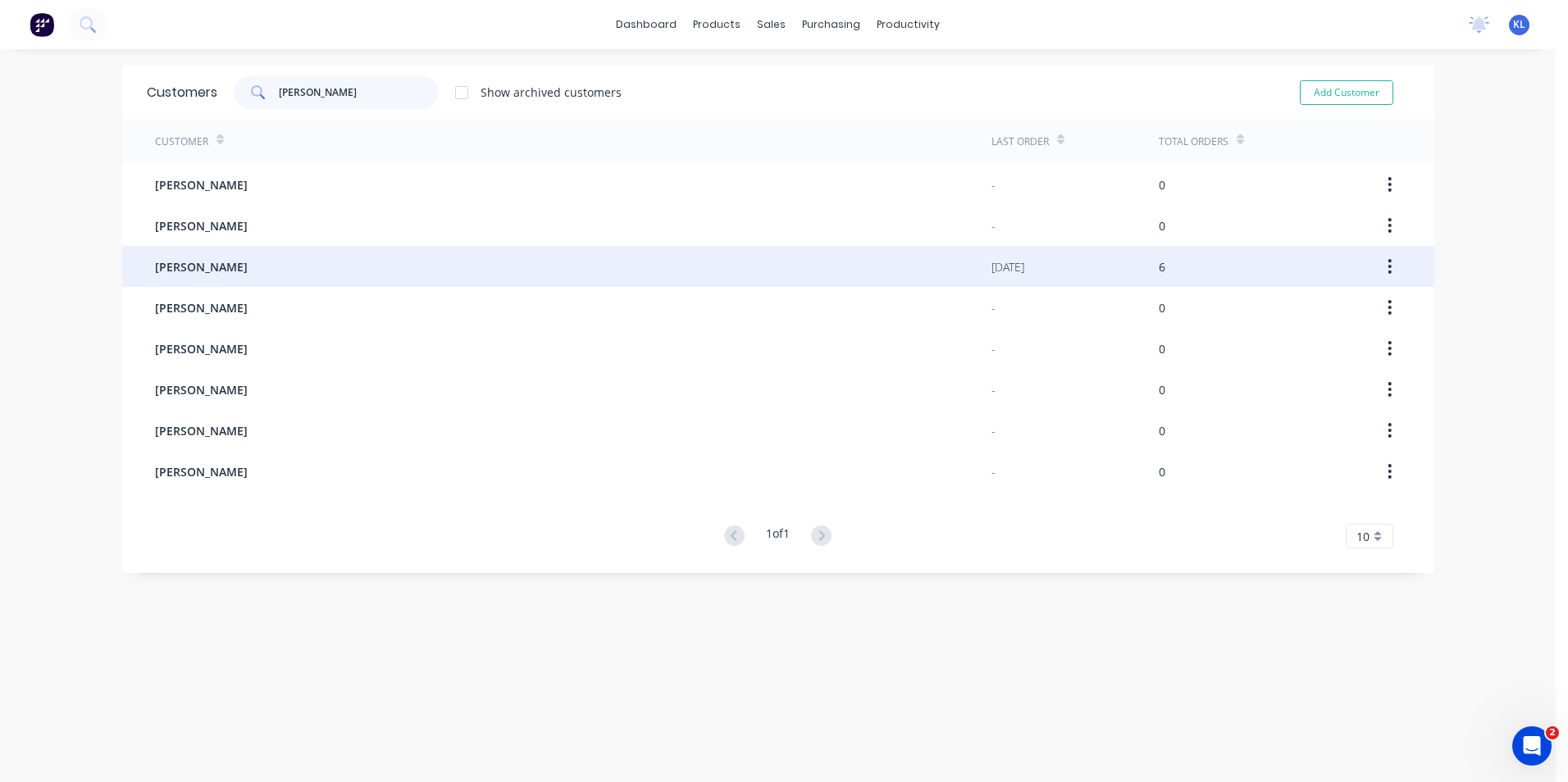
type input "[PERSON_NAME]"
click at [211, 273] on span "[PERSON_NAME]" at bounding box center [201, 267] width 92 height 18
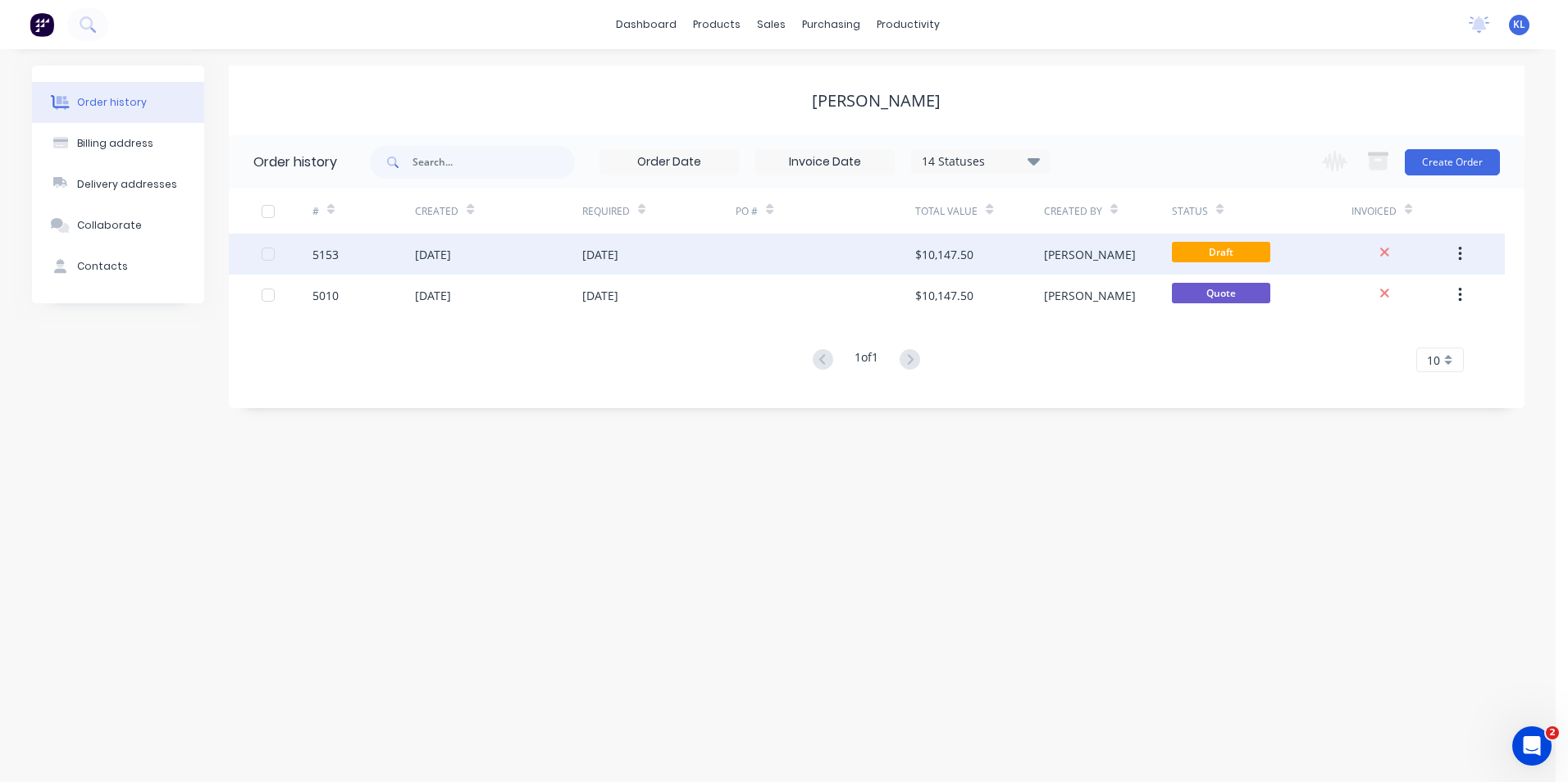
click at [392, 253] on div "5153" at bounding box center [363, 254] width 103 height 41
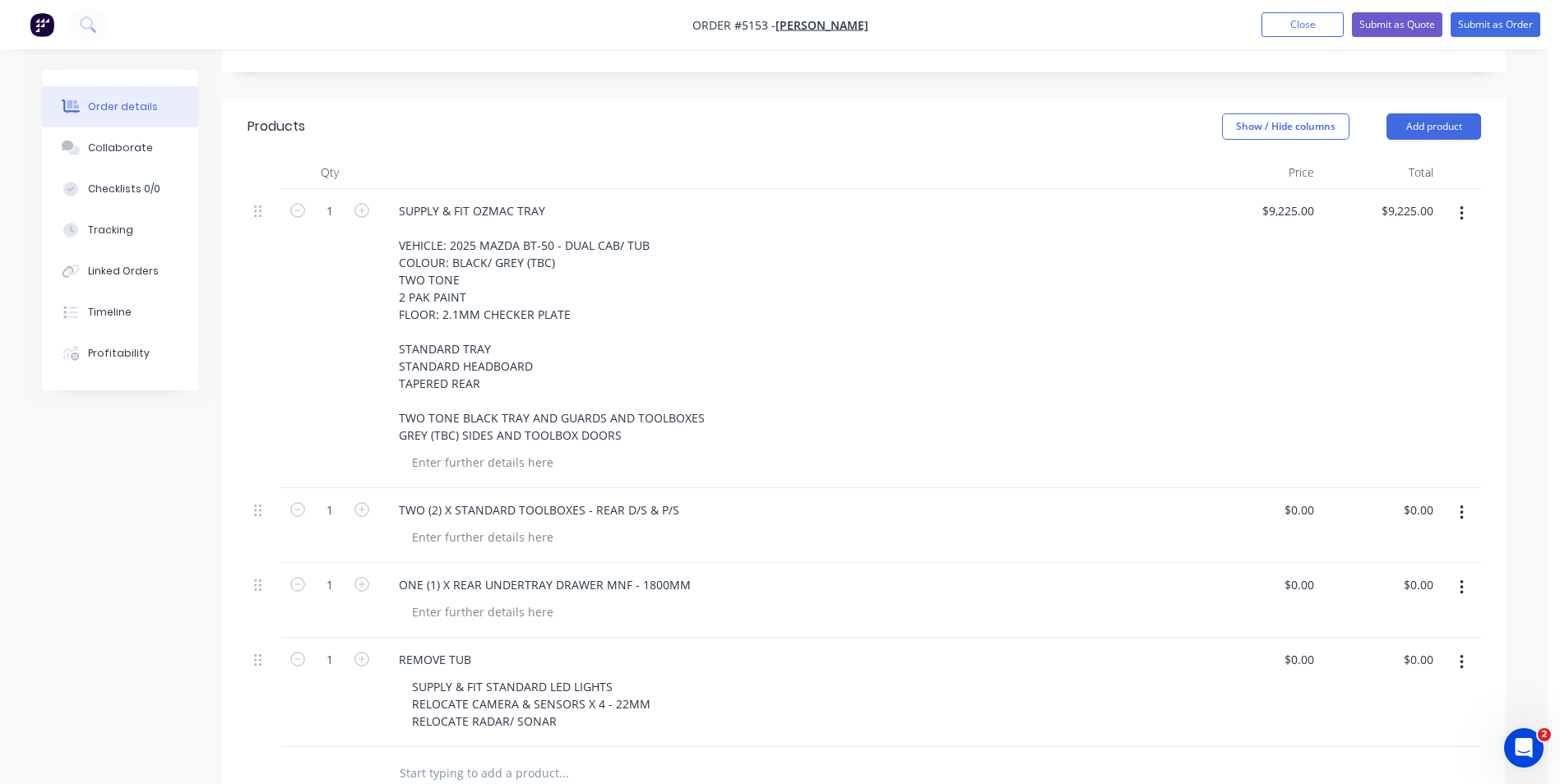
scroll to position [518, 0]
